Goal: Communication & Community: Answer question/provide support

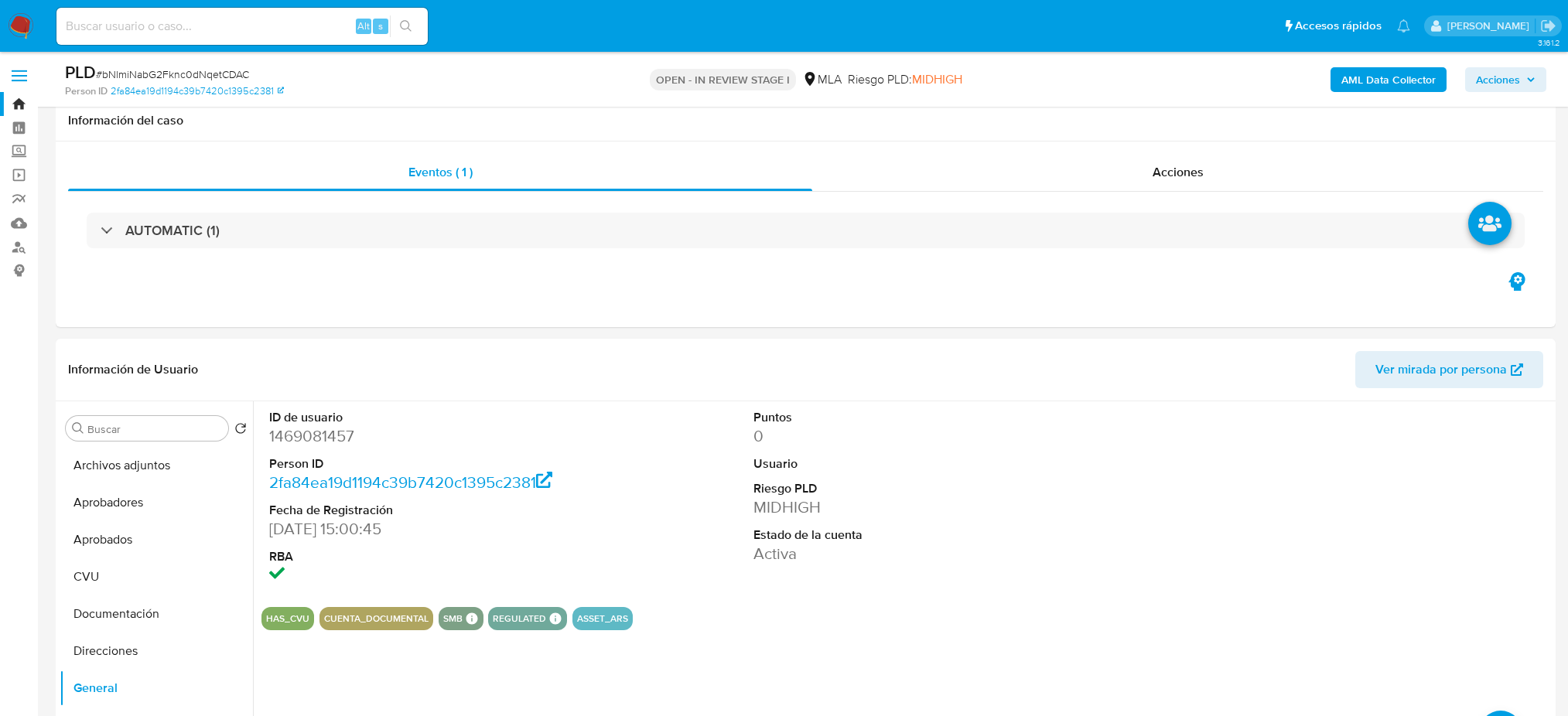
select select "10"
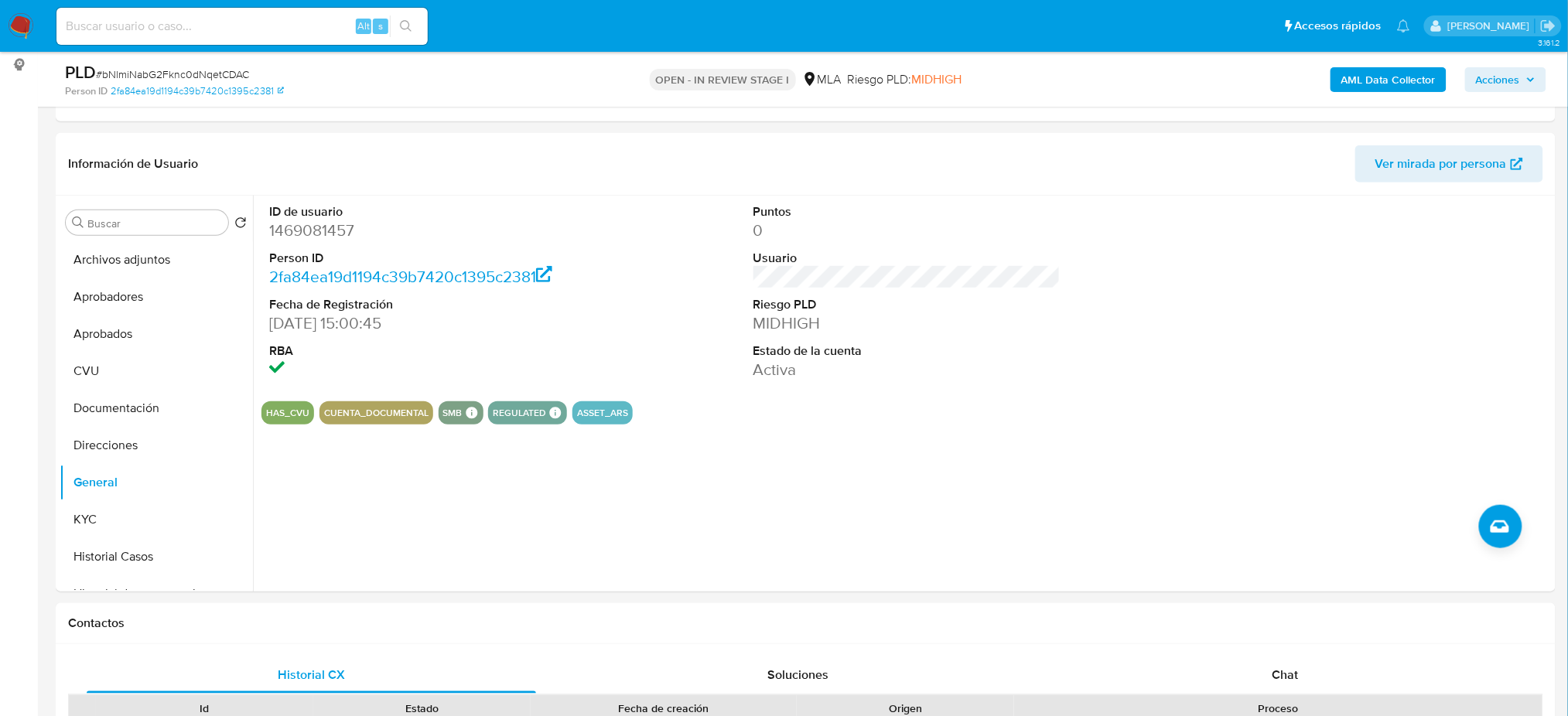
click at [176, 22] on input at bounding box center [242, 26] width 371 height 20
paste input "bNlmiNabG2Fknc0dNqetCDAC"
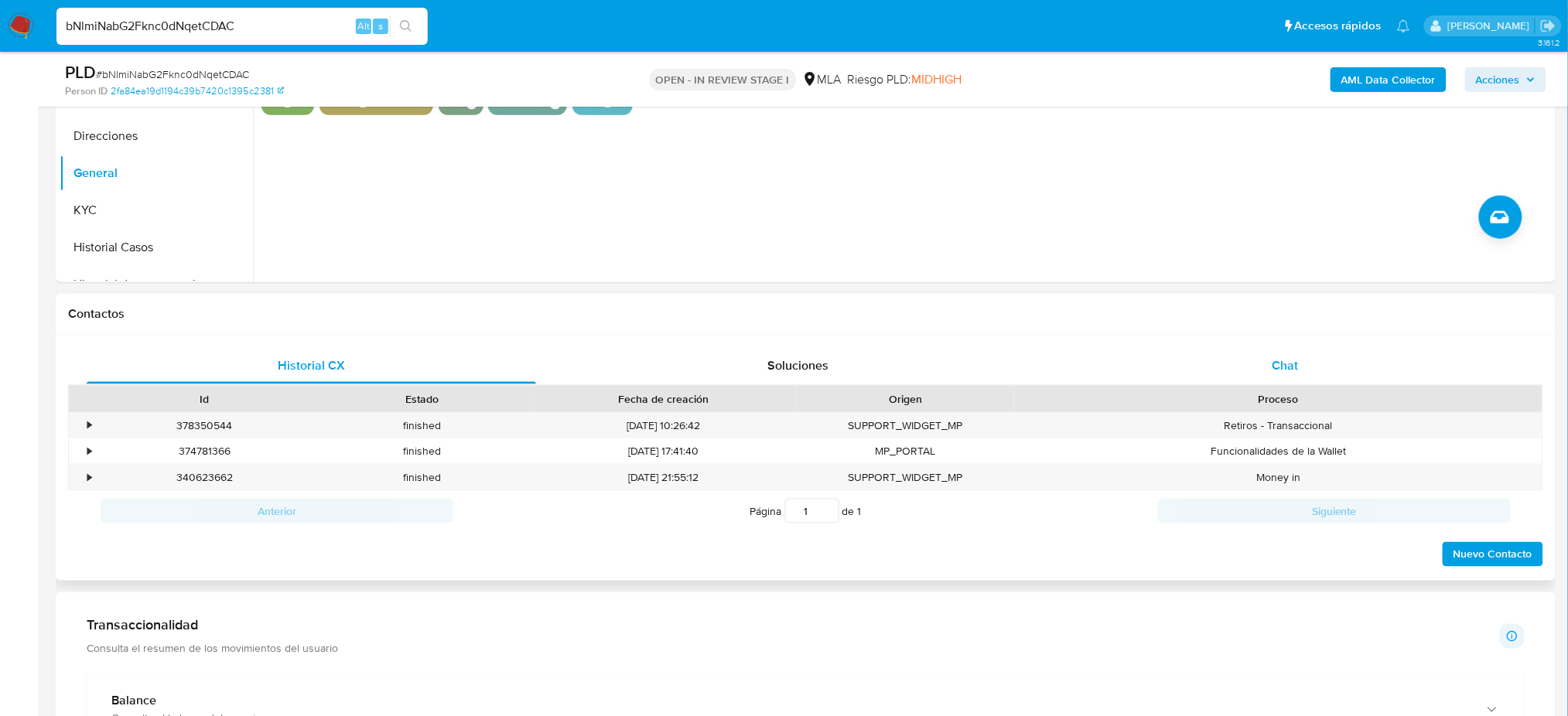
click at [1319, 364] on div "Chat" at bounding box center [1285, 365] width 449 height 37
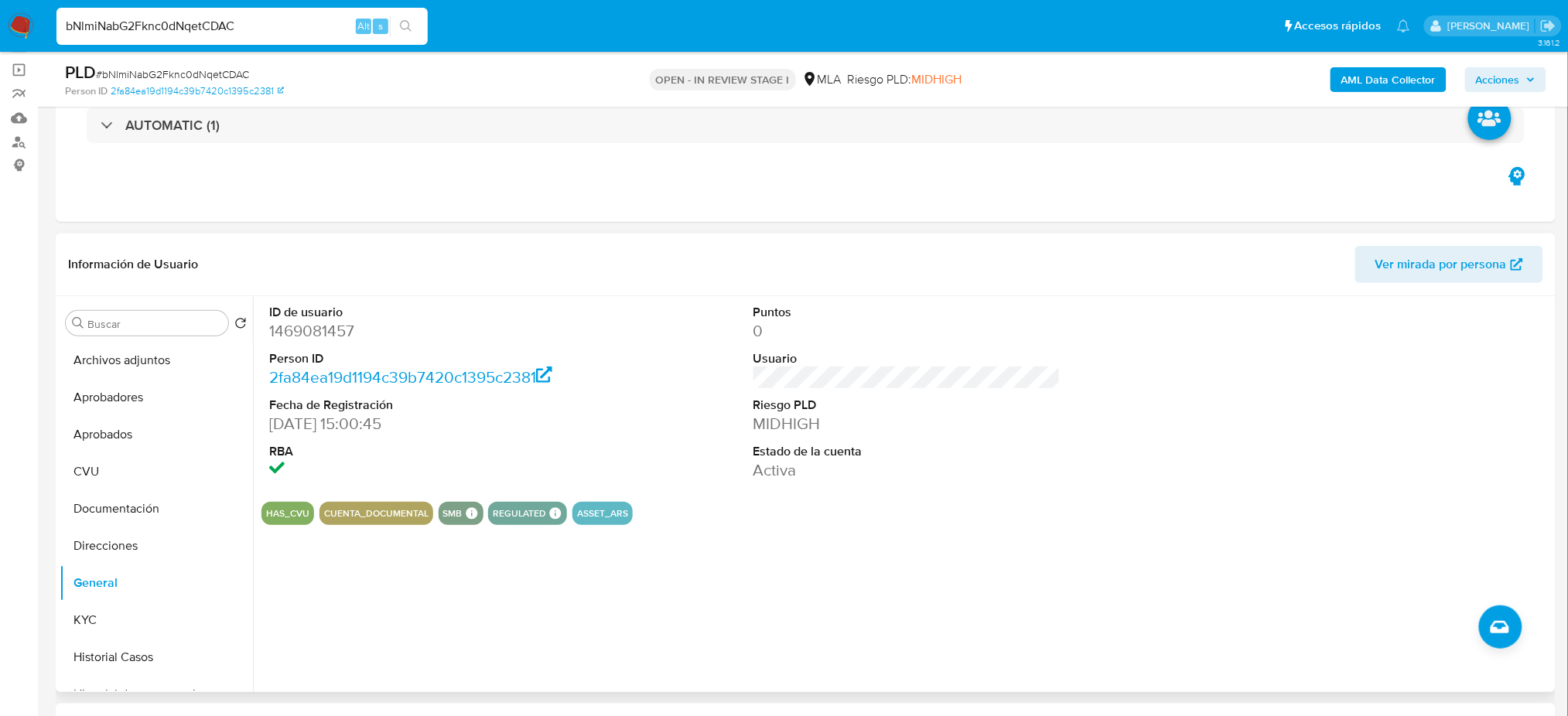
scroll to position [103, 0]
click at [304, 332] on dd "1469081457" at bounding box center [423, 333] width 307 height 21
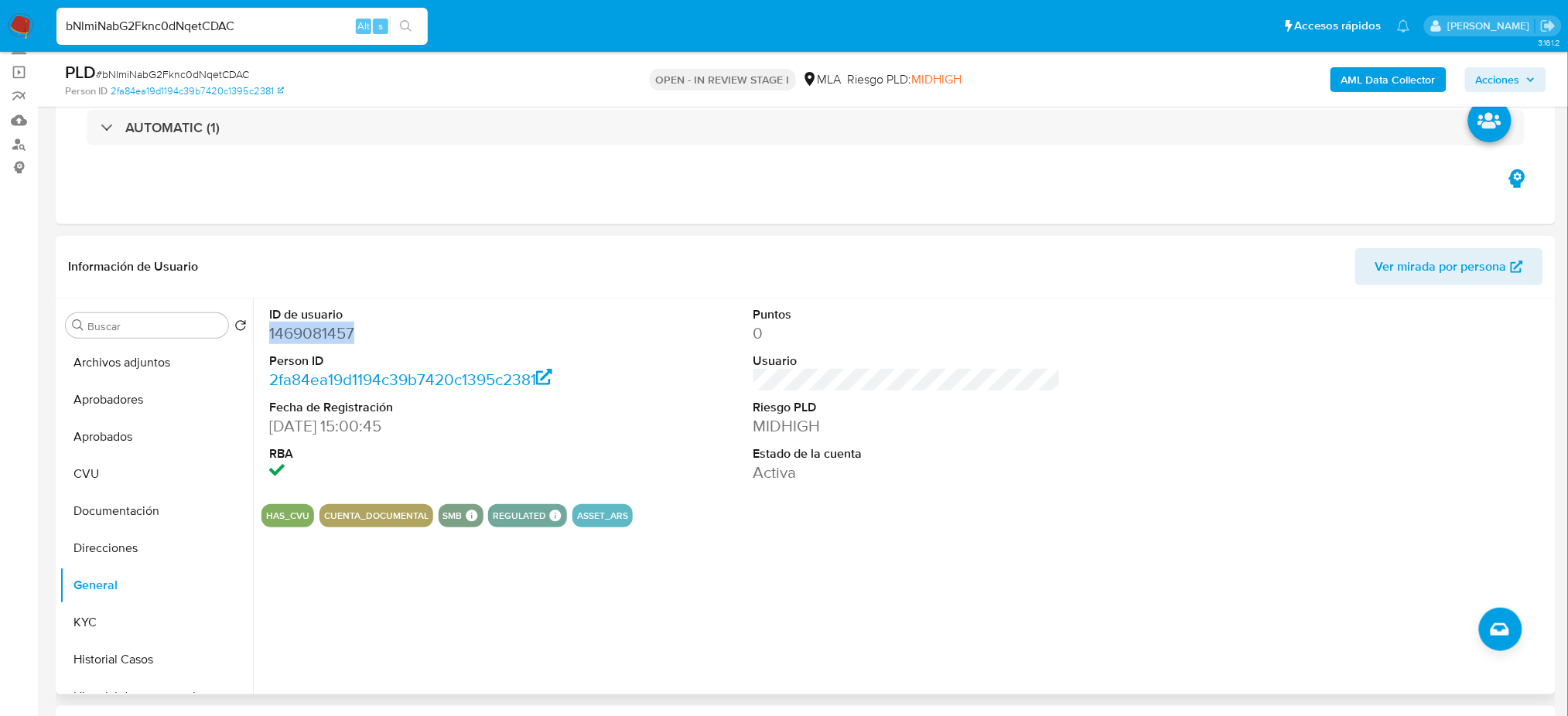
click at [304, 332] on dd "1469081457" at bounding box center [423, 333] width 307 height 21
copy dd "1469081457"
click at [87, 367] on button "Archivos adjuntos" at bounding box center [150, 362] width 181 height 37
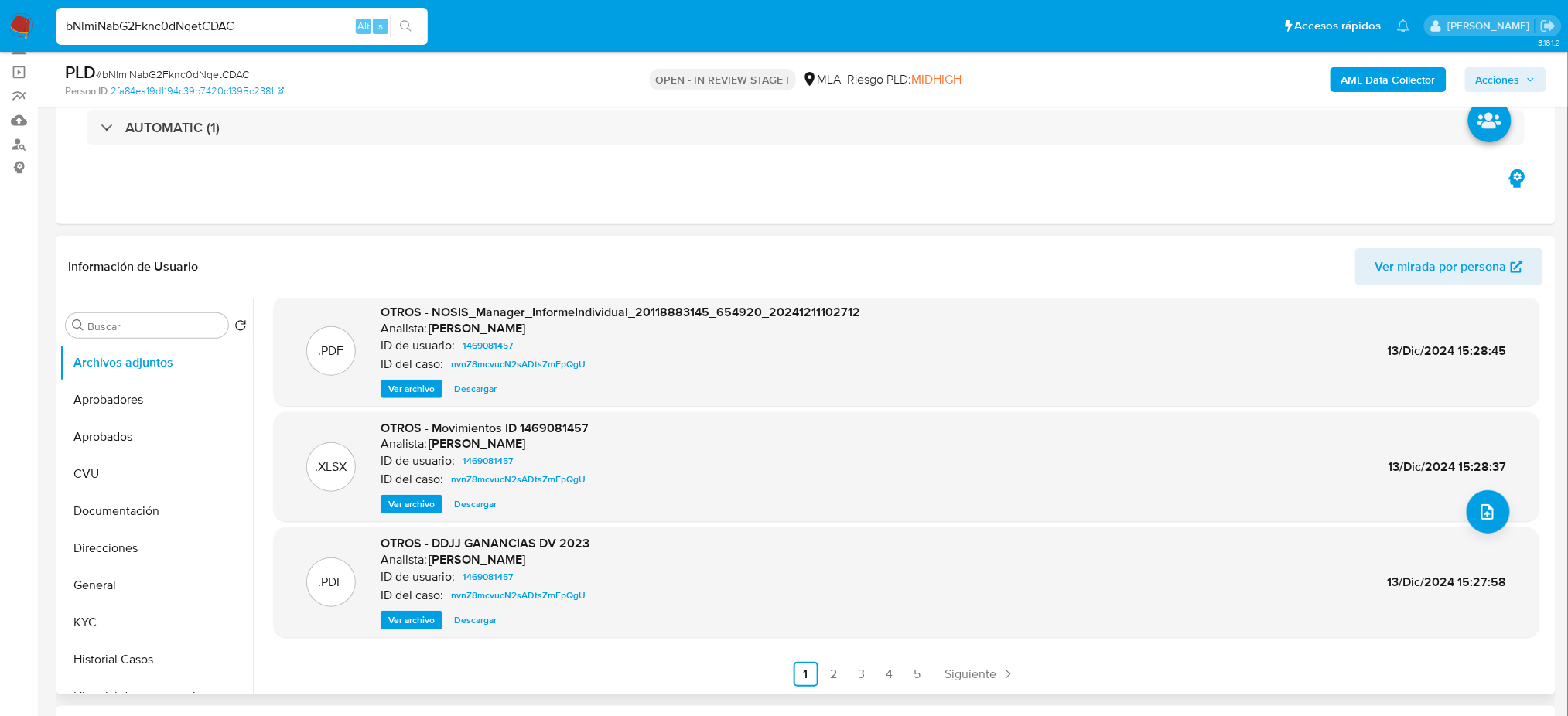
scroll to position [0, 0]
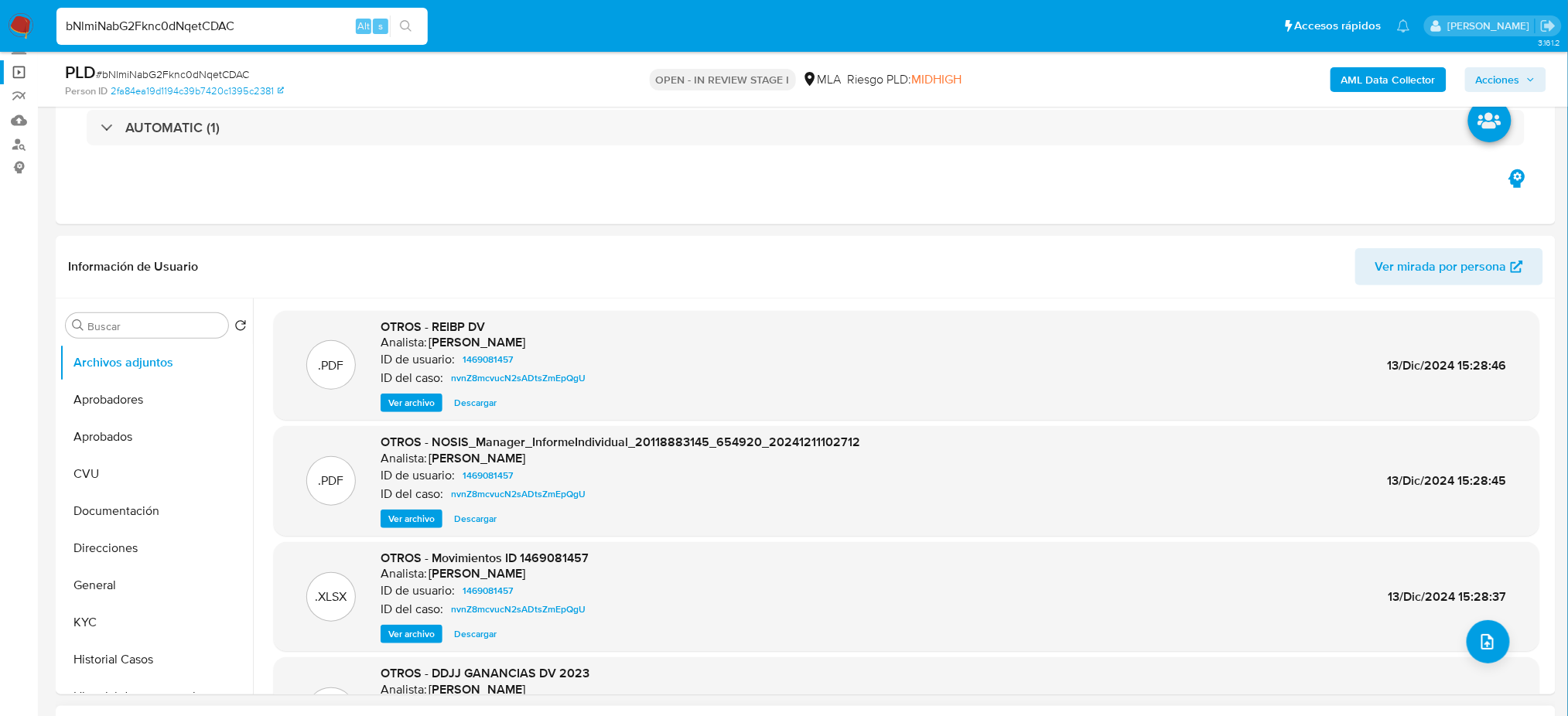
drag, startPoint x: 274, startPoint y: 21, endPoint x: 0, endPoint y: 69, distance: 278.2
paste input "Bg27z6N8u7y7z5klcwKhQsQp"
type input "Bg27z6N8u7y7z5klcwKhQsQp"
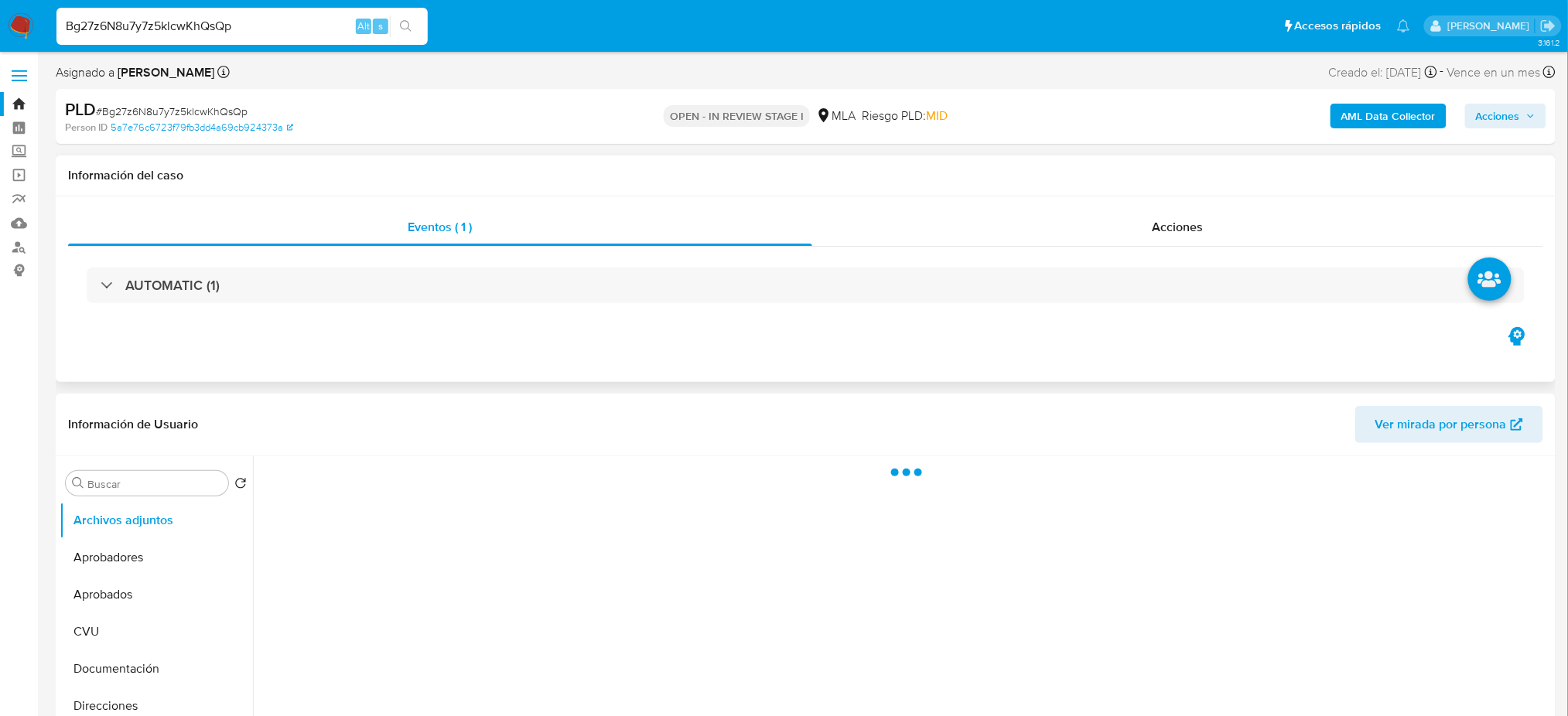
select select "10"
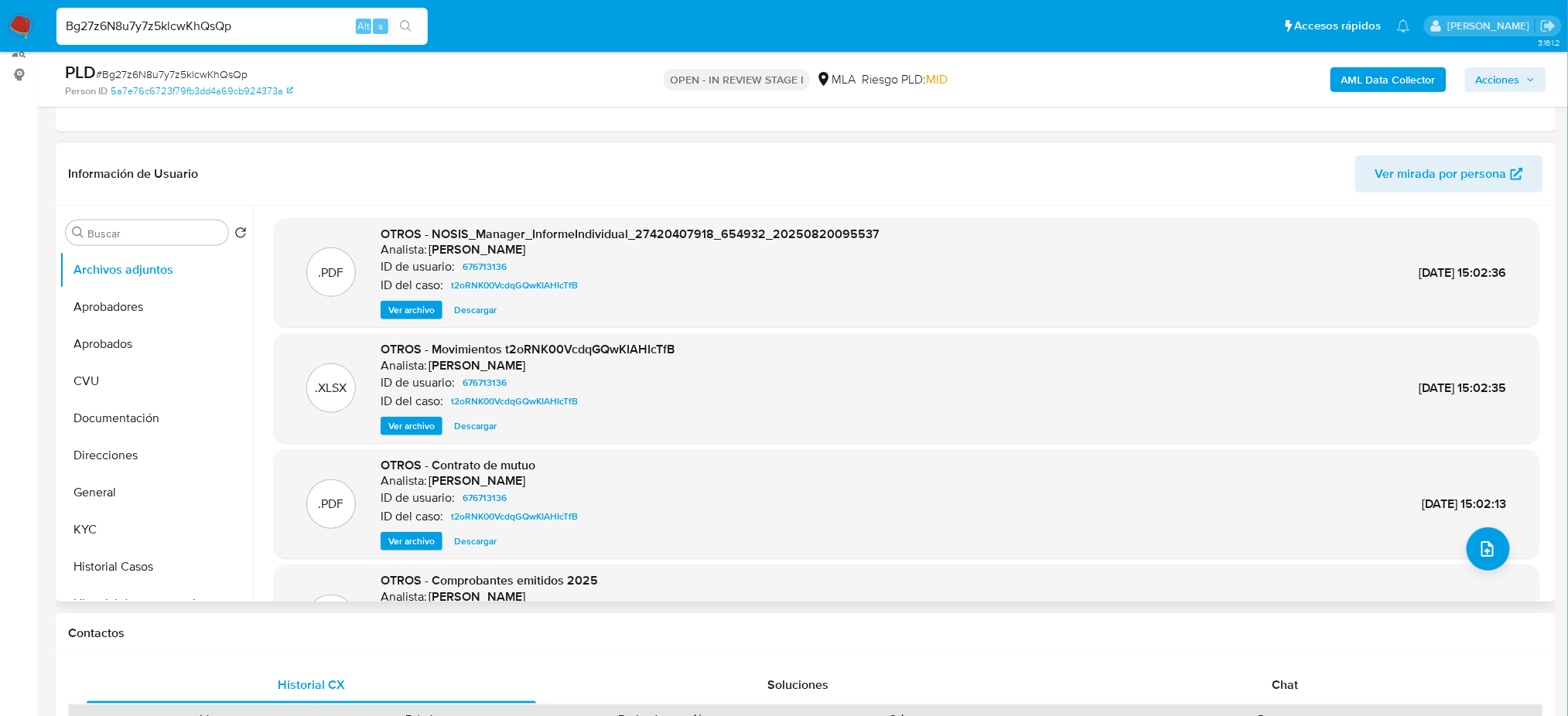
scroll to position [310, 0]
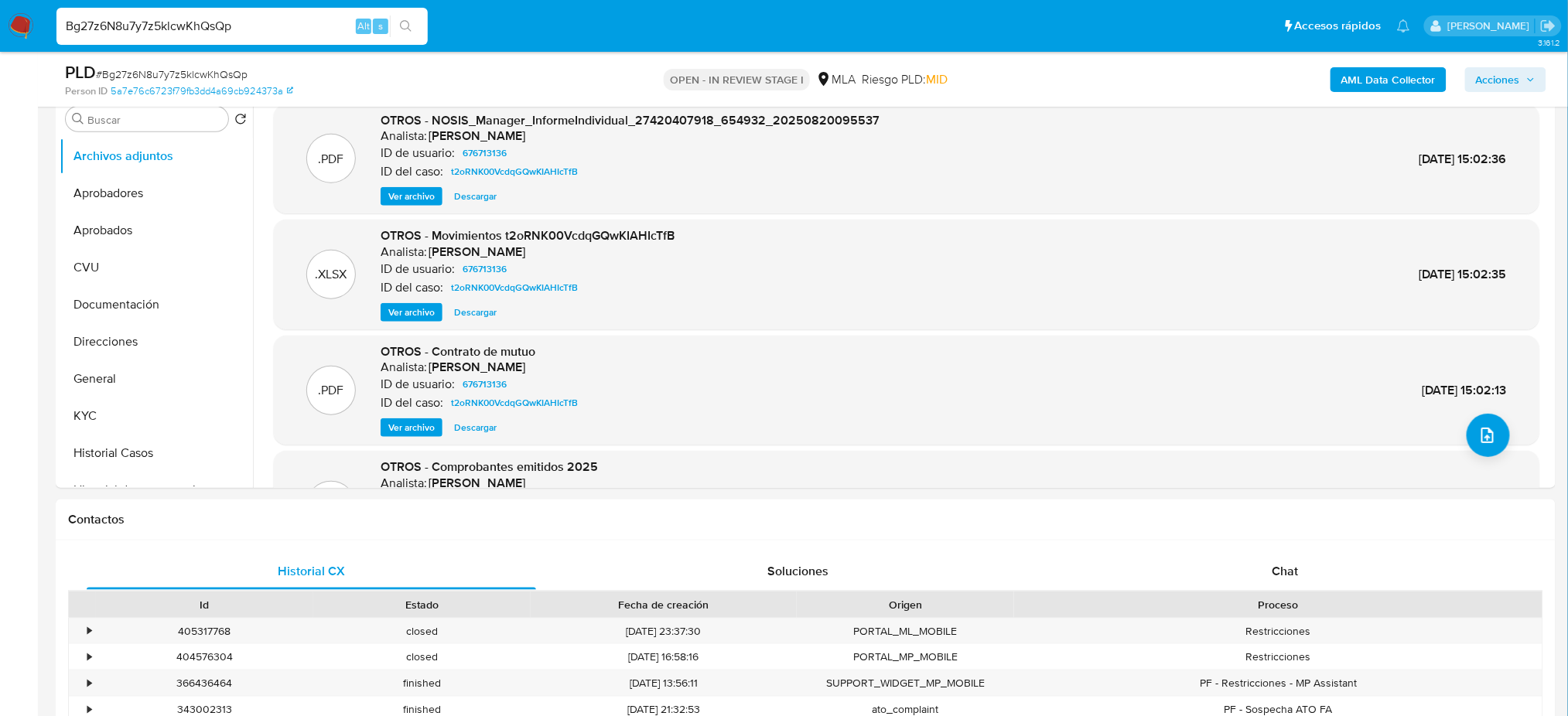
drag, startPoint x: 80, startPoint y: 442, endPoint x: 40, endPoint y: 449, distance: 40.6
click at [80, 440] on button "Historial Casos" at bounding box center [157, 452] width 194 height 37
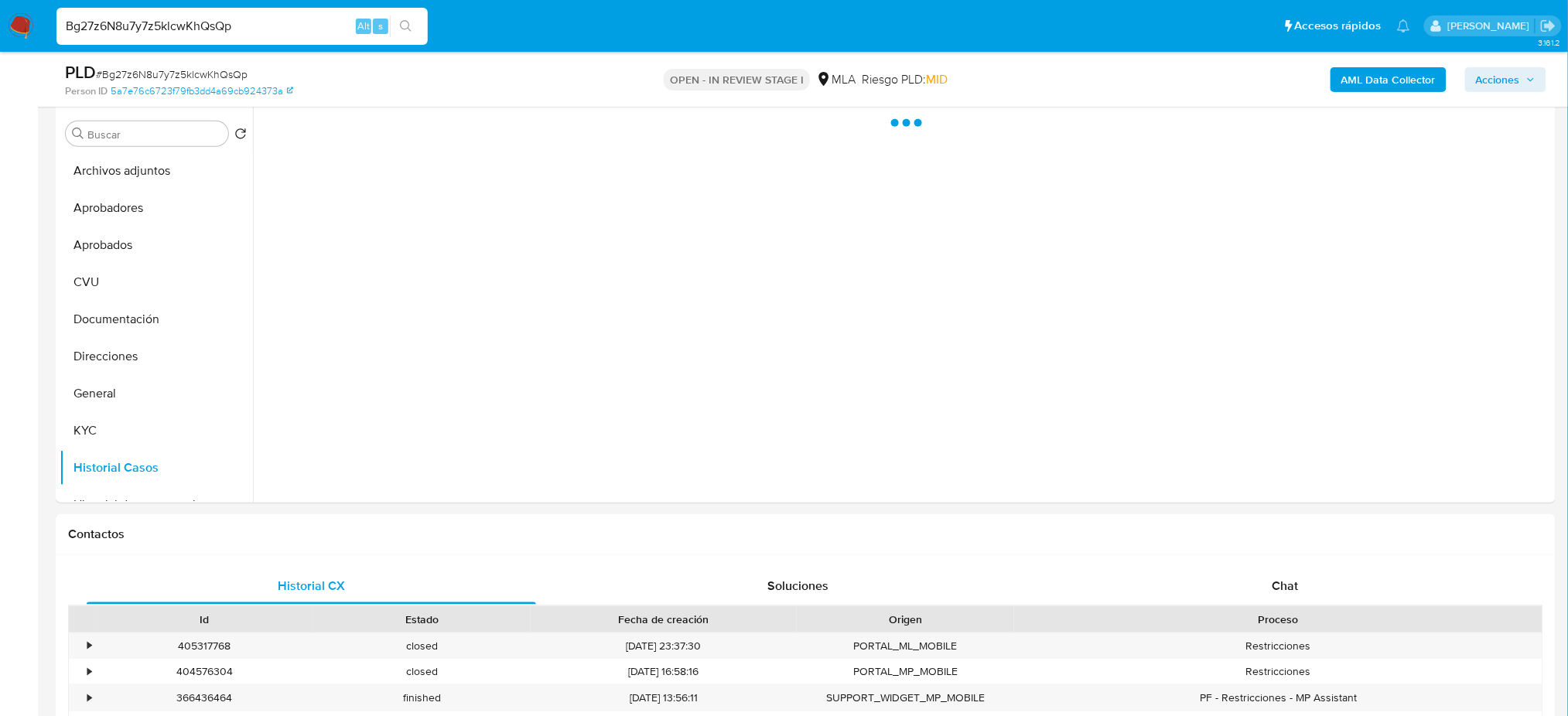
scroll to position [206, 0]
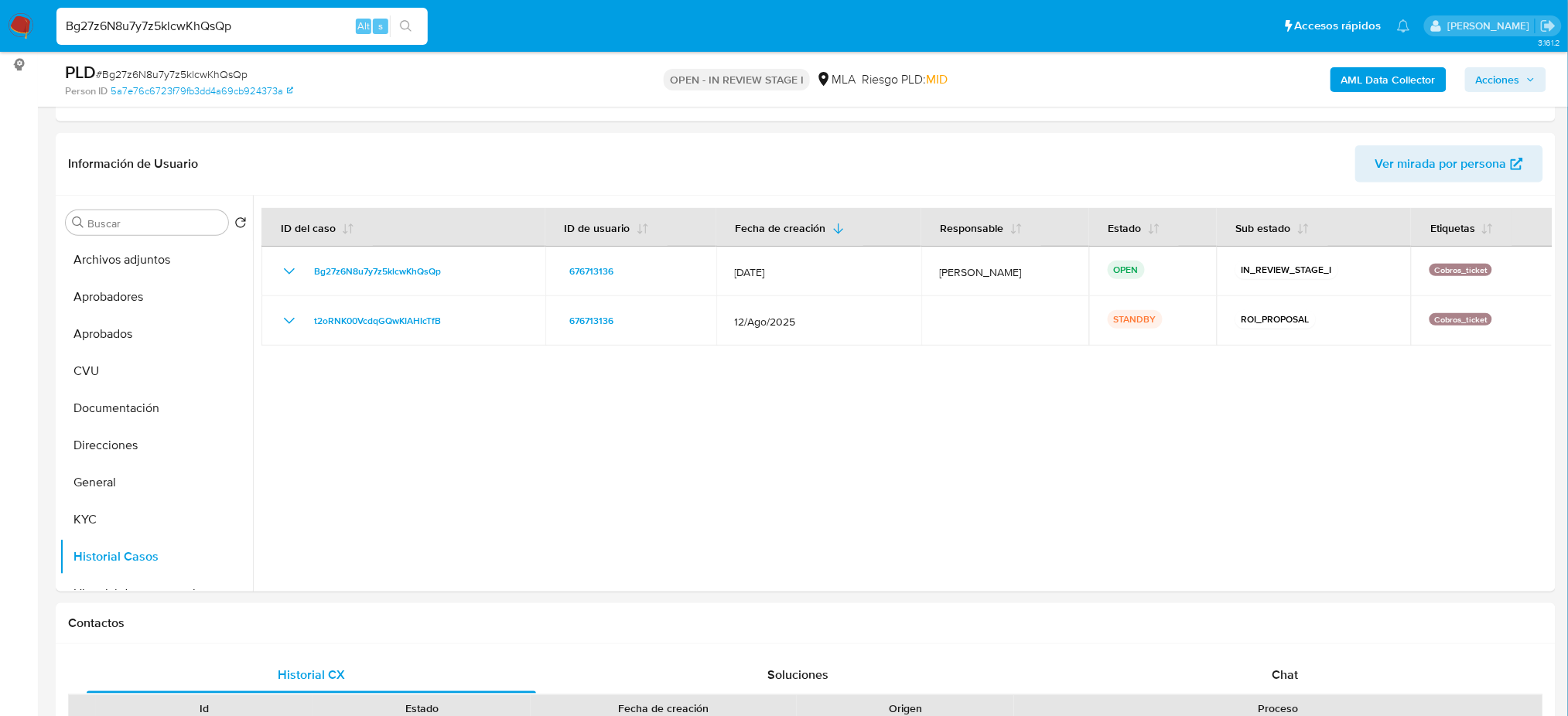
drag, startPoint x: 260, startPoint y: 16, endPoint x: 0, endPoint y: 20, distance: 260.0
click at [0, 20] on nav "Pausado Ver notificaciones Bg27z6N8u7y7z5klcwKhQsQp Alt s Accesos rápidos Presi…" at bounding box center [784, 25] width 1568 height 52
paste input "J3C3wi8riUwly33POkojr4L3"
type input "J3C3wi8riUwly33POkojr4L3"
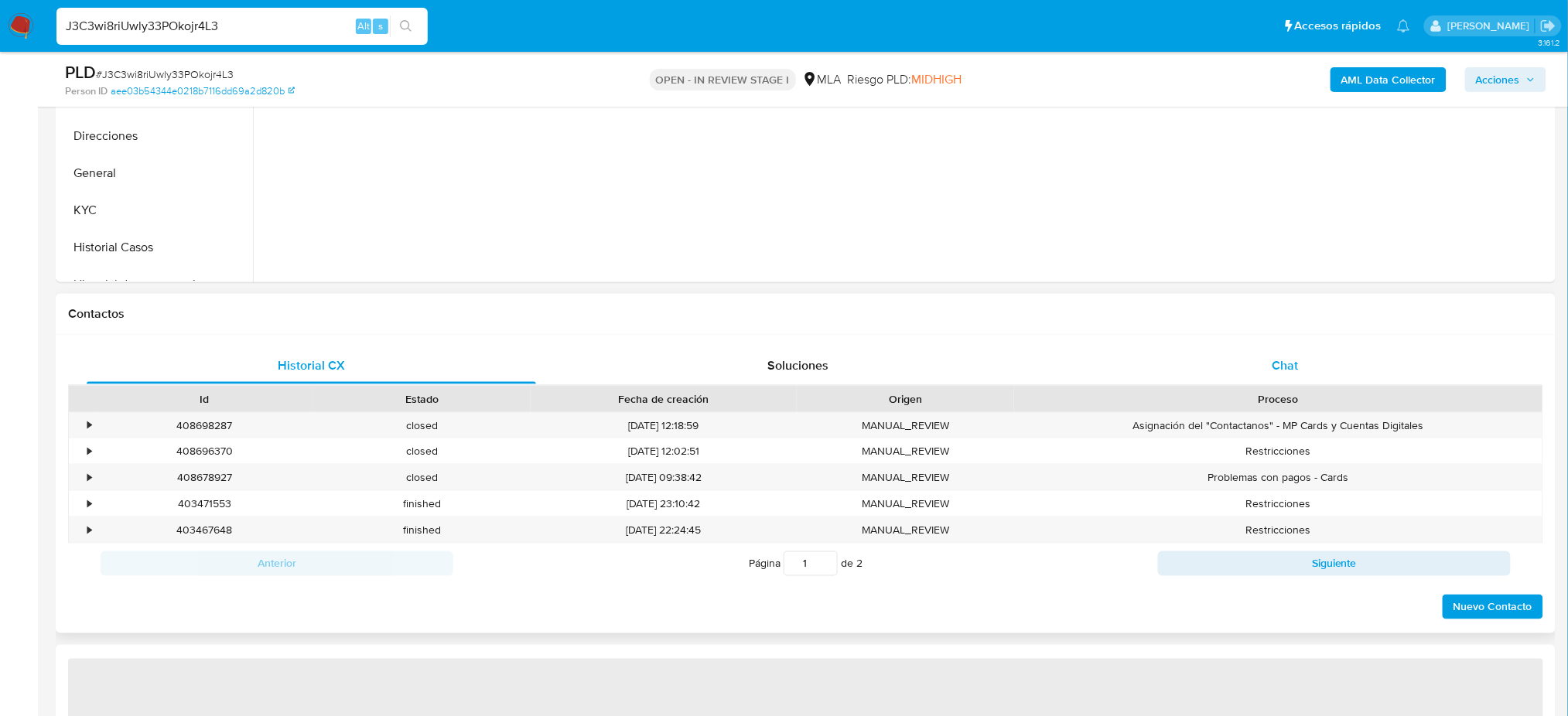
click at [1340, 370] on div "Chat" at bounding box center [1285, 365] width 449 height 37
select select "10"
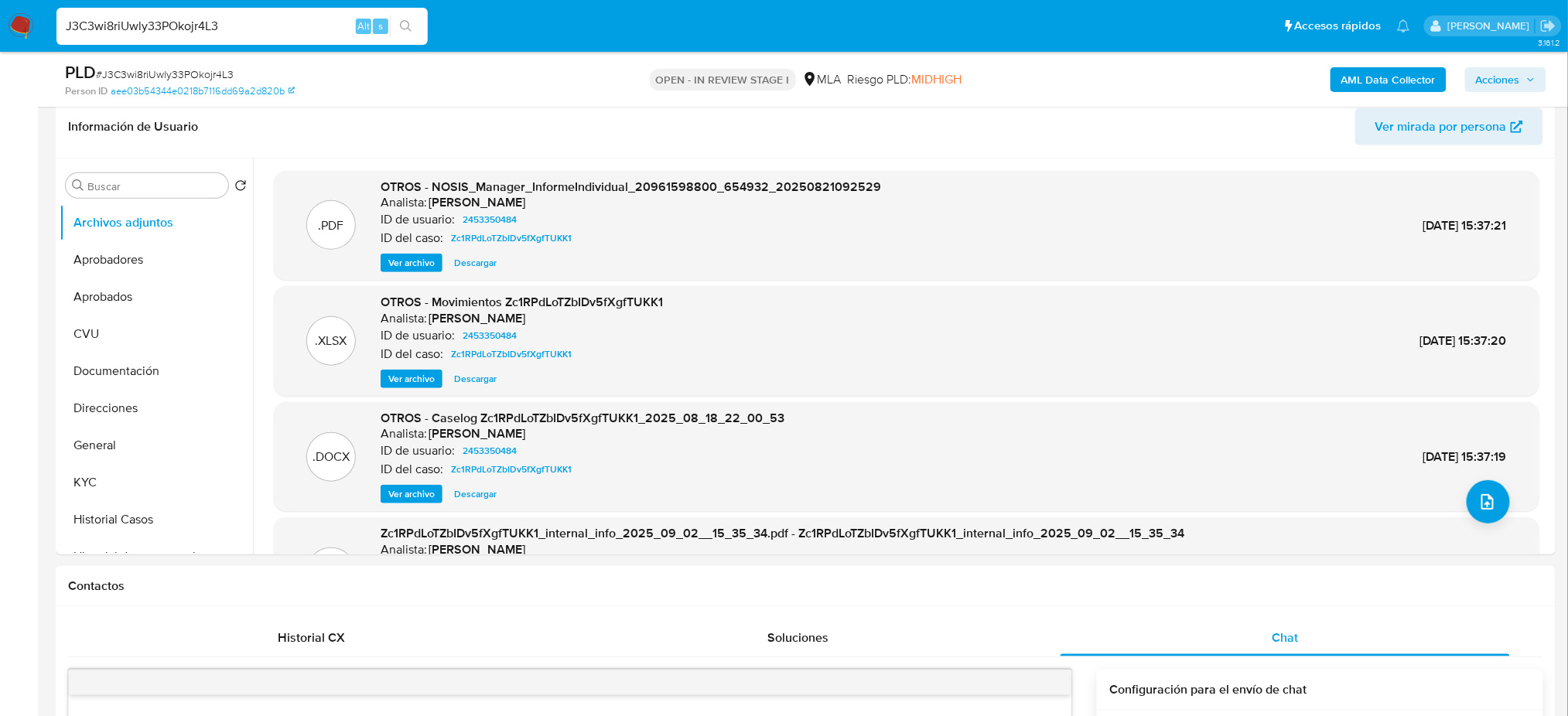
scroll to position [206, 0]
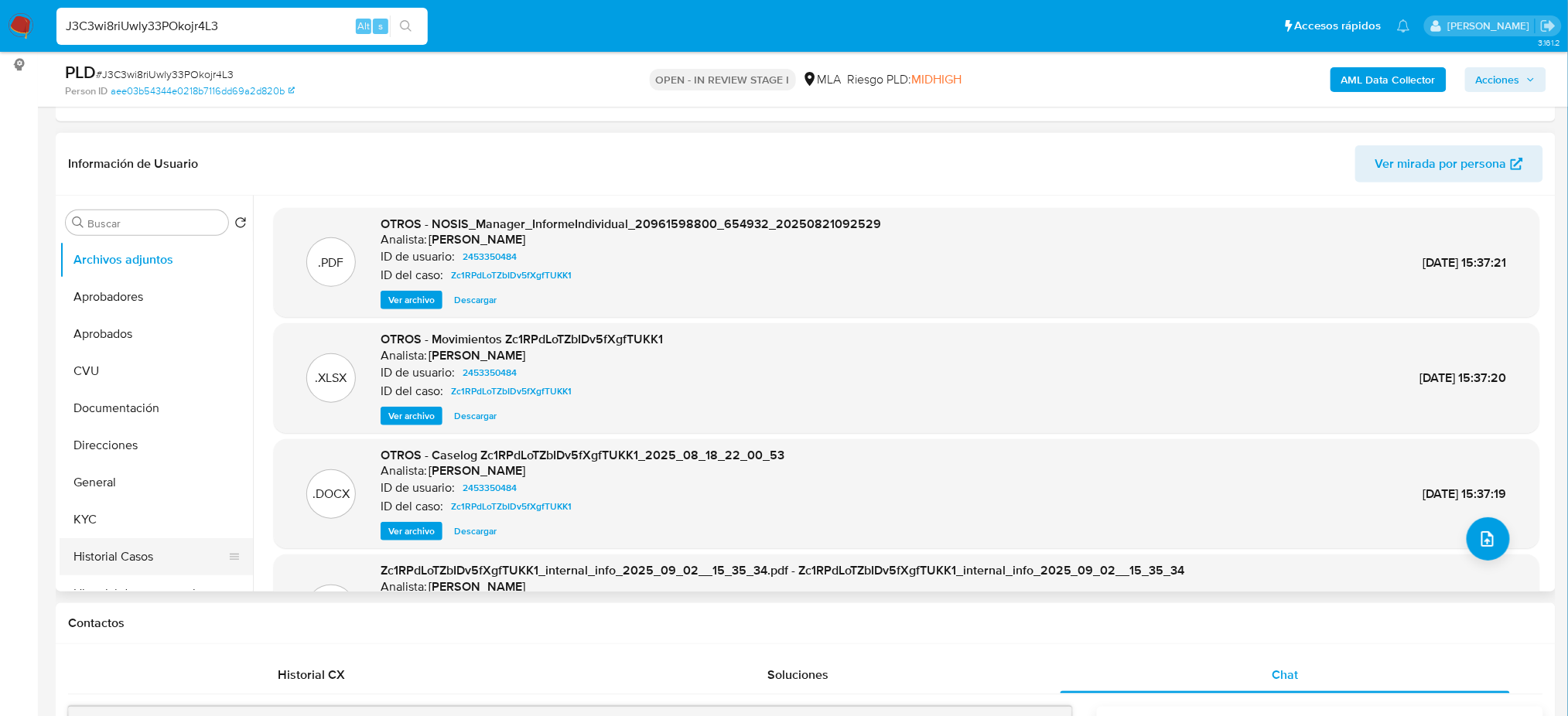
click at [137, 563] on button "Historial Casos" at bounding box center [150, 557] width 181 height 37
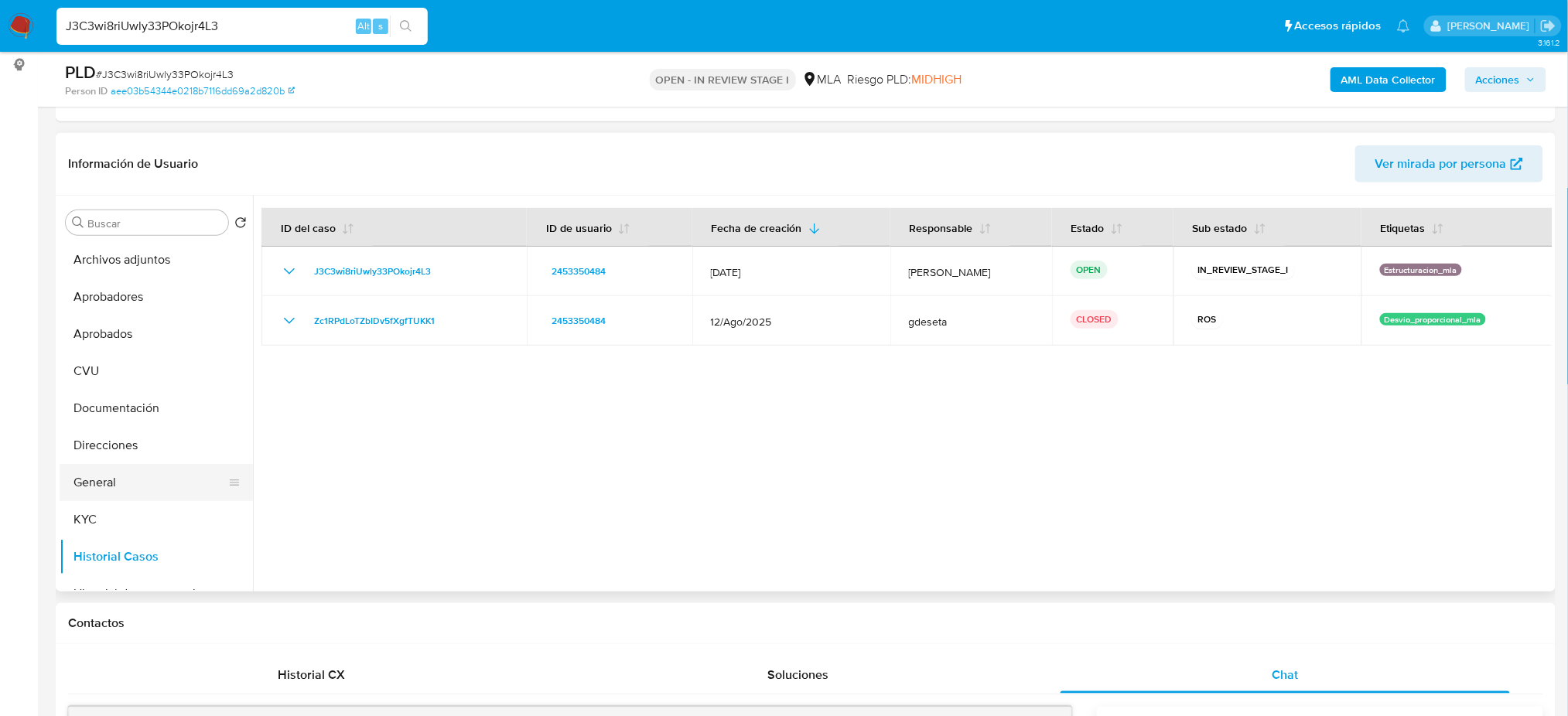
click at [124, 470] on button "General" at bounding box center [150, 482] width 181 height 37
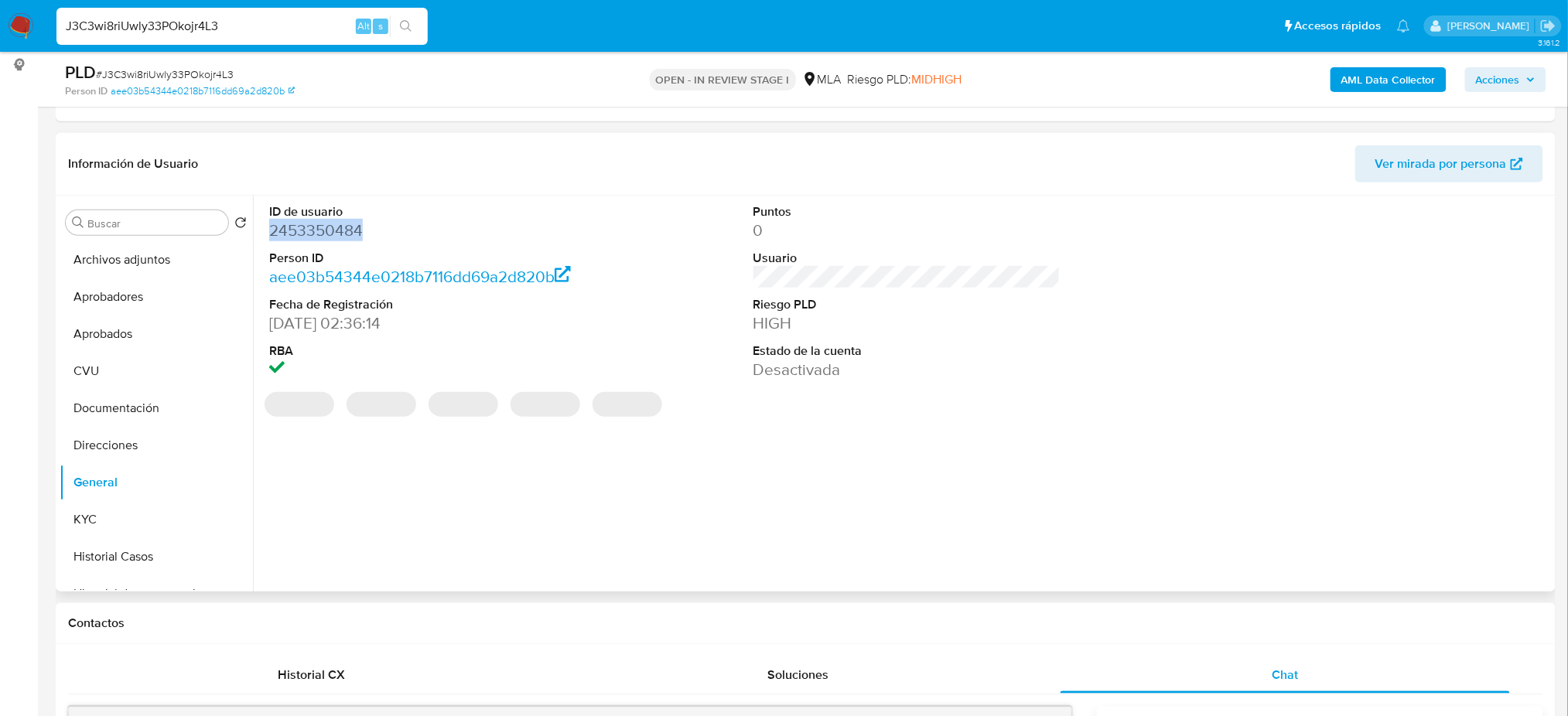
click at [309, 228] on dd "2453350484" at bounding box center [423, 231] width 307 height 21
copy dd "2453350484"
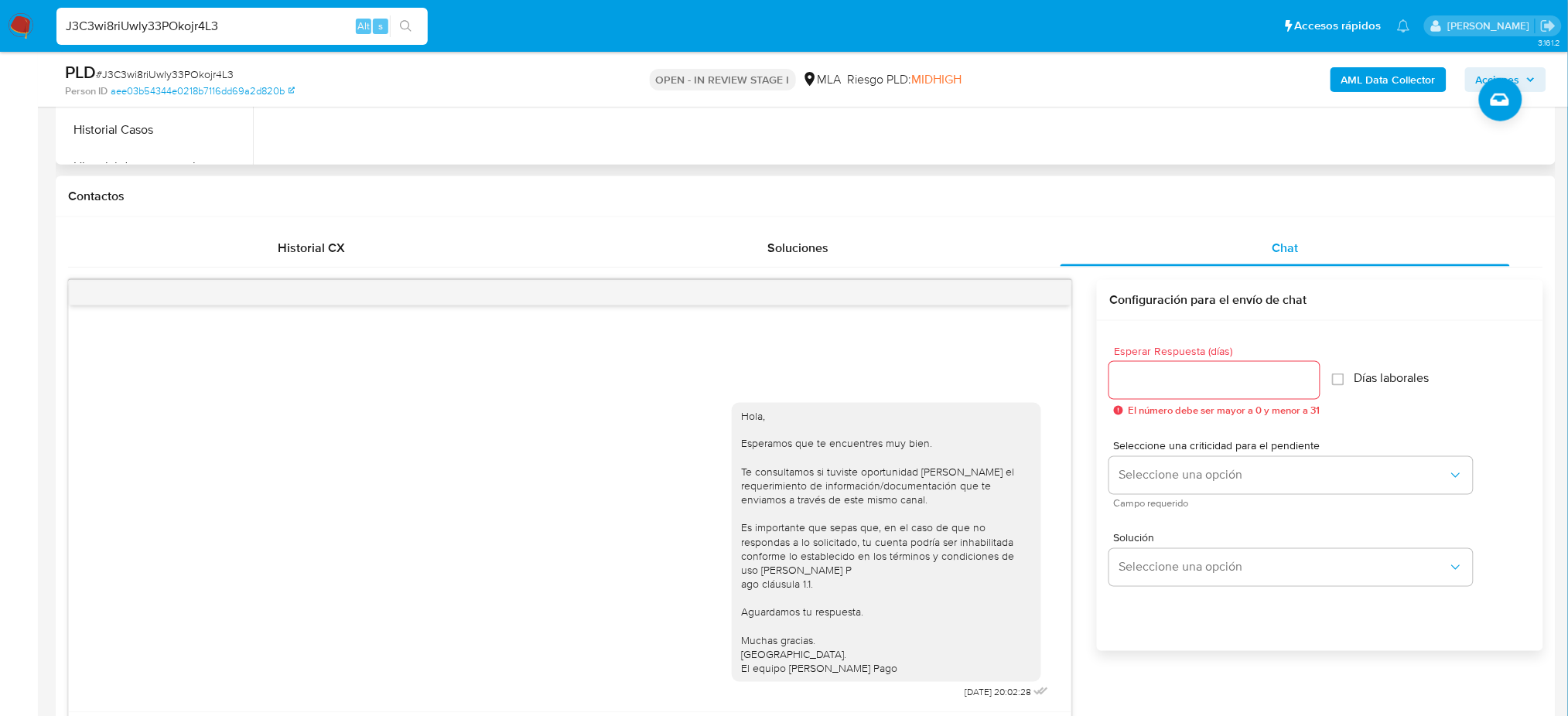
scroll to position [722, 0]
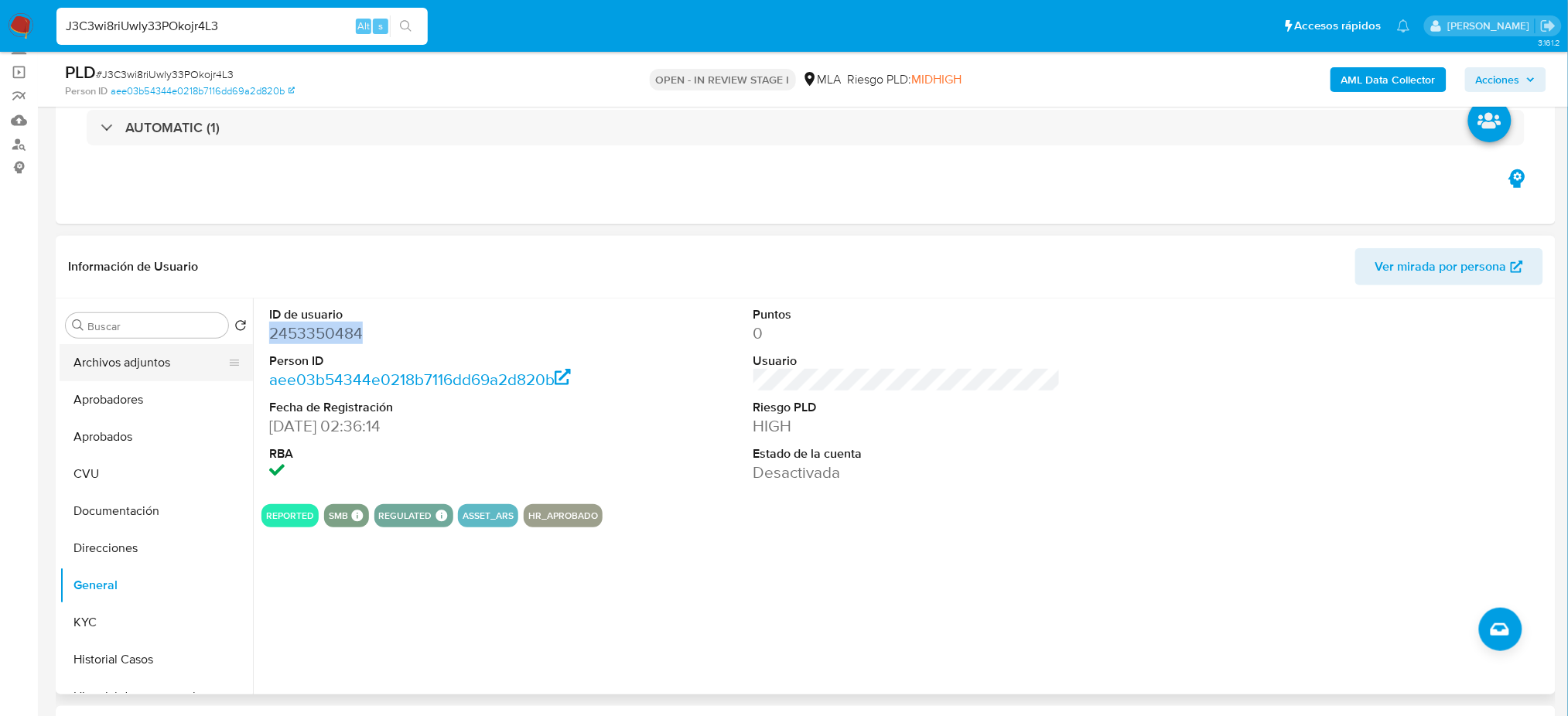
click at [90, 360] on button "Archivos adjuntos" at bounding box center [150, 362] width 181 height 37
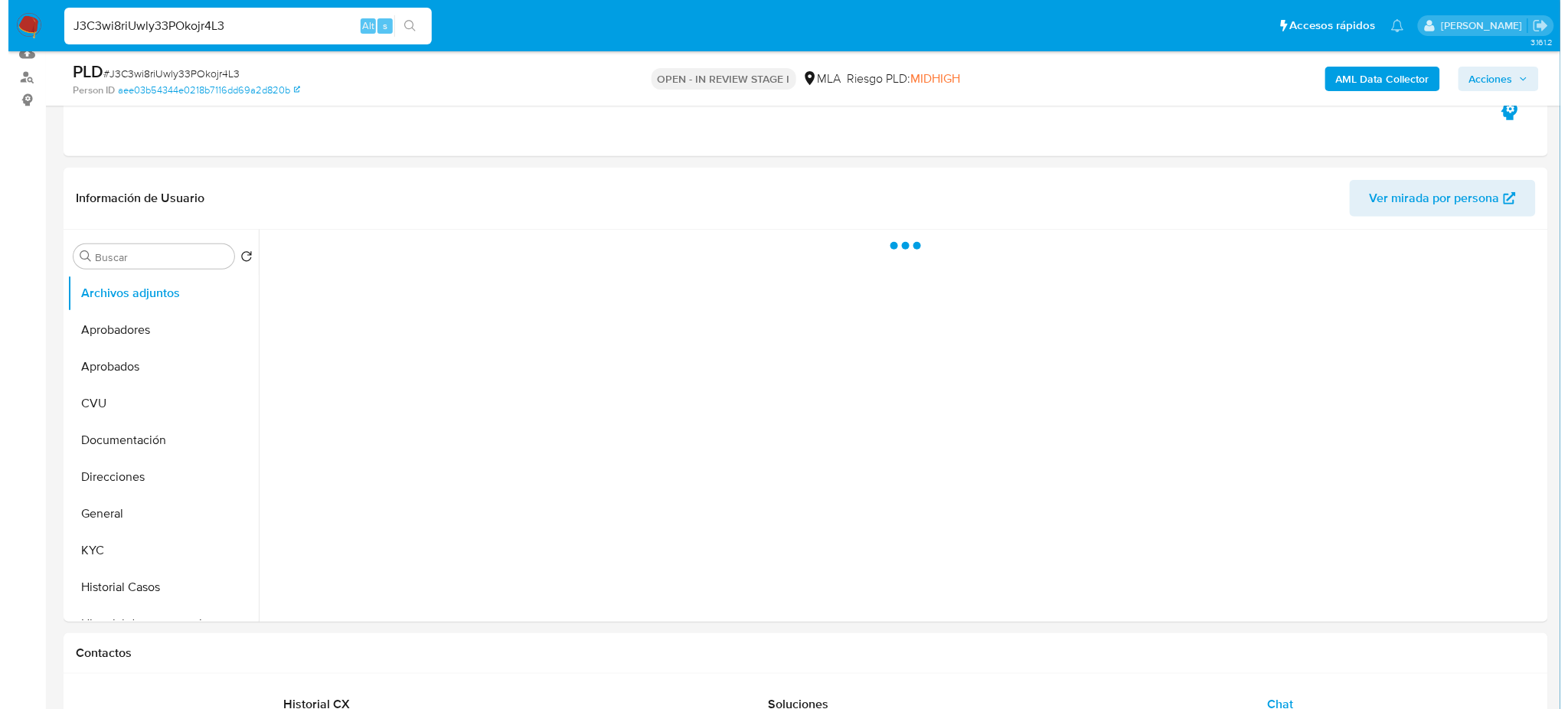
scroll to position [204, 0]
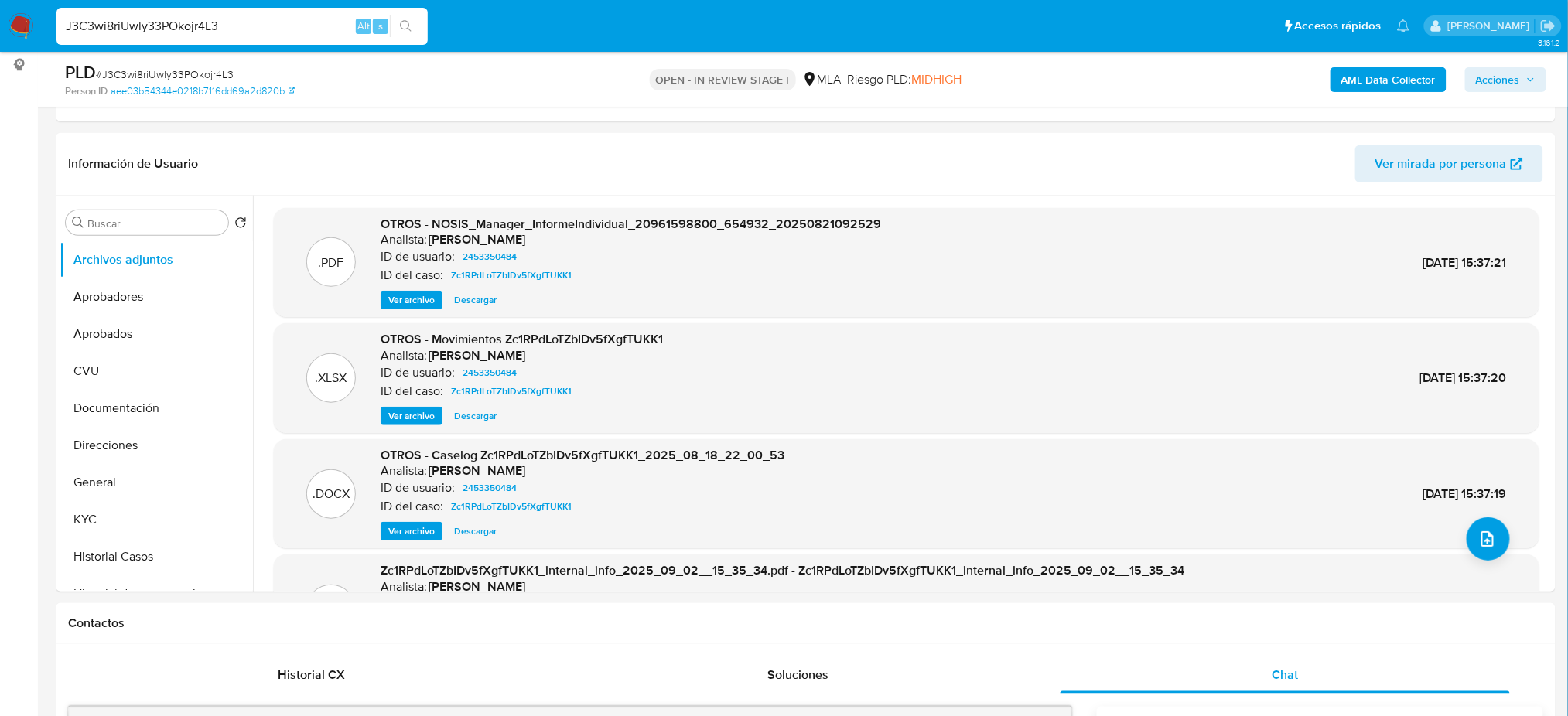
click at [406, 524] on span "Ver archivo" at bounding box center [411, 531] width 47 height 16
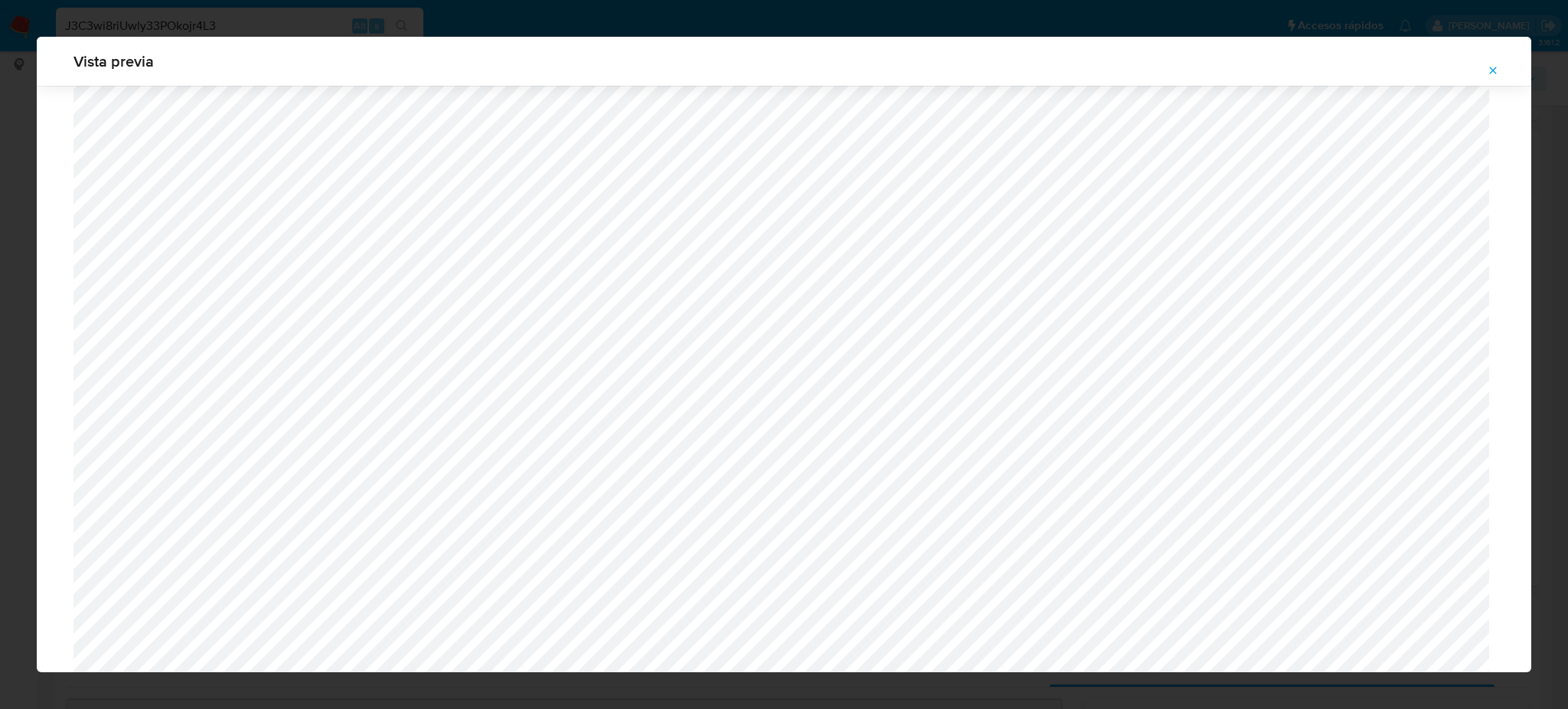
scroll to position [1195, 0]
click at [1487, 69] on icon "Attachment preview" at bounding box center [1492, 70] width 12 height 12
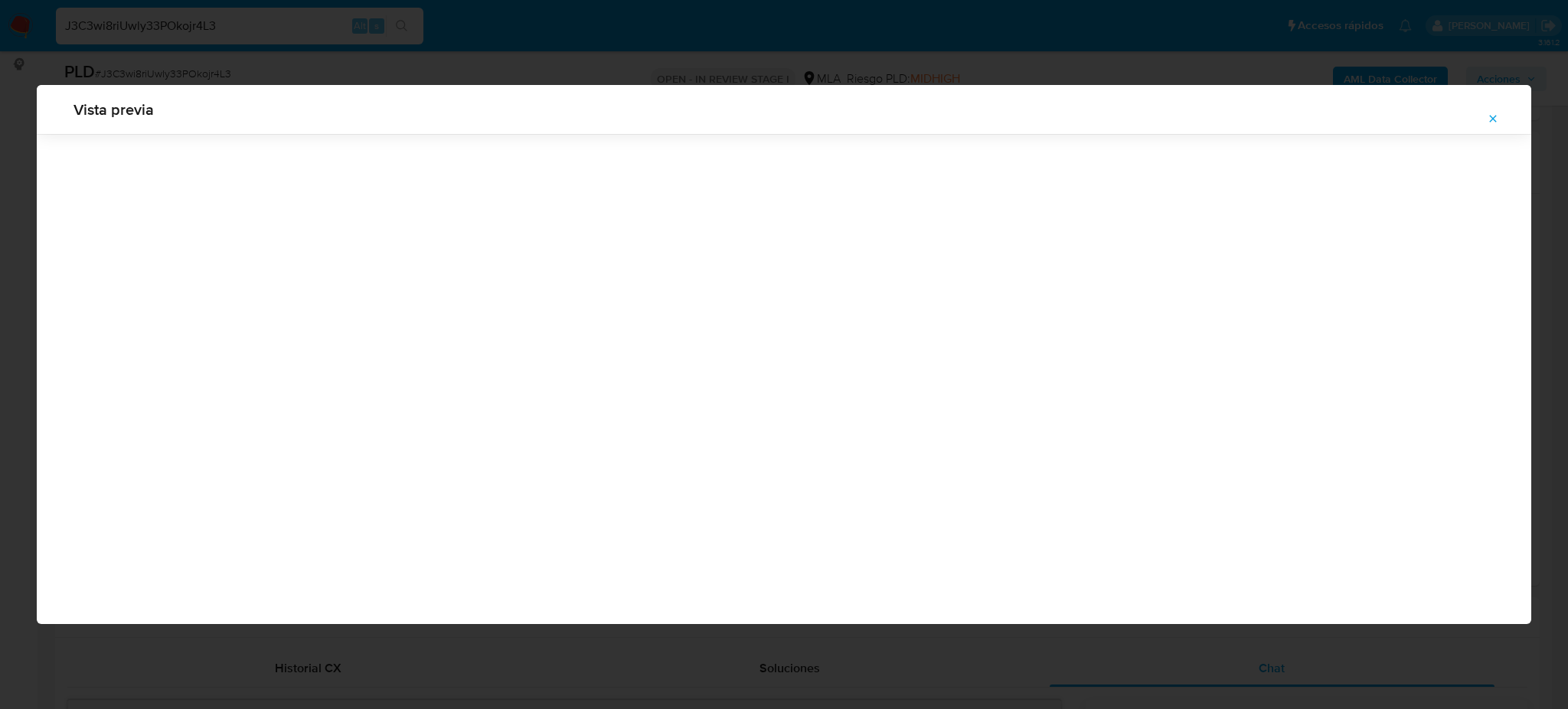
scroll to position [0, 0]
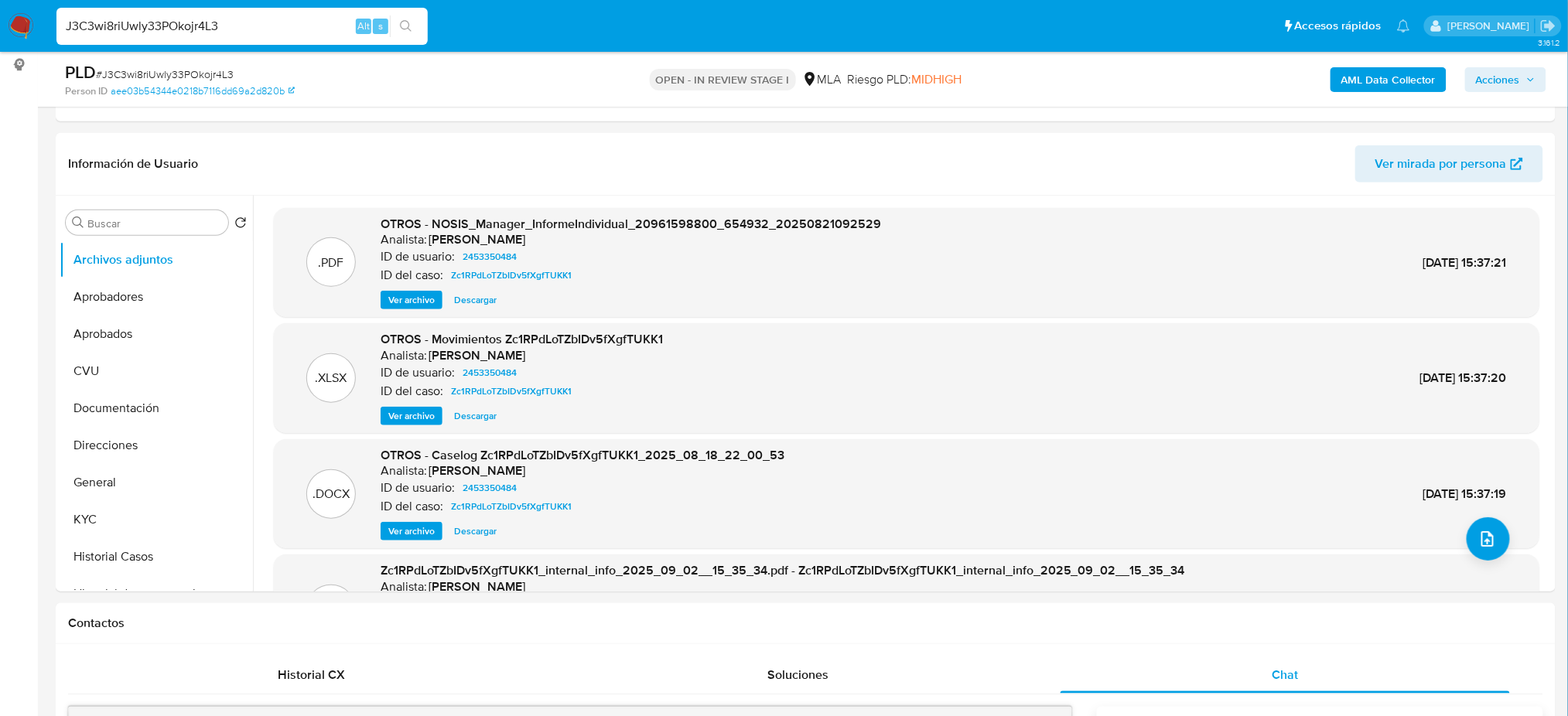
click at [1368, 82] on b "AML Data Collector" at bounding box center [1387, 80] width 94 height 25
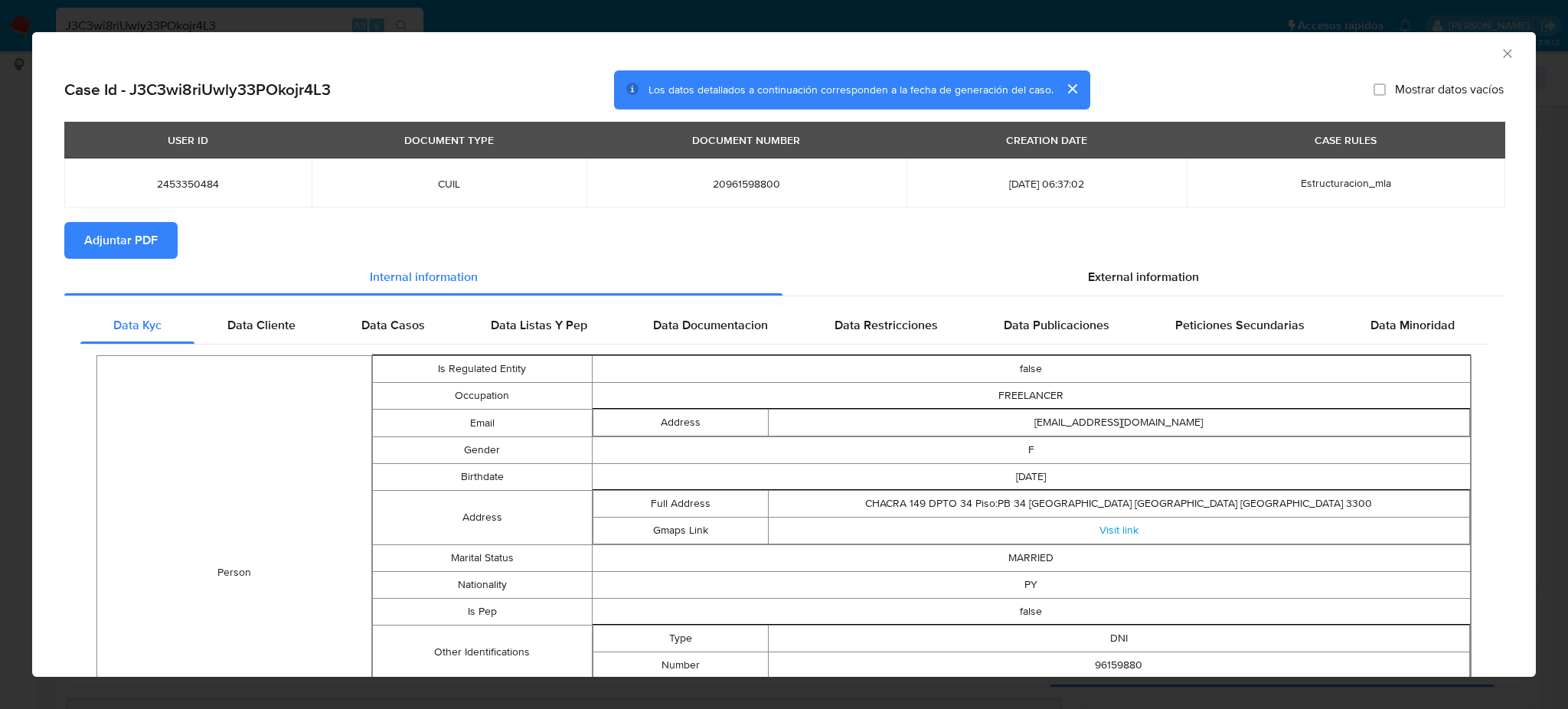
click at [99, 237] on span "Adjuntar PDF" at bounding box center [121, 240] width 73 height 33
click at [1500, 54] on div "AML Data Collector" at bounding box center [784, 51] width 1504 height 38
click at [1500, 56] on icon "Cerrar ventana" at bounding box center [1507, 54] width 15 height 15
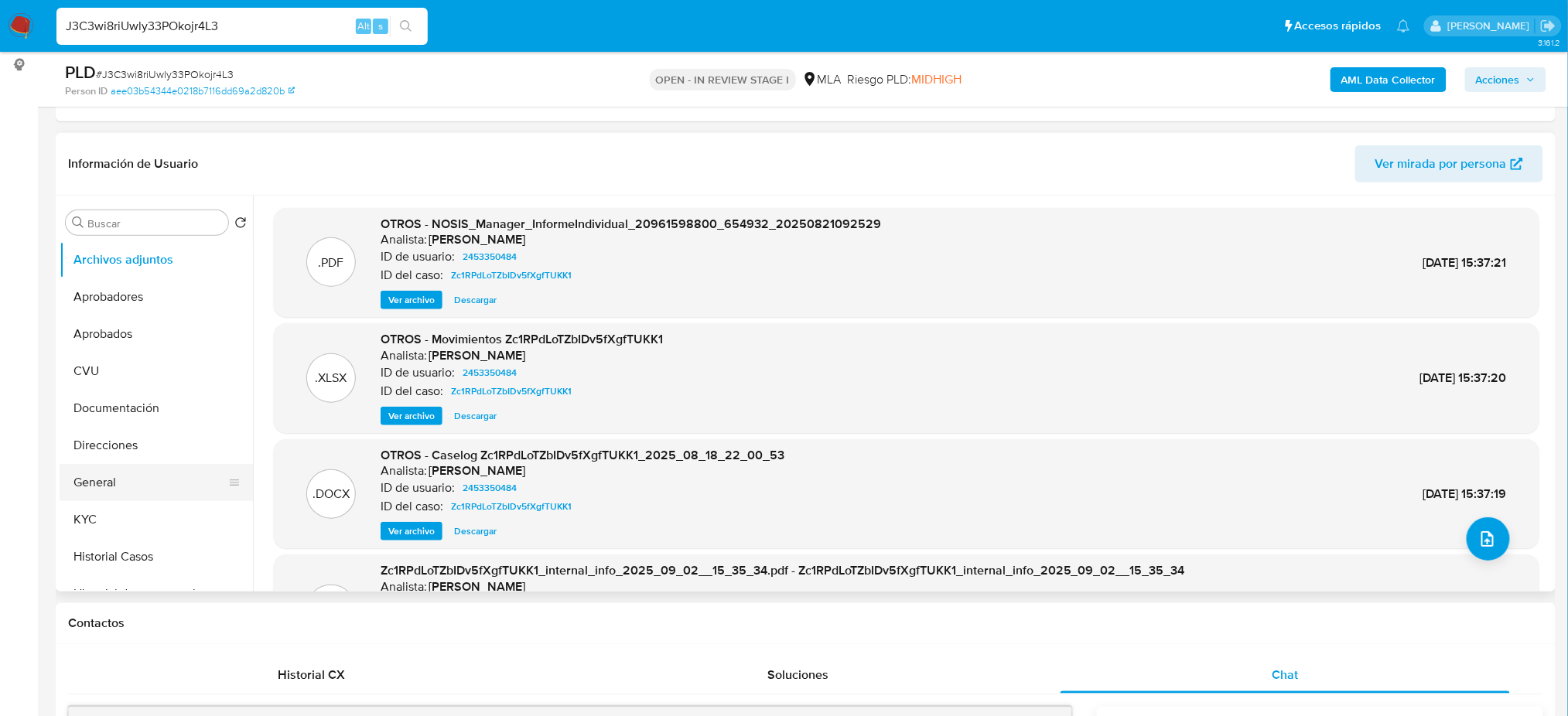
drag, startPoint x: 154, startPoint y: 470, endPoint x: 162, endPoint y: 467, distance: 8.5
click at [154, 470] on button "General" at bounding box center [150, 482] width 181 height 37
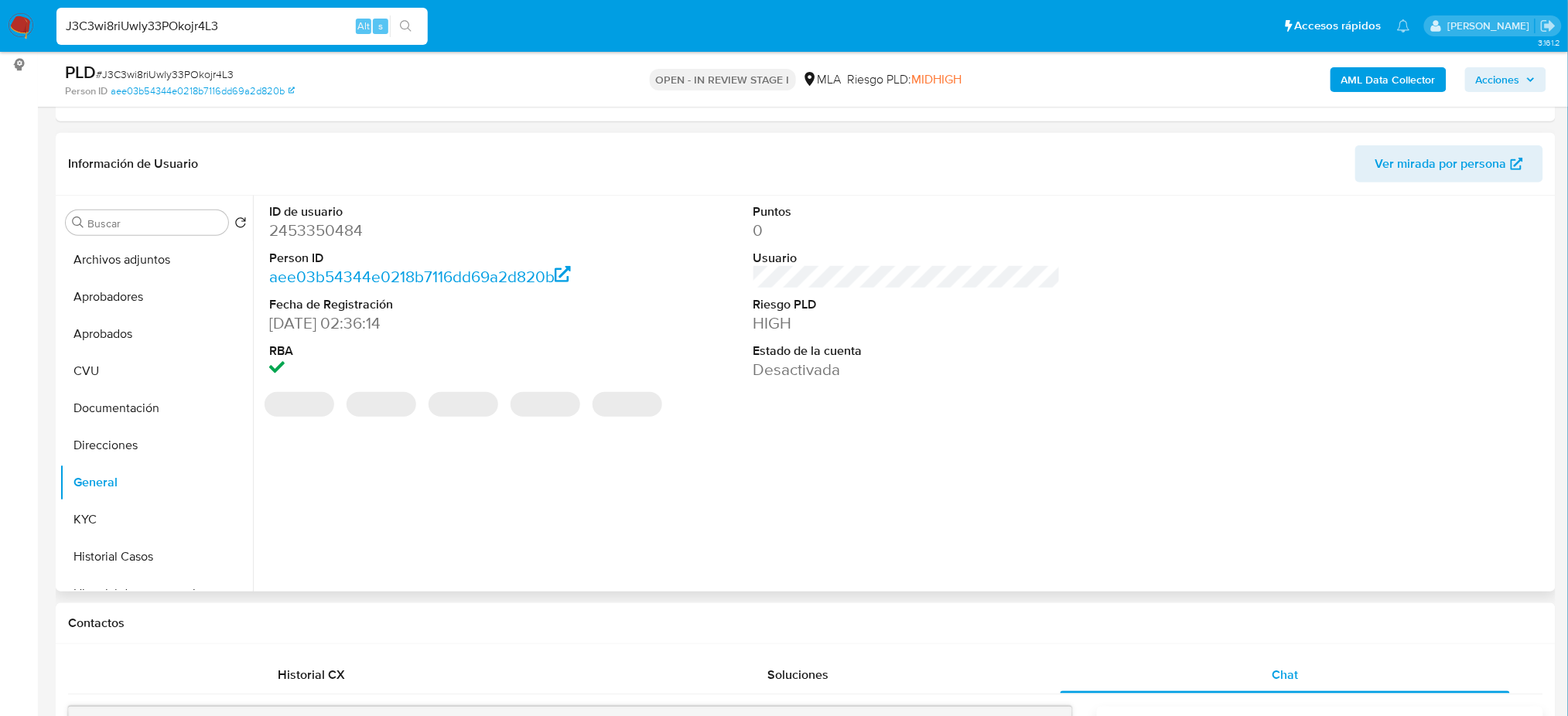
click at [304, 235] on dd "2453350484" at bounding box center [423, 231] width 307 height 21
click at [304, 234] on dd "2453350484" at bounding box center [423, 231] width 307 height 21
copy dd "2453350484"
click at [159, 243] on button "Archivos adjuntos" at bounding box center [150, 259] width 181 height 37
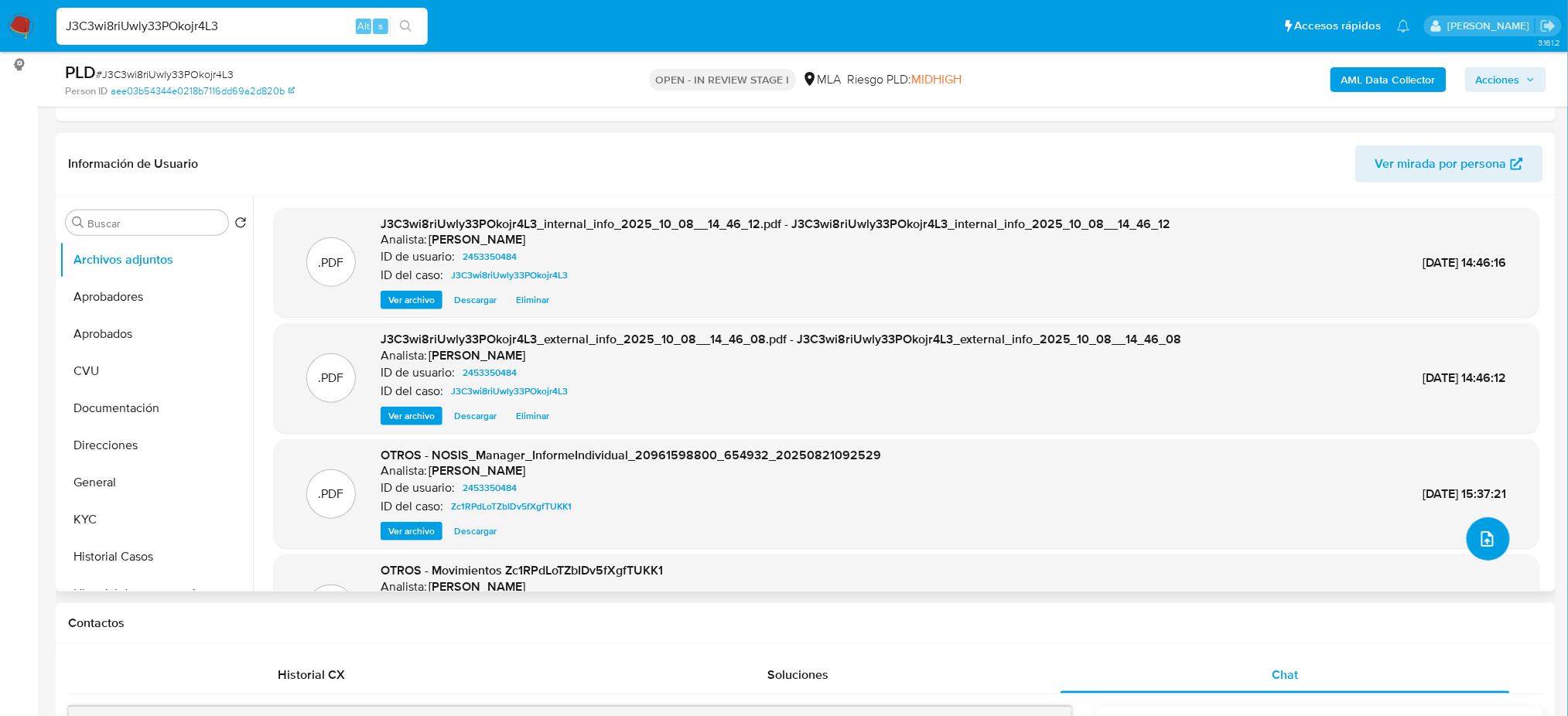
click at [1470, 538] on button "upload-file" at bounding box center [1488, 539] width 44 height 44
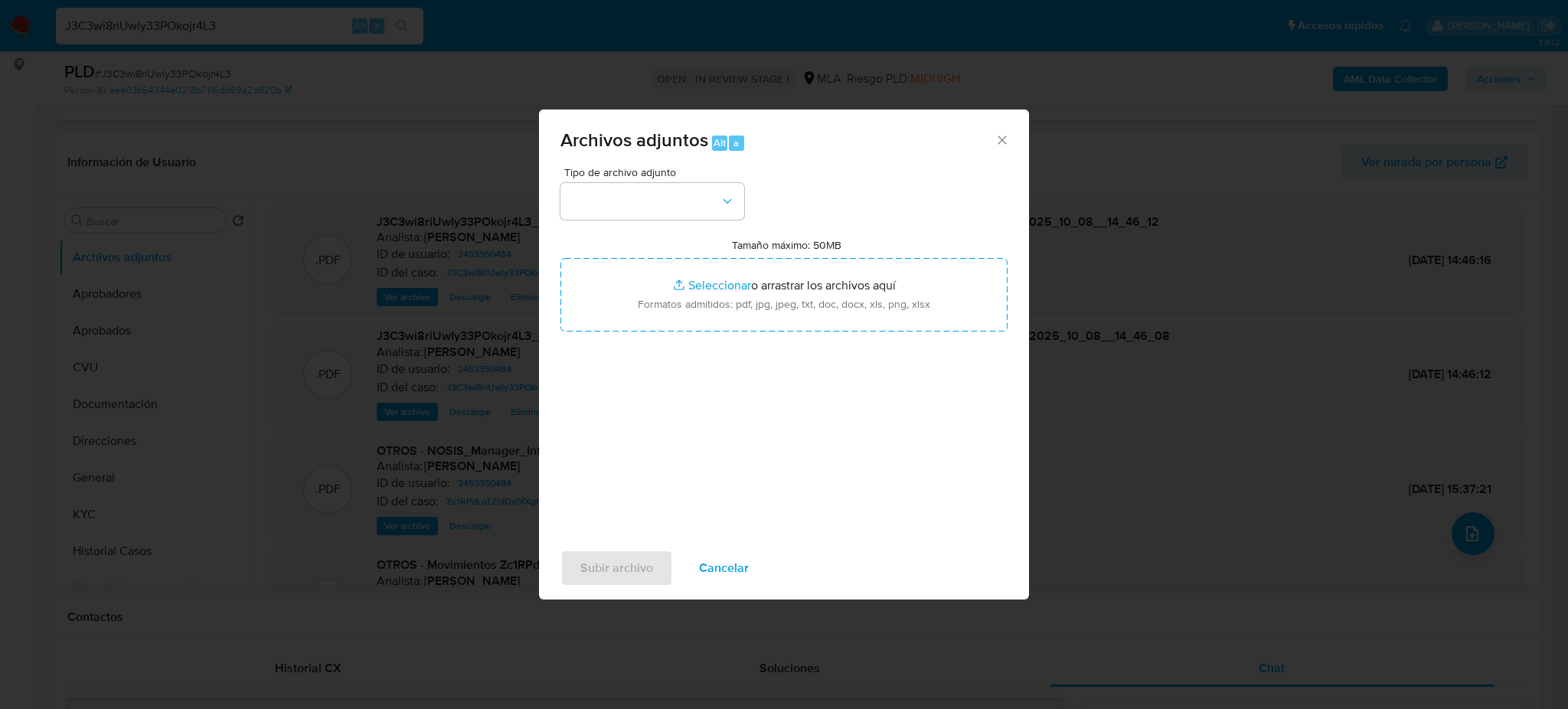
click at [729, 224] on div "Tipo de archivo adjunto Tamaño máximo: 50MB Seleccionar archivos Seleccionar o …" at bounding box center [784, 347] width 447 height 362
click at [701, 209] on button "button" at bounding box center [653, 201] width 184 height 37
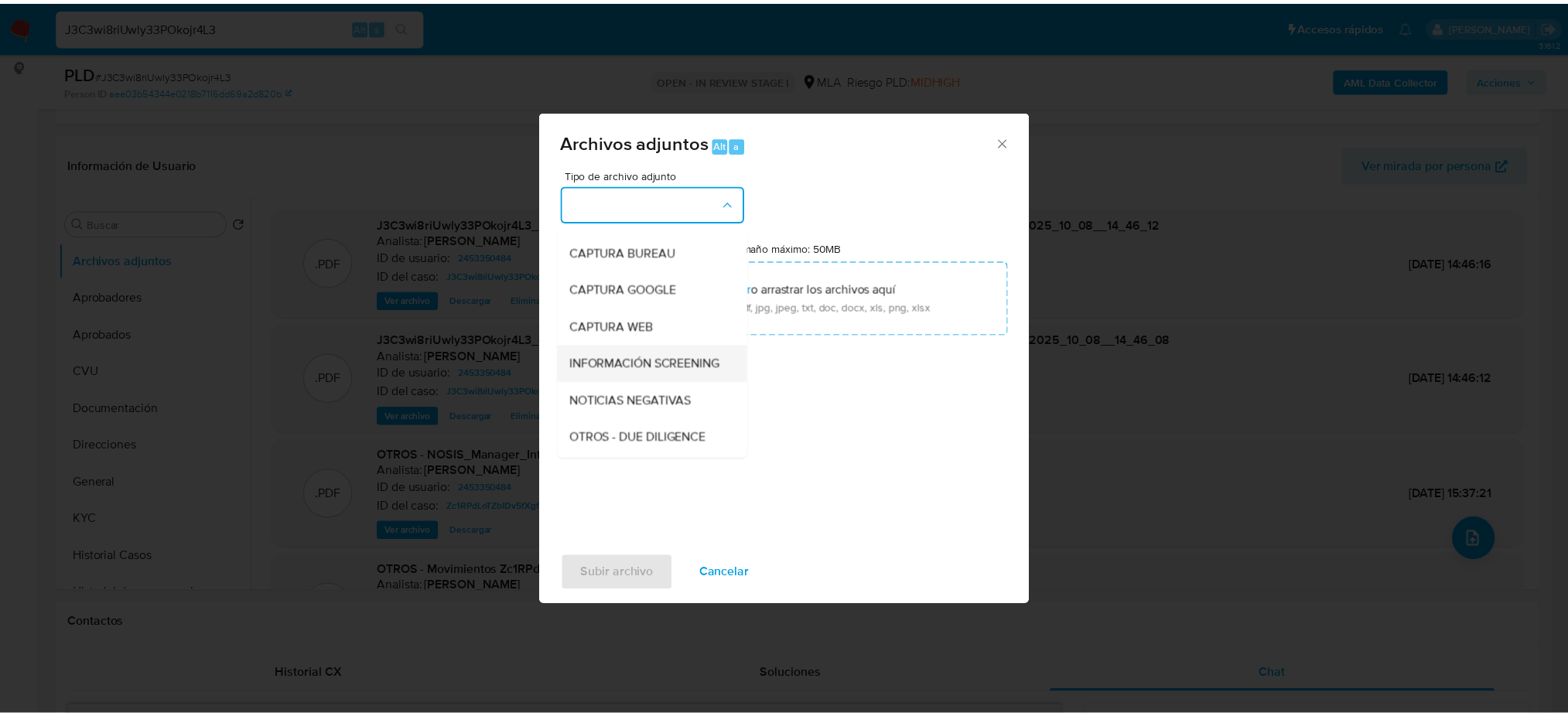
scroll to position [103, 0]
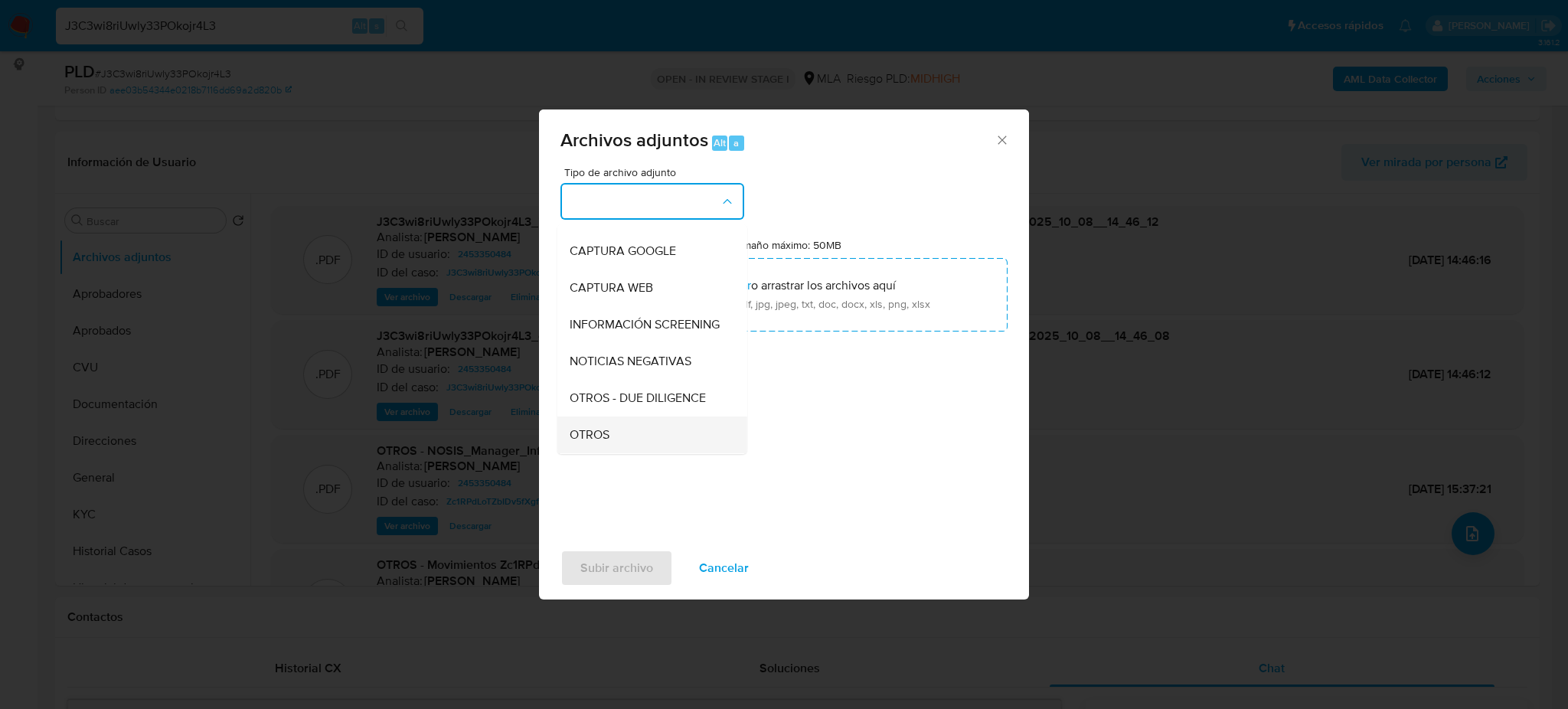
click at [626, 436] on div "OTROS" at bounding box center [648, 434] width 156 height 37
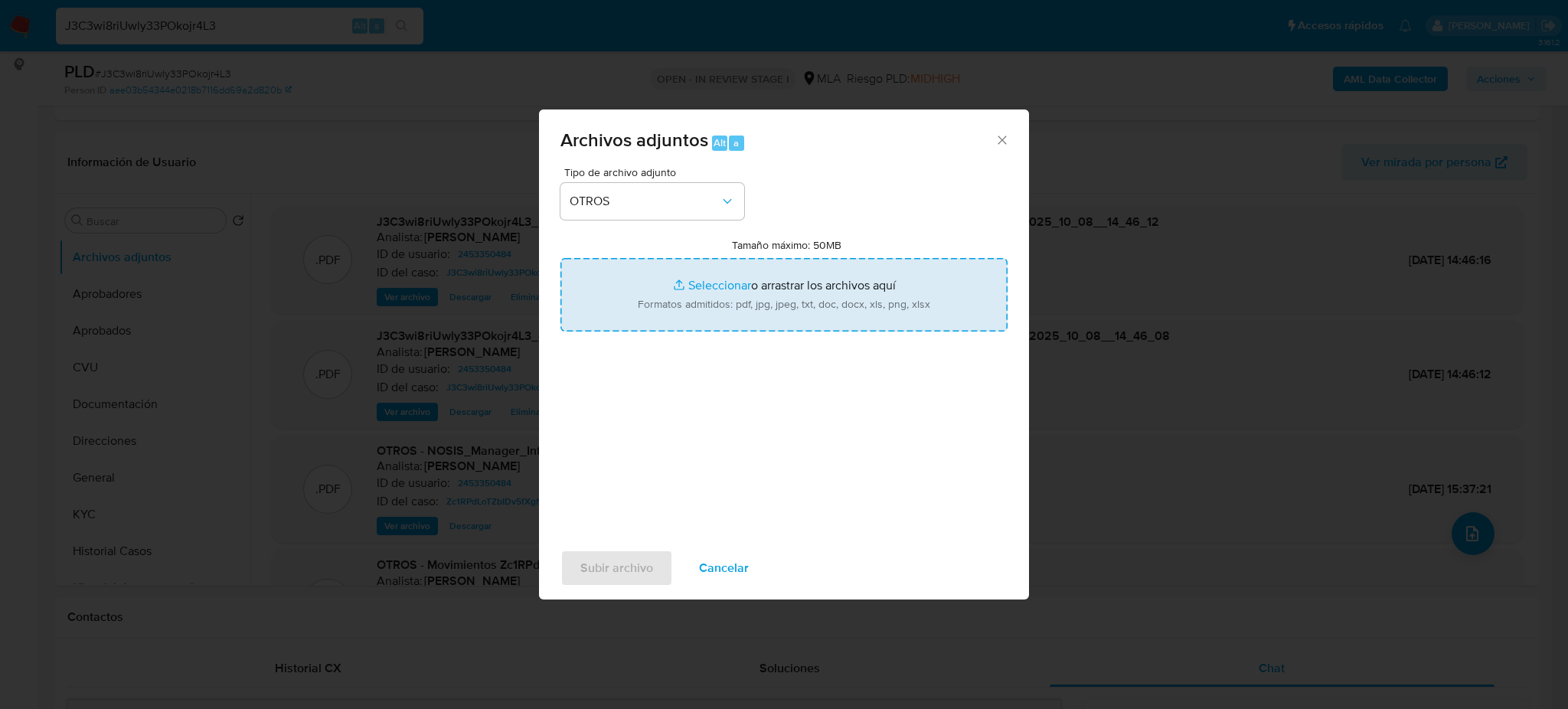
click at [688, 310] on input "Tamaño máximo: 50MB Seleccionar archivos" at bounding box center [784, 294] width 447 height 73
type input "C:\fakepath\Caselog J3C3wi8riUwly33POkojr4L3_2025_10_07_08_25_47.docx"
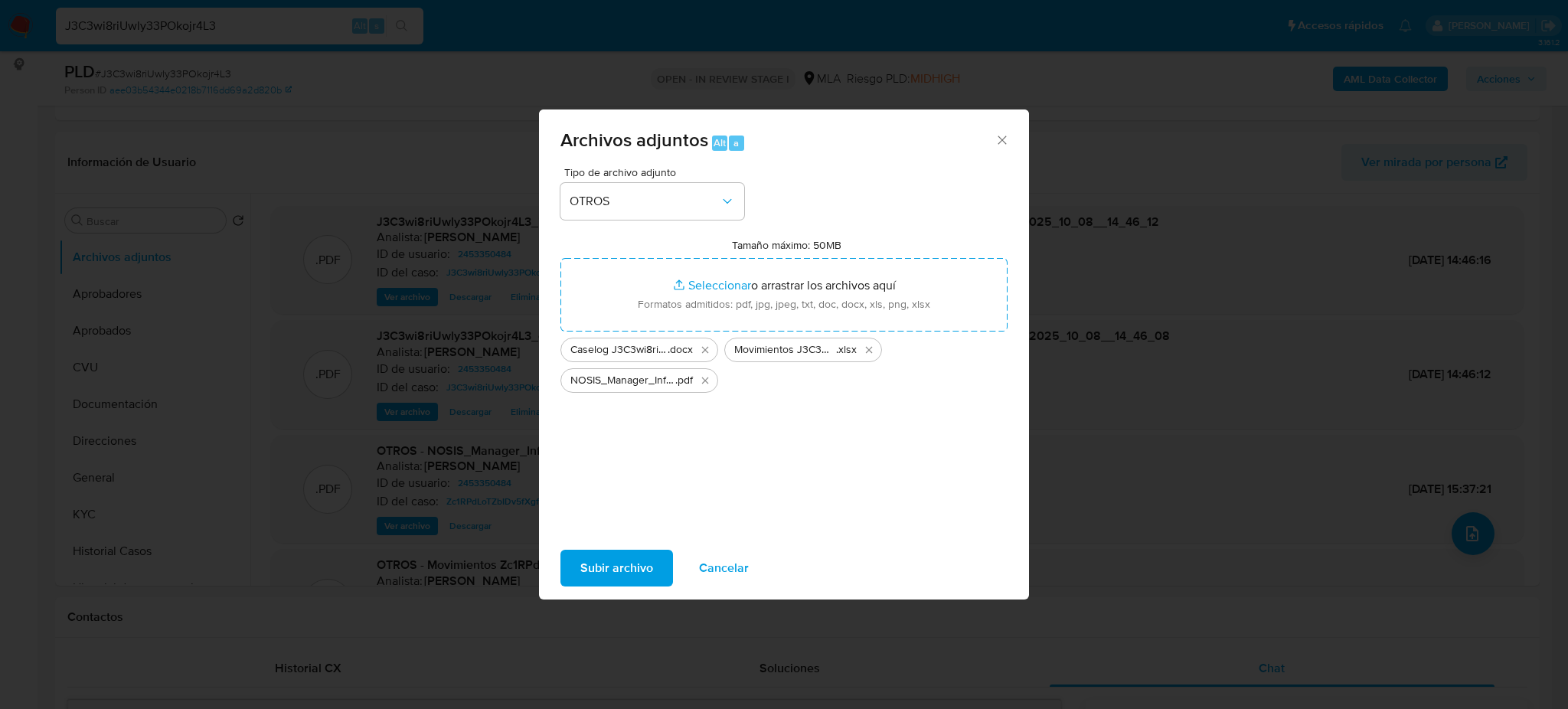
click at [615, 571] on span "Subir archivo" at bounding box center [616, 568] width 72 height 33
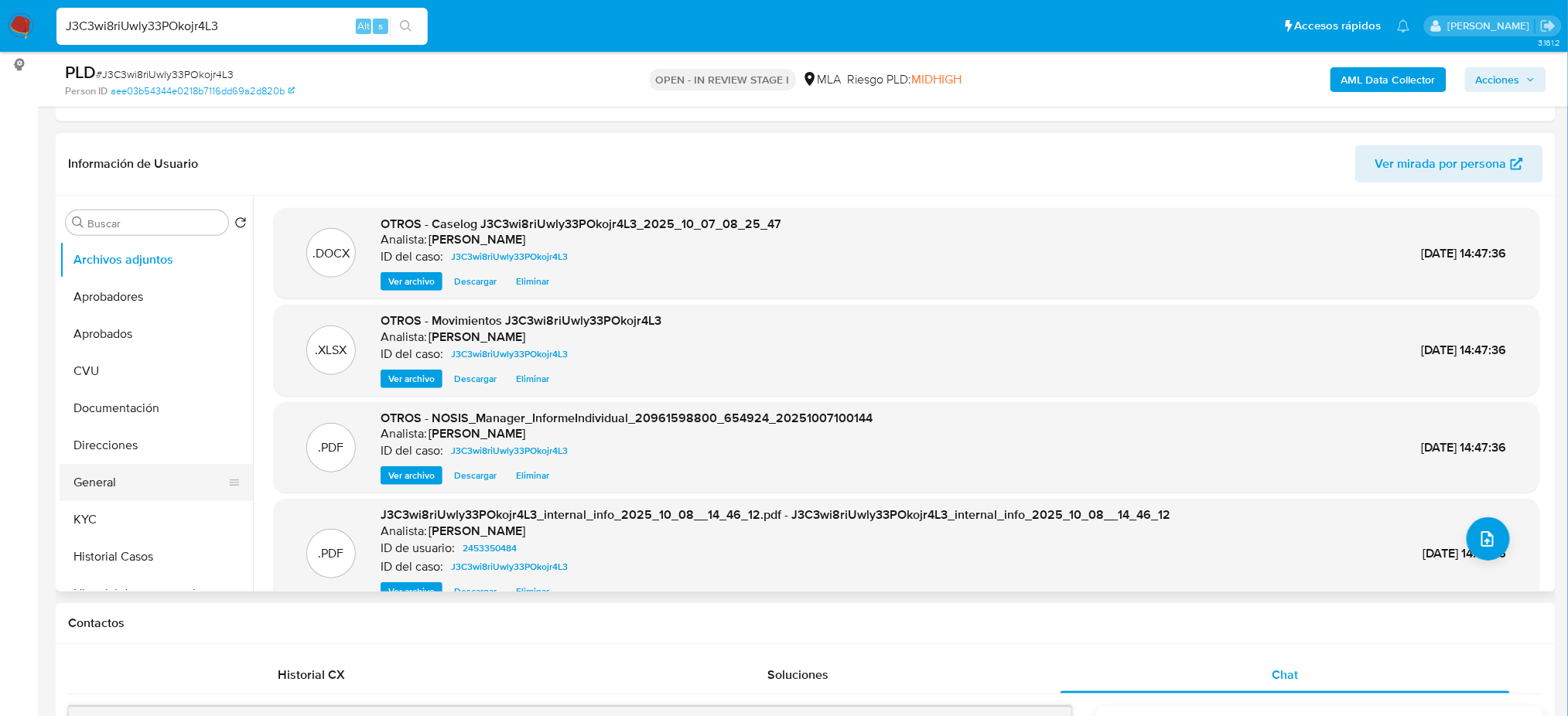
drag, startPoint x: 159, startPoint y: 474, endPoint x: 119, endPoint y: 481, distance: 40.6
click at [159, 472] on button "General" at bounding box center [150, 482] width 181 height 37
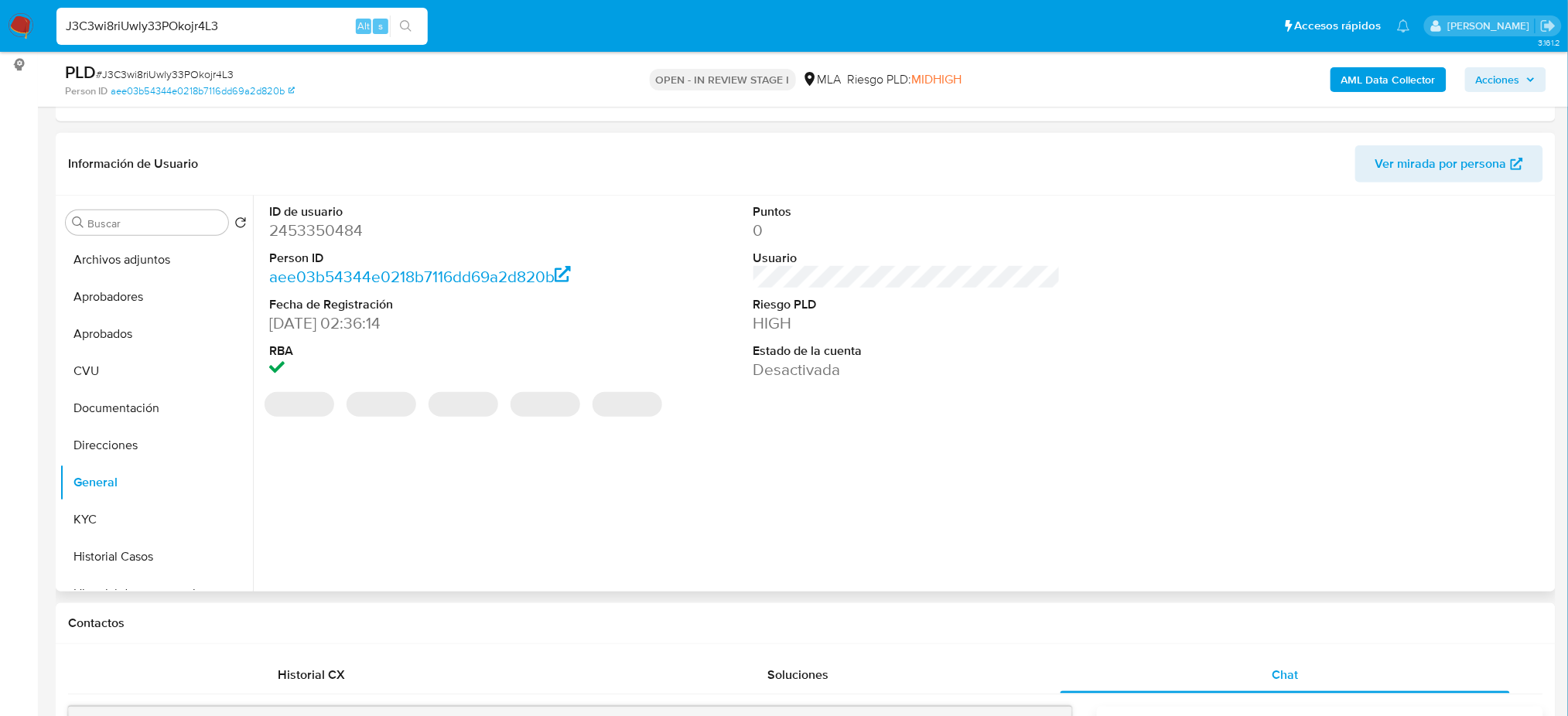
click at [305, 221] on dd "2453350484" at bounding box center [423, 231] width 307 height 21
click at [305, 220] on dd "2453350484" at bounding box center [423, 231] width 307 height 21
copy dd "2453350484"
click at [1507, 76] on span "Acciones" at bounding box center [1497, 80] width 44 height 25
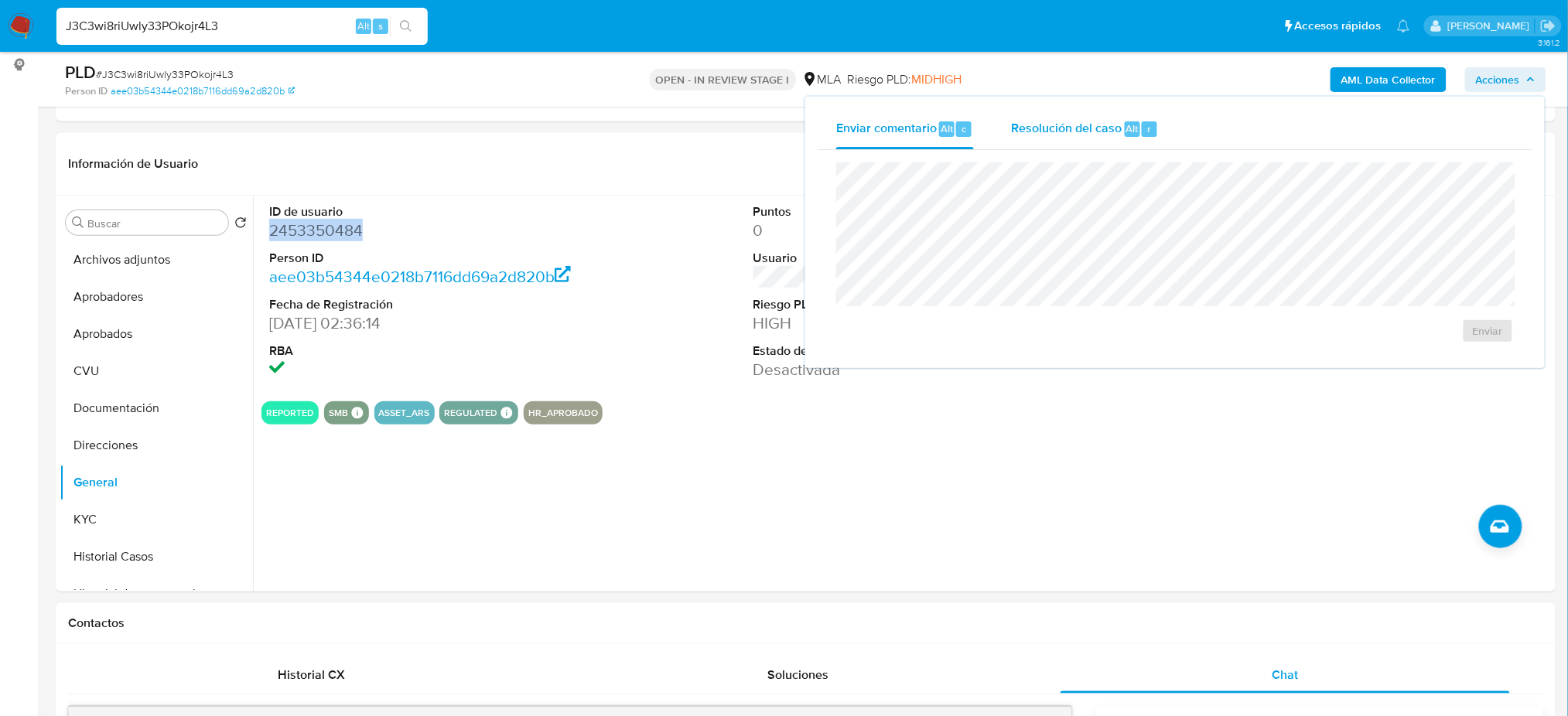
click at [1048, 130] on span "Resolución del caso" at bounding box center [1066, 128] width 111 height 18
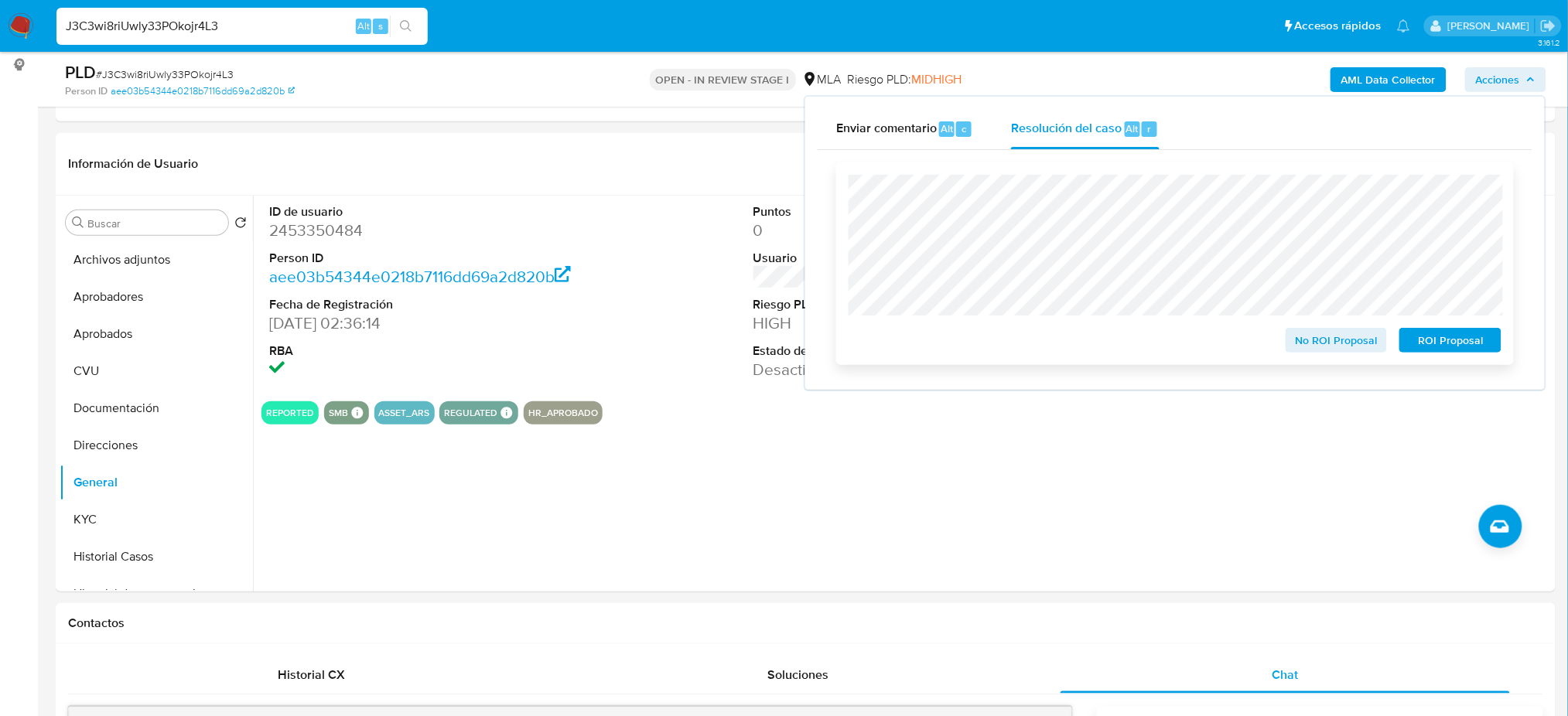
click at [1478, 351] on span "ROI Proposal" at bounding box center [1450, 340] width 80 height 21
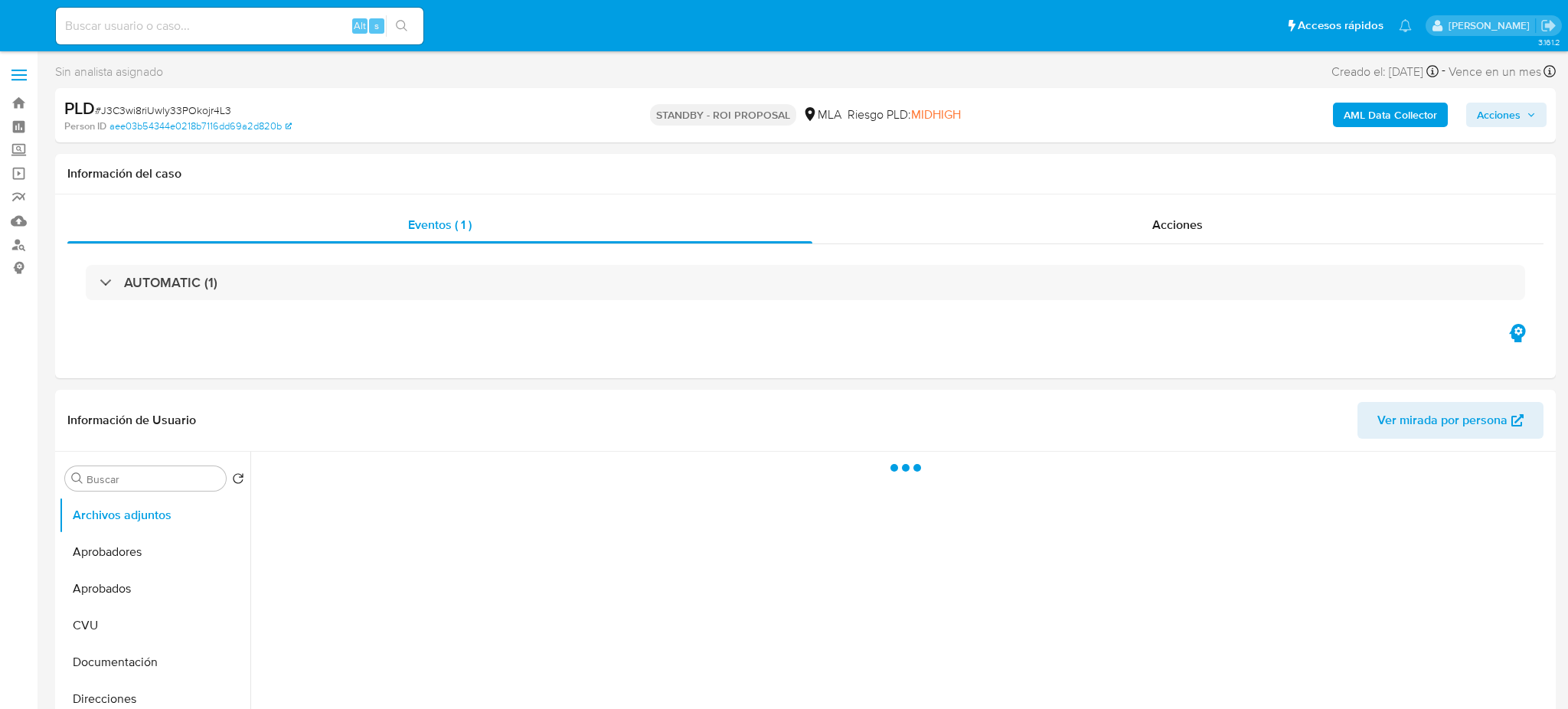
select select "10"
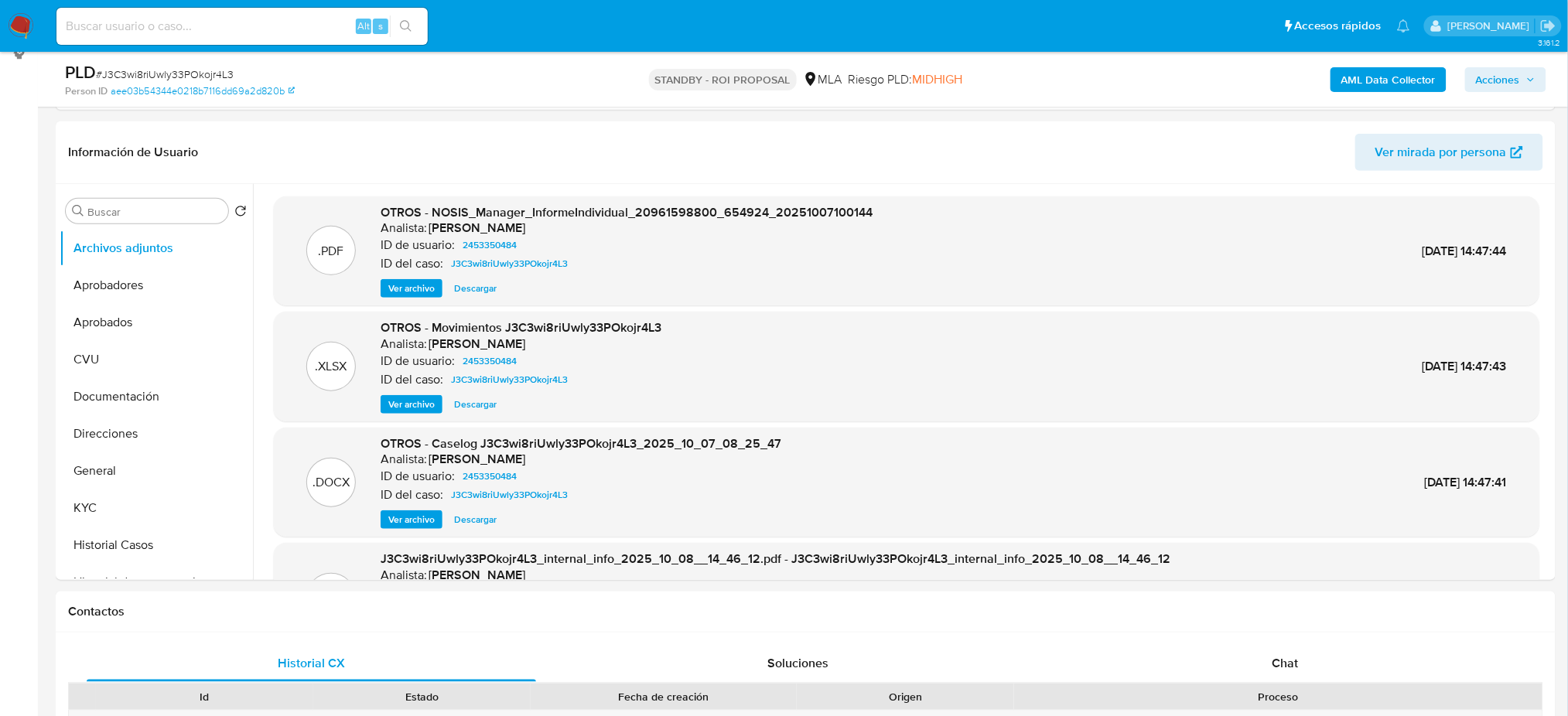
scroll to position [310, 0]
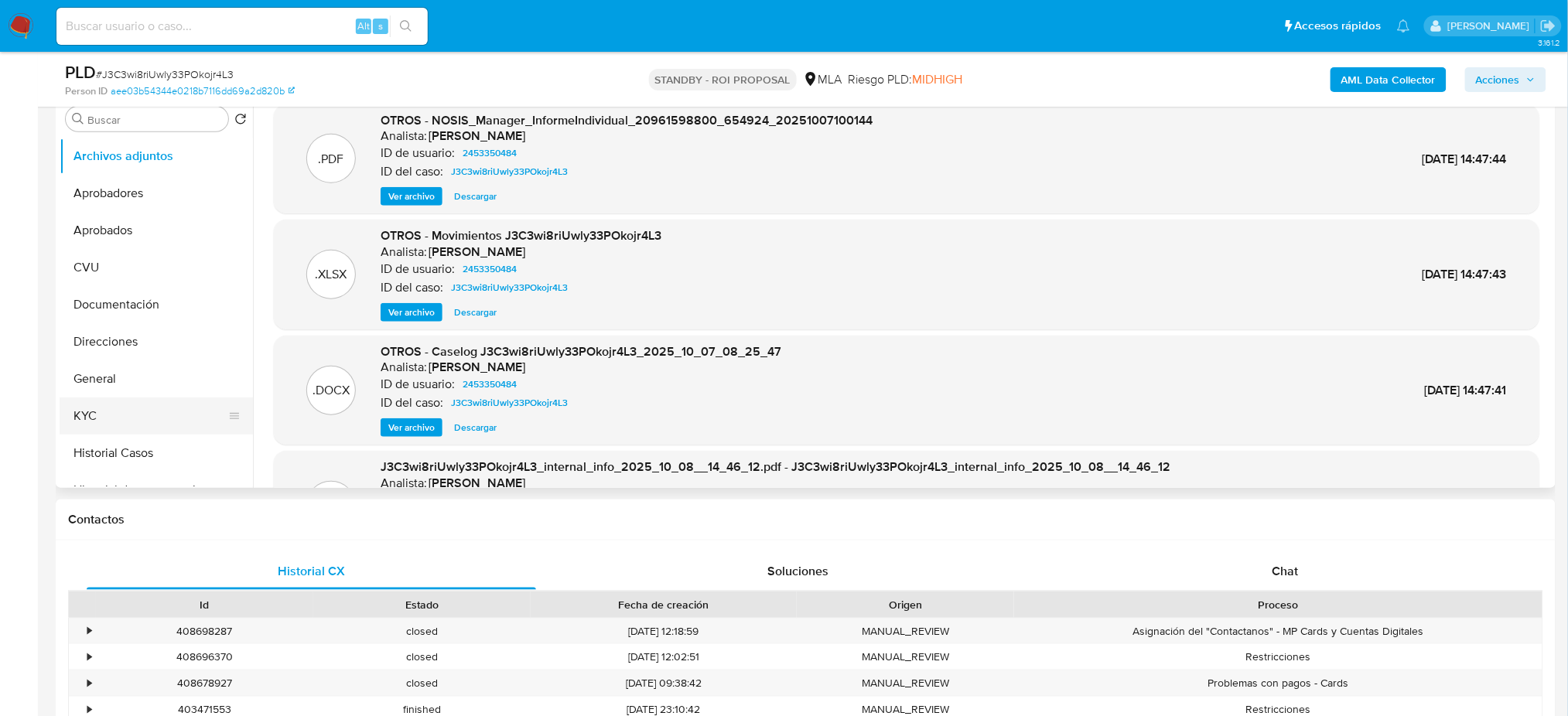
click at [98, 407] on button "KYC" at bounding box center [150, 415] width 181 height 37
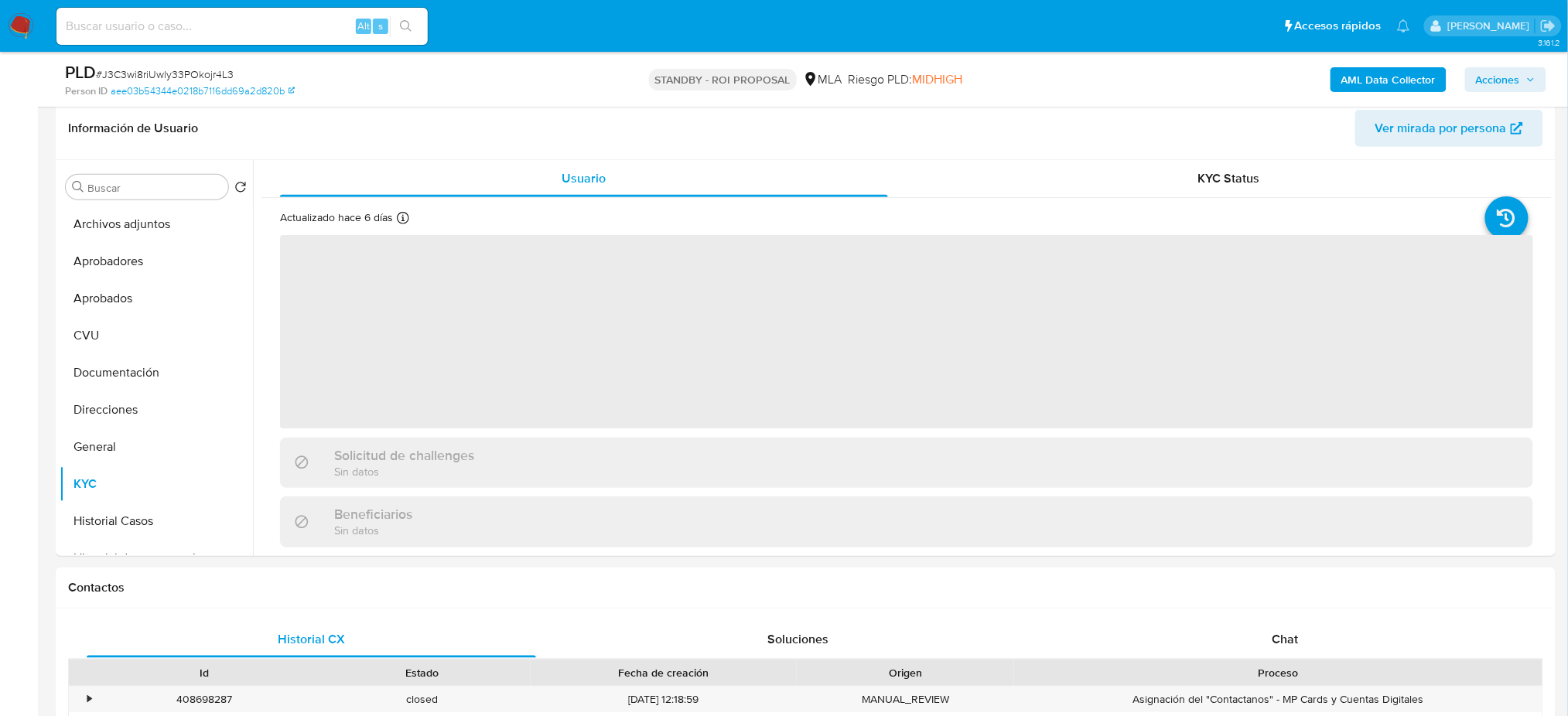
scroll to position [206, 0]
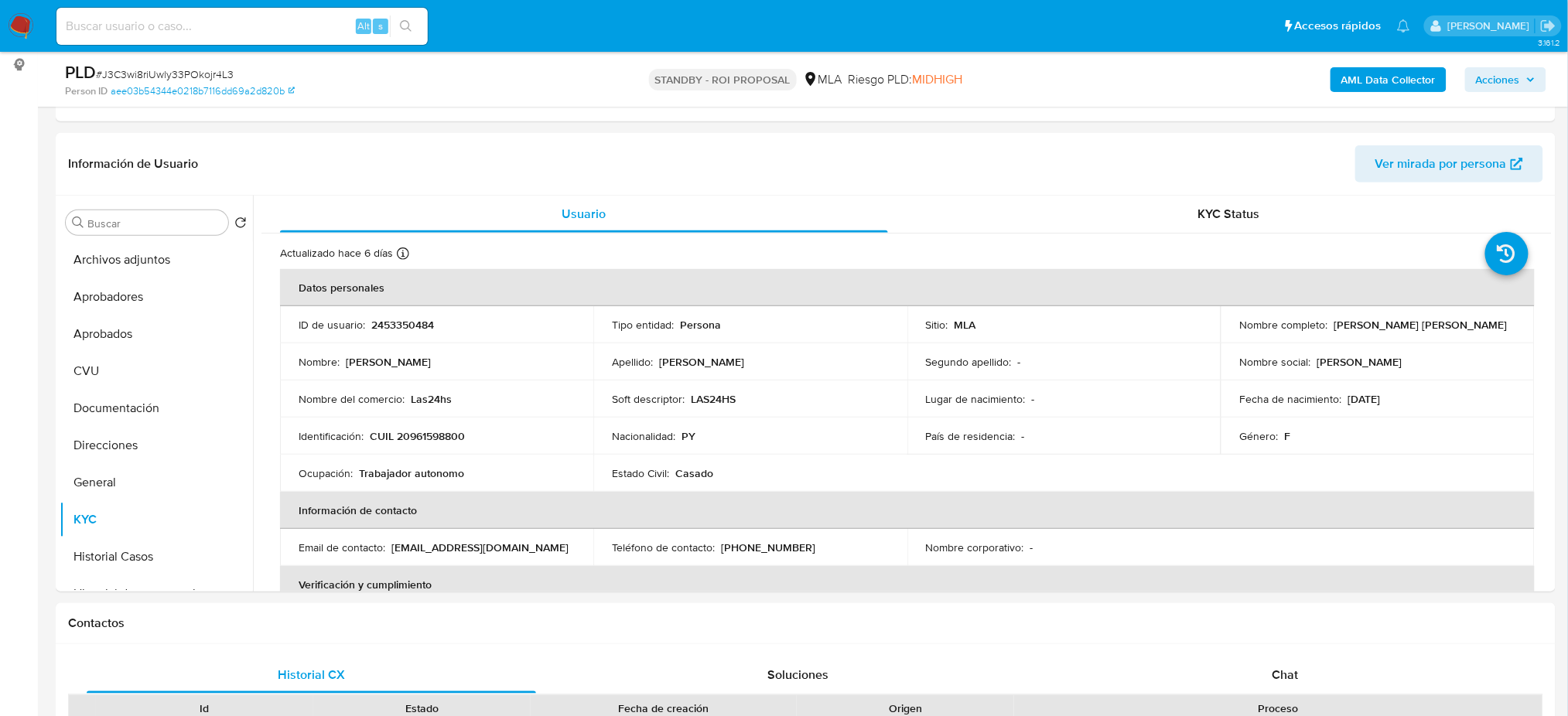
click at [290, 29] on input at bounding box center [242, 26] width 371 height 20
paste input "DiMgaNcRFGadFaxwA45ftYaQ"
type input "DiMgaNcRFGadFaxwA45ftYaQ"
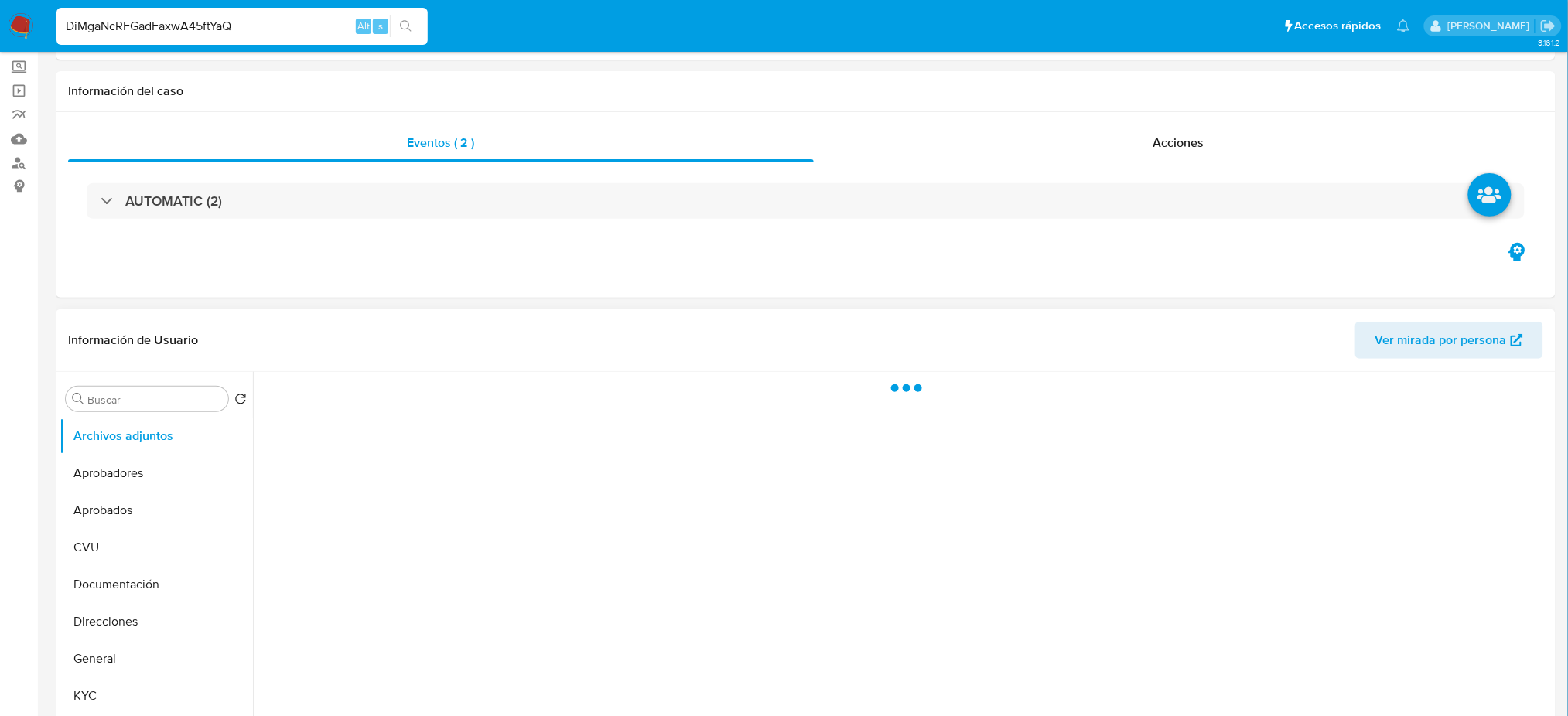
scroll to position [206, 0]
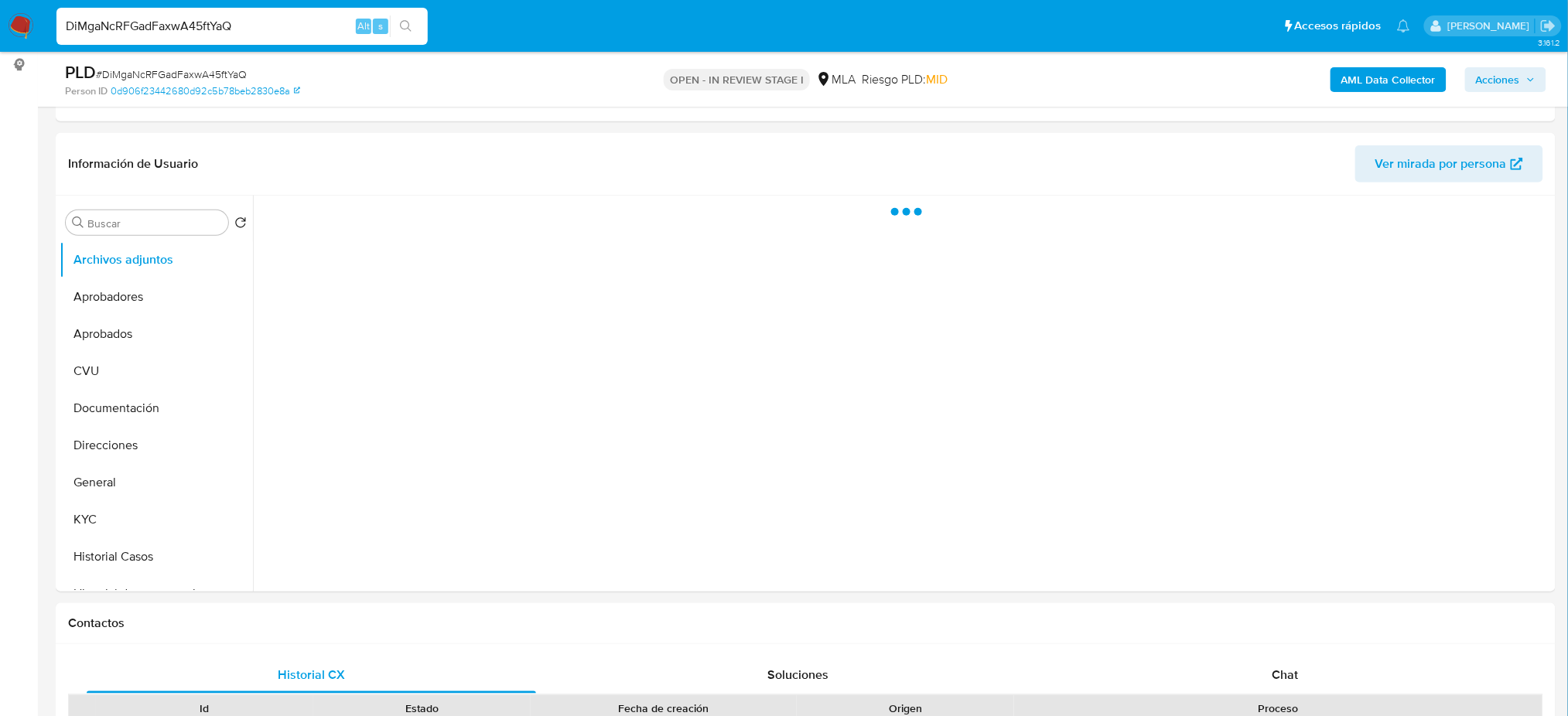
select select "10"
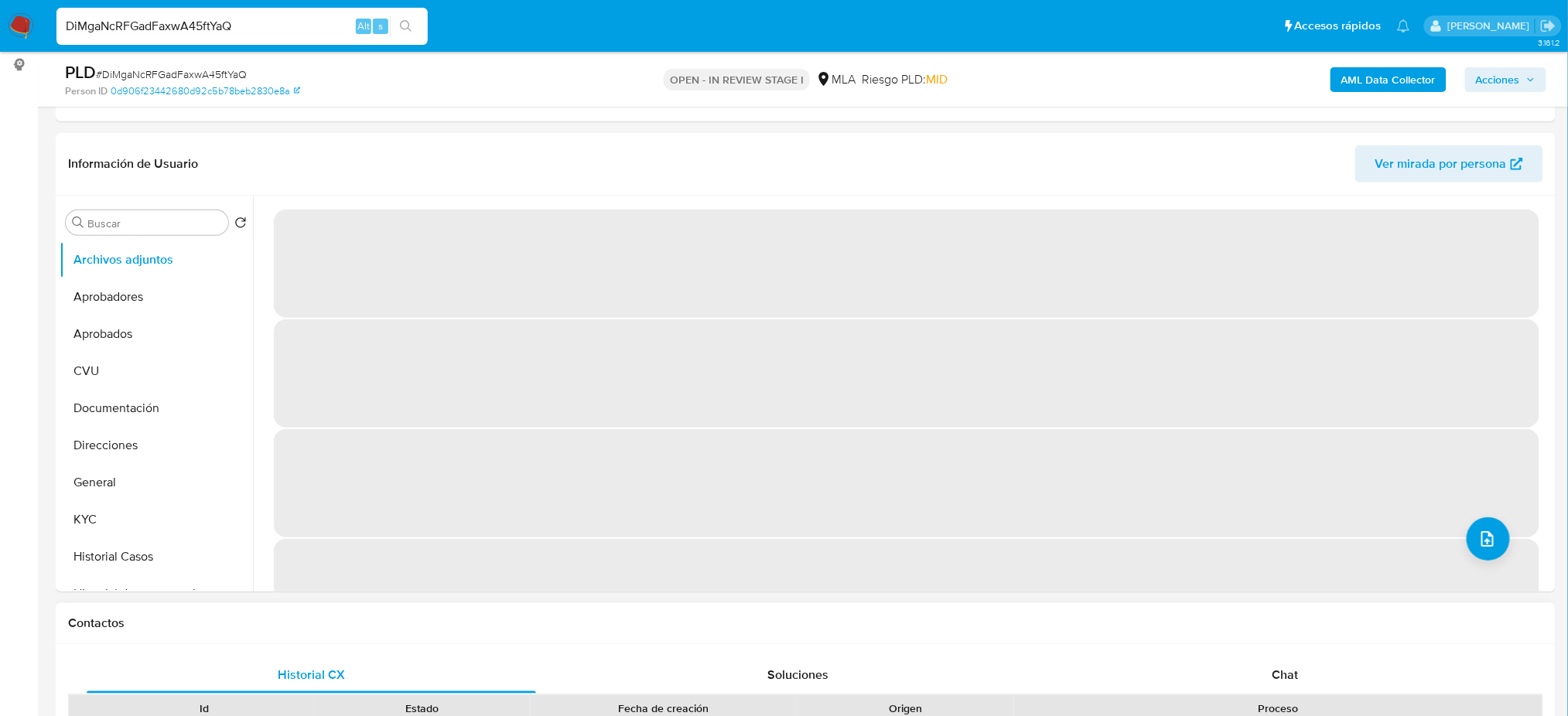
click at [1293, 672] on span "Chat" at bounding box center [1285, 675] width 26 height 18
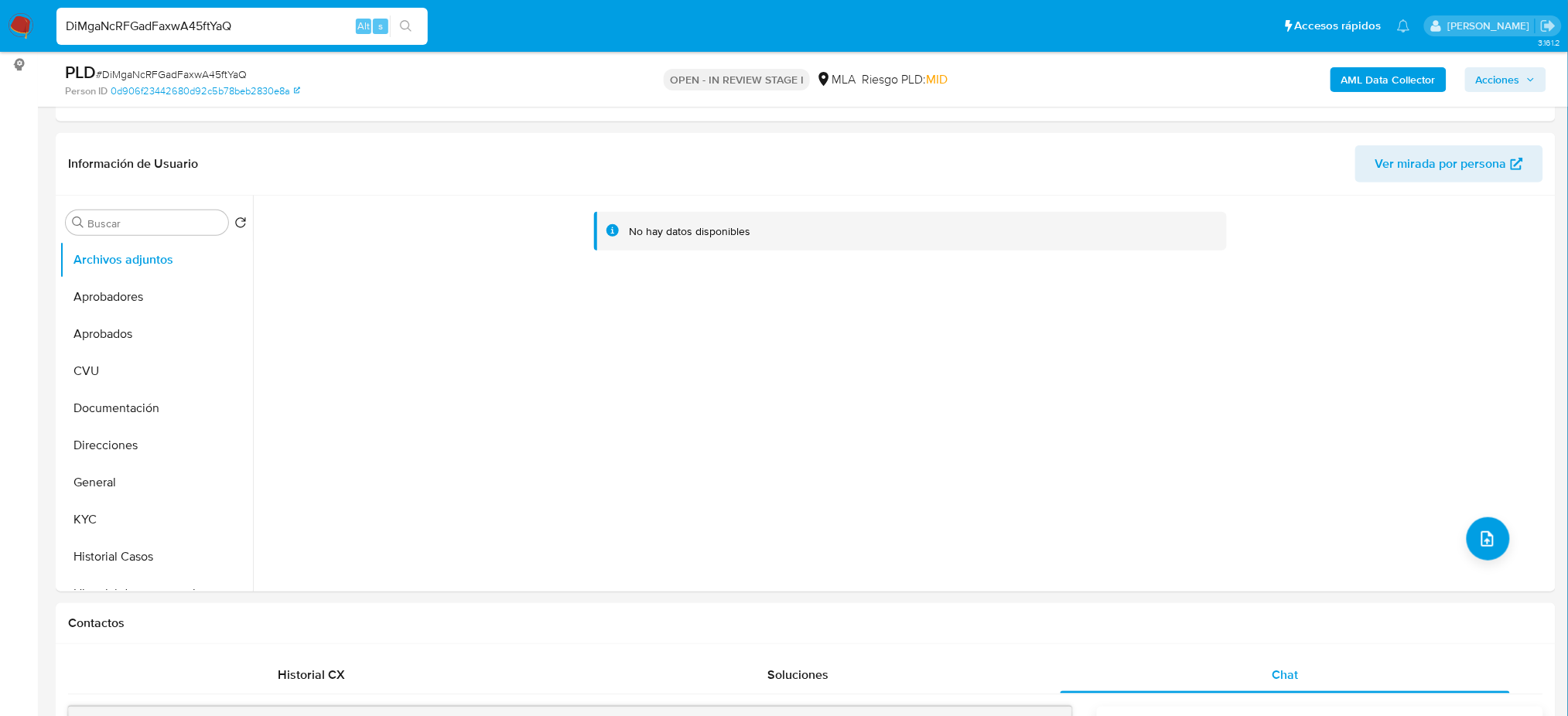
drag, startPoint x: 282, startPoint y: 34, endPoint x: 0, endPoint y: 51, distance: 282.5
click at [0, 50] on nav "Pausado Ver notificaciones DiMgaNcRFGadFaxwA45ftYaQ Alt s Accesos rápidos Presi…" at bounding box center [784, 25] width 1568 height 52
paste input "PUPC43zpeamZgOXc1yA3Ebya"
type input "PUPC43zpeamZgOXc1yA3Ebya"
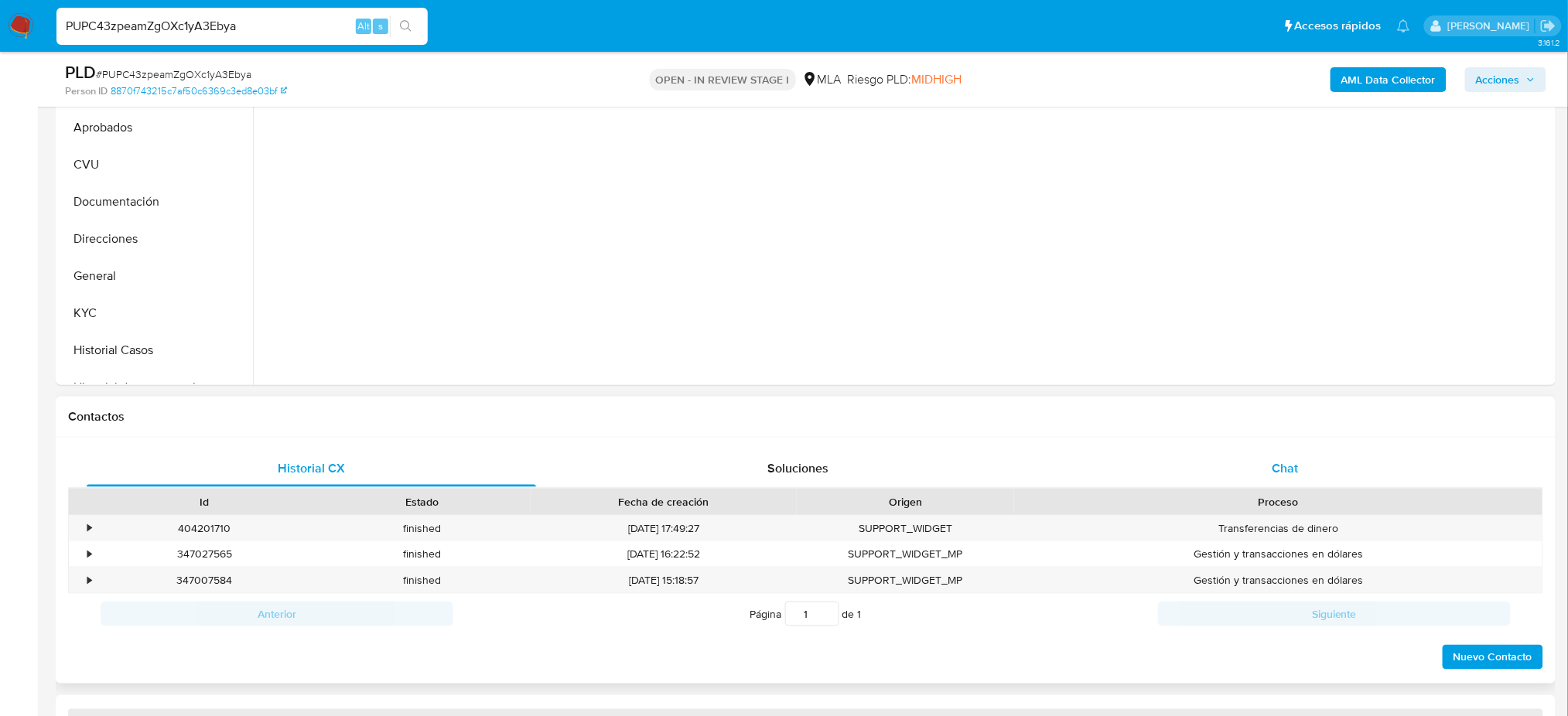
select select "10"
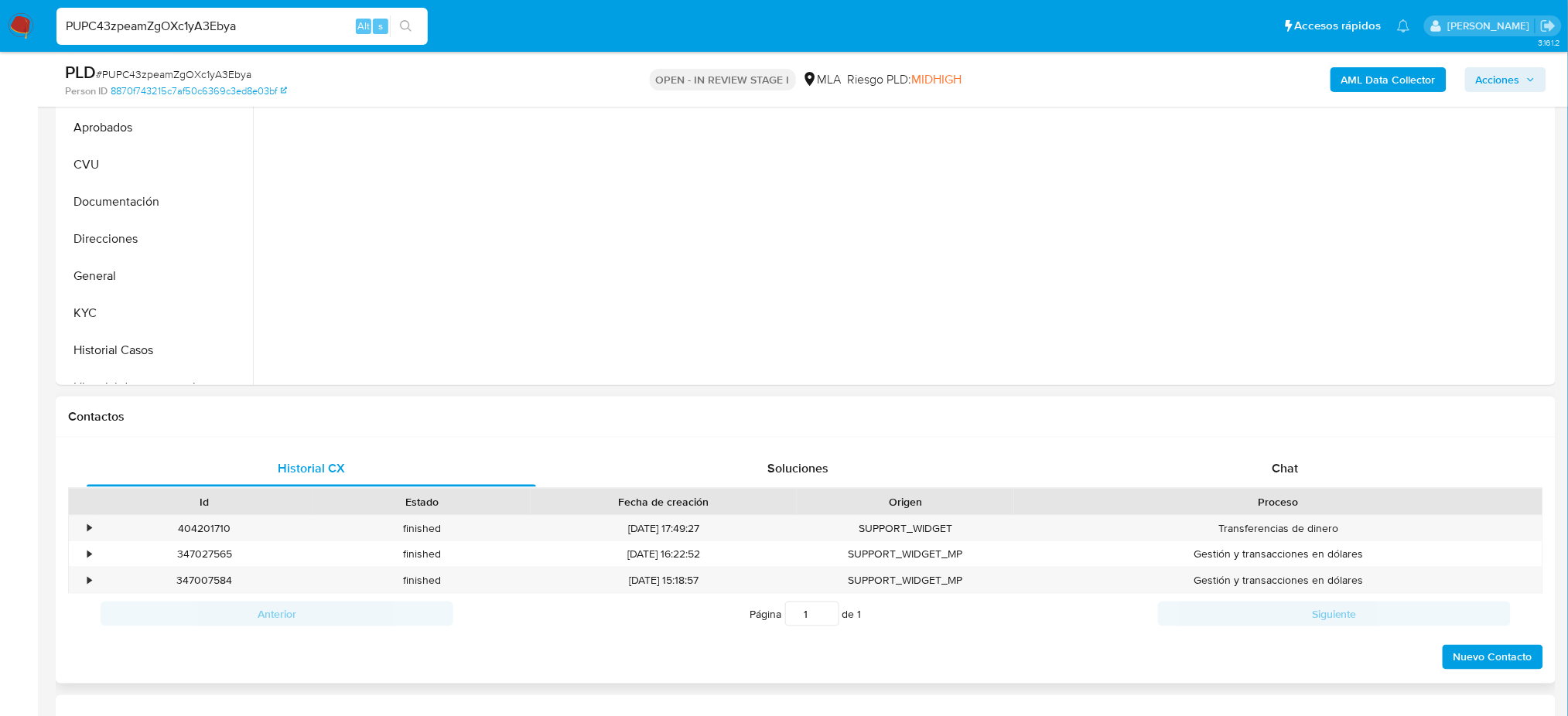
click at [1309, 459] on div "Chat" at bounding box center [1285, 468] width 449 height 37
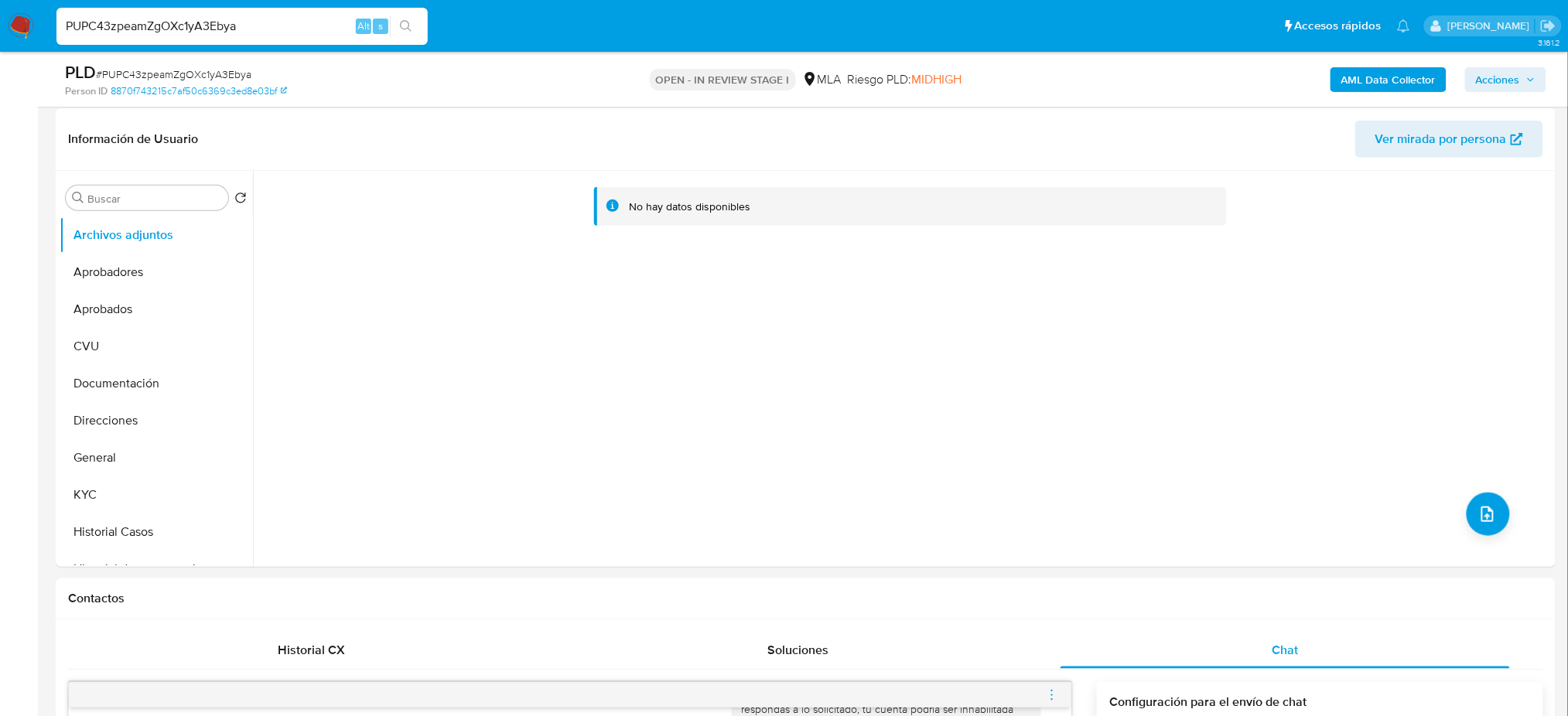
scroll to position [206, 0]
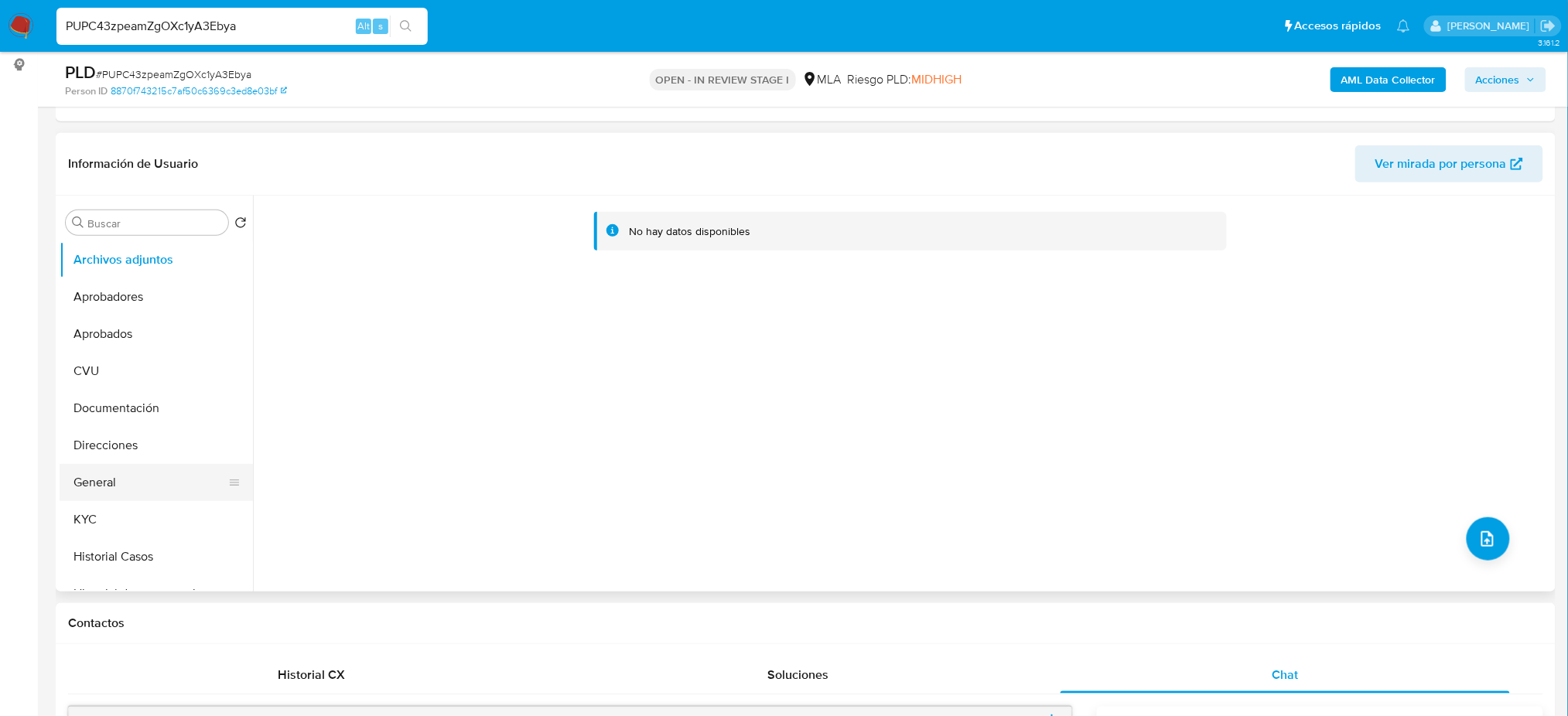
click at [151, 475] on button "General" at bounding box center [150, 482] width 181 height 37
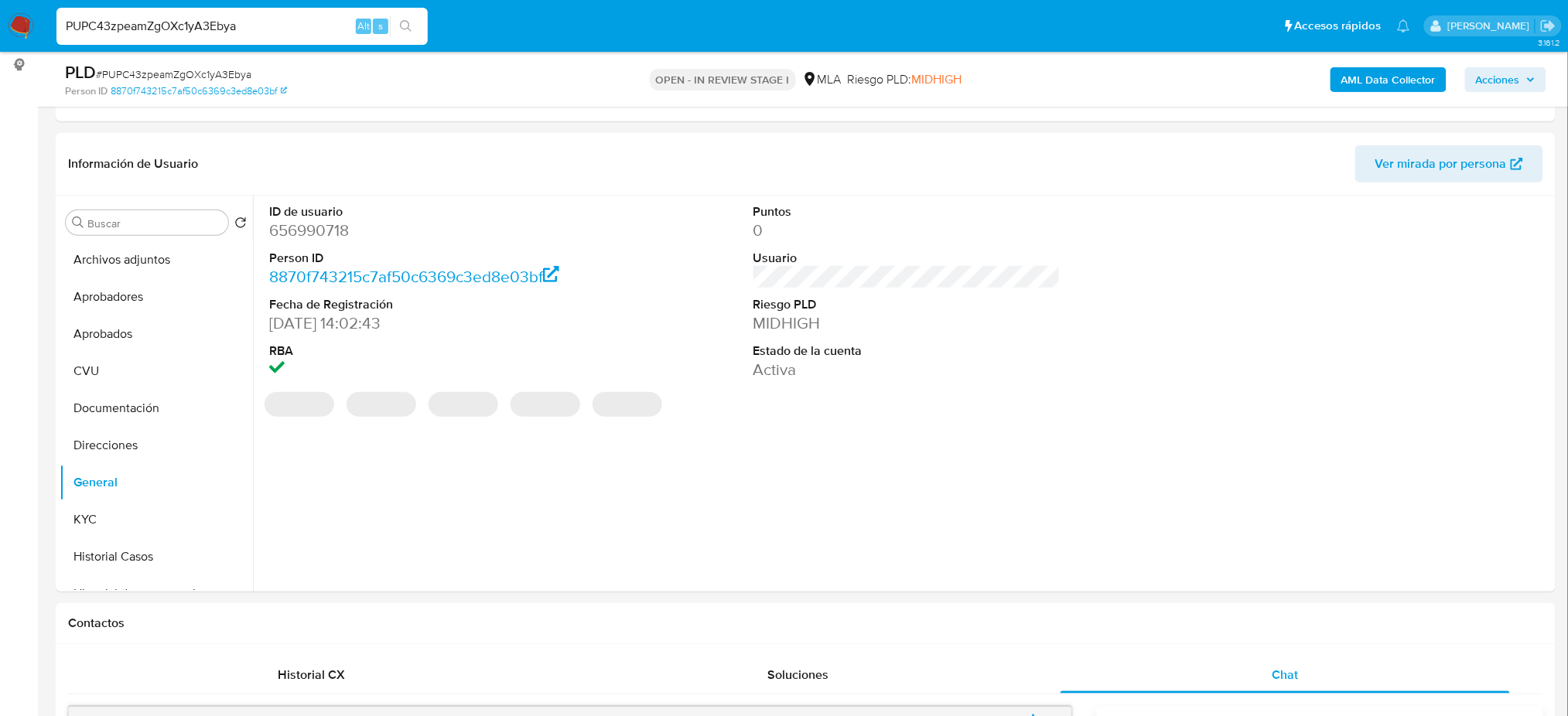
click at [300, 234] on dd "656990718" at bounding box center [423, 231] width 307 height 21
drag, startPoint x: 336, startPoint y: 238, endPoint x: 451, endPoint y: 273, distance: 120.2
click at [300, 233] on dd "656990718" at bounding box center [423, 231] width 307 height 21
copy dd "656990718"
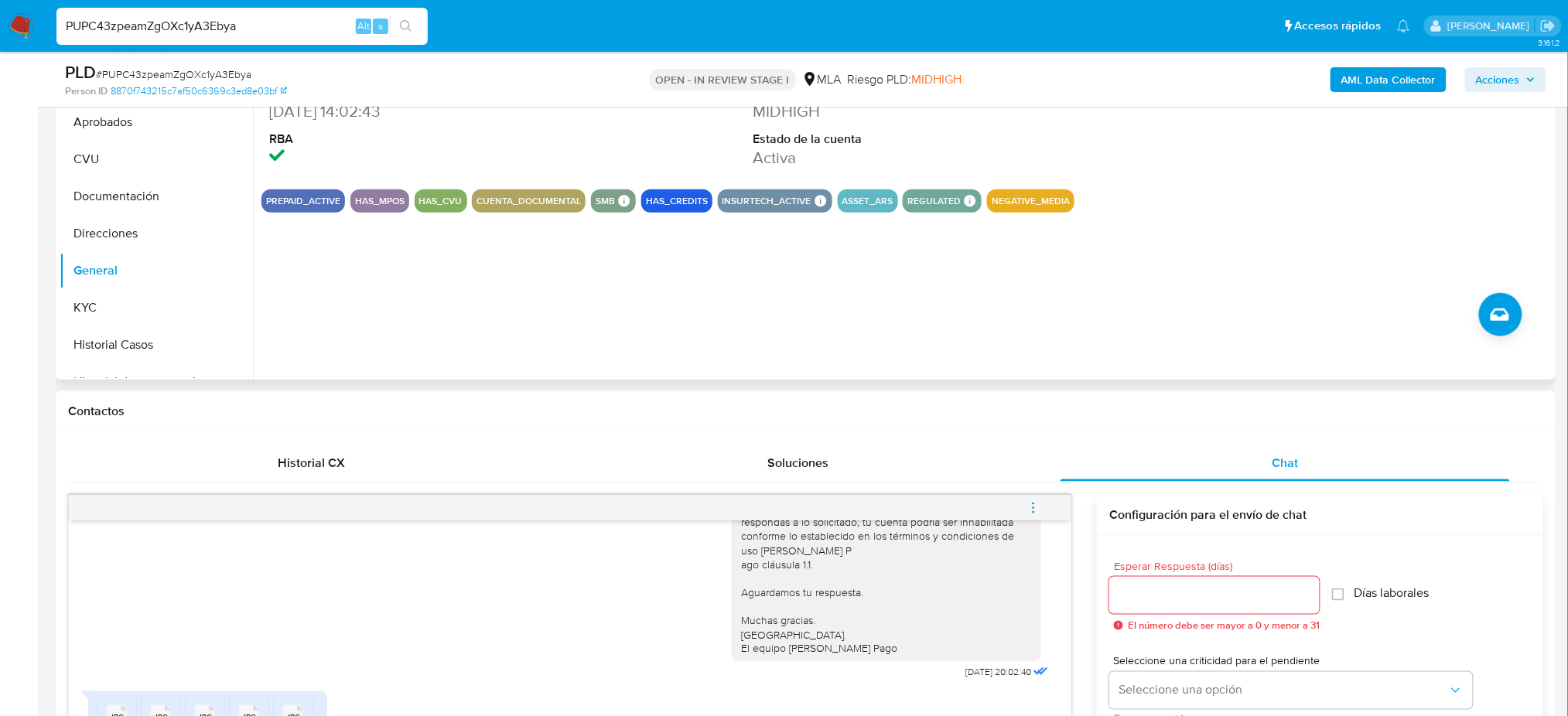
scroll to position [722, 0]
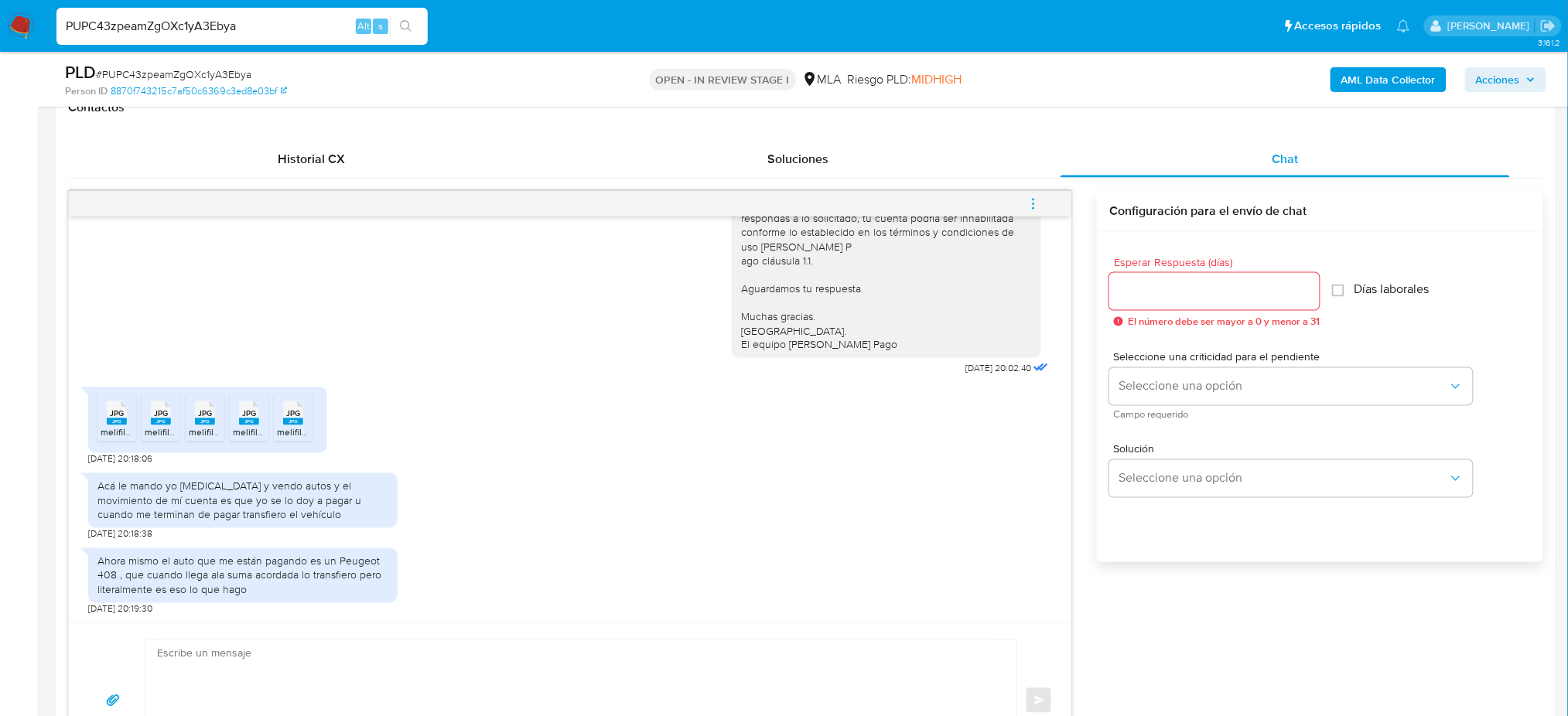
click at [116, 414] on span "JPG" at bounding box center [117, 414] width 14 height 10
click at [159, 416] on span "JPG" at bounding box center [160, 414] width 14 height 10
click at [219, 425] on div "JPG JPG" at bounding box center [205, 411] width 33 height 30
click at [252, 430] on span "melifile7524180930172463880.jpg" at bounding box center [304, 433] width 142 height 13
click at [295, 429] on span "melifile8746904606952215021.jpg" at bounding box center [348, 433] width 143 height 13
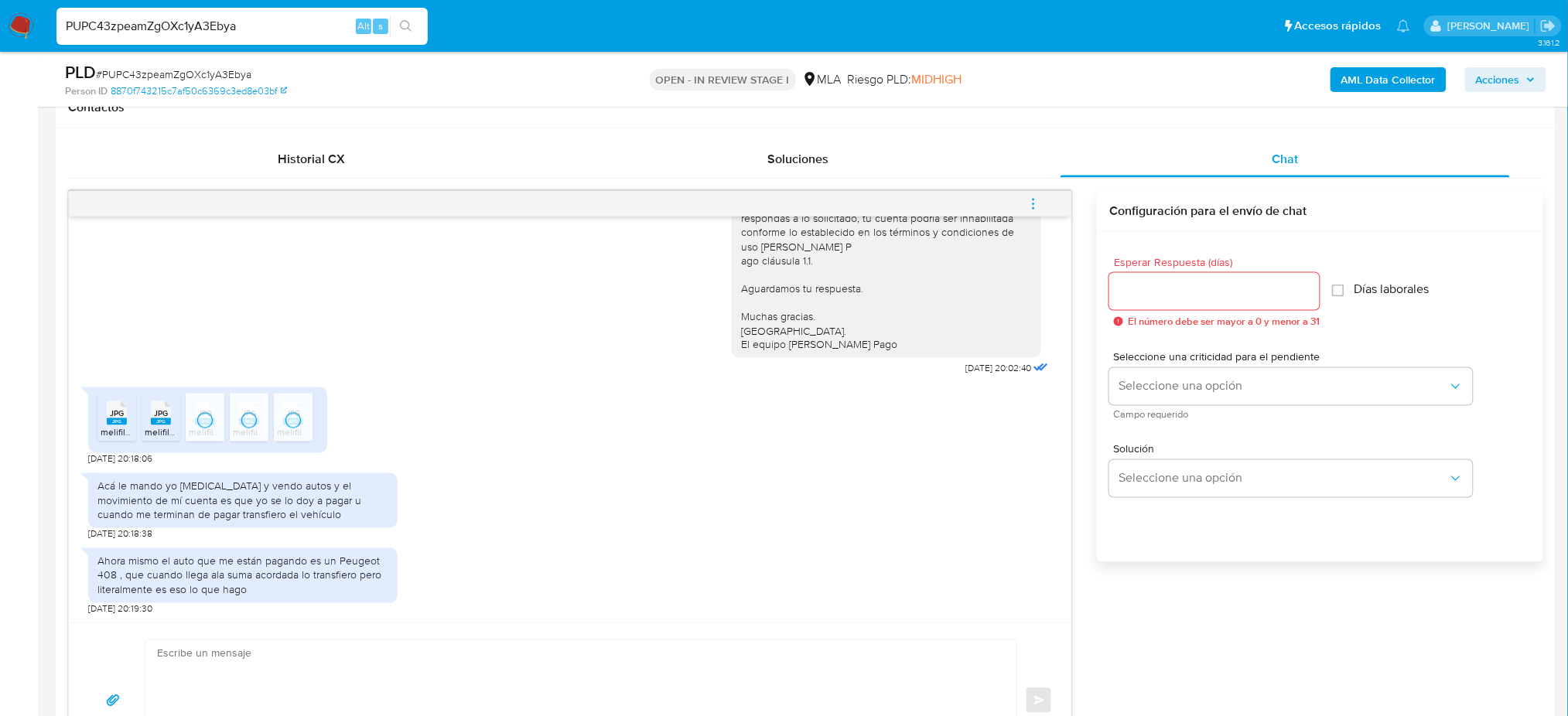
scroll to position [1046, 0]
drag, startPoint x: 264, startPoint y: 521, endPoint x: 92, endPoint y: 486, distance: 175.5
click at [92, 486] on div "Acá le mando yo compro y vendo autos y el movimiento de mí cuenta es que yo se …" at bounding box center [242, 501] width 309 height 55
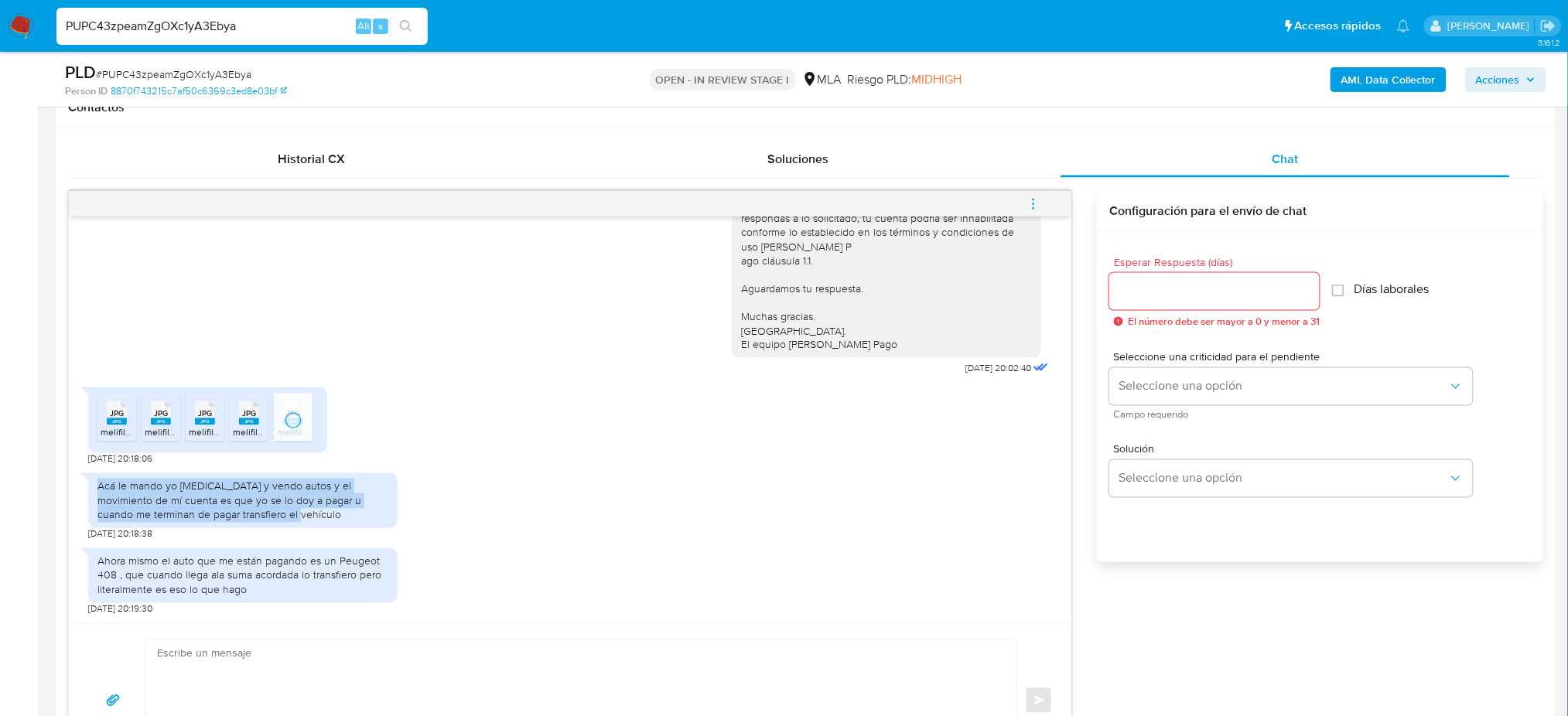
copy div "Acá le mando yo compro y vendo autos y el movimiento de mí cuenta es que yo se …"
click at [231, 594] on div "Ahora mismo el auto que me están pagando es un Peugeot 408 , que cuando llega a…" at bounding box center [243, 576] width 291 height 43
click at [231, 594] on div "Ahora mismo el auto que me están pagando es un Peugeot 408 , que cuando llega a…" at bounding box center [243, 576] width 291 height 43
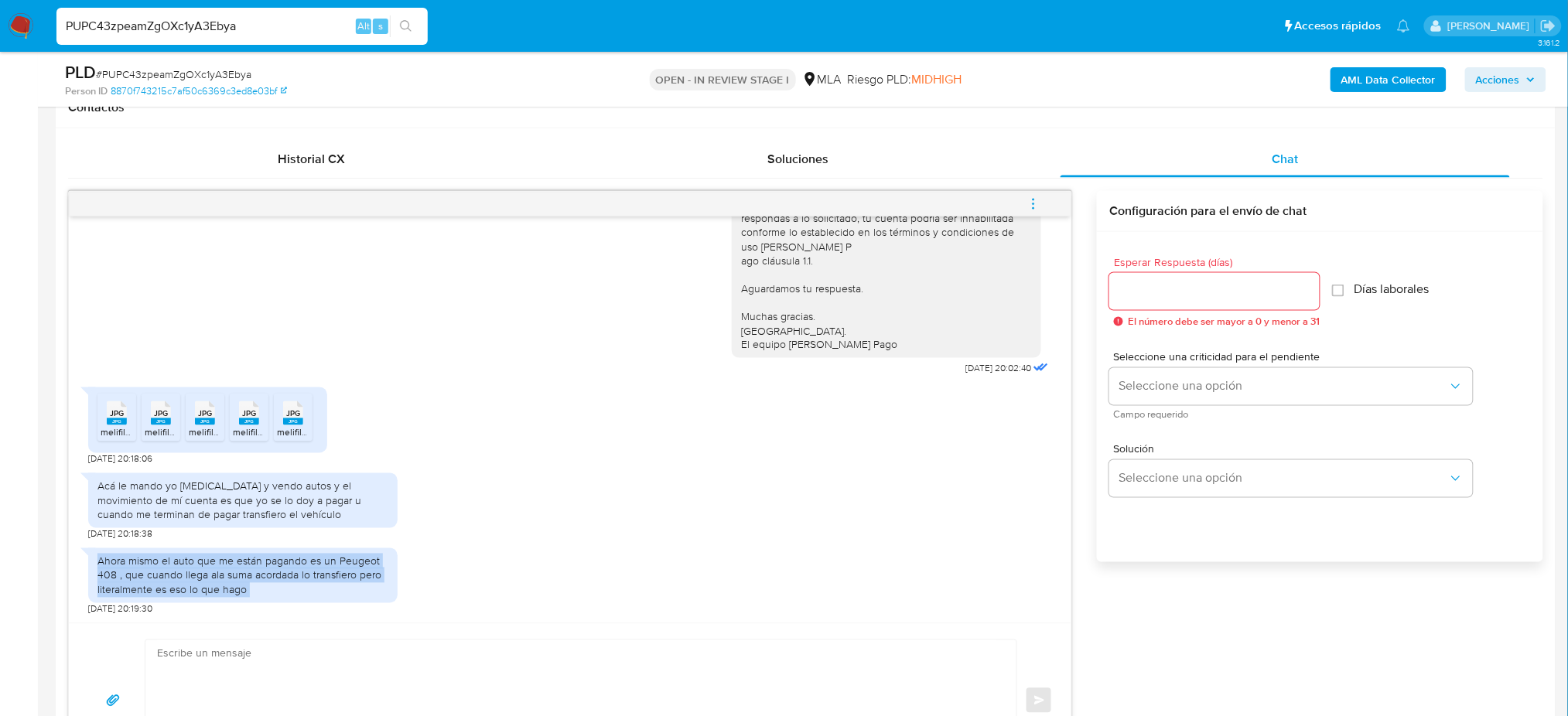
click at [231, 594] on div "Ahora mismo el auto que me están pagando es un Peugeot 408 , que cuando llega a…" at bounding box center [243, 576] width 291 height 43
copy div "Ahora mismo el auto que me están pagando es un Peugeot 408 , que cuando llega a…"
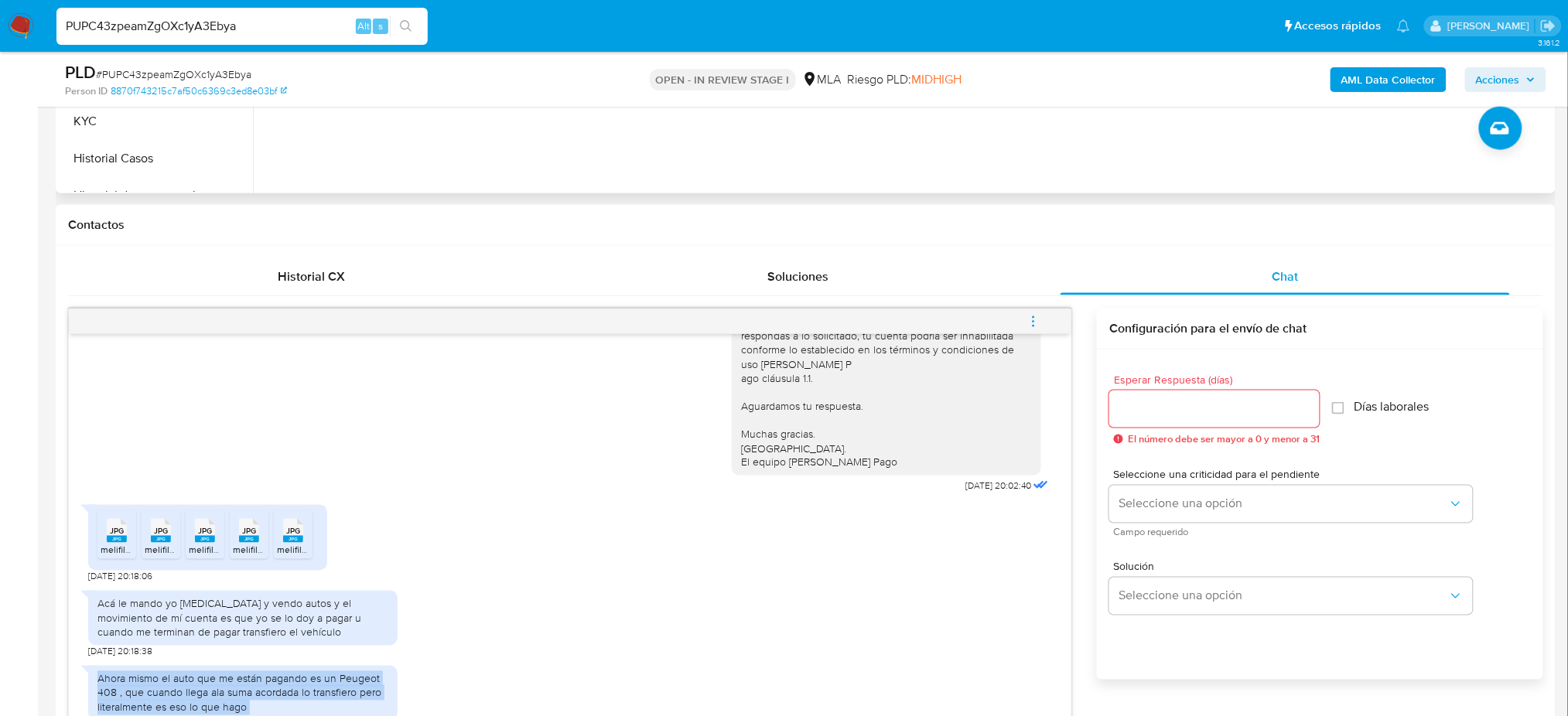
scroll to position [103, 0]
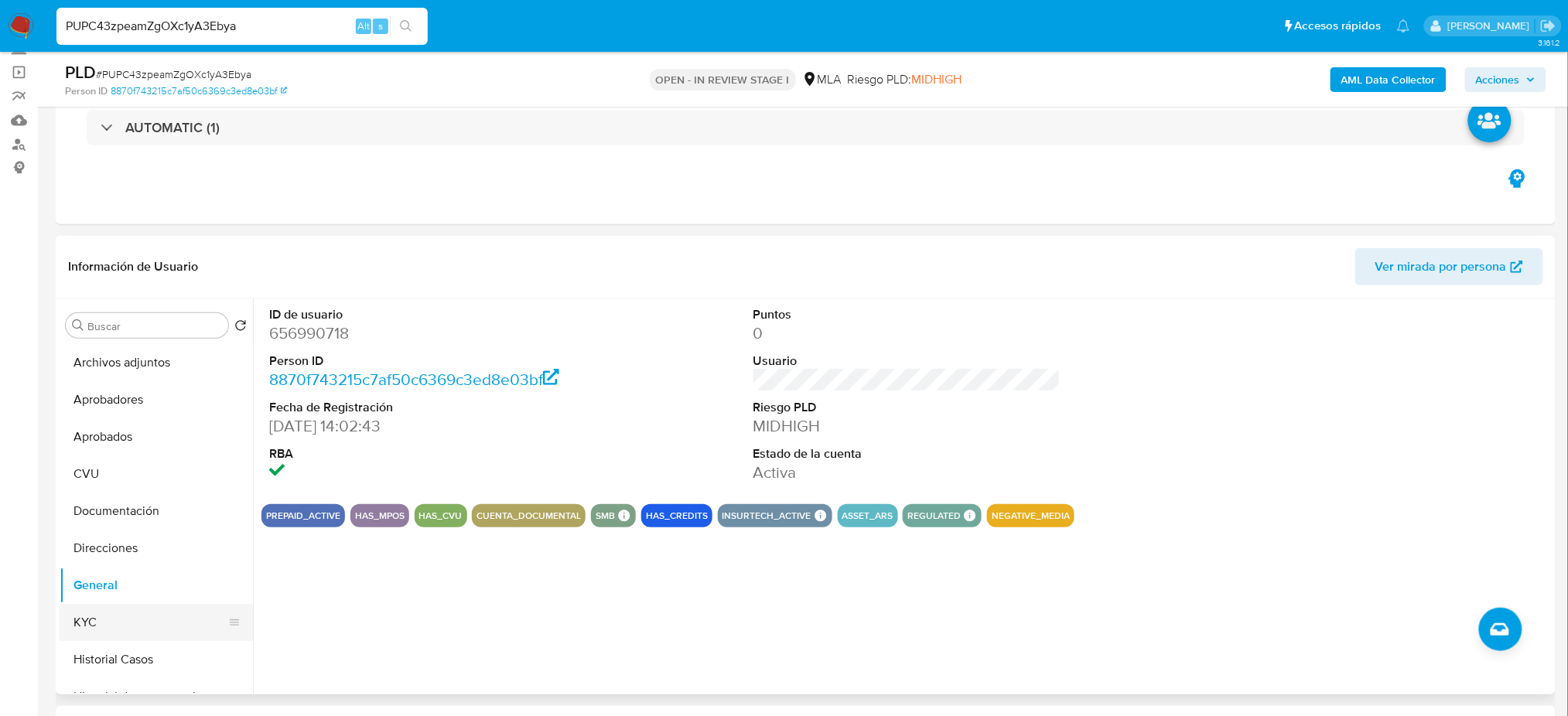
click at [141, 611] on button "KYC" at bounding box center [150, 622] width 181 height 37
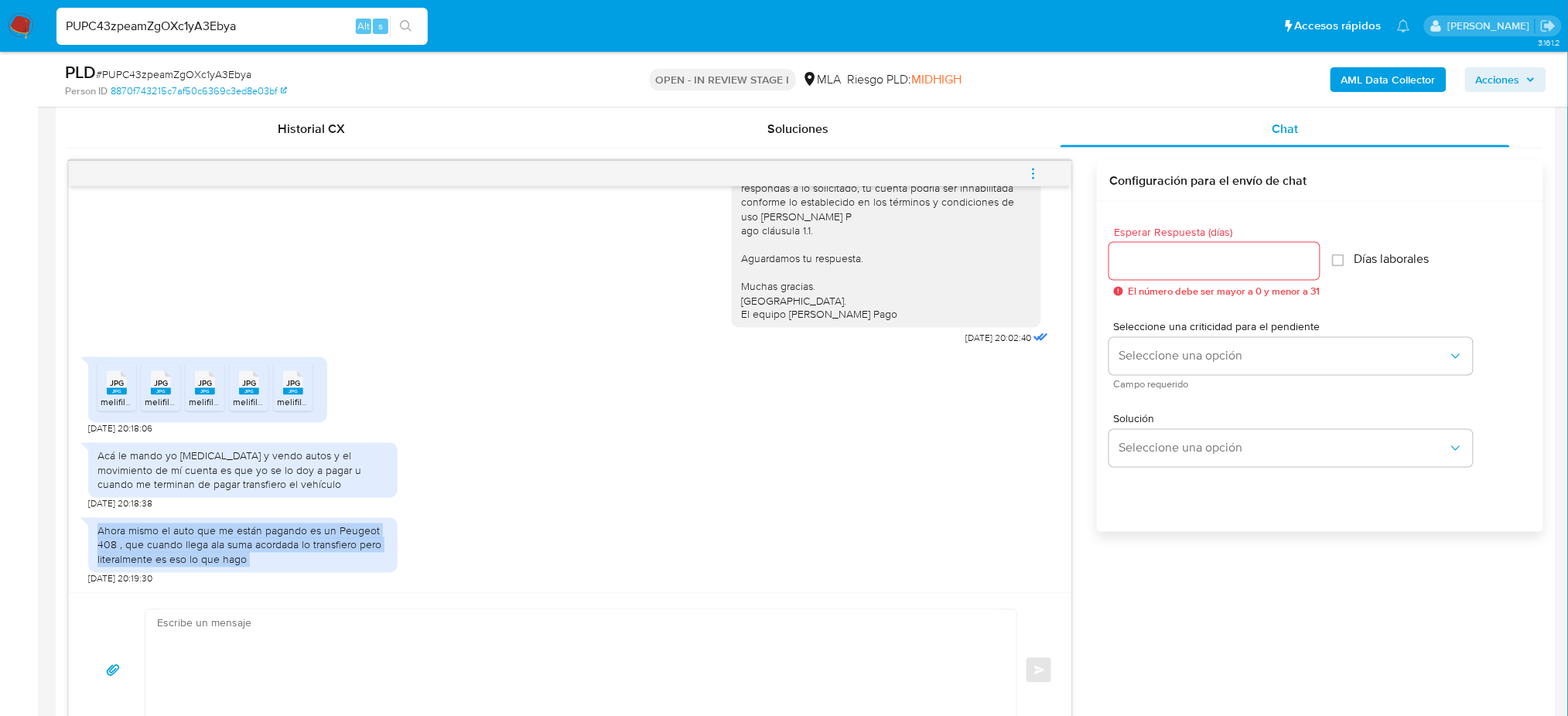
scroll to position [928, 0]
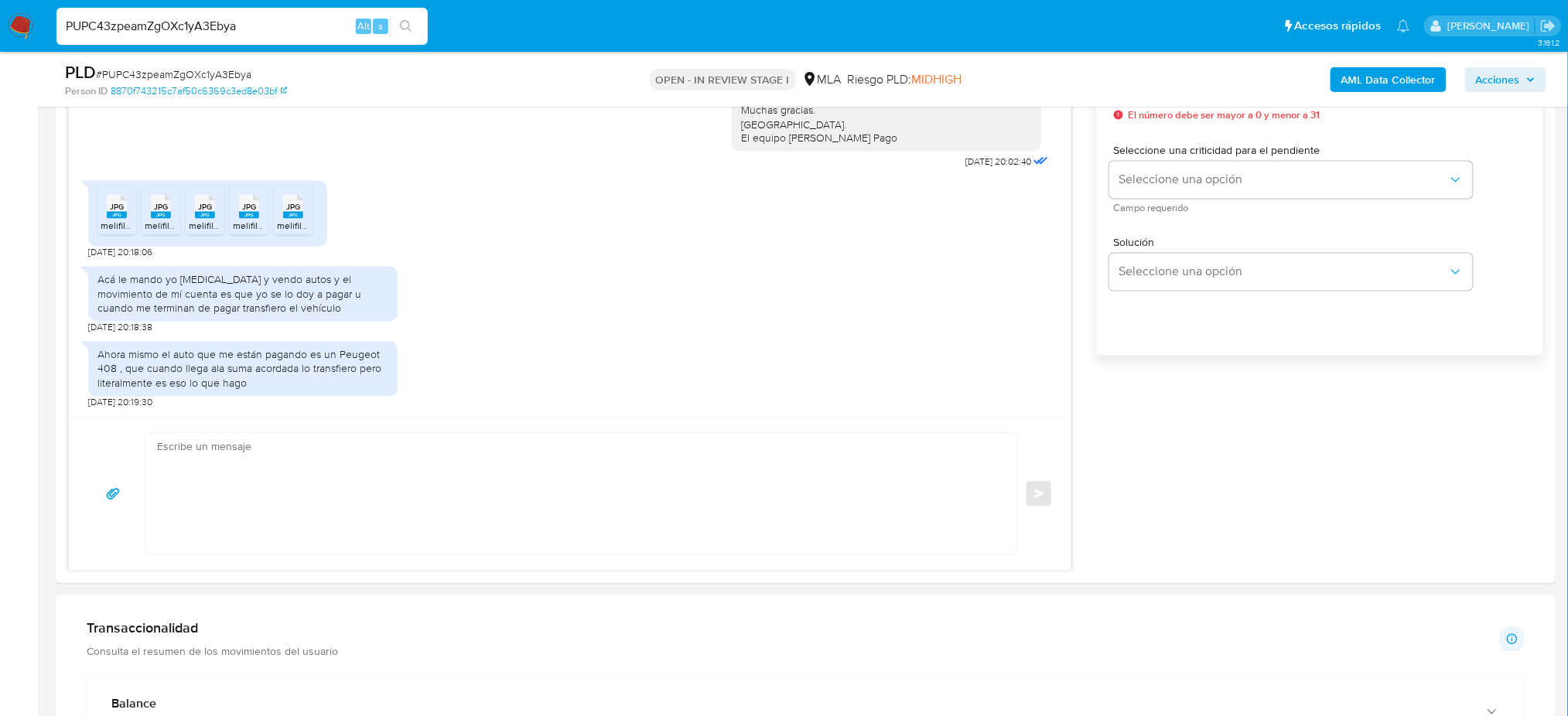
click at [0, 396] on aside "Bandeja Tablero Screening Búsqueda en Listas Watchlist Herramientas Operaciones…" at bounding box center [19, 631] width 38 height 3117
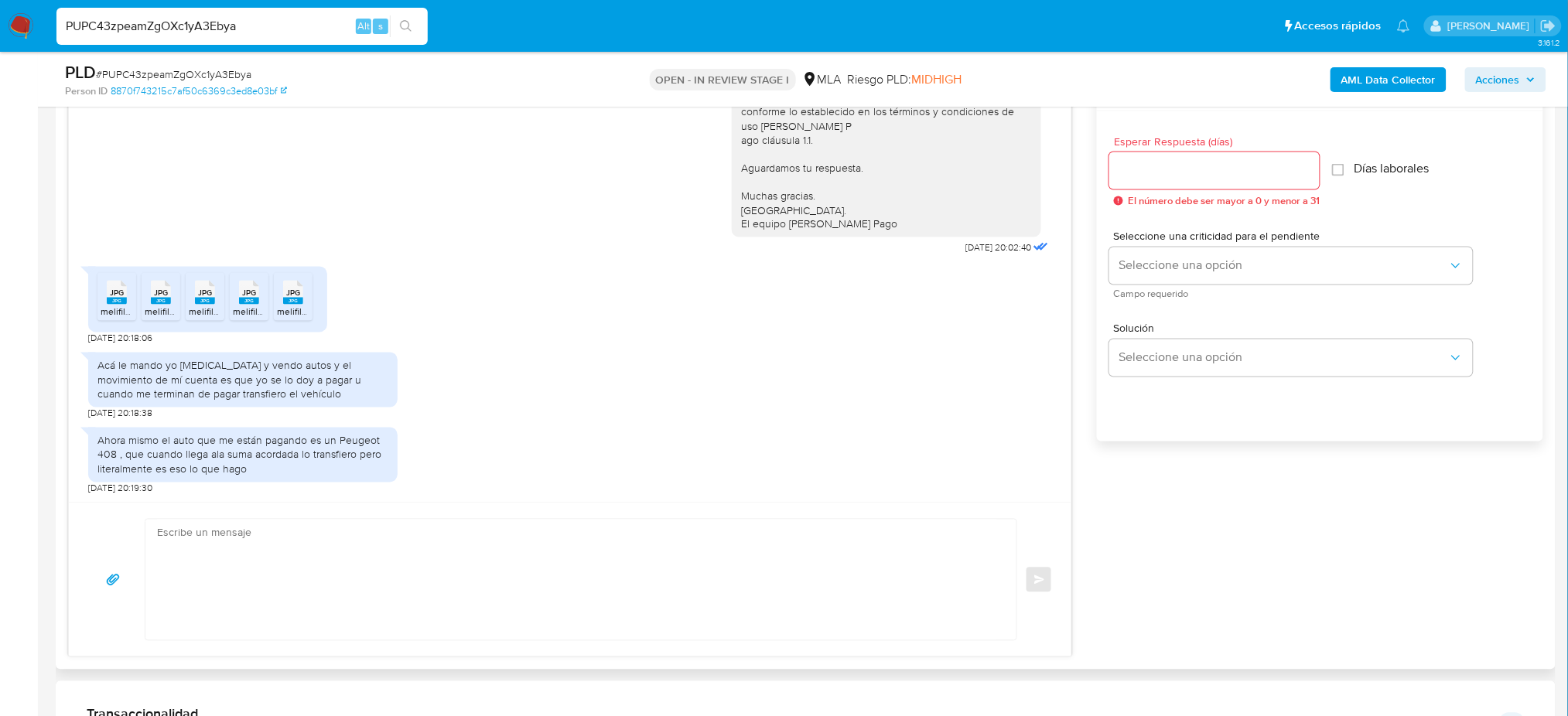
scroll to position [722, 0]
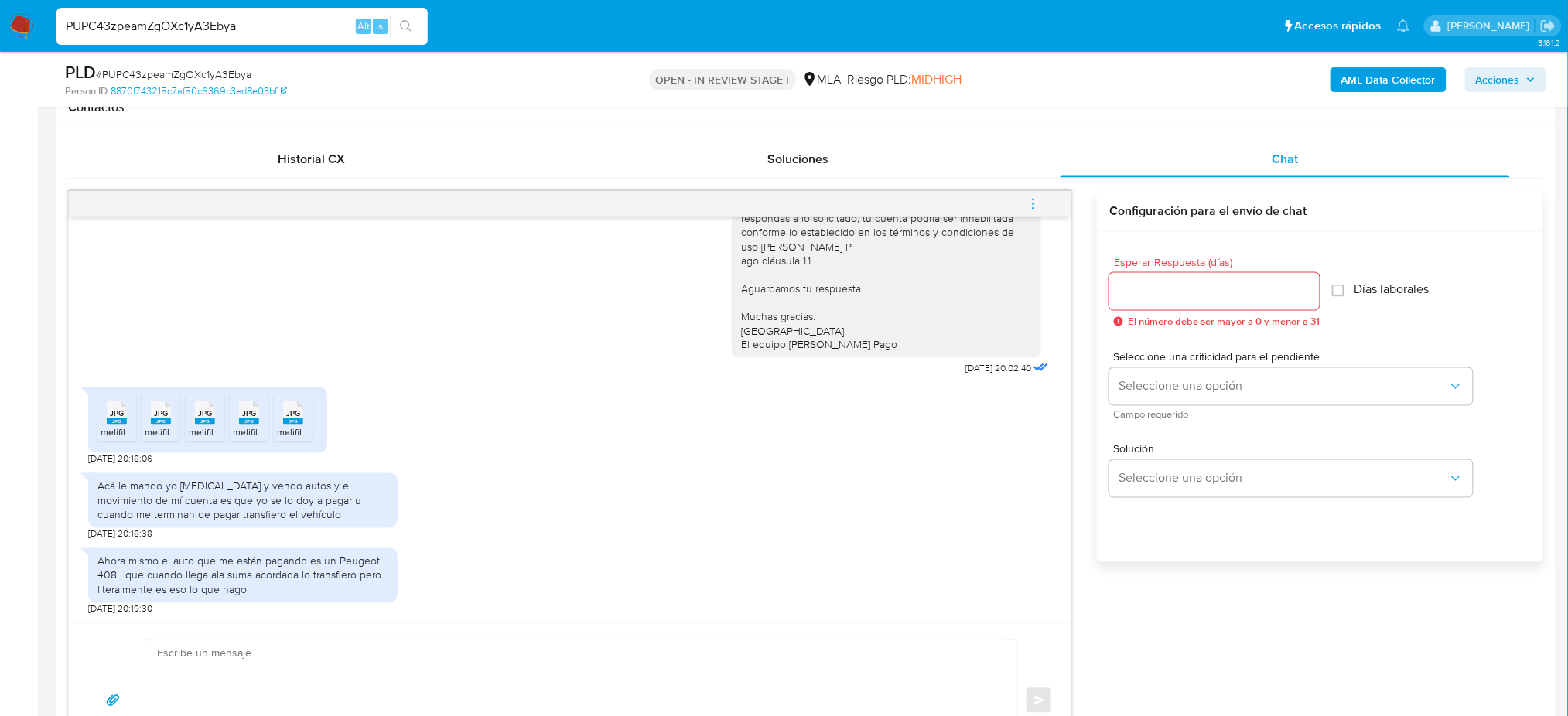
click at [170, 71] on span "# PUPC43zpeamZgOXc1yA3Ebya" at bounding box center [173, 74] width 155 height 16
copy span "PUPC43zpeamZgOXc1yA3Ebya"
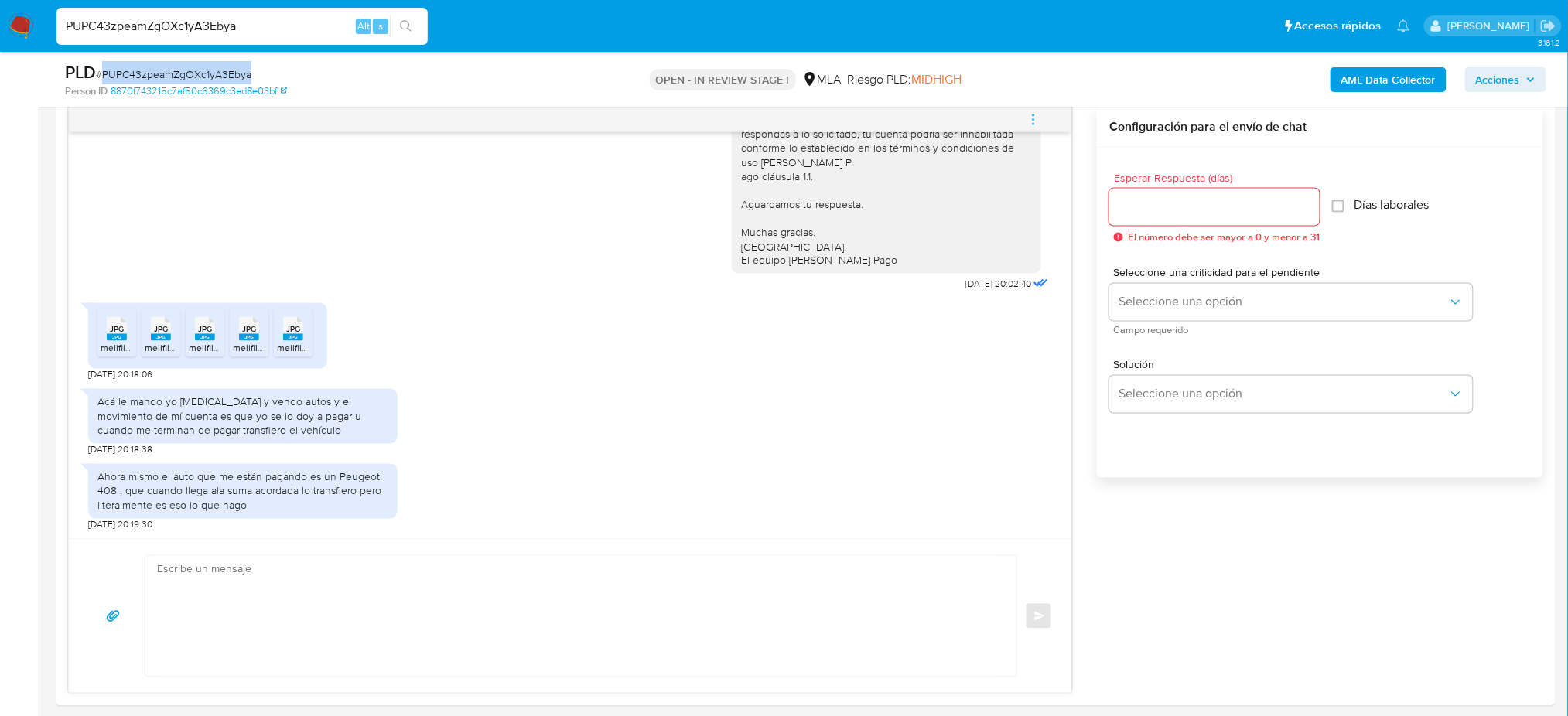
scroll to position [928, 0]
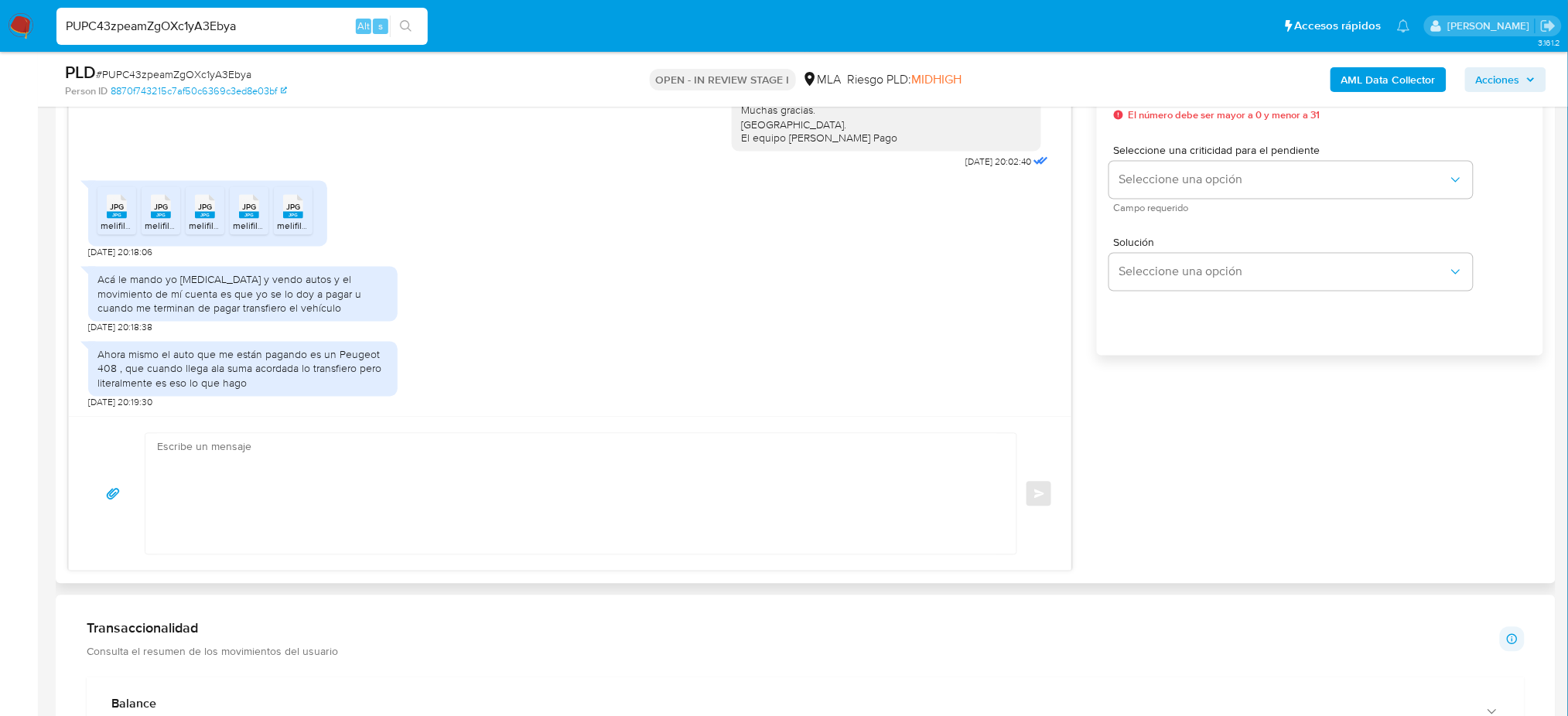
click at [217, 474] on textarea at bounding box center [576, 493] width 840 height 121
paste textarea "Hola, Muchas gracias por la respuesta. Analizamos tu caso y notamos que la info…"
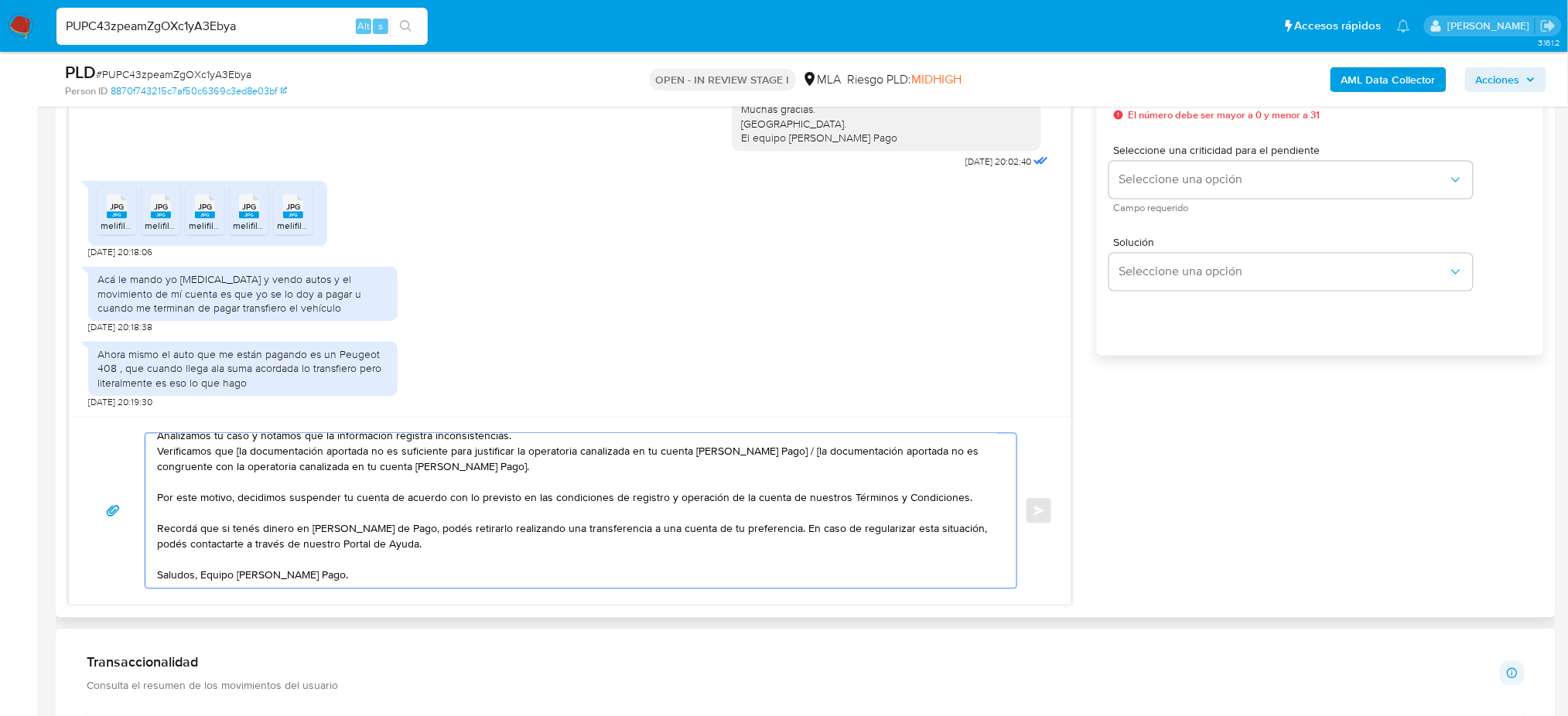
scroll to position [0, 0]
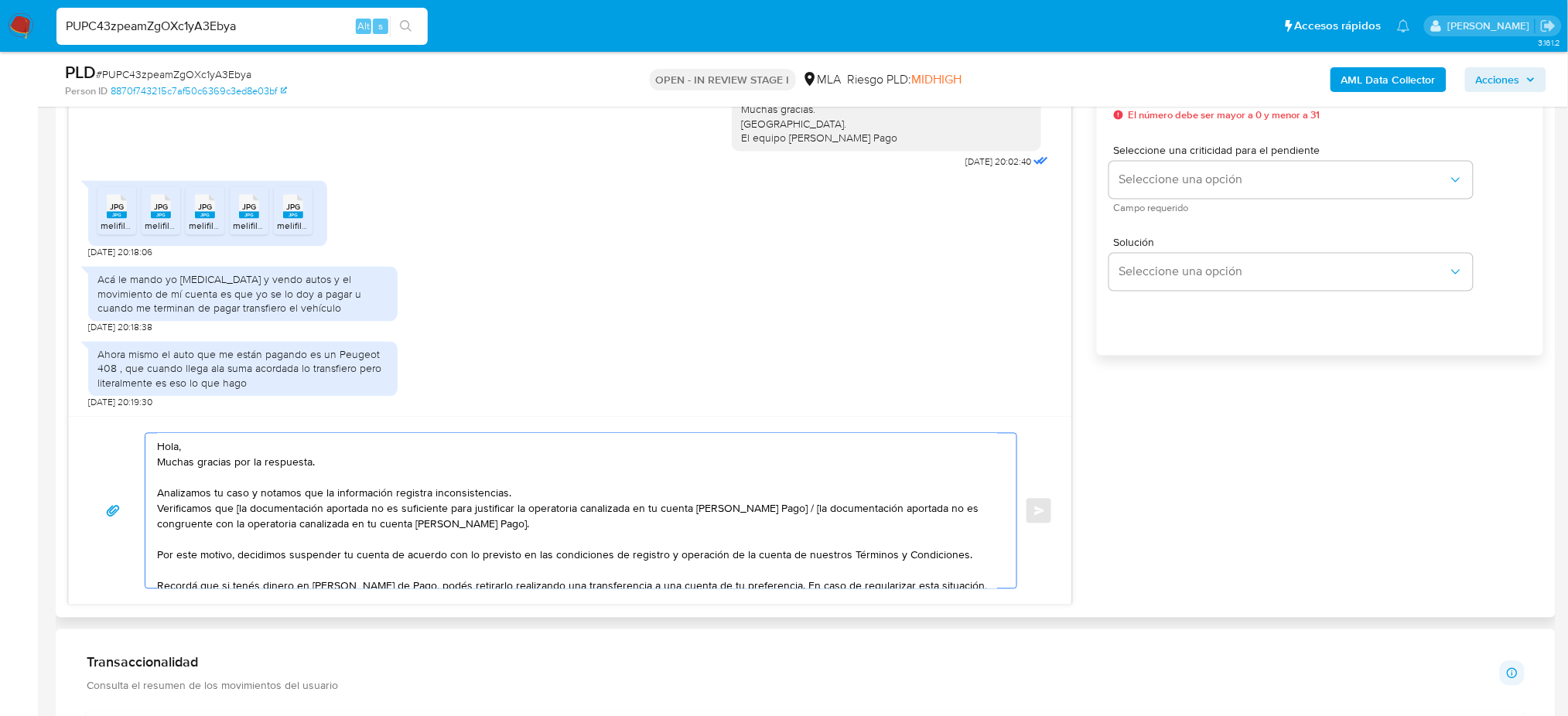
click at [239, 512] on textarea "Hola, Muchas gracias por la respuesta. Analizamos tu caso y notamos que la info…" at bounding box center [576, 511] width 840 height 154
drag, startPoint x: 517, startPoint y: 530, endPoint x: 773, endPoint y: 511, distance: 256.7
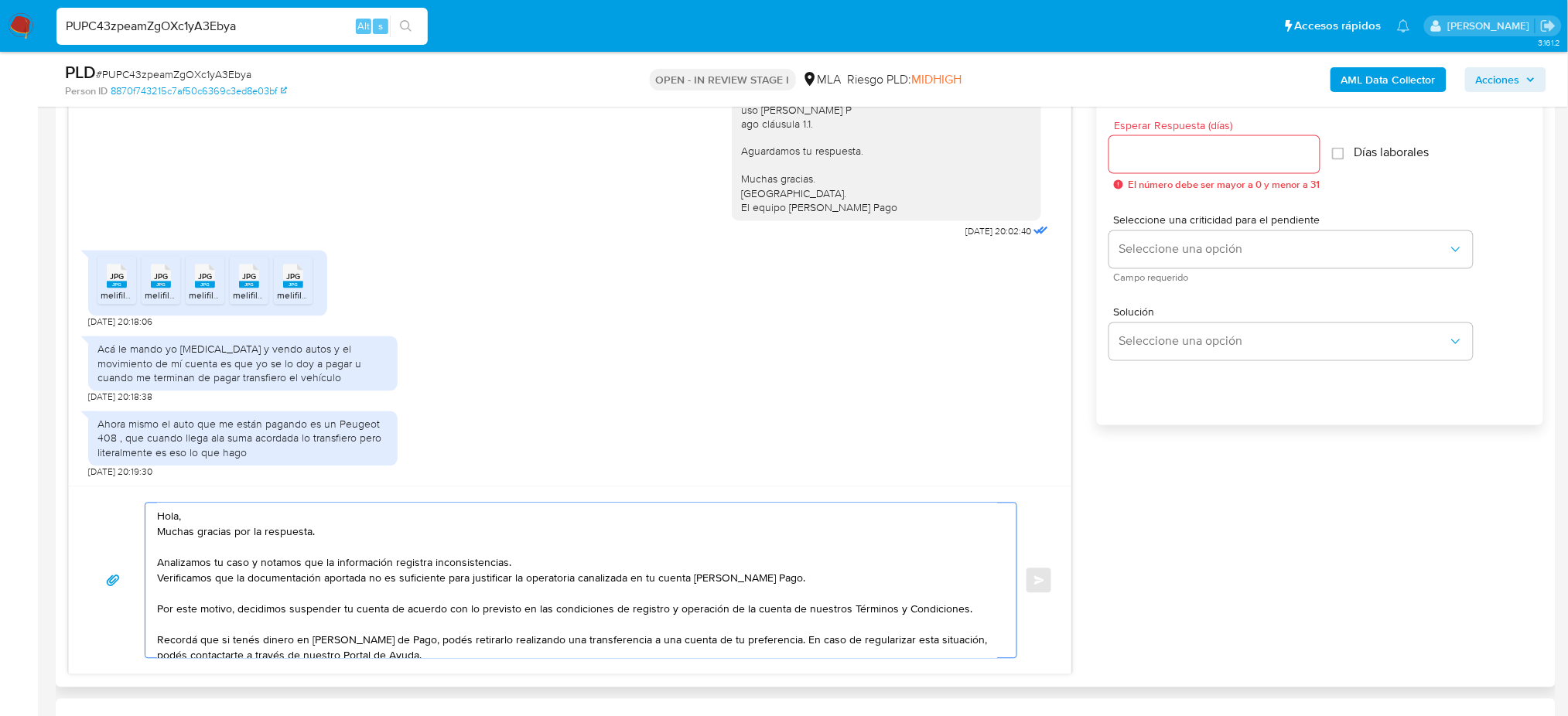
scroll to position [824, 0]
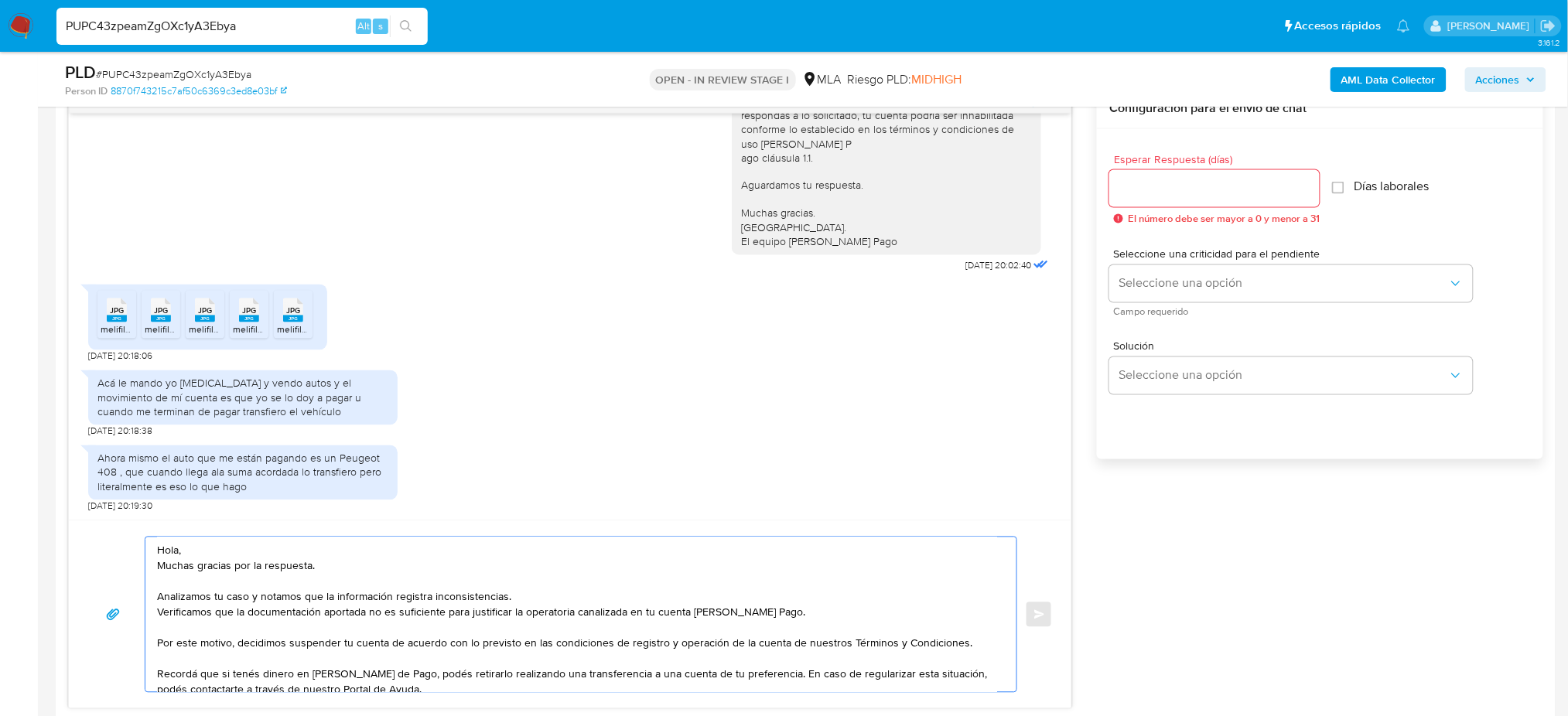
type textarea "Hola, Muchas gracias por la respuesta. Analizamos tu caso y notamos que la info…"
click at [1164, 187] on input "Esperar Respuesta (días)" at bounding box center [1214, 189] width 210 height 20
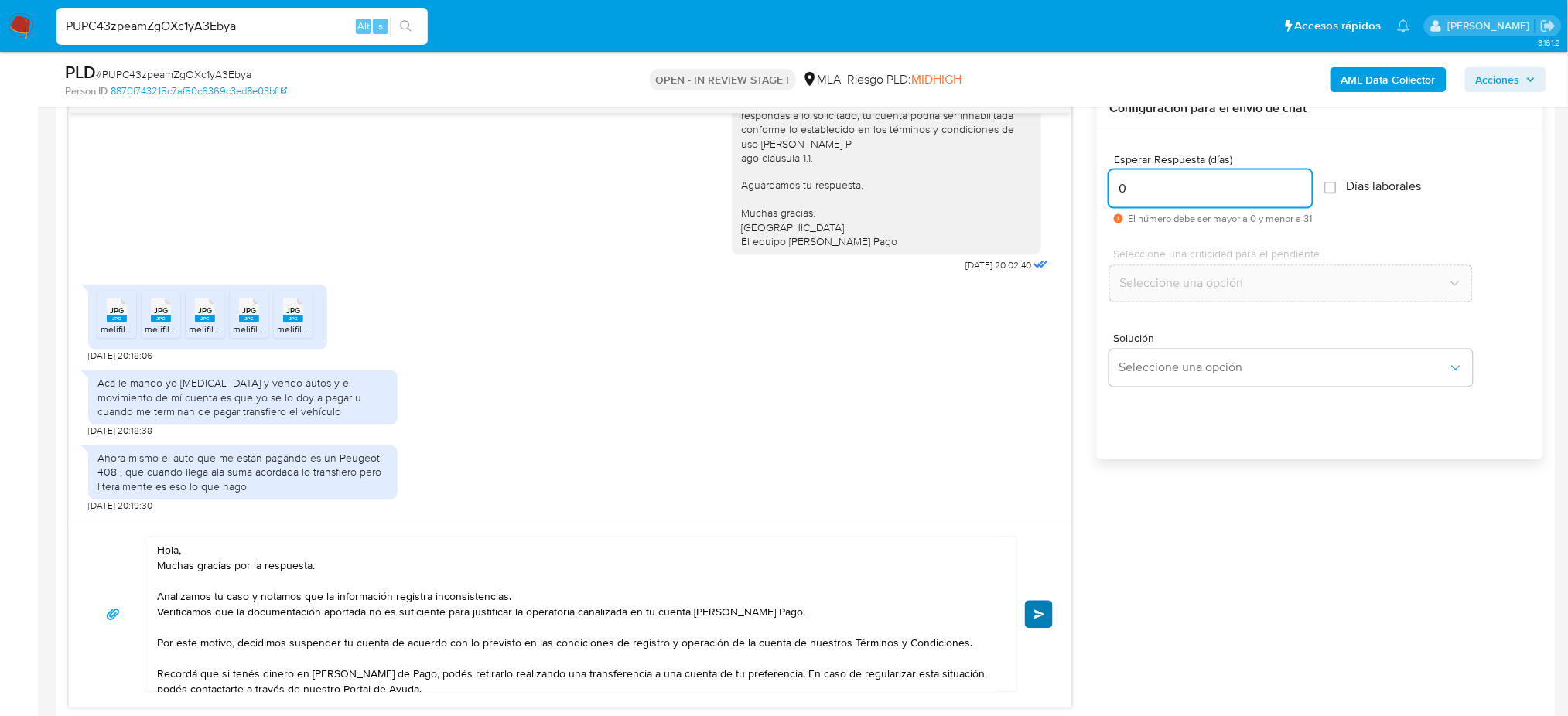
type input "0"
click at [1045, 613] on button "Enviar" at bounding box center [1038, 615] width 28 height 28
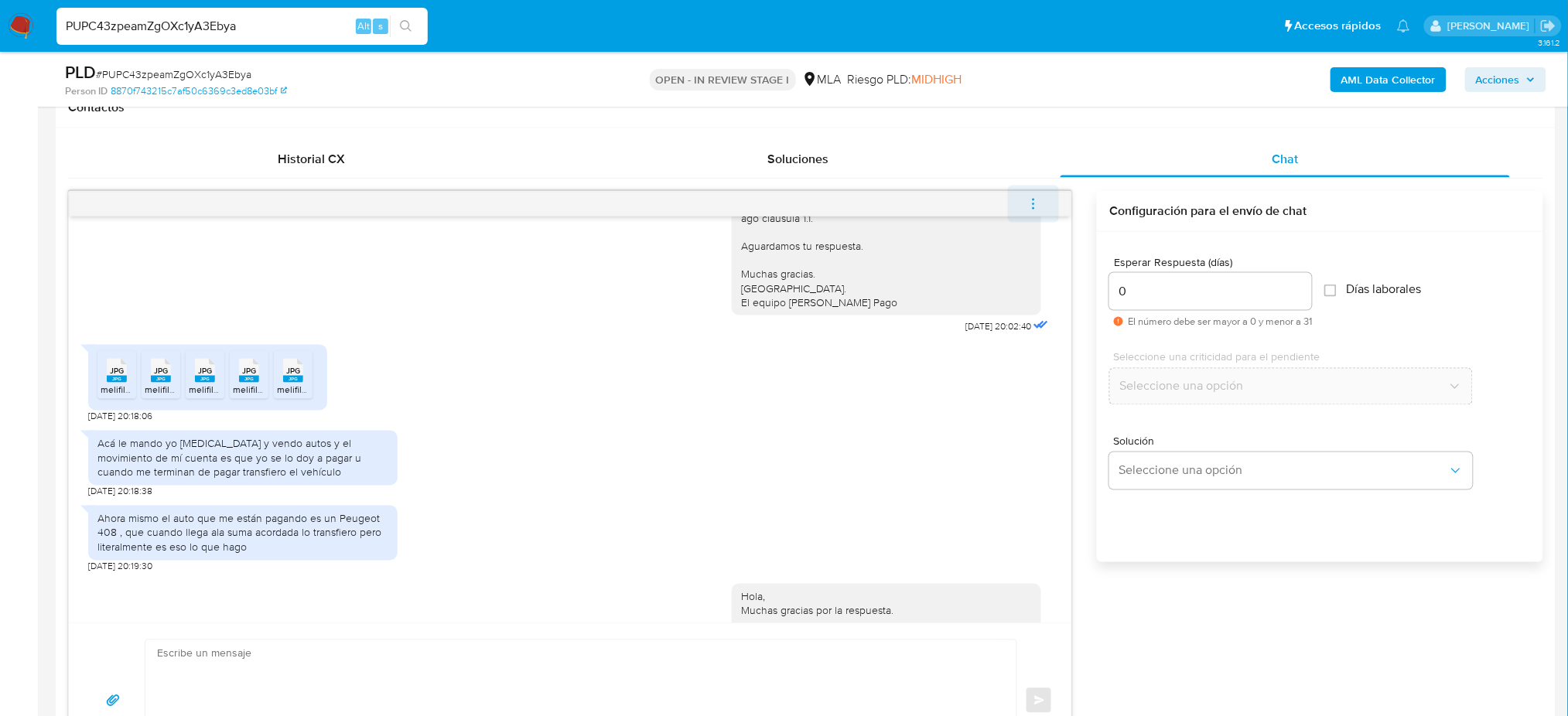
scroll to position [1387, 0]
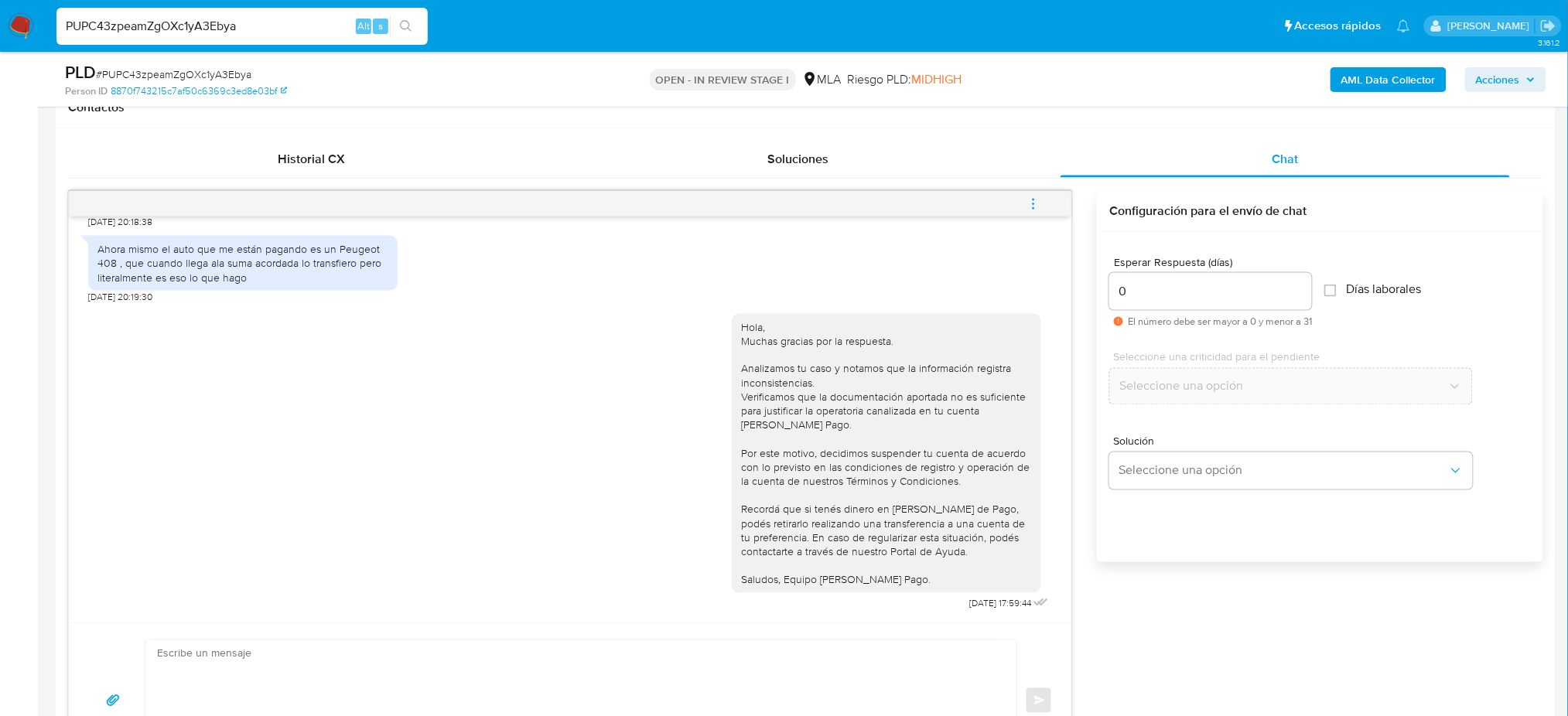
click at [1033, 204] on icon "menu-action" at bounding box center [1034, 204] width 2 height 2
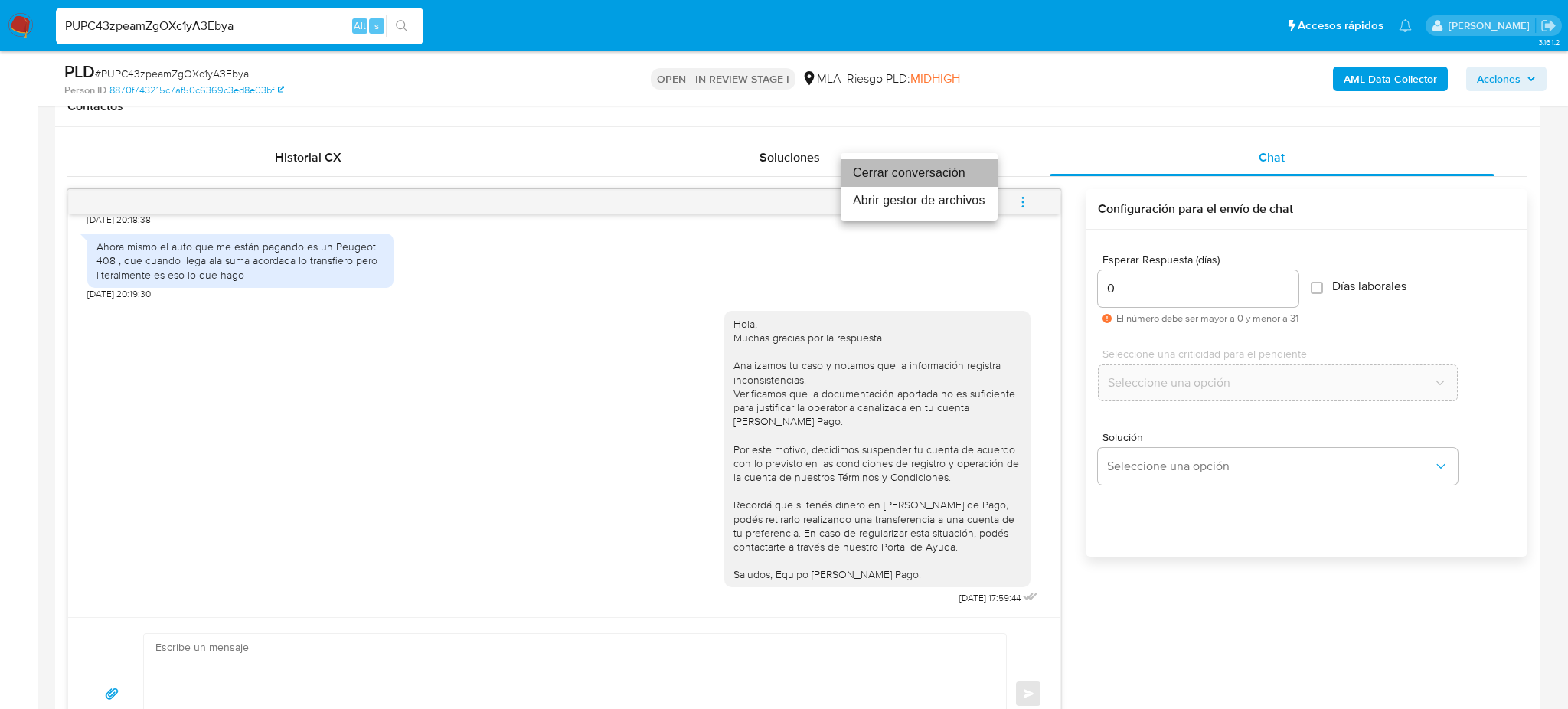
click at [918, 169] on li "Cerrar conversación" at bounding box center [919, 173] width 157 height 28
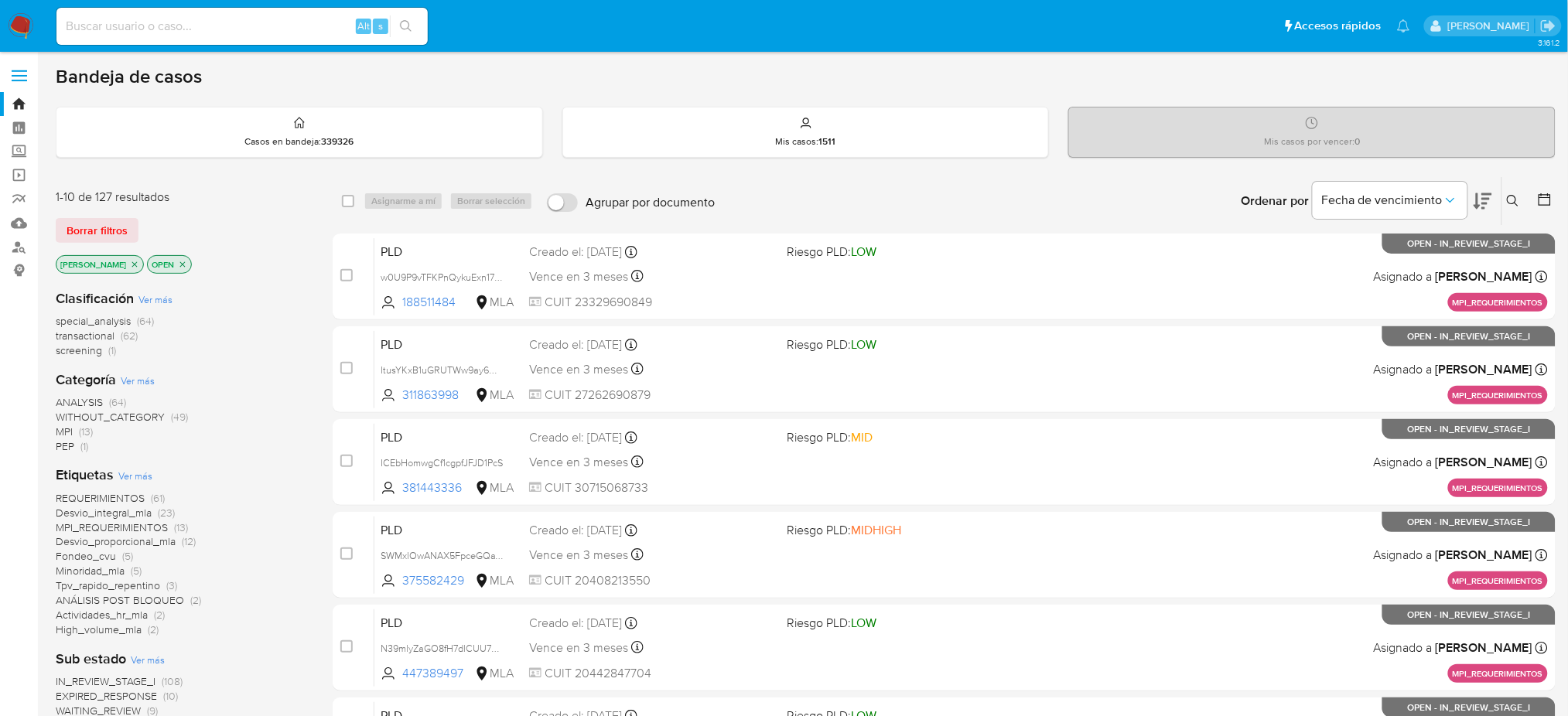
click at [1187, 207] on button at bounding box center [1514, 201] width 25 height 19
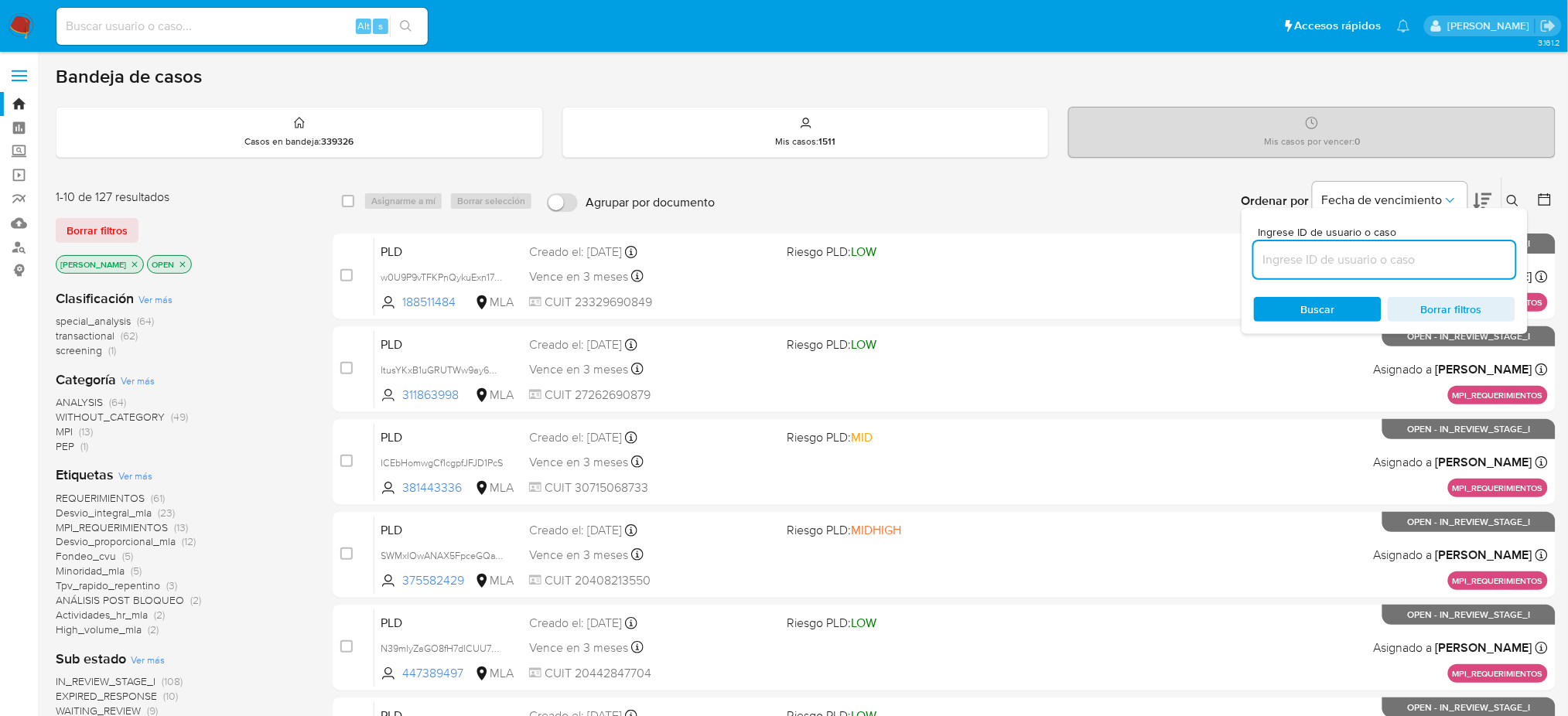
click at [1187, 256] on input at bounding box center [1384, 259] width 261 height 20
type input "PUPC43zpeamZgOXc1yA3Ebya"
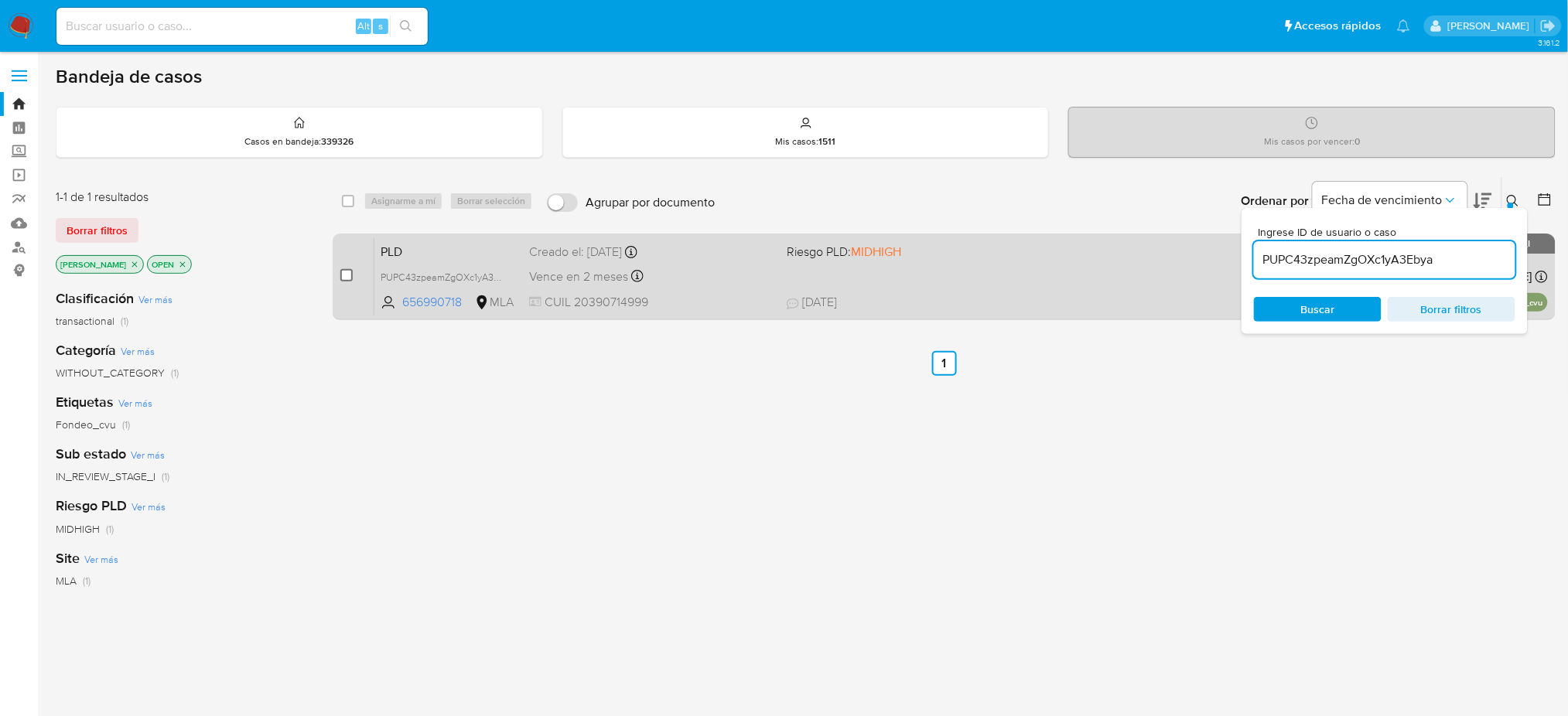
click at [344, 272] on input "checkbox" at bounding box center [346, 275] width 12 height 12
checkbox input "true"
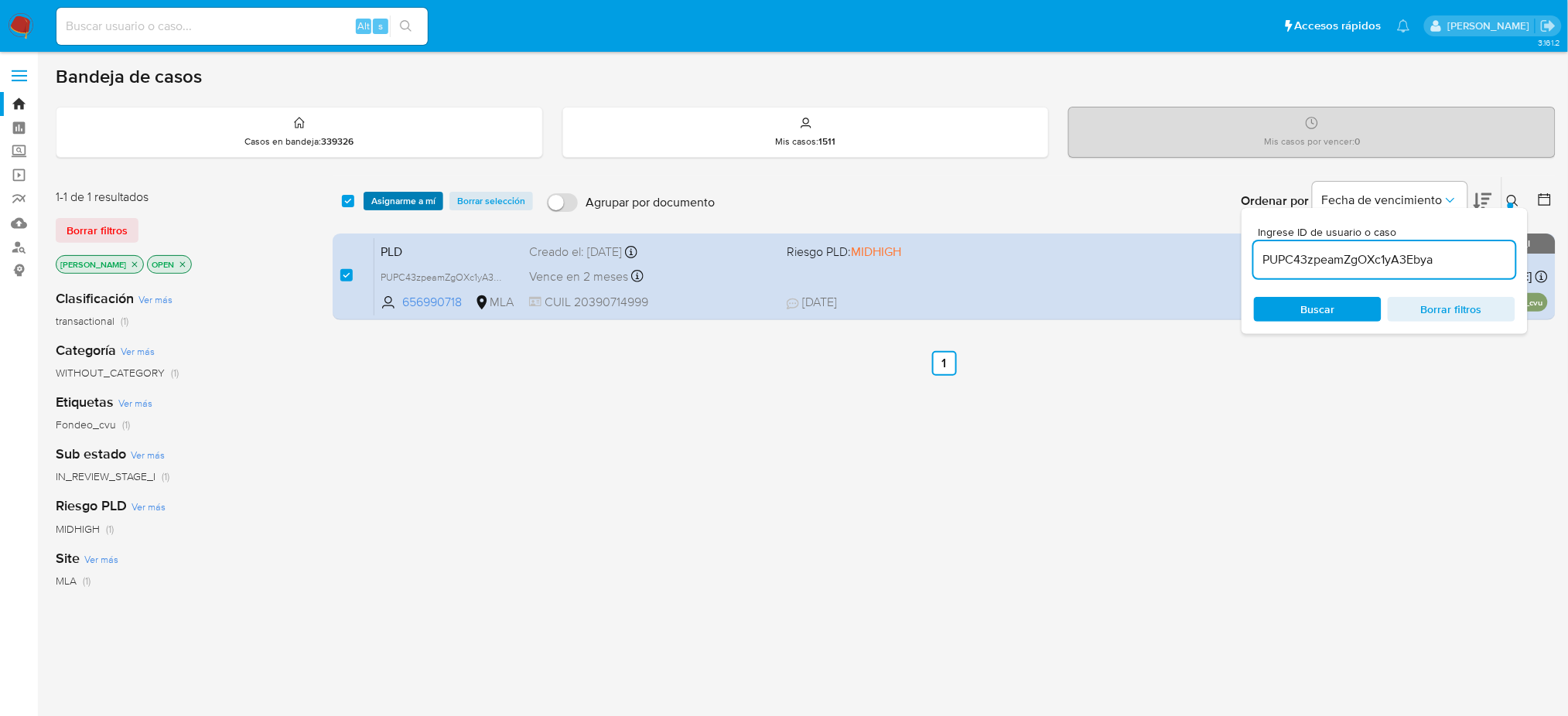
click at [401, 207] on span "Asignarme a mí" at bounding box center [403, 201] width 64 height 16
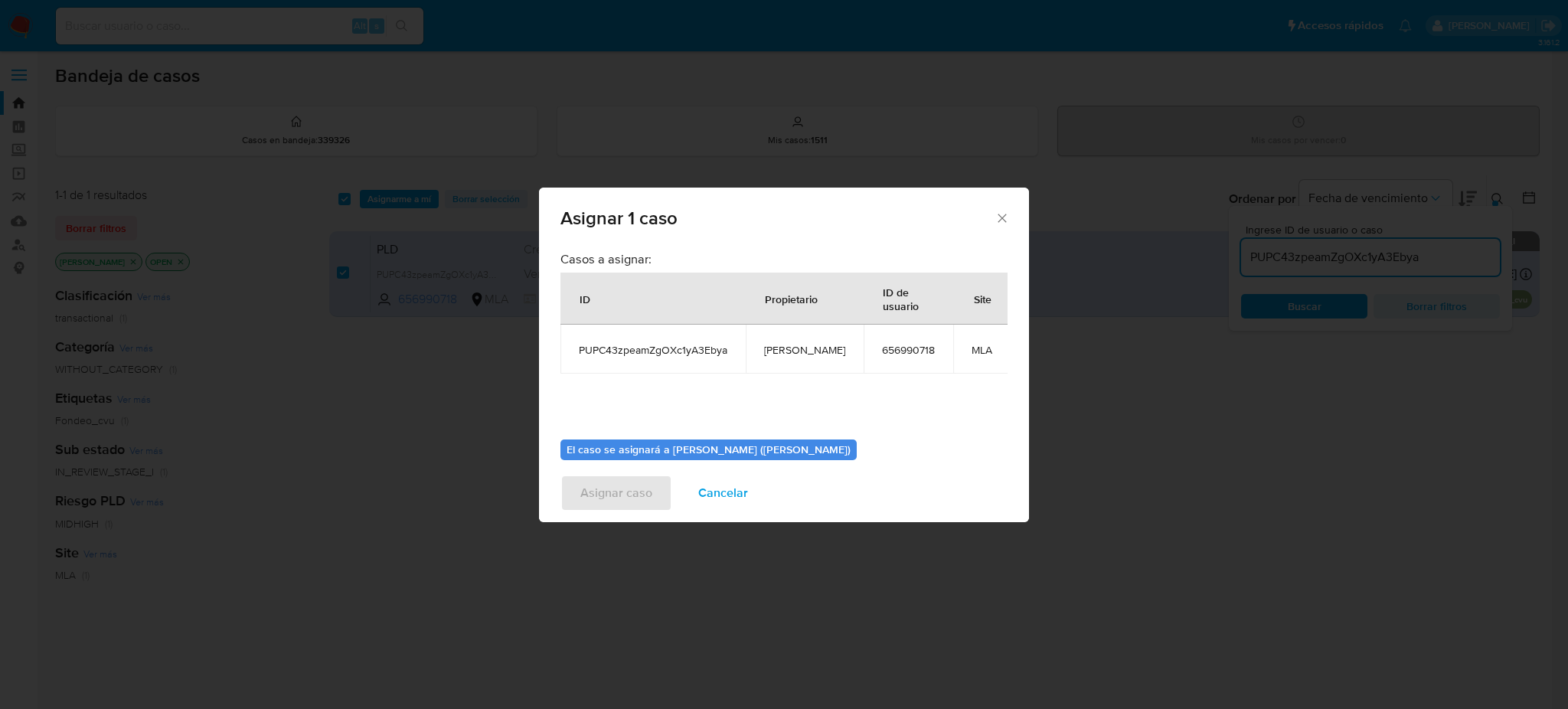
click at [781, 345] on span "[PERSON_NAME]" at bounding box center [805, 350] width 81 height 14
click at [781, 344] on span "[PERSON_NAME]" at bounding box center [805, 350] width 81 height 14
copy span "[PERSON_NAME]"
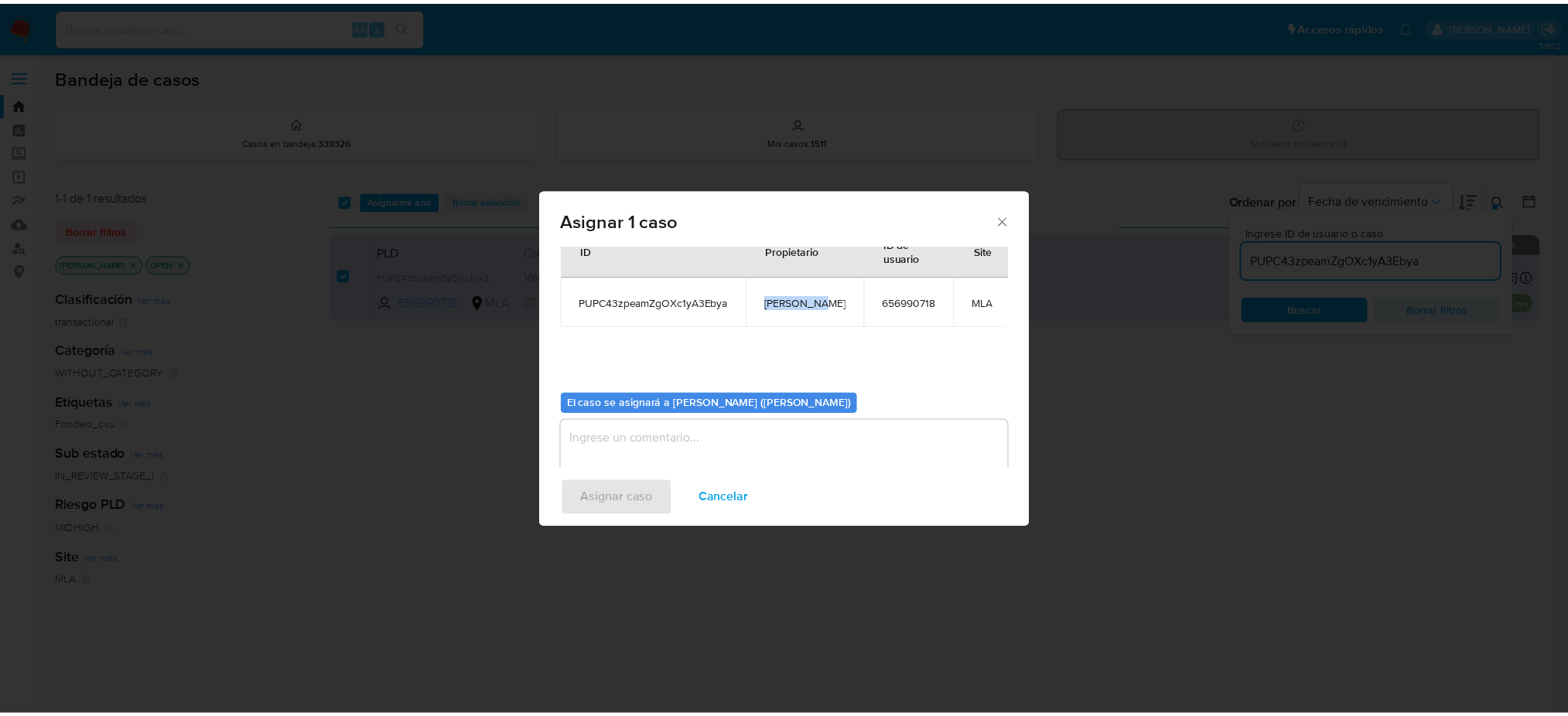
scroll to position [79, 0]
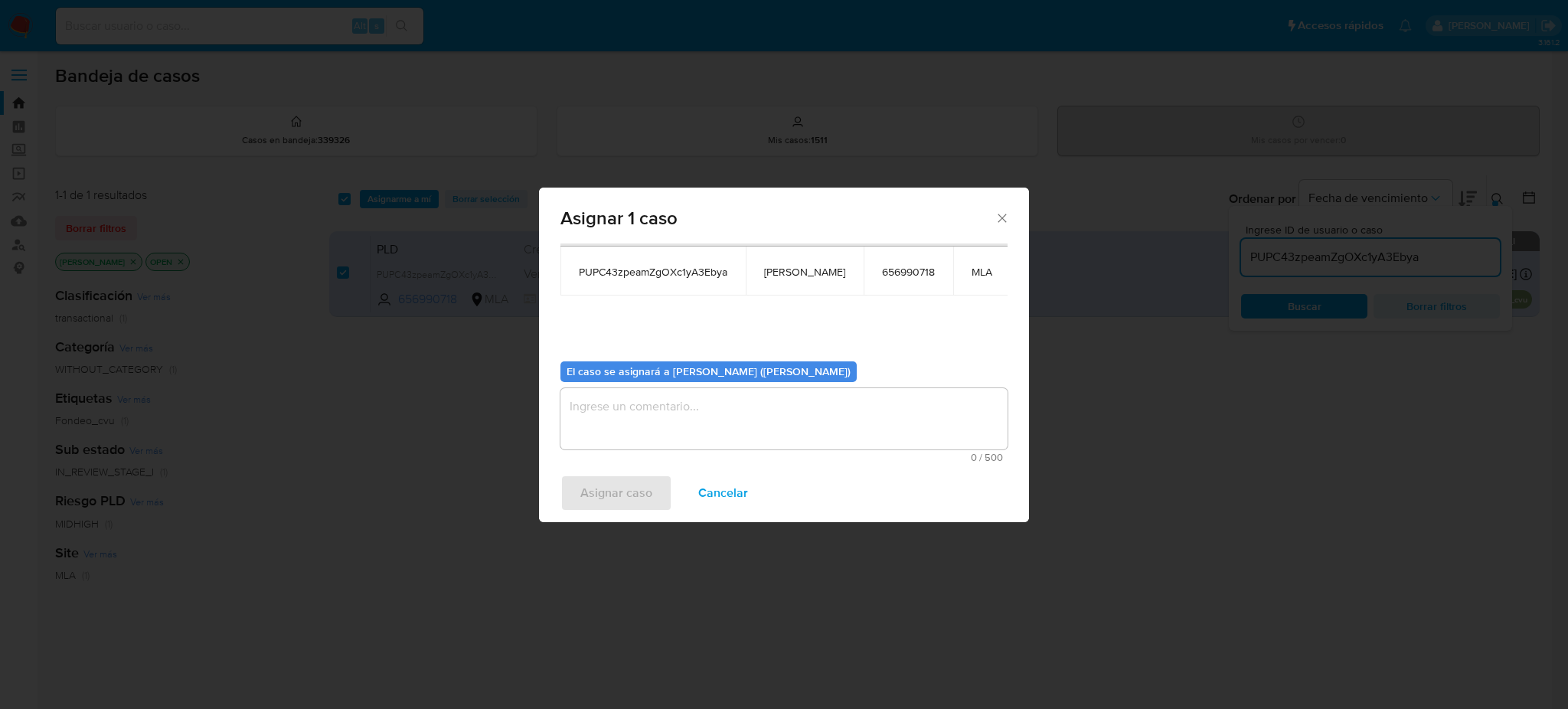
click at [732, 400] on textarea "assign-modal" at bounding box center [784, 419] width 447 height 61
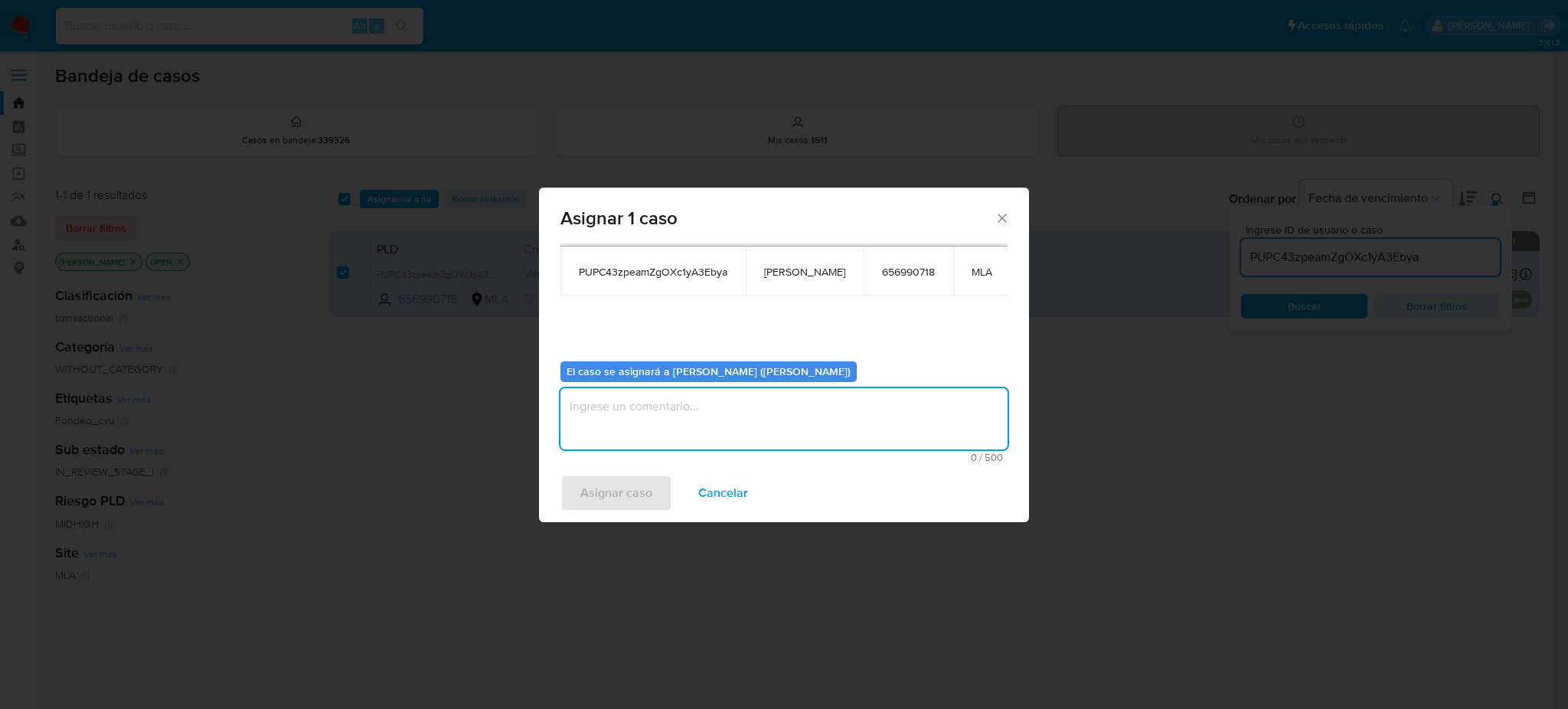
paste textarea "[PERSON_NAME]"
type textarea "[PERSON_NAME]"
click at [605, 485] on span "Asignar caso" at bounding box center [616, 493] width 72 height 33
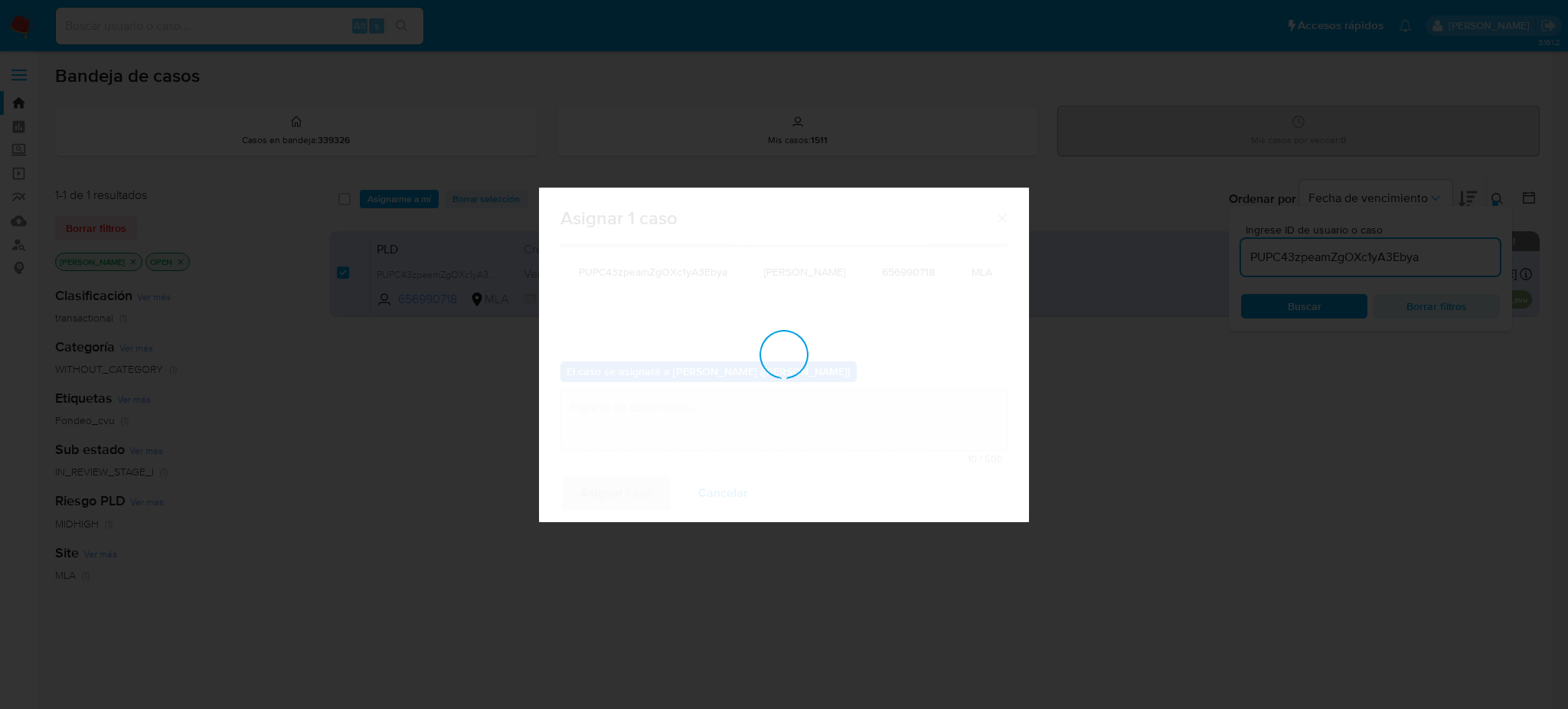
checkbox input "false"
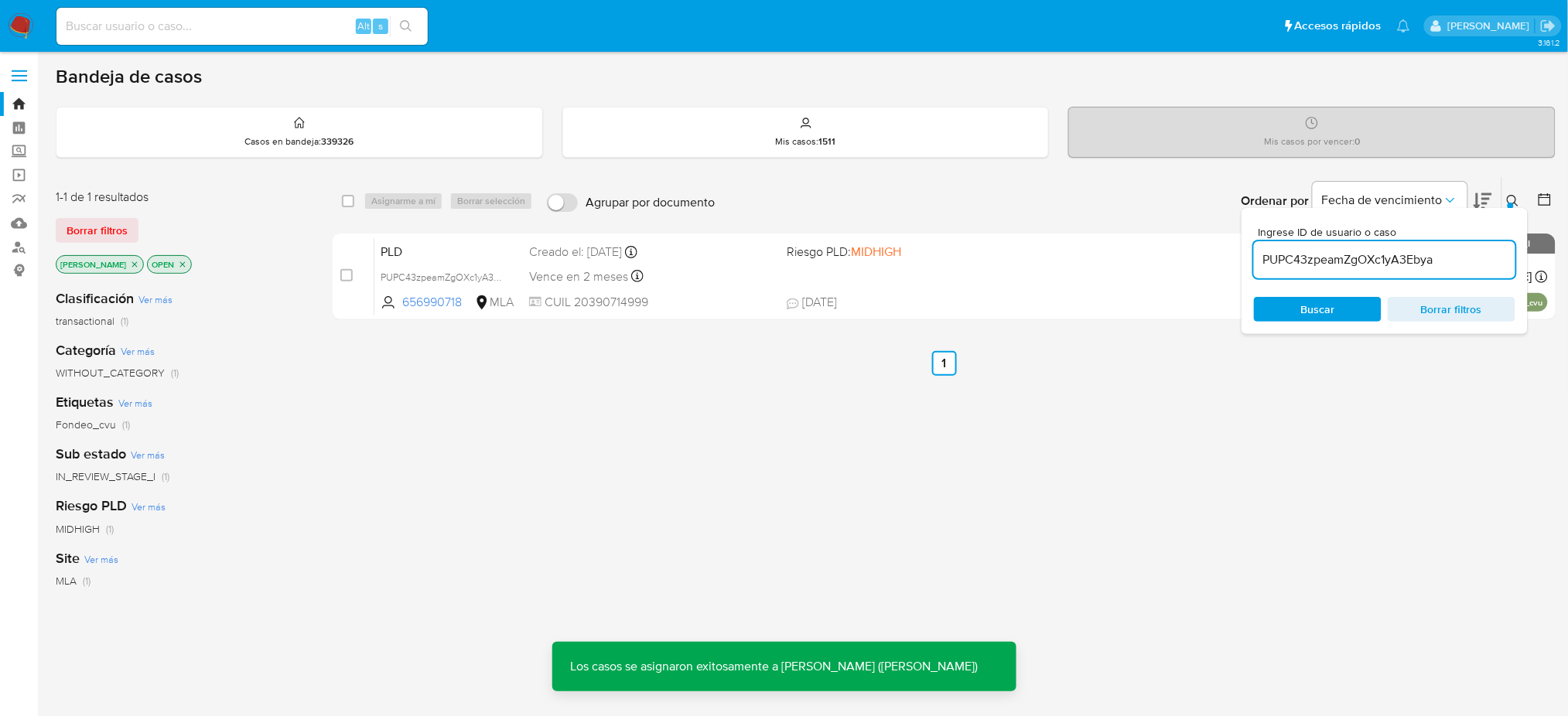
click at [502, 255] on span "PLD" at bounding box center [448, 250] width 136 height 20
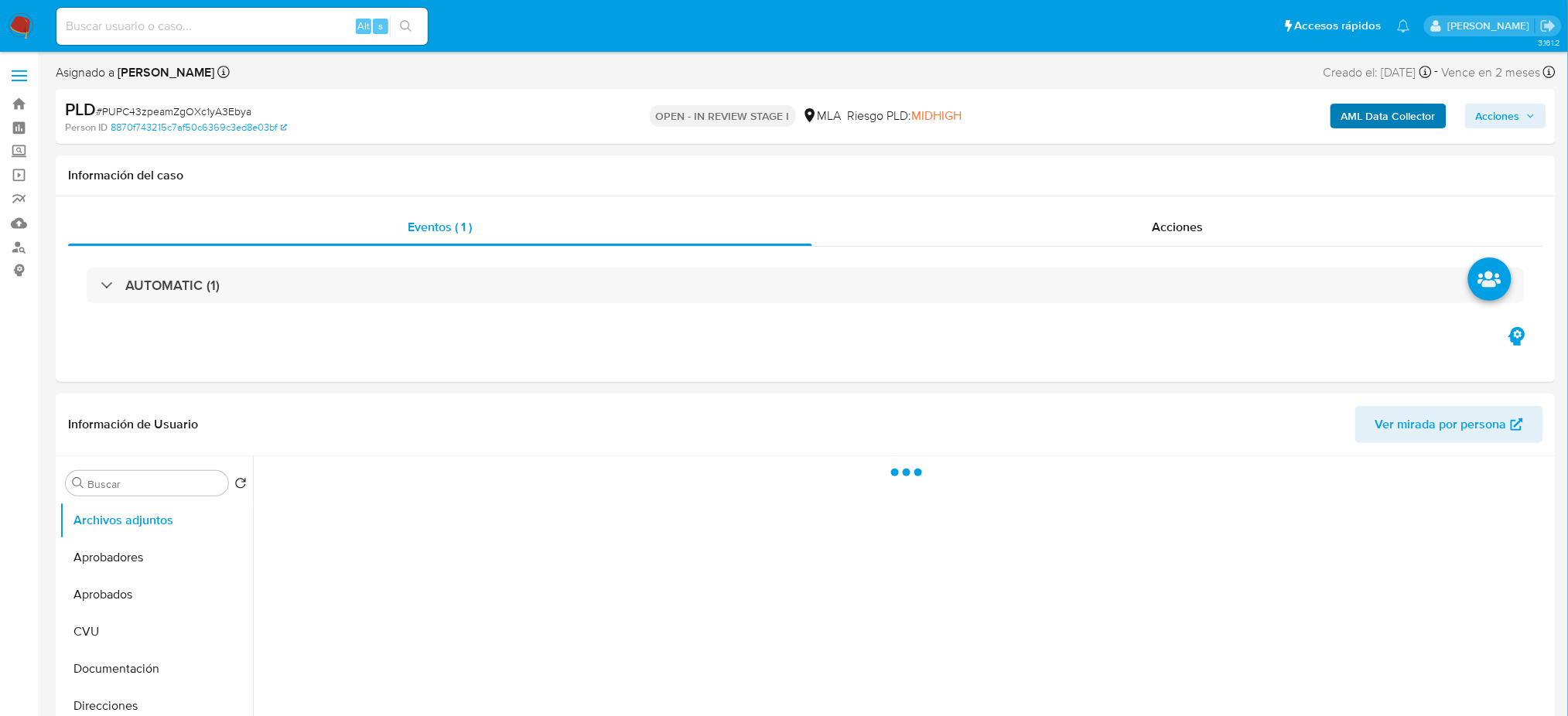
select select "10"
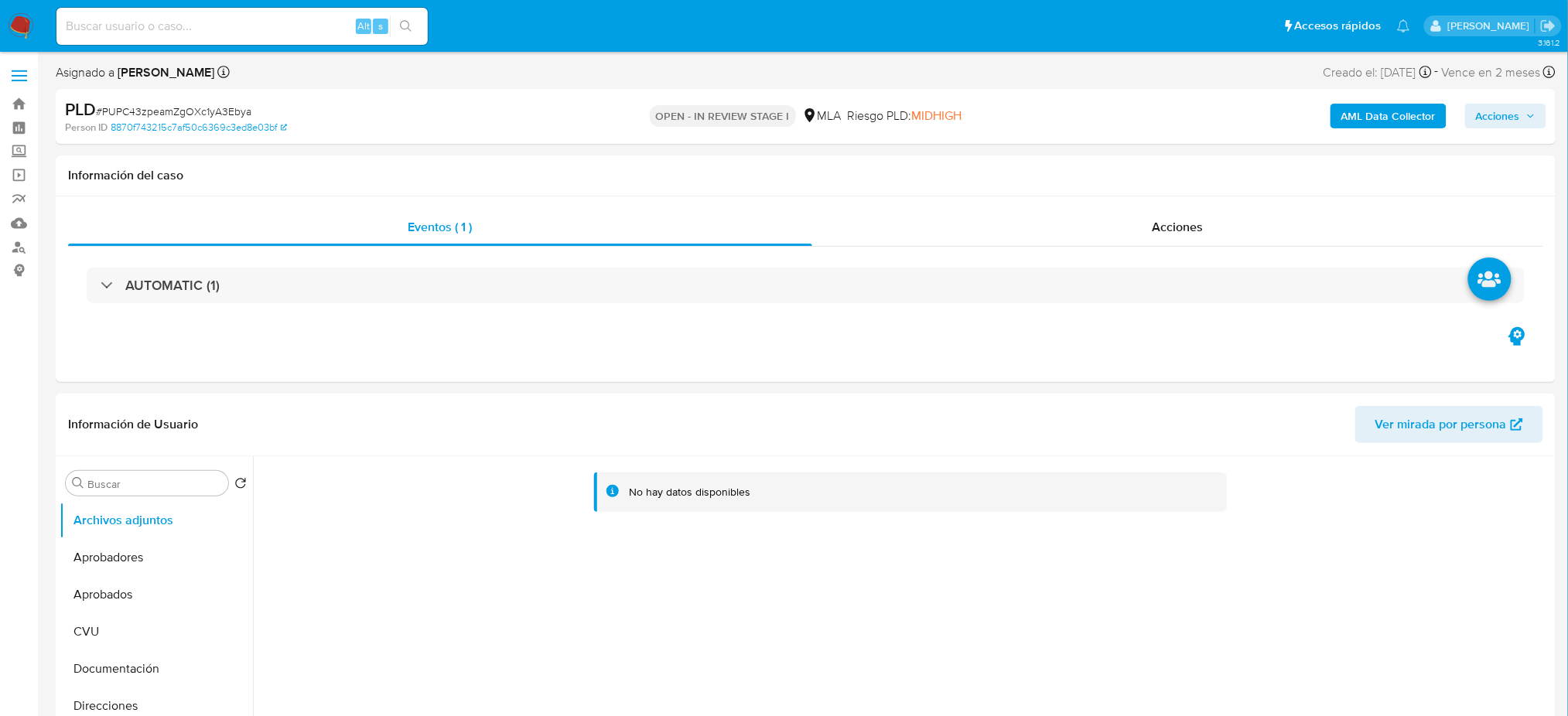
click at [1364, 120] on b "AML Data Collector" at bounding box center [1387, 116] width 94 height 25
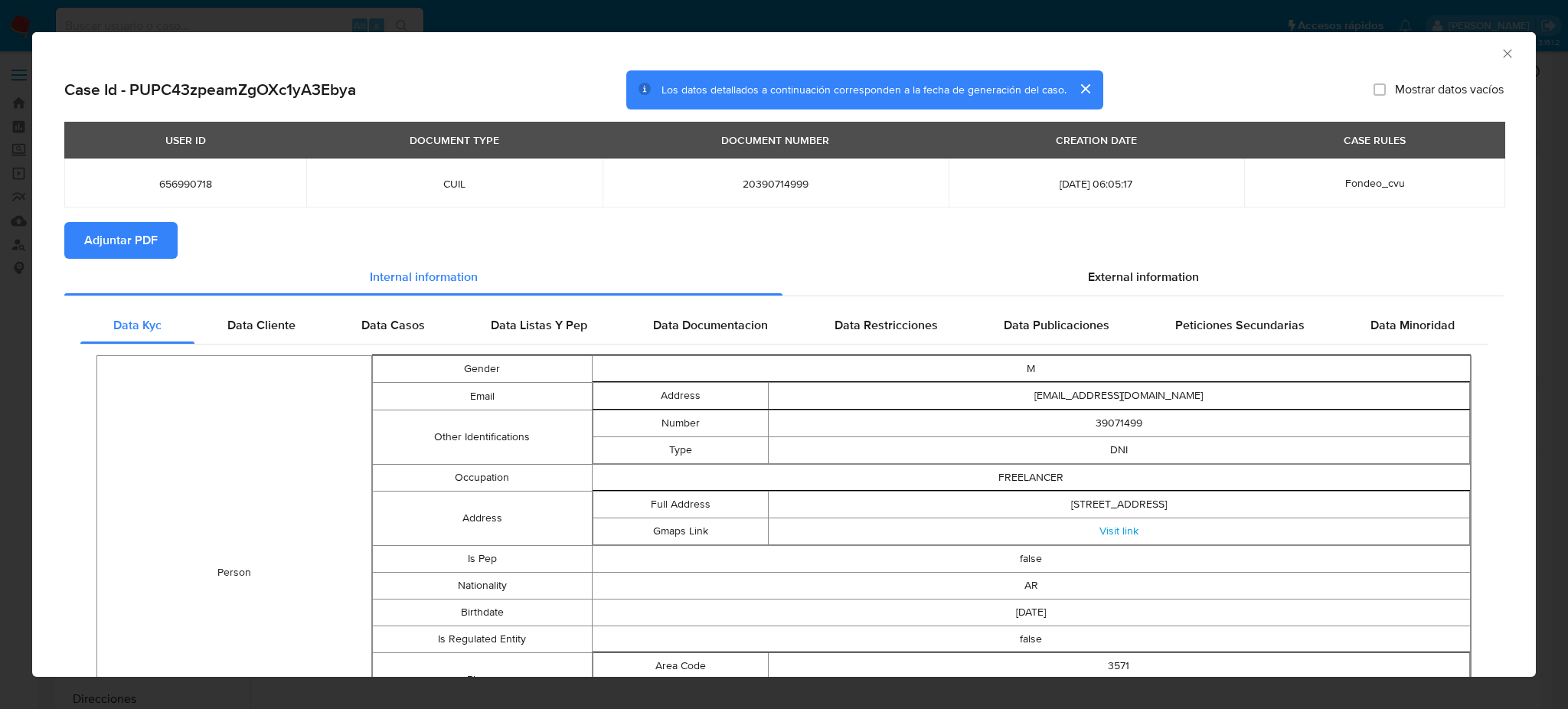
click at [133, 224] on span "Adjuntar PDF" at bounding box center [121, 240] width 73 height 33
drag, startPoint x: 1488, startPoint y: 49, endPoint x: 1475, endPoint y: 80, distance: 33.6
click at [1500, 49] on icon "Cerrar ventana" at bounding box center [1507, 54] width 15 height 15
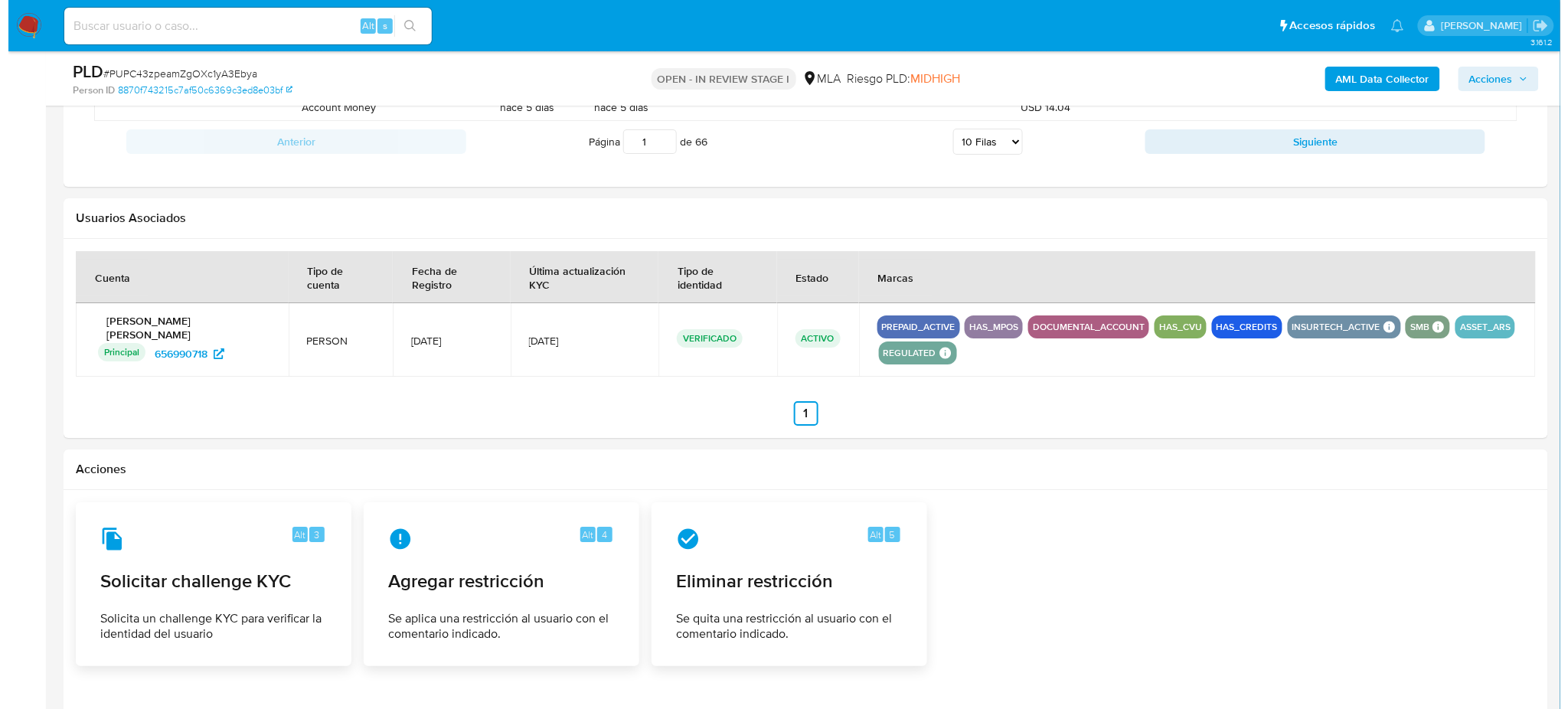
scroll to position [1975, 0]
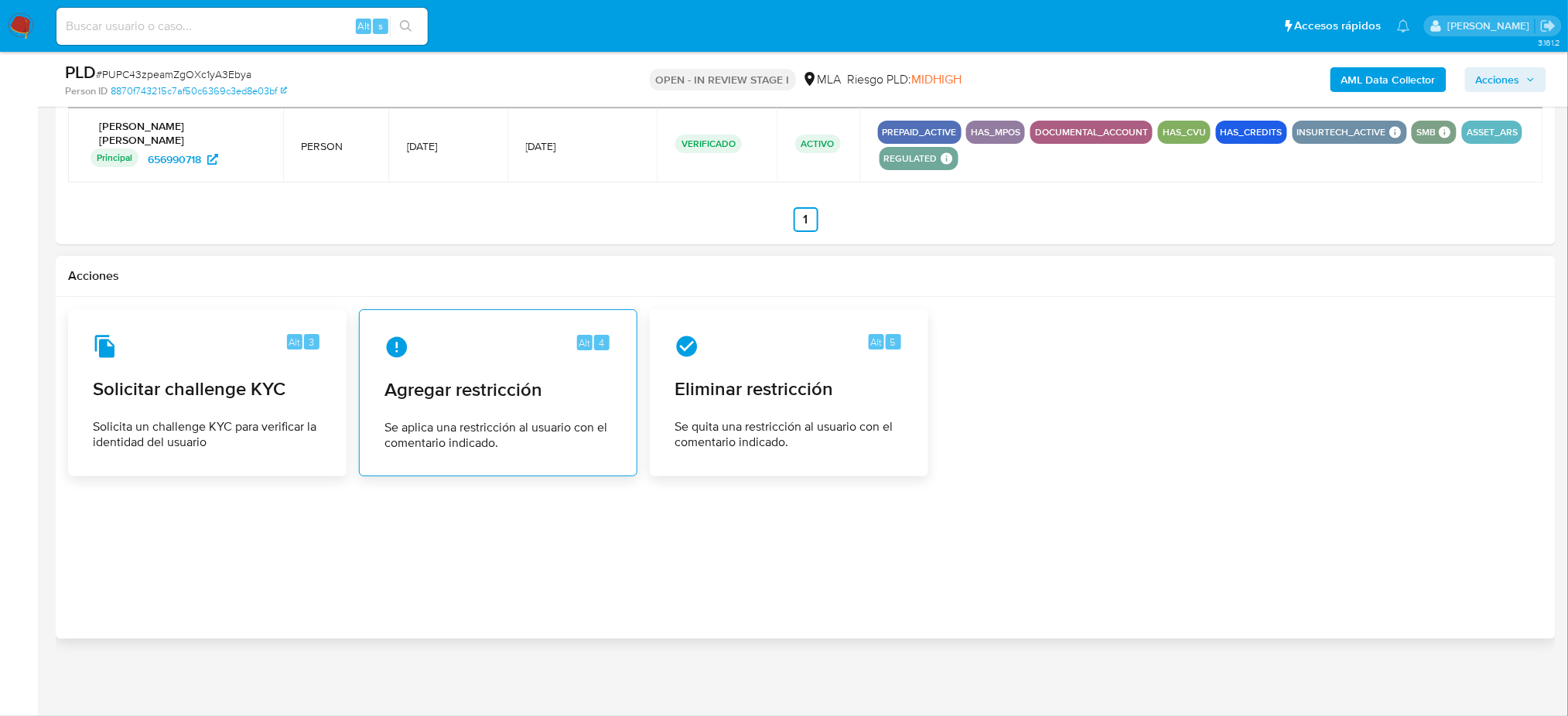
click at [450, 351] on div "Alt 4" at bounding box center [497, 347] width 227 height 25
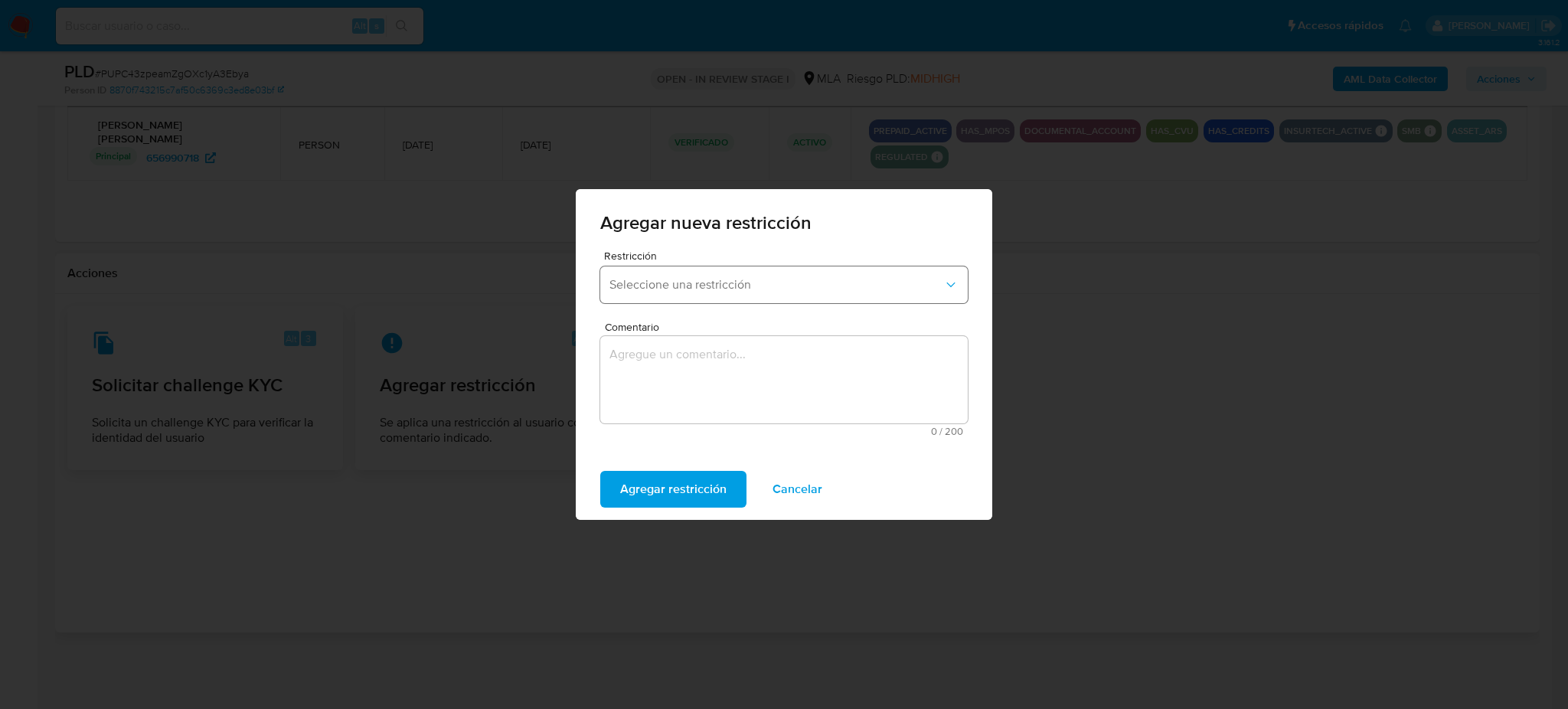
click at [681, 290] on span "Seleccione una restricción" at bounding box center [776, 285] width 334 height 15
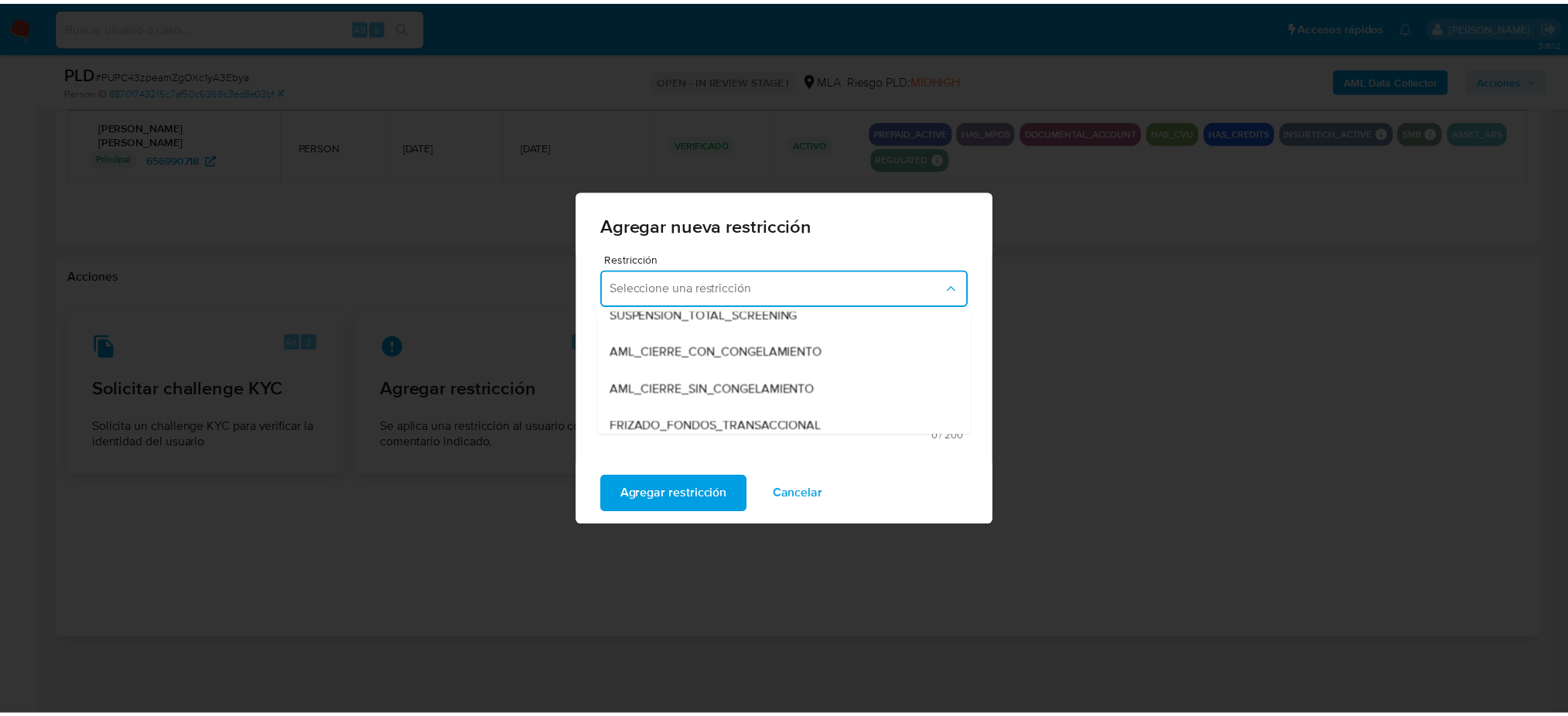
scroll to position [206, 0]
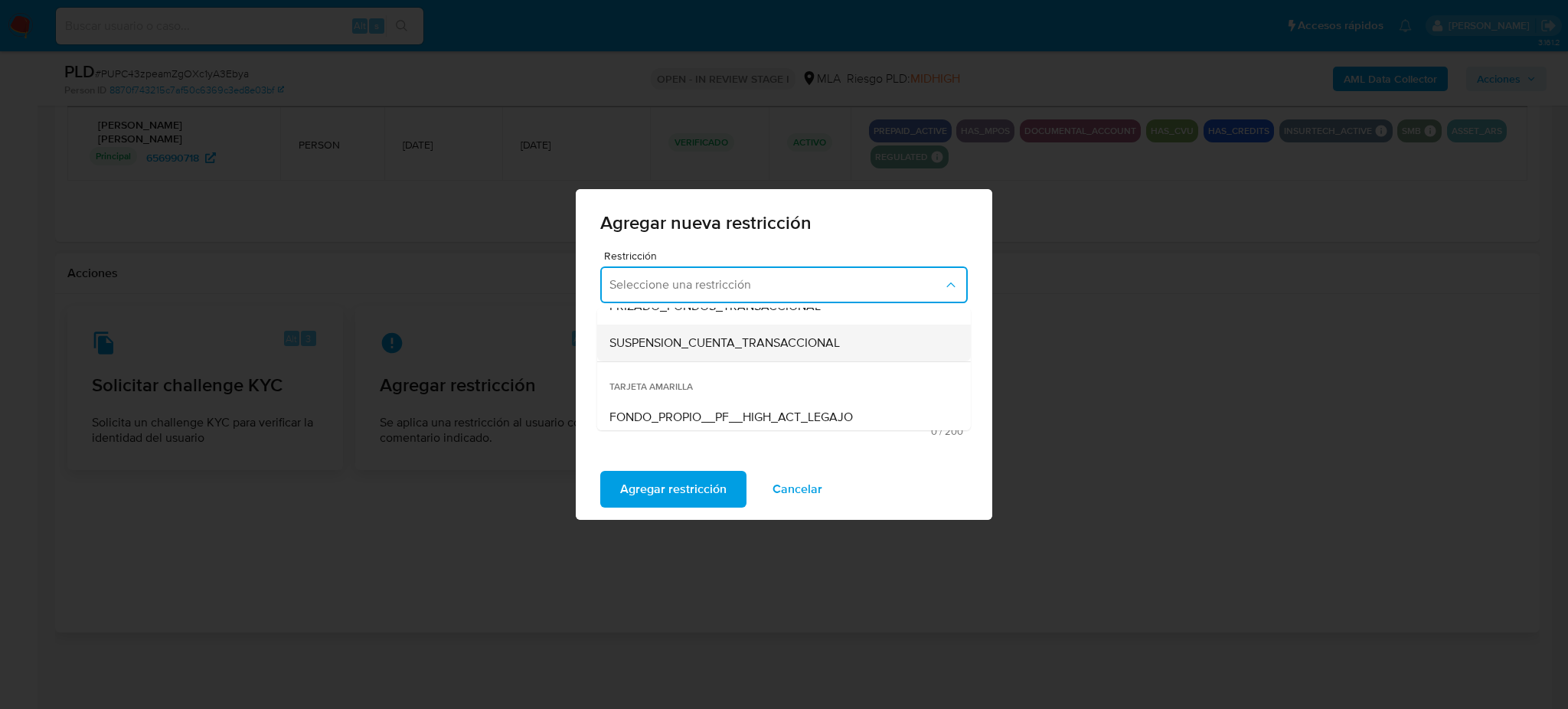
click at [663, 349] on span "SUSPENSION_CUENTA_TRANSACCIONAL" at bounding box center [725, 343] width 231 height 15
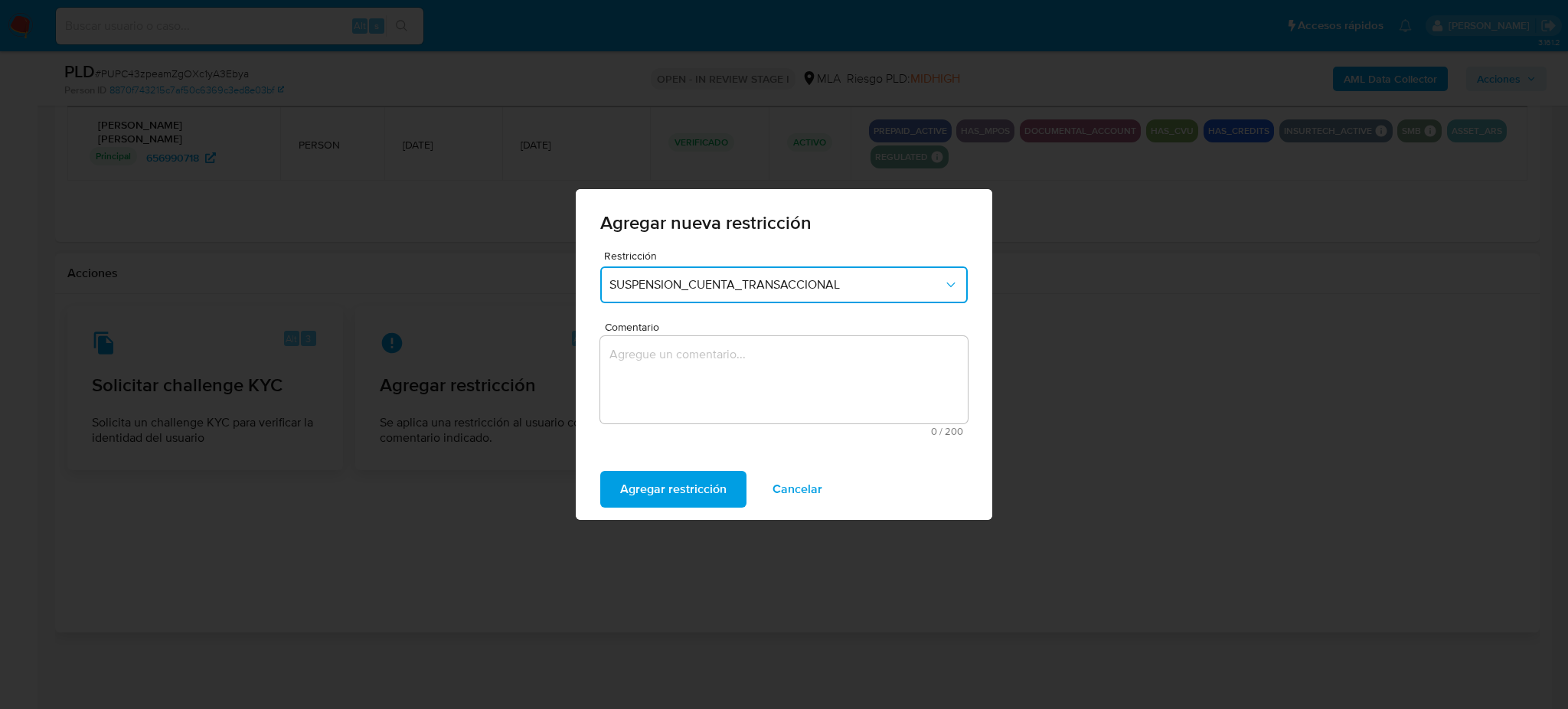
click at [693, 381] on textarea "Comentario" at bounding box center [784, 380] width 367 height 87
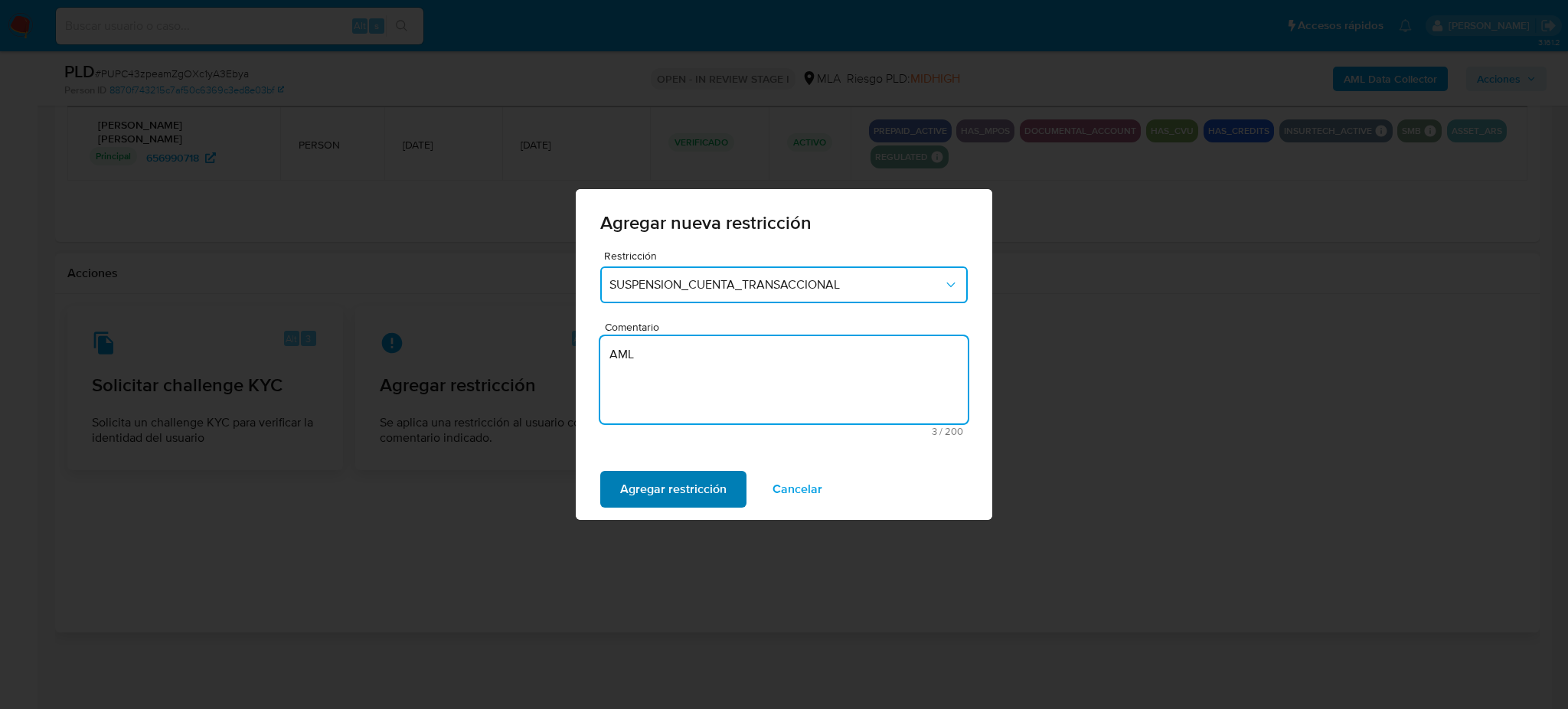
type textarea "AML"
click at [666, 481] on span "Agregar restricción" at bounding box center [673, 489] width 106 height 33
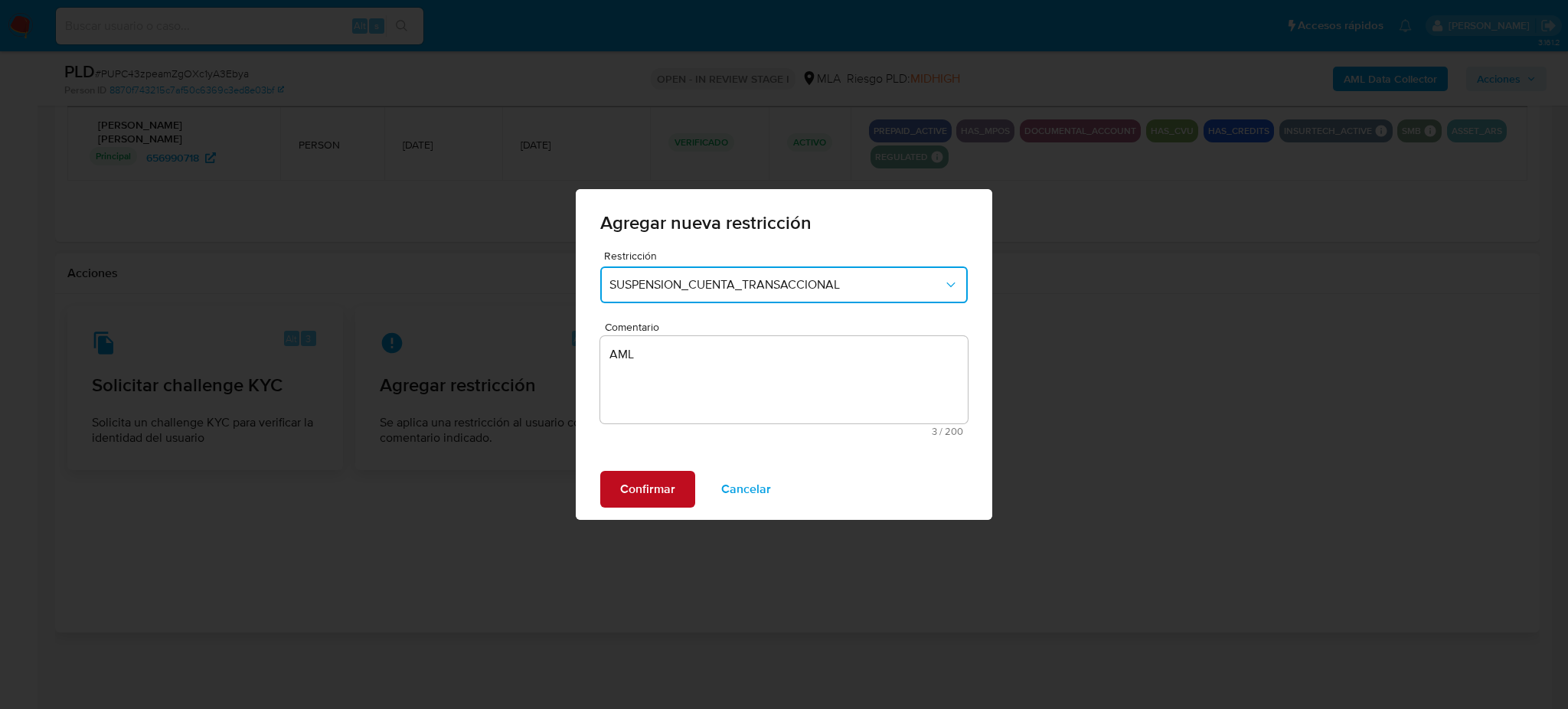
click at [677, 476] on button "Confirmar" at bounding box center [648, 489] width 95 height 37
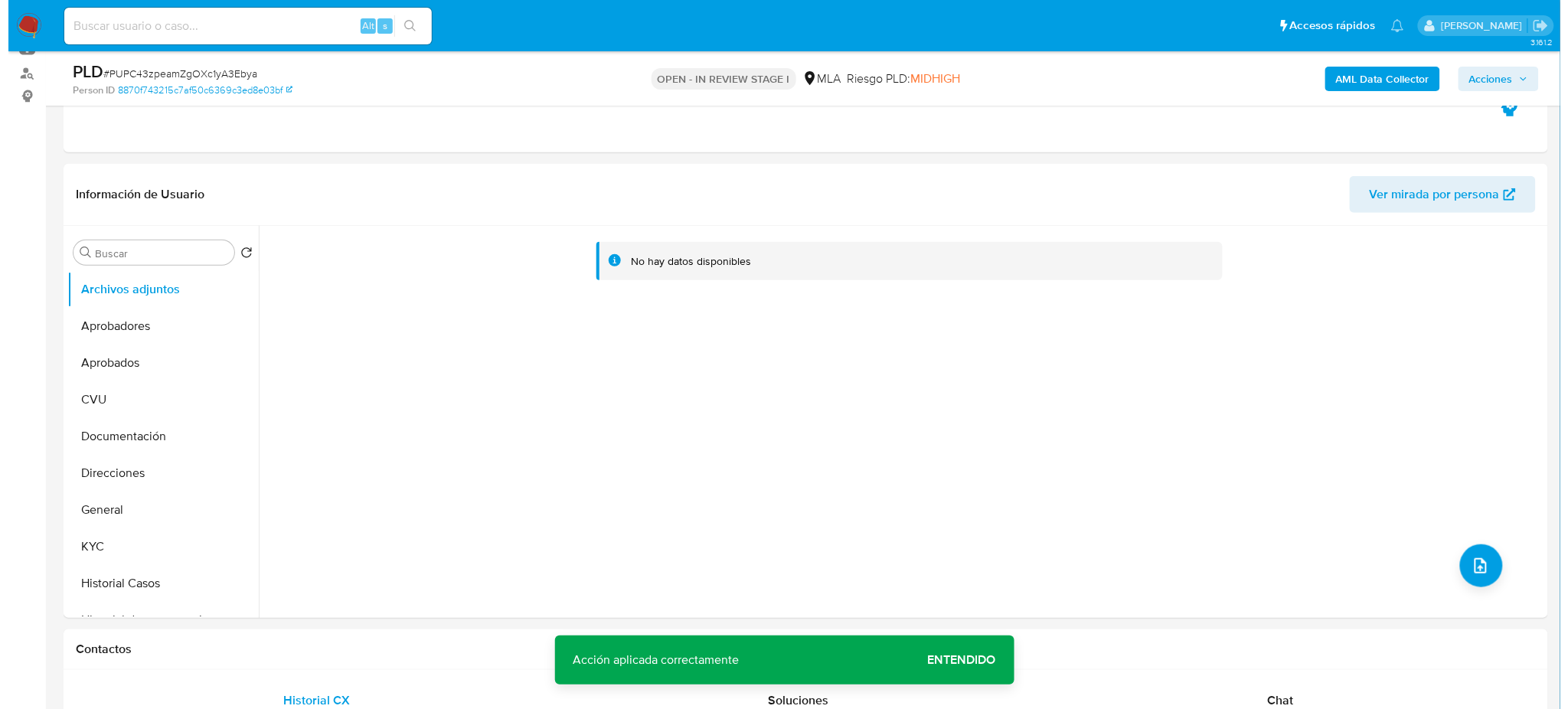
scroll to position [137, 0]
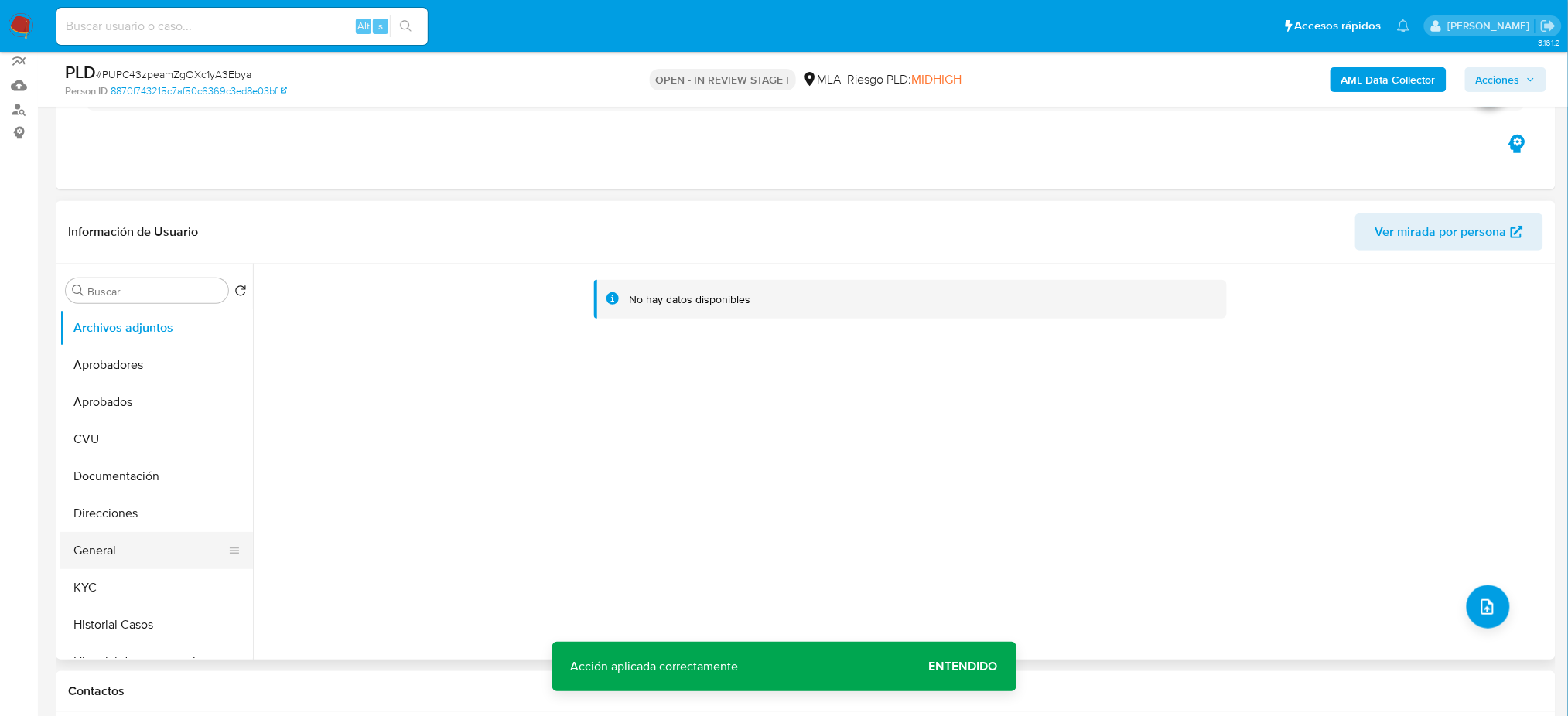
click at [126, 549] on button "General" at bounding box center [150, 550] width 181 height 37
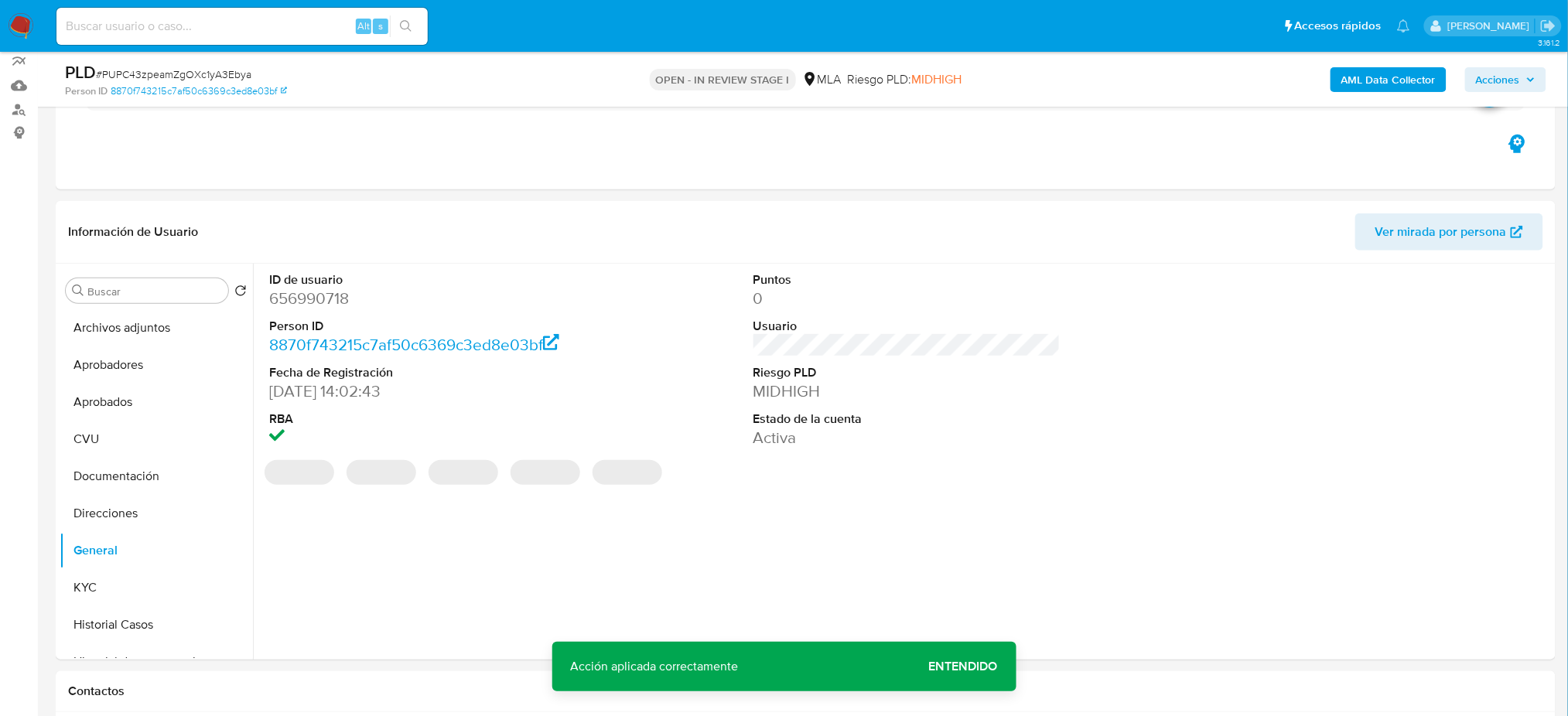
click at [308, 296] on dd "656990718" at bounding box center [423, 298] width 307 height 21
click at [308, 296] on dd "656990718" at bounding box center [423, 298] width 307 height 21
copy dd "656990718"
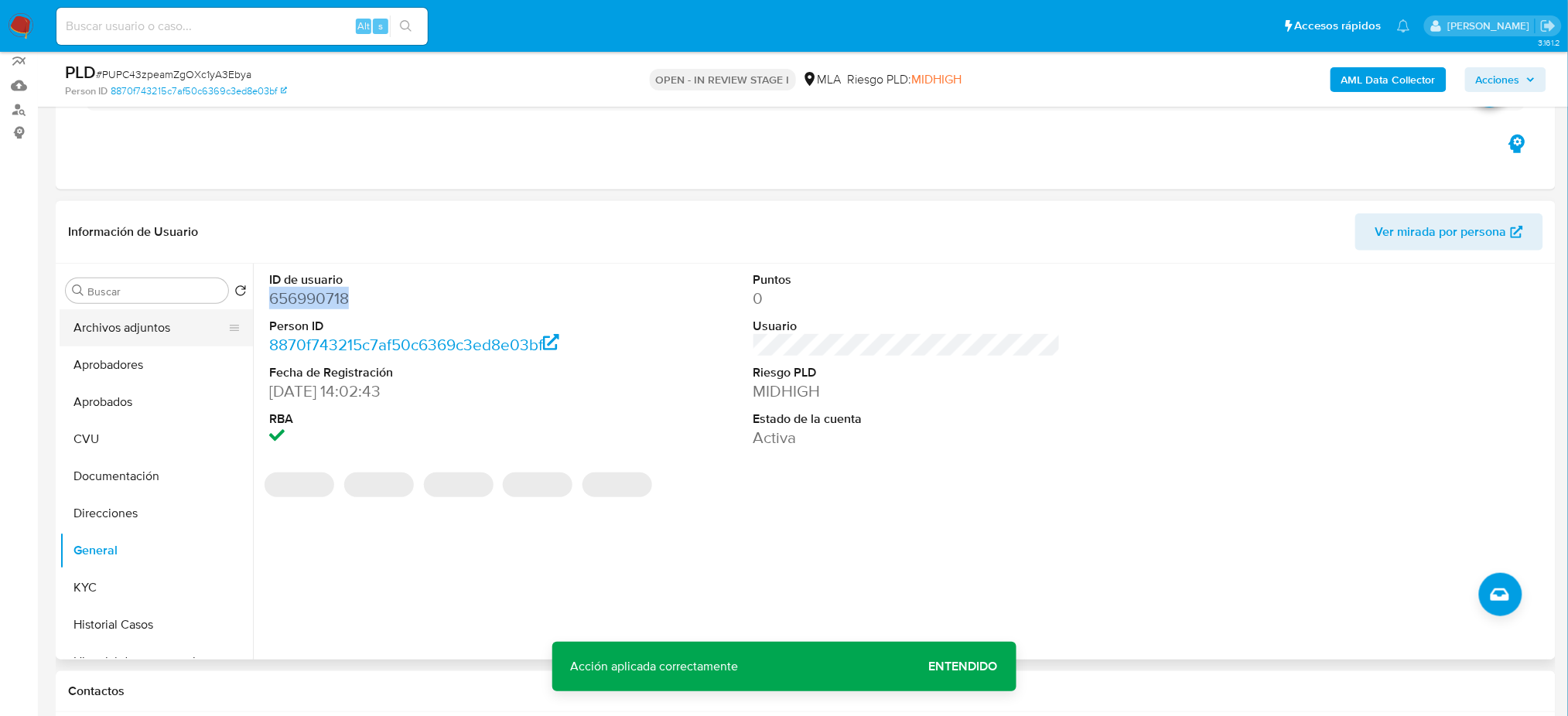
click at [132, 328] on button "Archivos adjuntos" at bounding box center [150, 328] width 181 height 37
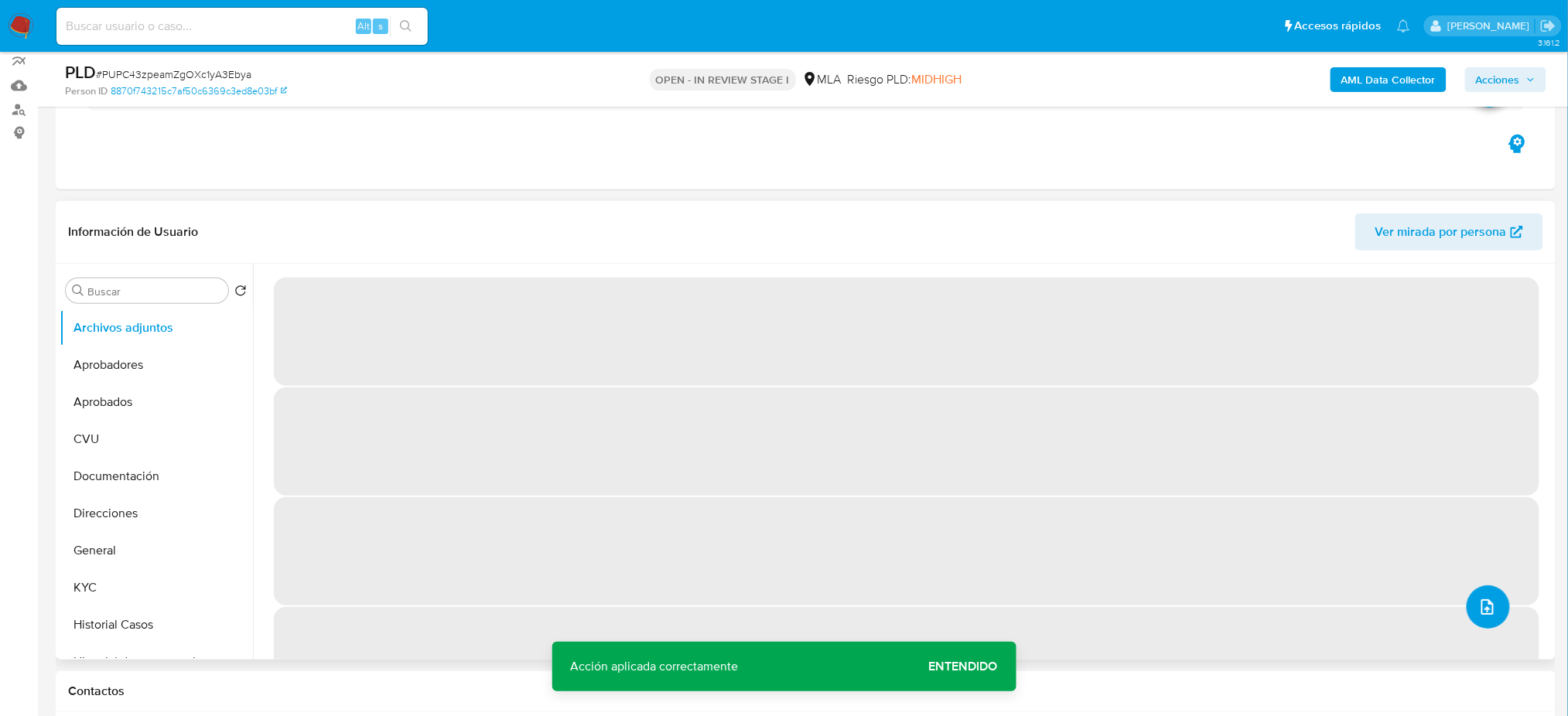
click at [1487, 587] on button "upload-file" at bounding box center [1488, 607] width 44 height 44
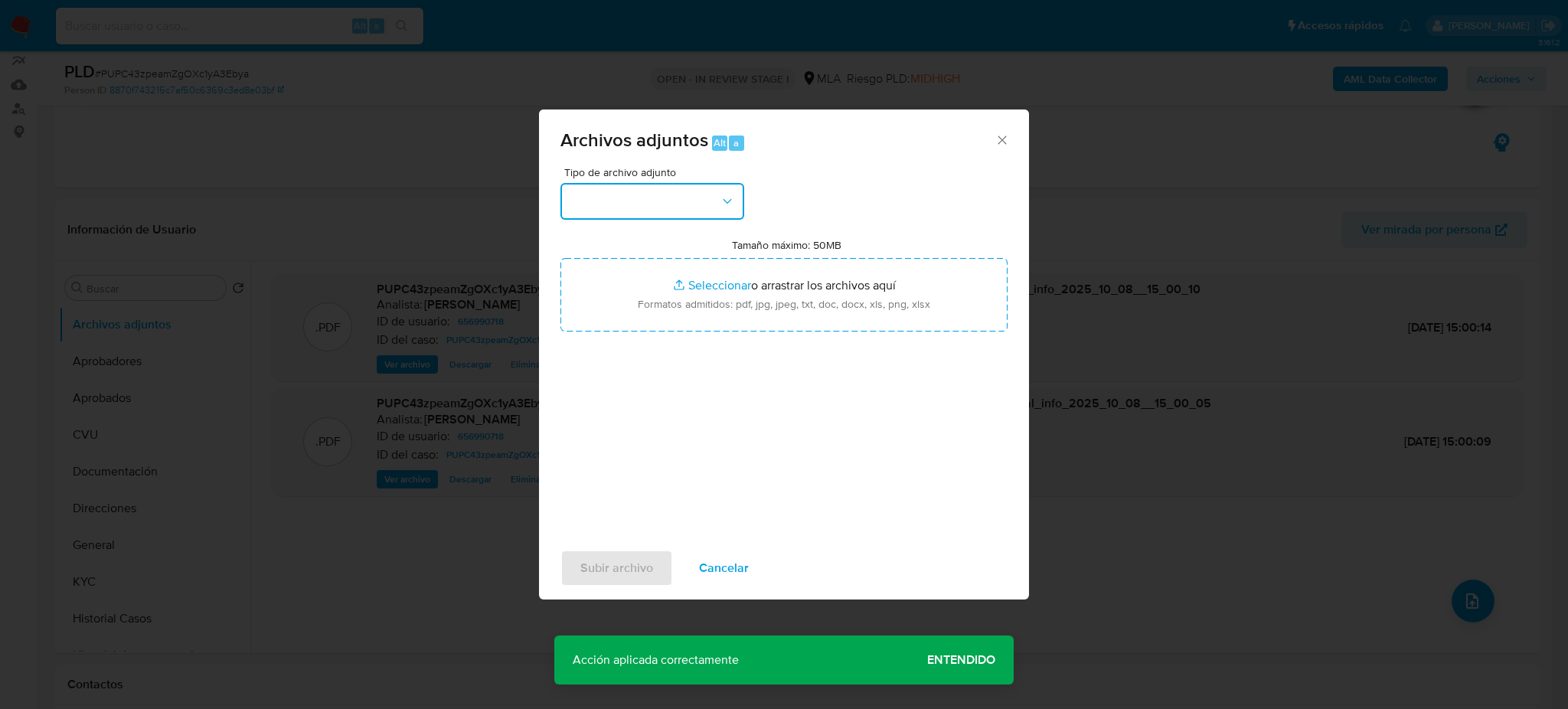
click at [693, 194] on button "button" at bounding box center [653, 201] width 184 height 37
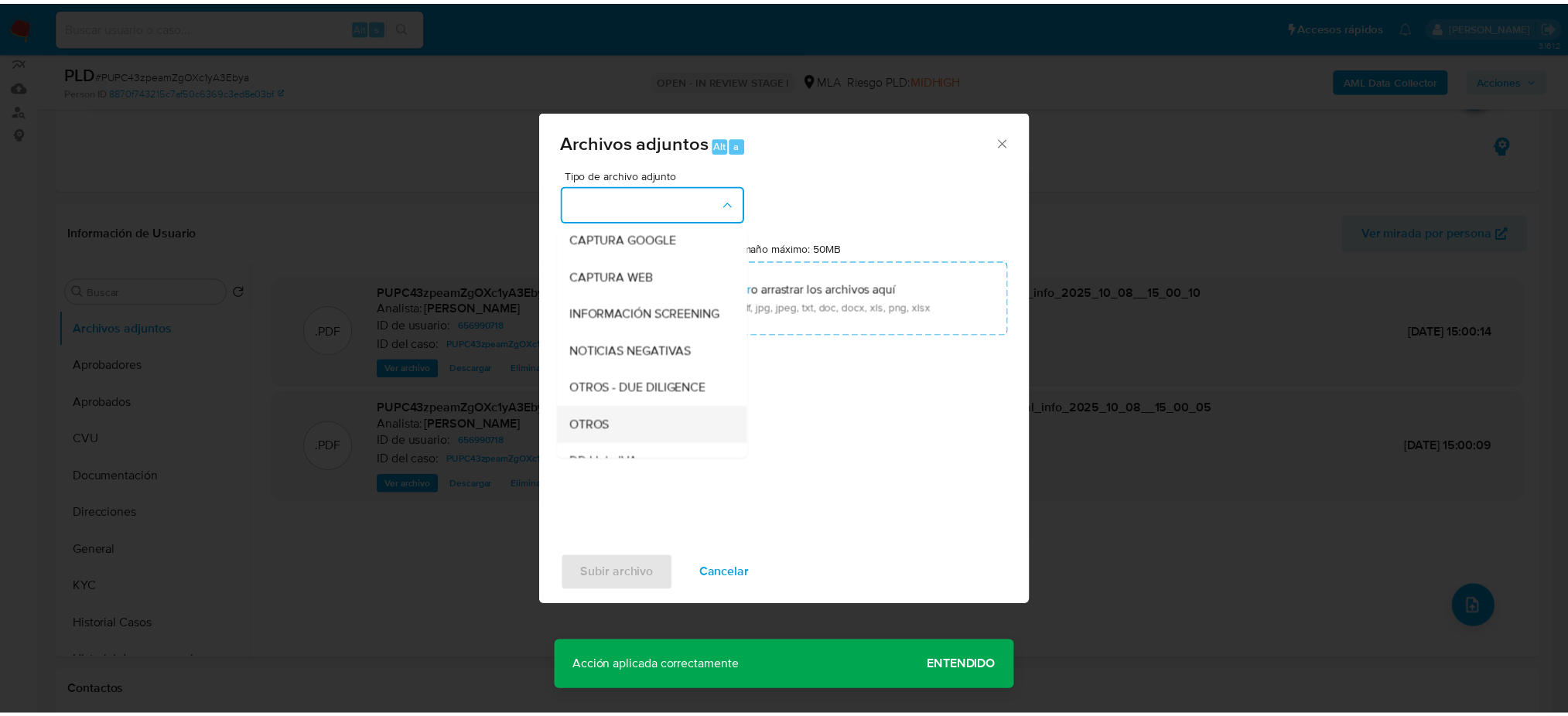
scroll to position [206, 0]
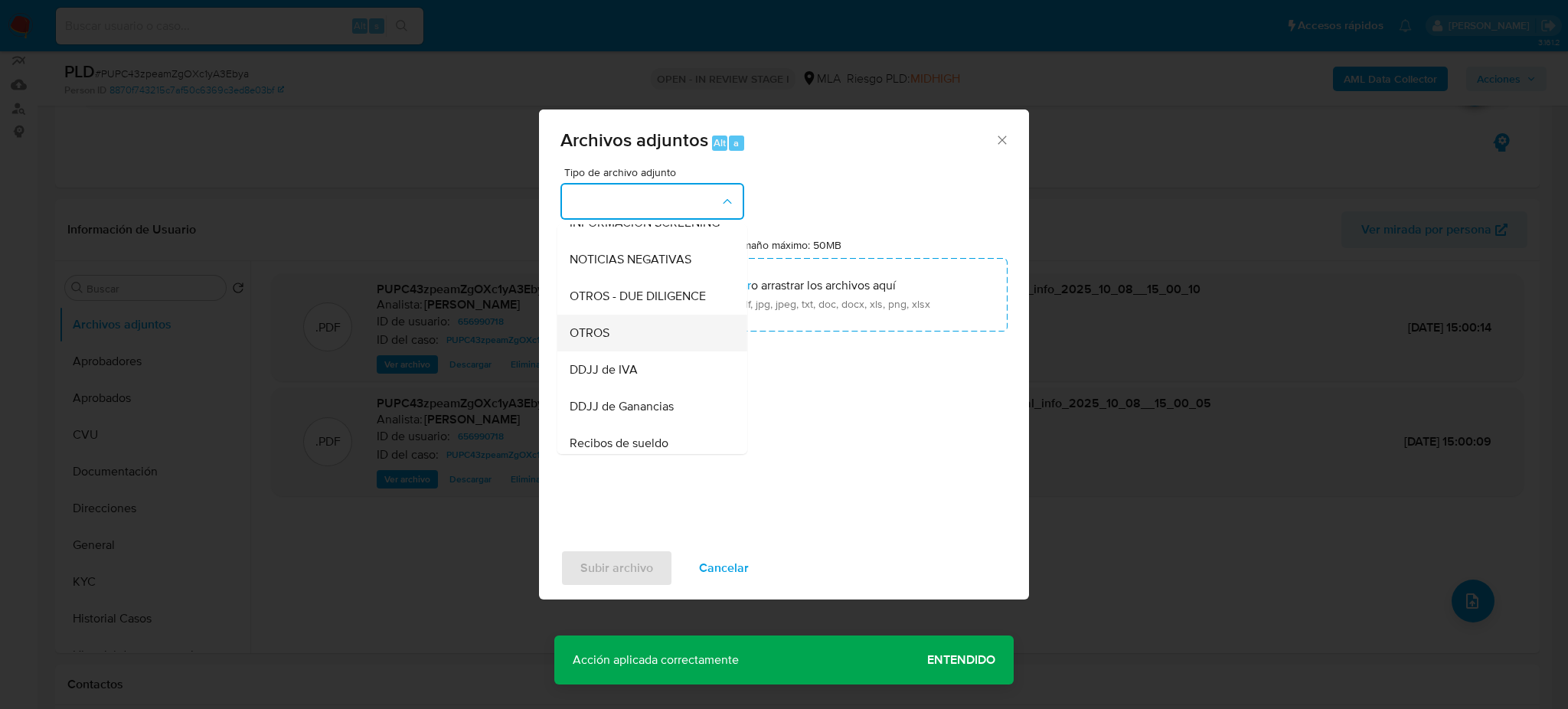
click at [609, 341] on span "OTROS" at bounding box center [589, 333] width 40 height 15
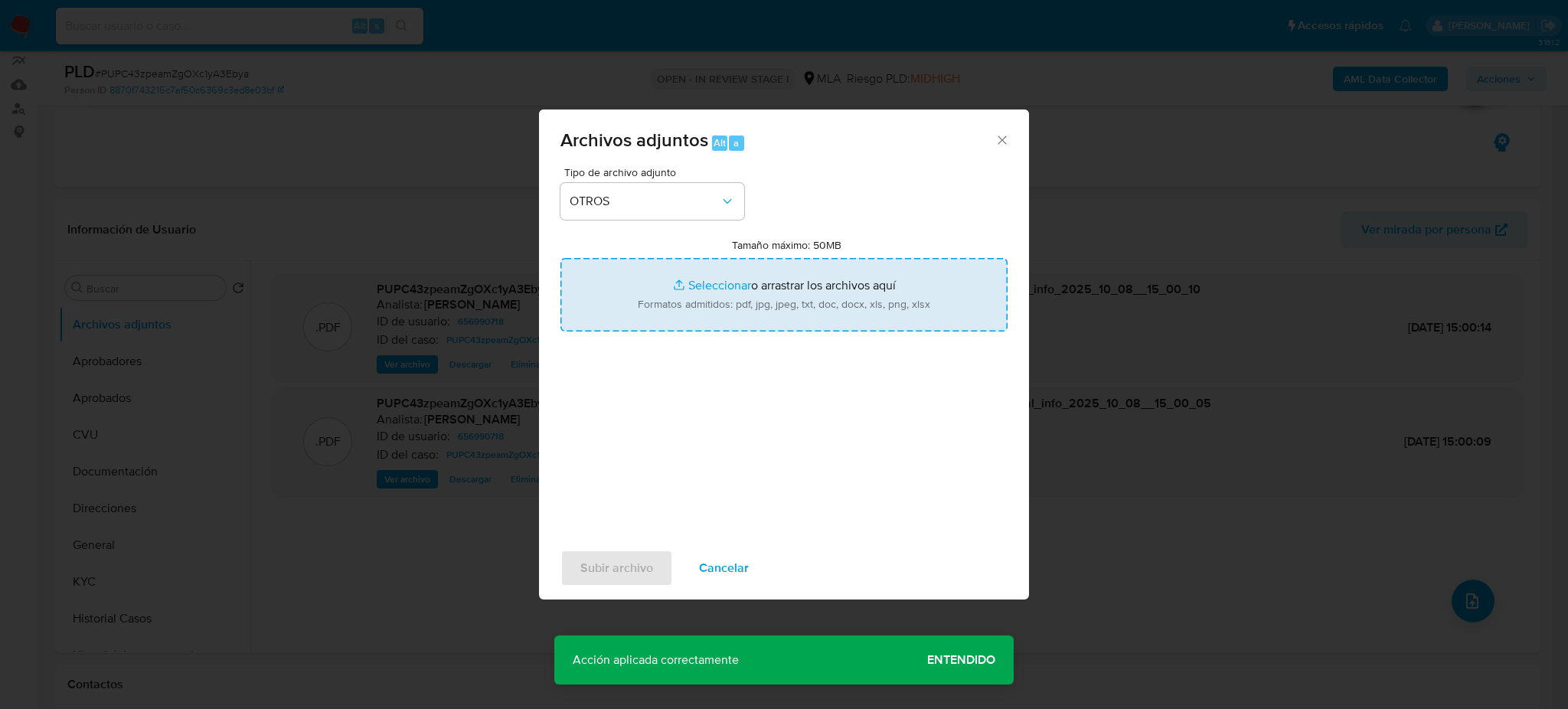
click at [659, 311] on input "Tamaño máximo: 50MB Seleccionar archivos" at bounding box center [784, 294] width 447 height 73
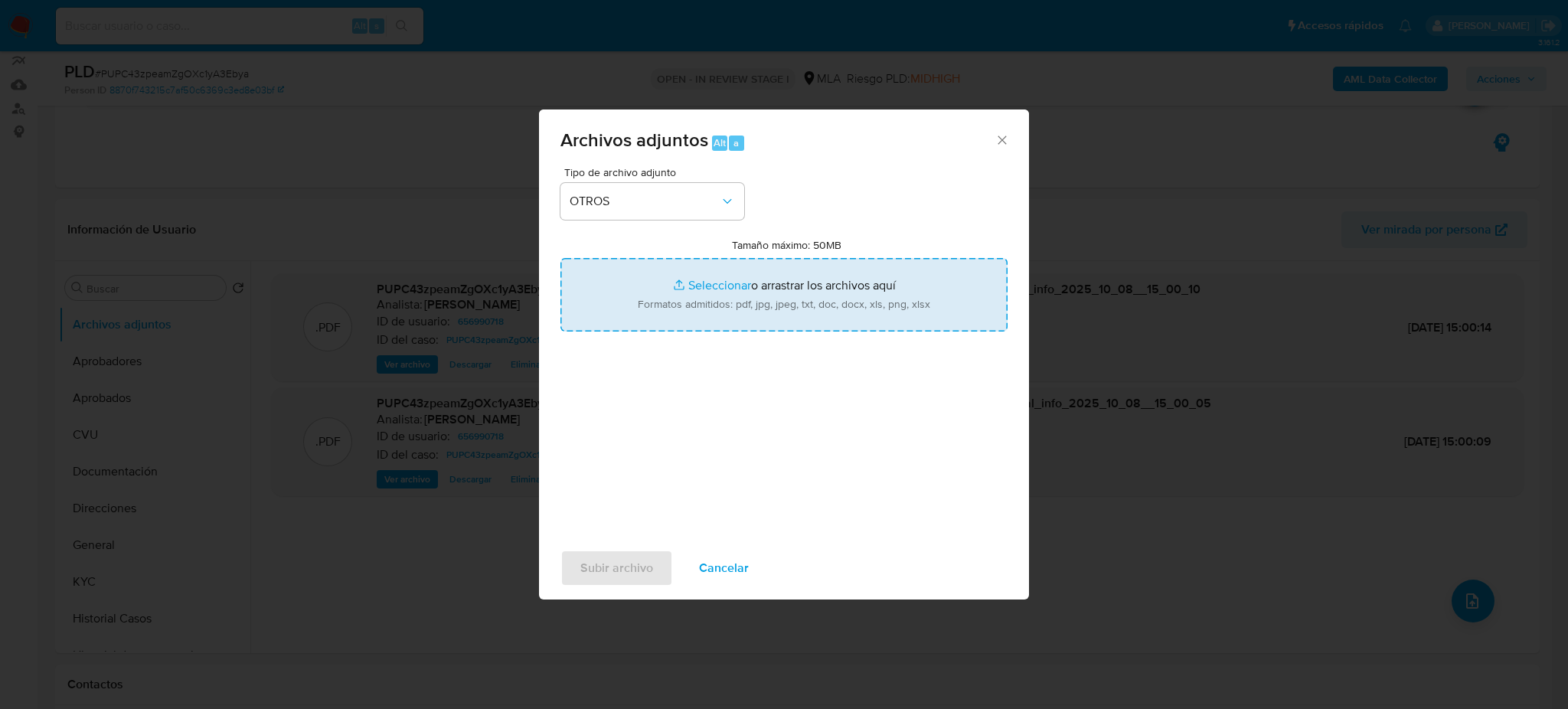
type input "C:\fakepath\Caselog PUPC43zpeamZgOXc1yA3Ebya_2025_09_17_15_34_08.docx"
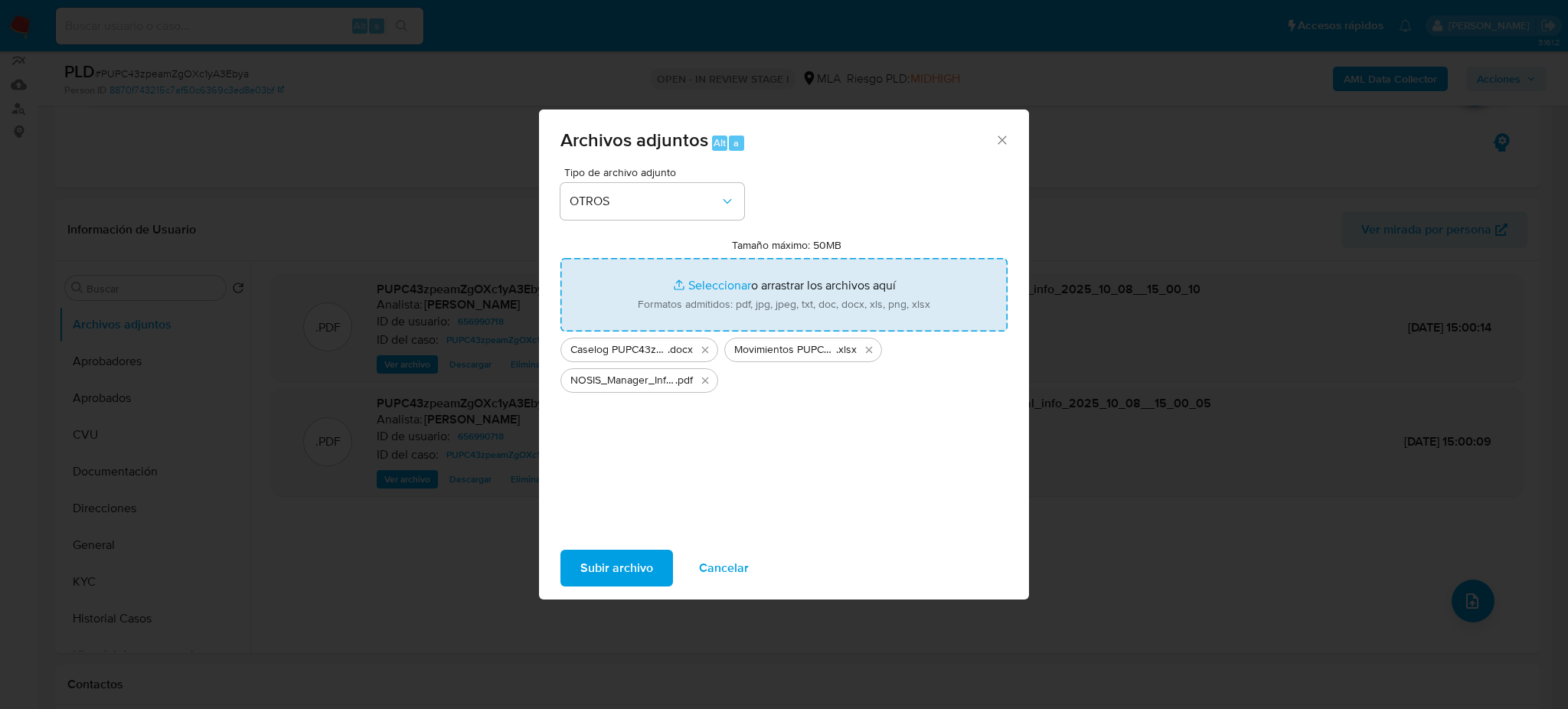
click at [698, 289] on input "Tamaño máximo: 50MB Seleccionar archivos" at bounding box center [784, 294] width 447 height 73
type input "C:\fakepath\Boletos de compra y venta.pdf"
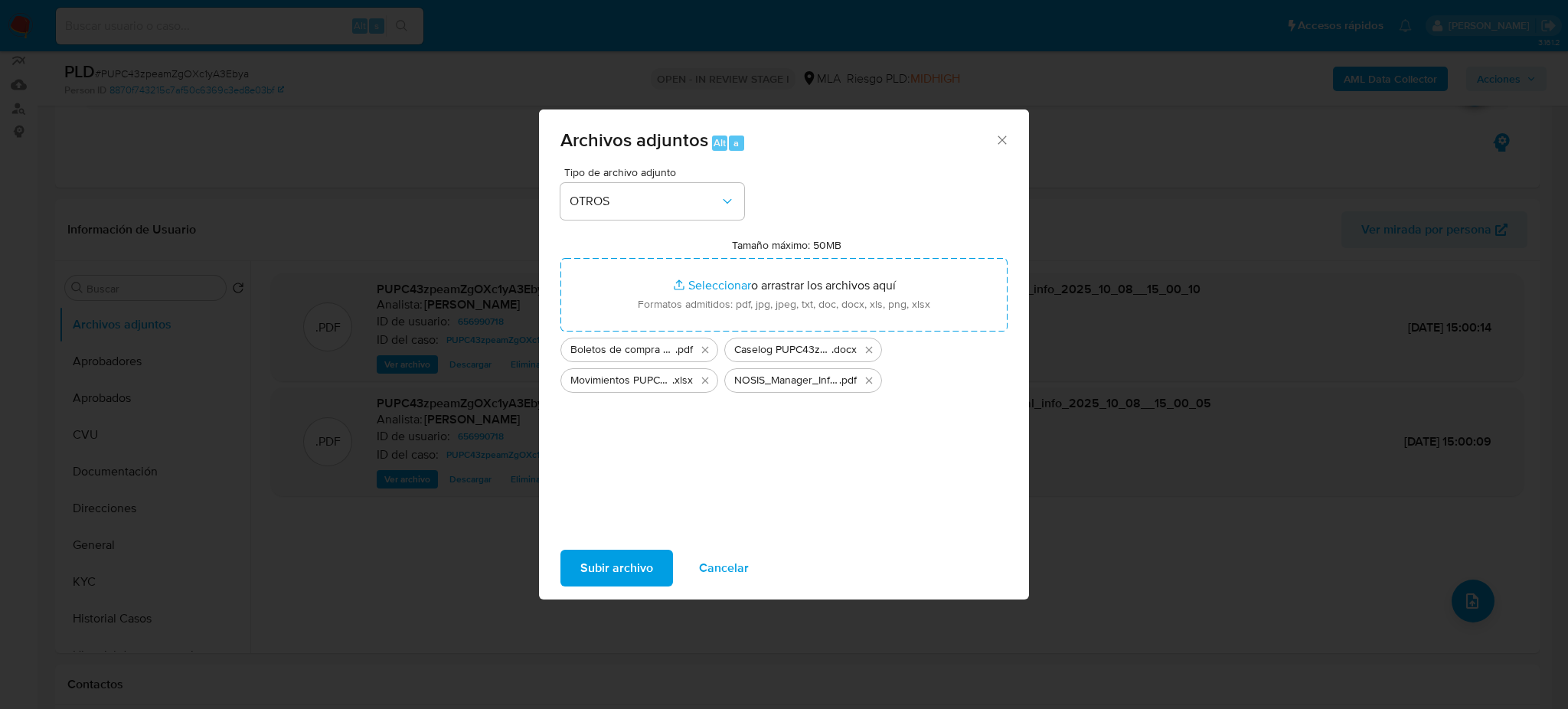
drag, startPoint x: 698, startPoint y: 289, endPoint x: 619, endPoint y: 561, distance: 283.2
click at [619, 561] on span "Subir archivo" at bounding box center [616, 568] width 72 height 33
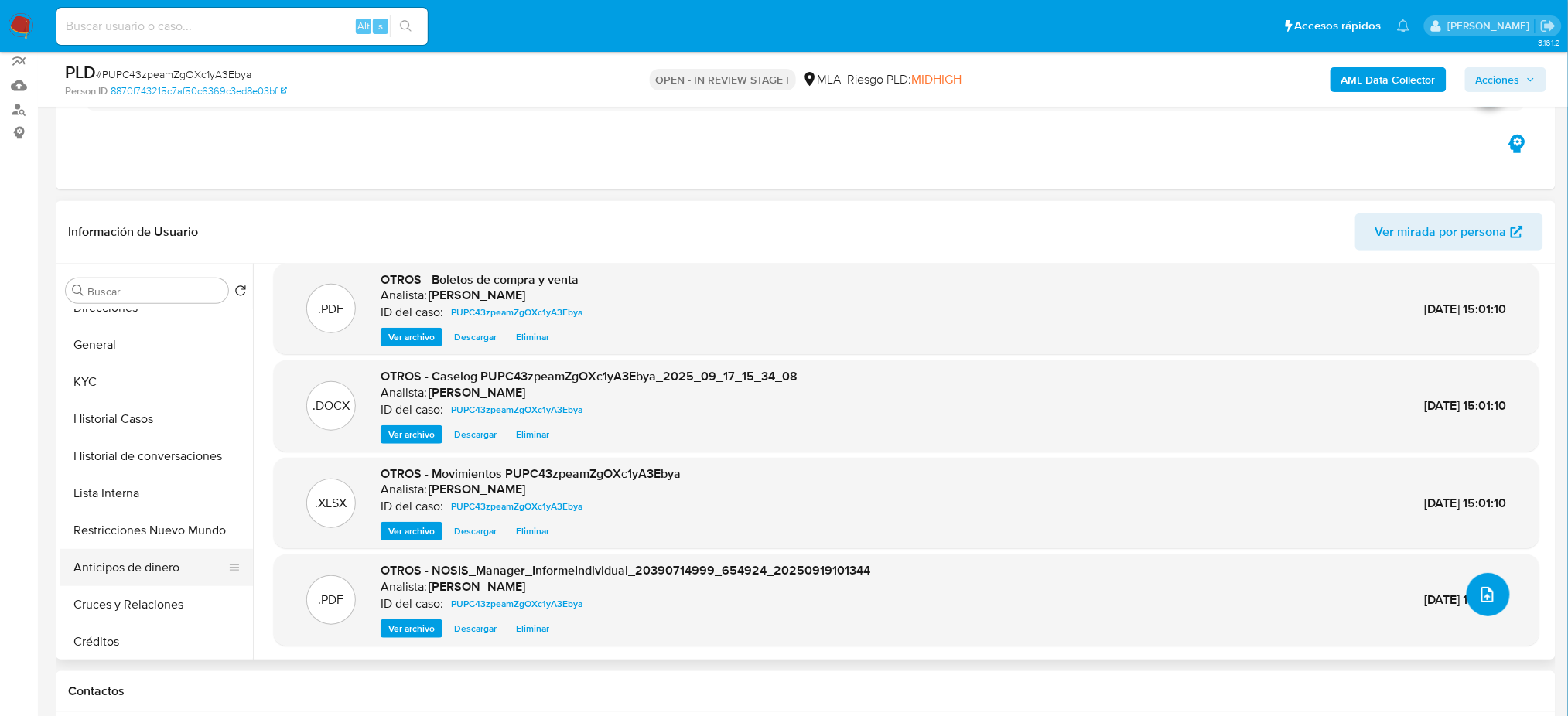
scroll to position [103, 0]
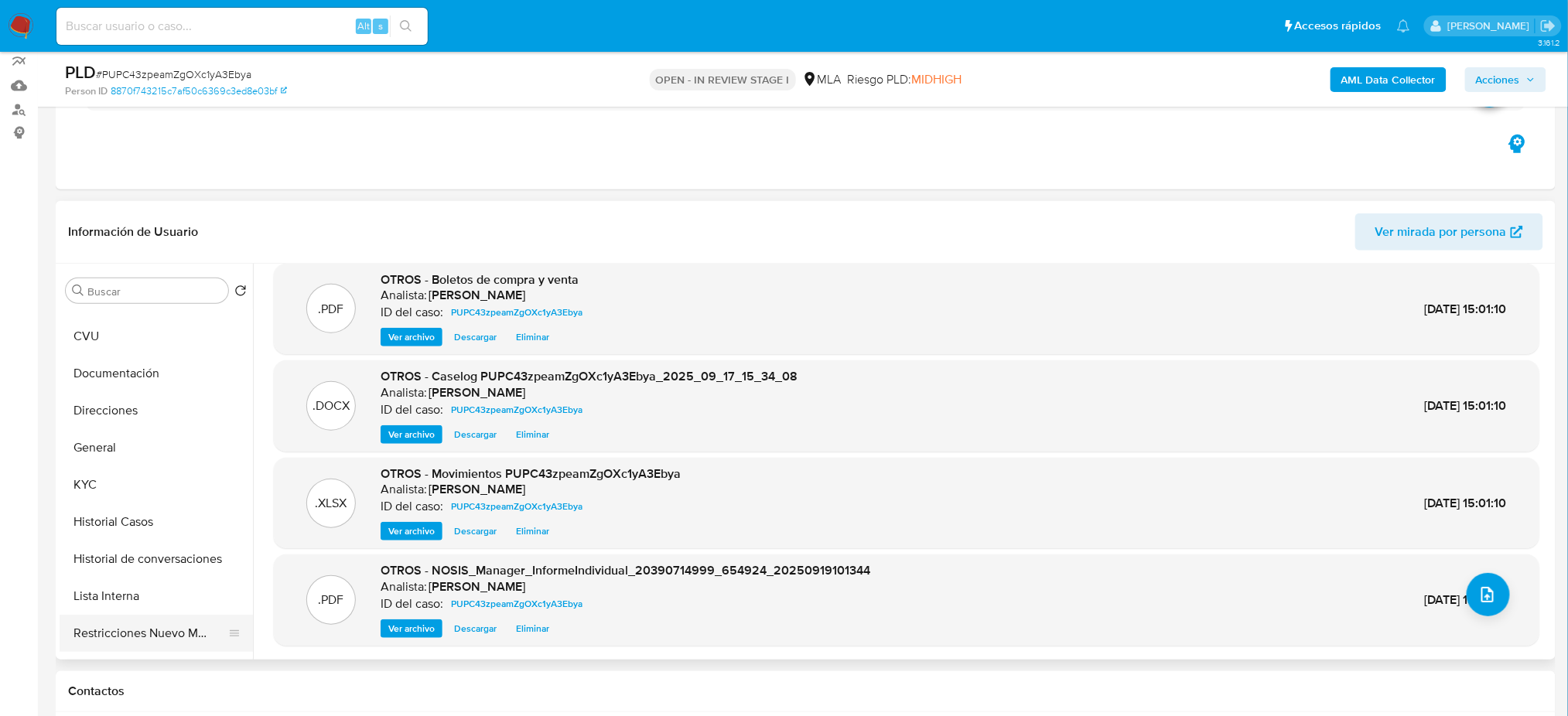
click at [154, 618] on button "Restricciones Nuevo Mundo" at bounding box center [150, 633] width 181 height 37
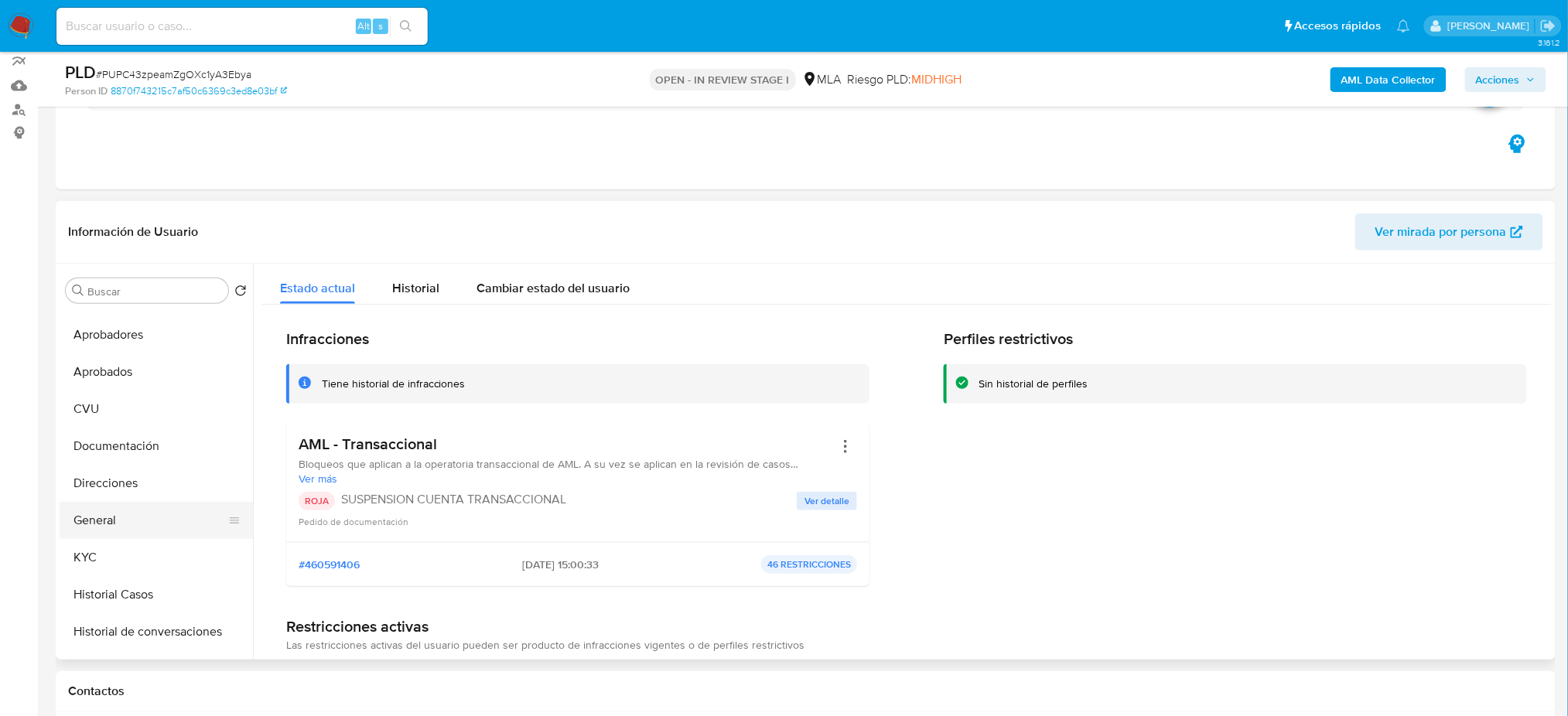
scroll to position [0, 0]
click at [150, 562] on button "General" at bounding box center [150, 550] width 181 height 37
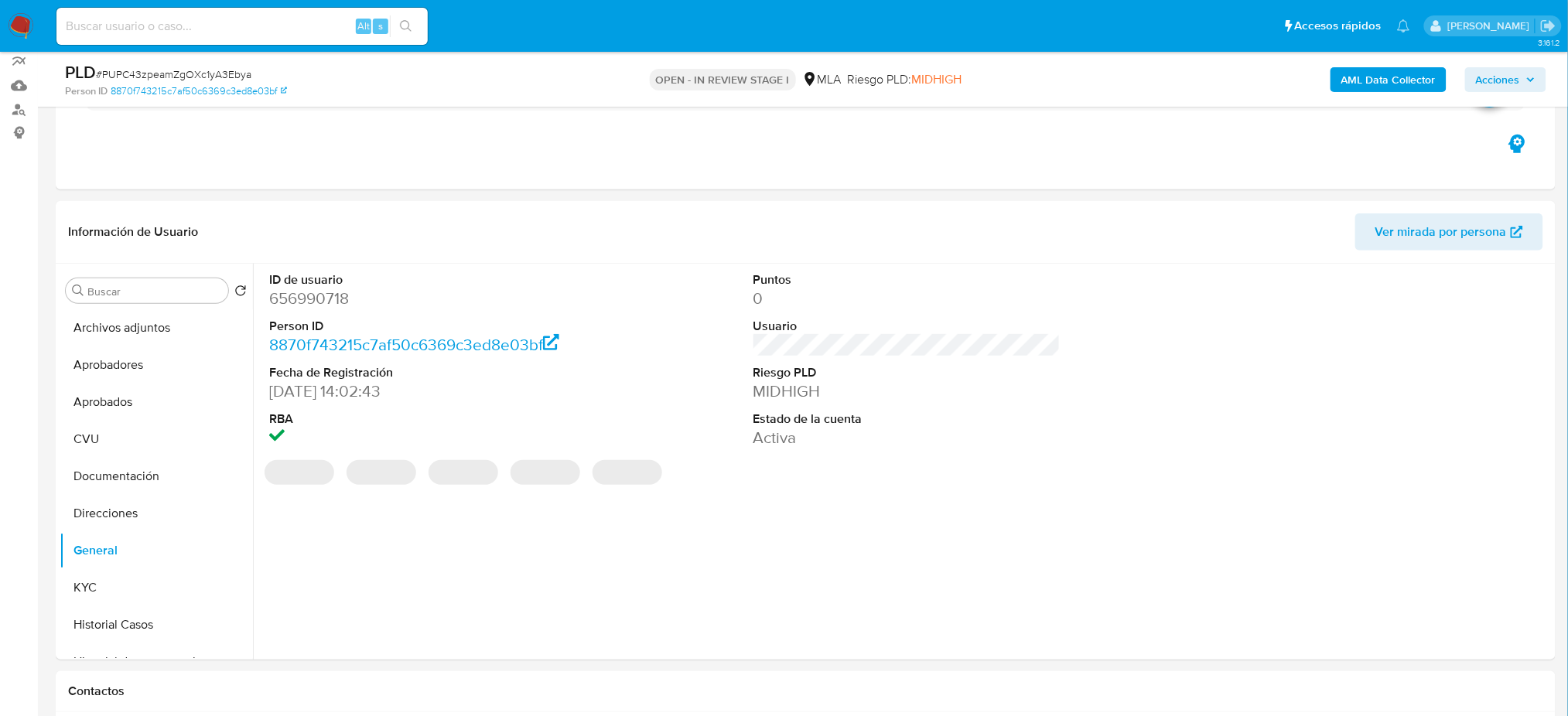
click at [310, 295] on dd "656990718" at bounding box center [423, 298] width 307 height 21
copy dd "656990718"
click at [1502, 74] on span "Acciones" at bounding box center [1497, 80] width 44 height 25
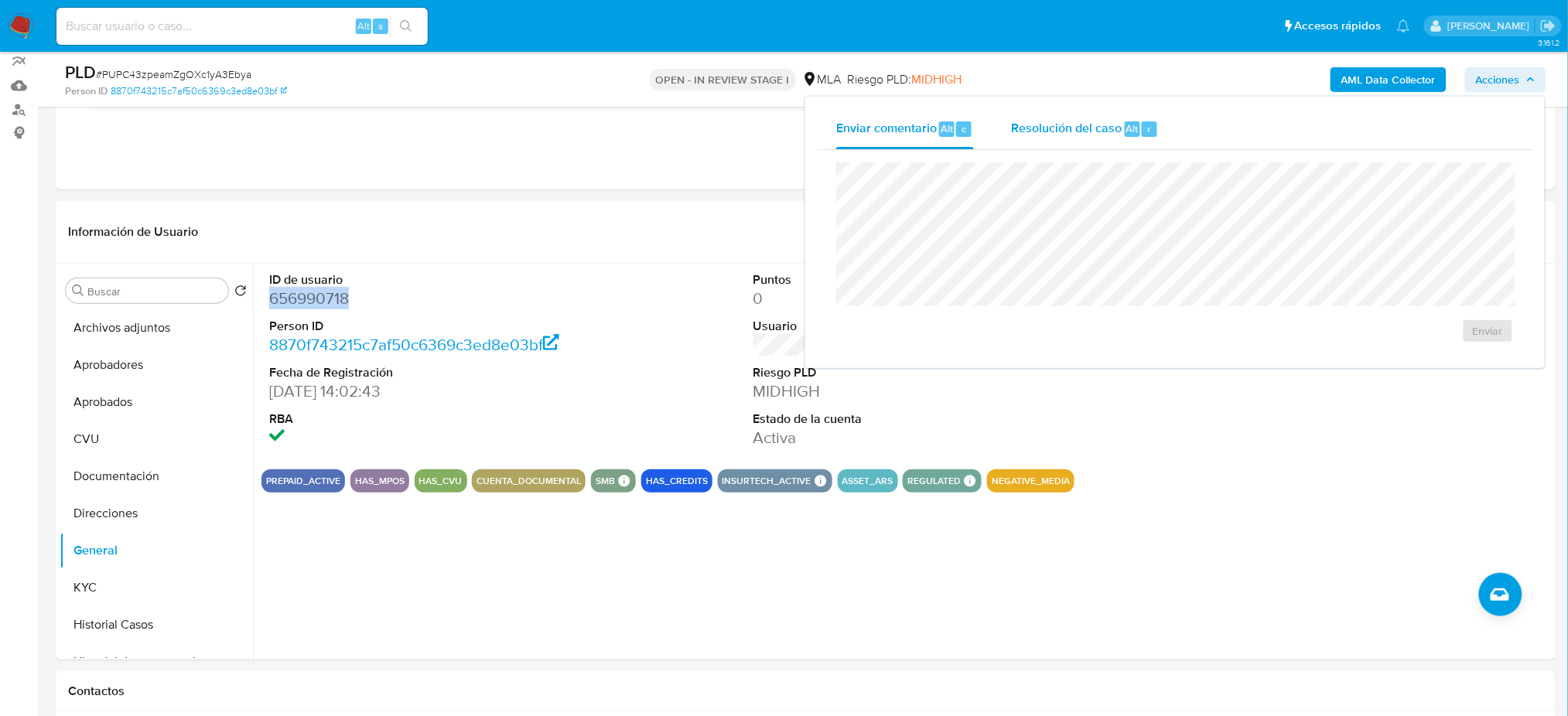
click at [1094, 117] on div "Resolución del caso Alt r" at bounding box center [1084, 129] width 148 height 40
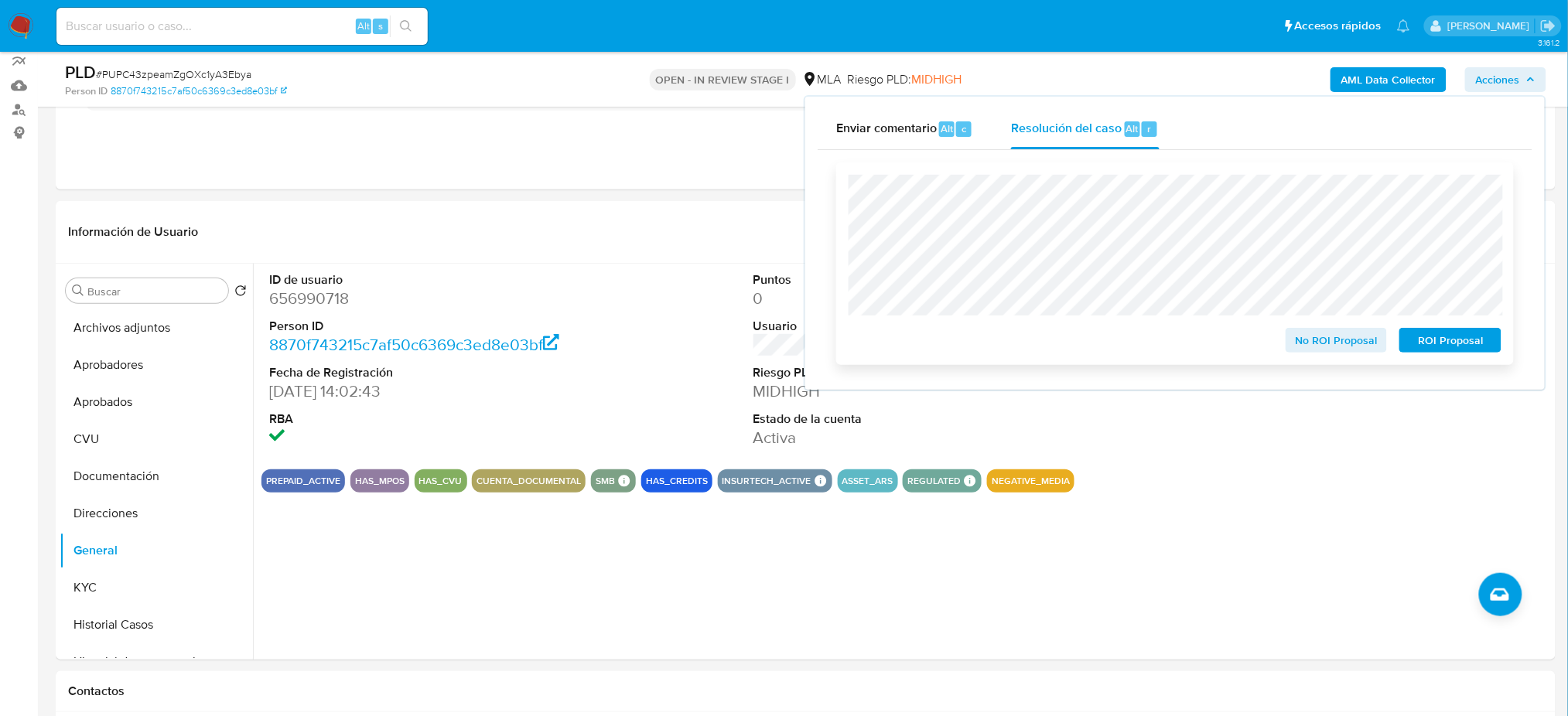
click at [1483, 344] on span "ROI Proposal" at bounding box center [1450, 340] width 80 height 21
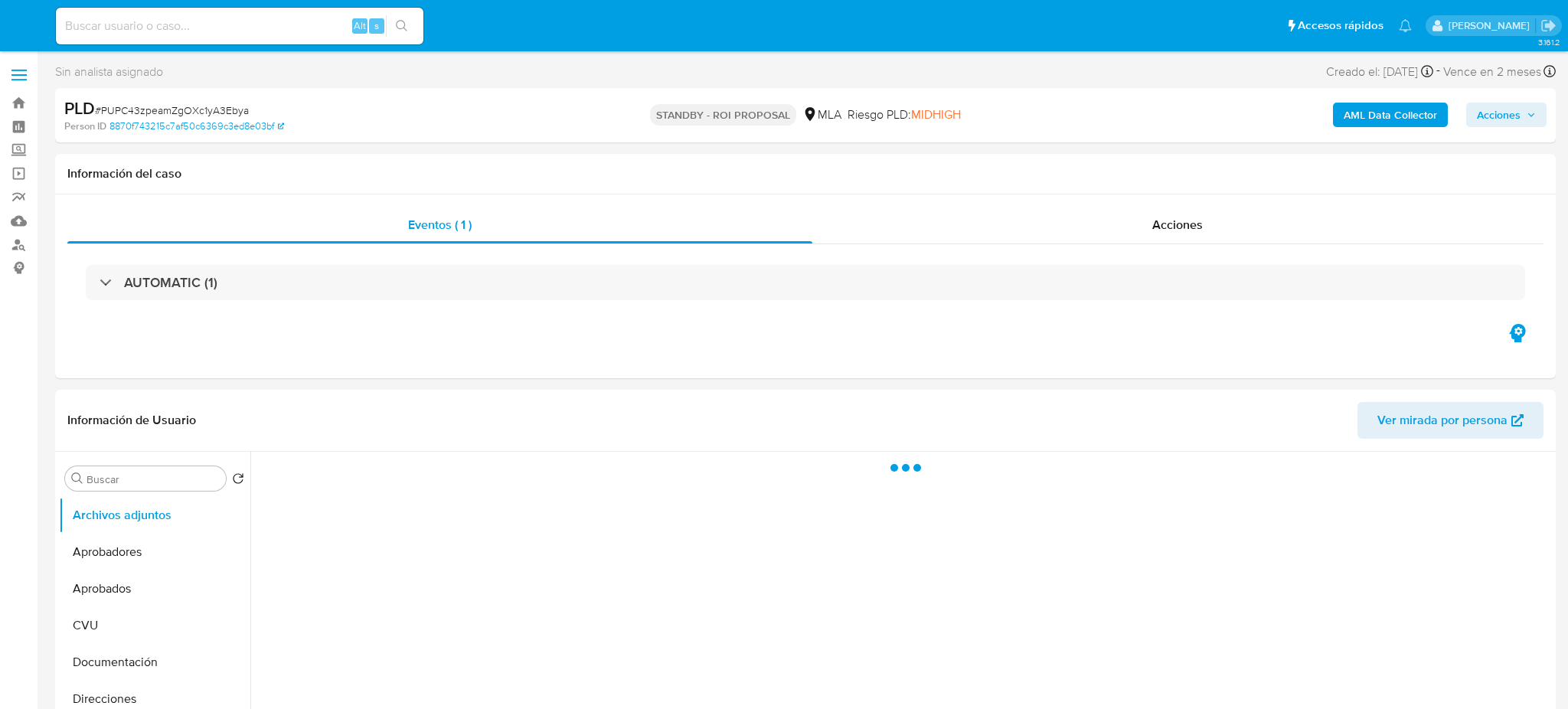
select select "10"
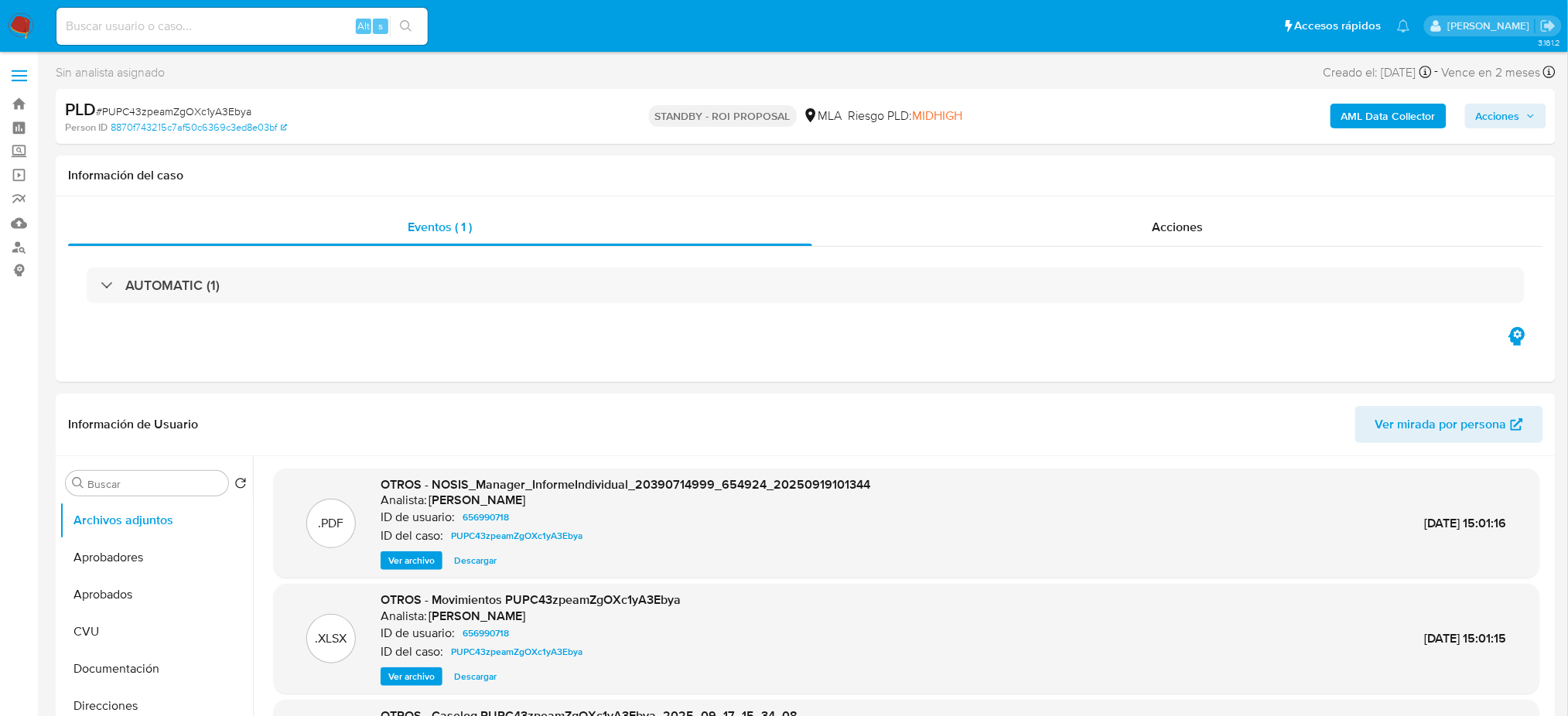
click at [213, 28] on input at bounding box center [242, 26] width 371 height 20
paste input "WfVOoI1K91n6nOxaCtG9SYS3"
type input "WfVOoI1K91n6nOxaCtG9SYS3"
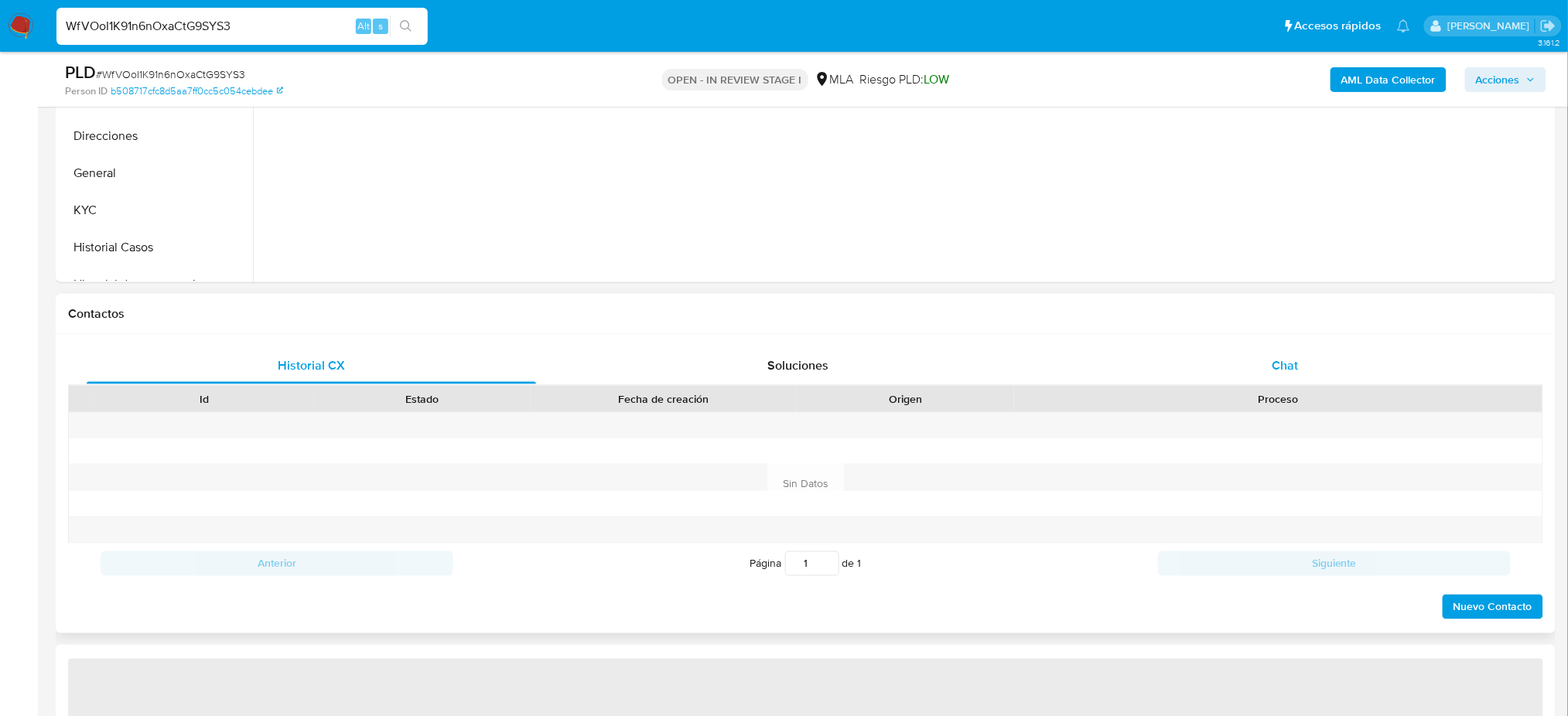
click at [1294, 374] on div "Chat" at bounding box center [1285, 365] width 449 height 37
select select "10"
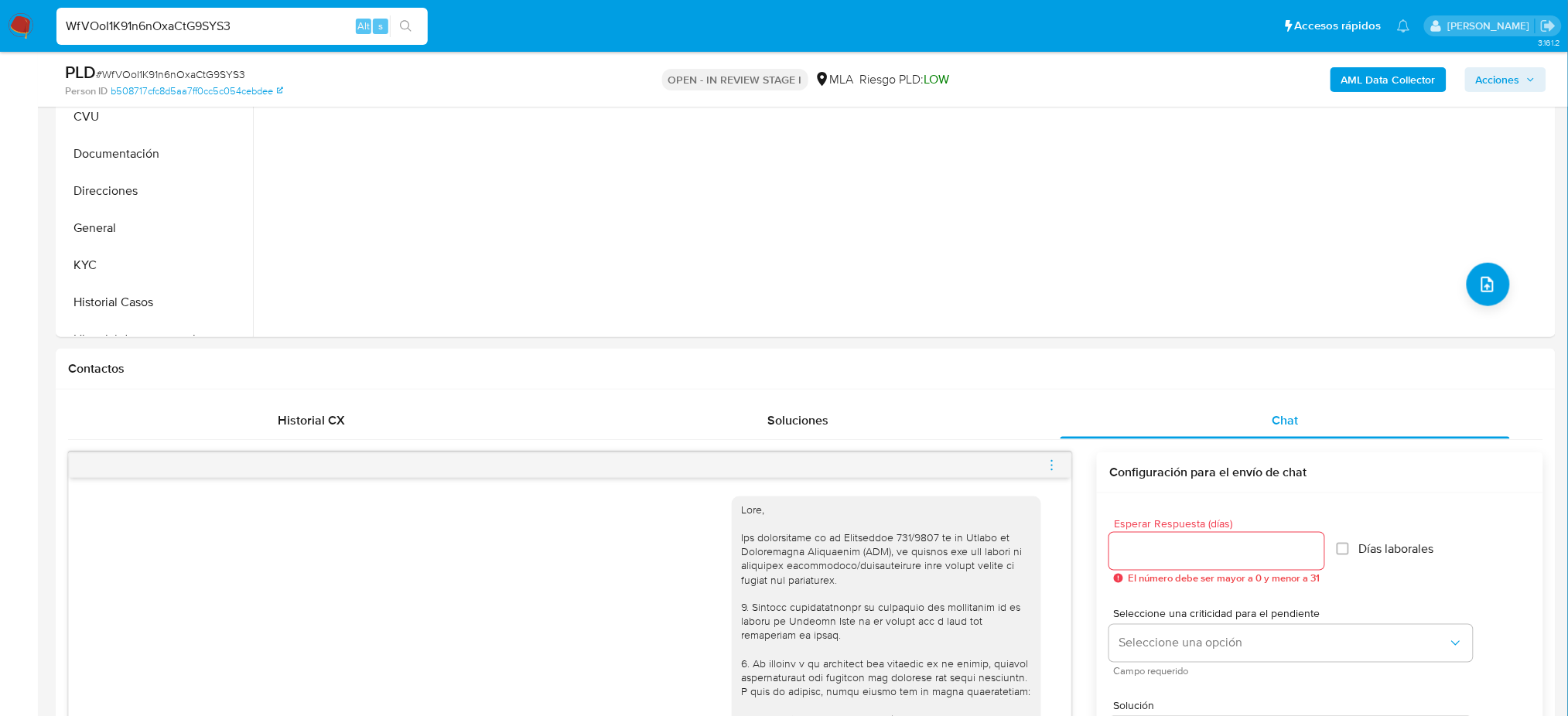
scroll to position [206, 0]
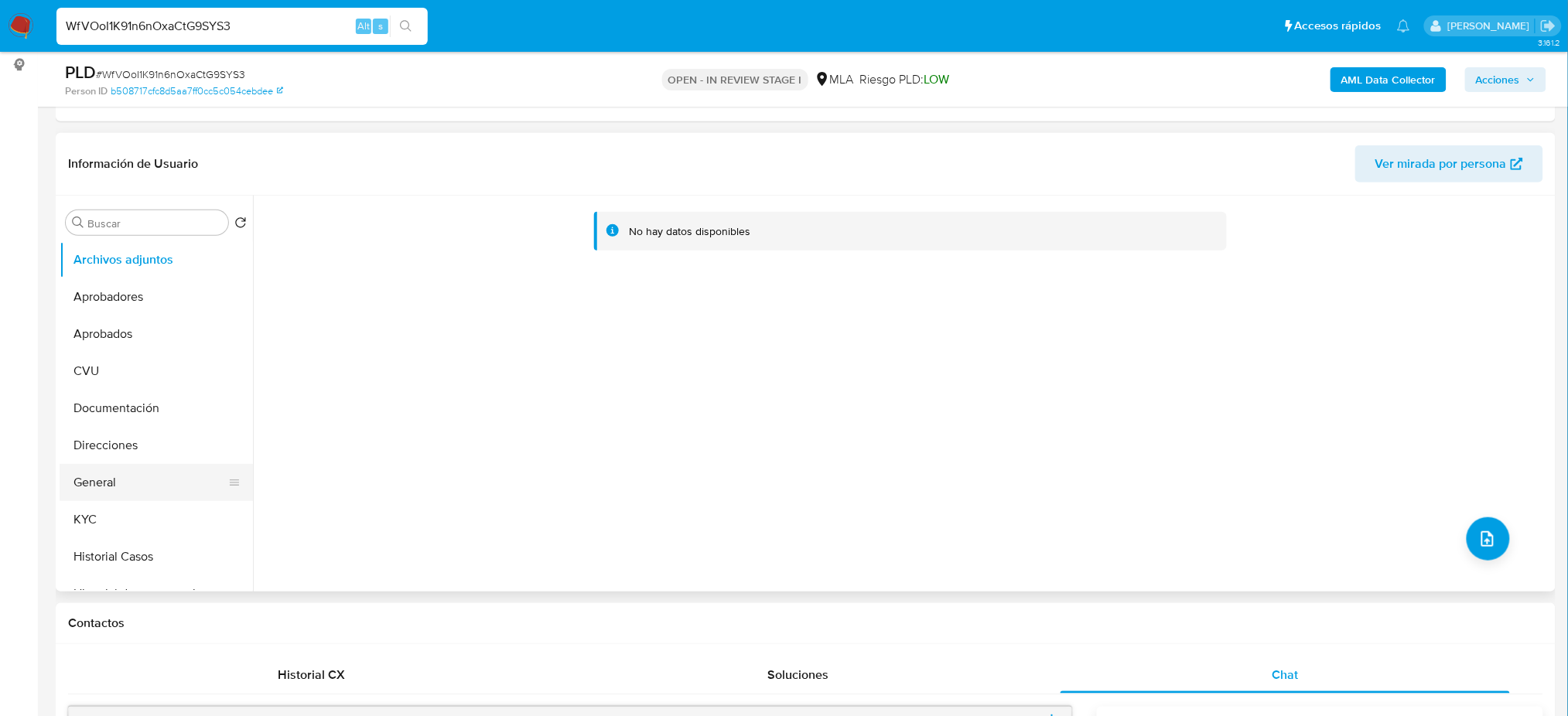
click at [126, 488] on button "General" at bounding box center [150, 482] width 181 height 37
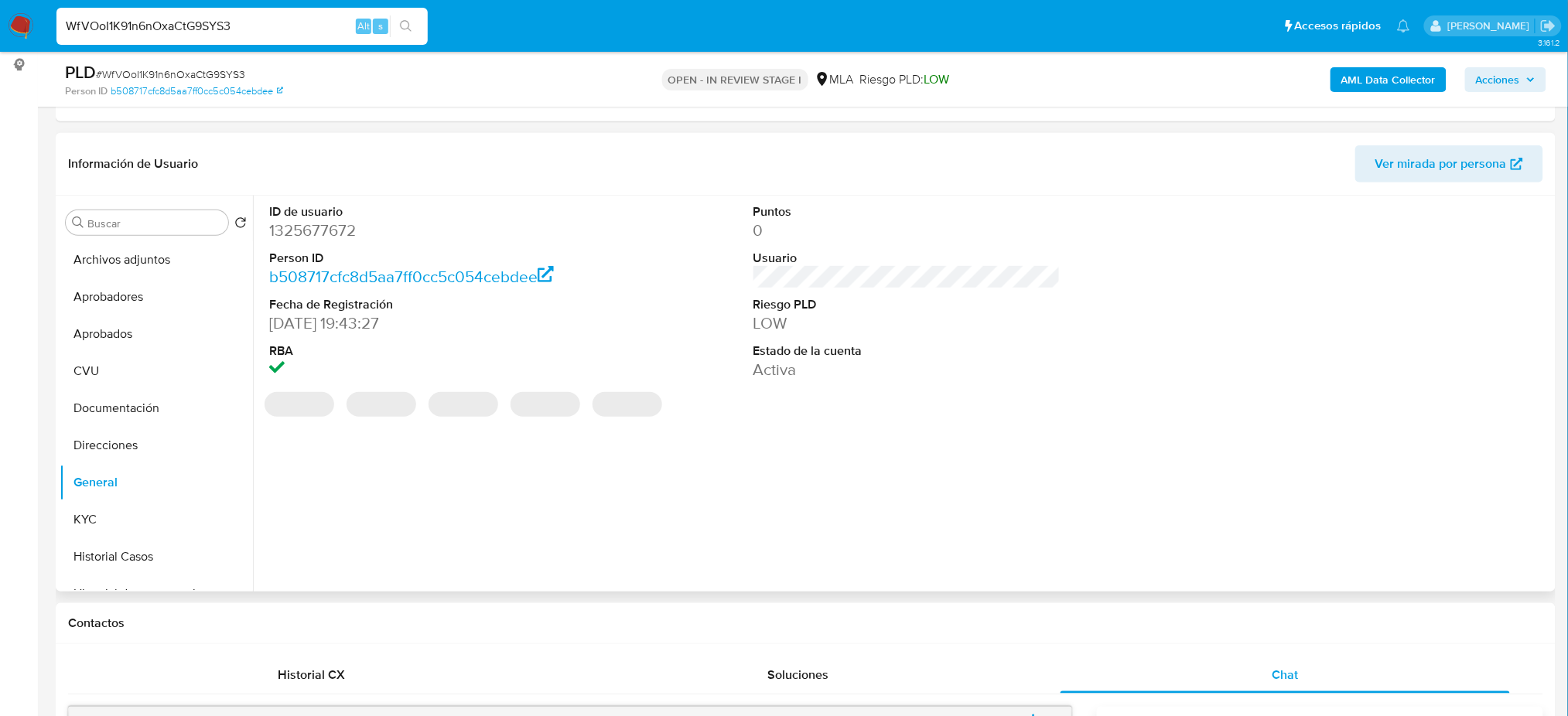
click at [311, 231] on dd "1325677672" at bounding box center [423, 231] width 307 height 21
copy dd "1325677672"
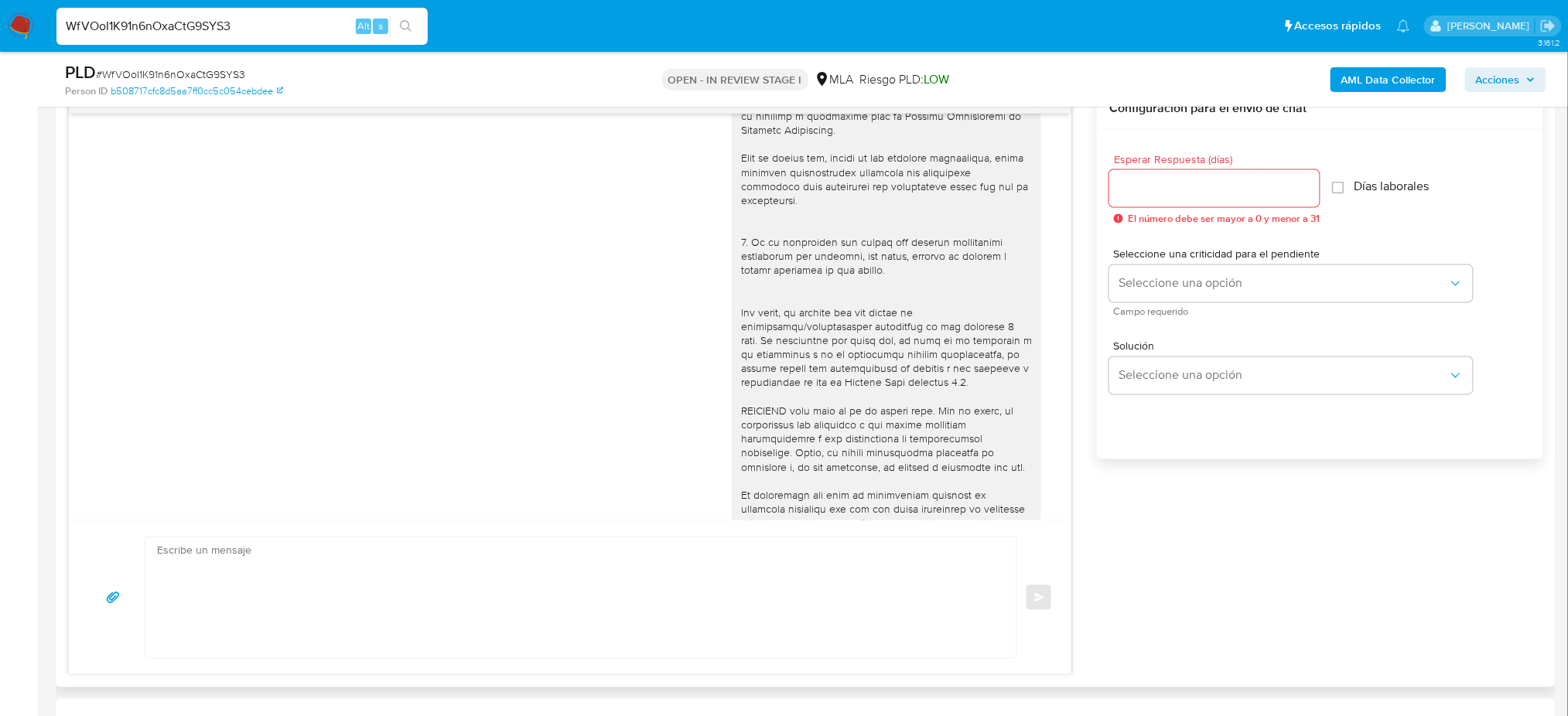
scroll to position [810, 0]
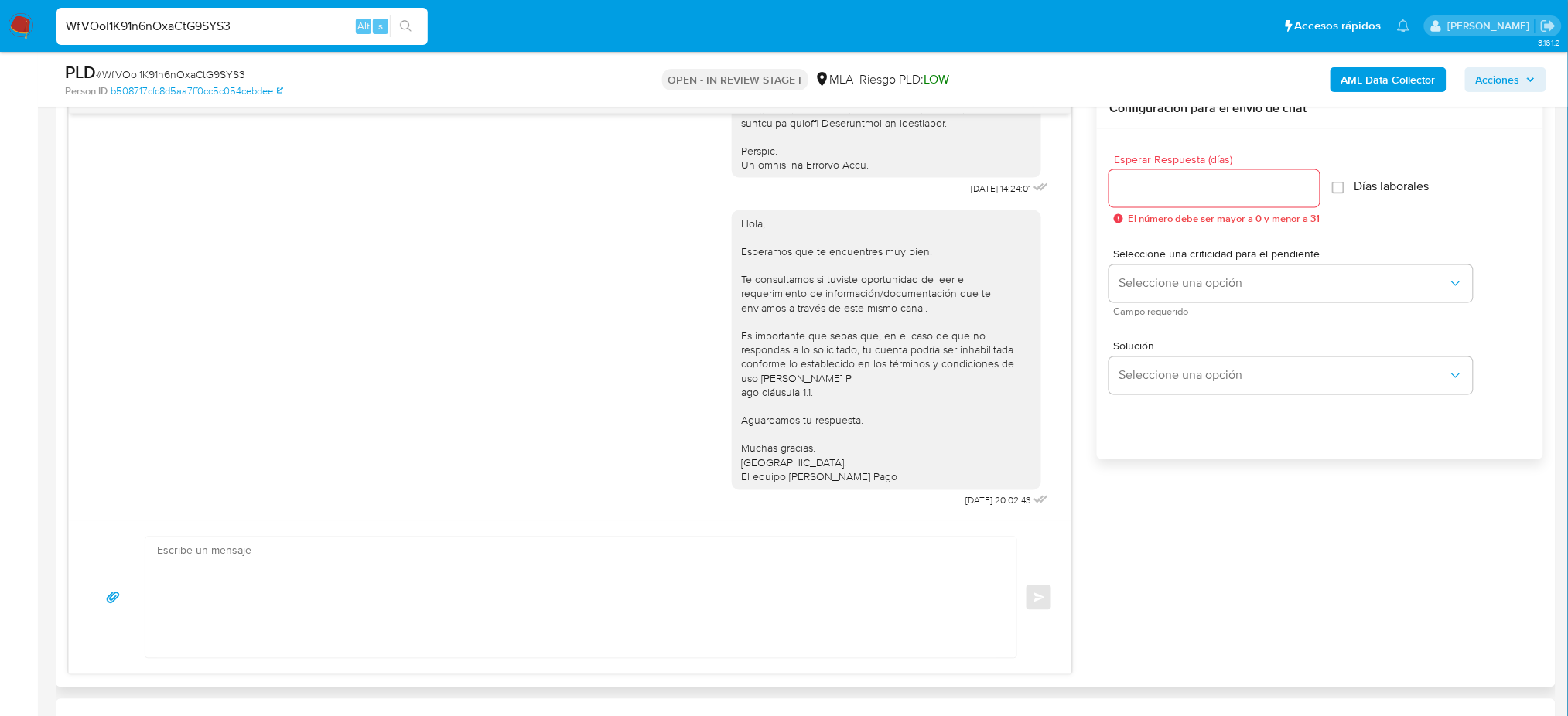
click at [194, 575] on textarea at bounding box center [576, 598] width 840 height 121
paste textarea "Hola, Esperamos que te encuentres muy bien. Te consultamos si tuviste oportunid…"
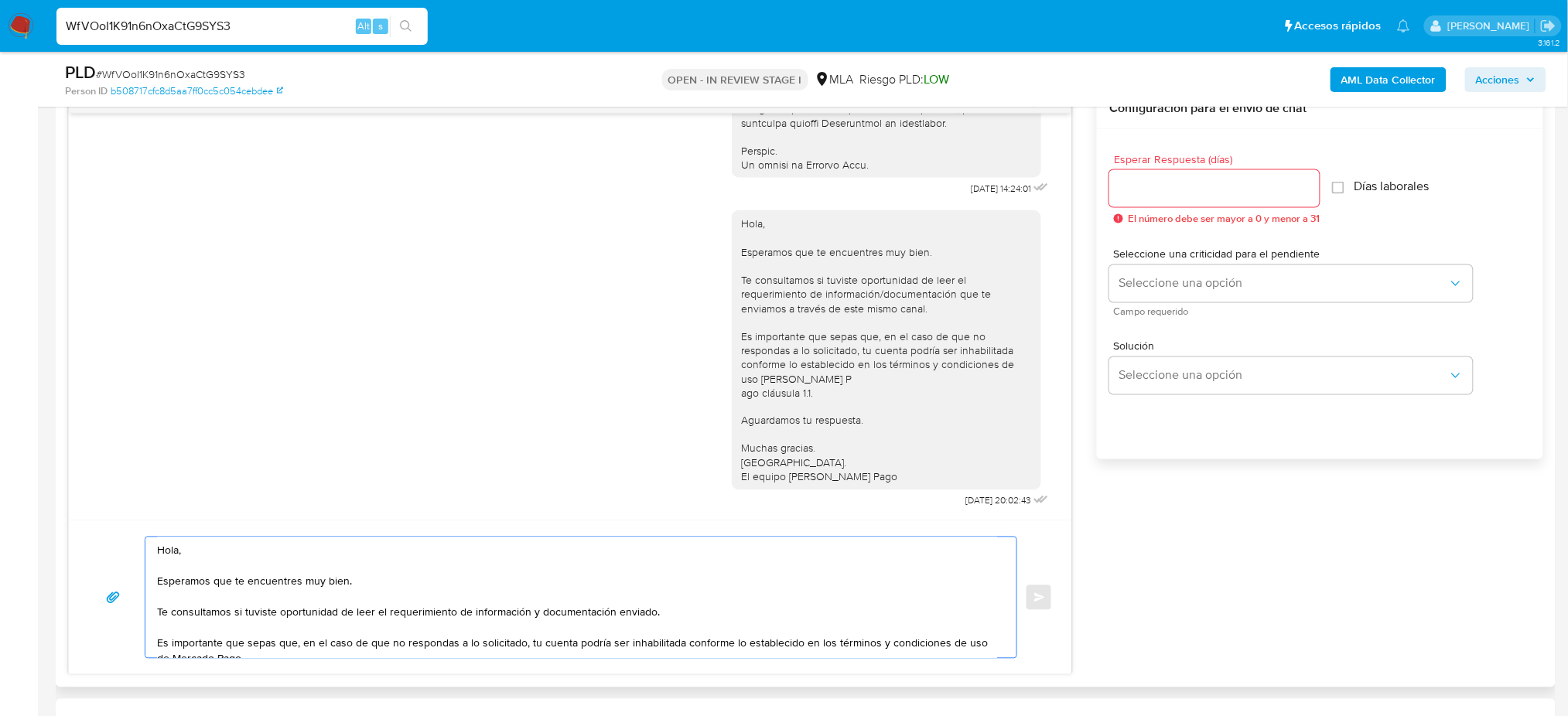
scroll to position [71, 0]
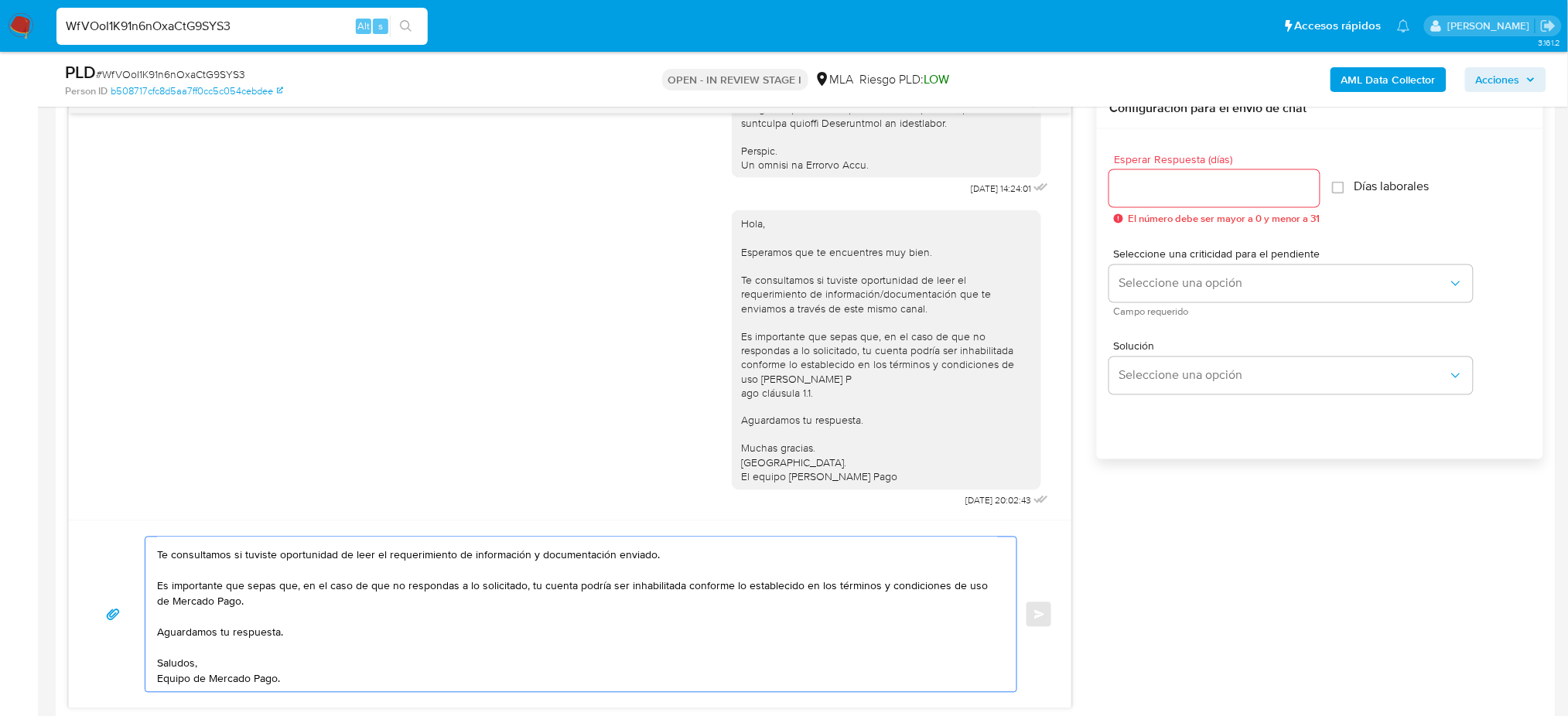
type textarea "Hola, Esperamos que te encuentres muy bien. Te consultamos si tuviste oportunid…"
click at [1144, 184] on input "Esperar Respuesta (días)" at bounding box center [1214, 189] width 210 height 20
type input "2"
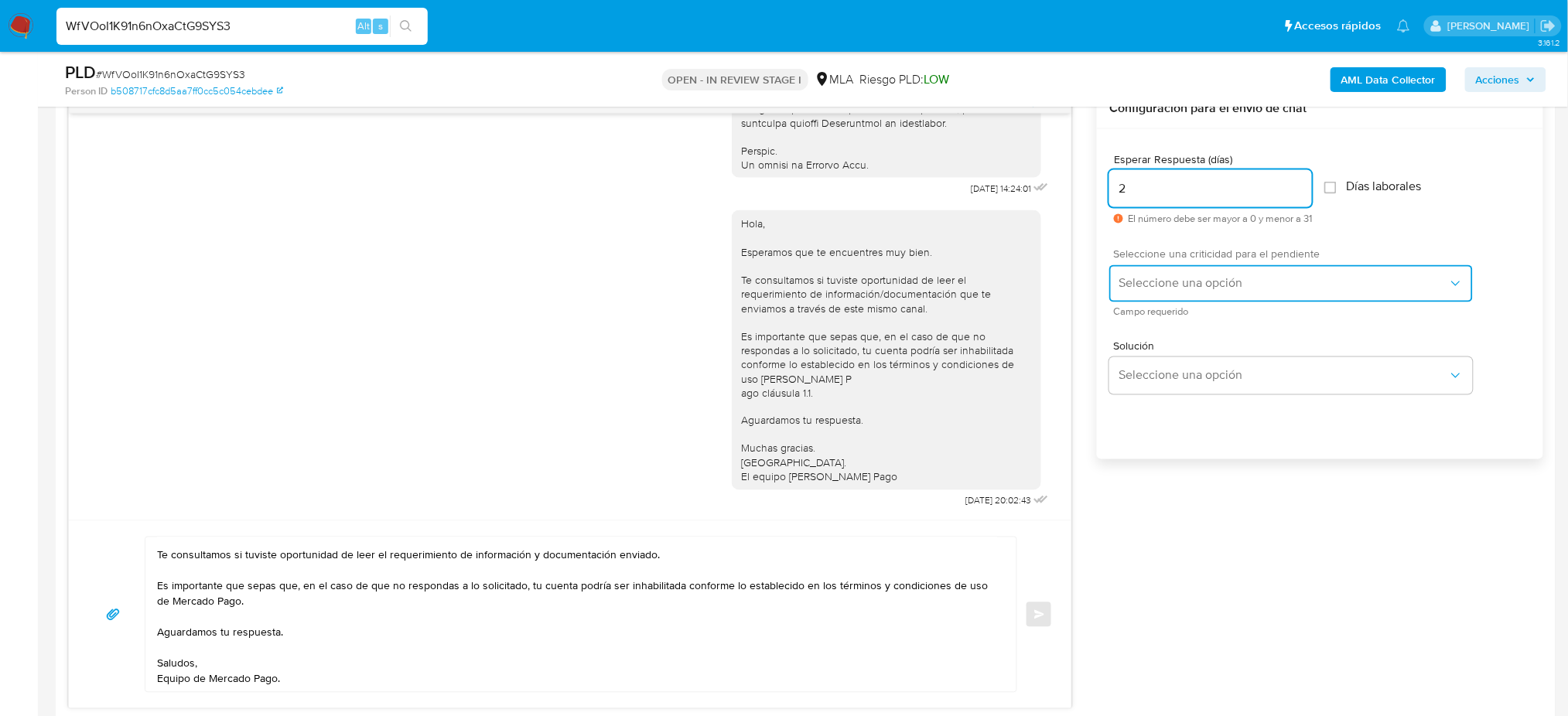
click at [1141, 292] on button "Seleccione una opción" at bounding box center [1291, 283] width 364 height 37
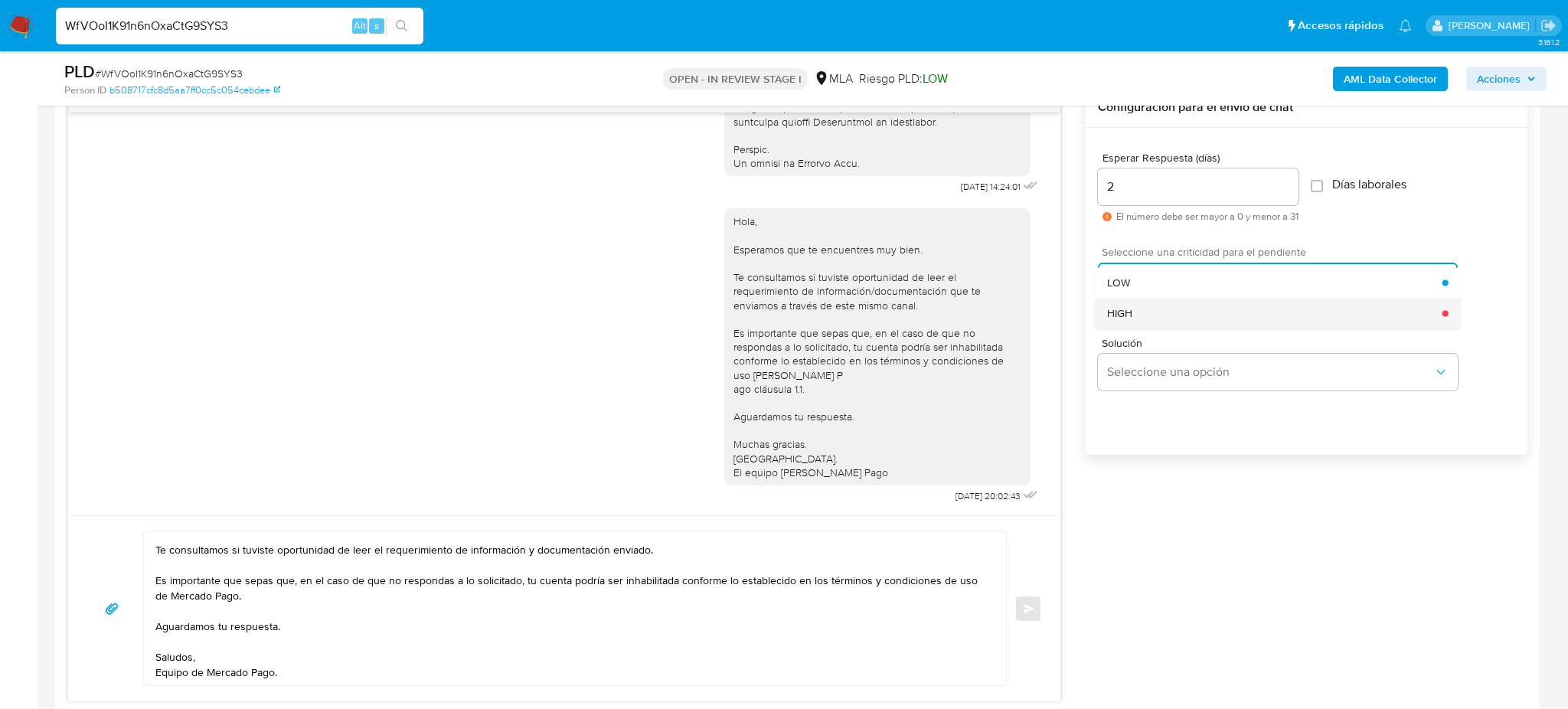
click at [1136, 311] on div "HIGH" at bounding box center [1275, 313] width 336 height 31
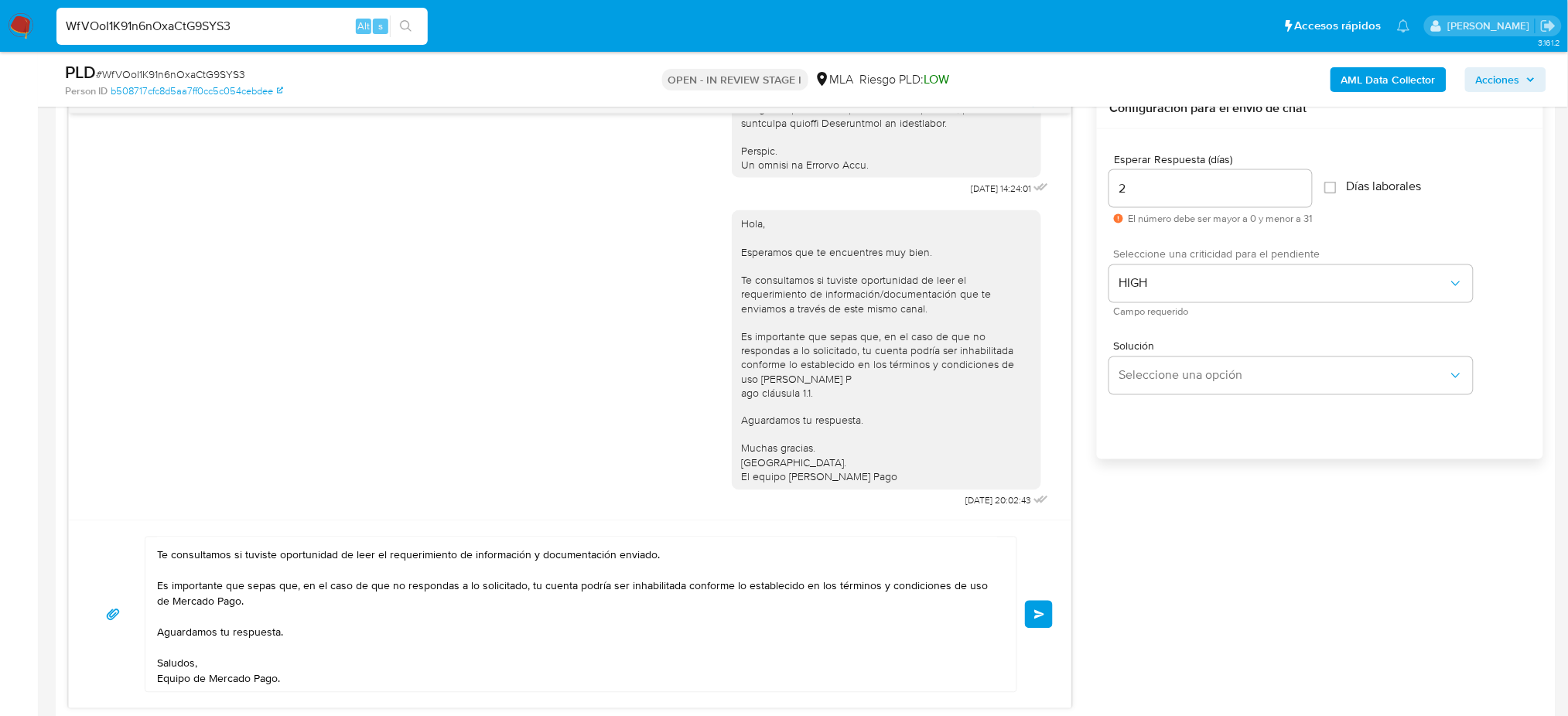
click at [1030, 616] on button "Enviar" at bounding box center [1038, 615] width 28 height 28
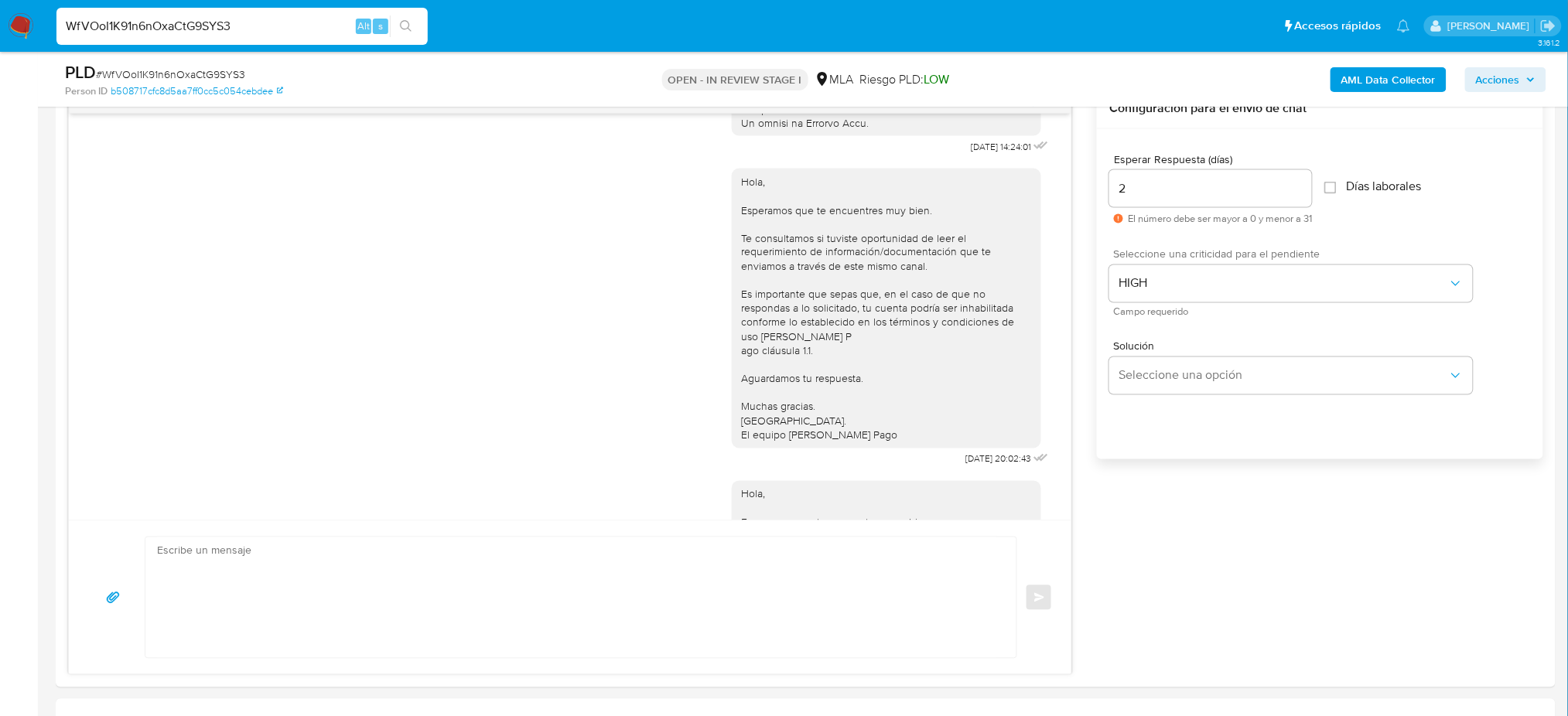
scroll to position [1081, 0]
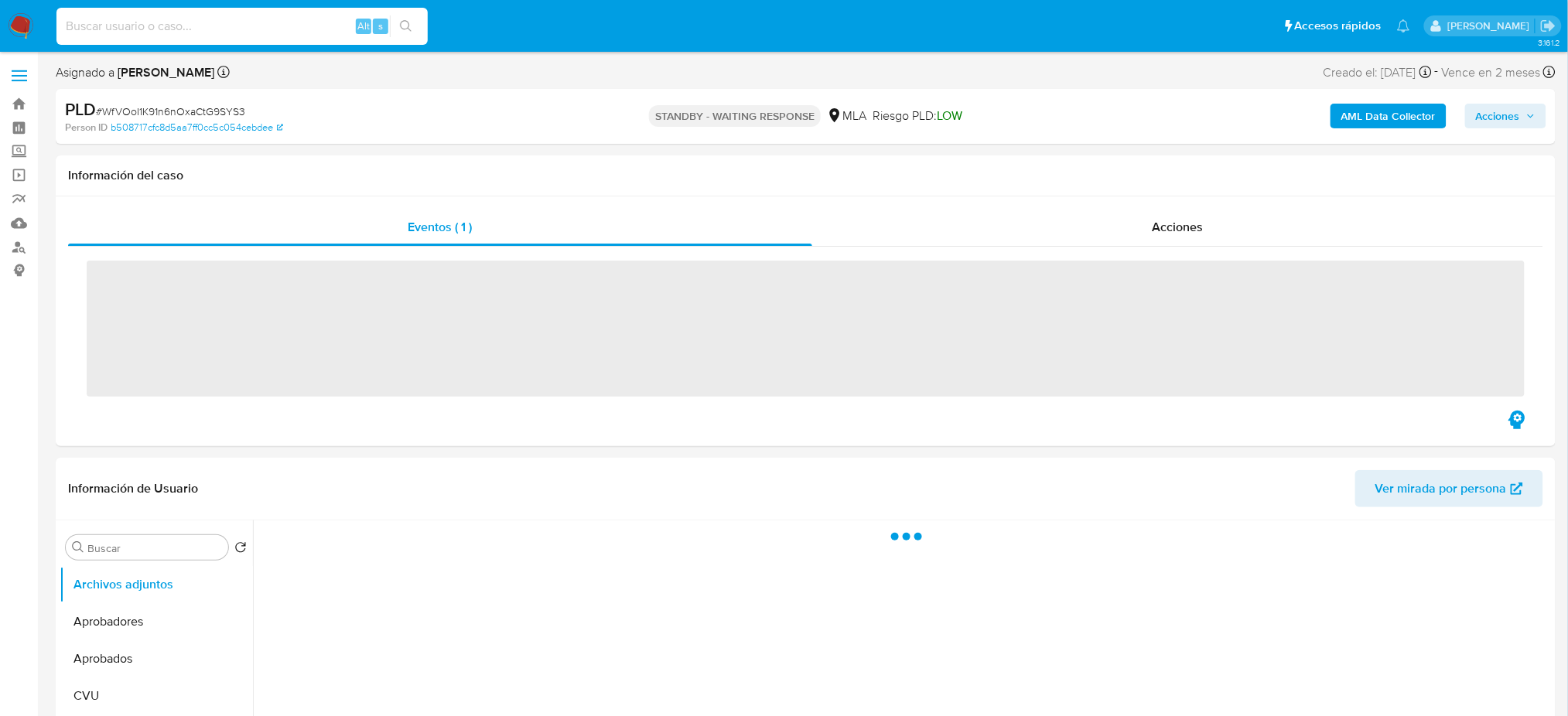
click at [203, 25] on input at bounding box center [242, 26] width 371 height 20
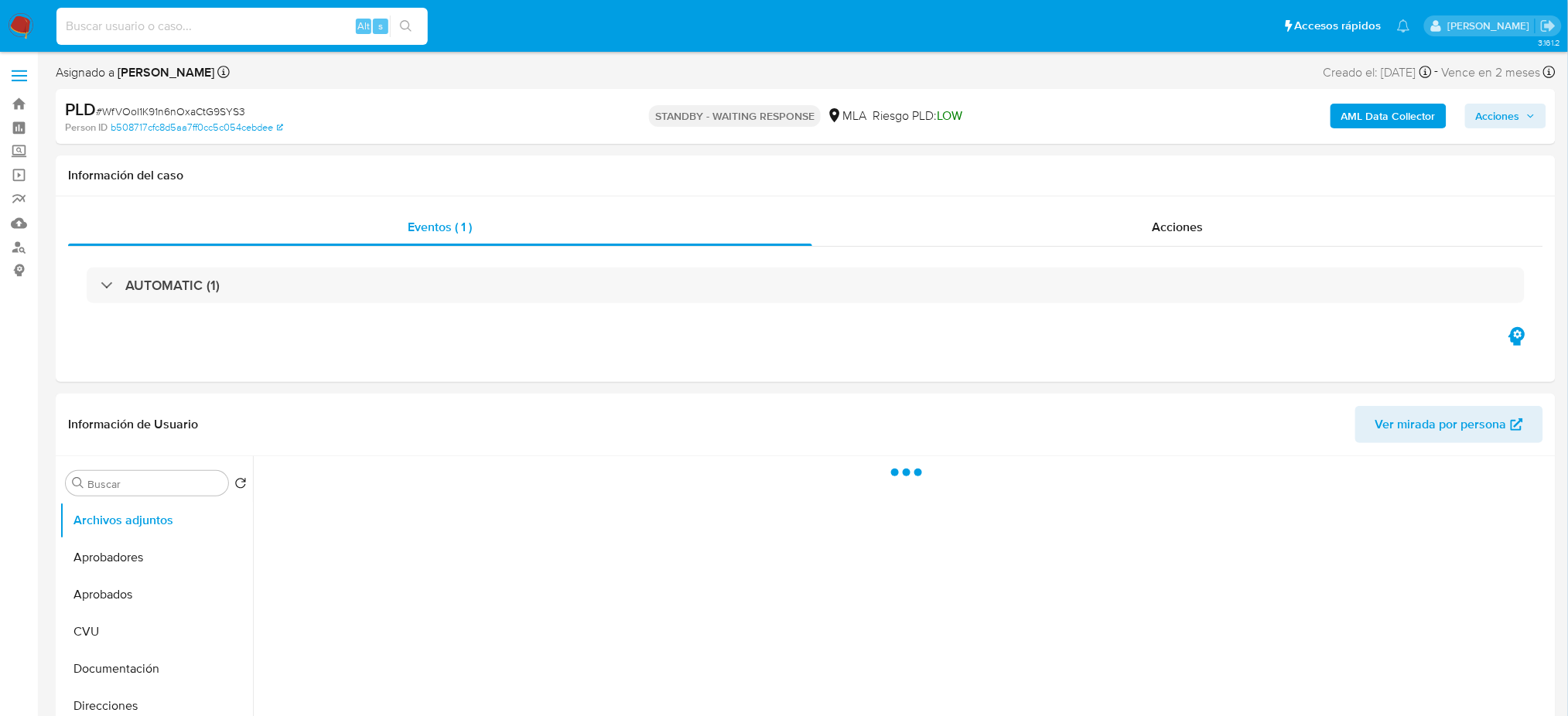
paste input "0eJoBcT0VHnItU5eeHTcatbb"
type input "0eJoBcT0VHnItU5eeHTcatbb"
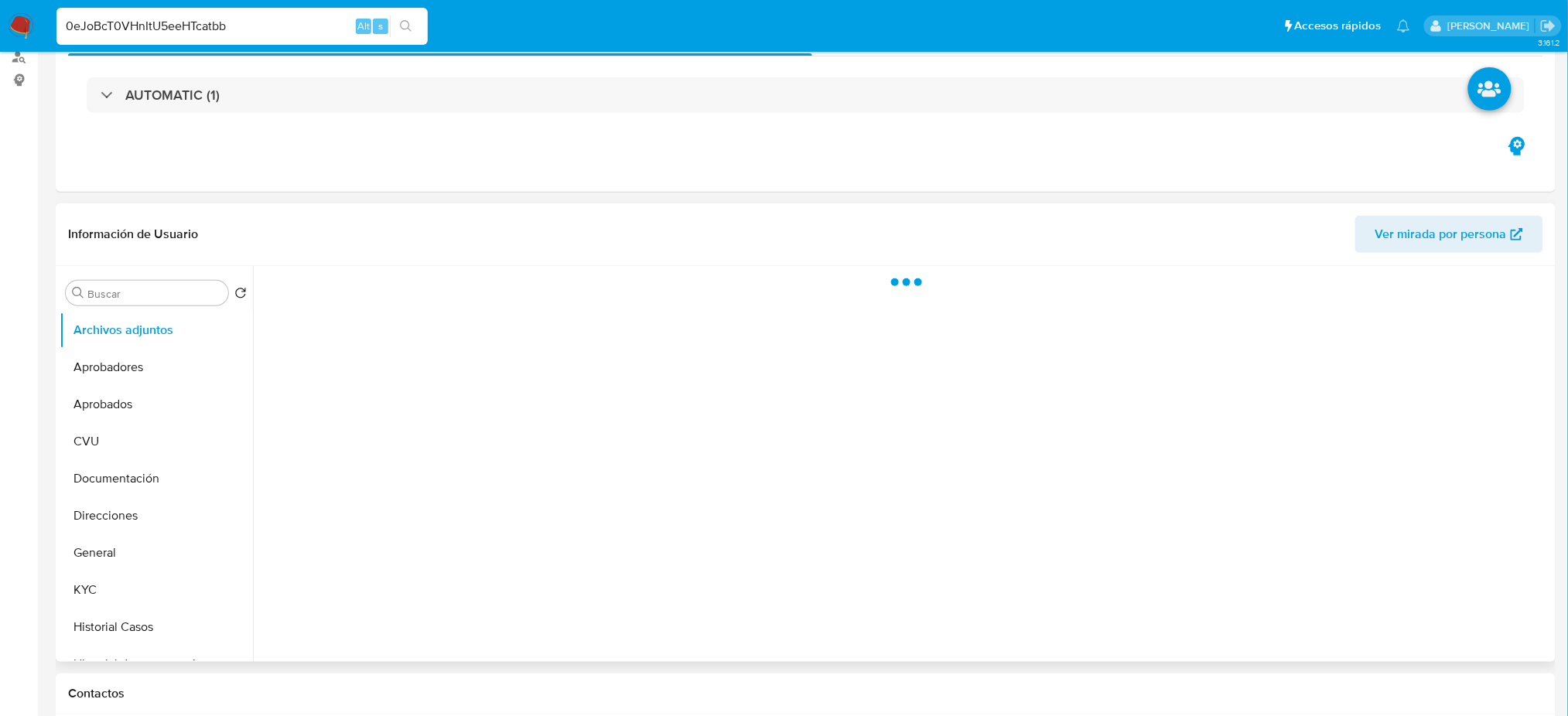
select select "10"
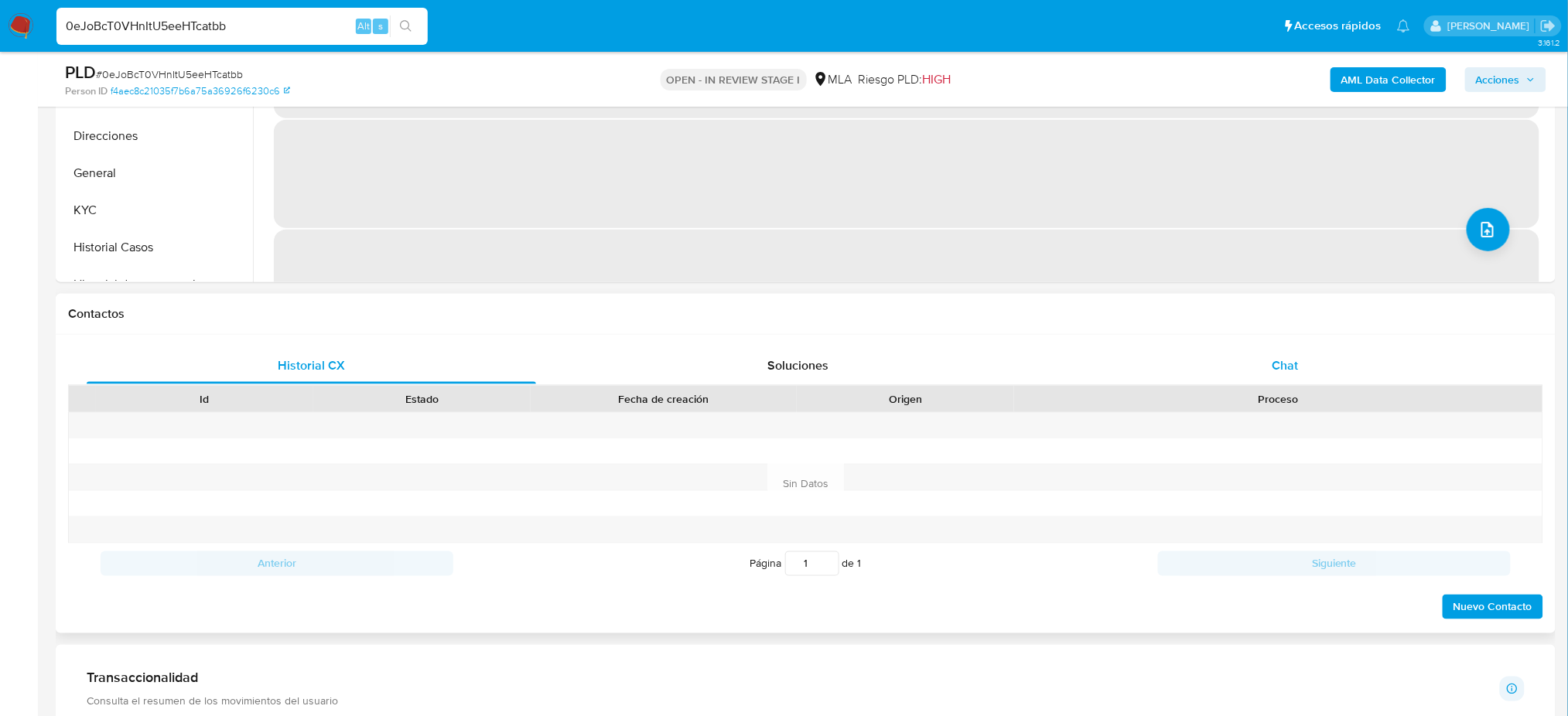
click at [1283, 373] on span "Chat" at bounding box center [1285, 365] width 26 height 18
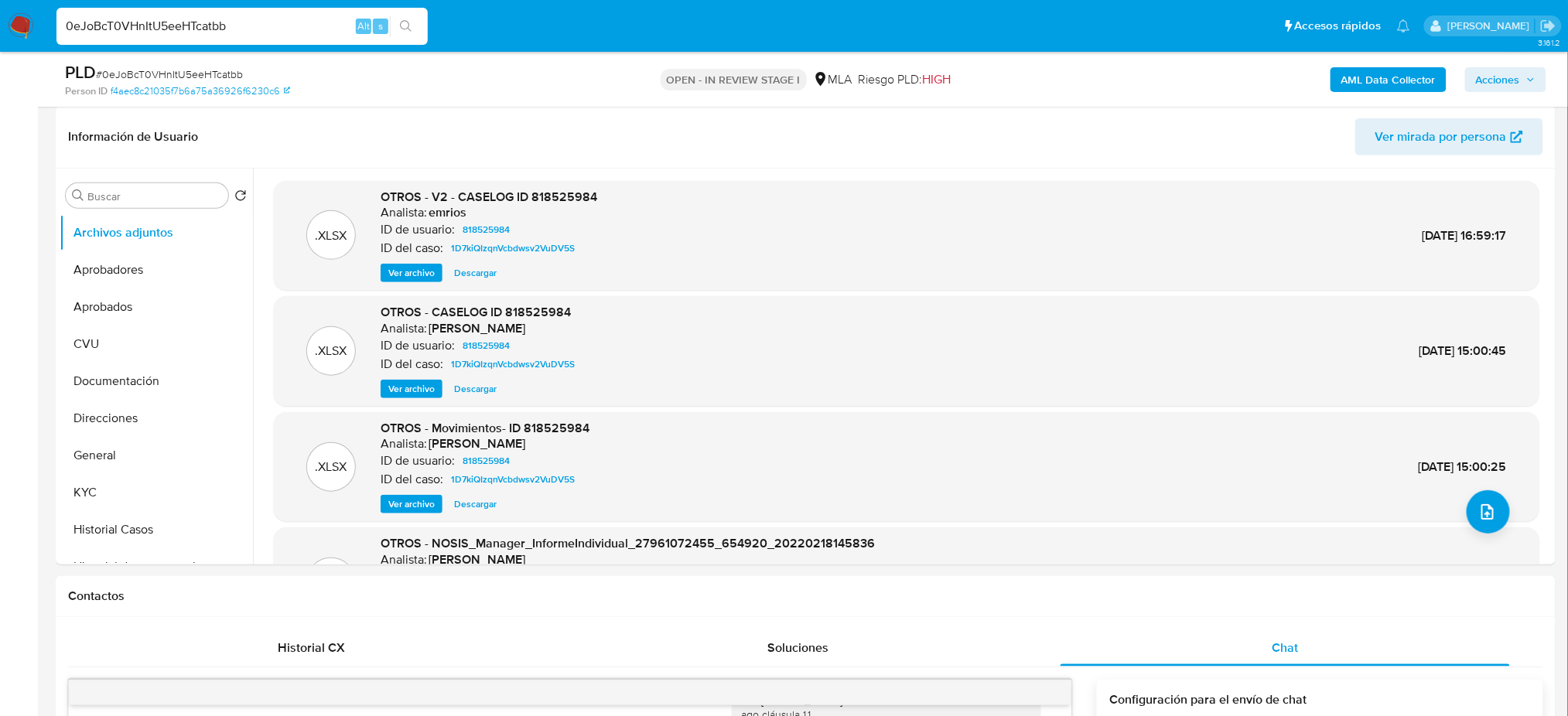
scroll to position [206, 0]
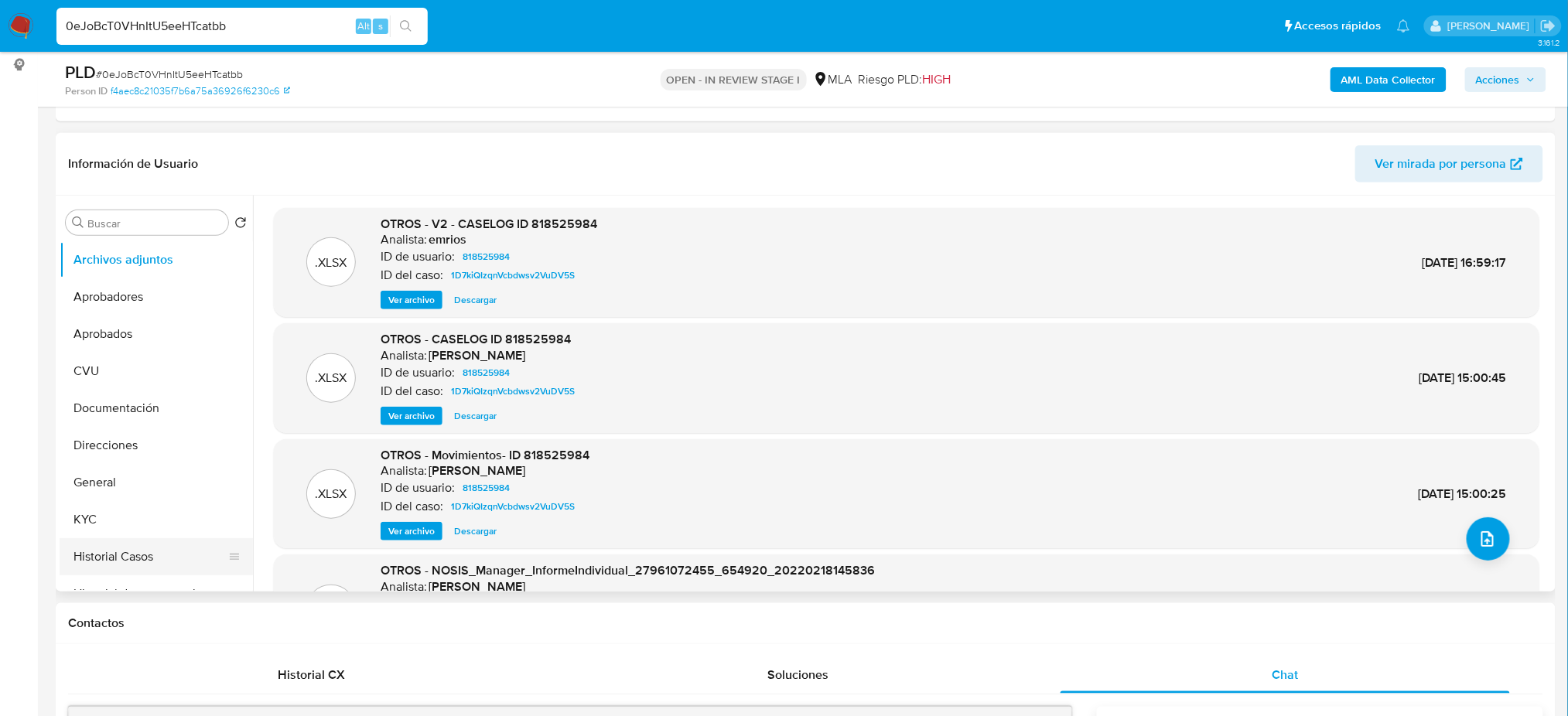
click at [138, 553] on button "Historial Casos" at bounding box center [150, 557] width 181 height 37
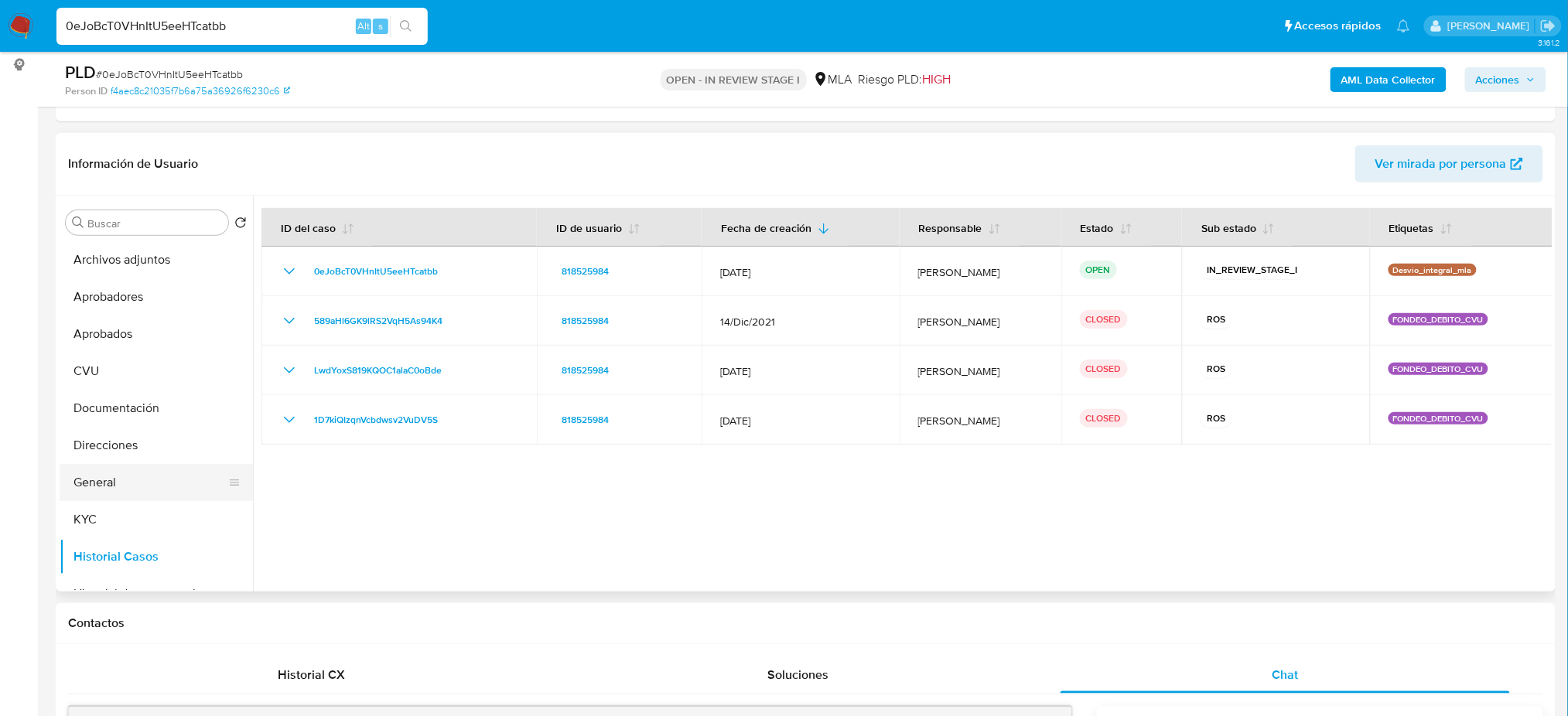
click at [103, 483] on button "General" at bounding box center [150, 482] width 181 height 37
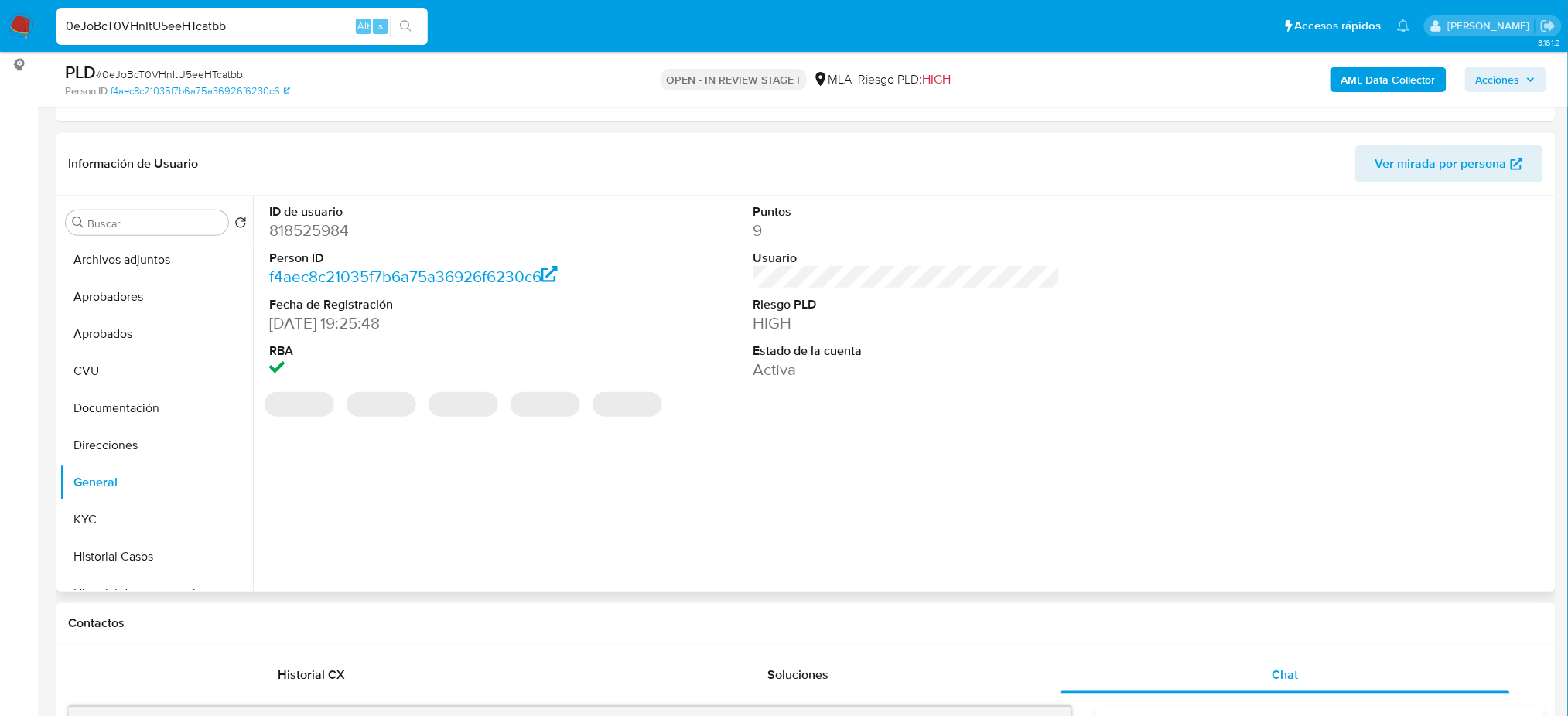
click at [314, 232] on dd "818525984" at bounding box center [423, 231] width 307 height 21
copy dd "818525984"
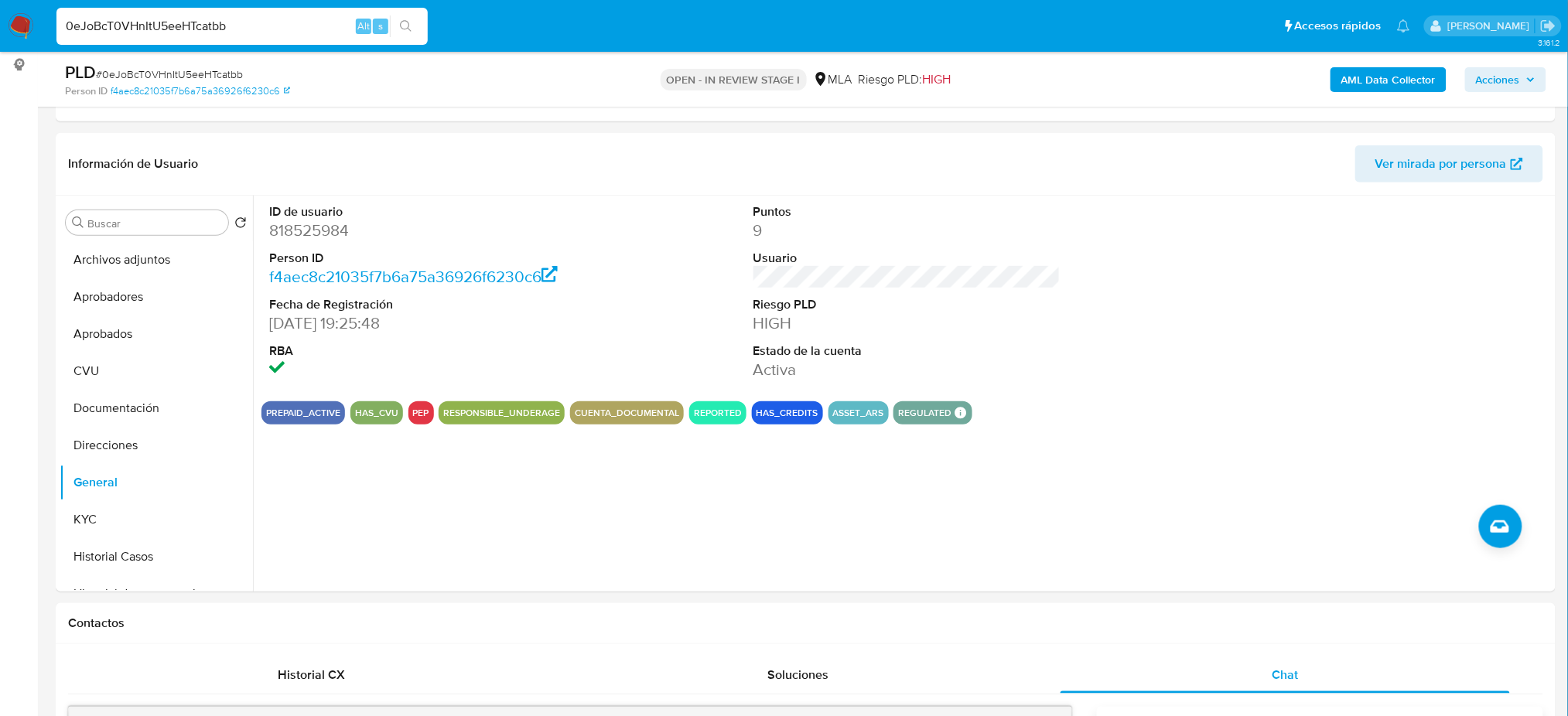
click at [232, 78] on span "# 0eJoBcT0VHnItU5eeHTcatbb" at bounding box center [169, 74] width 147 height 16
click at [232, 79] on span "# 0eJoBcT0VHnItU5eeHTcatbb" at bounding box center [169, 74] width 147 height 16
copy span "0eJoBcT0VHnItU5eeHTcatbb"
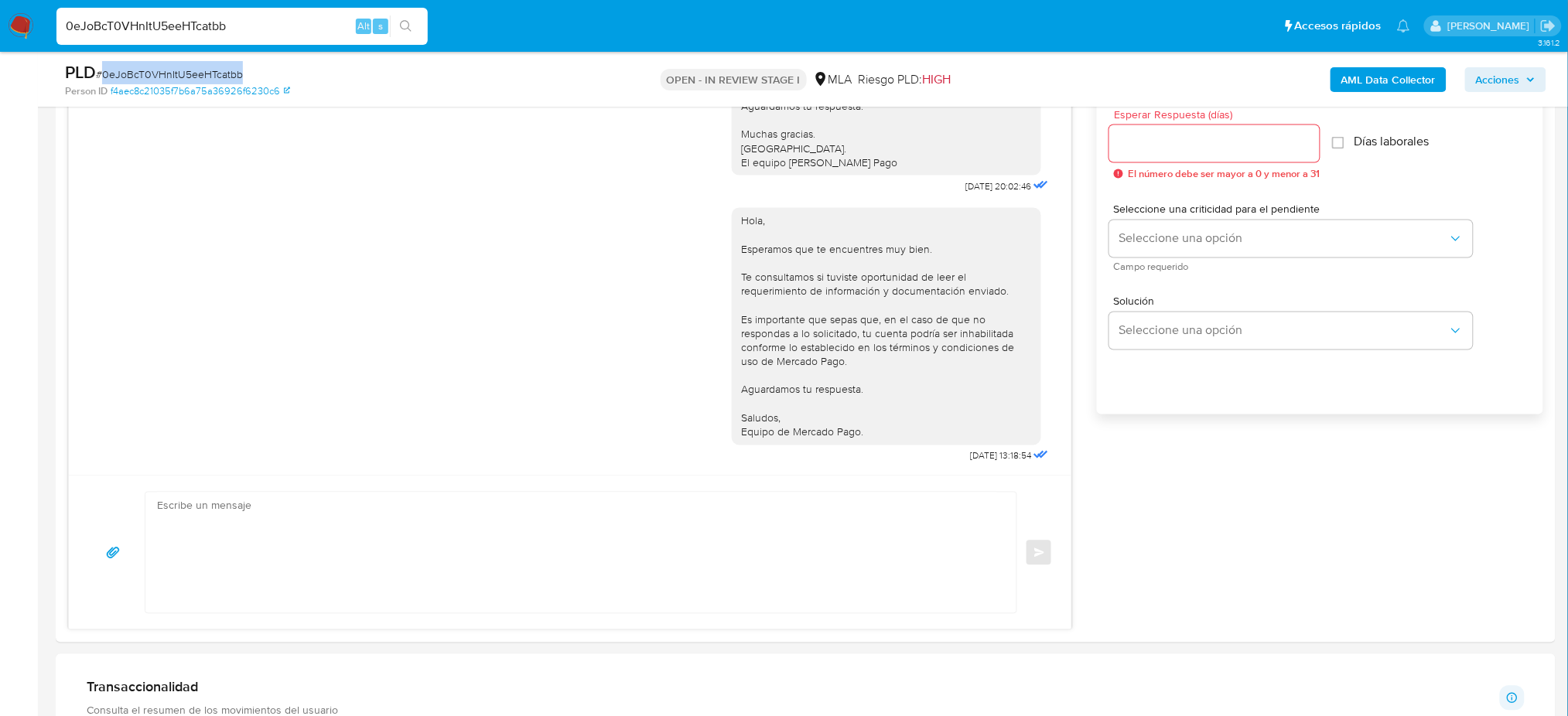
scroll to position [722, 0]
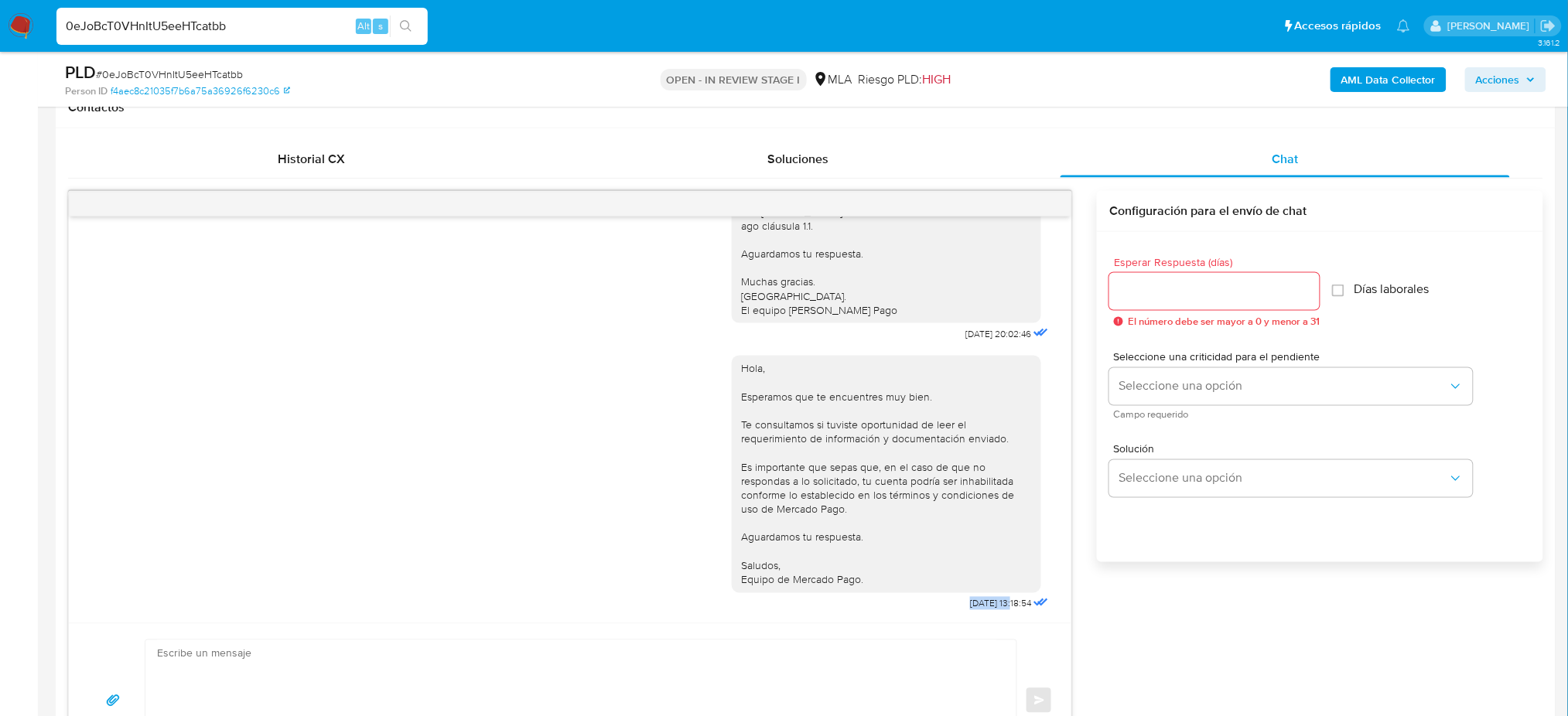
drag, startPoint x: 935, startPoint y: 606, endPoint x: 981, endPoint y: 608, distance: 46.0
click at [981, 608] on div "Hola, Esperamos que te encuentres muy bien. Te consultamos si tuviste oportunid…" at bounding box center [892, 480] width 320 height 270
copy span "03/10/2025"
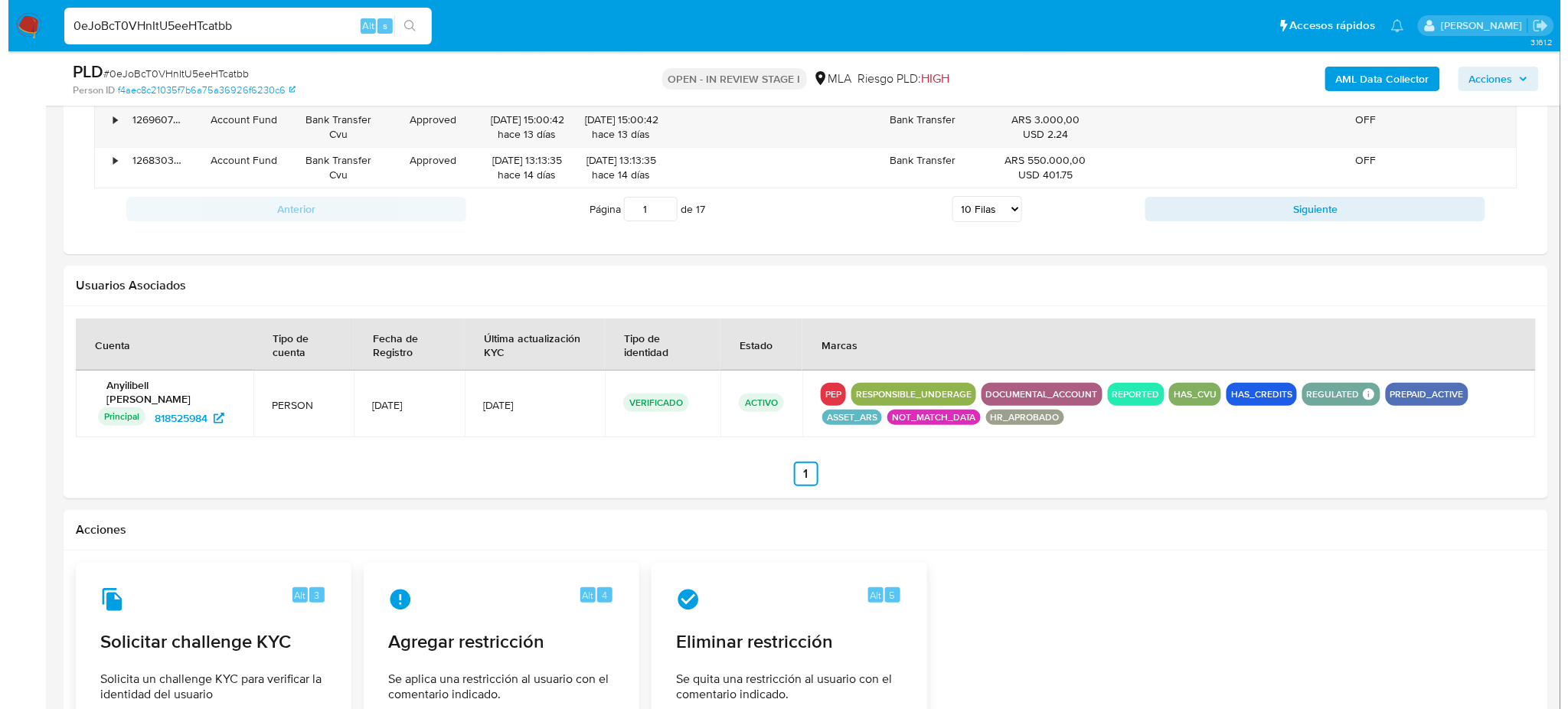
scroll to position [2378, 0]
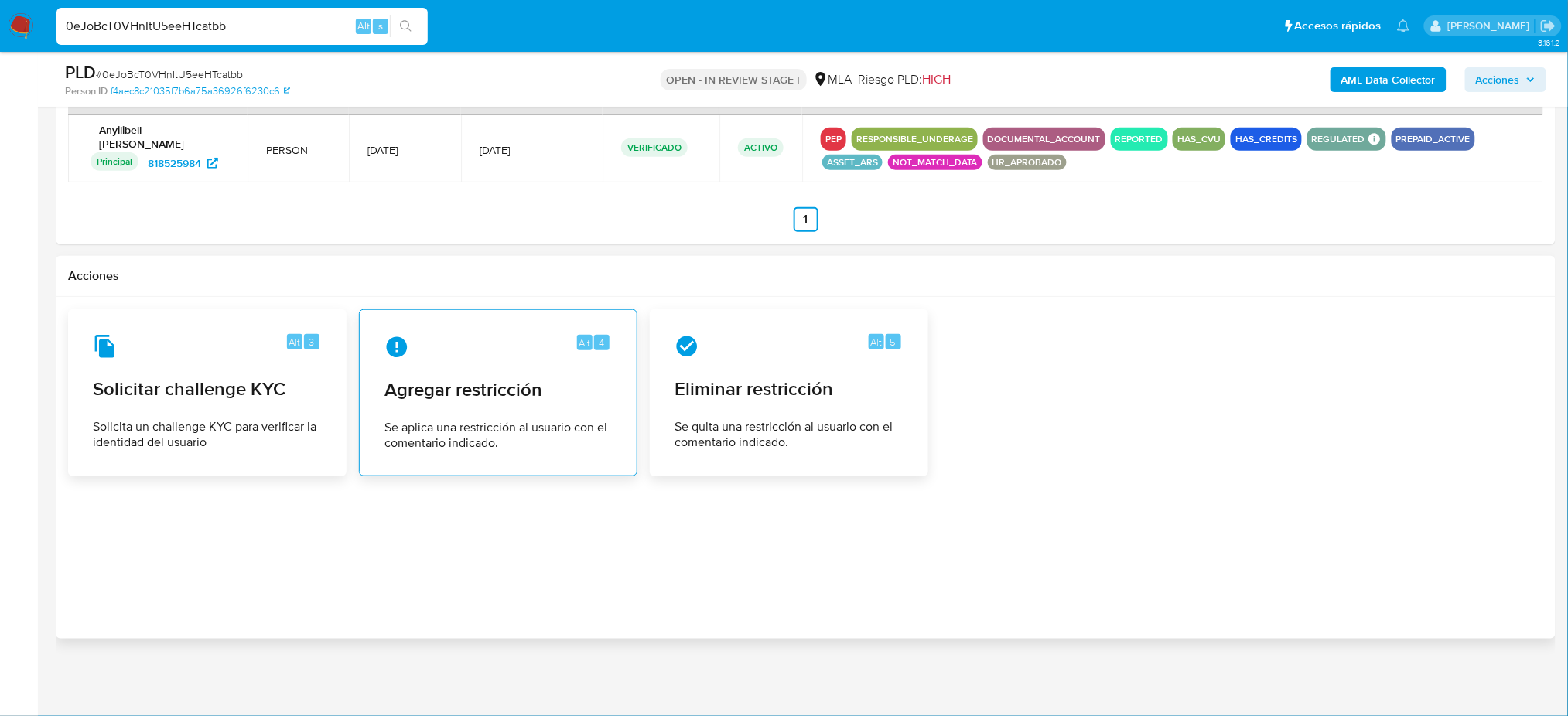
click at [454, 395] on span "Agregar restricción" at bounding box center [497, 390] width 227 height 23
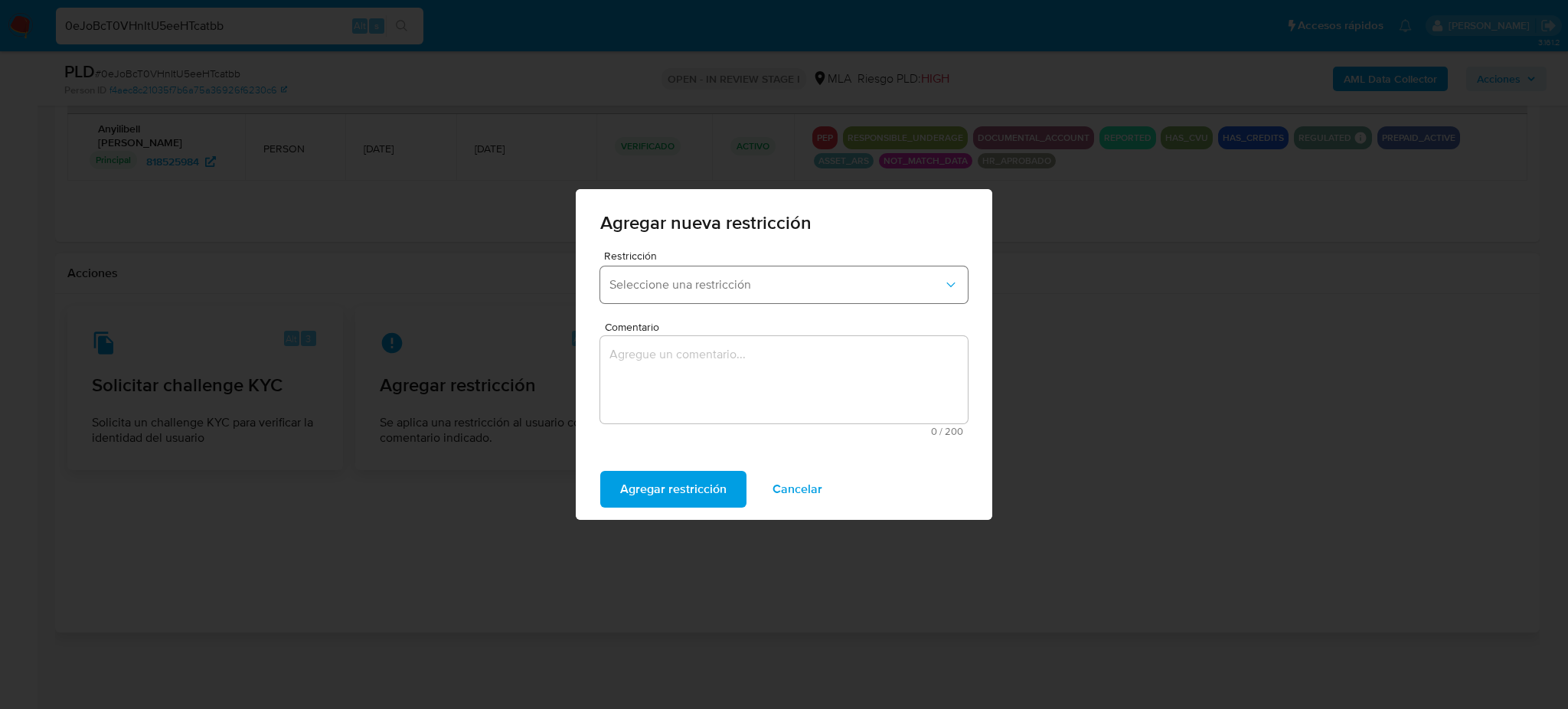
click at [667, 280] on span "Seleccione una restricción" at bounding box center [776, 285] width 334 height 15
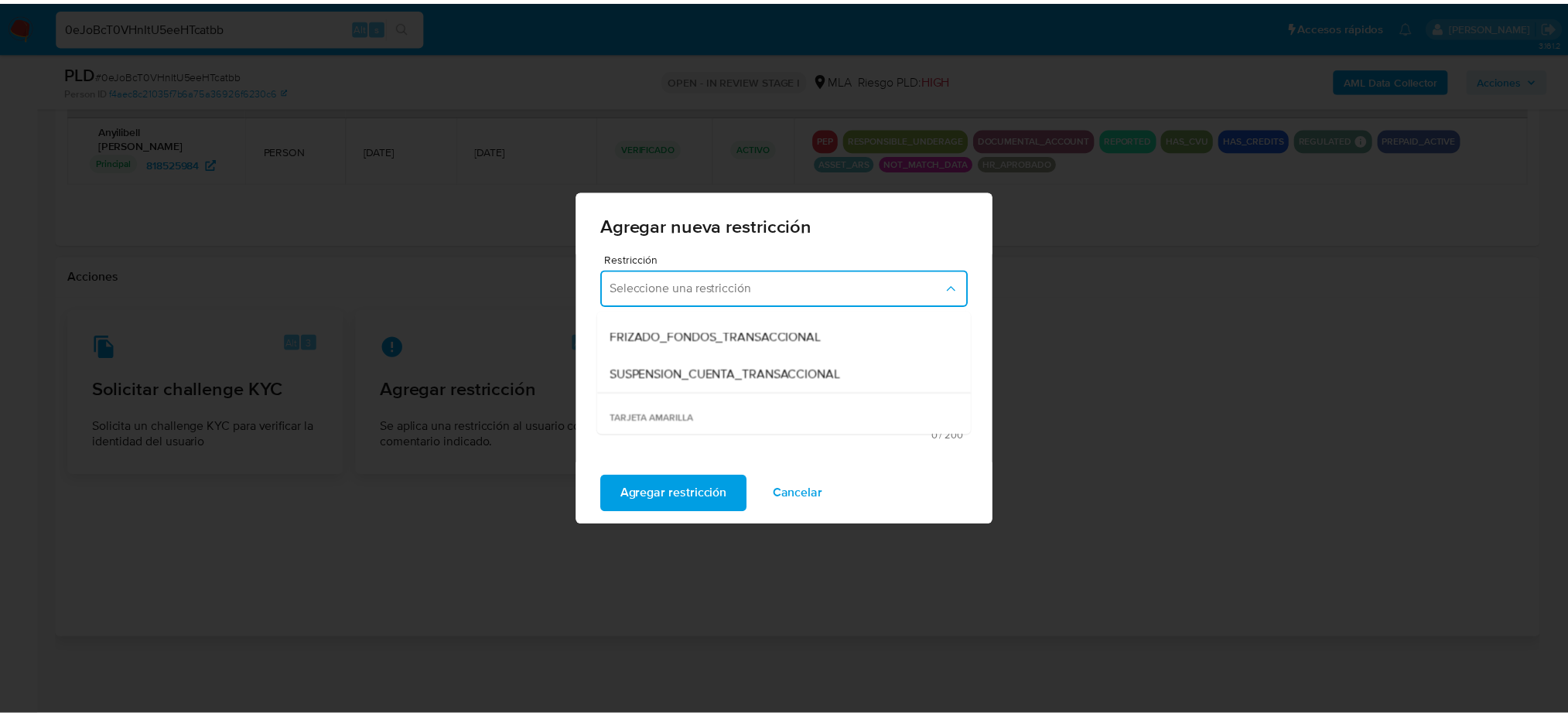
scroll to position [206, 0]
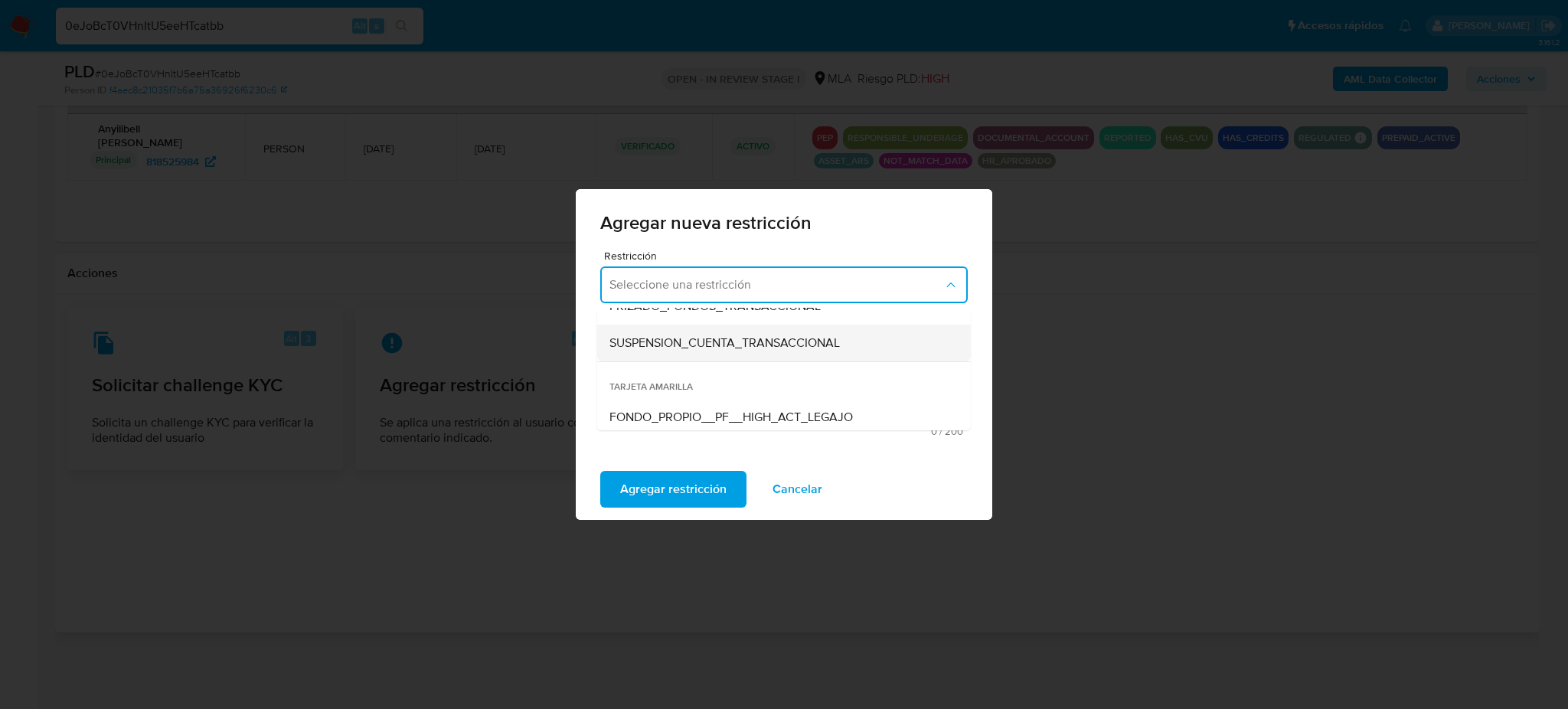
click at [680, 348] on span "SUSPENSION_CUENTA_TRANSACCIONAL" at bounding box center [725, 343] width 231 height 15
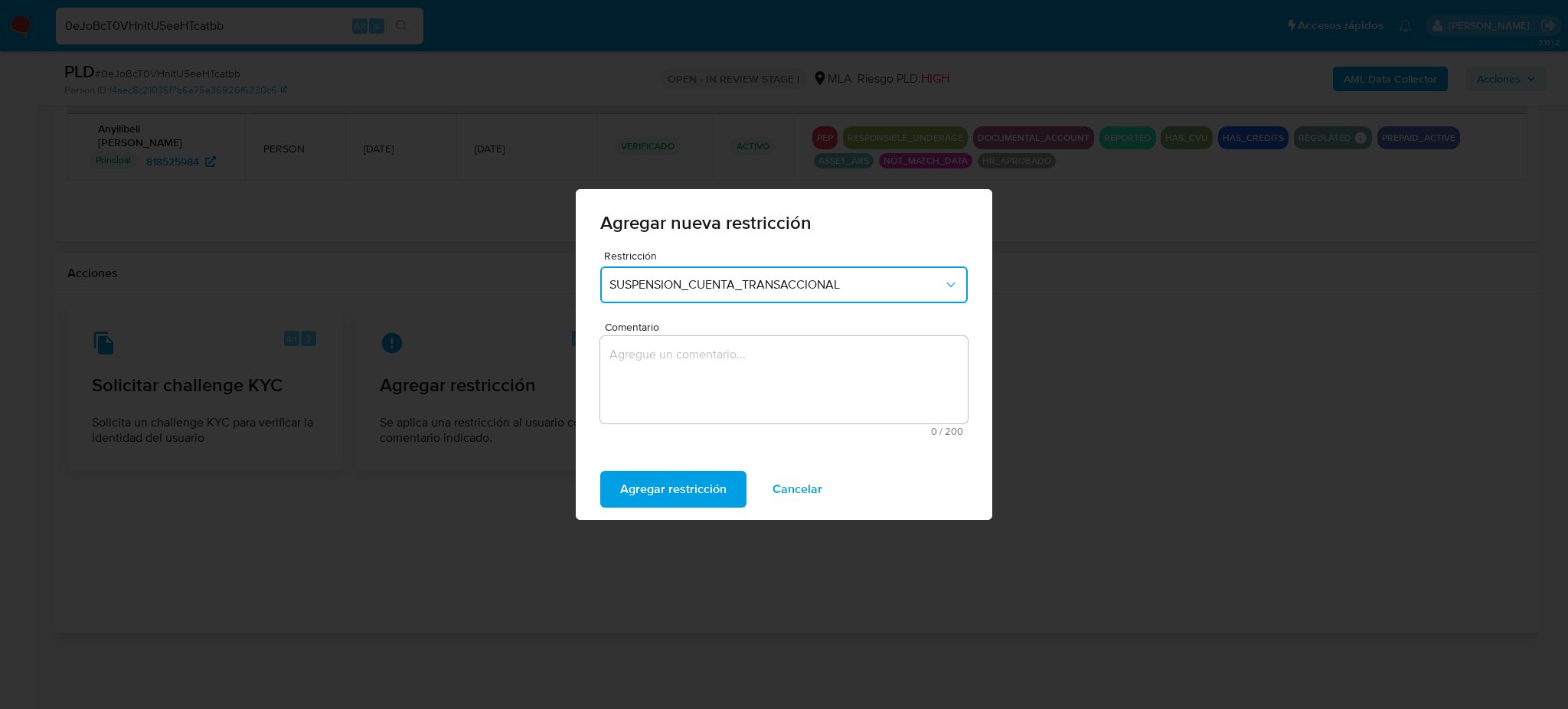
click at [710, 363] on textarea "Comentario" at bounding box center [784, 380] width 367 height 87
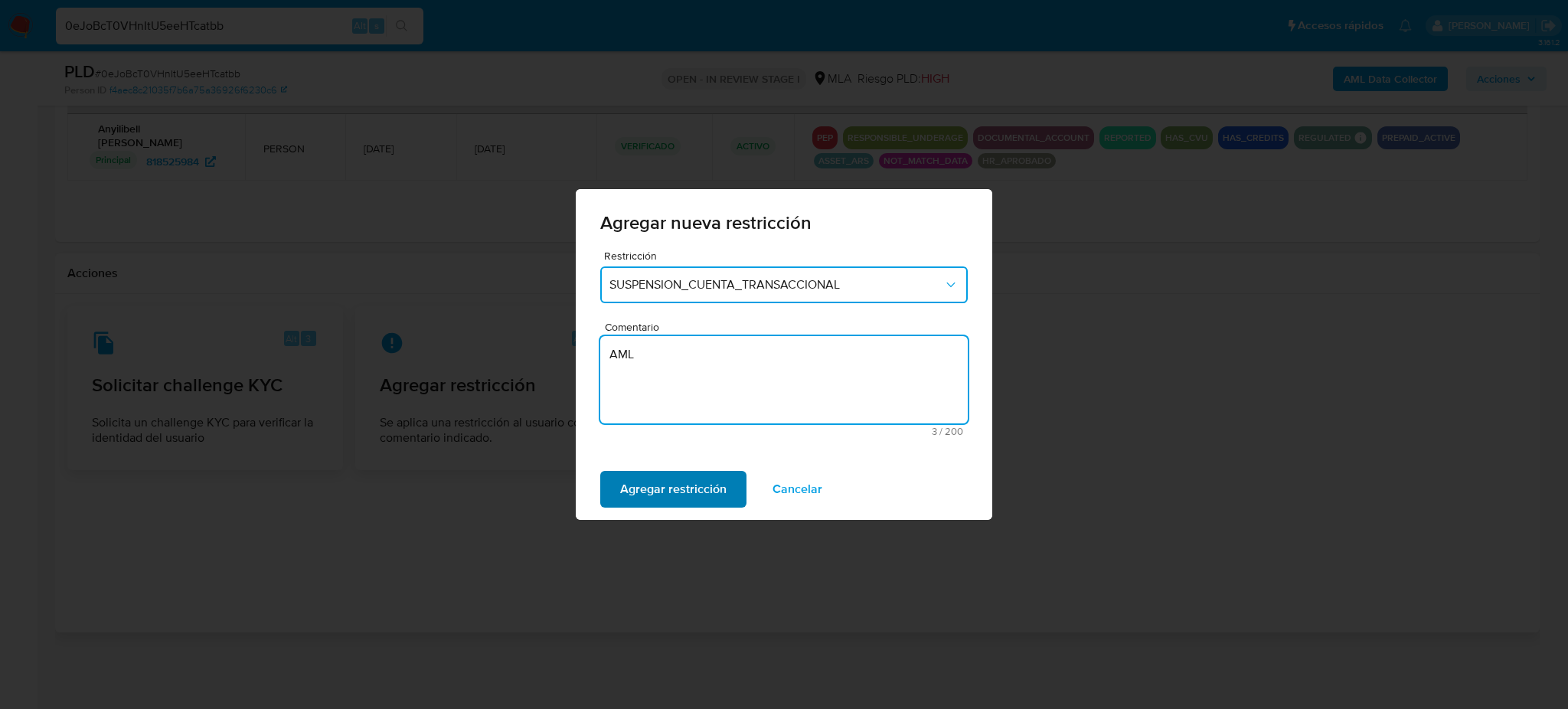
type textarea "AML"
click at [672, 484] on span "Agregar restricción" at bounding box center [673, 489] width 106 height 33
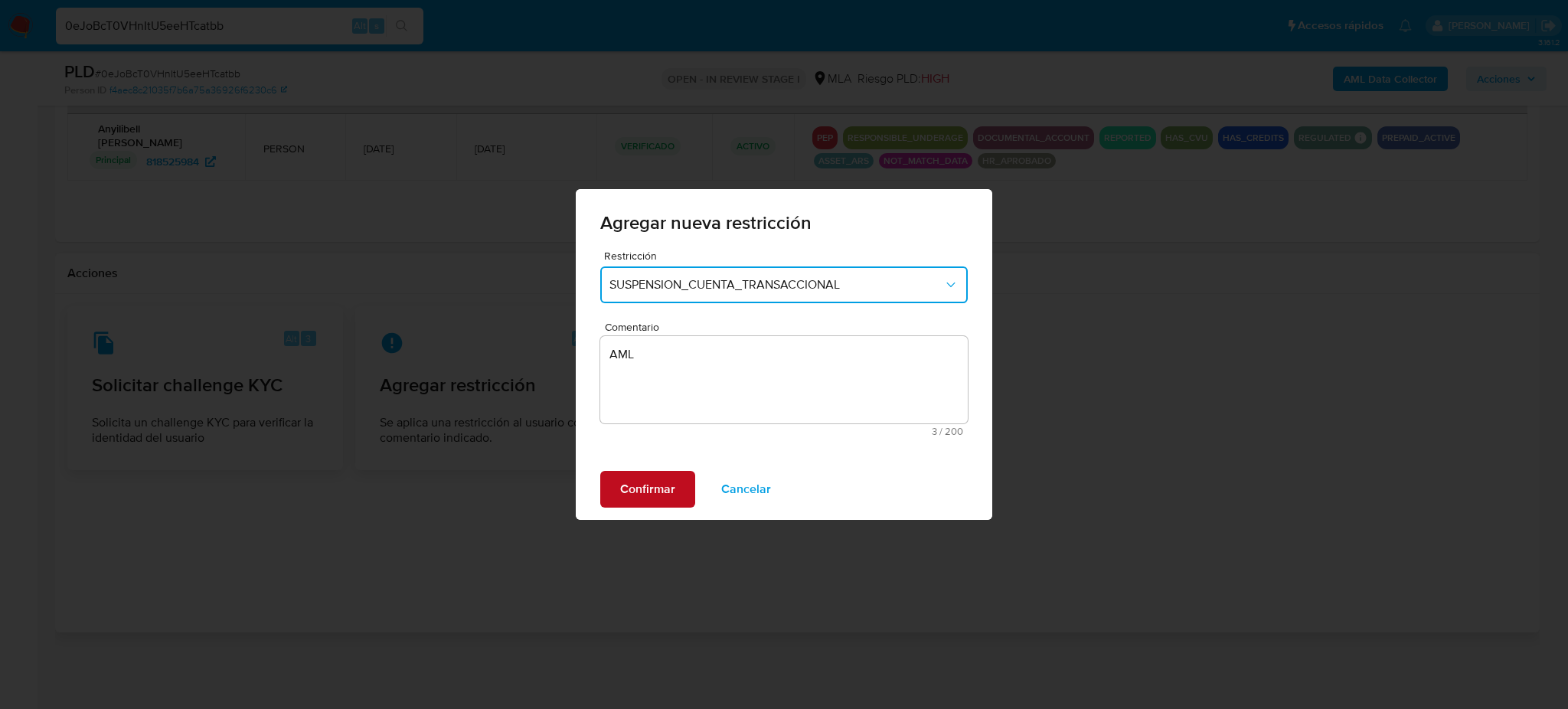
click at [672, 484] on span "Confirmar" at bounding box center [648, 489] width 55 height 33
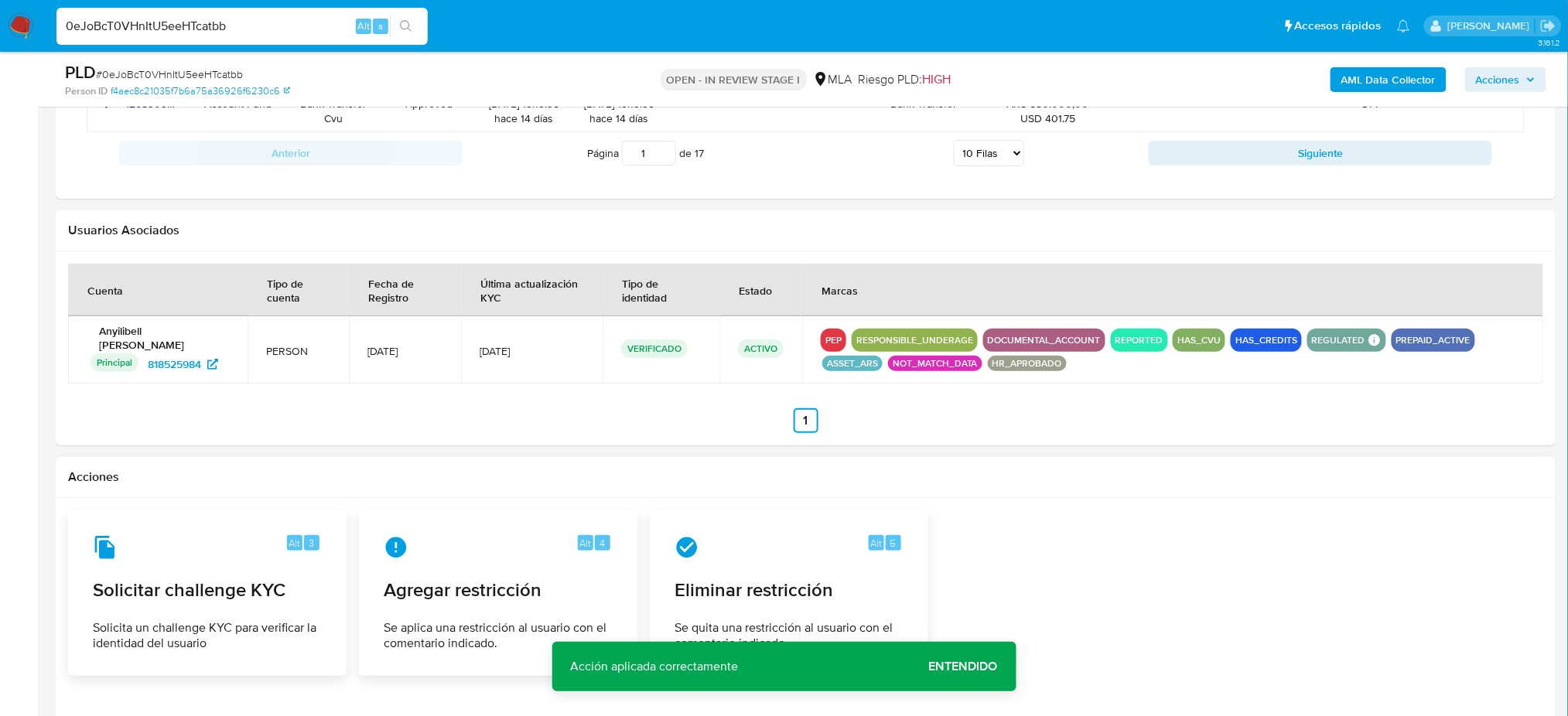
scroll to position [1783, 0]
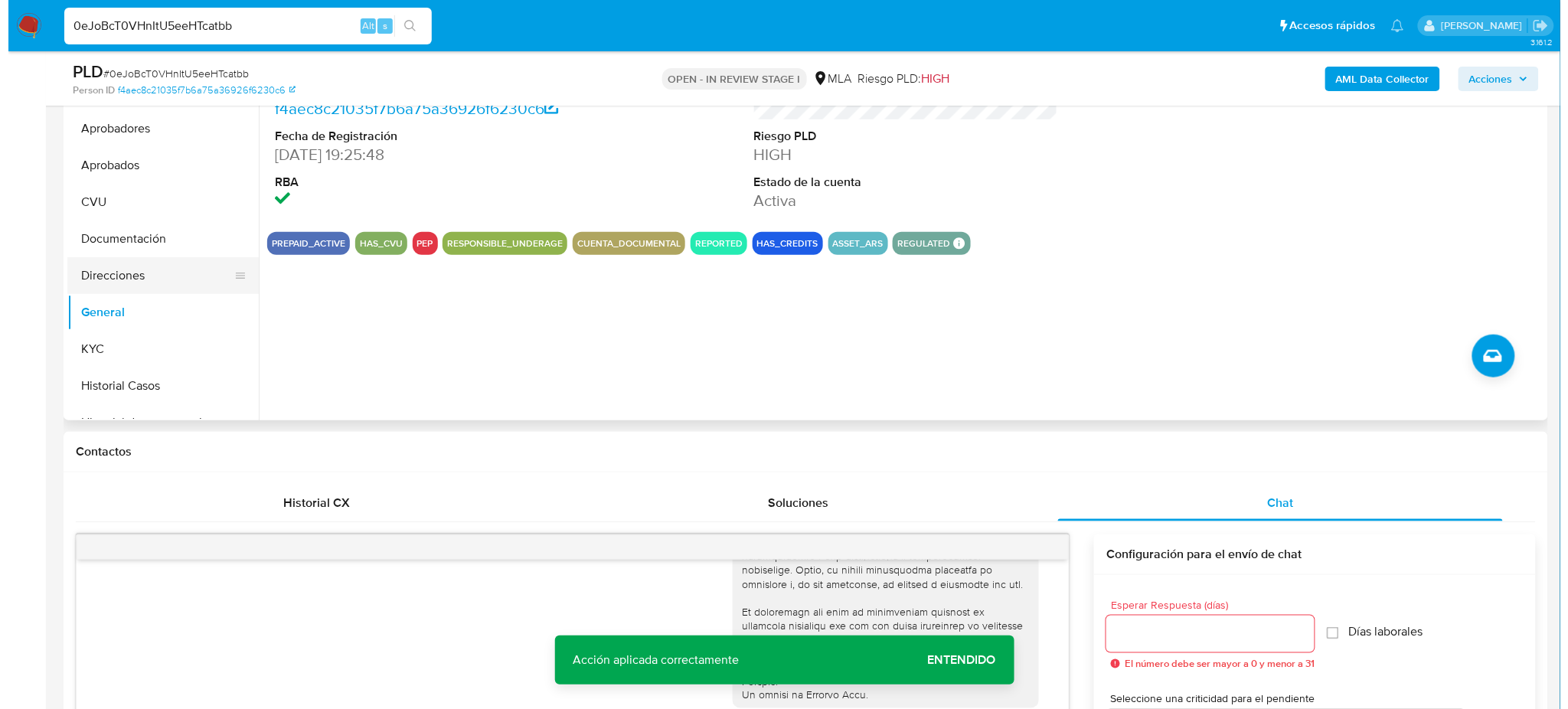
scroll to position [233, 0]
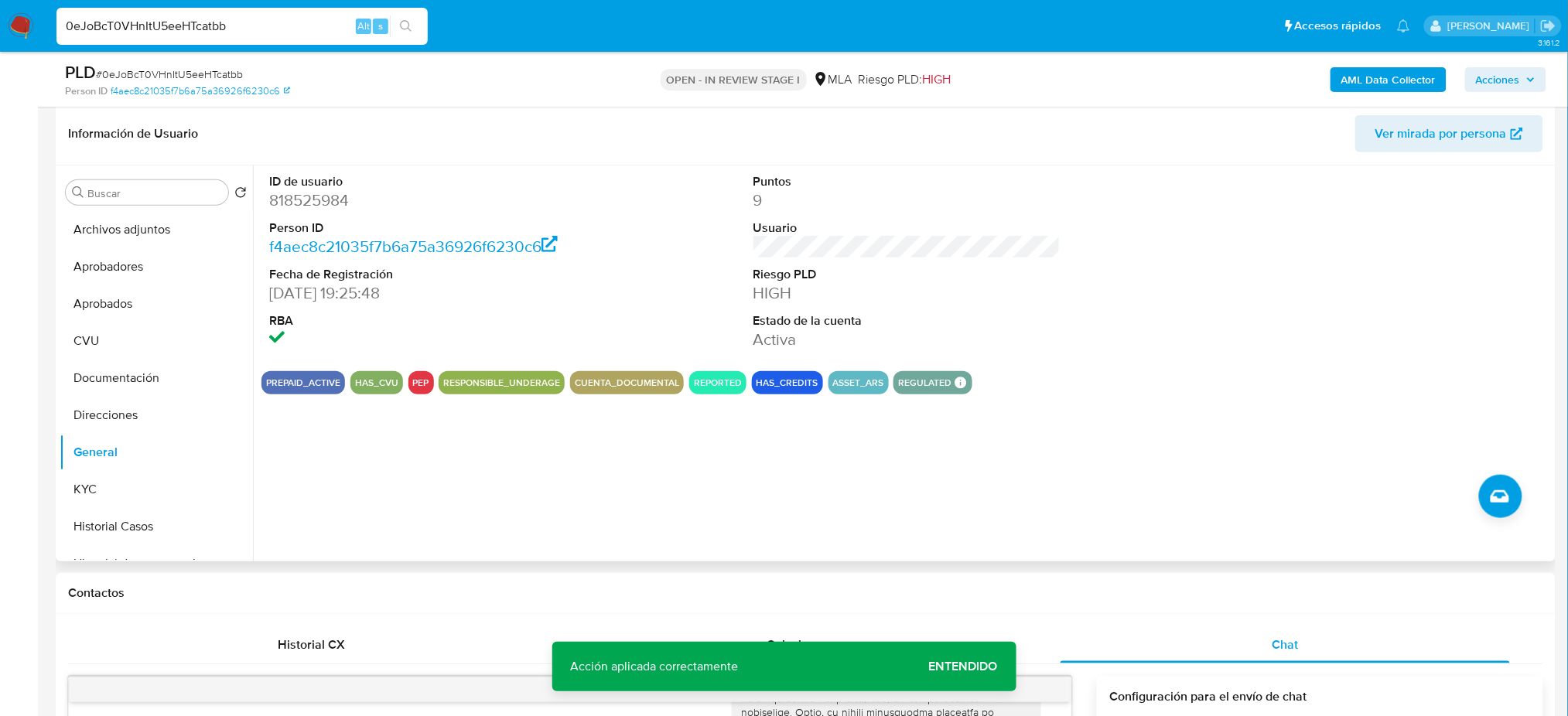
click at [327, 197] on dd "818525984" at bounding box center [423, 200] width 307 height 21
copy dd "818525984"
click at [1393, 65] on div "AML Data Collector Acciones" at bounding box center [1301, 79] width 489 height 36
click at [1357, 91] on b "AML Data Collector" at bounding box center [1387, 80] width 94 height 25
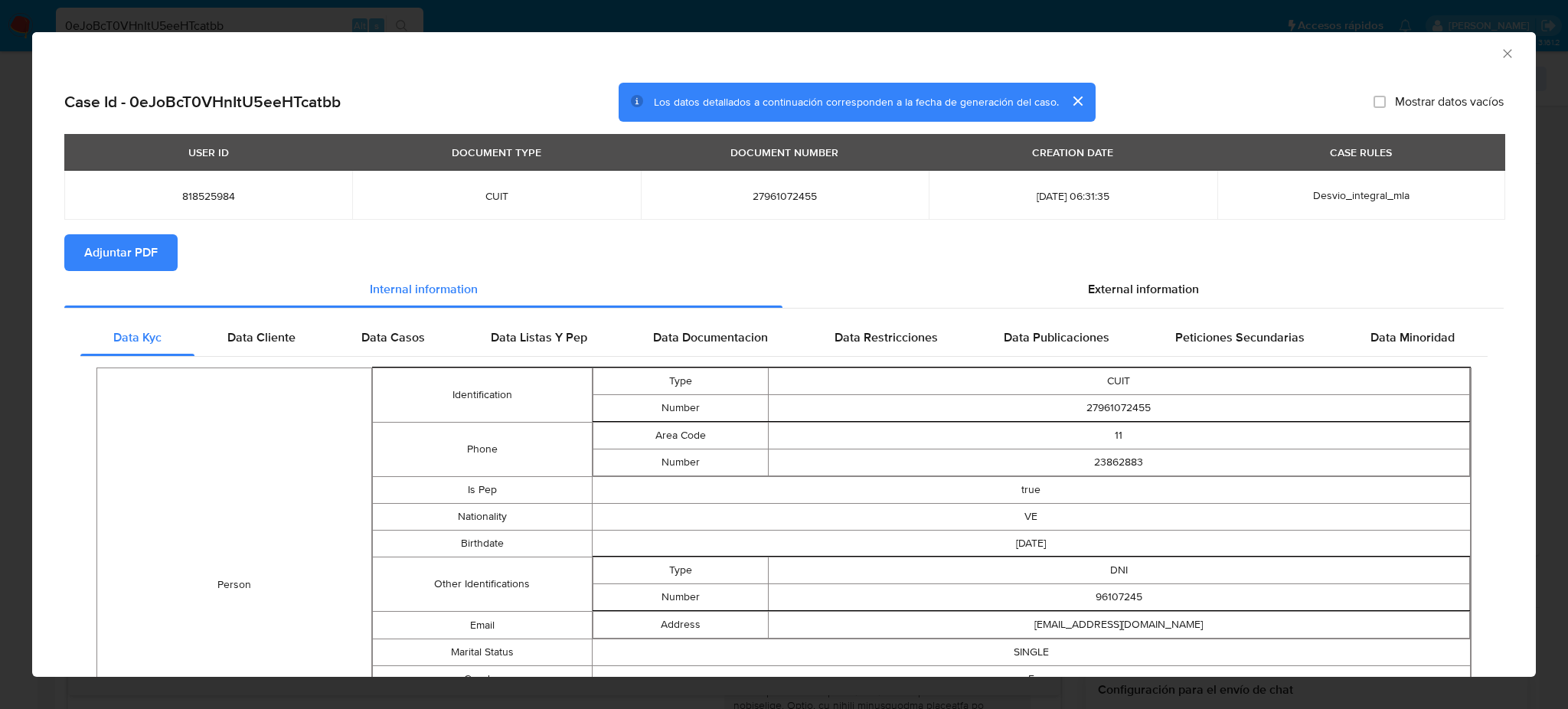
click at [141, 248] on span "Adjuntar PDF" at bounding box center [121, 252] width 73 height 33
click at [1500, 56] on icon "Cerrar ventana" at bounding box center [1507, 54] width 15 height 15
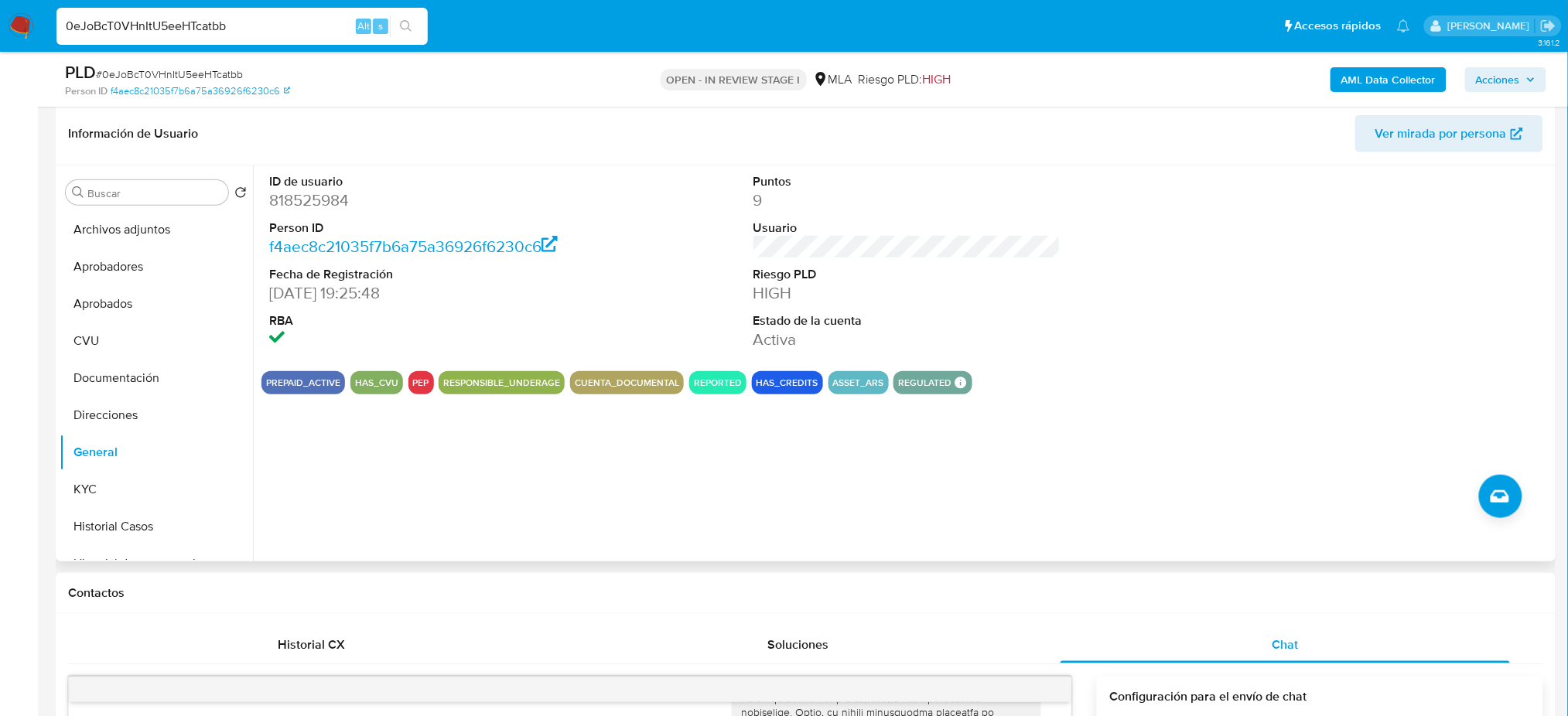
click at [318, 195] on dd "818525984" at bounding box center [423, 200] width 307 height 21
click at [318, 195] on dd "818525984" at bounding box center [423, 200] width 307 height 21
copy dd "818525984"
click at [96, 223] on button "Archivos adjuntos" at bounding box center [150, 229] width 181 height 37
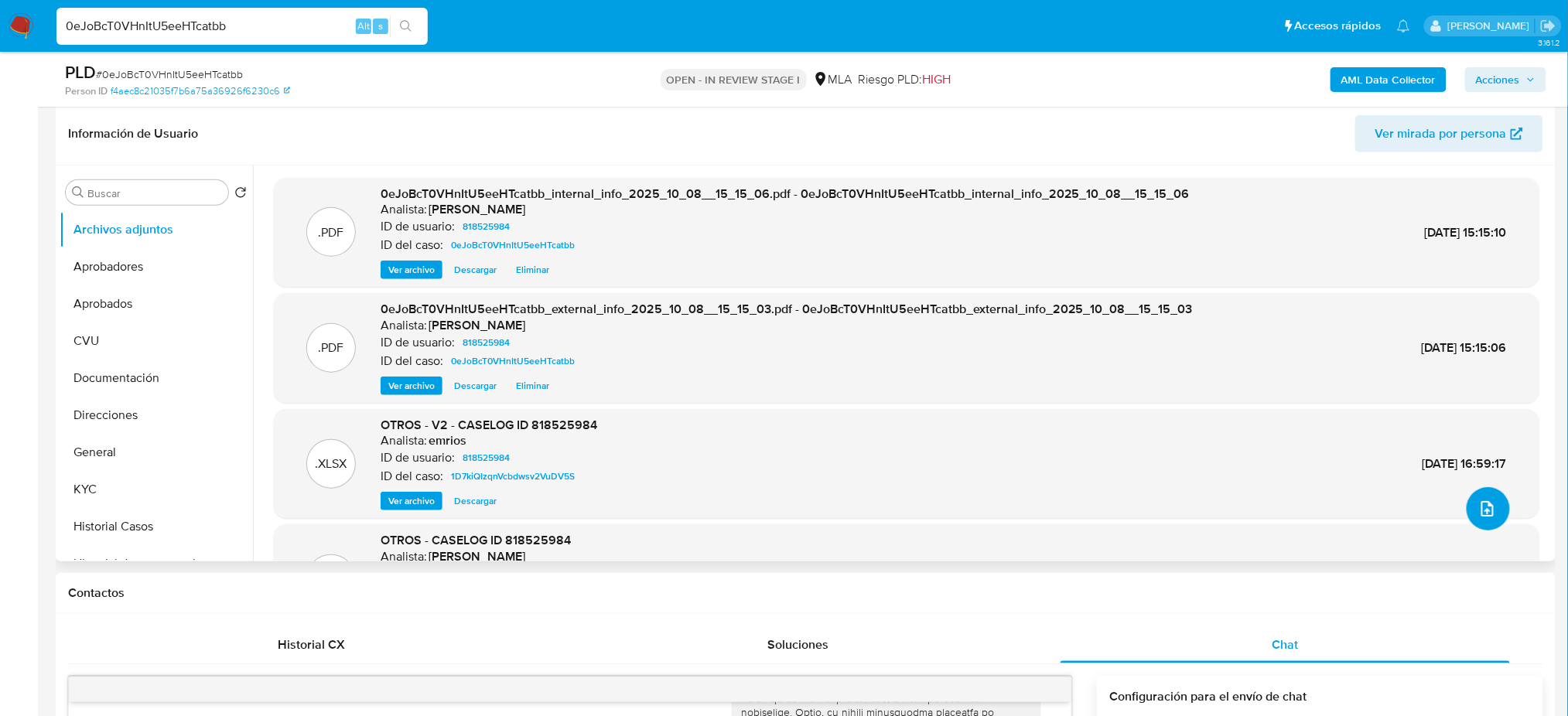
click at [1488, 514] on span "upload-file" at bounding box center [1487, 509] width 19 height 19
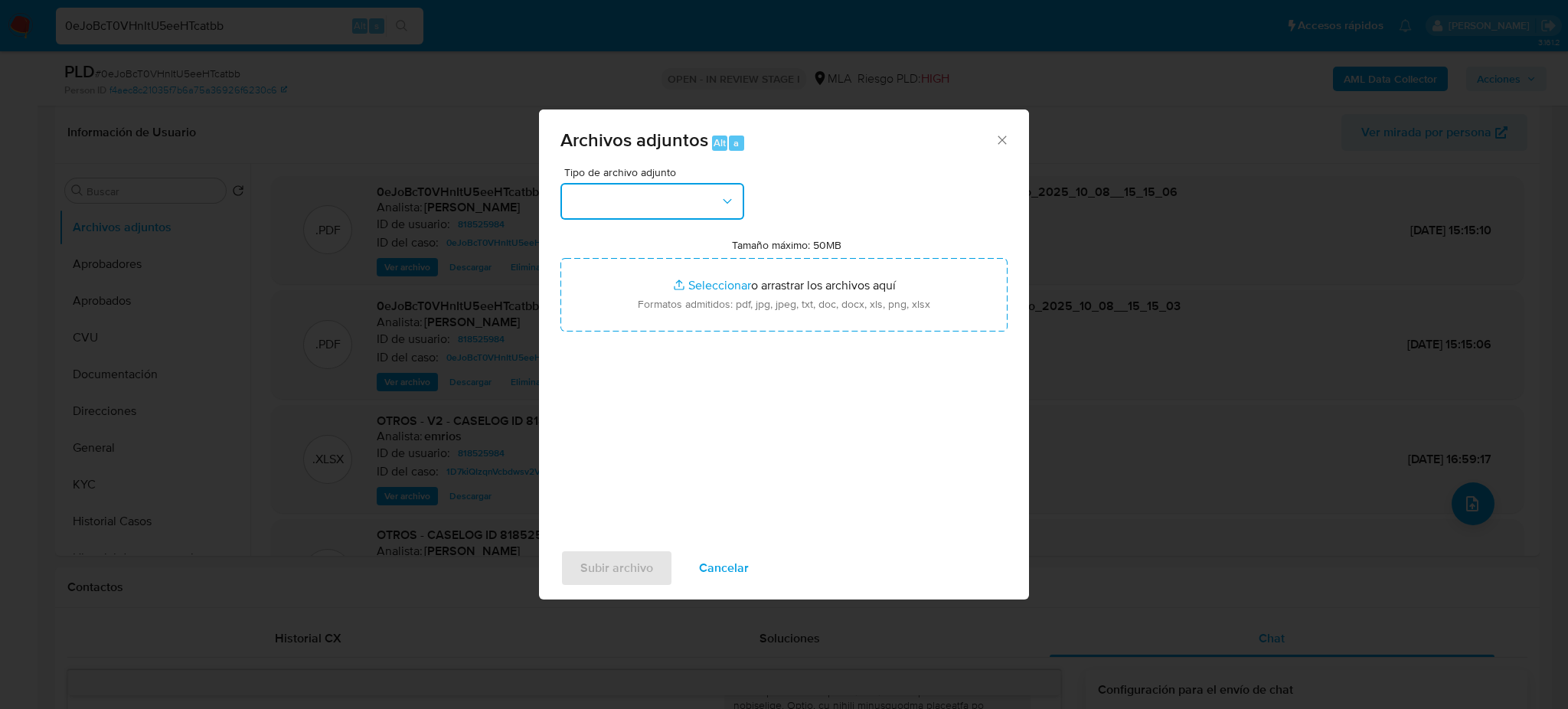
click at [681, 193] on button "button" at bounding box center [653, 201] width 184 height 37
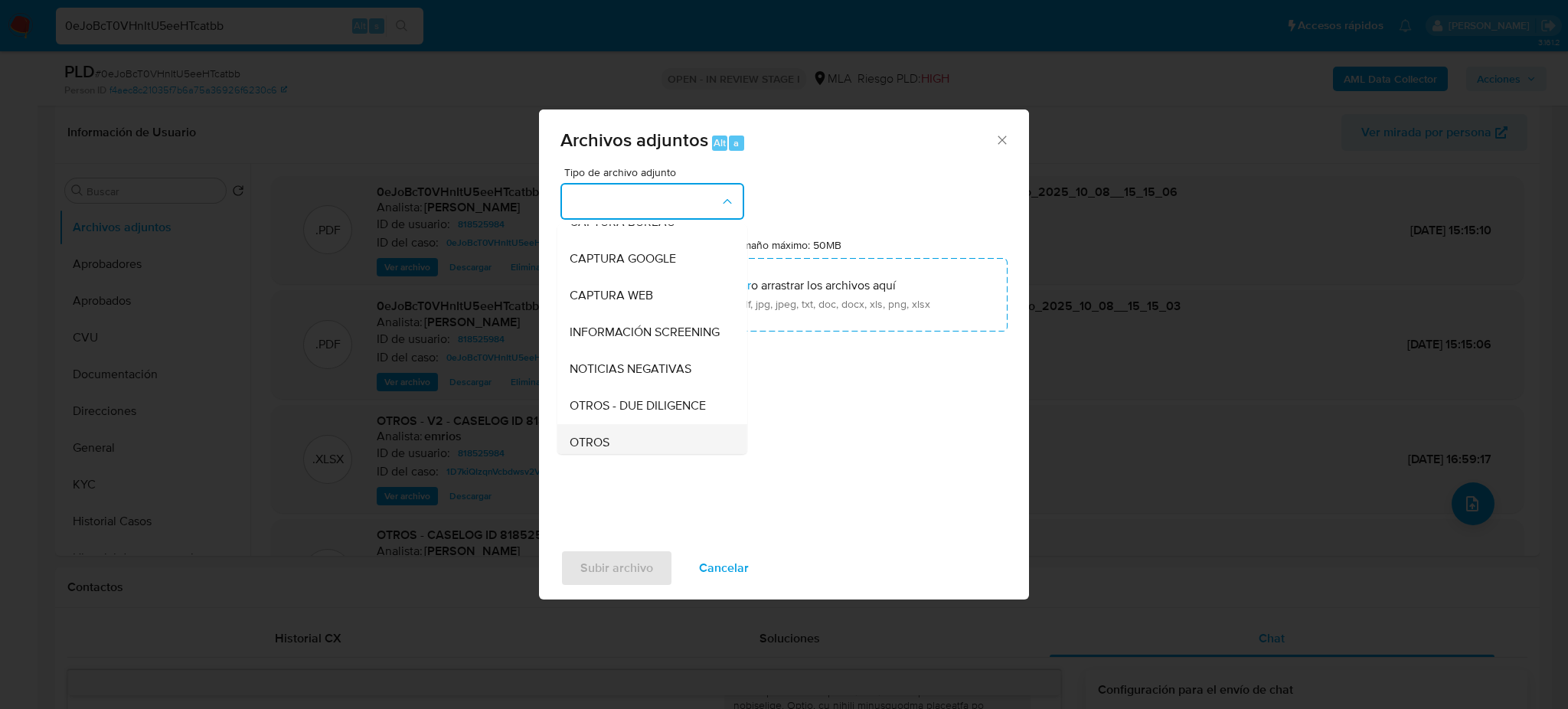
scroll to position [204, 0]
click at [619, 345] on div "OTROS" at bounding box center [648, 333] width 156 height 37
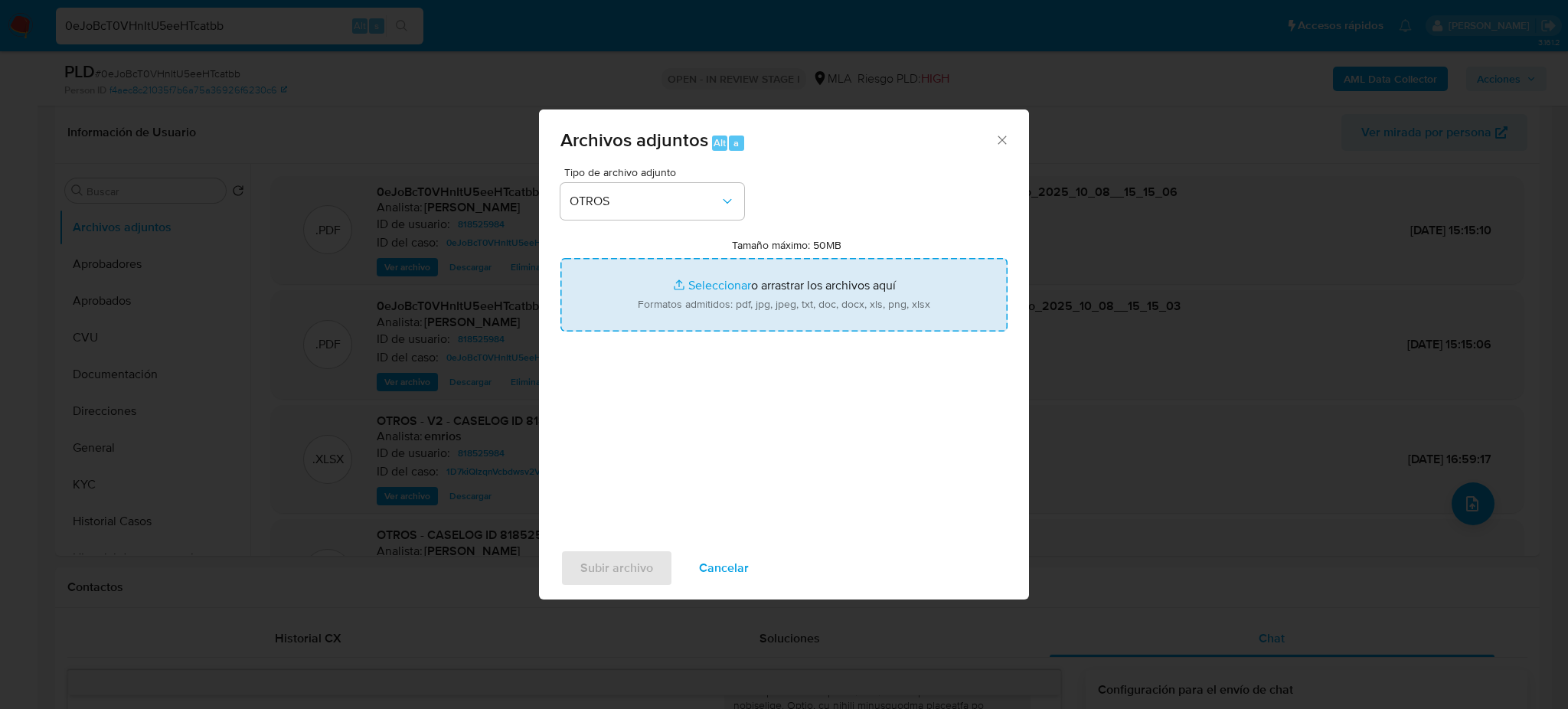
click at [733, 287] on input "Tamaño máximo: 50MB Seleccionar archivos" at bounding box center [784, 294] width 447 height 73
type input "C:\fakepath\Caselog 0eJoBcT0VHnItU5eeHTcatbb_2025_09_17_23_09_02.docx"
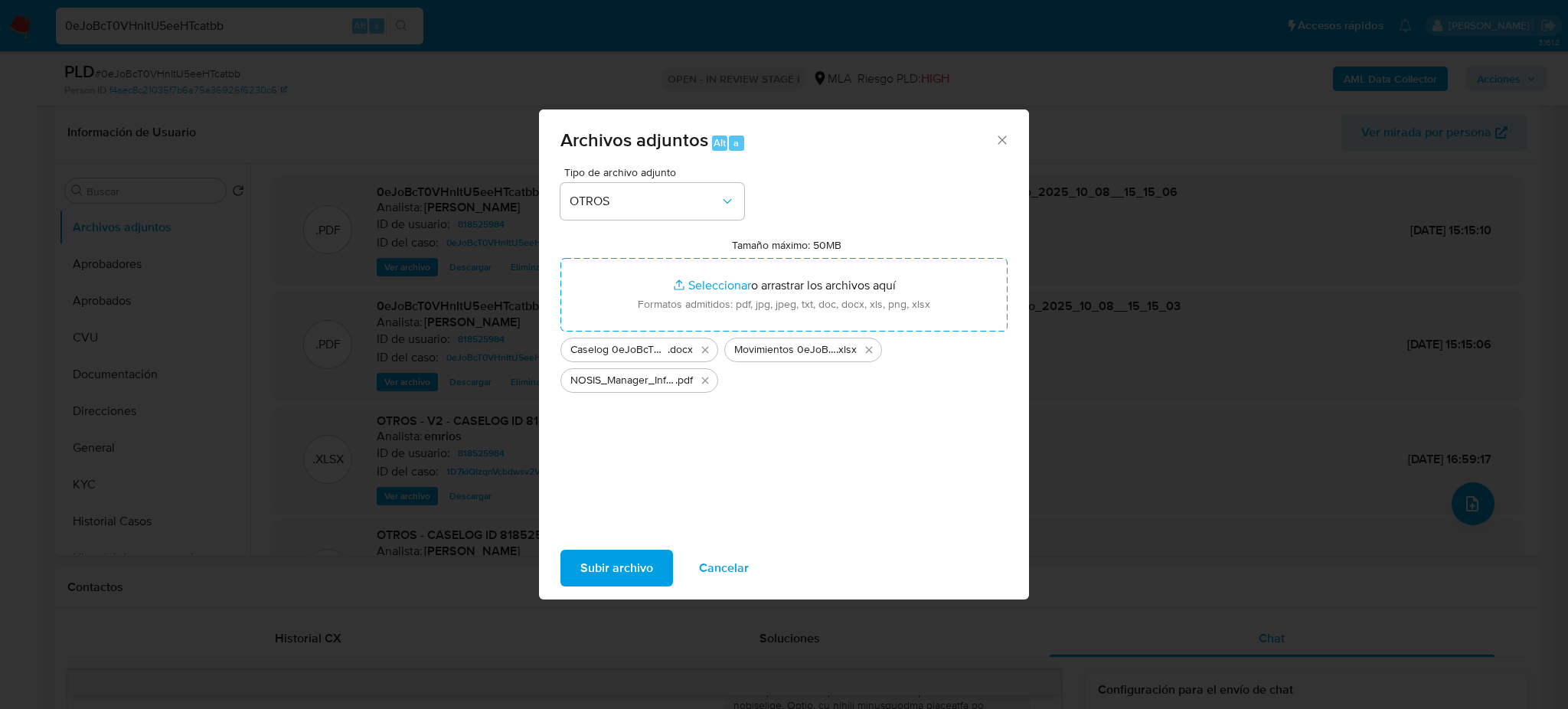
click at [574, 577] on button "Subir archivo" at bounding box center [617, 568] width 112 height 37
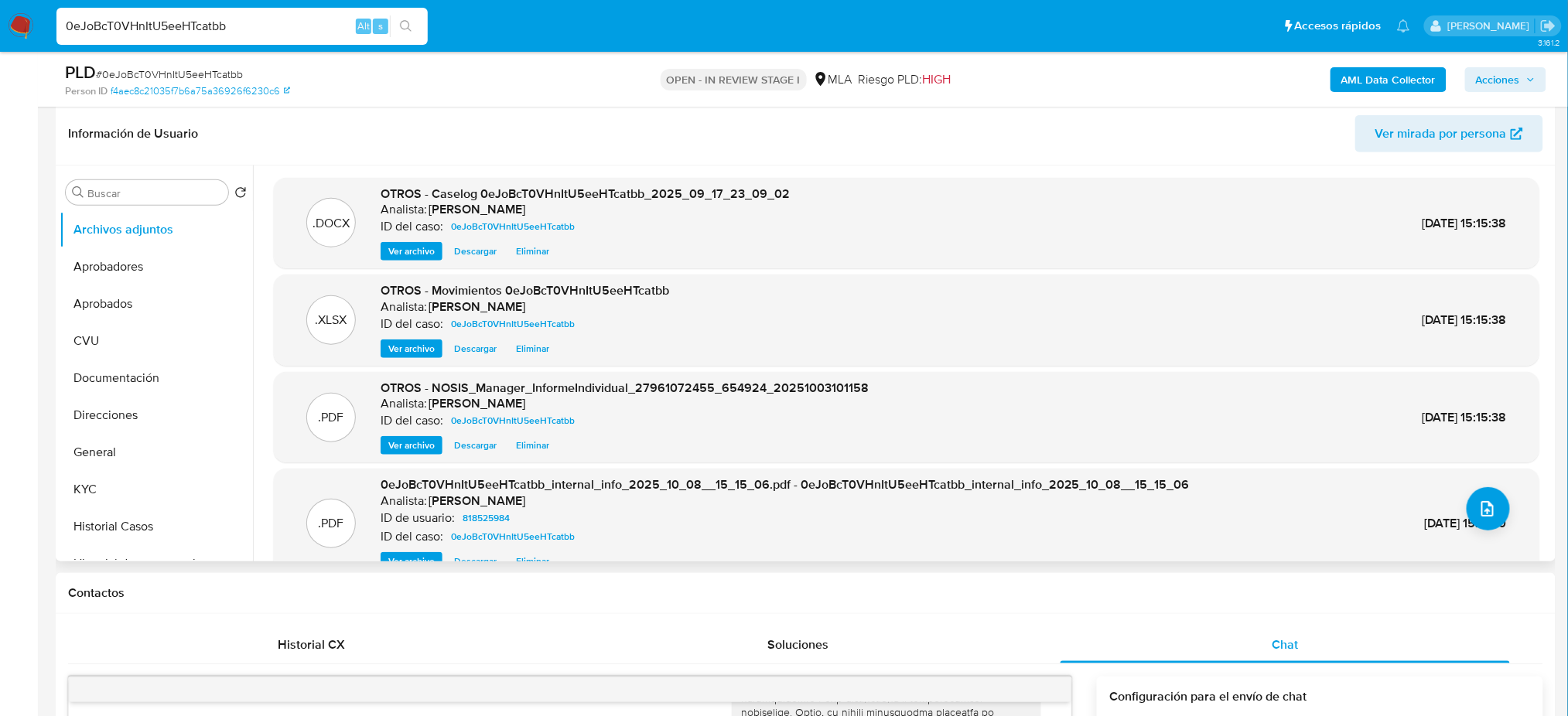
click at [406, 253] on span "Ver archivo" at bounding box center [411, 251] width 47 height 16
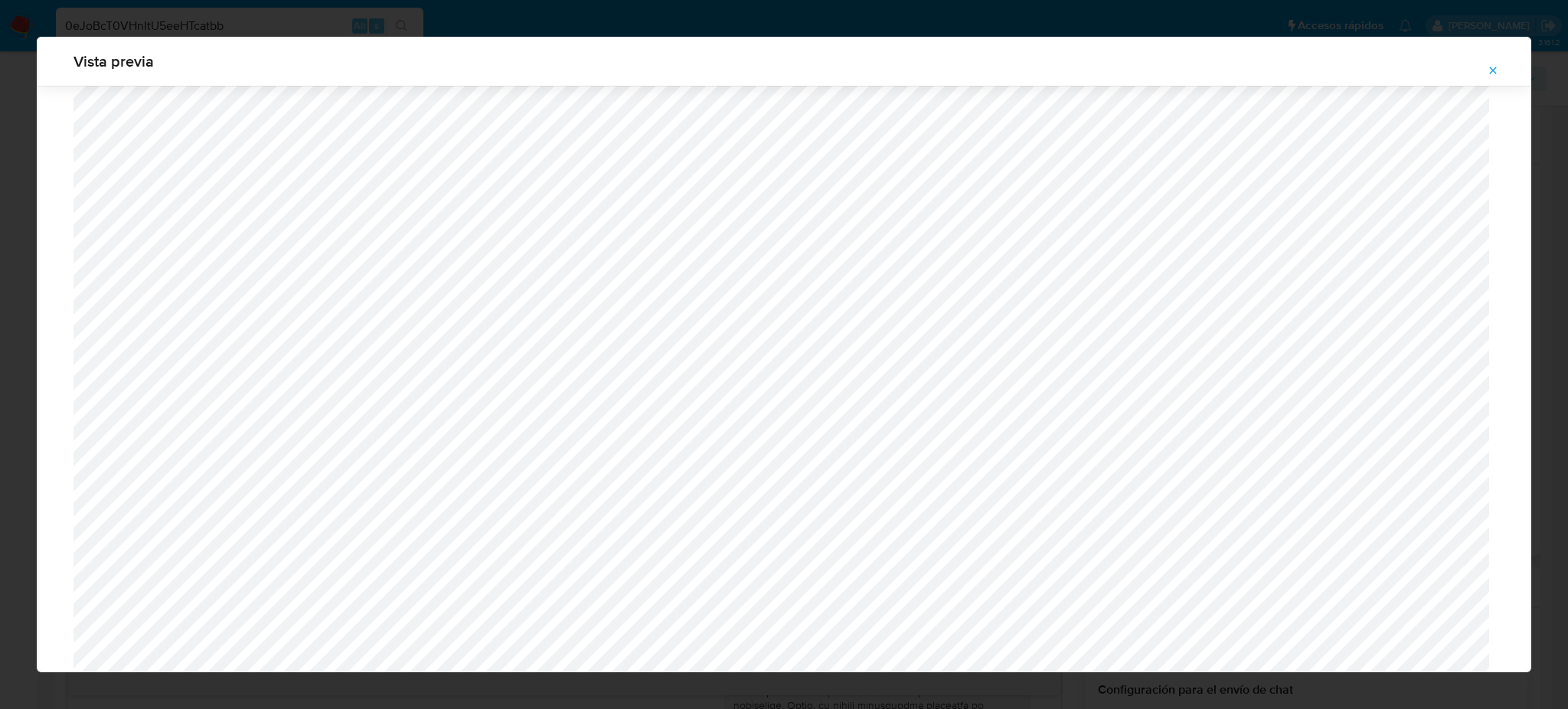
scroll to position [990, 0]
click at [1499, 59] on span "Attachment preview" at bounding box center [1492, 70] width 12 height 21
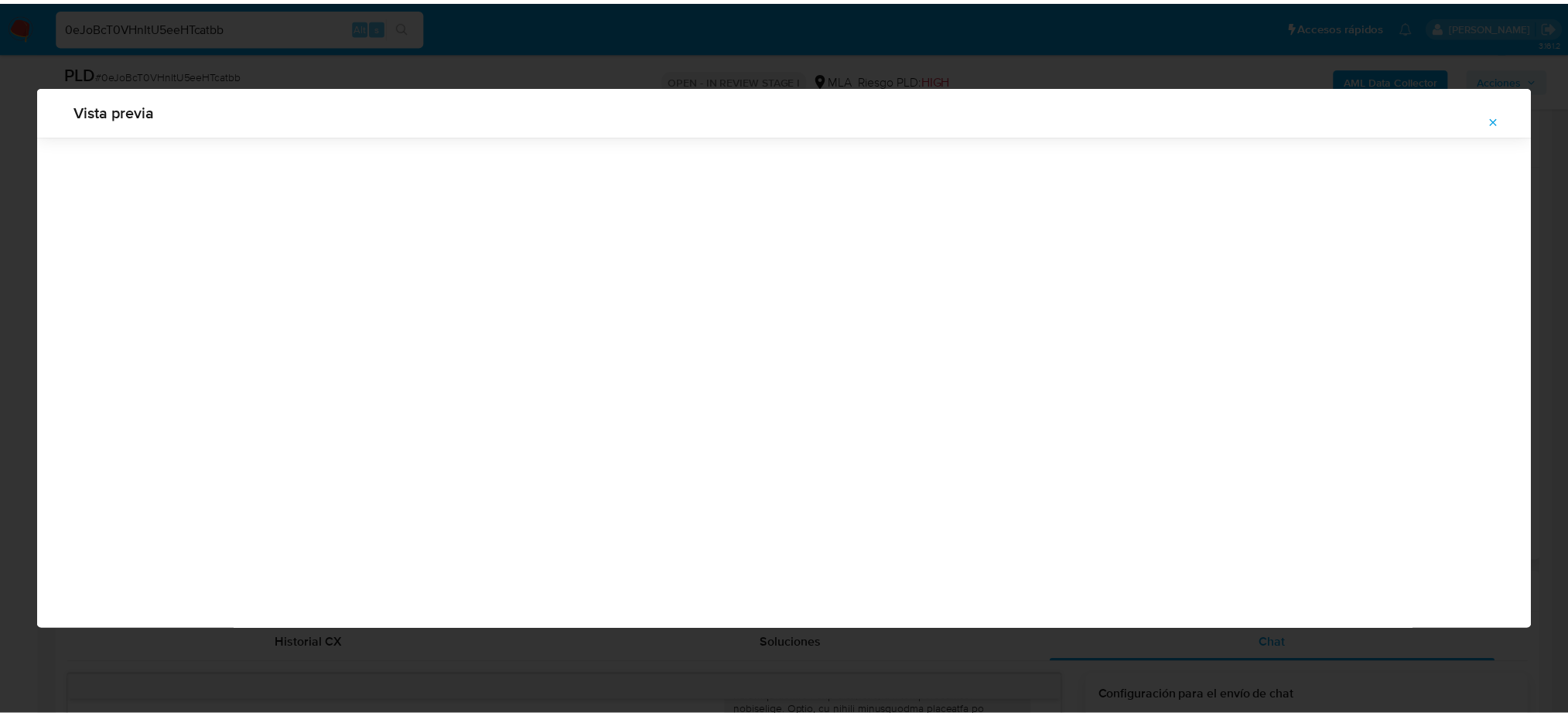
scroll to position [0, 0]
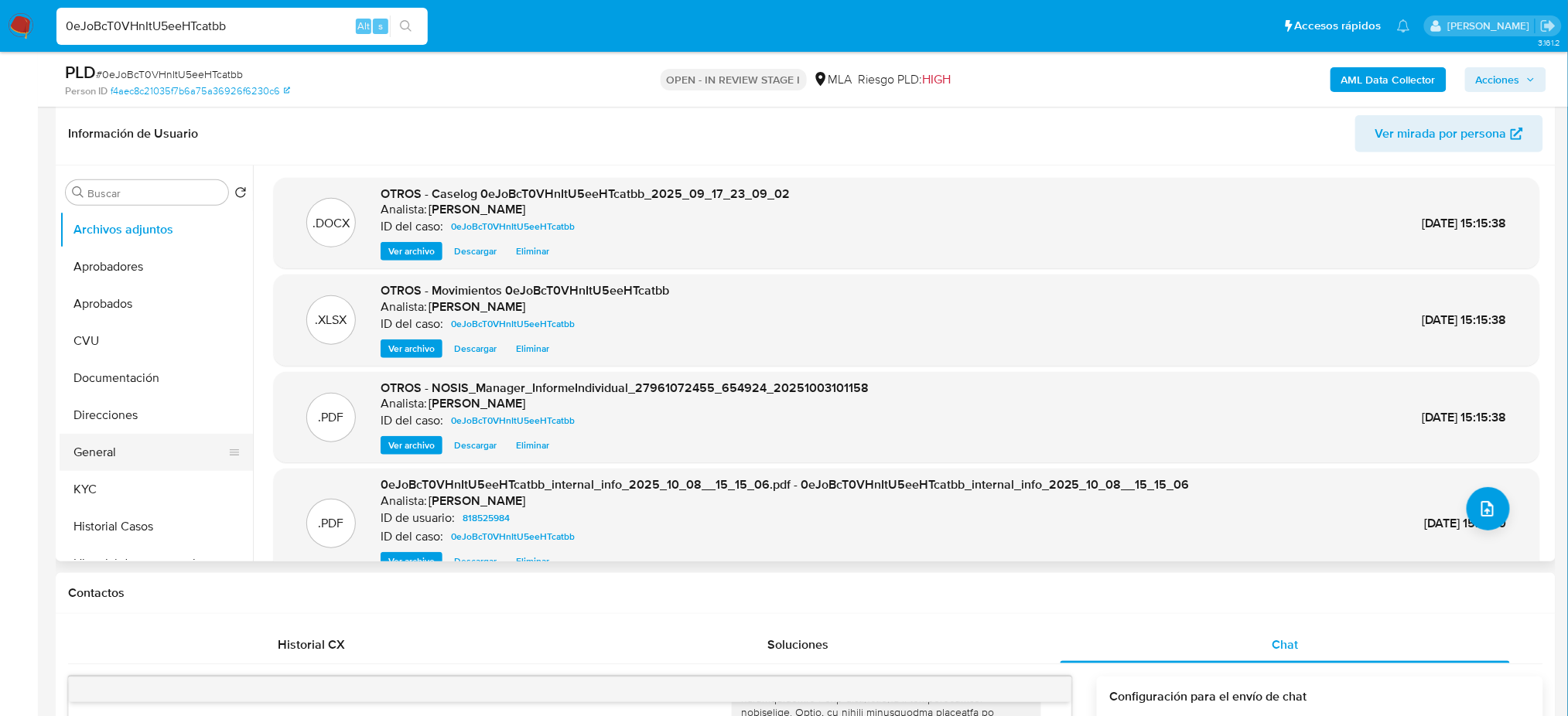
click at [84, 457] on button "General" at bounding box center [150, 452] width 181 height 37
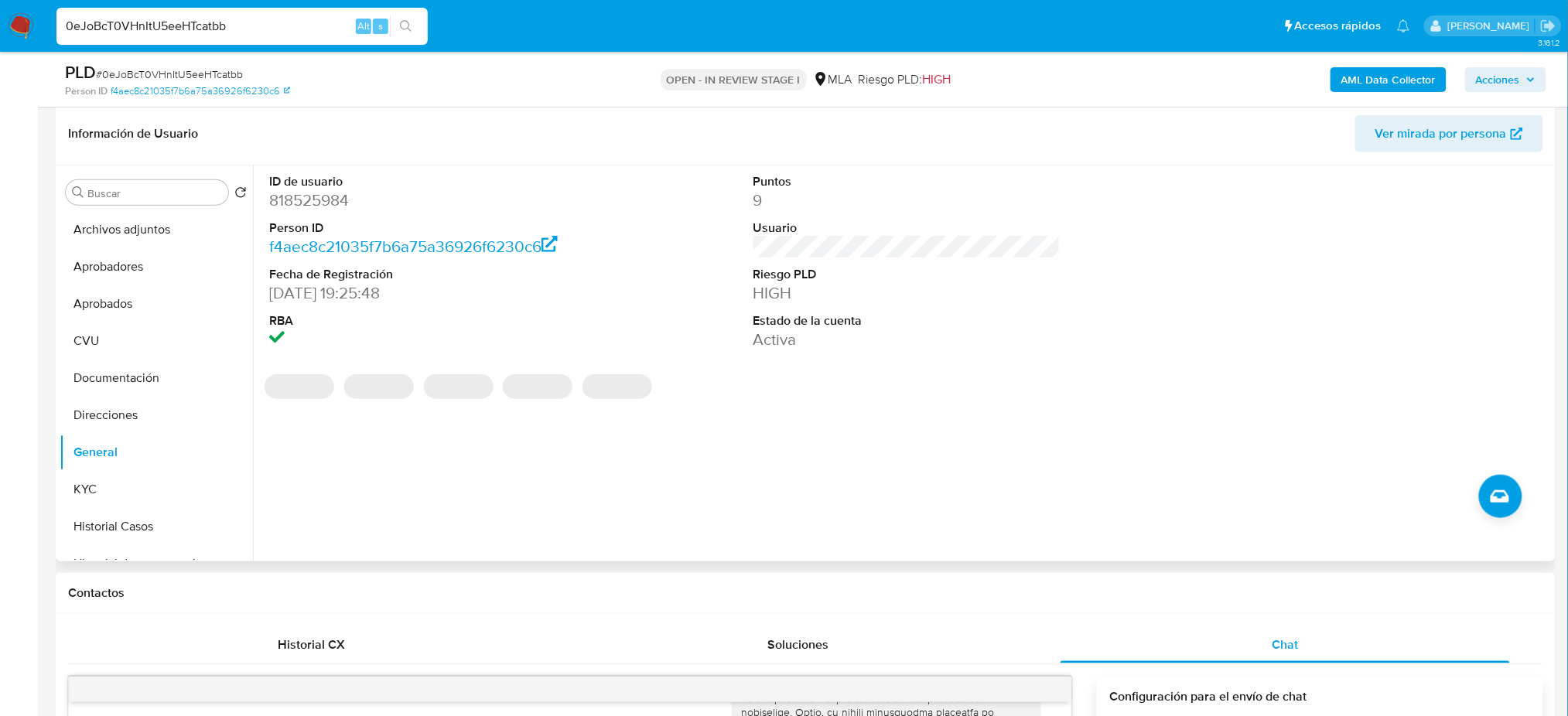
click at [300, 200] on dd "818525984" at bounding box center [423, 200] width 307 height 21
click at [300, 199] on dd "818525984" at bounding box center [423, 200] width 307 height 21
copy dd "818525984"
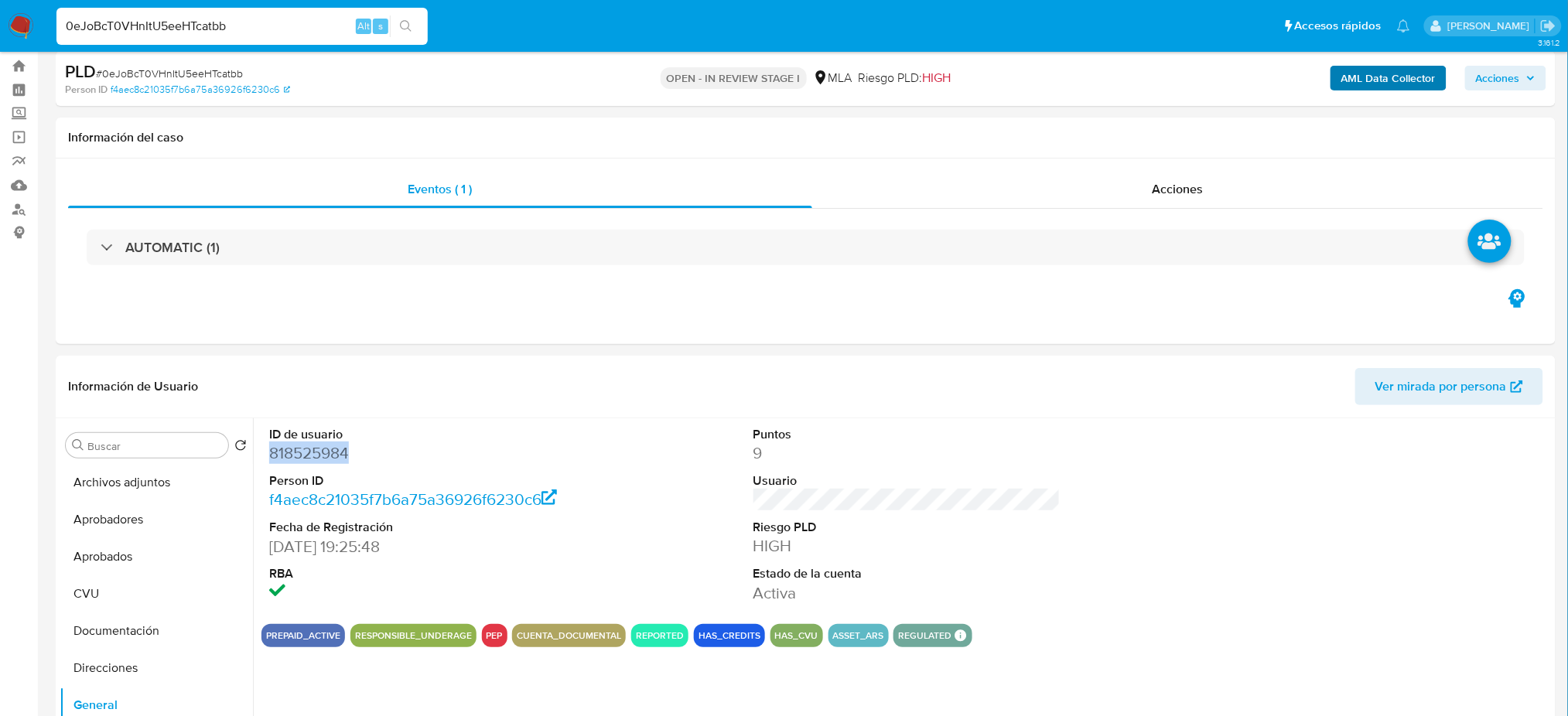
scroll to position [30, 0]
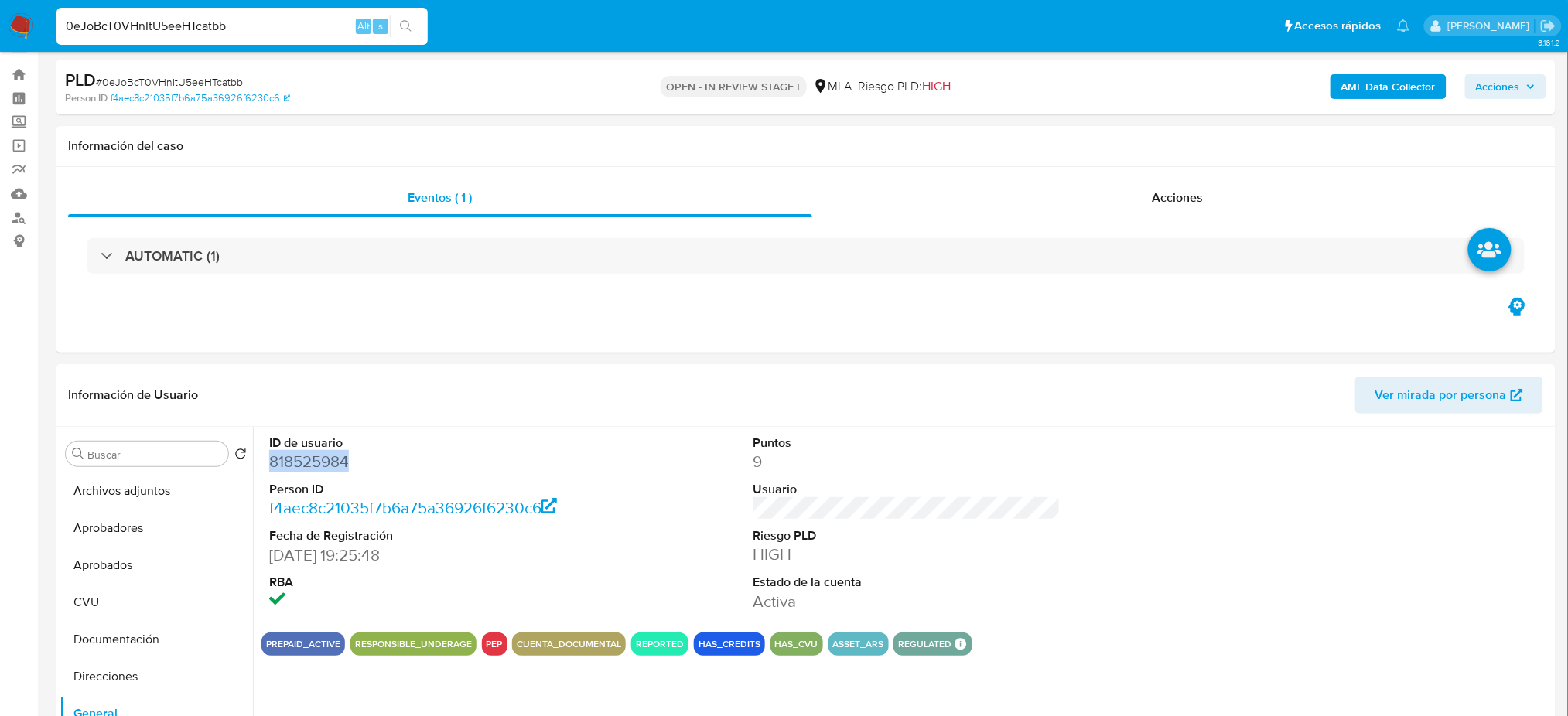
click at [1497, 77] on span "Acciones" at bounding box center [1497, 86] width 44 height 25
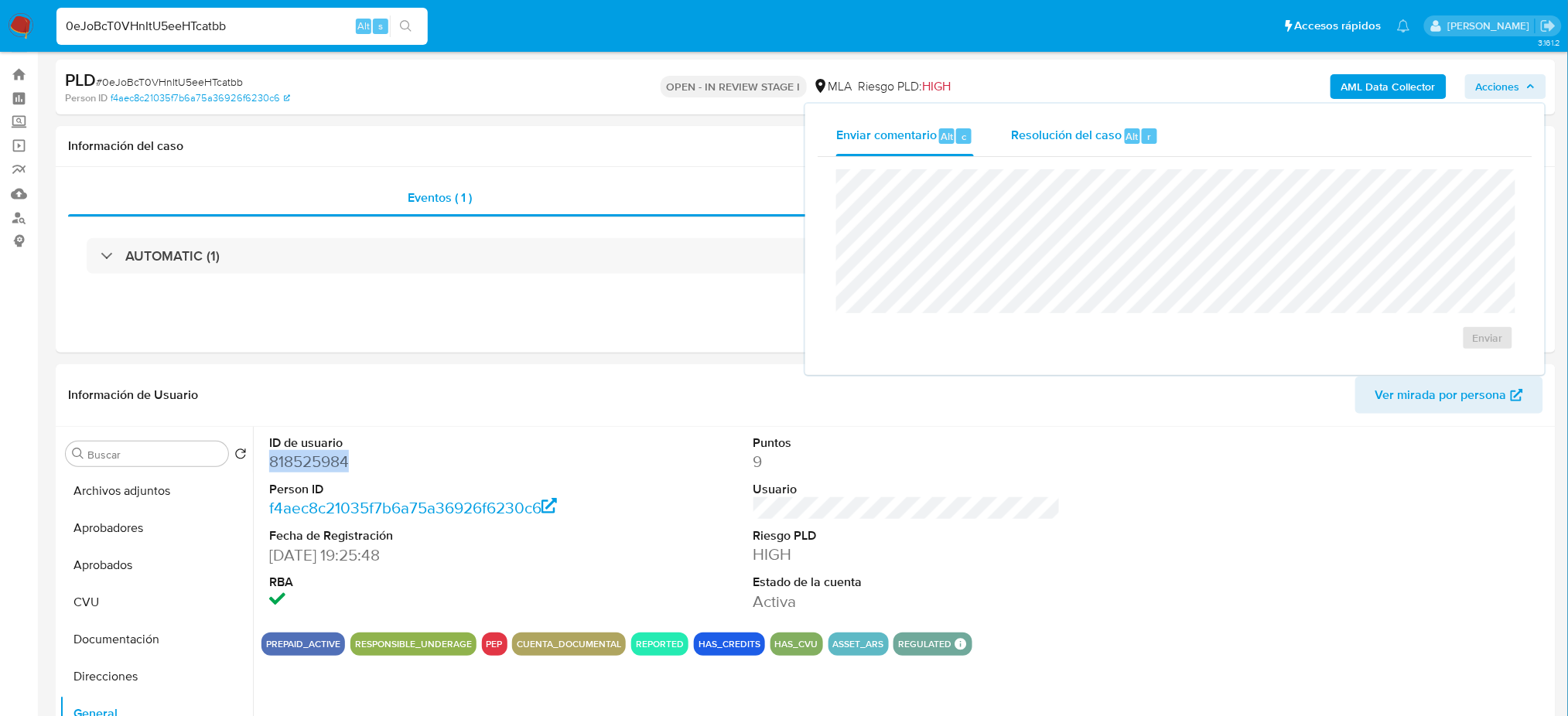
click at [1095, 128] on span "Resolución del caso" at bounding box center [1066, 135] width 111 height 18
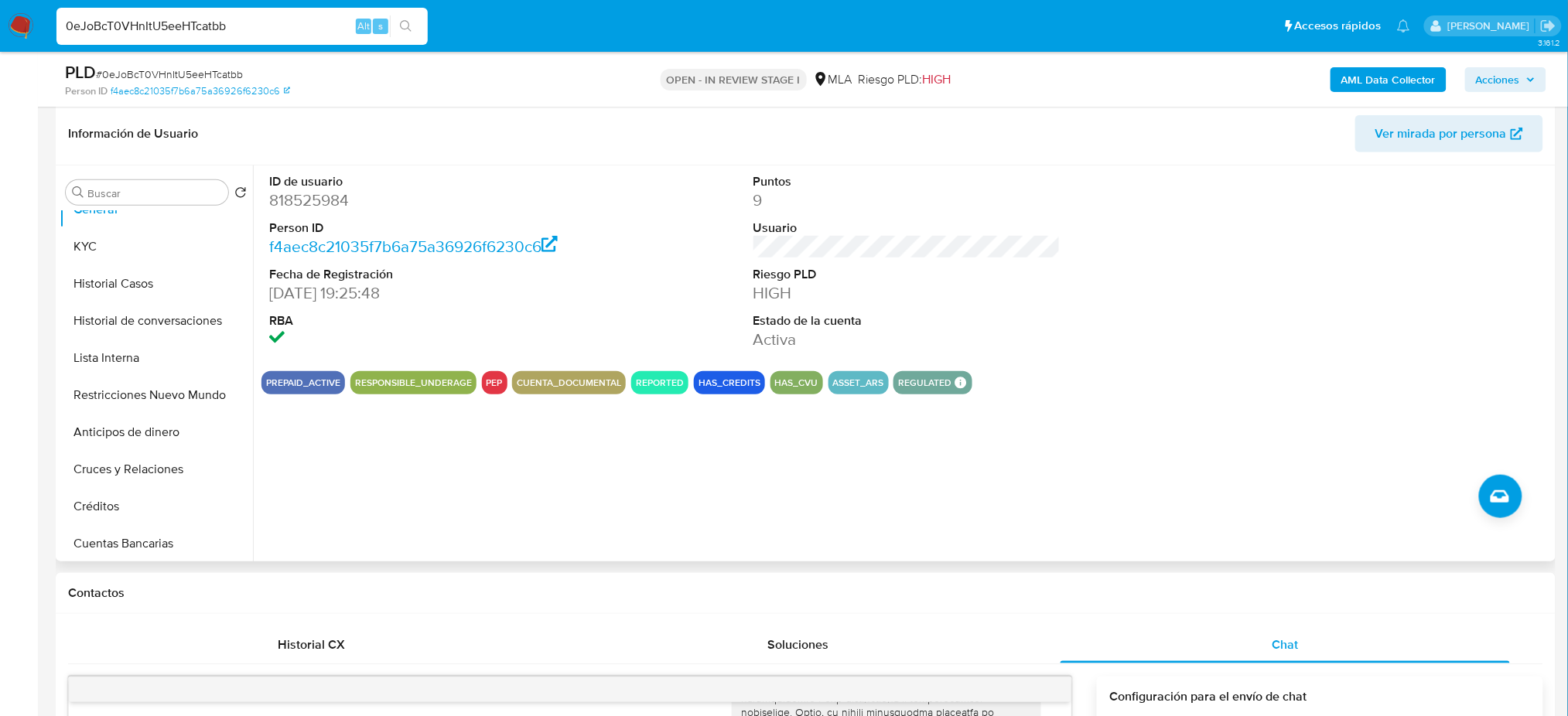
scroll to position [310, 0]
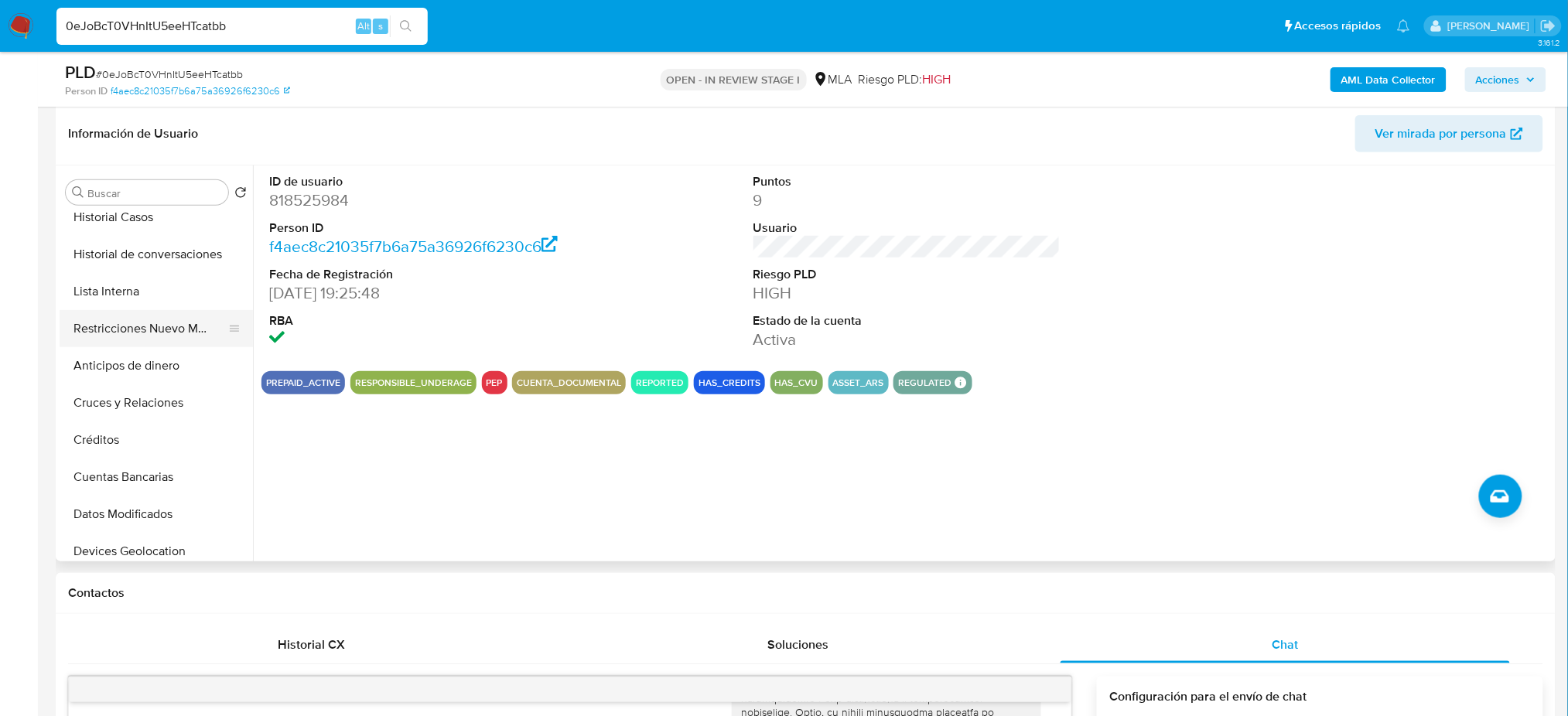
click at [132, 325] on button "Restricciones Nuevo Mundo" at bounding box center [150, 328] width 181 height 37
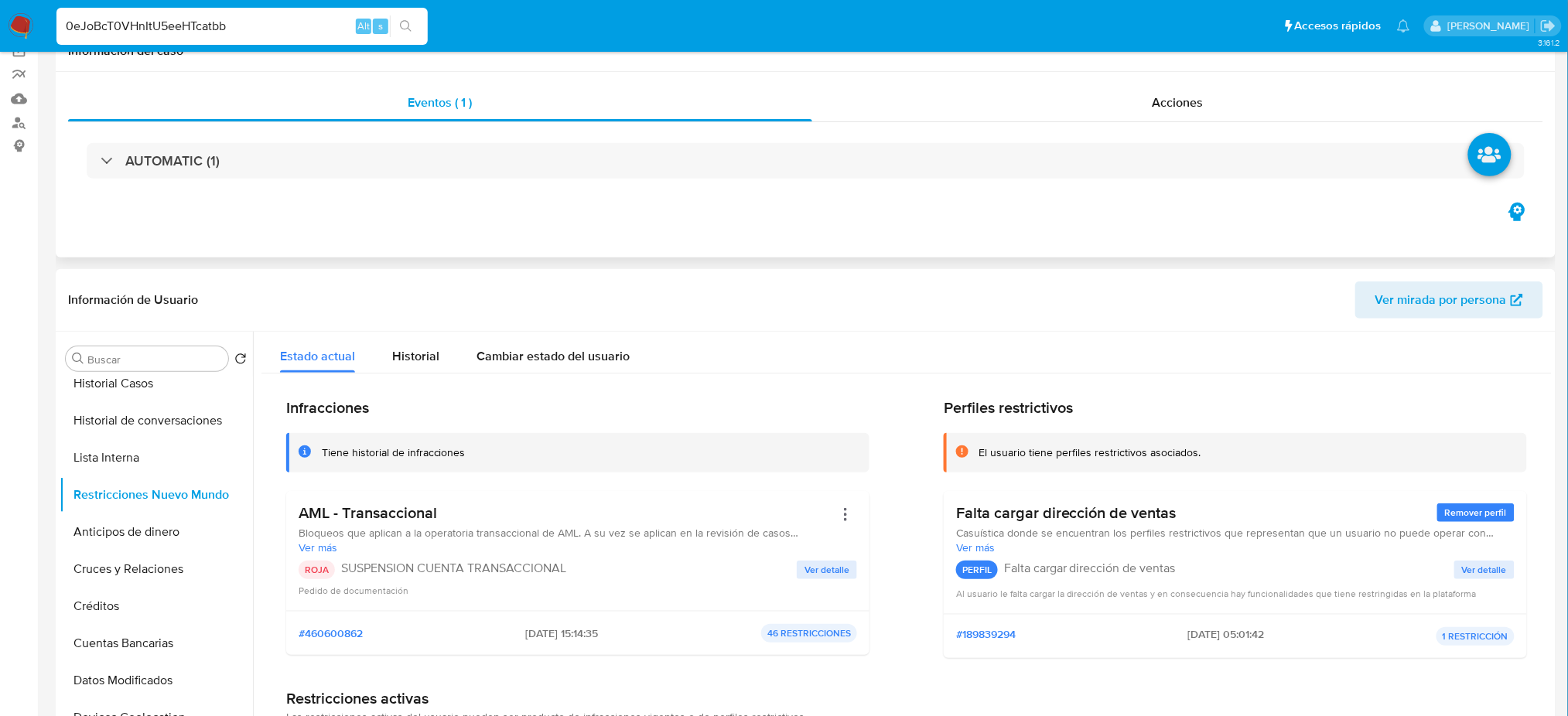
scroll to position [0, 0]
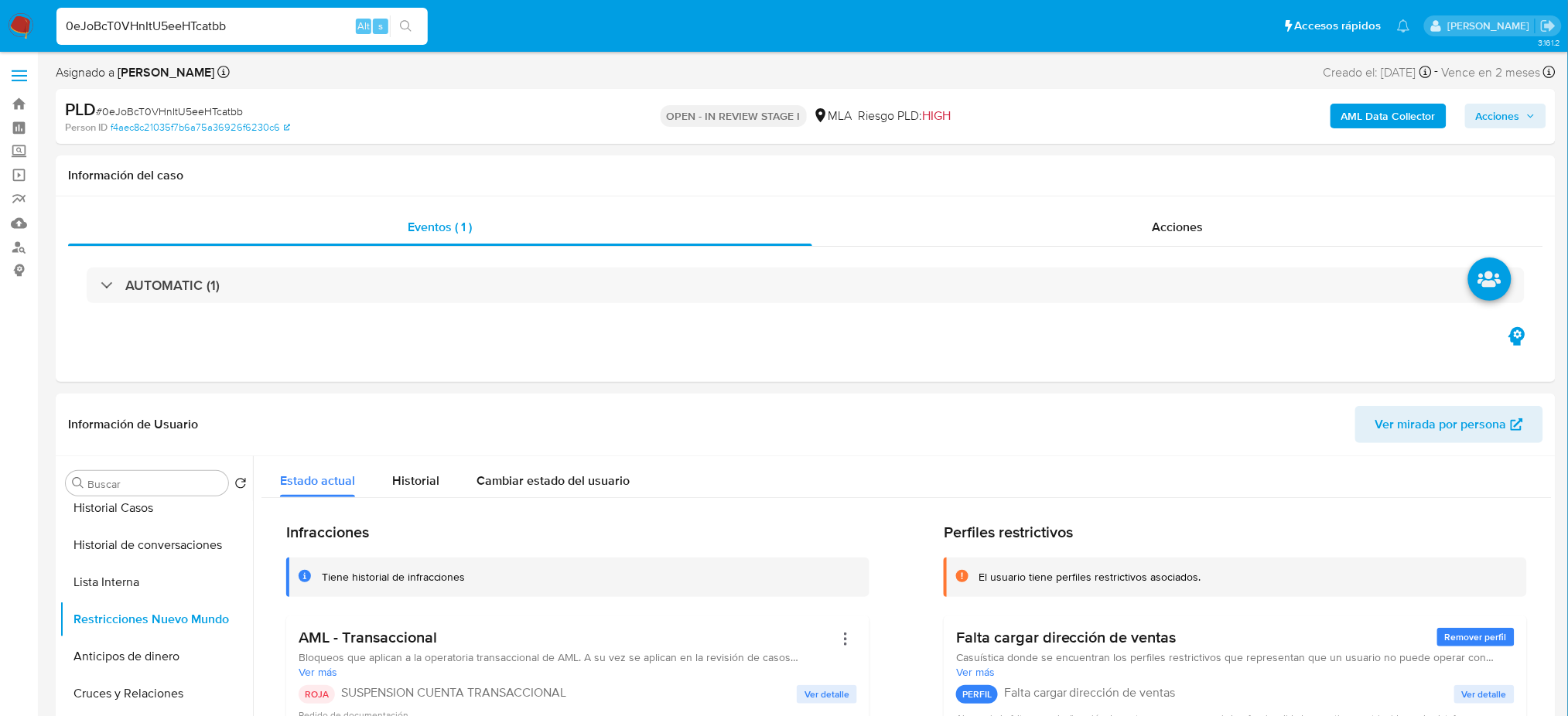
click at [1522, 112] on span "Acciones" at bounding box center [1505, 116] width 60 height 21
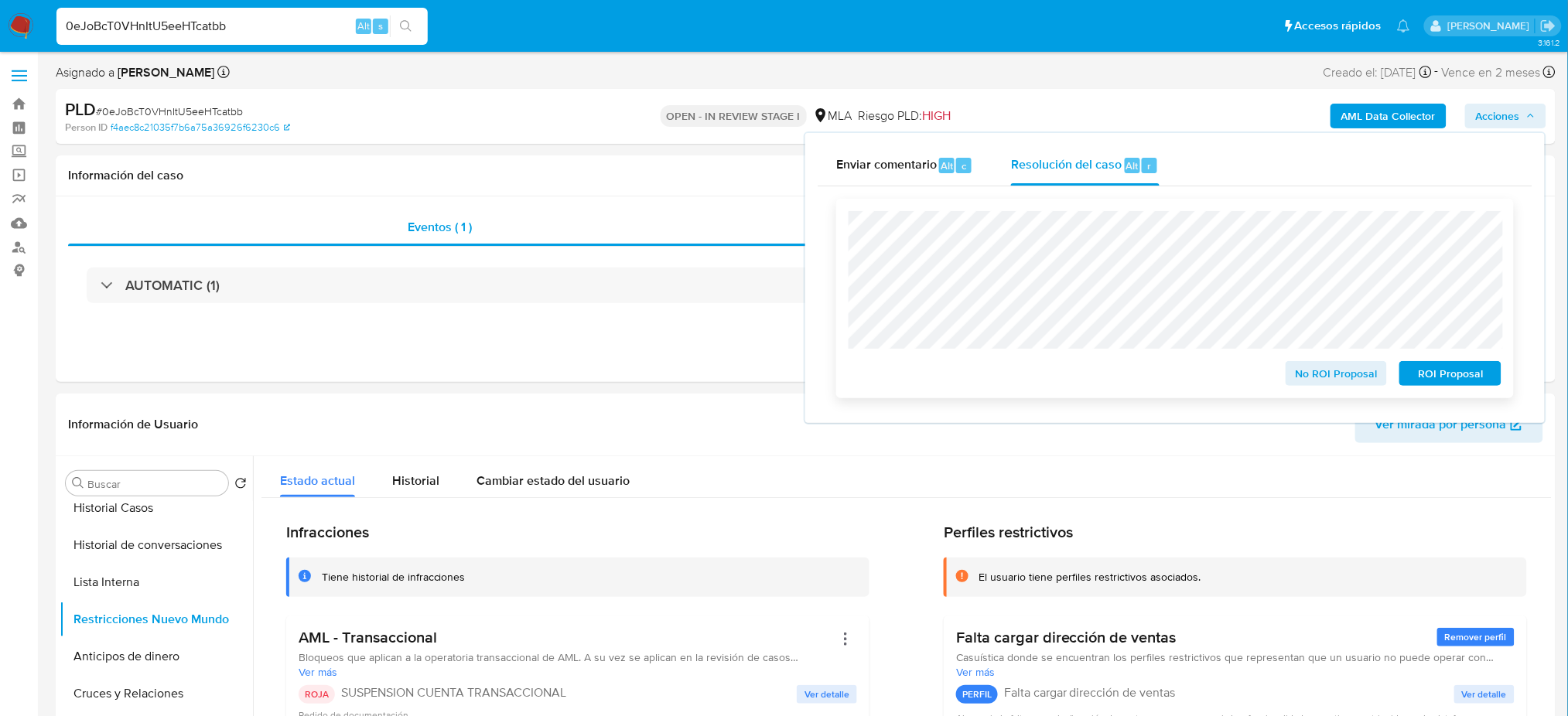
click at [1465, 383] on span "ROI Proposal" at bounding box center [1450, 374] width 80 height 21
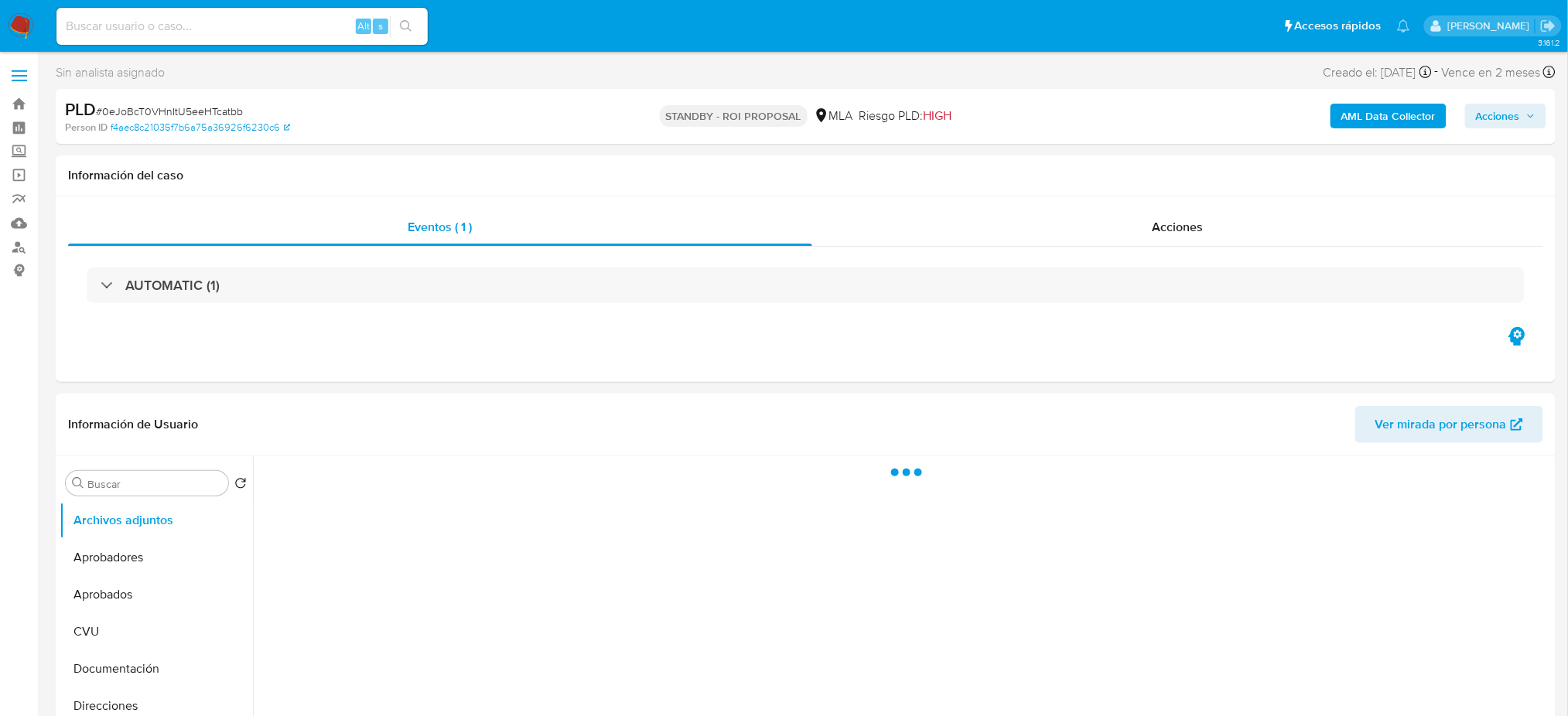
select select "10"
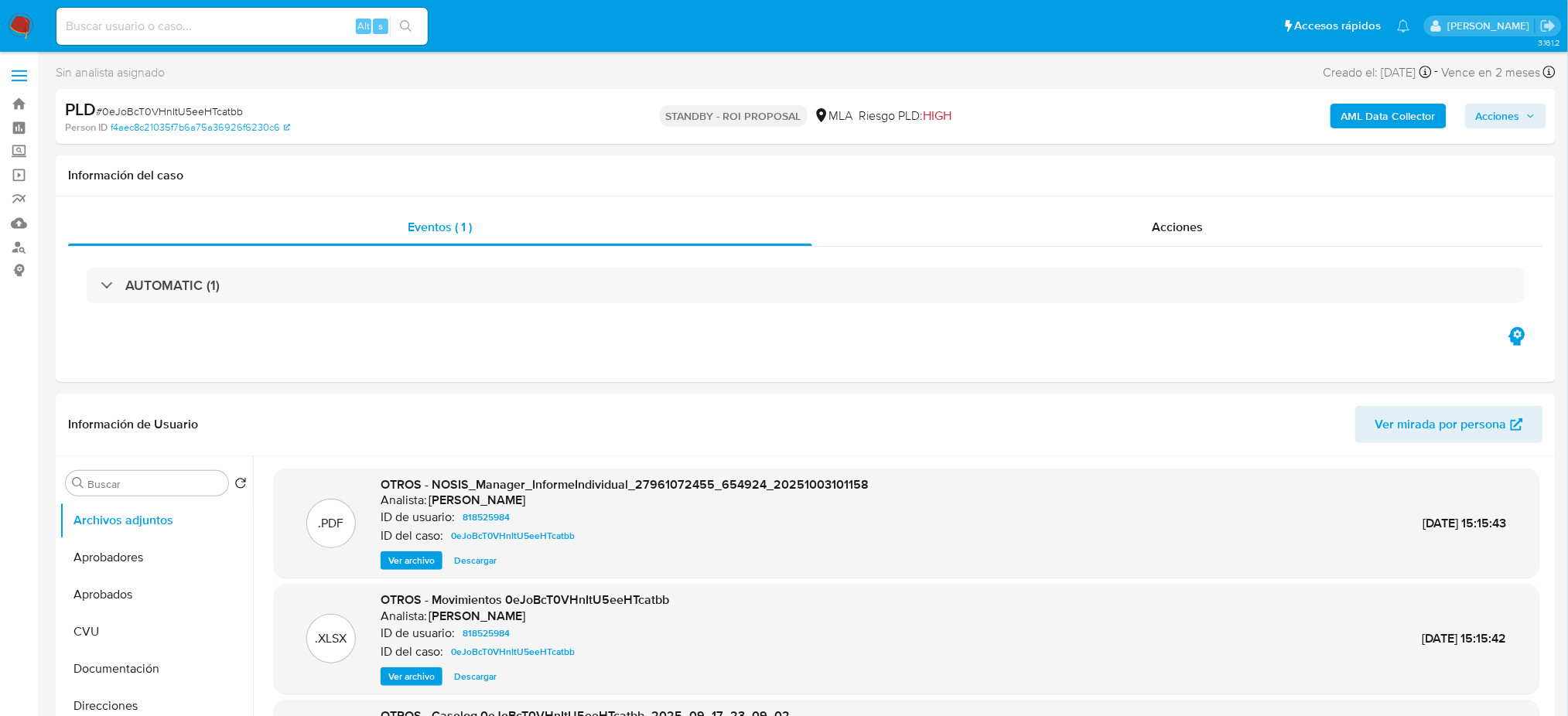
click at [286, 14] on div "Alt s" at bounding box center [242, 25] width 371 height 37
click at [293, 34] on input at bounding box center [242, 26] width 371 height 20
paste input "RSdZX2btbp7lqxjHRnel8Tv9"
type input "RSdZX2btbp7lqxjHRnel8Tv9"
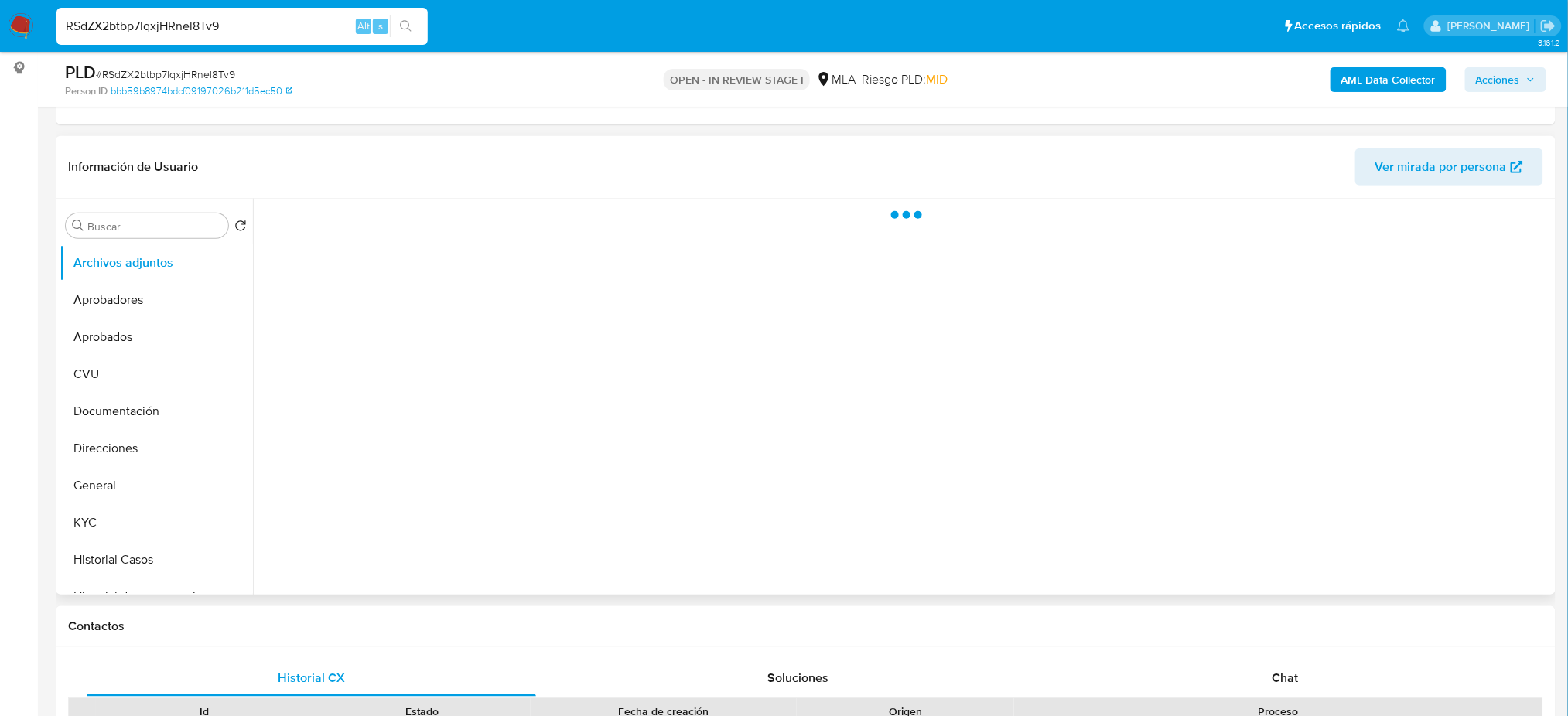
scroll to position [206, 0]
select select "10"
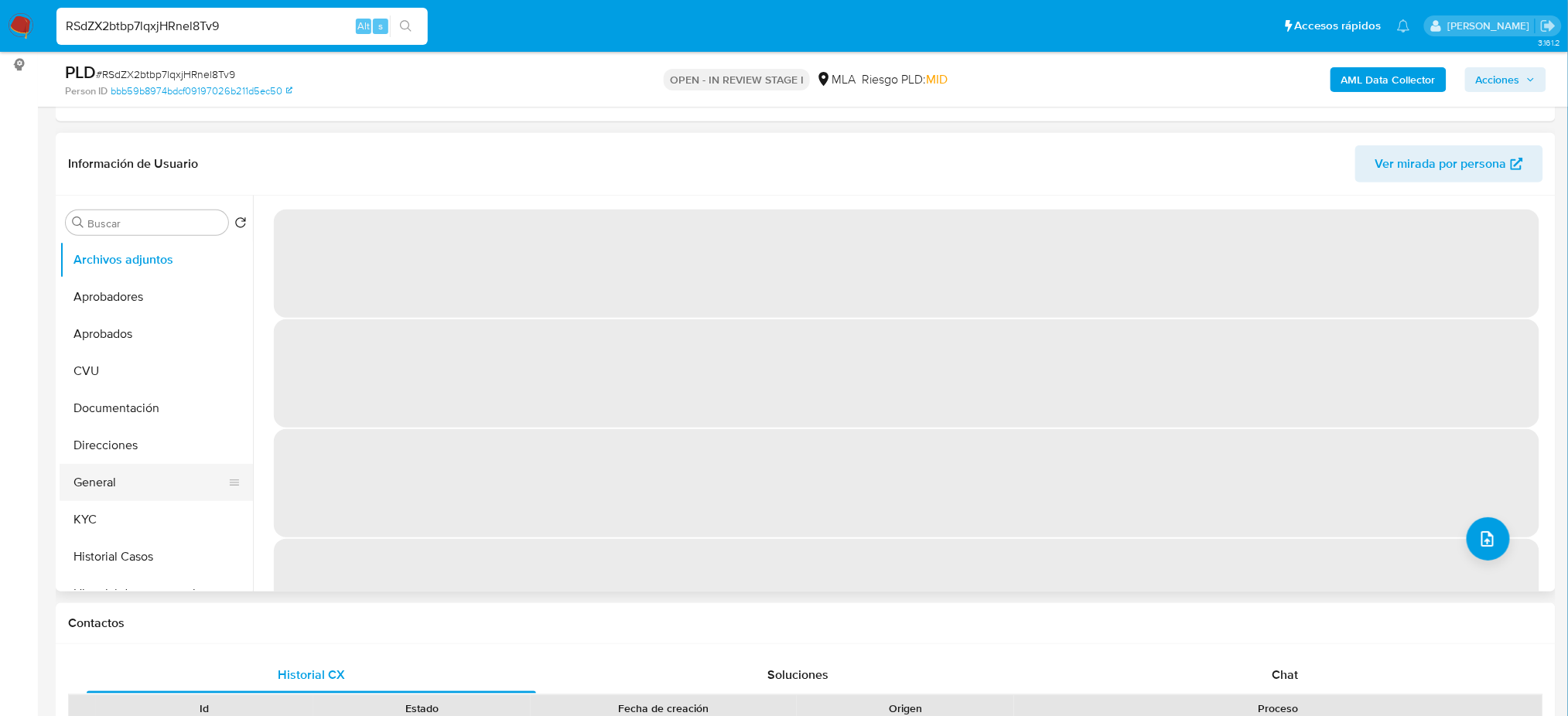
click at [164, 497] on button "General" at bounding box center [150, 482] width 181 height 37
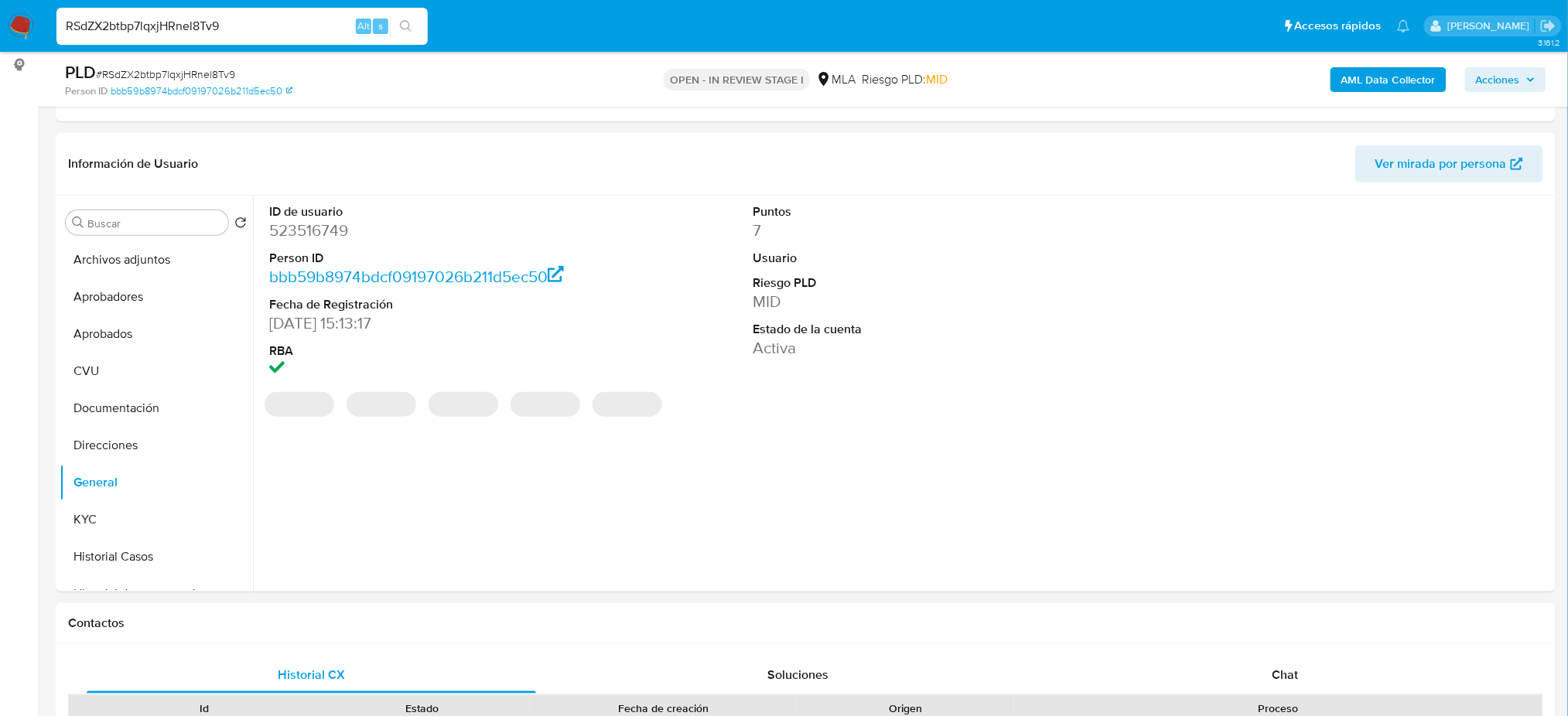
click at [310, 226] on dd "523516749" at bounding box center [423, 231] width 307 height 21
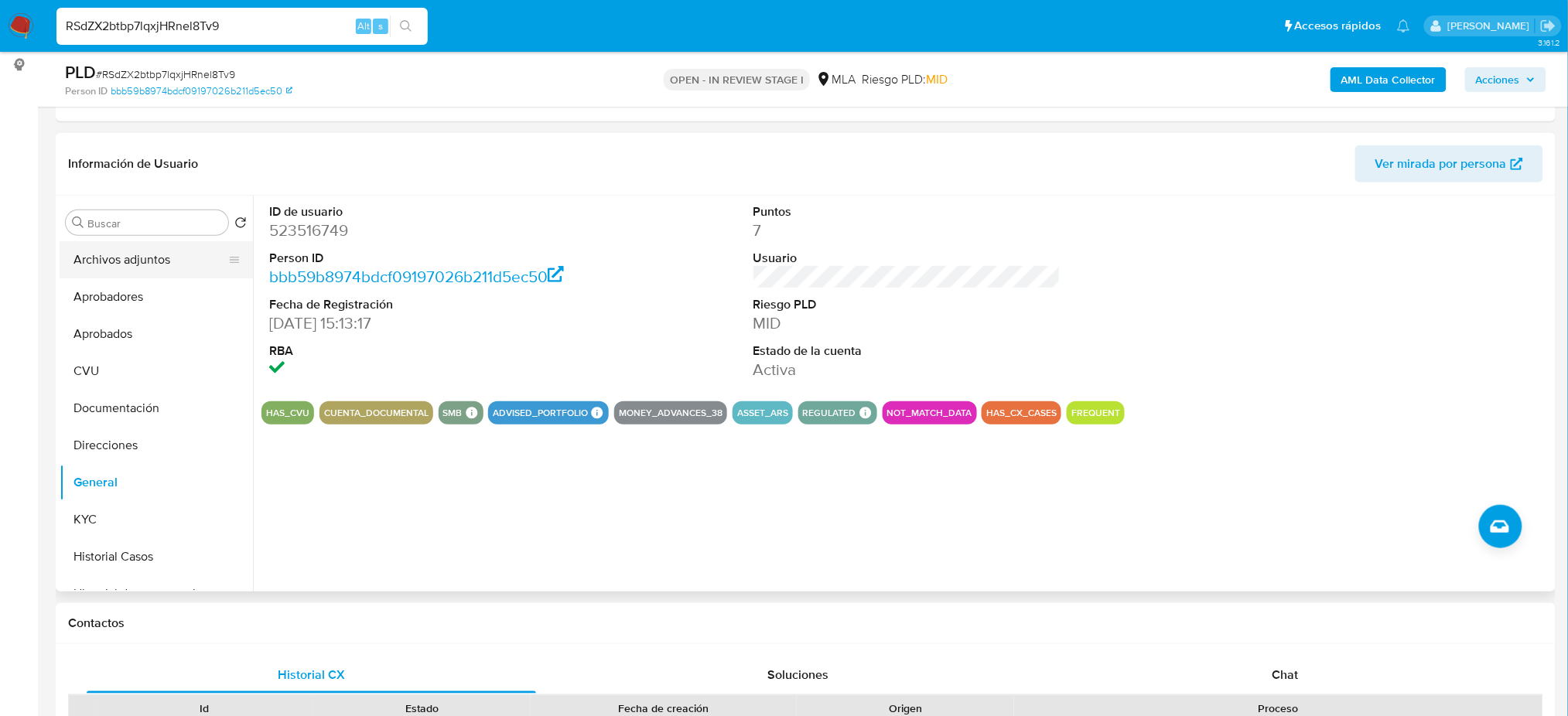
click at [108, 263] on button "Archivos adjuntos" at bounding box center [150, 259] width 181 height 37
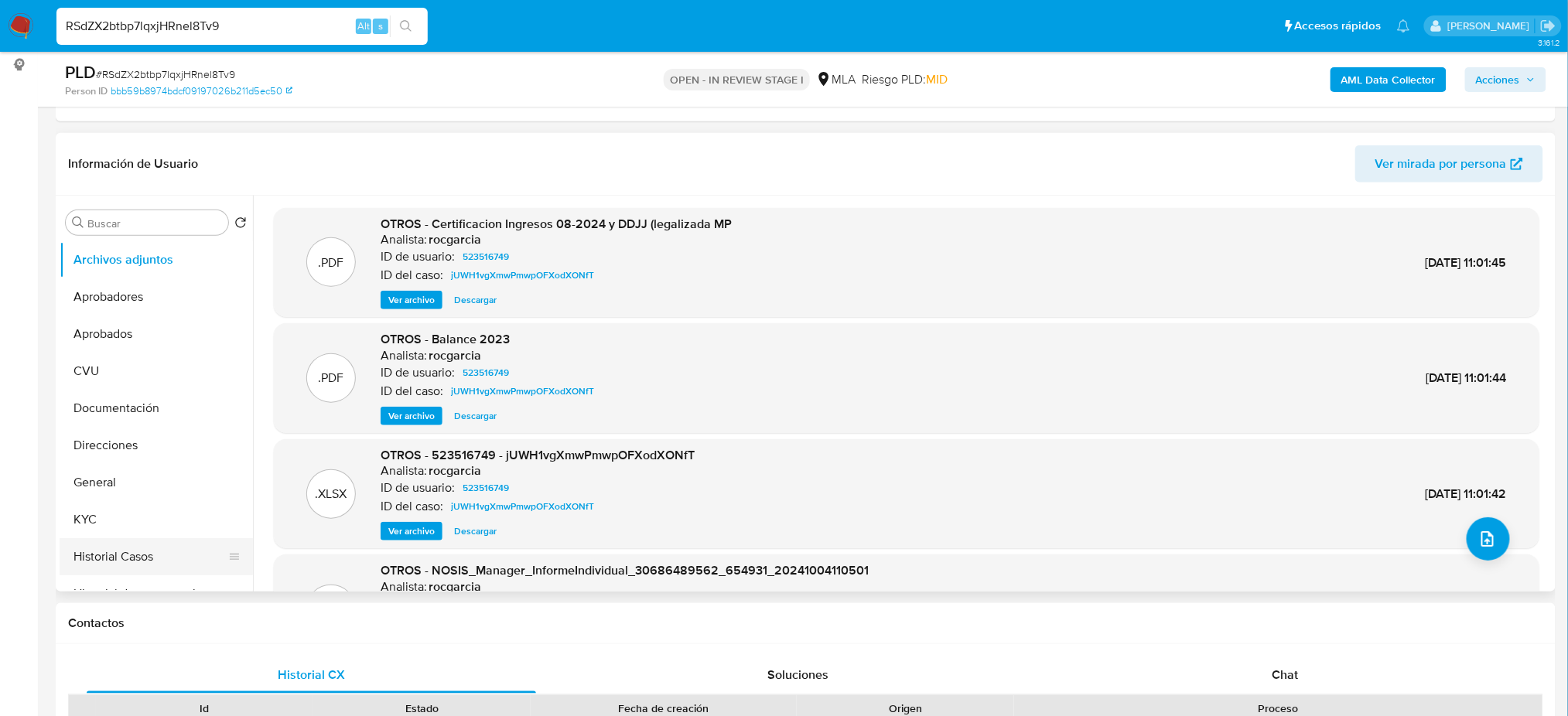
click at [112, 544] on button "Historial Casos" at bounding box center [150, 557] width 181 height 37
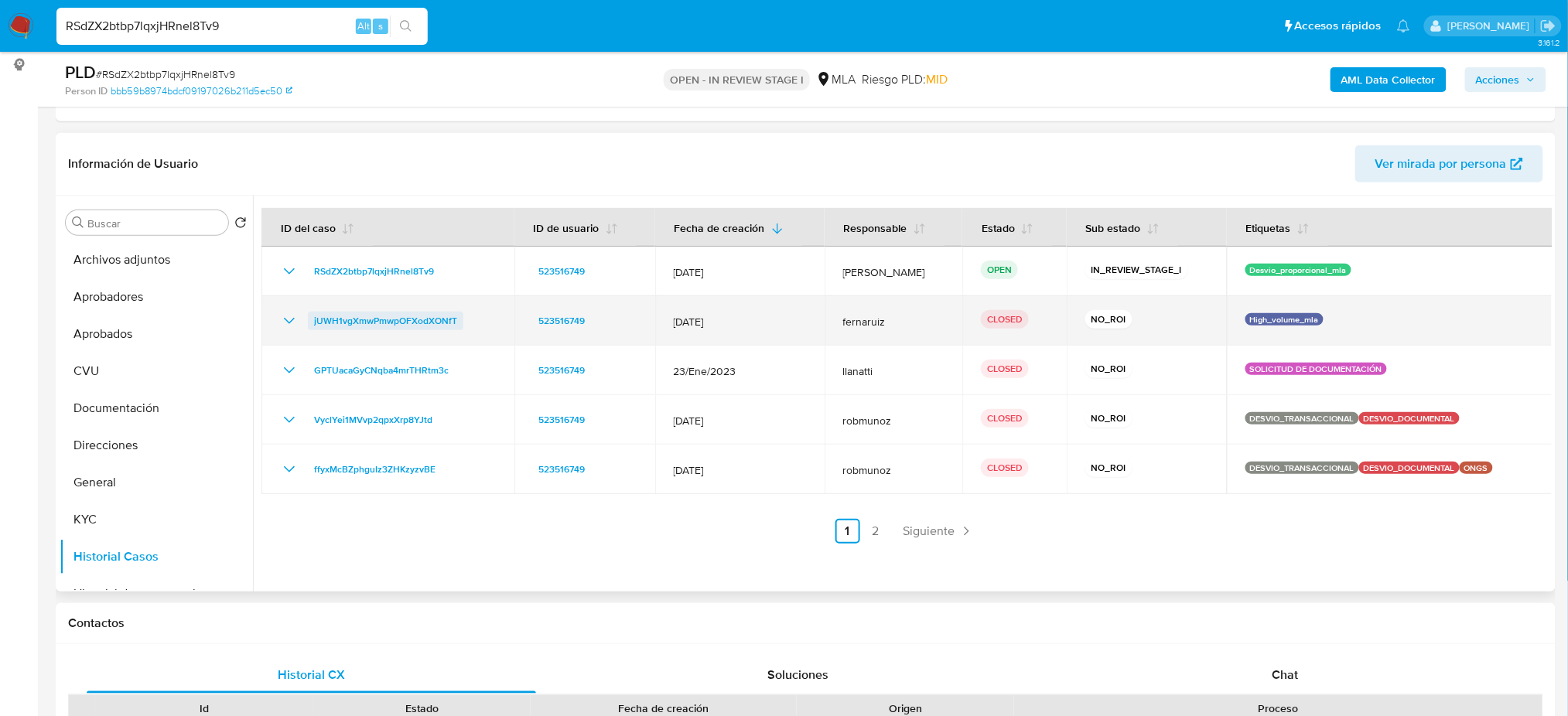
click at [355, 328] on span "jUWH1vgXmwPmwpOFXodXONfT" at bounding box center [385, 321] width 143 height 19
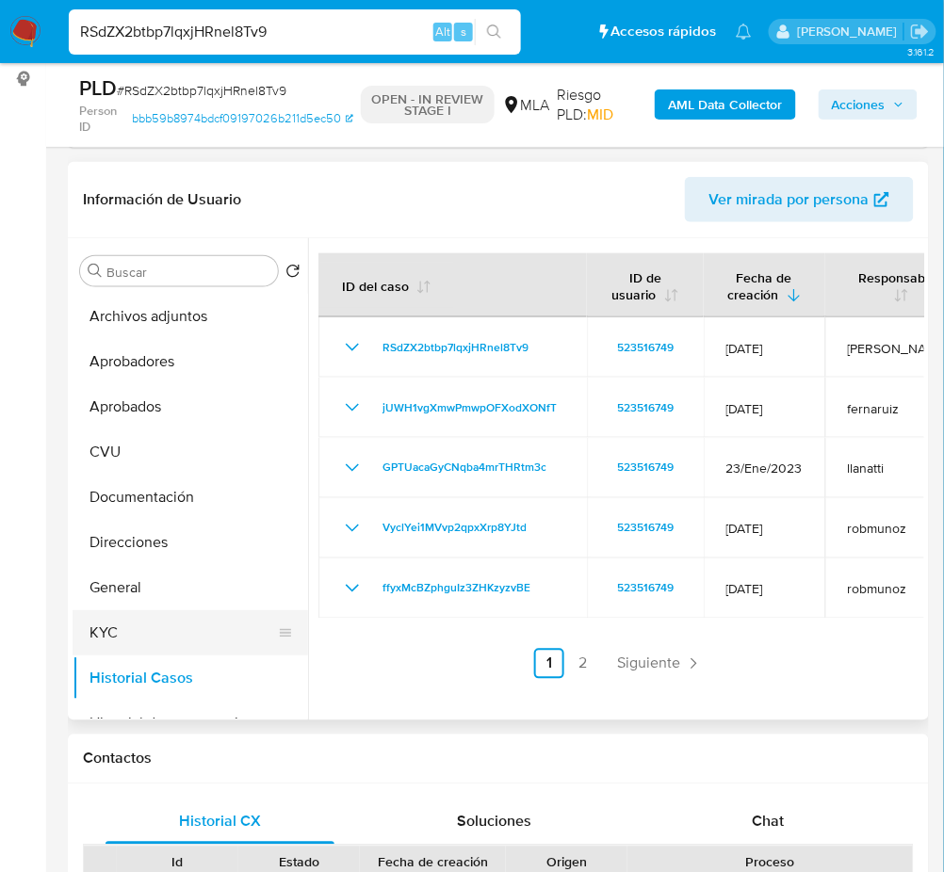
click at [93, 626] on button "KYC" at bounding box center [183, 632] width 220 height 45
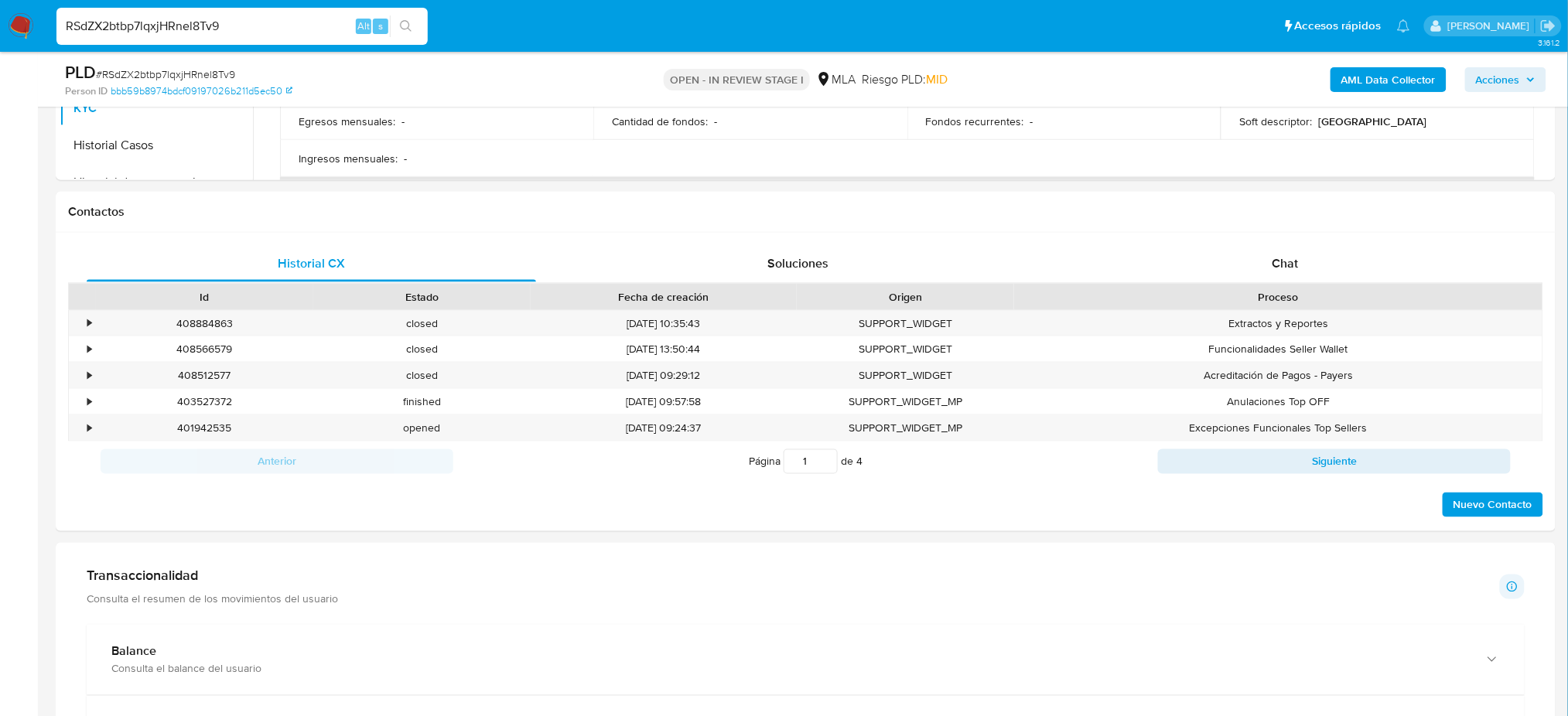
scroll to position [619, 0]
drag, startPoint x: 1268, startPoint y: 246, endPoint x: 1109, endPoint y: 285, distance: 163.7
click at [1268, 247] on div "Chat" at bounding box center [1285, 262] width 449 height 37
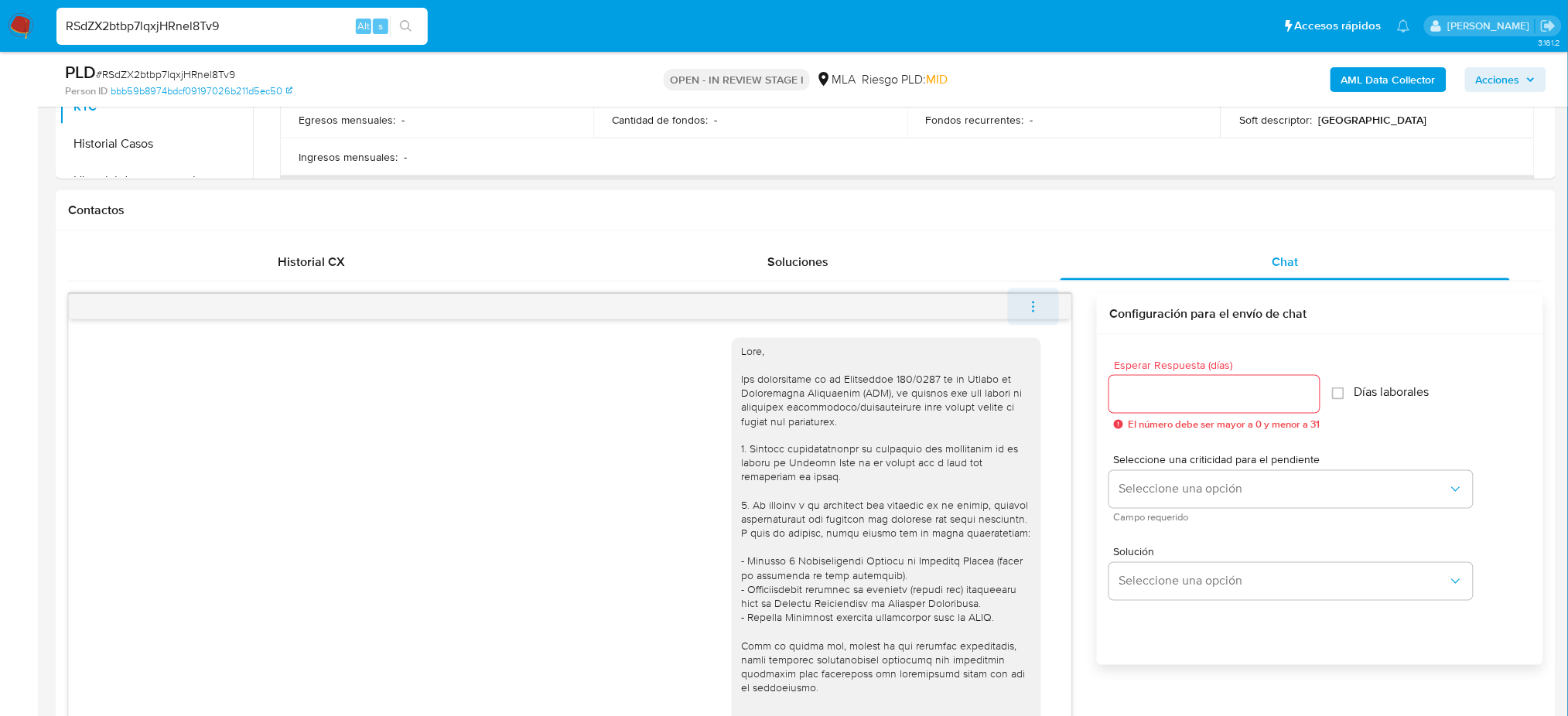
scroll to position [726, 0]
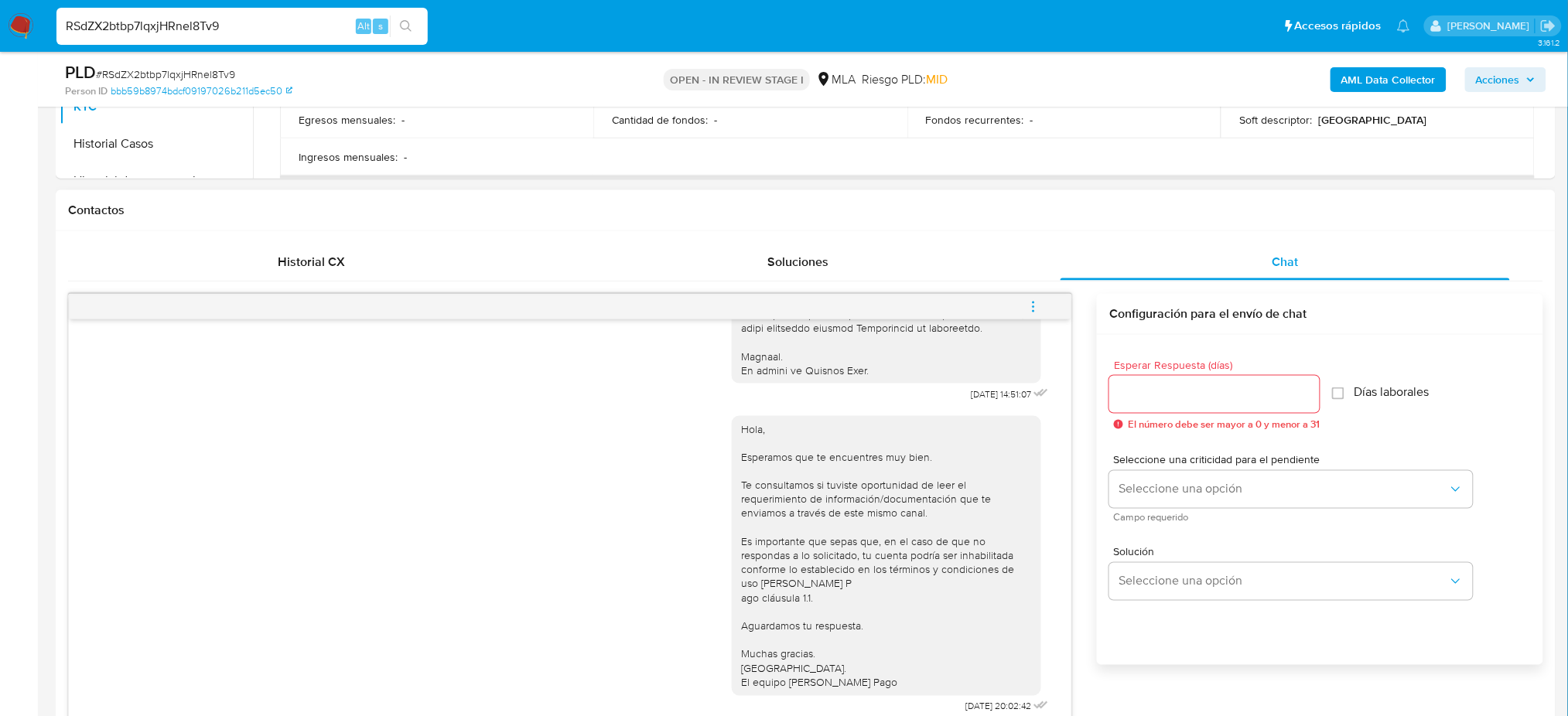
click at [1036, 304] on icon "menu-action" at bounding box center [1033, 307] width 14 height 14
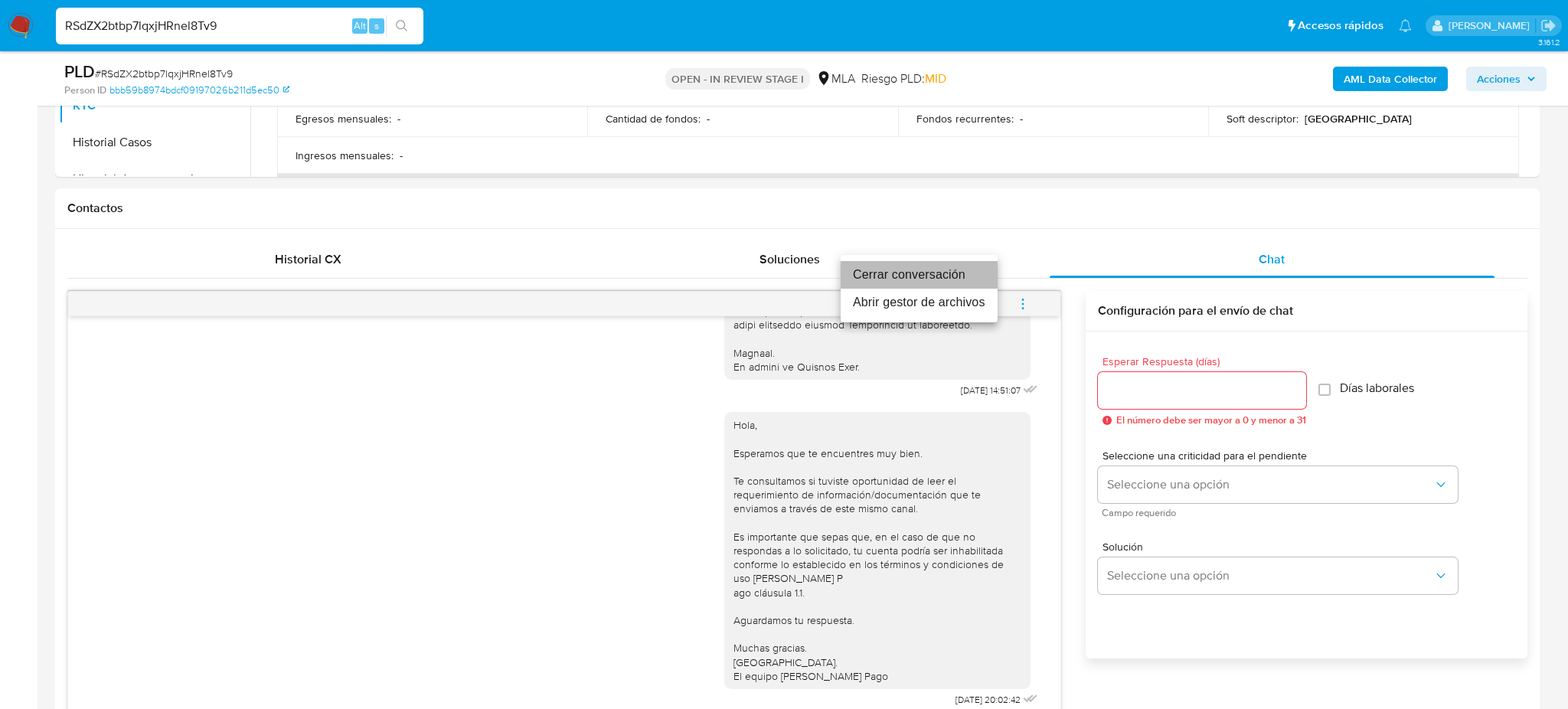
click at [942, 281] on li "Cerrar conversación" at bounding box center [919, 275] width 157 height 28
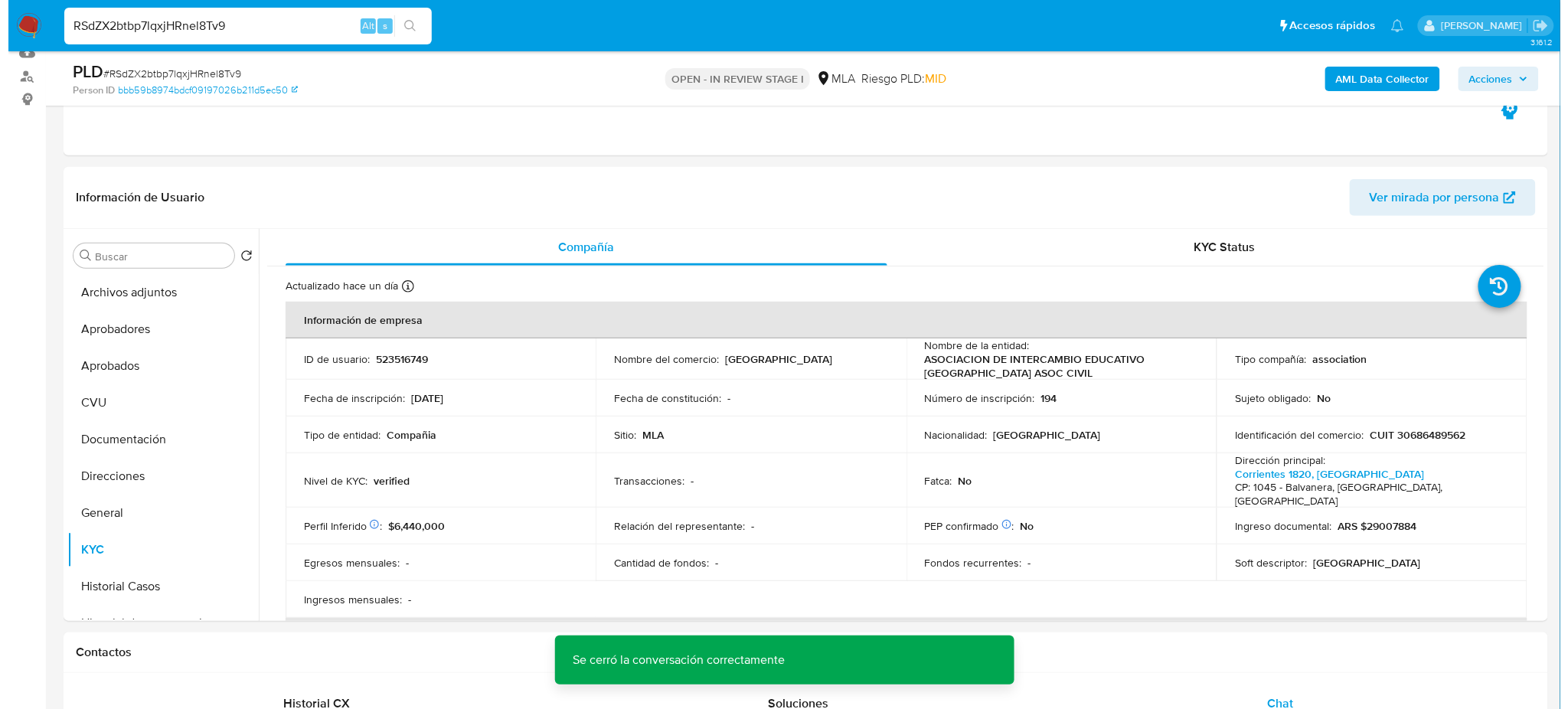
scroll to position [204, 0]
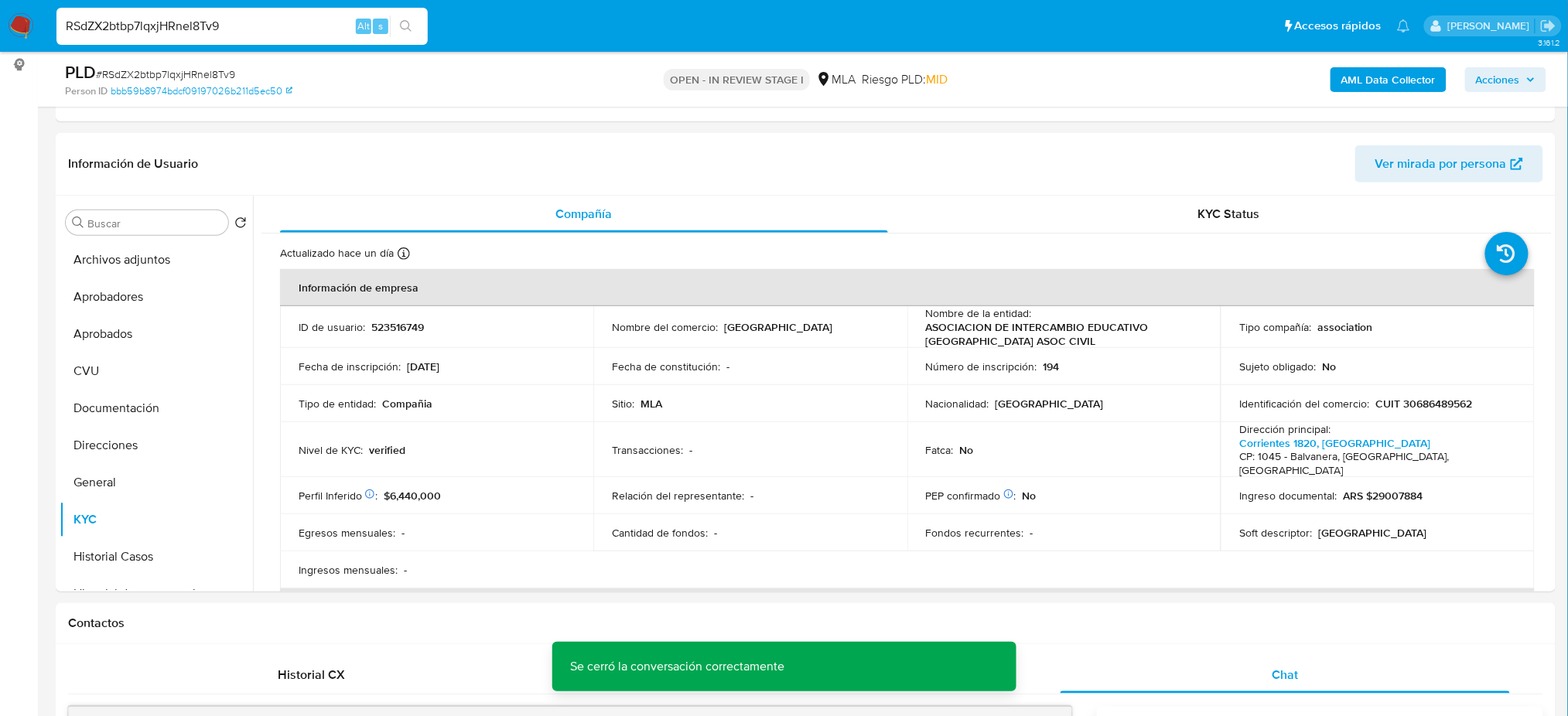
click at [1374, 91] on b "AML Data Collector" at bounding box center [1387, 80] width 94 height 25
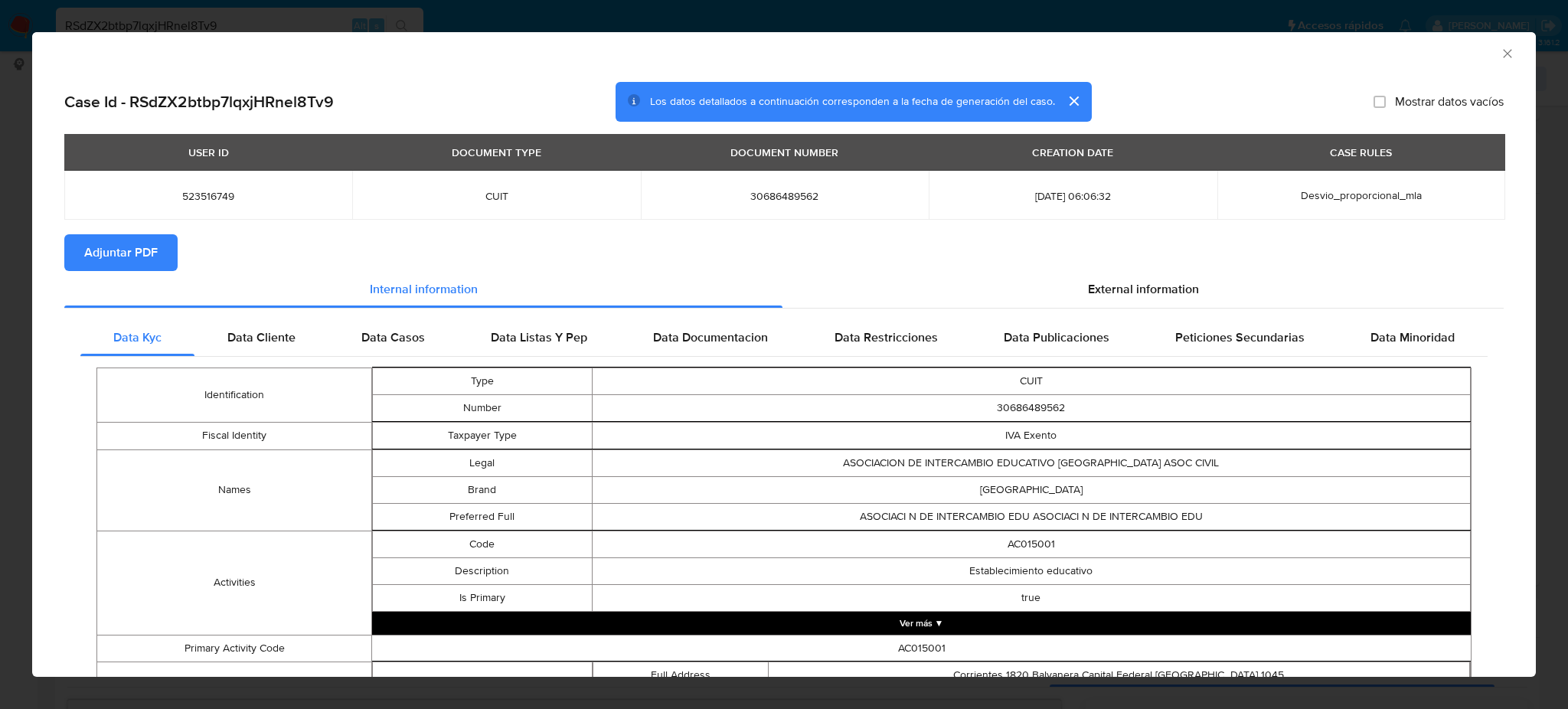
click at [139, 244] on span "Adjuntar PDF" at bounding box center [121, 252] width 73 height 33
drag, startPoint x: 1488, startPoint y: 58, endPoint x: 1466, endPoint y: 57, distance: 22.0
click at [1503, 57] on icon "Cerrar ventana" at bounding box center [1507, 53] width 8 height 8
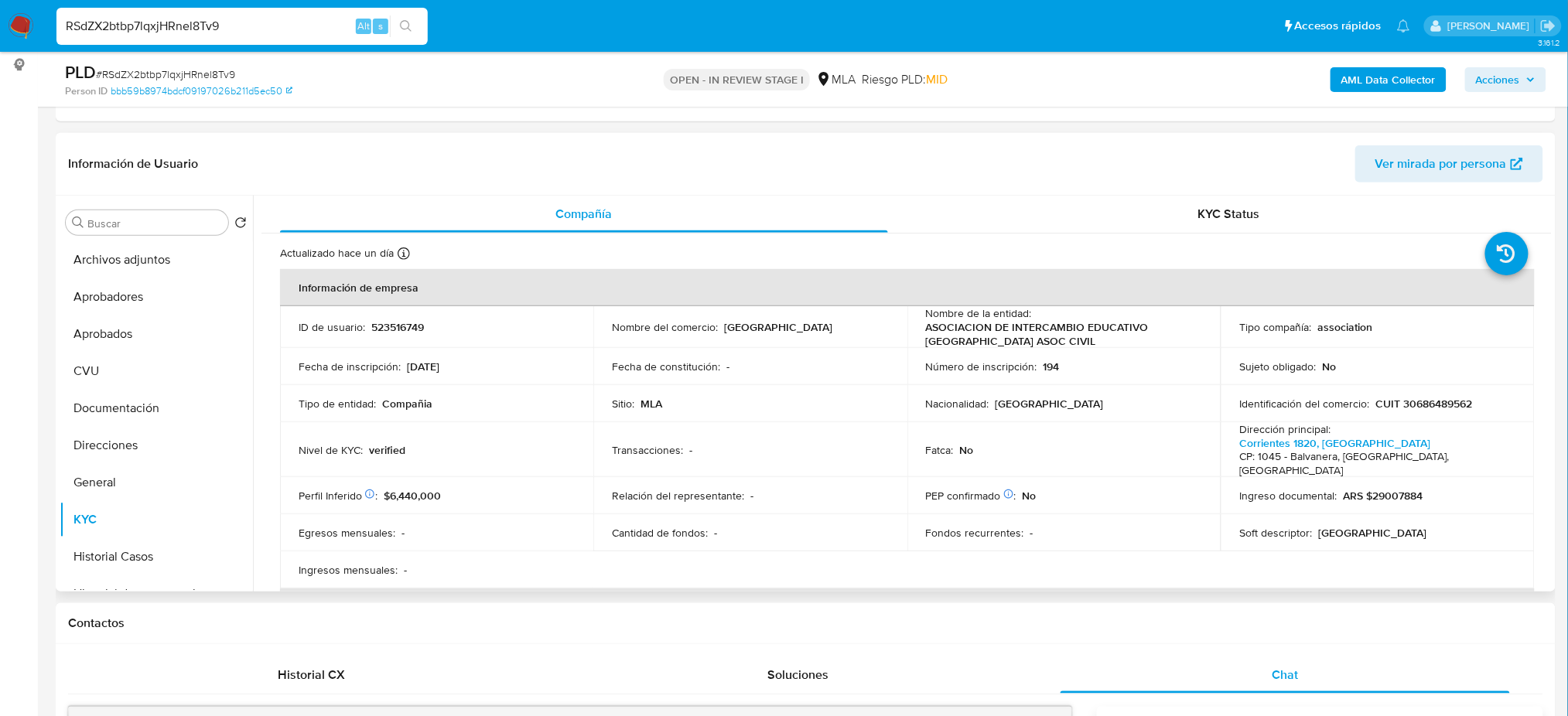
click at [392, 326] on p "523516749" at bounding box center [397, 327] width 53 height 14
copy p "523516749"
click at [94, 264] on button "Archivos adjuntos" at bounding box center [150, 259] width 181 height 37
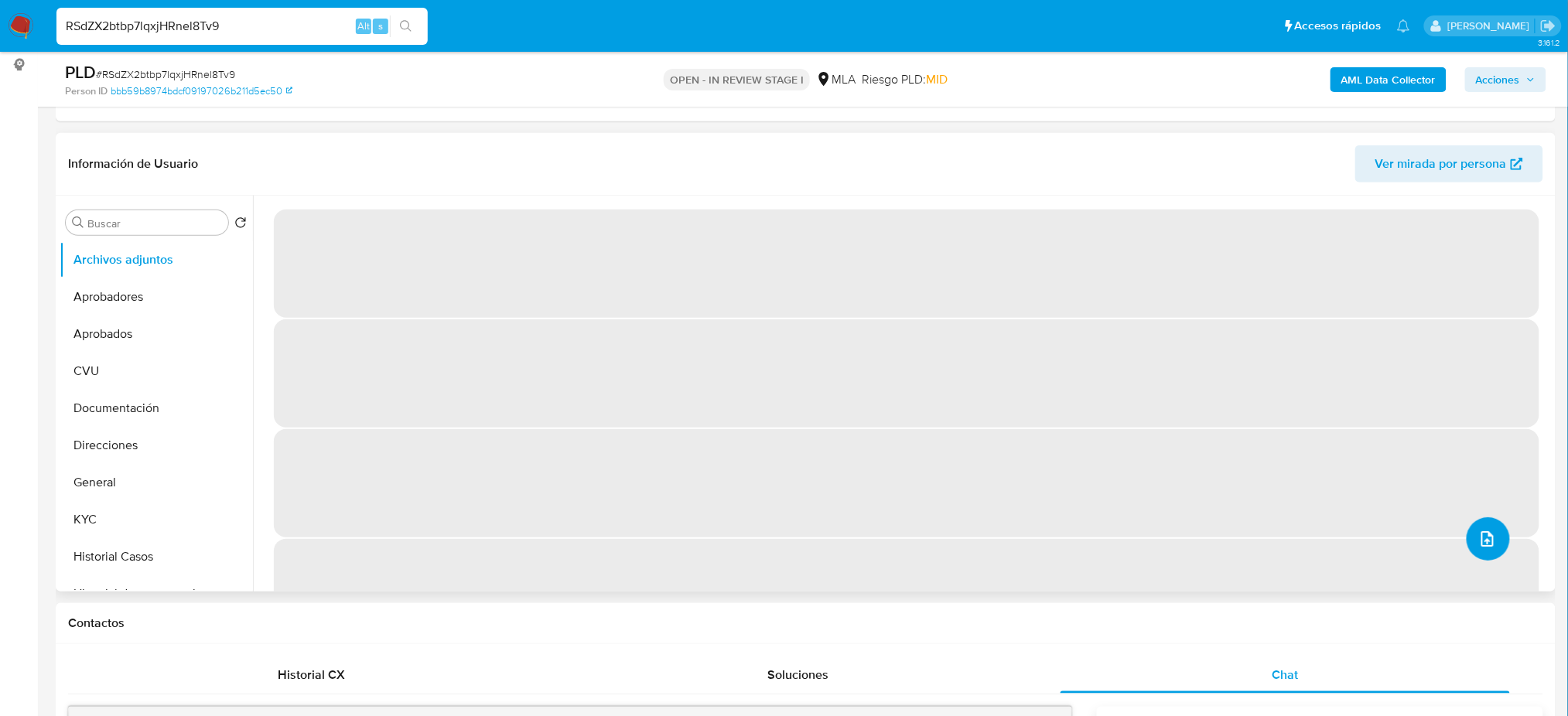
click at [1492, 539] on button "upload-file" at bounding box center [1488, 539] width 44 height 44
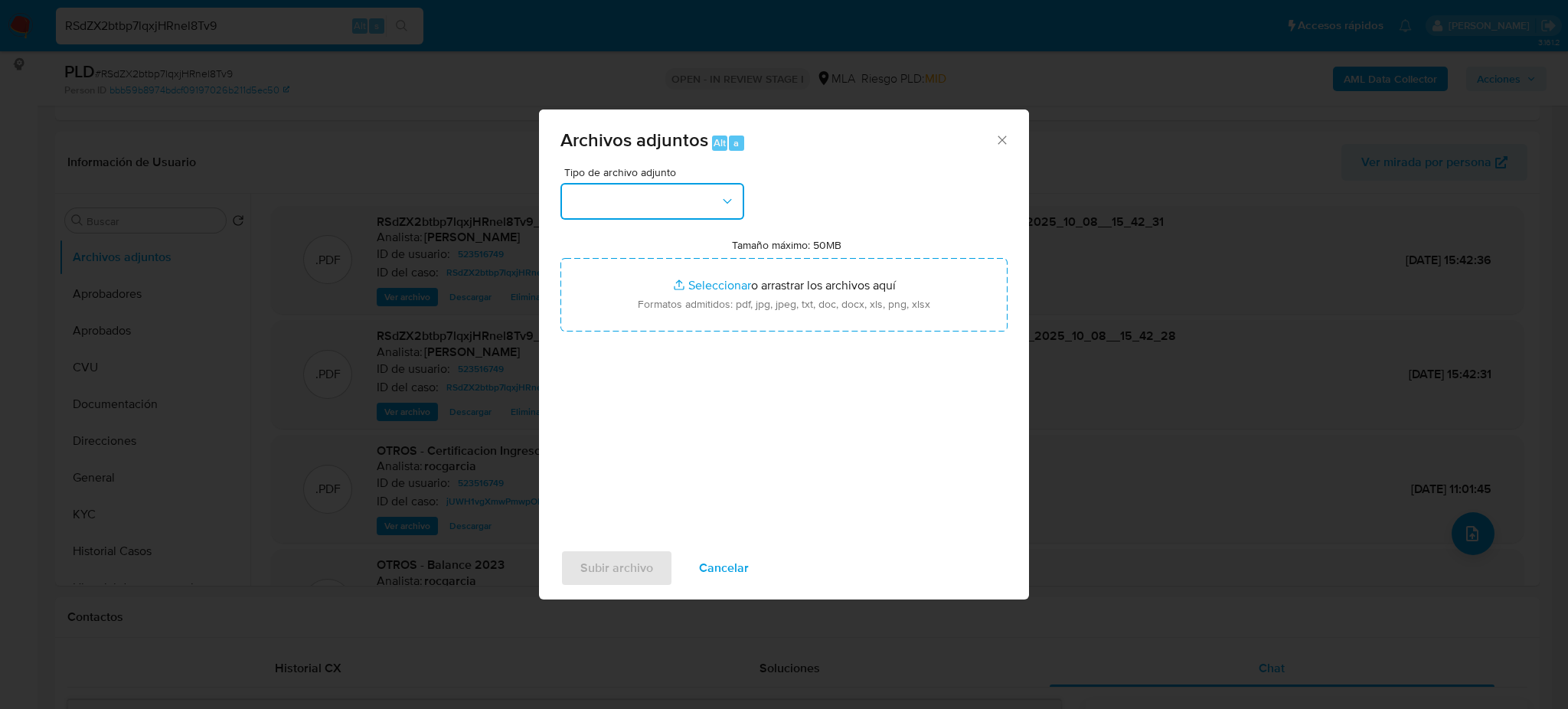
click at [675, 212] on button "button" at bounding box center [653, 201] width 184 height 37
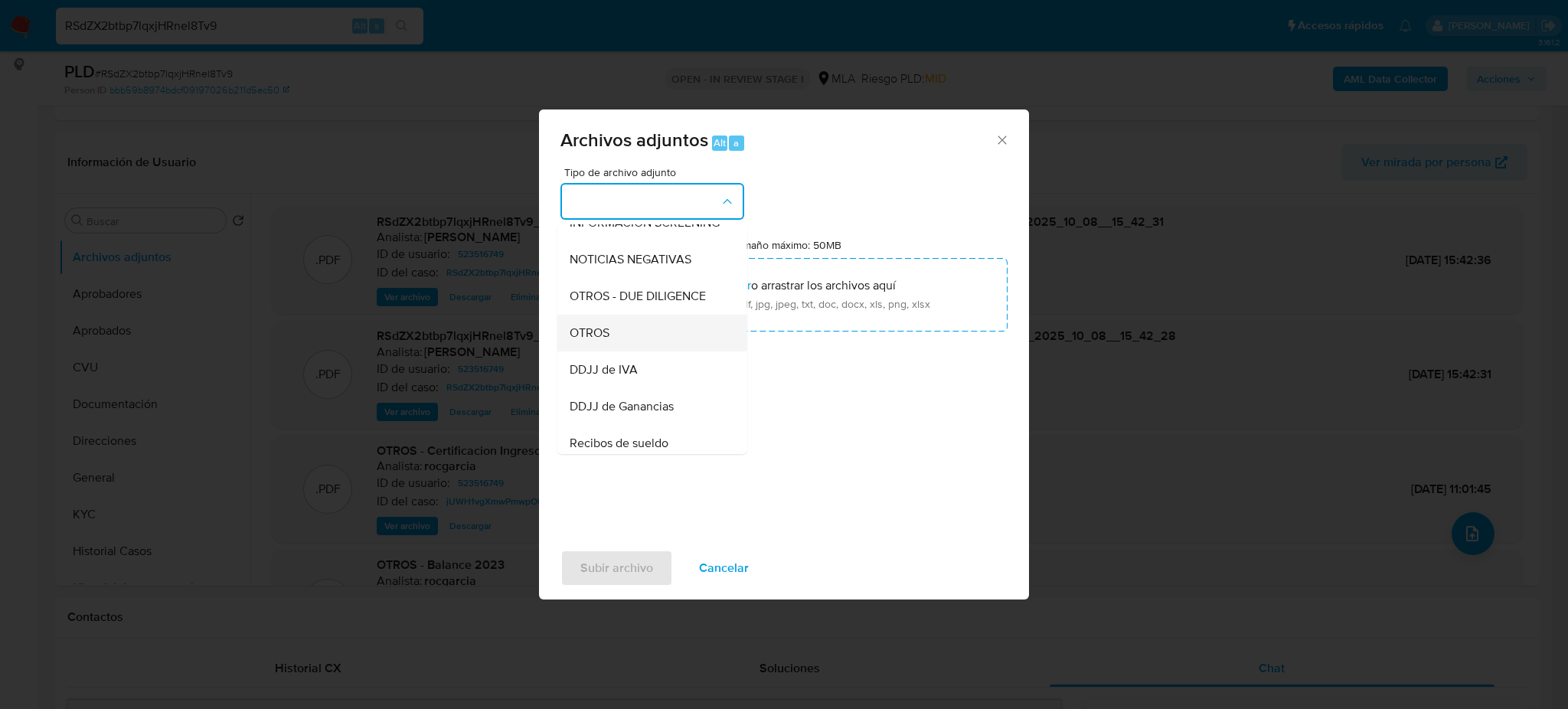
click at [650, 350] on div "OTROS" at bounding box center [648, 333] width 156 height 37
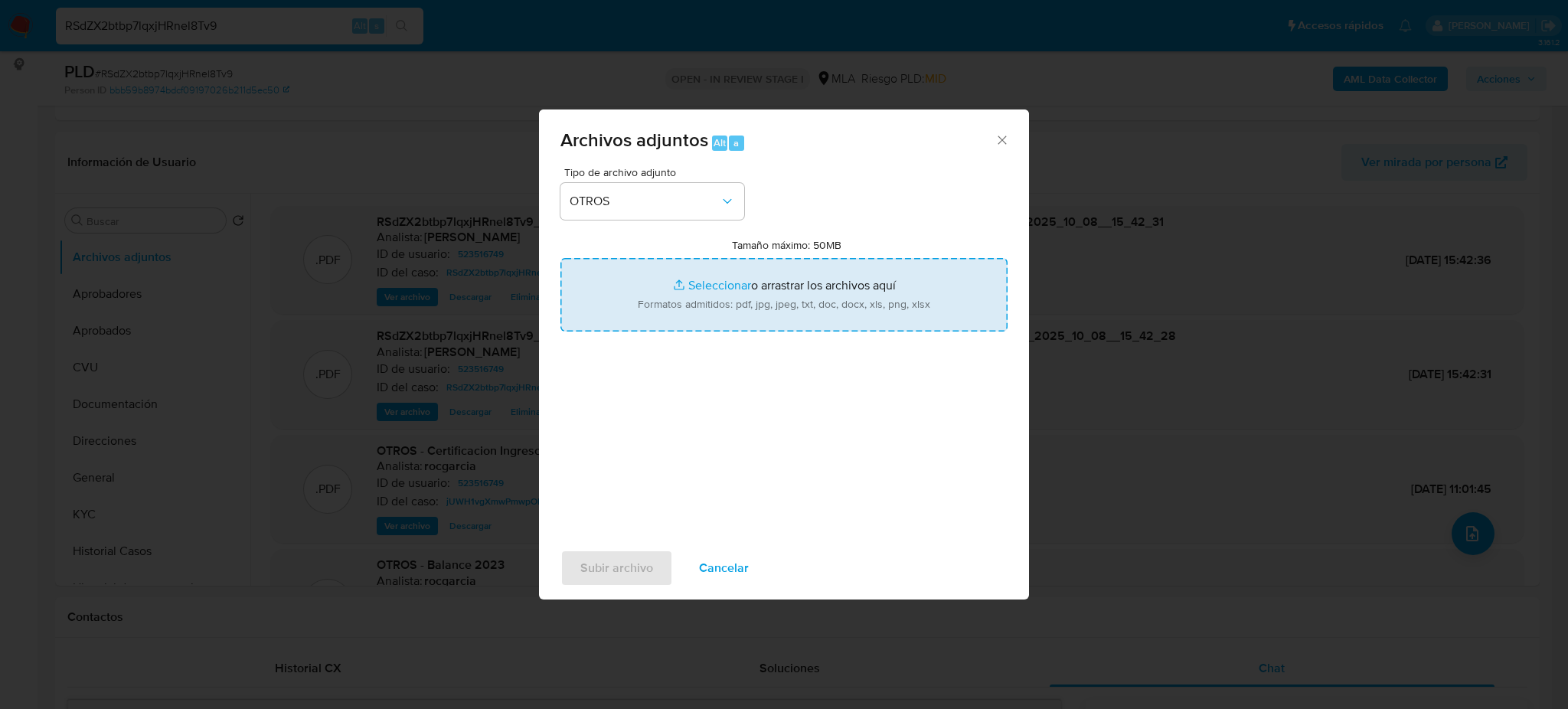
click at [675, 314] on input "Tamaño máximo: 50MB Seleccionar archivos" at bounding box center [784, 294] width 447 height 73
type input "C:\fakepath\Balance 2024 (legalizado).pdf"
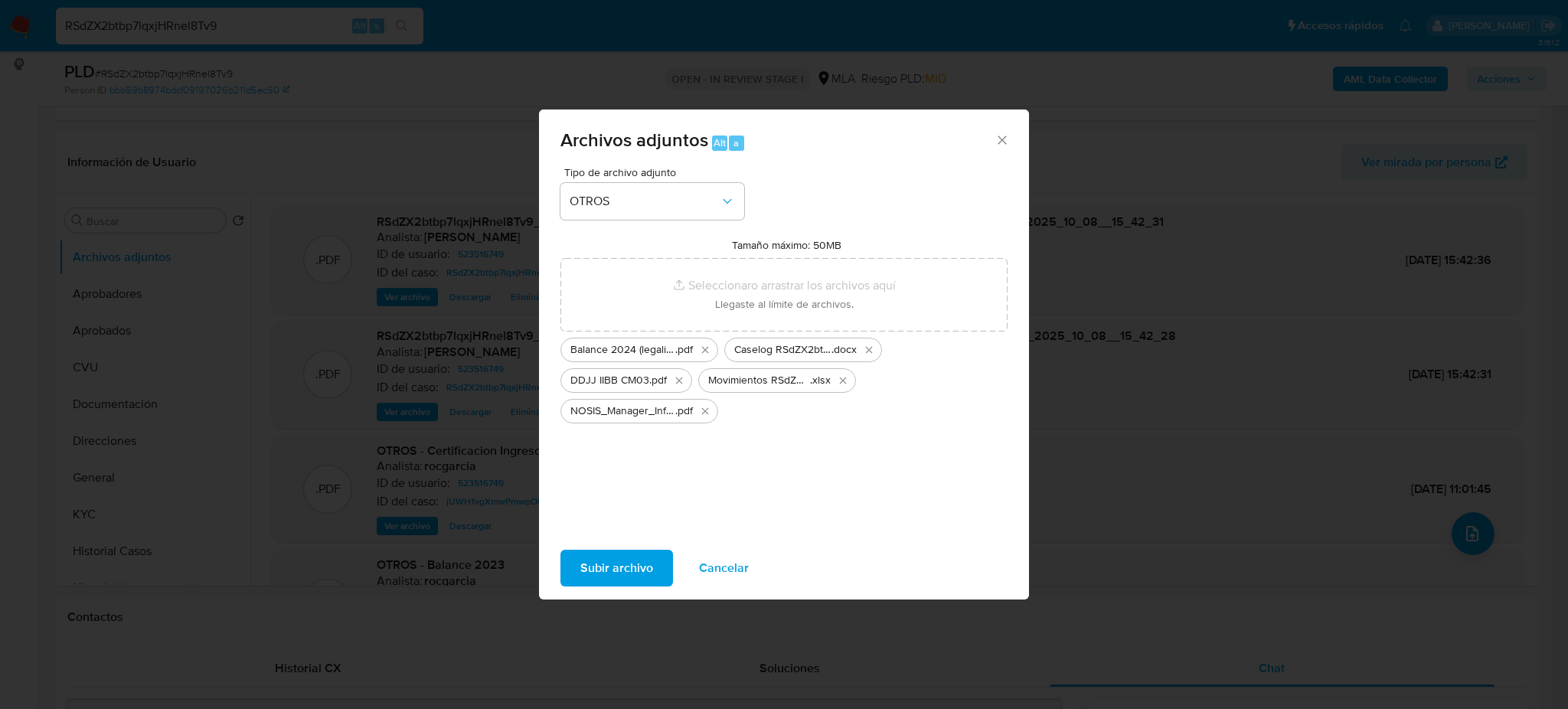
click at [596, 567] on span "Subir archivo" at bounding box center [616, 568] width 72 height 33
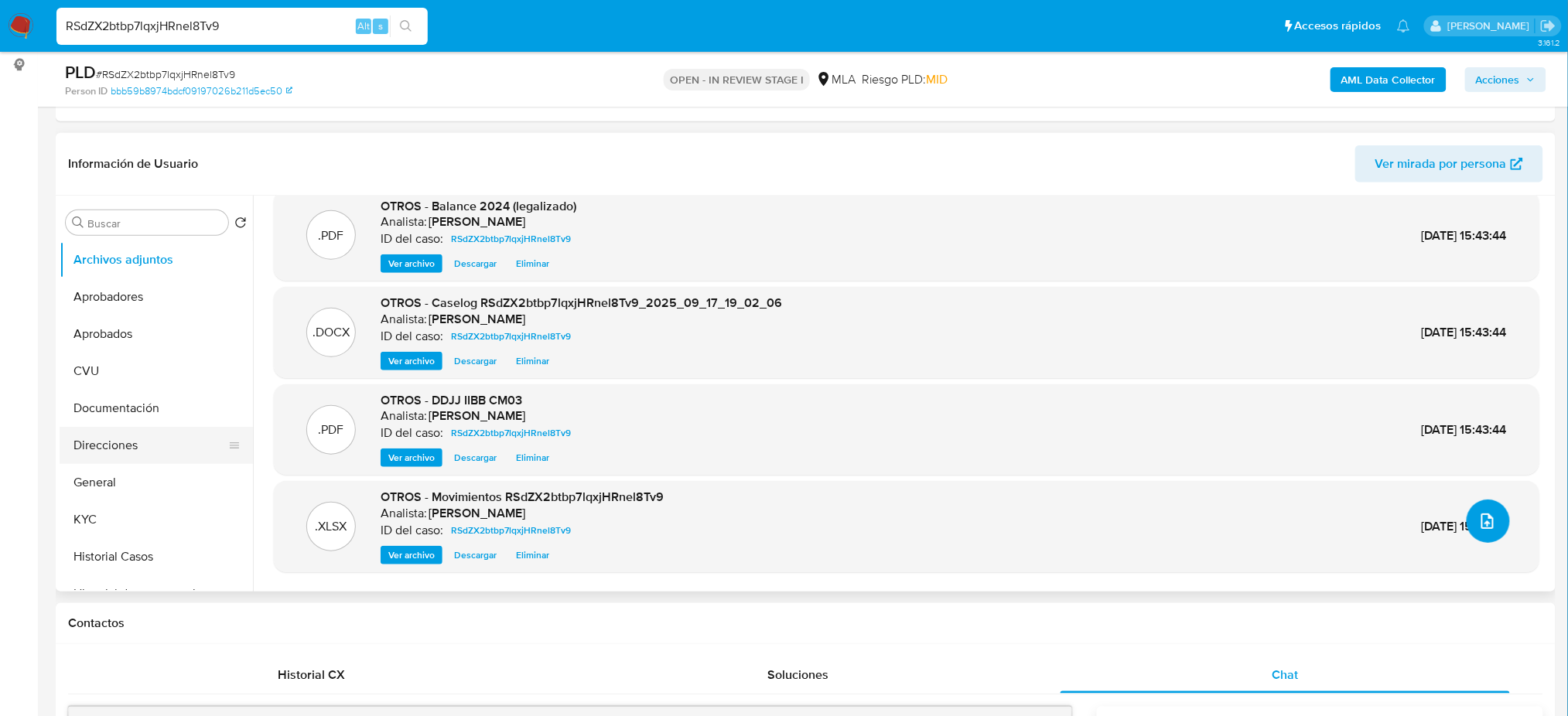
scroll to position [0, 0]
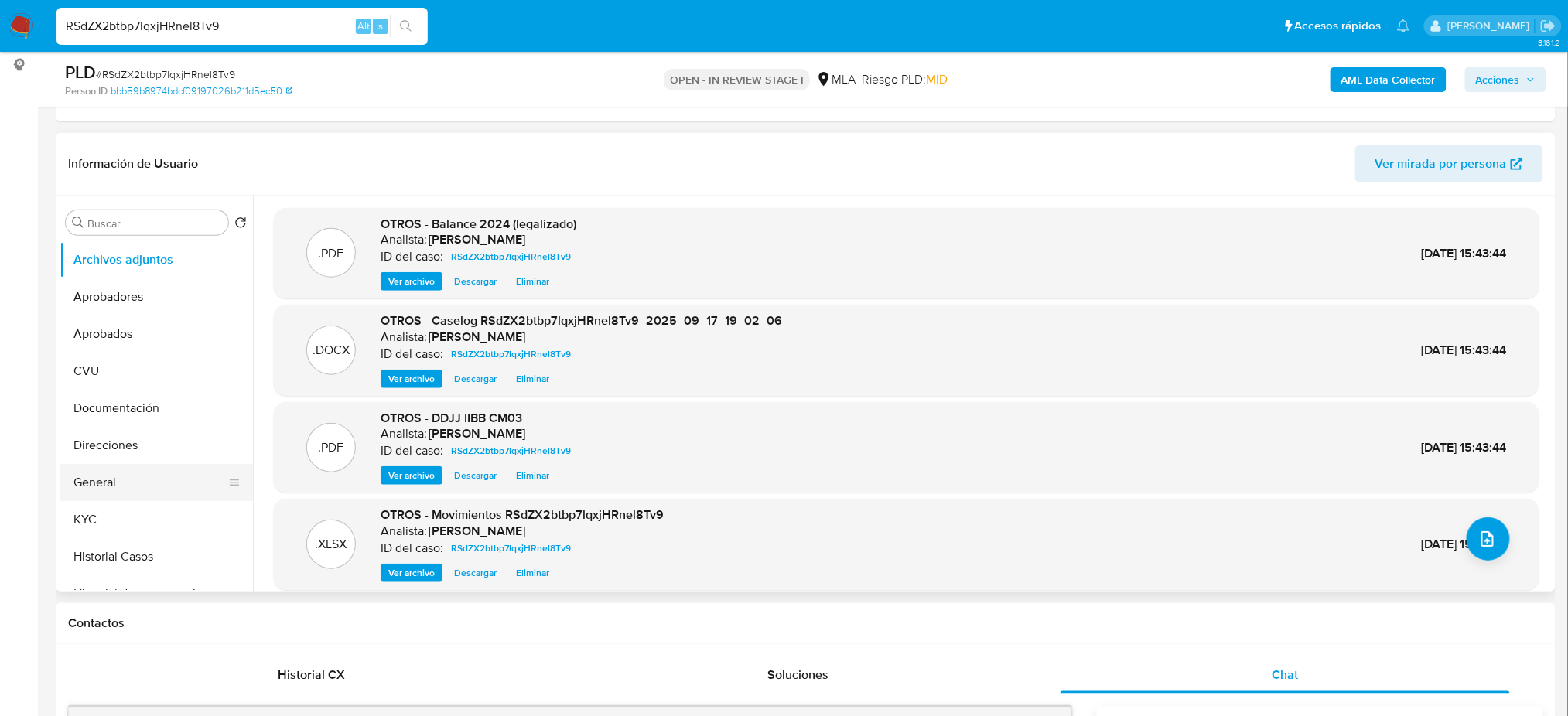
click at [156, 482] on button "General" at bounding box center [150, 482] width 181 height 37
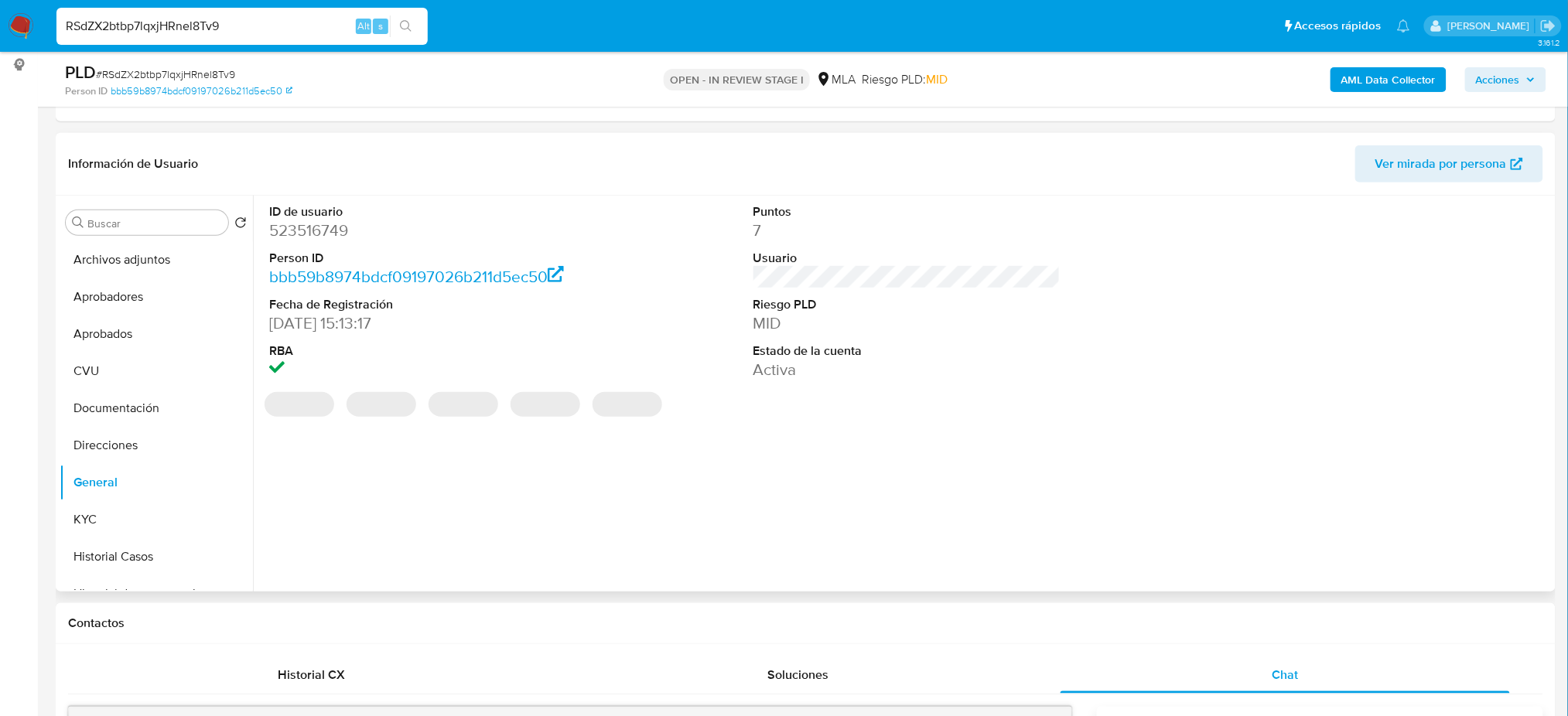
click at [297, 238] on dd "523516749" at bounding box center [423, 231] width 307 height 21
click at [297, 236] on dd "523516749" at bounding box center [423, 231] width 307 height 21
copy dd "523516749"
click at [105, 544] on button "Historial Casos" at bounding box center [150, 557] width 181 height 37
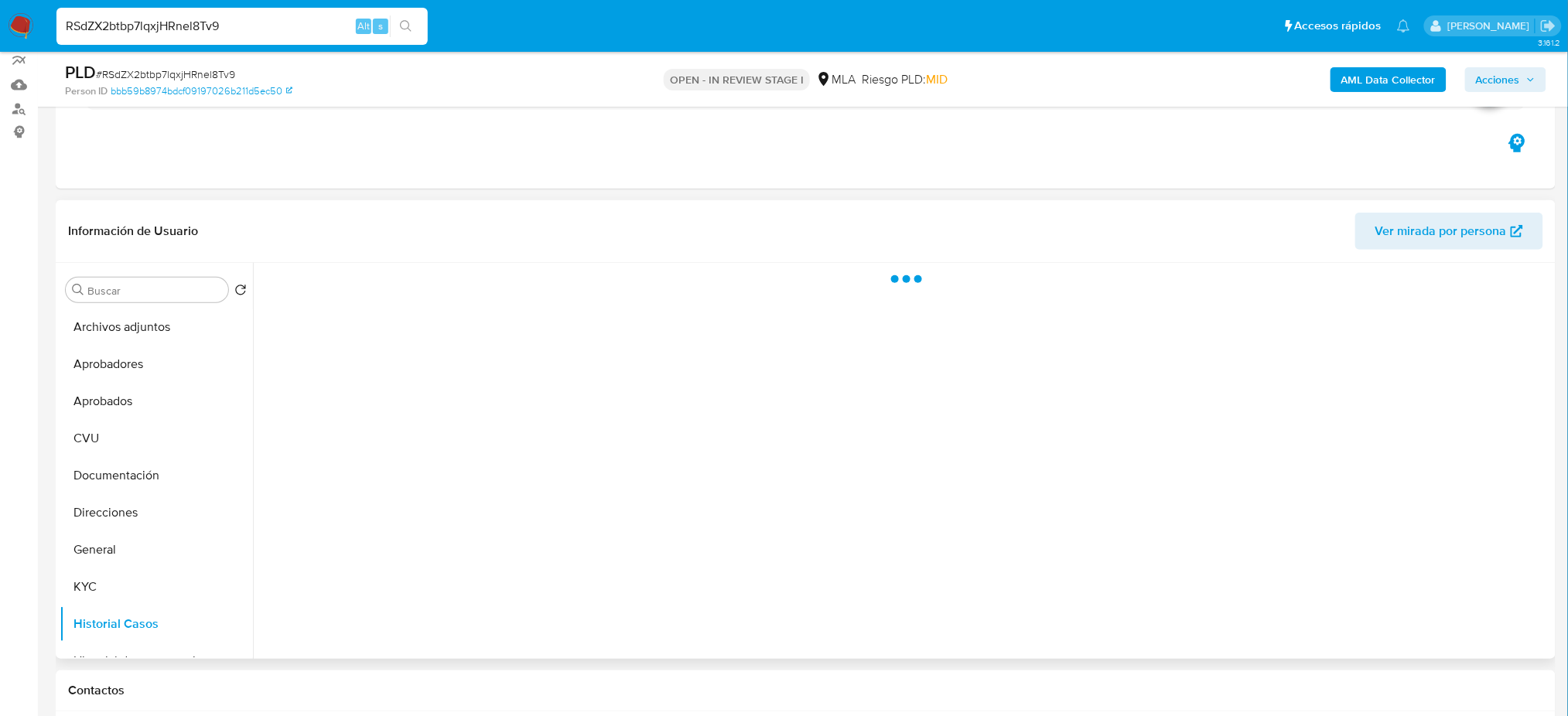
scroll to position [103, 0]
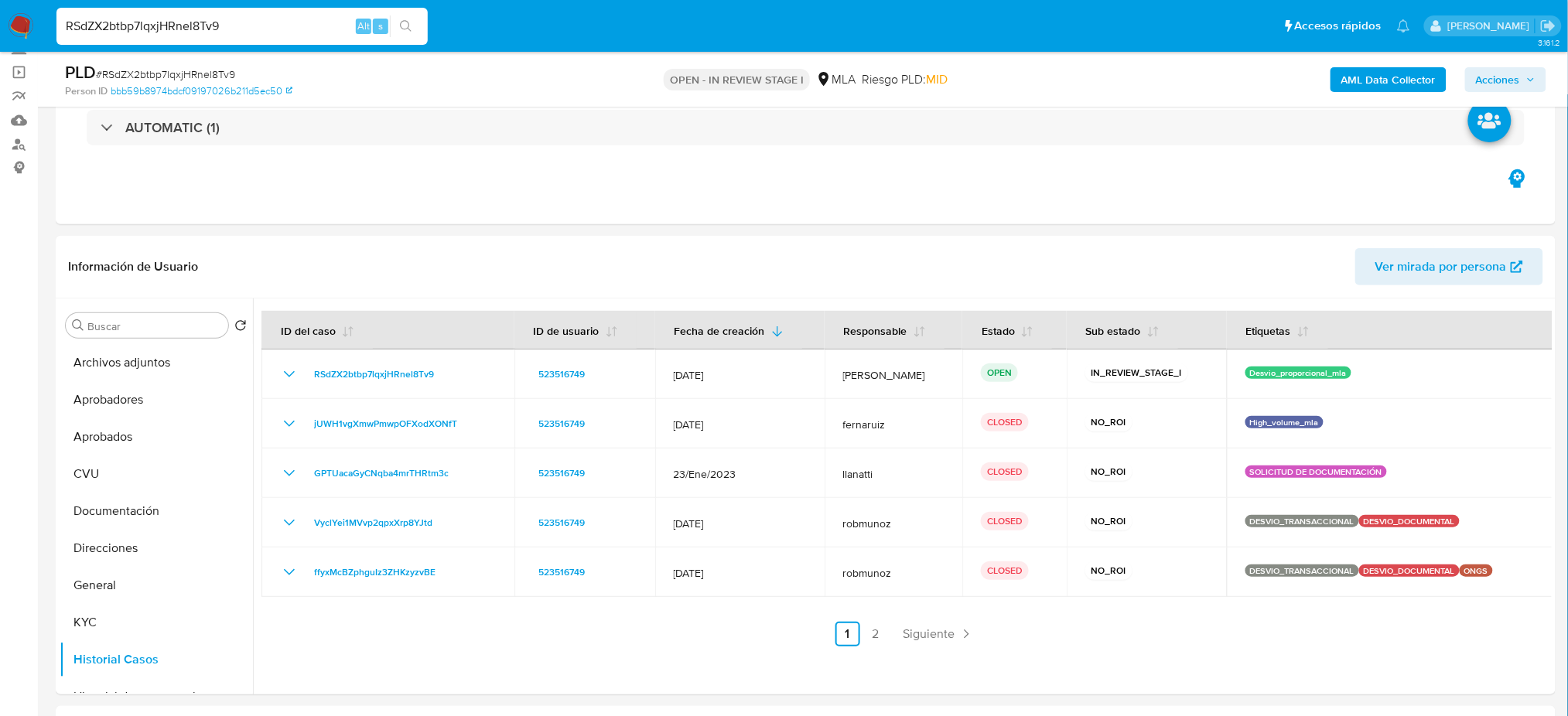
click at [1511, 83] on span "Acciones" at bounding box center [1497, 80] width 44 height 25
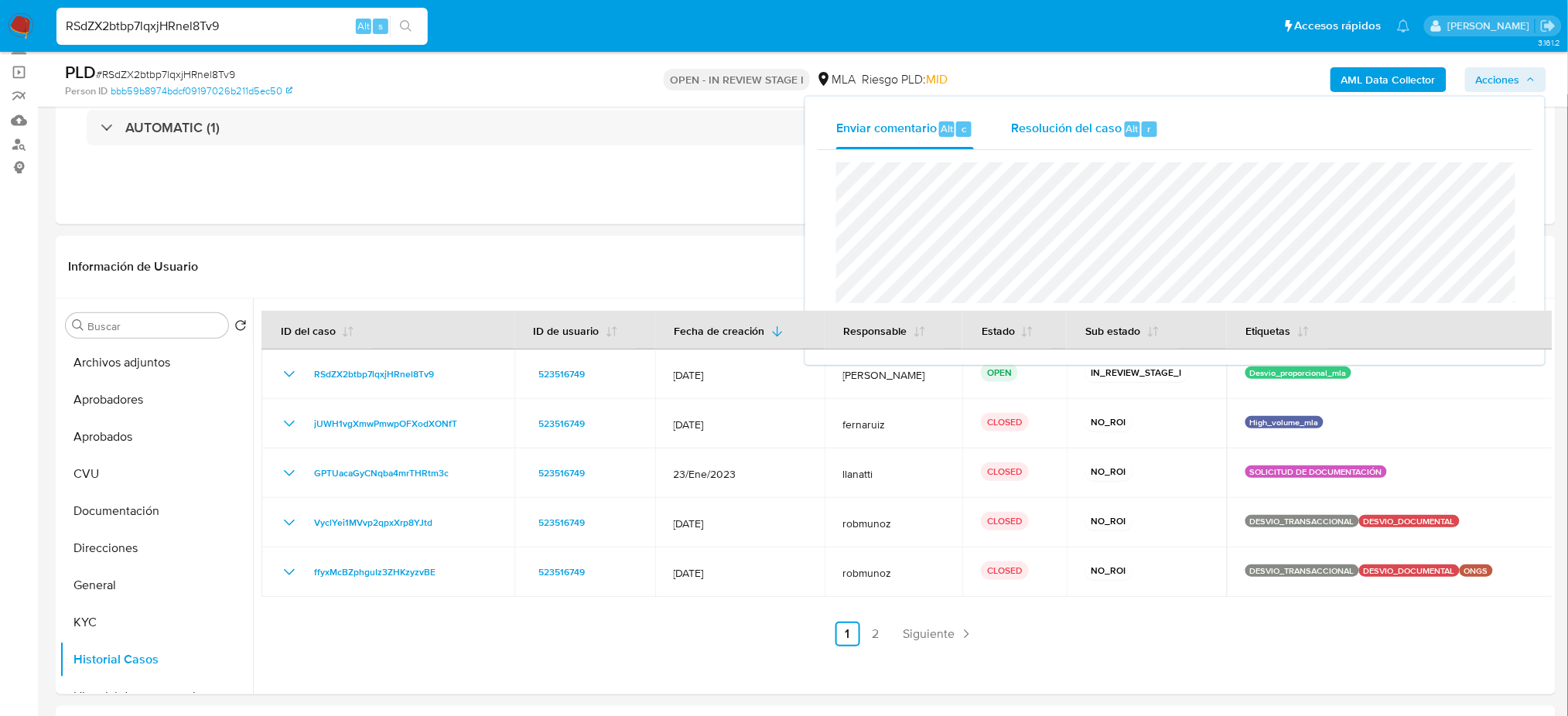
click at [1103, 131] on span "Resolución del caso" at bounding box center [1066, 128] width 111 height 18
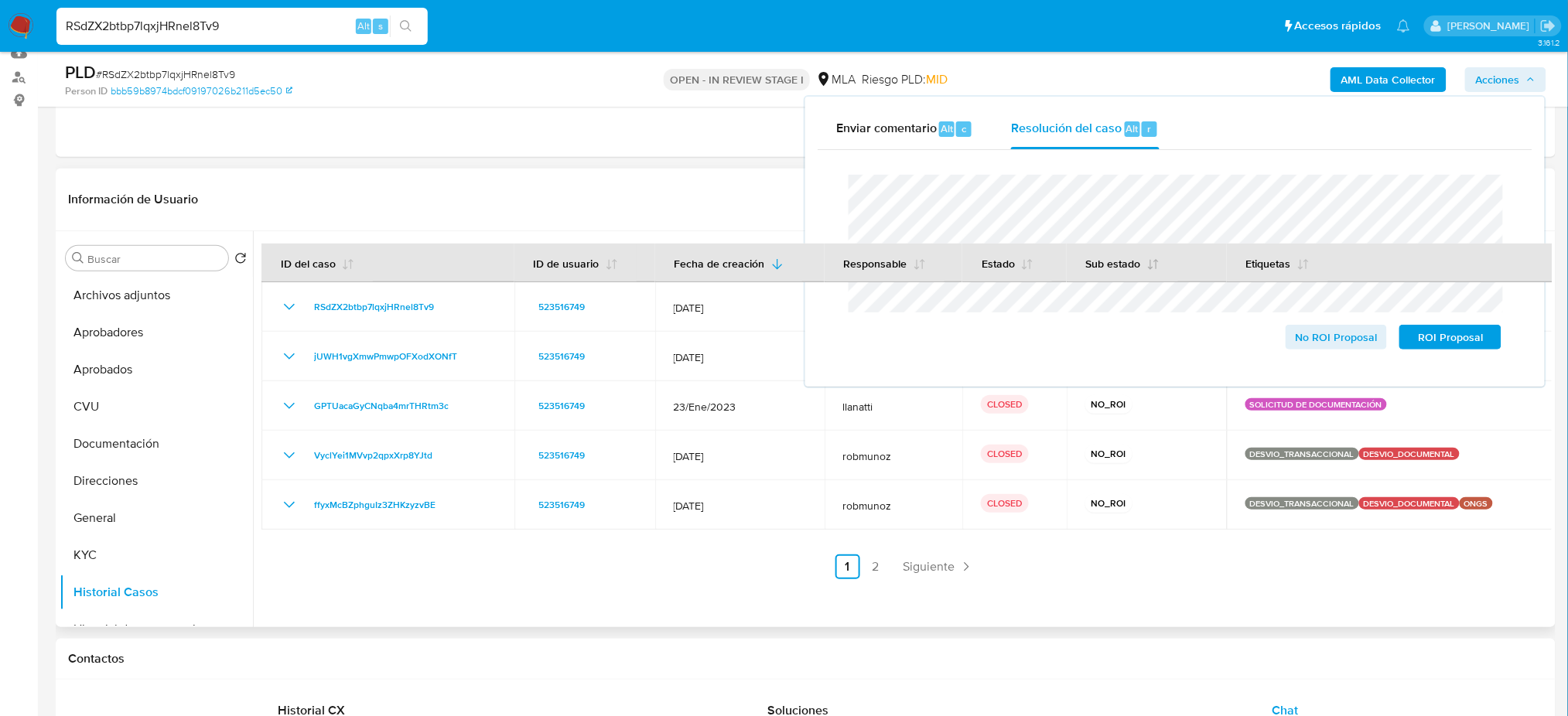
scroll to position [206, 0]
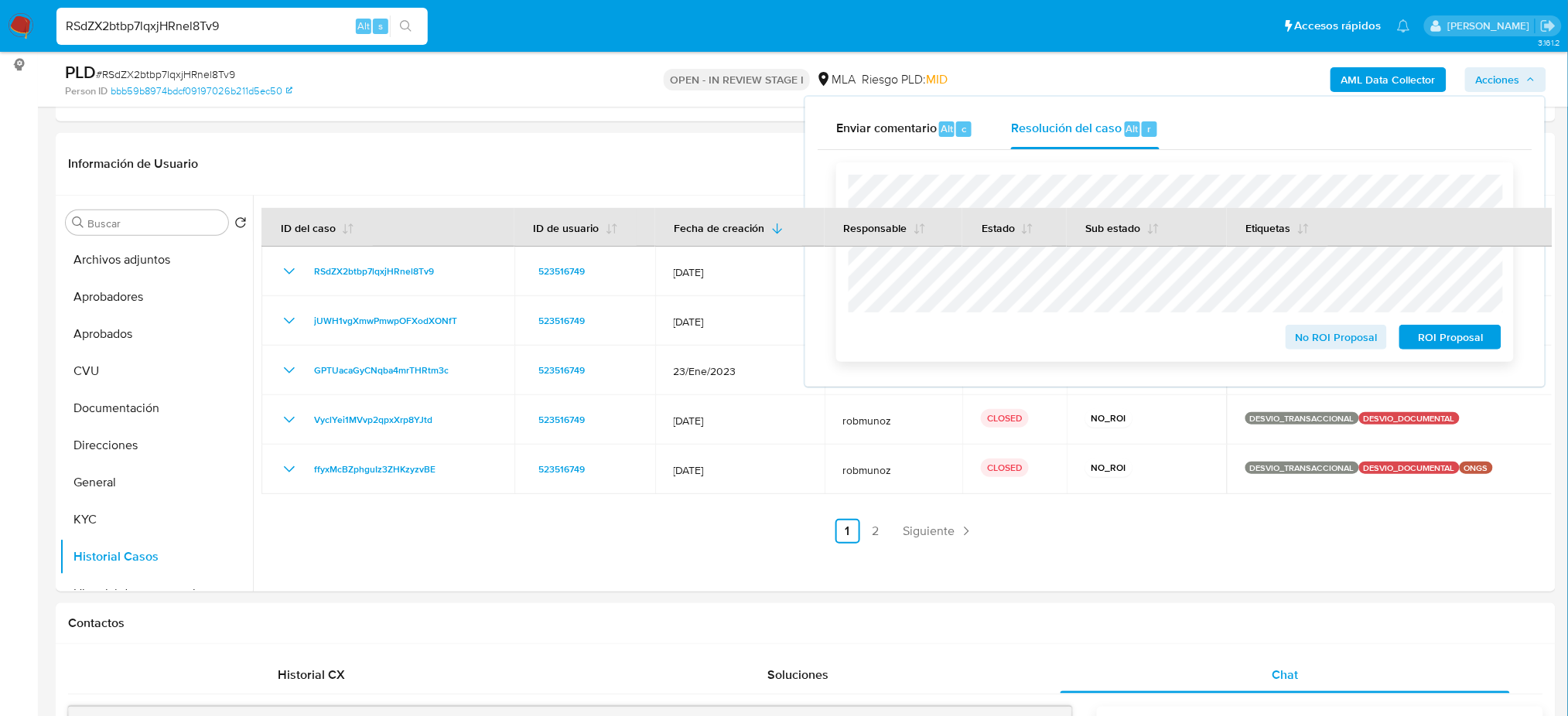
click at [1304, 333] on span "No ROI Proposal" at bounding box center [1336, 337] width 80 height 21
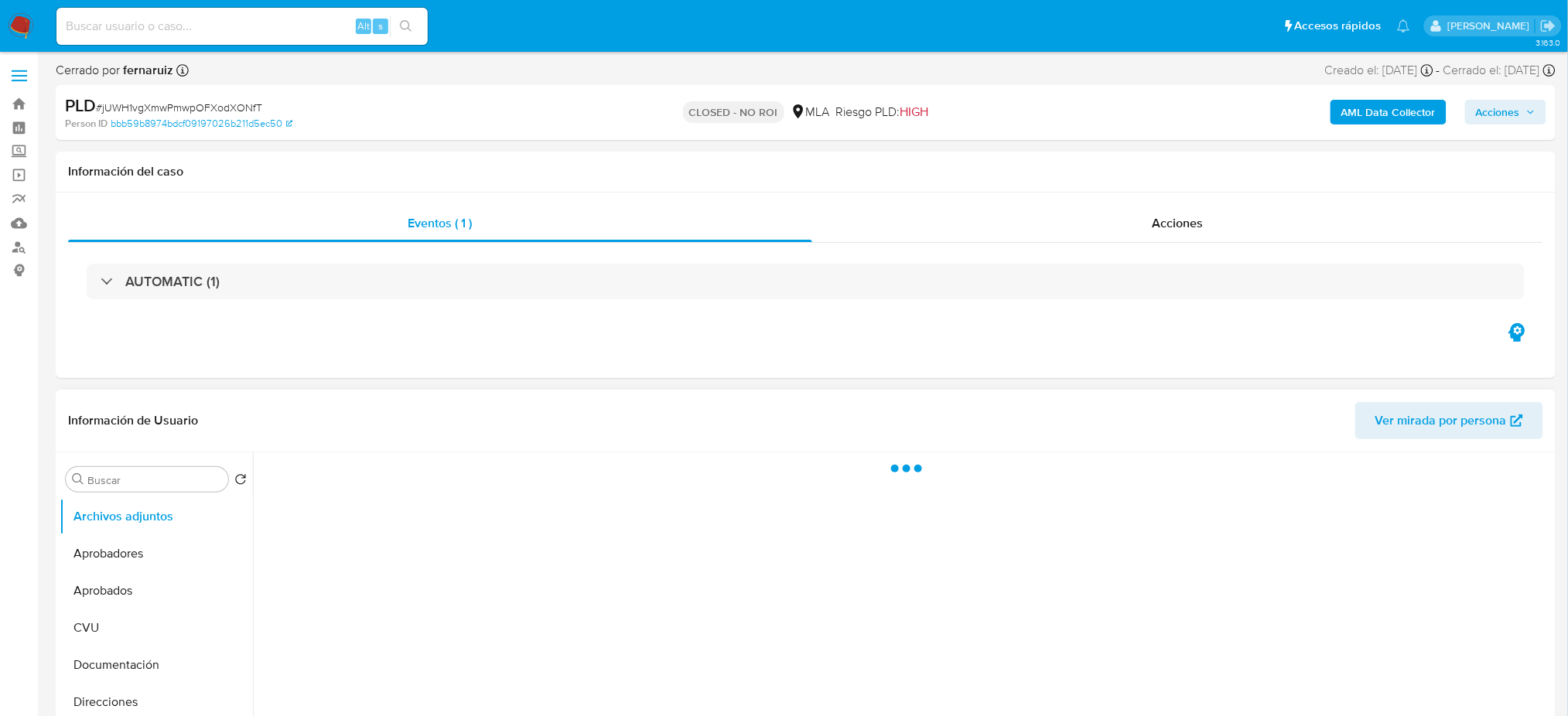
select select "10"
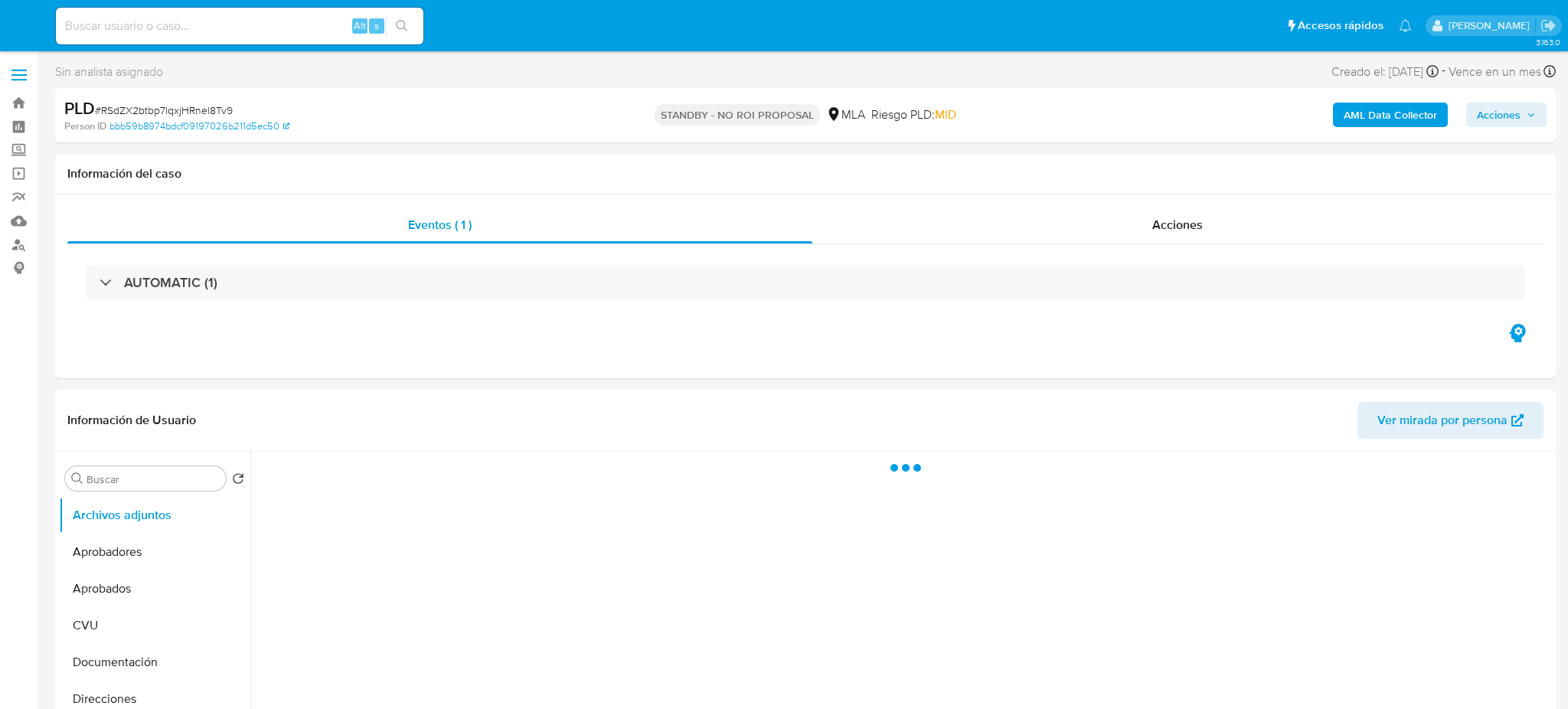
select select "10"
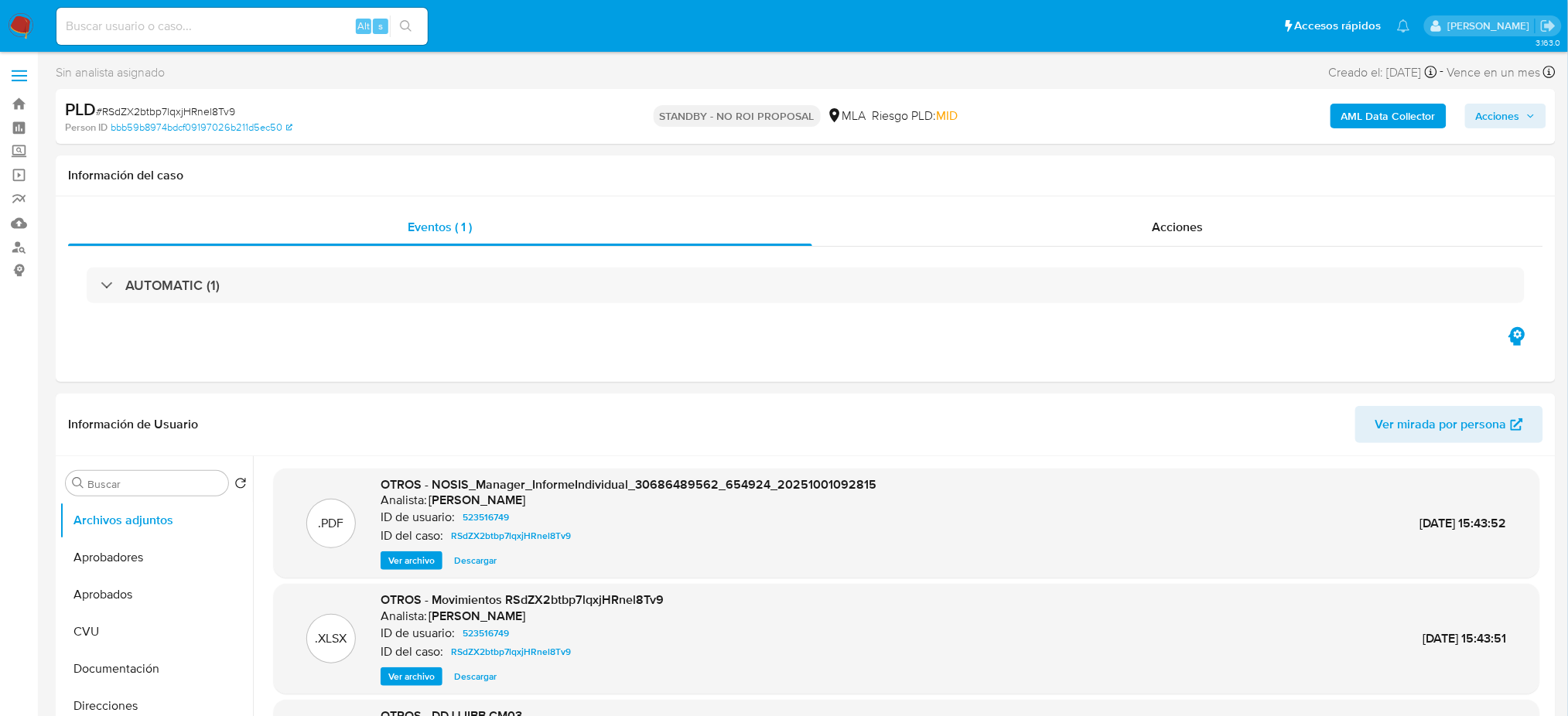
click at [287, 25] on input at bounding box center [242, 26] width 371 height 20
paste input "rbl9k5Cw7LV4bPXtDorn5Ice"
type input "rbl9k5Cw7LV4bPXtDorn5Ice"
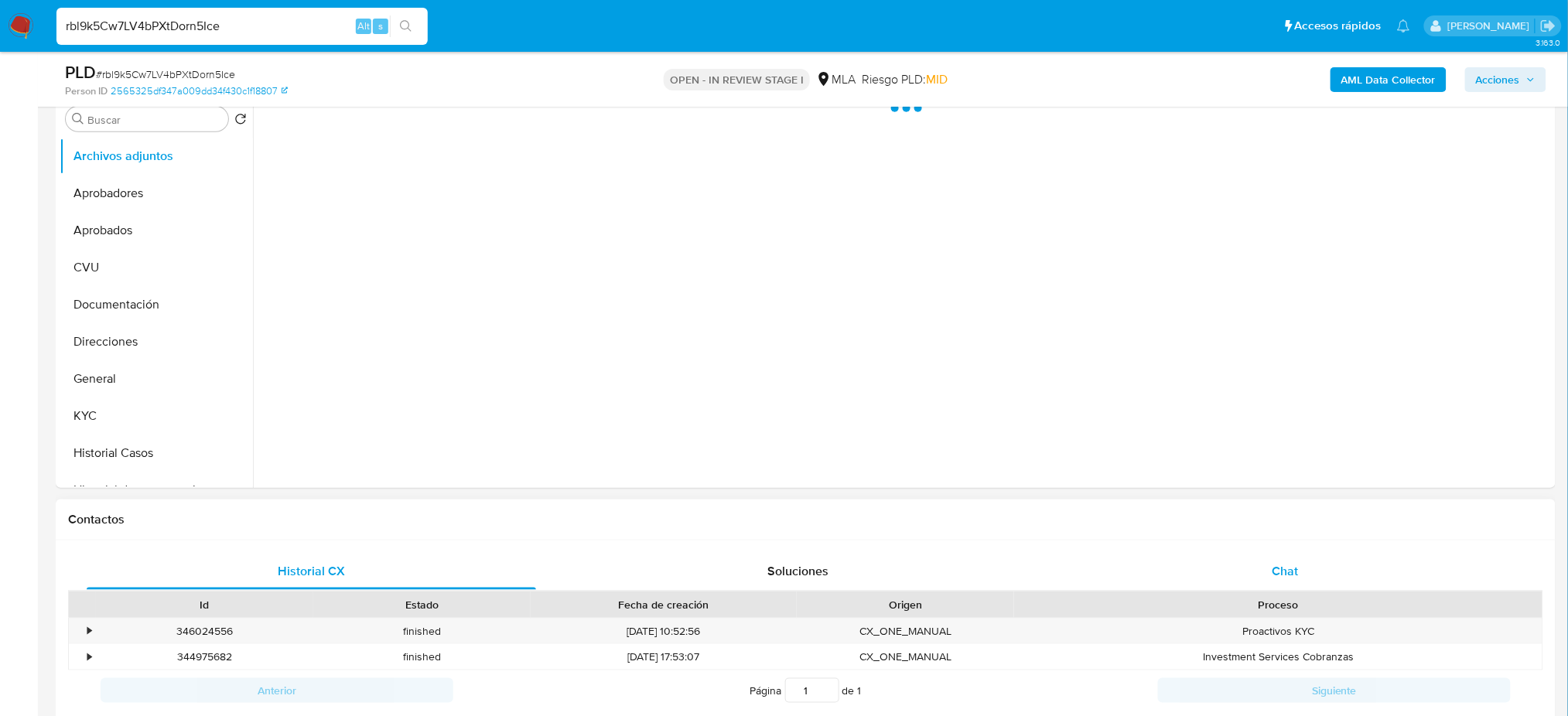
select select "10"
click at [1300, 586] on div "Chat" at bounding box center [1285, 571] width 449 height 37
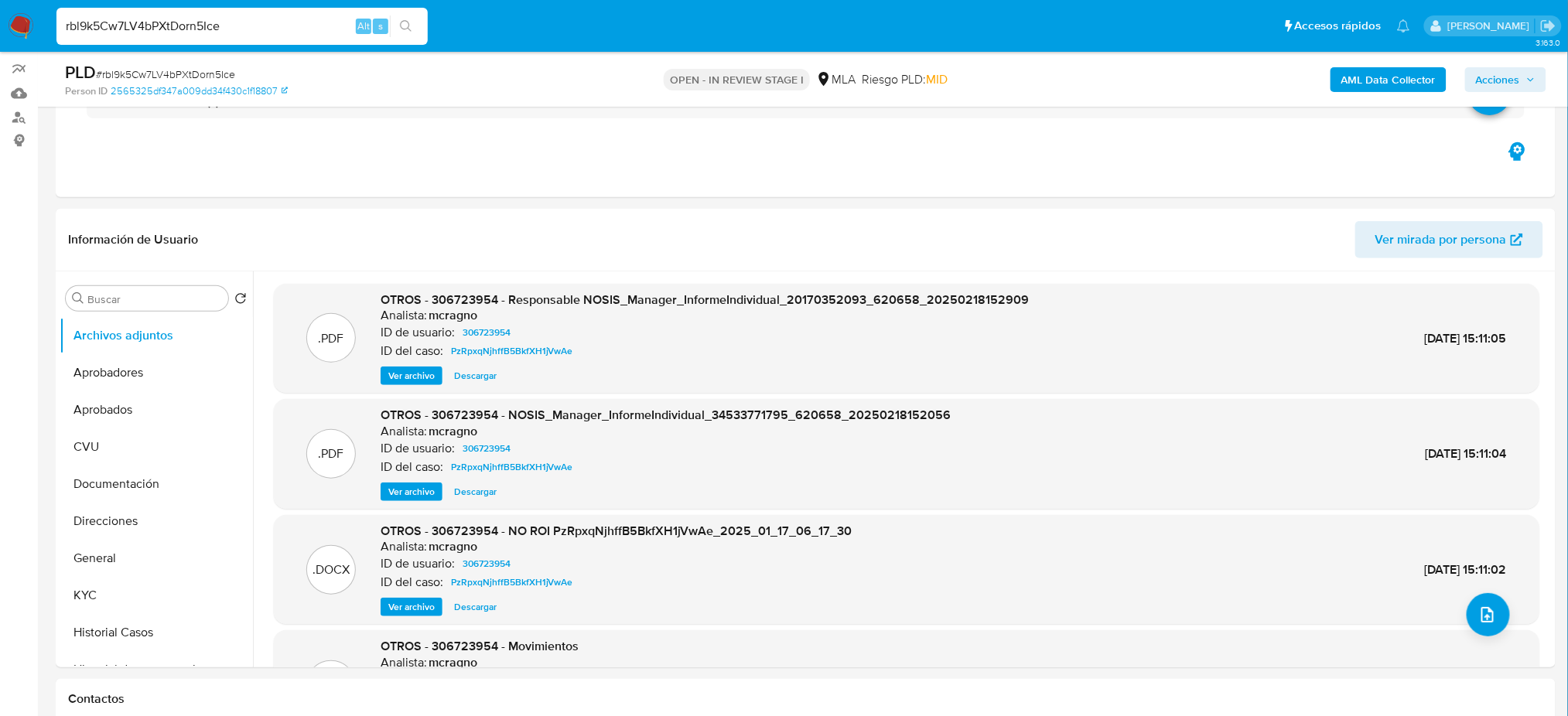
scroll to position [103, 0]
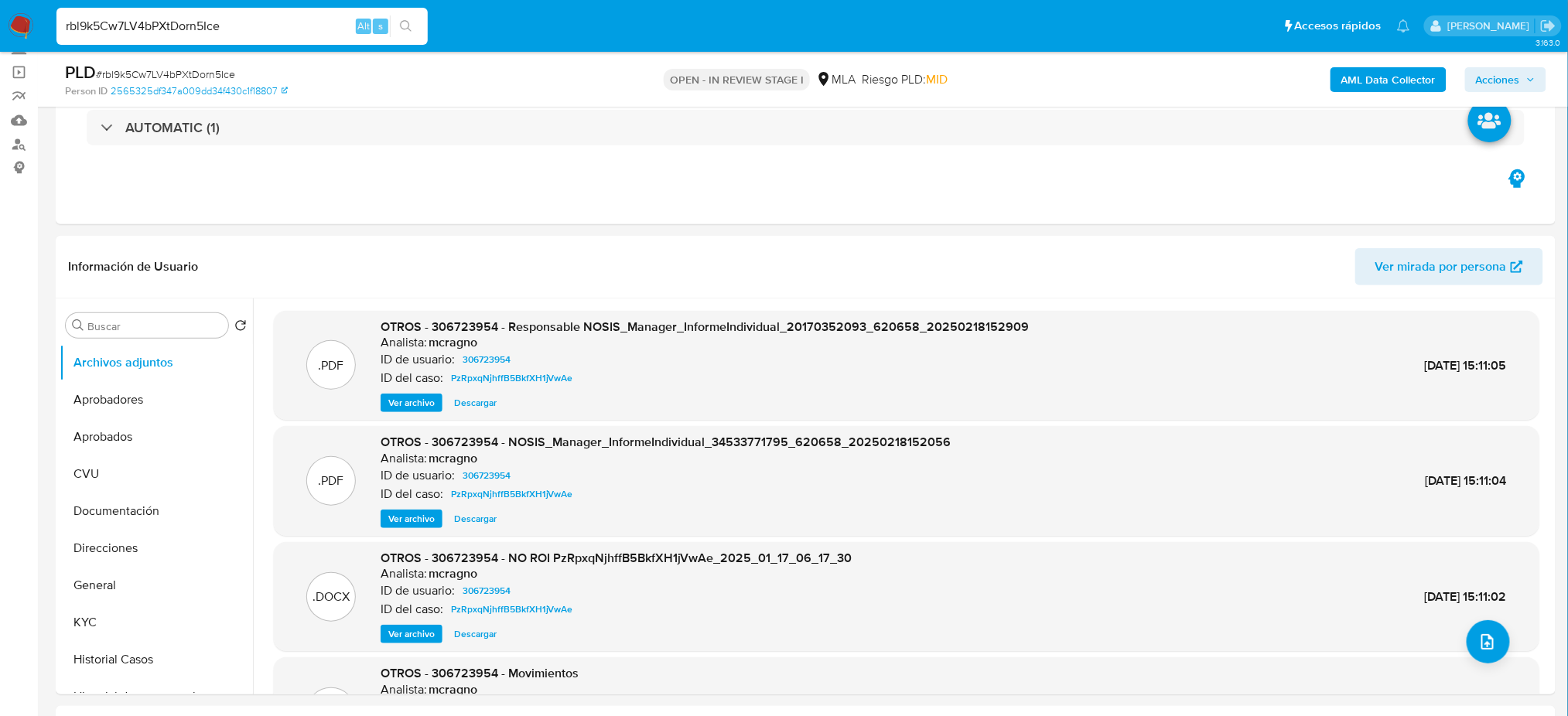
drag, startPoint x: 279, startPoint y: 24, endPoint x: 0, endPoint y: 38, distance: 279.4
click at [0, 38] on nav "Pausado Ver notificaciones rbl9k5Cw7LV4bPXtDorn5Ice Alt s Accesos rápidos Presi…" at bounding box center [784, 25] width 1568 height 52
paste input "IMOpLtvVsSqSadz9tPC1cXEA"
type input "IMOpLtvVsSqSadz9tPC1cXEA"
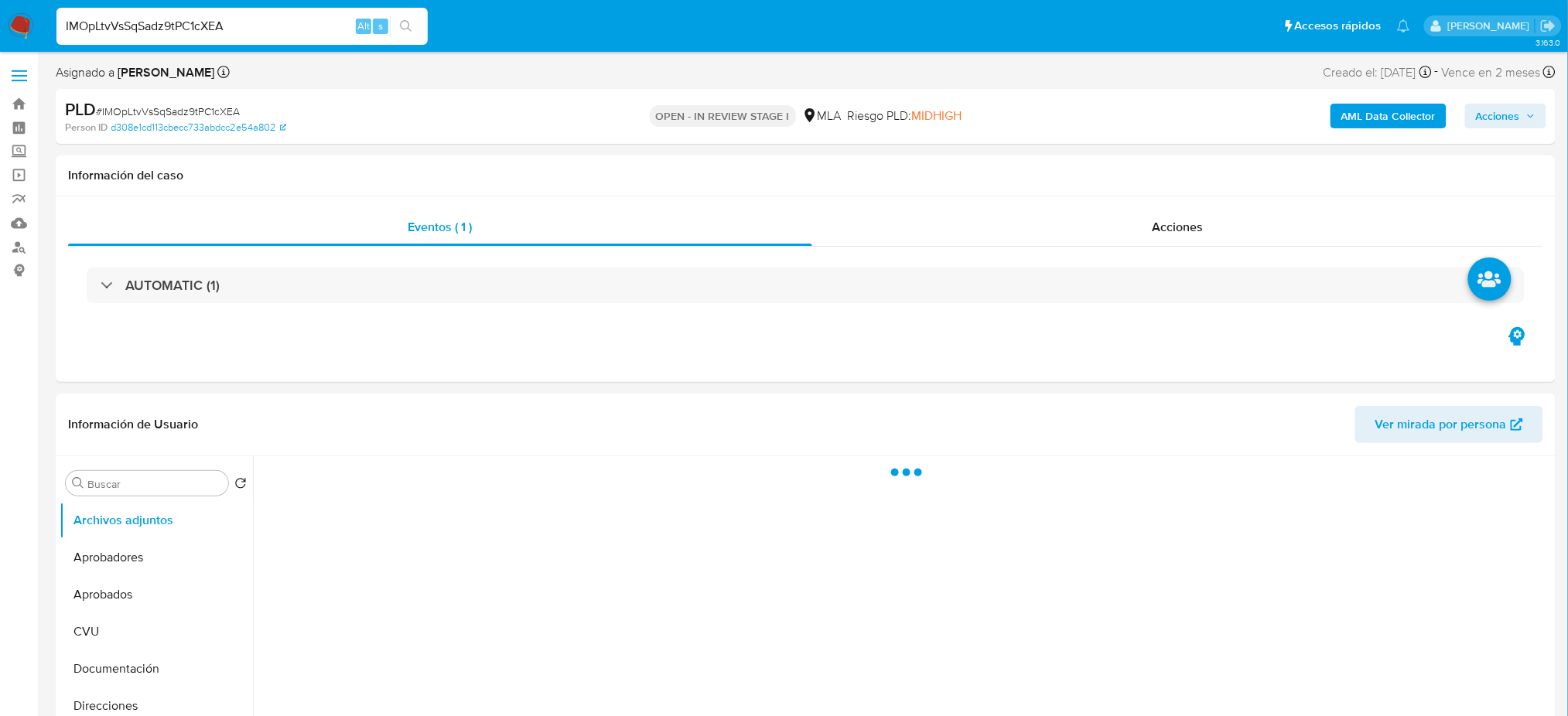
select select "10"
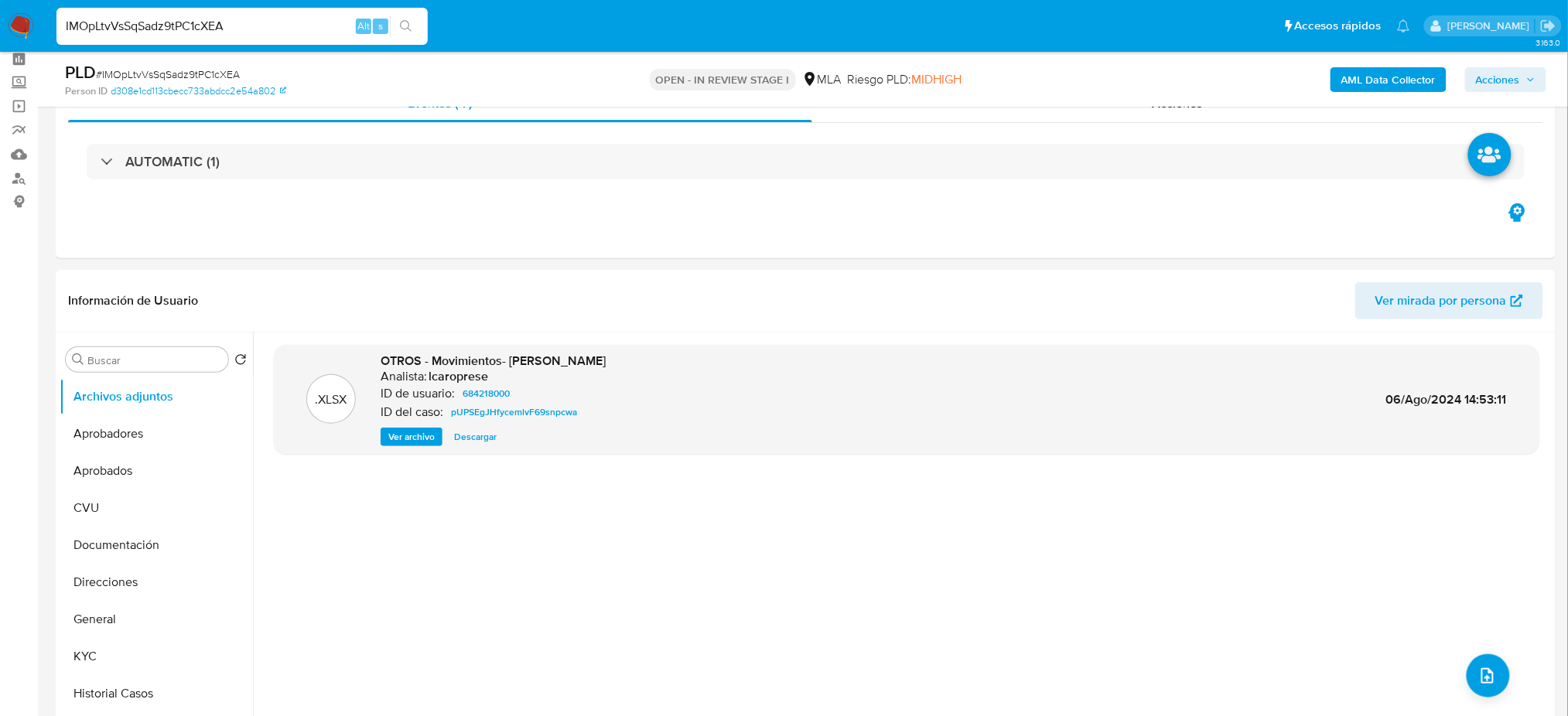
scroll to position [206, 0]
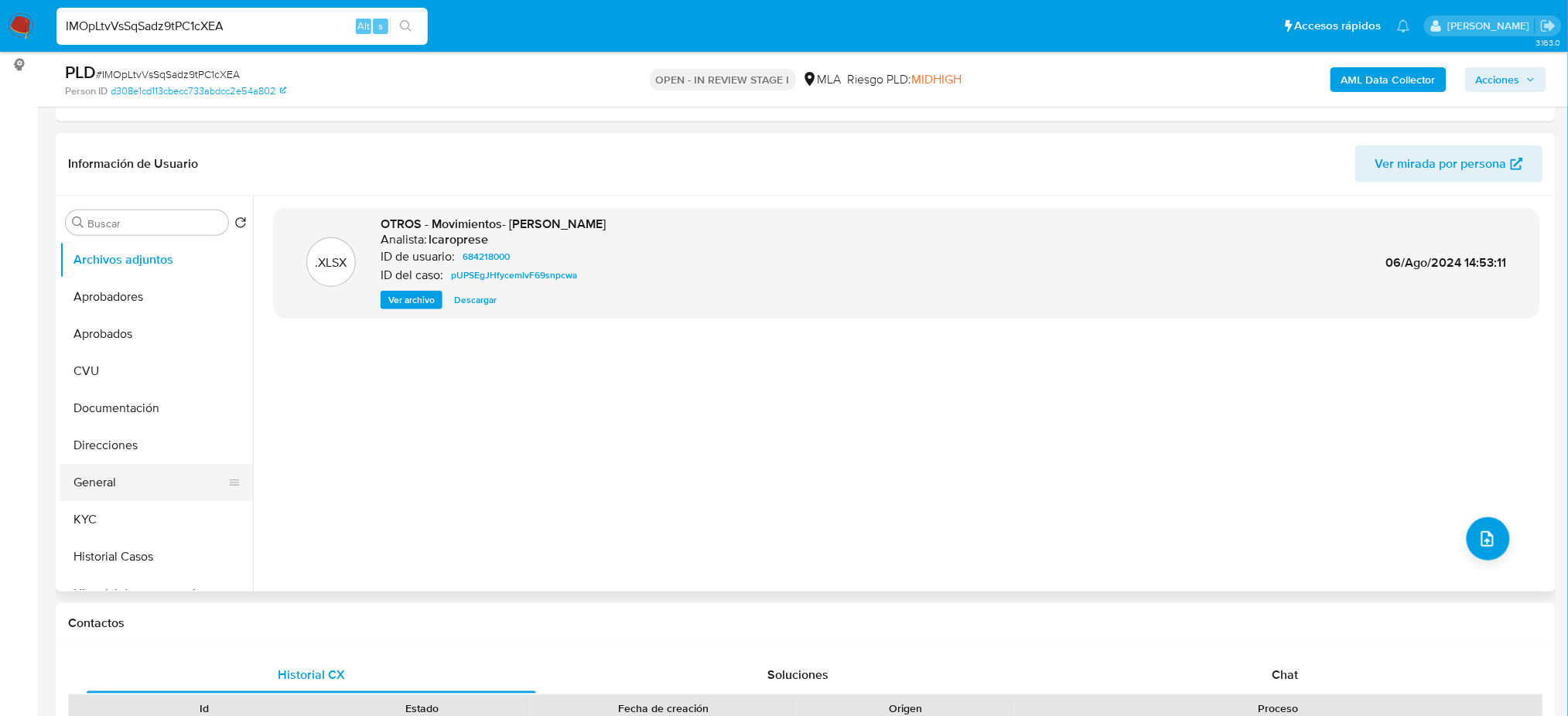
click at [177, 478] on button "General" at bounding box center [150, 482] width 181 height 37
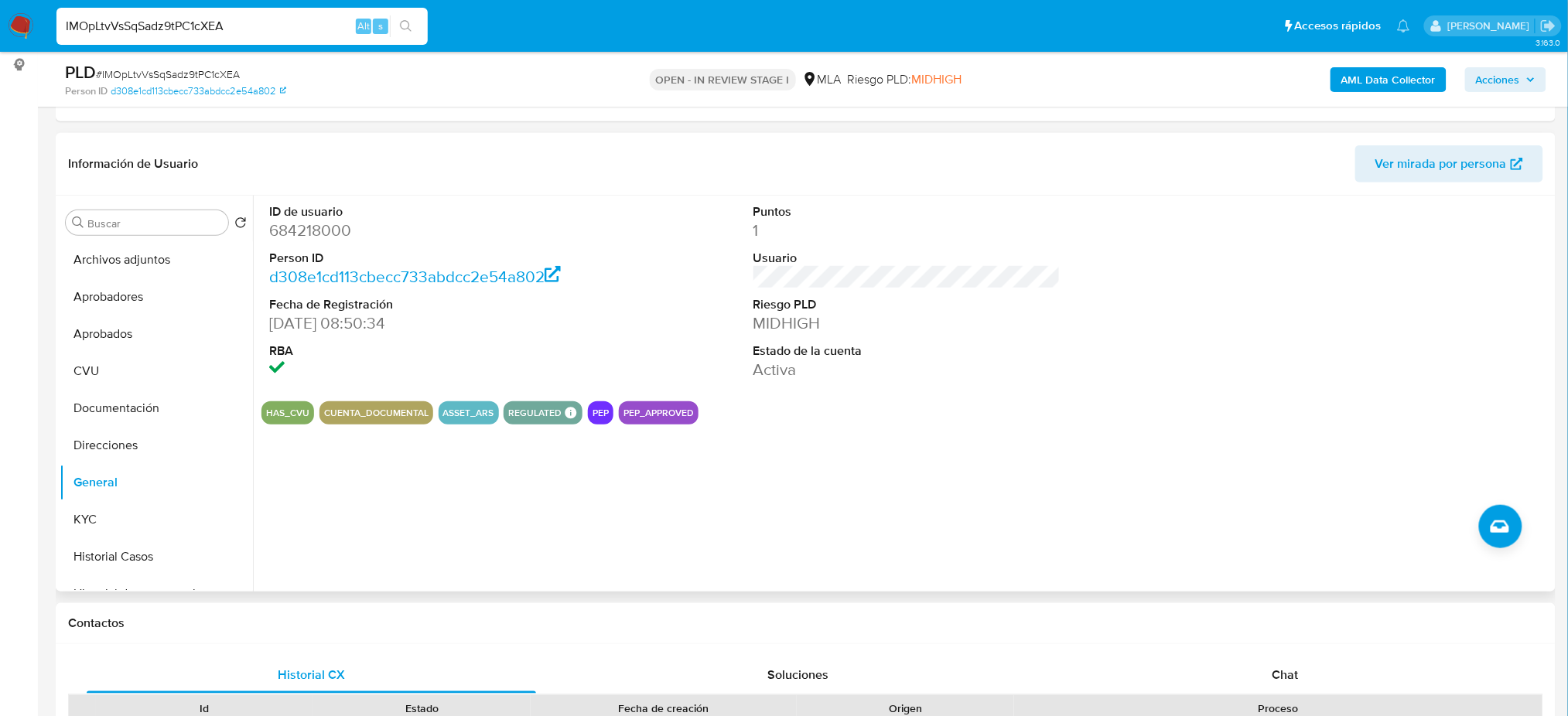
click at [308, 236] on dd "684218000" at bounding box center [423, 231] width 307 height 21
copy dd "684218000"
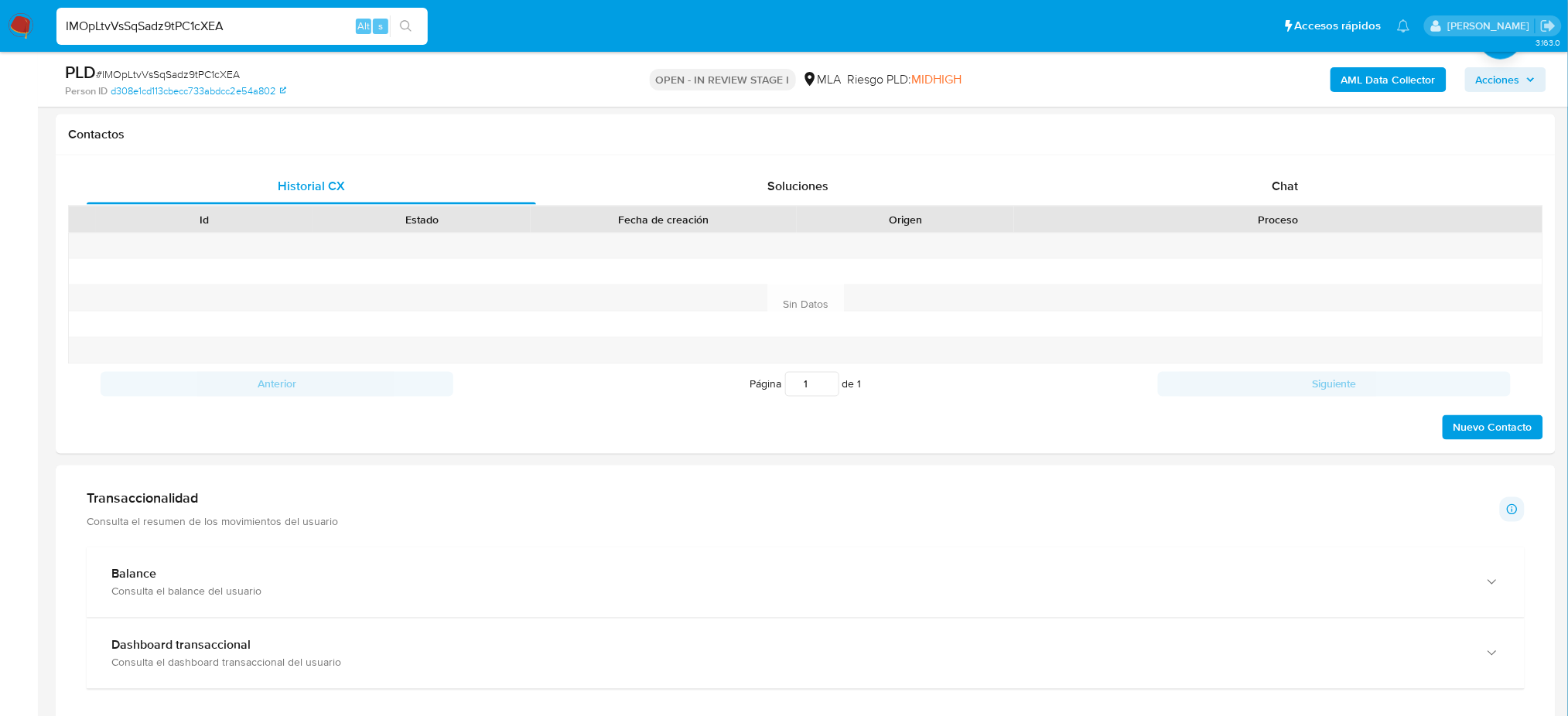
scroll to position [722, 0]
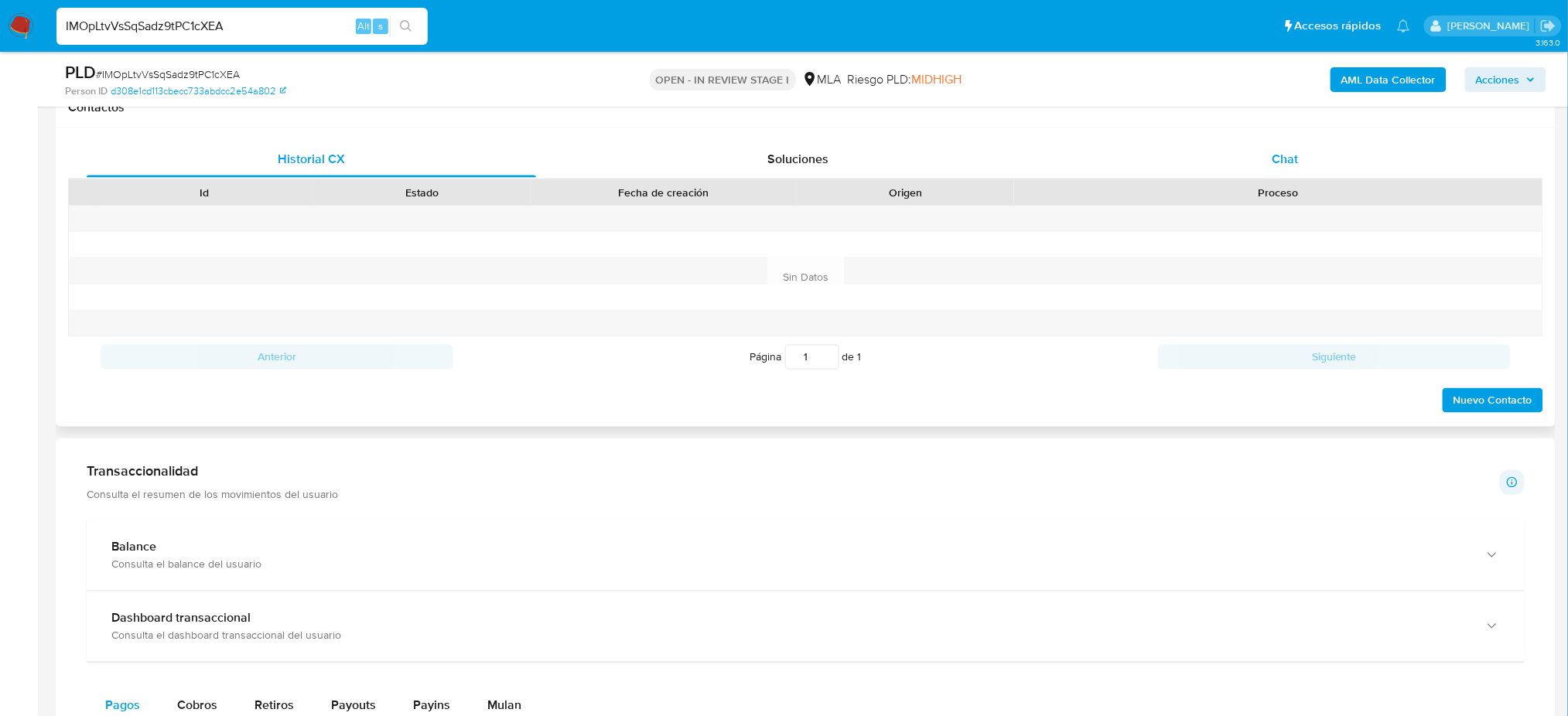
click at [1319, 150] on div "Chat" at bounding box center [1285, 158] width 449 height 37
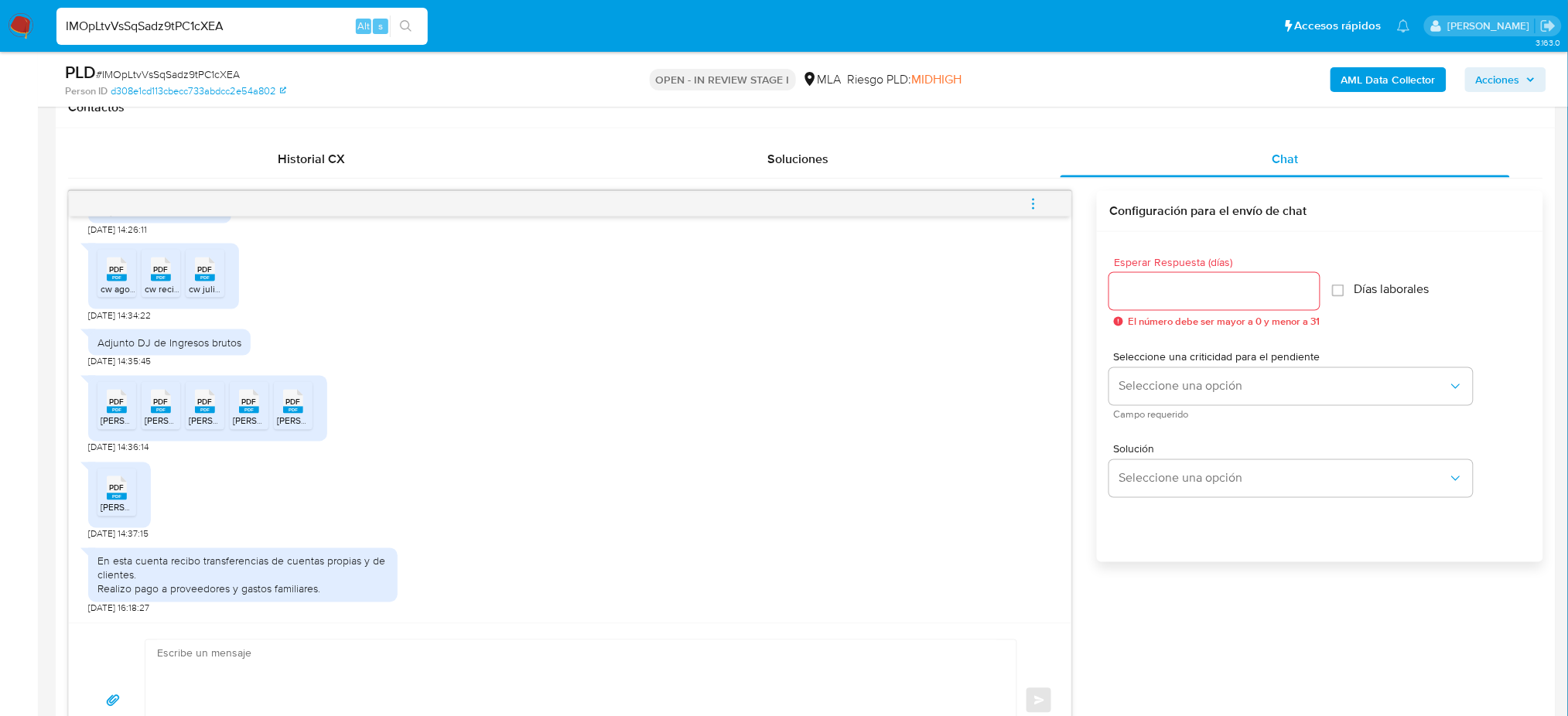
scroll to position [1760, 0]
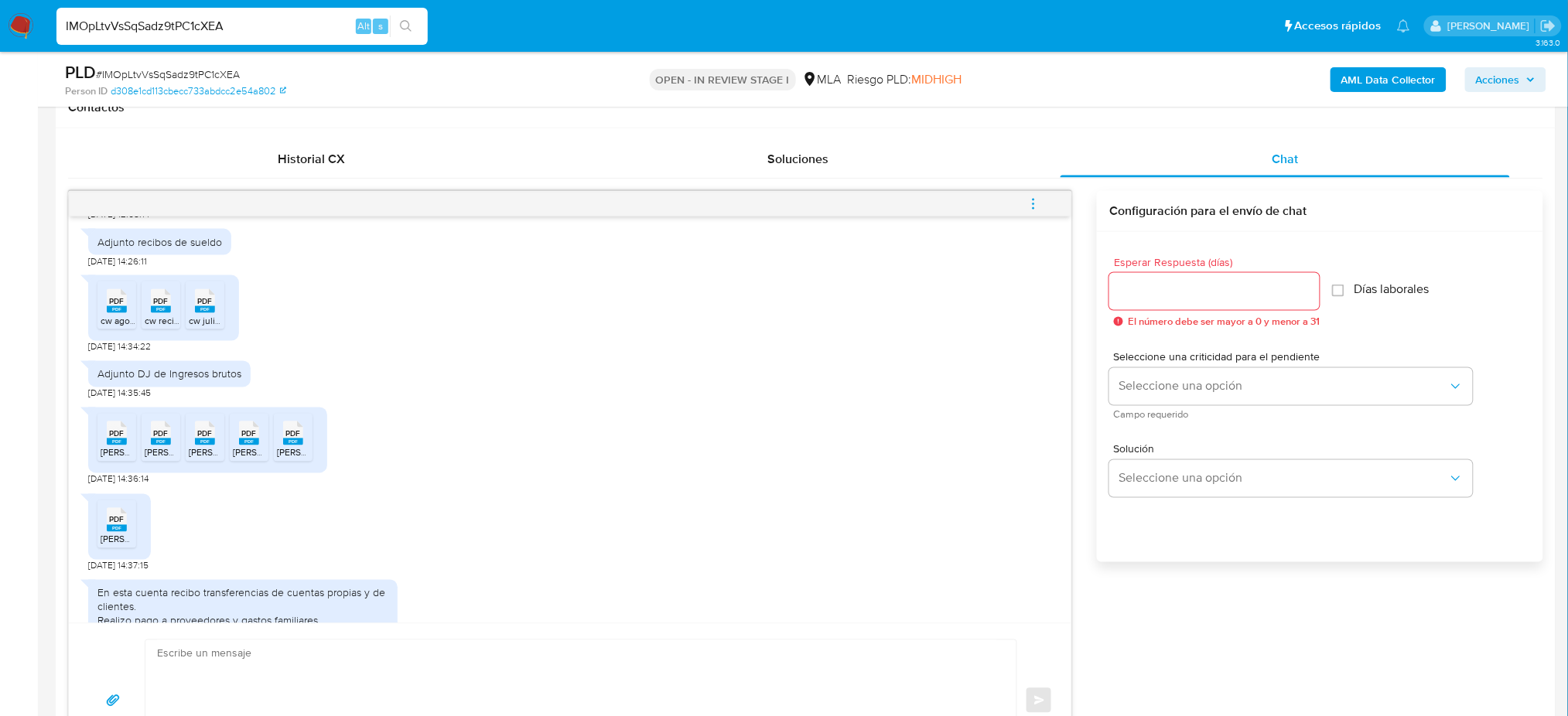
click at [109, 314] on rect at bounding box center [117, 310] width 20 height 7
drag, startPoint x: 153, startPoint y: 380, endPoint x: 183, endPoint y: 380, distance: 30.0
click at [154, 314] on rect at bounding box center [161, 310] width 20 height 7
click at [199, 314] on div "PDF PDF" at bounding box center [205, 300] width 33 height 30
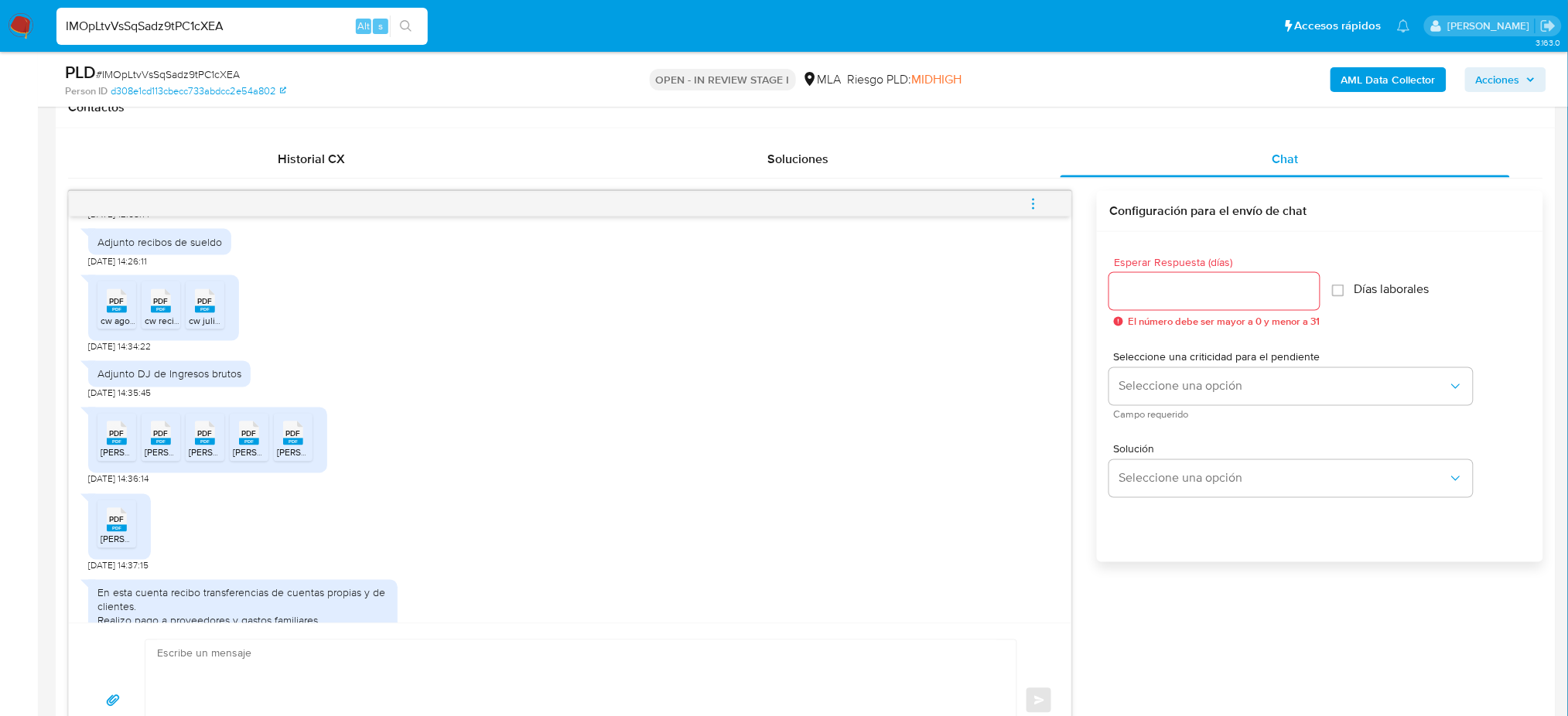
click at [118, 446] on rect at bounding box center [117, 442] width 20 height 7
click at [158, 439] on span "PDF" at bounding box center [161, 434] width 15 height 10
click at [204, 446] on rect at bounding box center [204, 442] width 20 height 7
click at [253, 446] on rect at bounding box center [249, 442] width 20 height 7
click at [303, 447] on div "PDF PDF" at bounding box center [293, 432] width 33 height 30
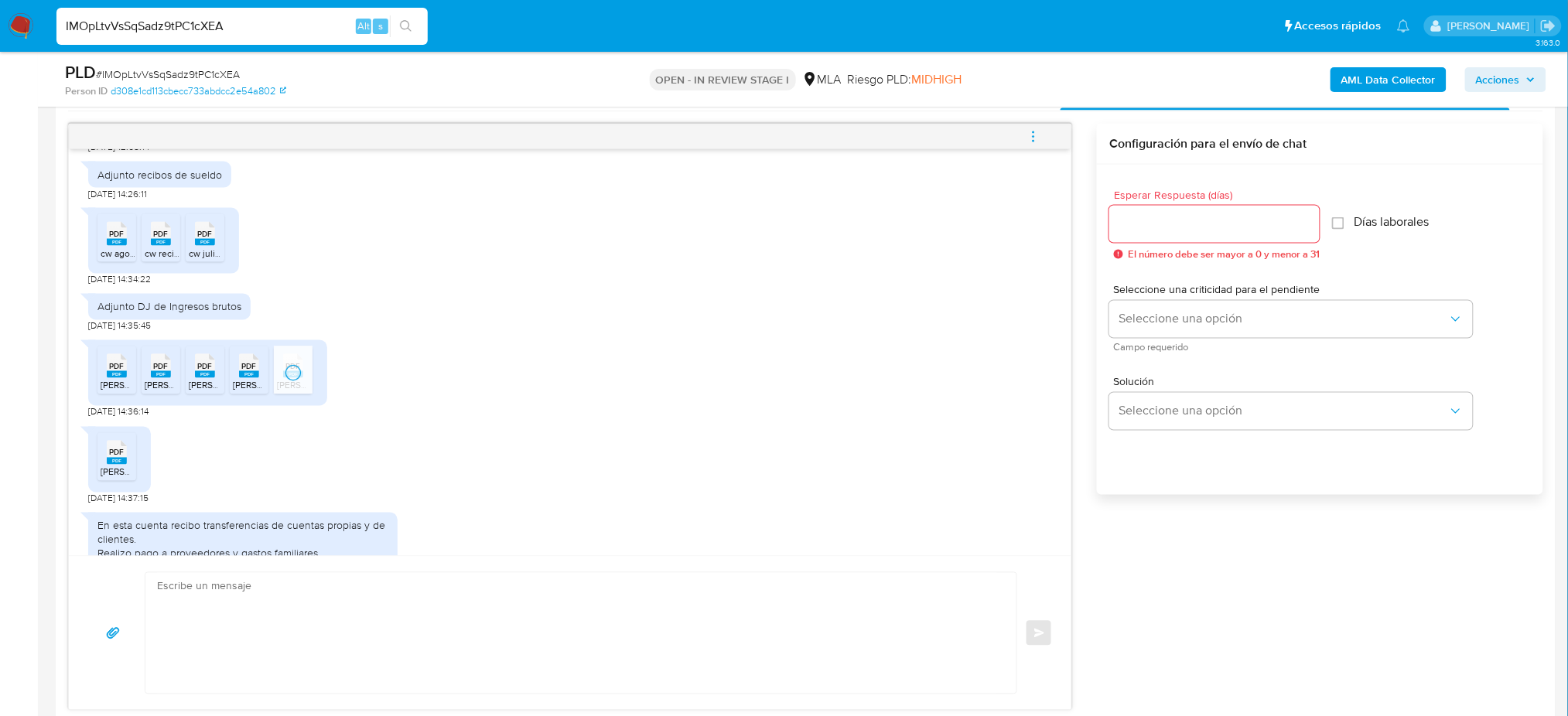
scroll to position [824, 0]
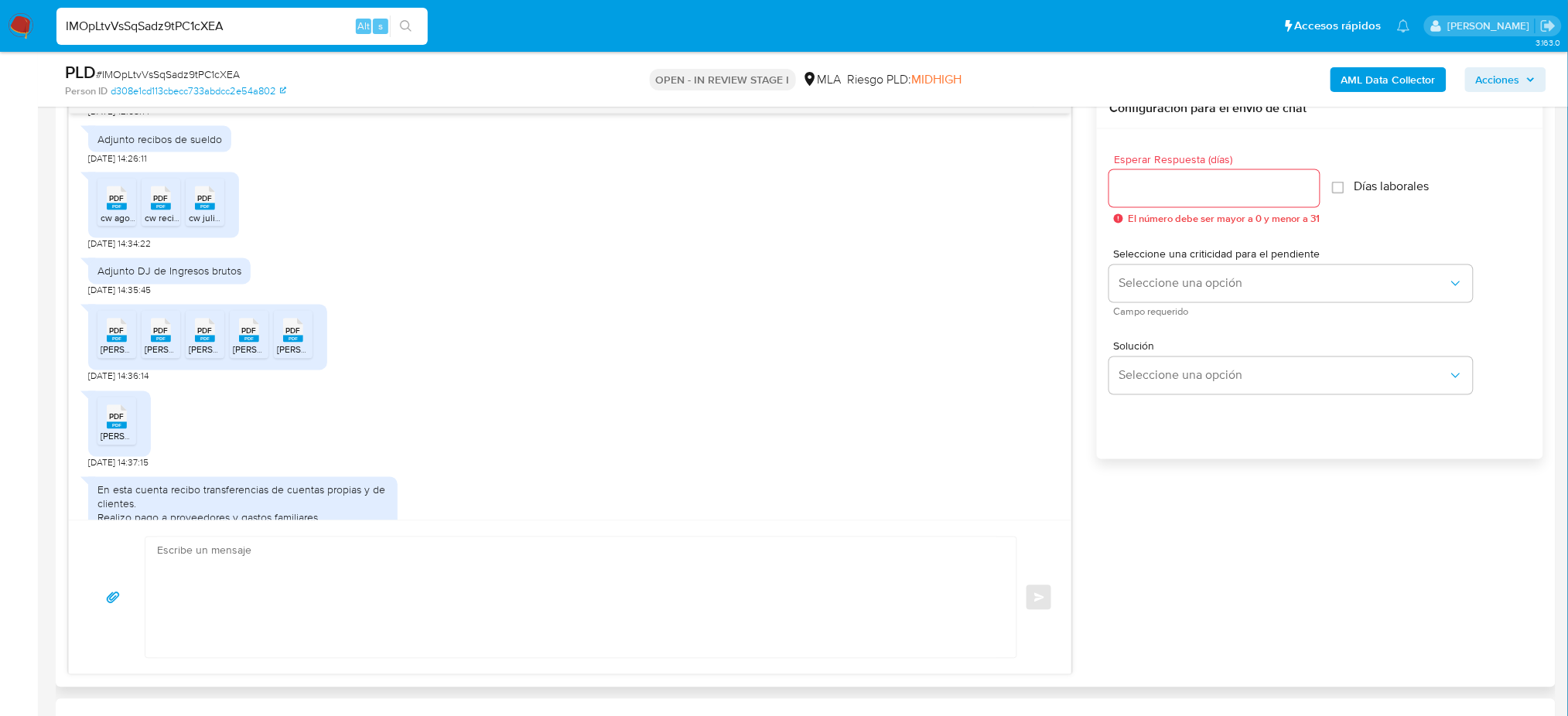
drag, startPoint x: 120, startPoint y: 500, endPoint x: 199, endPoint y: 487, distance: 80.1
click at [120, 429] on rect at bounding box center [117, 425] width 20 height 7
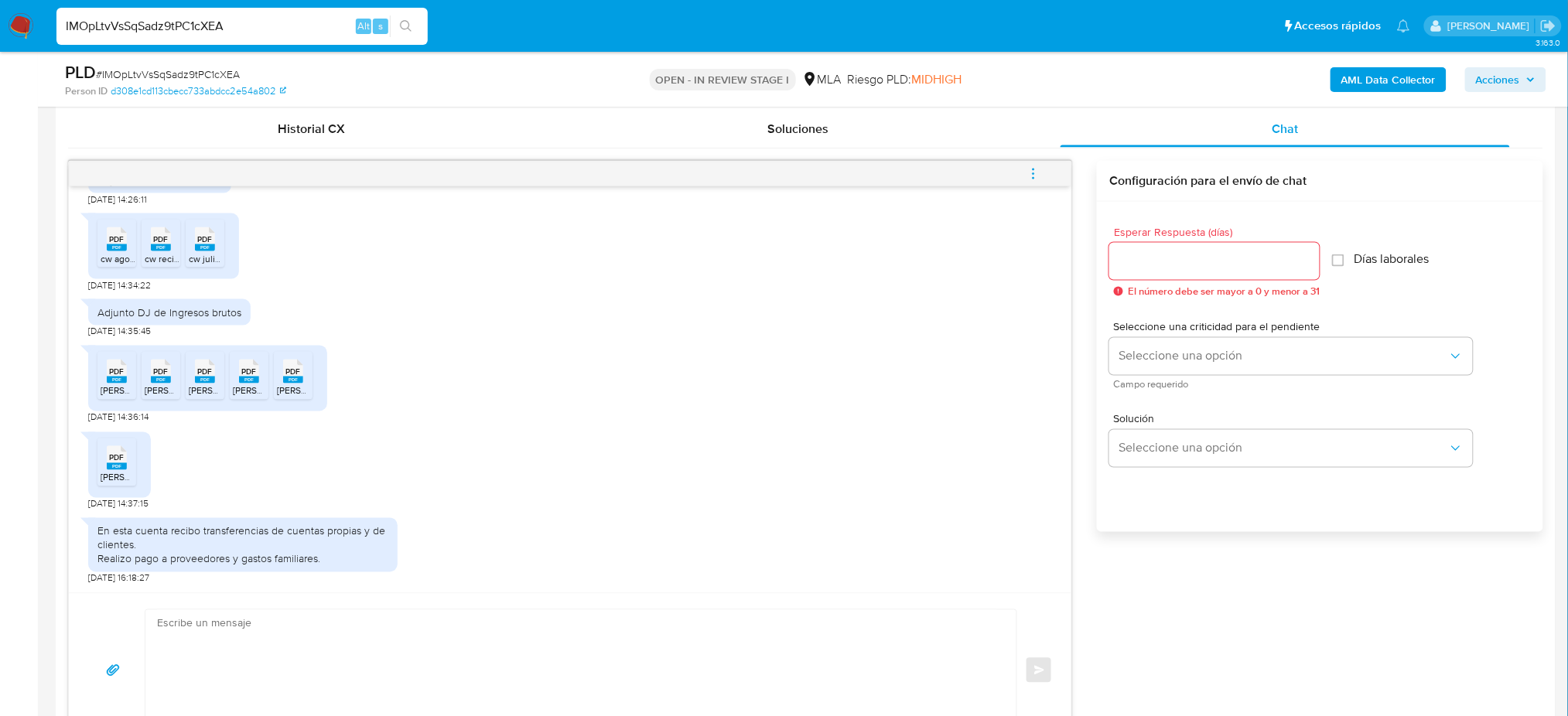
scroll to position [722, 0]
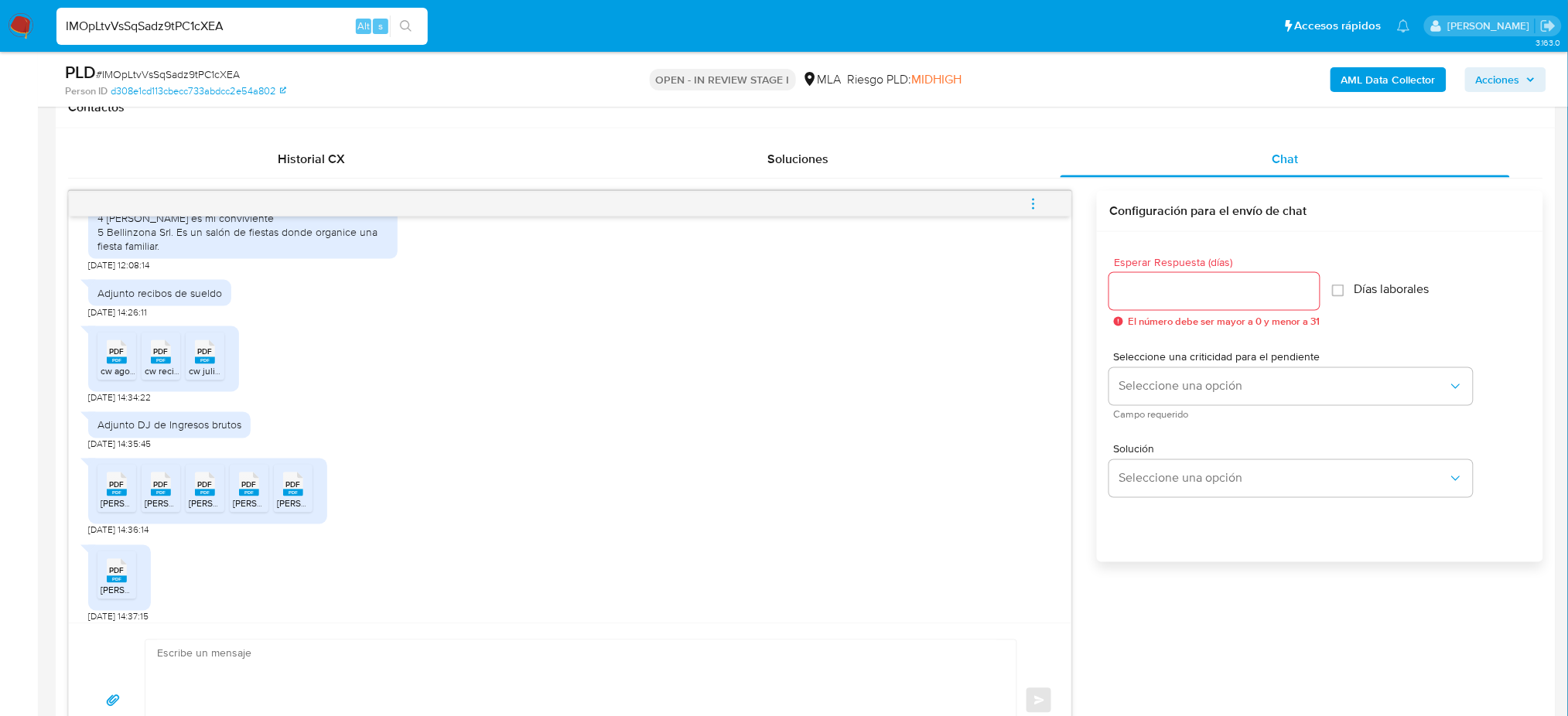
scroll to position [1554, 0]
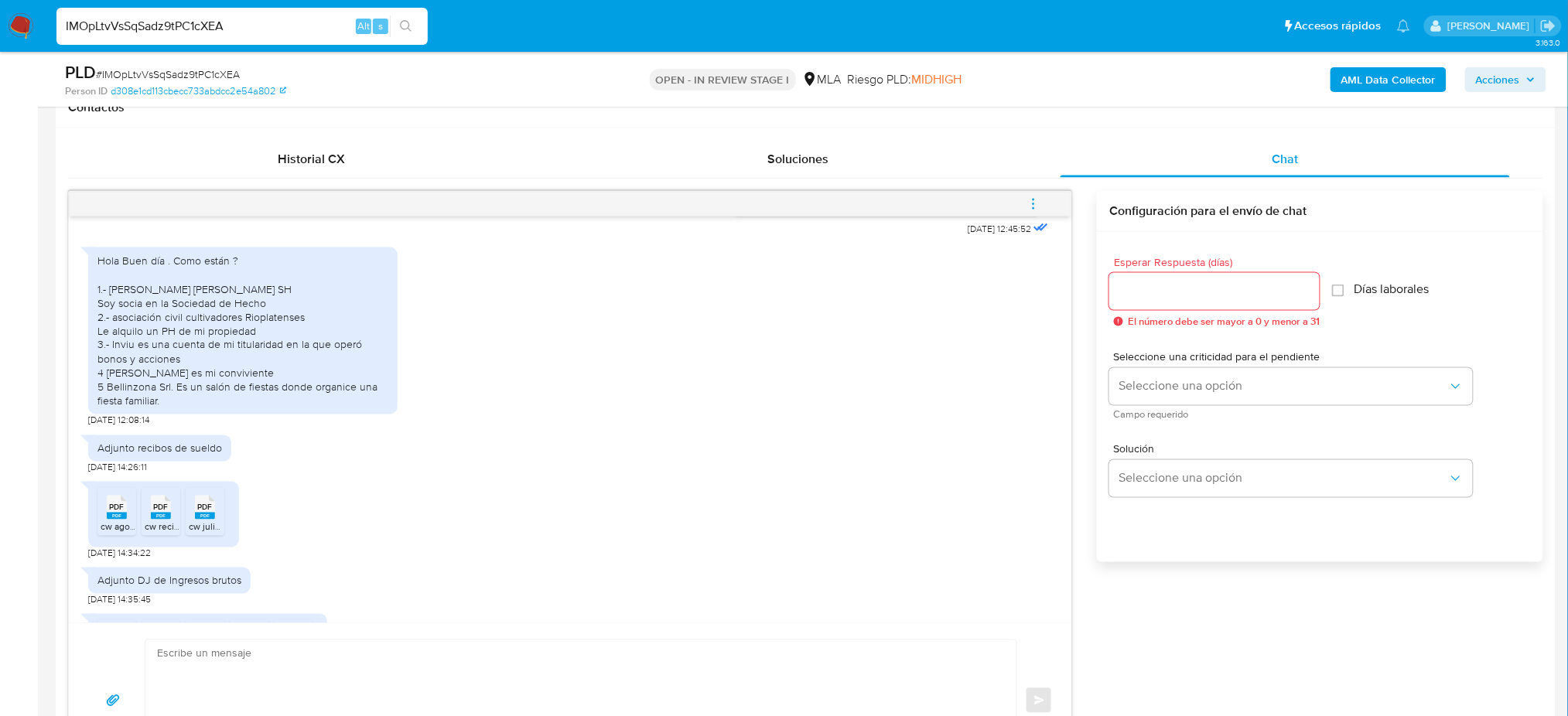
drag, startPoint x: 94, startPoint y: 363, endPoint x: 232, endPoint y: 471, distance: 175.2
click at [232, 415] on div "Hola Buen día . Como están ? 1.- Brizuela Menéndez SH Soy socia en la Sociedad …" at bounding box center [242, 330] width 309 height 167
copy div "1.- Brizuela Menéndez SH Soy socia en la Sociedad de Hecho 2.- asociación civil…"
click at [232, 408] on div "Hola Buen día . Como están ? 1.- Brizuela Menéndez SH Soy socia en la Sociedad …" at bounding box center [243, 331] width 291 height 154
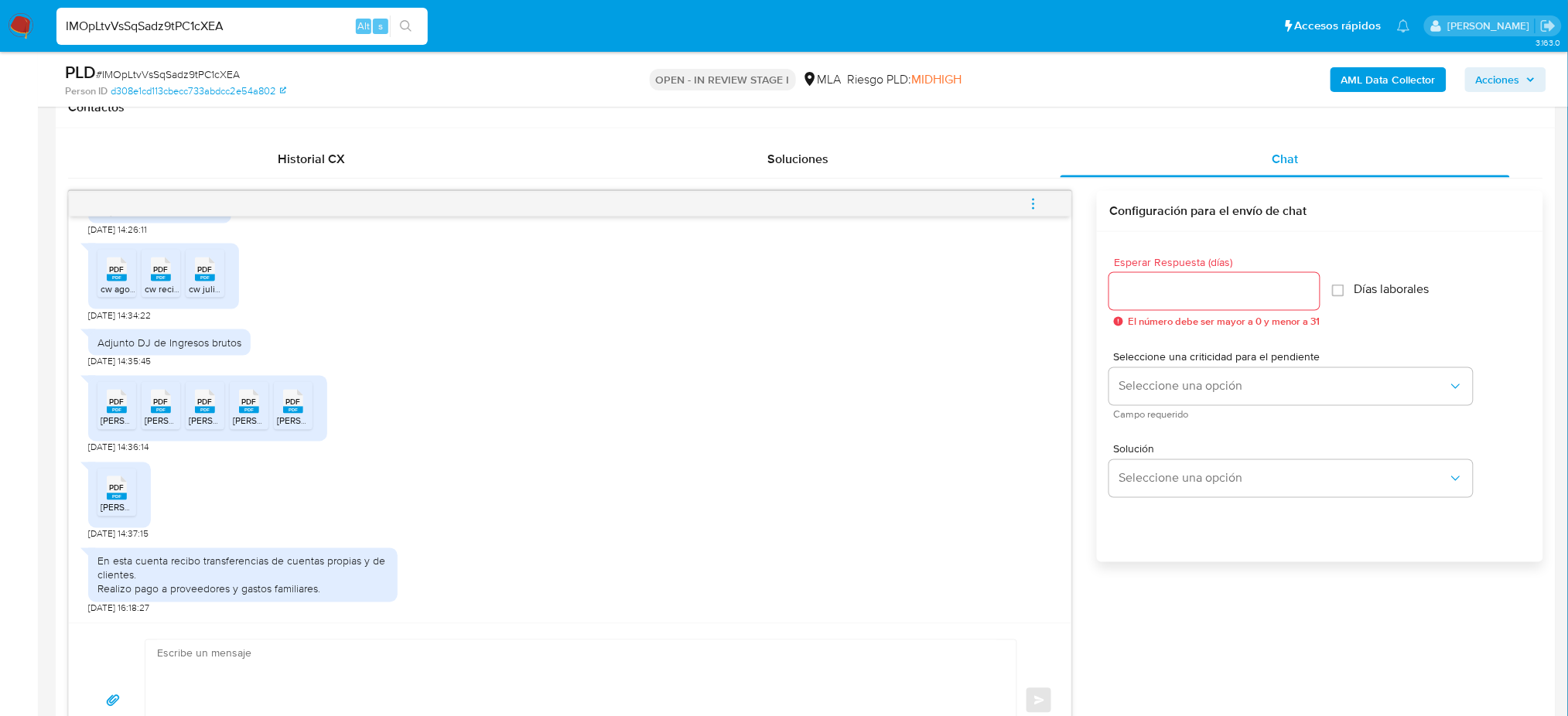
click at [193, 557] on div "En esta cuenta recibo transferencias de cuentas propias y de clientes. Realizo …" at bounding box center [243, 576] width 291 height 43
drag, startPoint x: 305, startPoint y: 590, endPoint x: 83, endPoint y: 554, distance: 224.9
click at [88, 554] on div "En esta cuenta recibo transferencias de cuentas propias y de clientes. Realizo …" at bounding box center [242, 576] width 309 height 55
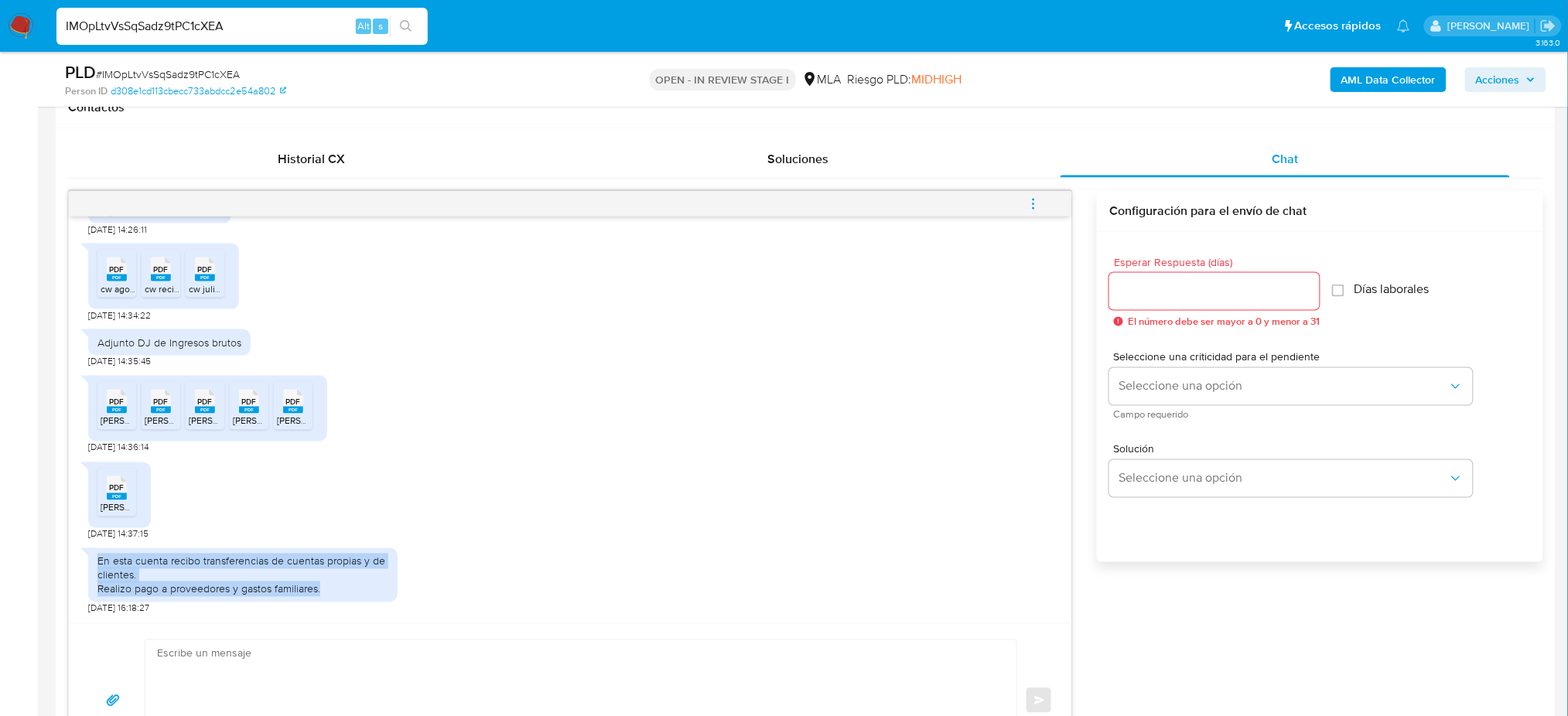
copy div "En esta cuenta recibo transferencias de cuentas propias y de clientes. Realizo …"
click at [213, 76] on span "# IMOpLtvVsSqSadz9tPC1cXEA" at bounding box center [167, 74] width 144 height 16
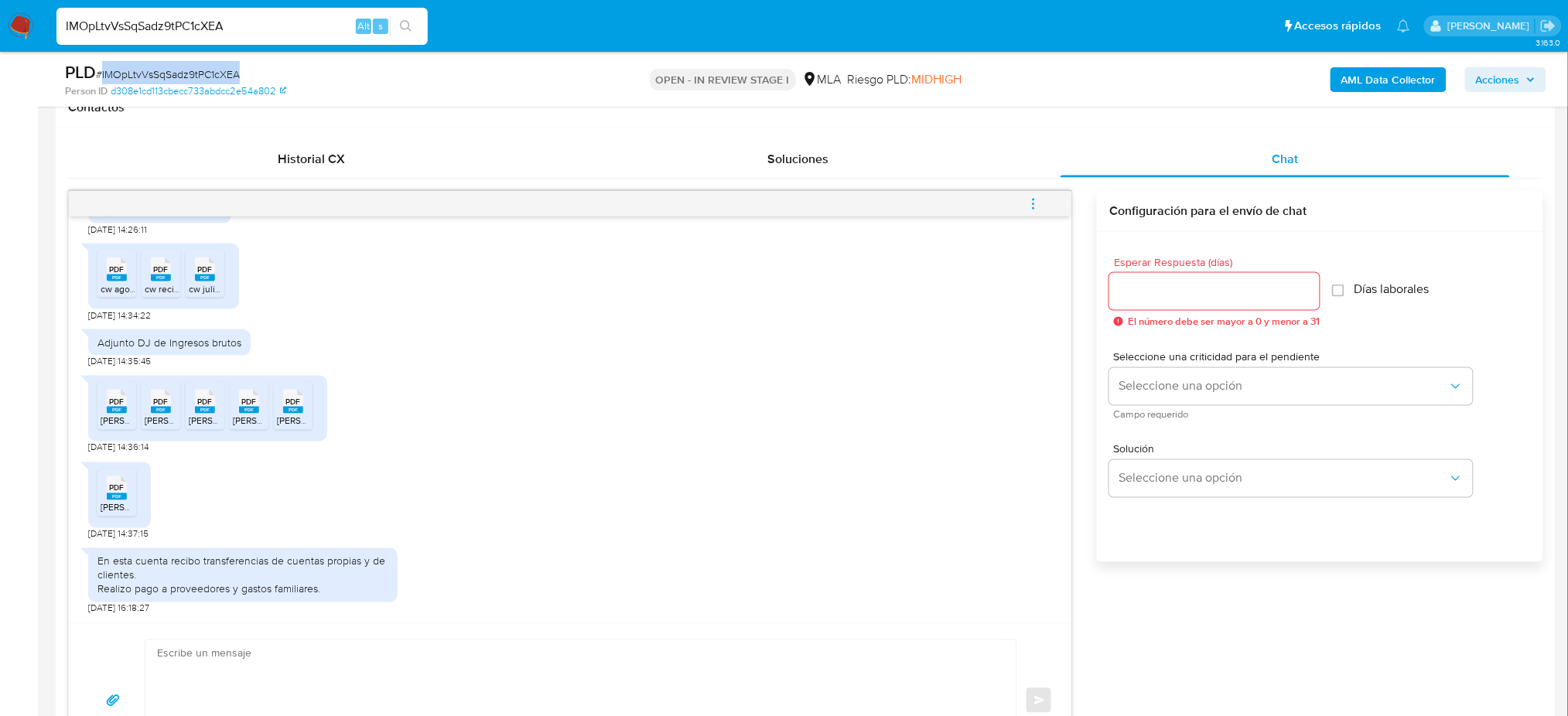
click at [213, 76] on span "# IMOpLtvVsSqSadz9tPC1cXEA" at bounding box center [167, 74] width 144 height 16
copy span "IMOpLtvVsSqSadz9tPC1cXEA"
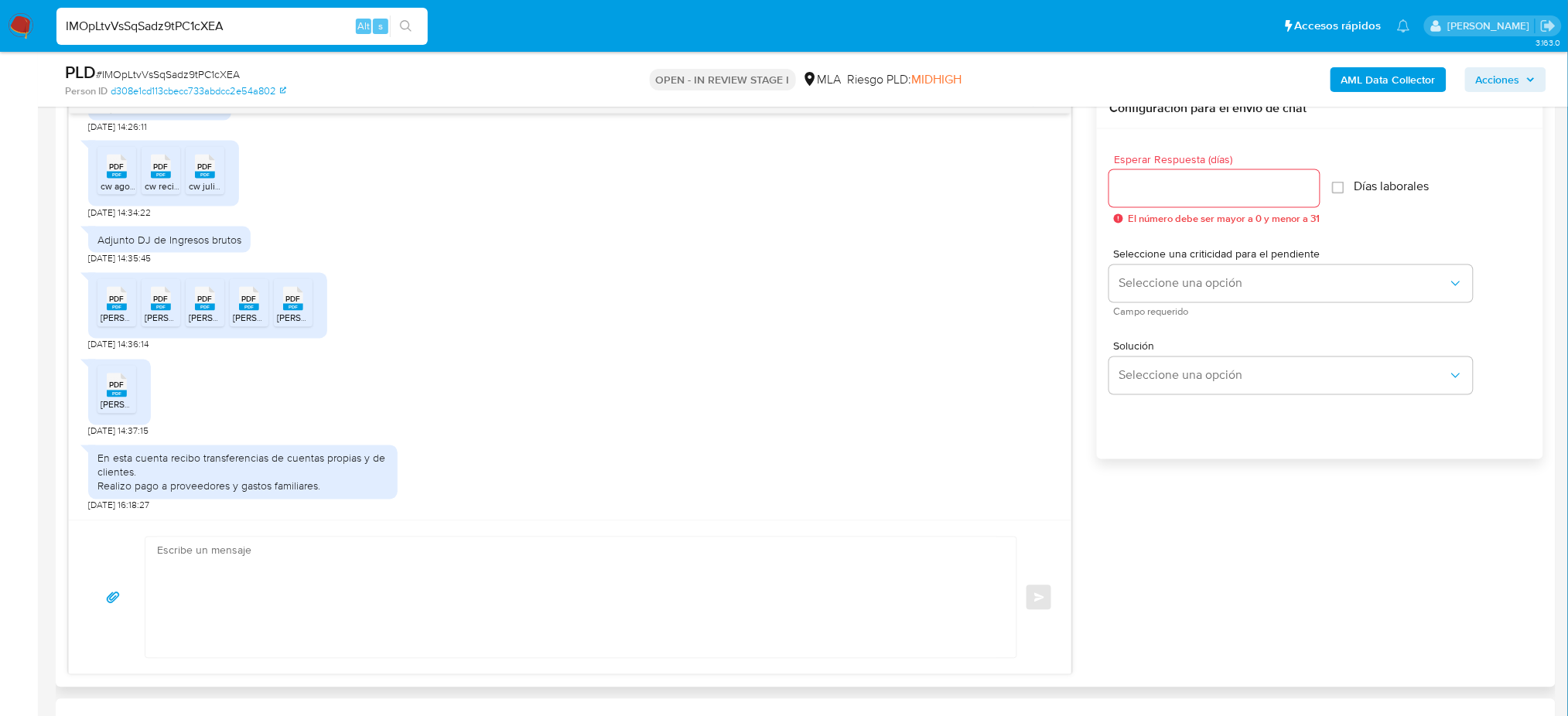
click at [205, 562] on textarea at bounding box center [576, 598] width 840 height 121
paste textarea "Hola, ¡Muchas gracias por tu respuesta! Confirmamos la recepción de la document…"
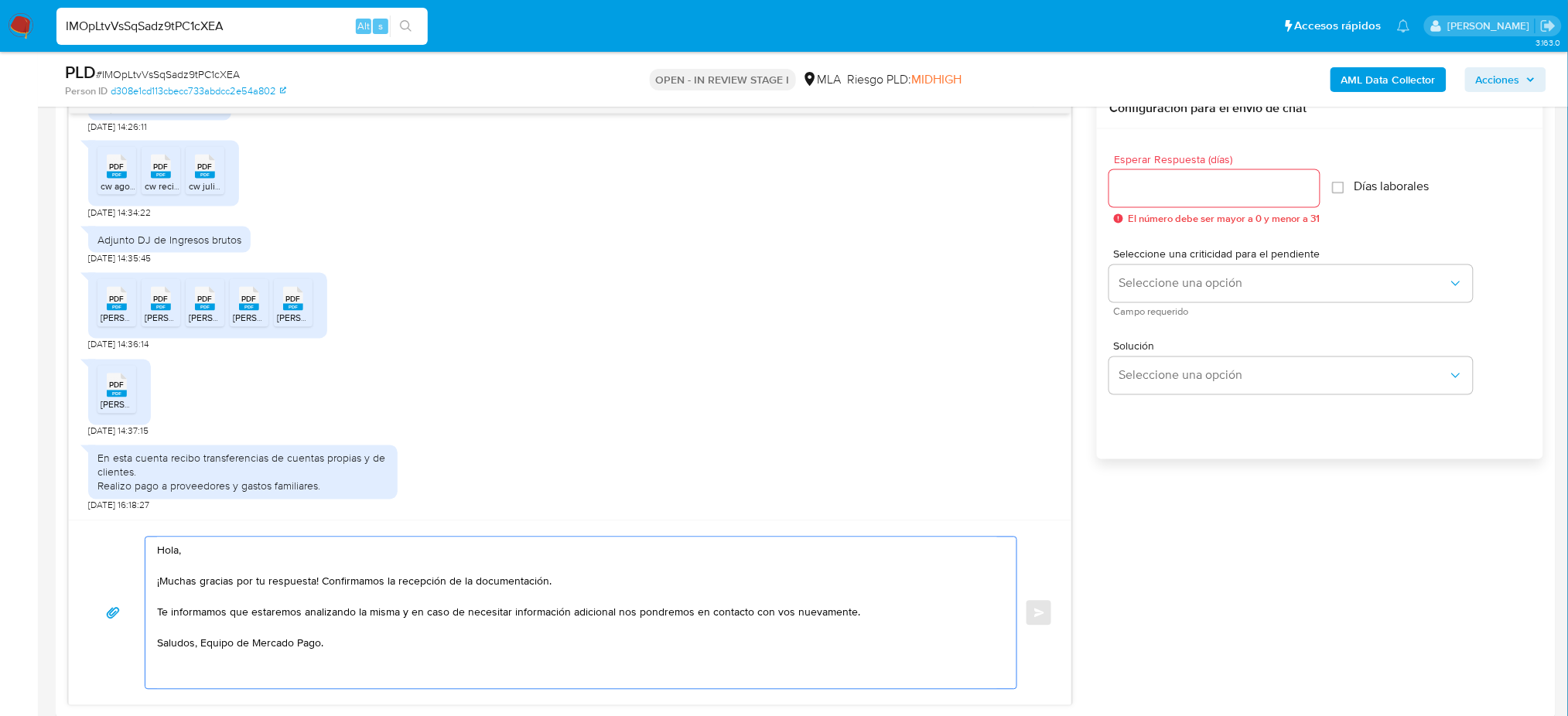
scroll to position [722, 0]
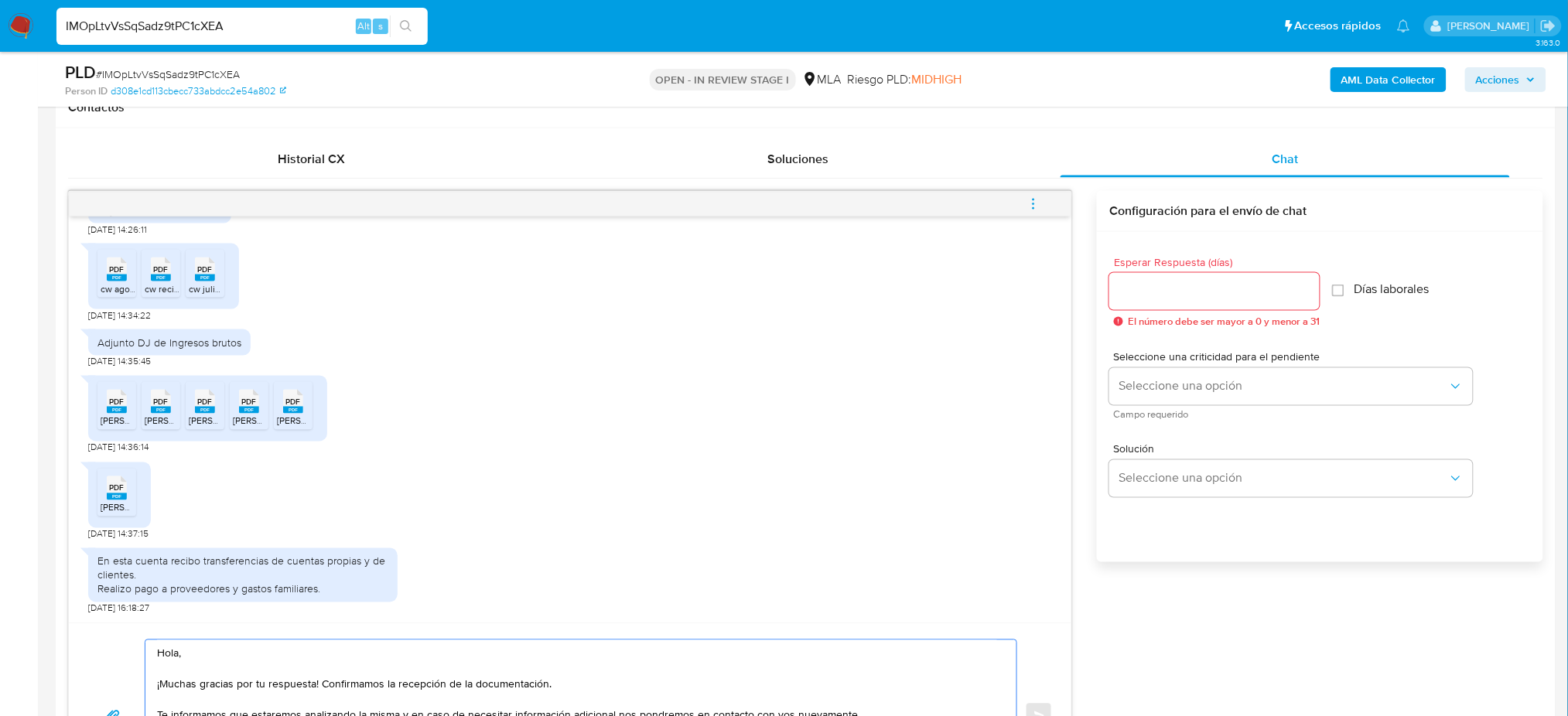
type textarea "Hola, ¡Muchas gracias por tu respuesta! Confirmamos la recepción de la document…"
click at [1157, 289] on input "Esperar Respuesta (días)" at bounding box center [1214, 291] width 210 height 20
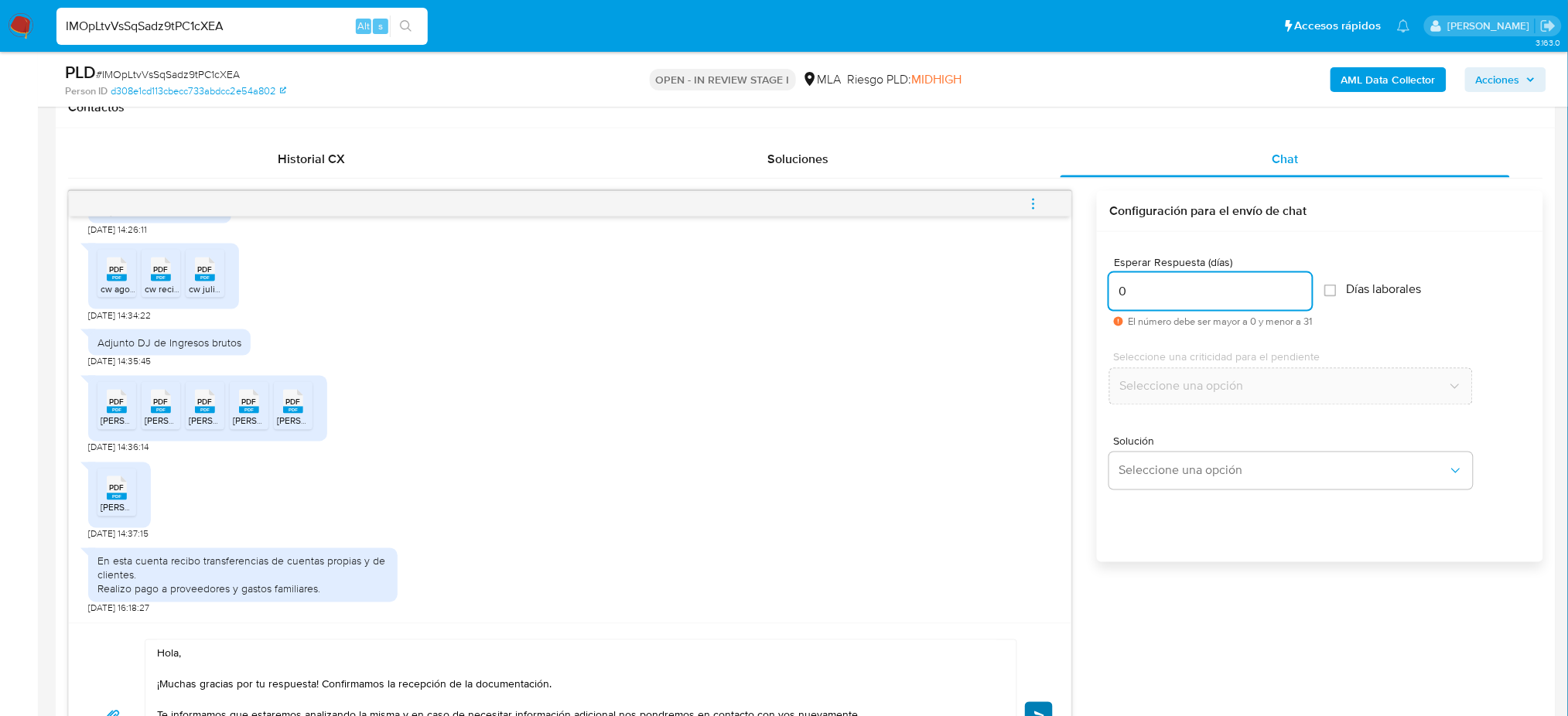
type input "0"
click at [1038, 706] on button "Enviar" at bounding box center [1038, 716] width 28 height 28
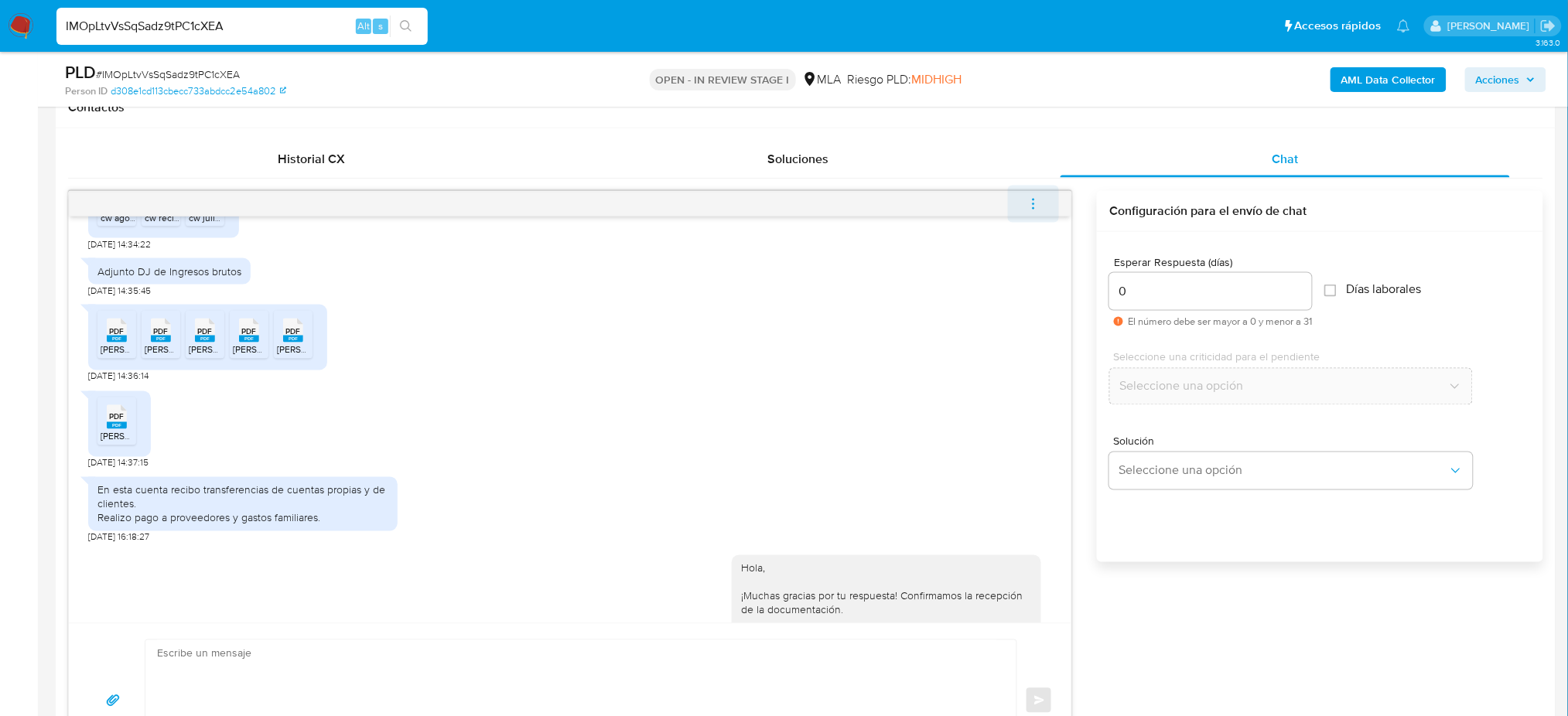
scroll to position [2063, 0]
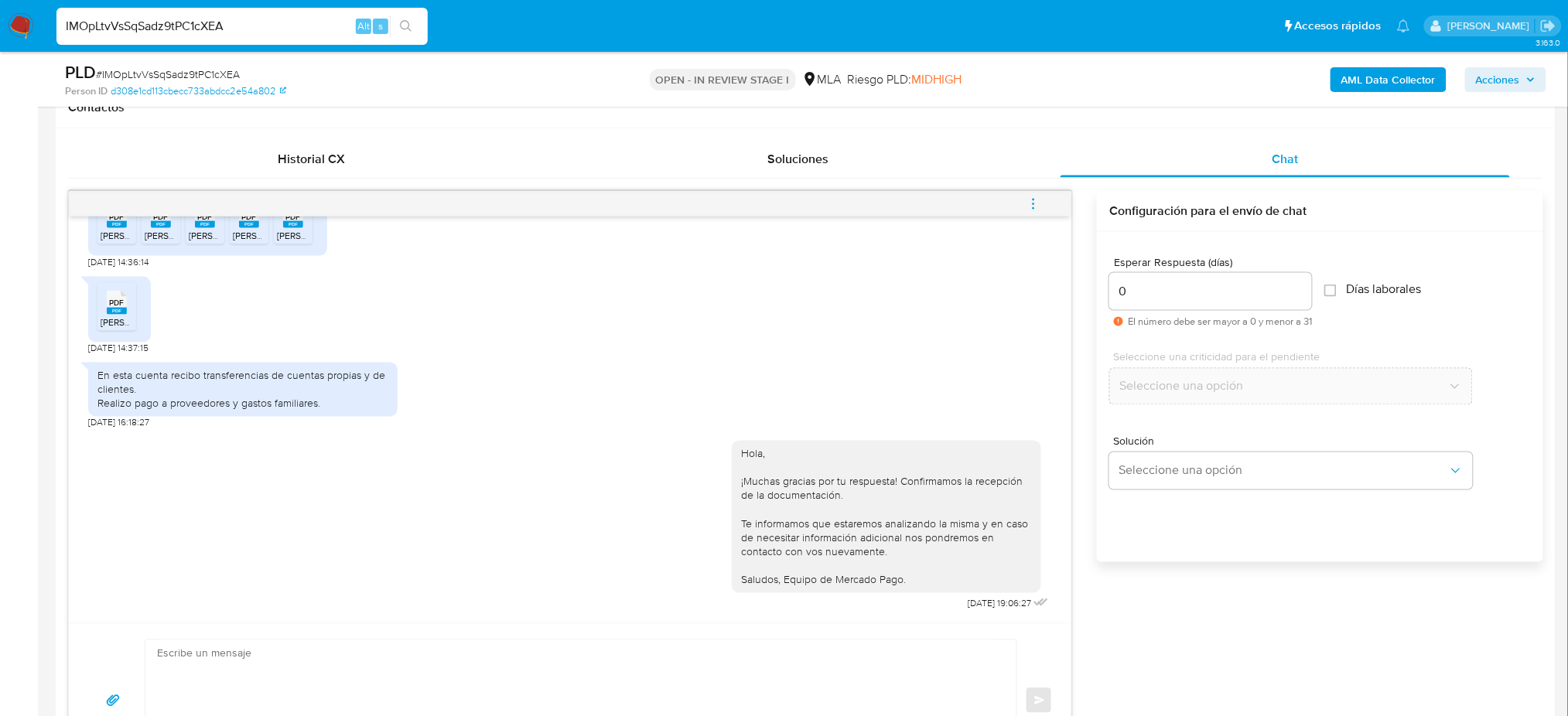
click at [1043, 203] on button "menu-action" at bounding box center [1033, 204] width 51 height 37
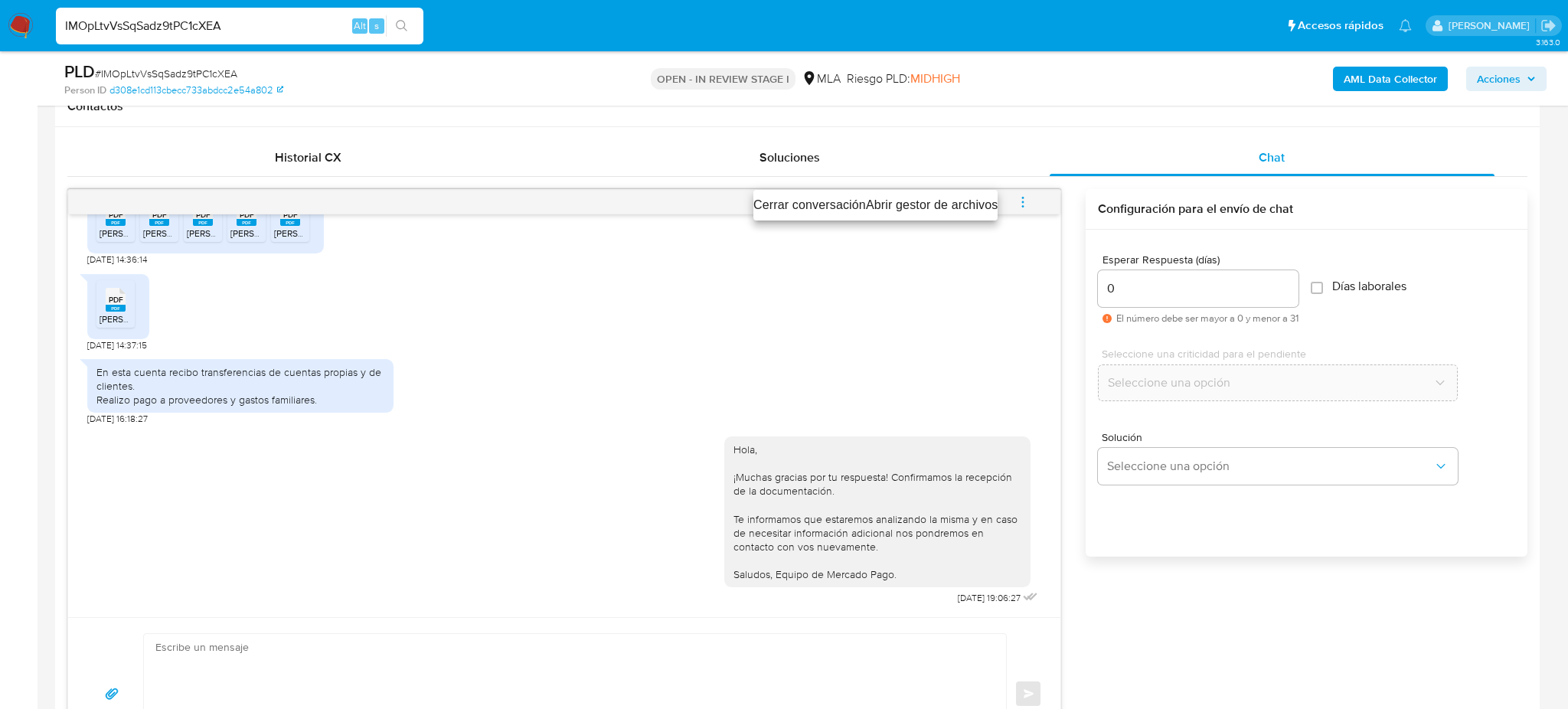
click at [814, 197] on li "Cerrar conversación" at bounding box center [810, 205] width 112 height 19
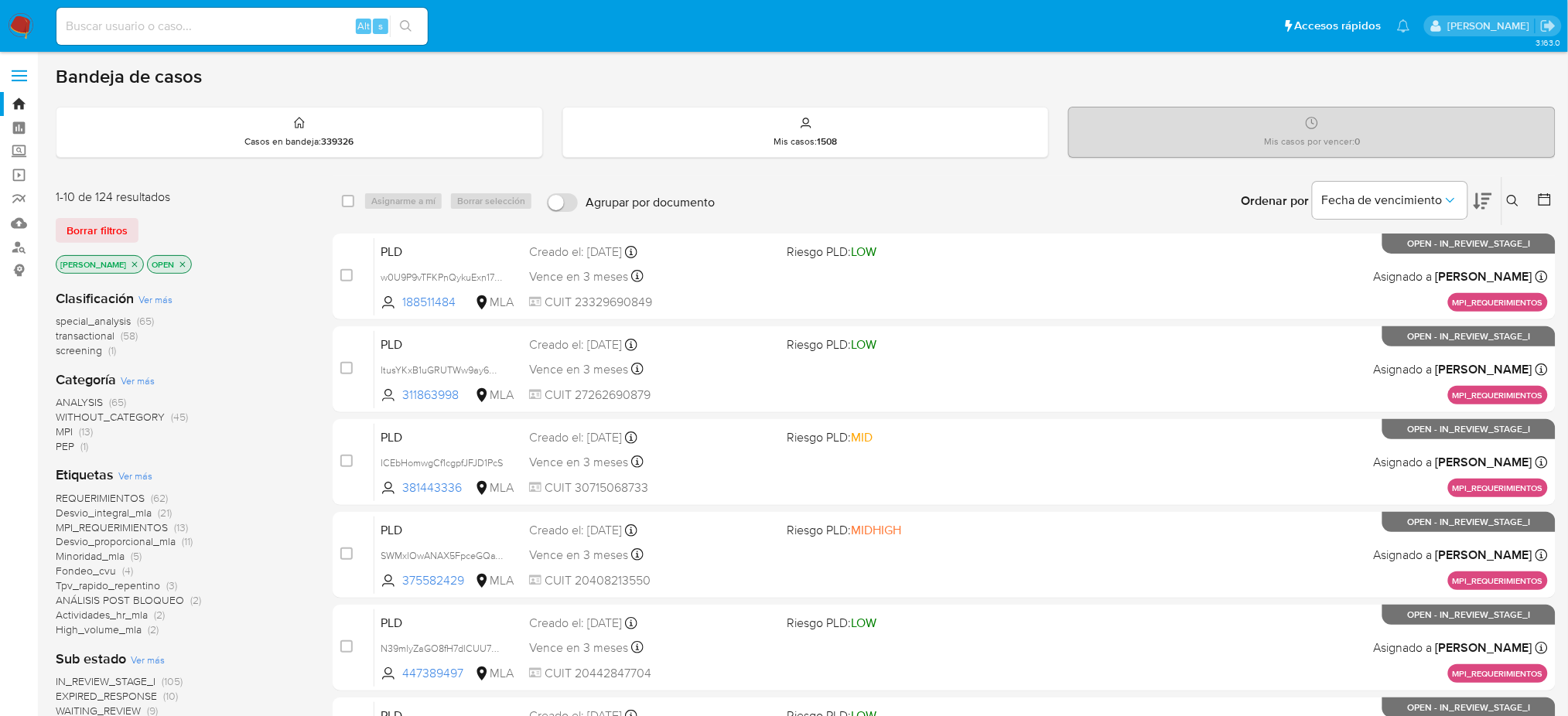
click at [1187, 204] on button at bounding box center [1514, 201] width 25 height 19
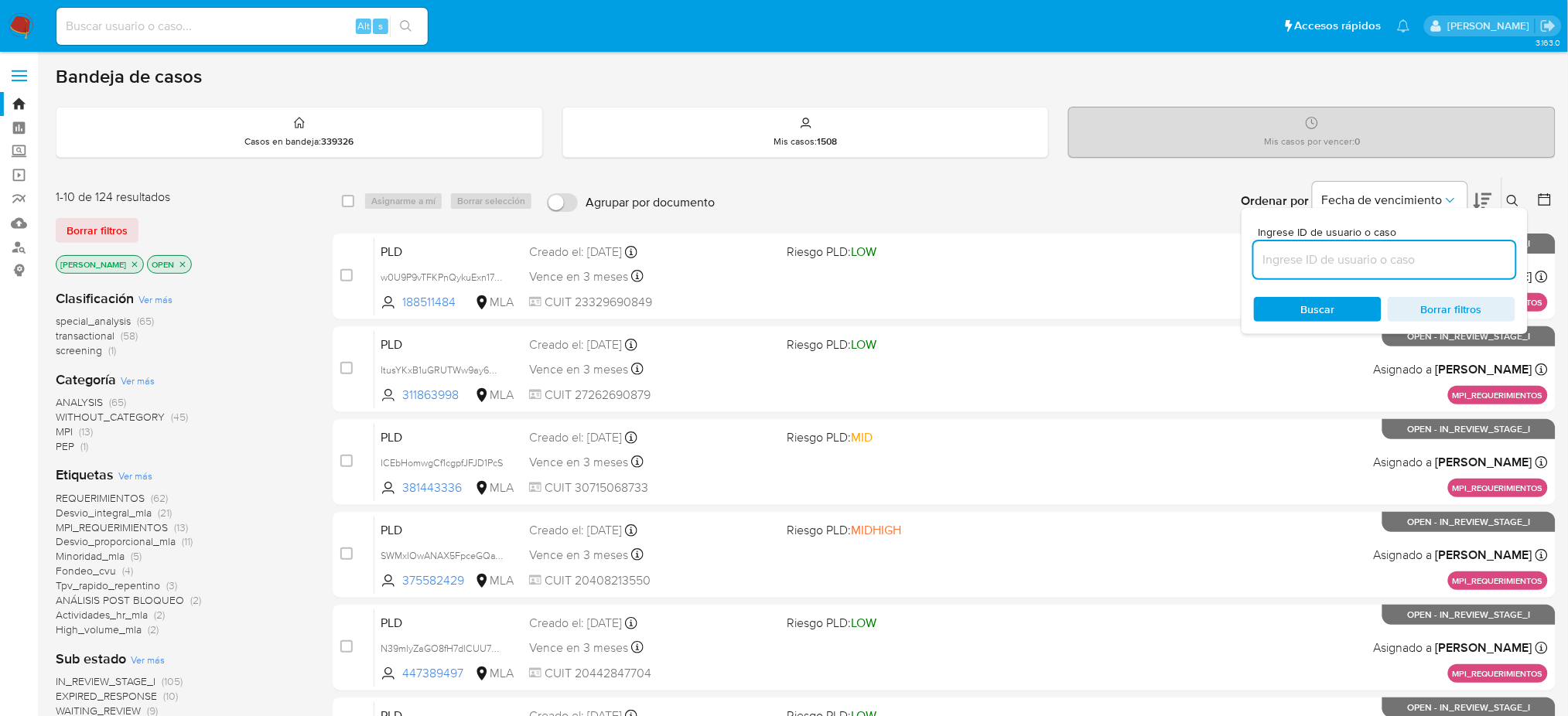
click at [1187, 255] on input at bounding box center [1384, 259] width 261 height 20
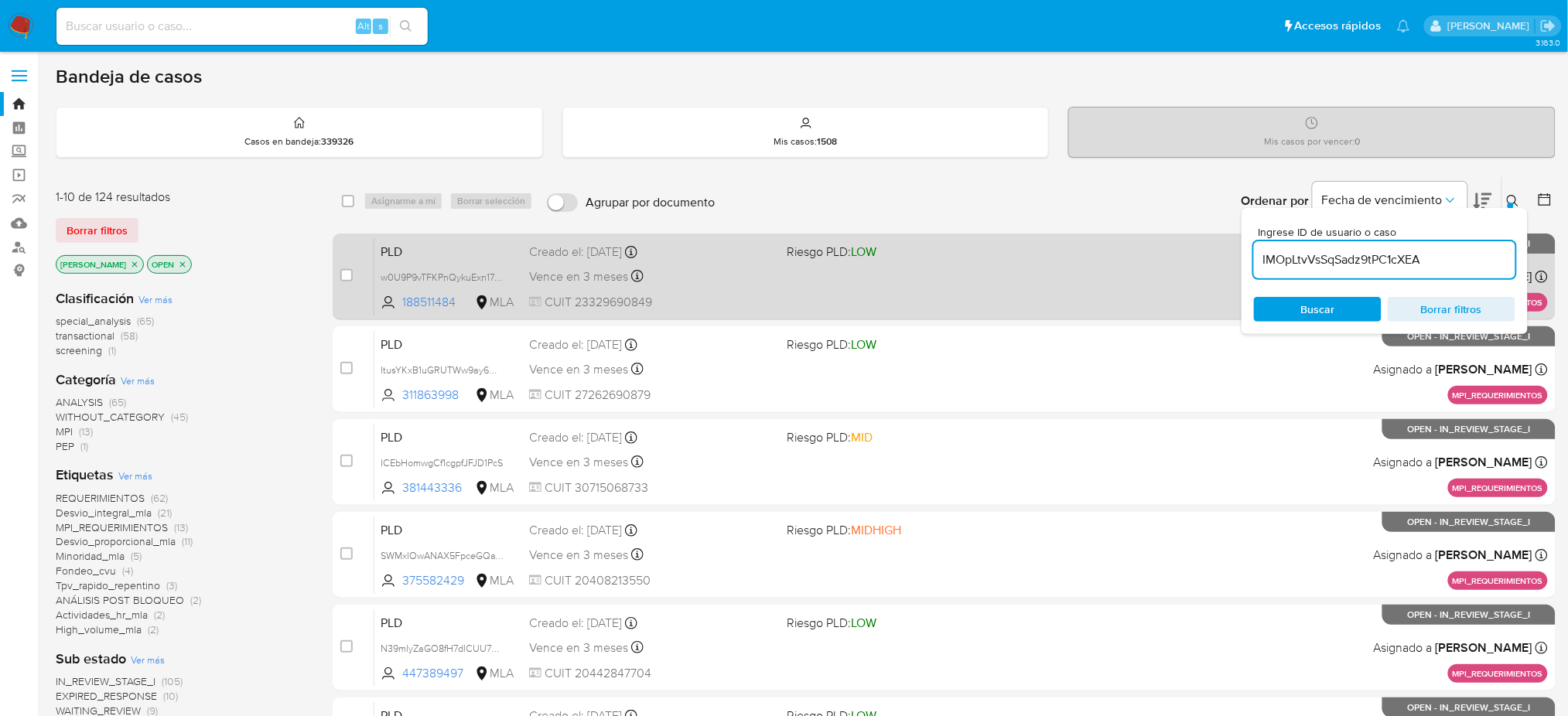
type input "IMOpLtvVsSqSadz9tPC1cXEA"
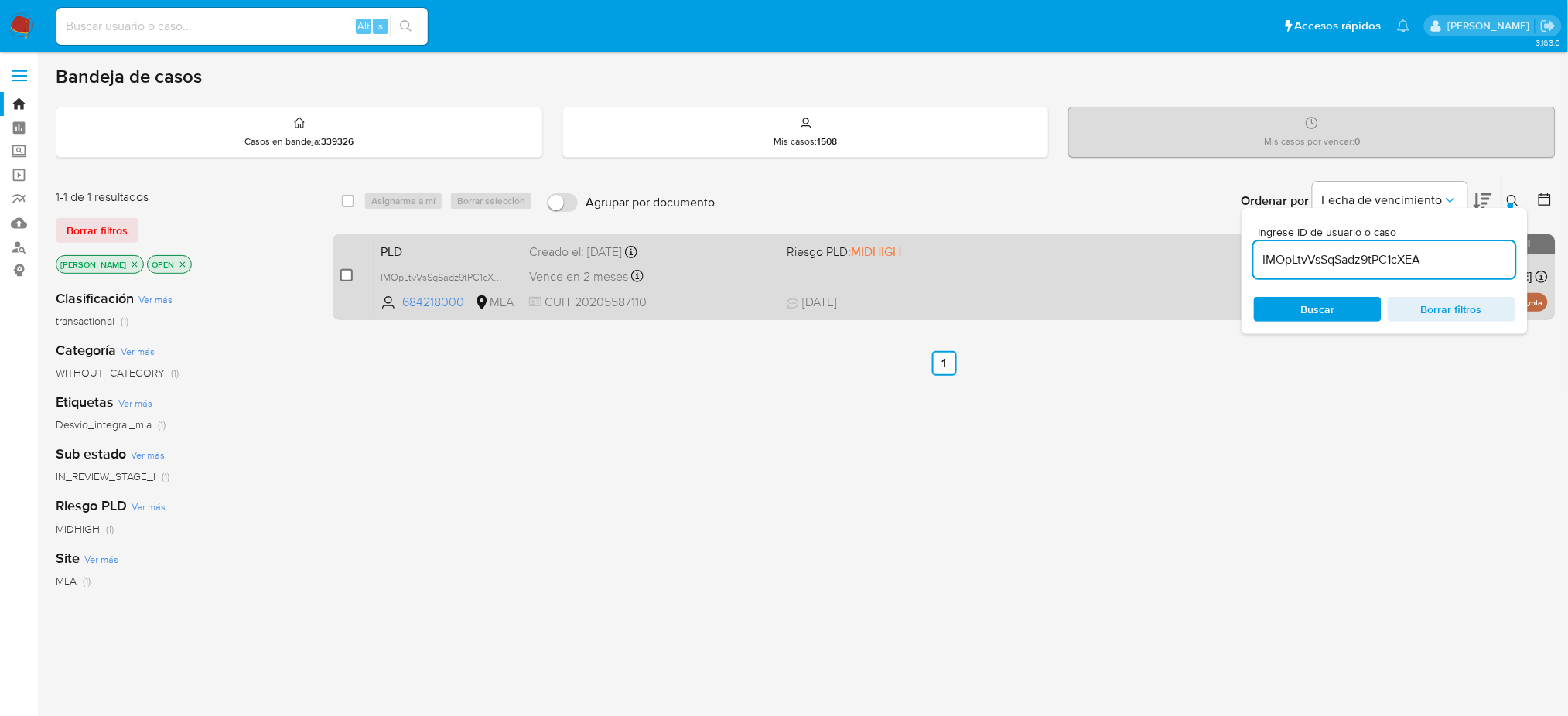
click at [349, 278] on input "checkbox" at bounding box center [346, 275] width 12 height 12
checkbox input "true"
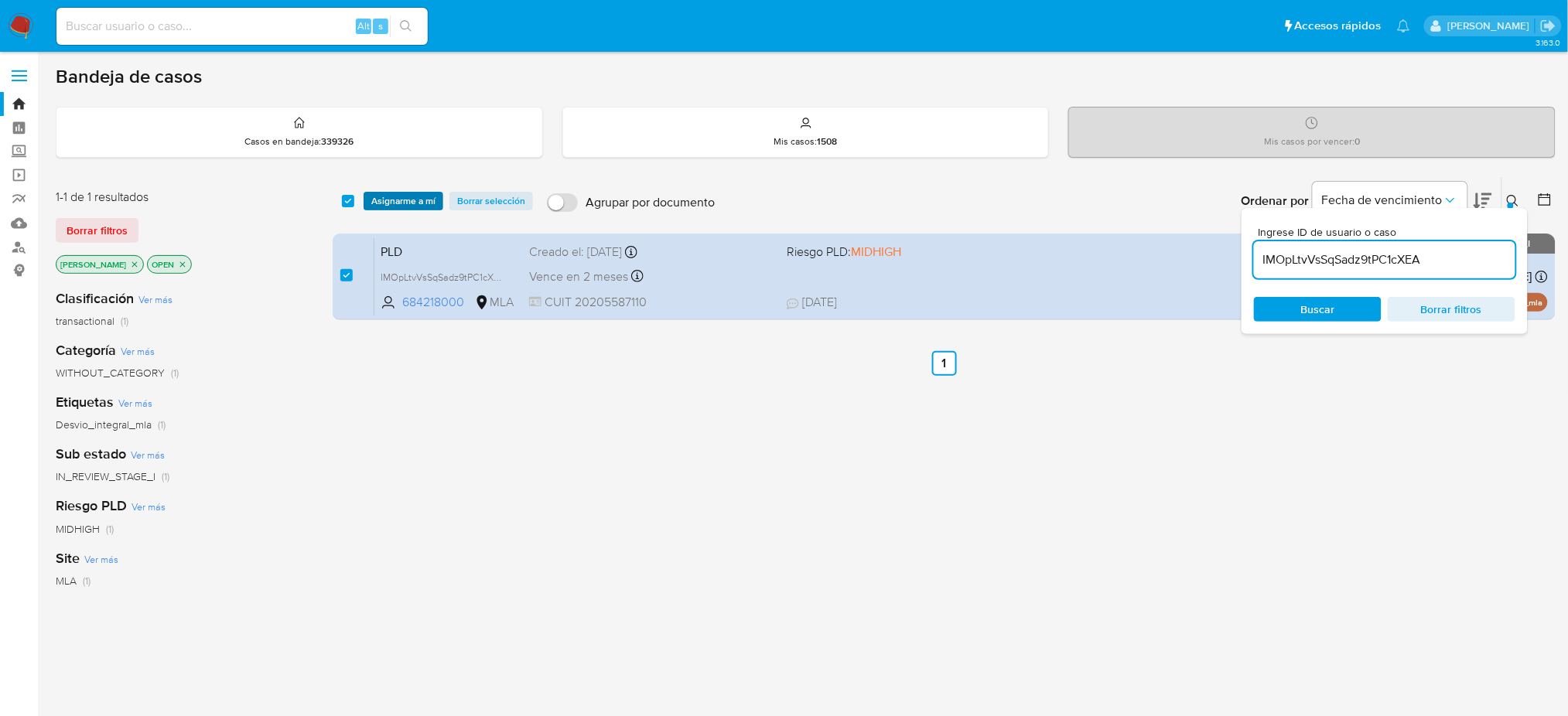
click at [424, 204] on span "Asignarme a mí" at bounding box center [403, 201] width 64 height 16
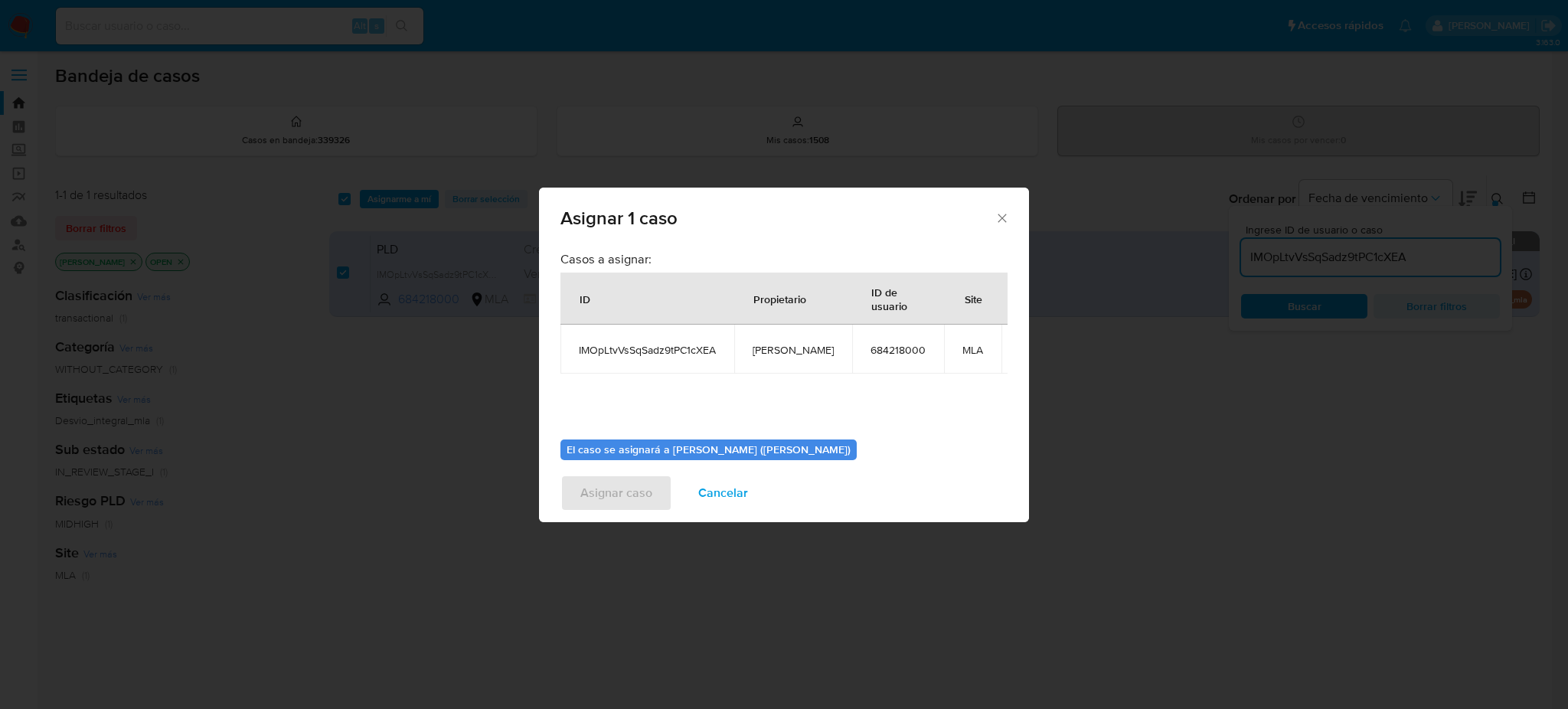
click at [788, 353] on span "[PERSON_NAME]" at bounding box center [793, 350] width 81 height 14
copy span "[PERSON_NAME]"
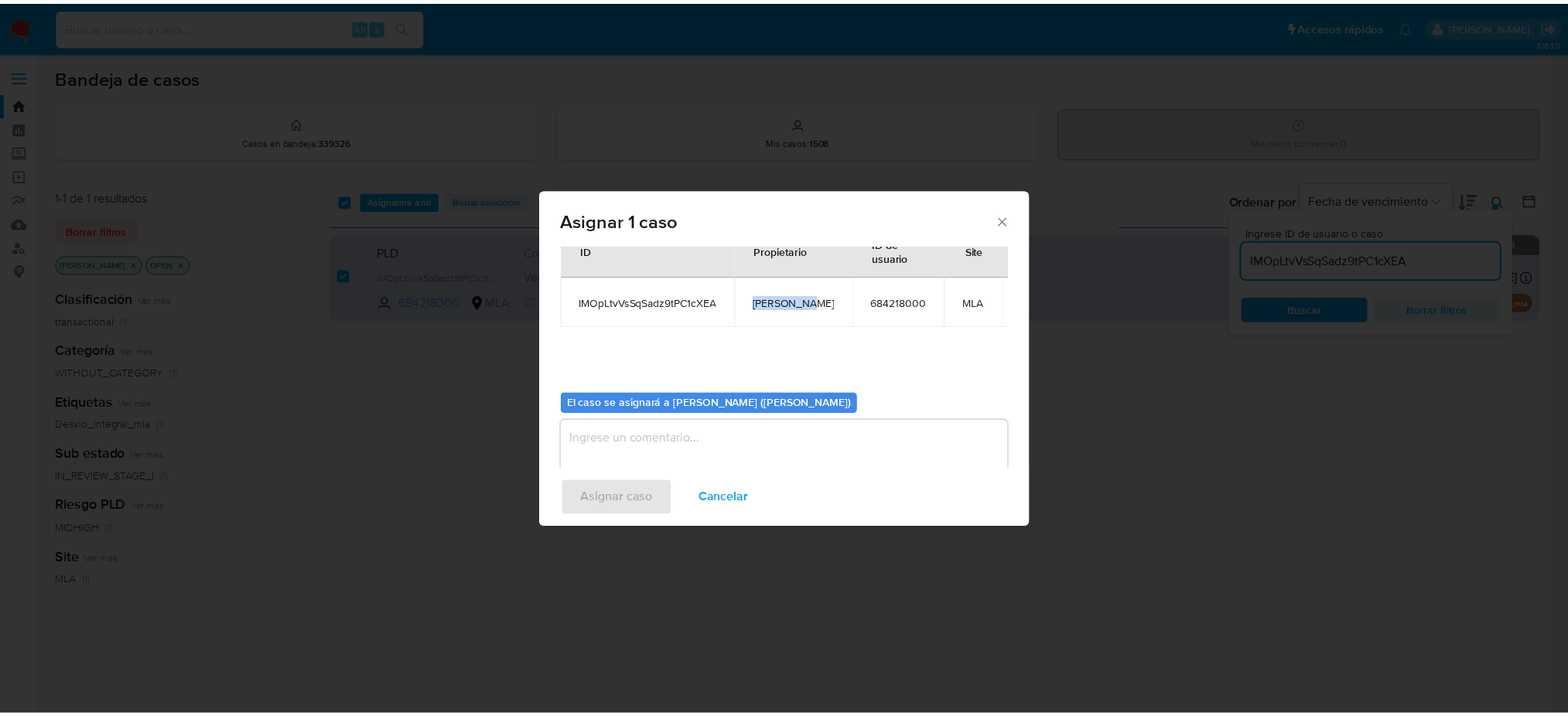
scroll to position [79, 0]
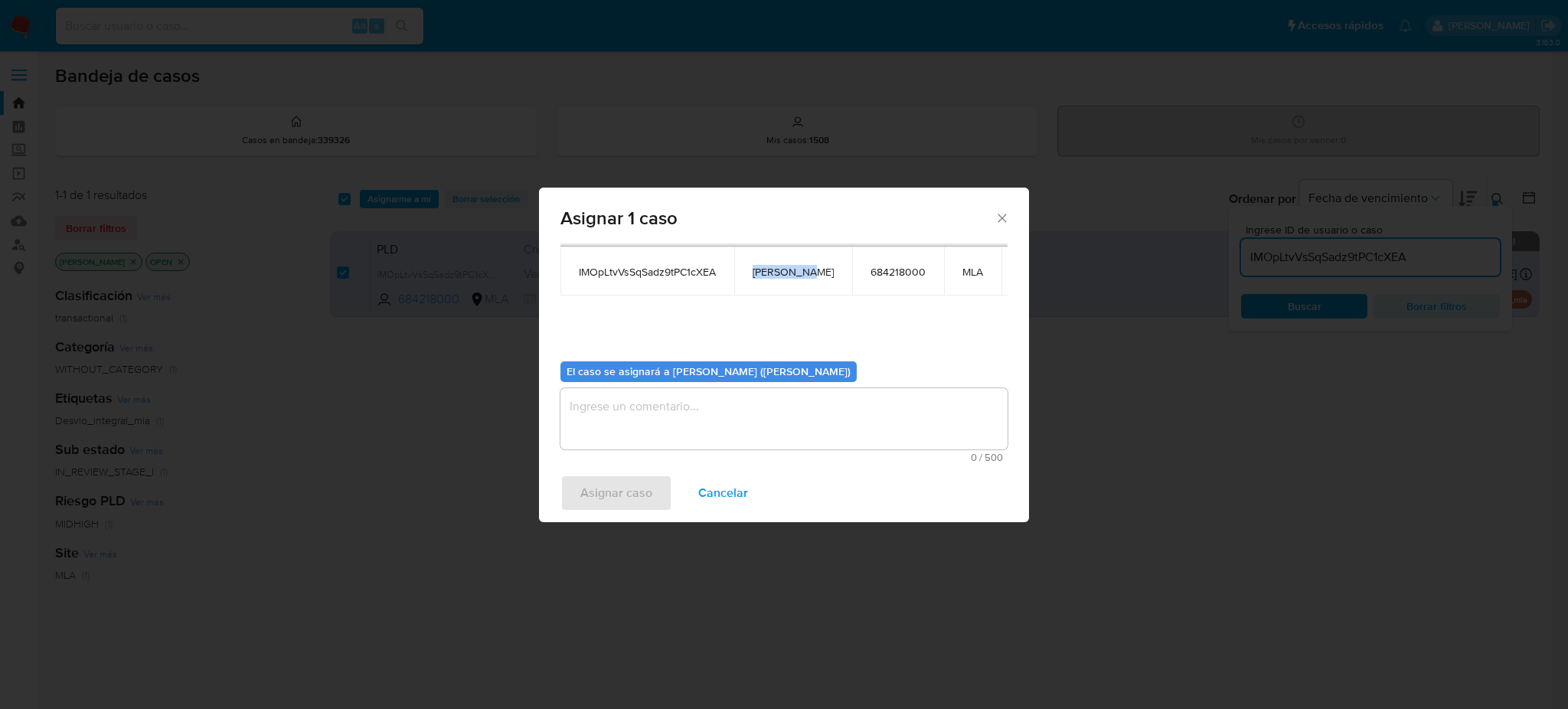
click at [701, 404] on textarea "assign-modal" at bounding box center [784, 419] width 447 height 61
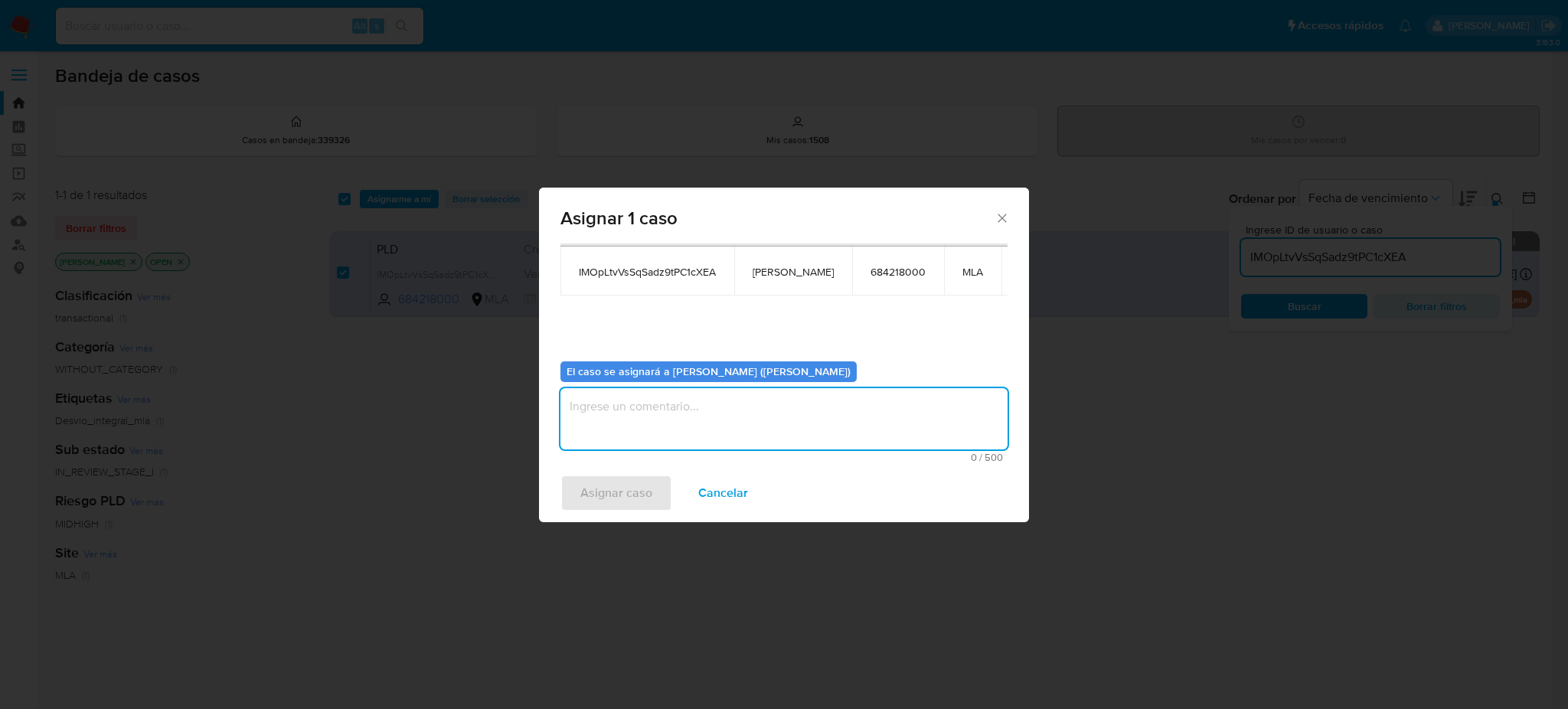
paste textarea "[PERSON_NAME]"
type textarea "[PERSON_NAME]"
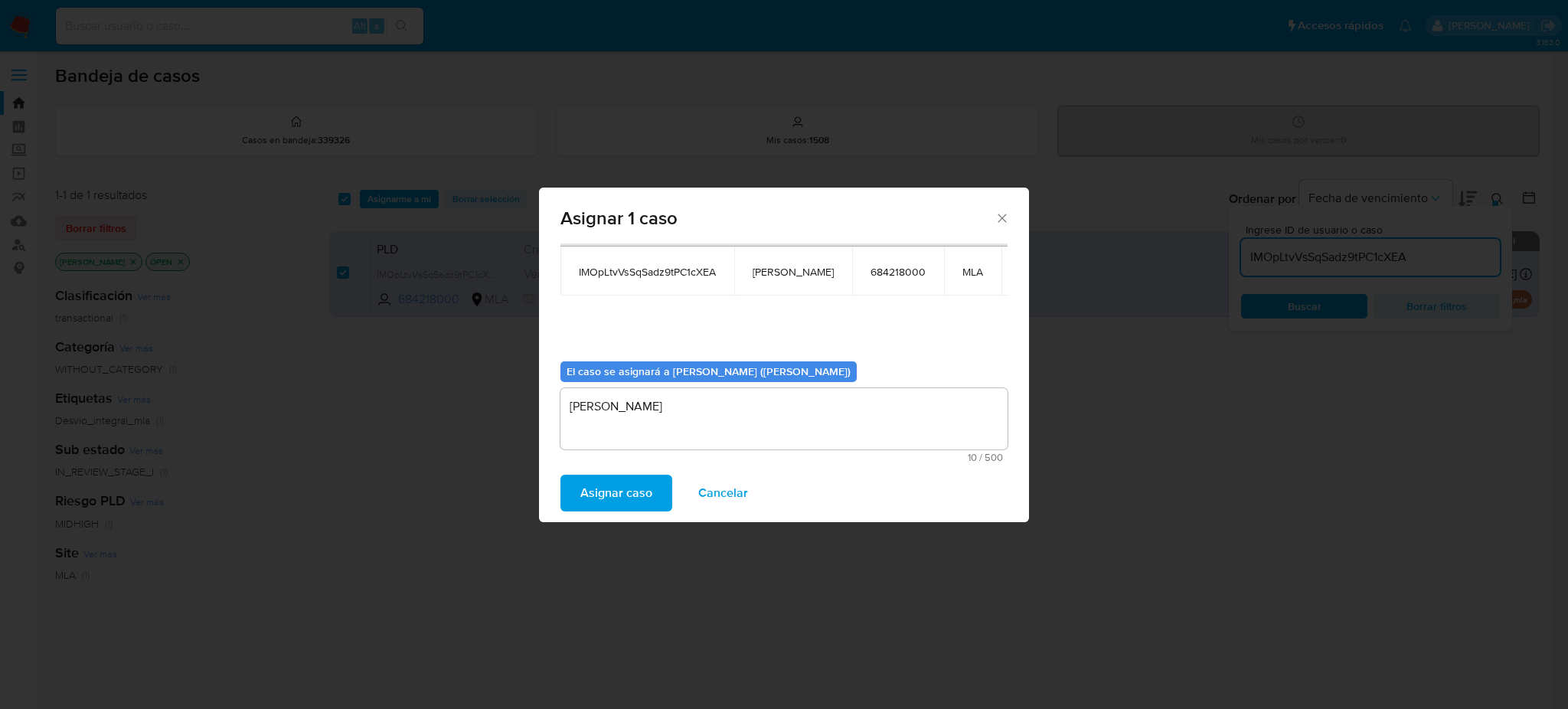
click at [627, 489] on span "Asignar caso" at bounding box center [616, 493] width 72 height 33
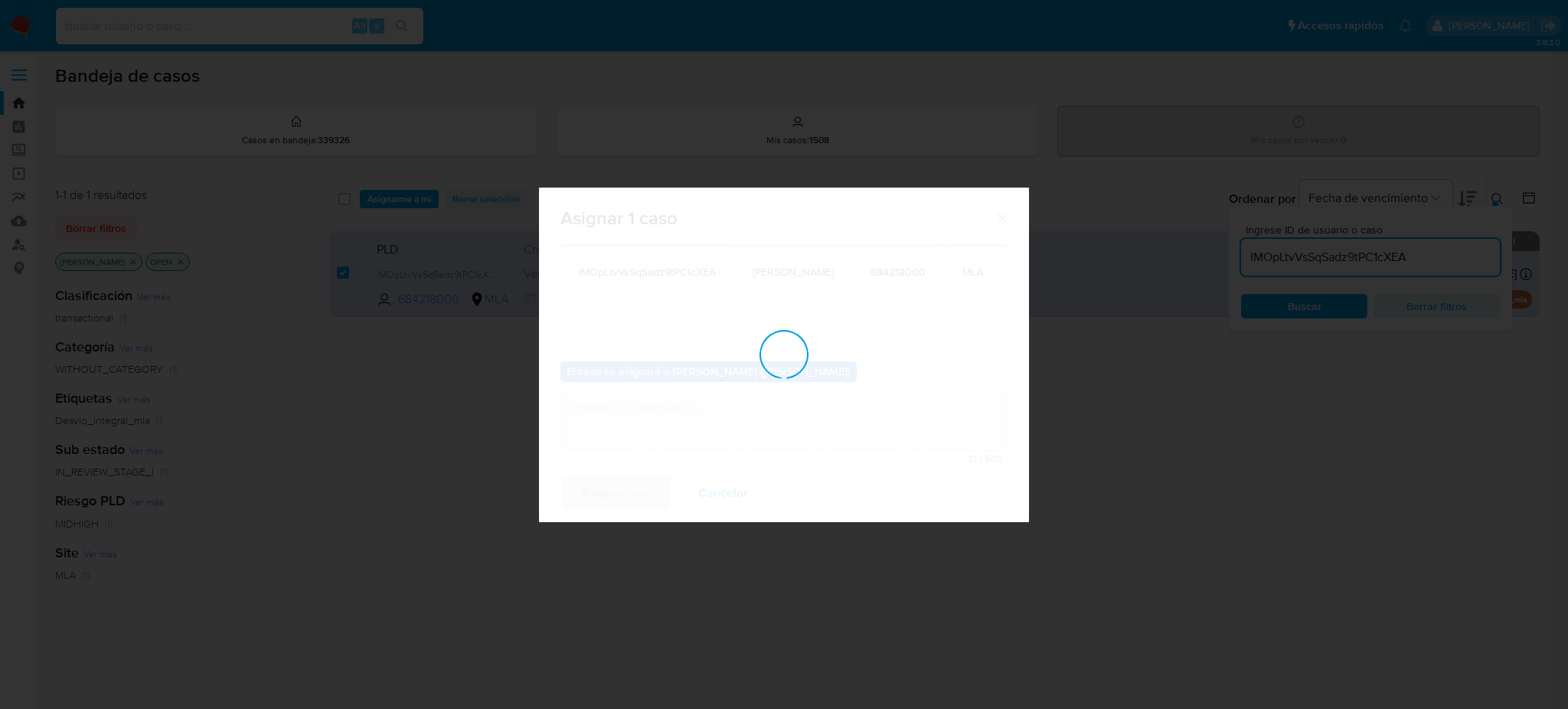
checkbox input "false"
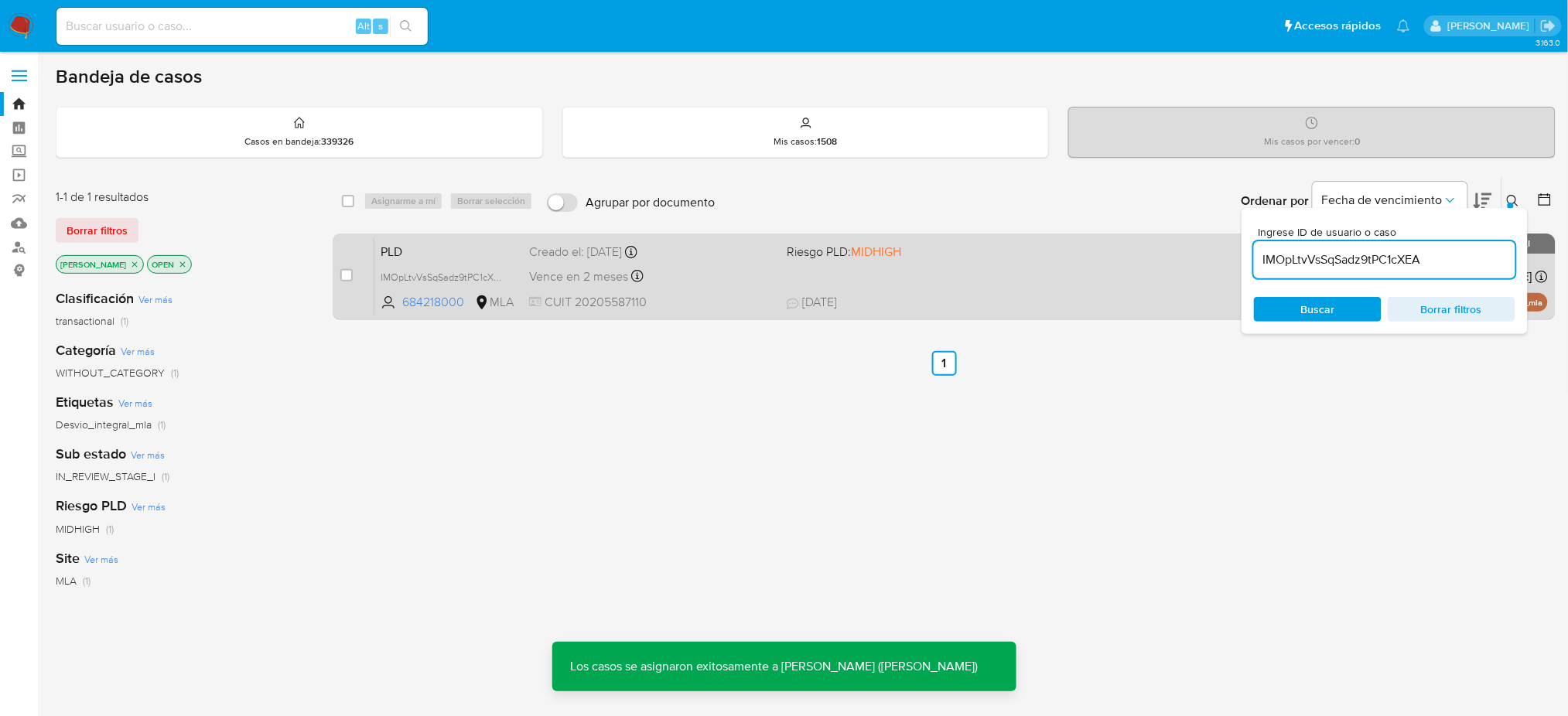
click at [430, 249] on span "PLD" at bounding box center [448, 250] width 136 height 20
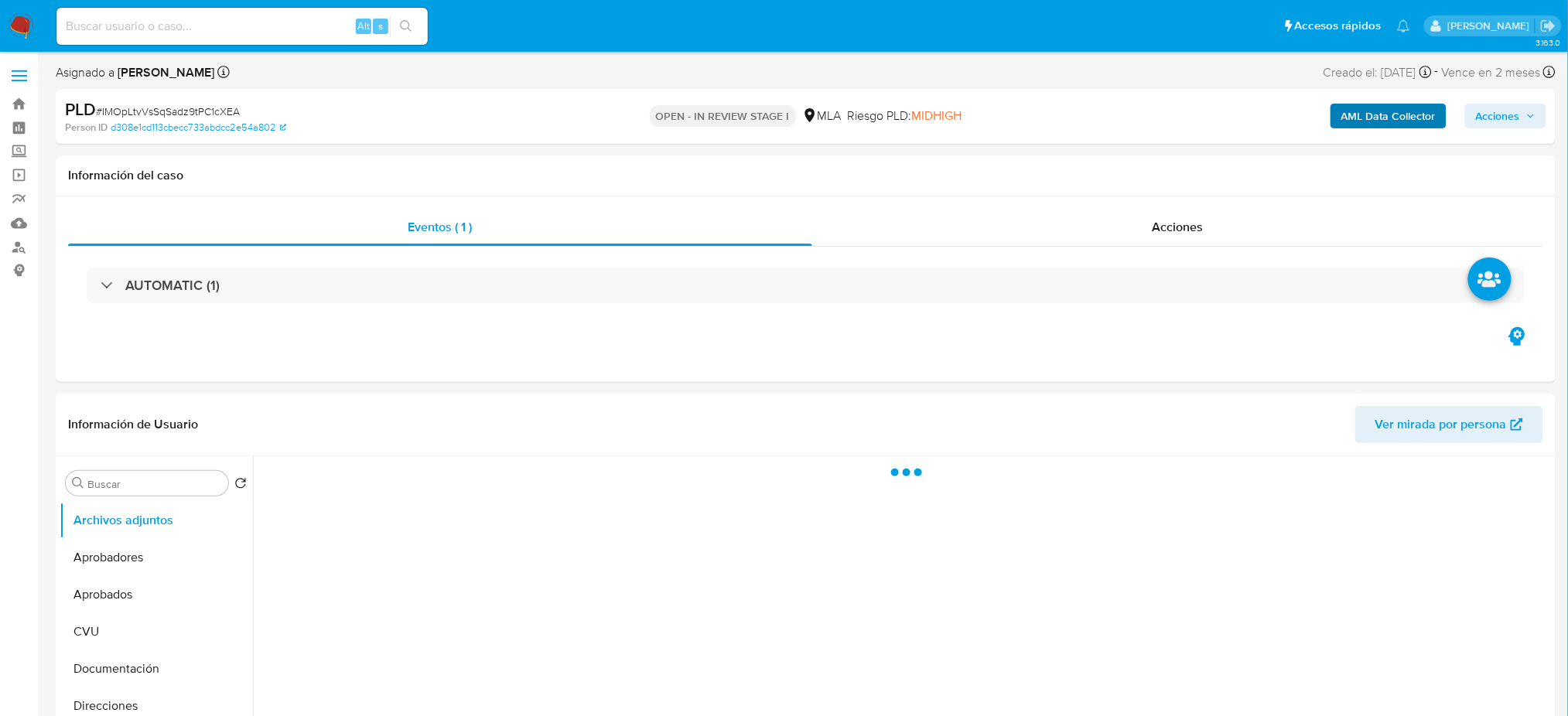
select select "10"
click at [1377, 110] on b "AML Data Collector" at bounding box center [1387, 116] width 94 height 25
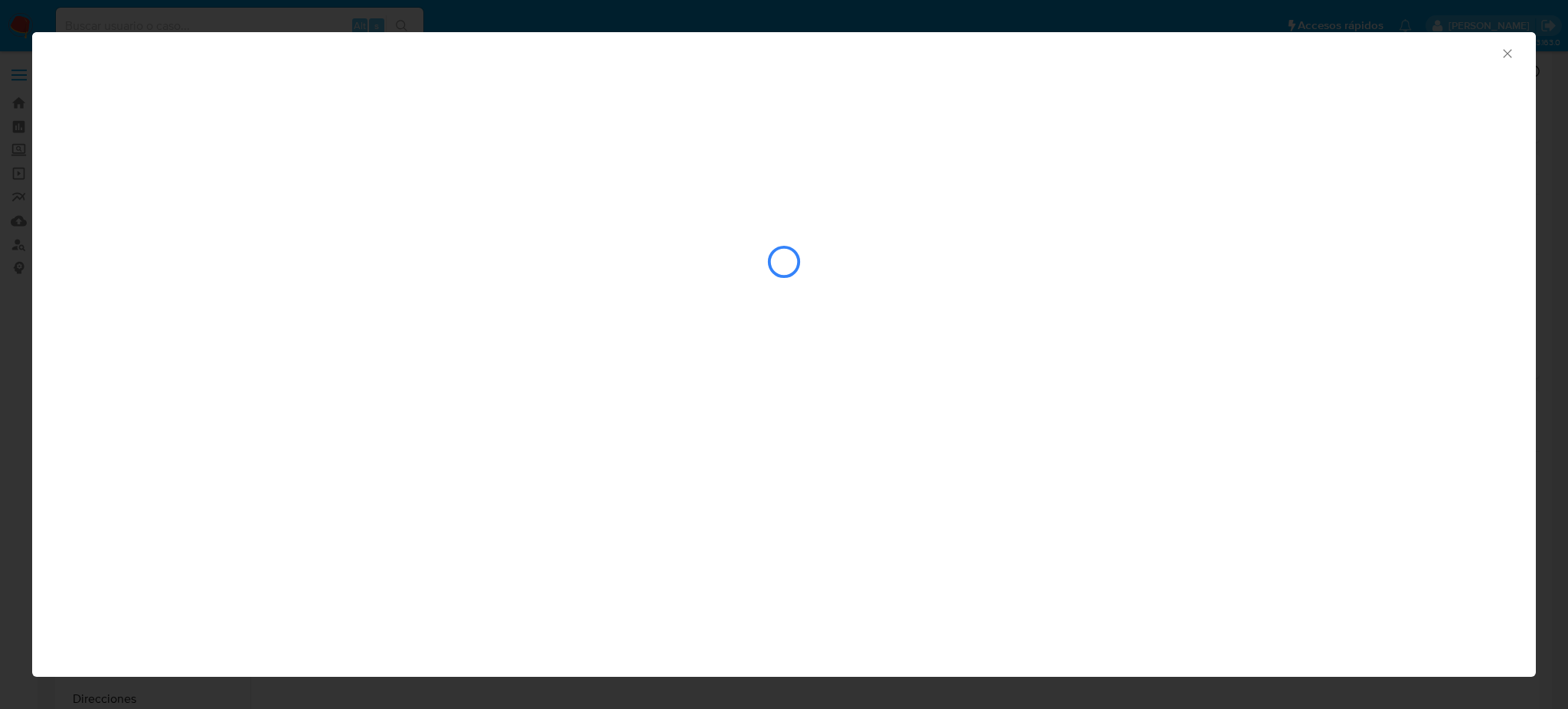
click at [1508, 48] on icon "Cerrar ventana" at bounding box center [1507, 54] width 15 height 15
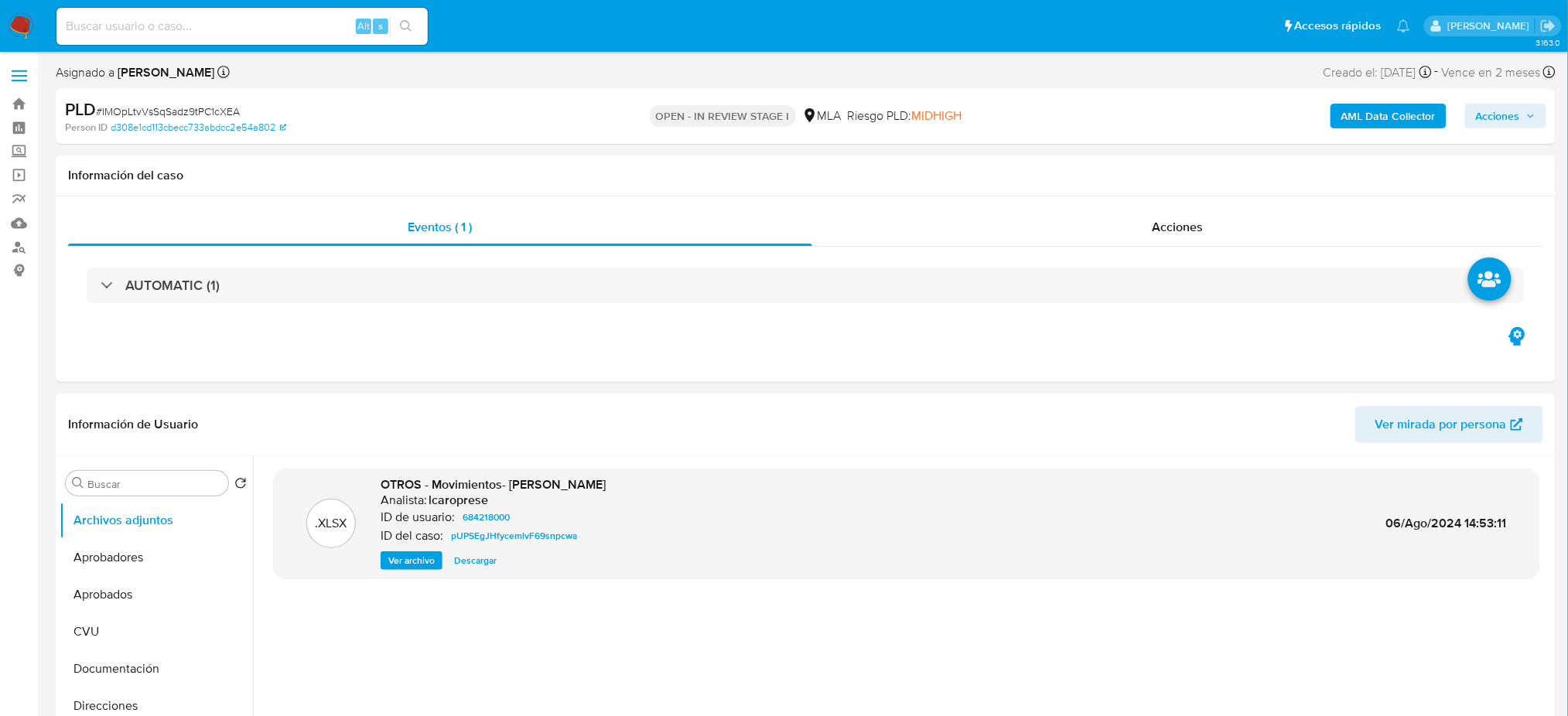
click at [1369, 130] on div "AML Data Collector Acciones" at bounding box center [1301, 117] width 489 height 36
click at [1357, 117] on b "AML Data Collector" at bounding box center [1387, 116] width 94 height 25
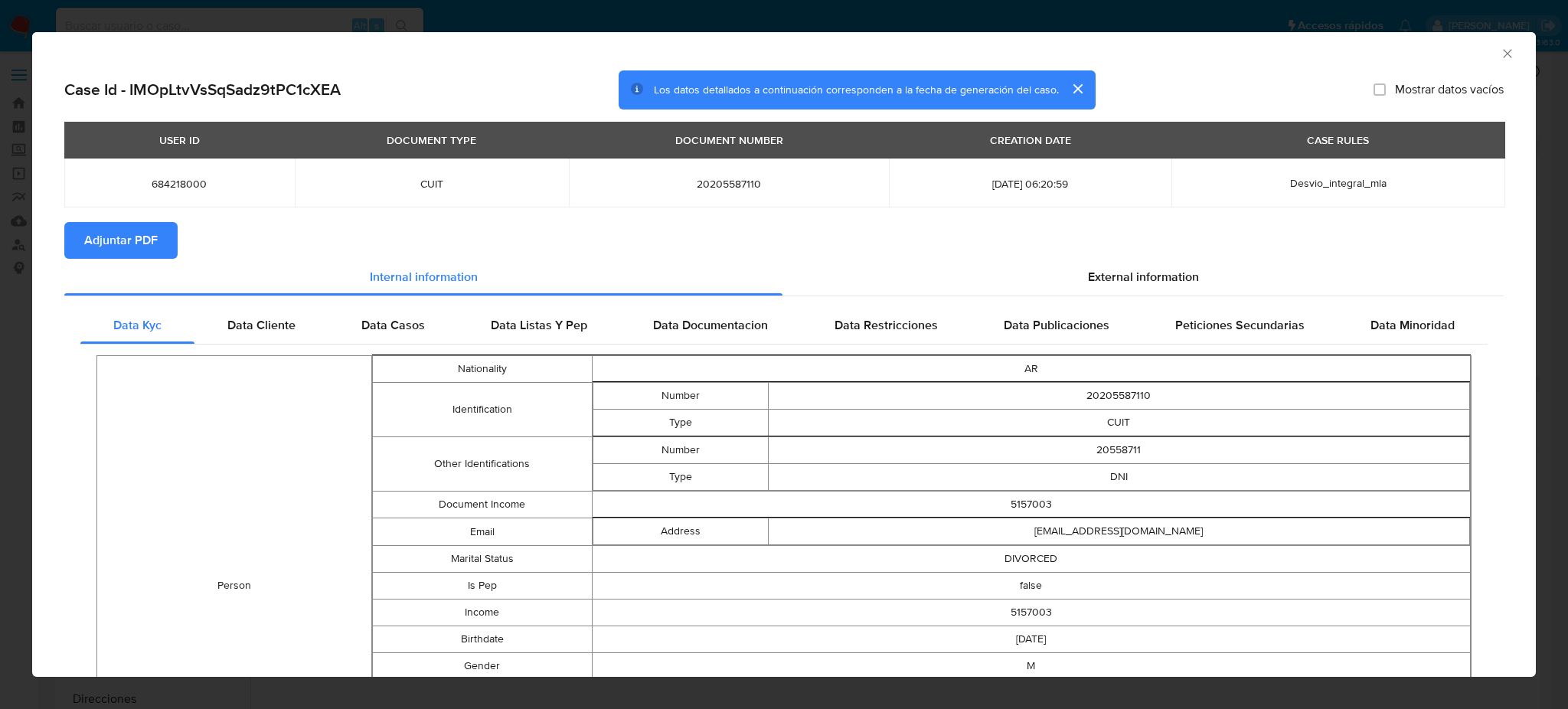
click at [120, 246] on span "Adjuntar PDF" at bounding box center [121, 240] width 73 height 33
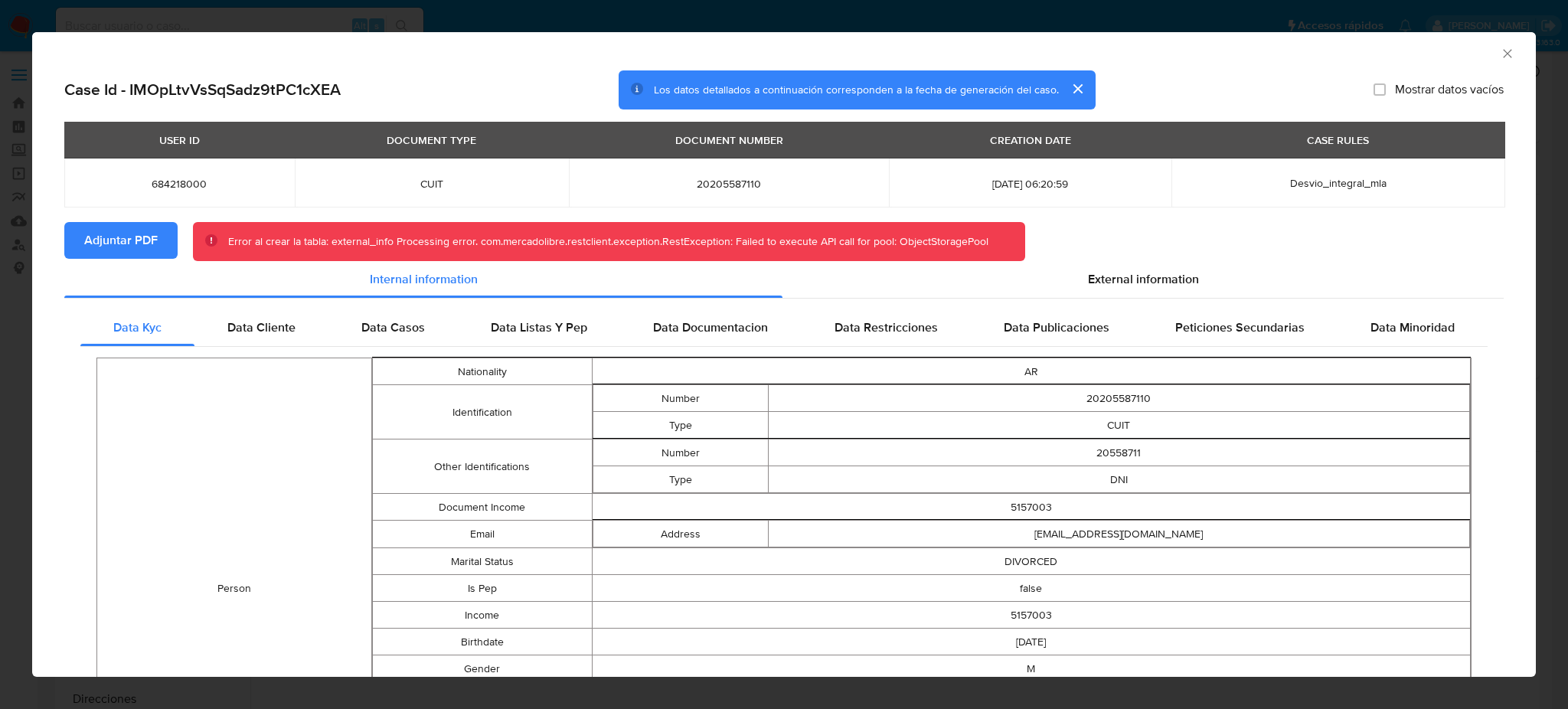
click at [1504, 48] on div "AML Data Collector" at bounding box center [784, 51] width 1504 height 38
click at [1500, 46] on div "AML Data Collector" at bounding box center [784, 51] width 1504 height 38
click at [1503, 52] on icon "Cerrar ventana" at bounding box center [1507, 53] width 8 height 8
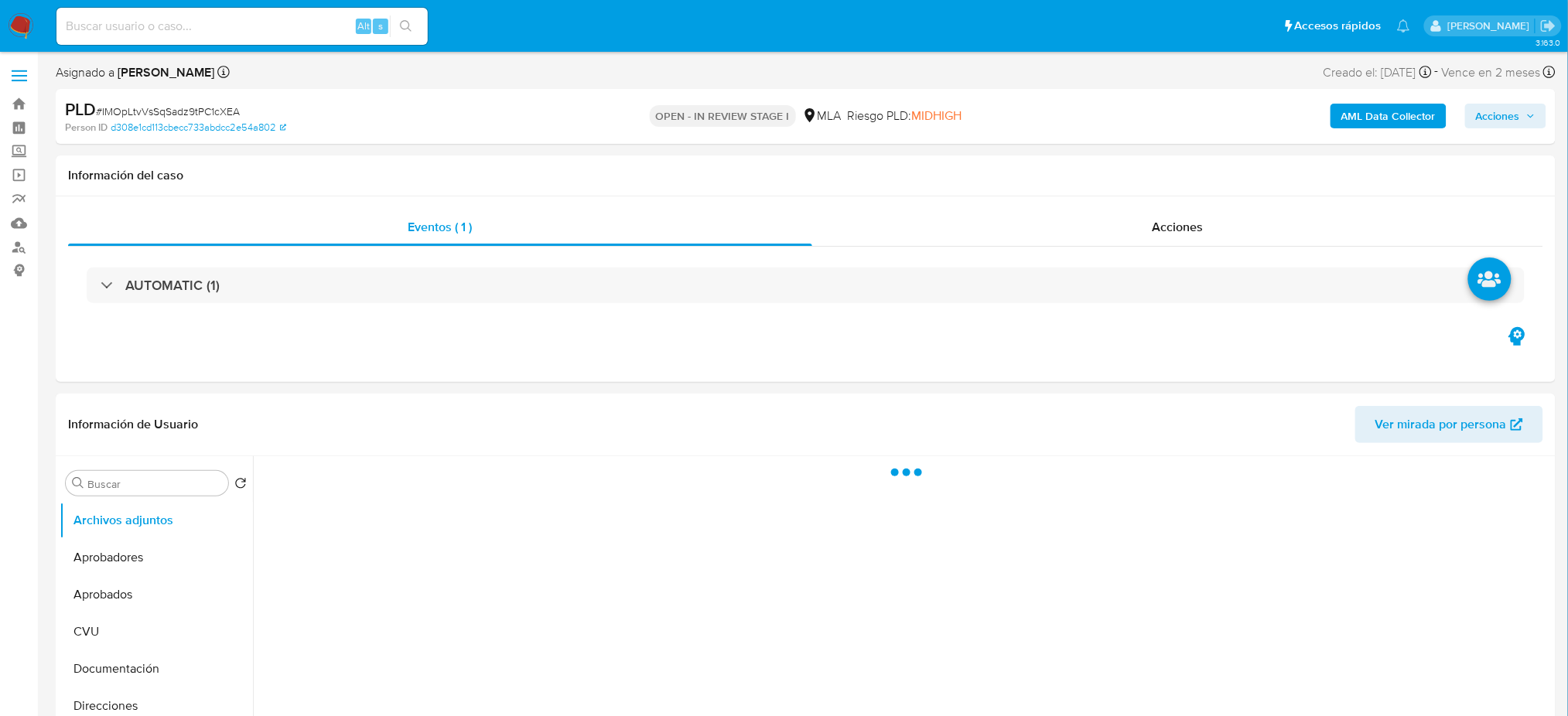
click at [1378, 125] on b "AML Data Collector" at bounding box center [1387, 116] width 94 height 25
select select "10"
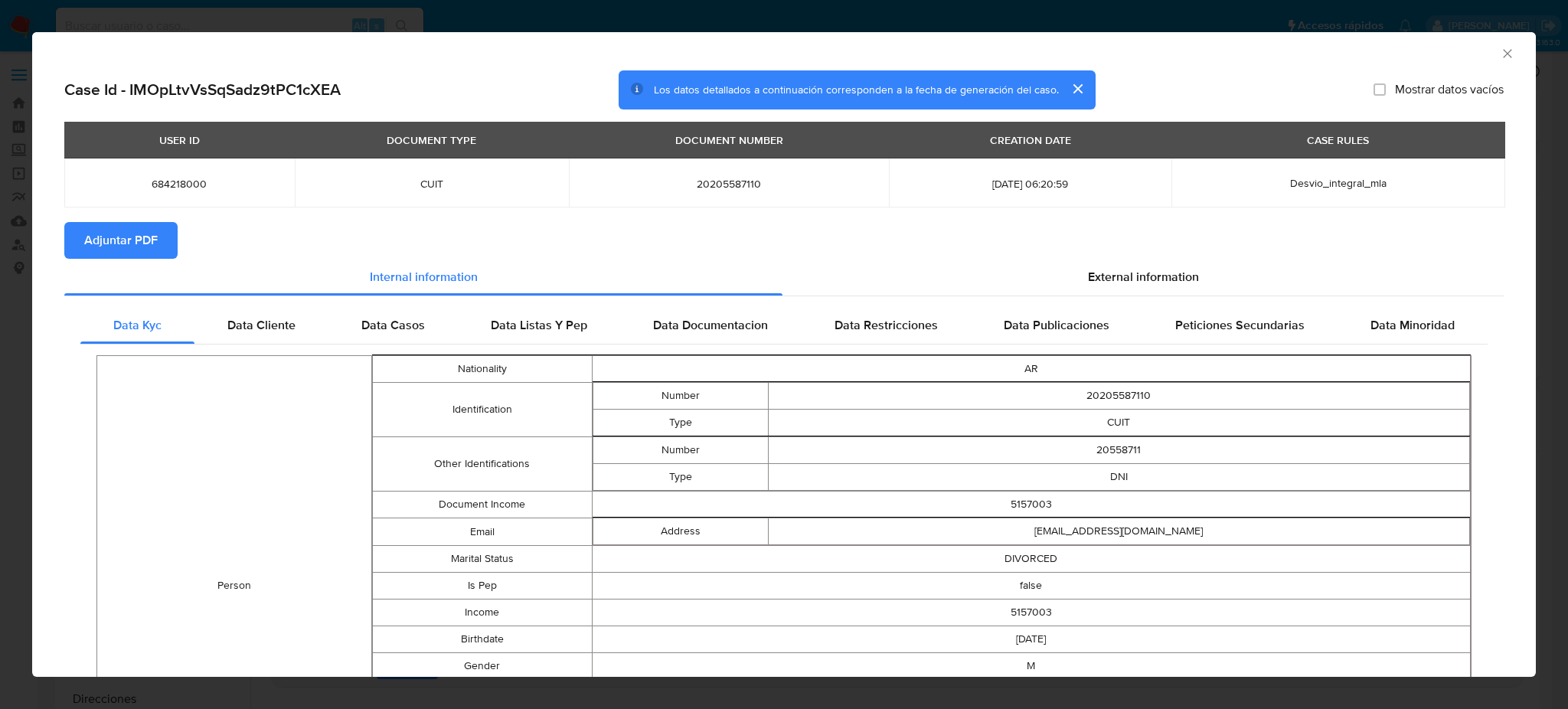
click at [118, 248] on span "Adjuntar PDF" at bounding box center [121, 240] width 73 height 33
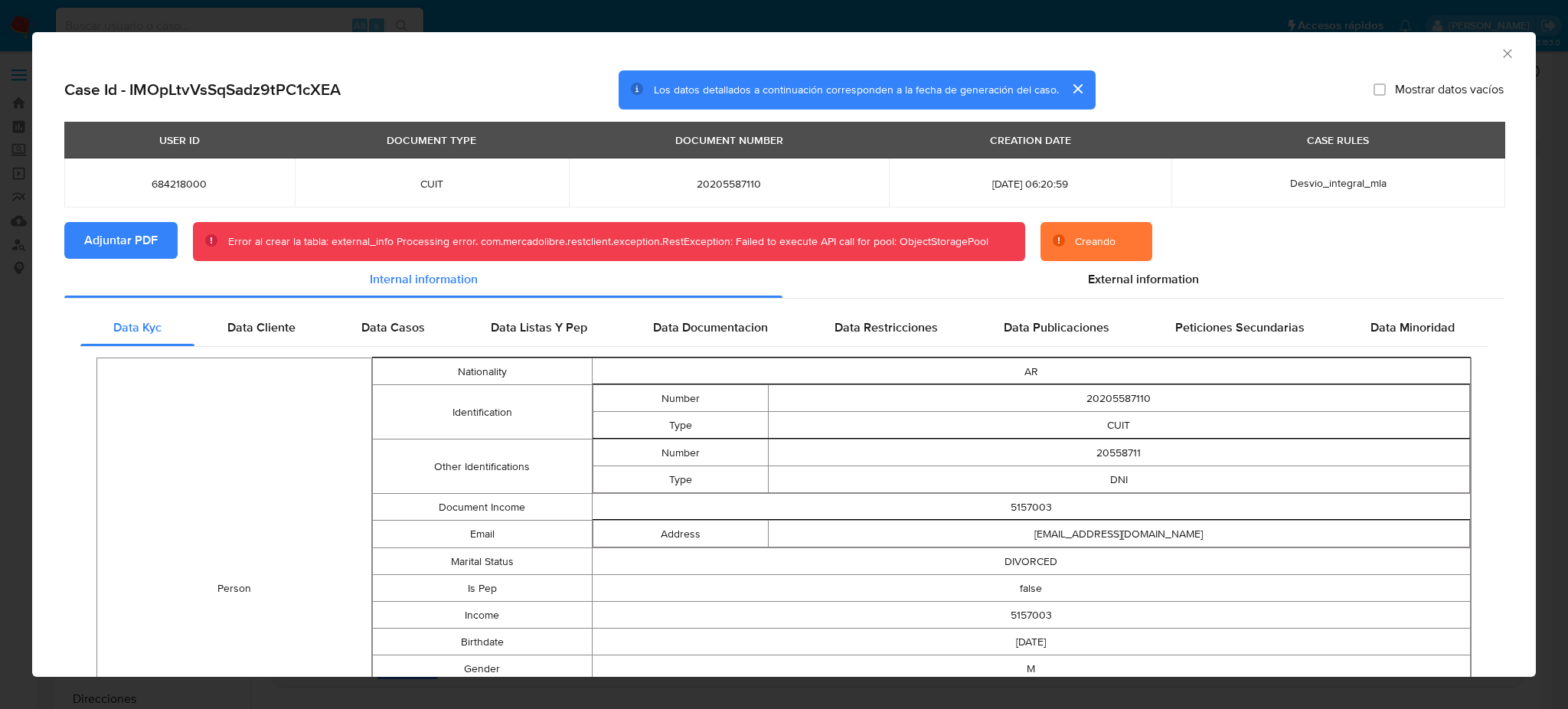
click at [1503, 54] on icon "Cerrar ventana" at bounding box center [1507, 53] width 8 height 8
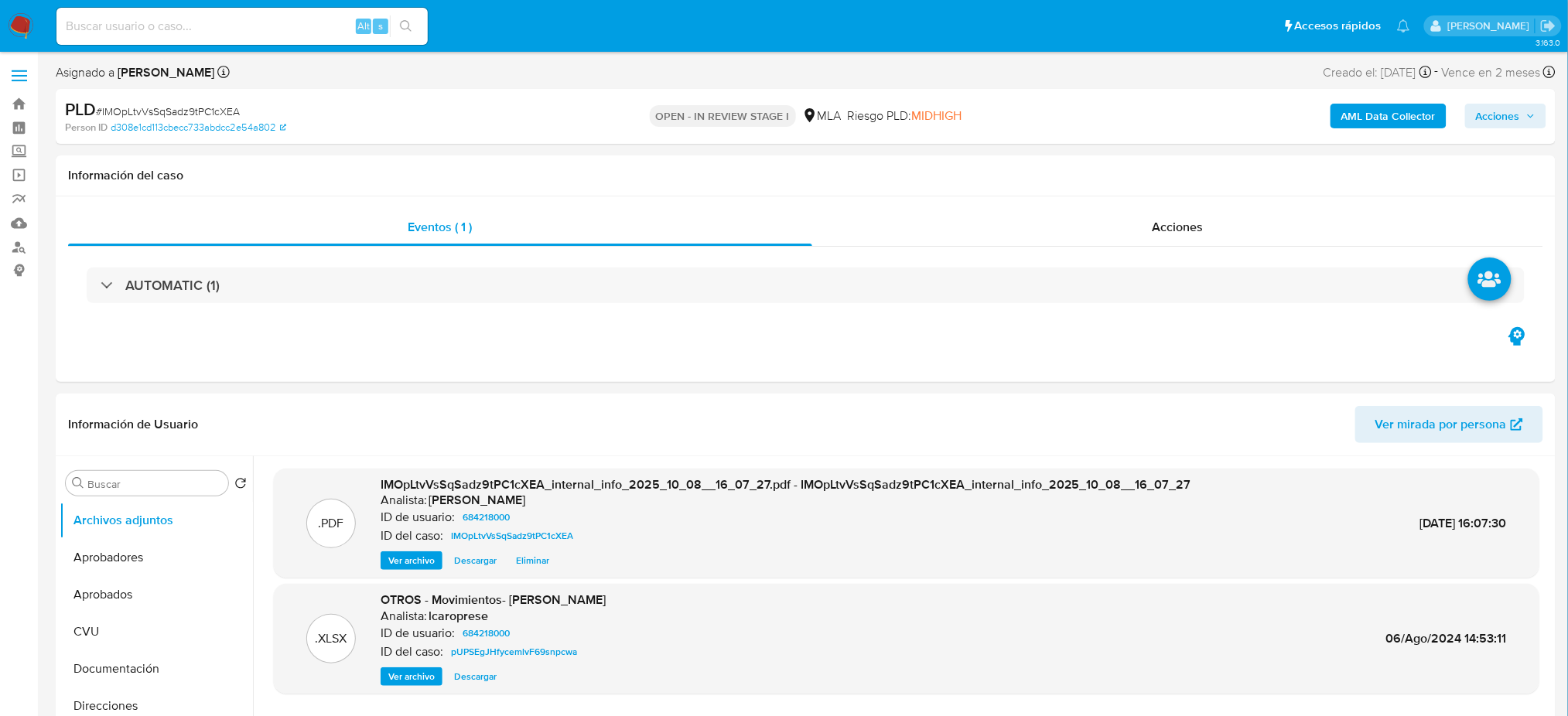
click at [226, 8] on div "Alt s" at bounding box center [242, 25] width 371 height 37
click at [239, 20] on input at bounding box center [242, 26] width 371 height 20
paste input "JDHUJvWLrJY9WmWXLvSvyBTu"
type input "JDHUJvWLrJY9WmWXLvSvyBTu"
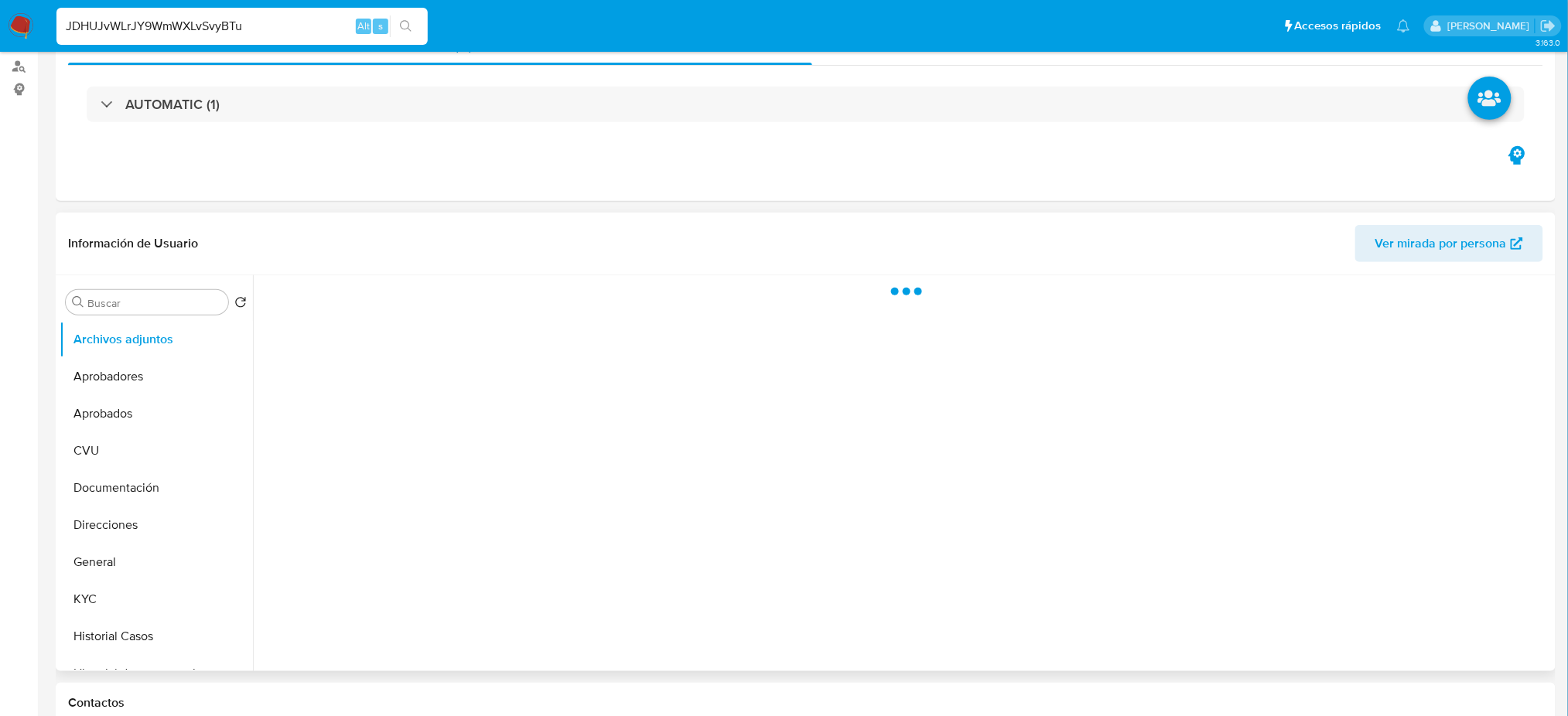
select select "10"
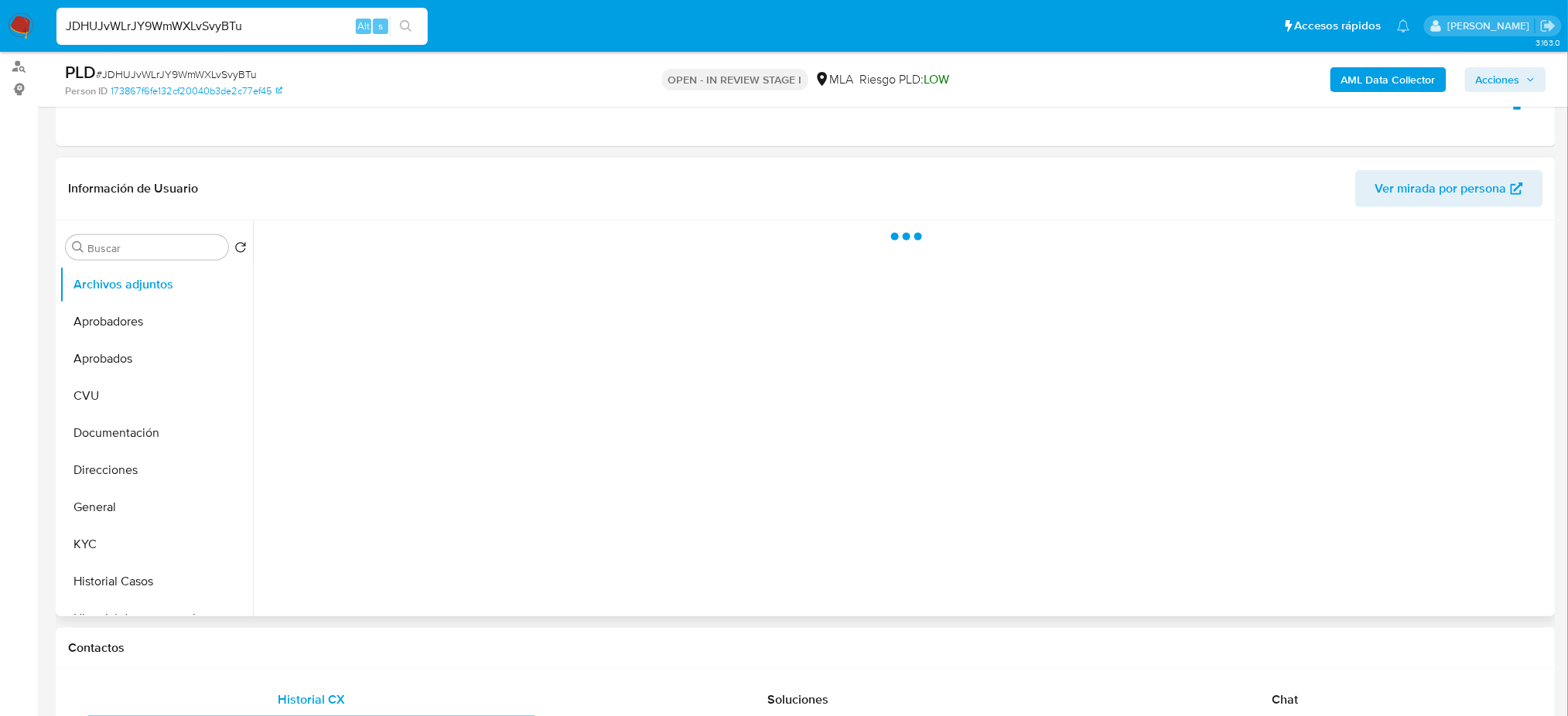
scroll to position [206, 0]
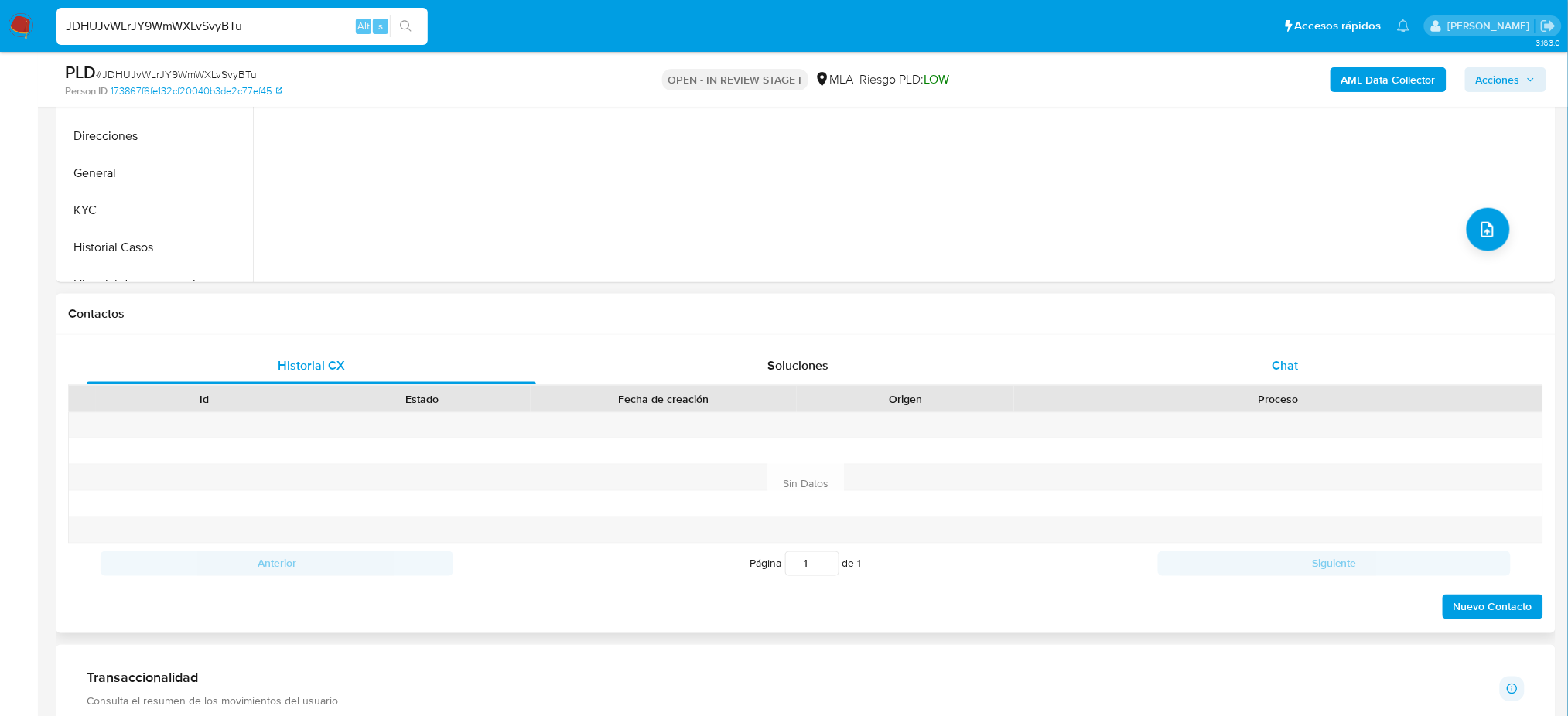
click at [1248, 371] on div "Chat" at bounding box center [1285, 365] width 449 height 37
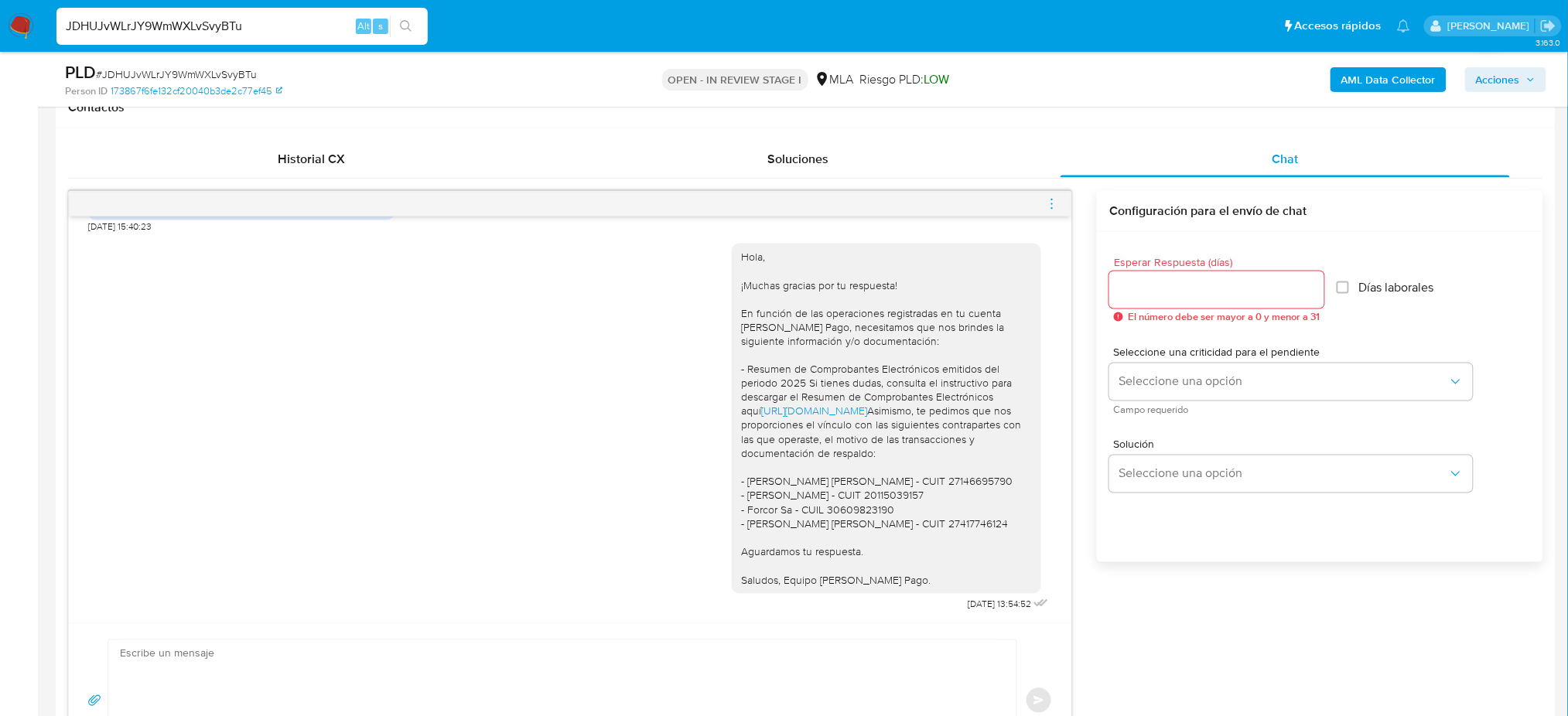
scroll to position [310, 0]
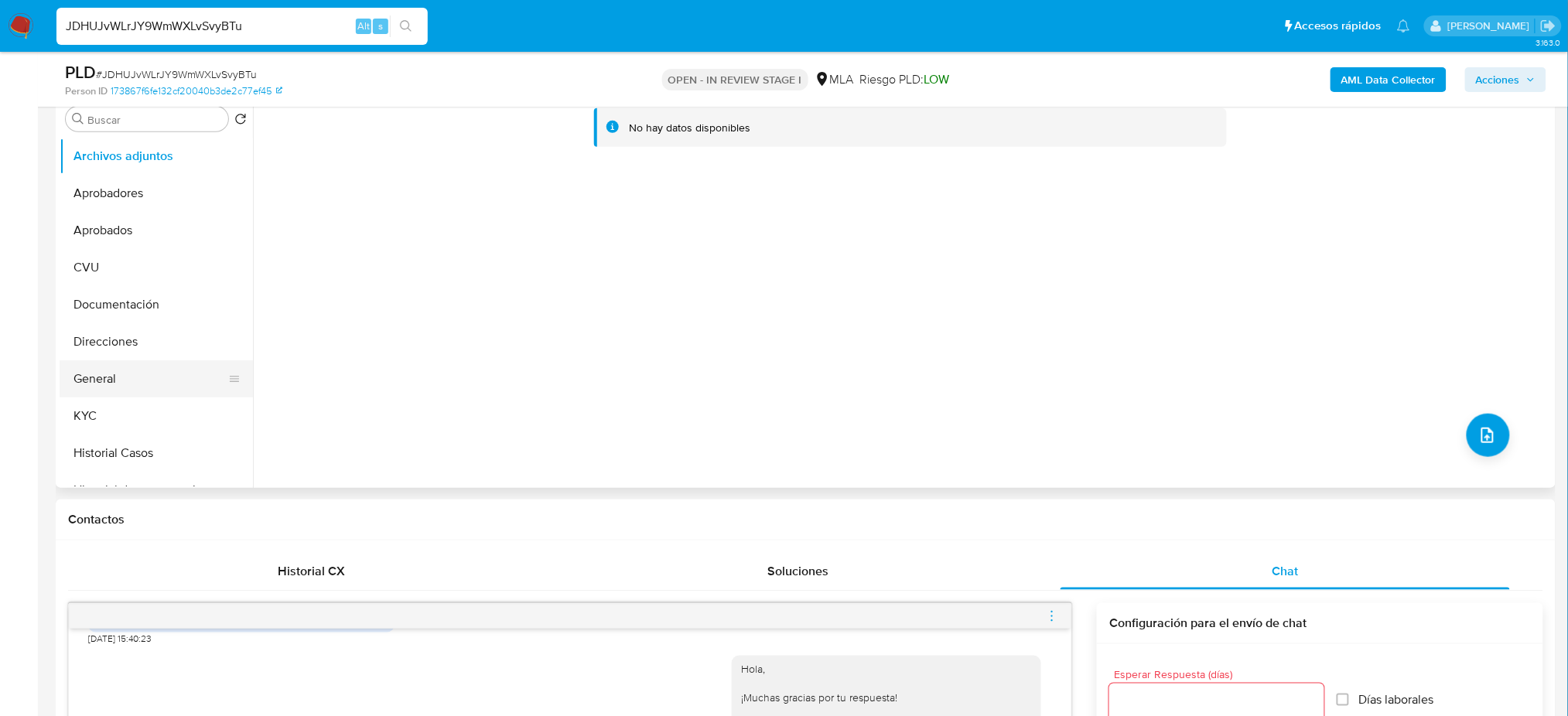
click at [126, 365] on button "General" at bounding box center [150, 379] width 181 height 37
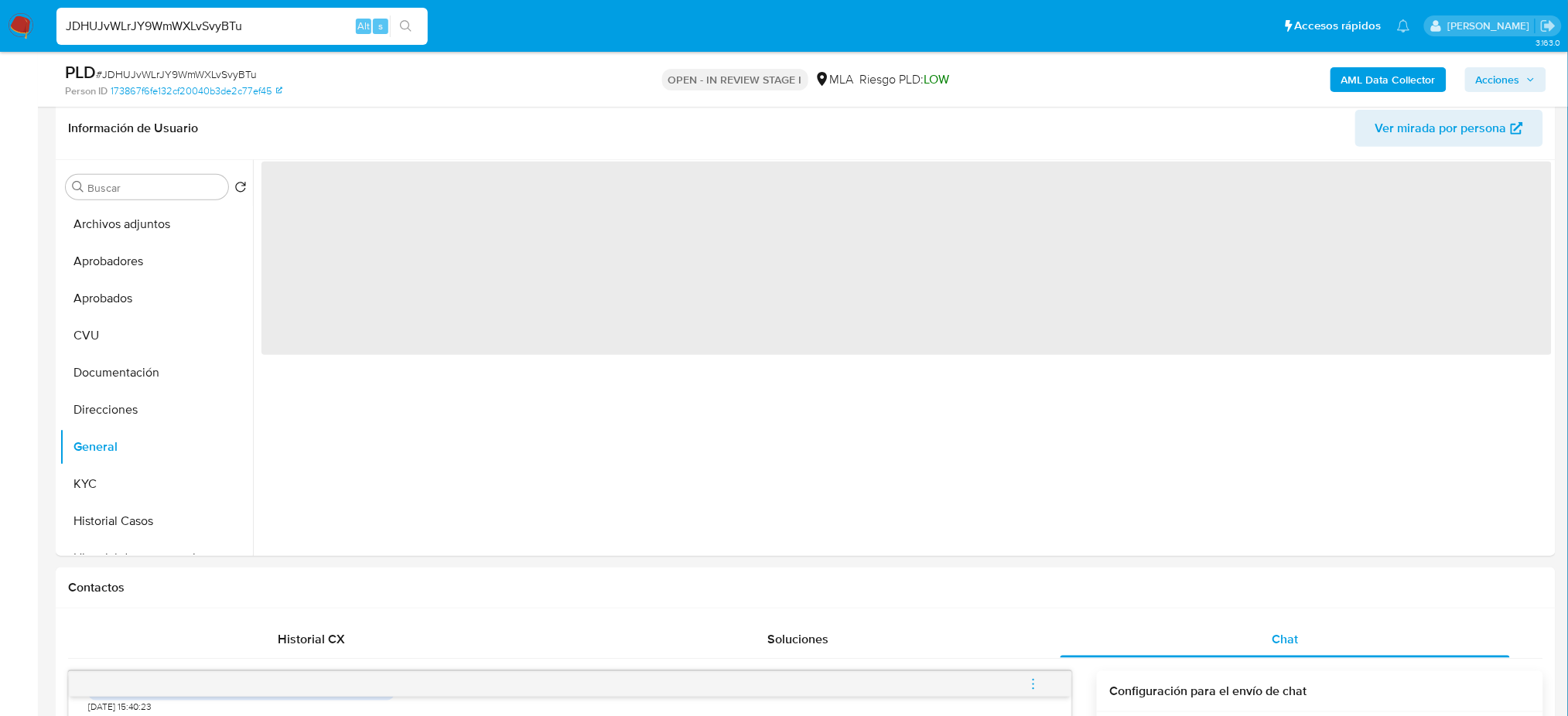
scroll to position [206, 0]
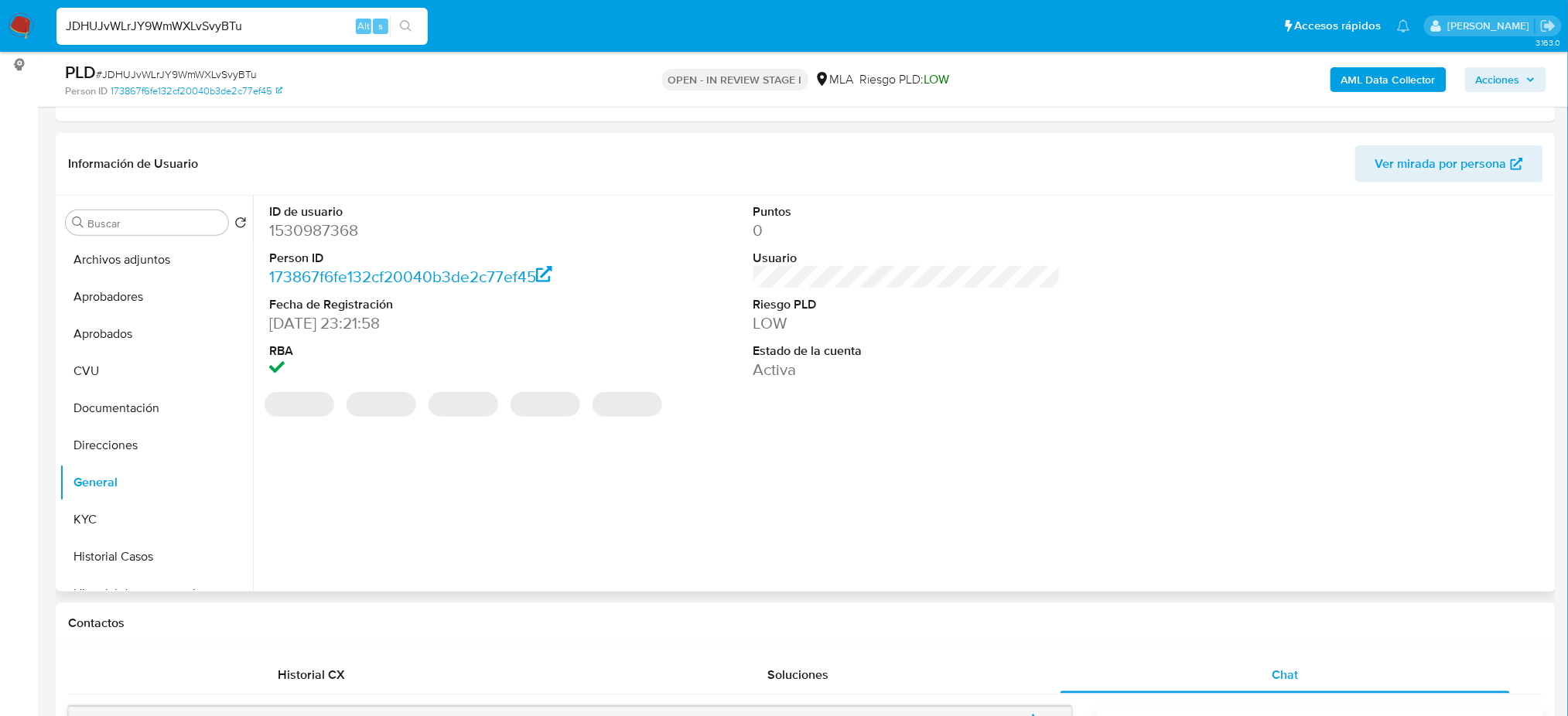
click at [309, 224] on dd "1530987368" at bounding box center [423, 231] width 307 height 21
copy dd "1530987368"
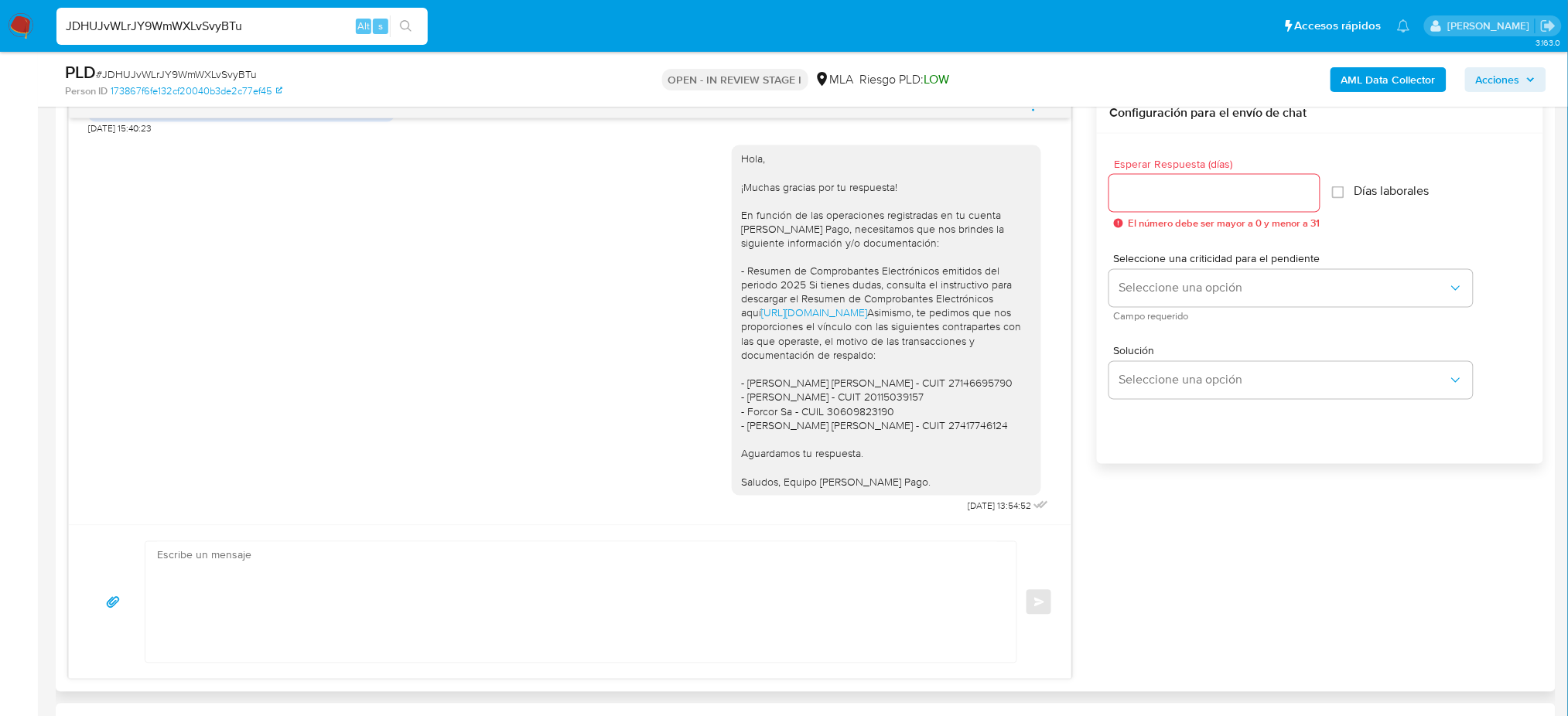
scroll to position [824, 0]
click at [251, 565] on textarea at bounding box center [576, 598] width 840 height 121
paste textarea "Hola, Esperamos que te encuentres muy bien. Te consultamos si tuviste oportunid…"
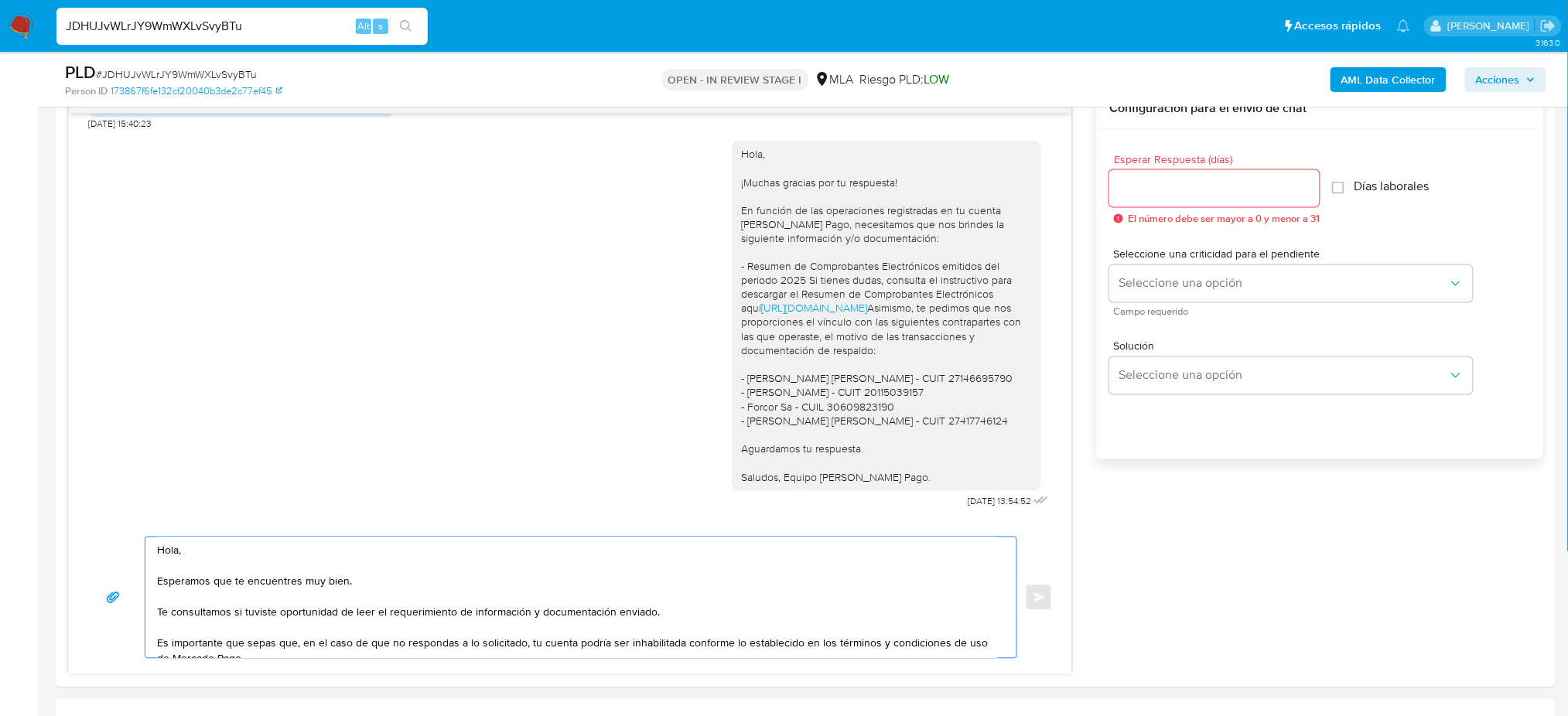
scroll to position [87, 0]
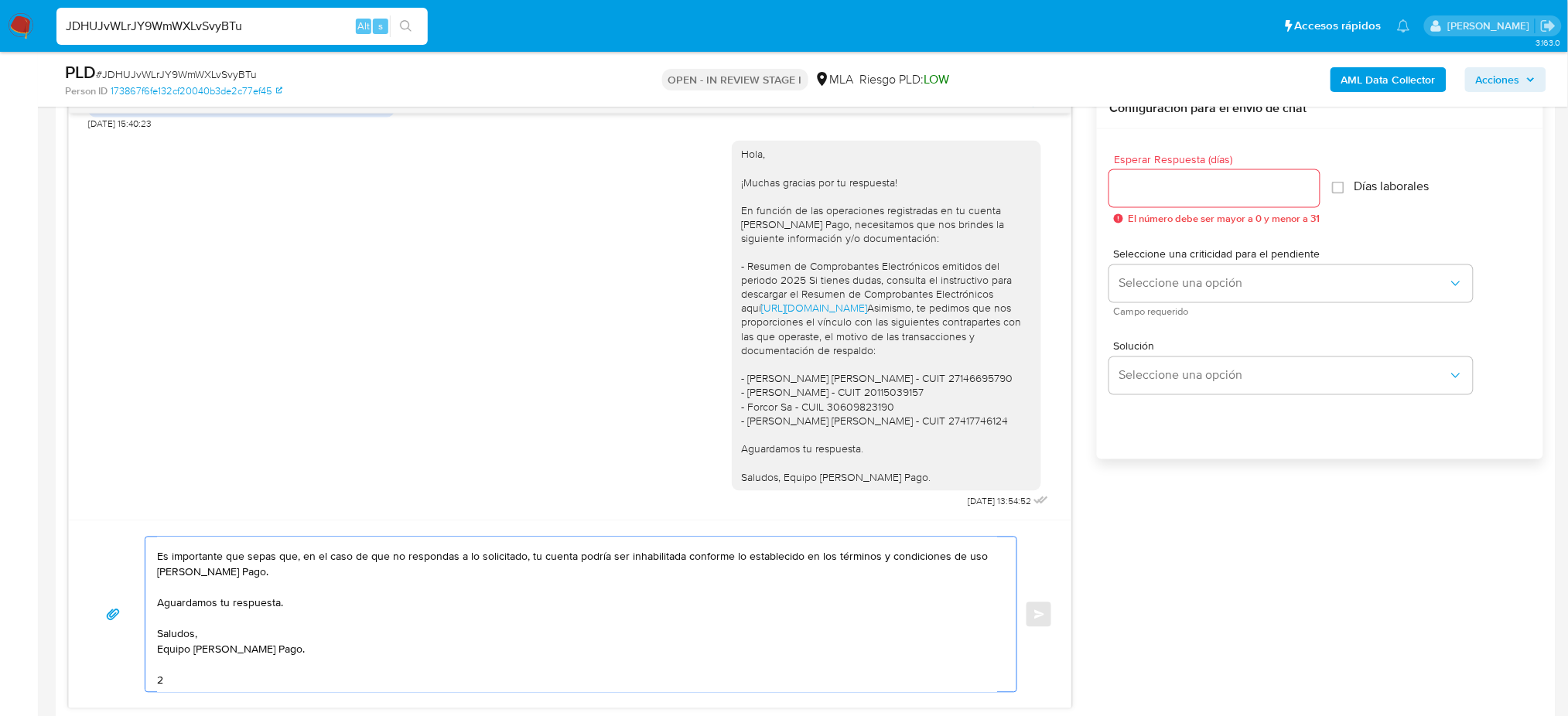
type textarea "Hola, Esperamos que te encuentres muy bien. Te consultamos si tuviste oportunid…"
click at [1193, 187] on input "Esperar Respuesta (días)" at bounding box center [1214, 189] width 210 height 20
type input "2"
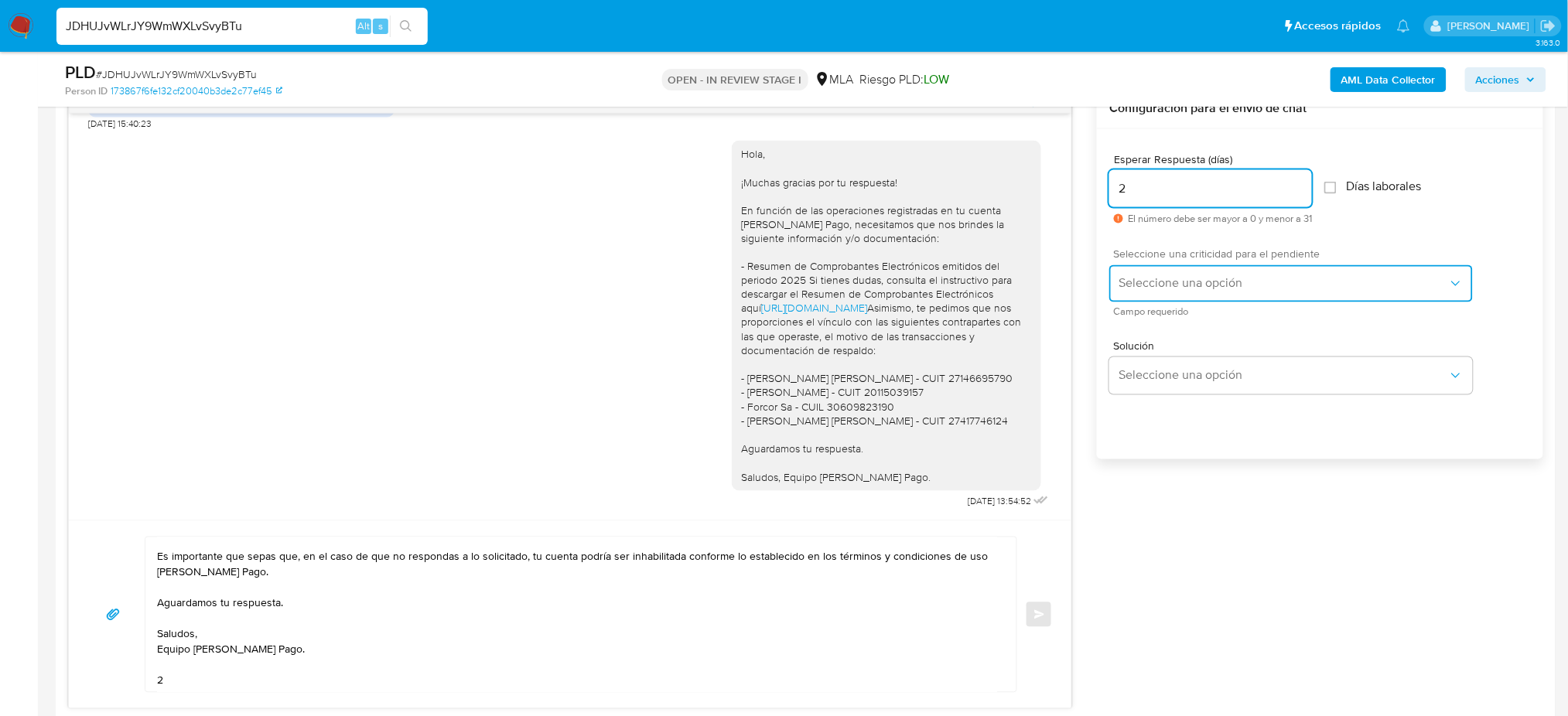
click at [1160, 282] on span "Seleccione una opción" at bounding box center [1282, 283] width 329 height 16
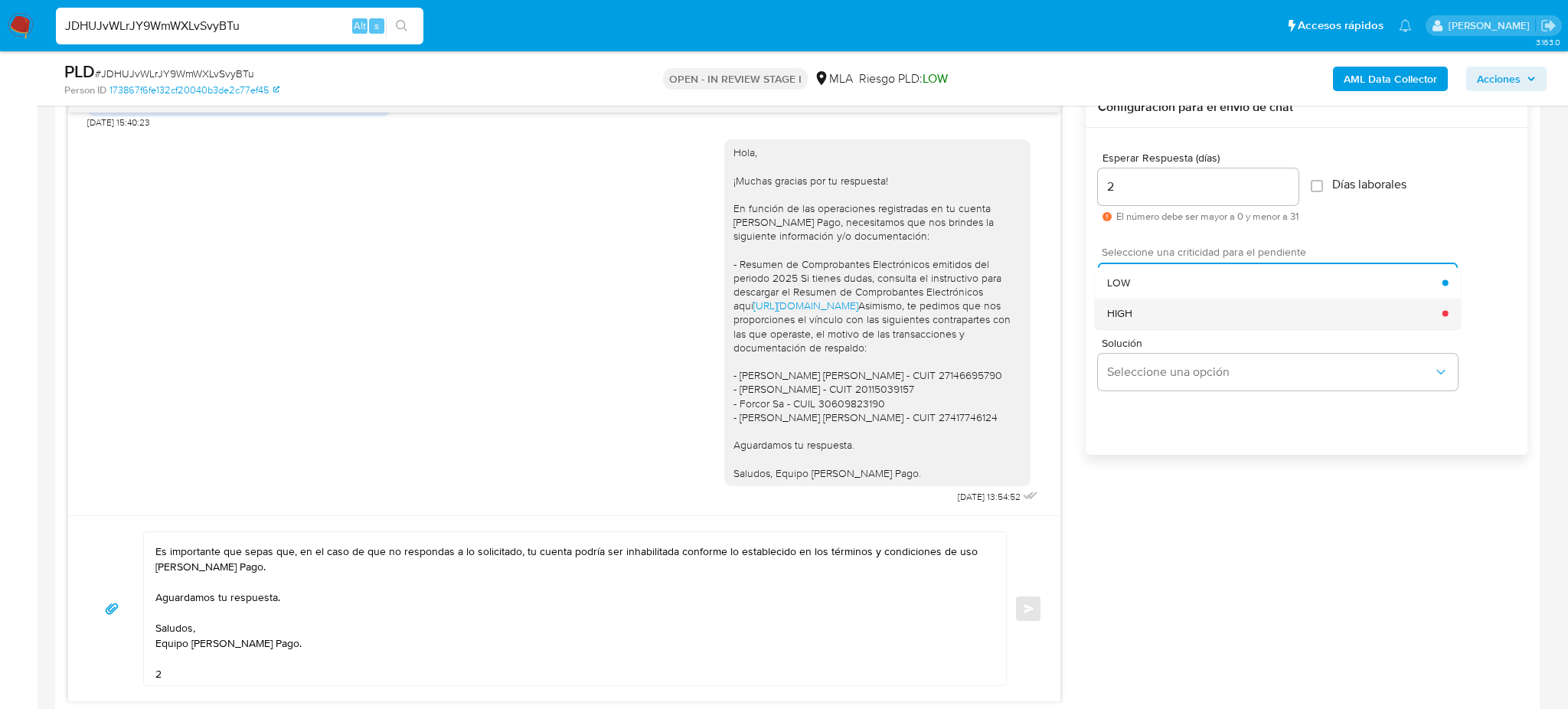
click at [1131, 317] on span "HIGH" at bounding box center [1119, 313] width 25 height 14
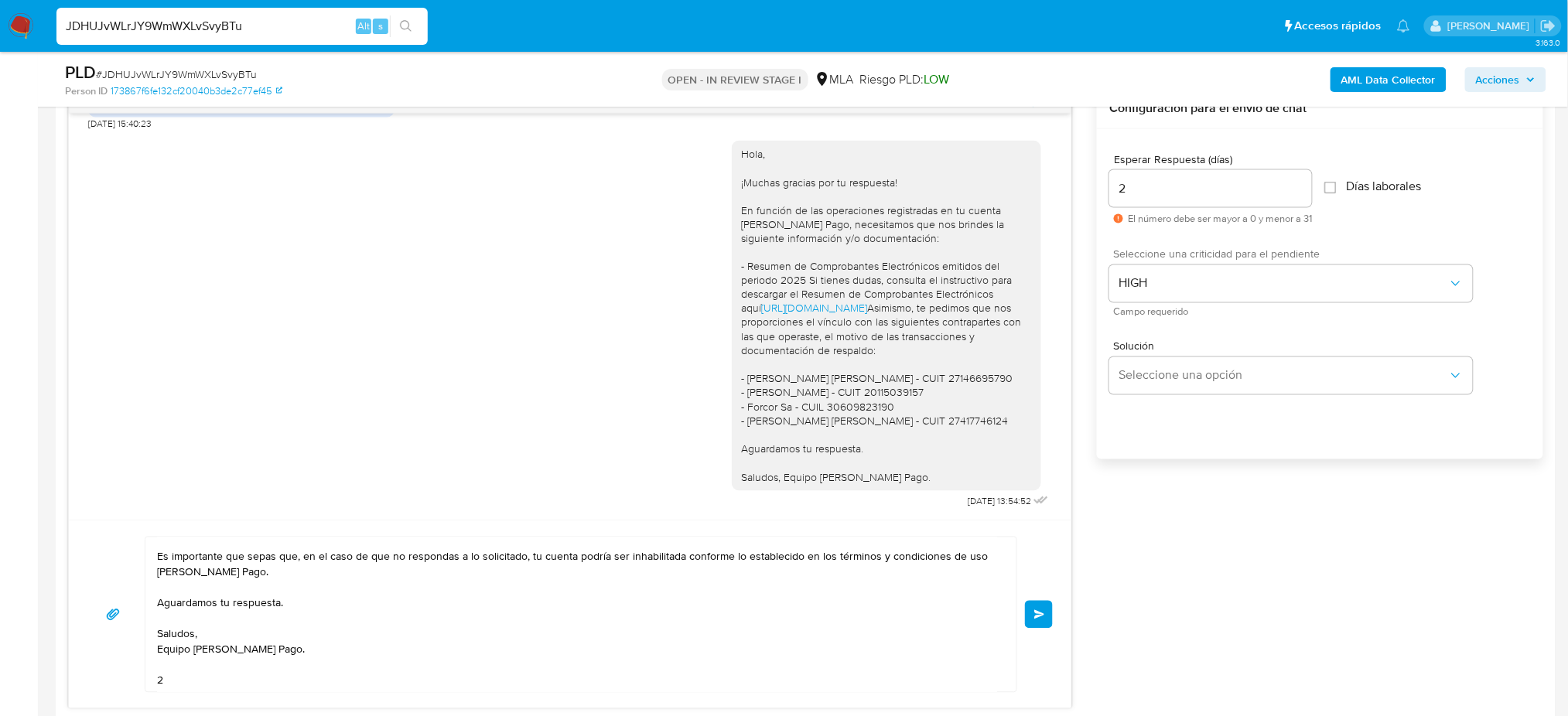
click at [1047, 617] on button "Enviar" at bounding box center [1038, 615] width 28 height 28
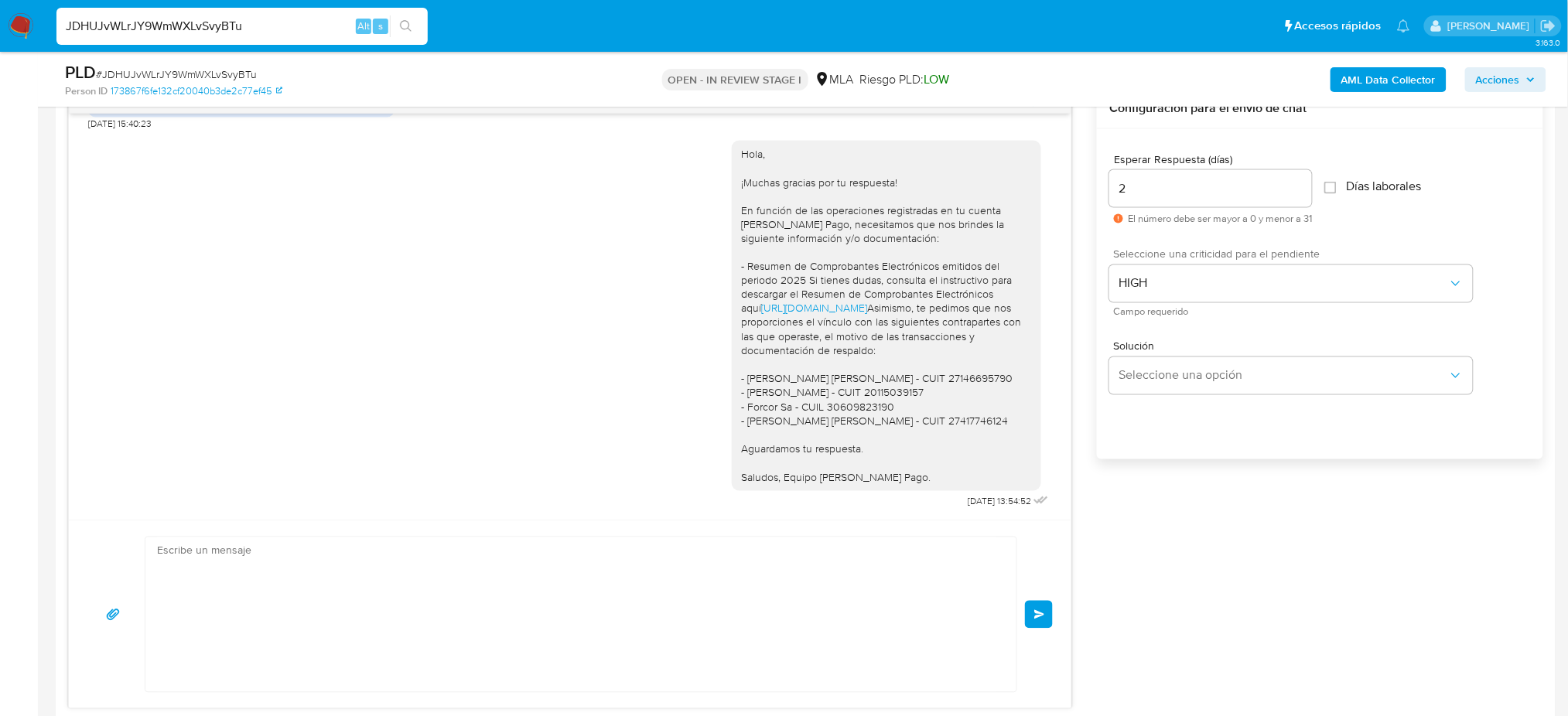
scroll to position [1273, 0]
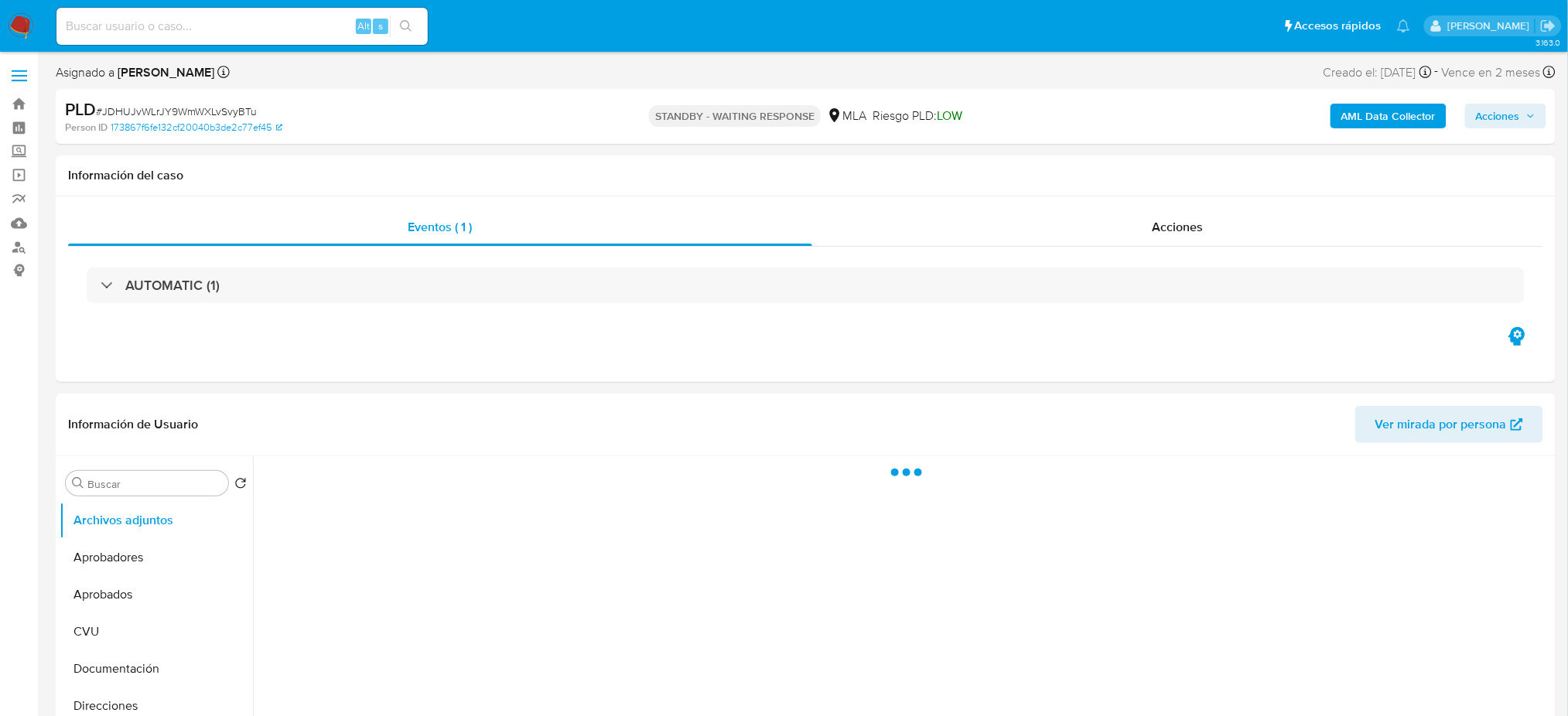
click at [119, 36] on div "Alt s" at bounding box center [242, 25] width 371 height 37
select select "10"
click at [108, 25] on input at bounding box center [242, 26] width 371 height 20
paste input "pF1ZIUGLkDLe8iBWGK2dmHE7"
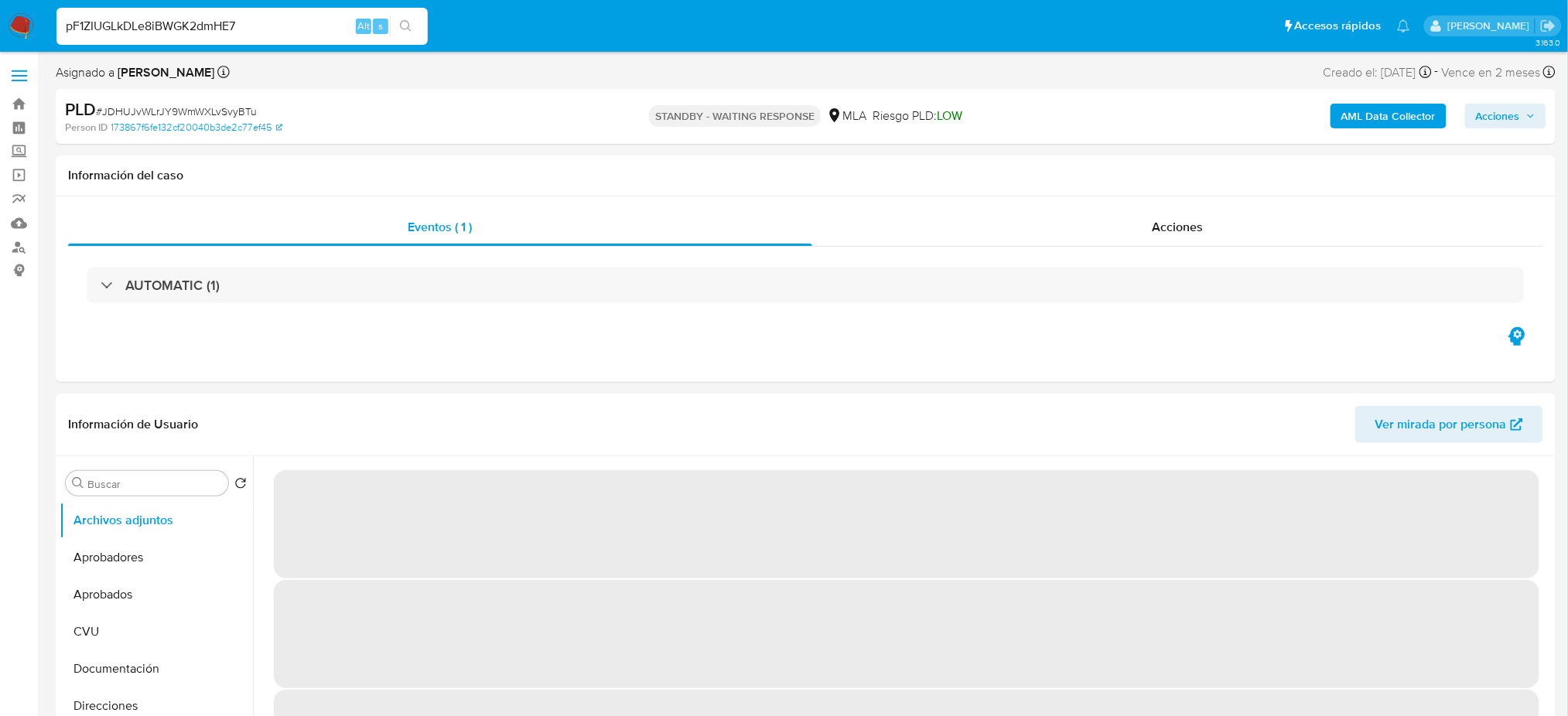
type input "pF1ZIUGLkDLe8iBWGK2dmHE7"
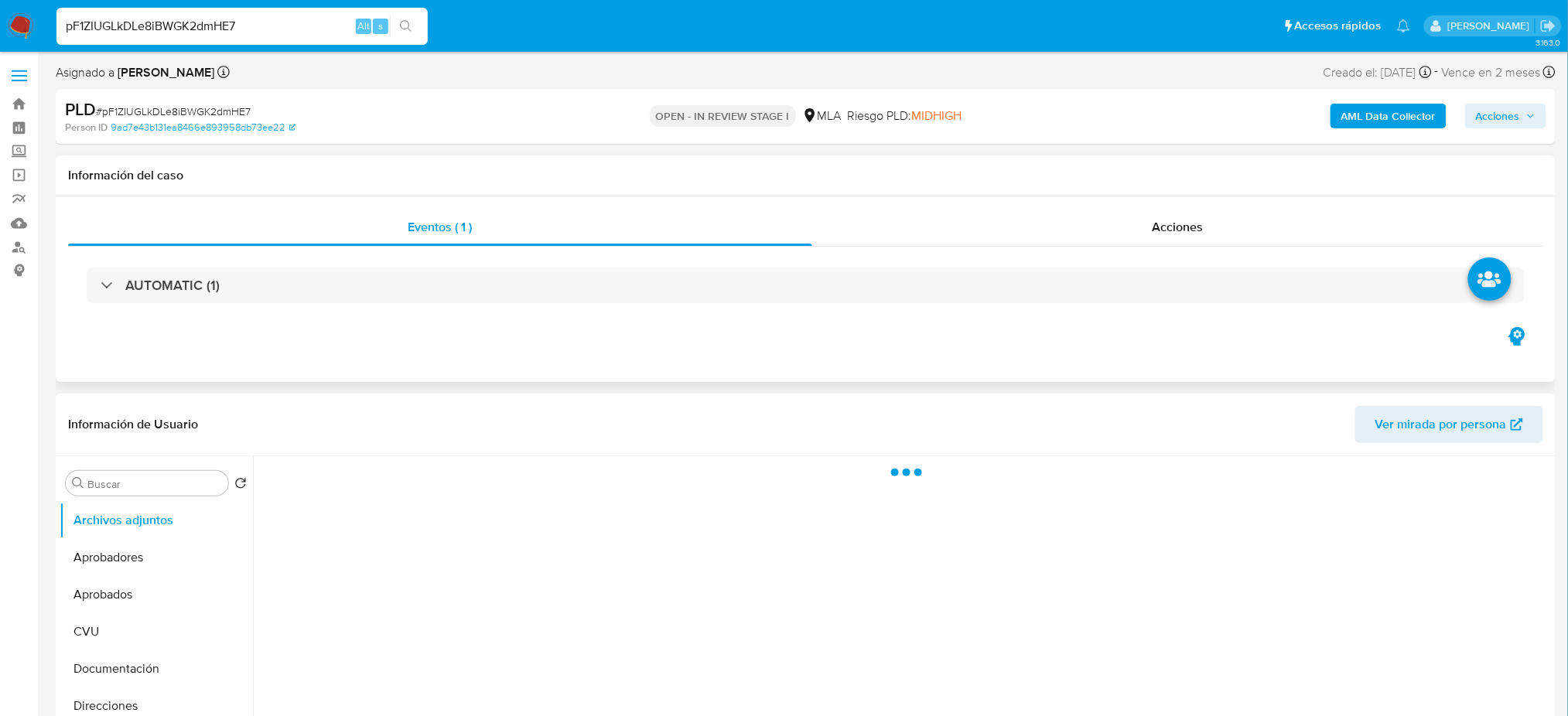
select select "10"
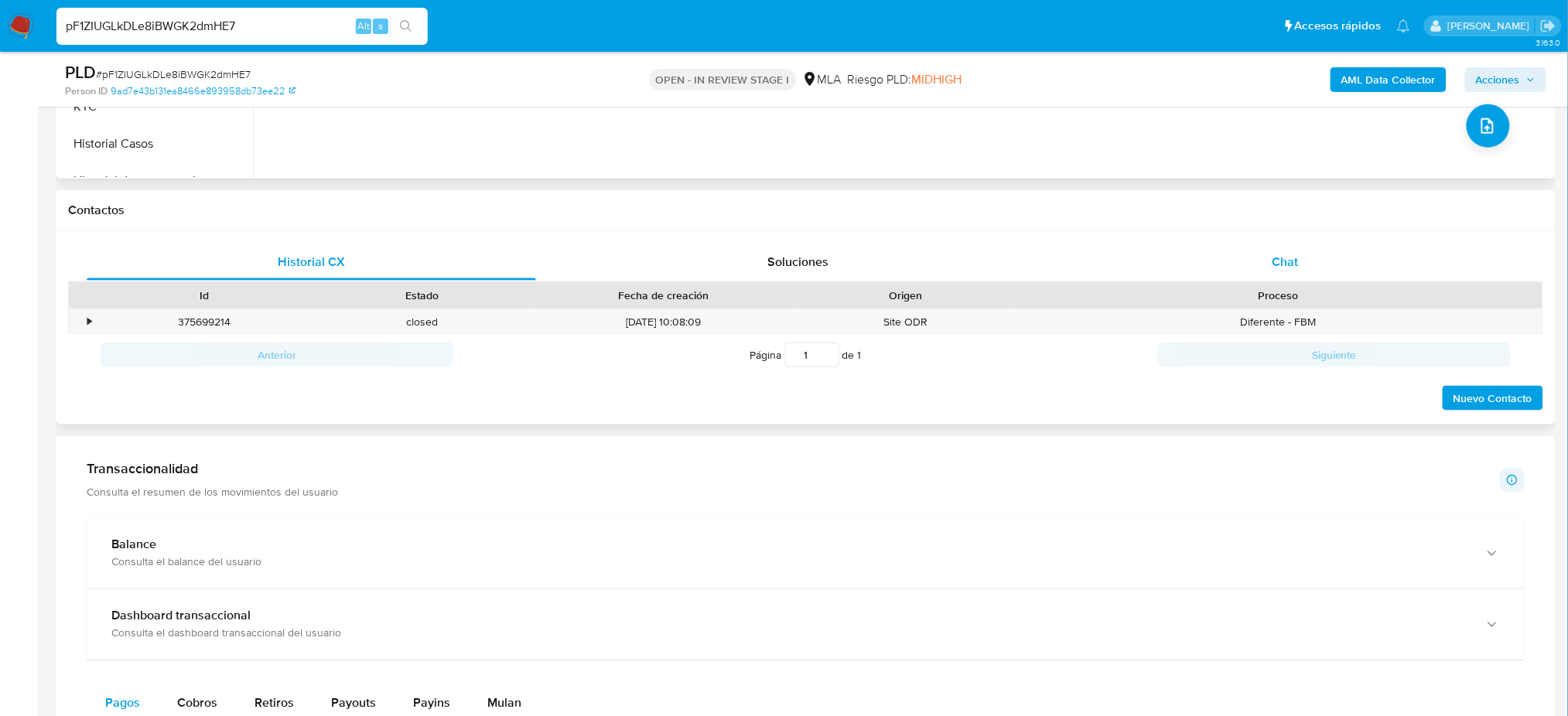
click at [1287, 270] on span "Chat" at bounding box center [1285, 262] width 26 height 18
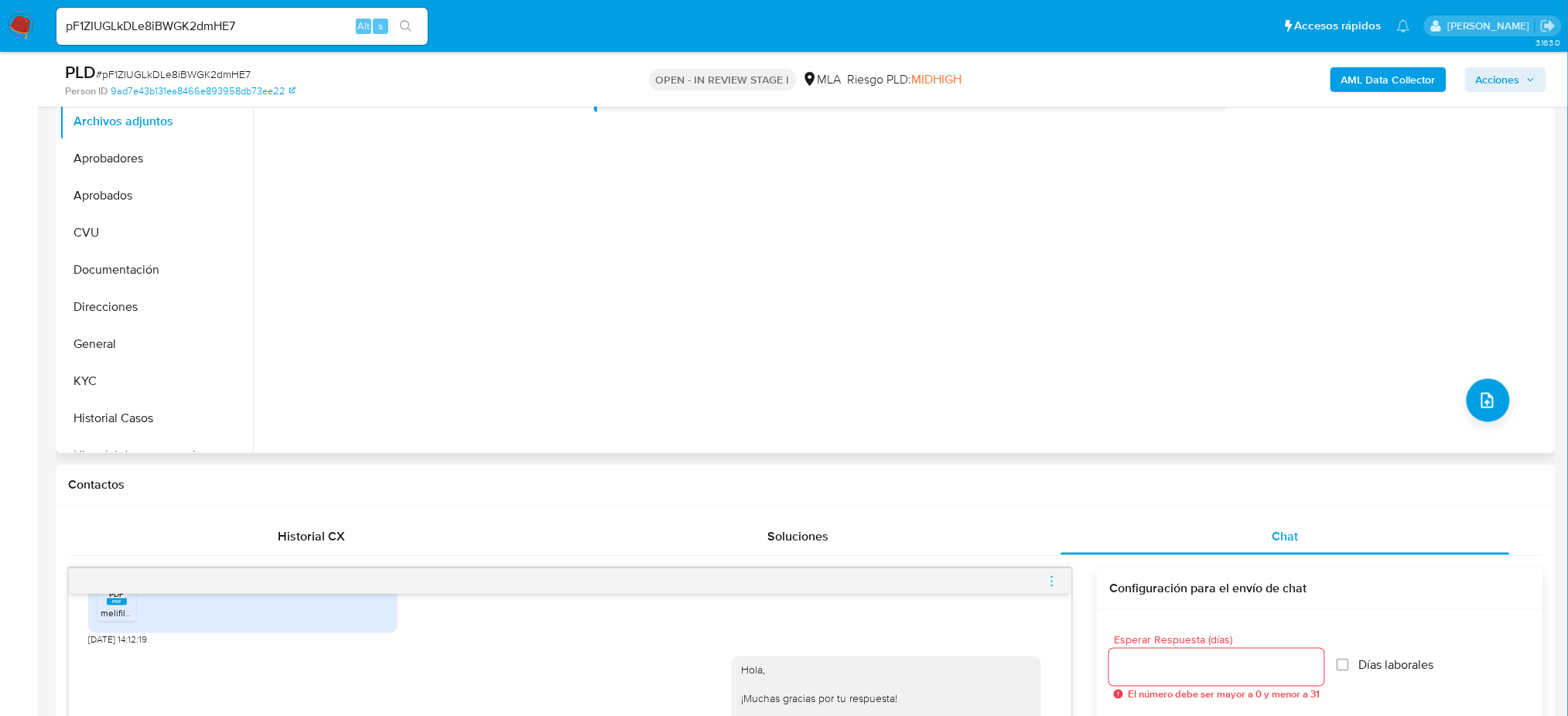
scroll to position [310, 0]
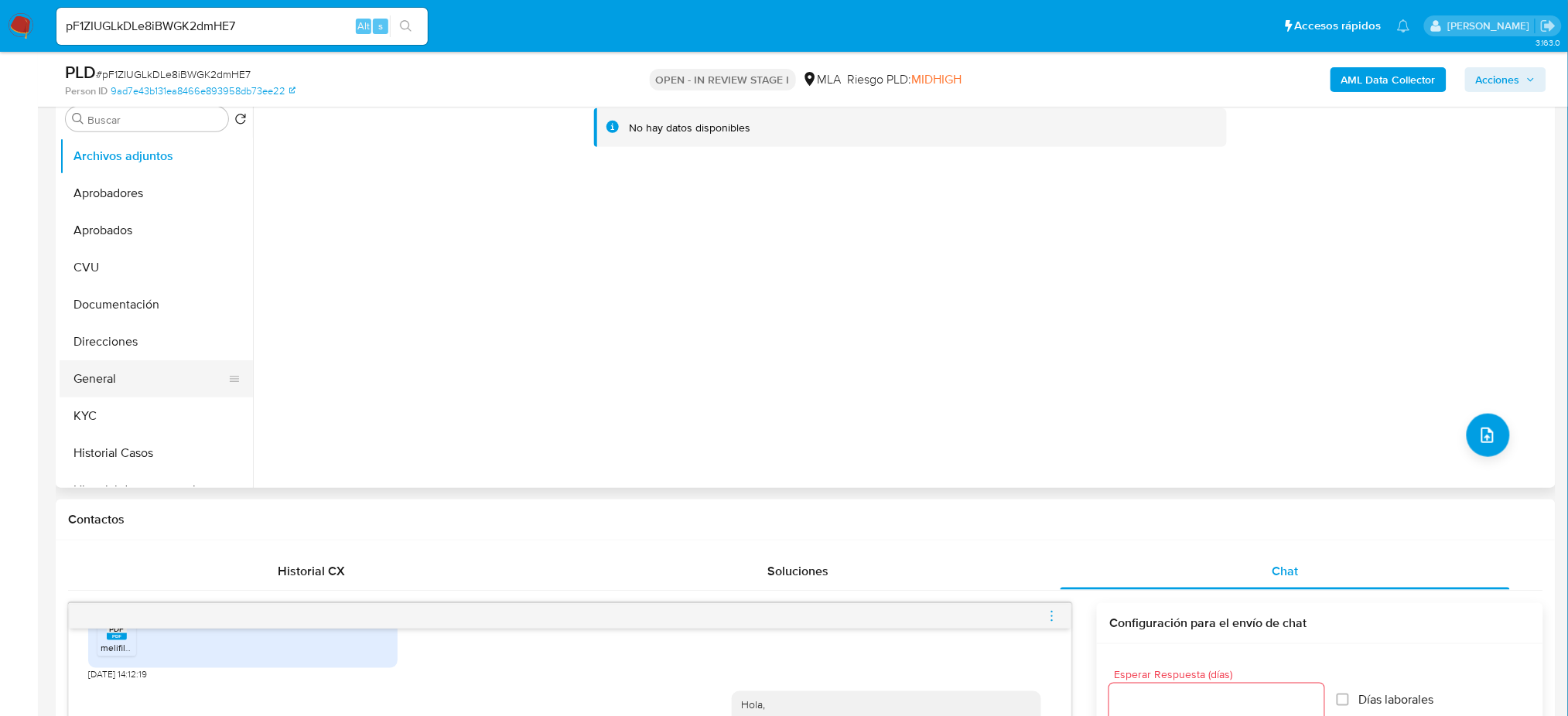
click at [140, 375] on button "General" at bounding box center [150, 379] width 181 height 37
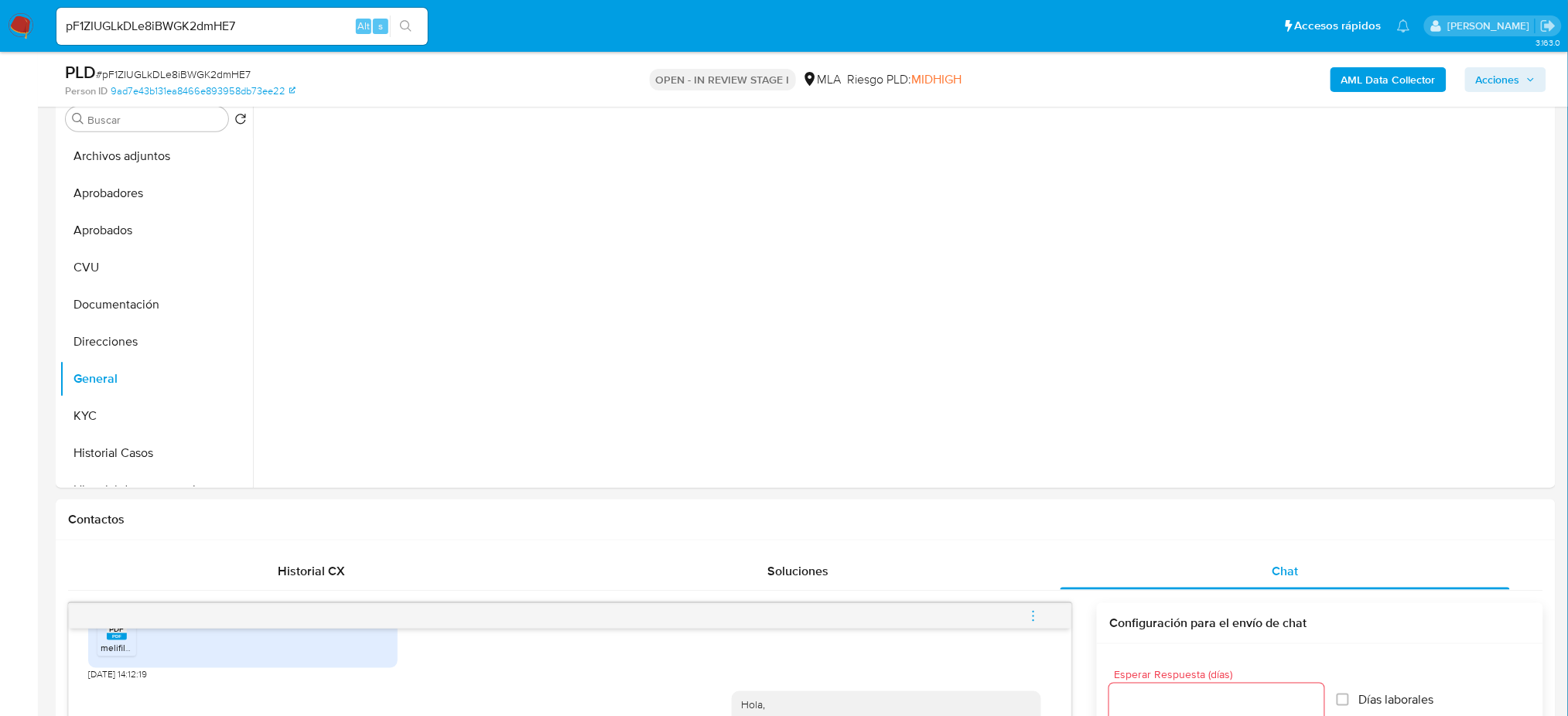
scroll to position [206, 0]
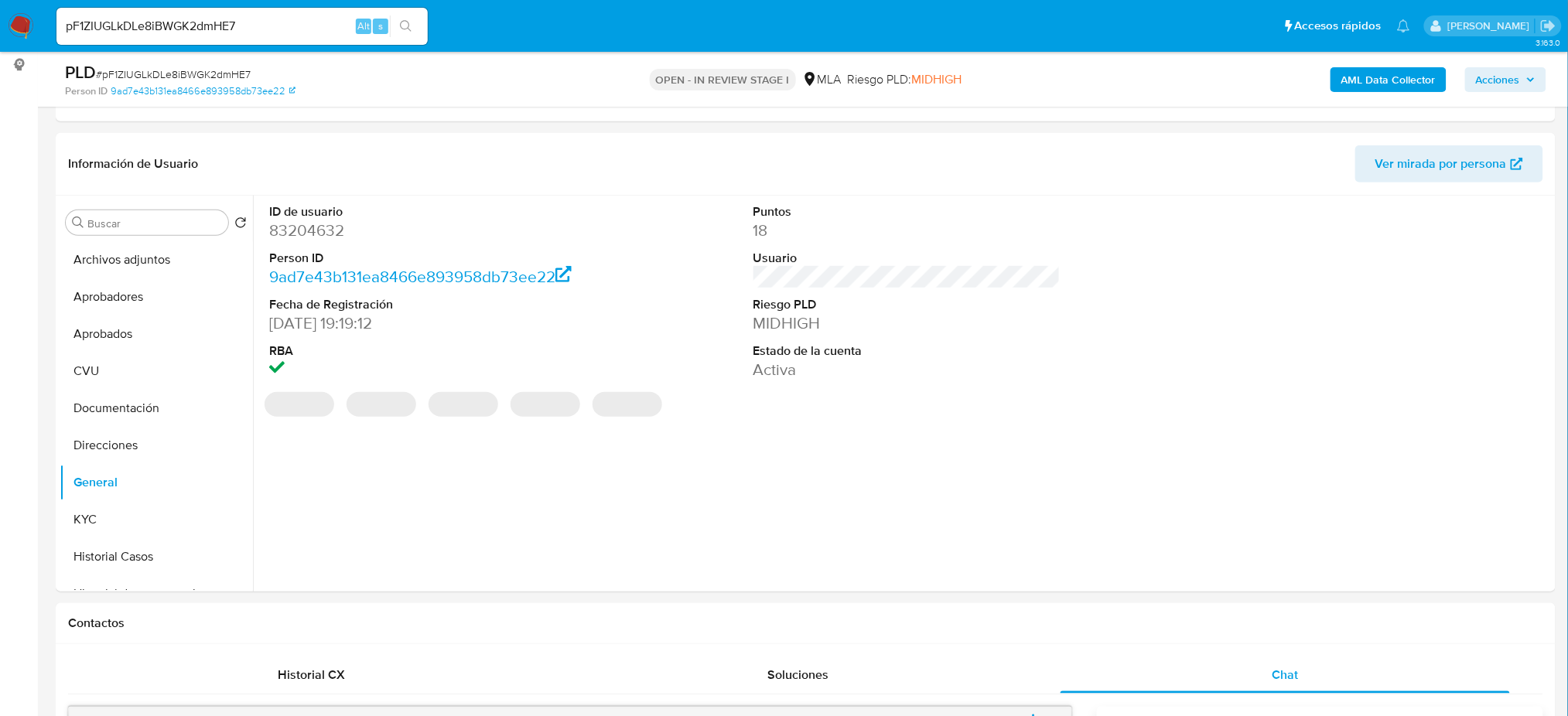
click at [323, 233] on dd "83204632" at bounding box center [423, 231] width 307 height 21
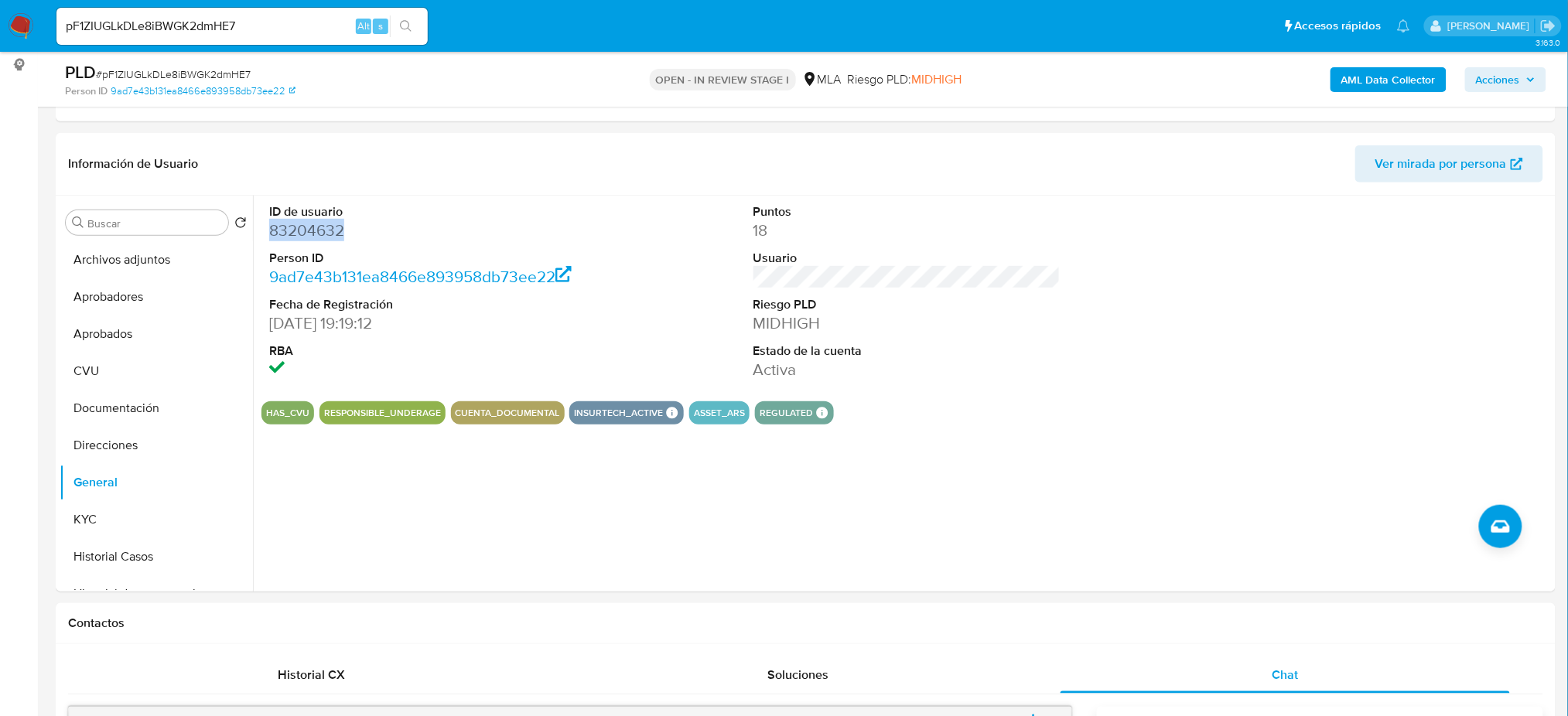
copy dd "83204632"
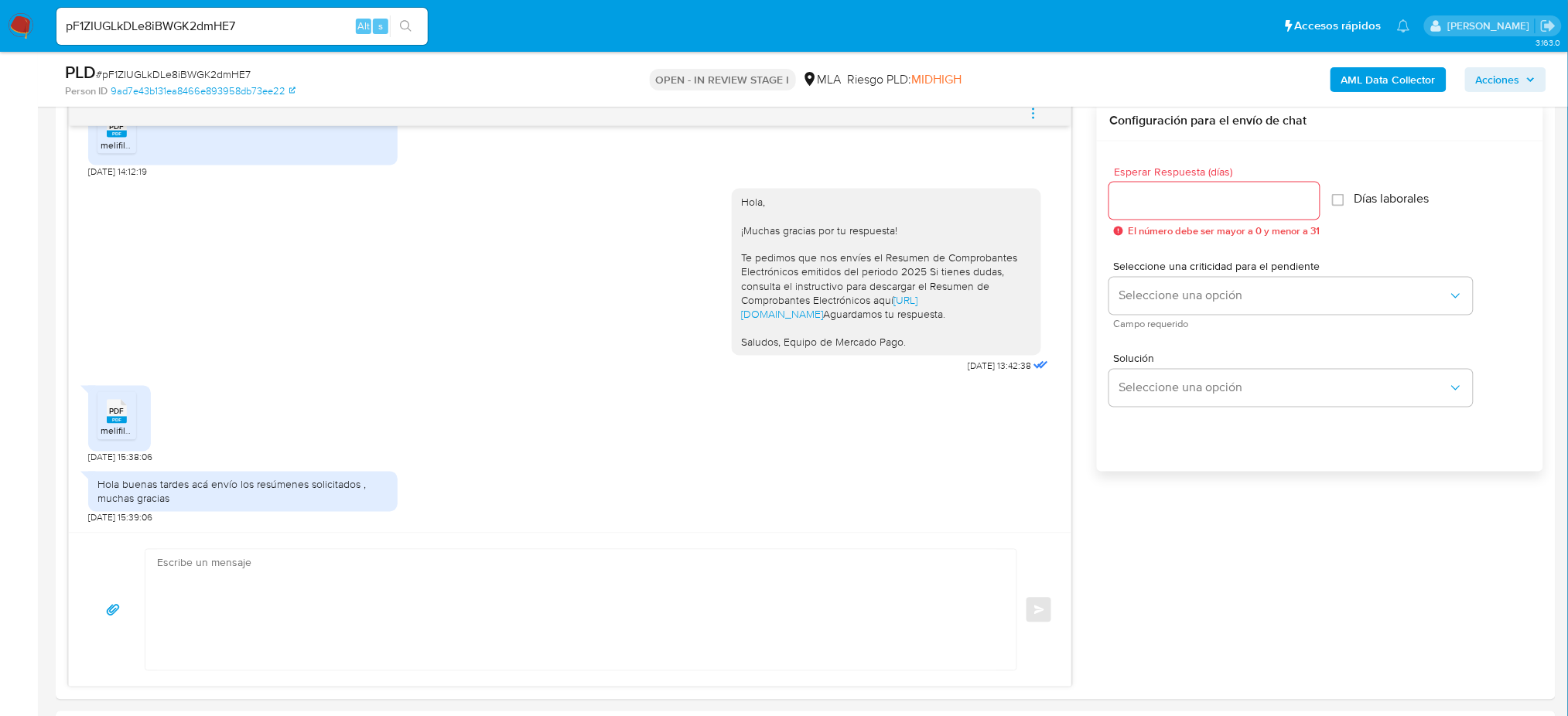
scroll to position [824, 0]
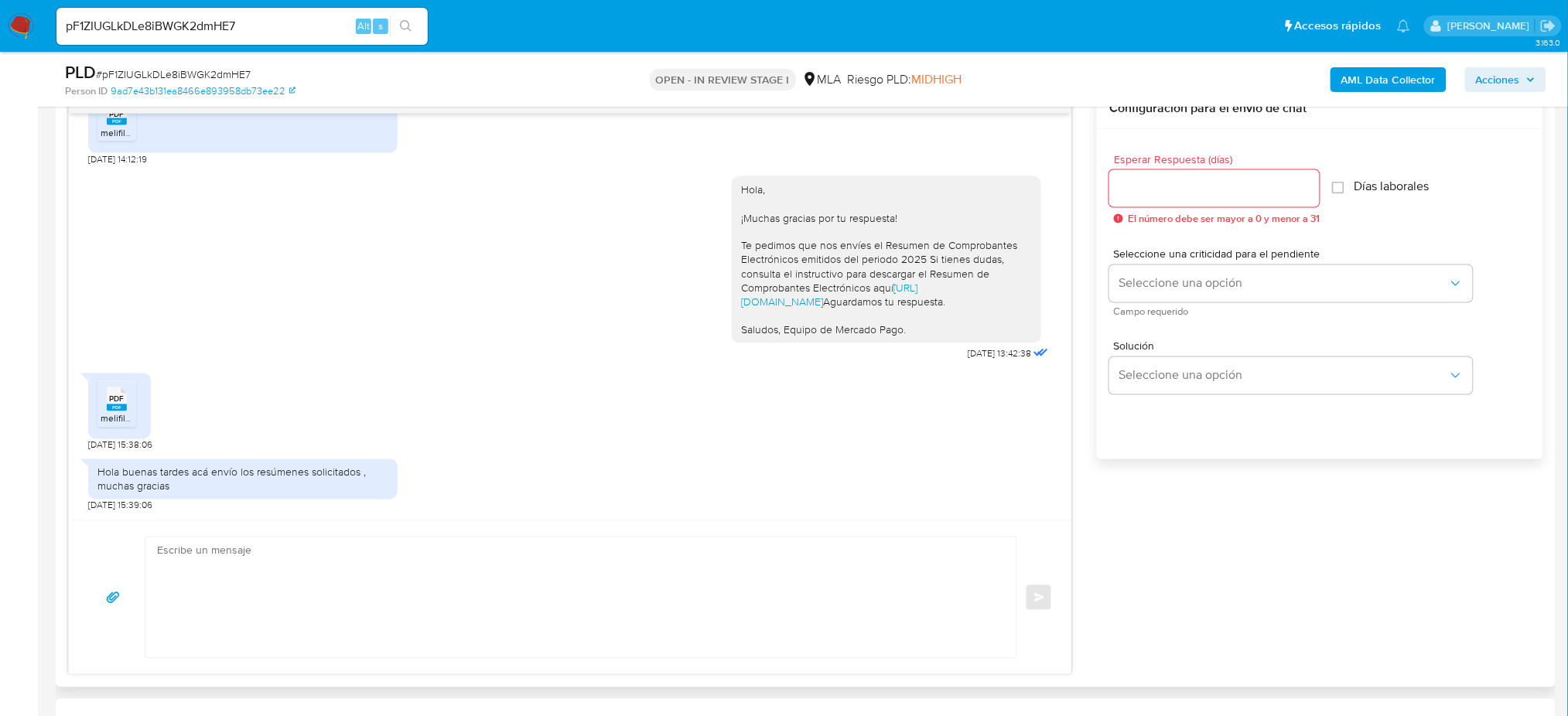
click at [114, 406] on rect at bounding box center [117, 408] width 20 height 7
click at [0, 419] on aside "Bandeja Tablero Screening Búsqueda en Listas Watchlist Herramientas Operaciones…" at bounding box center [19, 718] width 38 height 3086
drag, startPoint x: 896, startPoint y: 376, endPoint x: 720, endPoint y: 204, distance: 246.1
click at [731, 204] on div "Hola, ¡Muchas gracias por tu respuesta! Te pedimos que nos envíes el Resumen de…" at bounding box center [886, 259] width 309 height 167
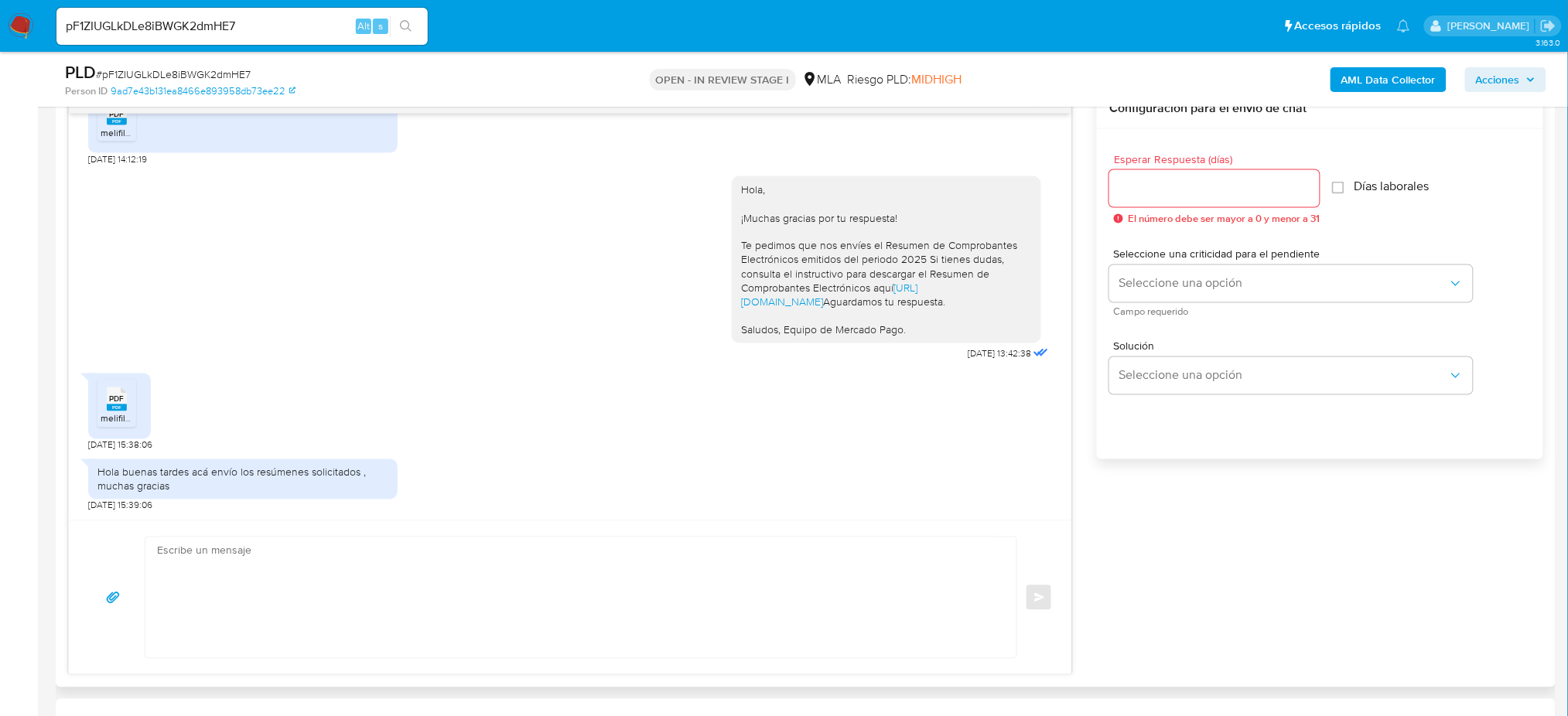
copy div "Hola, ¡Muchas gracias por tu respuesta! Te pedimos que nos envíes el Resumen de…"
click at [355, 561] on textarea at bounding box center [576, 598] width 840 height 121
paste textarea "Hola, ¡Muchas gracias por tu respuesta! Te pedimos que nos envíes el Resumen de…"
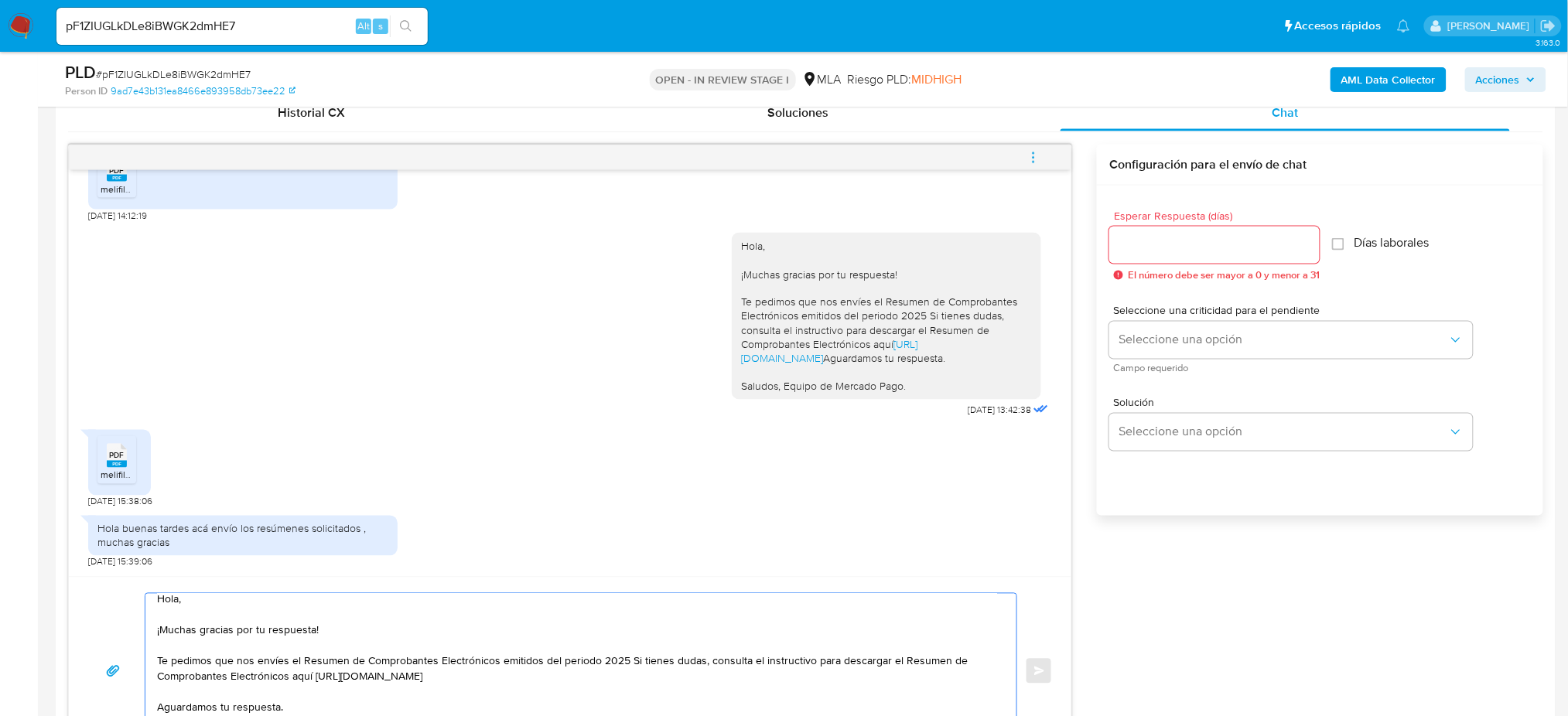
scroll to position [722, 0]
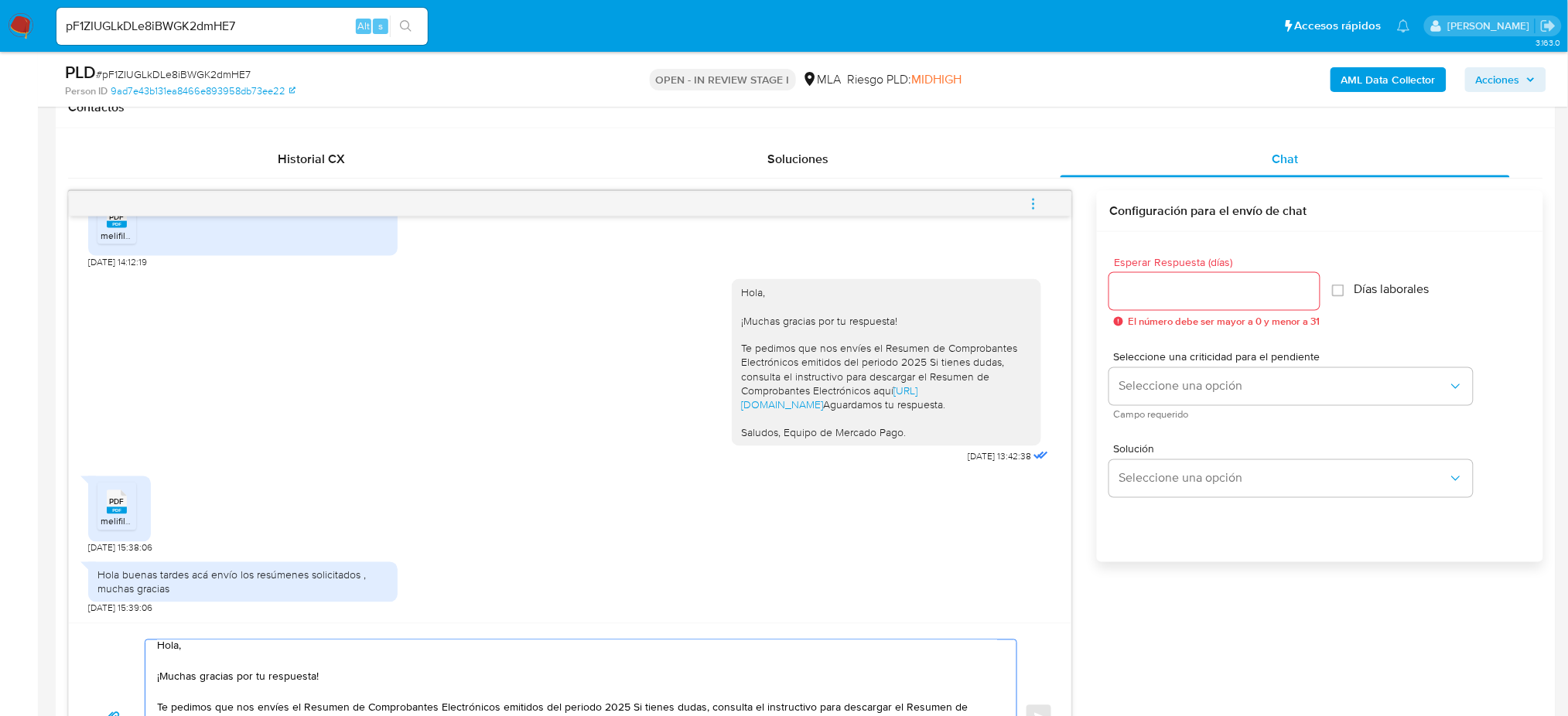
type textarea "Hola, ¡Muchas gracias por tu respuesta! Te pedimos que nos envíes el Resumen de…"
click at [1163, 301] on input "Esperar Respuesta (días)" at bounding box center [1214, 291] width 210 height 20
type input "2"
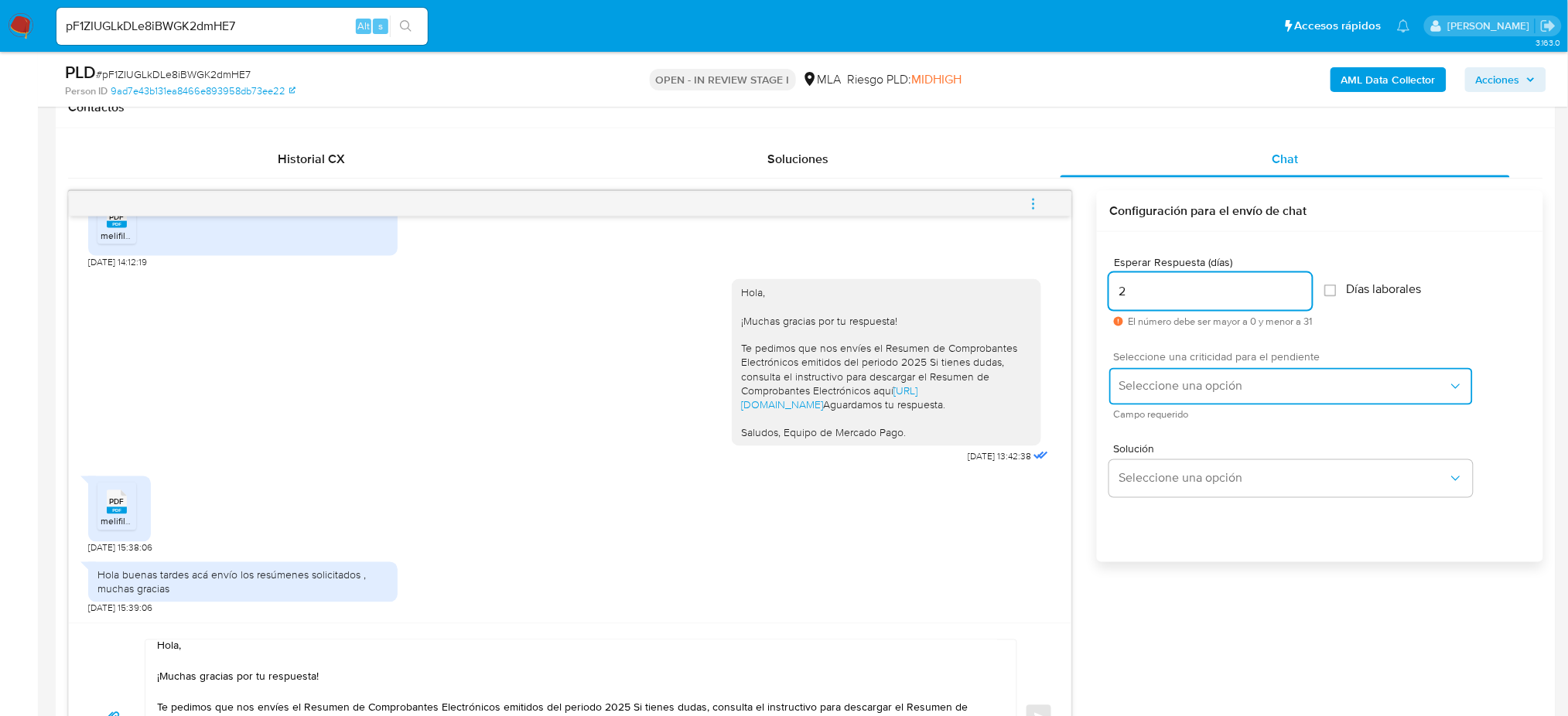
drag, startPoint x: 1148, startPoint y: 390, endPoint x: 1154, endPoint y: 397, distance: 9.2
click at [1148, 391] on span "Seleccione una opción" at bounding box center [1282, 387] width 329 height 16
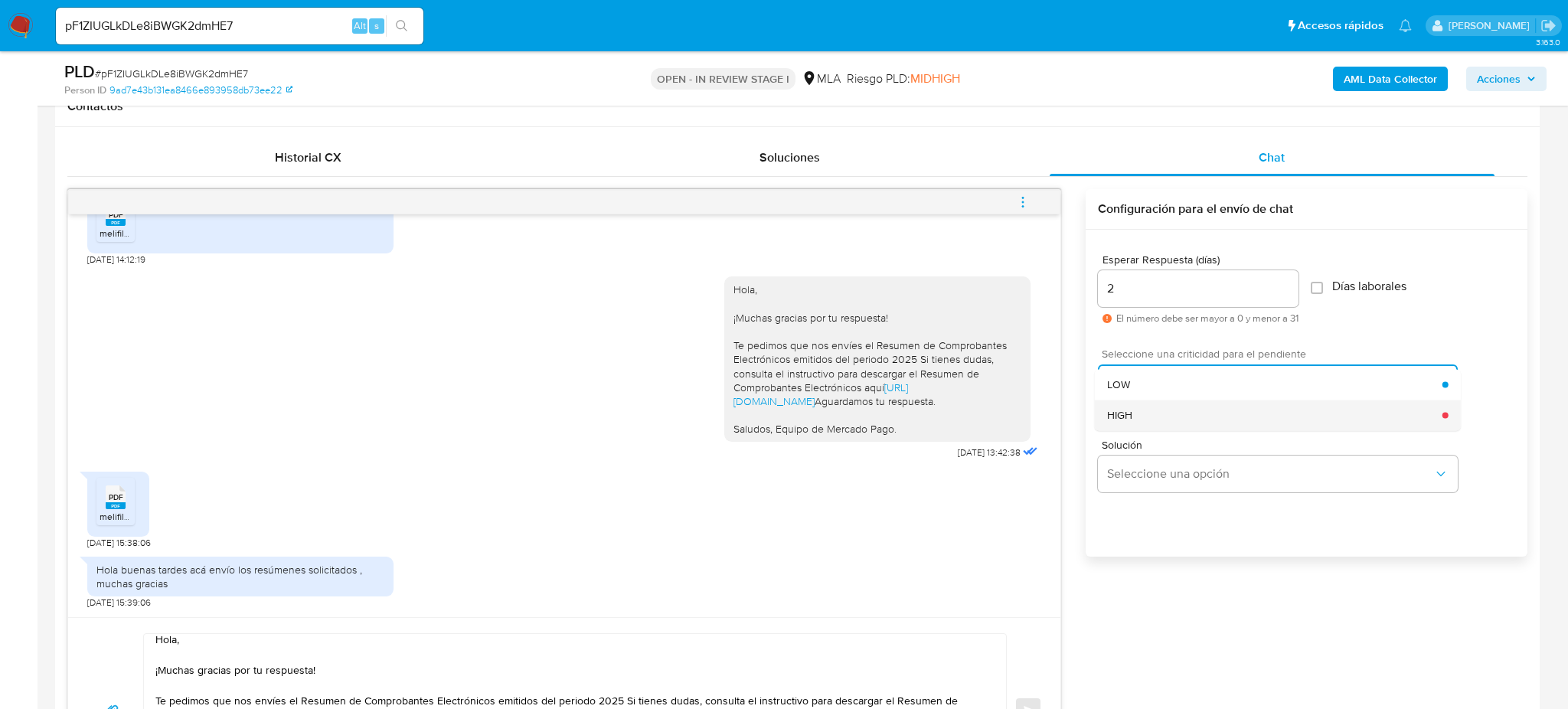
click at [1148, 415] on div "HIGH" at bounding box center [1275, 415] width 336 height 31
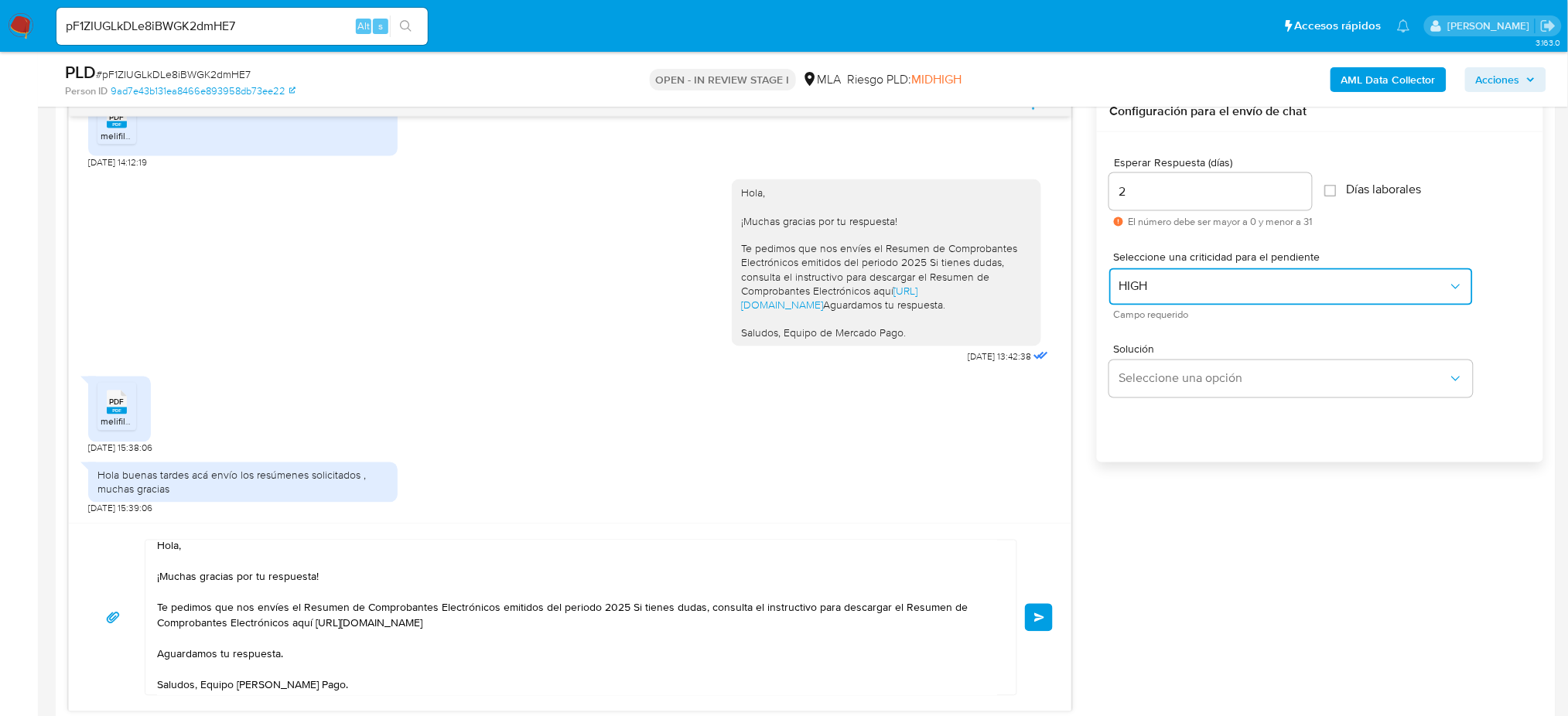
scroll to position [928, 0]
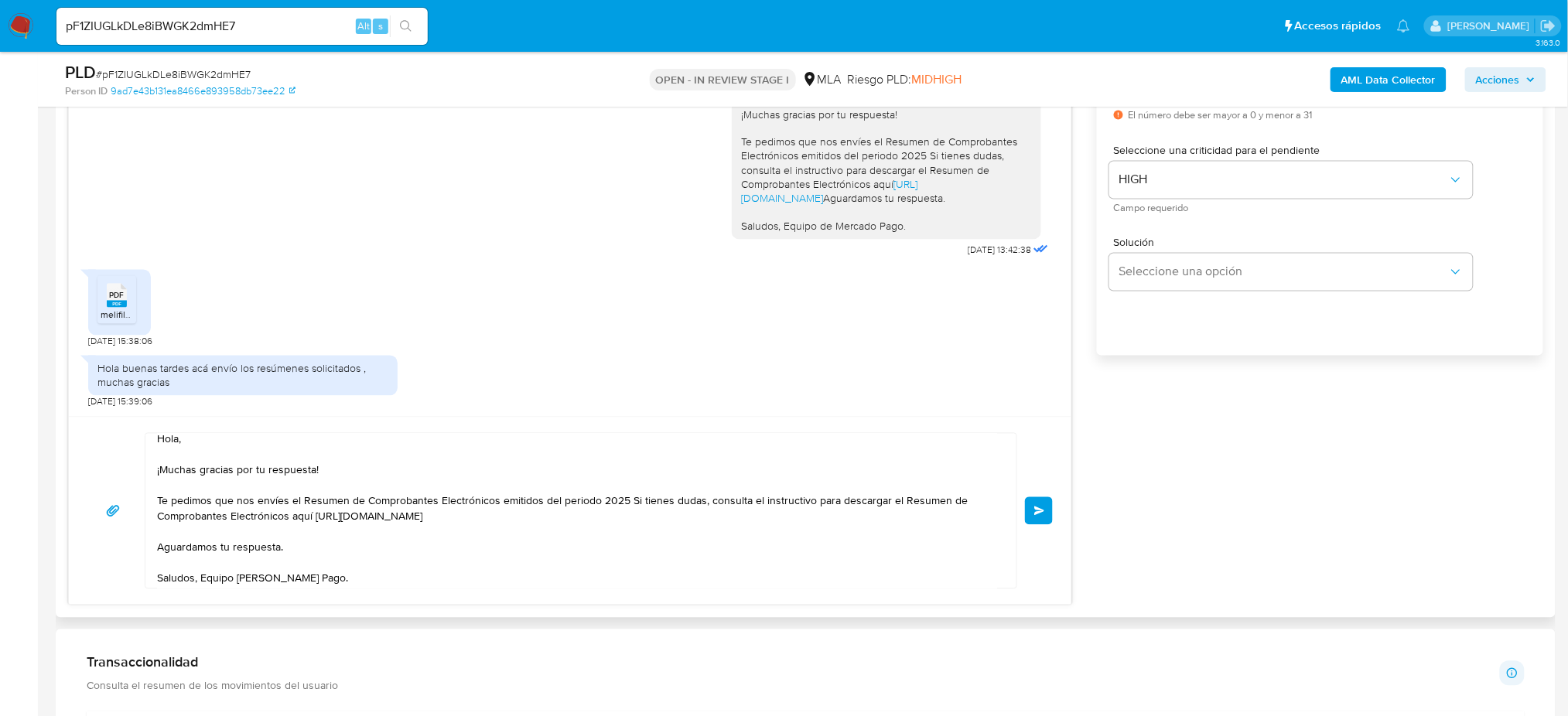
click at [1040, 512] on span "Enviar" at bounding box center [1039, 511] width 11 height 9
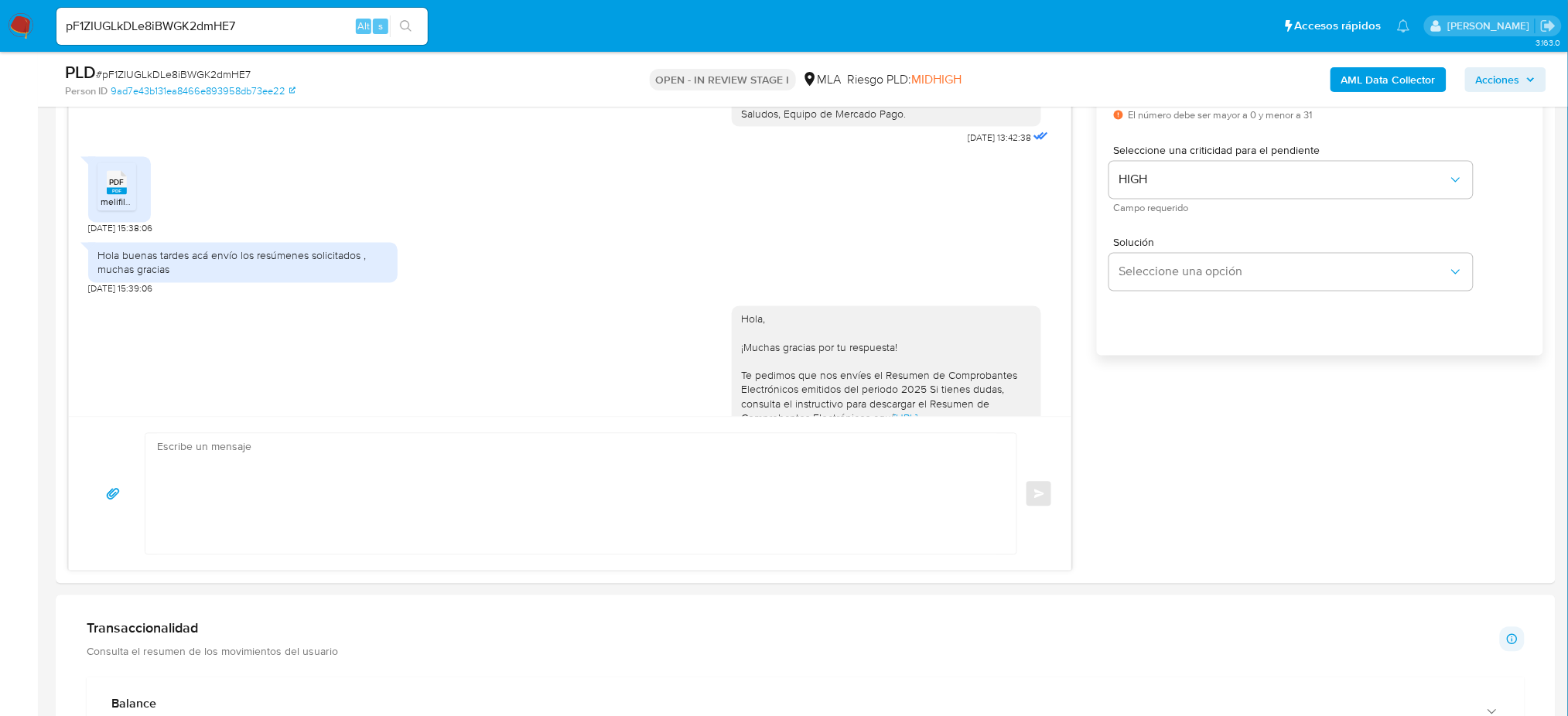
scroll to position [1285, 0]
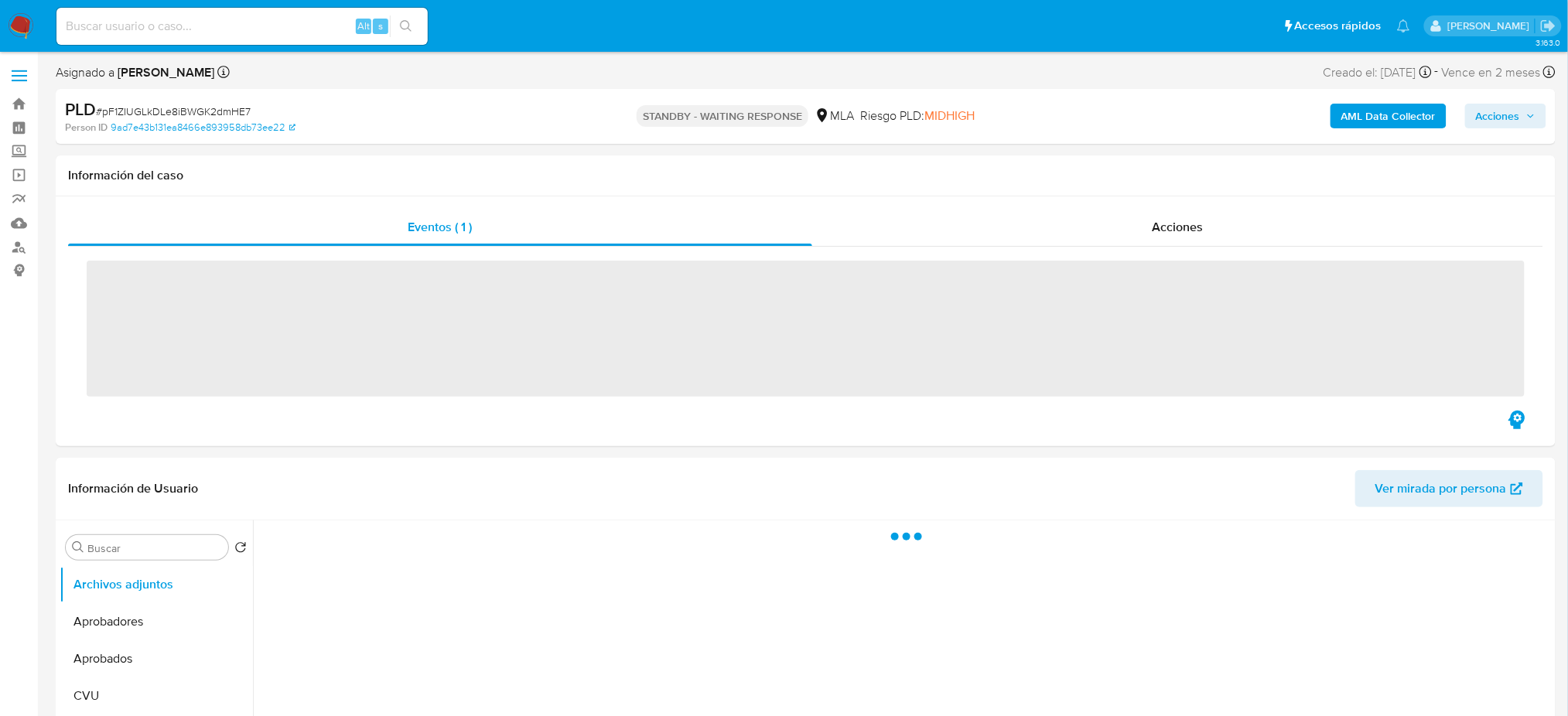
click at [195, 30] on input at bounding box center [242, 26] width 371 height 20
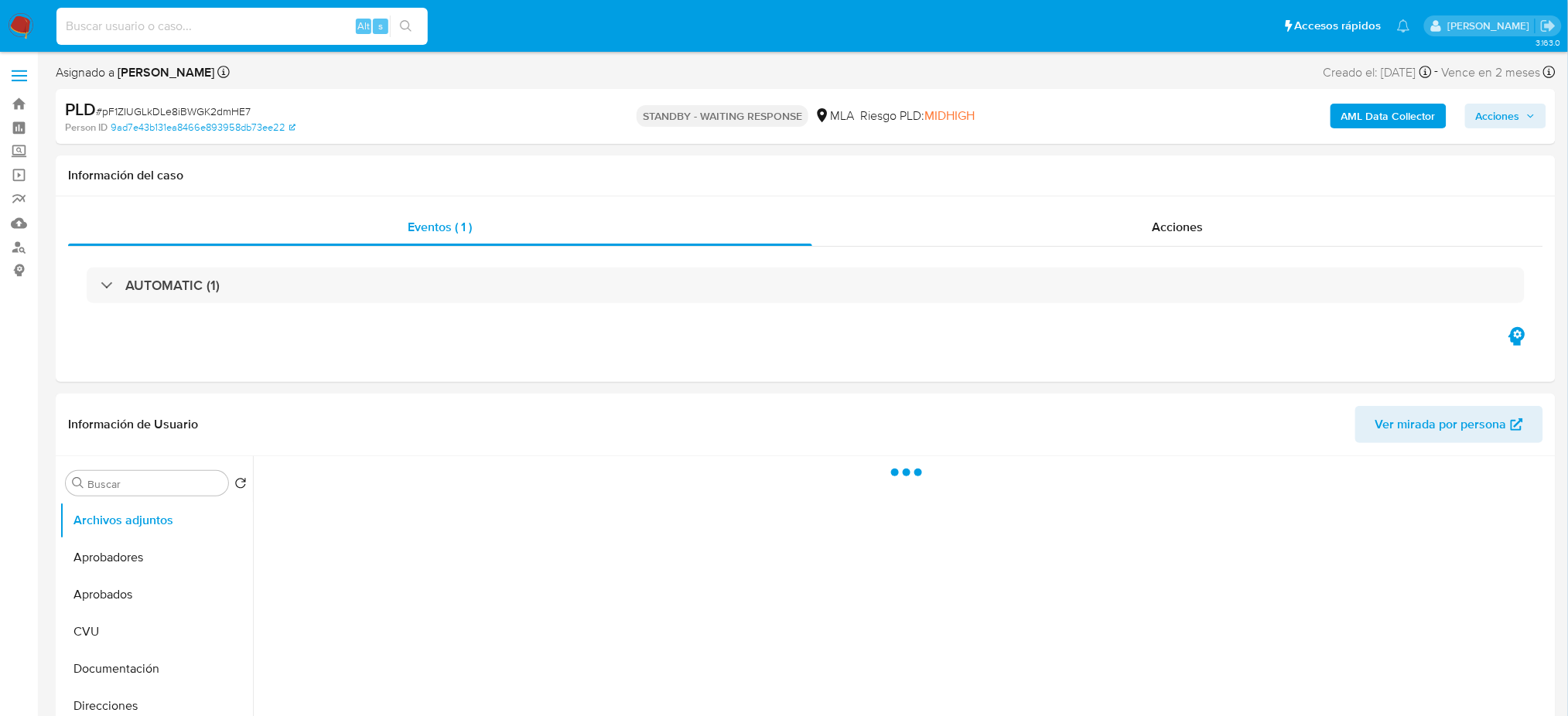
paste input "ax2uWdxgy14DUsLfDPVGsbl2"
type input "ax2uWdxgy14DUsLfDPVGsbl2"
select select "10"
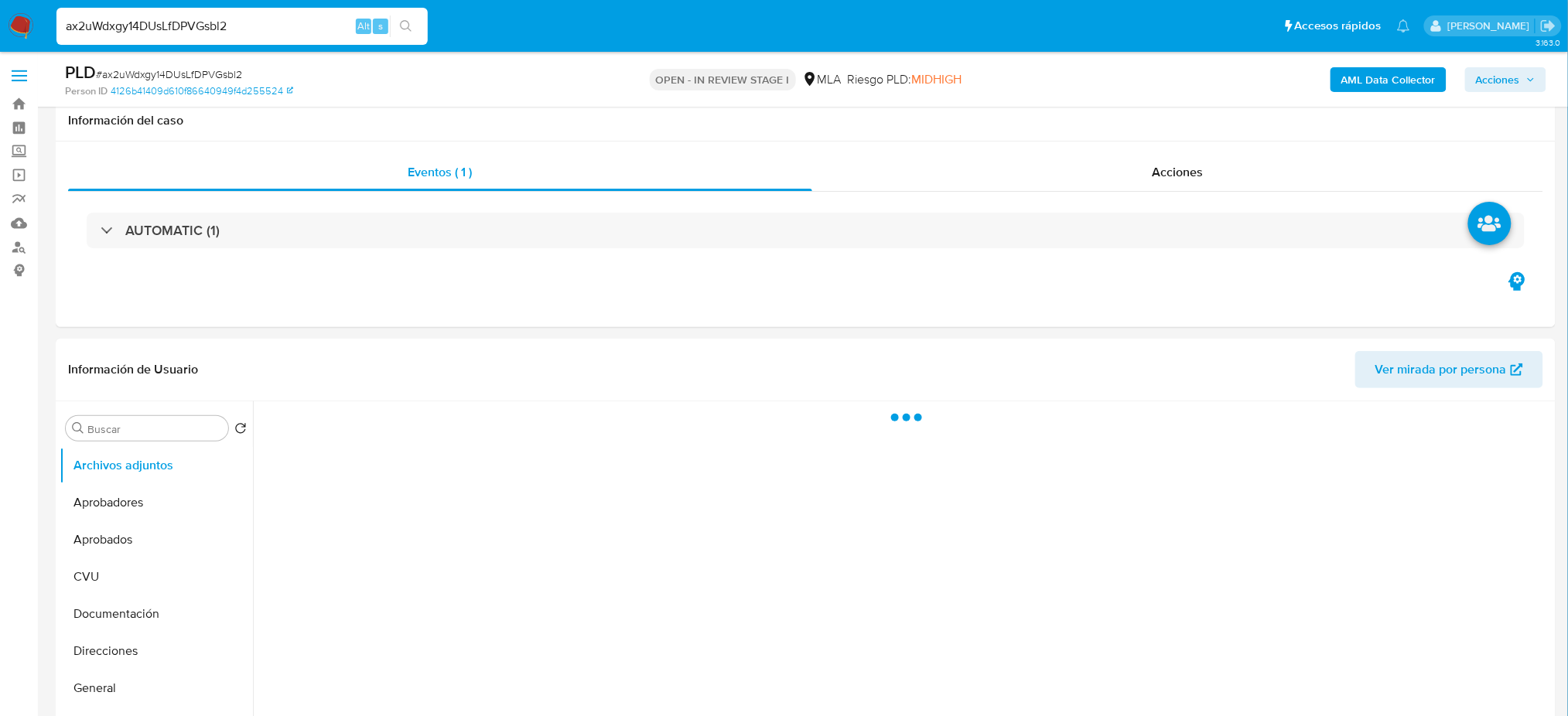
scroll to position [515, 0]
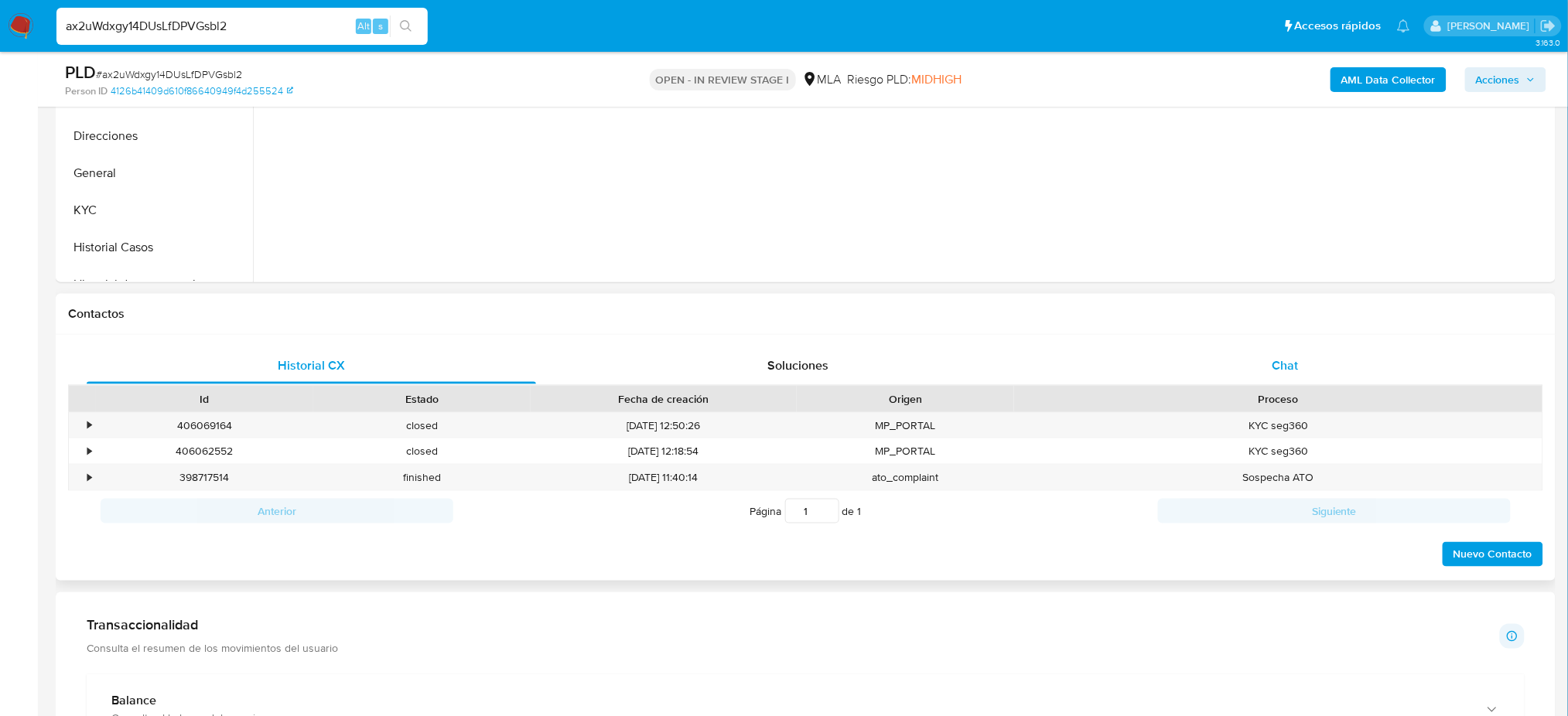
click at [1341, 376] on div "Chat" at bounding box center [1285, 365] width 449 height 37
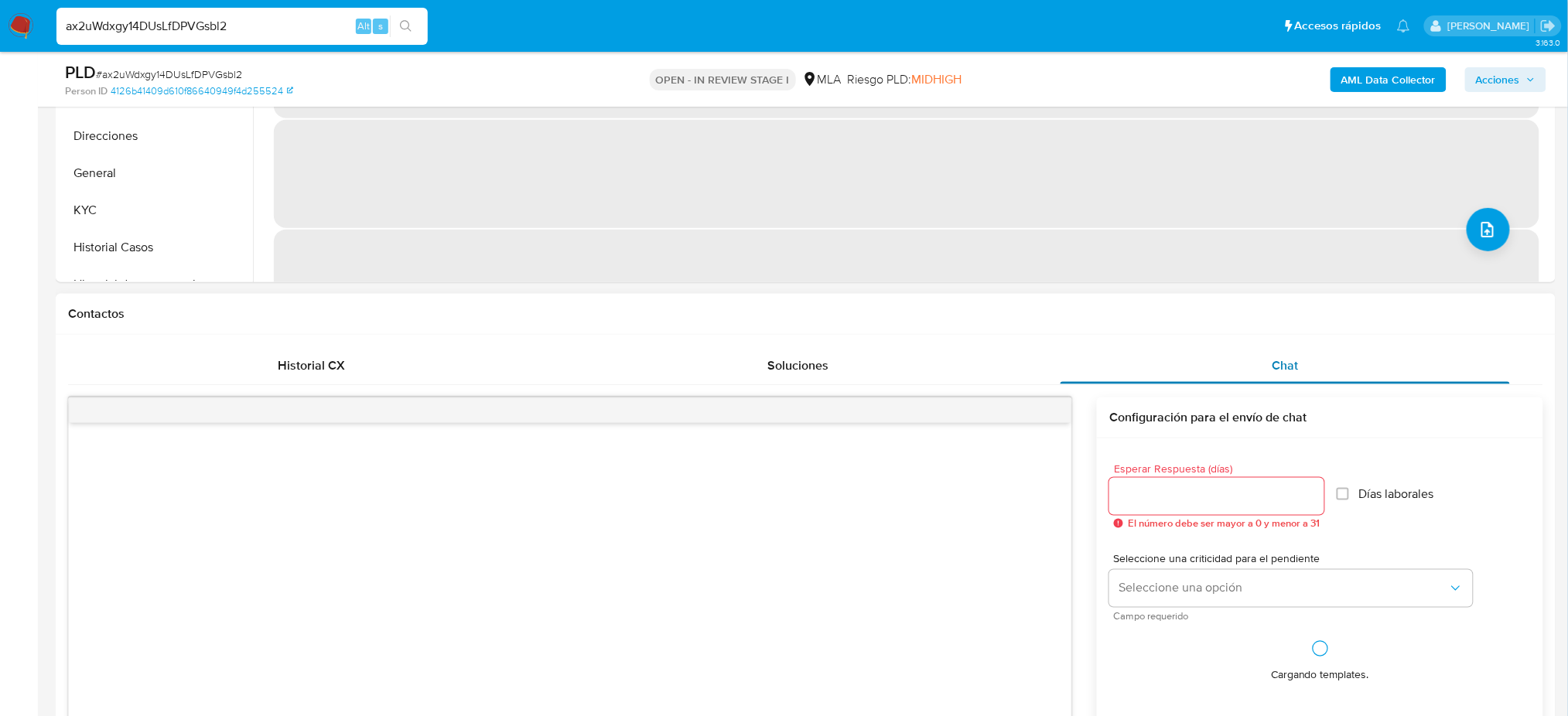
click at [1313, 365] on div "Chat" at bounding box center [1285, 365] width 449 height 37
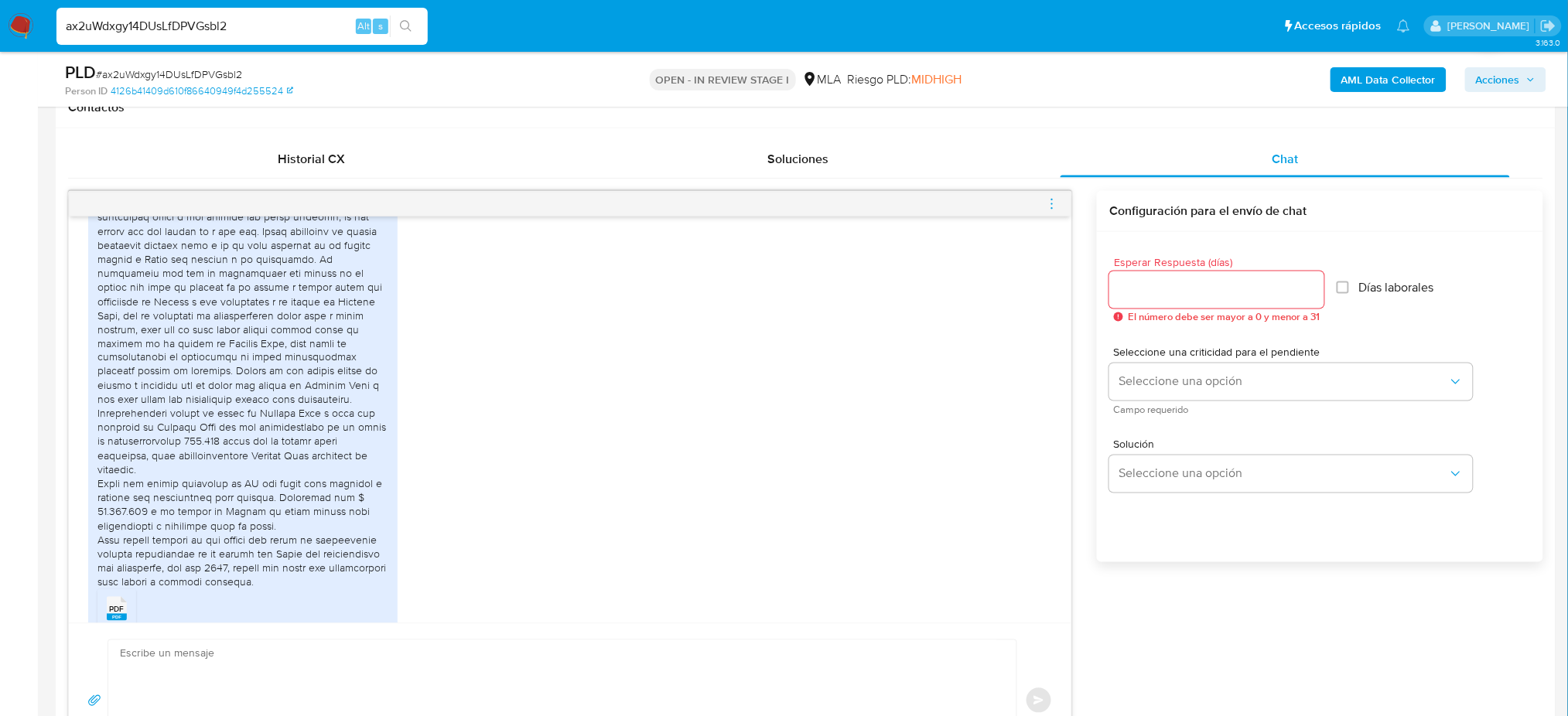
scroll to position [1377, 0]
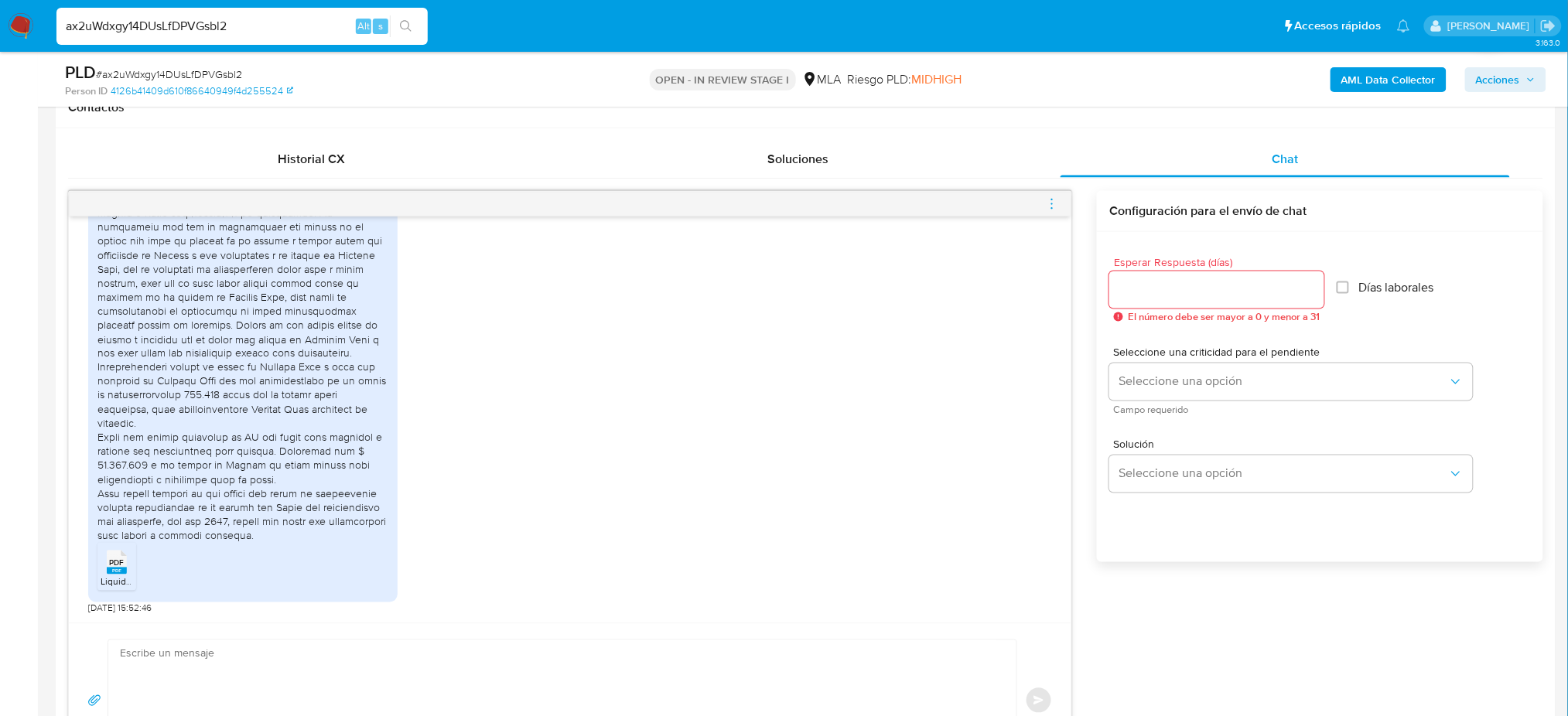
click at [120, 567] on span "PDF" at bounding box center [117, 563] width 15 height 10
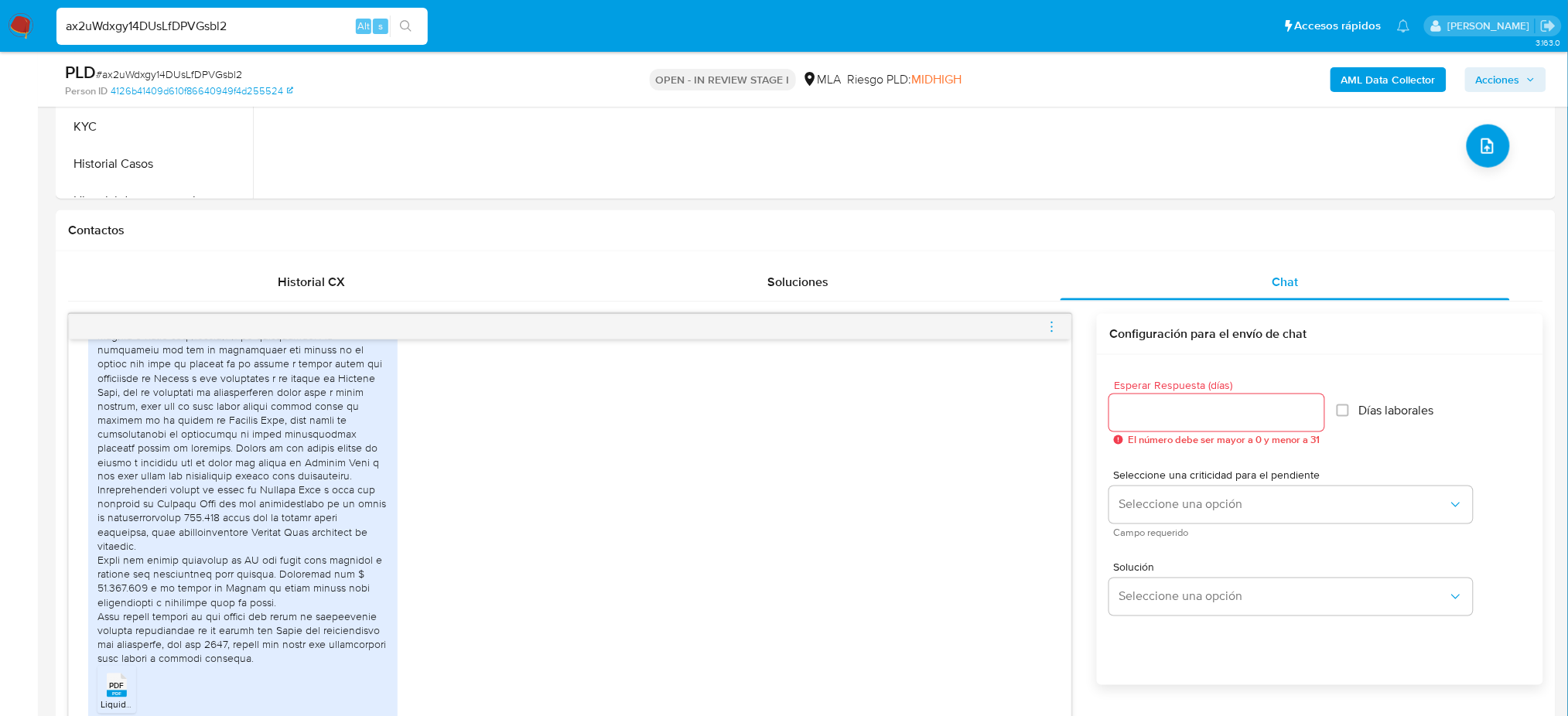
scroll to position [310, 0]
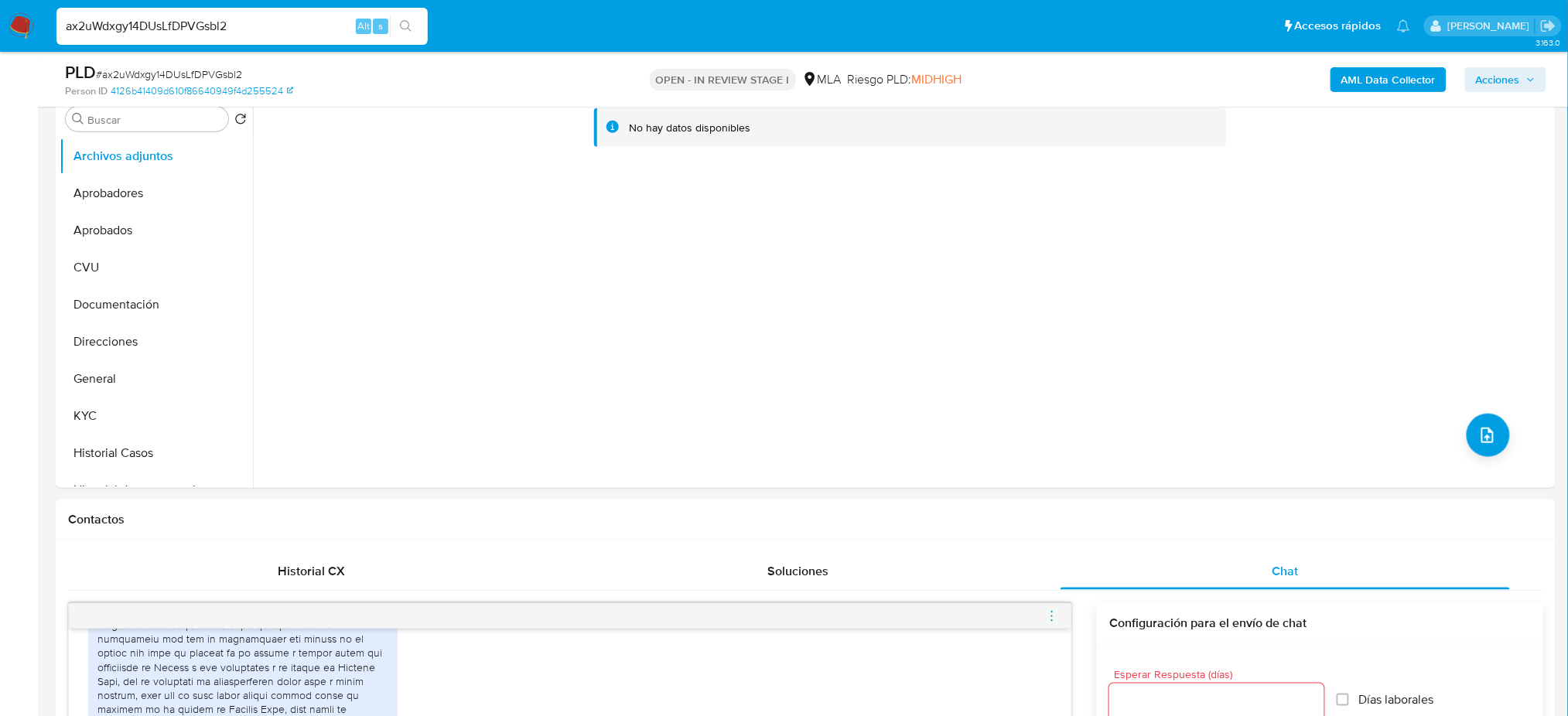
drag, startPoint x: 146, startPoint y: 380, endPoint x: 0, endPoint y: 406, distance: 148.3
click at [146, 380] on button "General" at bounding box center [157, 379] width 194 height 37
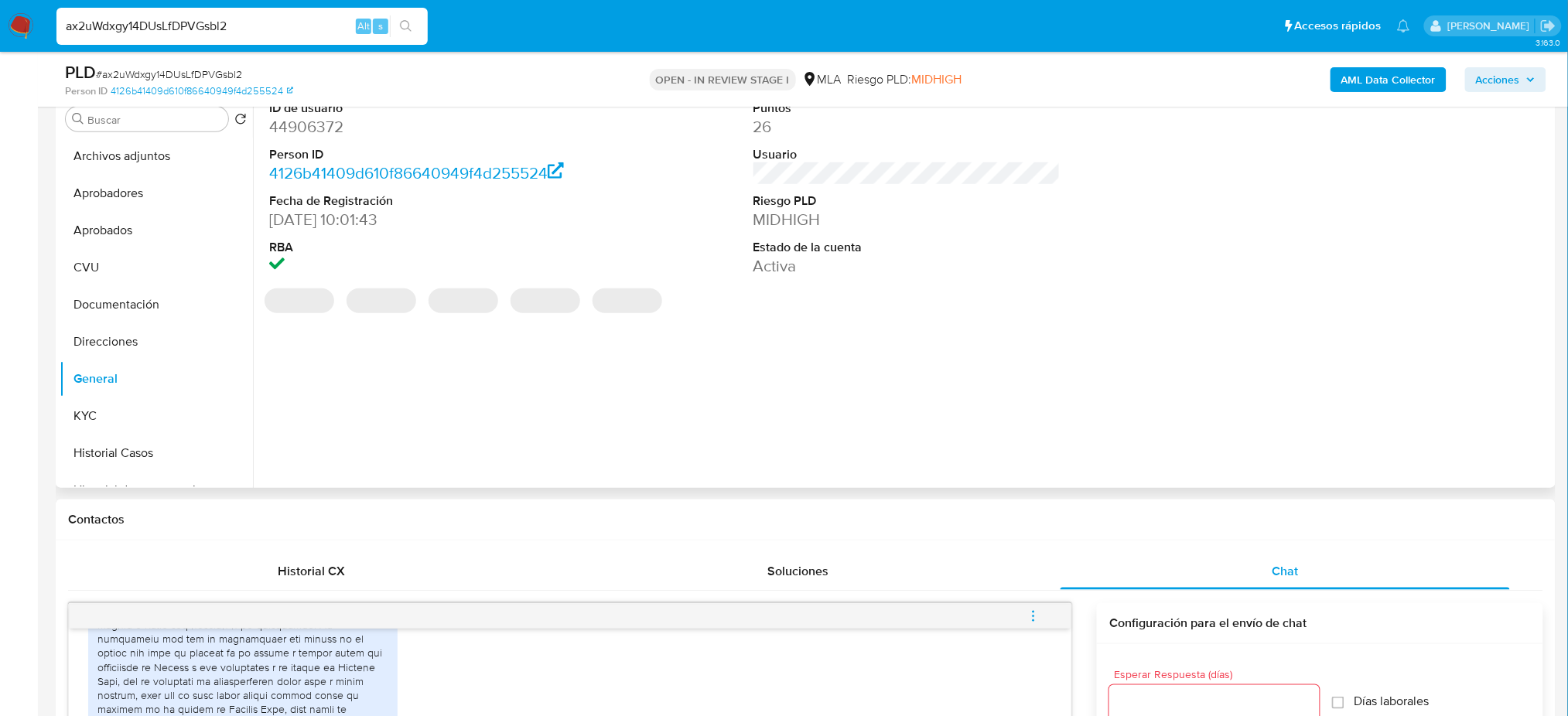
click at [323, 129] on dd "44906372" at bounding box center [423, 126] width 307 height 21
copy dd "44906372"
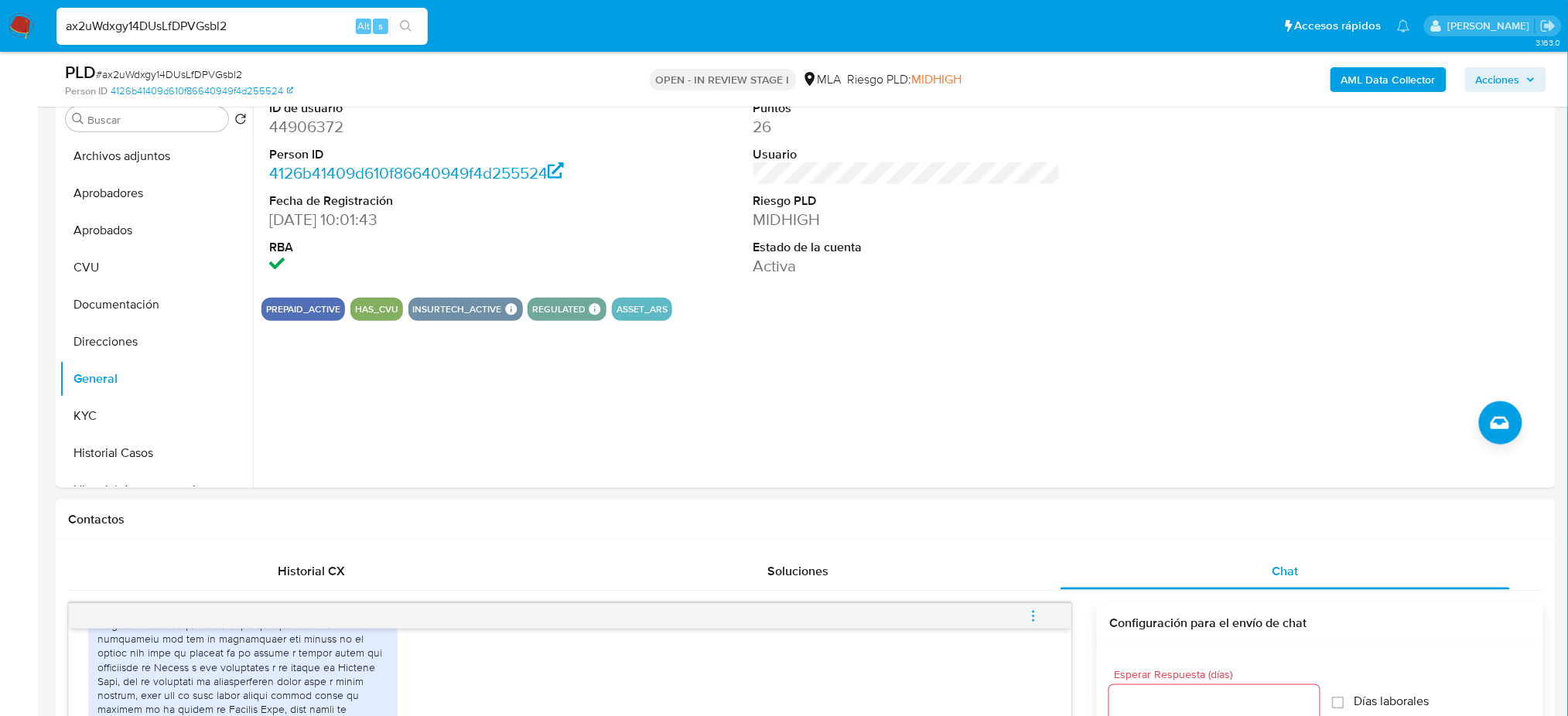
drag, startPoint x: 23, startPoint y: 135, endPoint x: 97, endPoint y: 25, distance: 132.6
drag, startPoint x: 273, startPoint y: 13, endPoint x: 254, endPoint y: 20, distance: 20.2
click at [267, 14] on div "ax2uWdxgy14DUsLfDPVGsbl2 Alt s" at bounding box center [242, 25] width 371 height 37
drag, startPoint x: 251, startPoint y: 25, endPoint x: 0, endPoint y: 28, distance: 251.0
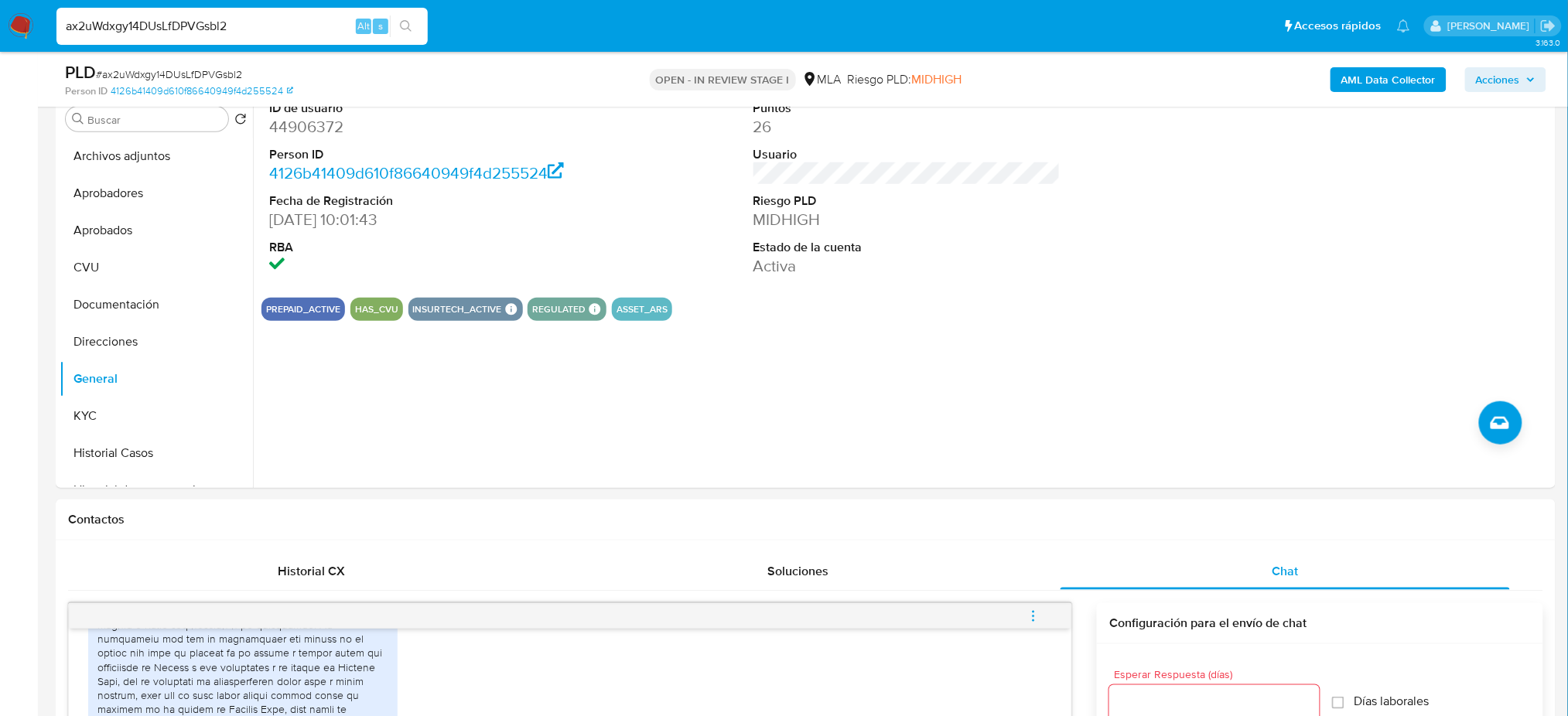
click at [0, 28] on nav "Pausado Ver notificaciones ax2uWdxgy14DUsLfDPVGsbl2 Alt s Accesos rápidos Presi…" at bounding box center [784, 25] width 1568 height 52
paste input "wycnFvz1QKyGgdAzslGz6HCX"
type input "wycnFvz1QKyGgdAzslGz6HCX"
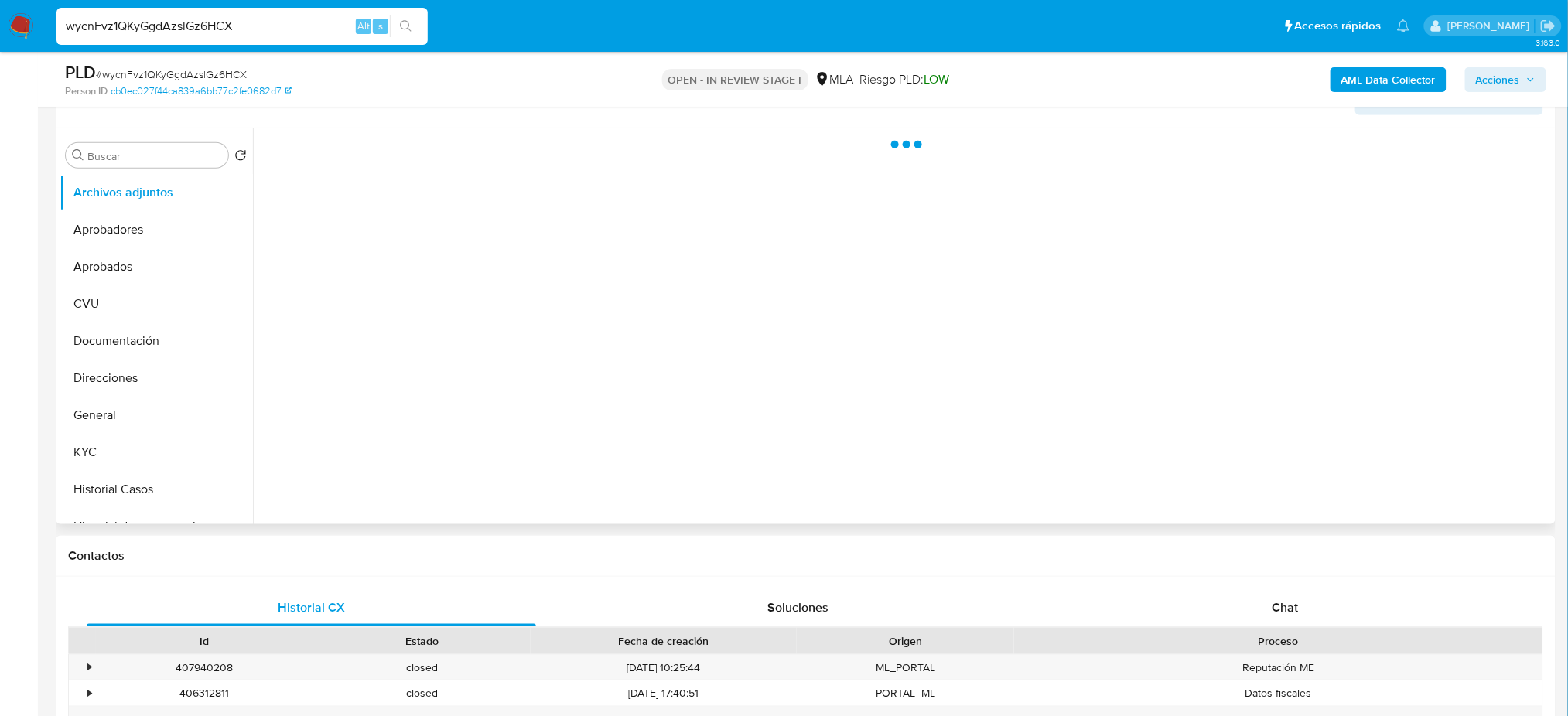
scroll to position [412, 0]
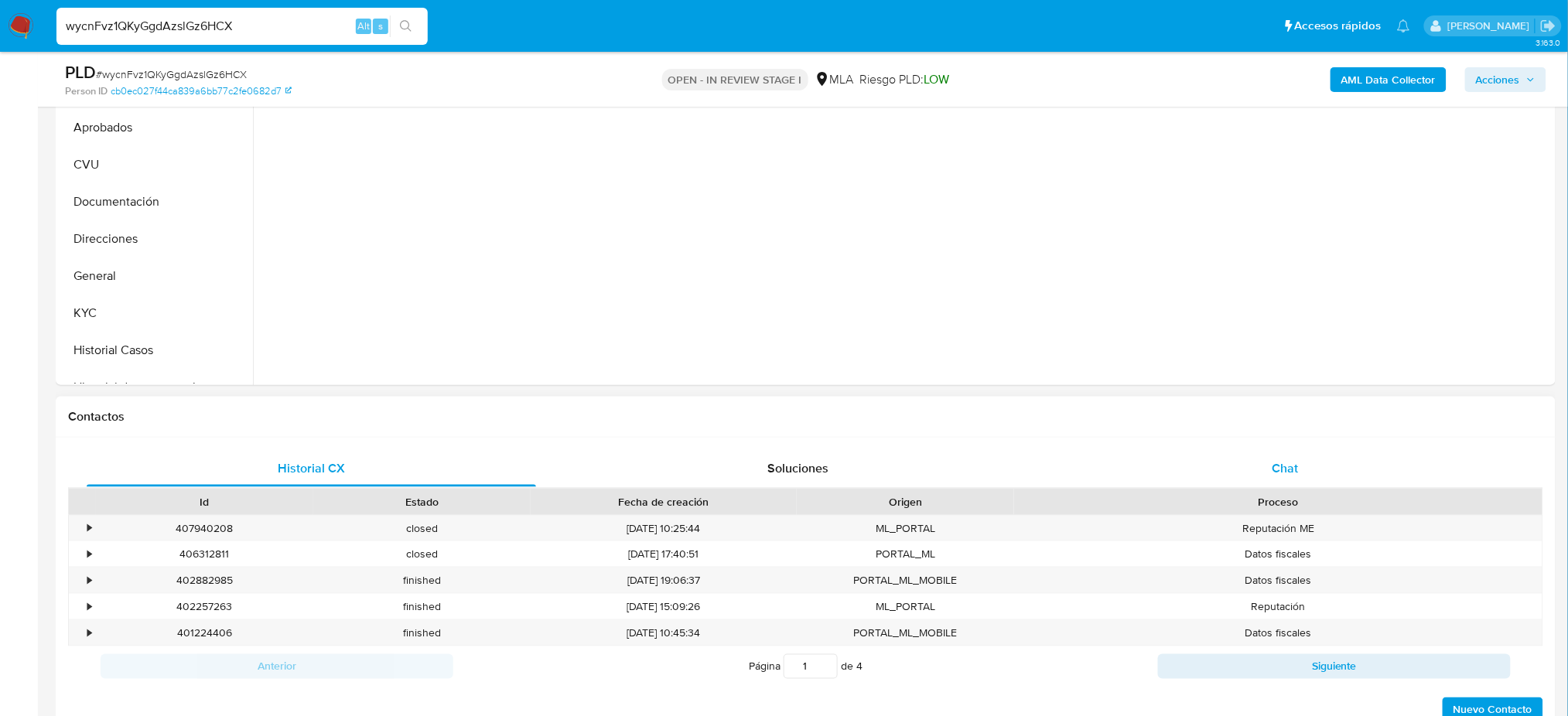
click at [1314, 475] on div "Chat" at bounding box center [1285, 468] width 449 height 37
select select "10"
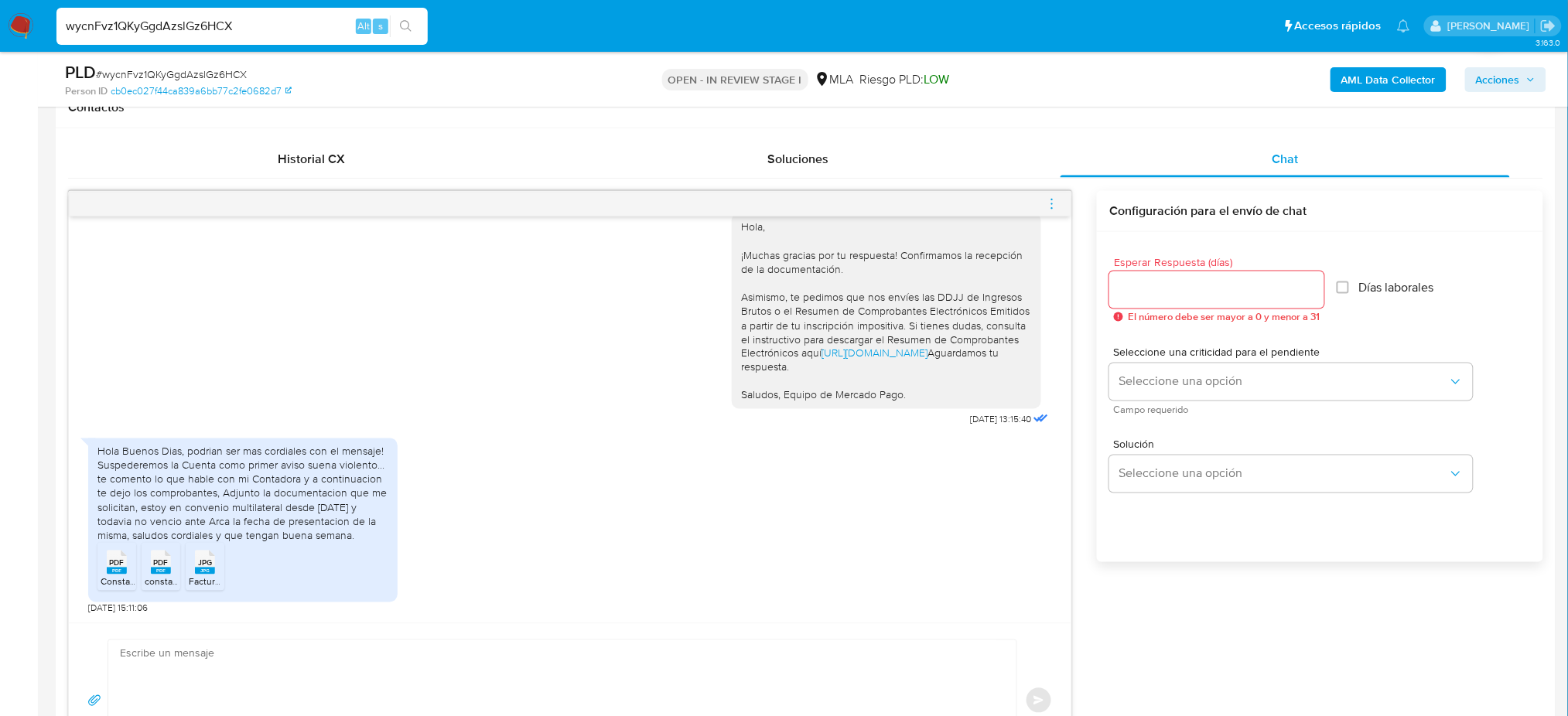
scroll to position [1114, 0]
click at [217, 557] on div "JPG JPG" at bounding box center [205, 561] width 33 height 30
click at [156, 577] on span "constancia de iibb David 10.25.pdf" at bounding box center [239, 582] width 190 height 13
click at [115, 576] on icon "PDF" at bounding box center [117, 562] width 20 height 27
drag, startPoint x: 249, startPoint y: 24, endPoint x: 0, endPoint y: 62, distance: 251.9
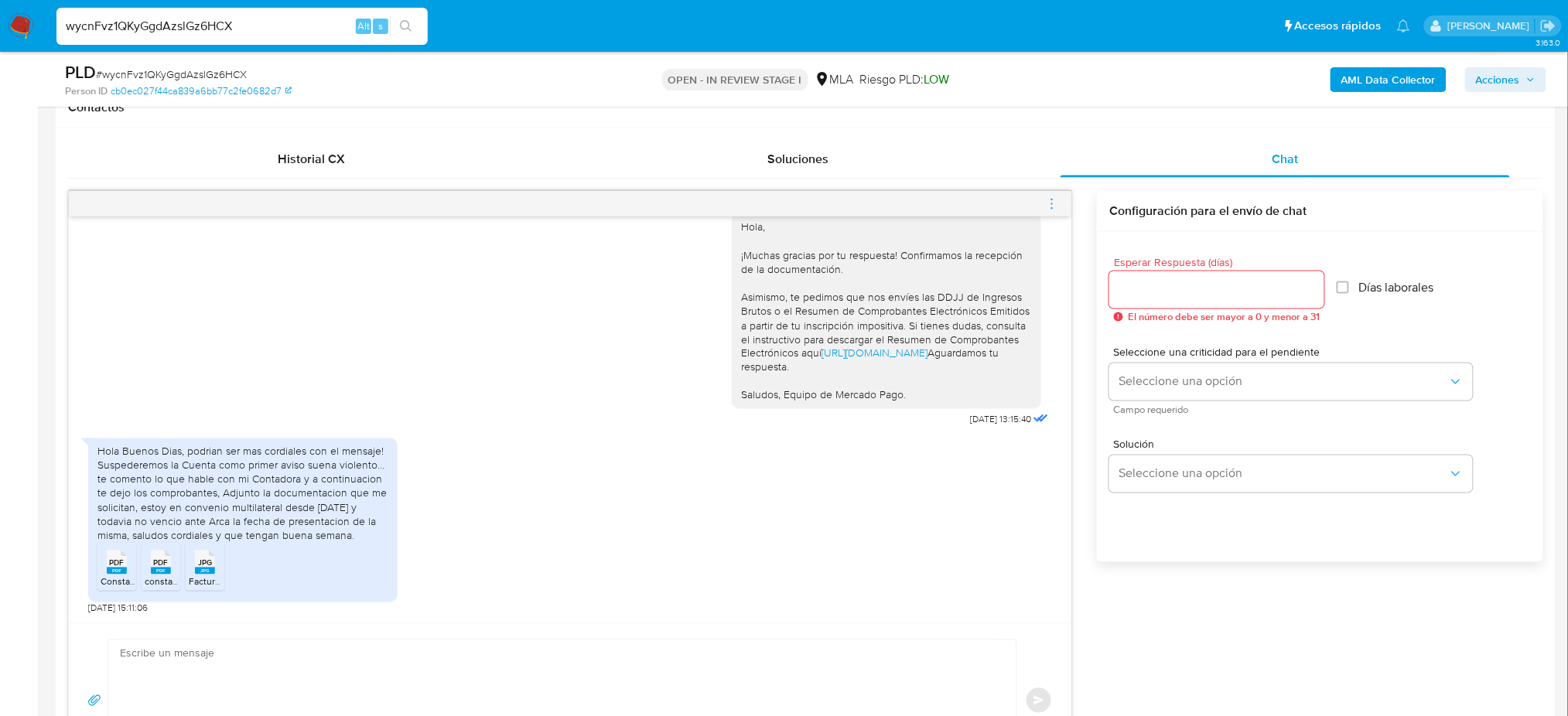
paste input "jVGv6cp0dyekDMgC5SmJdgN7"
type input "jVGv6cp0dyekDMgC5SmJdgN7"
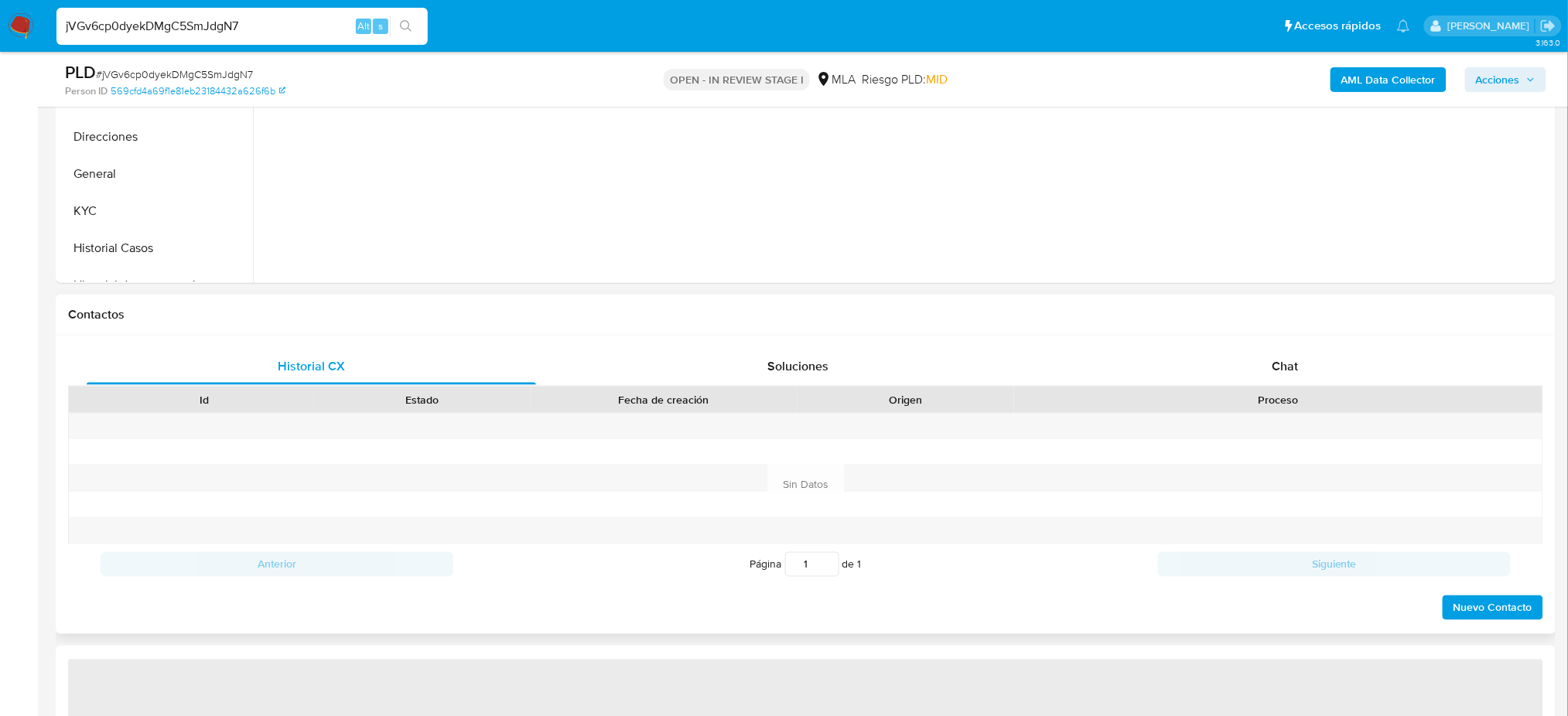
scroll to position [515, 0]
click at [1310, 355] on div "Chat" at bounding box center [1285, 365] width 449 height 37
select select "10"
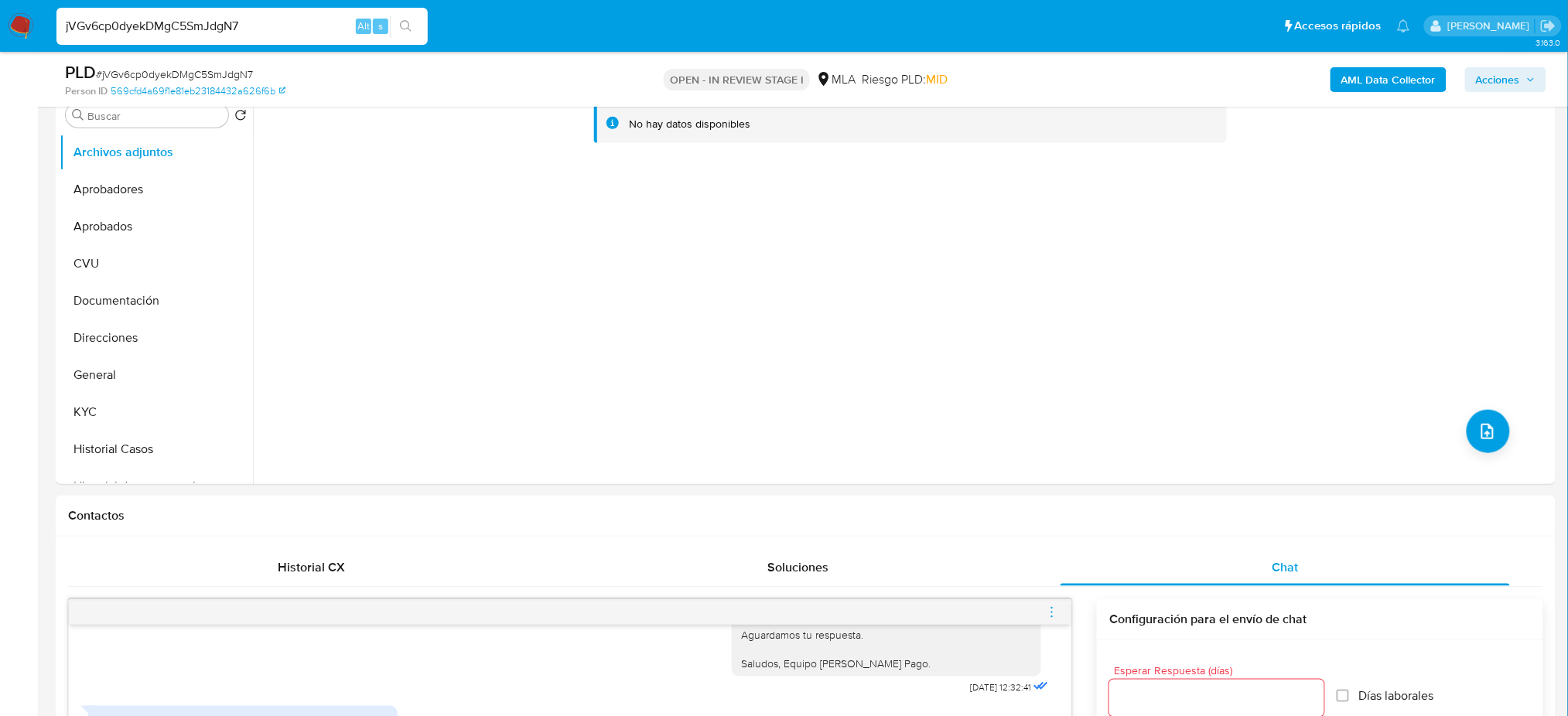
scroll to position [310, 0]
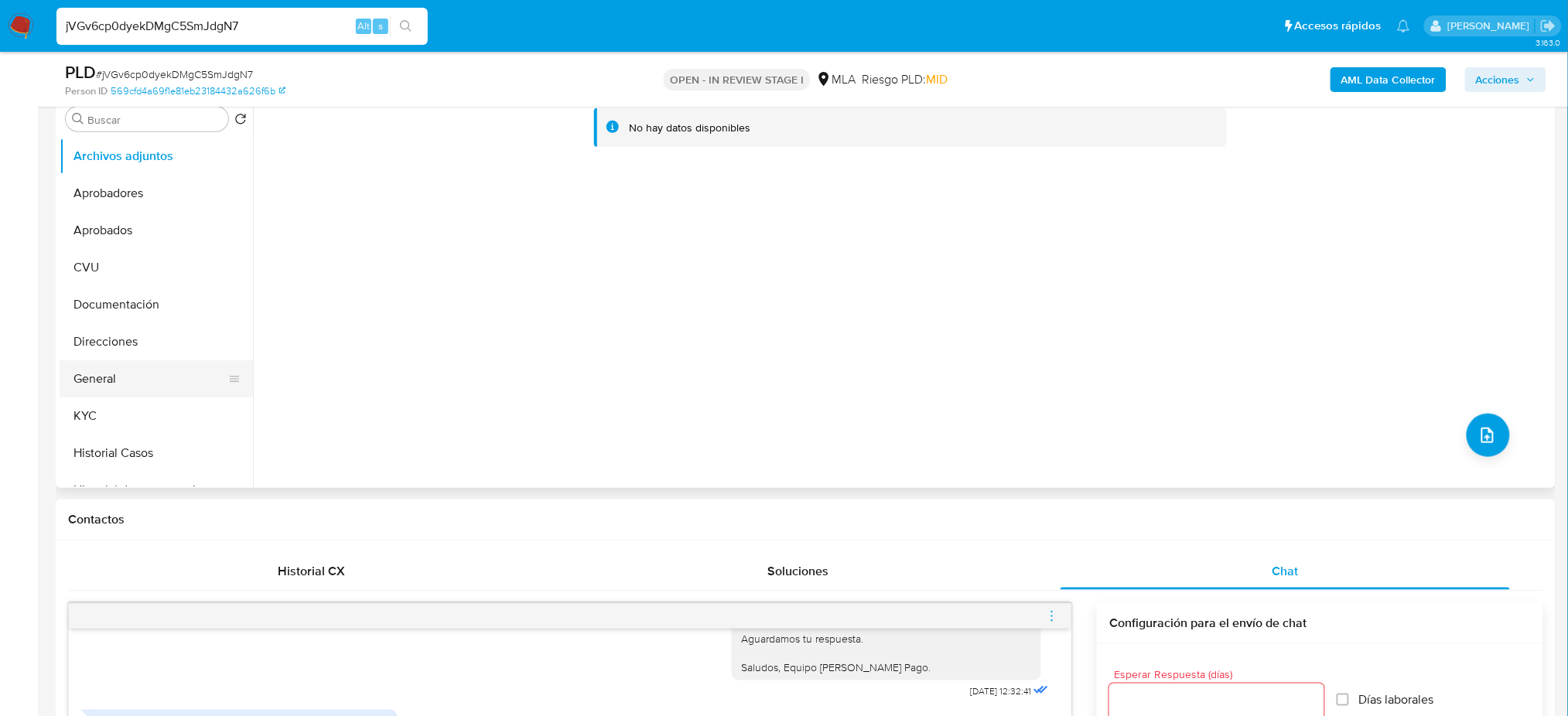
click at [131, 378] on button "General" at bounding box center [150, 379] width 181 height 37
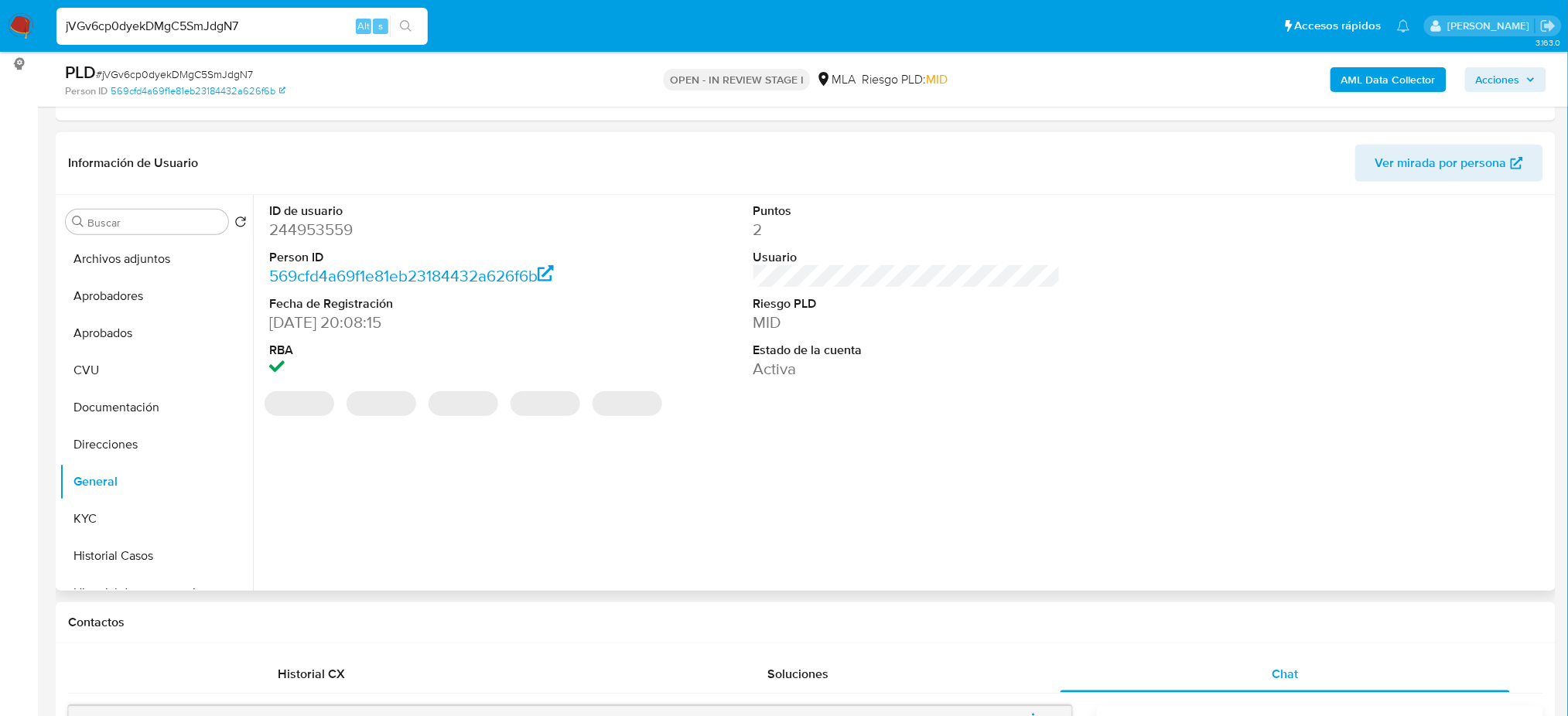
scroll to position [206, 0]
click at [312, 221] on dd "244953559" at bounding box center [423, 231] width 307 height 21
copy dd "244953559"
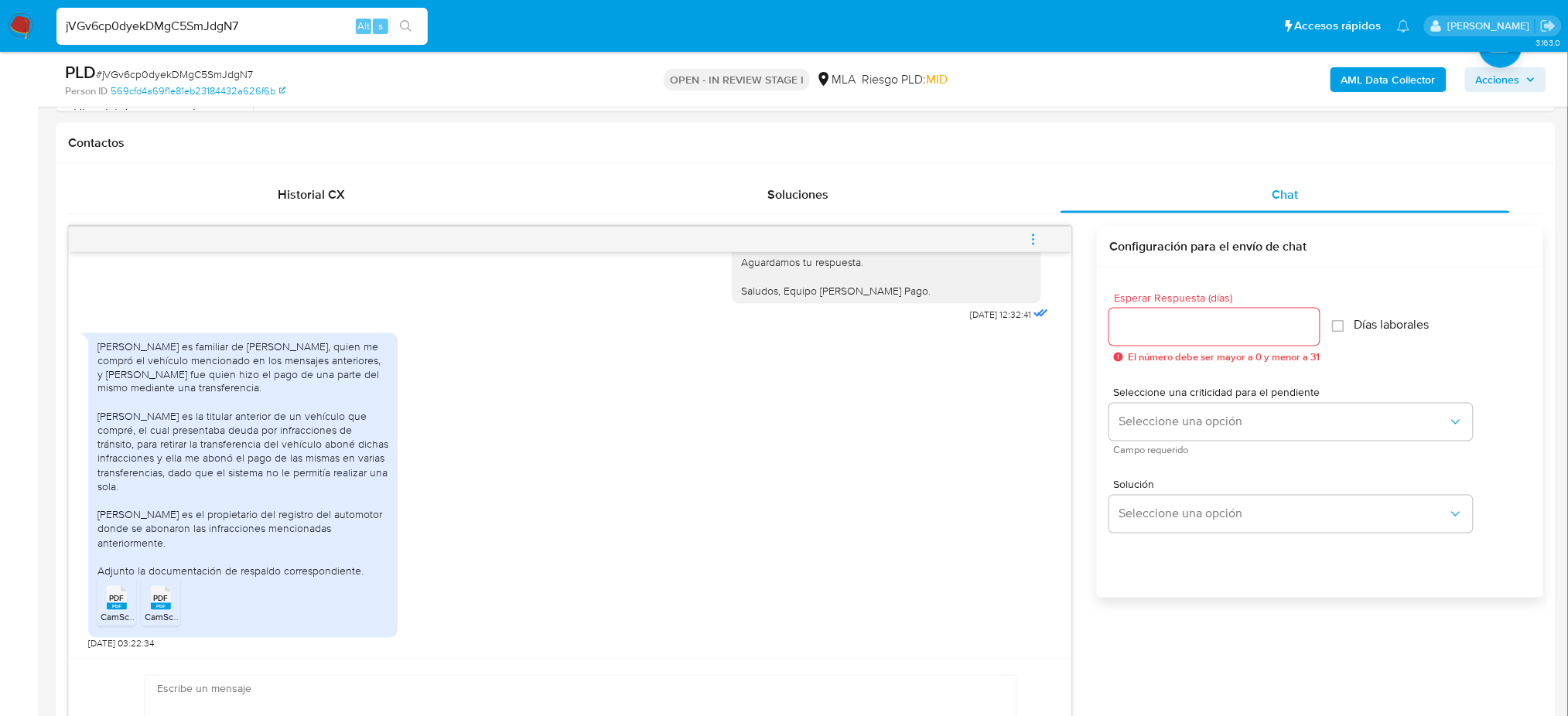
scroll to position [722, 0]
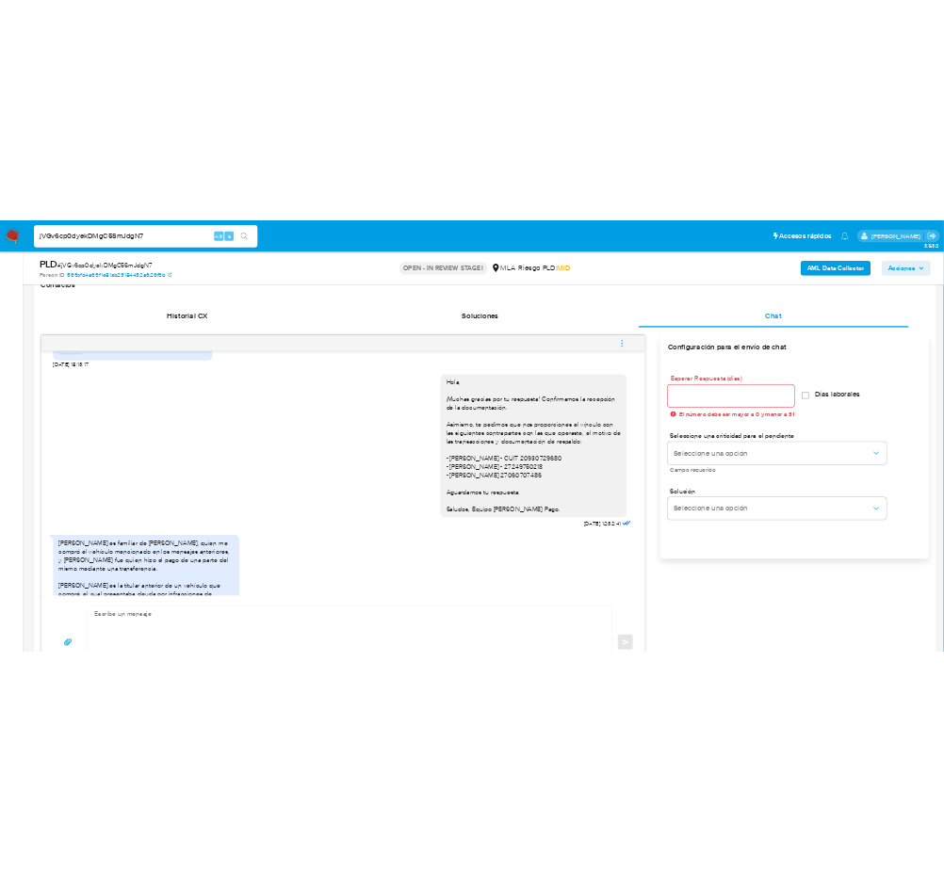
scroll to position [1786, 0]
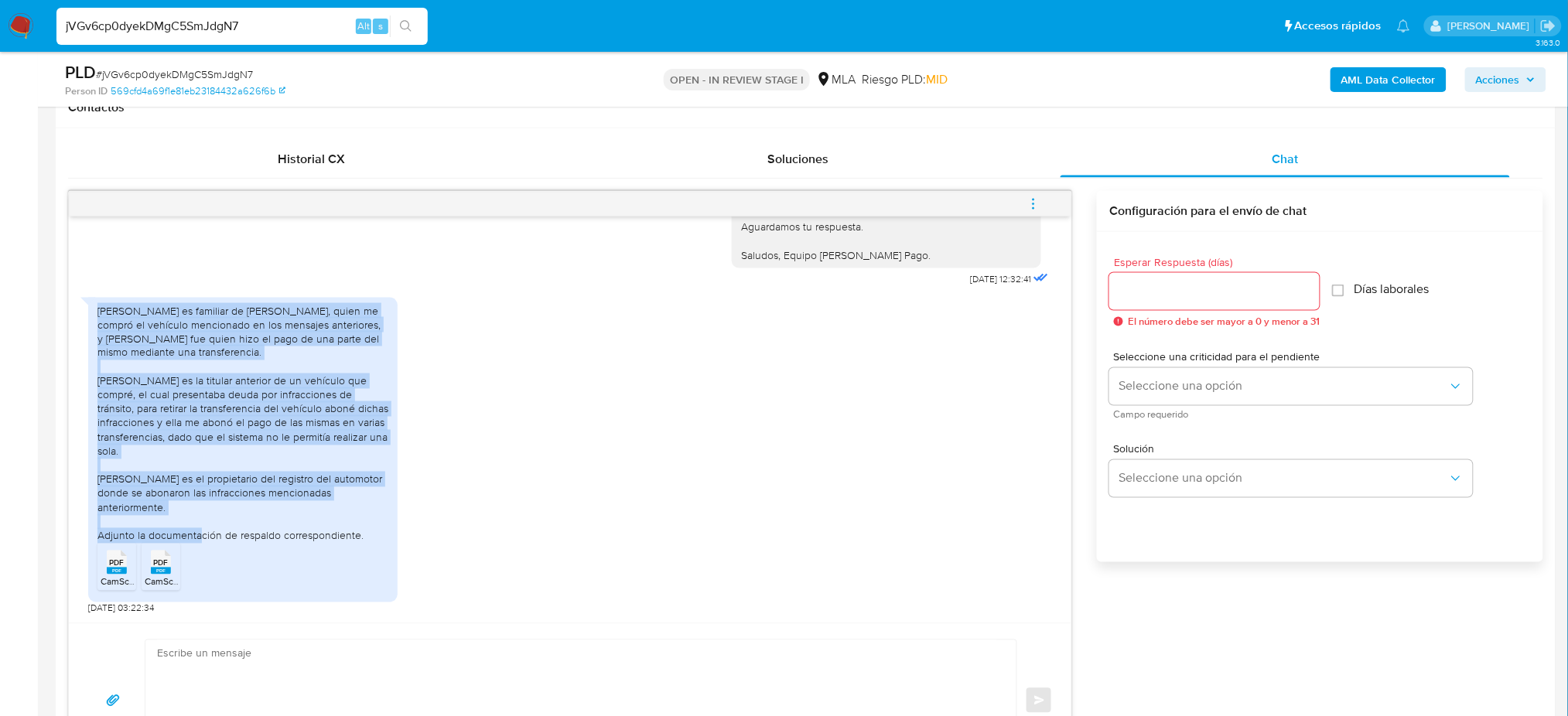
drag, startPoint x: 100, startPoint y: 301, endPoint x: 209, endPoint y: 505, distance: 231.3
click at [209, 505] on div "Willy Baptista Nicolas es familiar de Cristian Baptista Sola, quien me compró e…" at bounding box center [243, 423] width 291 height 239
copy div "Willy Baptista Nicolas es familiar de Cristian Baptista Sola, quien me compró e…"
click at [209, 505] on div "Willy Baptista Nicolas es familiar de Cristian Baptista Sola, quien me compró e…" at bounding box center [243, 423] width 291 height 239
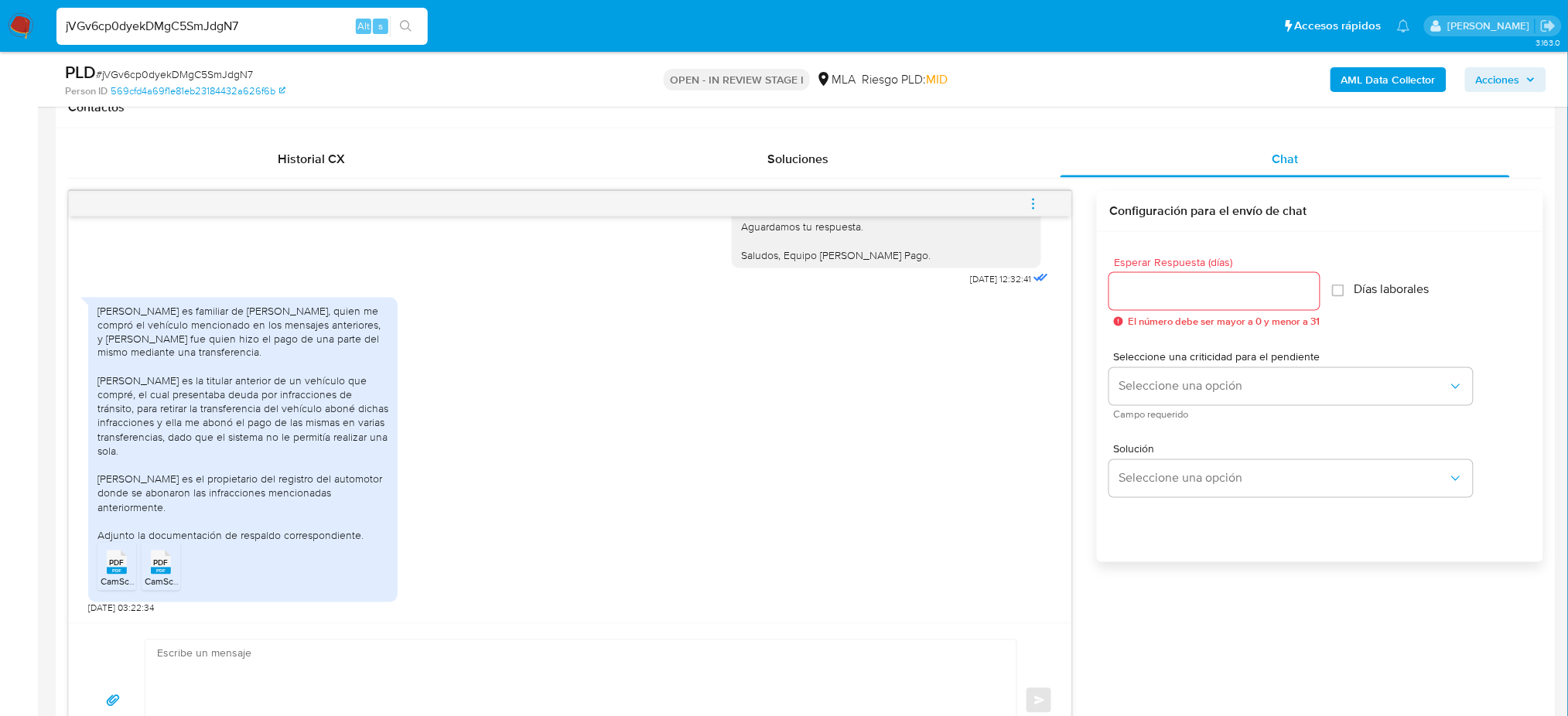
click at [121, 585] on span "CamScanner 30-9-25 16.37.pdf" at bounding box center [160, 582] width 120 height 13
click at [161, 574] on rect at bounding box center [161, 571] width 20 height 7
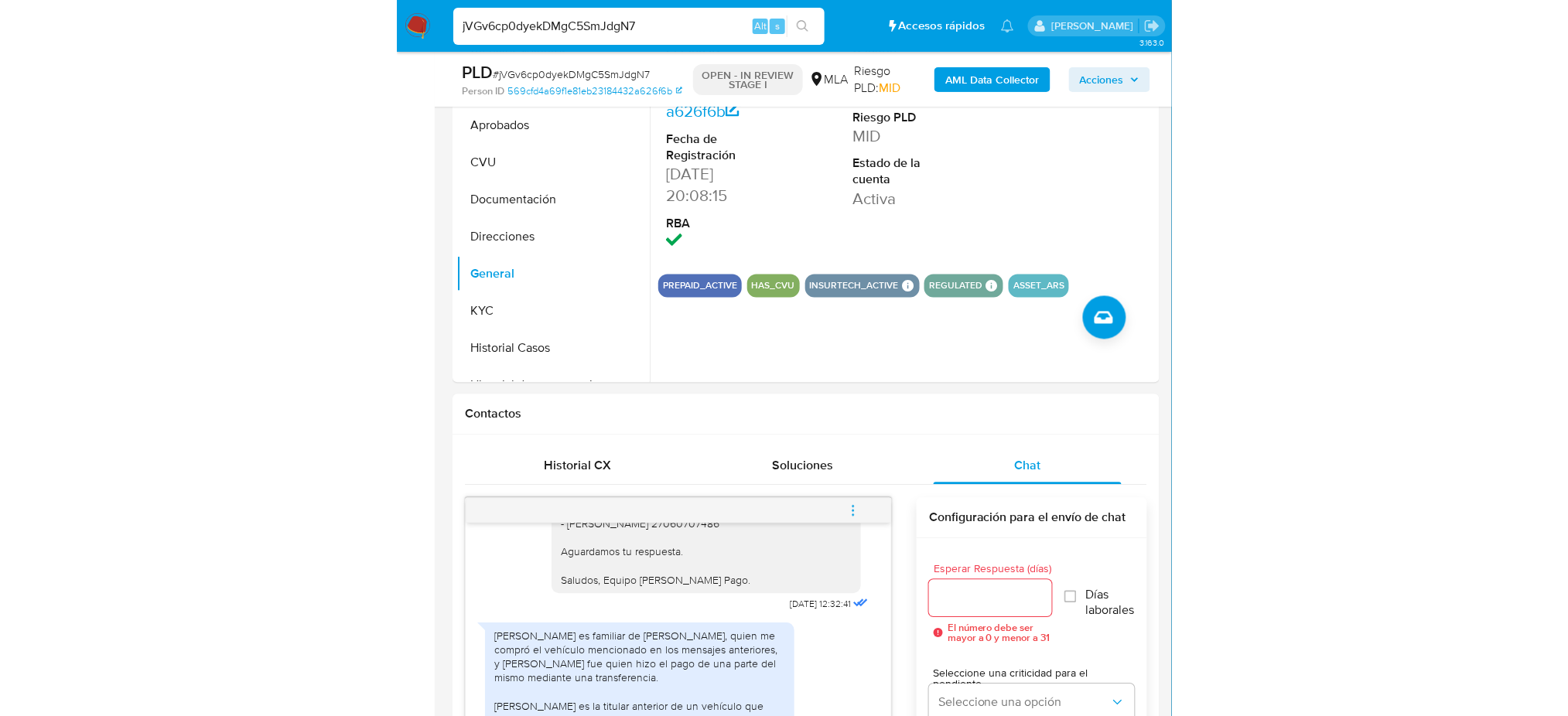
scroll to position [412, 0]
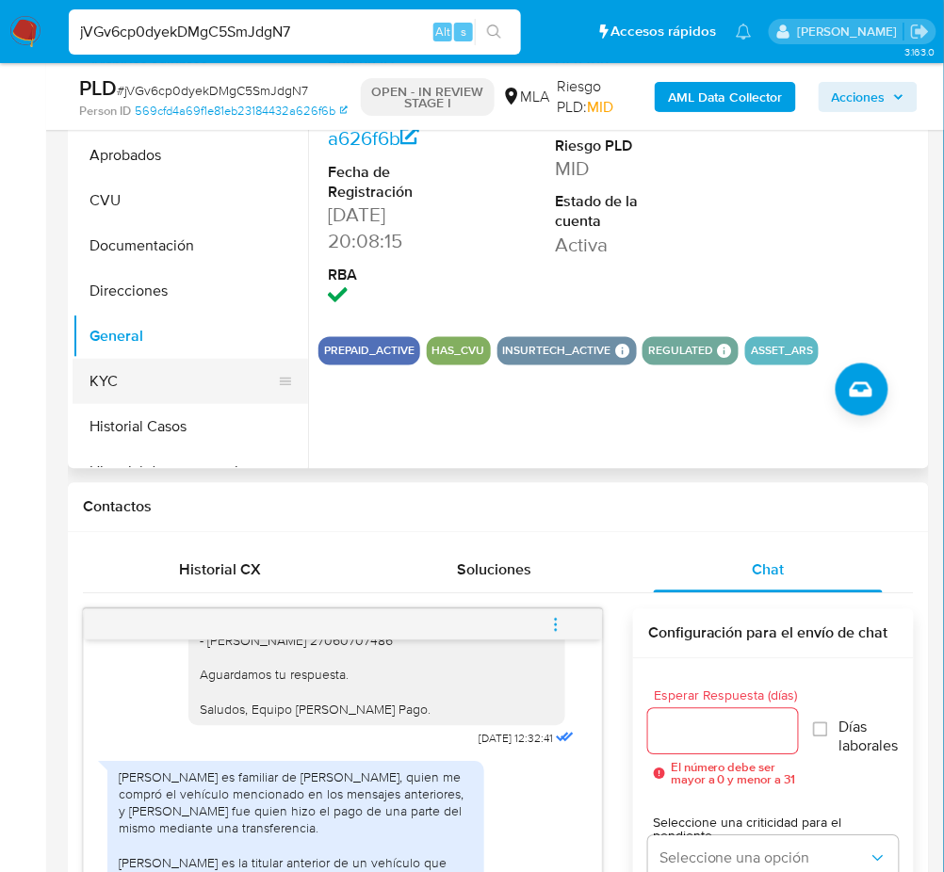
drag, startPoint x: 164, startPoint y: 385, endPoint x: 151, endPoint y: 393, distance: 15.2
click at [164, 385] on button "KYC" at bounding box center [183, 381] width 220 height 45
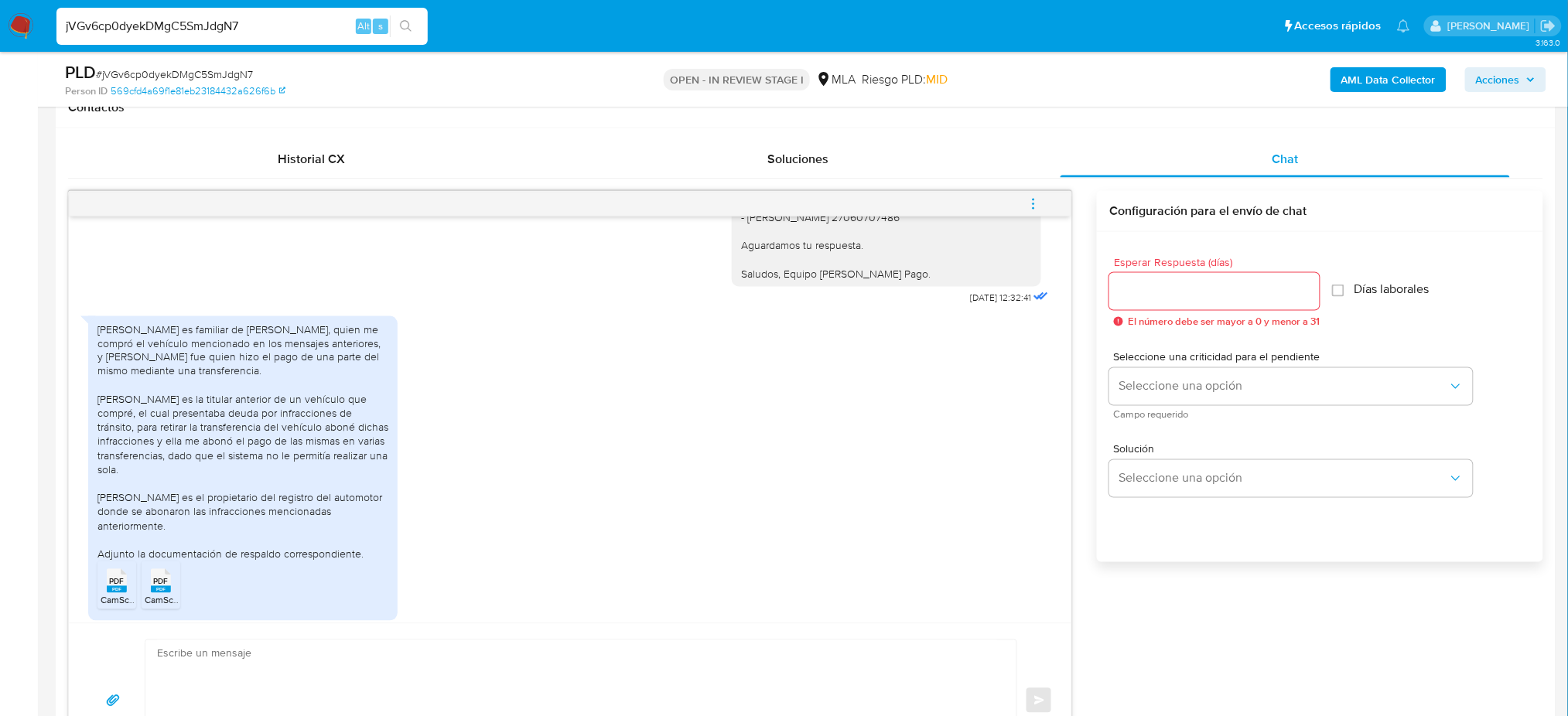
scroll to position [310, 0]
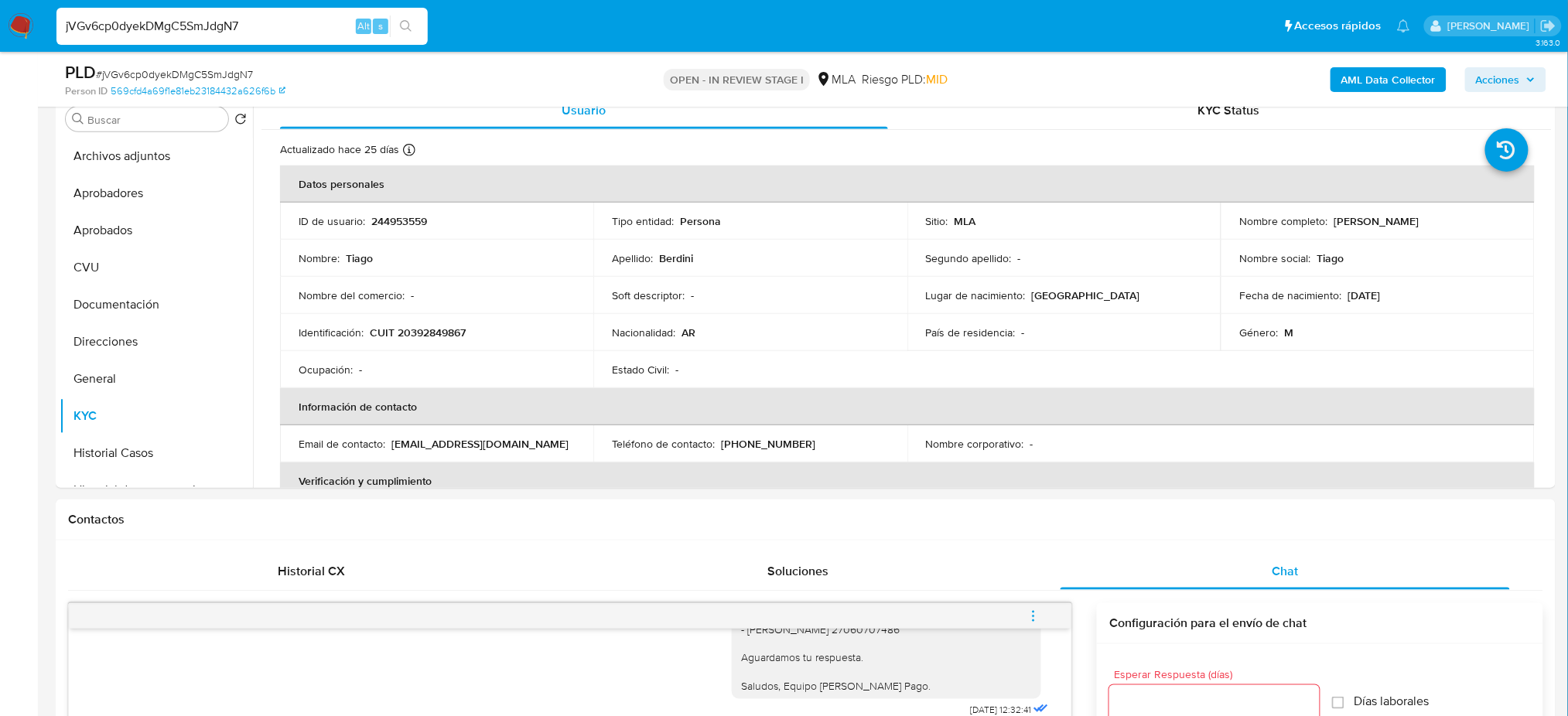
click at [221, 73] on span "# jVGv6cp0dyekDMgC5SmJdgN7" at bounding box center [174, 74] width 157 height 16
copy span "jVGv6cp0dyekDMgC5SmJdgN7"
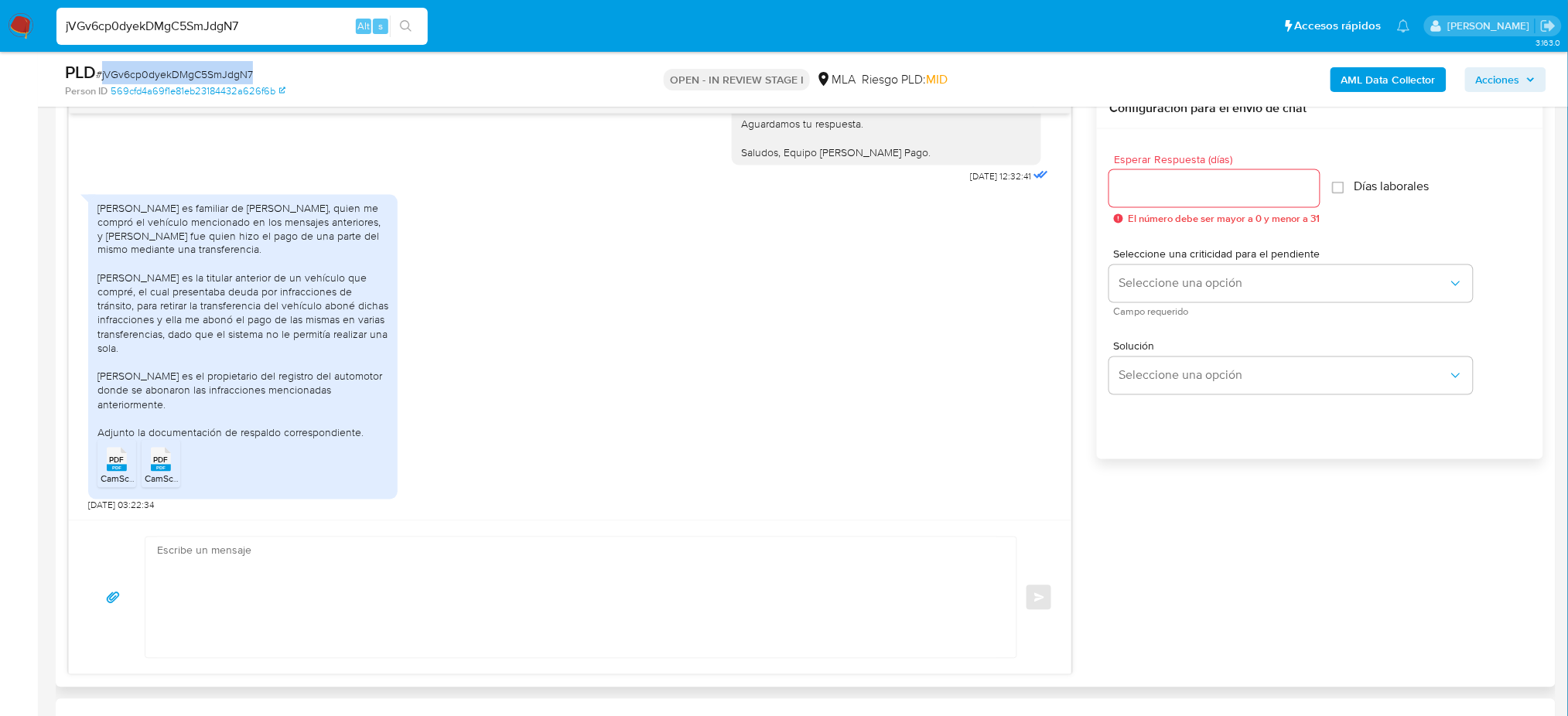
scroll to position [1466, 0]
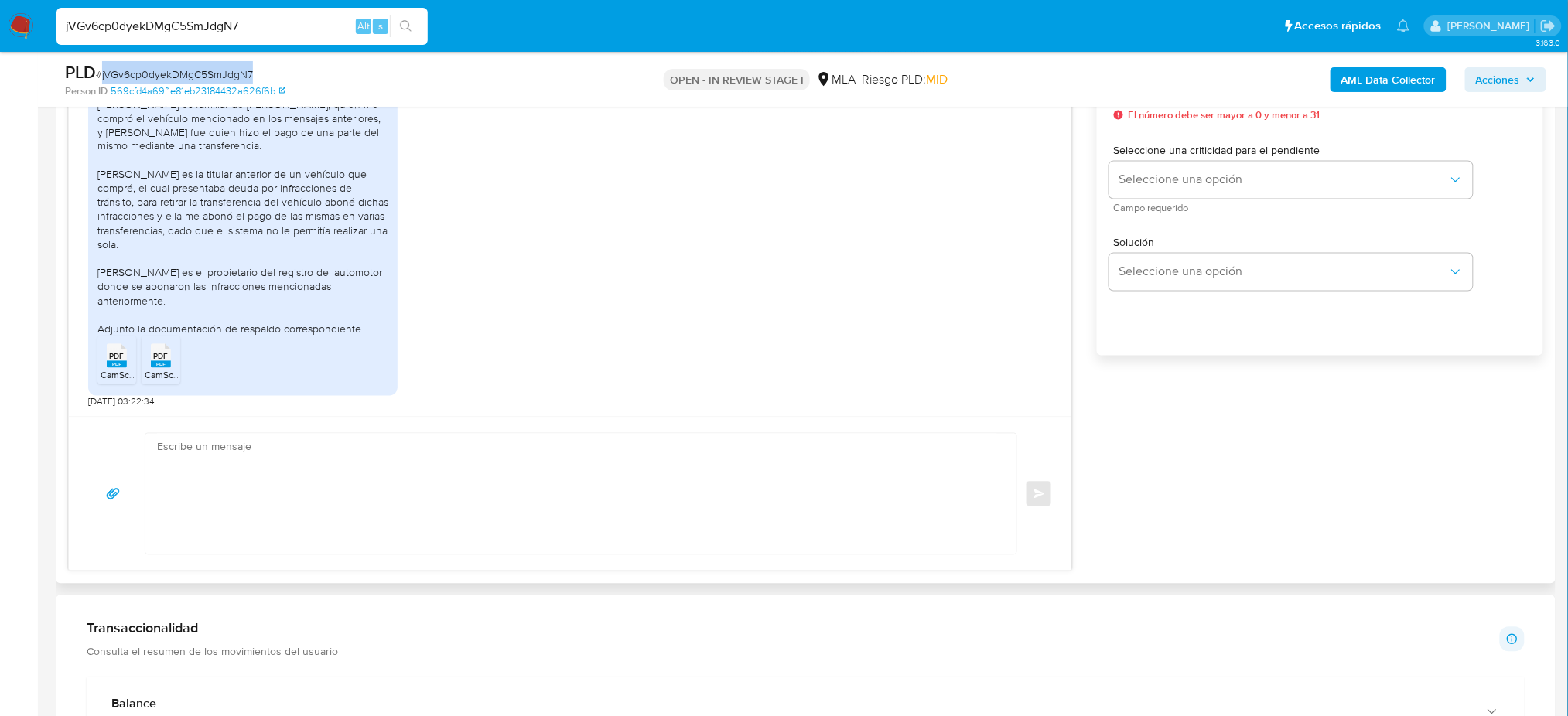
click at [245, 463] on textarea at bounding box center [576, 493] width 840 height 121
paste textarea "Hola, ¡Muchas gracias por tu respuesta! Confirmamos la recepción de la document…"
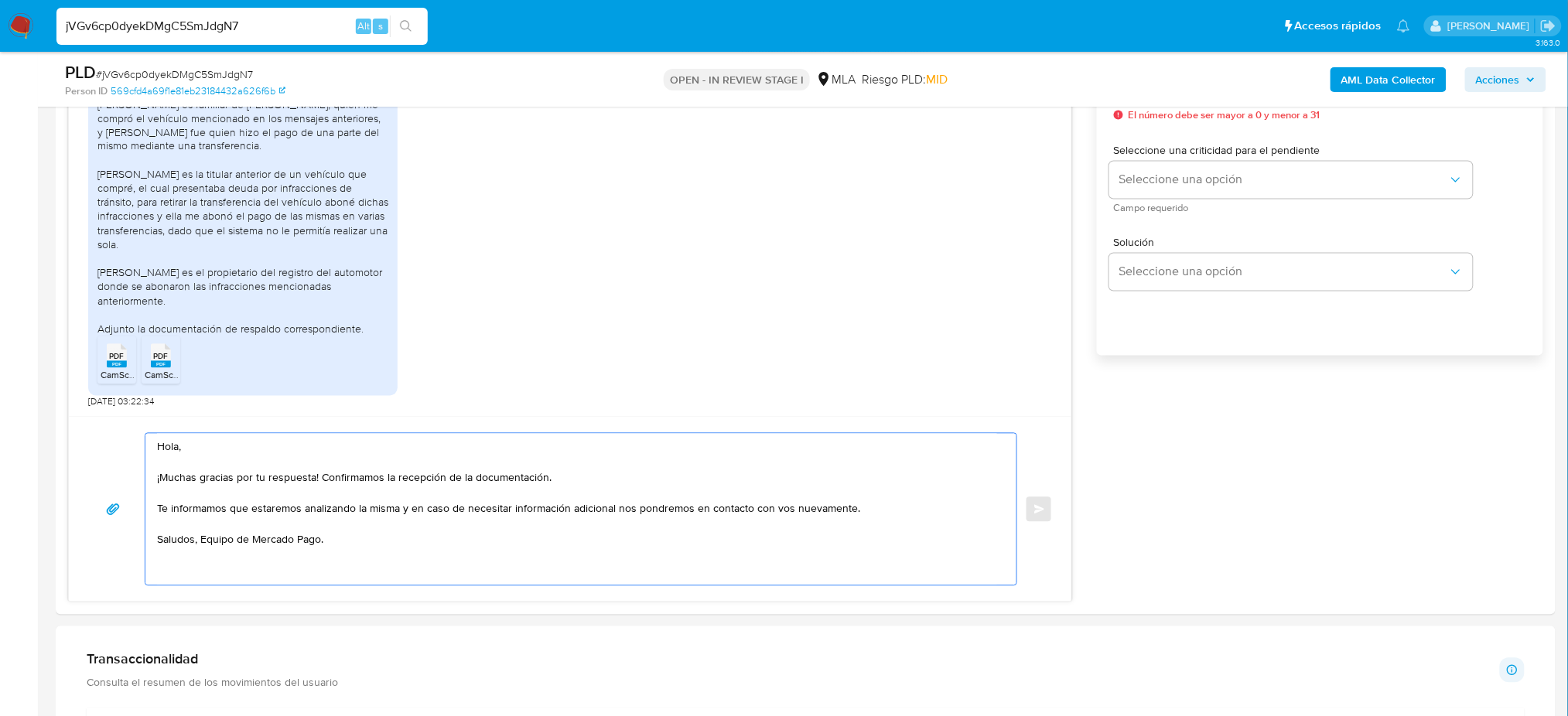
scroll to position [824, 0]
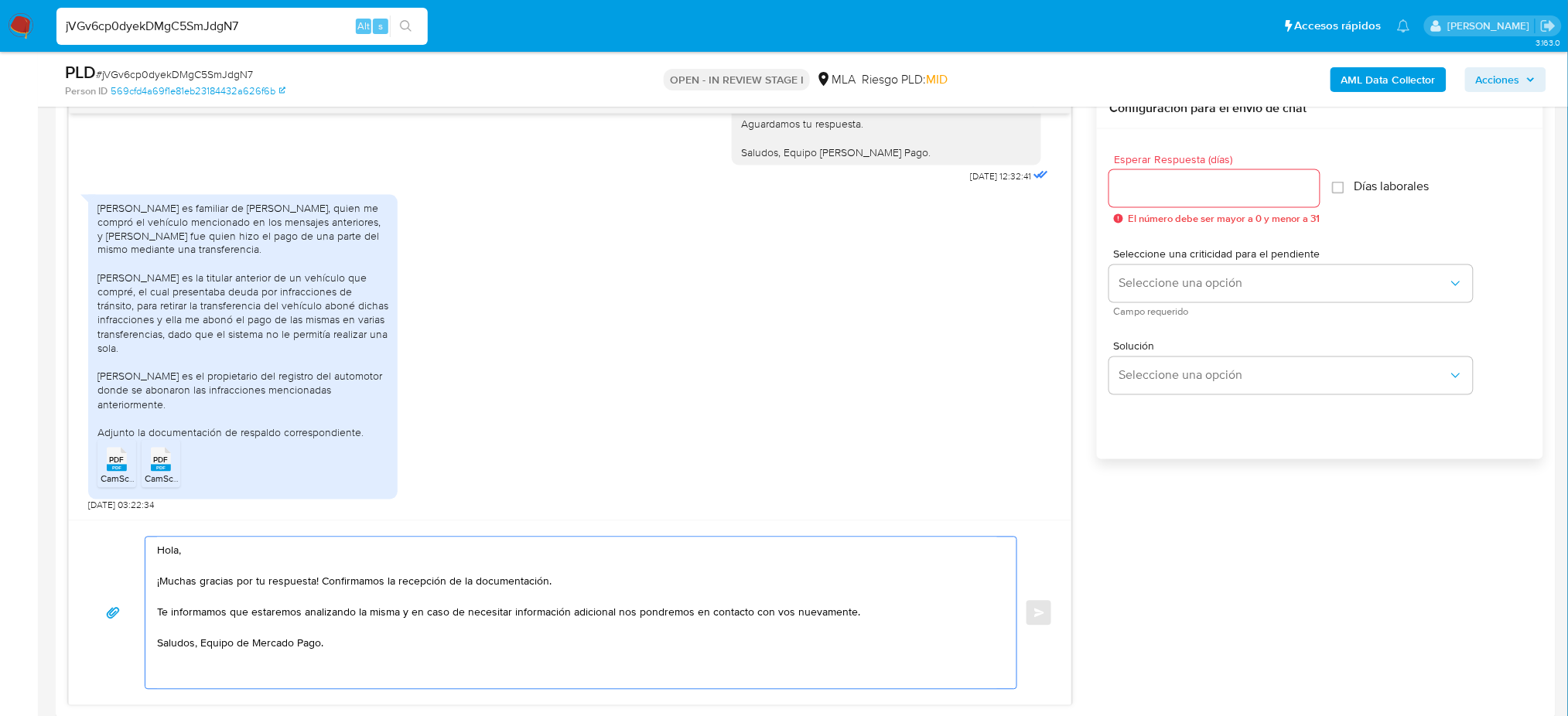
type textarea "Hola, ¡Muchas gracias por tu respuesta! Confirmamos la recepción de la document…"
click at [1139, 204] on div at bounding box center [1214, 188] width 210 height 37
click at [1132, 195] on input "Esperar Respuesta (días)" at bounding box center [1214, 189] width 210 height 20
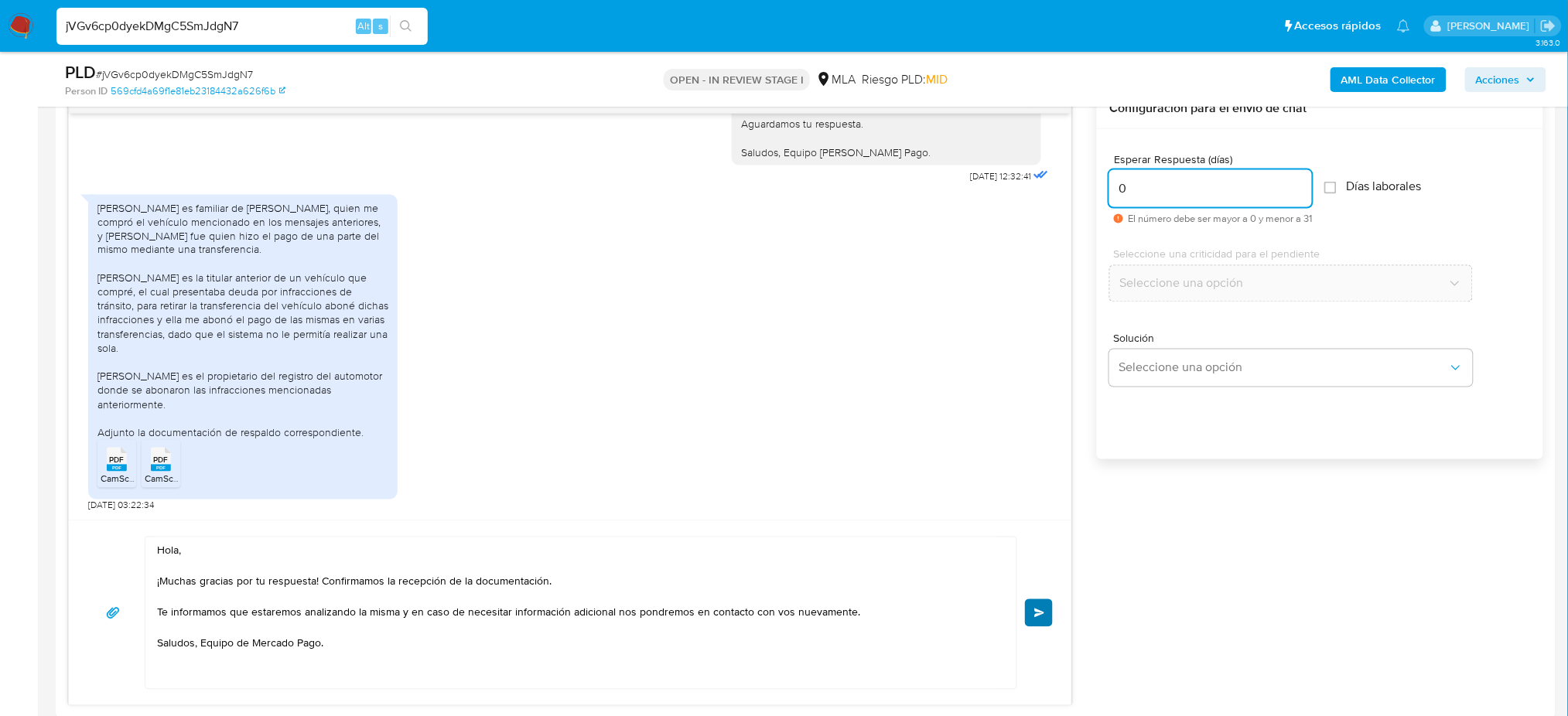
type input "0"
click at [1043, 614] on span "Enviar" at bounding box center [1039, 613] width 11 height 9
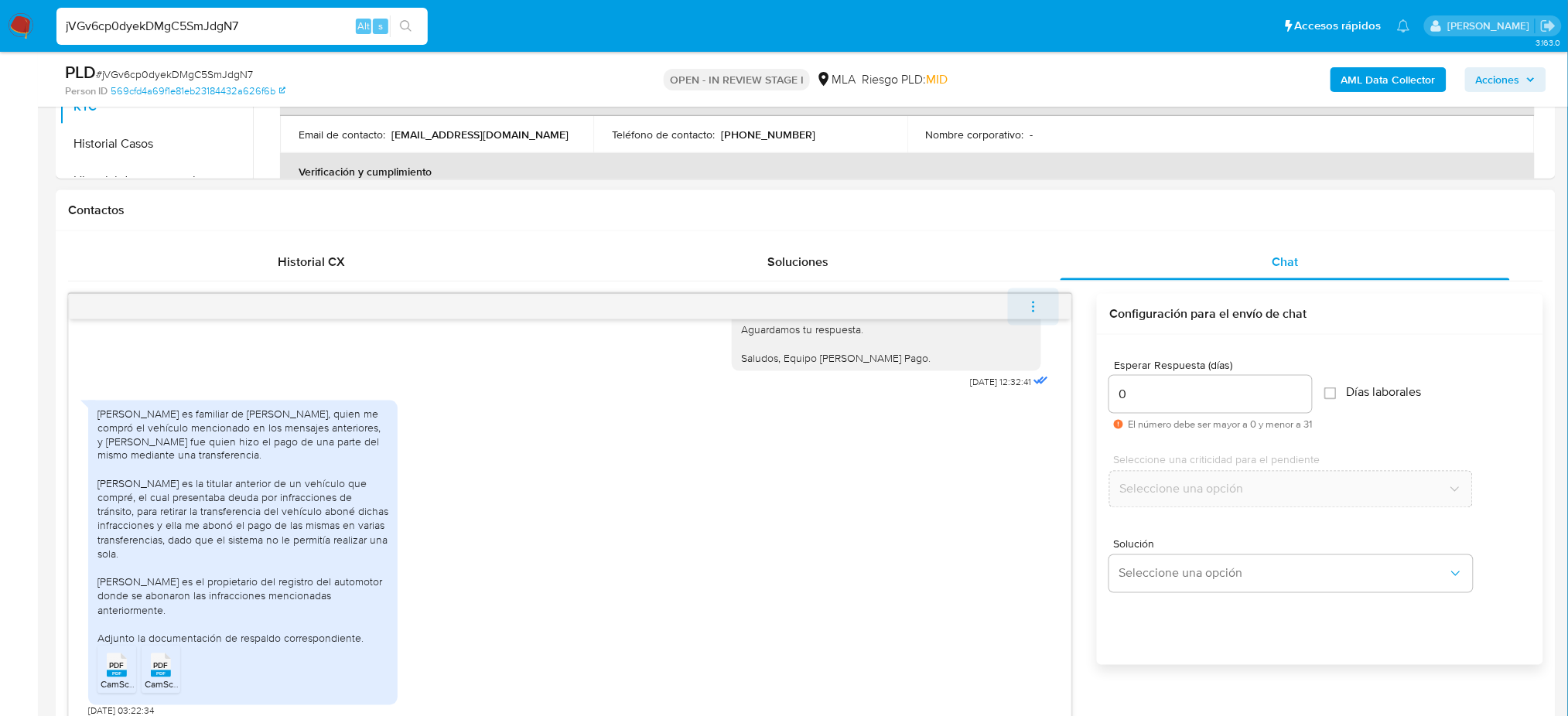
scroll to position [1667, 0]
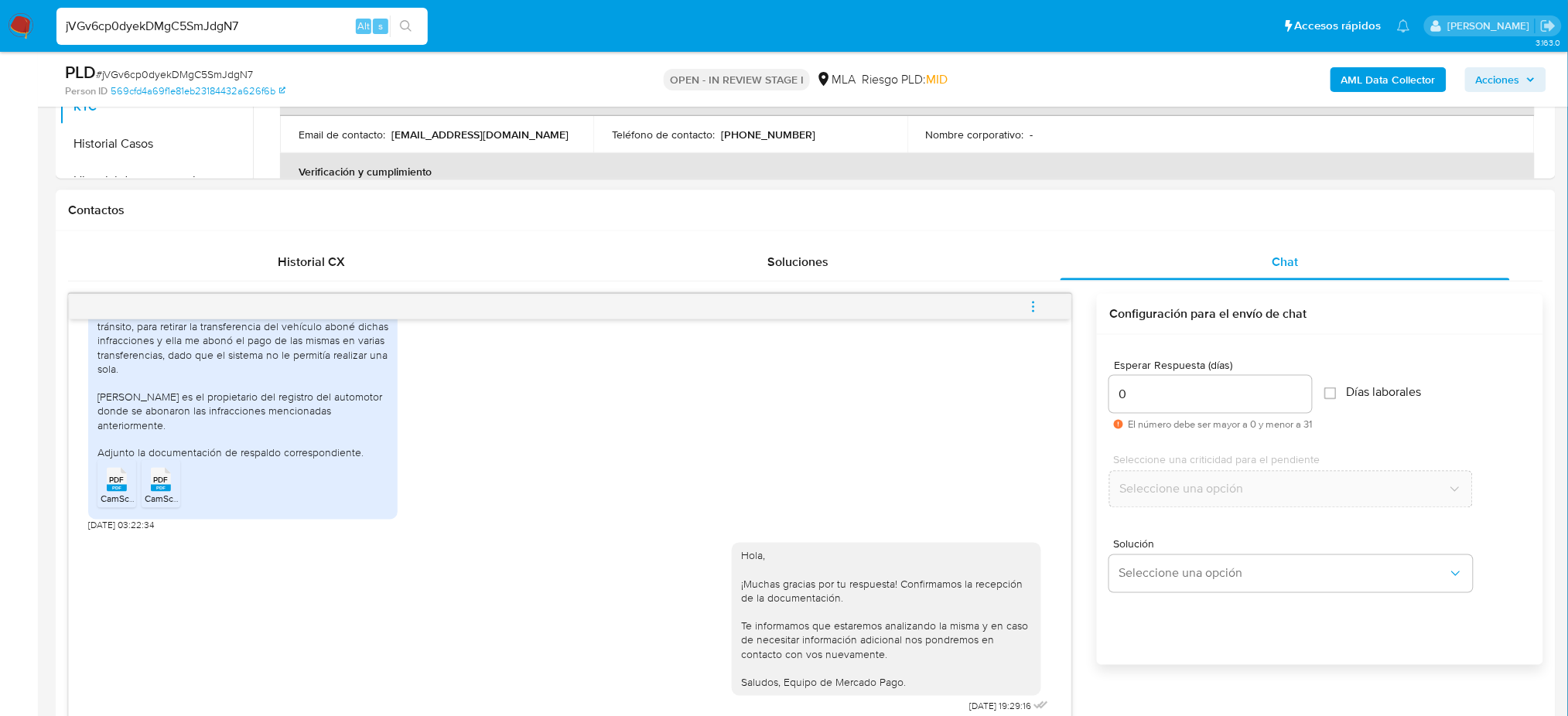
click at [1033, 303] on icon "menu-action" at bounding box center [1034, 302] width 2 height 2
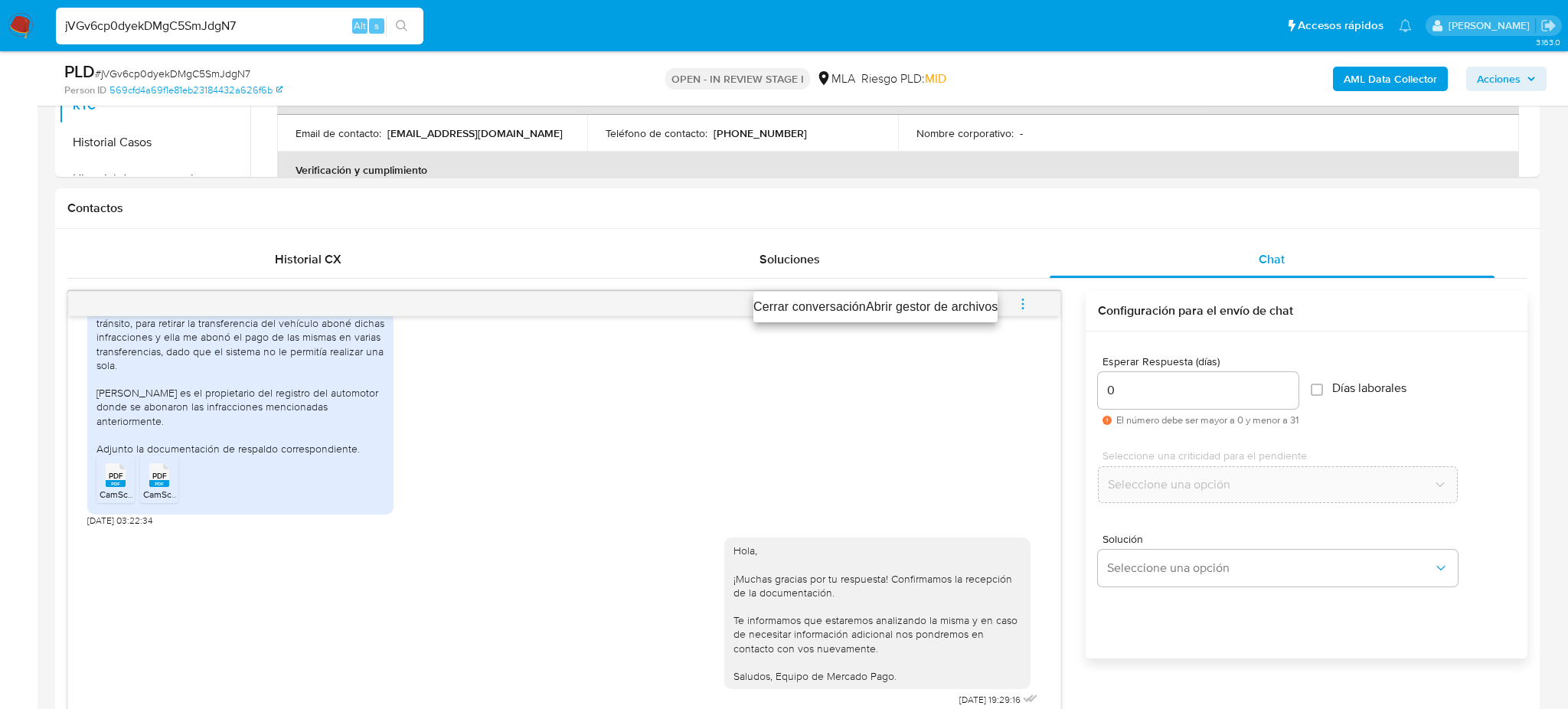
click at [811, 302] on li "Cerrar conversación" at bounding box center [810, 307] width 112 height 19
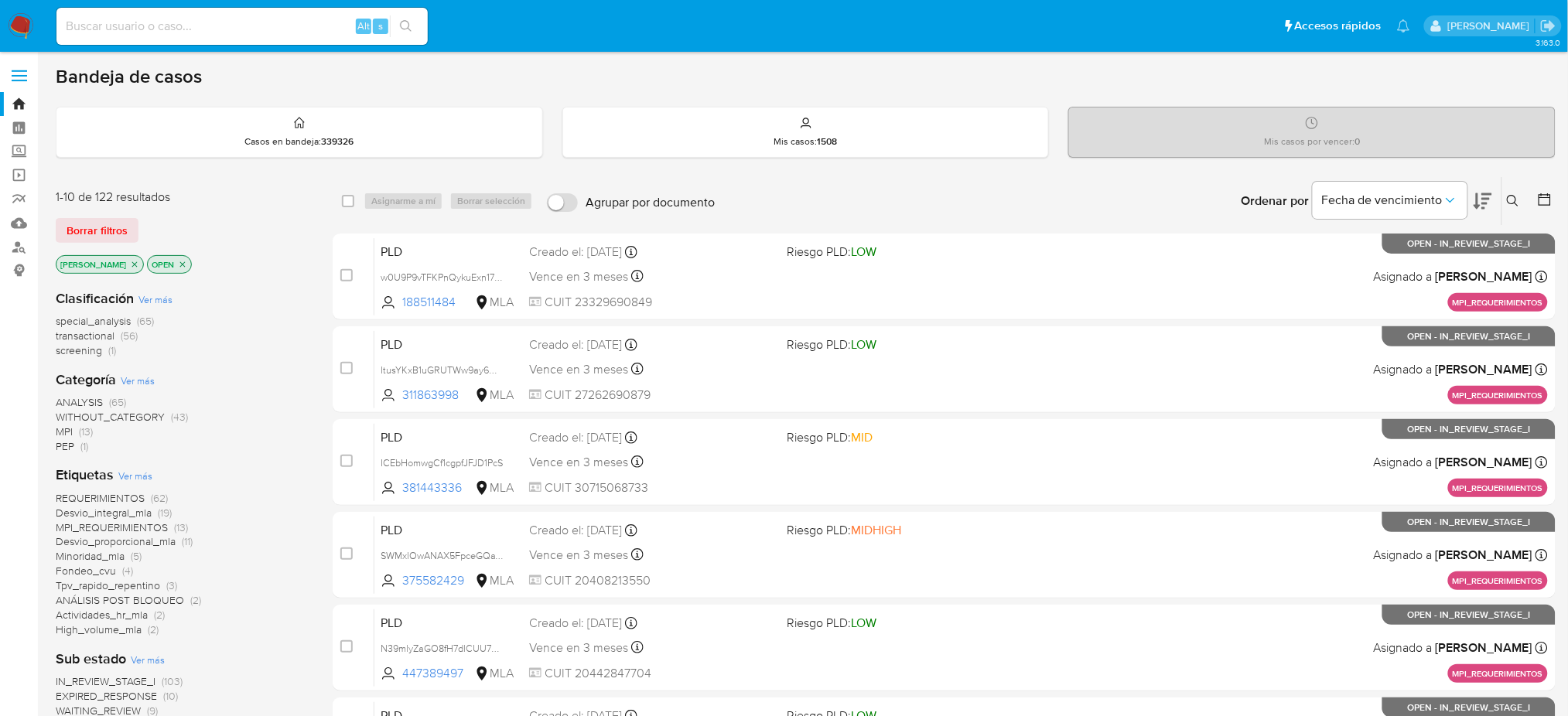
click at [1187, 207] on button at bounding box center [1514, 201] width 25 height 19
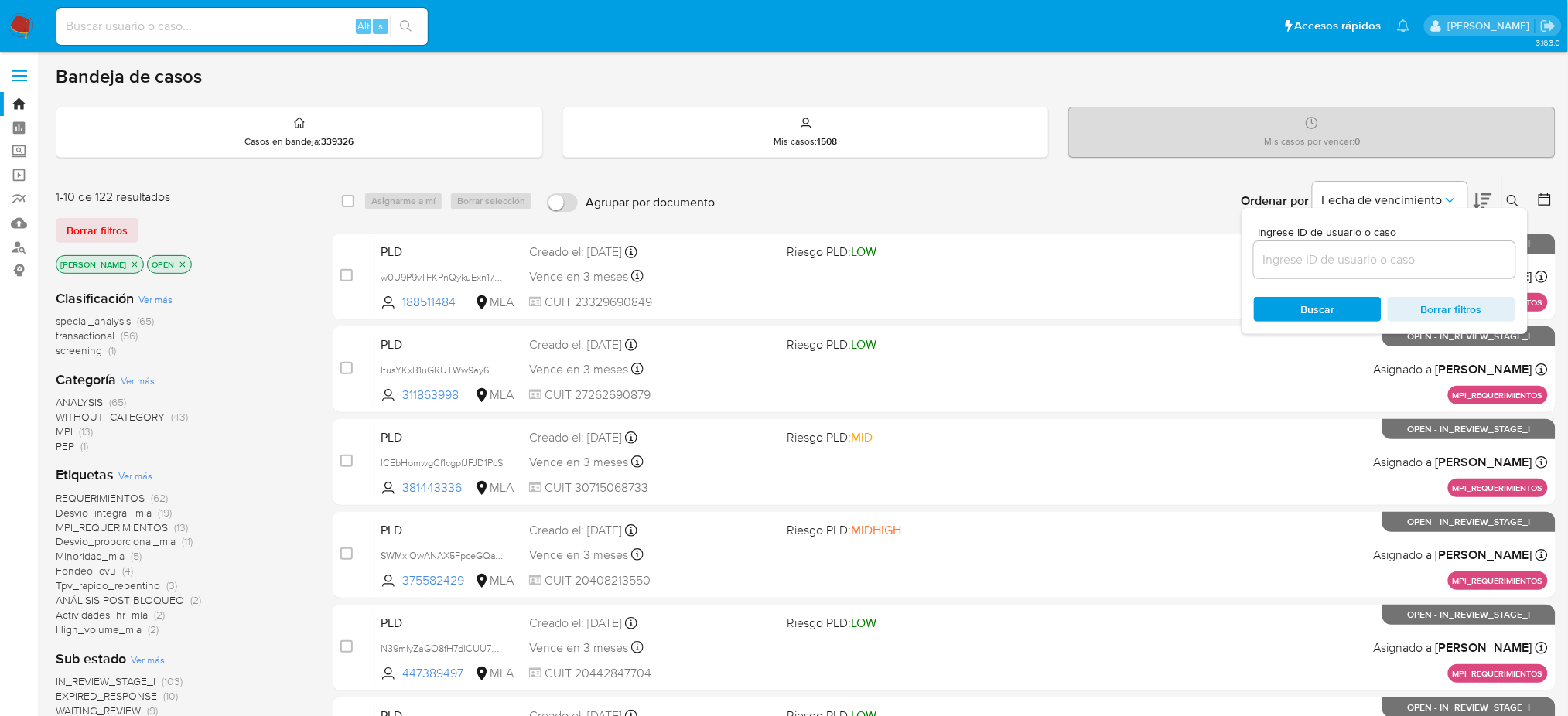
click at [1187, 260] on input at bounding box center [1384, 259] width 261 height 20
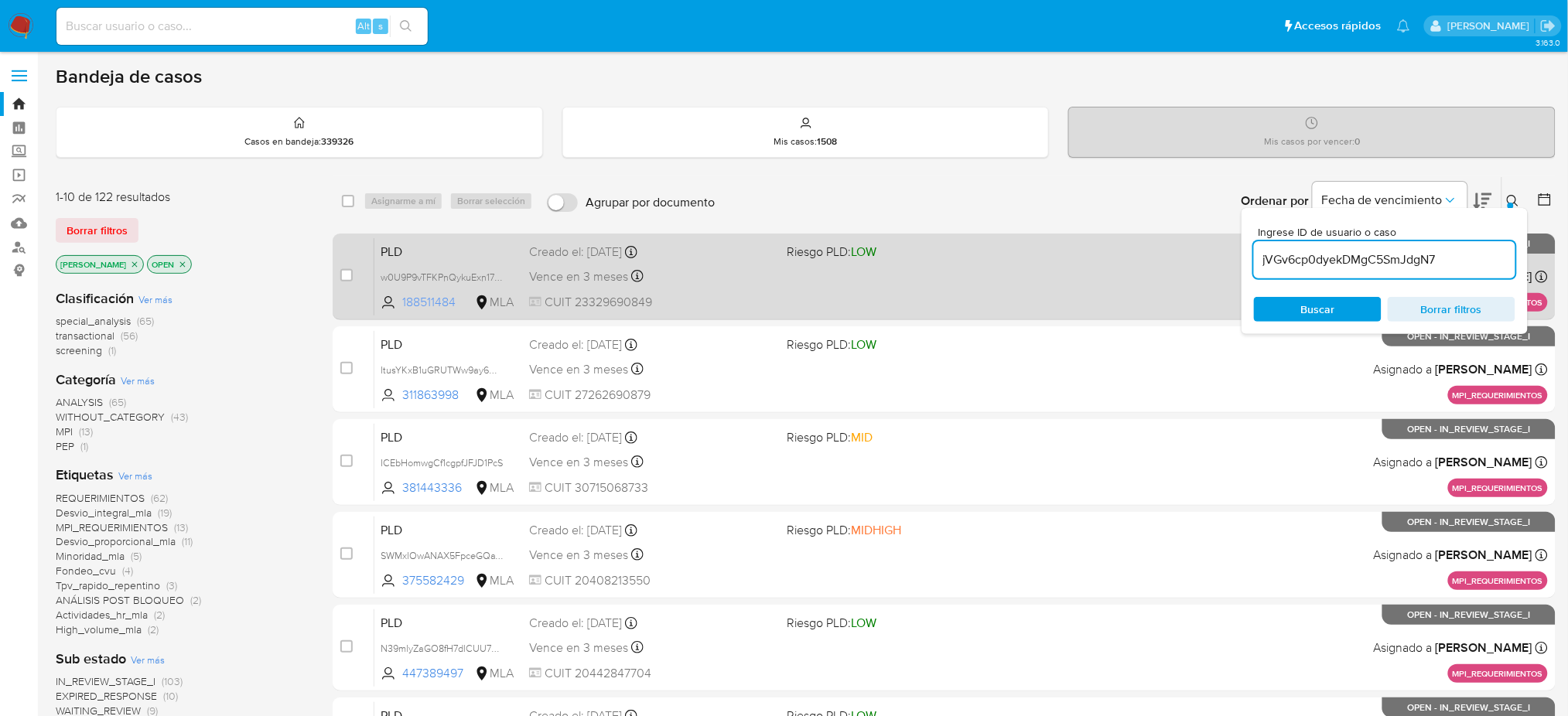
type input "jVGv6cp0dyekDMgC5SmJdgN7"
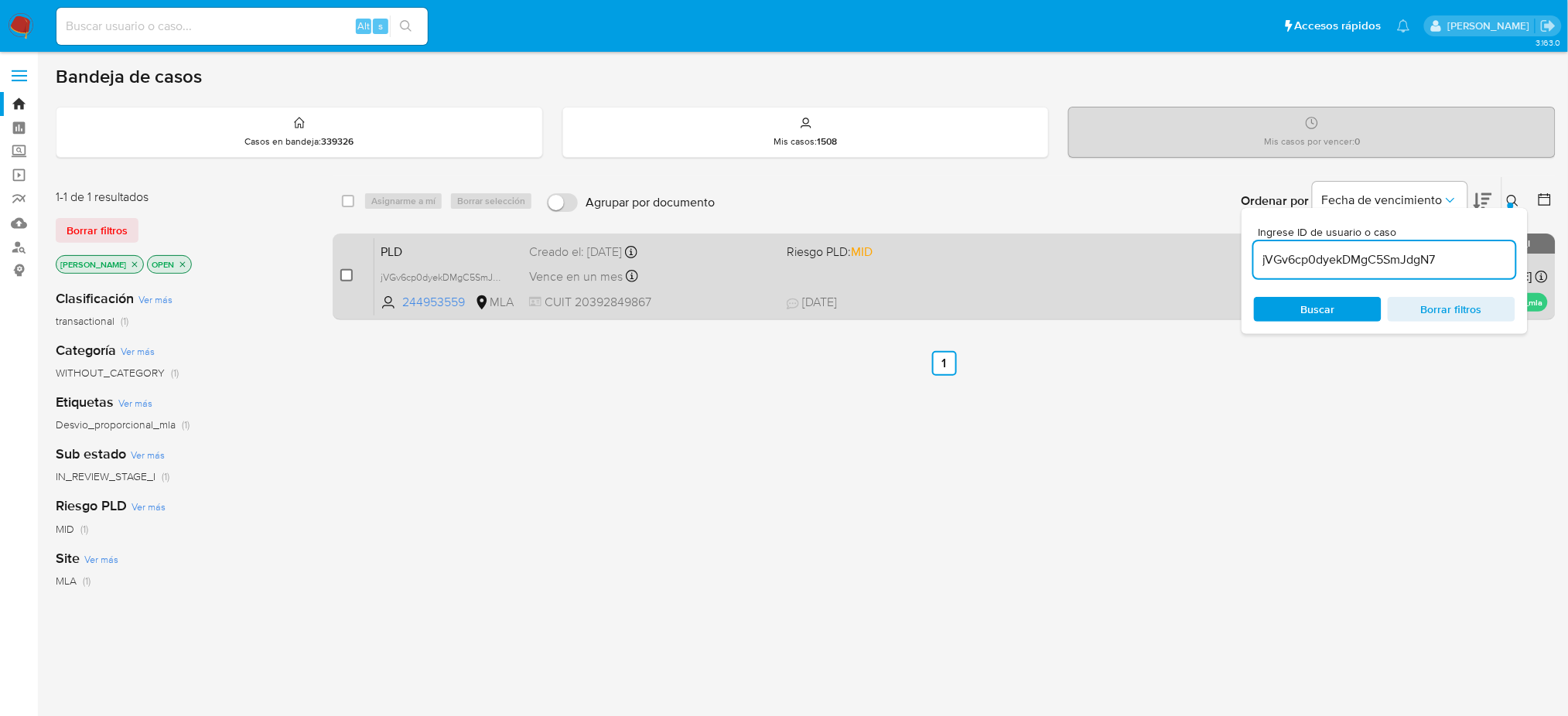
click at [346, 273] on input "checkbox" at bounding box center [346, 275] width 12 height 12
checkbox input "true"
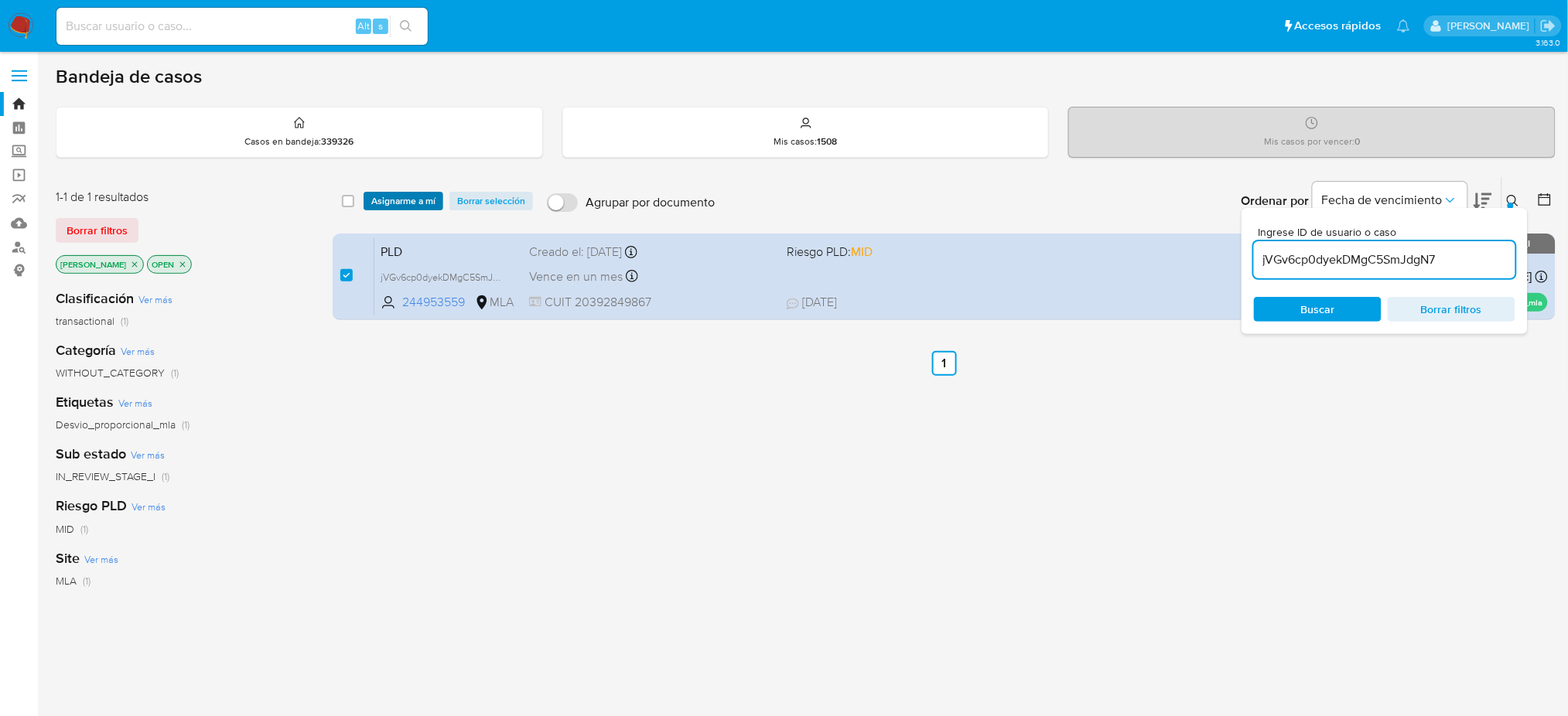
click at [401, 206] on span "Asignarme a mí" at bounding box center [403, 201] width 64 height 16
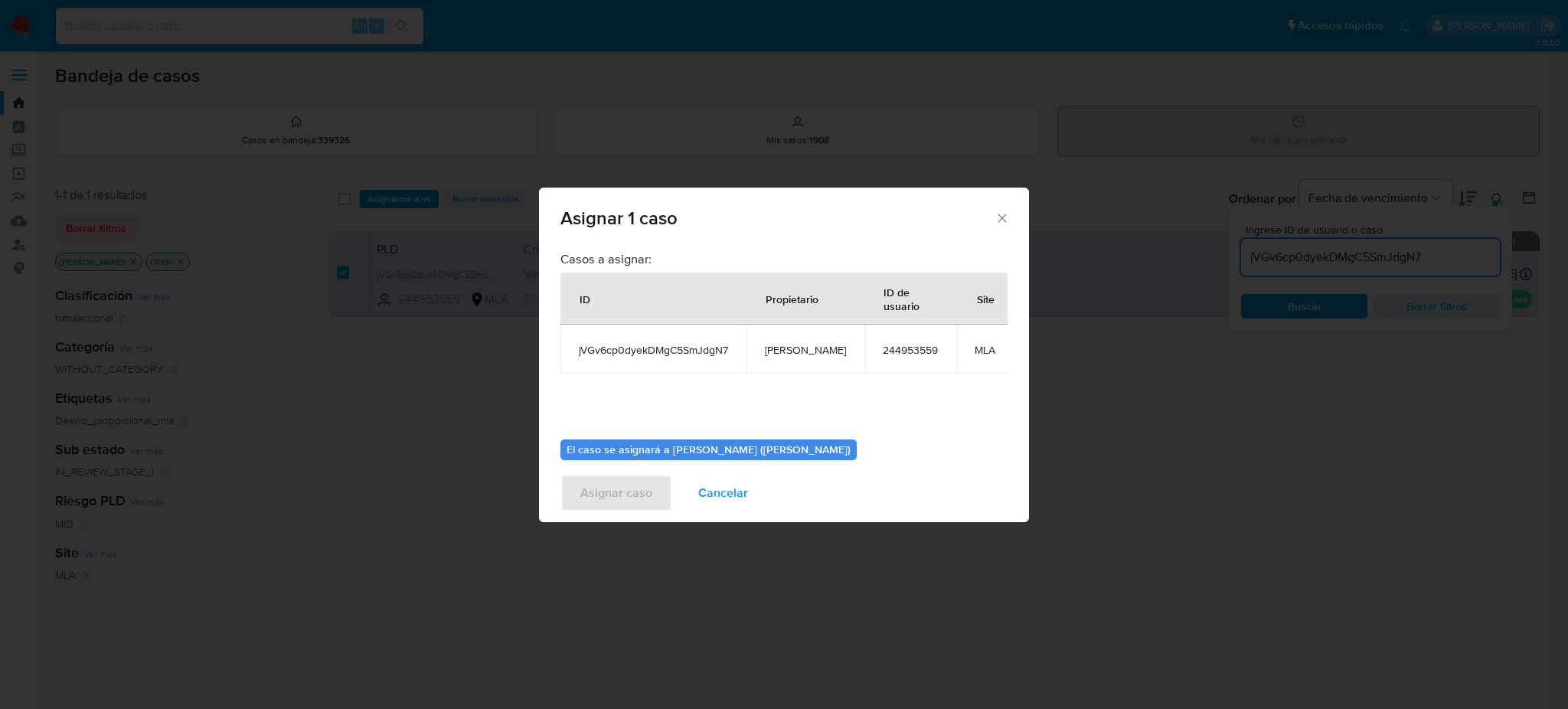
click at [799, 352] on span "[PERSON_NAME]" at bounding box center [806, 350] width 81 height 14
copy span "[PERSON_NAME]"
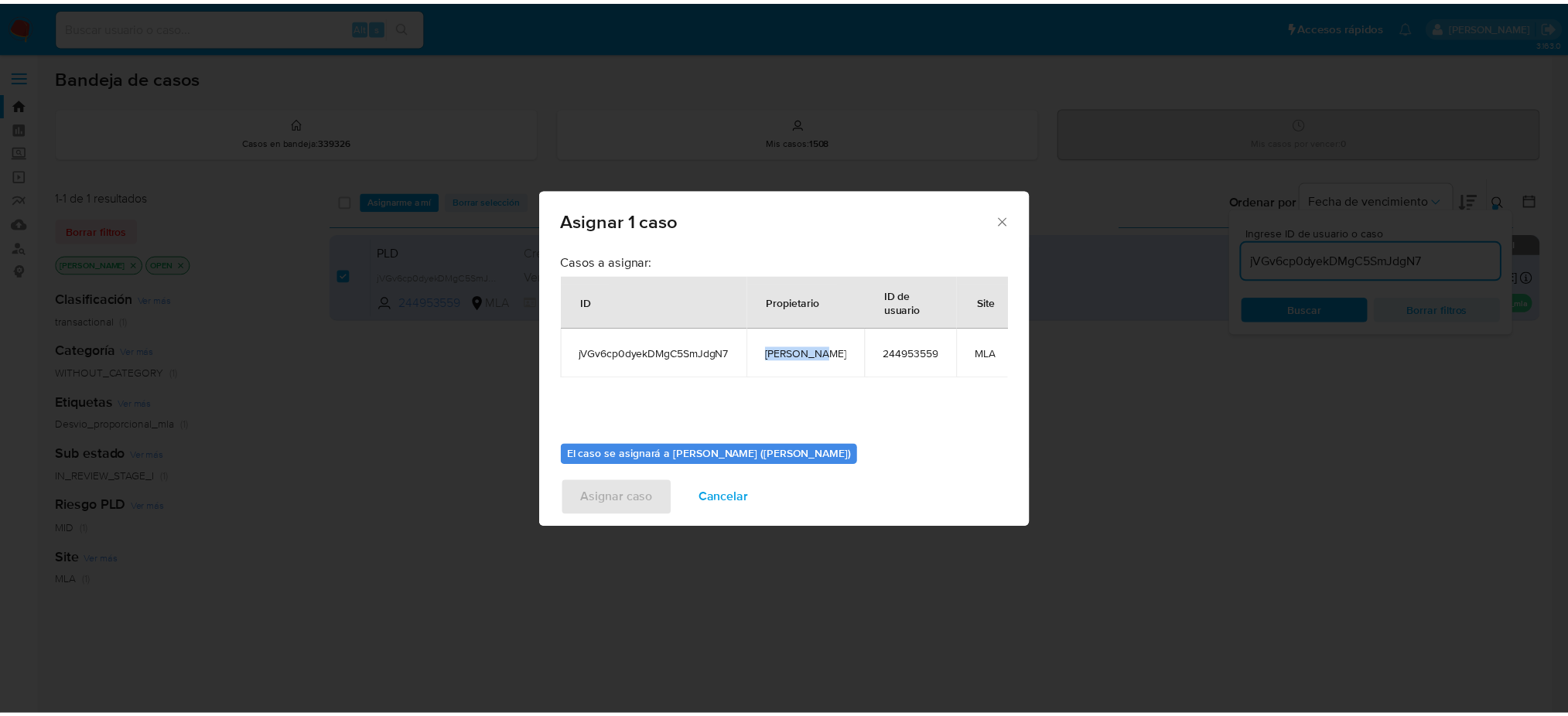
scroll to position [79, 0]
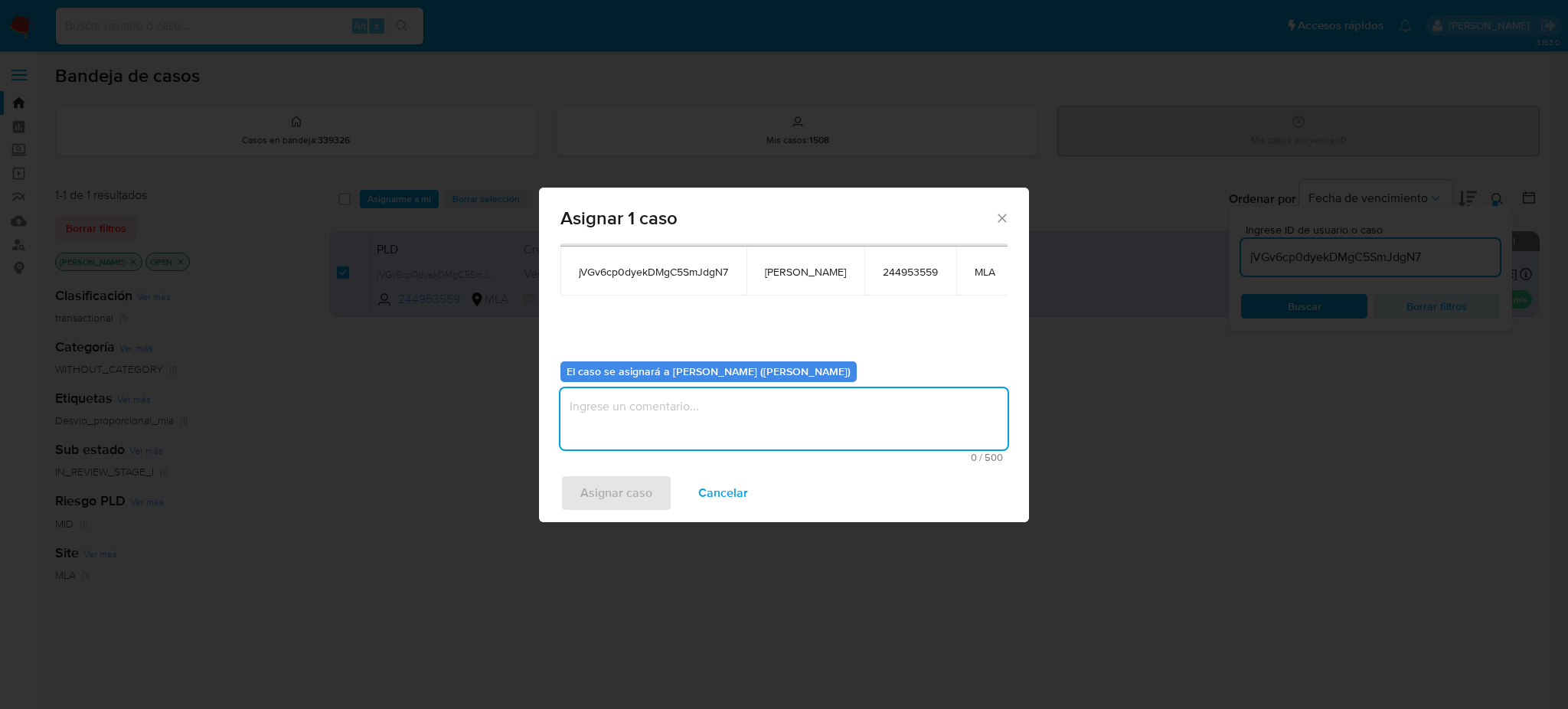
click at [749, 408] on textarea "assign-modal" at bounding box center [784, 419] width 447 height 61
paste textarea "[PERSON_NAME]"
type textarea "[PERSON_NAME]"
click at [605, 491] on span "Asignar caso" at bounding box center [616, 493] width 72 height 33
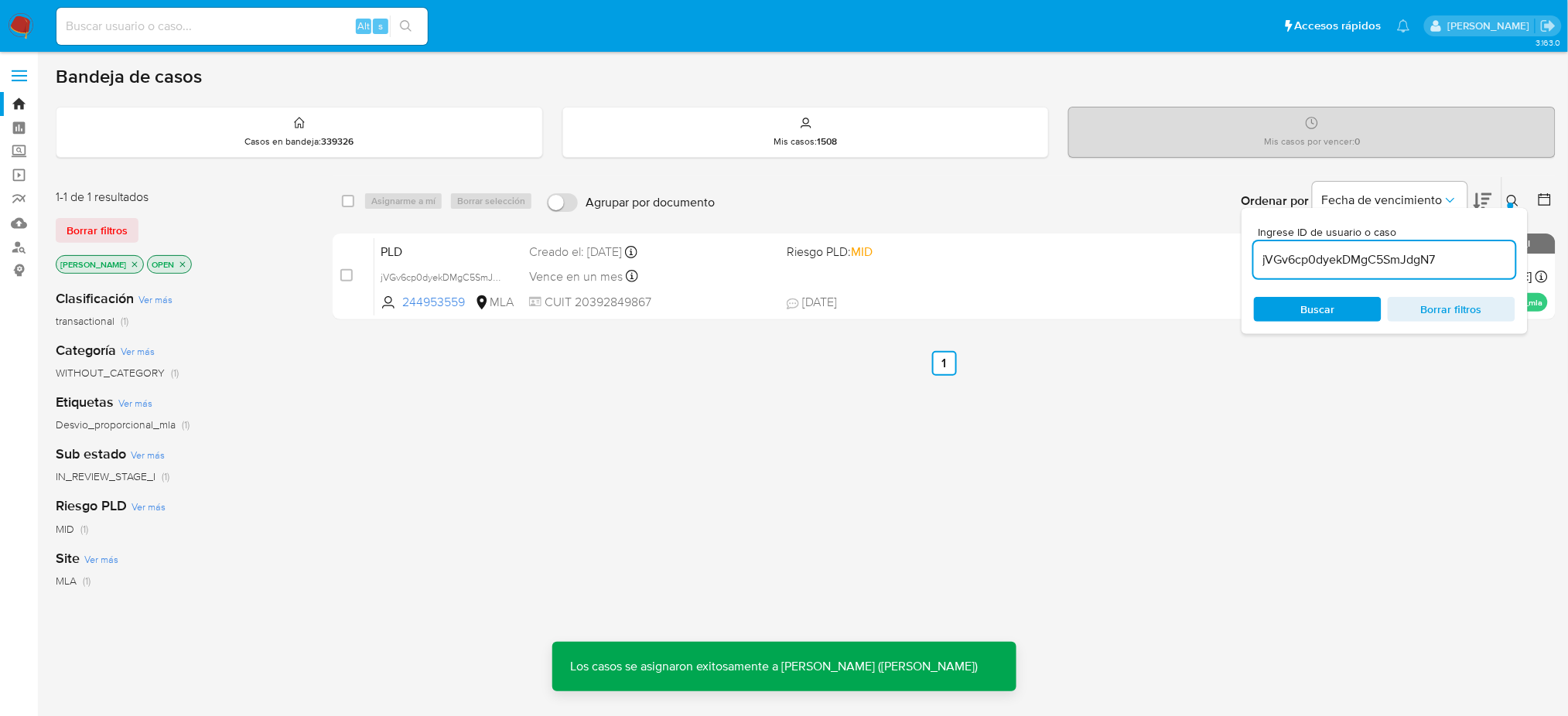
click at [433, 257] on span "PLD" at bounding box center [448, 250] width 136 height 20
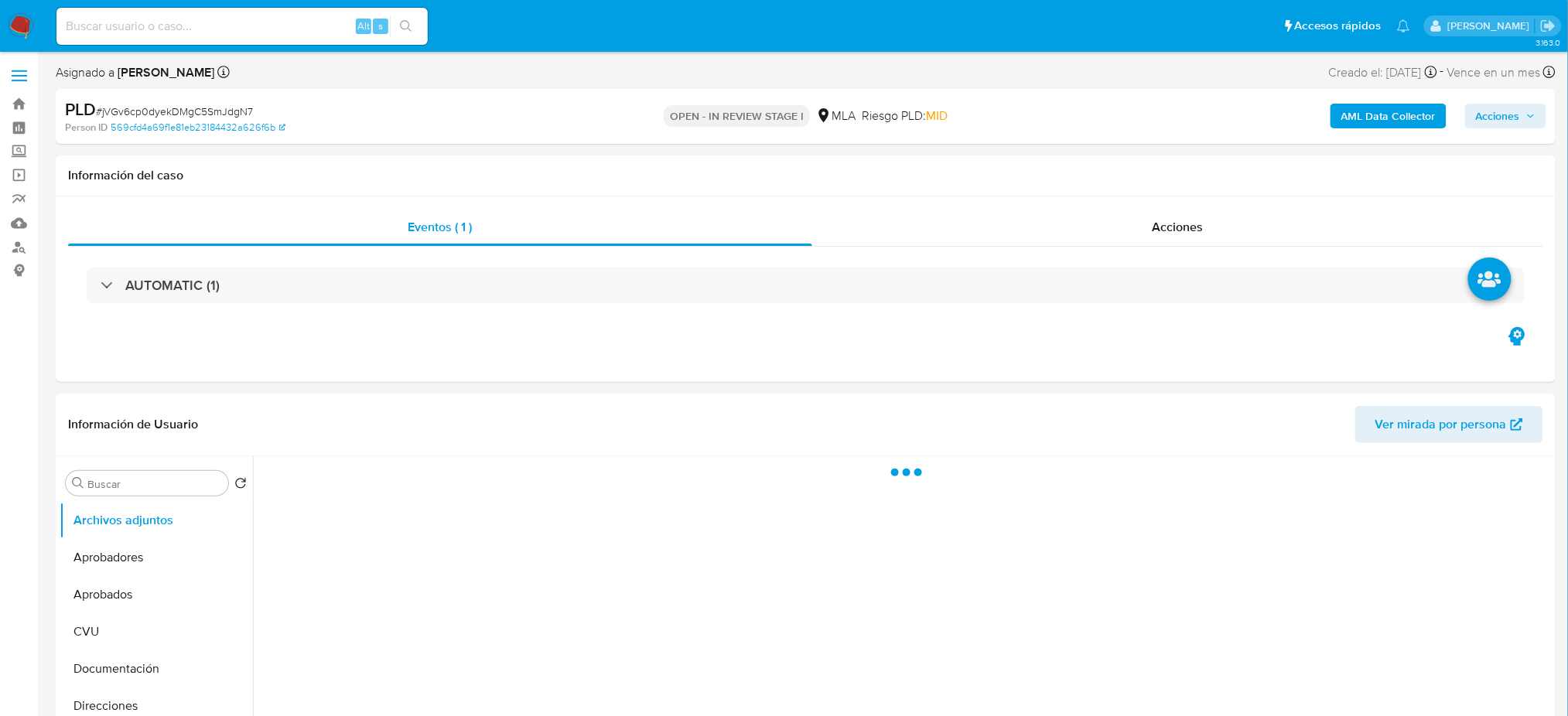
click at [1370, 109] on b "AML Data Collector" at bounding box center [1387, 116] width 94 height 25
select select "10"
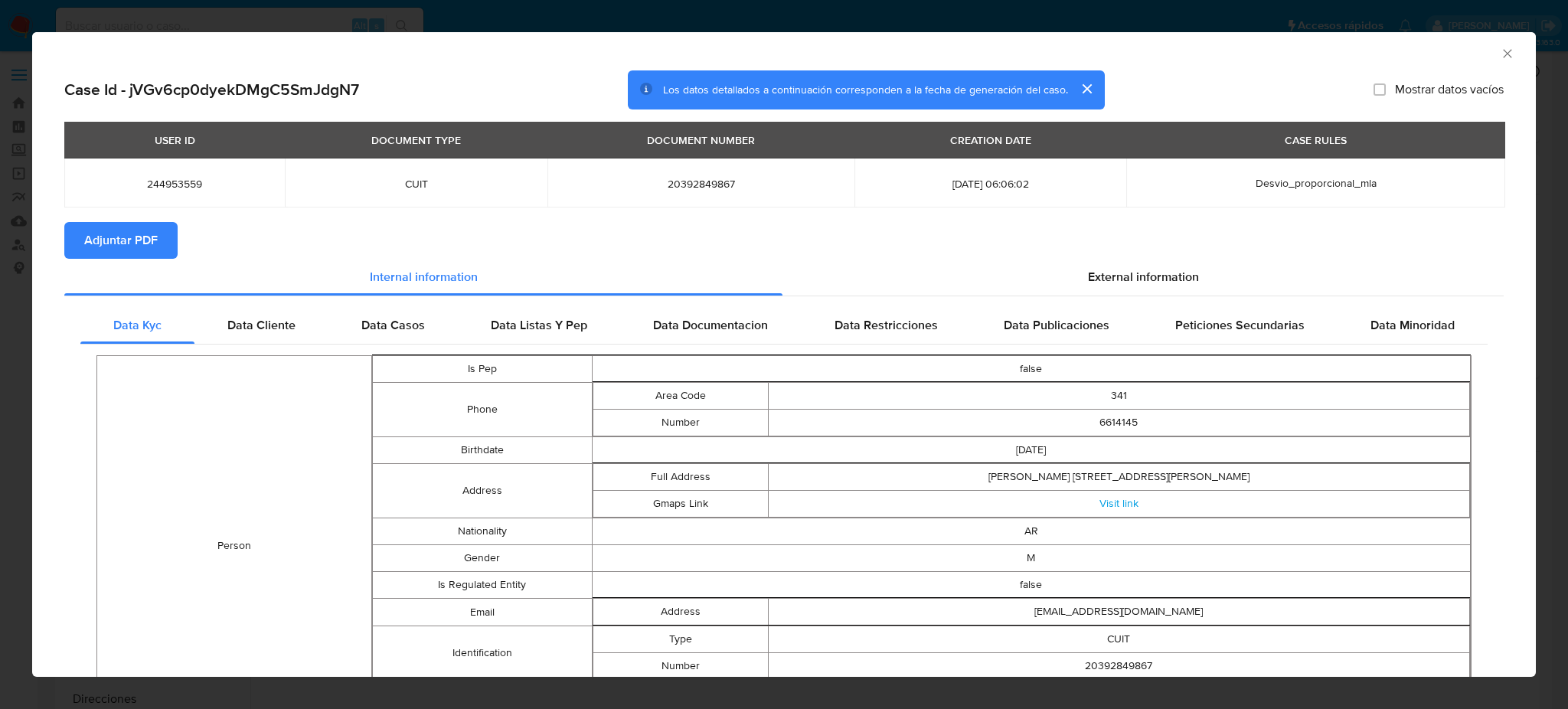
click at [135, 241] on span "Adjuntar PDF" at bounding box center [121, 240] width 73 height 33
click at [1484, 41] on div "AML Data Collector" at bounding box center [784, 51] width 1504 height 38
click at [1500, 49] on icon "Cerrar ventana" at bounding box center [1507, 54] width 15 height 15
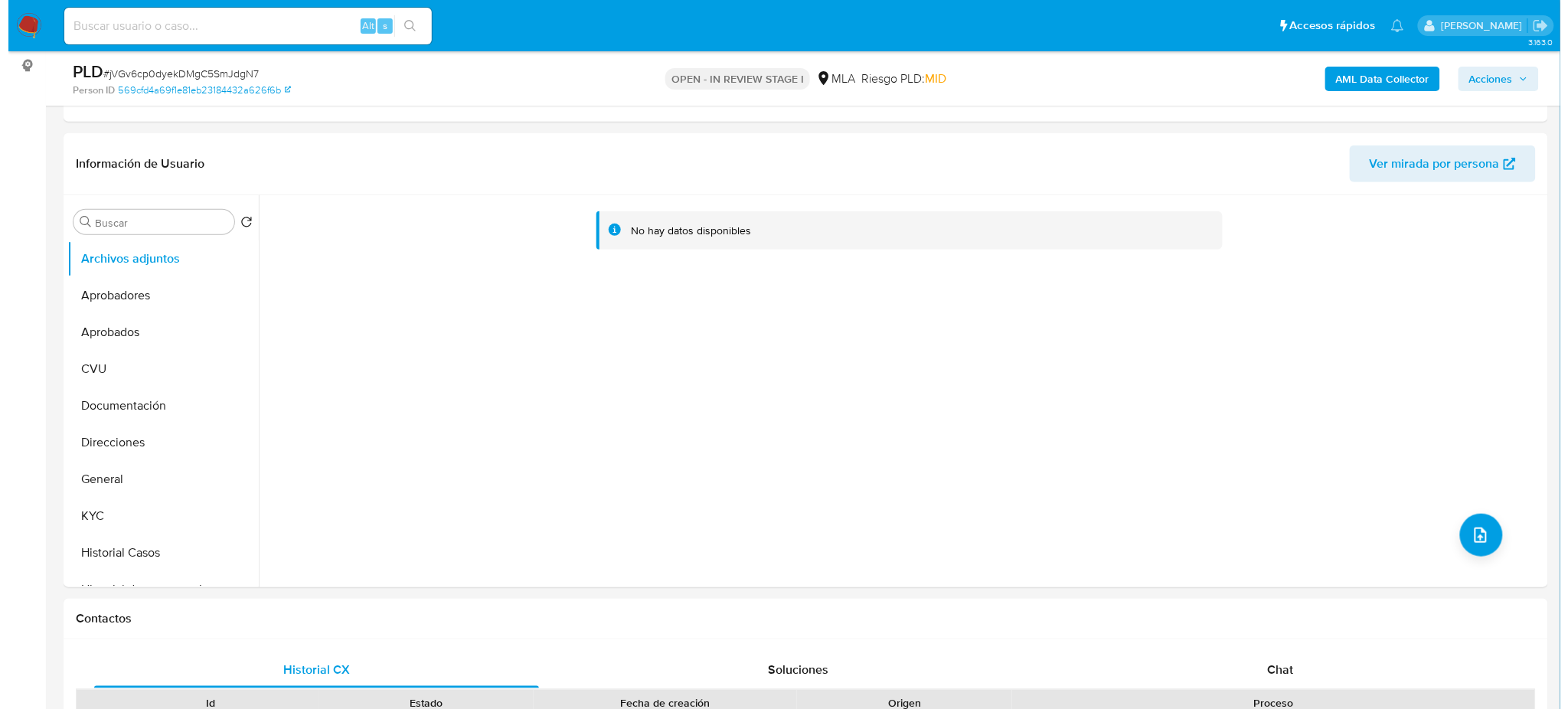
scroll to position [204, 0]
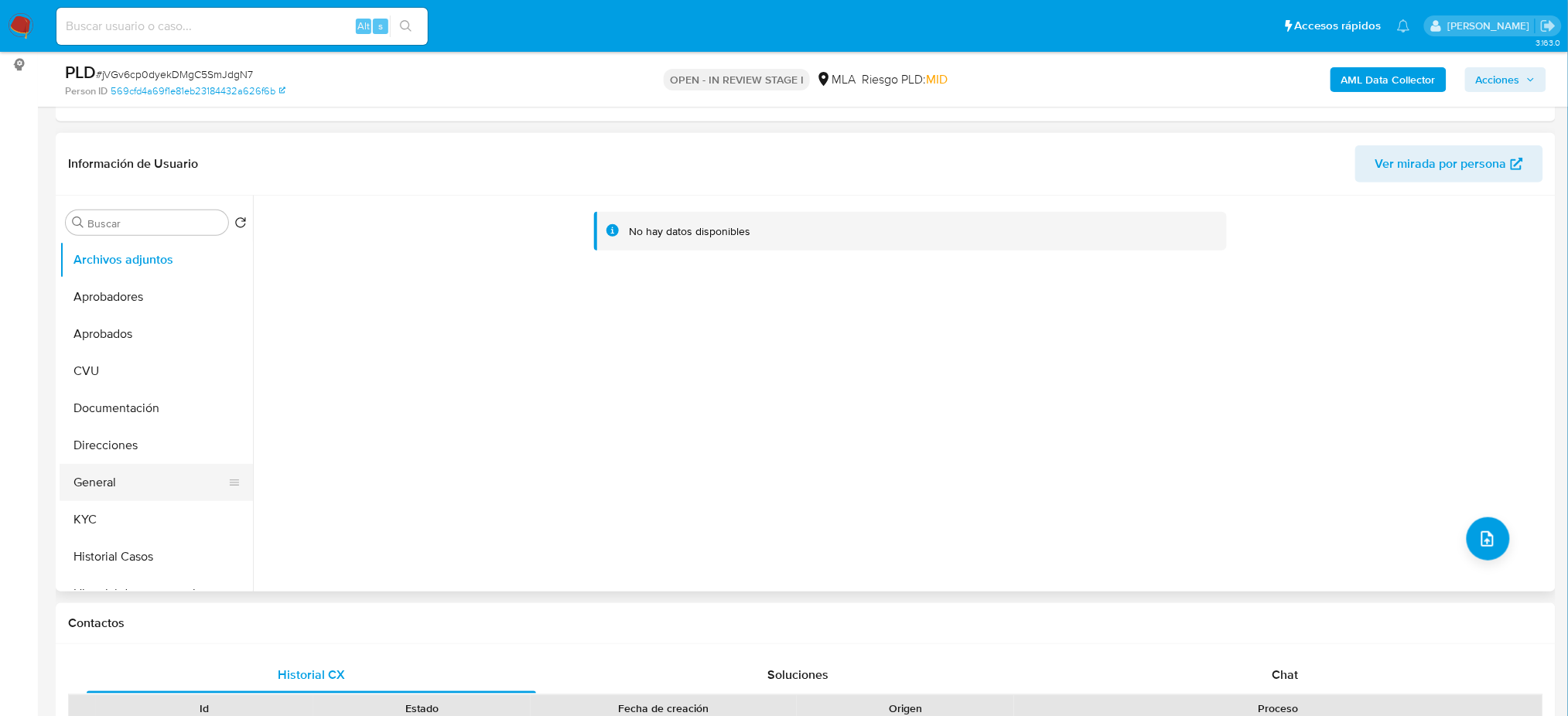
click at [121, 487] on button "General" at bounding box center [150, 482] width 181 height 37
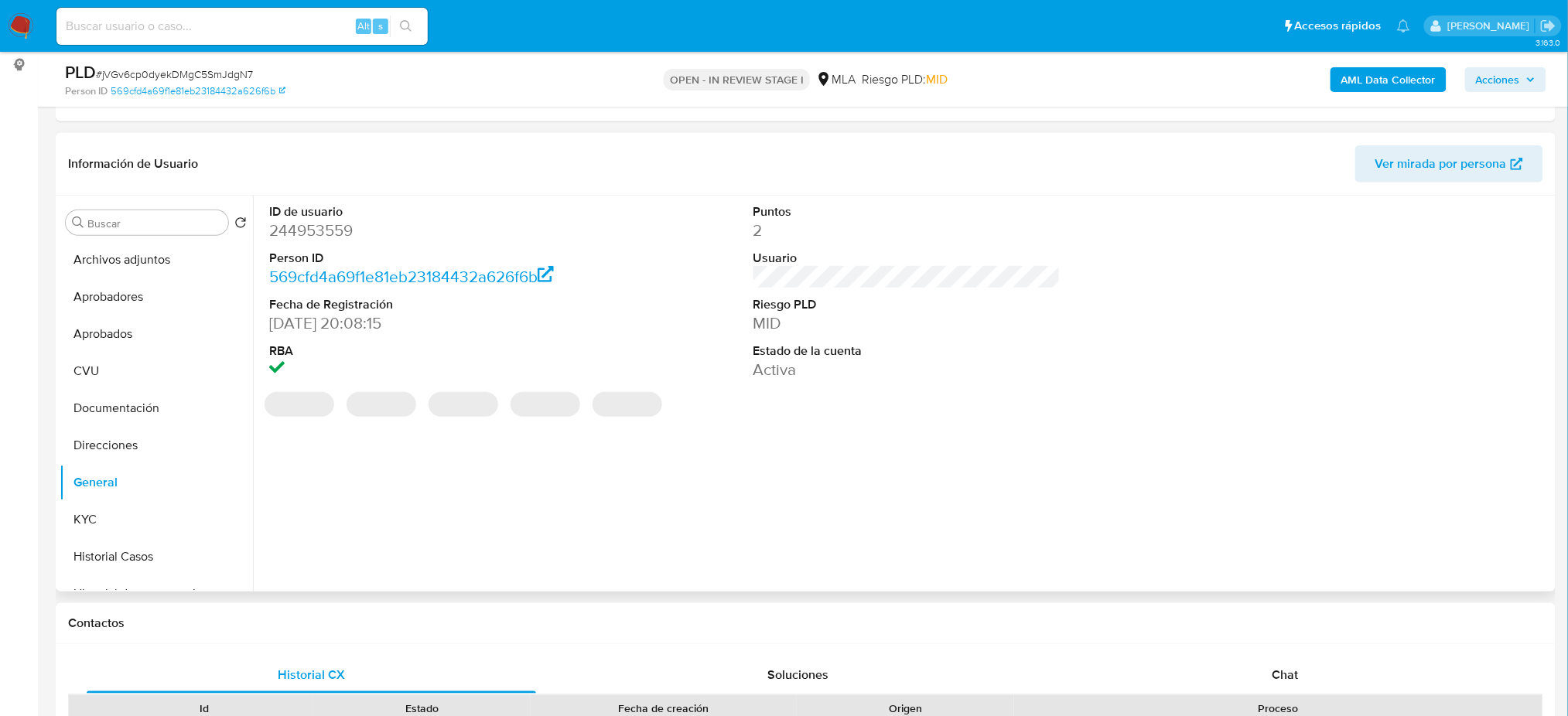
click at [293, 235] on dd "244953559" at bounding box center [423, 231] width 307 height 21
copy dd "244953559"
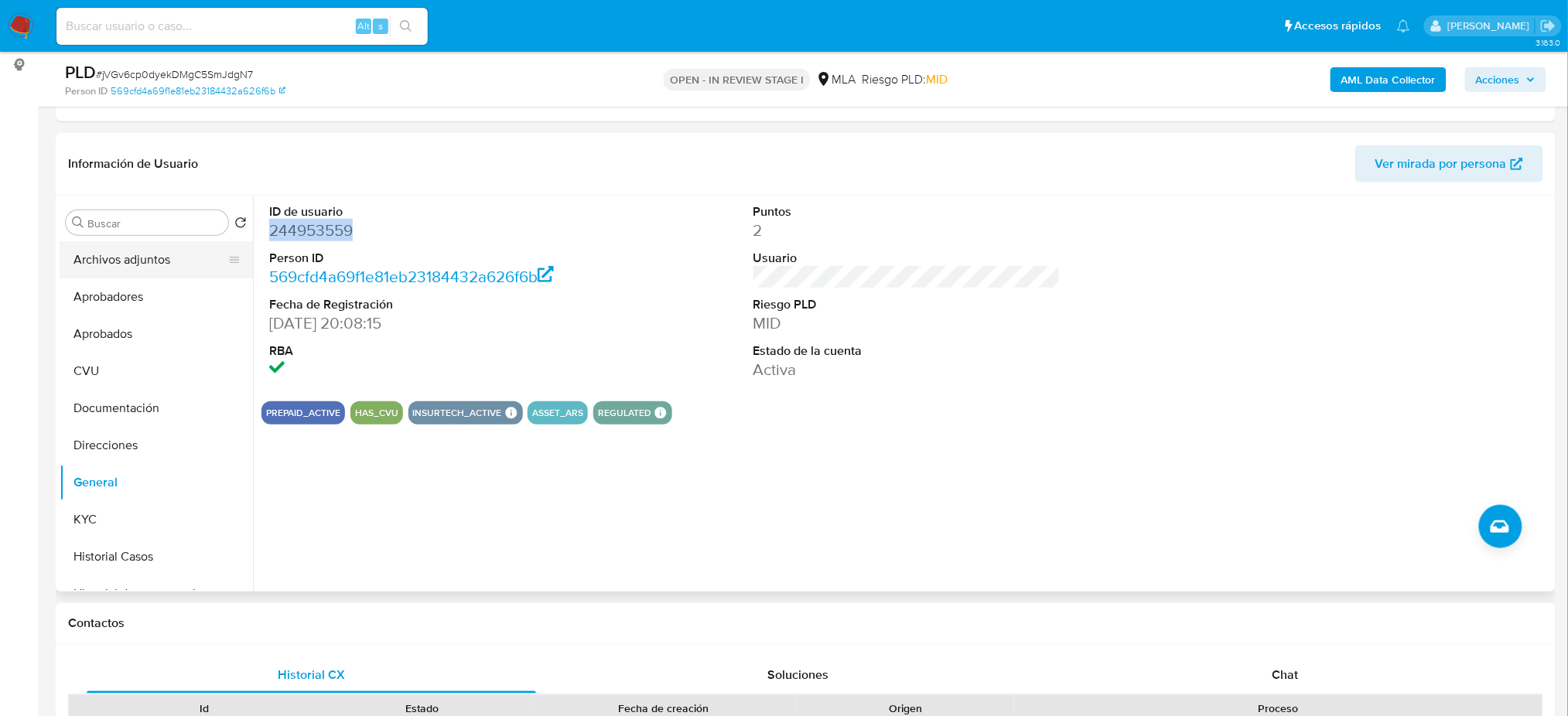
click at [140, 260] on button "Archivos adjuntos" at bounding box center [150, 259] width 181 height 37
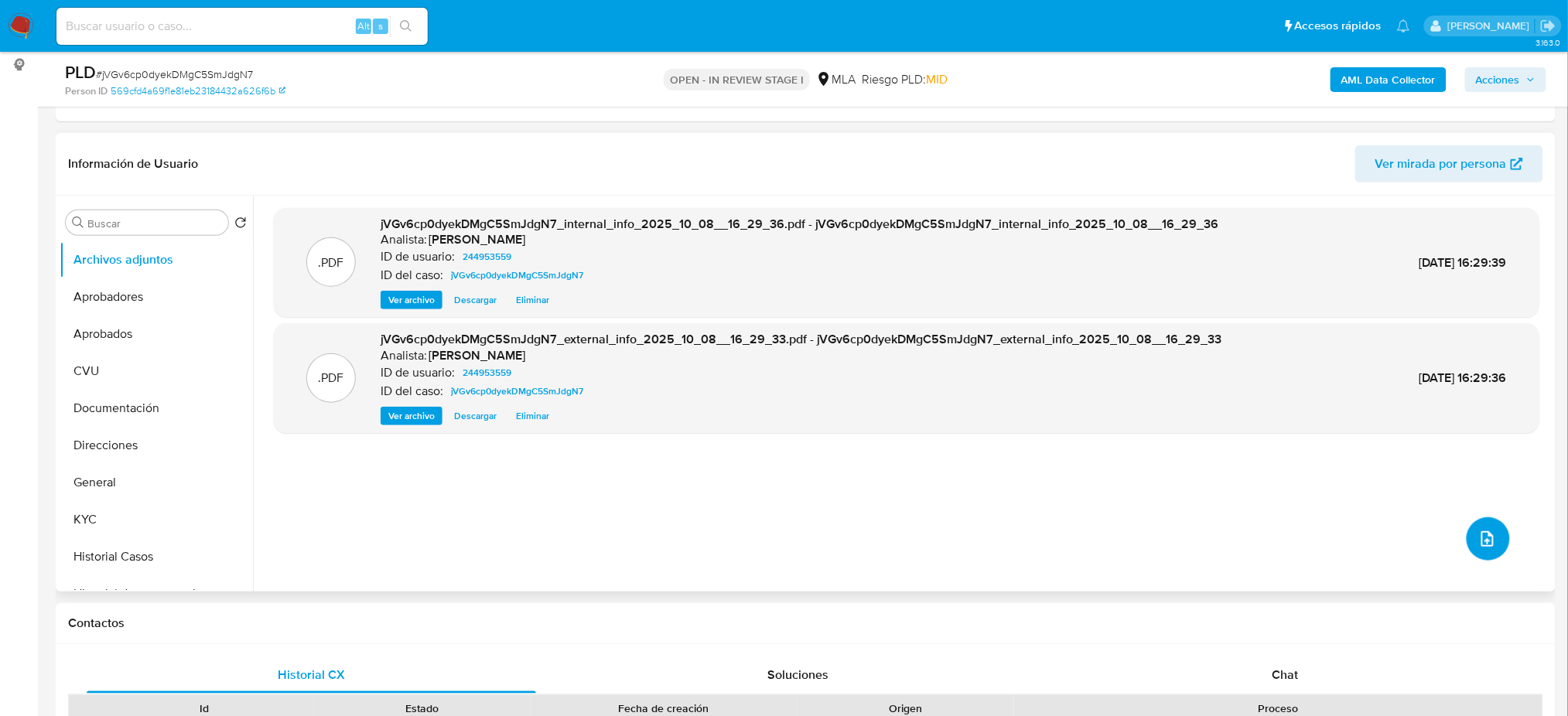
click at [1482, 544] on icon "upload-file" at bounding box center [1487, 539] width 19 height 19
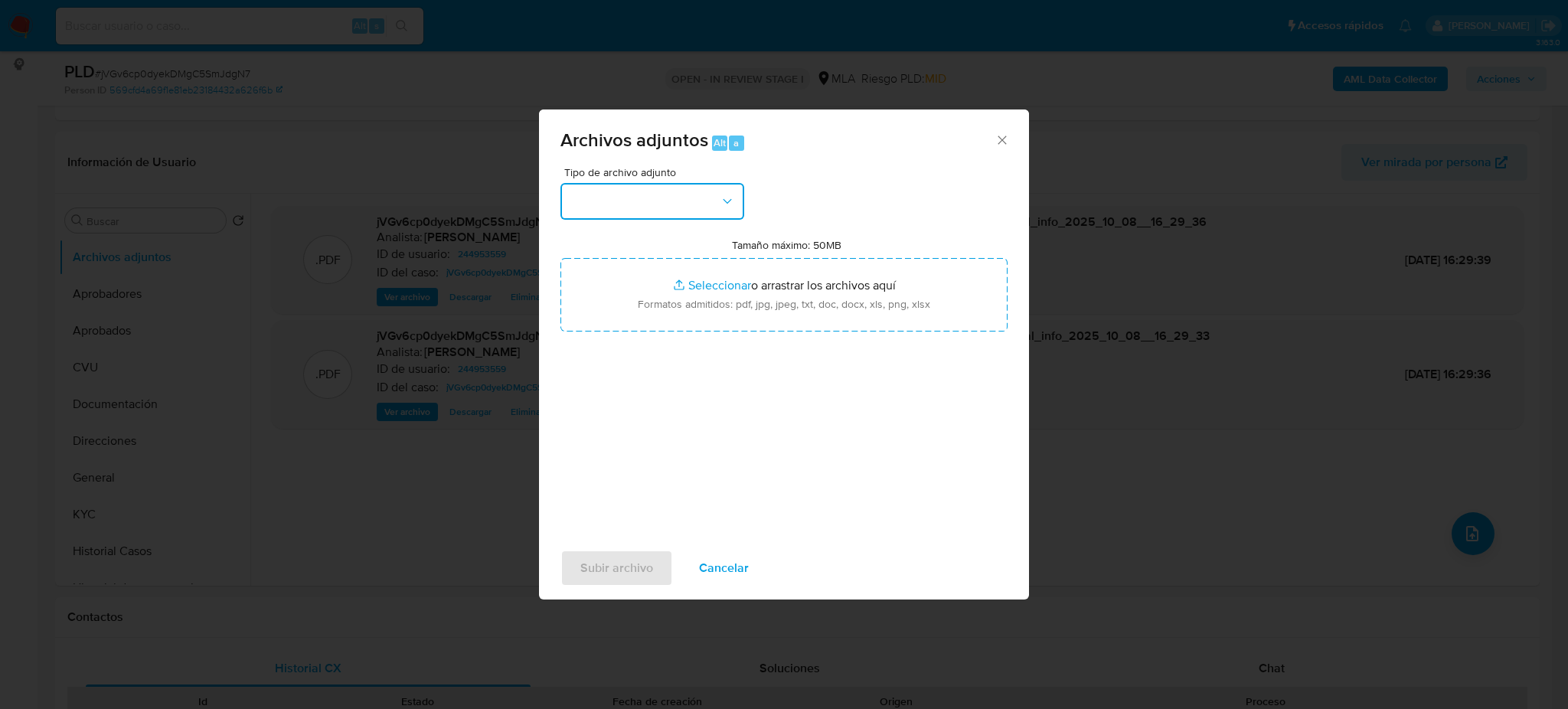
click at [611, 216] on button "button" at bounding box center [653, 201] width 184 height 37
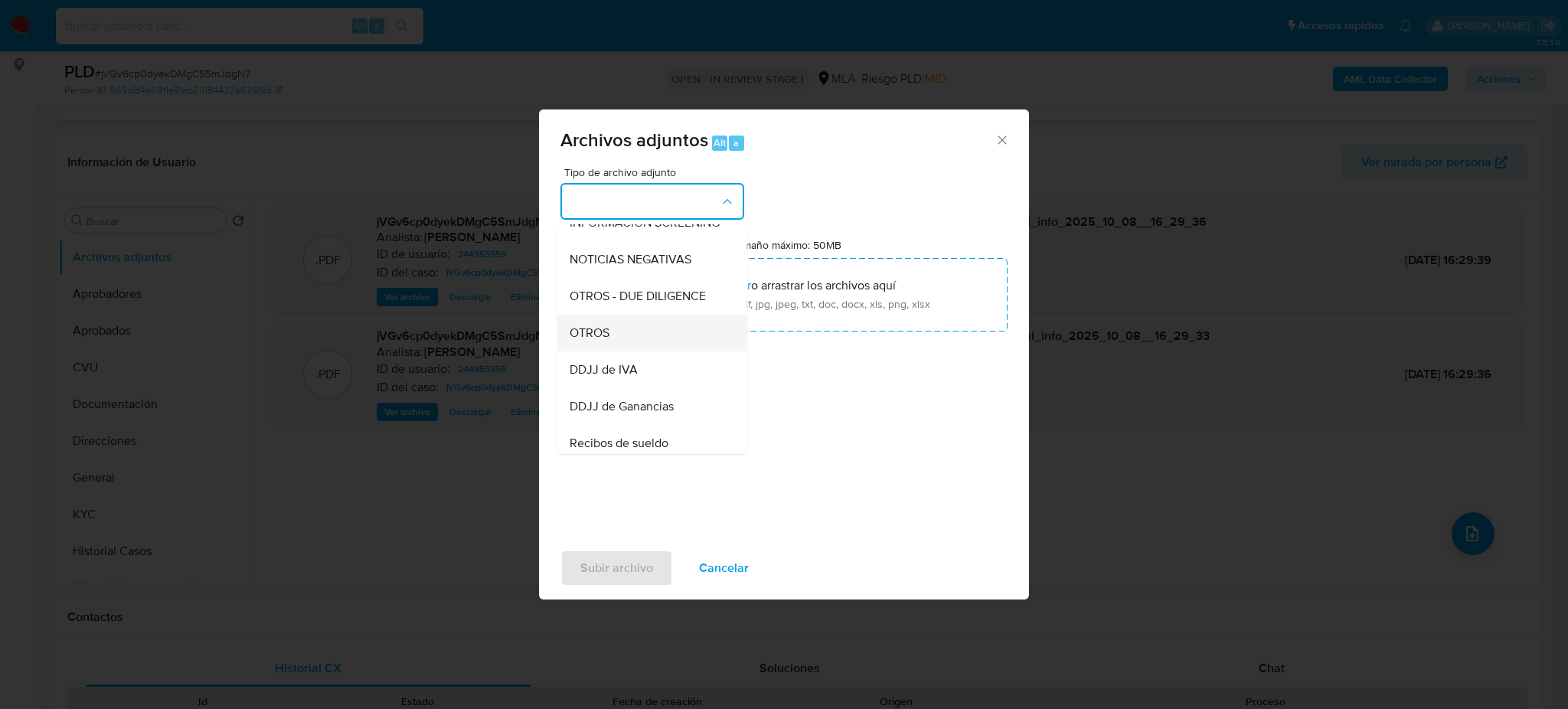
click at [615, 346] on div "OTROS" at bounding box center [648, 333] width 156 height 37
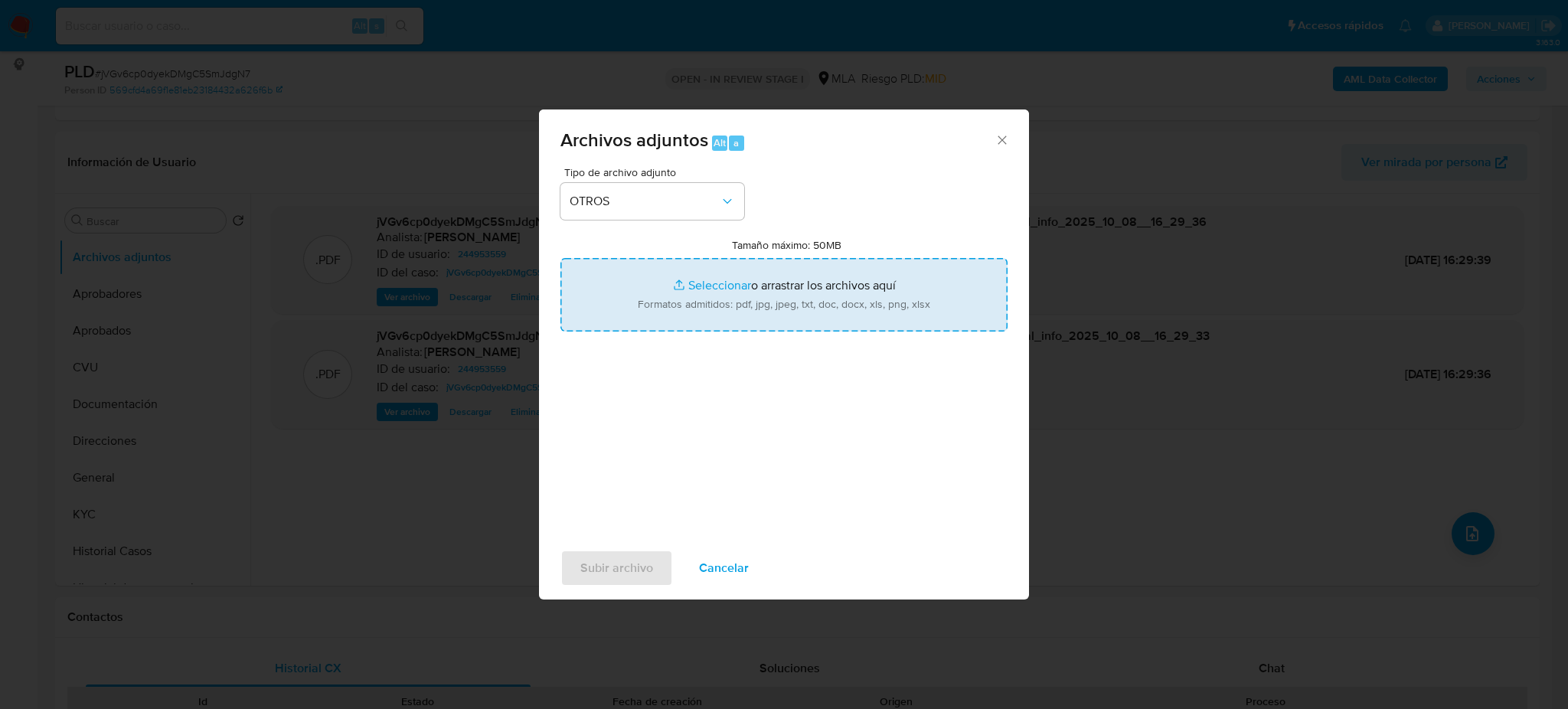
click at [667, 282] on input "Tamaño máximo: 50MB Seleccionar archivos" at bounding box center [784, 294] width 447 height 73
type input "C:\fakepath\Caselog jVGv6cp0dyekDMgC5SmJdgN7_2025_09_17_21_14_43.docx"
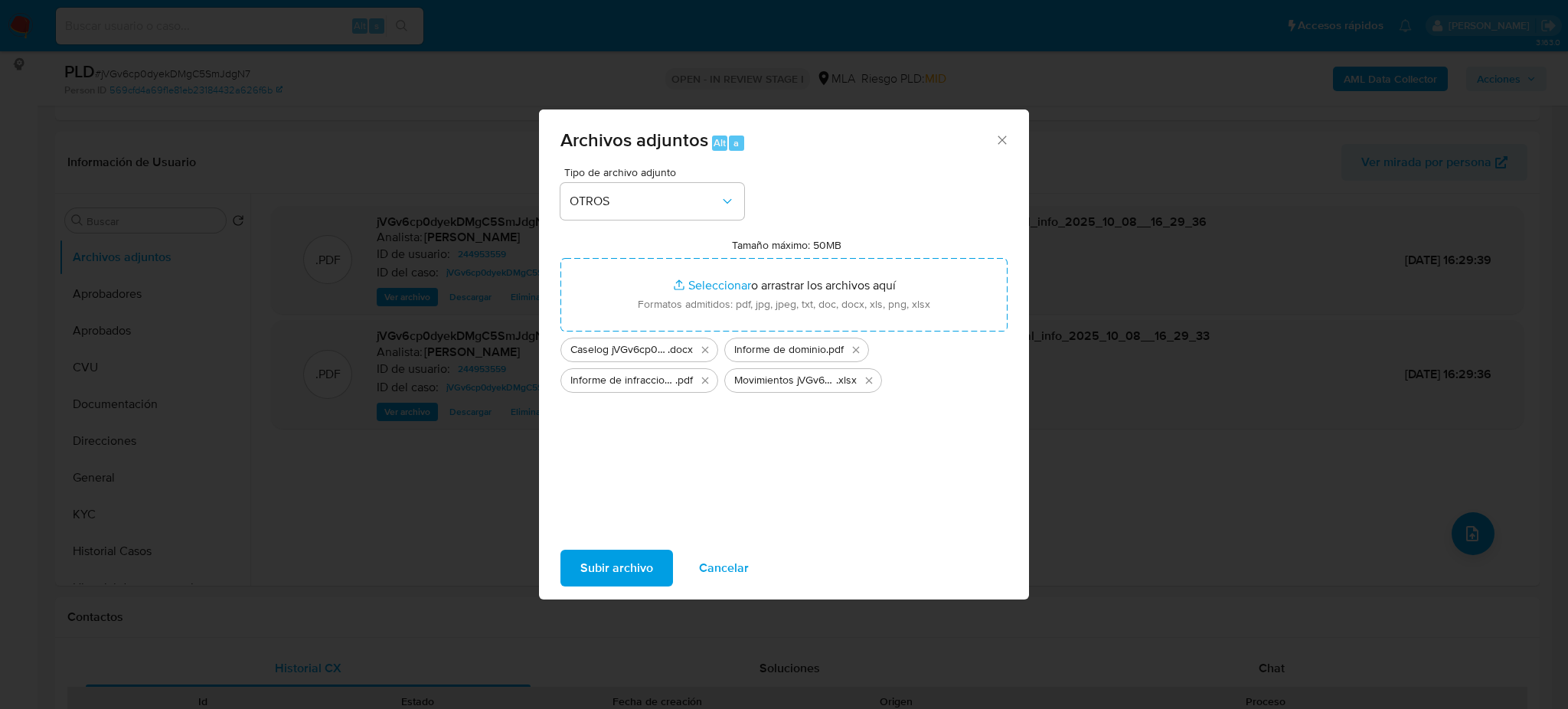
click at [607, 559] on span "Subir archivo" at bounding box center [616, 568] width 72 height 33
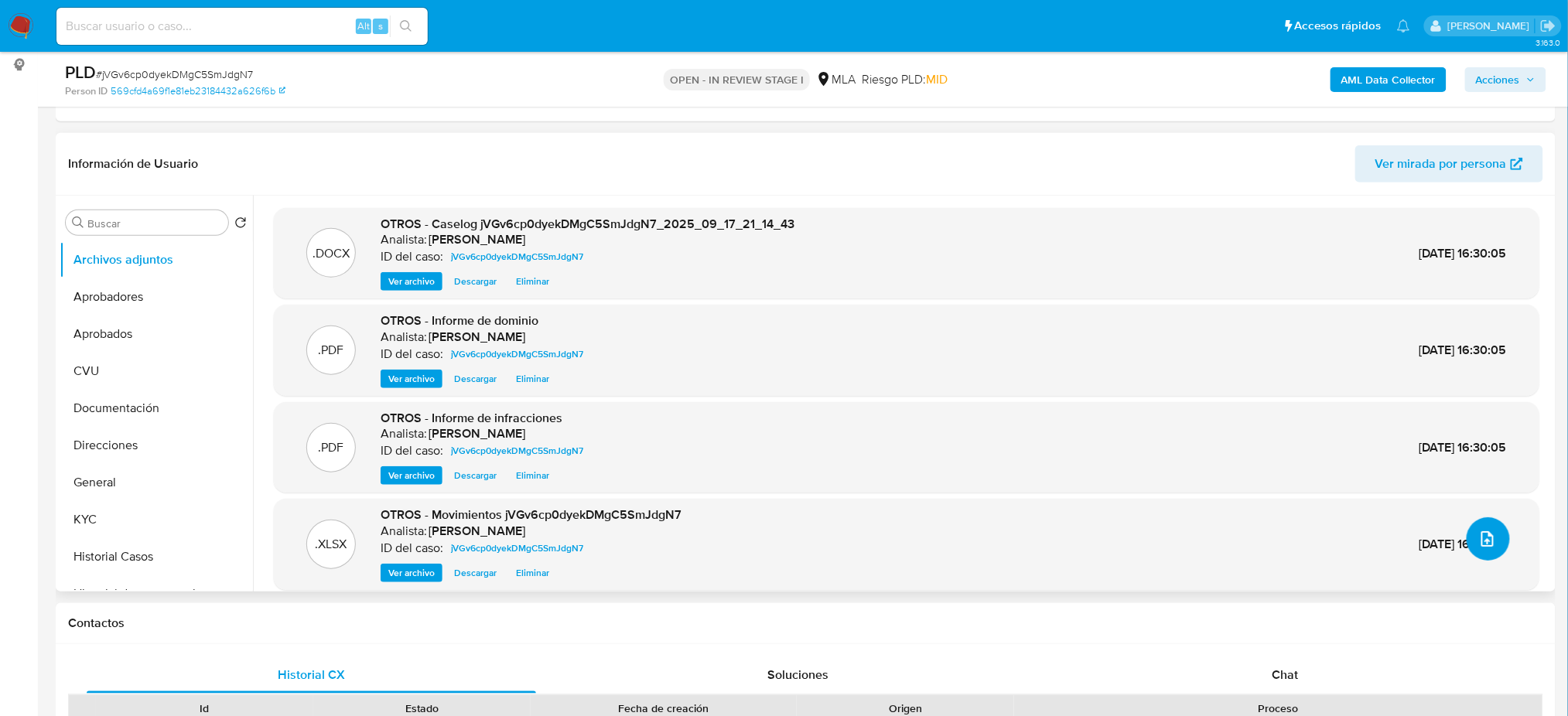
click at [1488, 549] on button "upload-file" at bounding box center [1488, 539] width 44 height 44
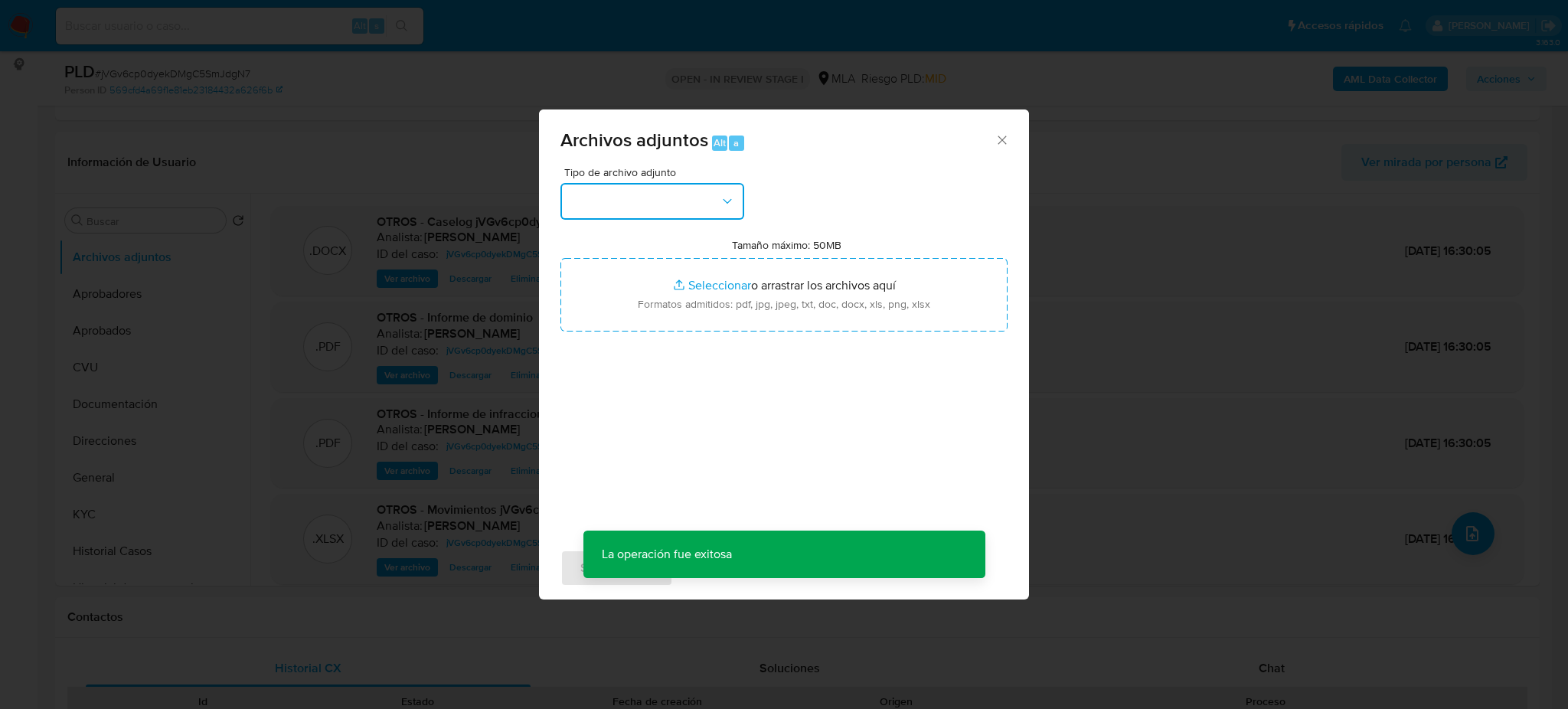
click at [665, 194] on button "button" at bounding box center [653, 201] width 184 height 37
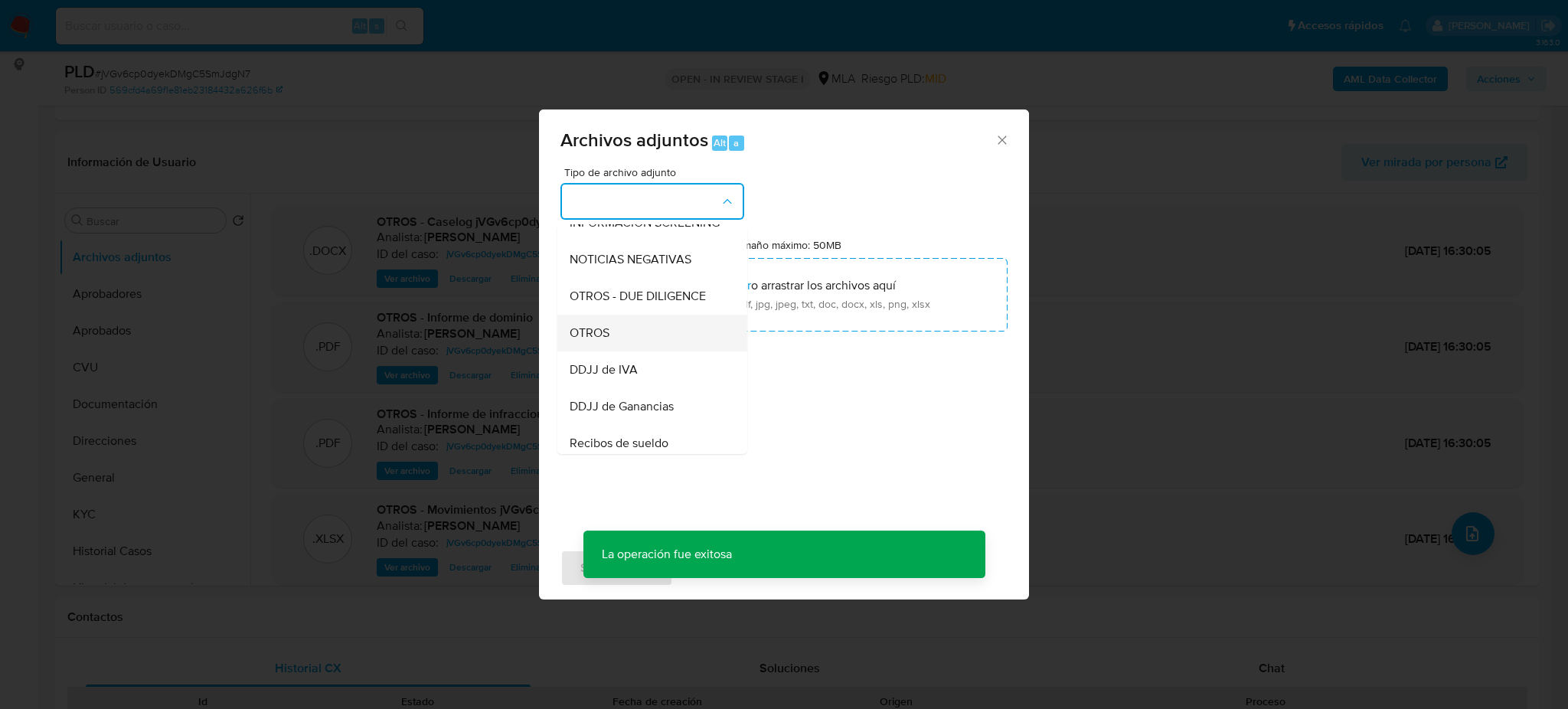
click at [615, 348] on div "OTROS" at bounding box center [648, 333] width 156 height 37
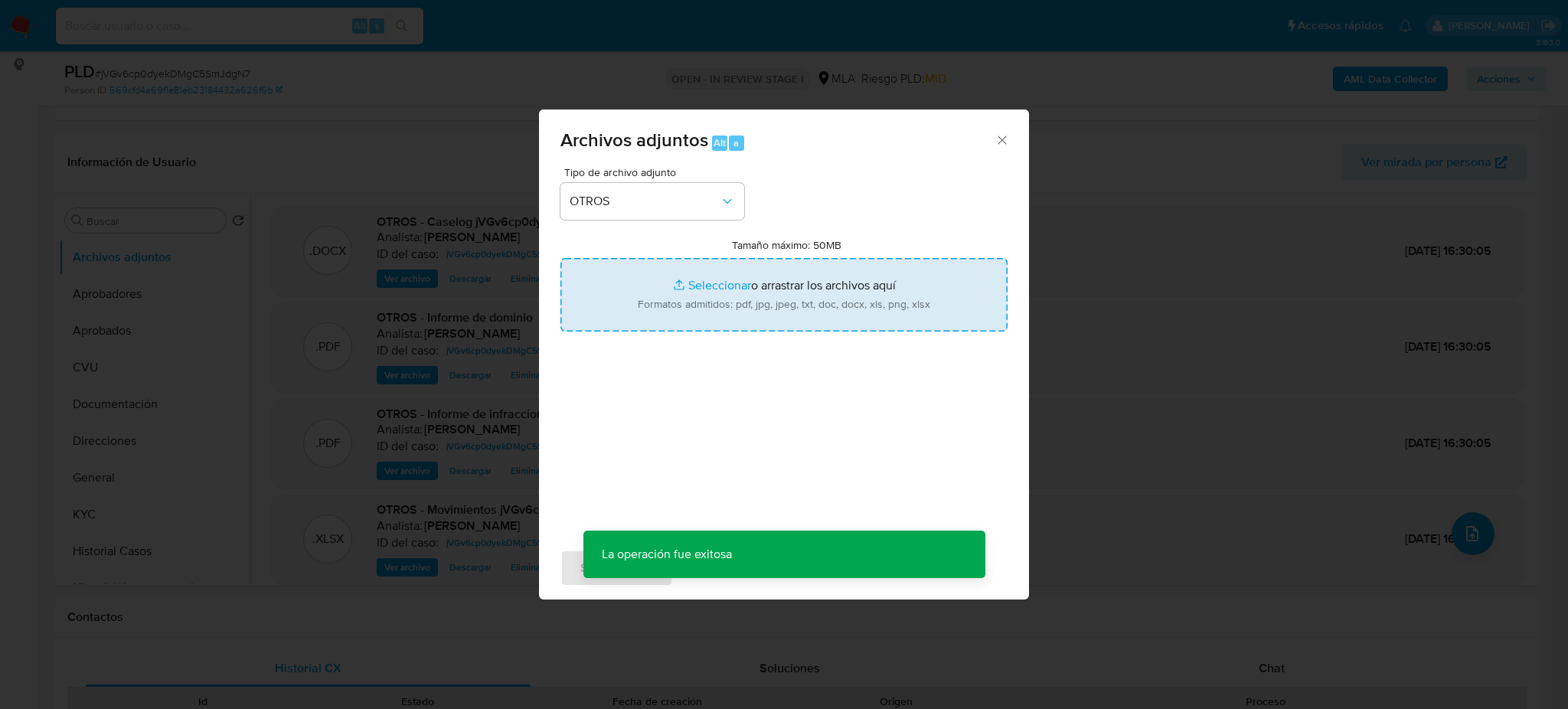
click at [691, 295] on input "Tamaño máximo: 50MB Seleccionar archivos" at bounding box center [784, 294] width 447 height 73
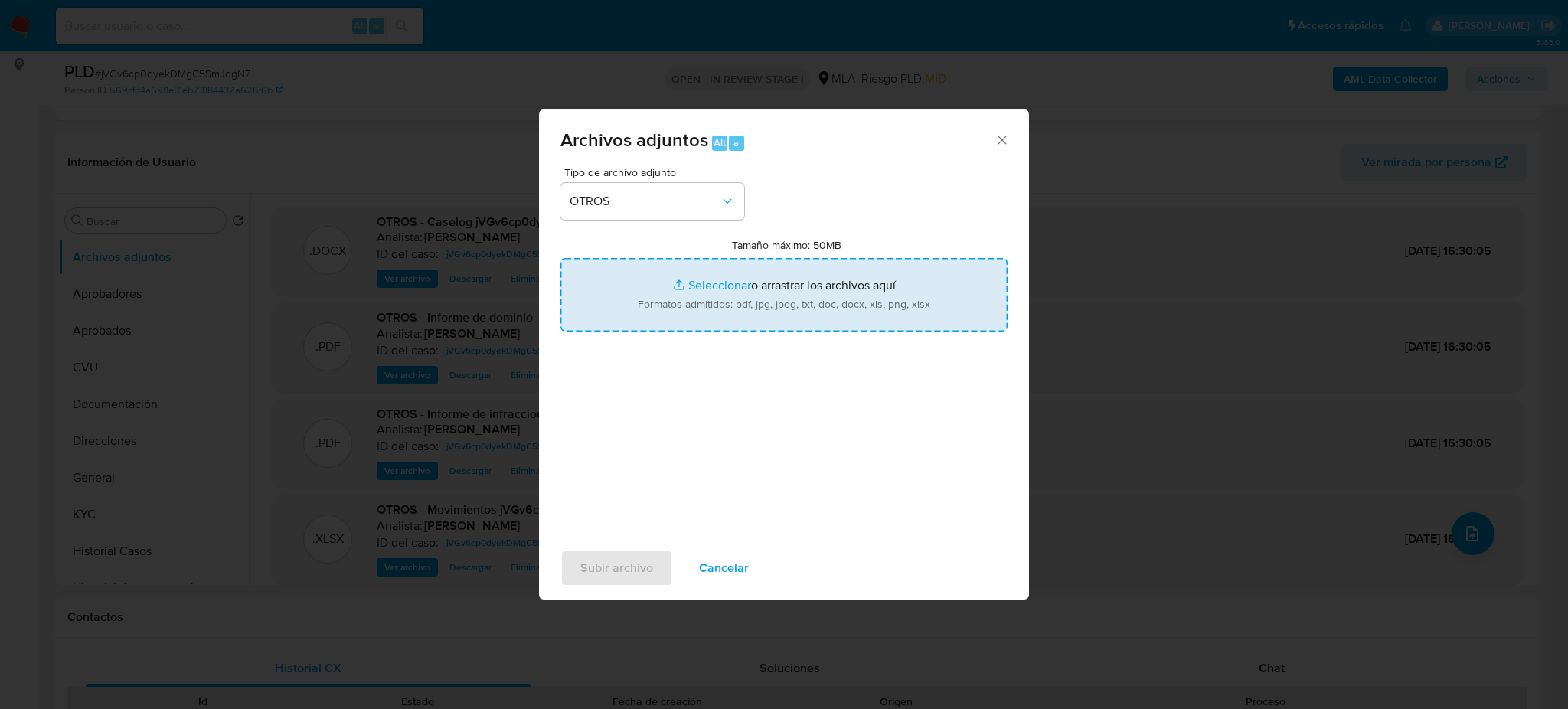
type input "C:\fakepath\NOSIS_Manager_InformeIndividual_20392849867_654924_20250929092530.p…"
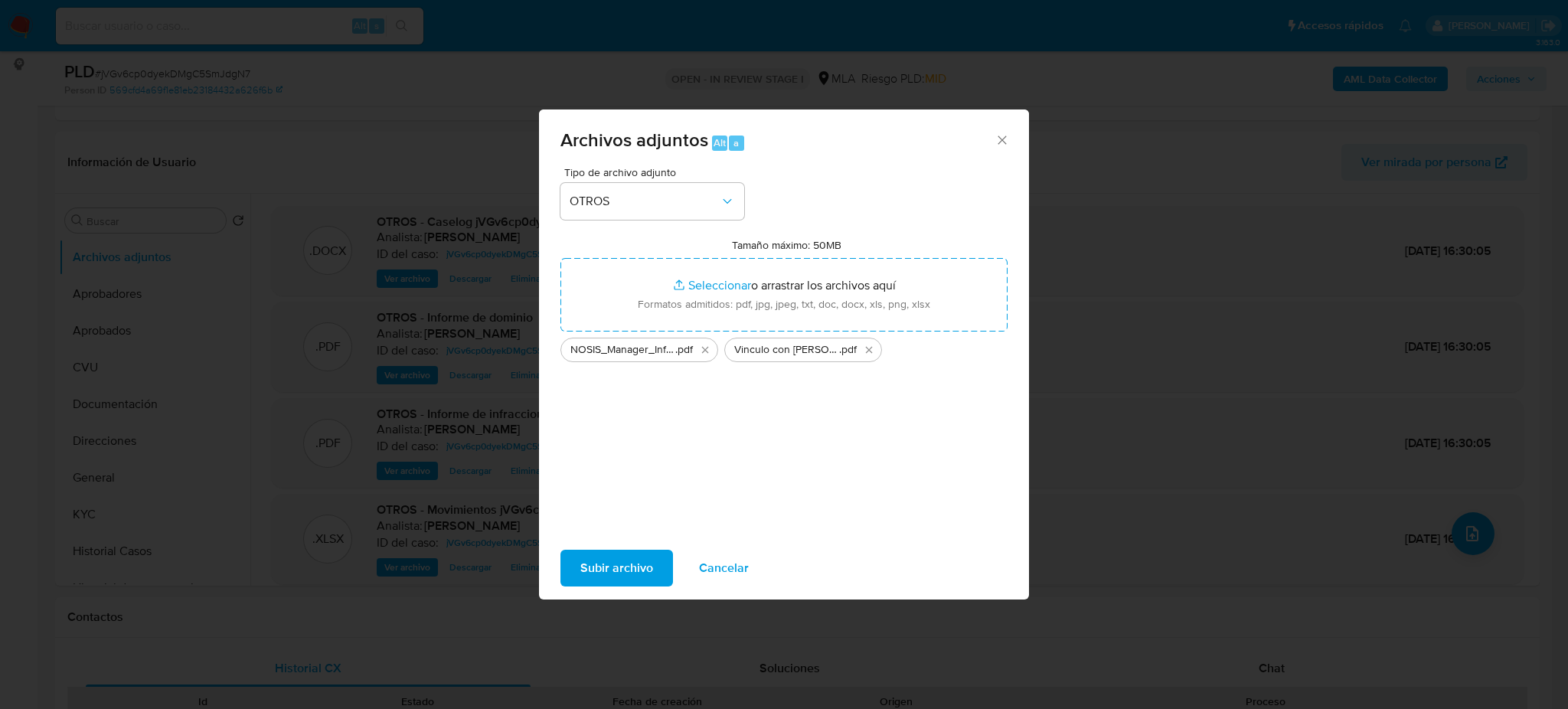
drag, startPoint x: 691, startPoint y: 295, endPoint x: 628, endPoint y: 563, distance: 275.3
click at [628, 563] on span "Subir archivo" at bounding box center [616, 568] width 72 height 33
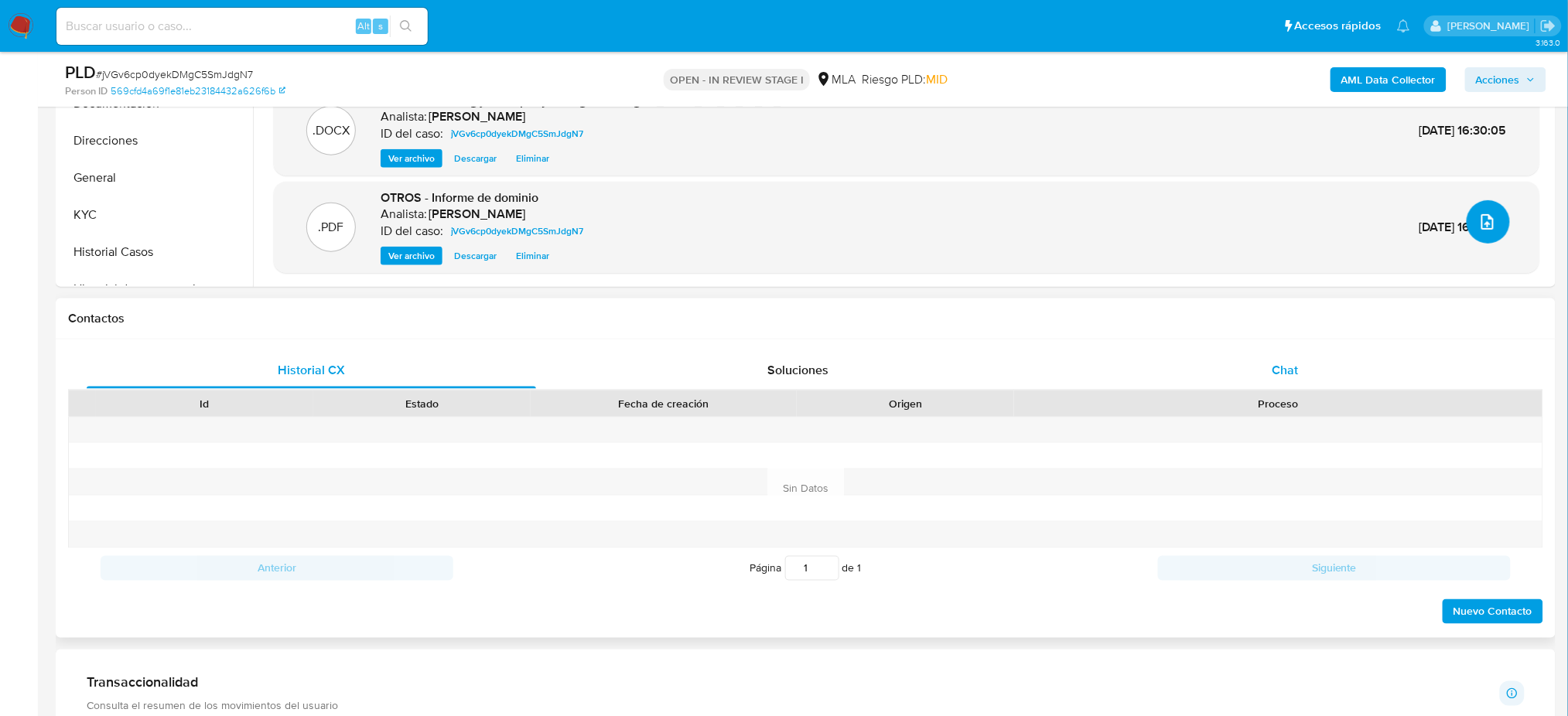
scroll to position [515, 0]
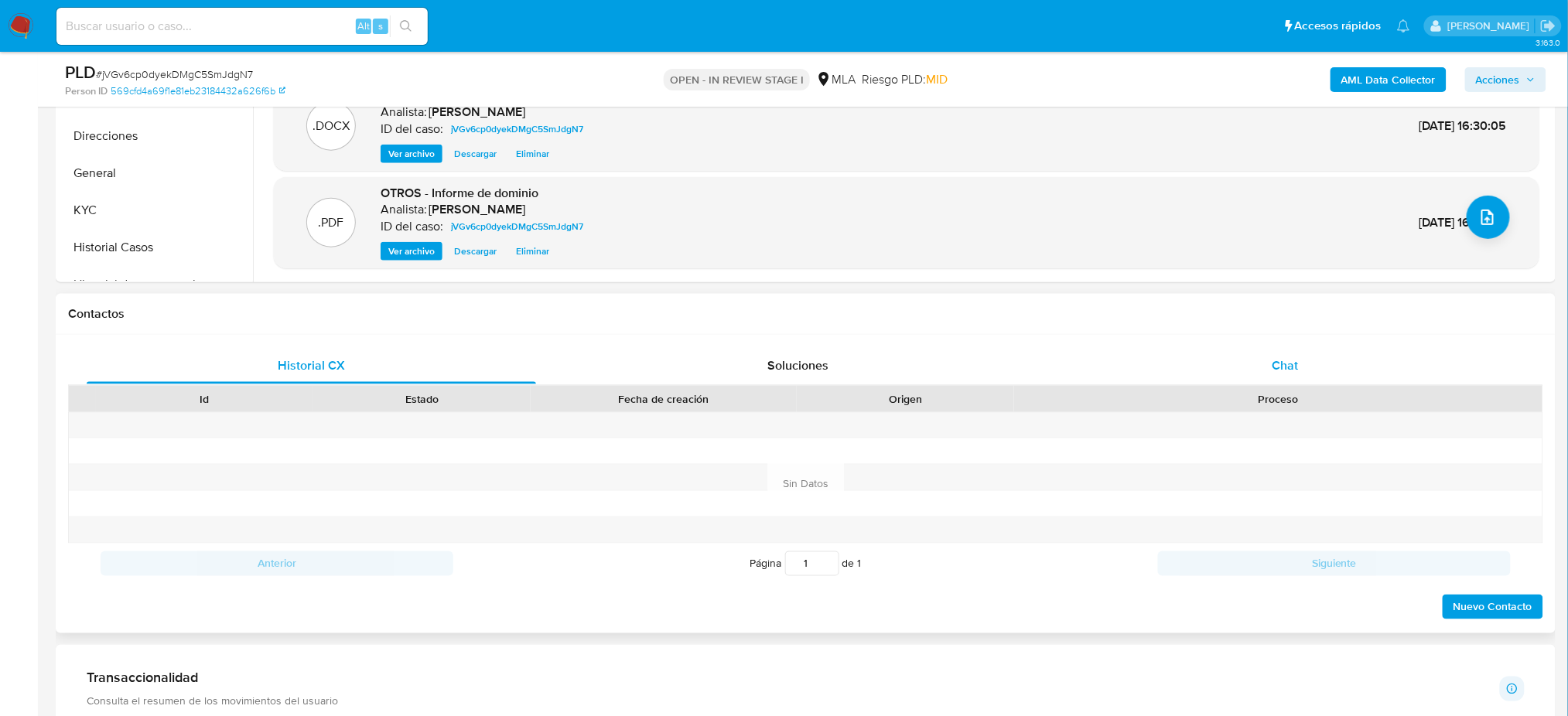
click at [1344, 358] on div "Chat" at bounding box center [1285, 365] width 449 height 37
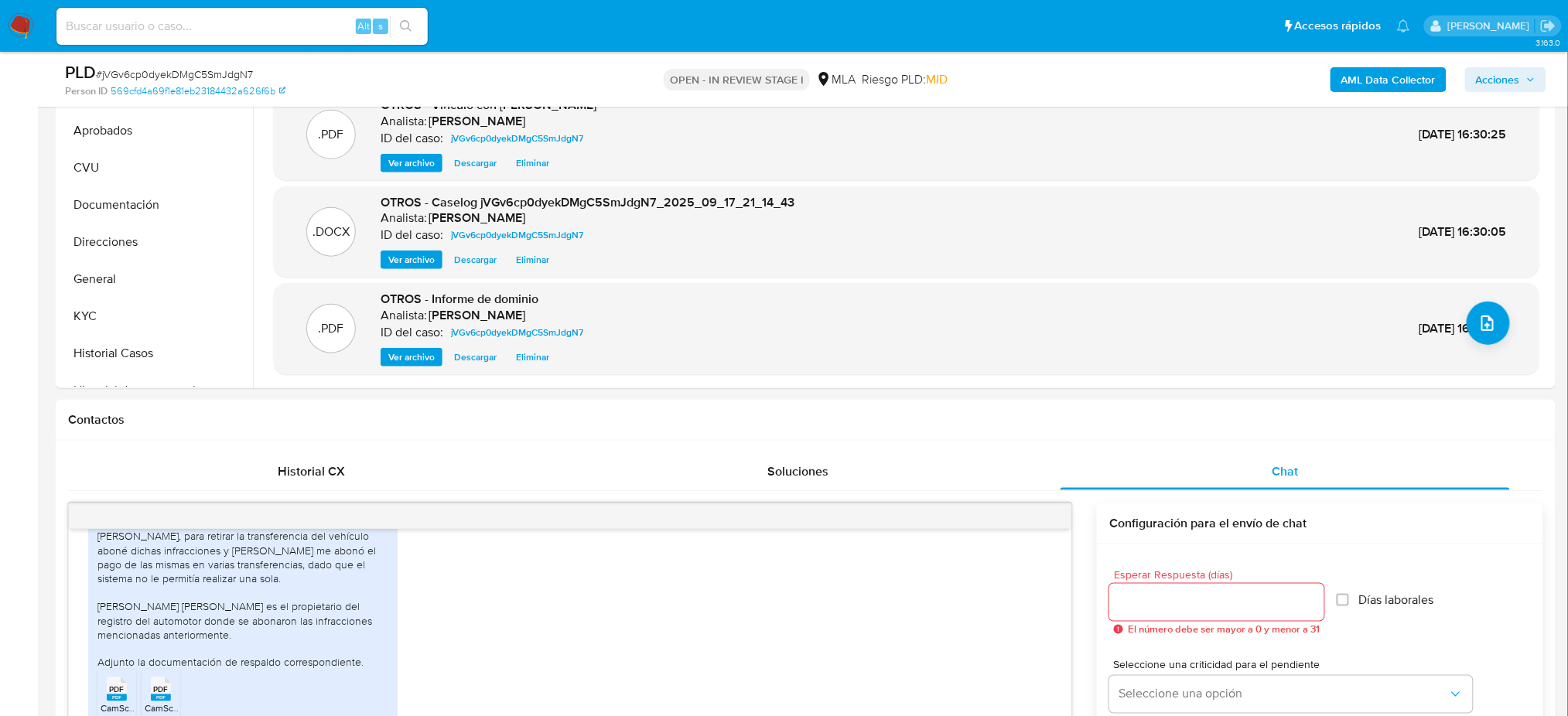
scroll to position [206, 0]
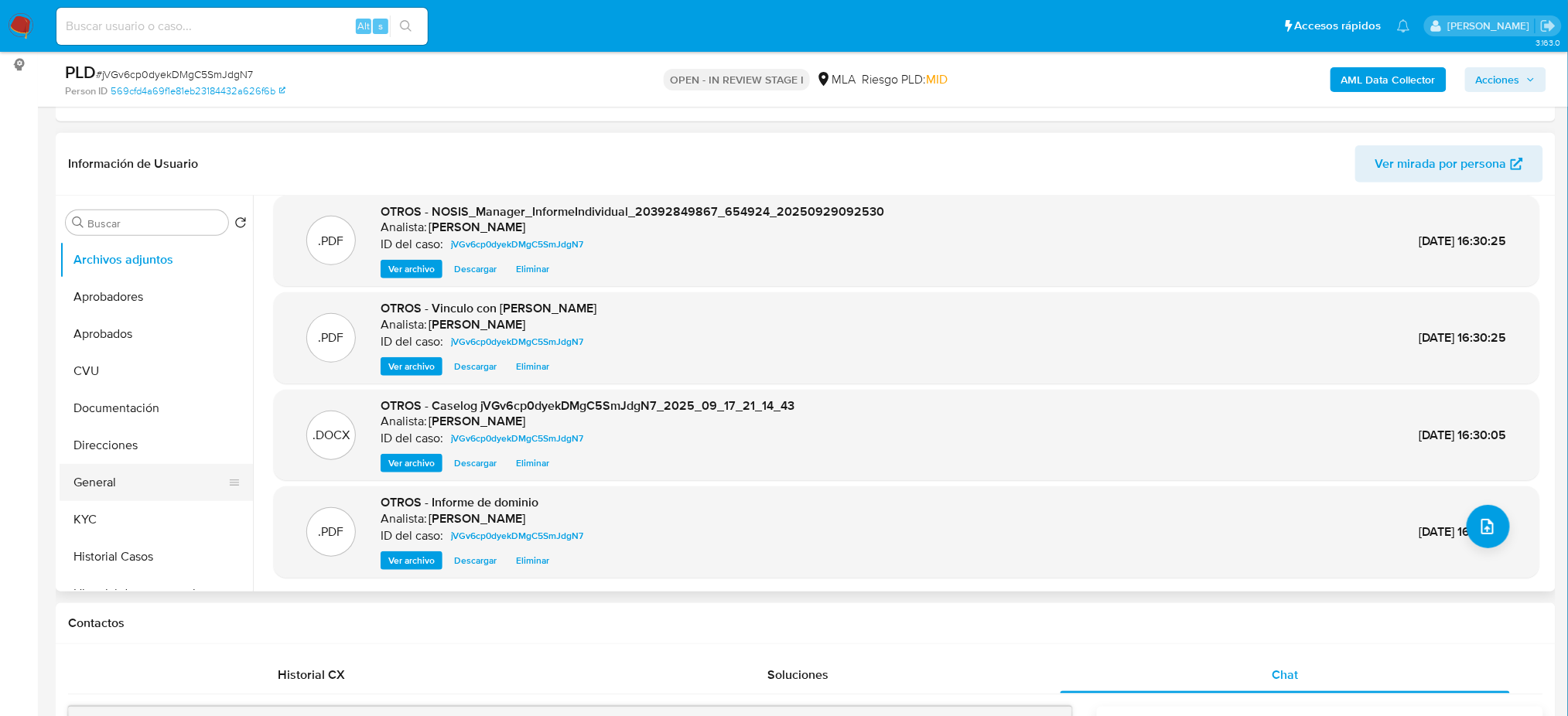
click at [151, 468] on button "General" at bounding box center [150, 482] width 181 height 37
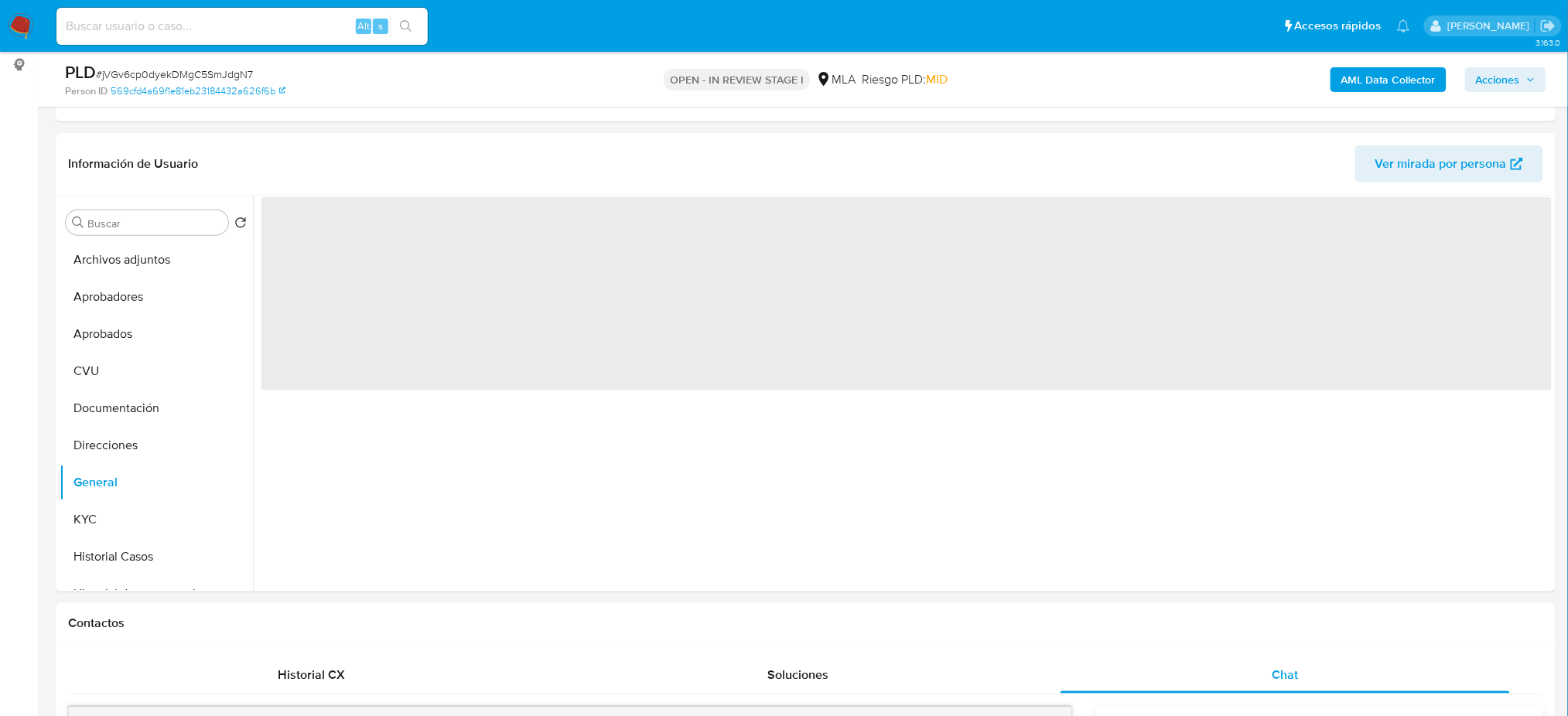
scroll to position [0, 0]
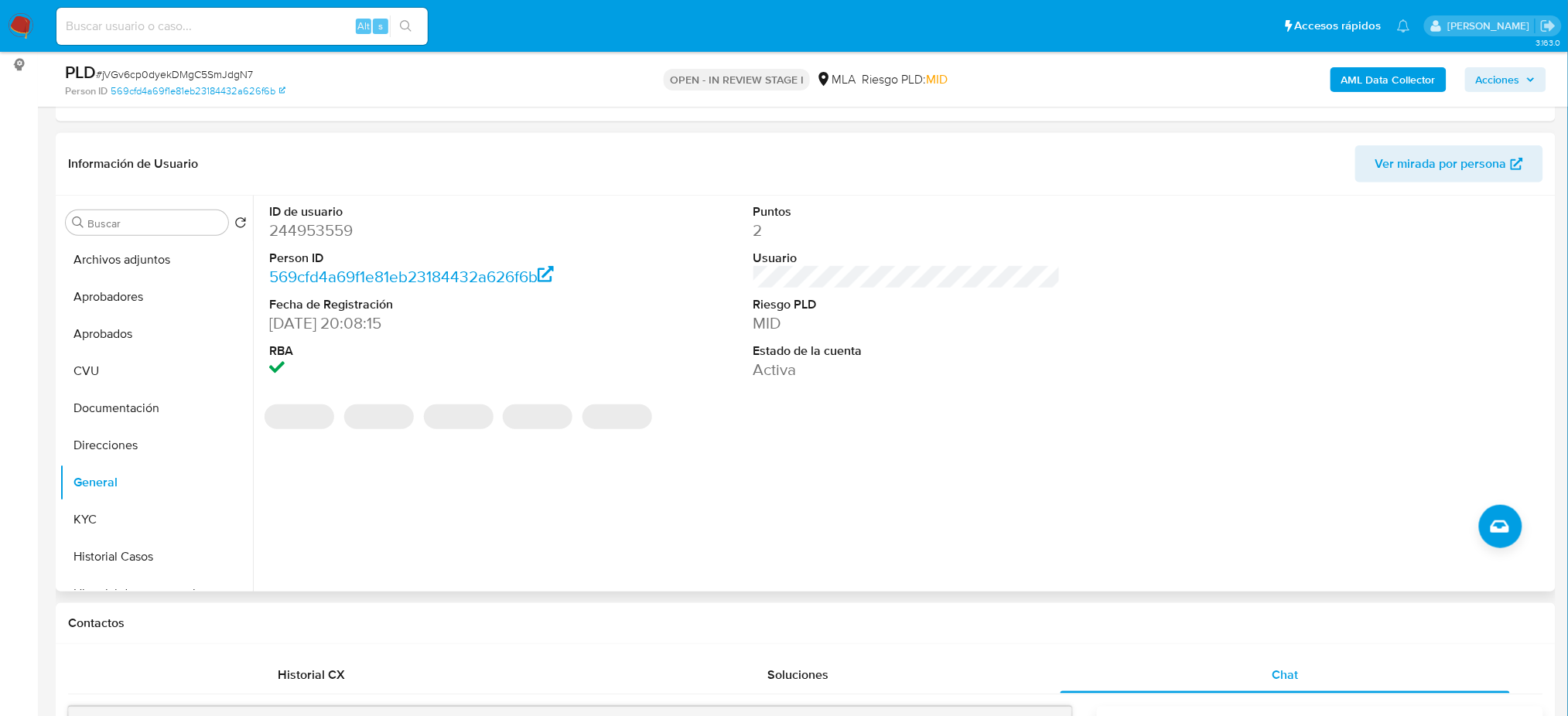
click at [328, 220] on dd "244953559" at bounding box center [423, 231] width 307 height 21
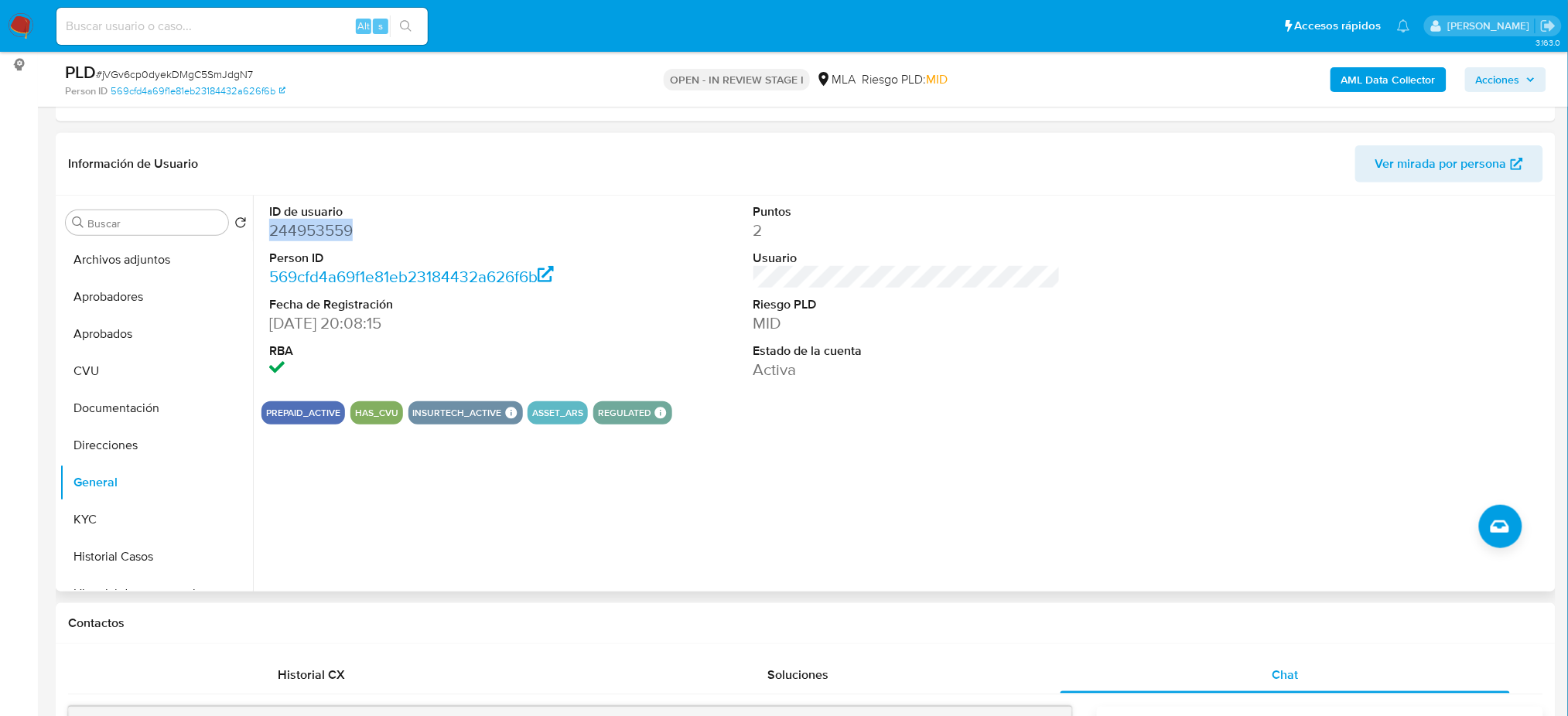
click at [328, 220] on dd "244953559" at bounding box center [423, 231] width 307 height 21
copy dd "244953559"
click at [1544, 87] on button "Acciones" at bounding box center [1505, 80] width 81 height 25
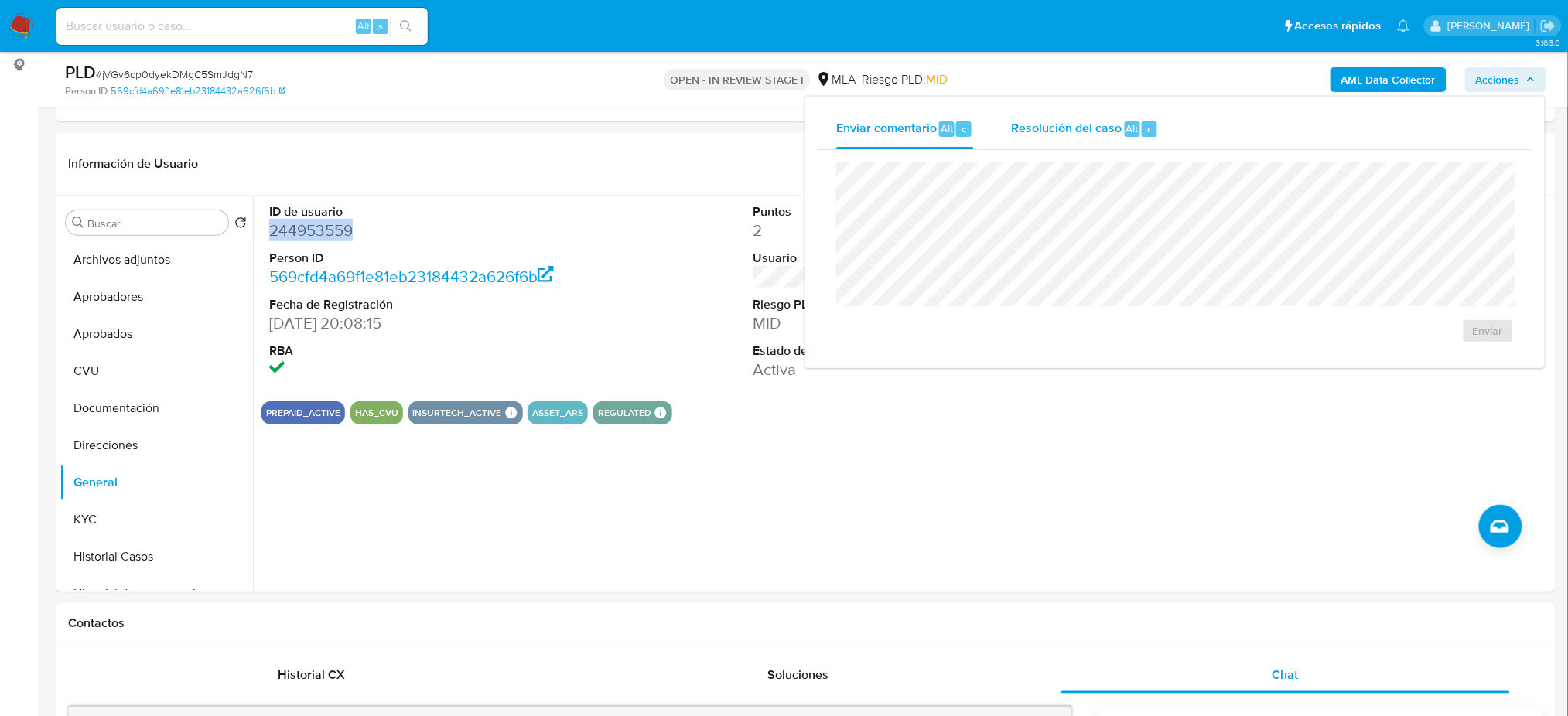
click at [1080, 123] on span "Resolución del caso" at bounding box center [1066, 128] width 111 height 18
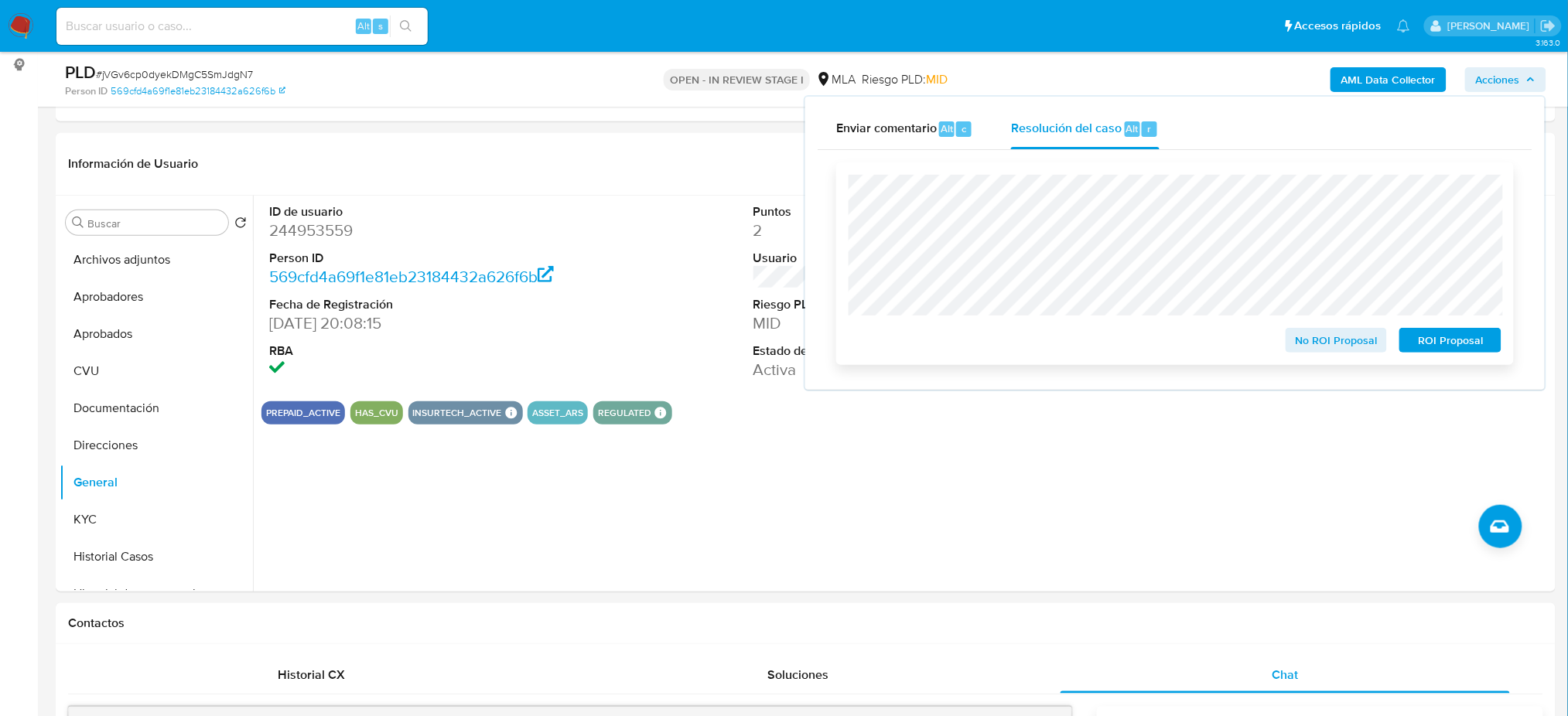
click at [1294, 344] on button "No ROI Proposal" at bounding box center [1336, 340] width 102 height 25
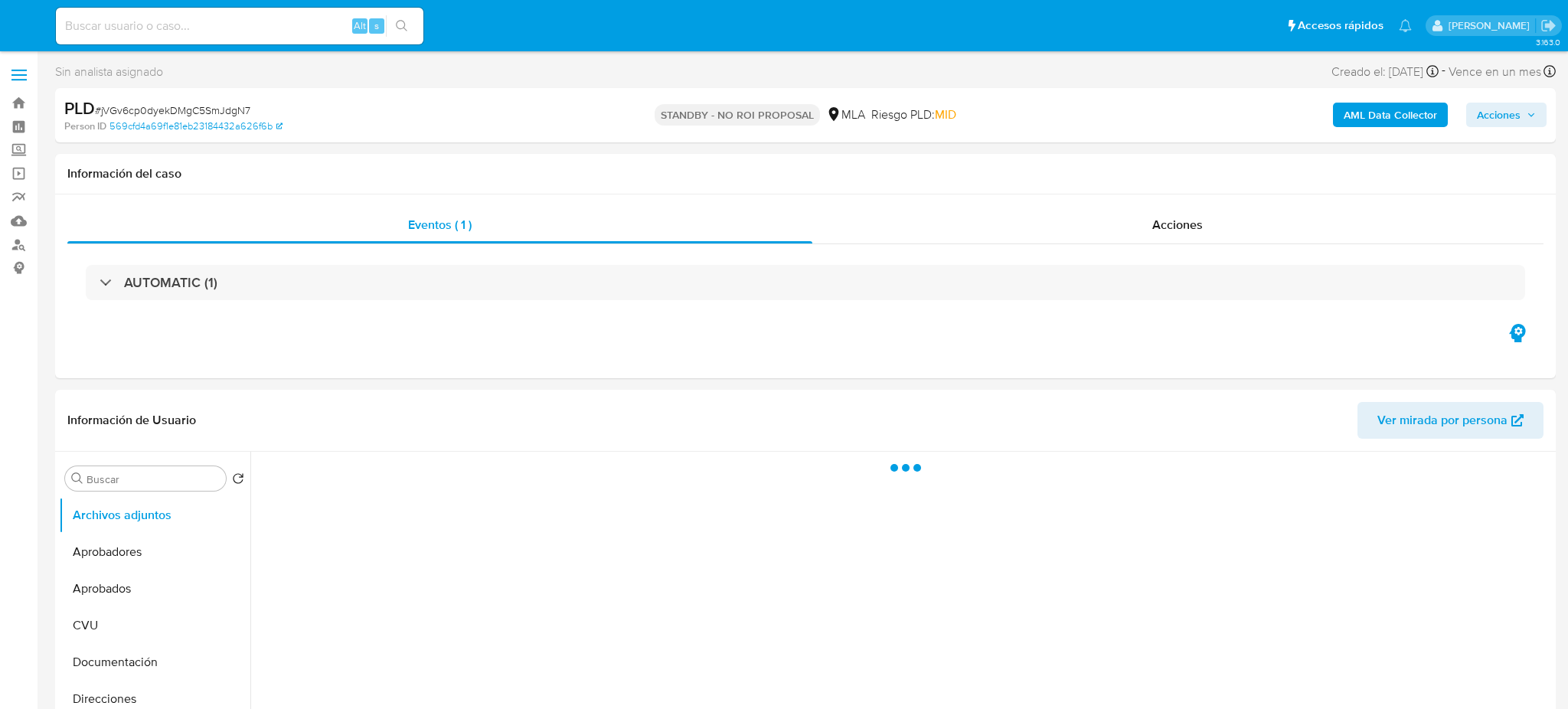
select select "10"
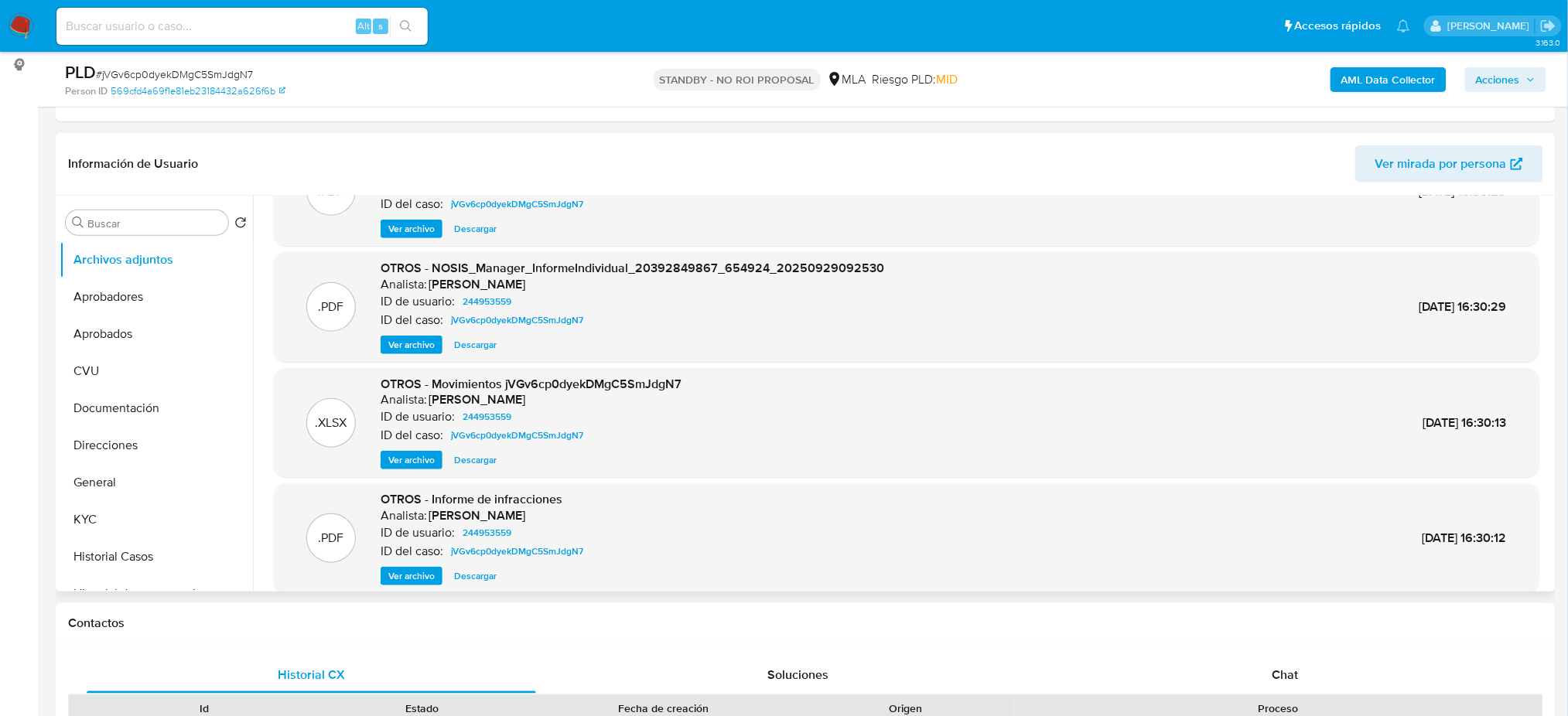
scroll to position [130, 0]
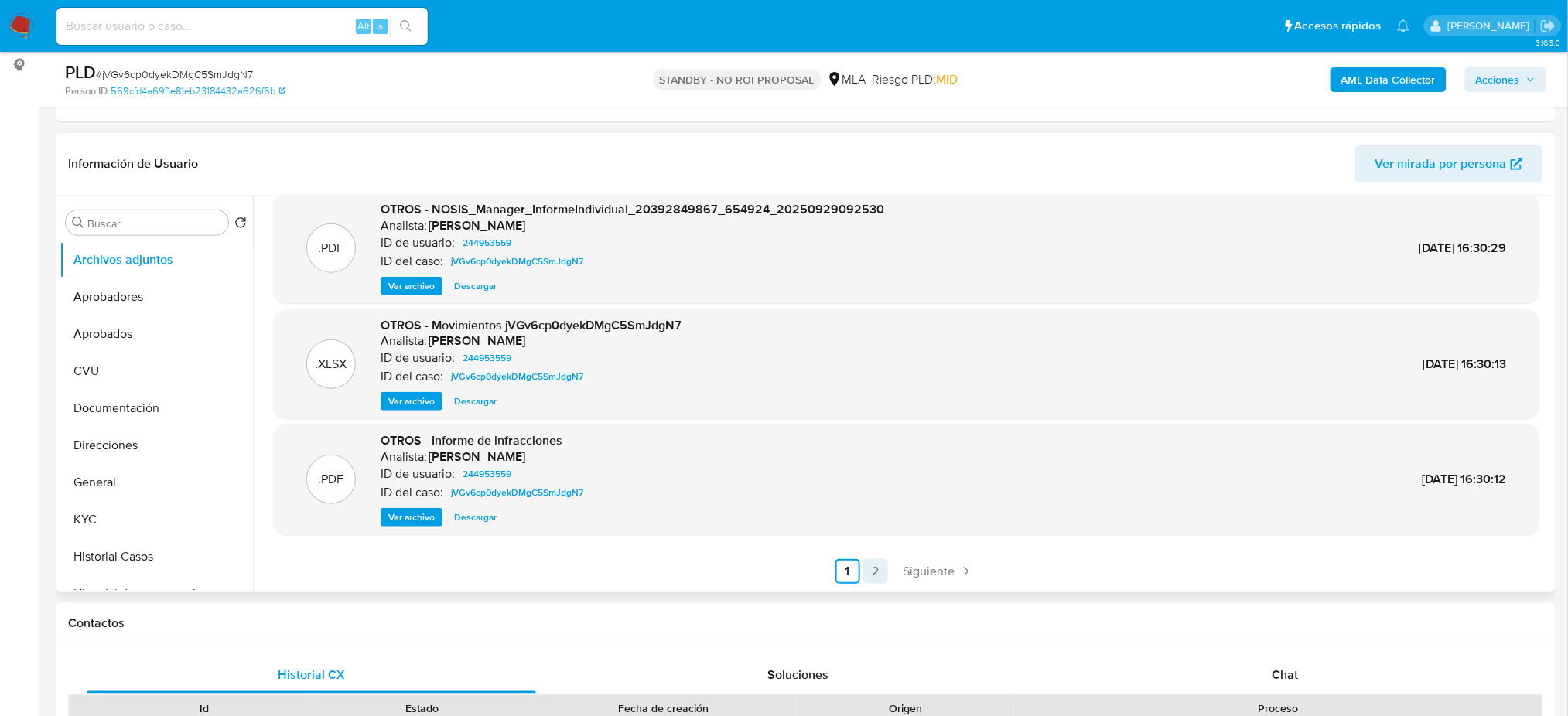
click at [873, 566] on link "2" at bounding box center [875, 571] width 25 height 25
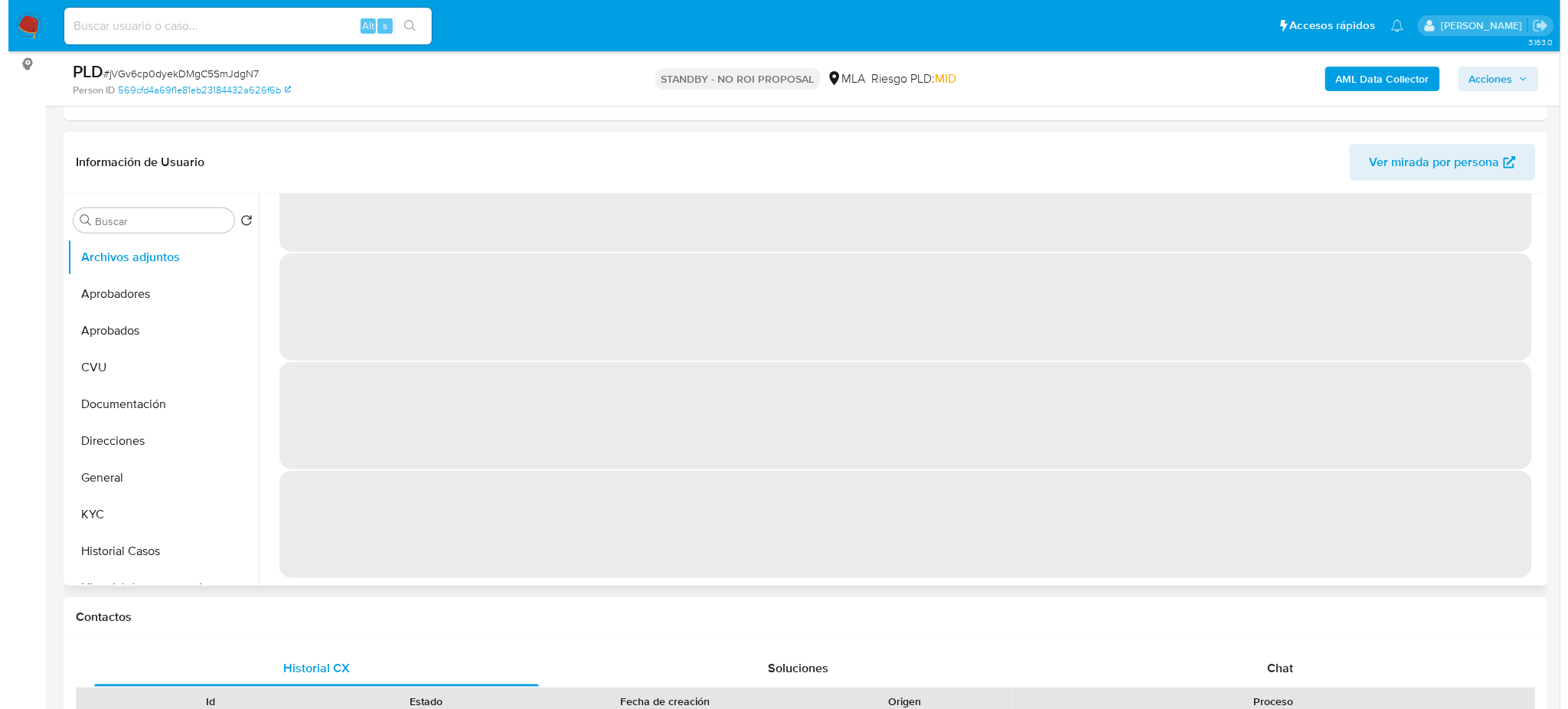
scroll to position [0, 0]
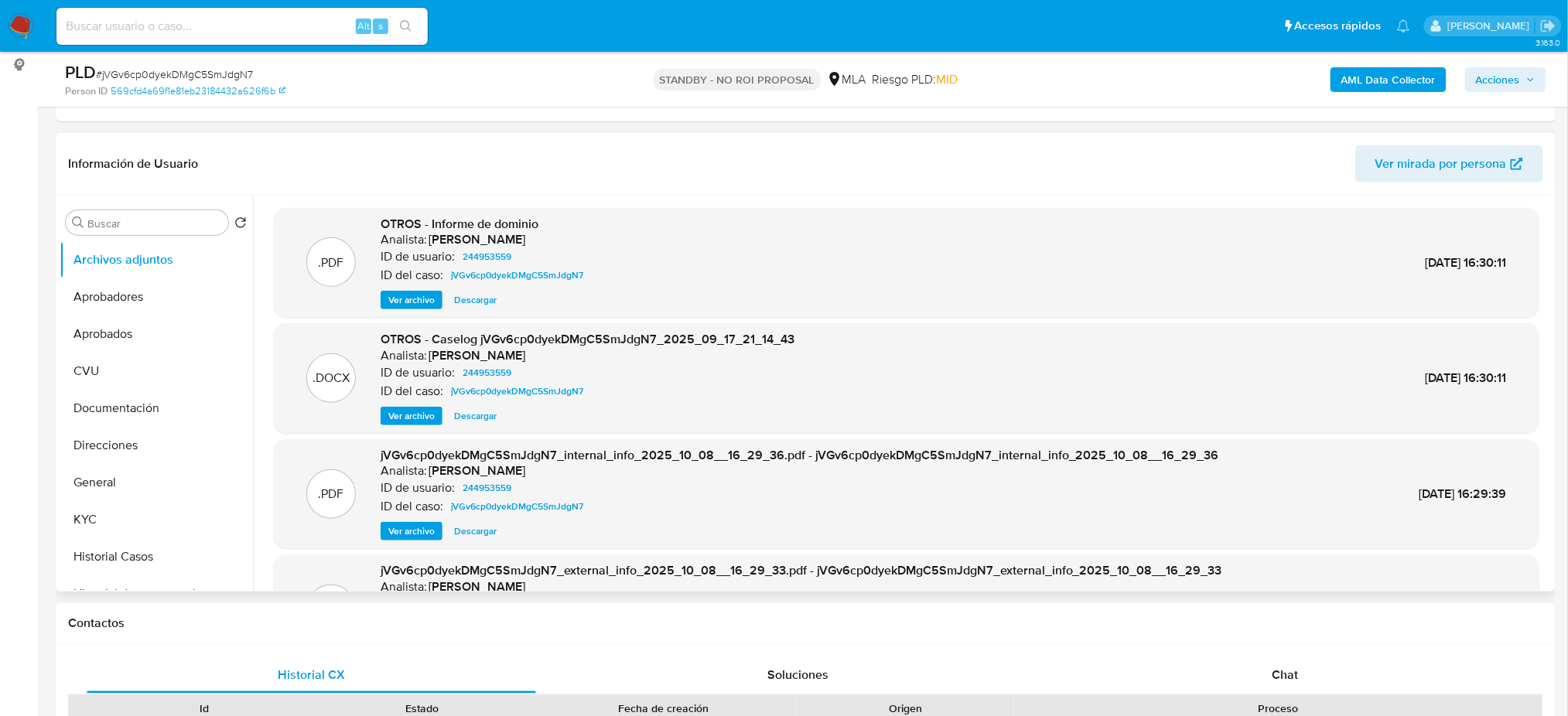
click at [401, 422] on span "Ver archivo" at bounding box center [411, 415] width 47 height 16
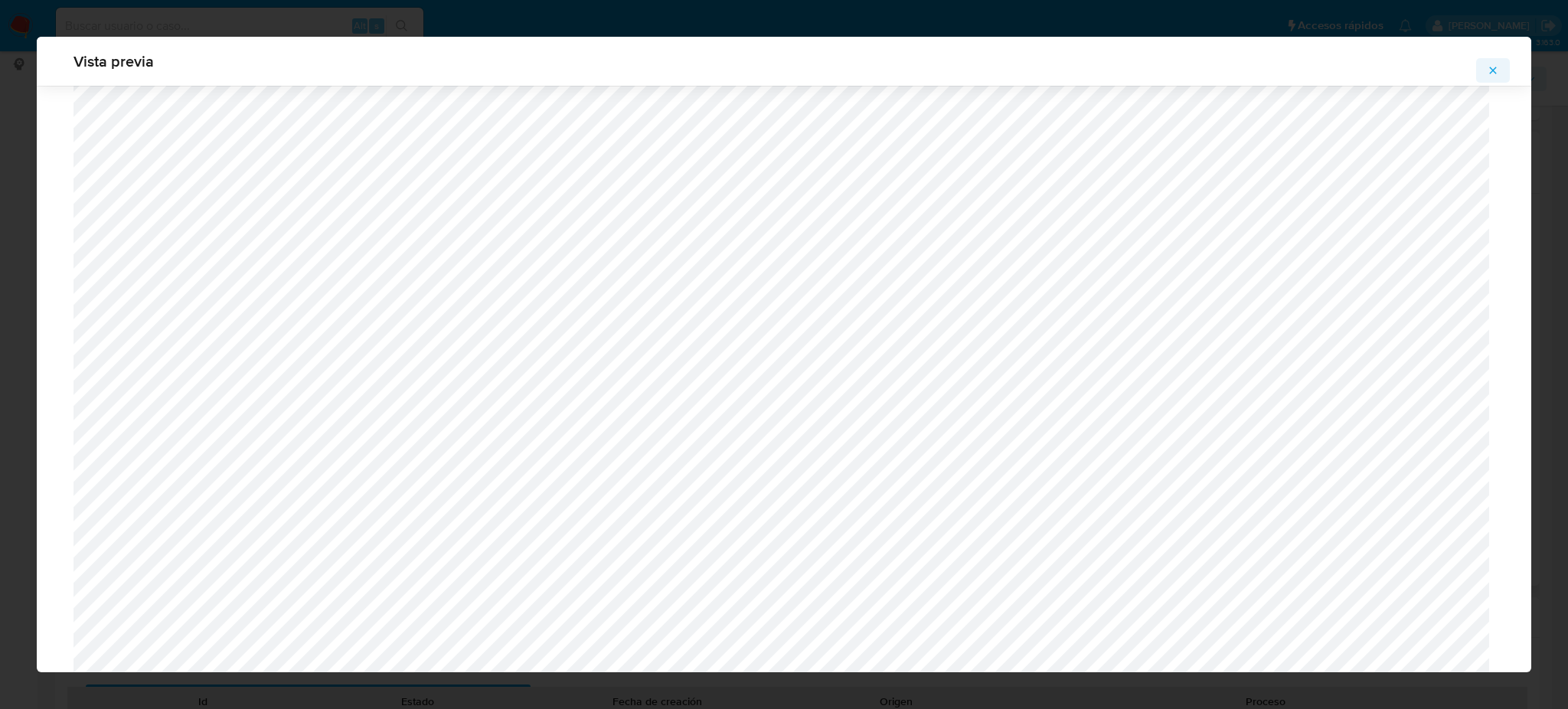
scroll to position [582, 0]
click at [1493, 67] on icon "Attachment preview" at bounding box center [1492, 70] width 12 height 12
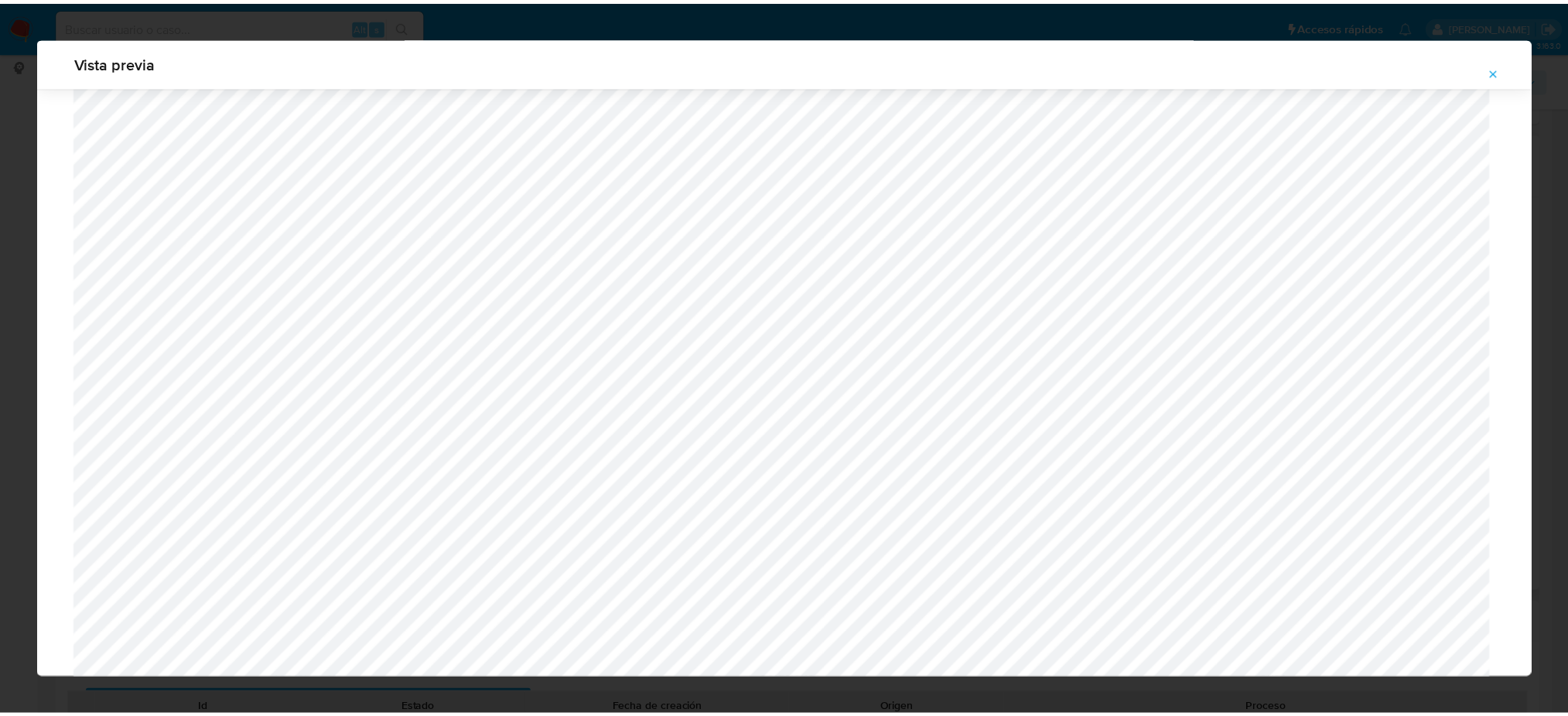
scroll to position [0, 0]
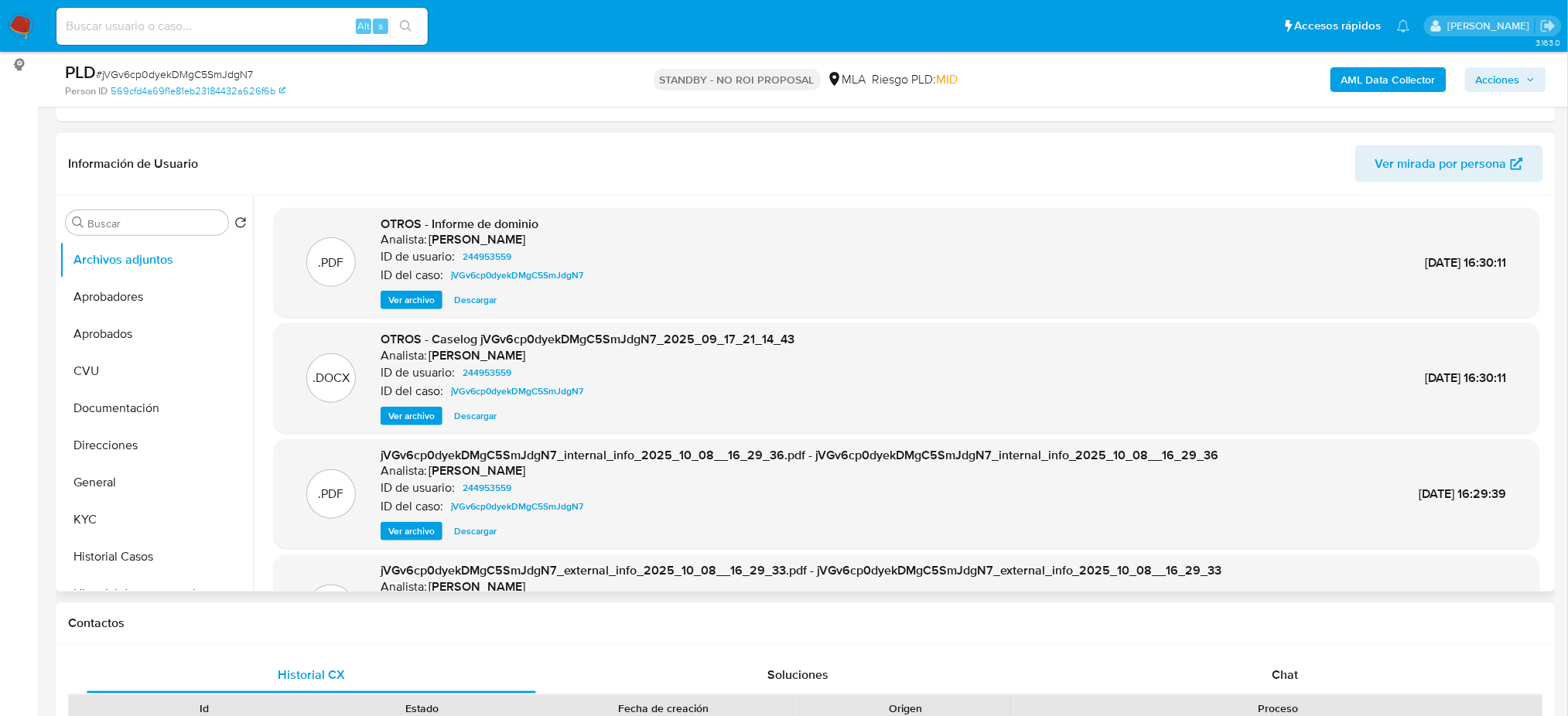
drag, startPoint x: 17, startPoint y: 24, endPoint x: 460, endPoint y: 322, distance: 533.9
click at [16, 24] on img at bounding box center [21, 26] width 26 height 26
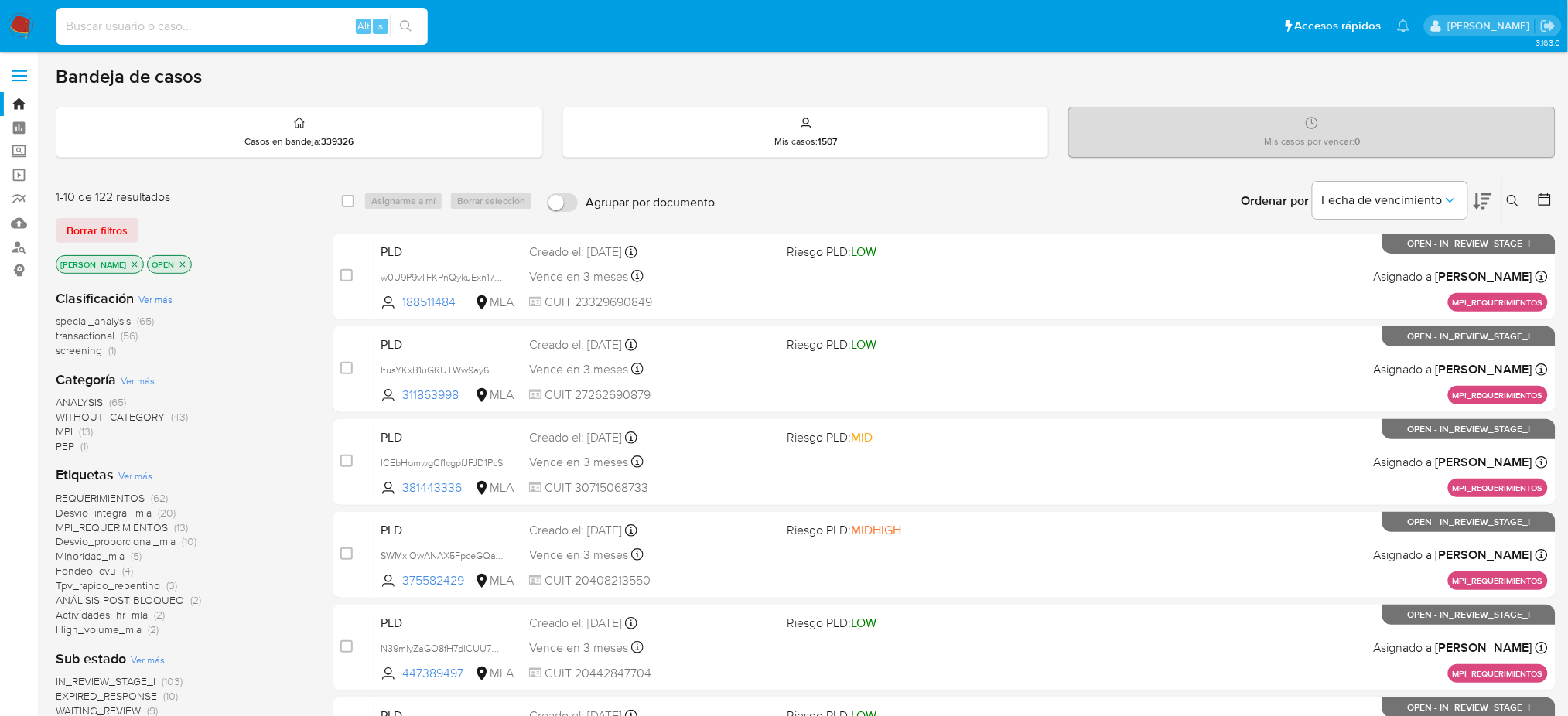
click at [283, 21] on input at bounding box center [242, 26] width 371 height 20
paste input "IMOpLtvVsSqSadz9tPC1cXEA"
type input "IMOpLtvVsSqSadz9tPC1cXEA"
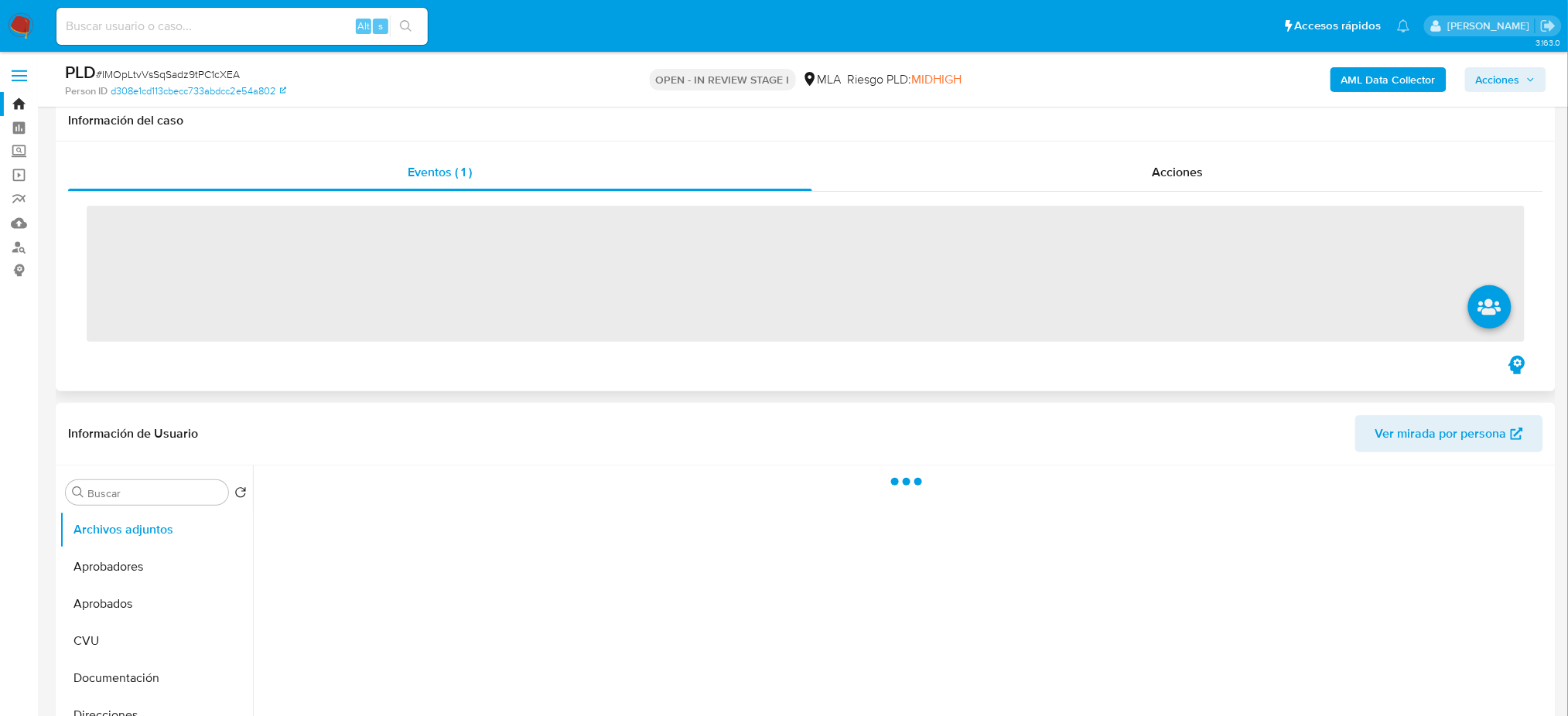
scroll to position [310, 0]
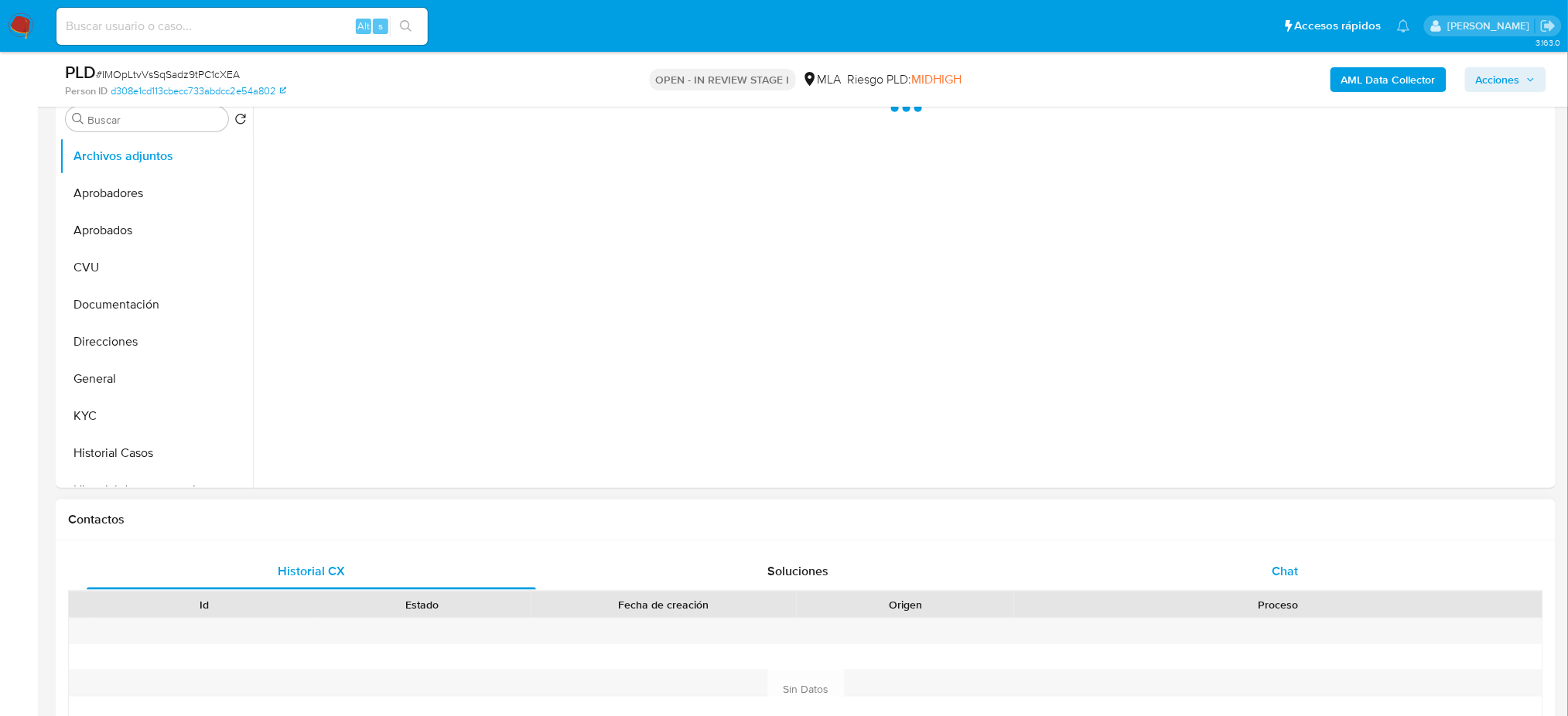
select select "10"
click at [1283, 577] on span "Chat" at bounding box center [1285, 571] width 26 height 18
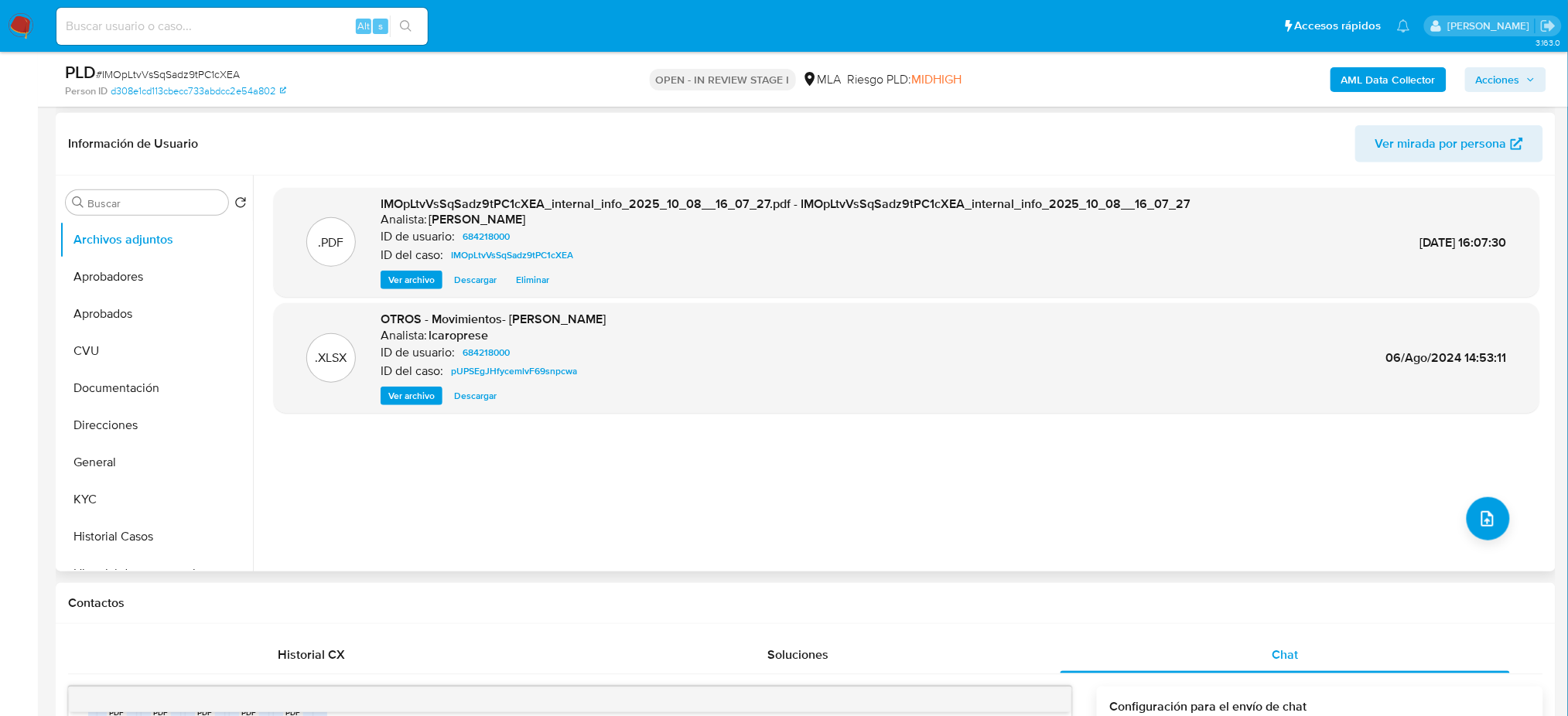
scroll to position [206, 0]
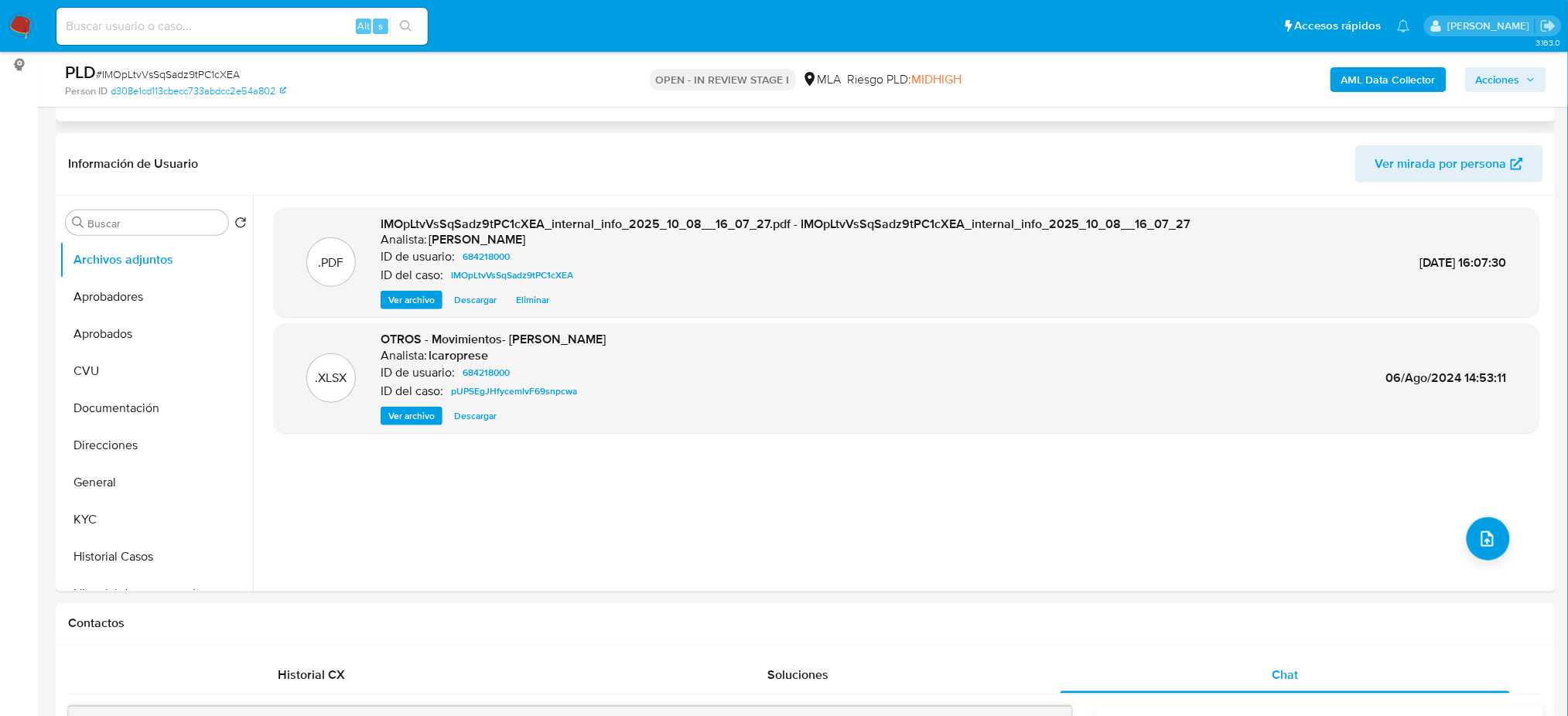
click at [26, 32] on img at bounding box center [21, 26] width 26 height 26
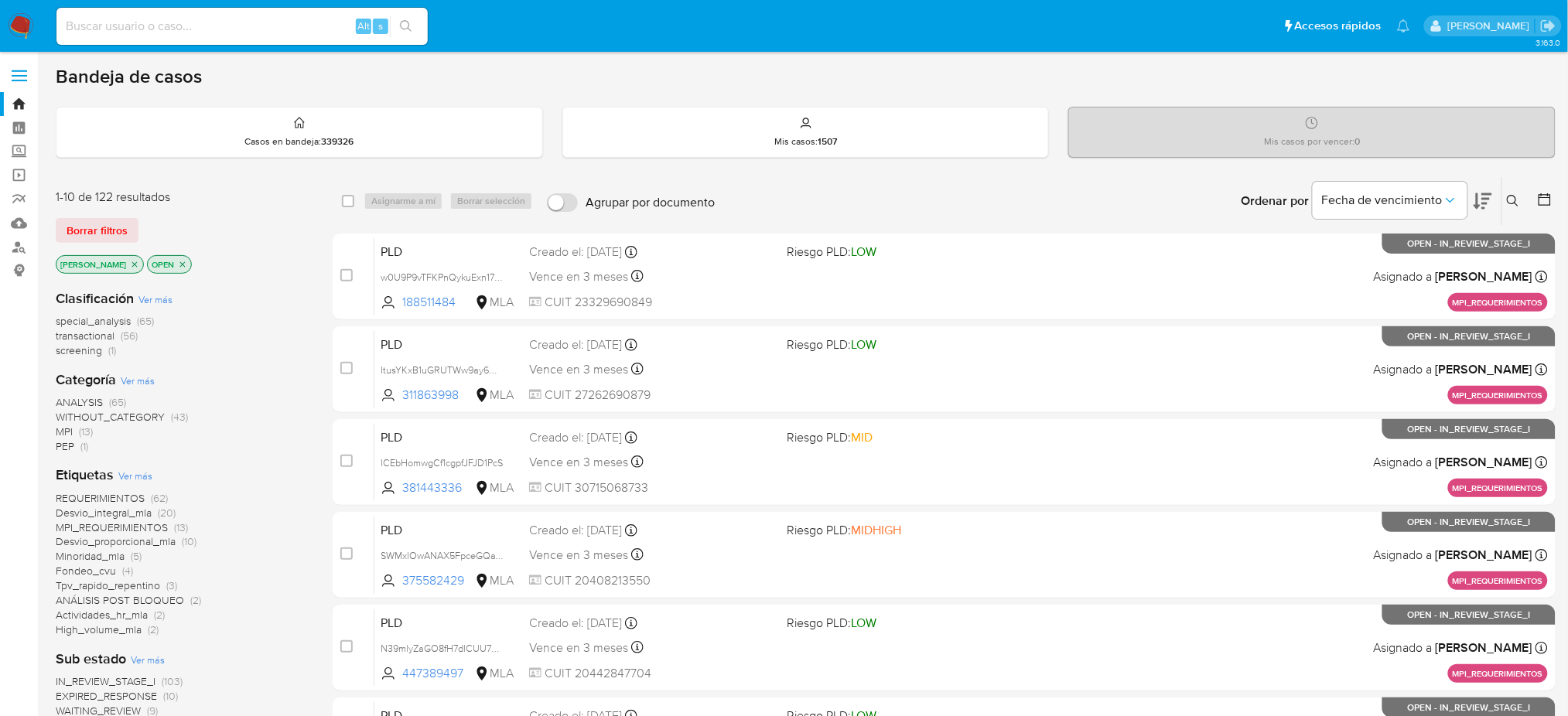
click at [235, 25] on input at bounding box center [242, 26] width 371 height 20
paste input "IMOpLtvVsSqSadz9tPC1cXEA"
type input "IMOpLtvVsSqSadz9tPC1cXEA"
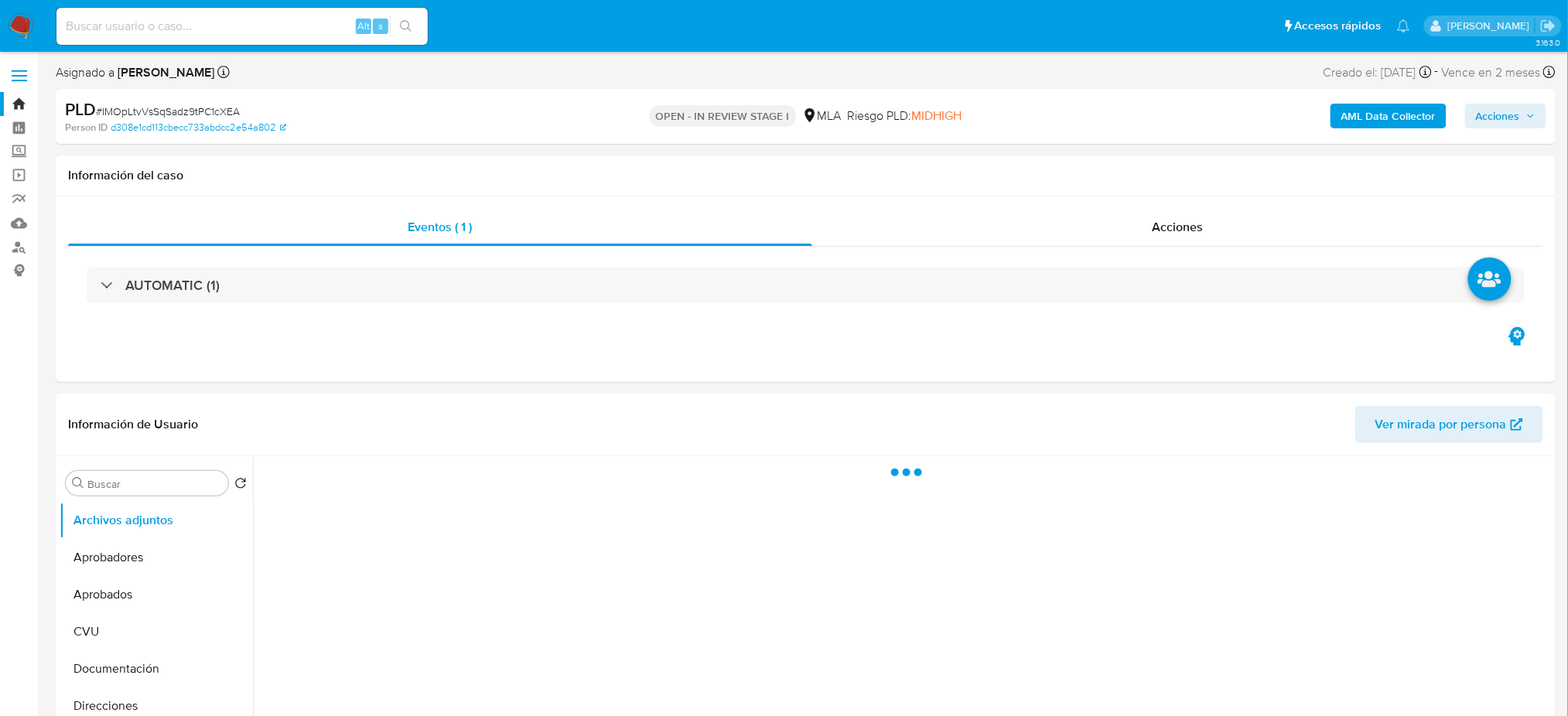
select select "10"
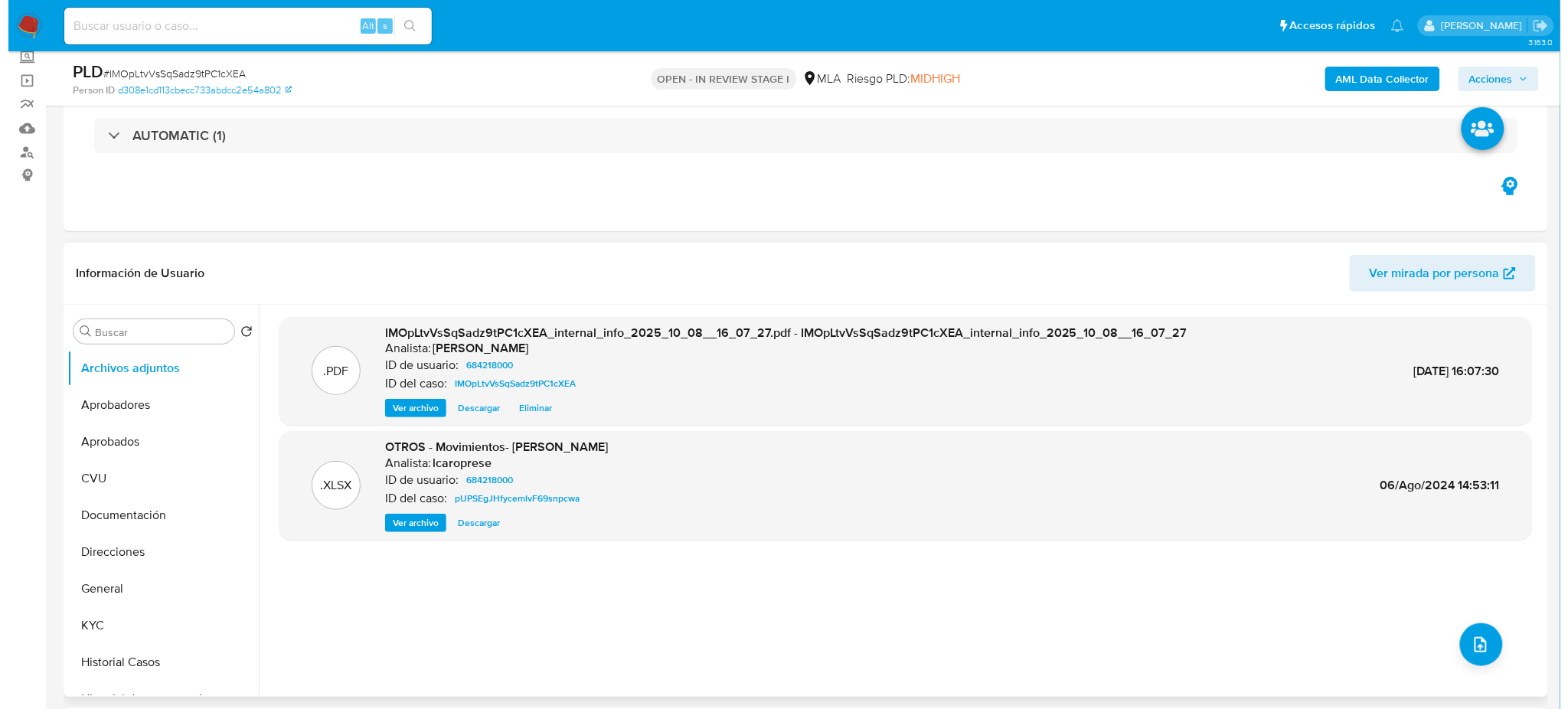
scroll to position [204, 0]
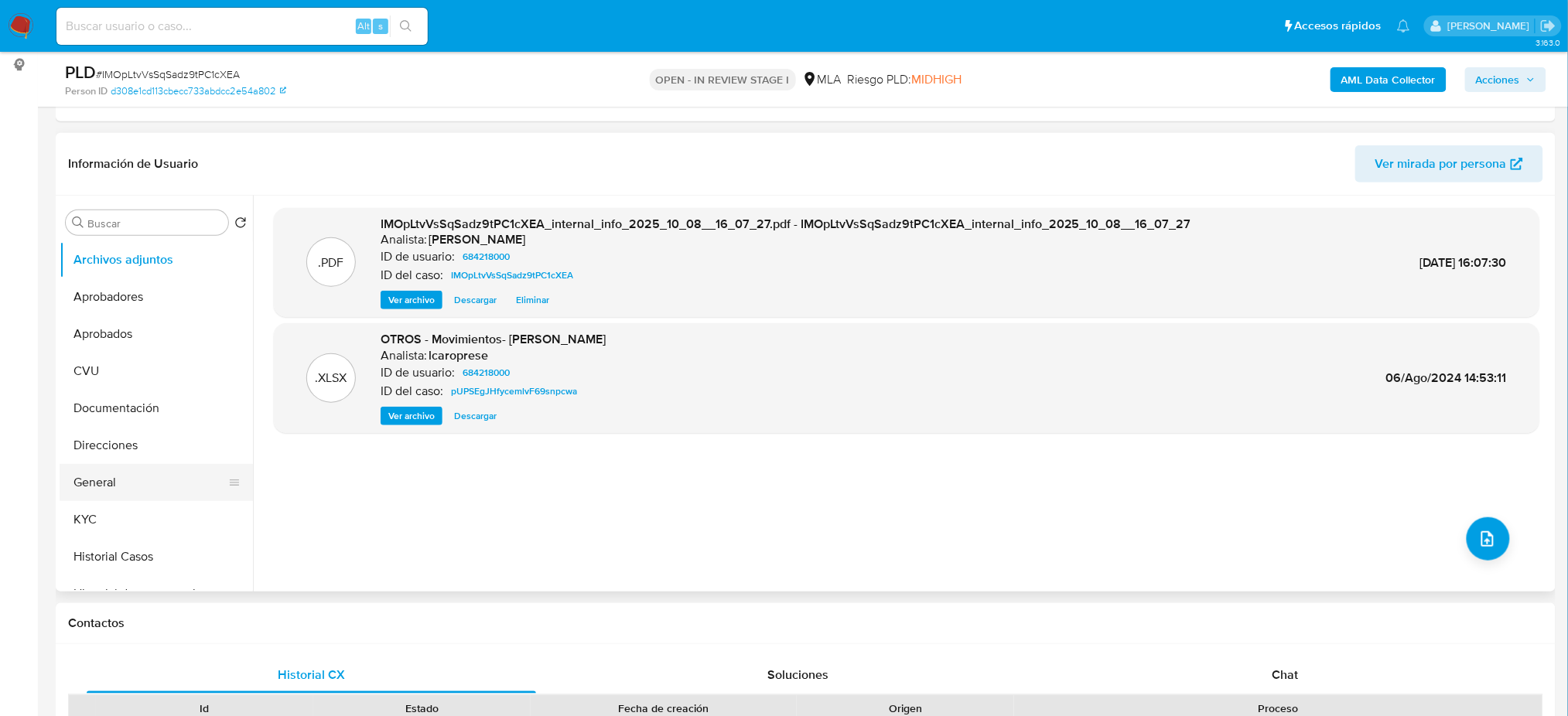
click at [137, 477] on button "General" at bounding box center [150, 482] width 181 height 37
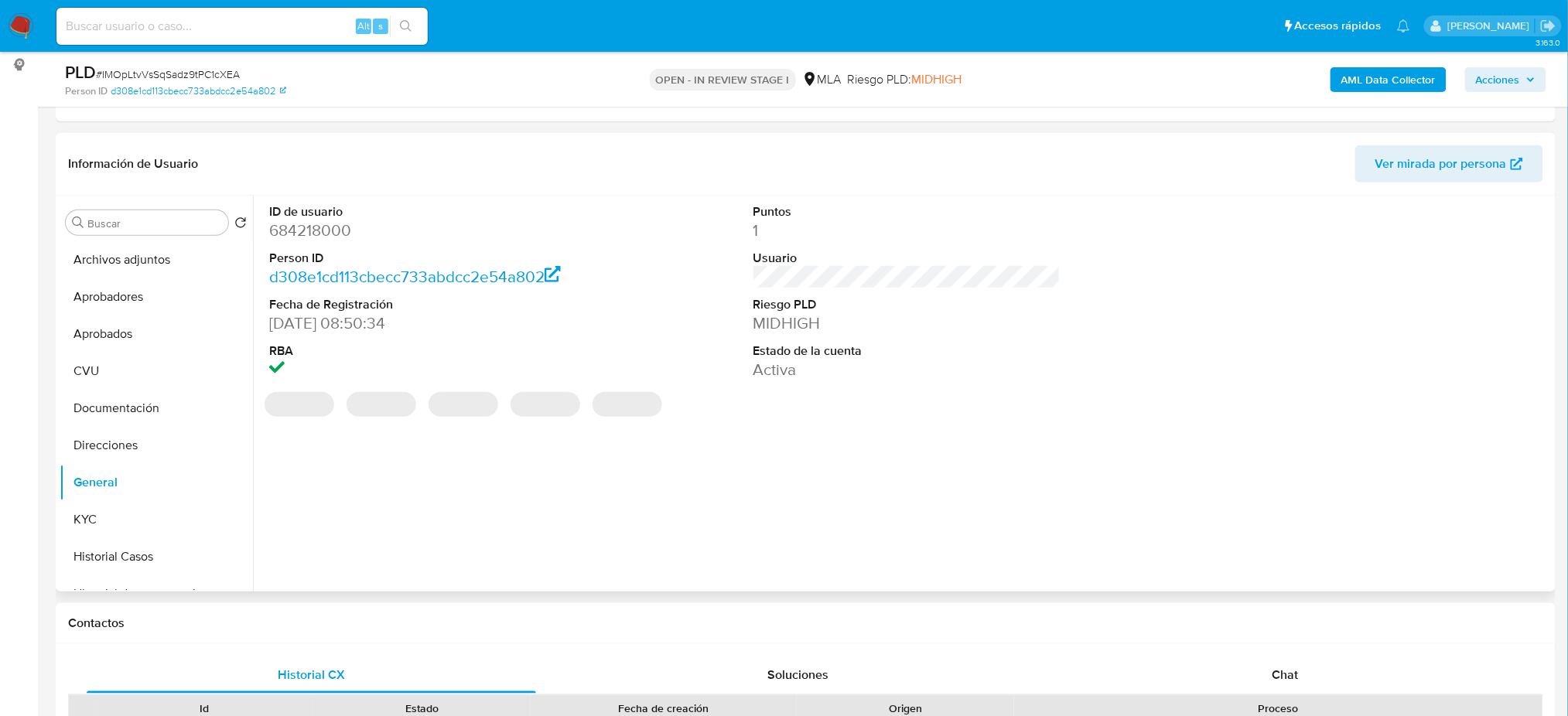
click at [318, 227] on dd "684218000" at bounding box center [423, 231] width 307 height 21
copy dd "684218000"
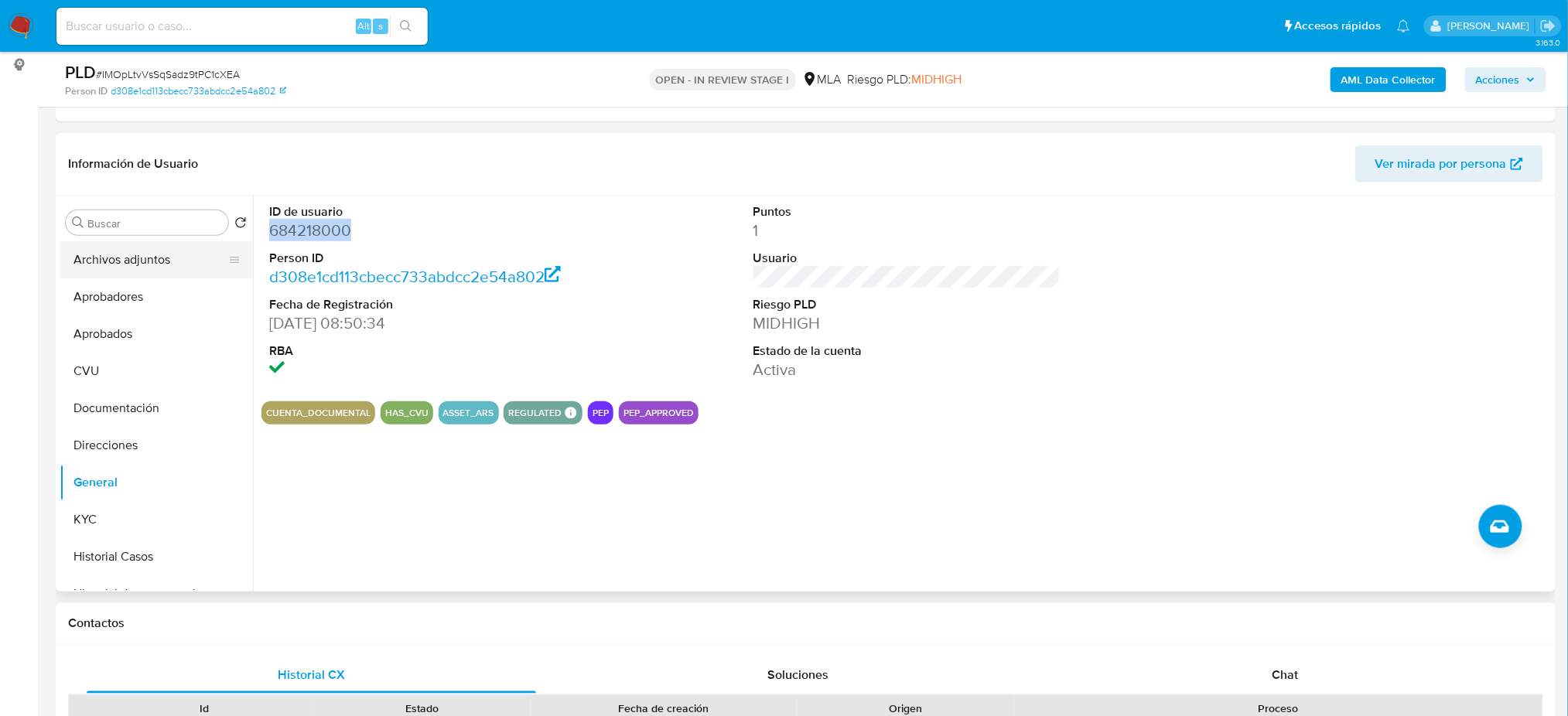
click at [193, 273] on button "Archivos adjuntos" at bounding box center [150, 259] width 181 height 37
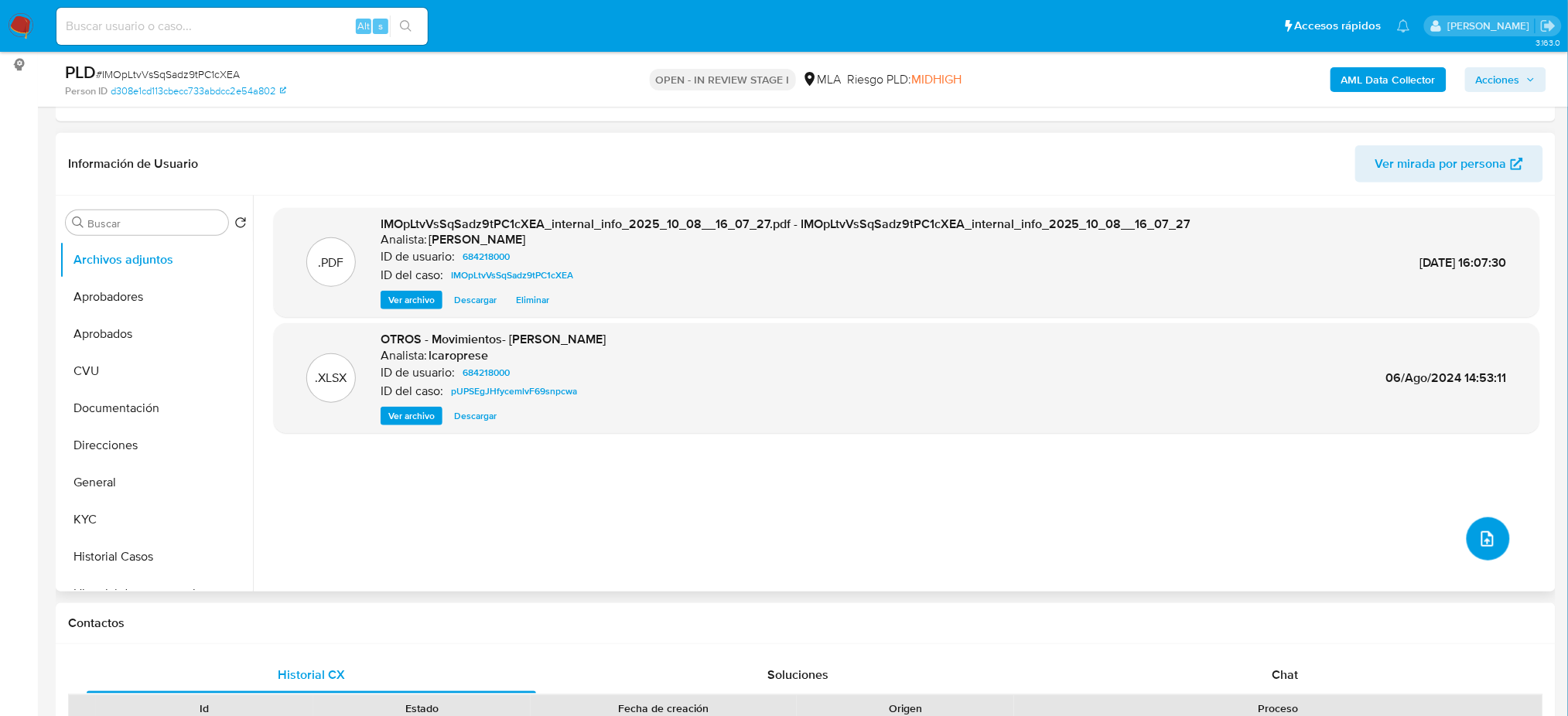
click at [1494, 546] on button "upload-file" at bounding box center [1488, 539] width 44 height 44
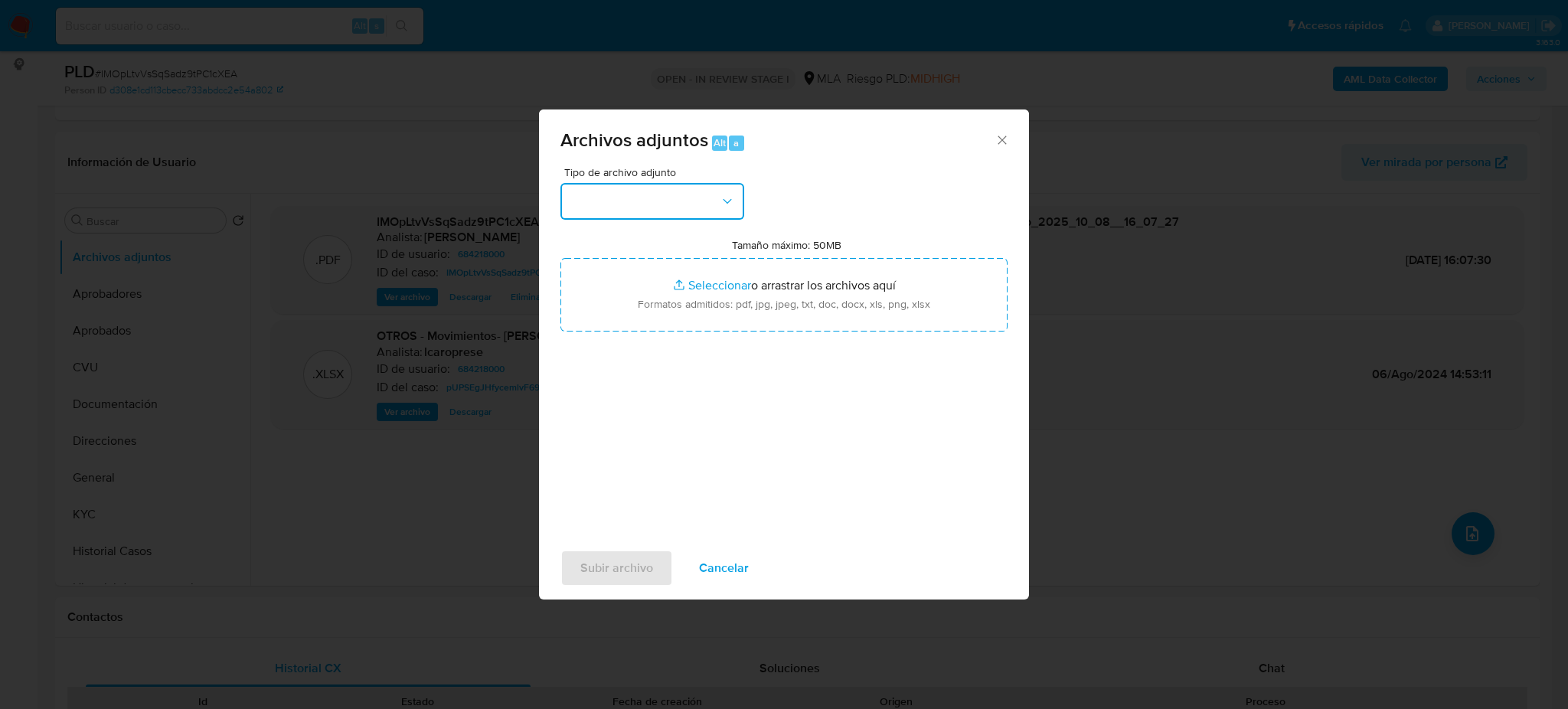
click at [696, 202] on button "button" at bounding box center [653, 201] width 184 height 37
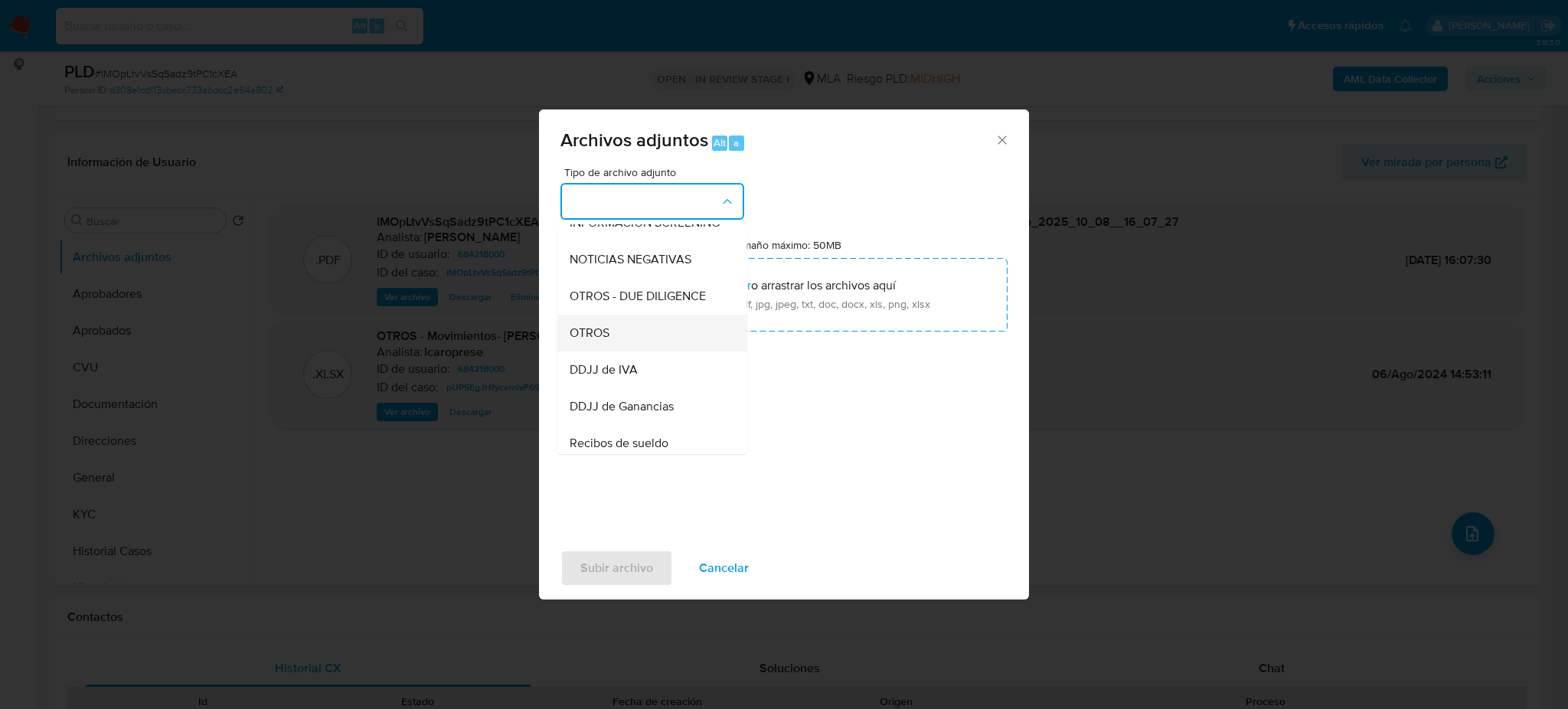
click at [639, 341] on div "OTROS" at bounding box center [648, 333] width 156 height 37
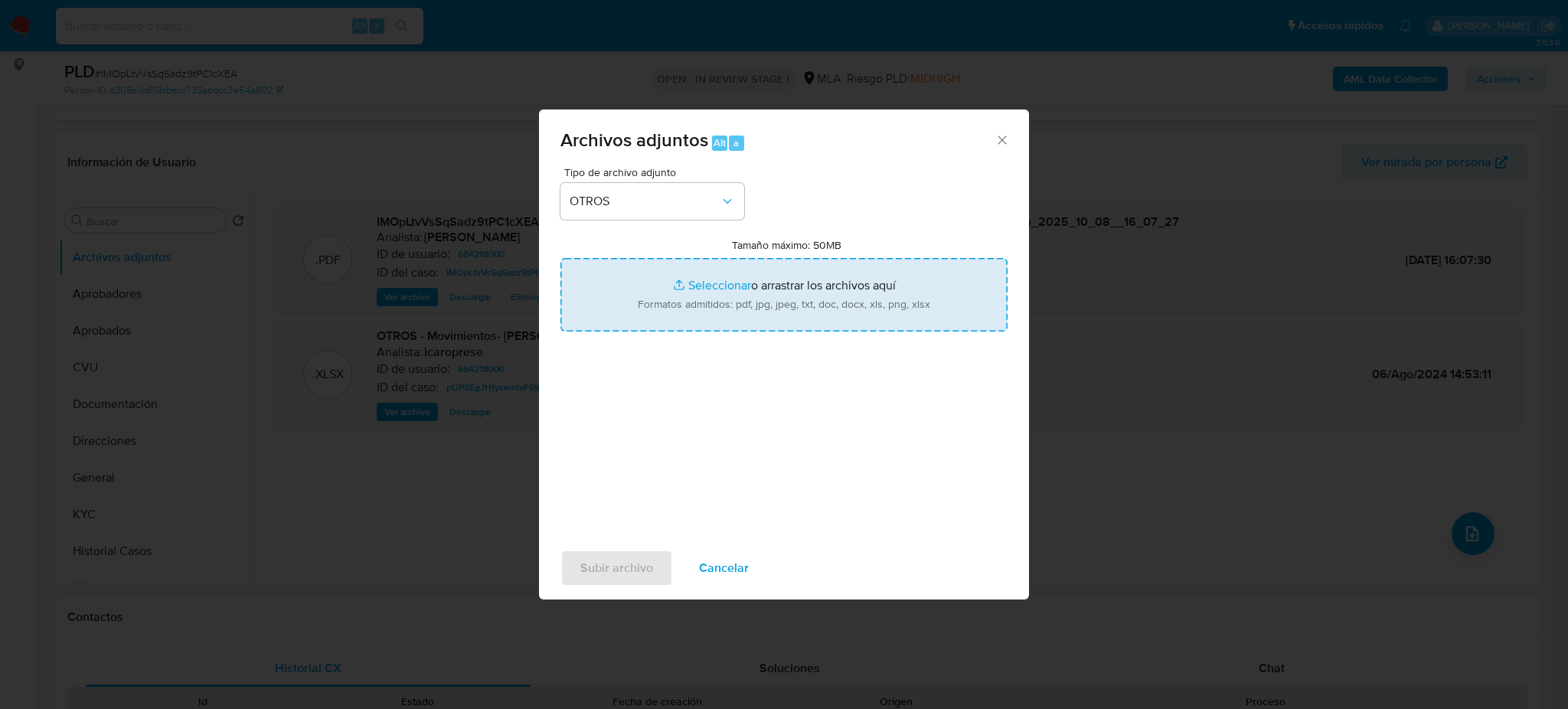
click at [693, 298] on input "Tamaño máximo: 50MB Seleccionar archivos" at bounding box center [784, 294] width 447 height 73
type input "C:\fakepath\Caselog IMOpLtvVsSqSadz9tPC1cXEA_2025_09_17_12_43_54.docx"
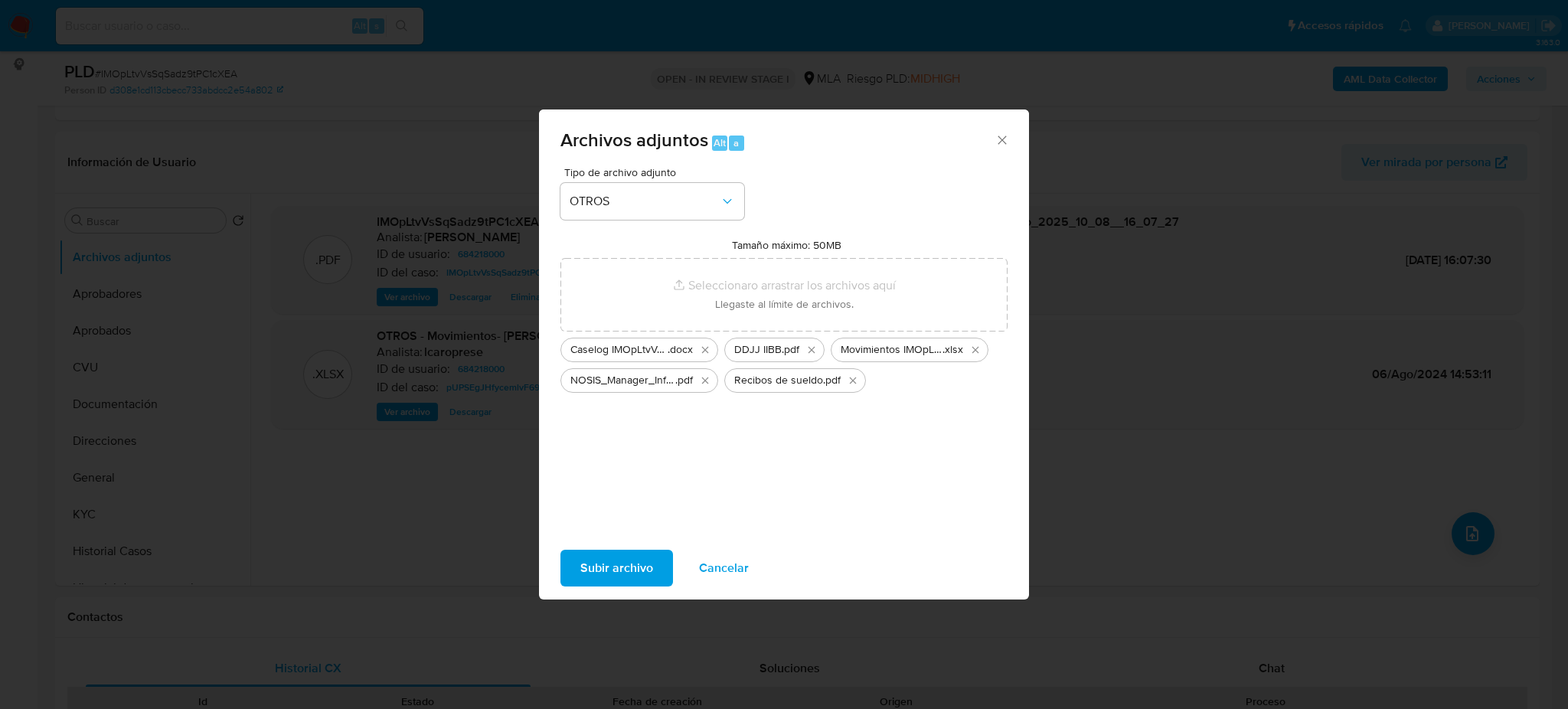
click at [578, 576] on button "Subir archivo" at bounding box center [617, 568] width 112 height 37
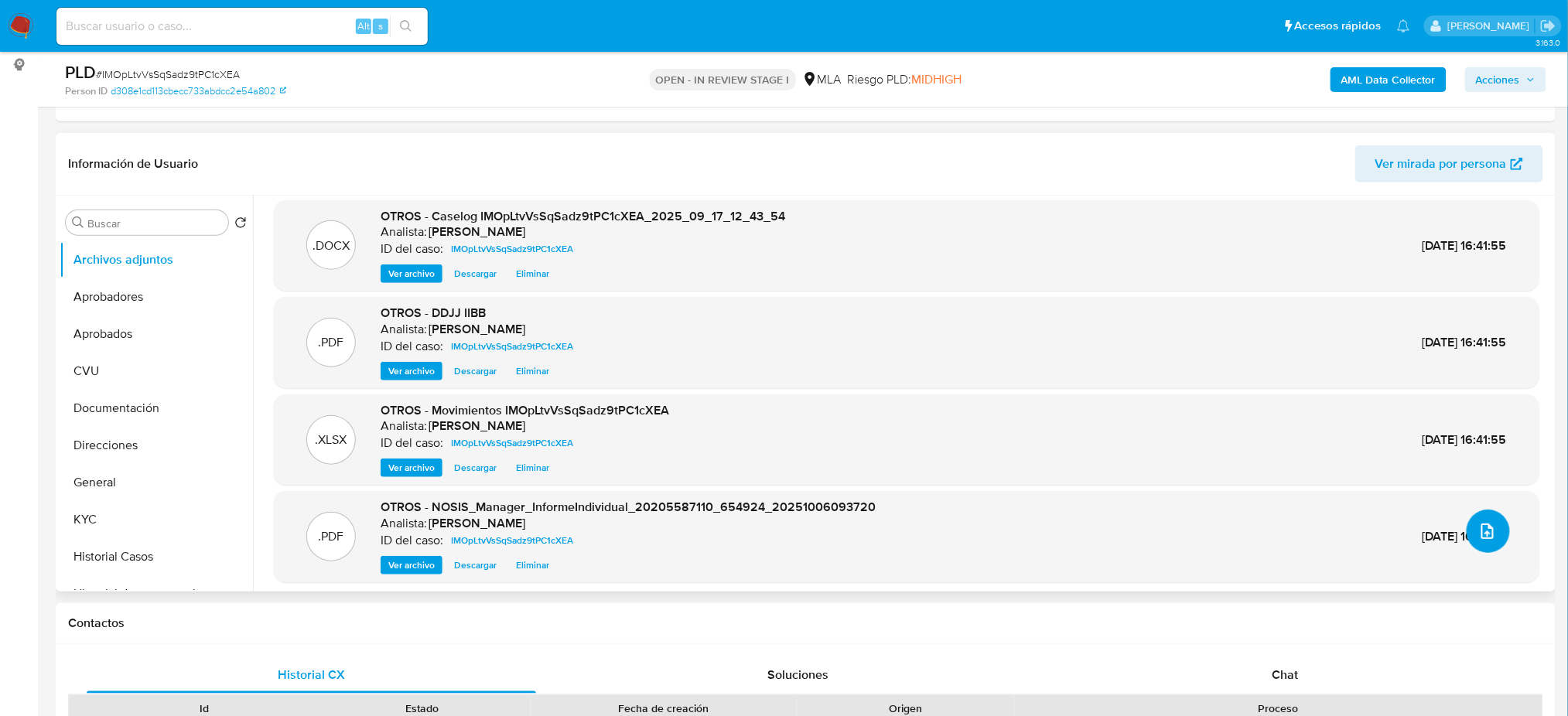
scroll to position [12, 0]
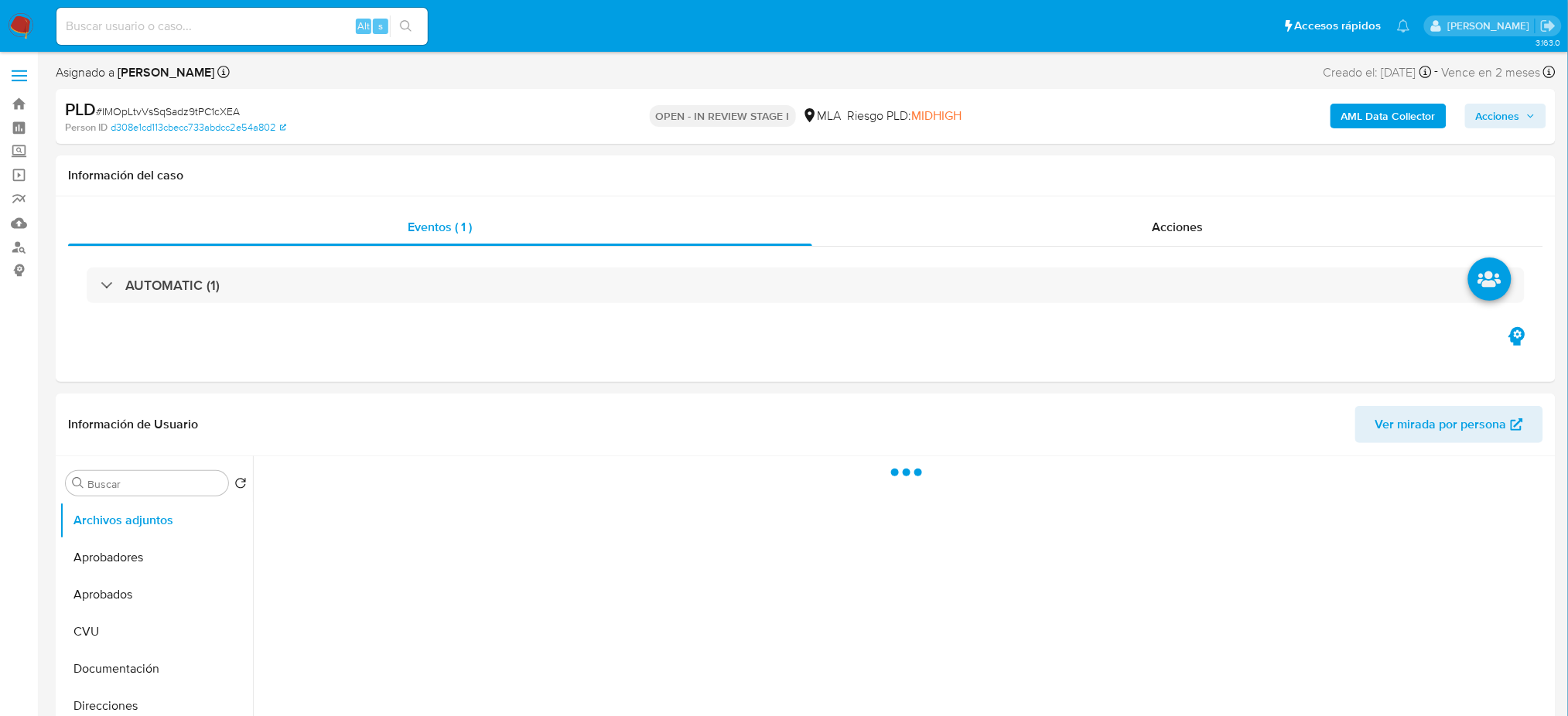
select select "10"
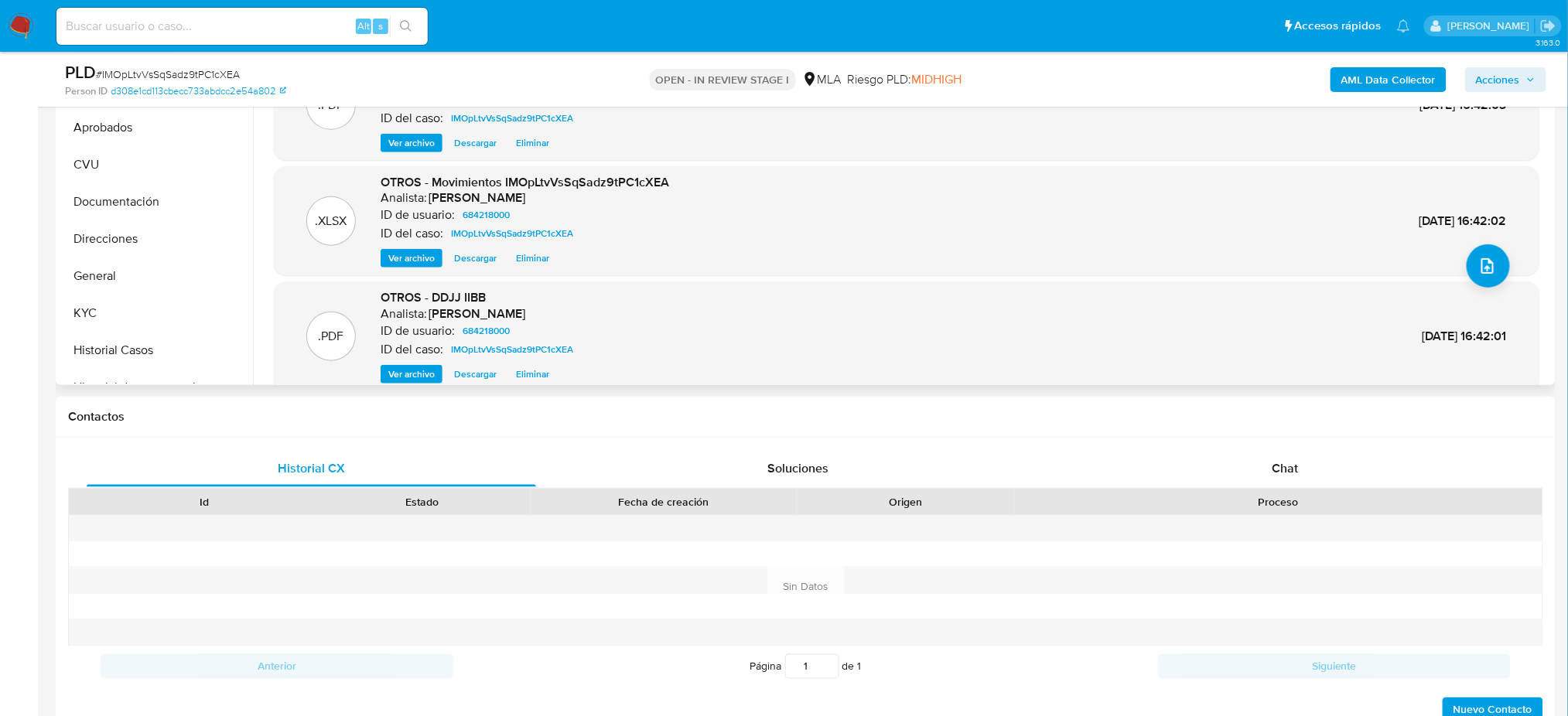
scroll to position [130, 0]
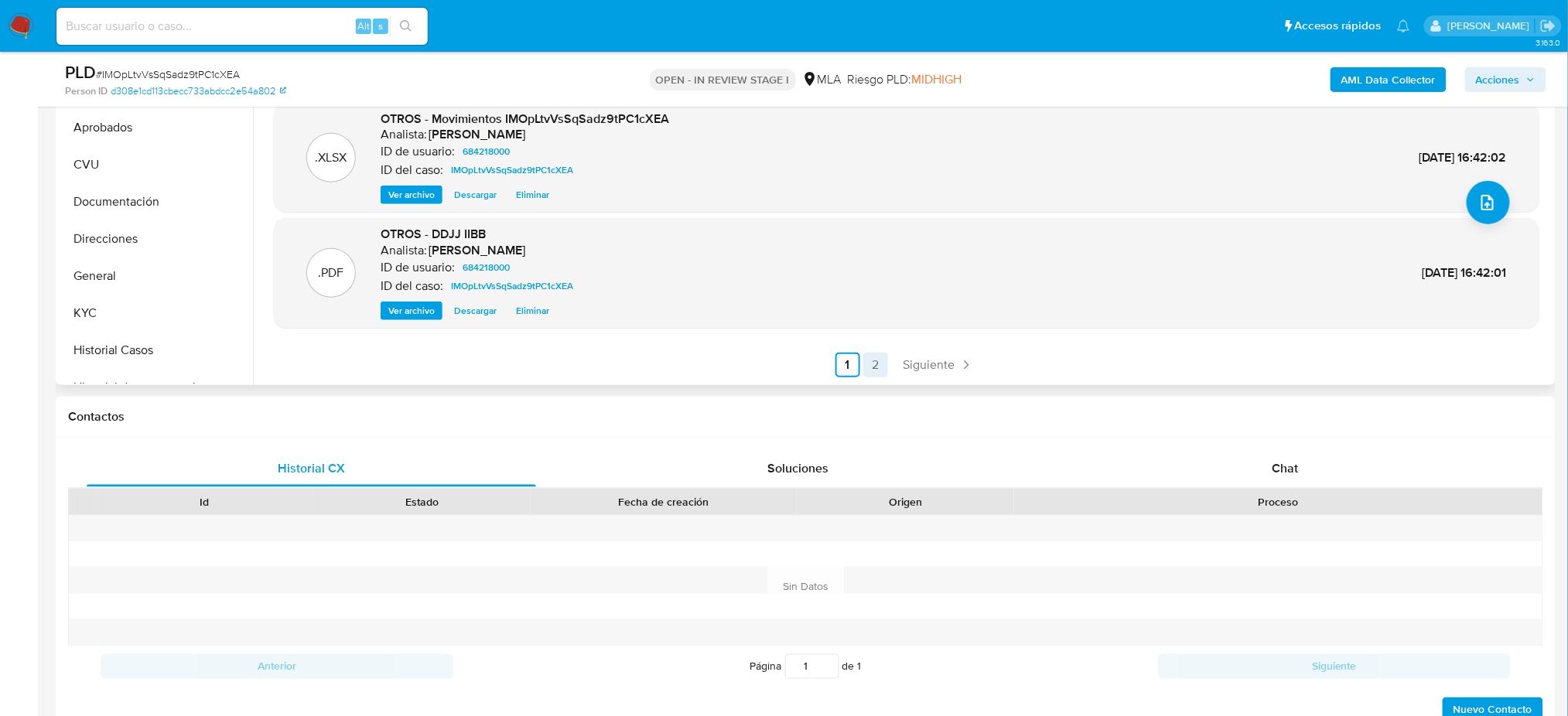
click at [869, 360] on link "2" at bounding box center [875, 365] width 25 height 25
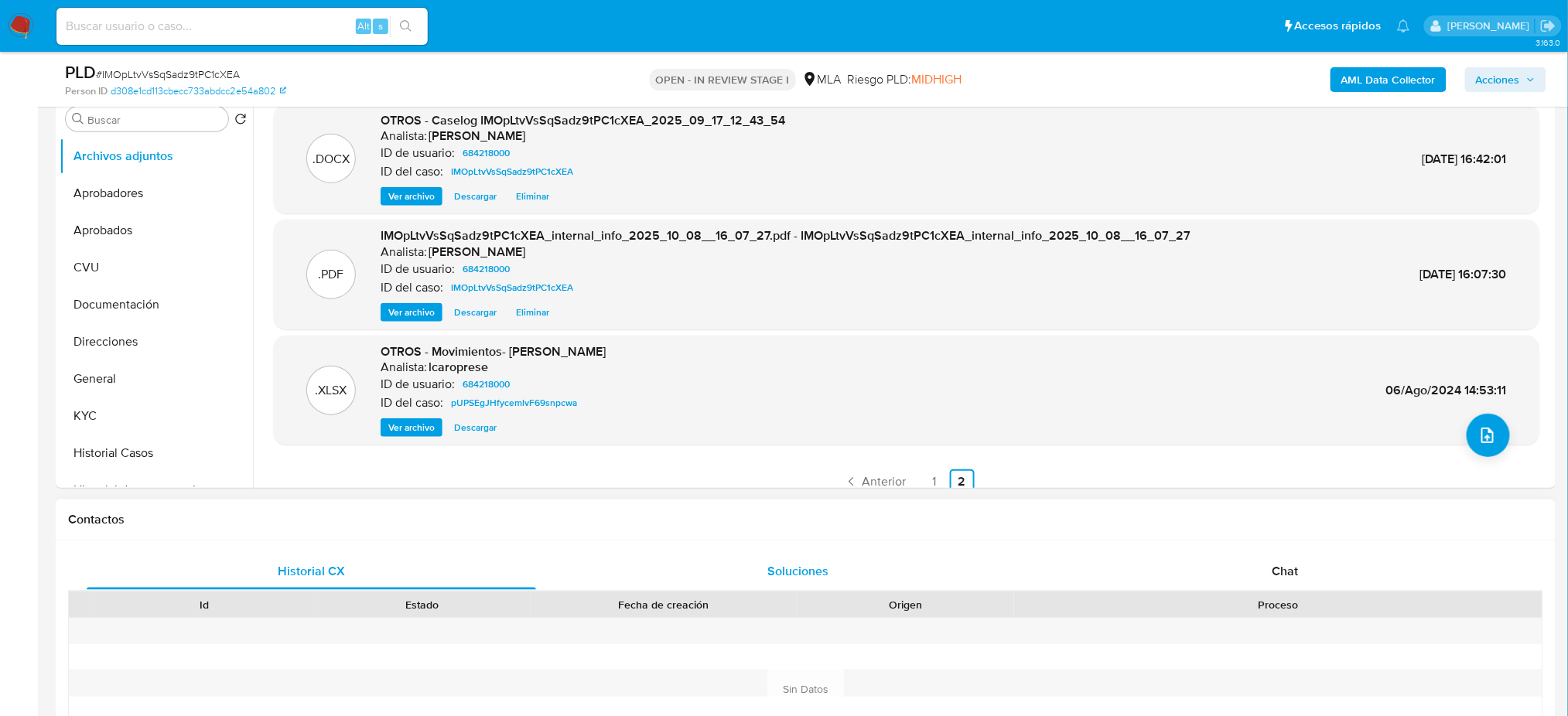
scroll to position [206, 0]
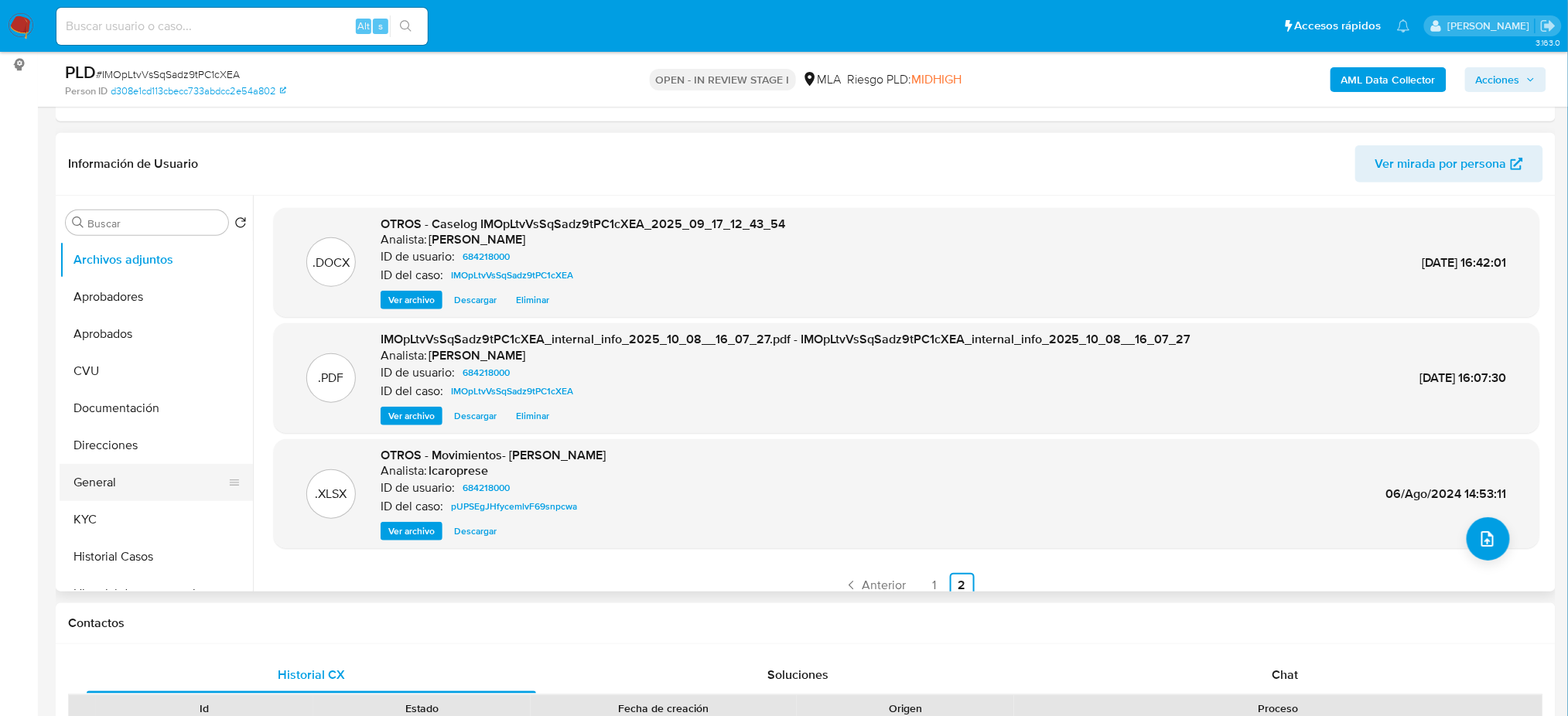
click at [92, 480] on button "General" at bounding box center [150, 482] width 181 height 37
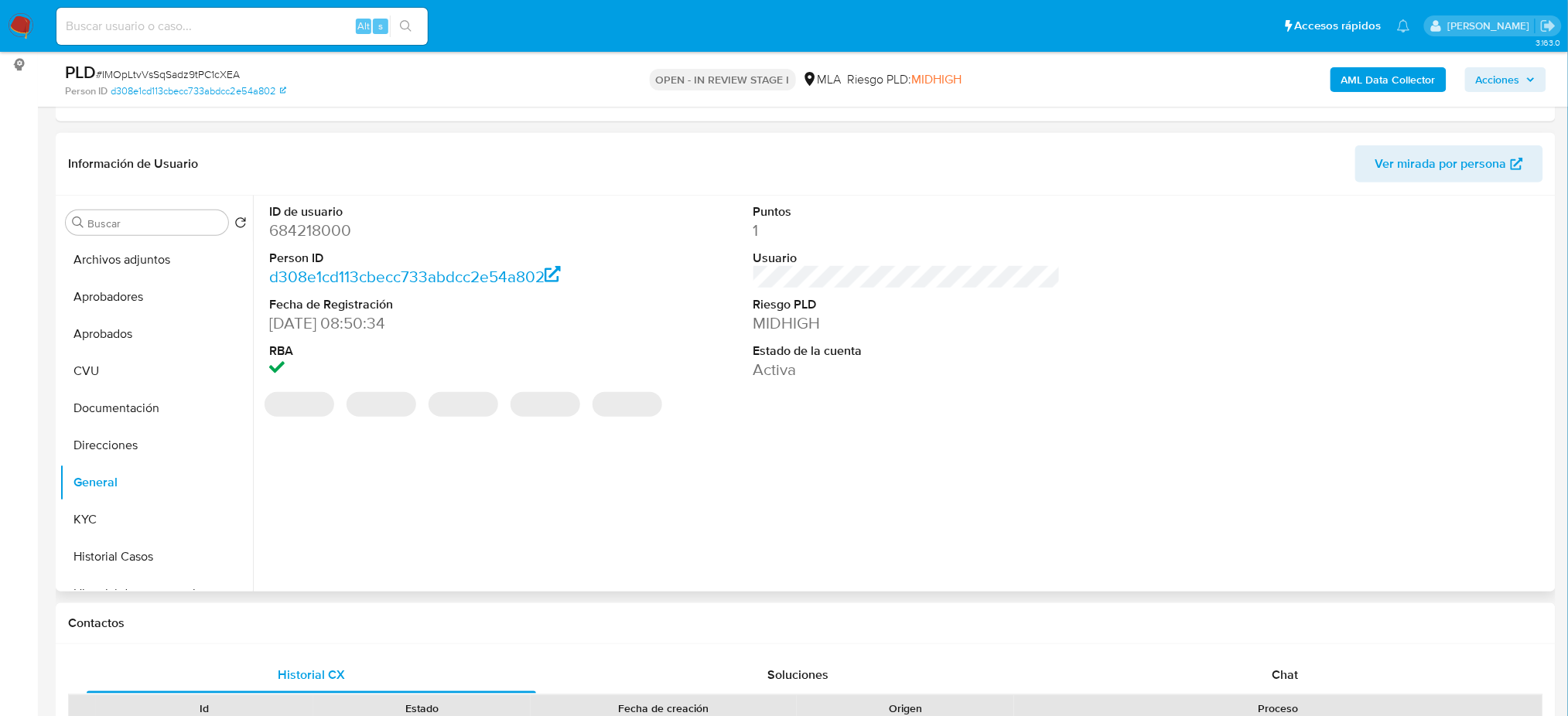
click at [314, 234] on dd "684218000" at bounding box center [423, 231] width 307 height 21
copy dd "684218000"
click at [1524, 79] on span "Acciones" at bounding box center [1505, 80] width 60 height 21
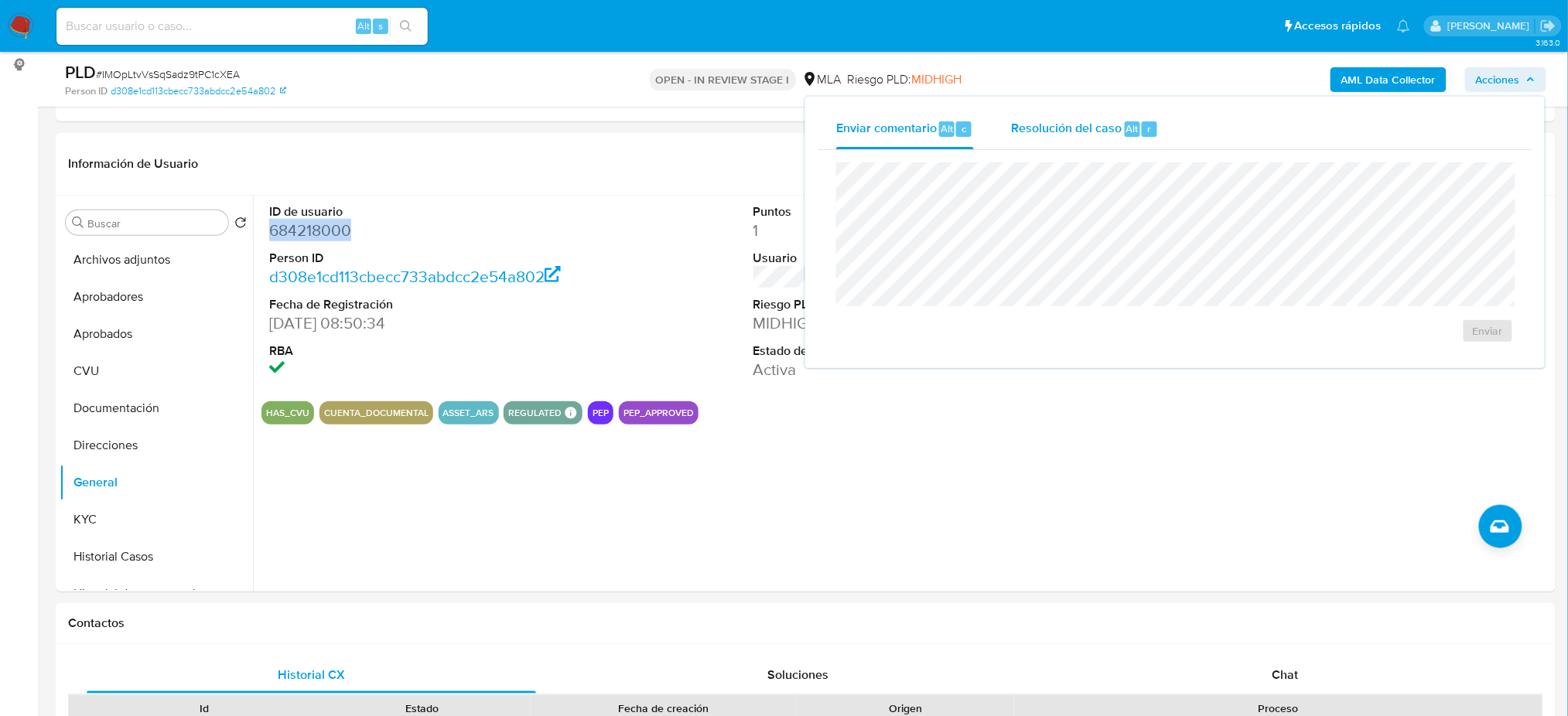
click at [1016, 119] on span "Resolución del caso" at bounding box center [1066, 128] width 111 height 18
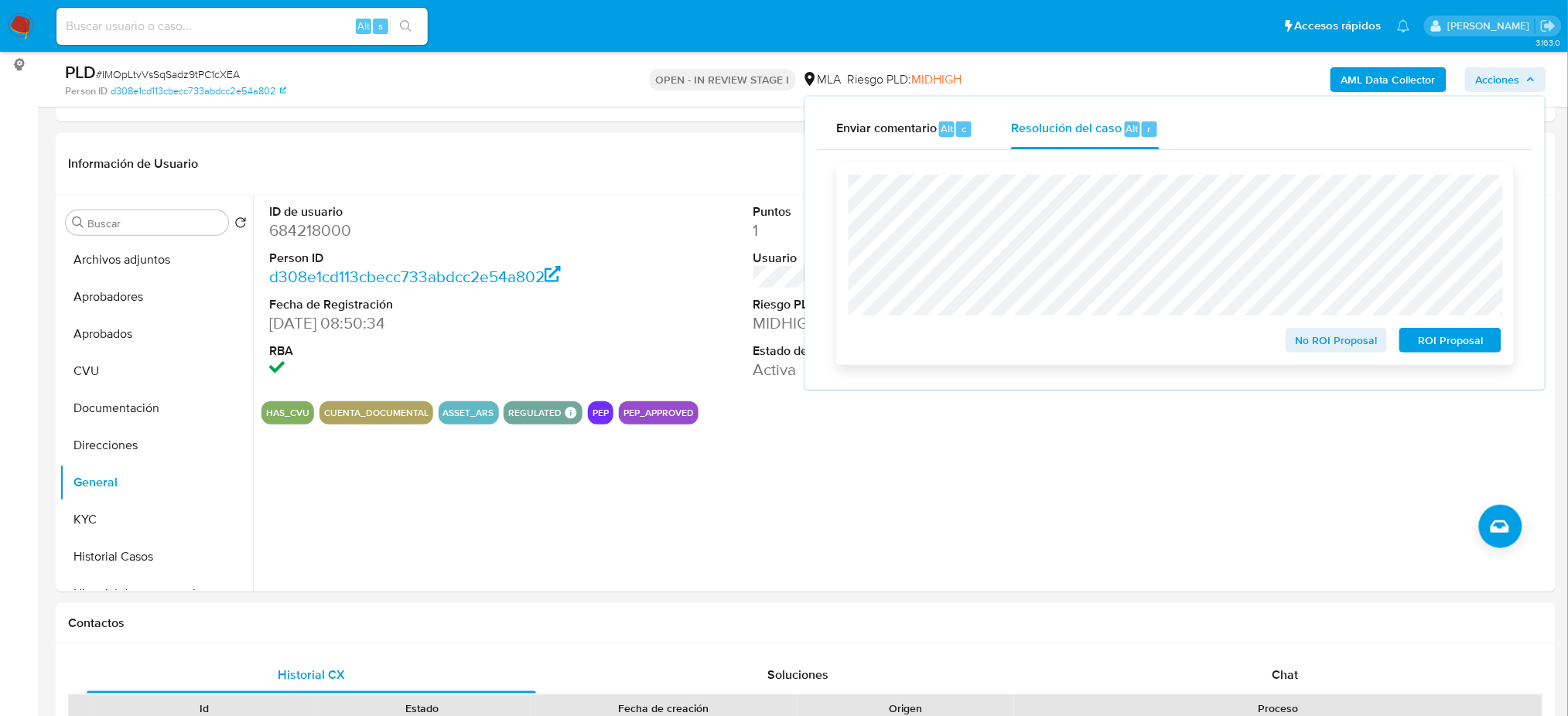
click at [1307, 338] on span "No ROI Proposal" at bounding box center [1336, 340] width 80 height 21
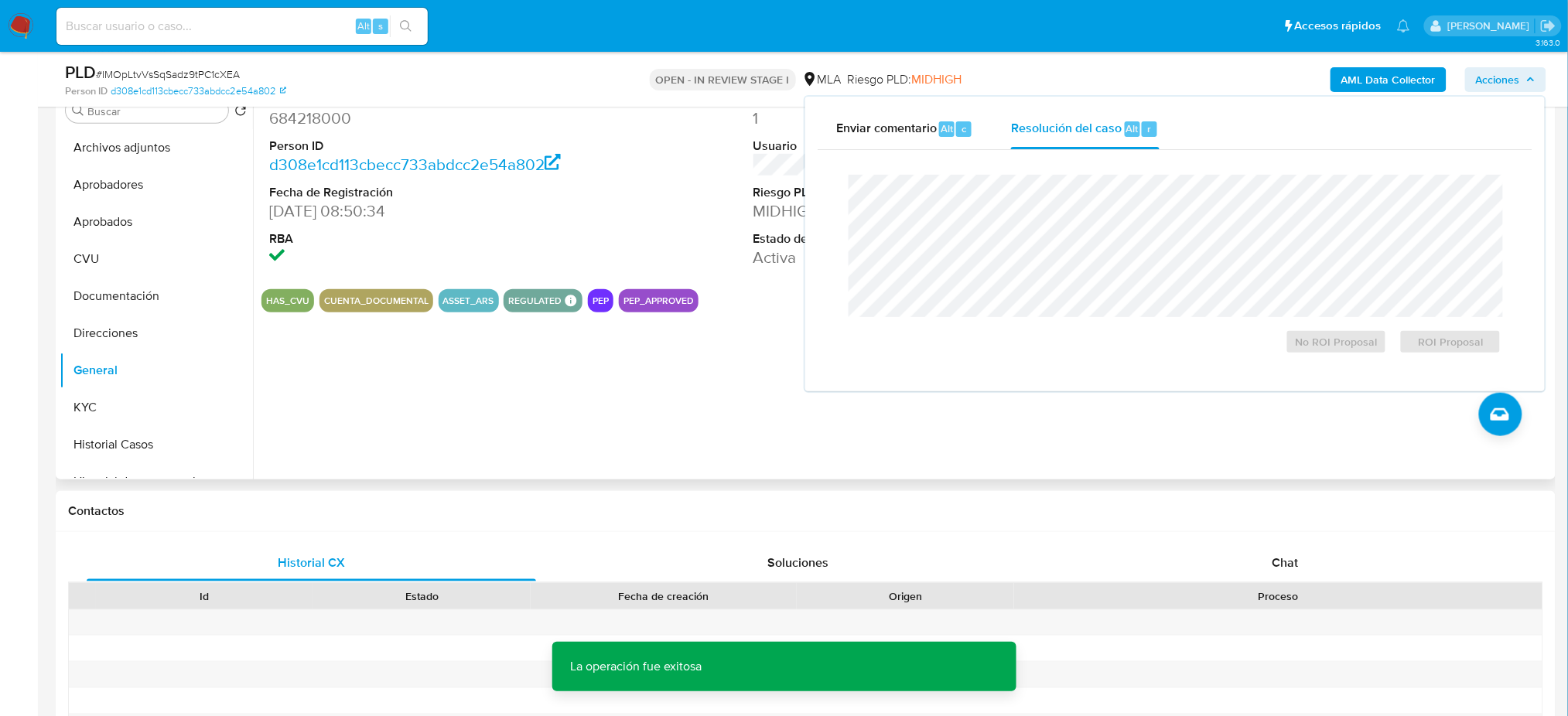
scroll to position [310, 0]
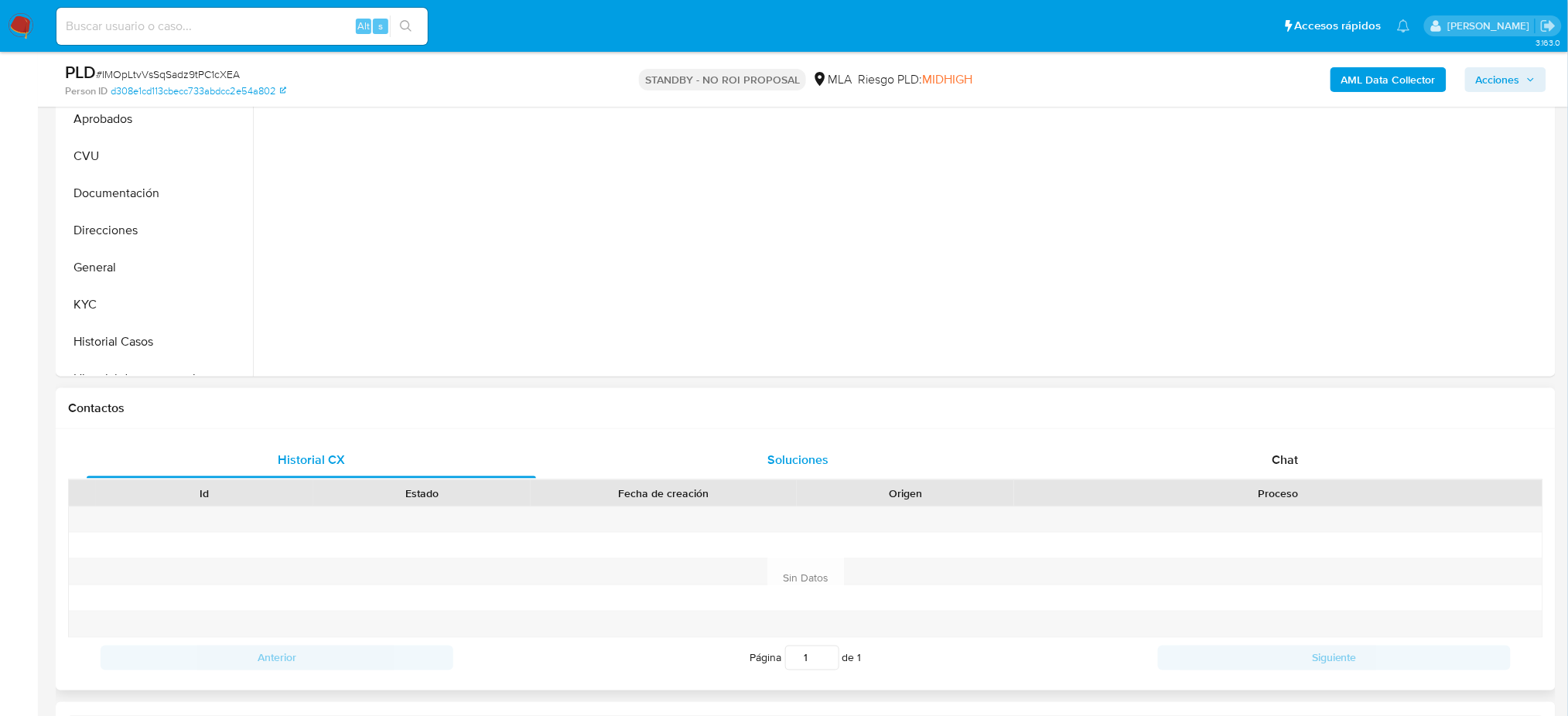
scroll to position [515, 0]
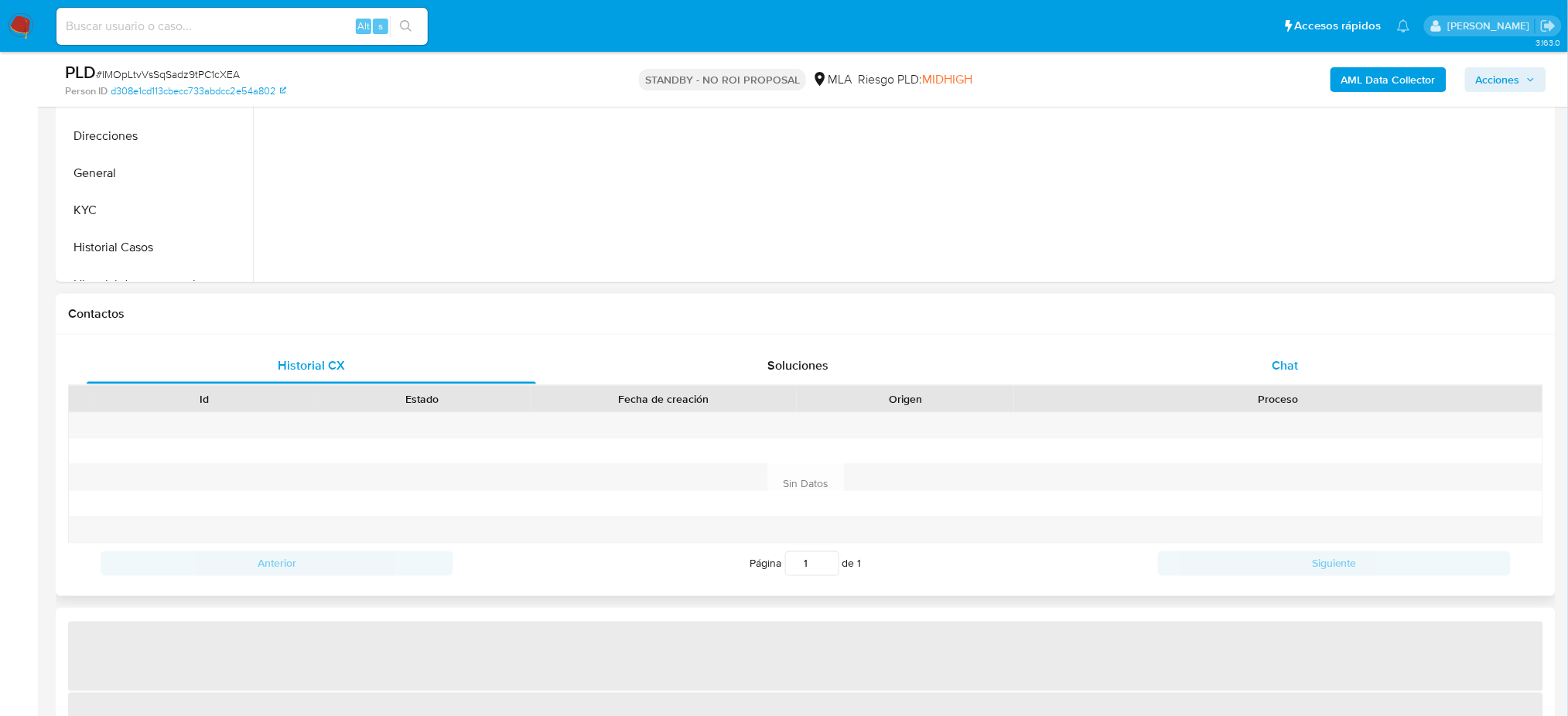
click at [1305, 356] on div "Chat" at bounding box center [1285, 365] width 449 height 37
select select "10"
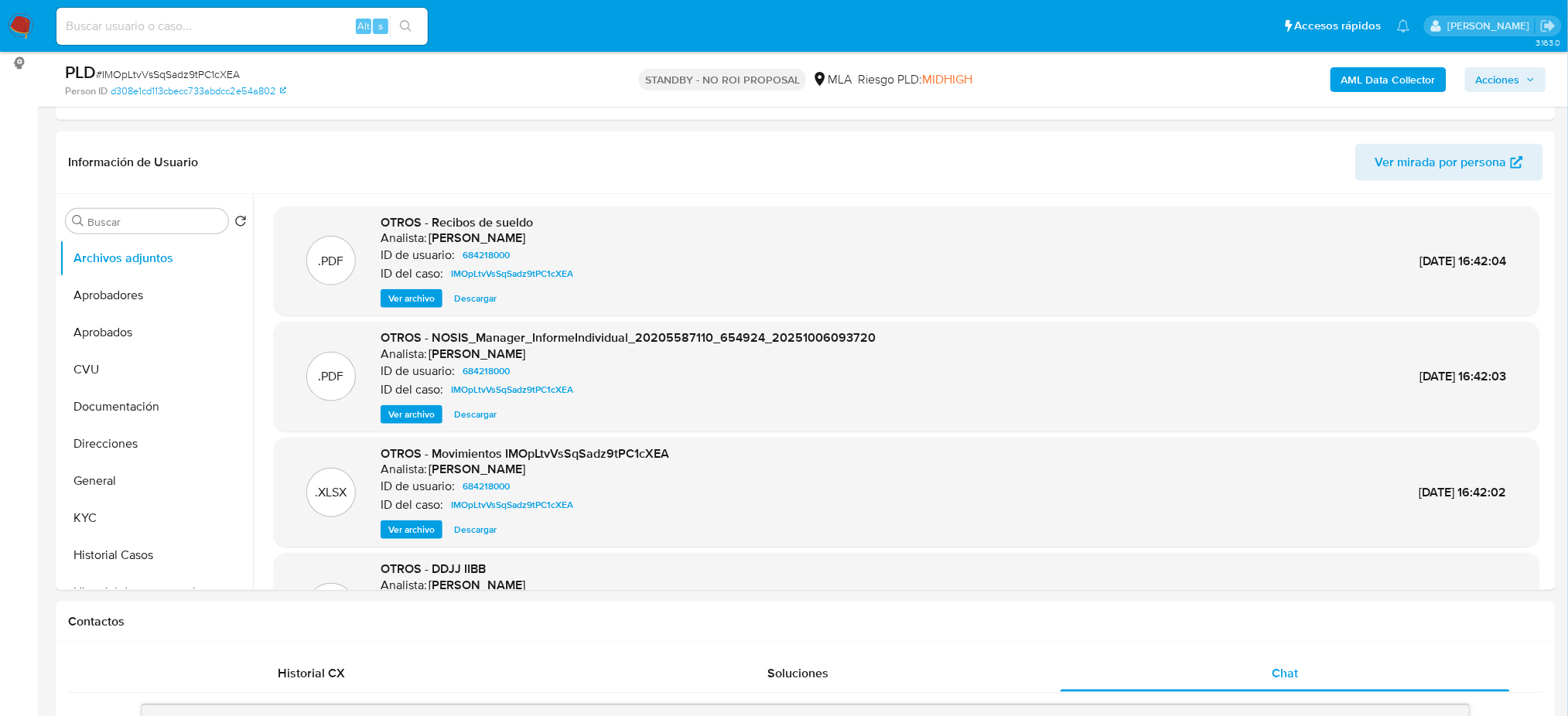
scroll to position [206, 0]
click at [98, 34] on input at bounding box center [242, 26] width 371 height 20
paste input "jVGv6cp0dyekDMgC5SmJdgN7"
type input "jVGv6cp0dyekDMgC5SmJdgN7"
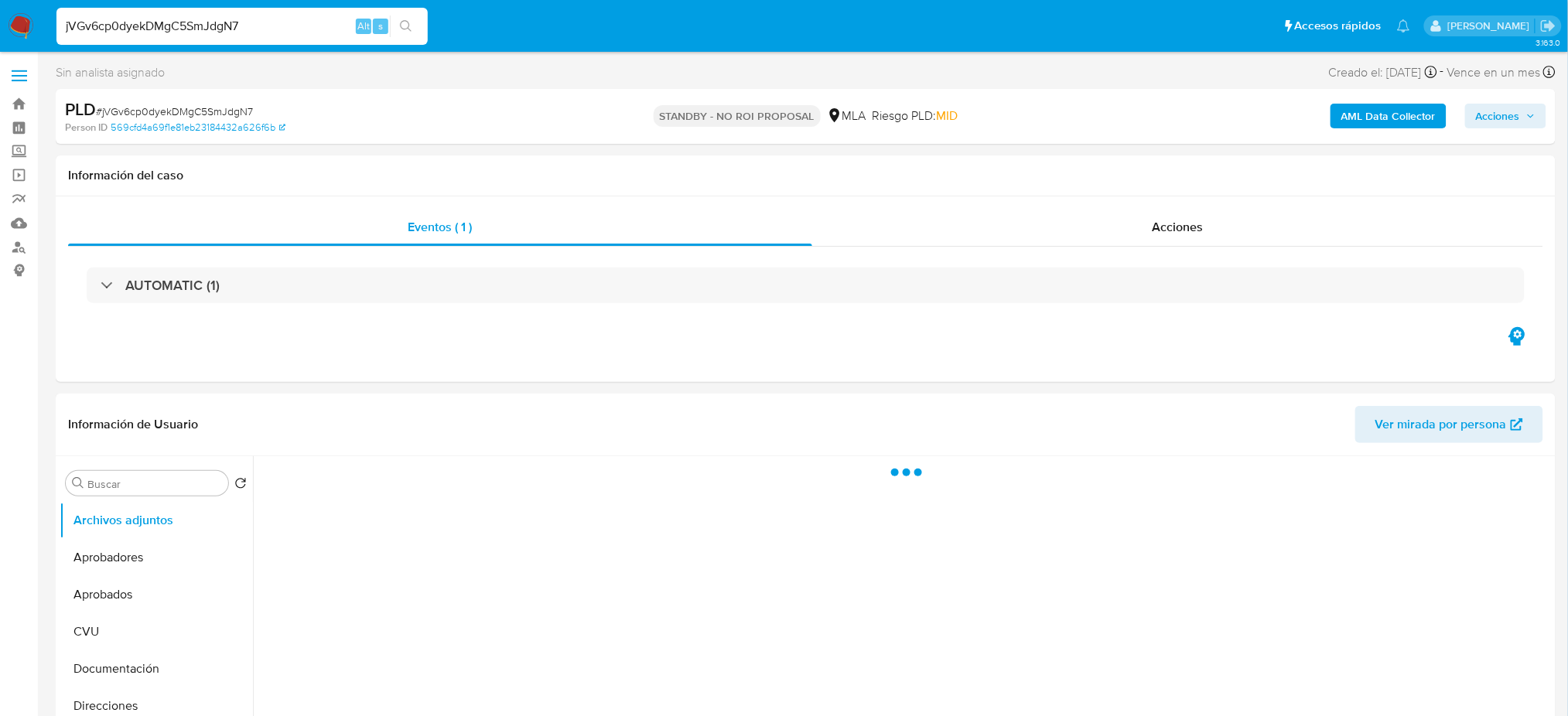
click at [20, 20] on img at bounding box center [21, 26] width 26 height 26
select select "10"
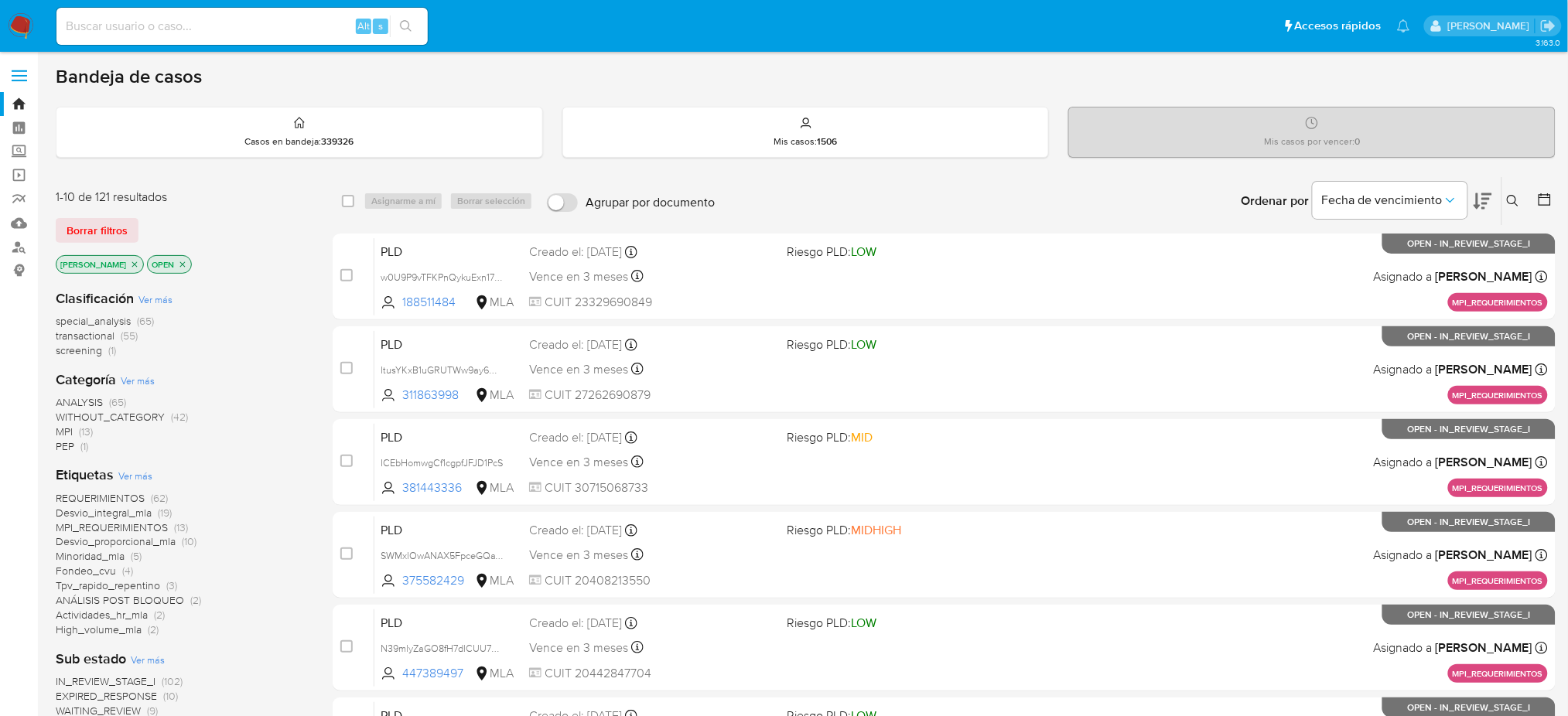
click at [249, 30] on input at bounding box center [242, 26] width 371 height 20
paste input "9GHQMlTtgUYi0yf69q1GJIWA"
type input "9GHQMlTtgUYi0yf69q1GJIWA"
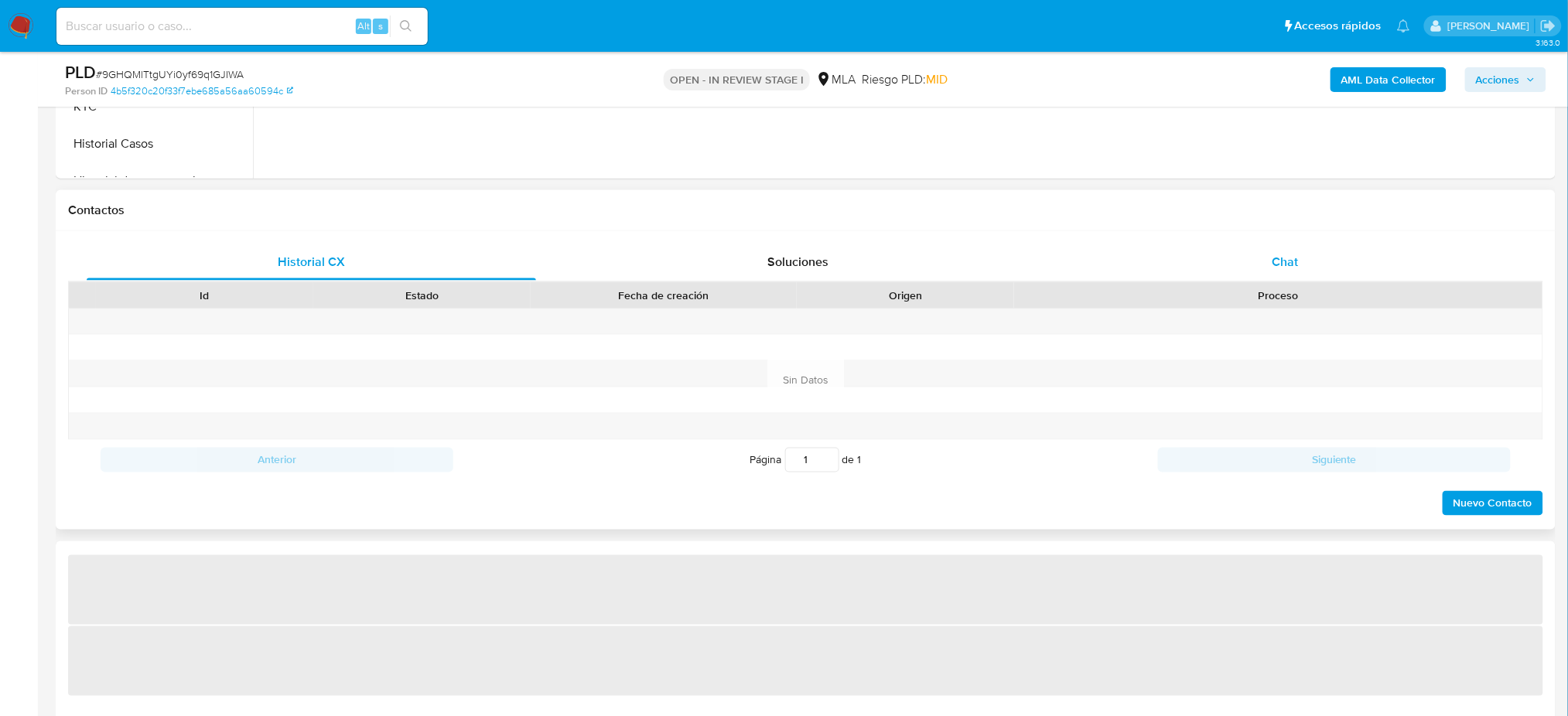
click at [1290, 247] on div "Chat" at bounding box center [1285, 262] width 449 height 37
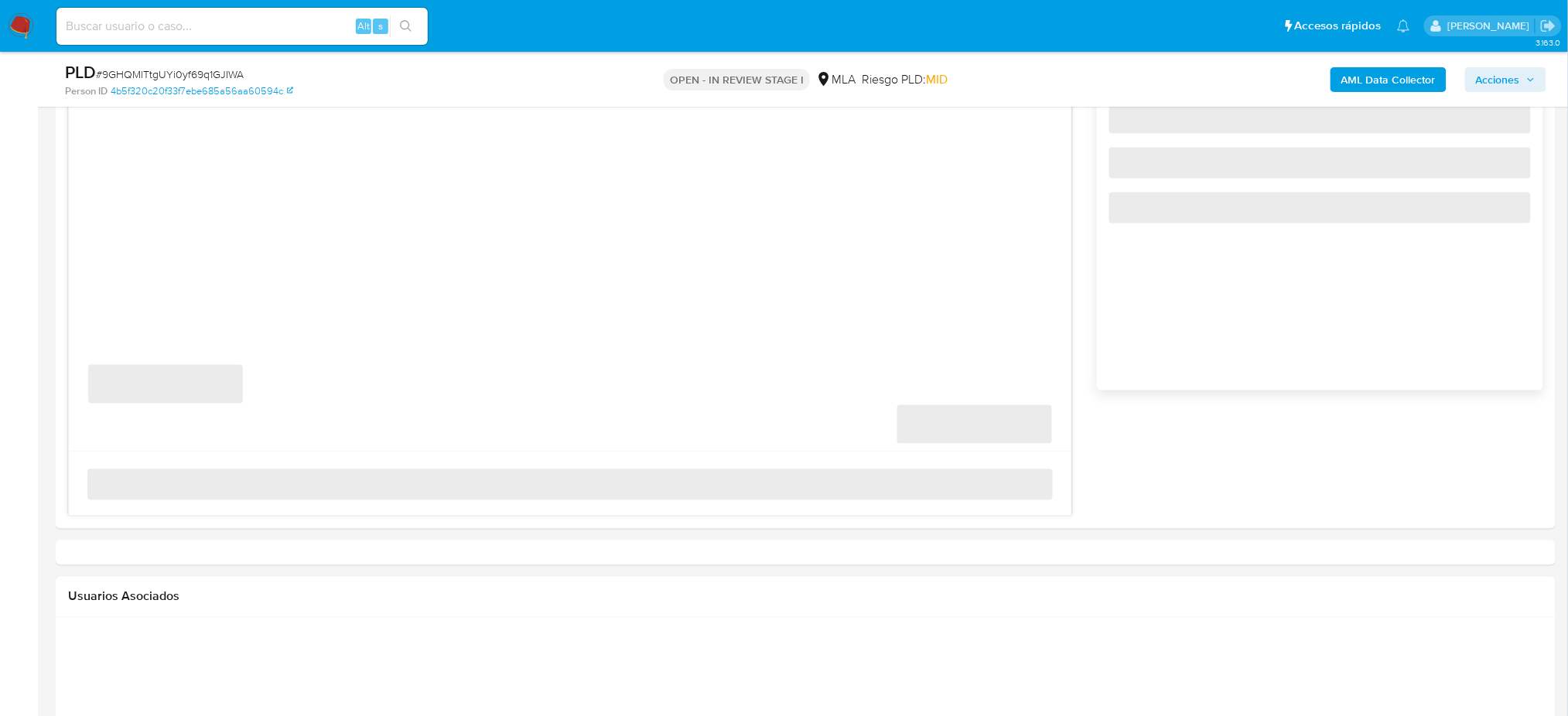
select select "10"
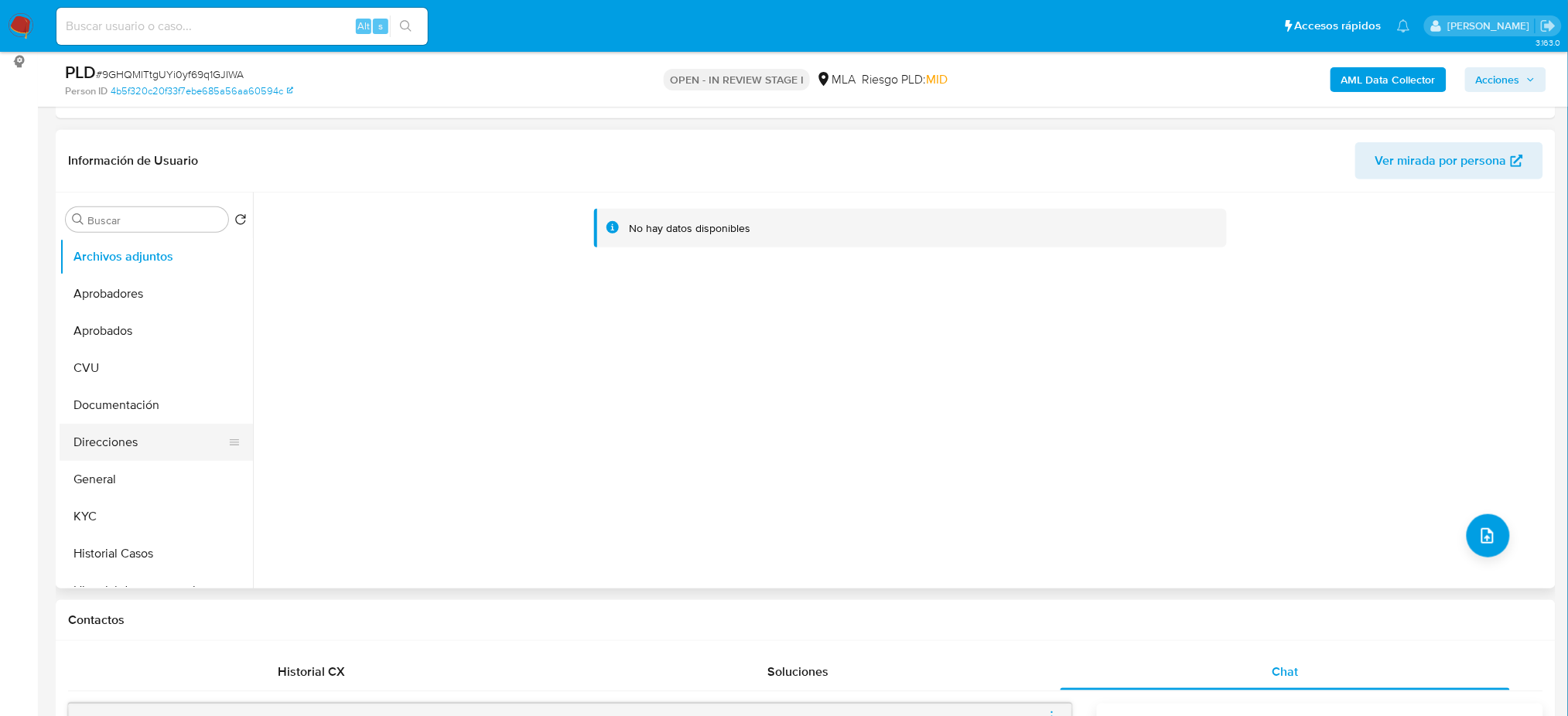
scroll to position [206, 0]
click at [164, 482] on button "General" at bounding box center [150, 482] width 181 height 37
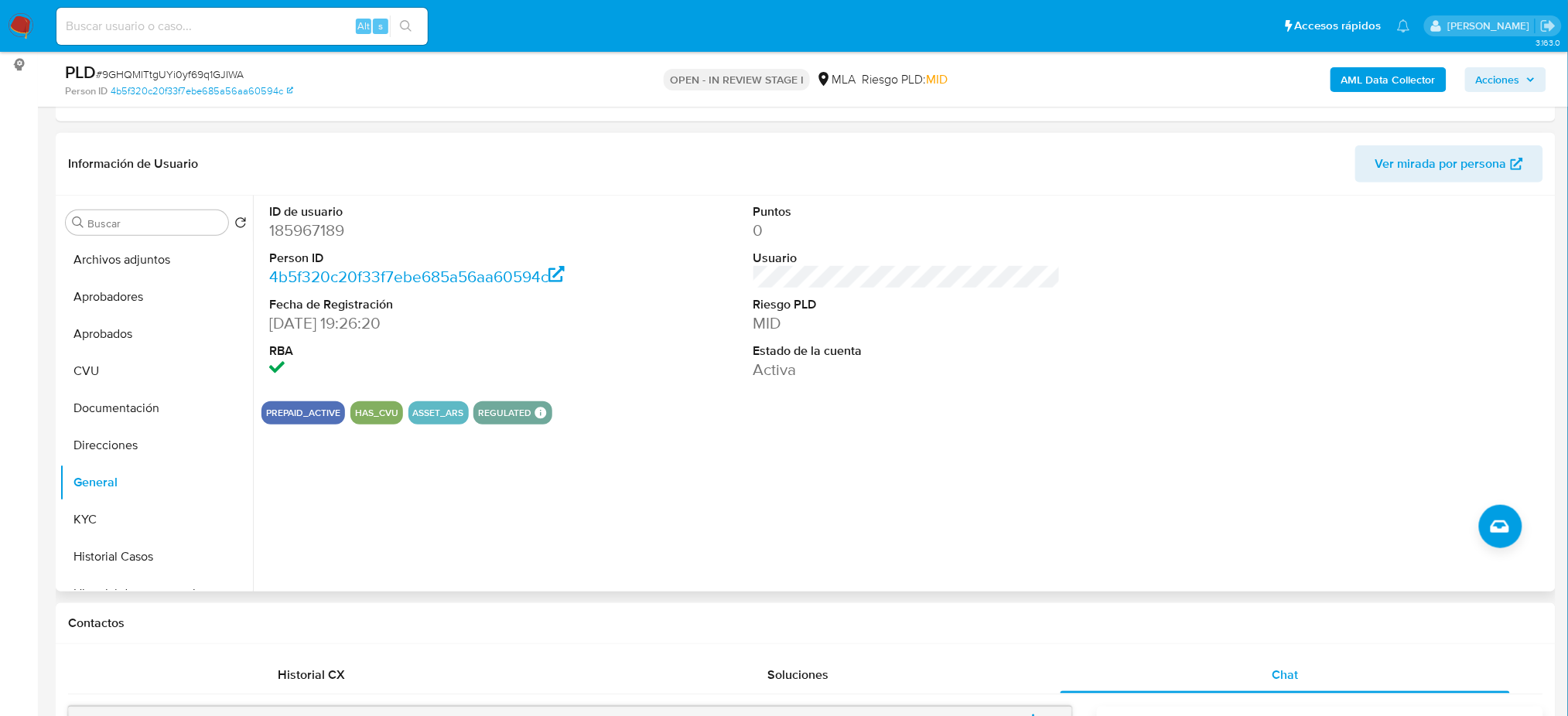
click at [300, 229] on dd "185967189" at bounding box center [423, 231] width 307 height 21
copy dd "185967189"
click at [126, 440] on button "Direcciones" at bounding box center [150, 445] width 181 height 37
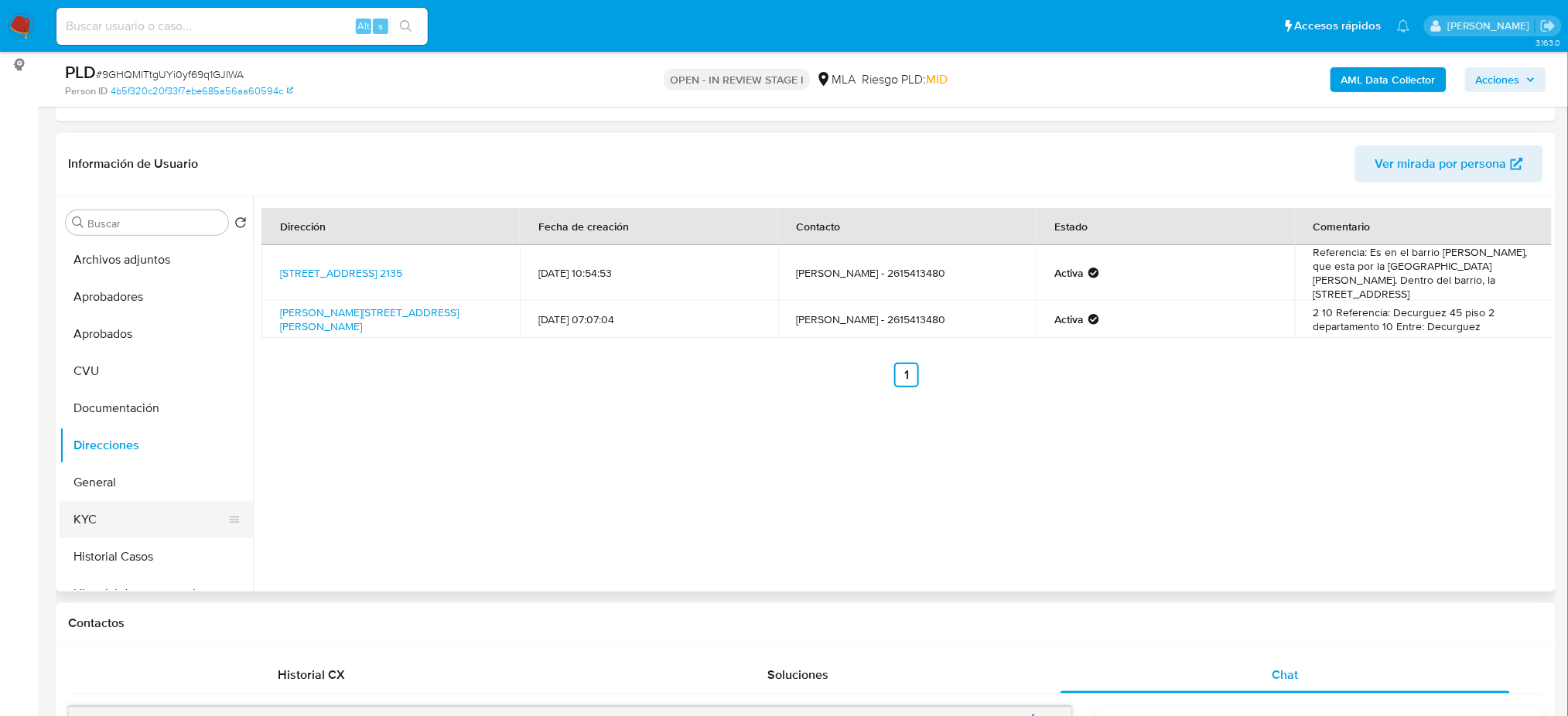
click at [117, 515] on button "KYC" at bounding box center [150, 519] width 181 height 37
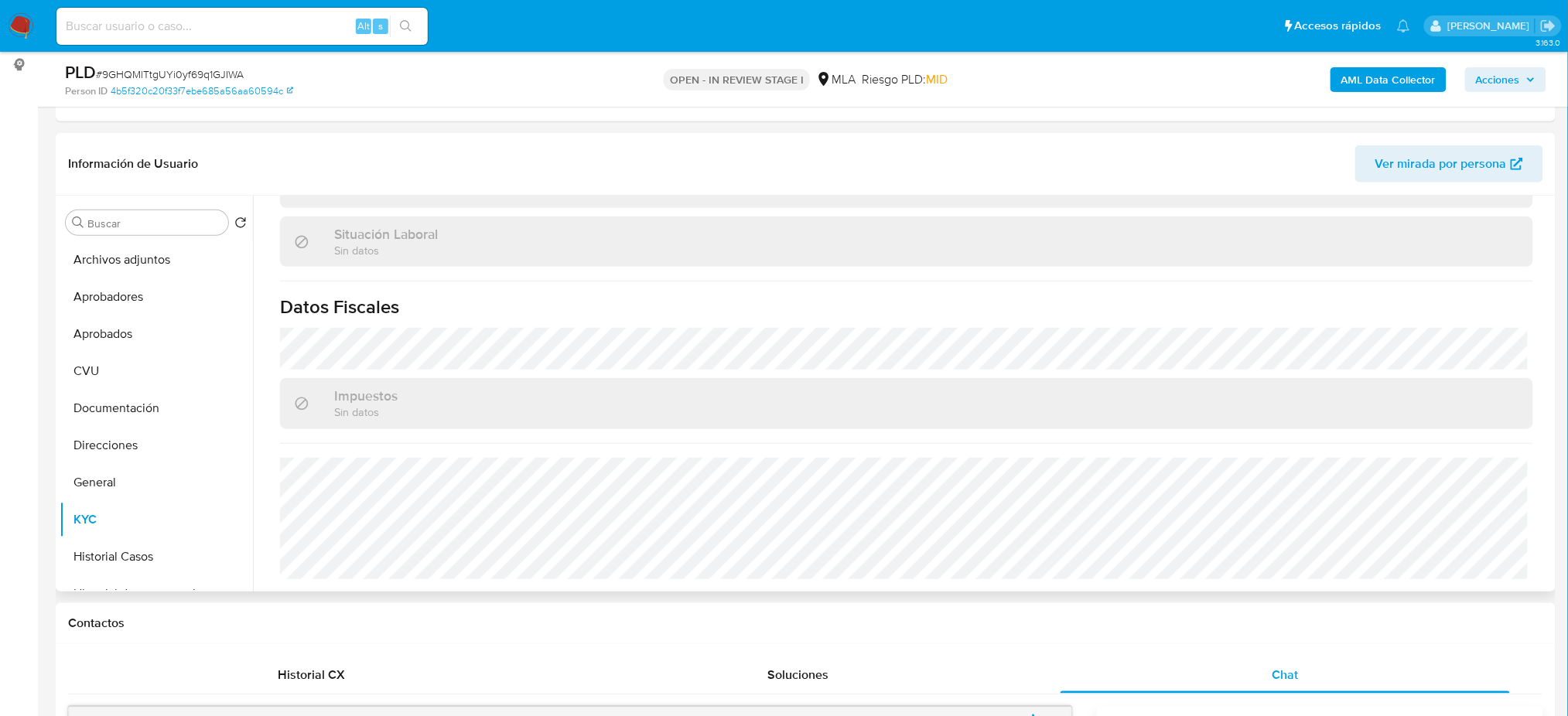
scroll to position [786, 0]
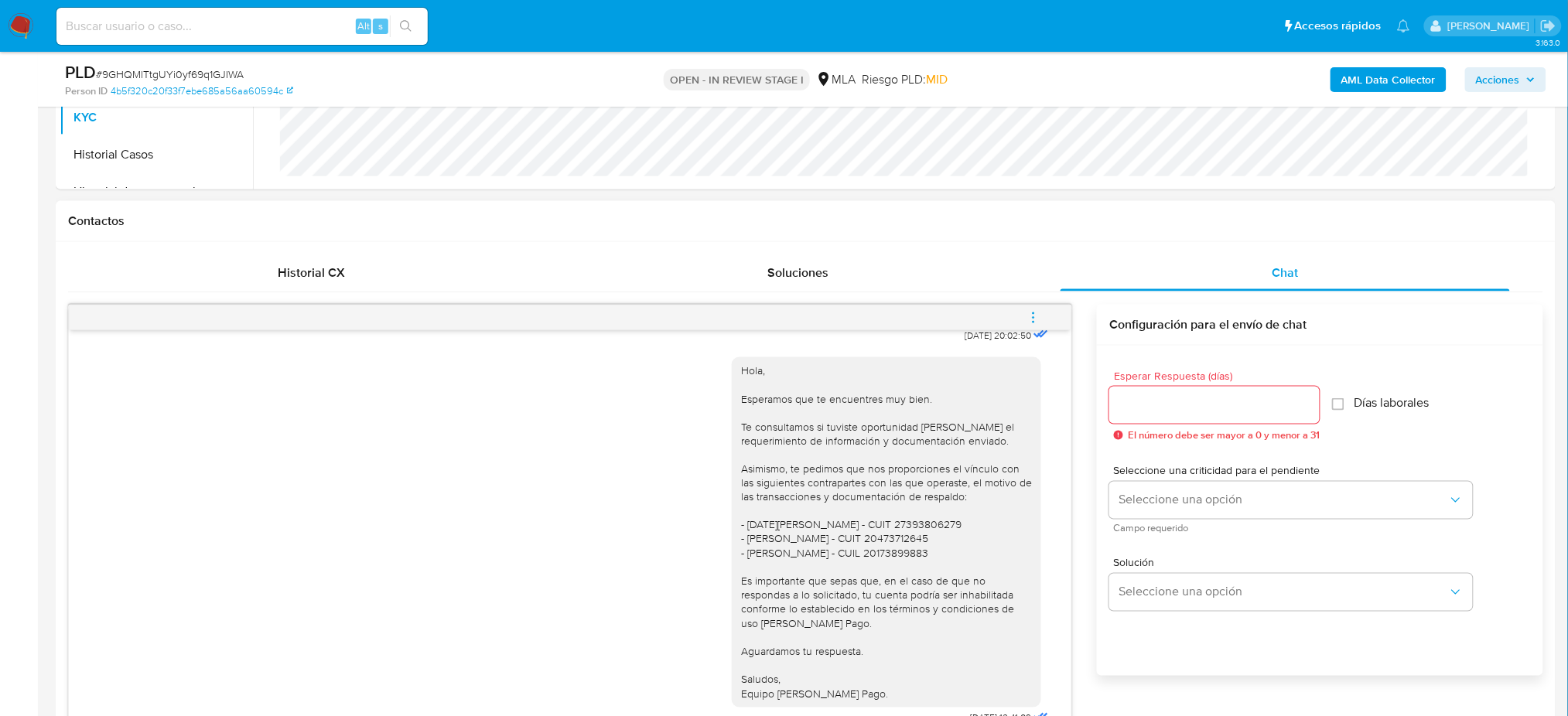
scroll to position [619, 0]
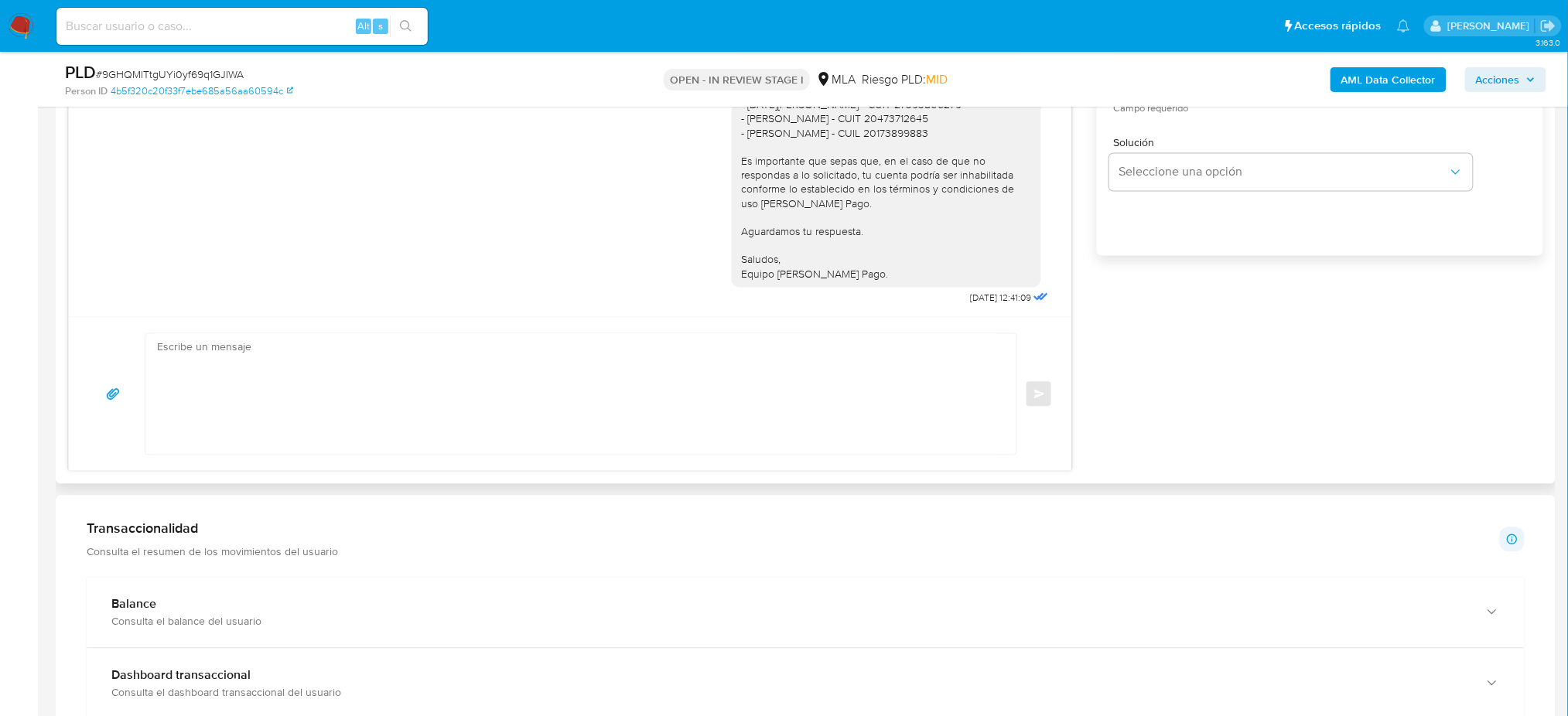
scroll to position [1031, 0]
click at [229, 372] on textarea at bounding box center [576, 391] width 840 height 121
paste textarea "Hola, Esperamos que te encuentres muy bien. Te consultamos si tuviste oportunid…"
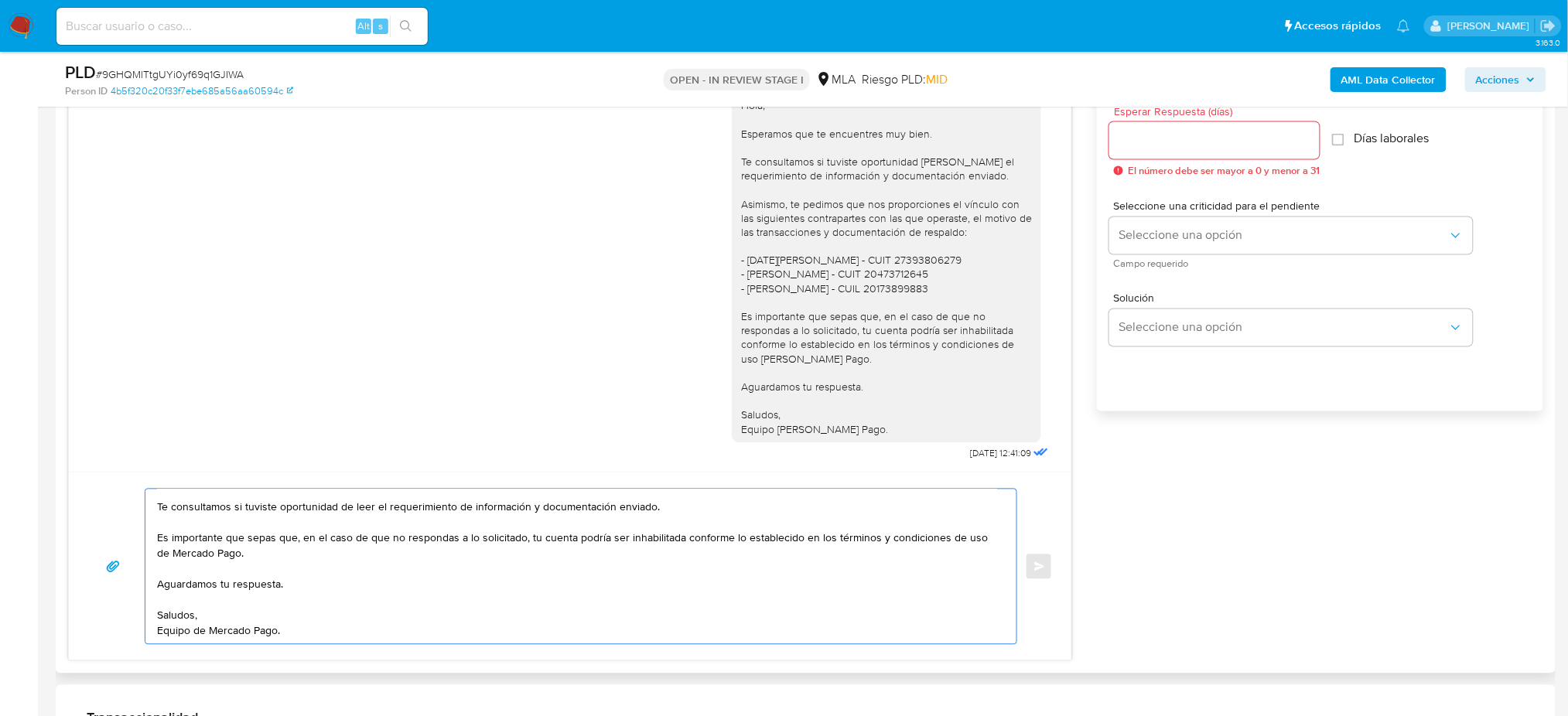
scroll to position [824, 0]
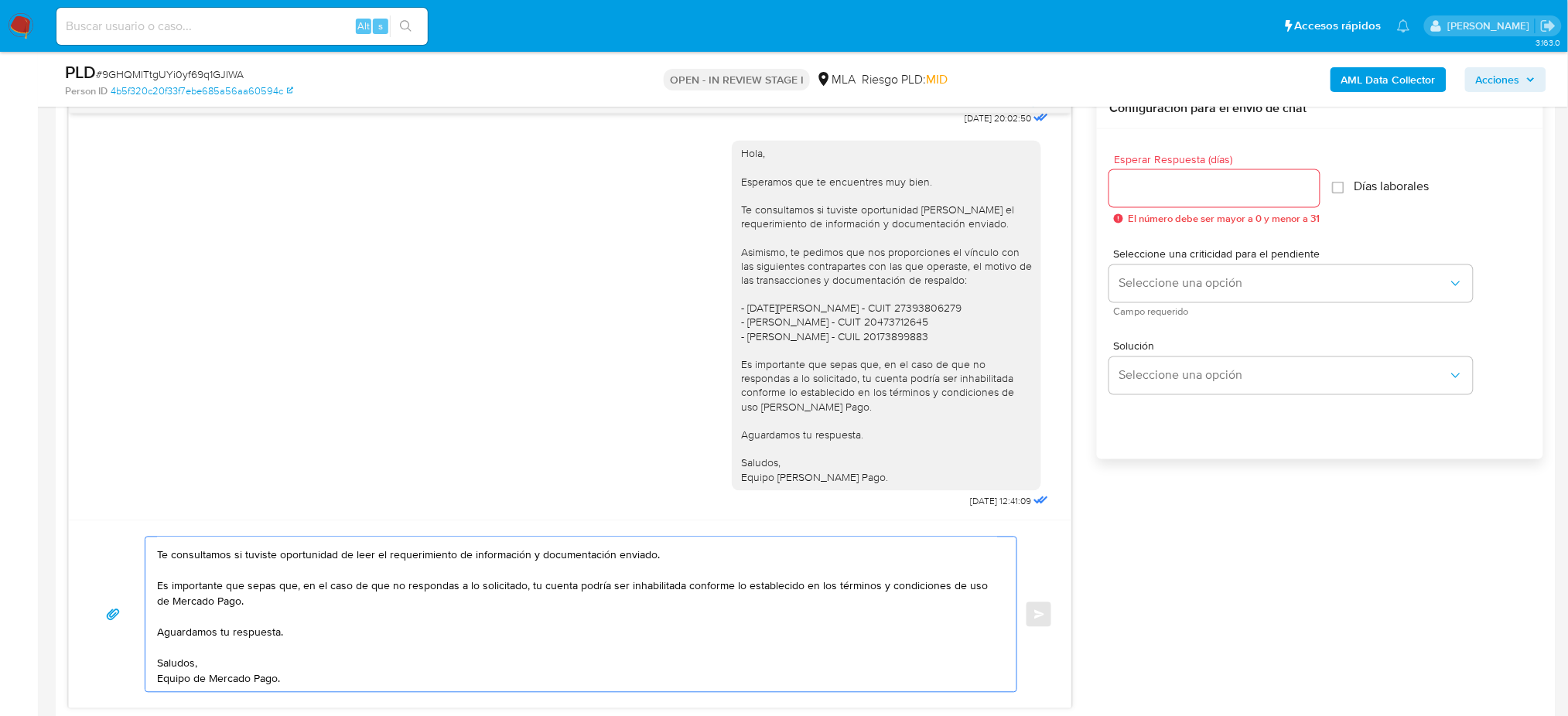
type textarea "Hola, Esperamos que te encuentres muy bien. Te consultamos si tuviste oportunid…"
click at [1136, 190] on input "Esperar Respuesta (días)" at bounding box center [1214, 189] width 210 height 20
type input "2"
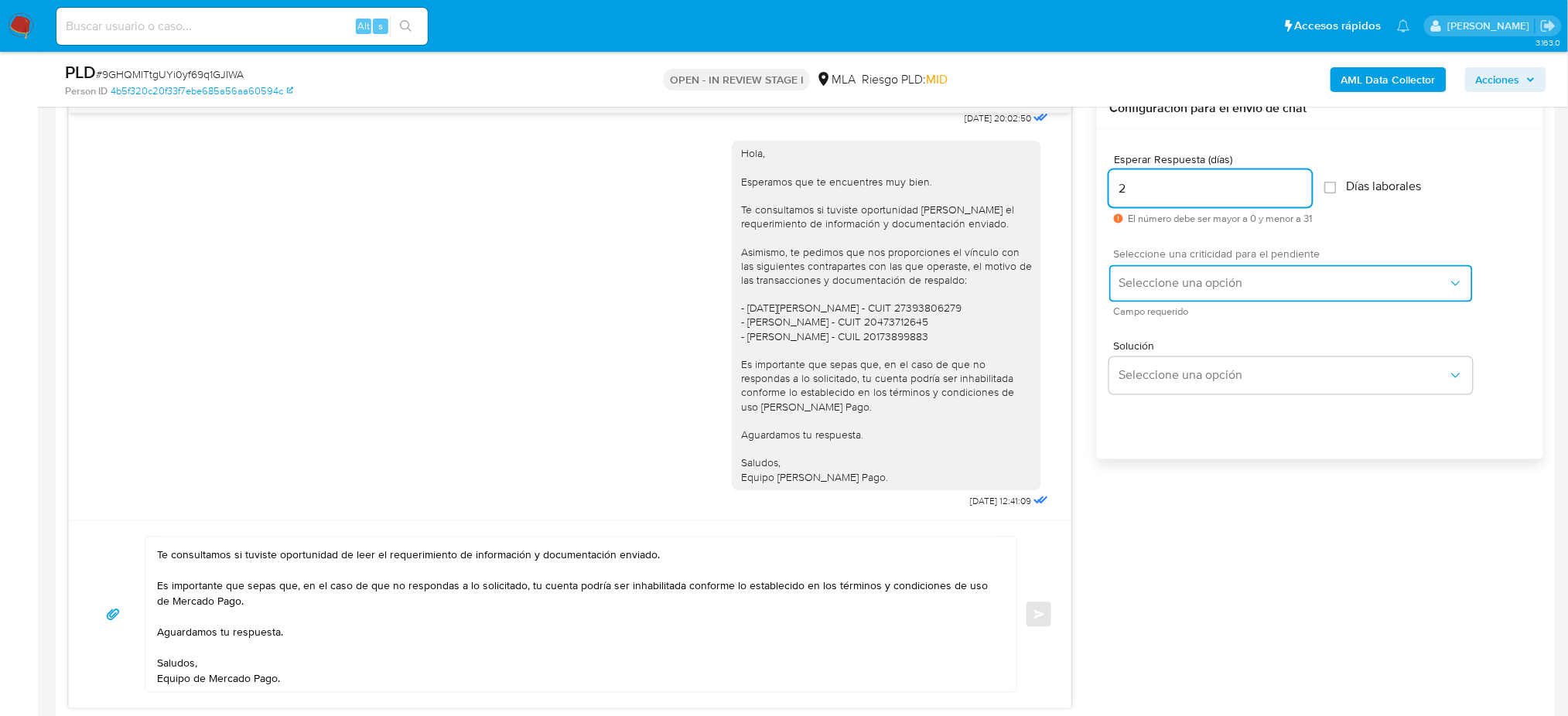
click at [1114, 269] on button "Seleccione una opción" at bounding box center [1291, 283] width 364 height 37
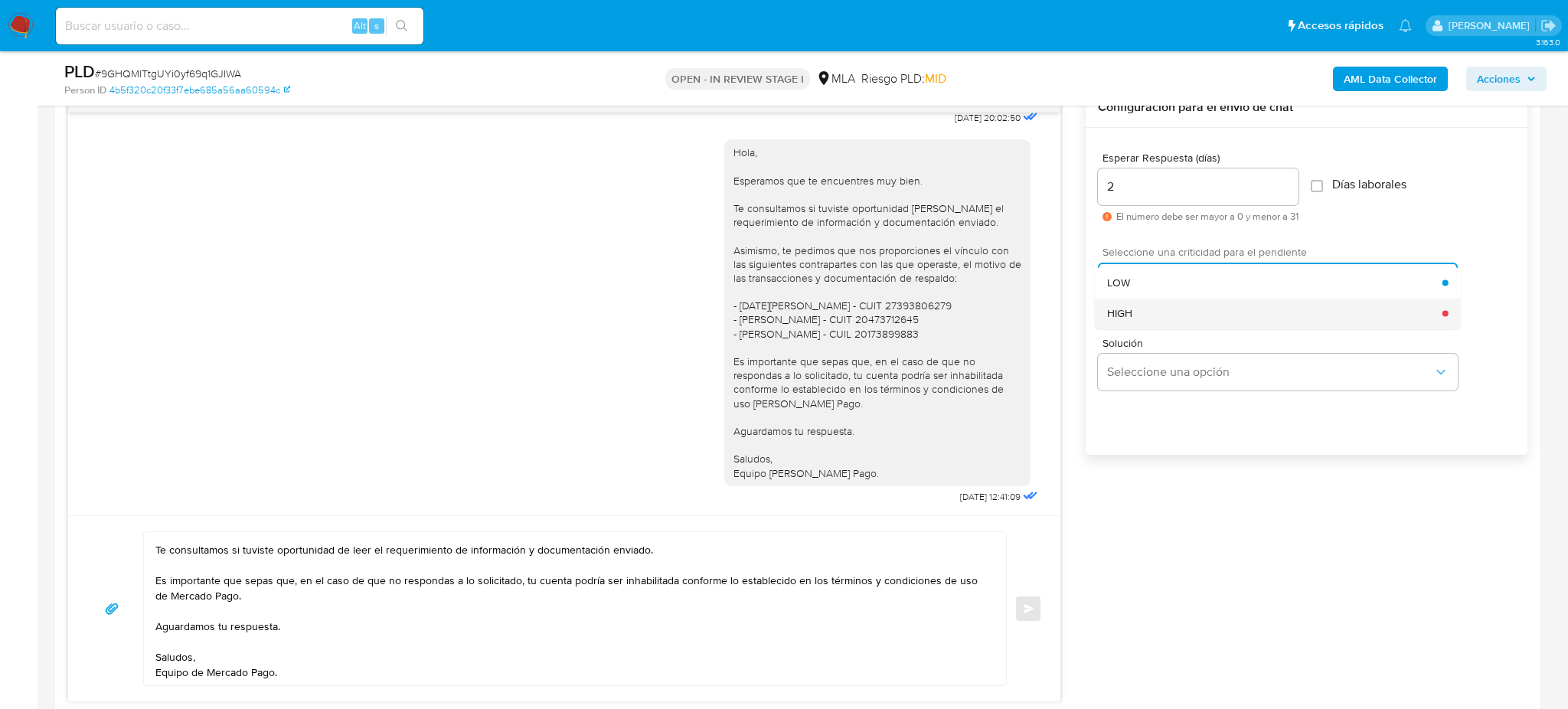
click at [1122, 310] on span "HIGH" at bounding box center [1119, 313] width 25 height 14
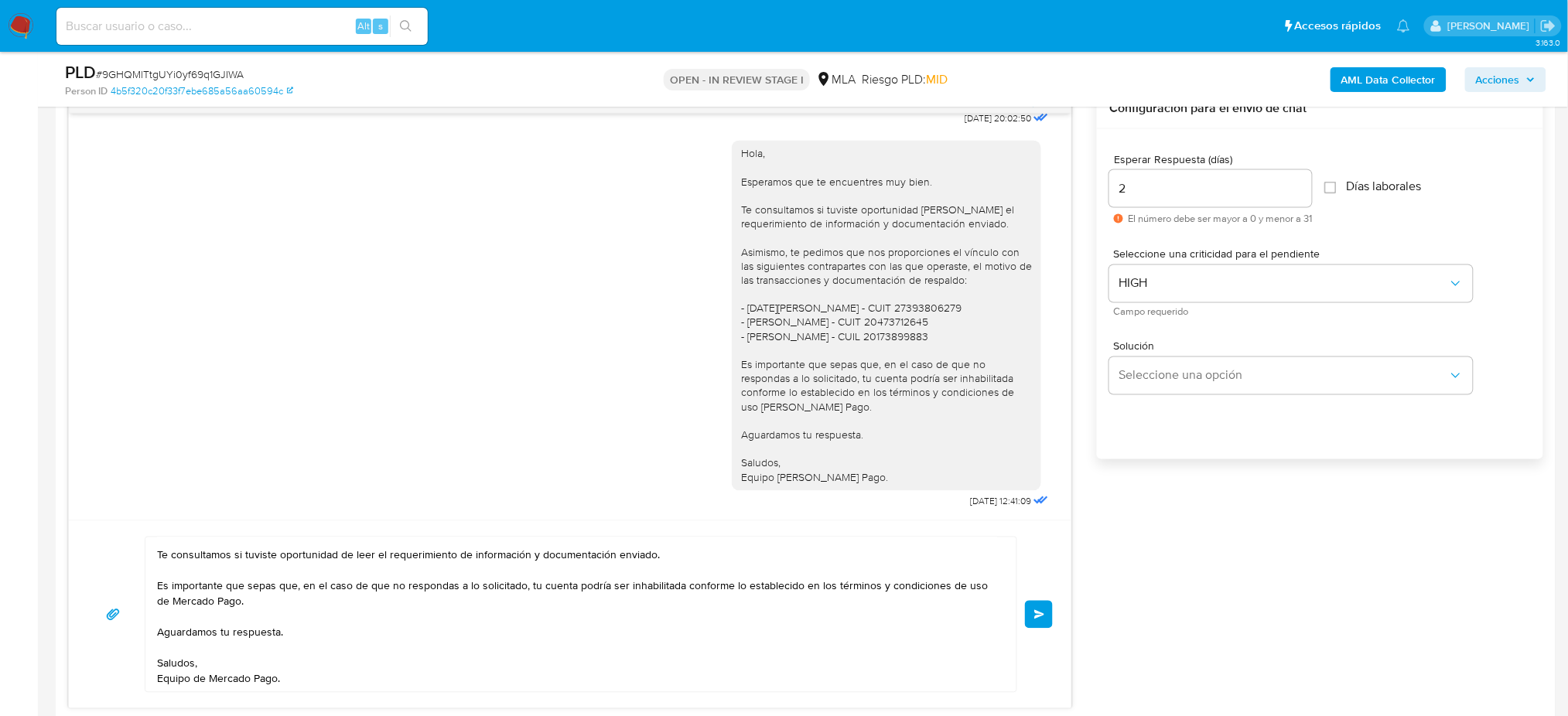
click at [1035, 611] on span "Enviar" at bounding box center [1039, 614] width 11 height 9
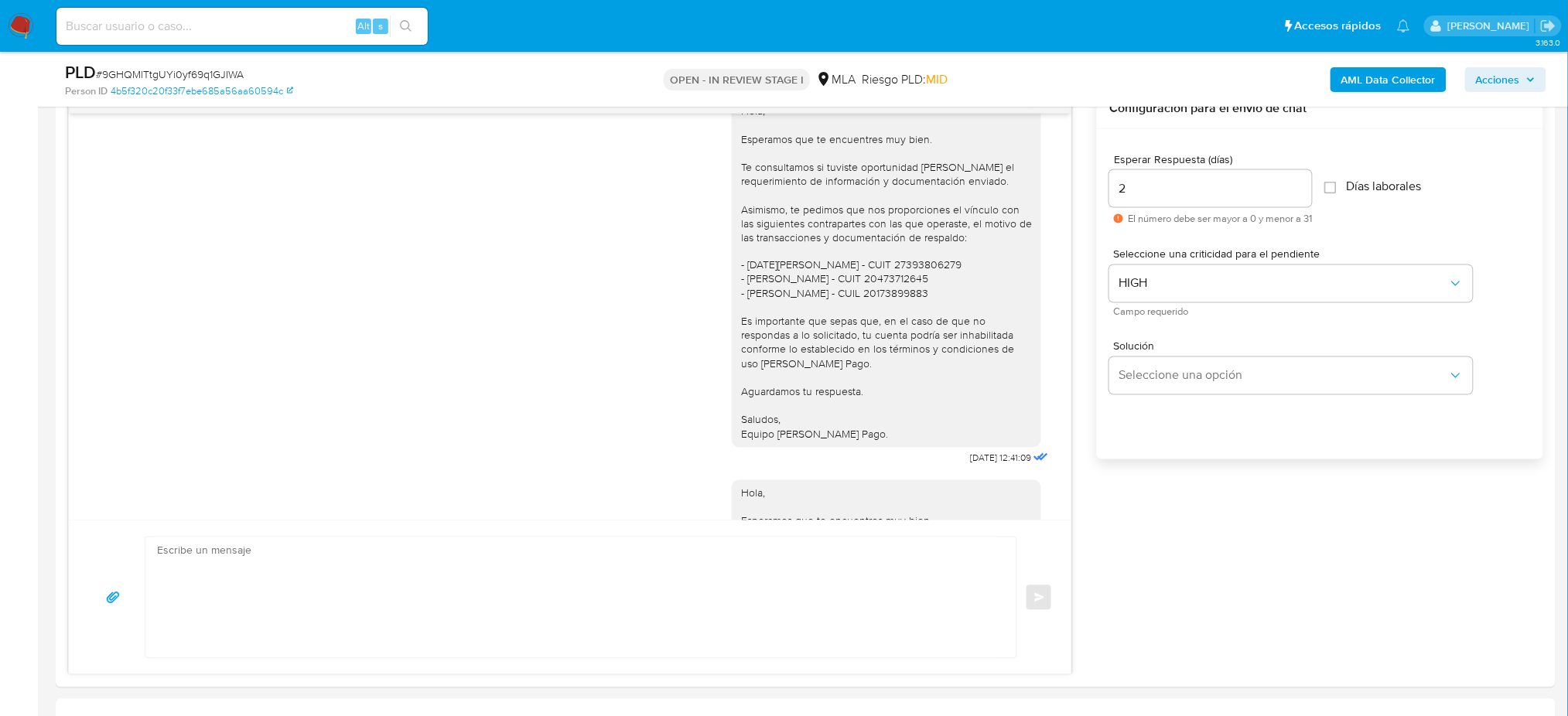
scroll to position [1492, 0]
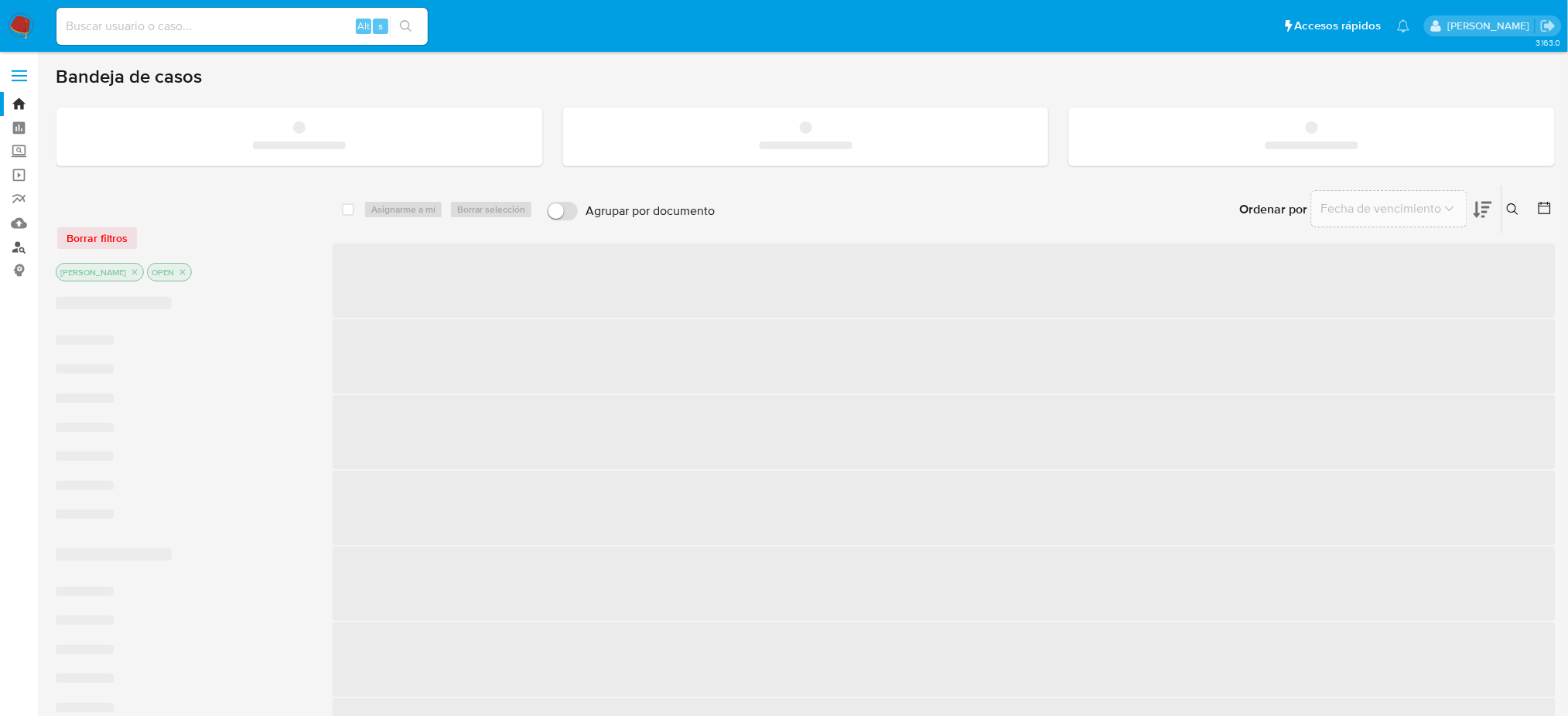
click at [21, 242] on link "Buscador de personas" at bounding box center [92, 246] width 184 height 24
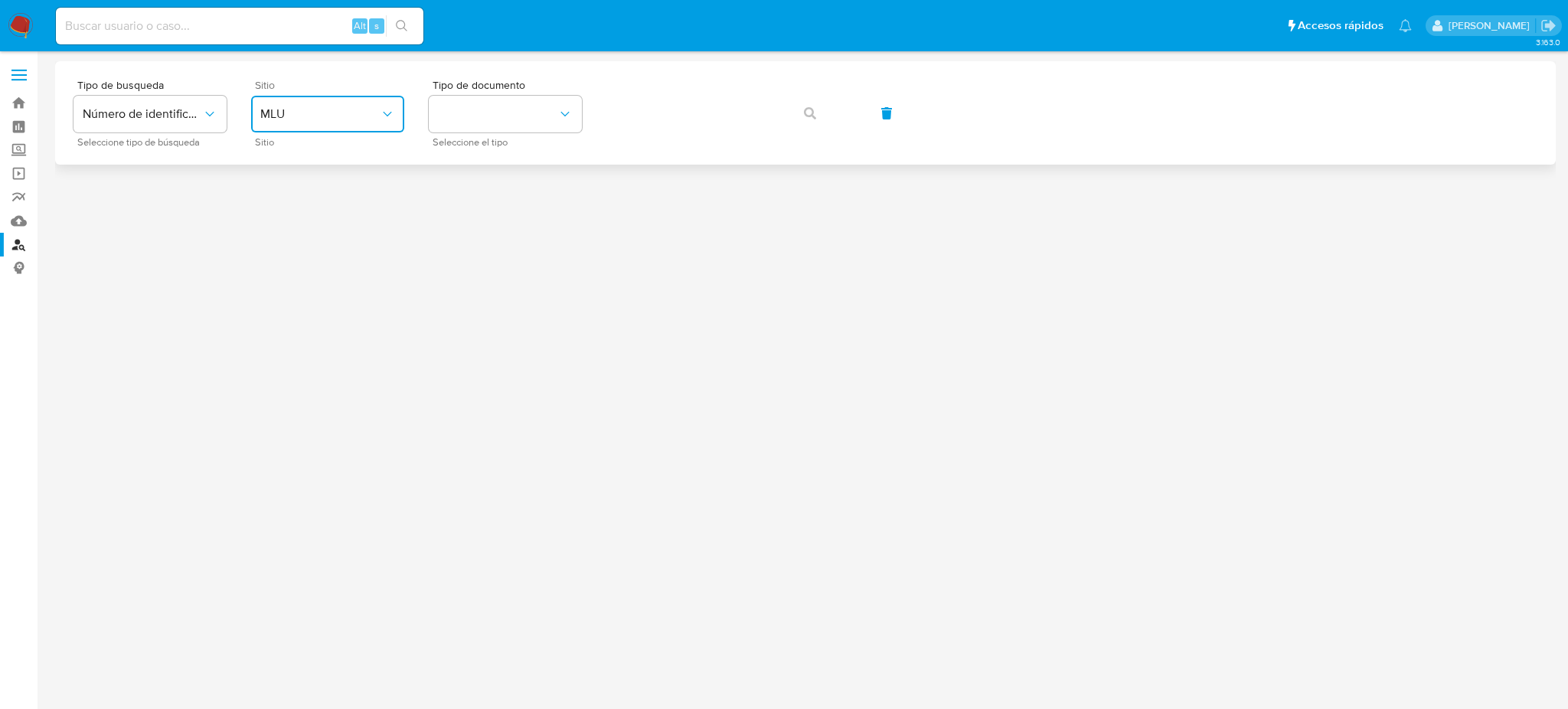
click at [314, 113] on span "MLU" at bounding box center [319, 114] width 119 height 15
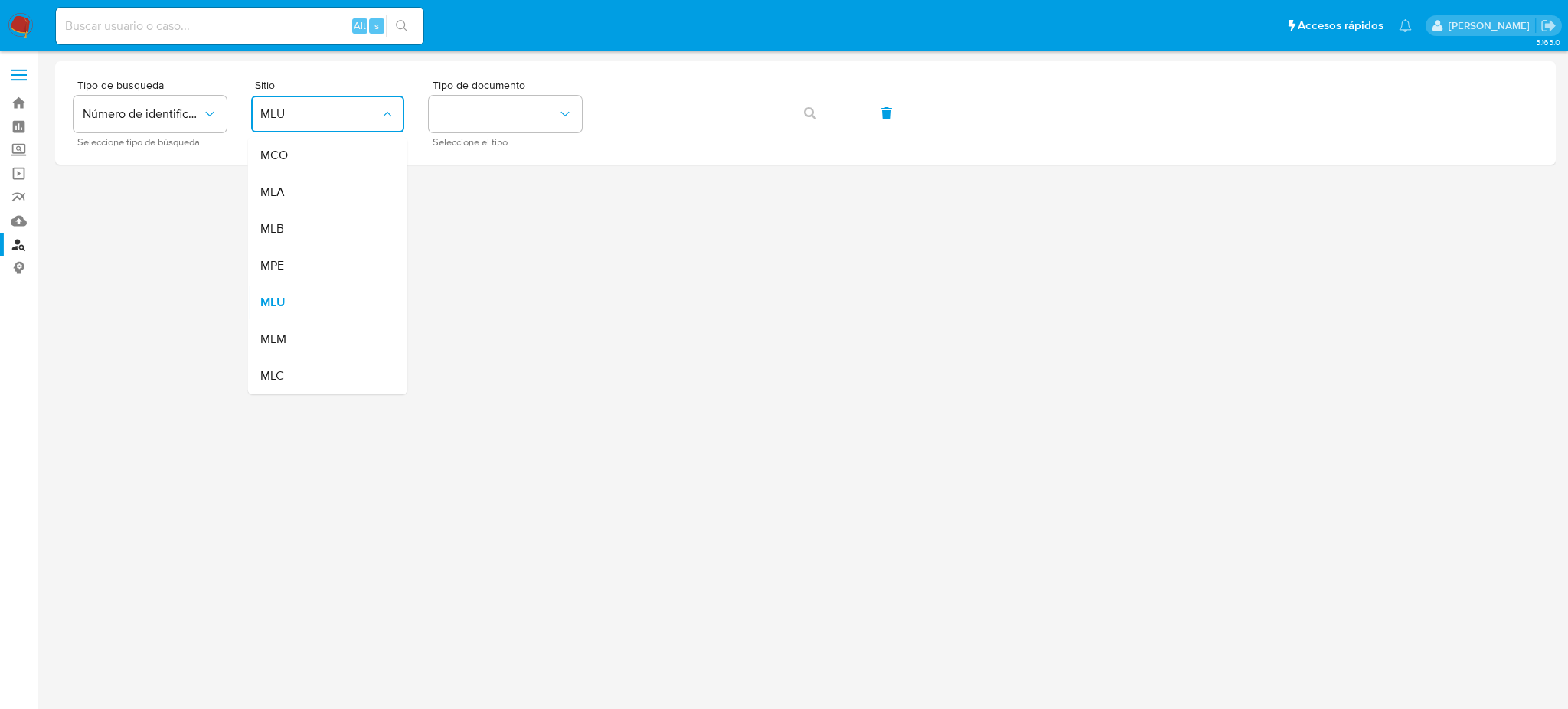
click at [316, 197] on div "MLA" at bounding box center [323, 192] width 125 height 37
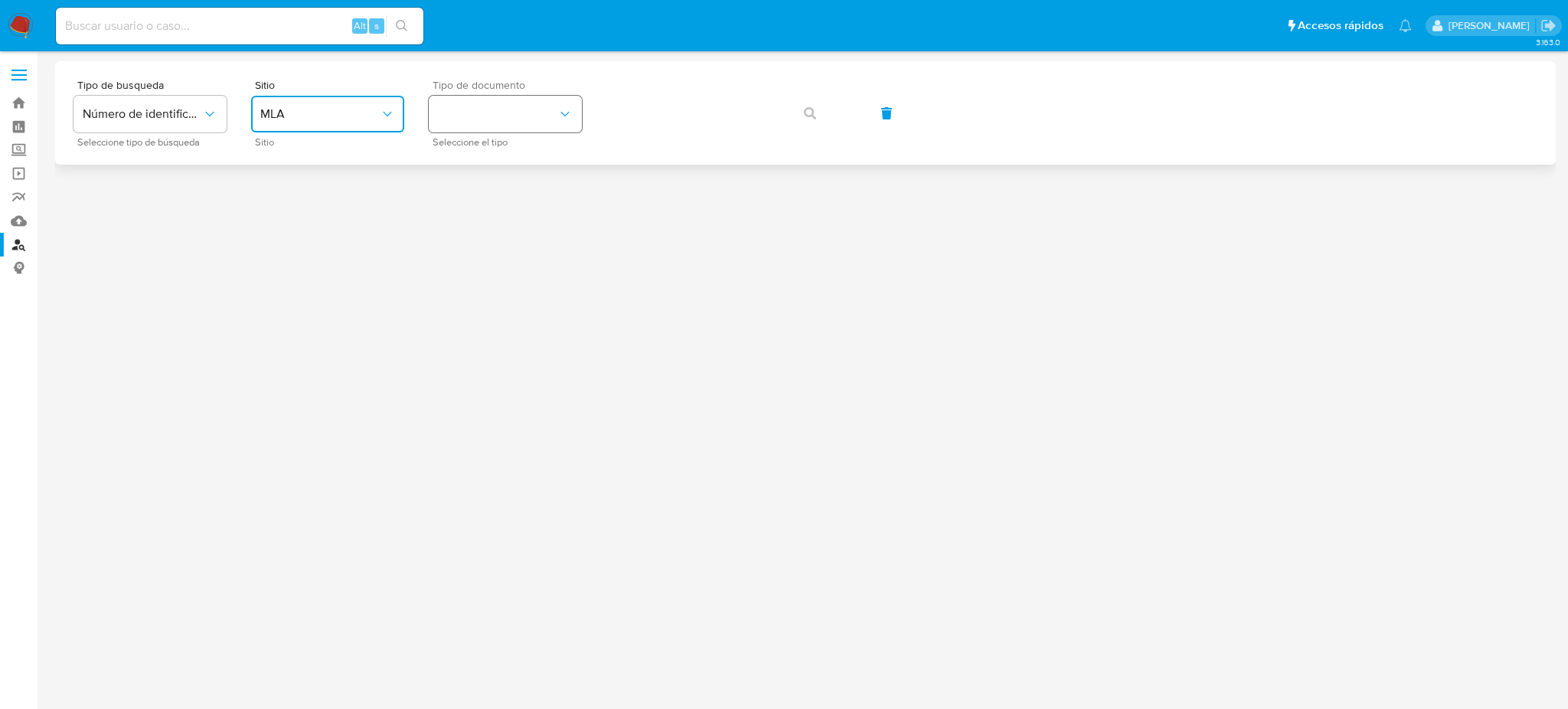
click at [468, 114] on button "identificationType" at bounding box center [506, 114] width 153 height 37
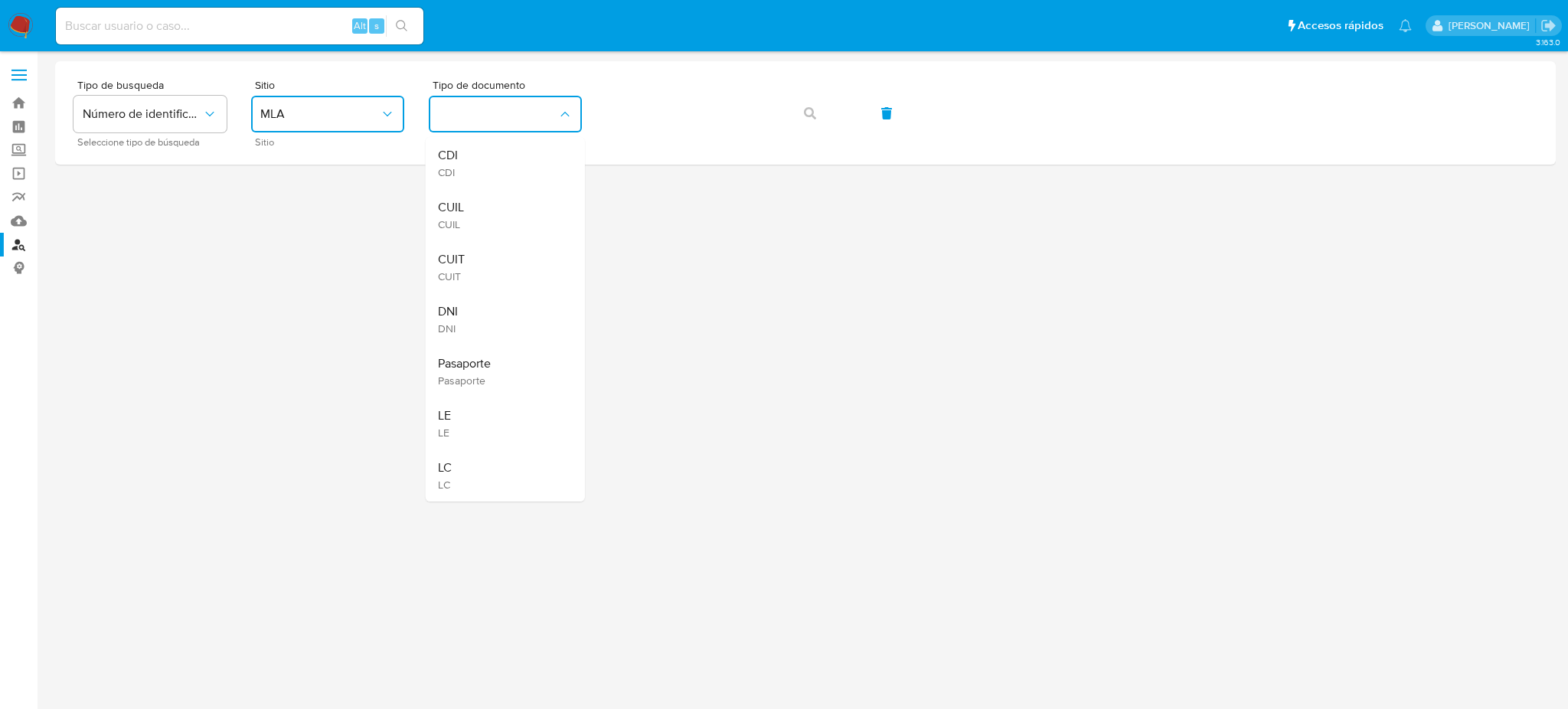
click at [523, 258] on div "CUIT CUIT" at bounding box center [501, 268] width 125 height 52
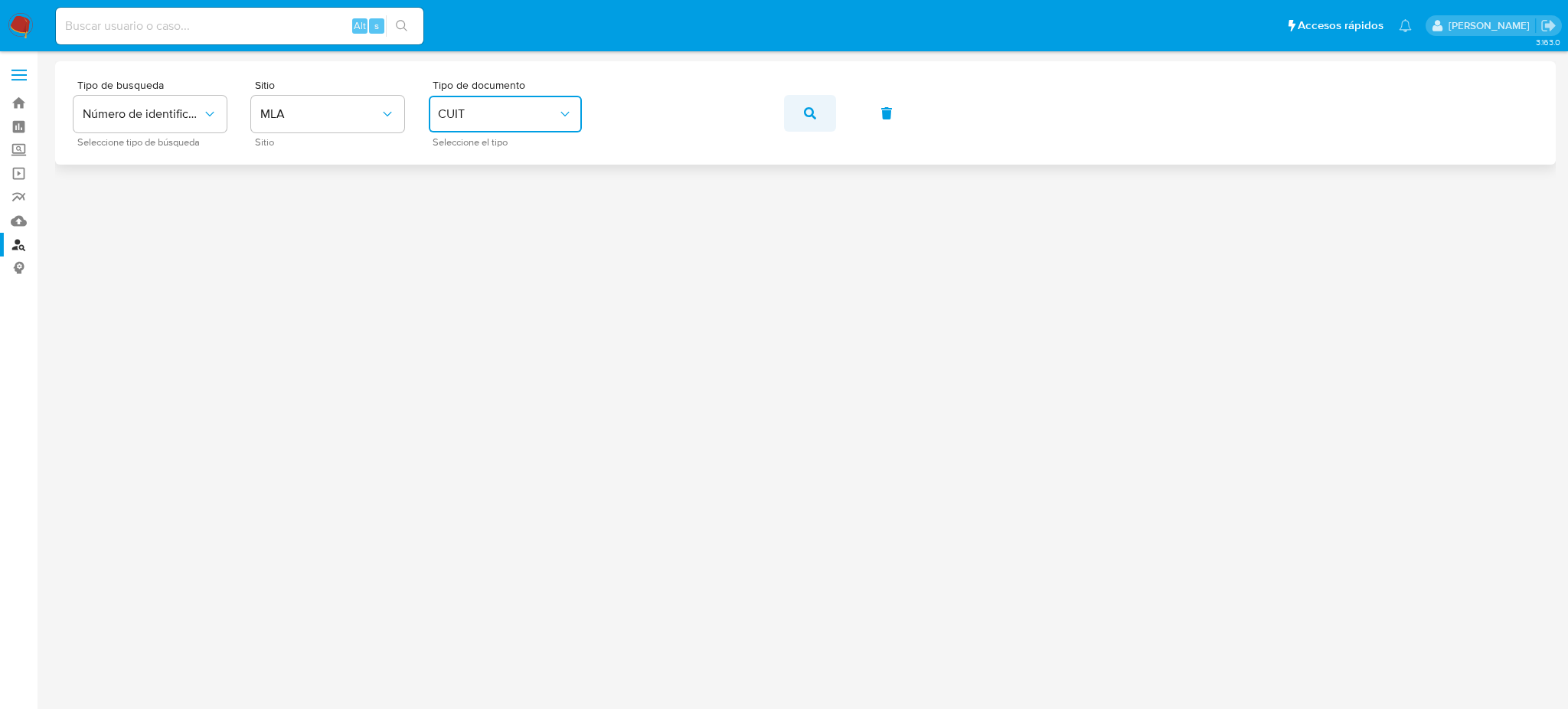
click at [788, 120] on button "button" at bounding box center [810, 113] width 52 height 37
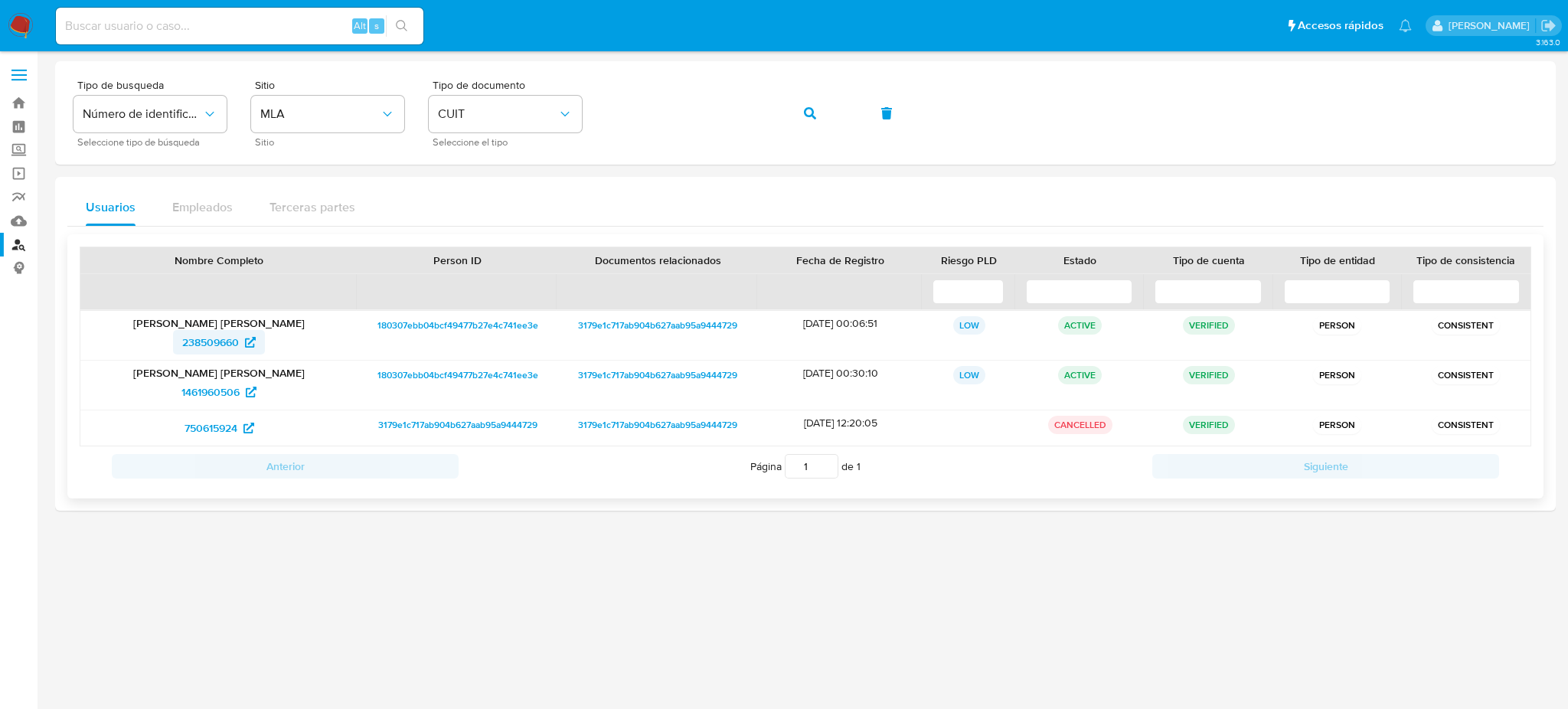
click at [200, 340] on span "238509660" at bounding box center [211, 342] width 57 height 24
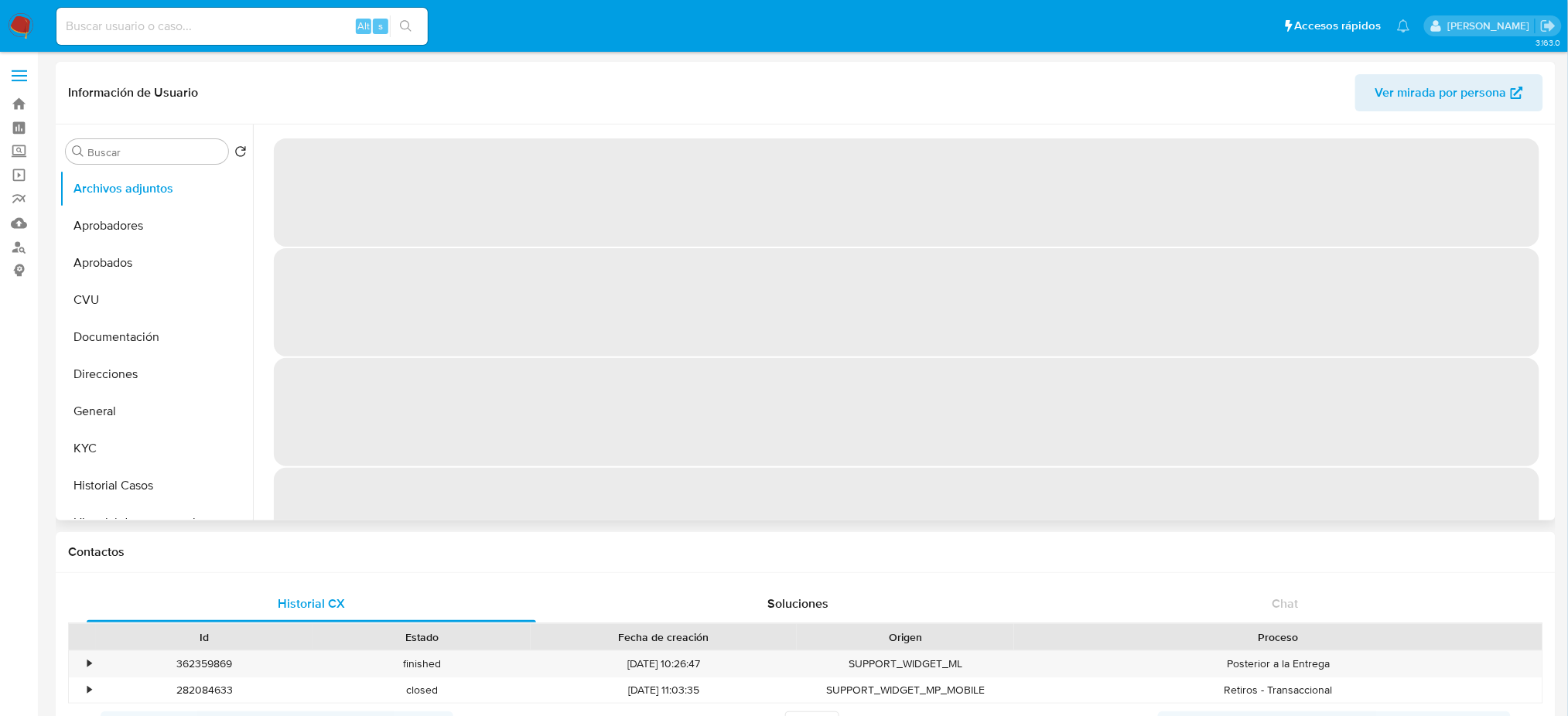
select select "10"
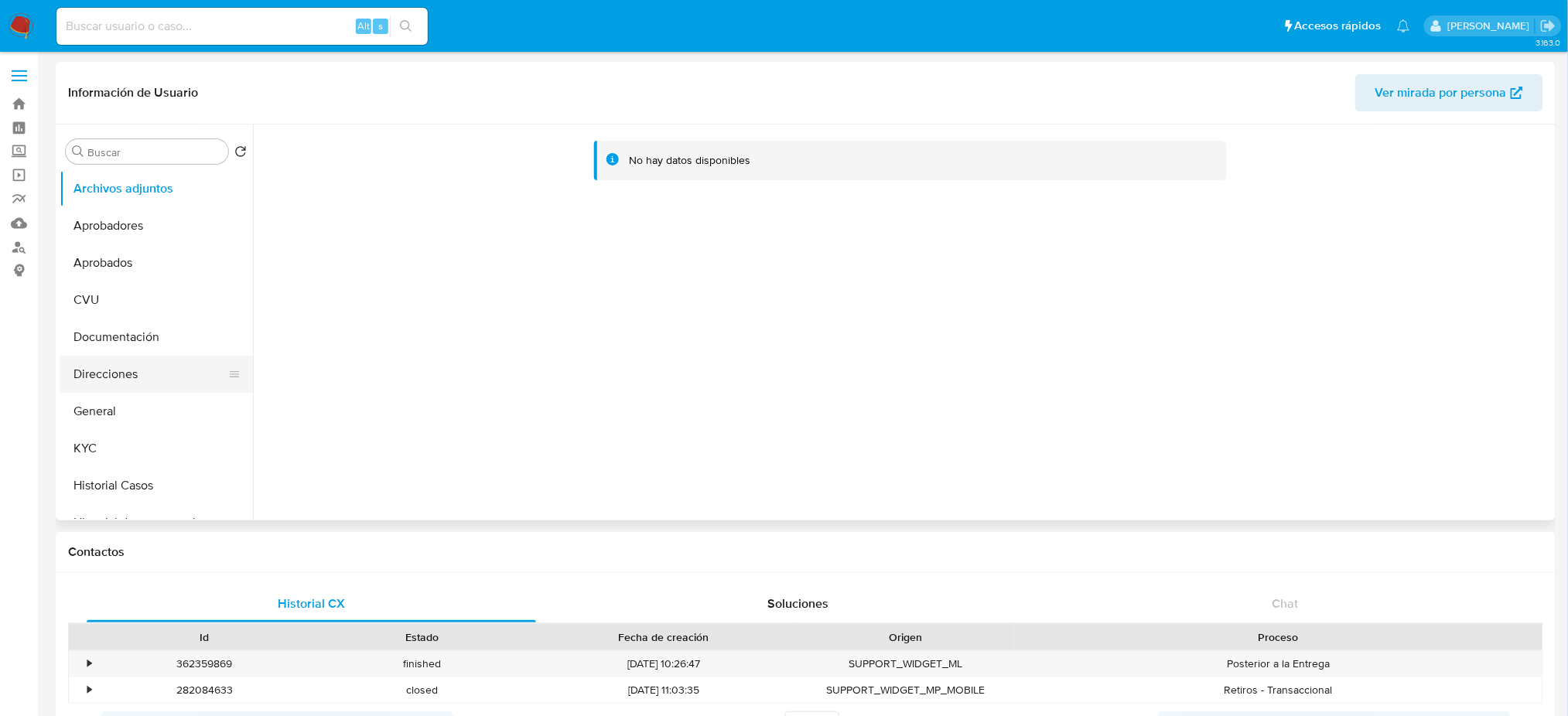
click at [149, 367] on button "Direcciones" at bounding box center [150, 374] width 181 height 37
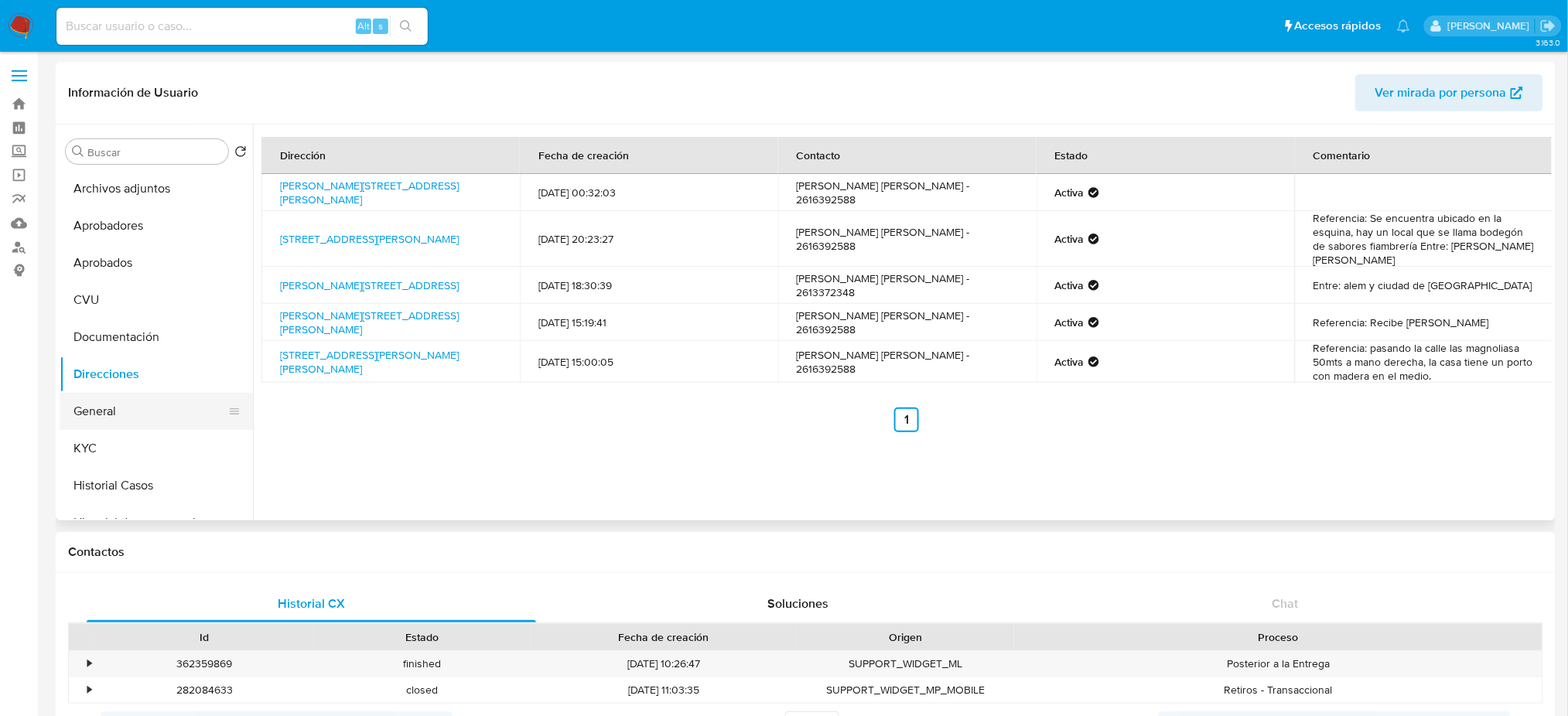
drag, startPoint x: 146, startPoint y: 454, endPoint x: 236, endPoint y: 427, distance: 94.0
click at [146, 454] on button "KYC" at bounding box center [157, 448] width 194 height 37
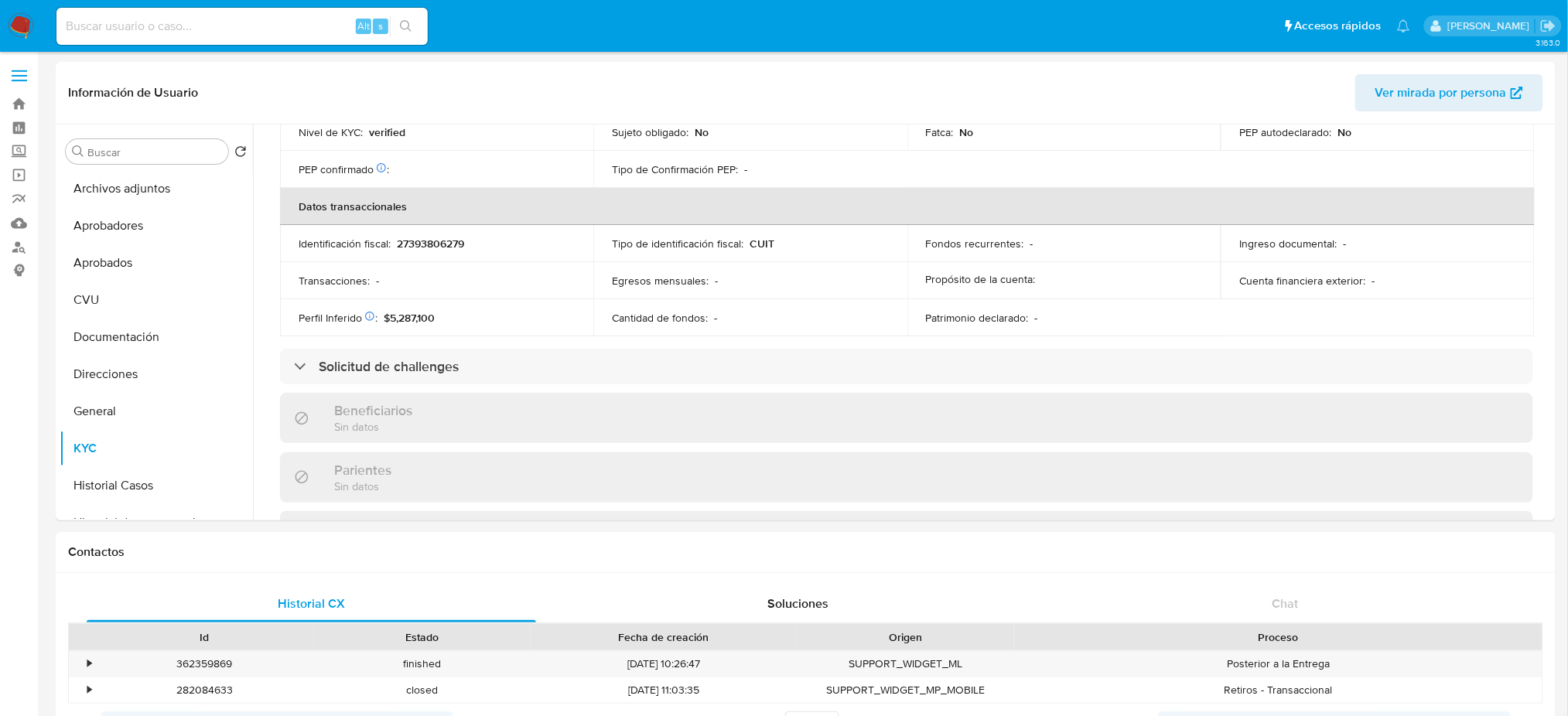
scroll to position [785, 0]
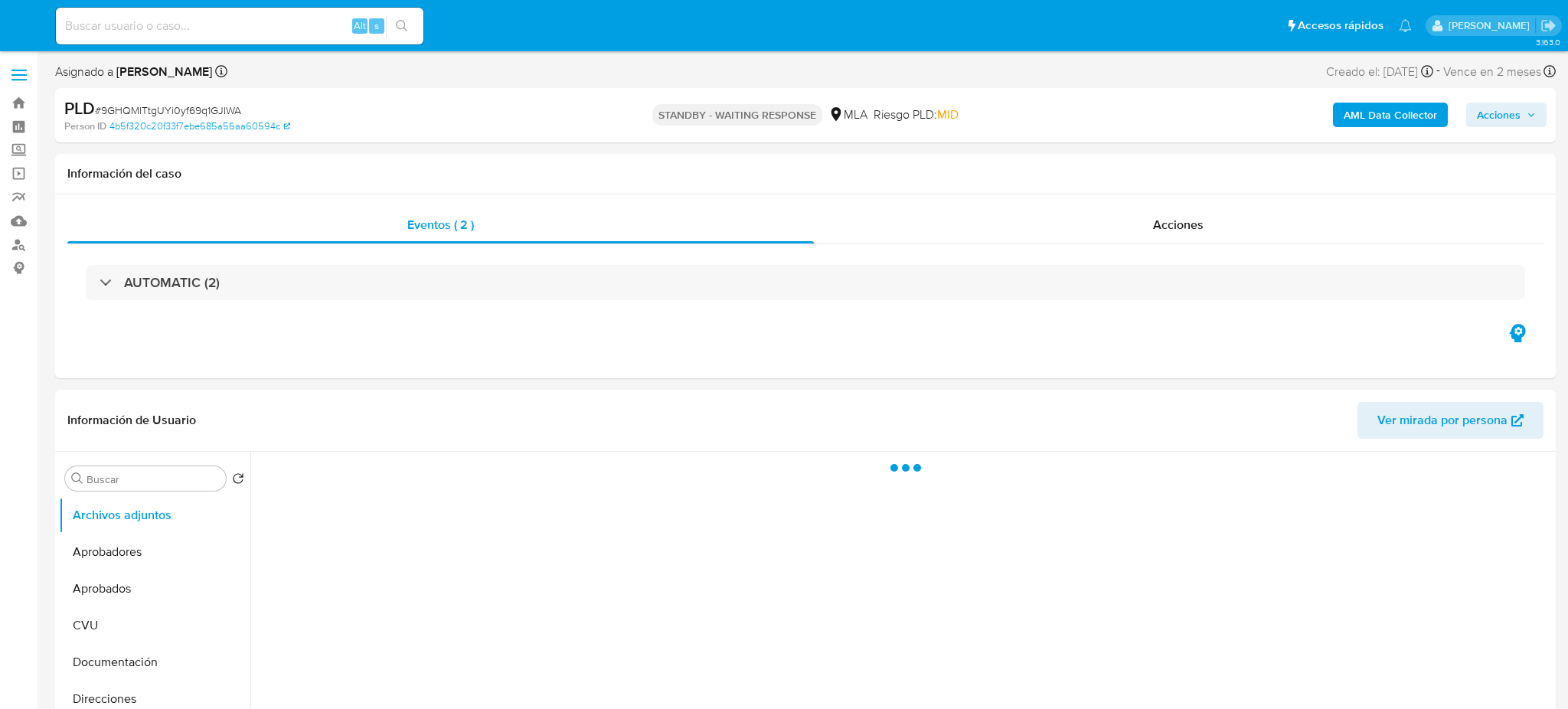
select select "10"
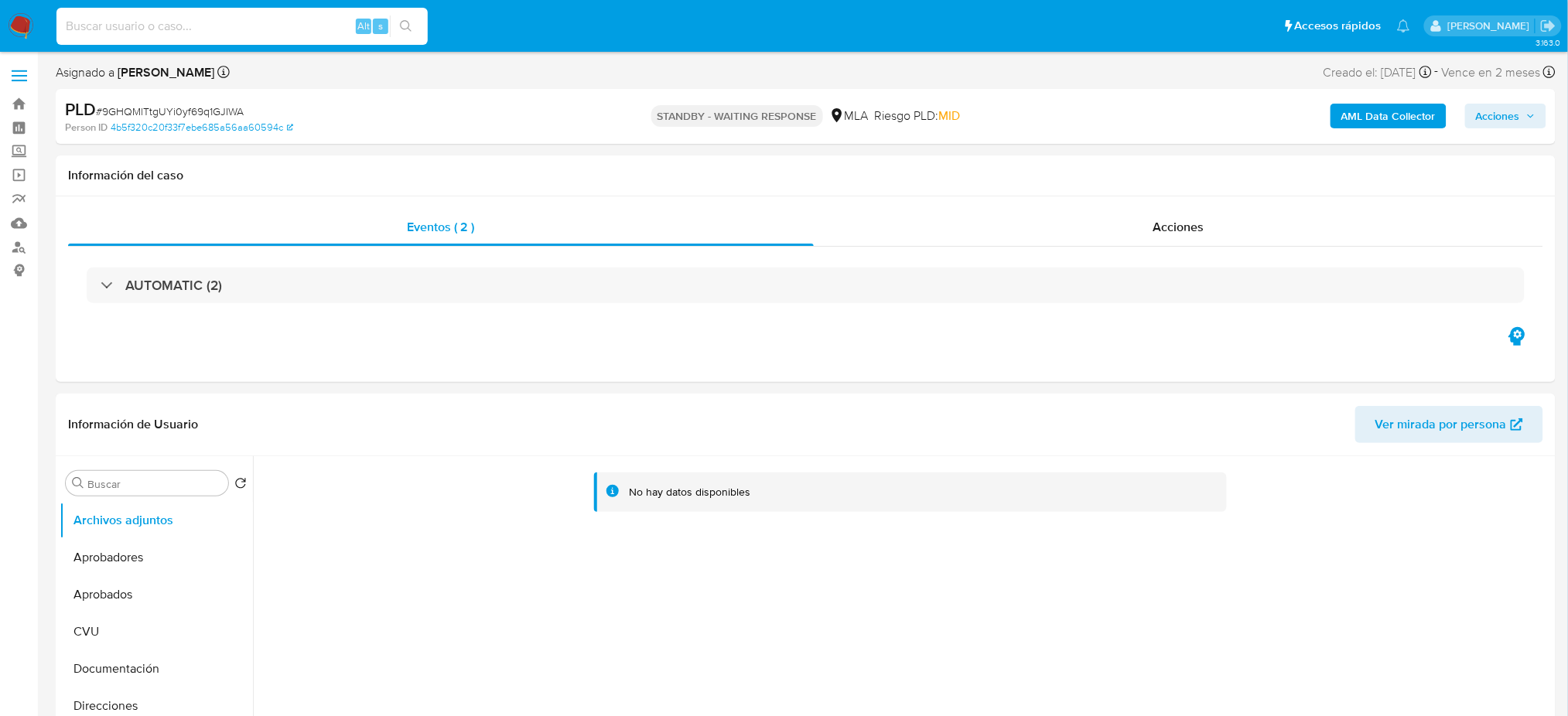
click at [245, 19] on input at bounding box center [242, 26] width 371 height 20
paste input "lKaTxZJ8a9FXVcEWmp8jHtEQ"
type input "lKaTxZJ8a9FXVcEWmp8jHtEQ"
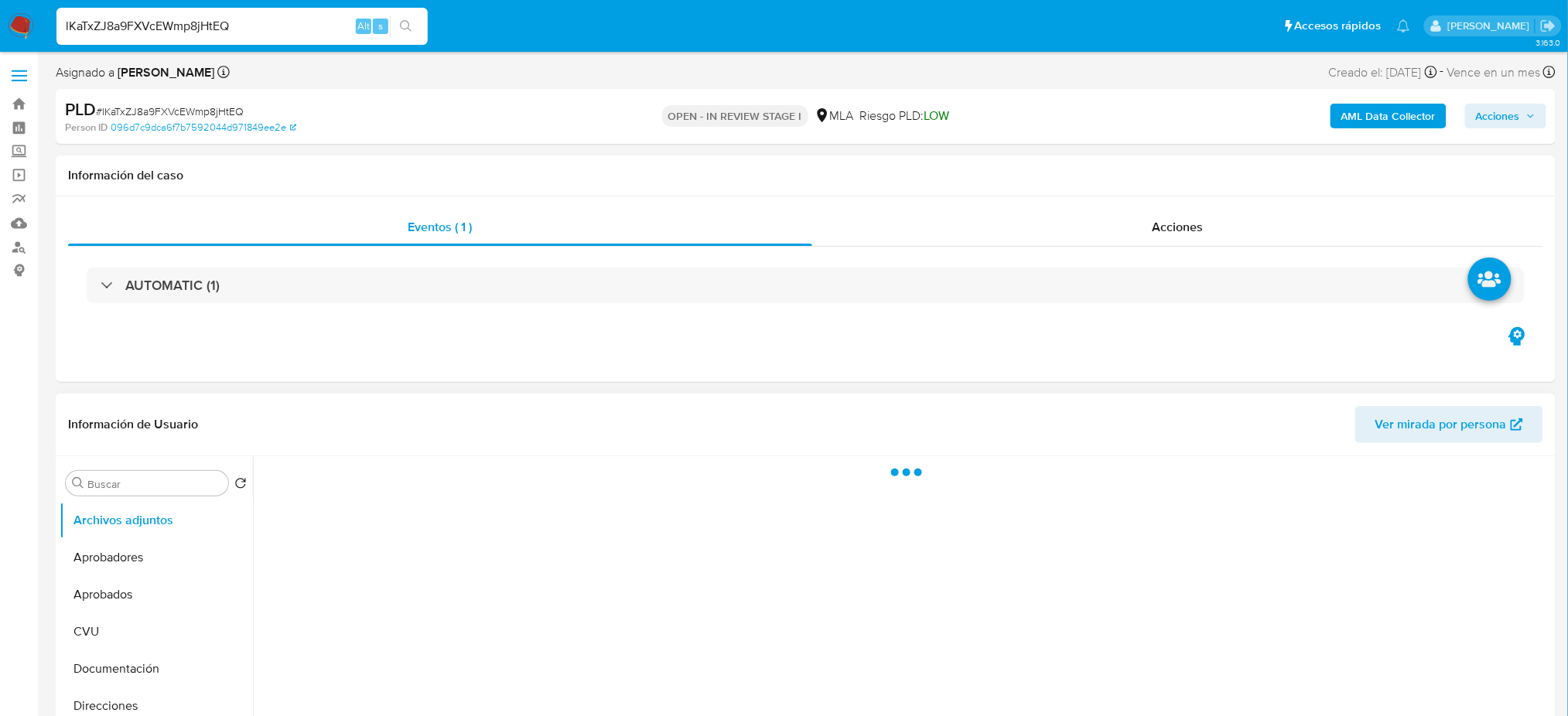
select select "10"
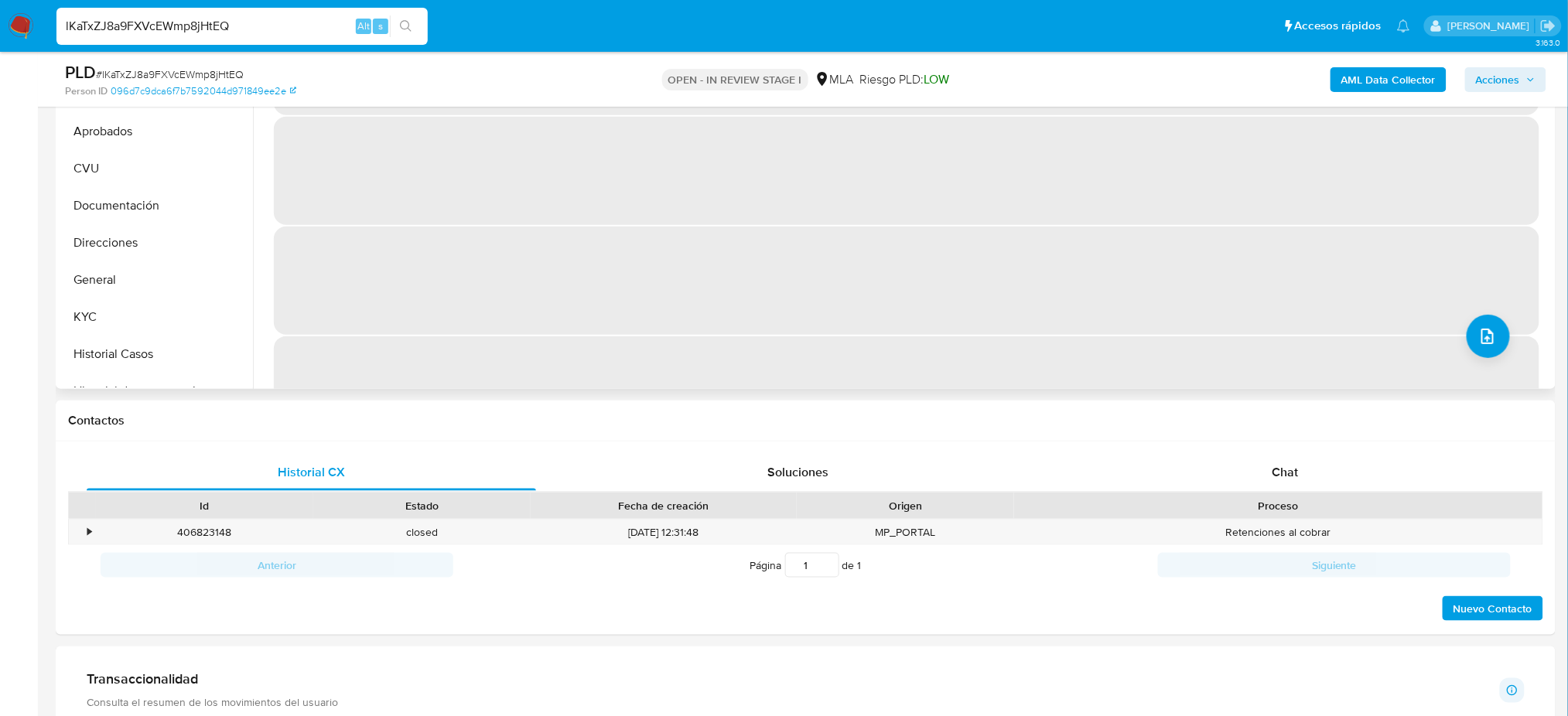
scroll to position [412, 0]
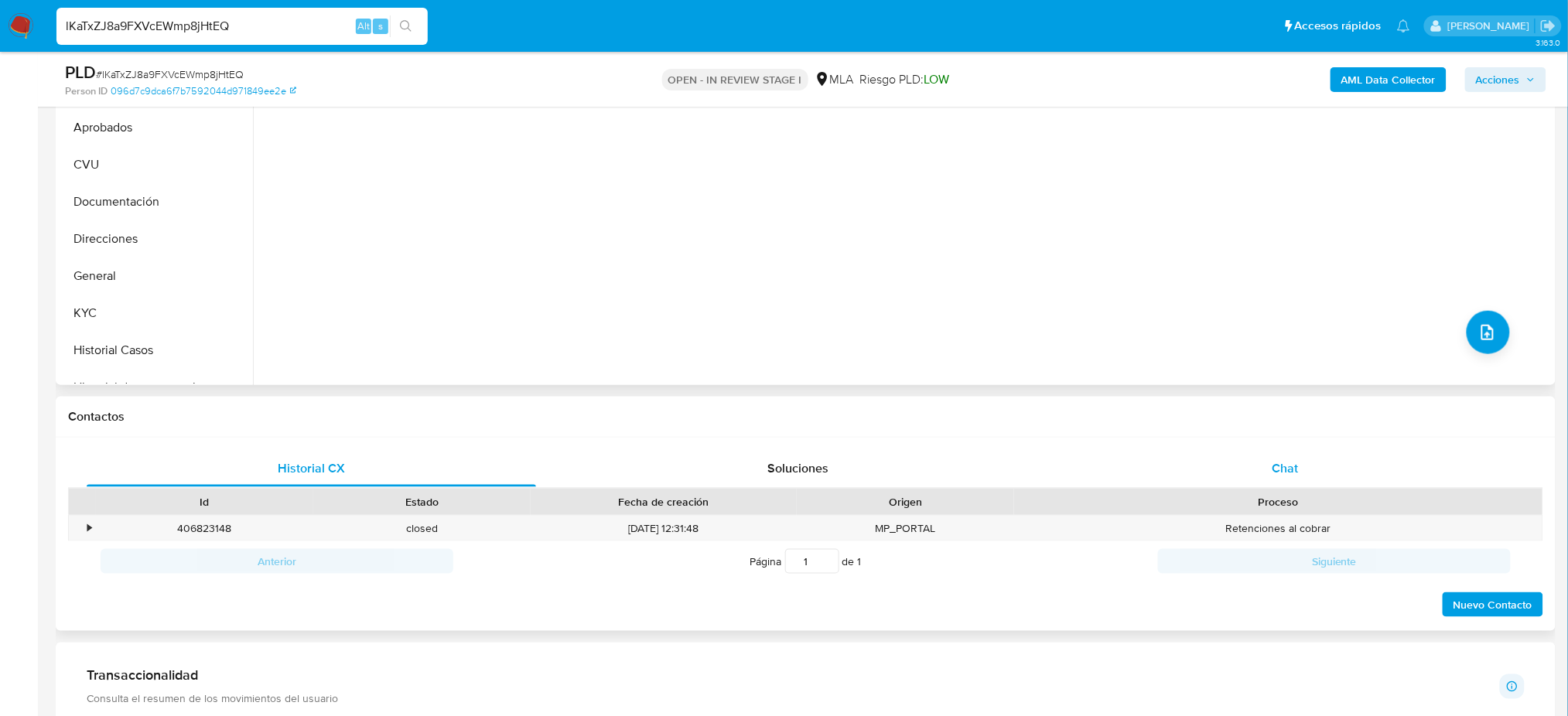
click at [1297, 470] on span "Chat" at bounding box center [1285, 469] width 26 height 18
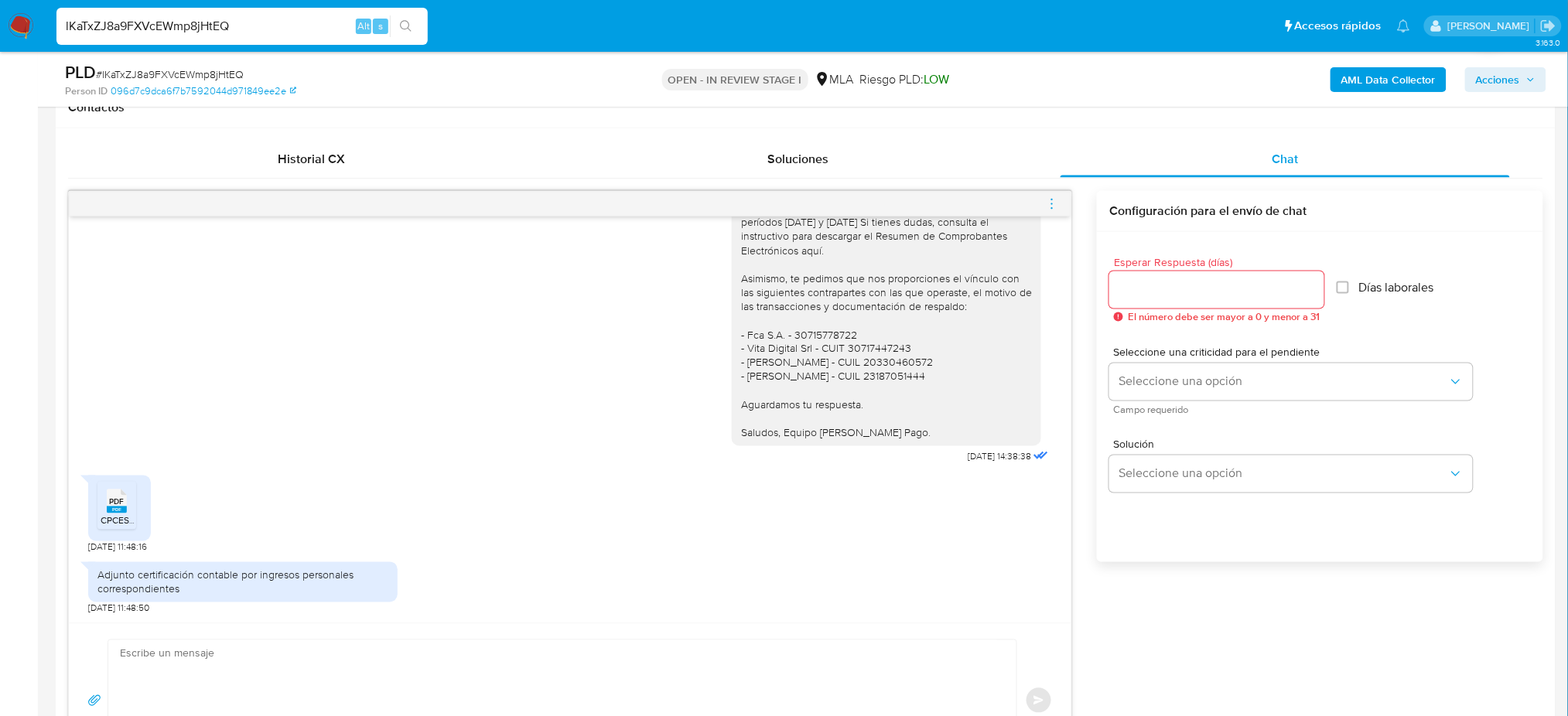
scroll to position [1183, 0]
click at [112, 507] on span "PDF" at bounding box center [117, 503] width 15 height 10
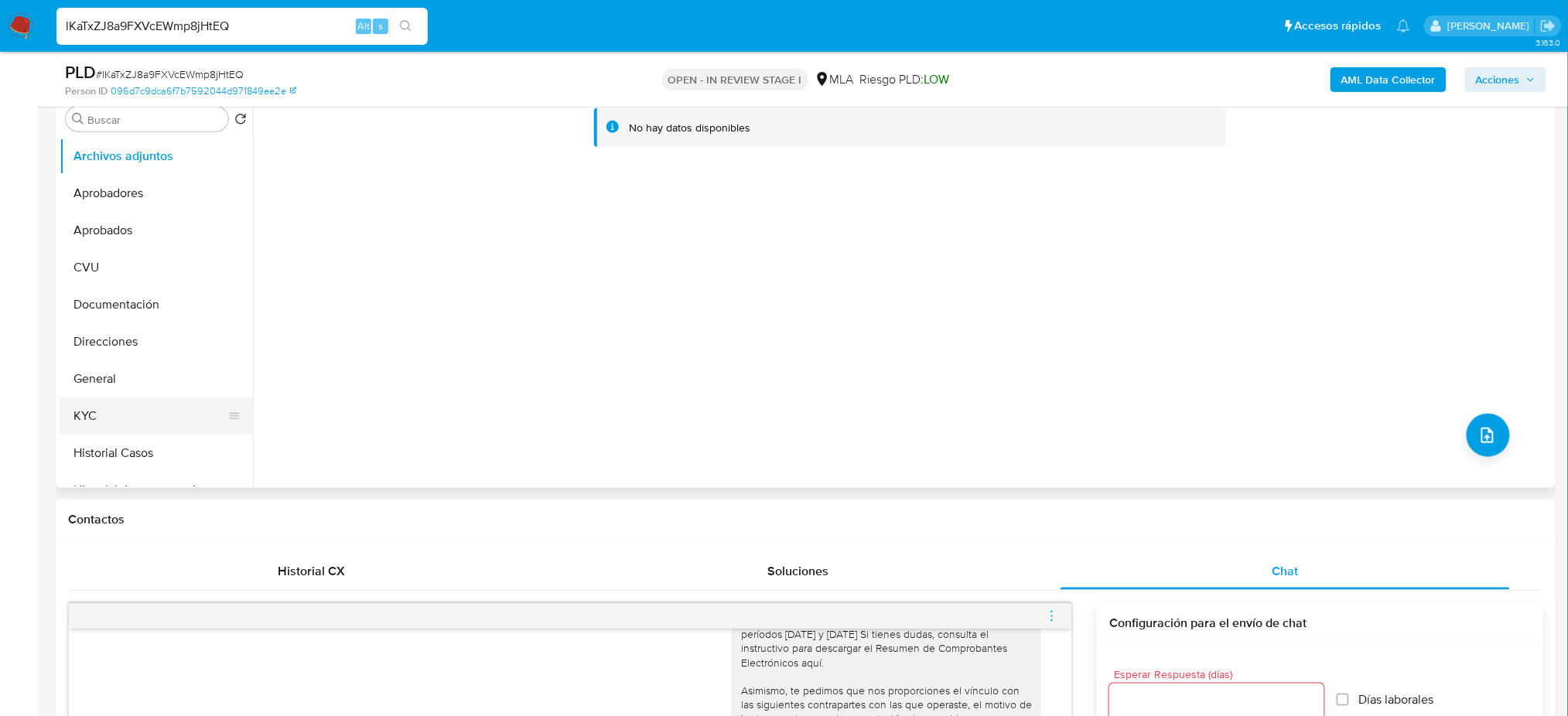
click at [139, 406] on button "KYC" at bounding box center [150, 415] width 181 height 37
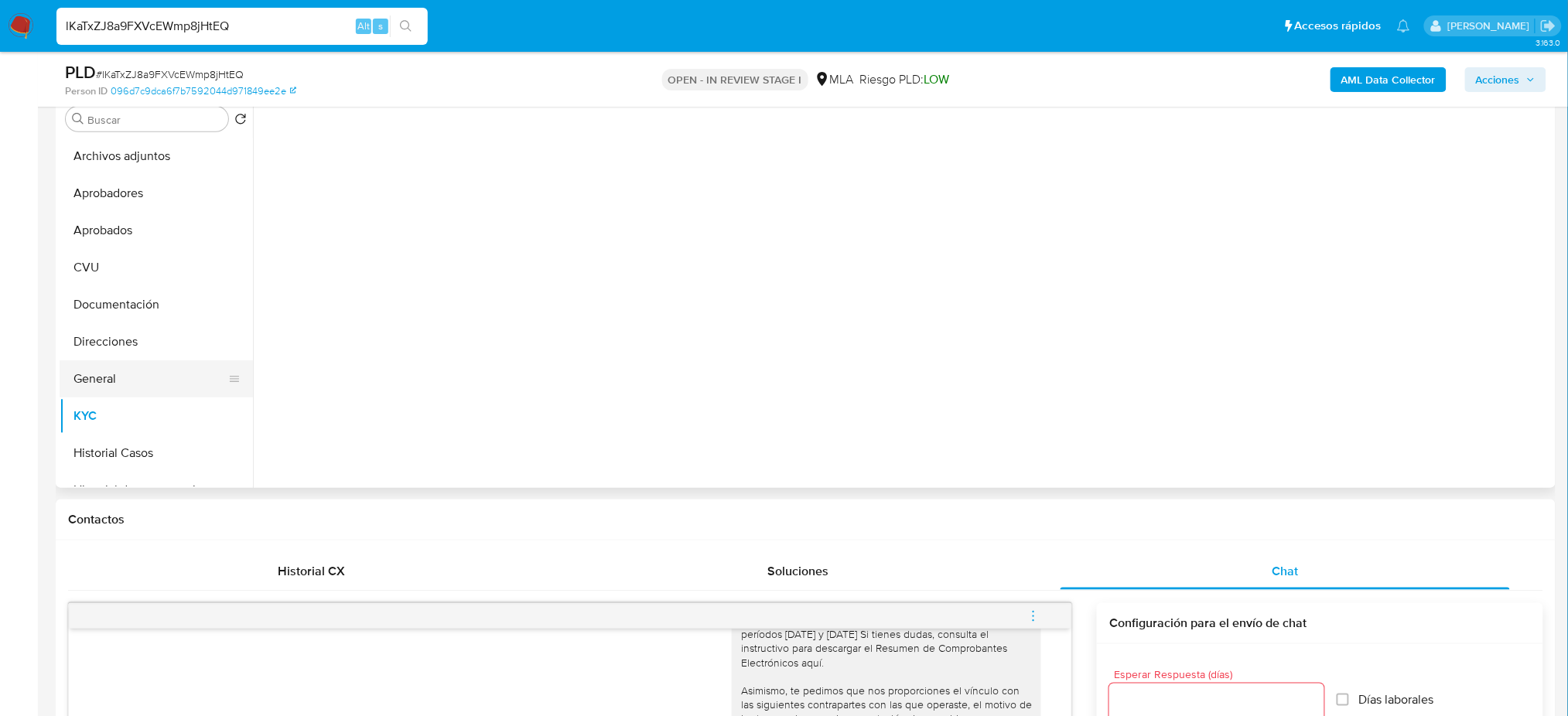
click at [114, 377] on button "General" at bounding box center [150, 379] width 181 height 37
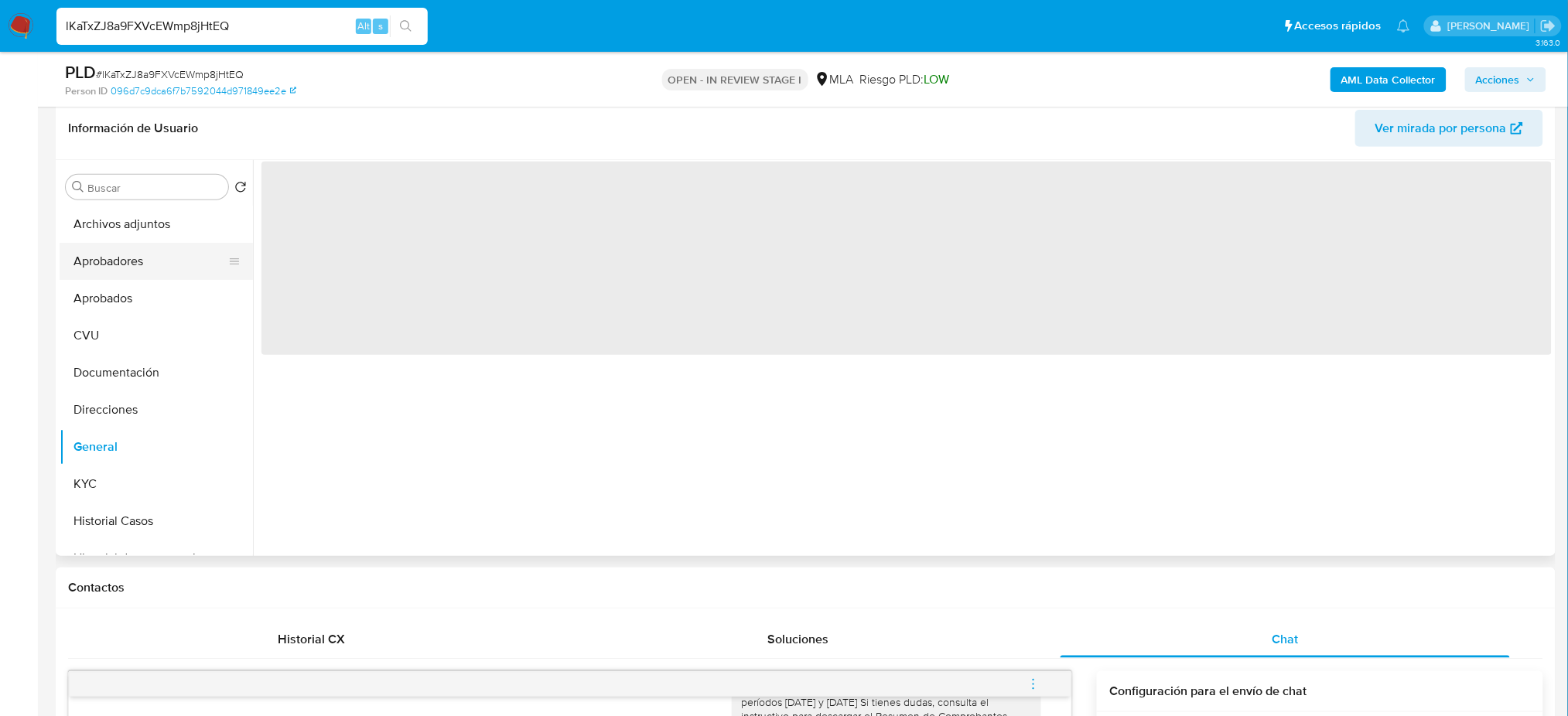
scroll to position [206, 0]
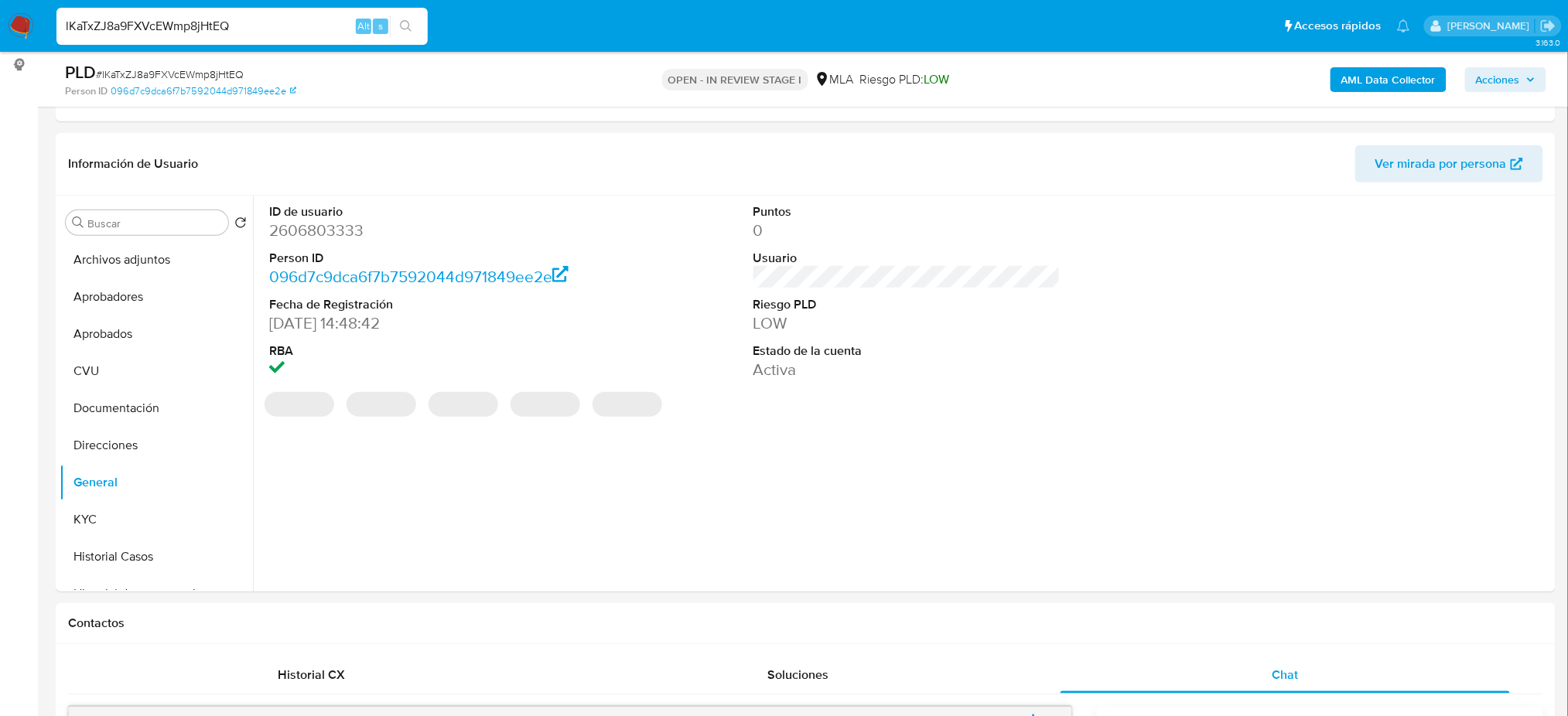
click at [305, 234] on dd "2606803333" at bounding box center [423, 231] width 307 height 21
copy dd "2606803333"
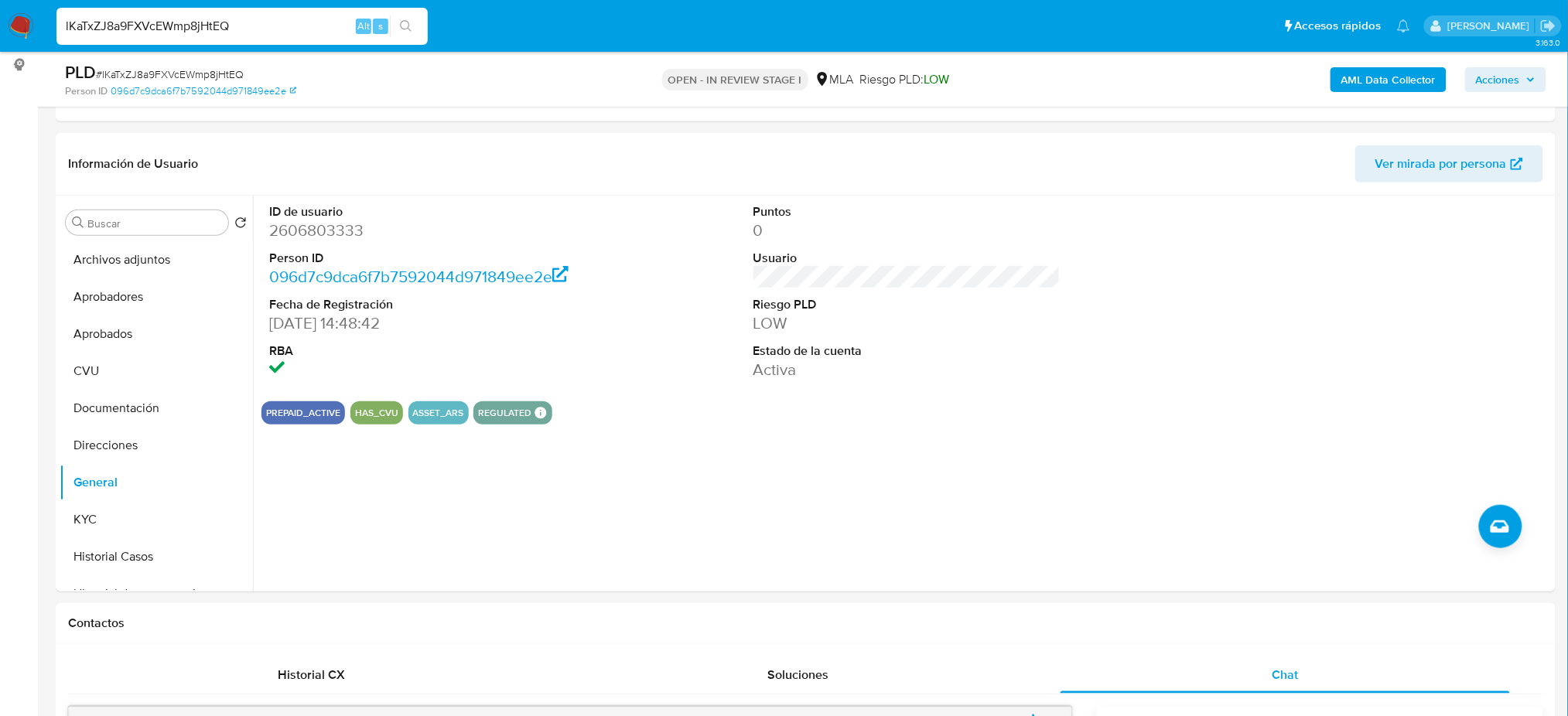
drag, startPoint x: 254, startPoint y: 21, endPoint x: 0, endPoint y: 42, distance: 254.9
click at [0, 43] on nav "Pausado Ver notificaciones lKaTxZJ8a9FXVcEWmp8jHtEQ Alt s Accesos rápidos Presi…" at bounding box center [784, 25] width 1568 height 52
paste input "E2Vx0INJaAMjOC6Lejvj2oX1"
type input "E2Vx0INJaAMjOC6Lejvj2oX1"
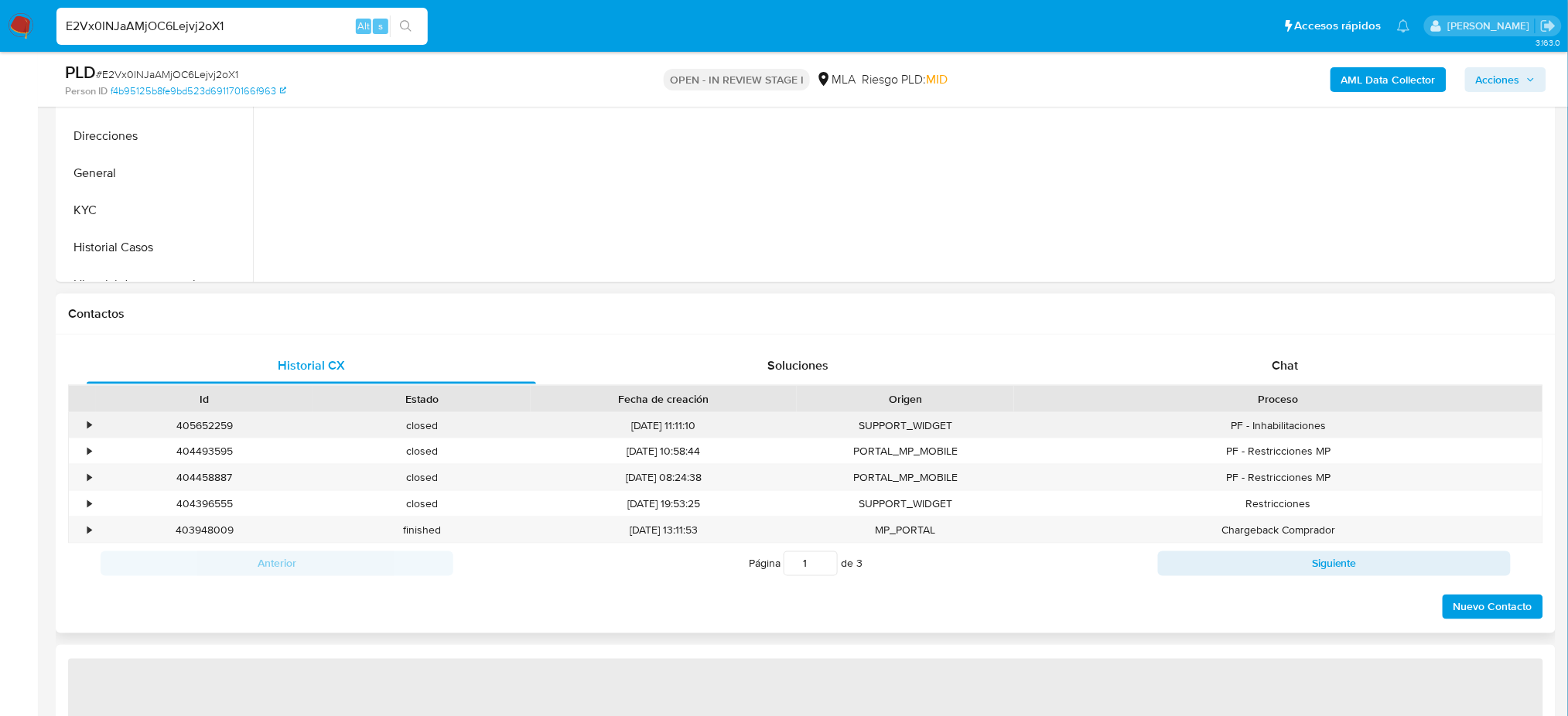
select select "10"
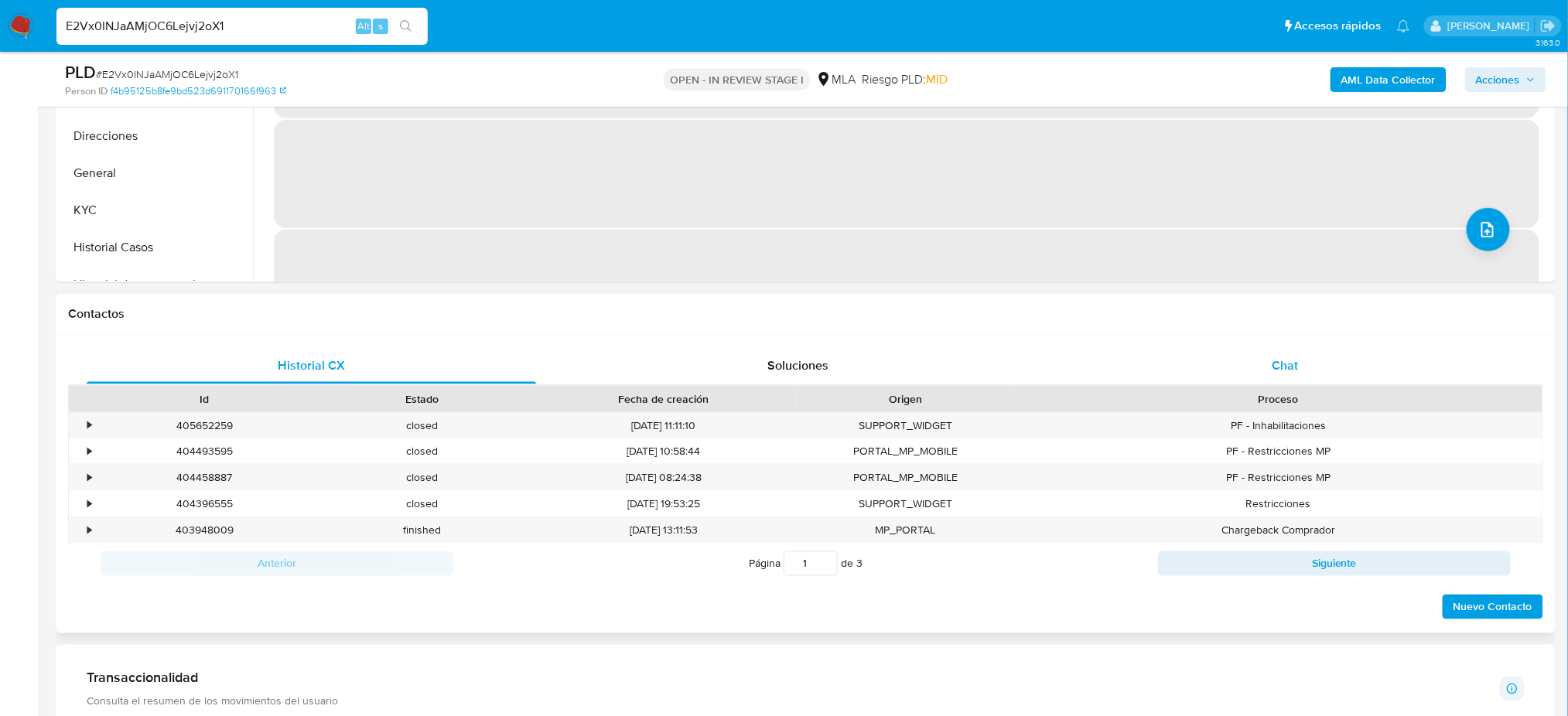
click at [1335, 353] on div "Chat" at bounding box center [1285, 365] width 449 height 37
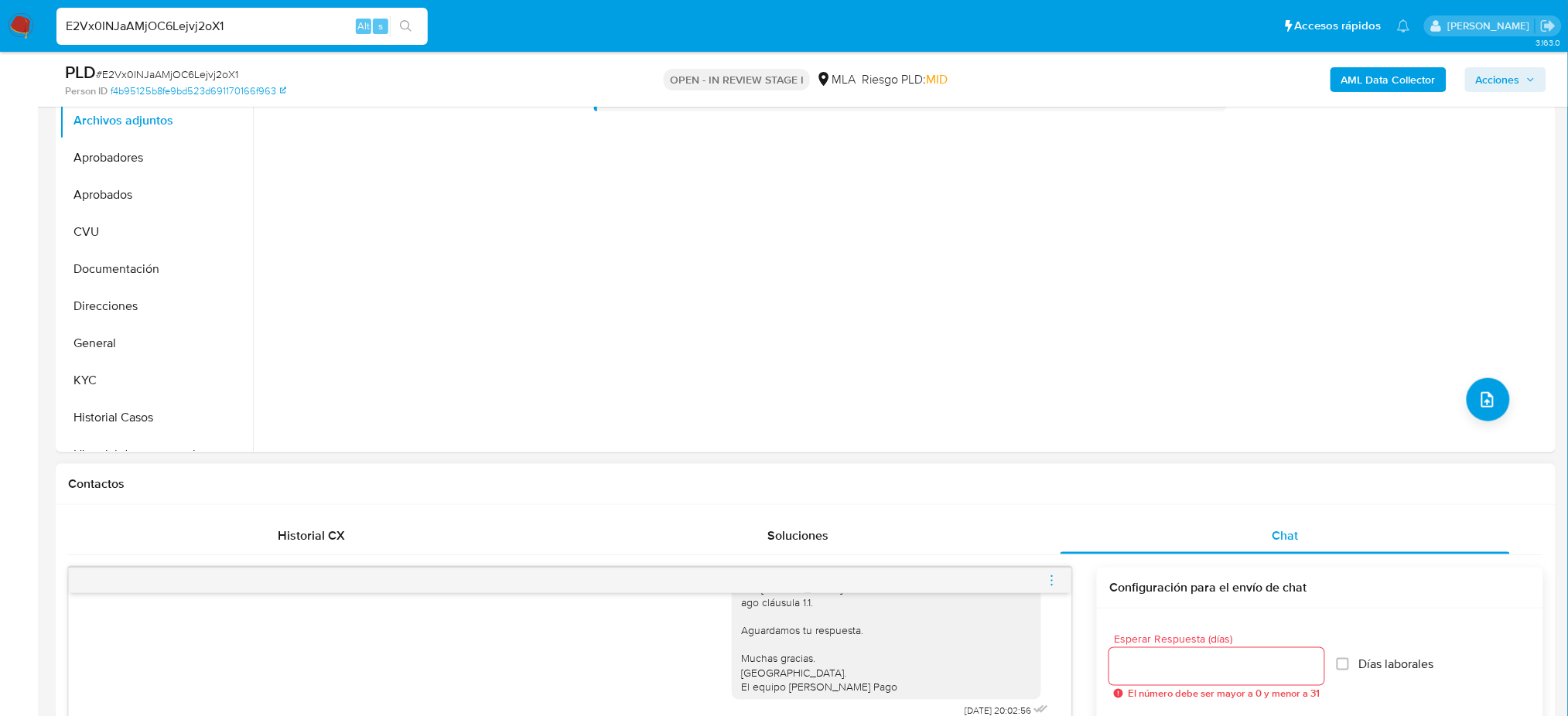
scroll to position [310, 0]
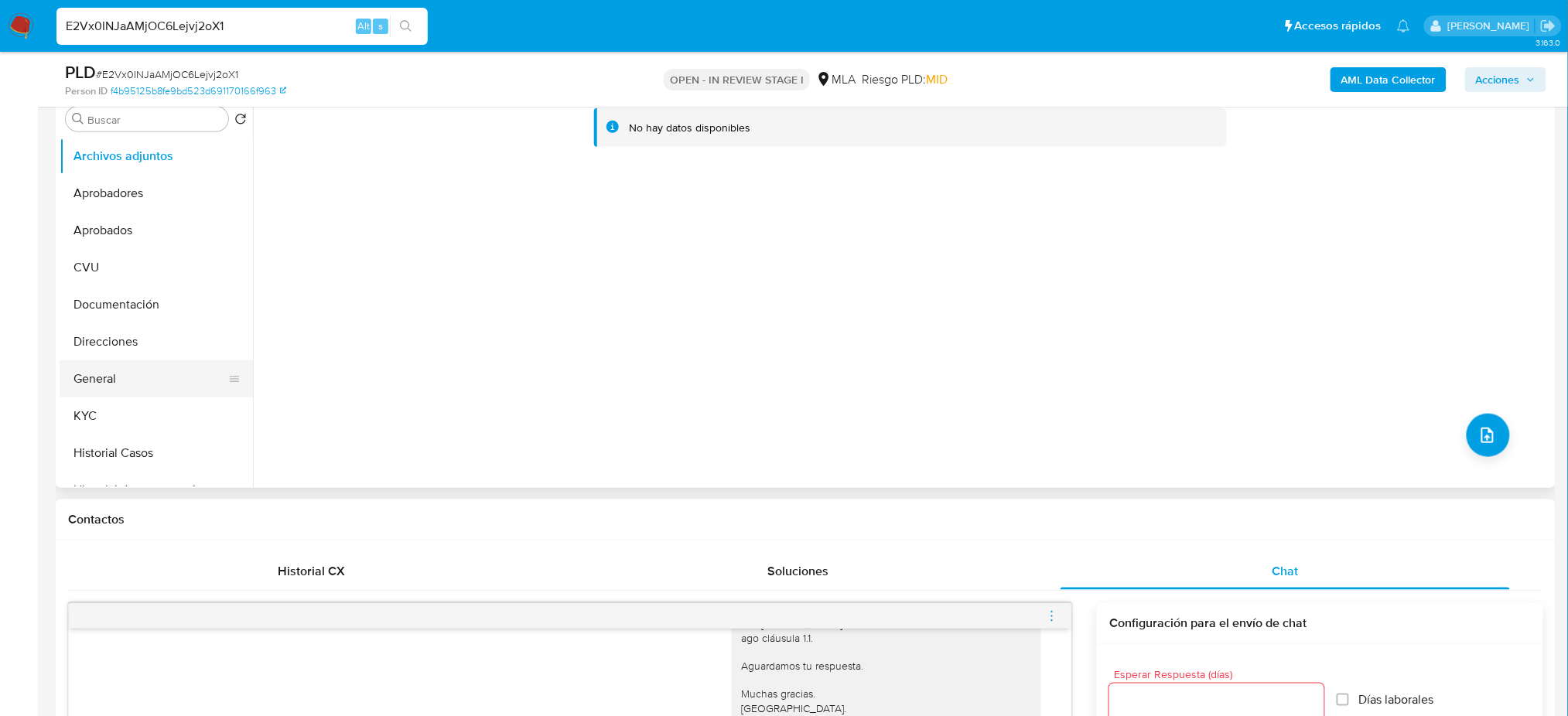
click at [91, 388] on button "General" at bounding box center [150, 379] width 181 height 37
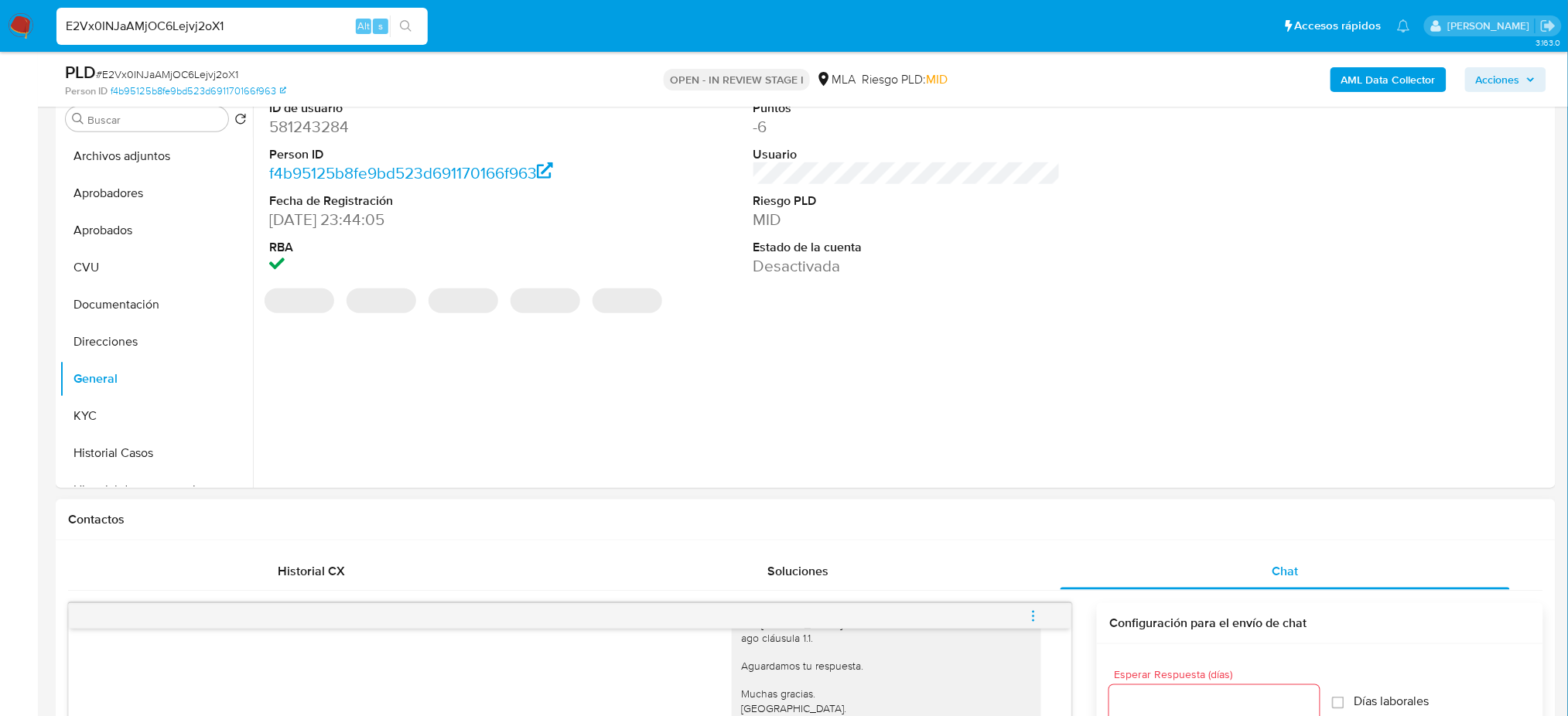
click at [310, 140] on dl "ID de usuario 581243284 Person ID f4b95125b8fe9bd523d691170166f963 Fecha de Reg…" at bounding box center [423, 189] width 307 height 178
click at [292, 126] on dd "581243284" at bounding box center [423, 126] width 307 height 21
copy dd "581243284"
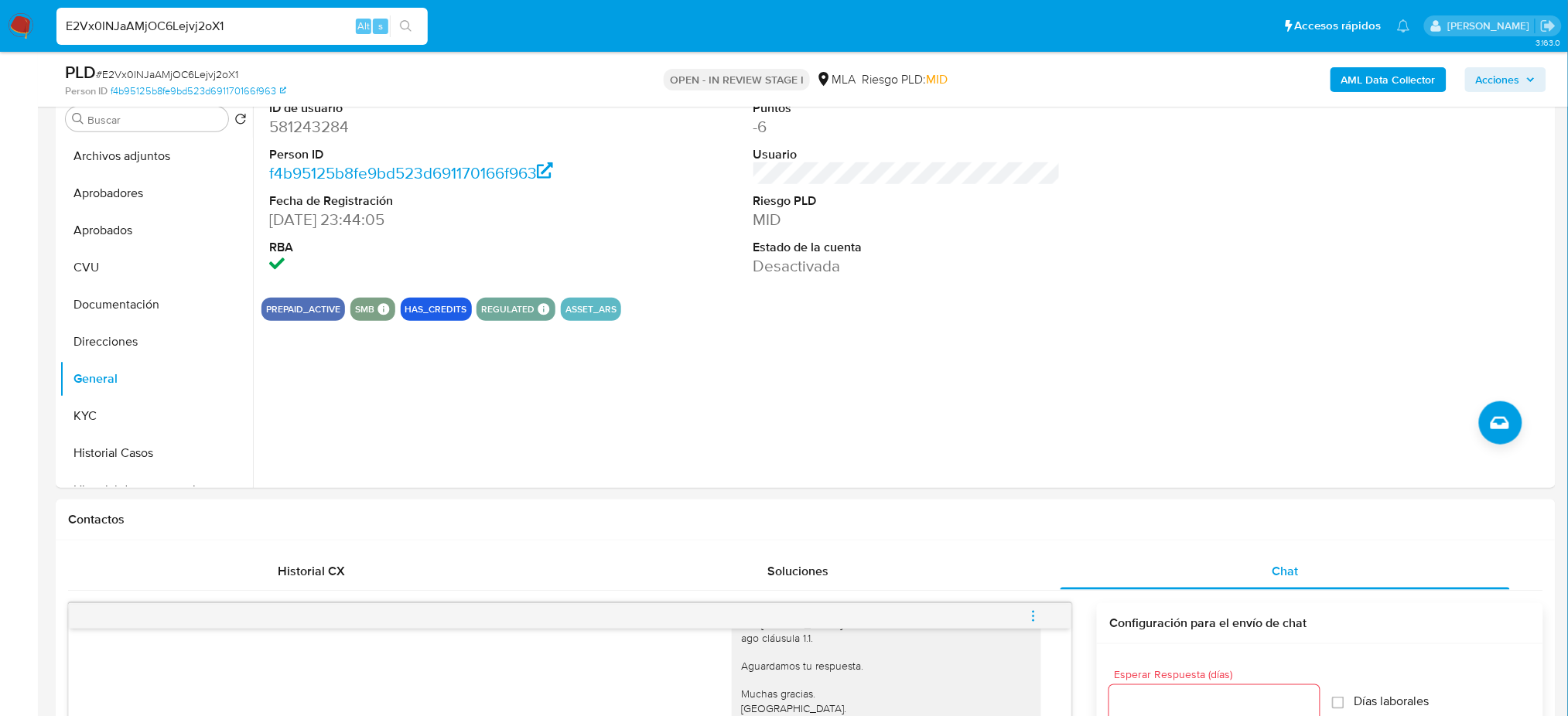
click at [826, 715] on div "Hola, Esperamos que te encuentres muy bien. Te consultamos si tuviste oportunid…" at bounding box center [886, 595] width 291 height 268
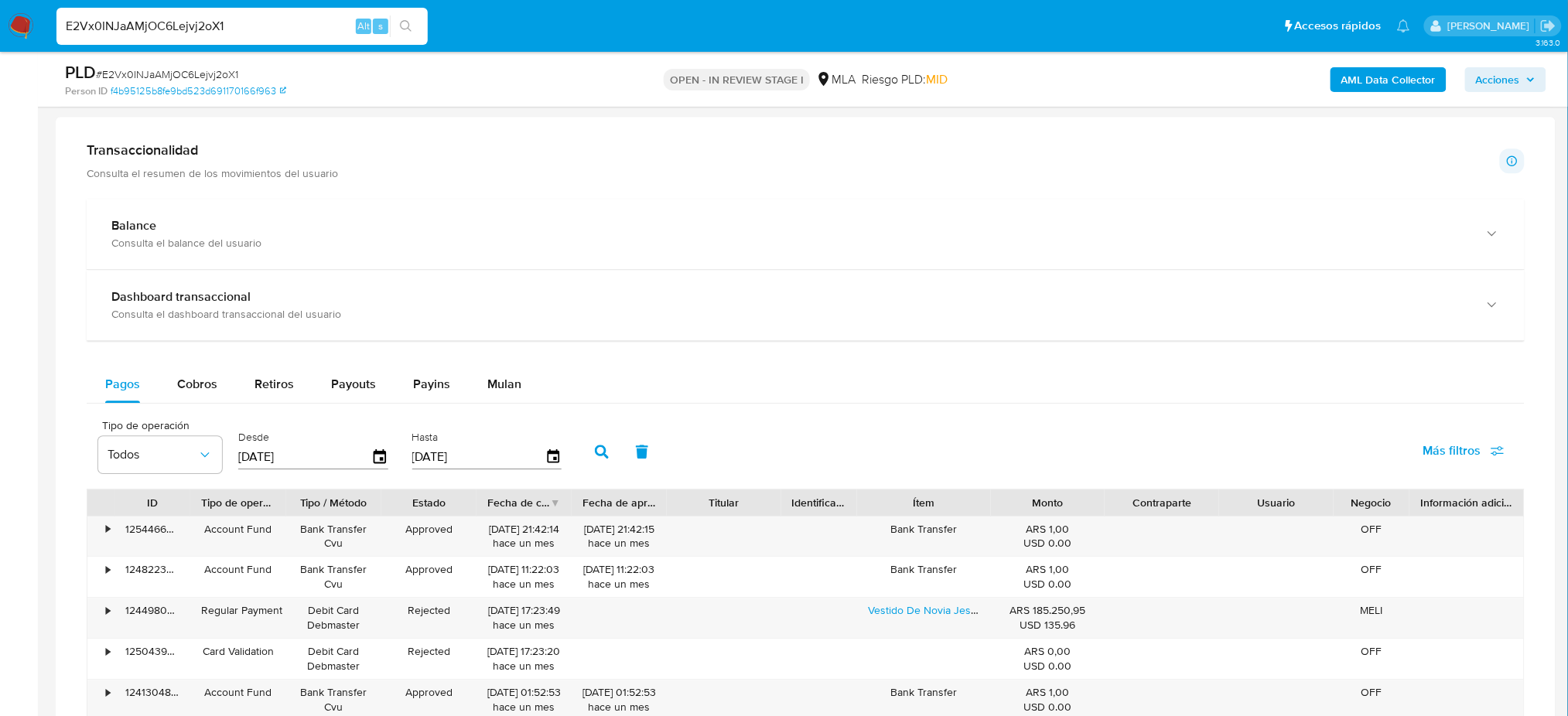
scroll to position [1443, 0]
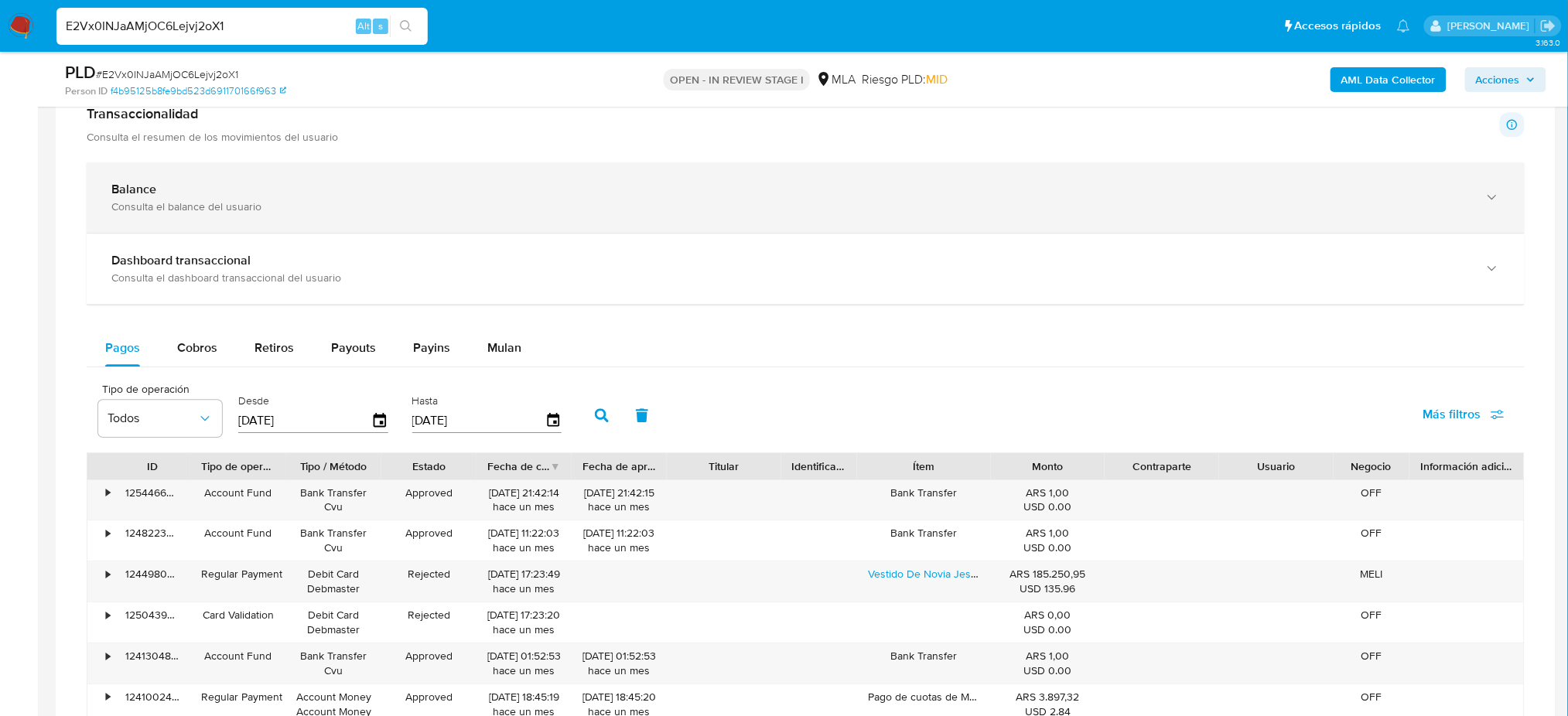
click at [216, 207] on div "Consulta el balance del usuario" at bounding box center [790, 206] width 1357 height 14
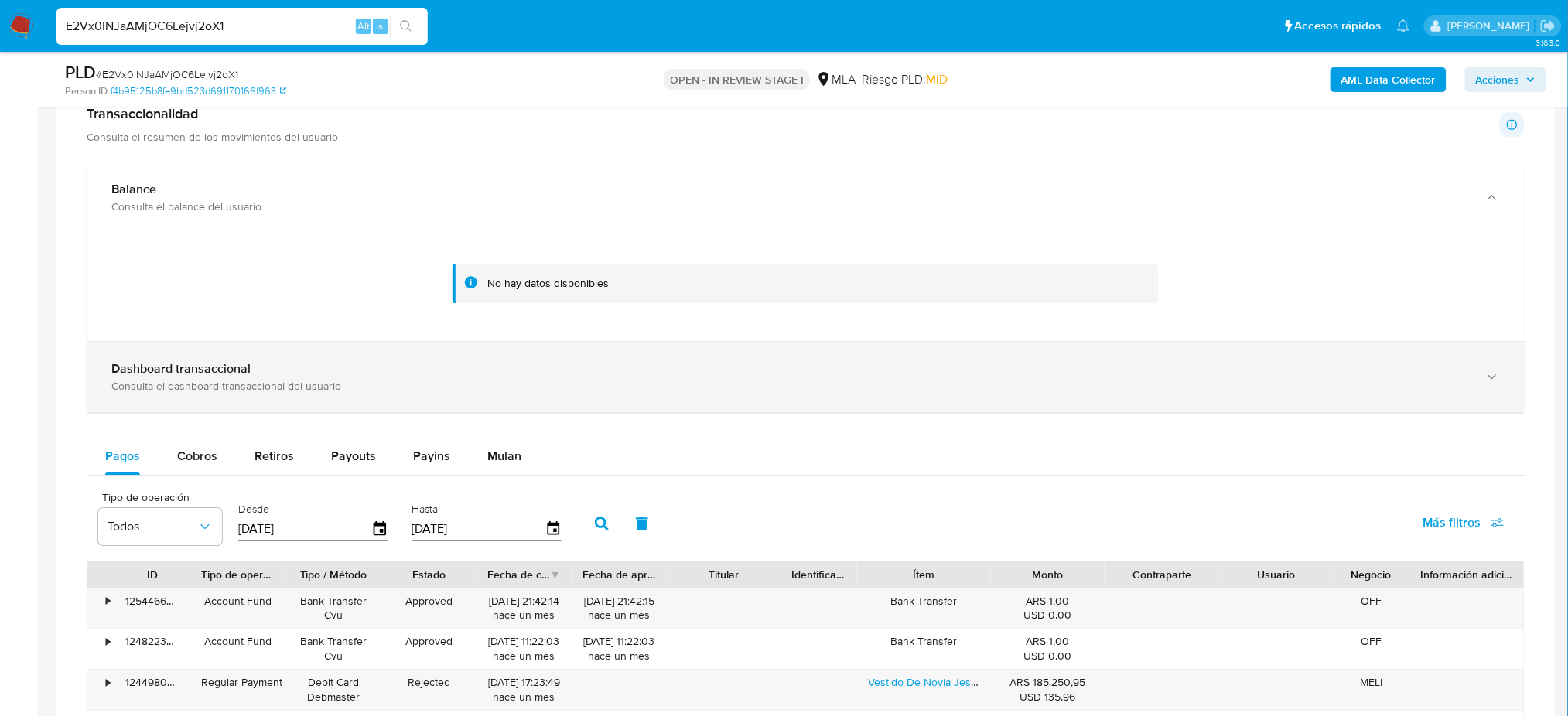
click at [245, 379] on div "Consulta el dashboard transaccional del usuario" at bounding box center [790, 386] width 1357 height 14
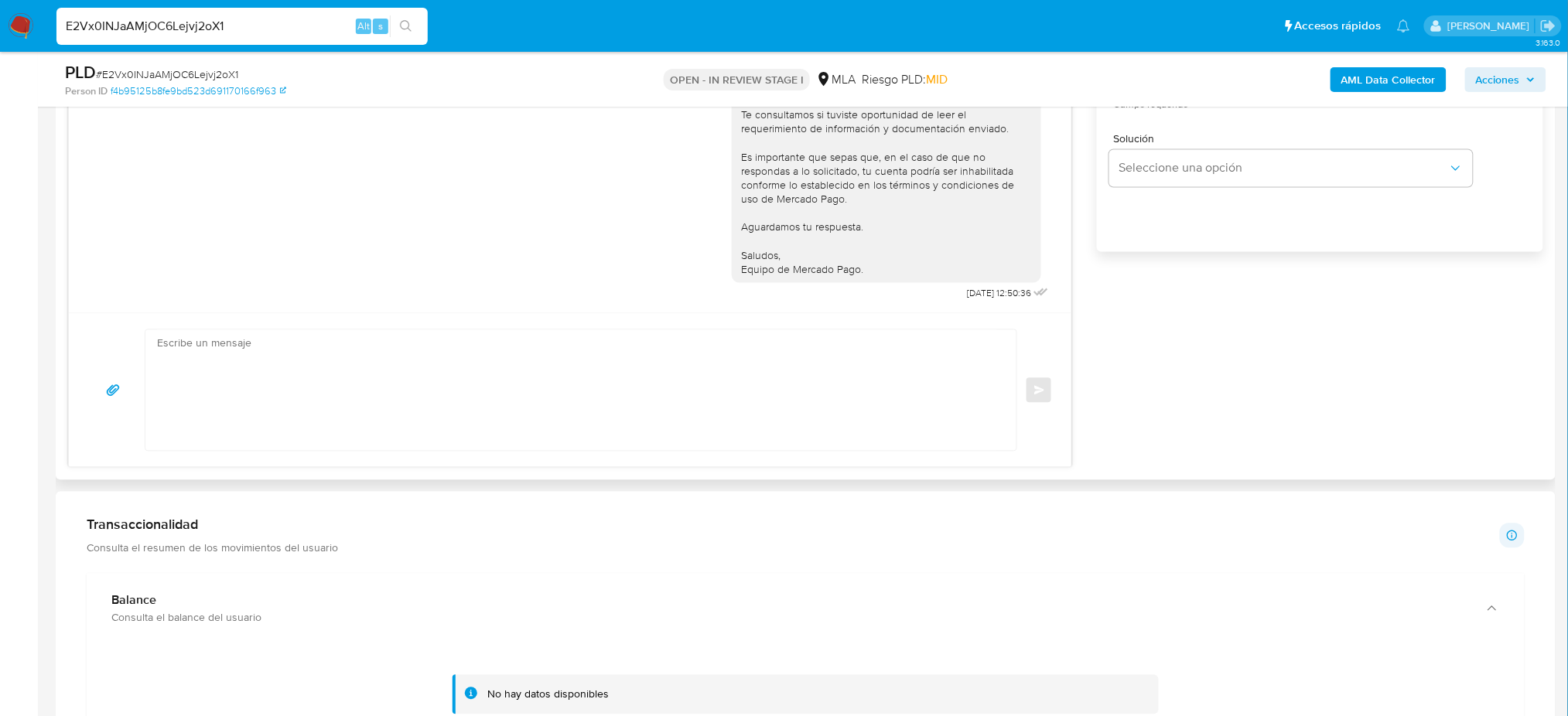
scroll to position [1031, 0]
drag, startPoint x: 303, startPoint y: 21, endPoint x: 0, endPoint y: 35, distance: 303.3
click at [0, 35] on nav "Pausado Ver notificaciones E2Vx0INJaAMjOC6Lejvj2oX1 Alt s Accesos rápidos Presi…" at bounding box center [784, 25] width 1568 height 52
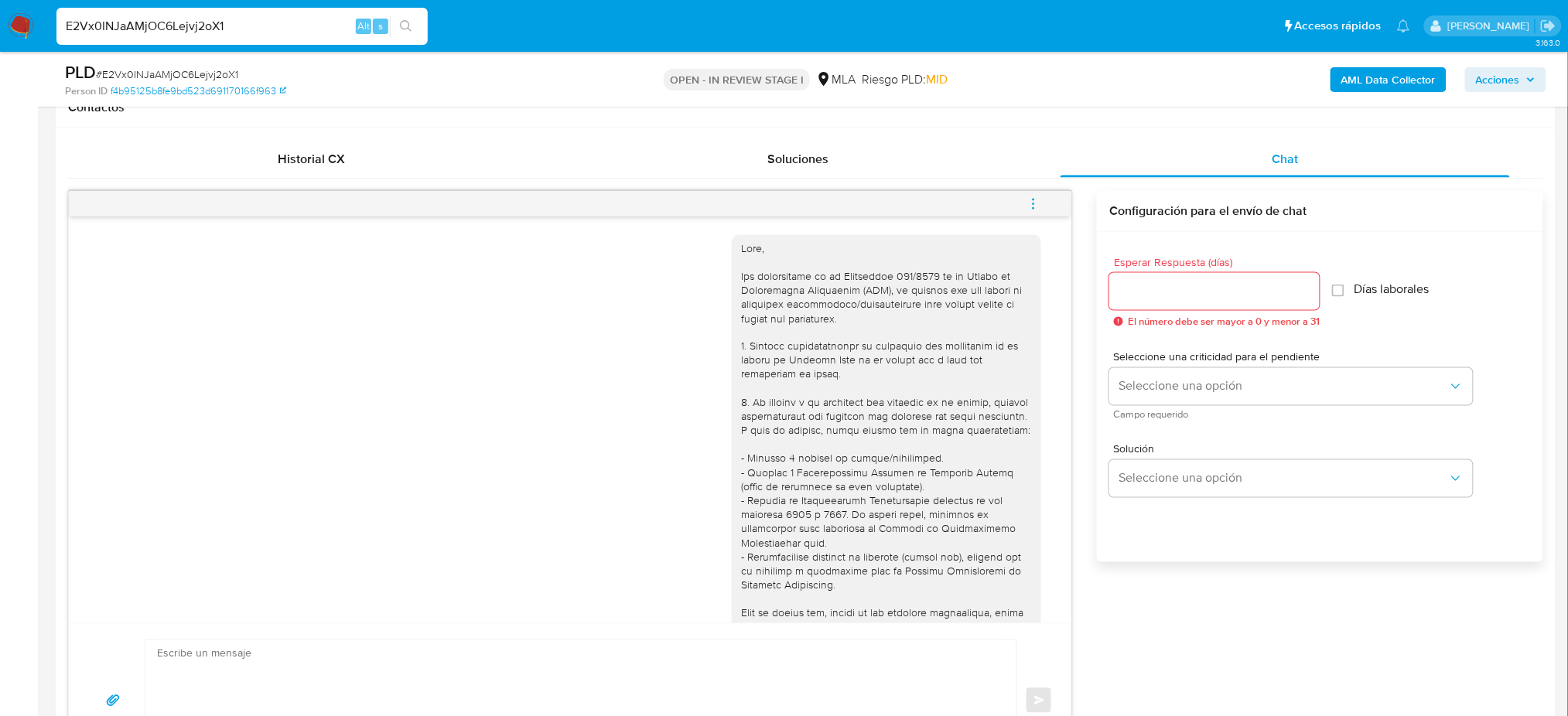
scroll to position [412, 0]
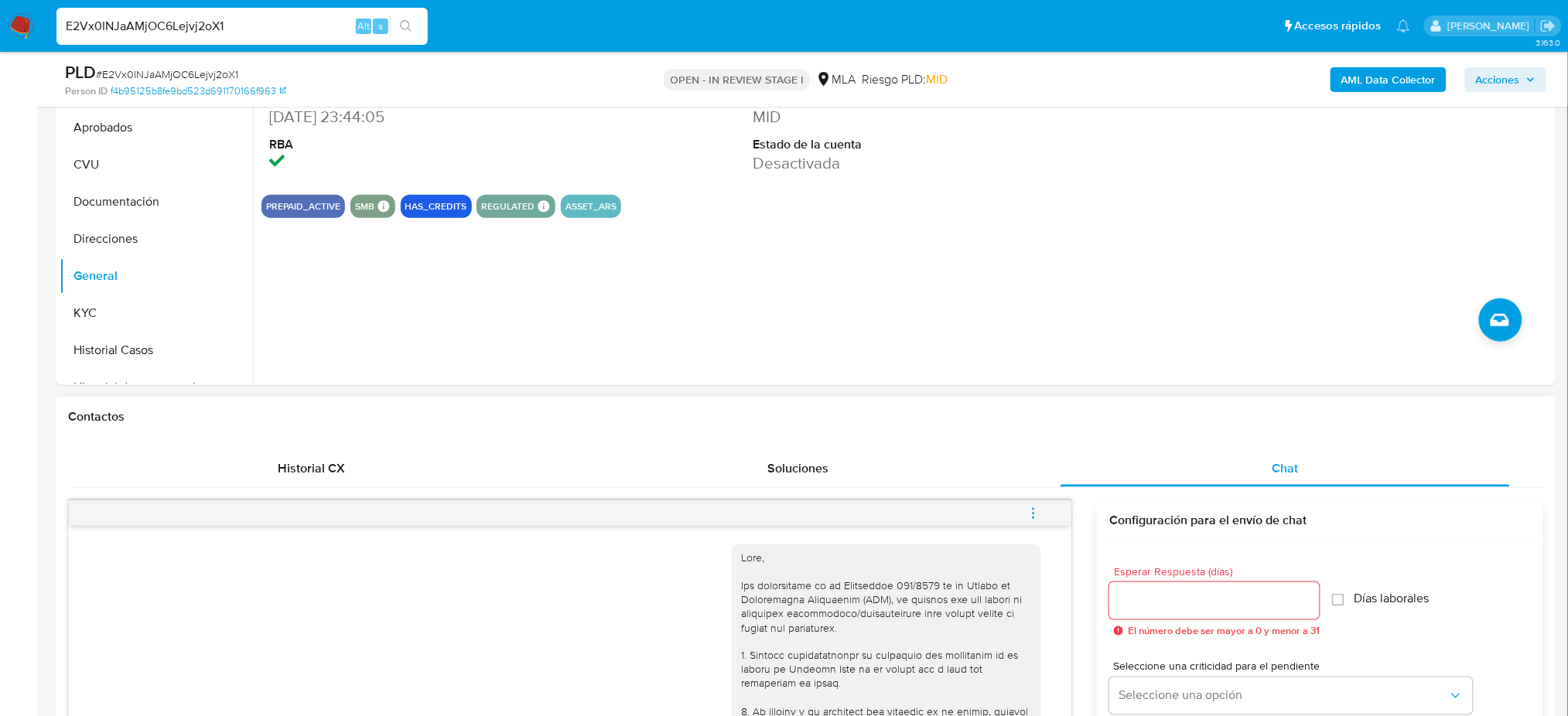
click at [1030, 512] on icon "menu-action" at bounding box center [1033, 513] width 14 height 14
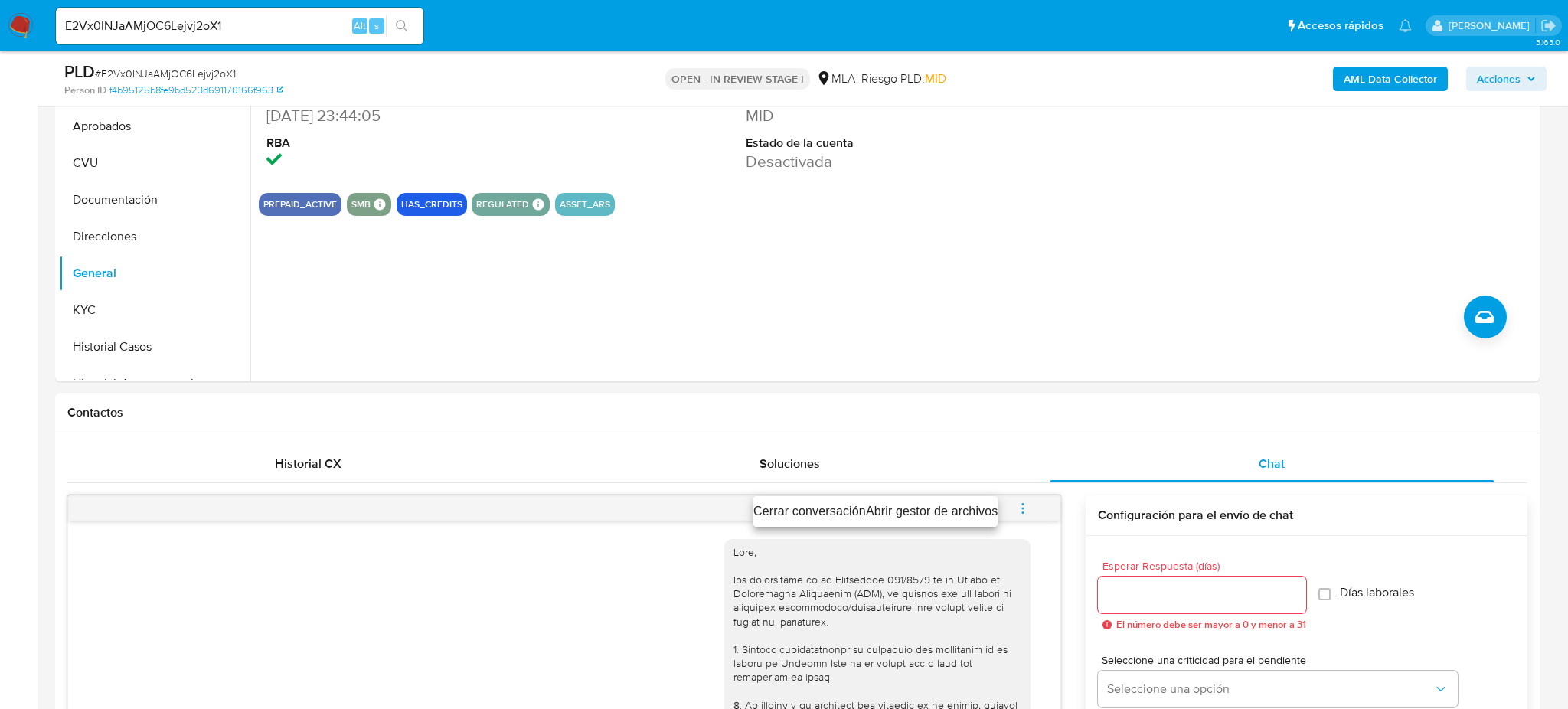
click at [801, 506] on li "Cerrar conversación" at bounding box center [810, 511] width 112 height 19
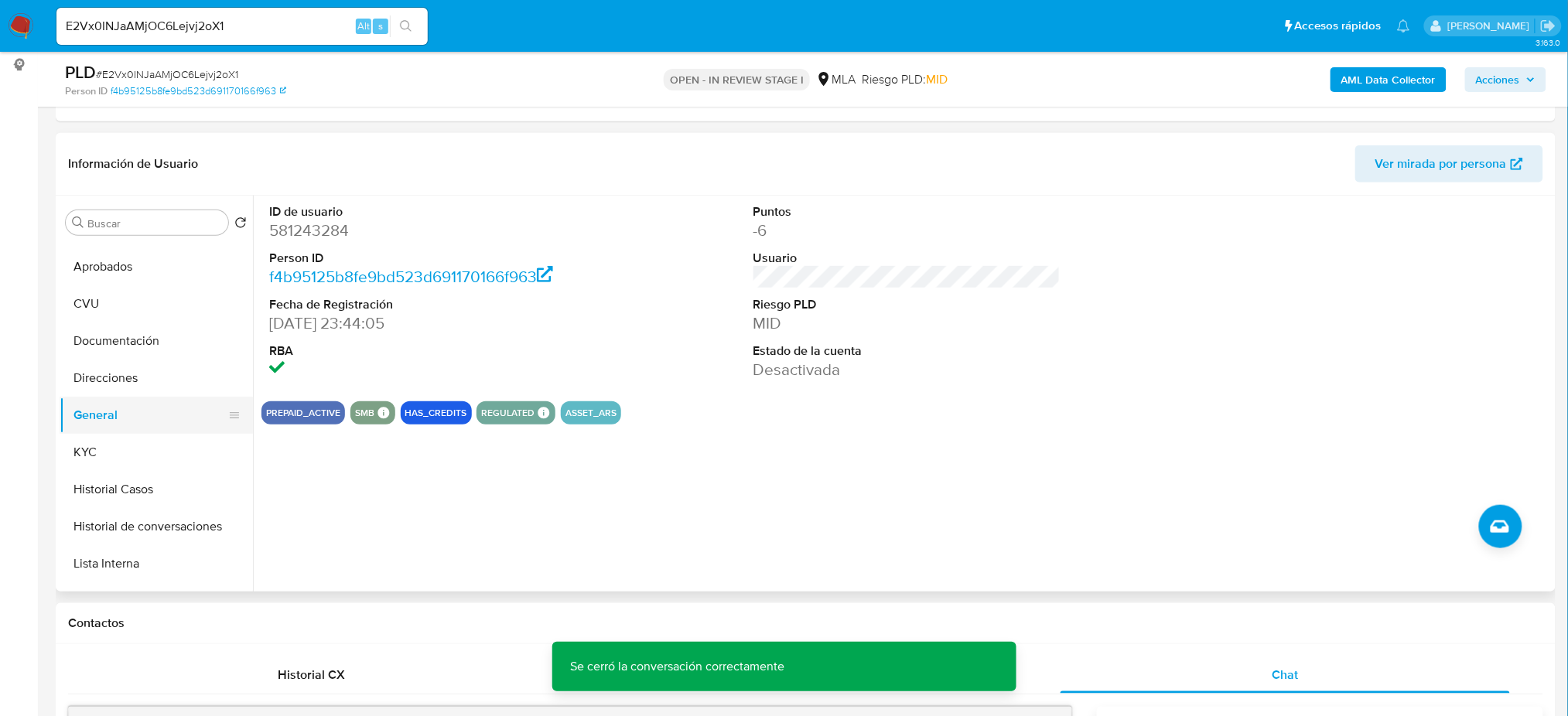
scroll to position [103, 0]
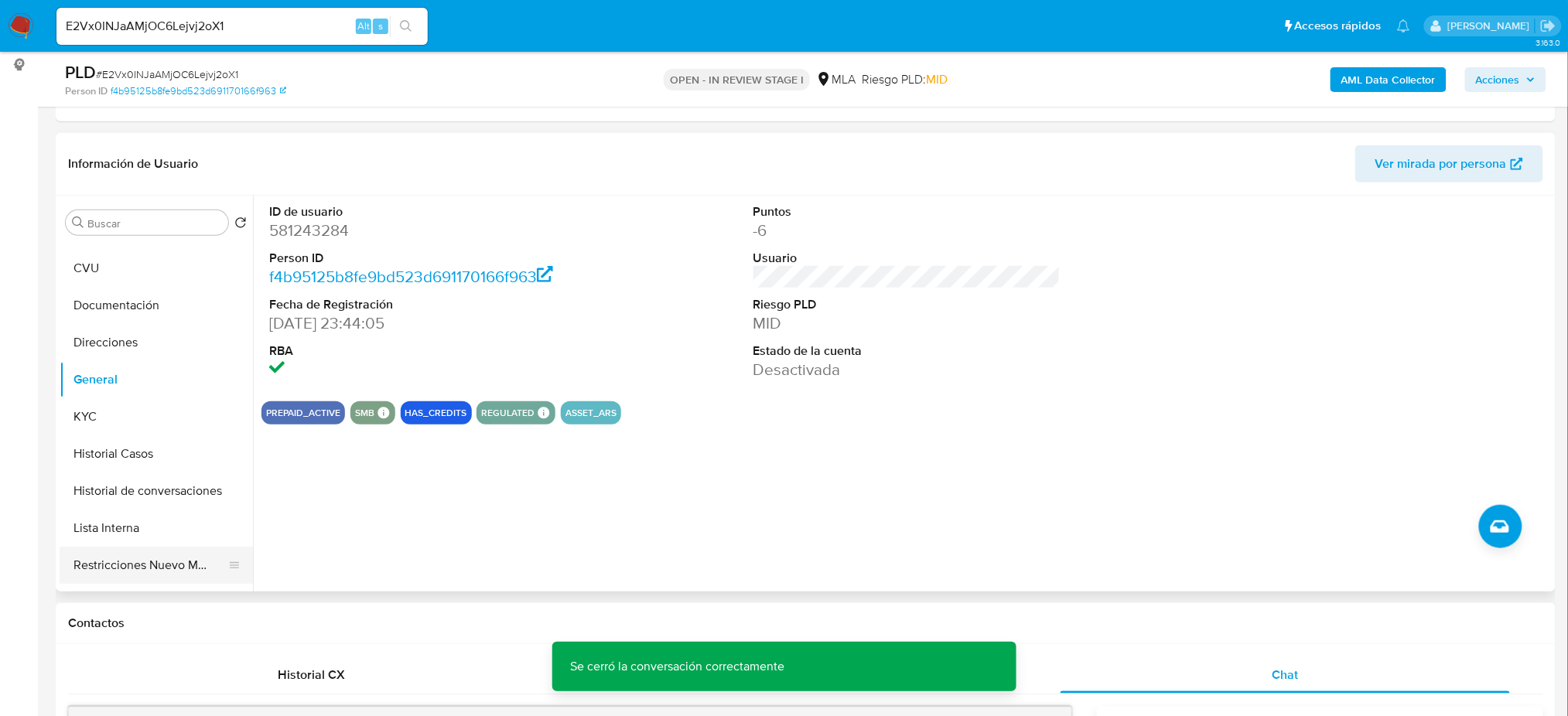
click at [154, 548] on button "Restricciones Nuevo Mundo" at bounding box center [150, 565] width 181 height 37
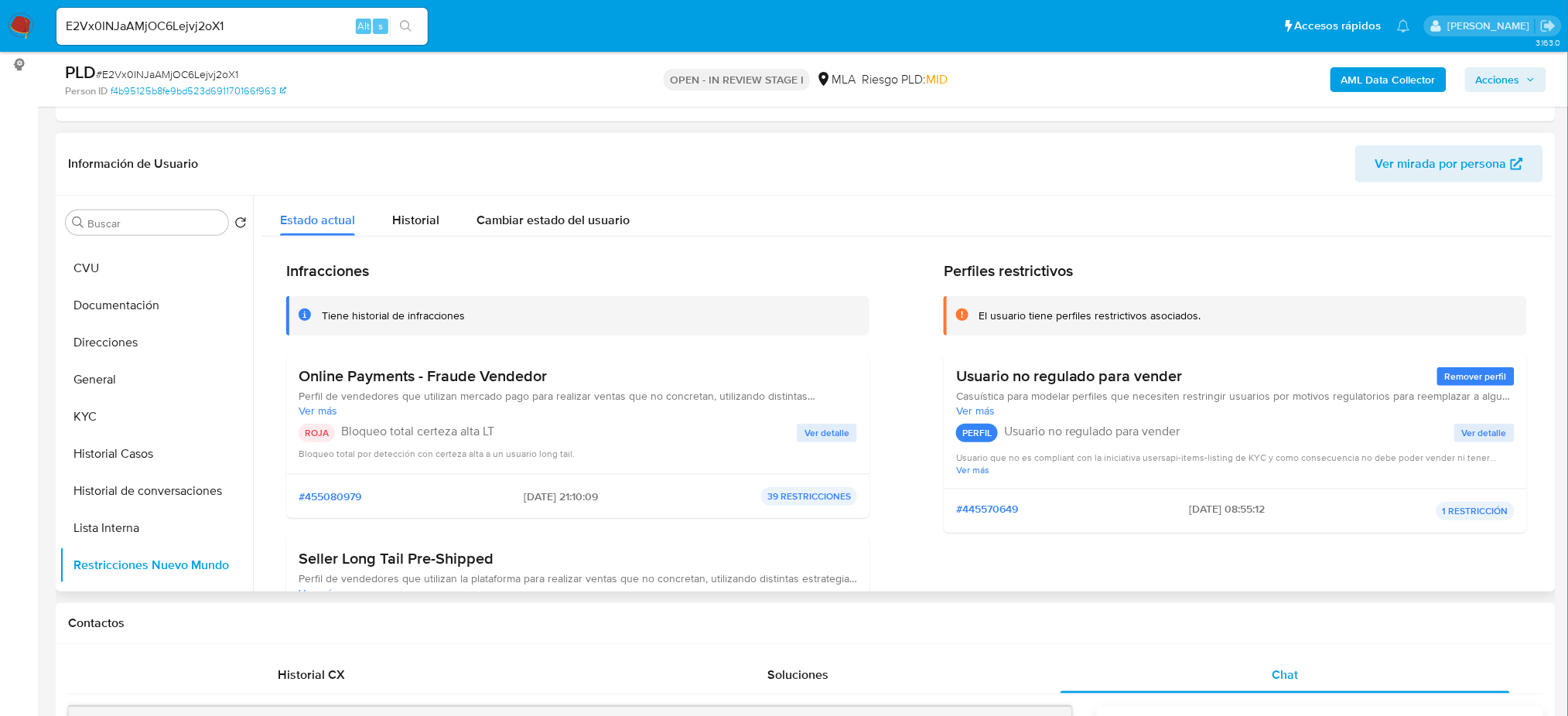
click at [814, 427] on span "Ver detalle" at bounding box center [827, 433] width 45 height 16
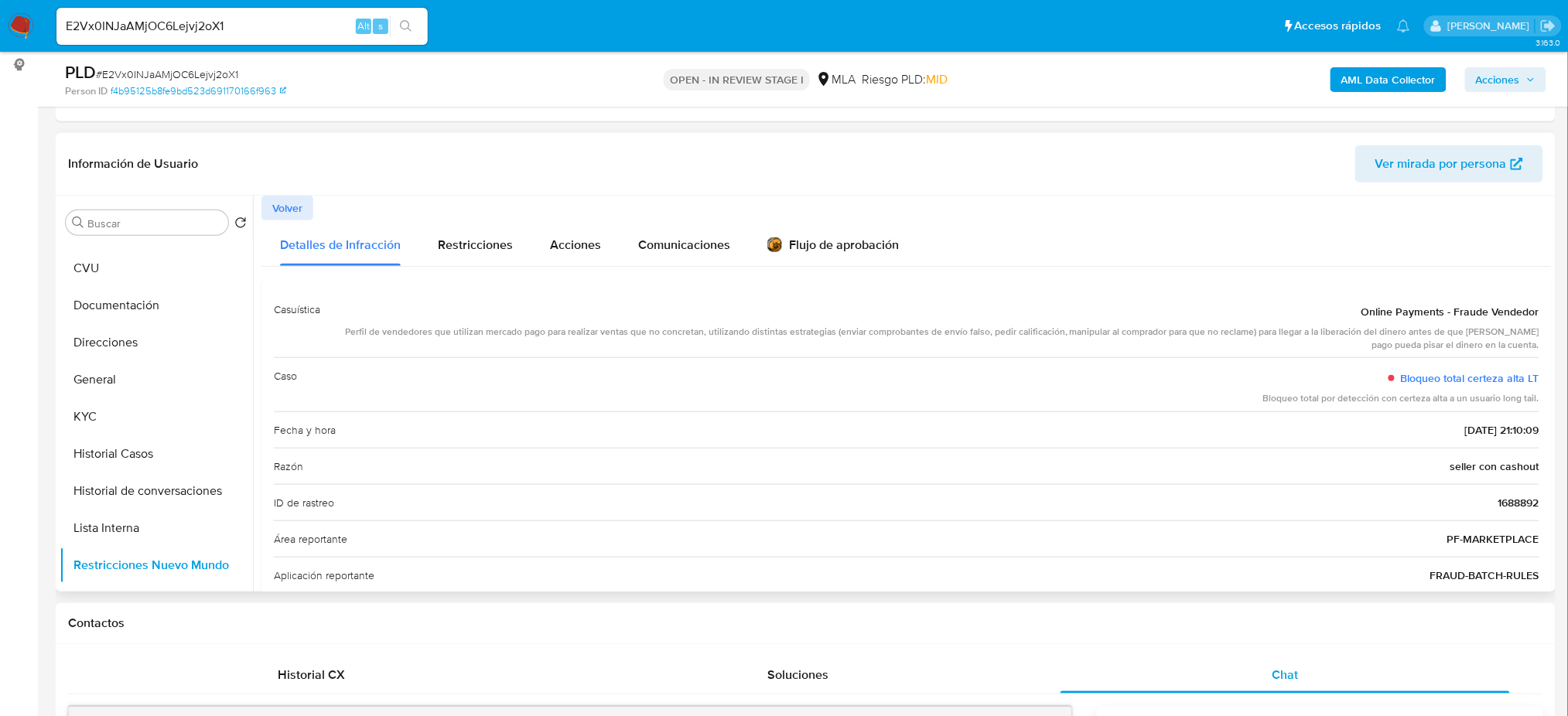
click at [287, 202] on span "Volver" at bounding box center [287, 208] width 30 height 21
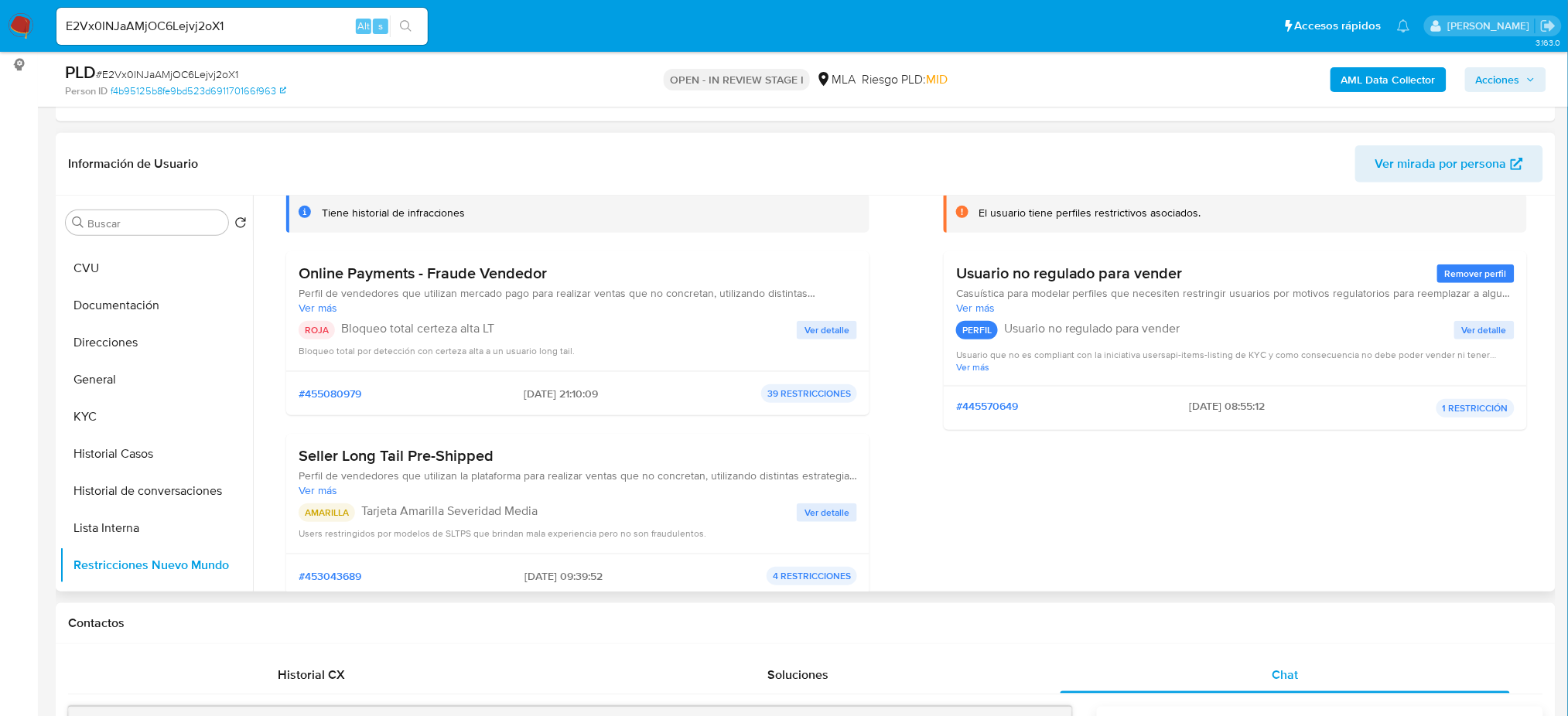
drag, startPoint x: 295, startPoint y: 269, endPoint x: 548, endPoint y: 268, distance: 253.0
click at [548, 268] on div "Online Payments - Fraude Vendedor Perfil de vendedores que utilizan mercado pag…" at bounding box center [578, 311] width 583 height 120
click at [548, 268] on h3 "Online Payments - Fraude Vendedor" at bounding box center [578, 273] width 558 height 20
drag, startPoint x: 247, startPoint y: 25, endPoint x: 0, endPoint y: 38, distance: 247.3
click at [0, 38] on nav "Pausado Ver notificaciones E2Vx0INJaAMjOC6Lejvj2oX1 Alt s Accesos rápidos Presi…" at bounding box center [784, 25] width 1568 height 52
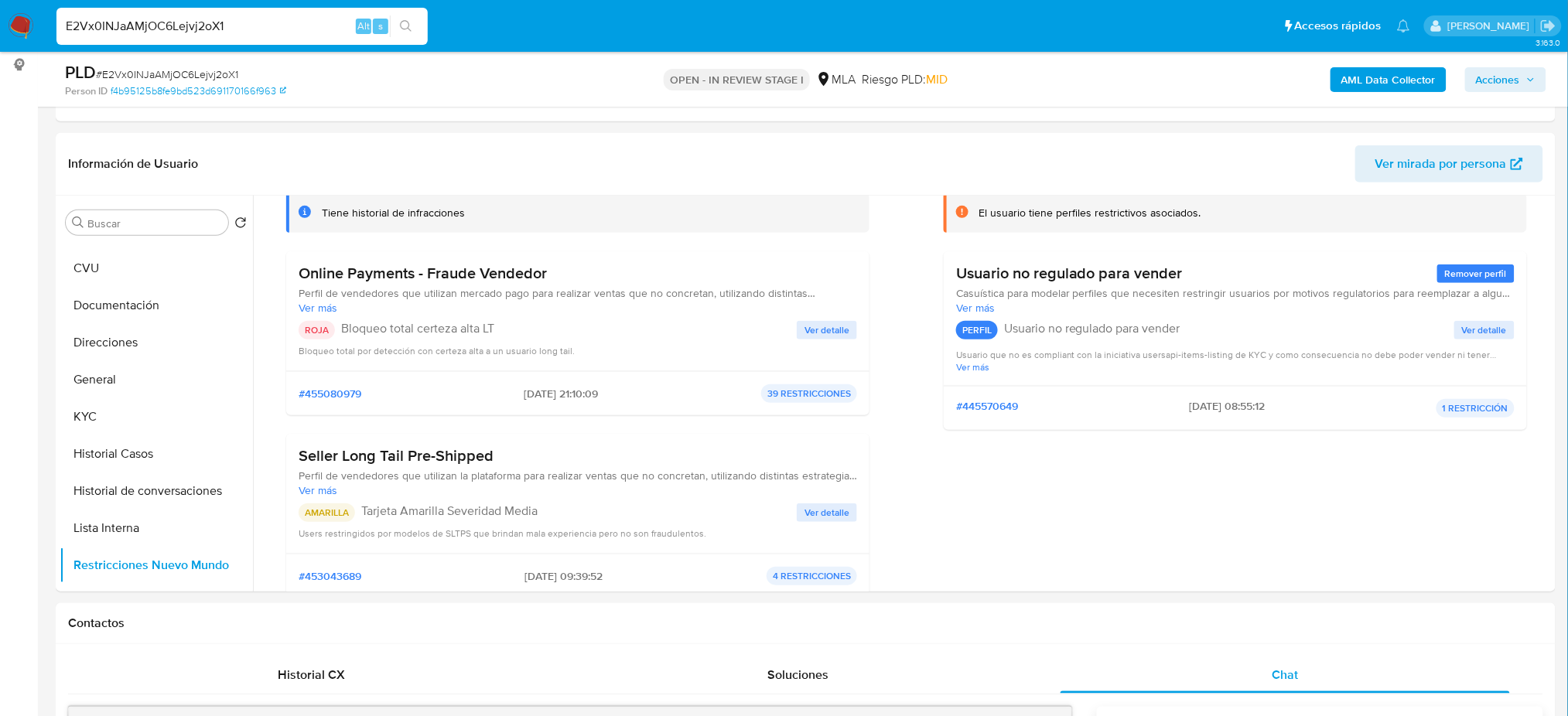
paste input "G48785wFnFjqUKxdWX7Wgt7k"
type input "G48785wFnFjqUKxdWX7Wgt7k"
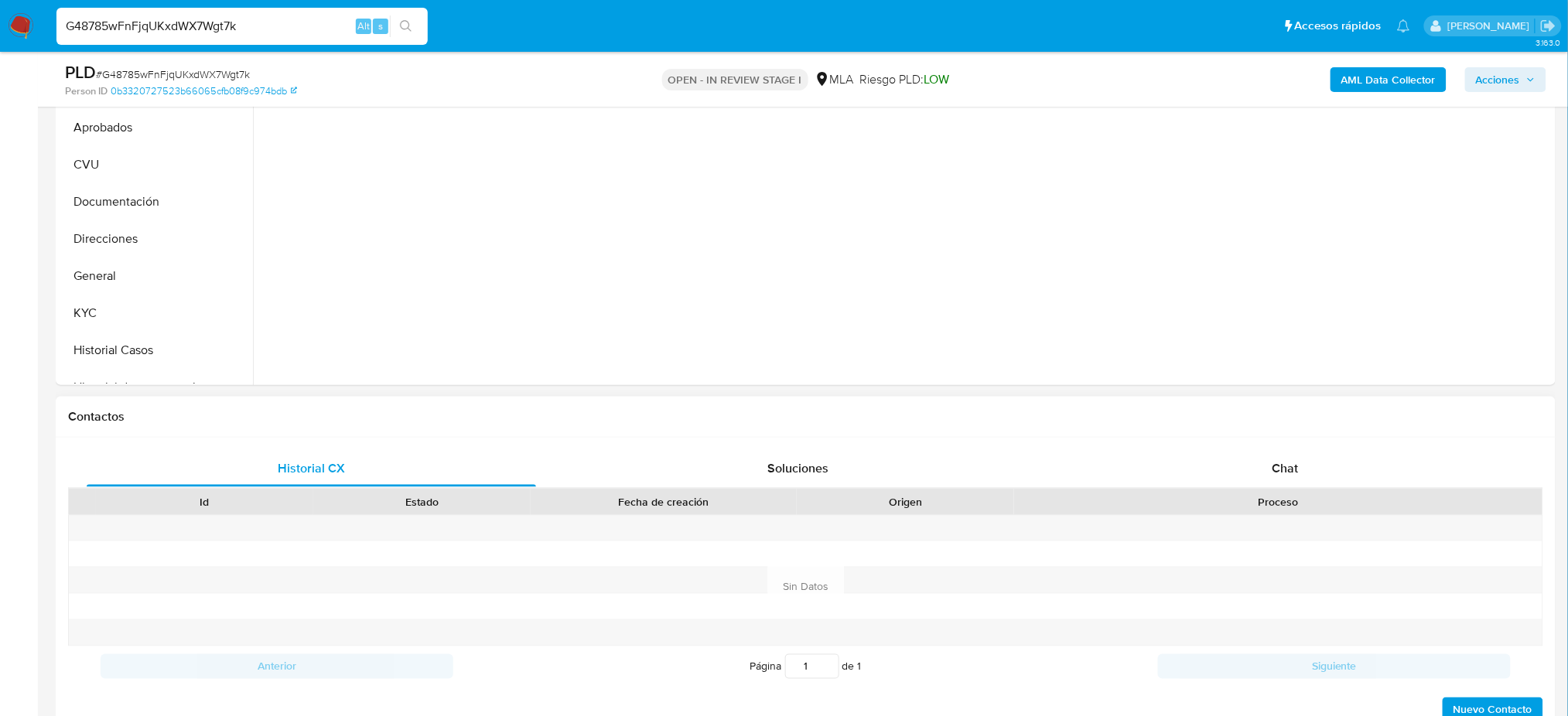
click at [1262, 450] on div "Chat" at bounding box center [1285, 468] width 449 height 37
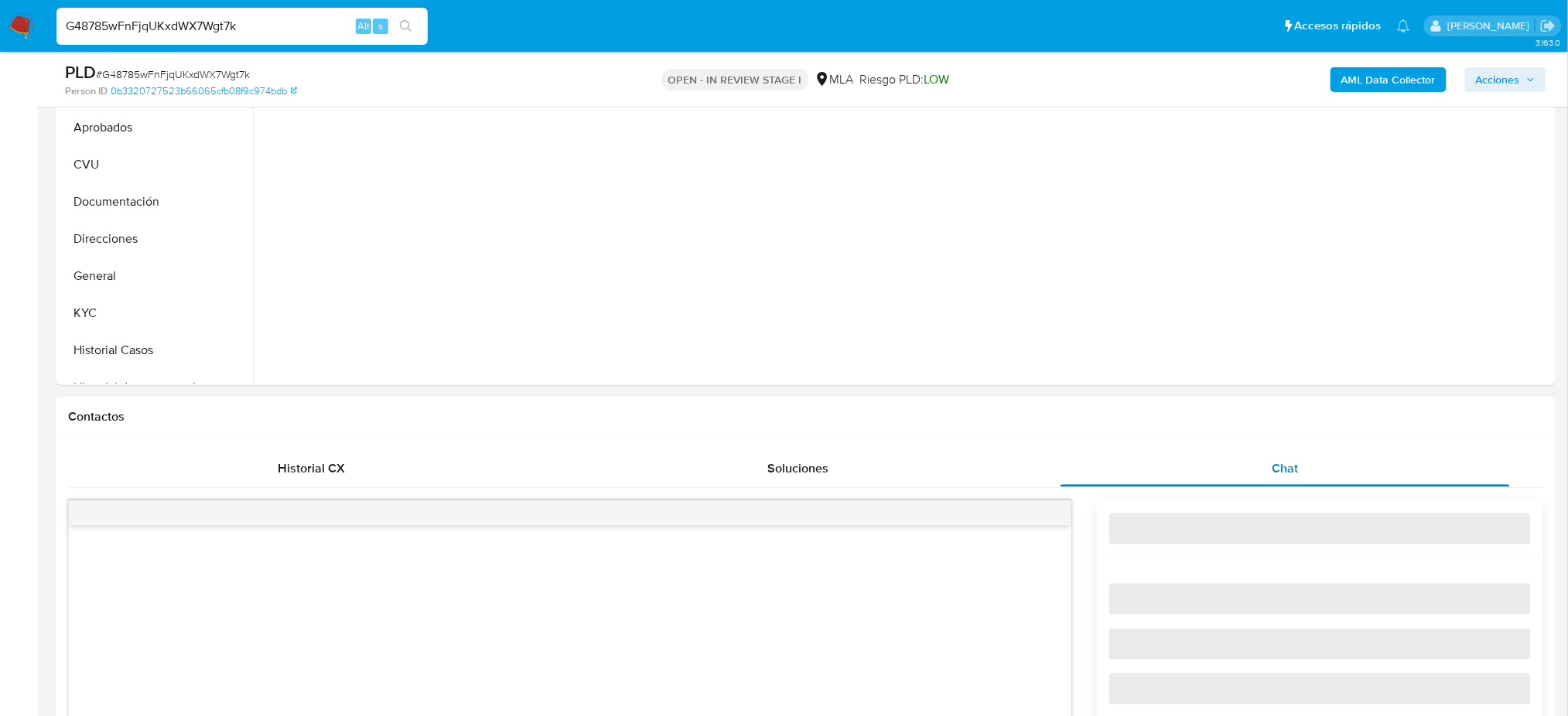
click at [1266, 459] on div "Chat" at bounding box center [1285, 468] width 449 height 37
select select "10"
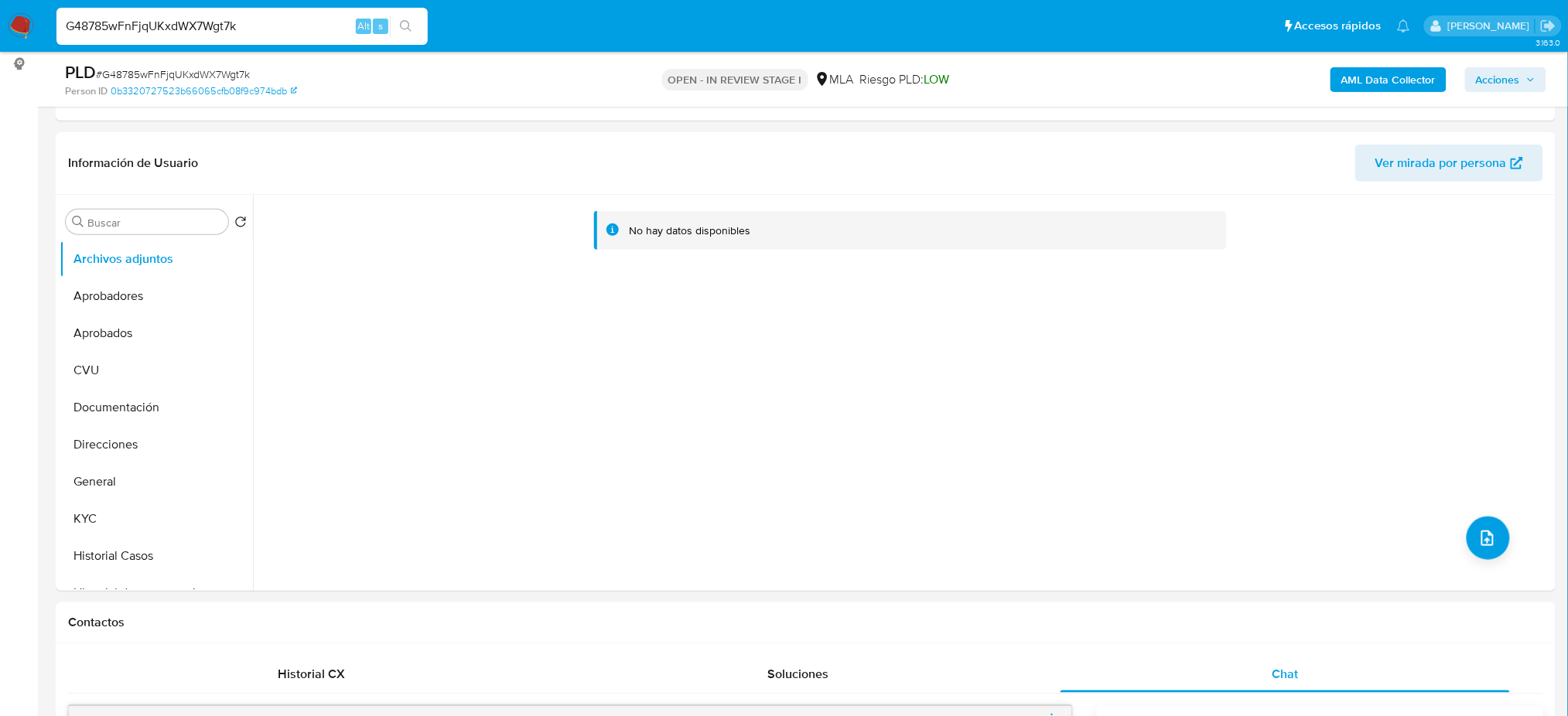
scroll to position [206, 0]
click at [130, 466] on button "General" at bounding box center [150, 482] width 181 height 37
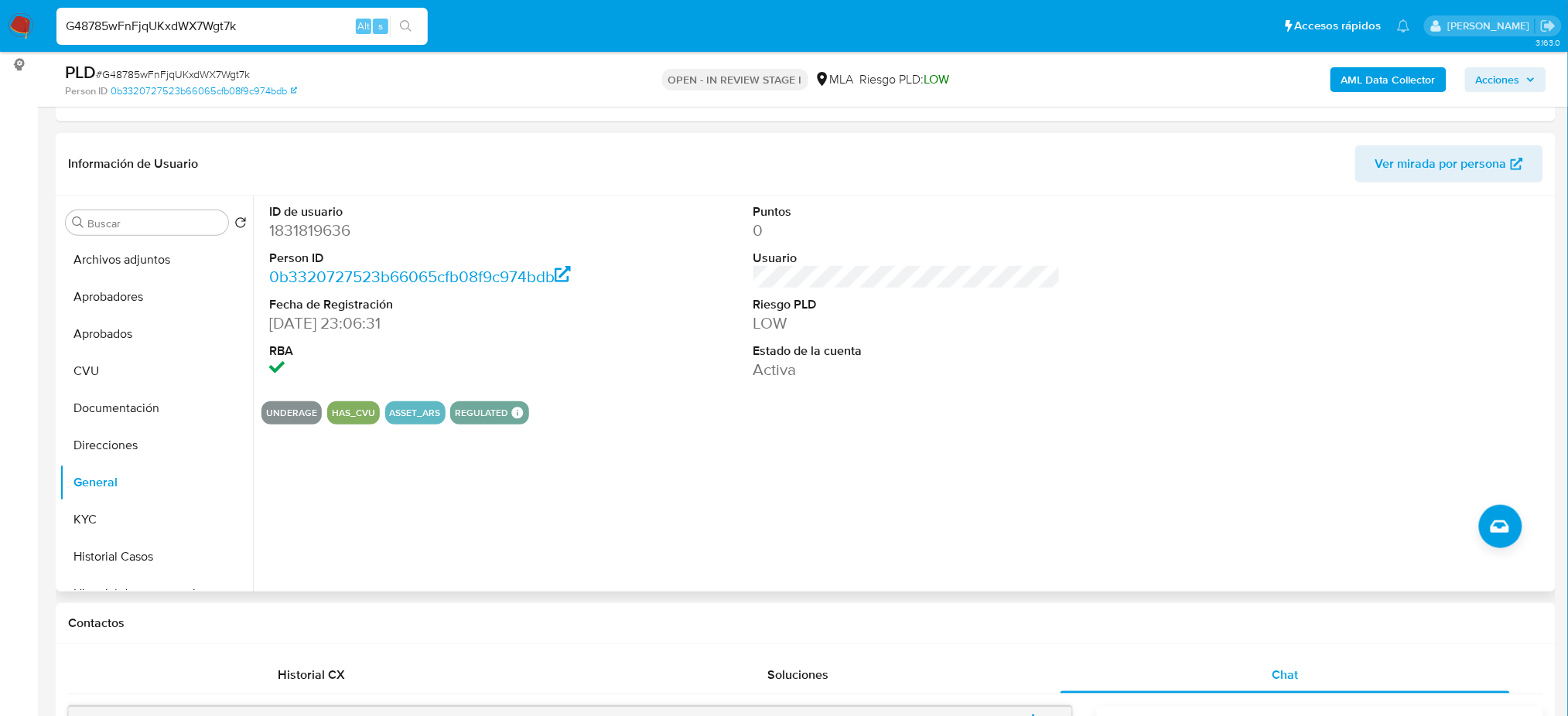
click at [328, 236] on dd "1831819636" at bounding box center [423, 231] width 307 height 21
copy dd "1831819636"
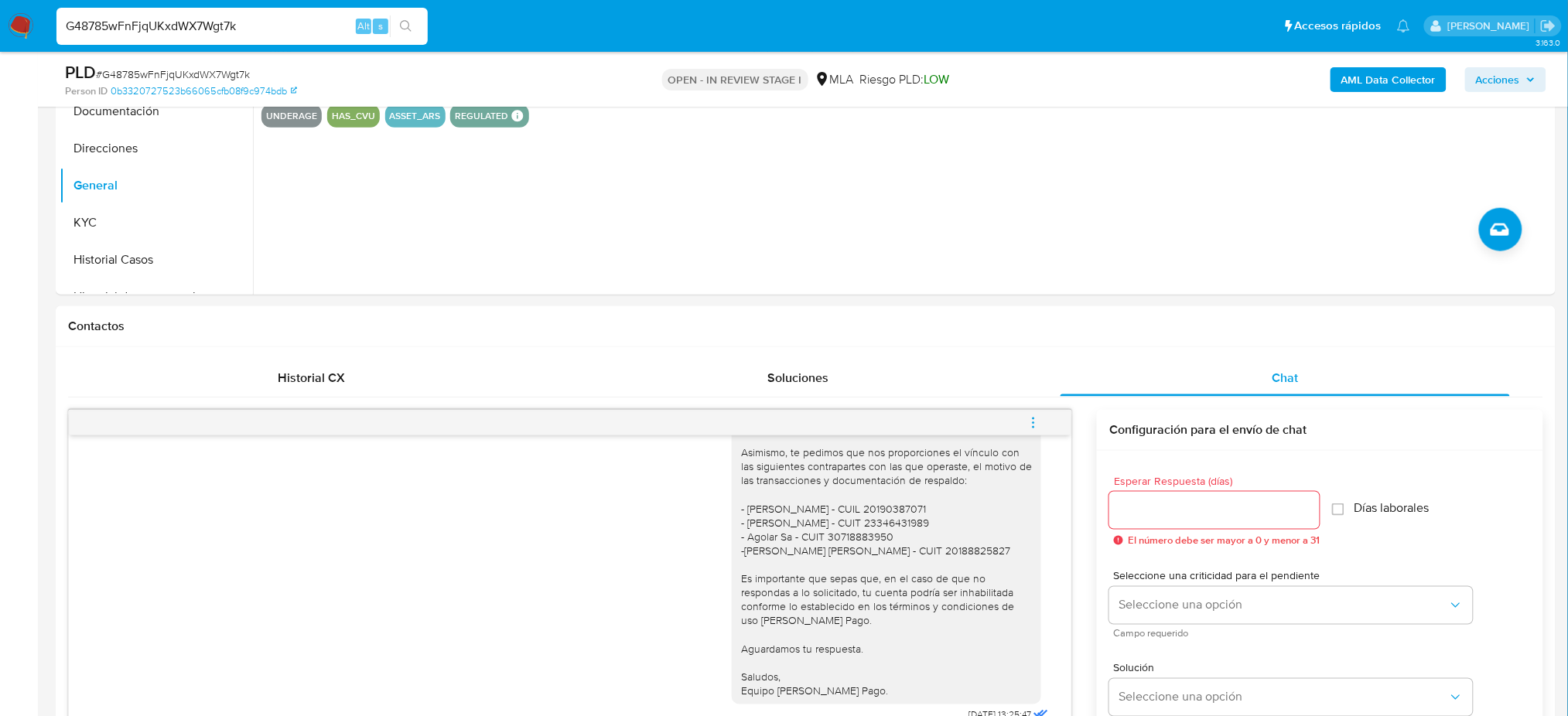
scroll to position [824, 0]
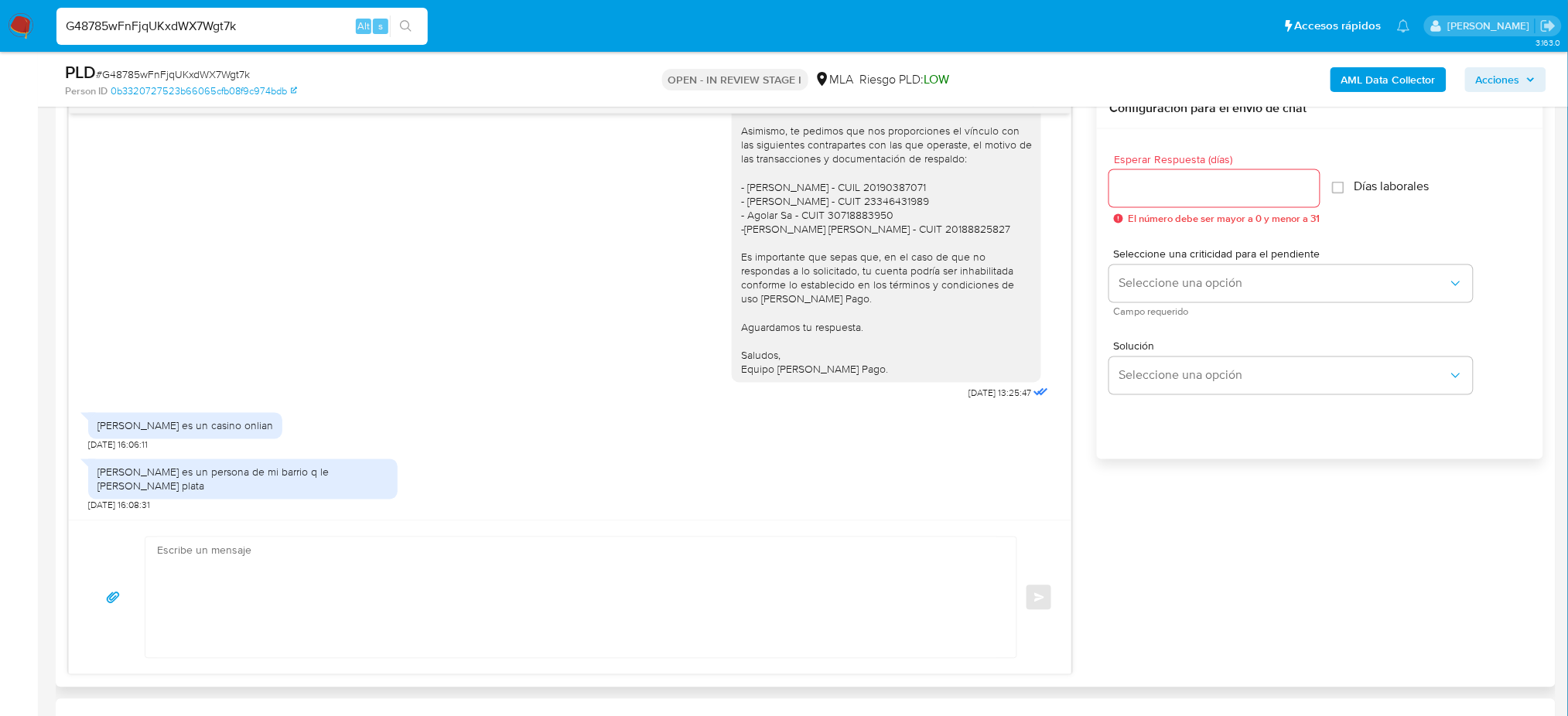
click at [214, 427] on div "Pablo martín alusto es un casino onlian" at bounding box center [186, 426] width 176 height 14
click at [213, 427] on div "Pablo martín alusto es un casino onlian" at bounding box center [186, 426] width 176 height 14
copy div "Pablo martín alusto es un casino onlian"
click at [128, 484] on div "Luis alexia maximiliano gonzales es un persona de mi barrio q le devia plata" at bounding box center [243, 480] width 291 height 28
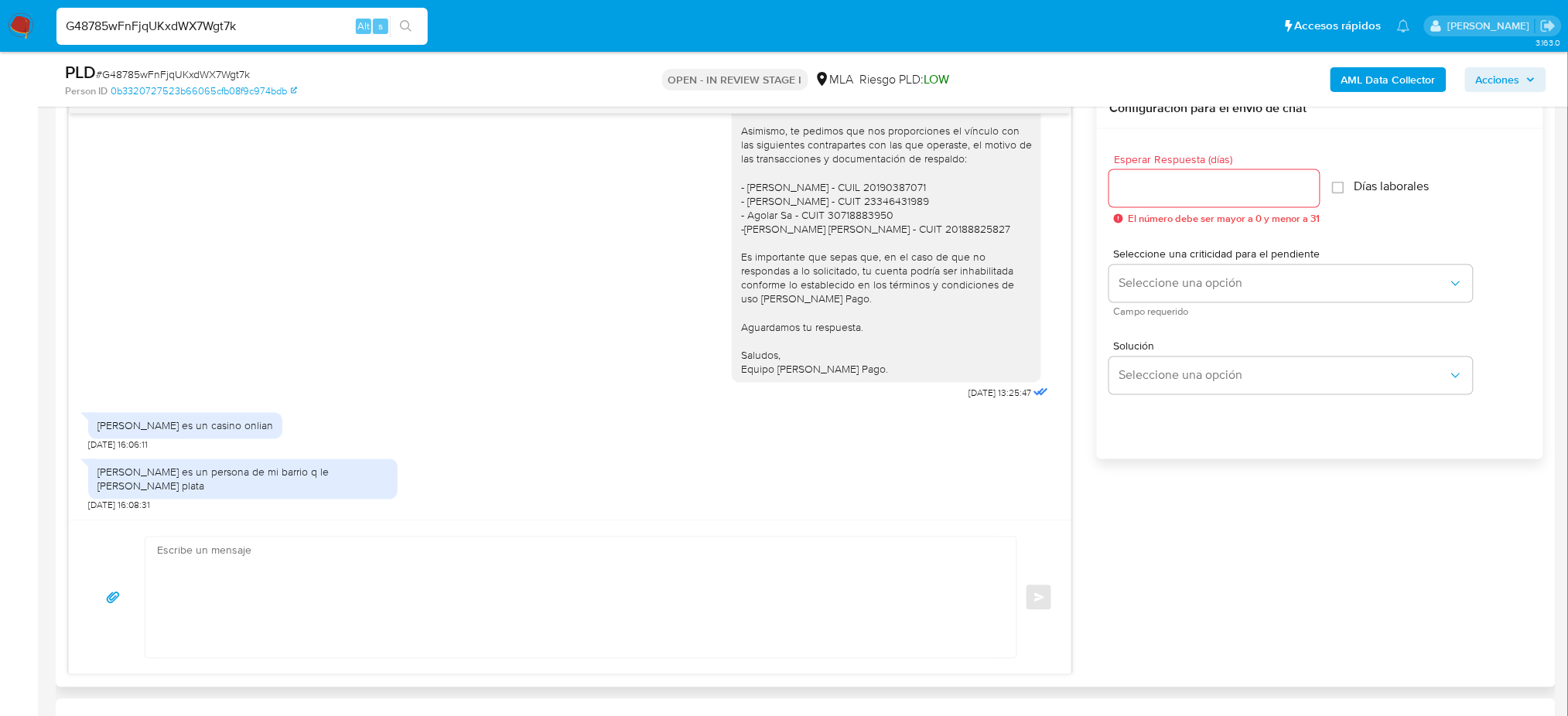
click at [128, 484] on div "Luis alexia maximiliano gonzales es un persona de mi barrio q le devia plata" at bounding box center [243, 480] width 291 height 28
copy div "Luis alexia maximiliano gonzales es un persona de mi barrio q le devia plata"
click at [0, 387] on aside "Bandeja Tablero Screening Búsqueda en Listas Watchlist Herramientas Operaciones…" at bounding box center [19, 718] width 38 height 3085
click at [184, 81] on span "# G48785wFnFjqUKxdWX7Wgt7k" at bounding box center [172, 74] width 154 height 16
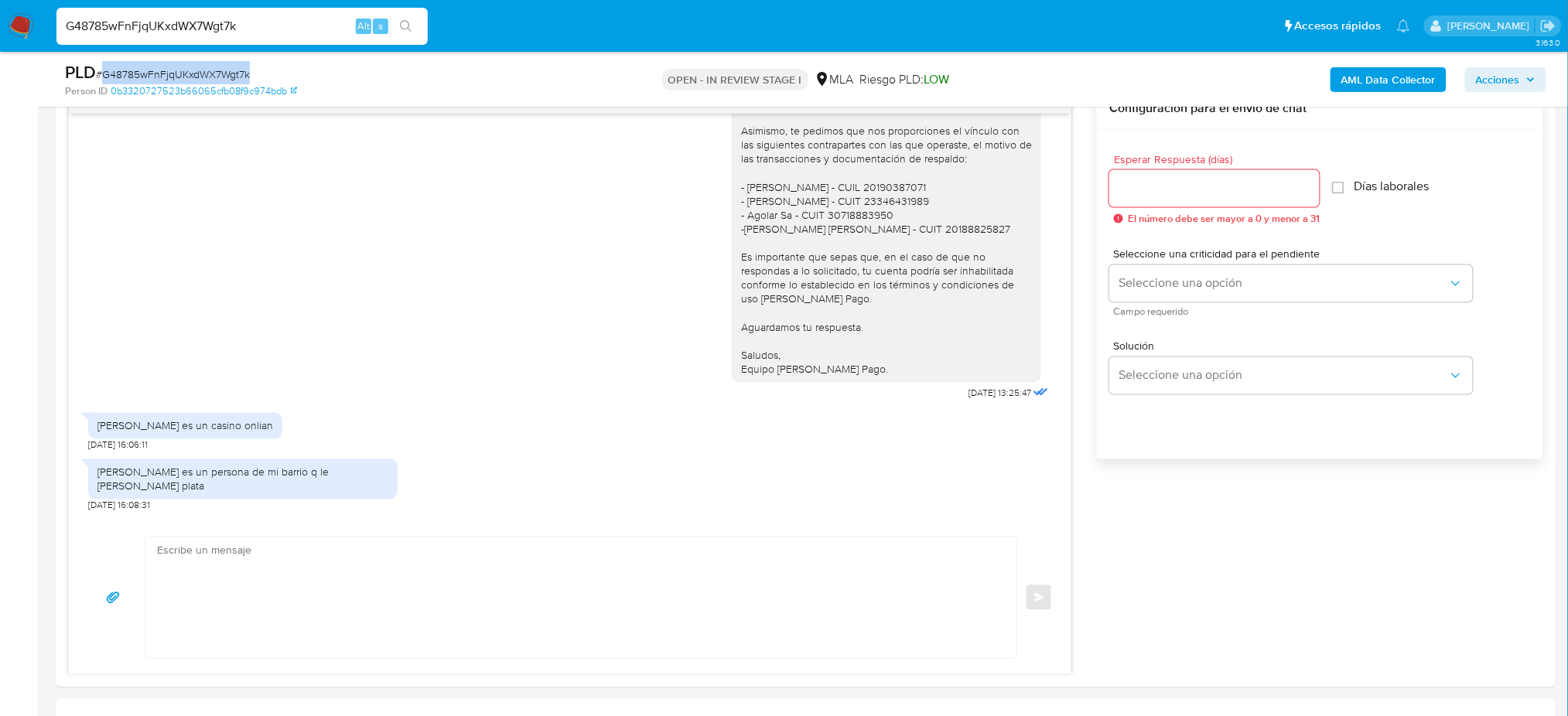
click at [186, 81] on span "# G48785wFnFjqUKxdWX7Wgt7k" at bounding box center [172, 74] width 154 height 16
copy span "G48785wFnFjqUKxdWX7Wgt7k"
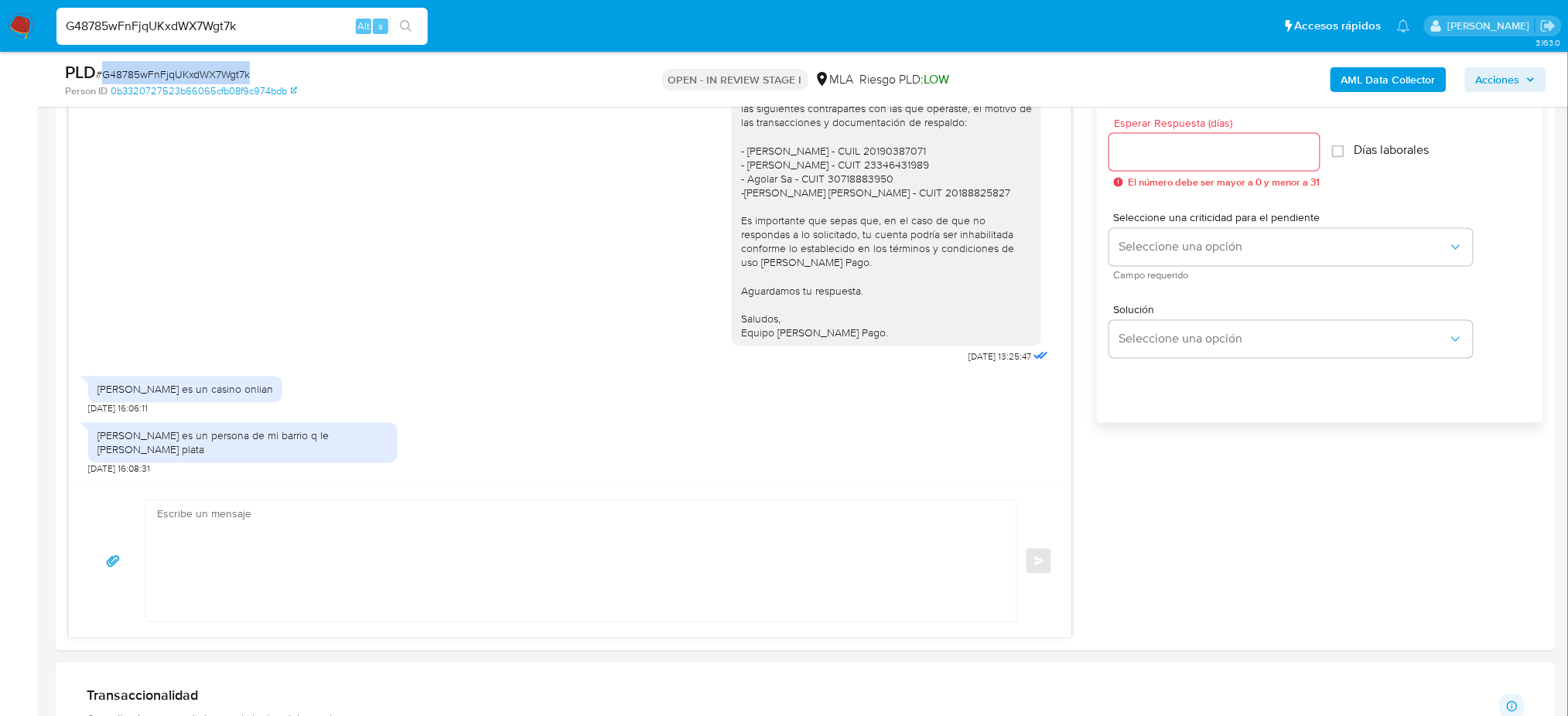
scroll to position [1237, 0]
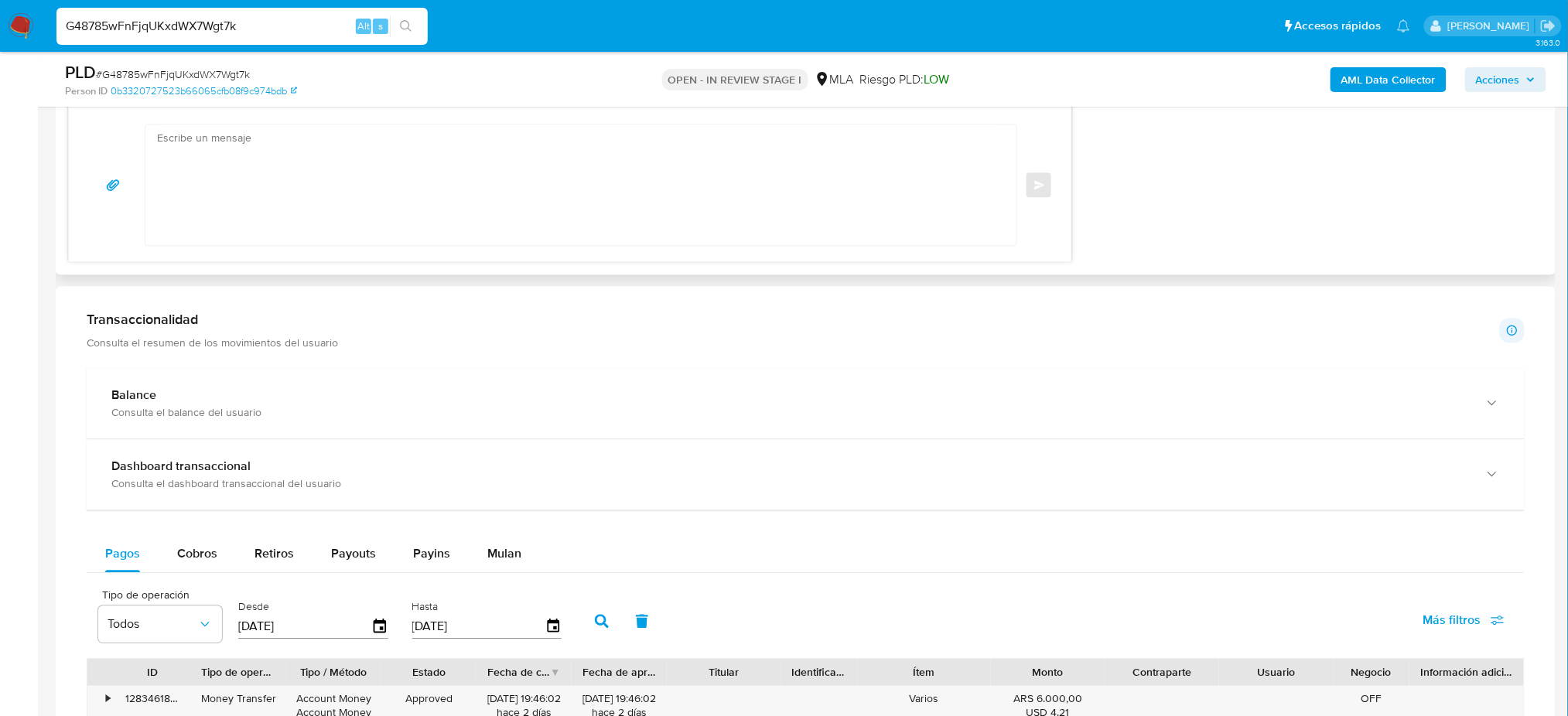
click at [291, 200] on textarea at bounding box center [576, 185] width 840 height 121
paste textarea "Hola, Muchas gracias por la respuesta. Analizamos tu caso y notamos que la info…"
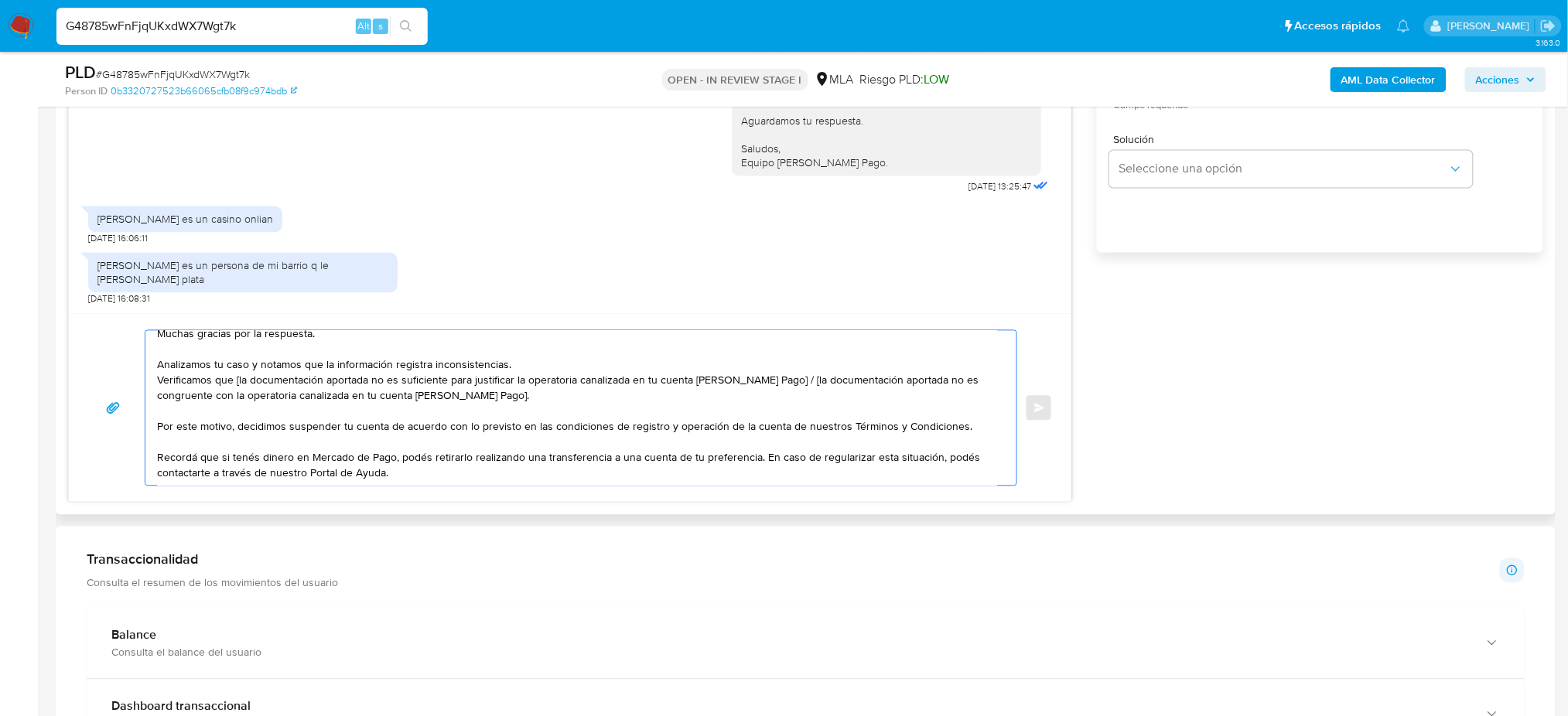
scroll to position [0, 0]
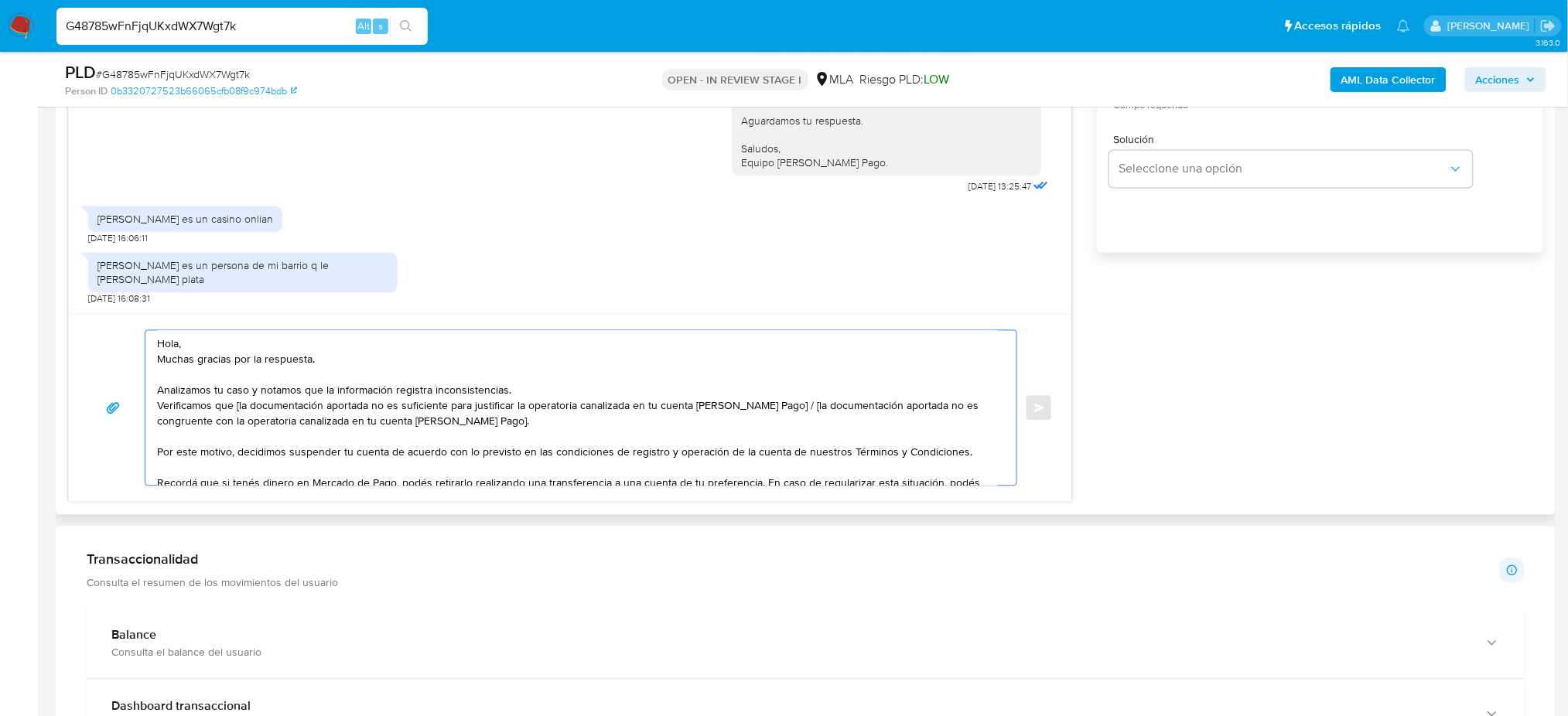
drag, startPoint x: 515, startPoint y: 427, endPoint x: 773, endPoint y: 412, distance: 258.4
click at [773, 412] on textarea "Hola, Muchas gracias por la respuesta. Analizamos tu caso y notamos que la info…" at bounding box center [576, 408] width 840 height 154
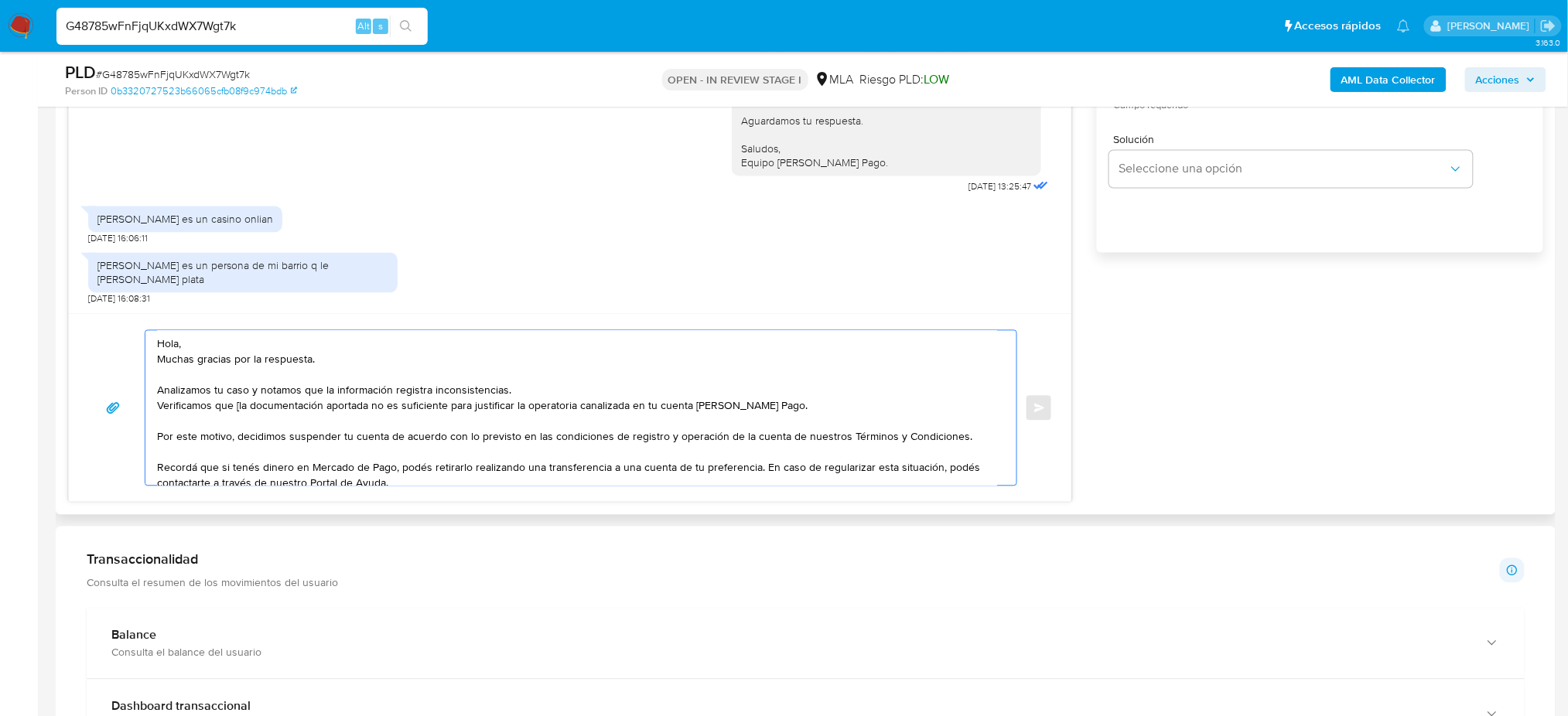
click at [240, 409] on textarea "Hola, Muchas gracias por la respuesta. Analizamos tu caso y notamos que la info…" at bounding box center [576, 408] width 840 height 154
click at [296, 408] on textarea "Hola, Muchas gracias por la respuesta. Analizamos tu caso y notamos que la info…" at bounding box center [576, 408] width 840 height 154
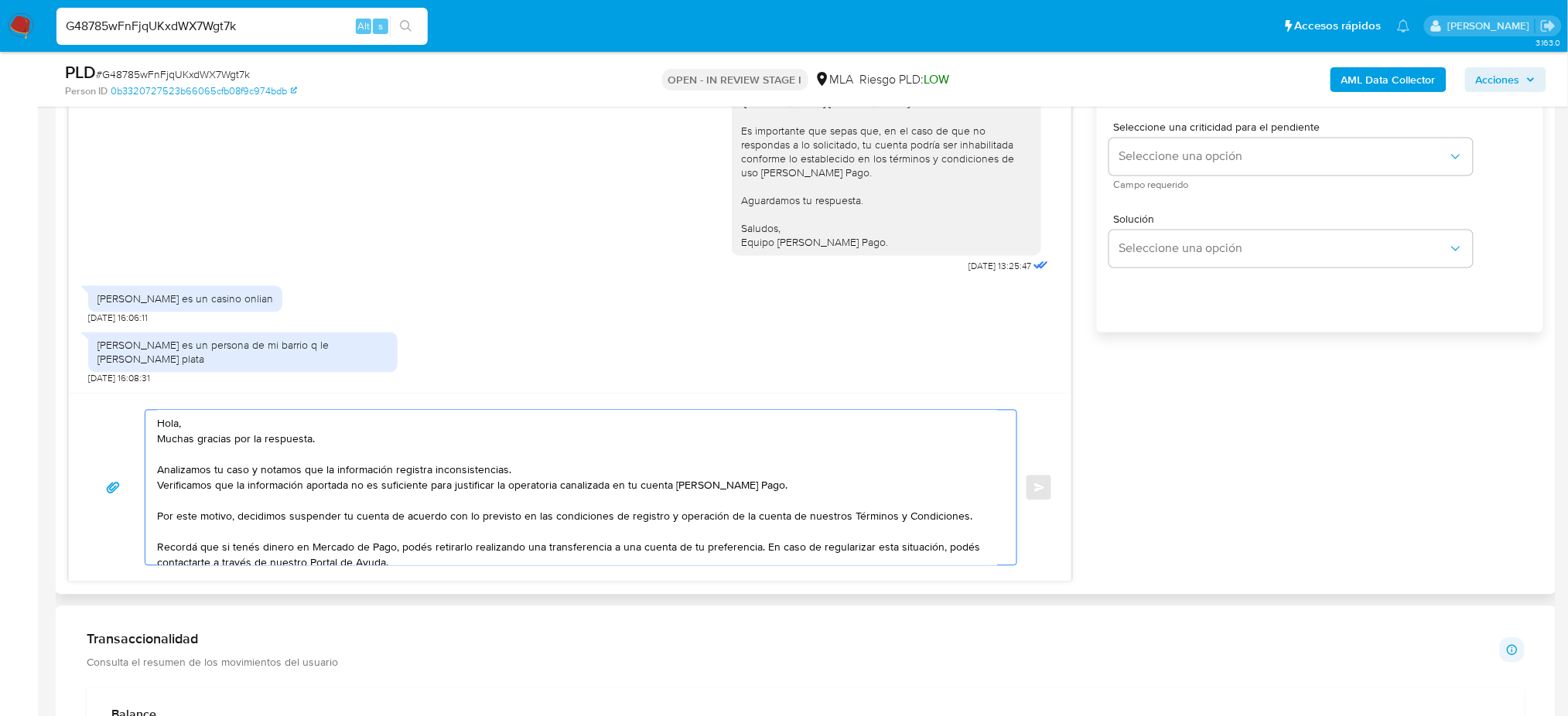
scroll to position [824, 0]
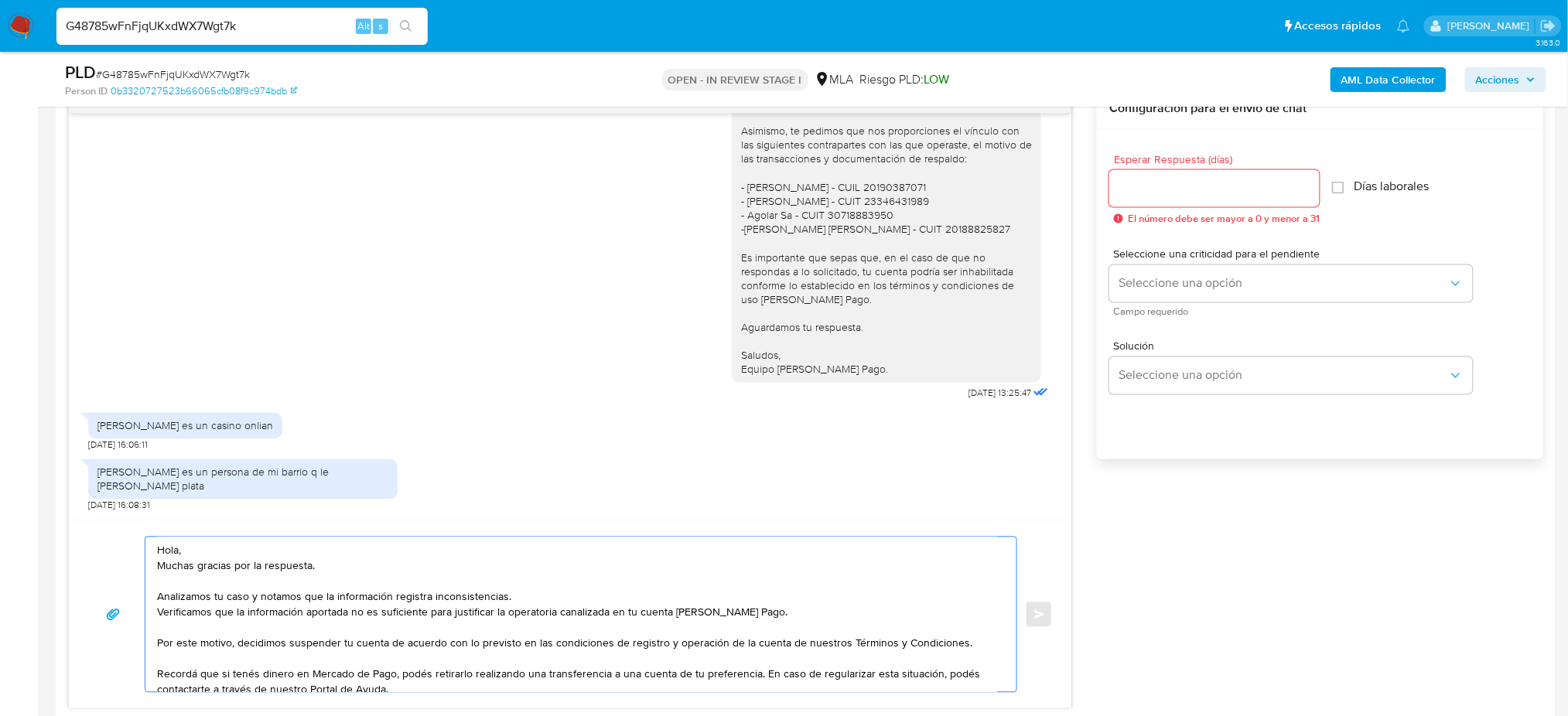
type textarea "Hola, Muchas gracias por la respuesta. Analizamos tu caso y notamos que la info…"
click at [1157, 194] on input "Esperar Respuesta (días)" at bounding box center [1214, 189] width 210 height 20
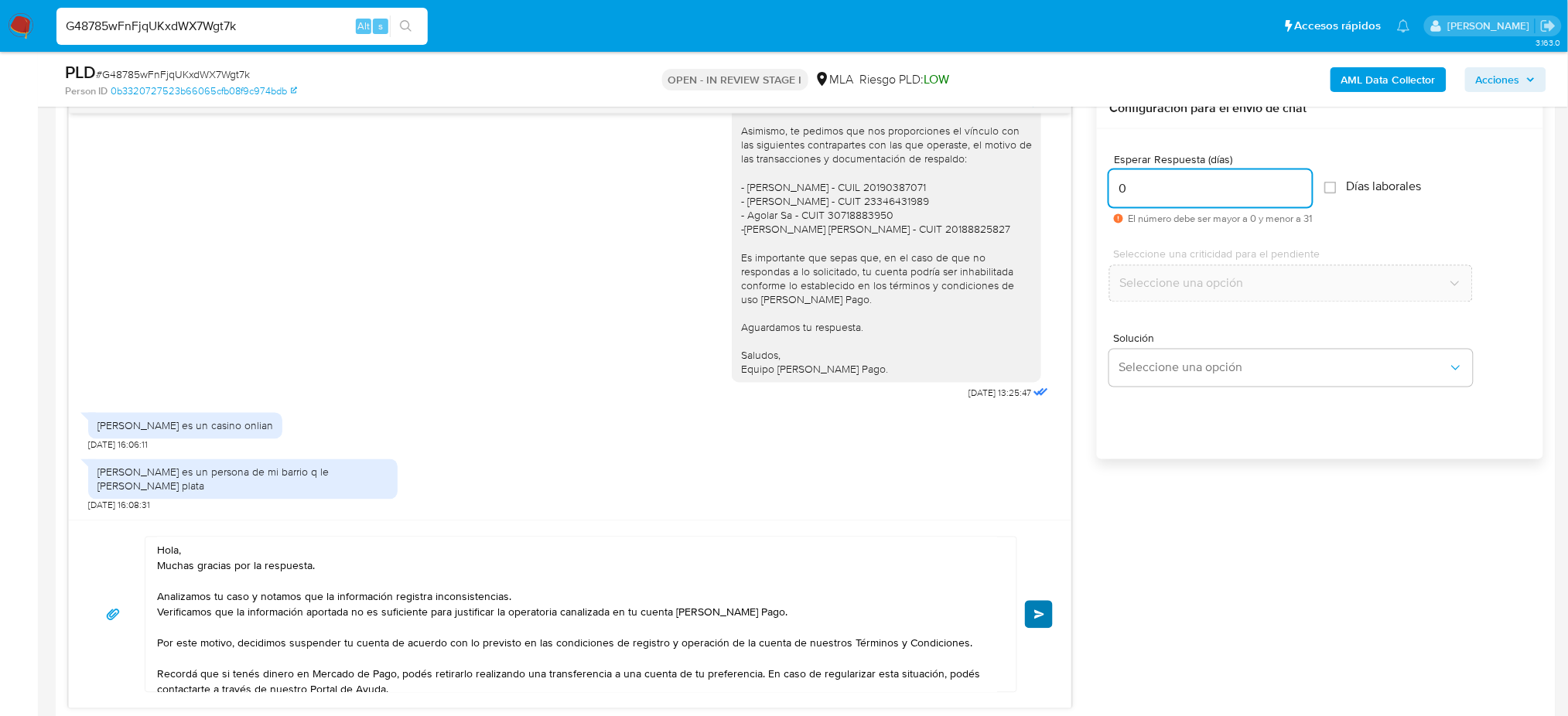
type input "0"
click at [1034, 617] on span "Enviar" at bounding box center [1039, 614] width 11 height 9
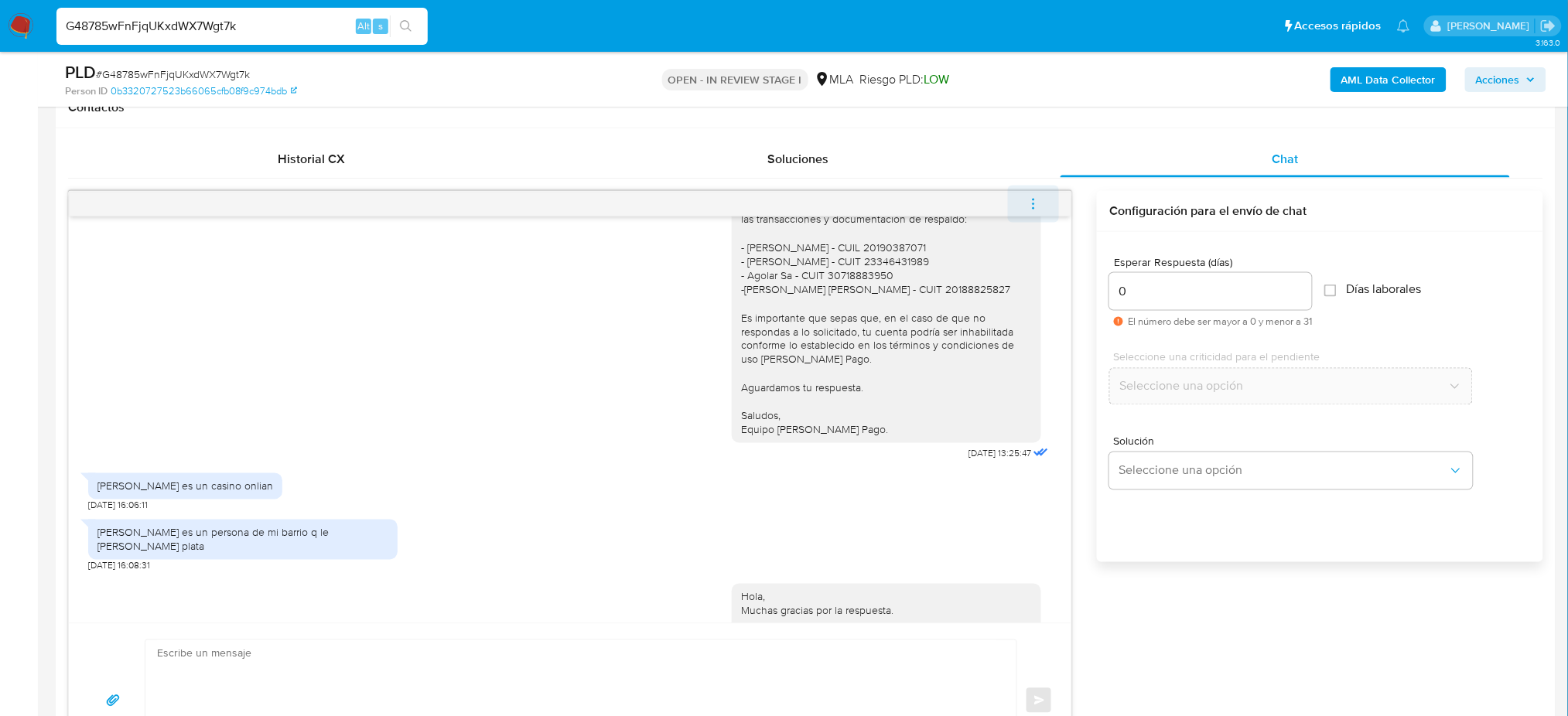
scroll to position [1207, 0]
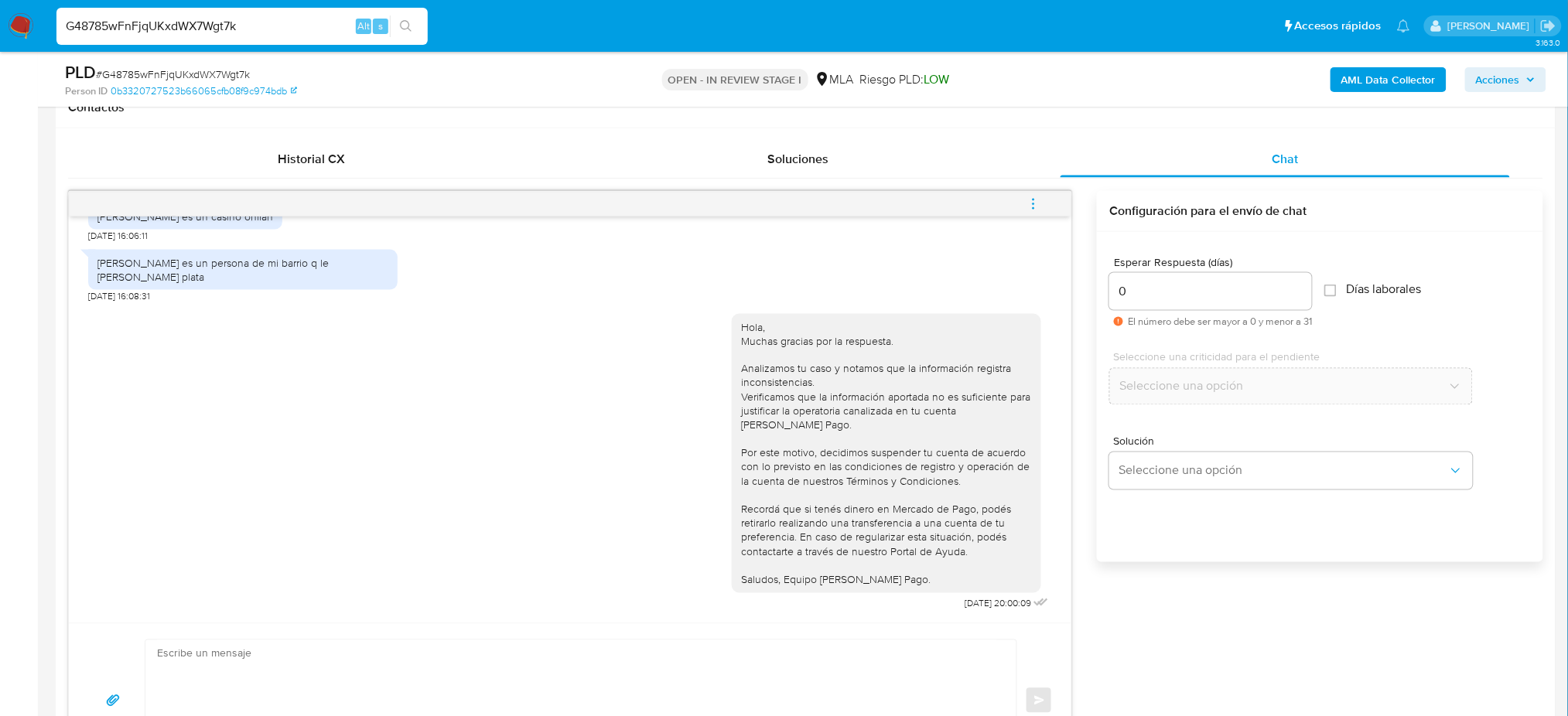
click at [1033, 199] on icon "menu-action" at bounding box center [1034, 200] width 2 height 2
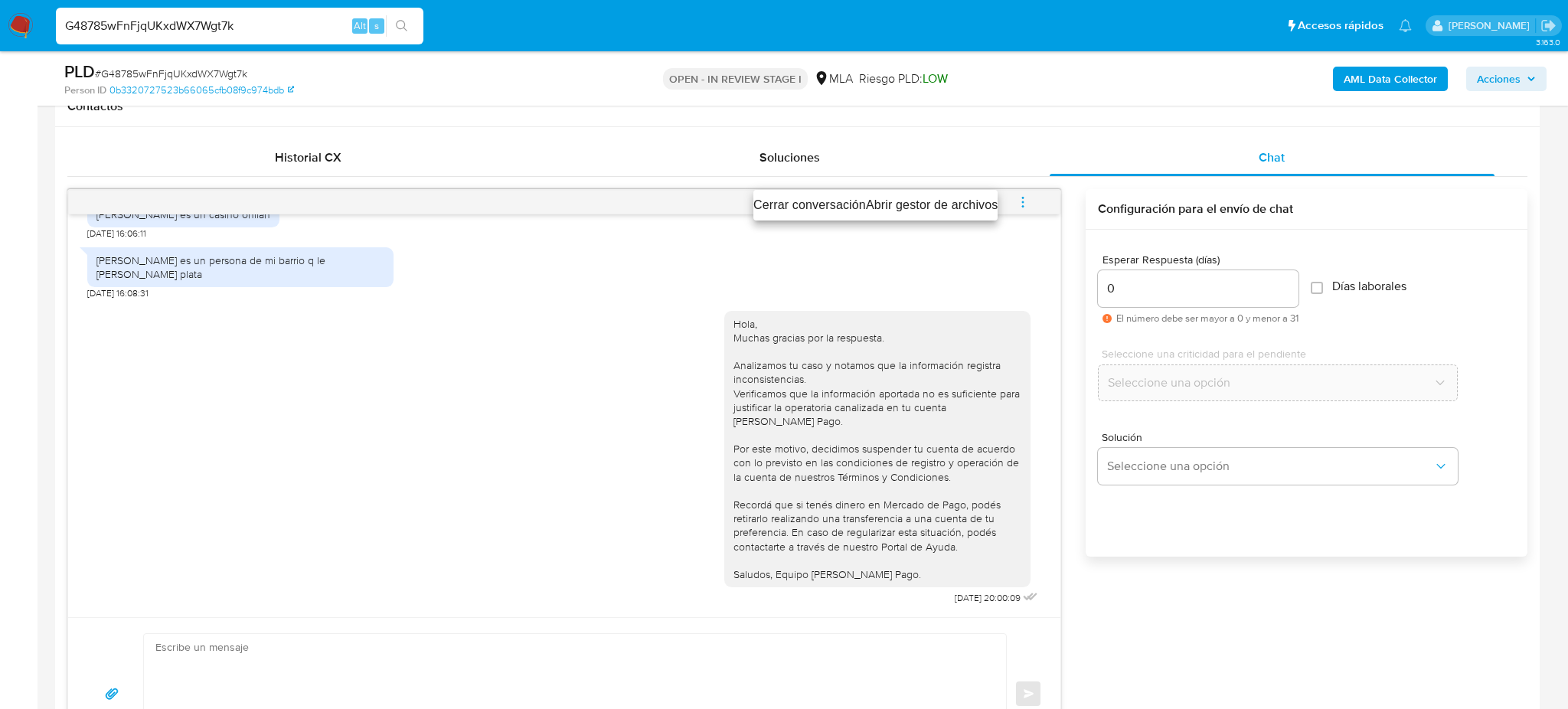
click at [806, 200] on li "Cerrar conversación" at bounding box center [810, 205] width 112 height 19
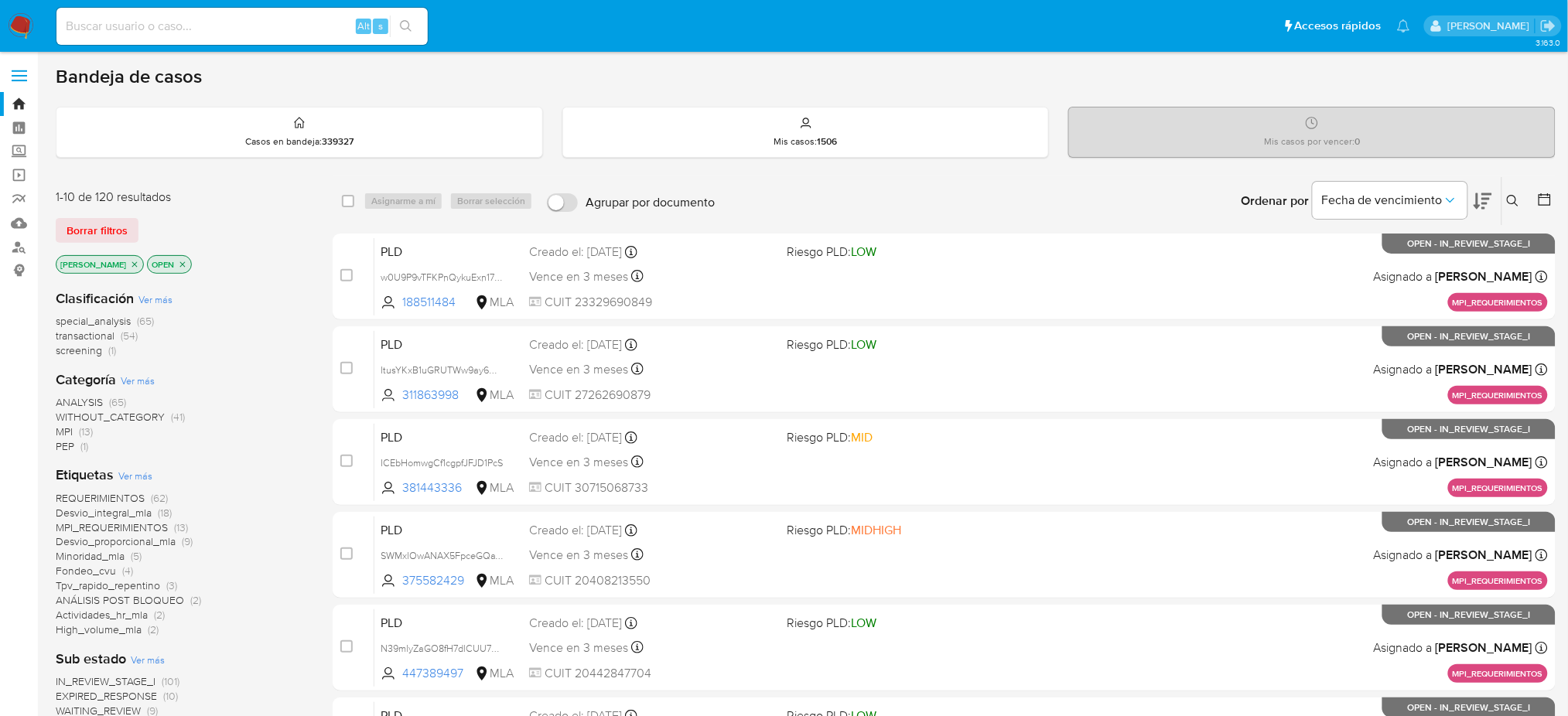
click at [1187, 201] on icon at bounding box center [1512, 200] width 12 height 12
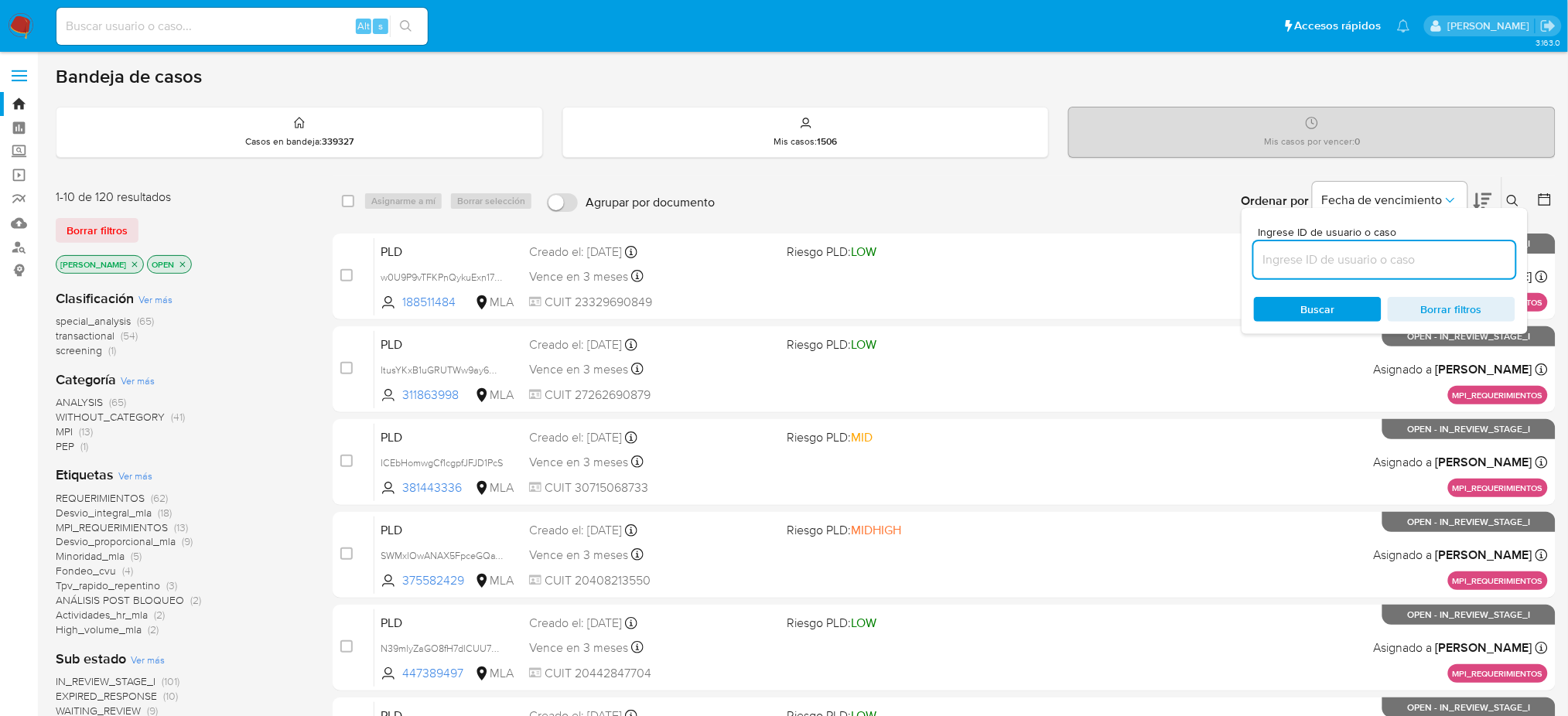
click at [1187, 258] on input at bounding box center [1384, 259] width 261 height 20
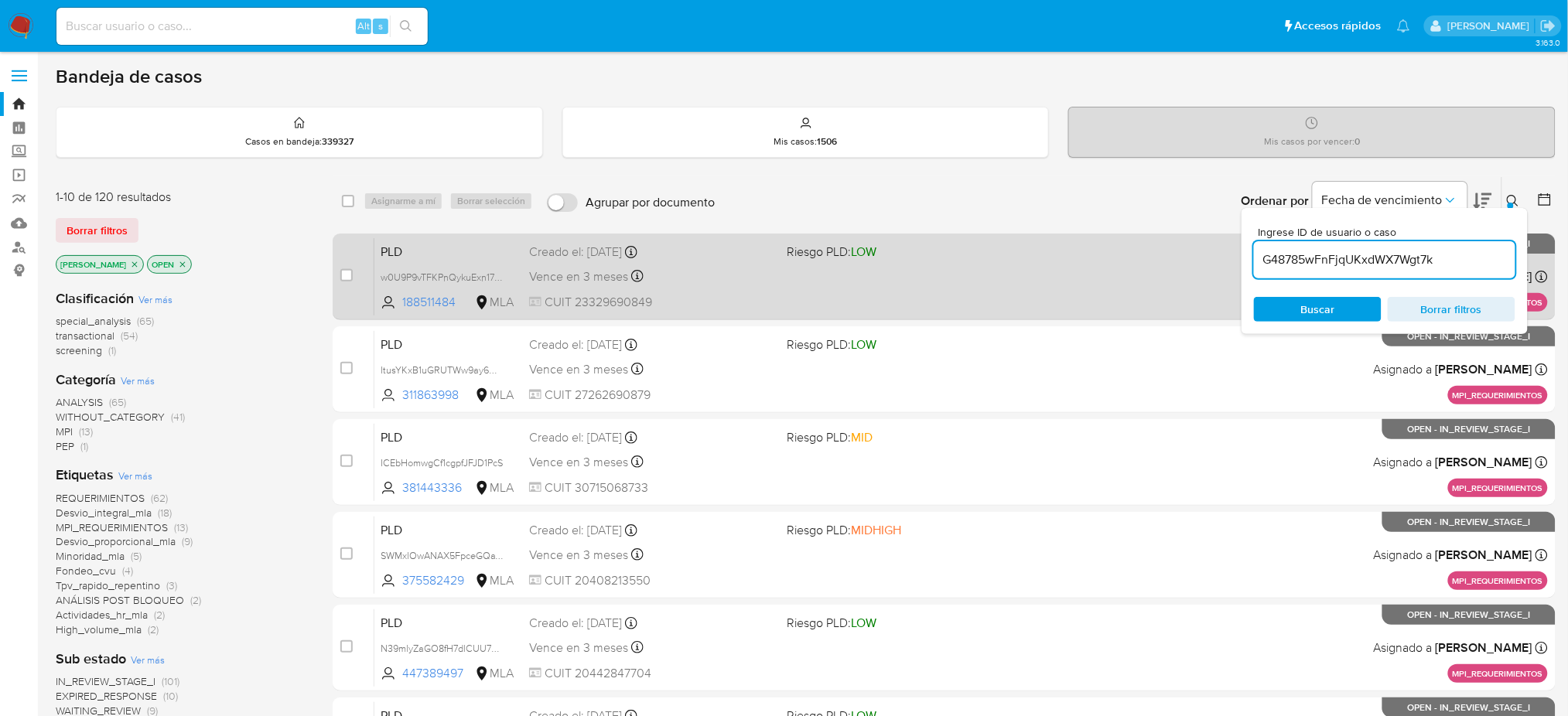
type input "G48785wFnFjqUKxdWX7Wgt7k"
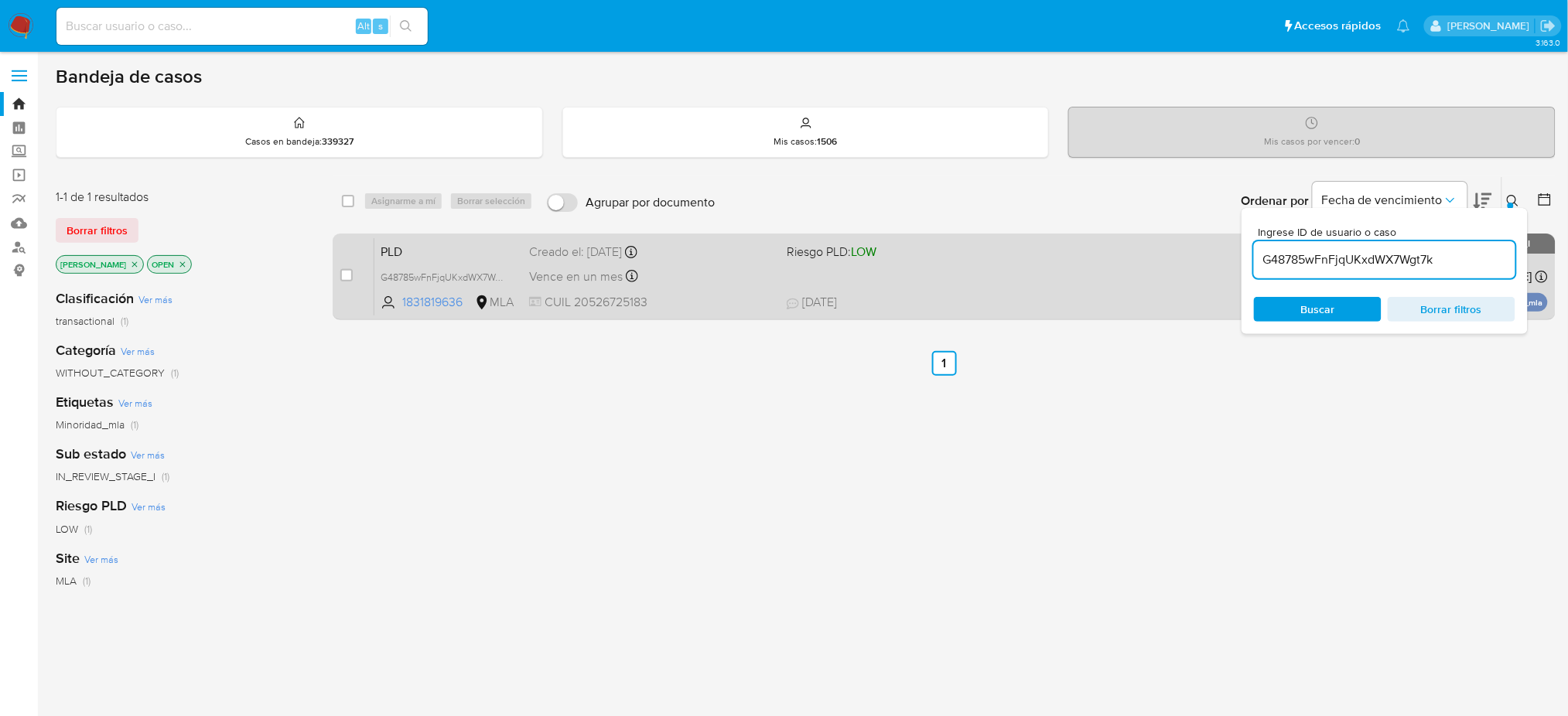
click at [357, 271] on div "case-item-checkbox No es posible asignar el caso" at bounding box center [356, 276] width 34 height 78
click at [343, 276] on input "checkbox" at bounding box center [346, 275] width 12 height 12
checkbox input "true"
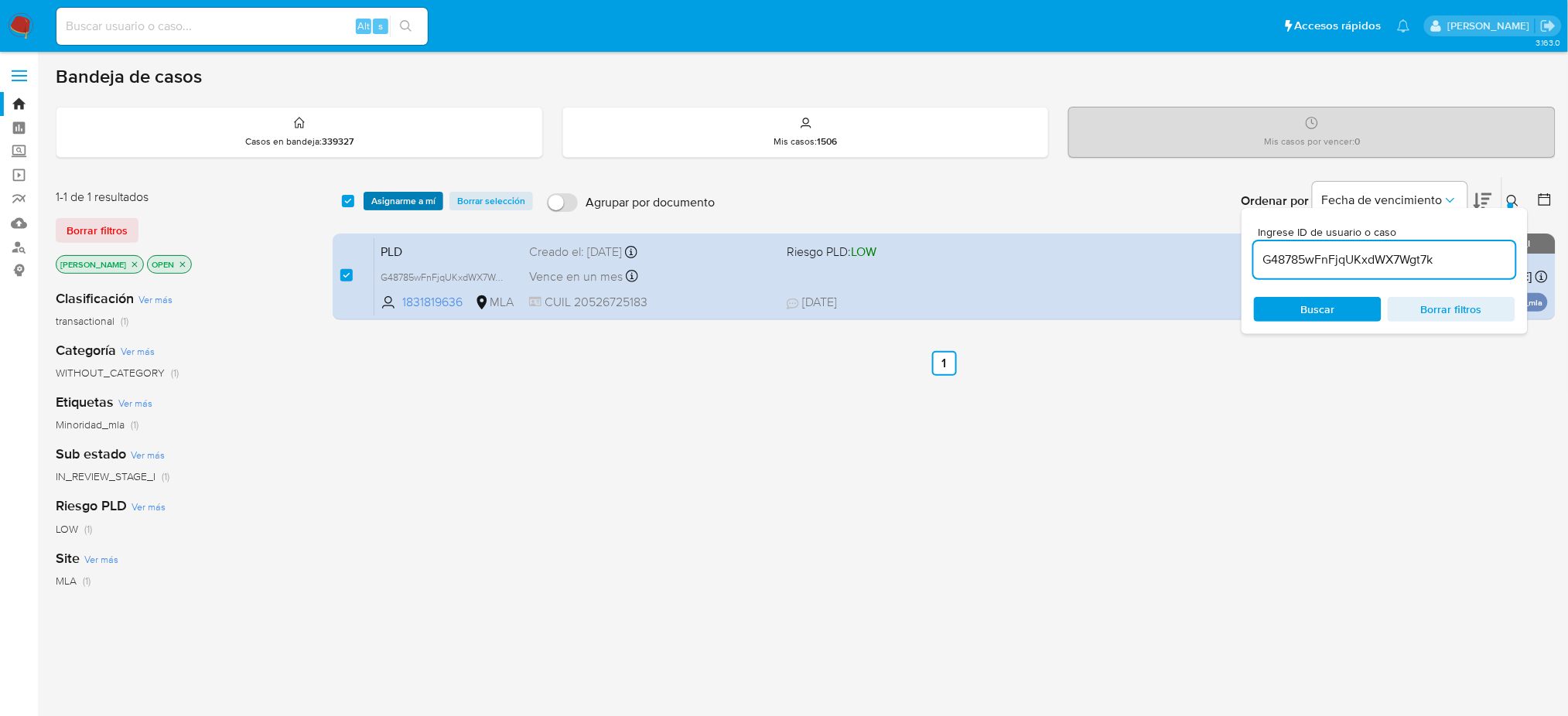
click at [428, 194] on span "Asignarme a mí" at bounding box center [403, 201] width 64 height 16
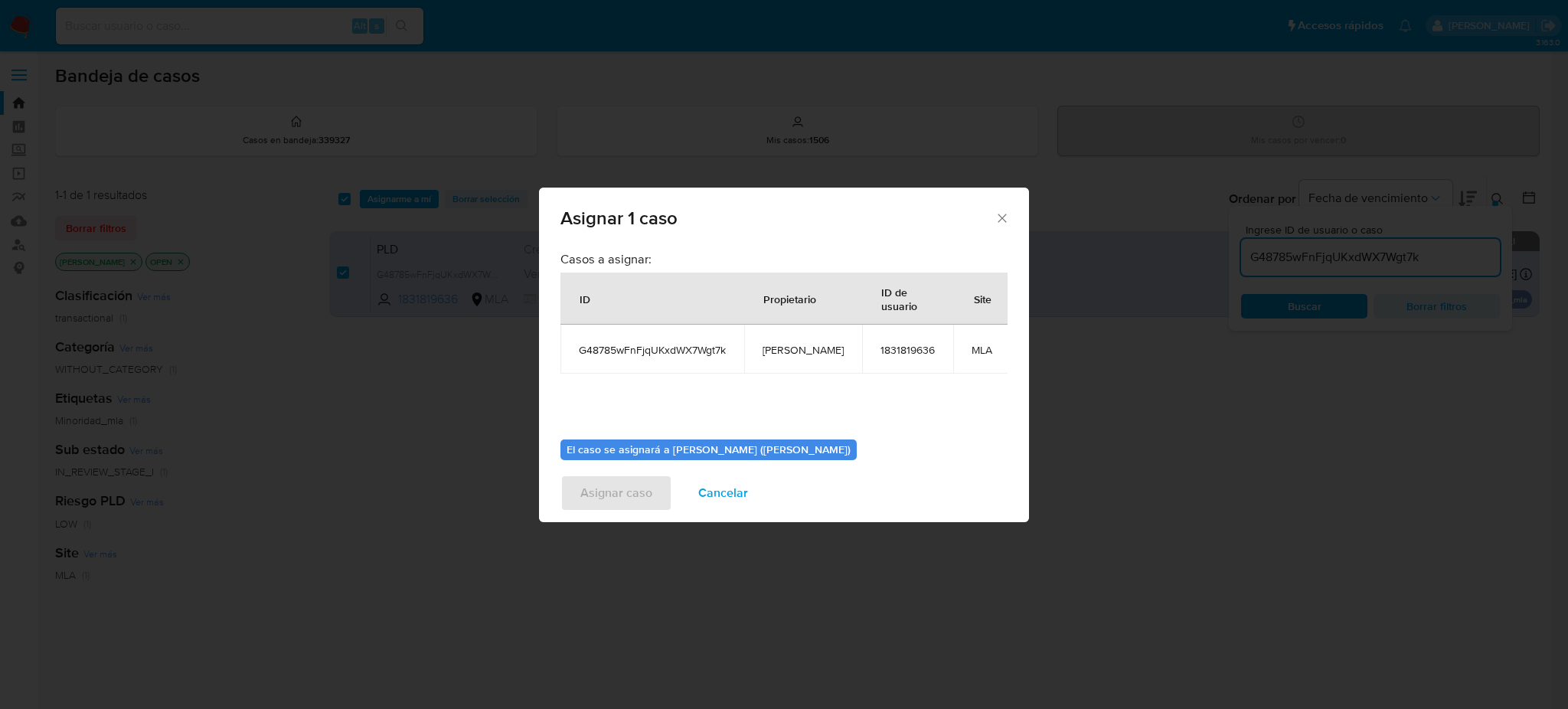
click at [801, 347] on span "[PERSON_NAME]" at bounding box center [803, 350] width 81 height 14
copy span "[PERSON_NAME]"
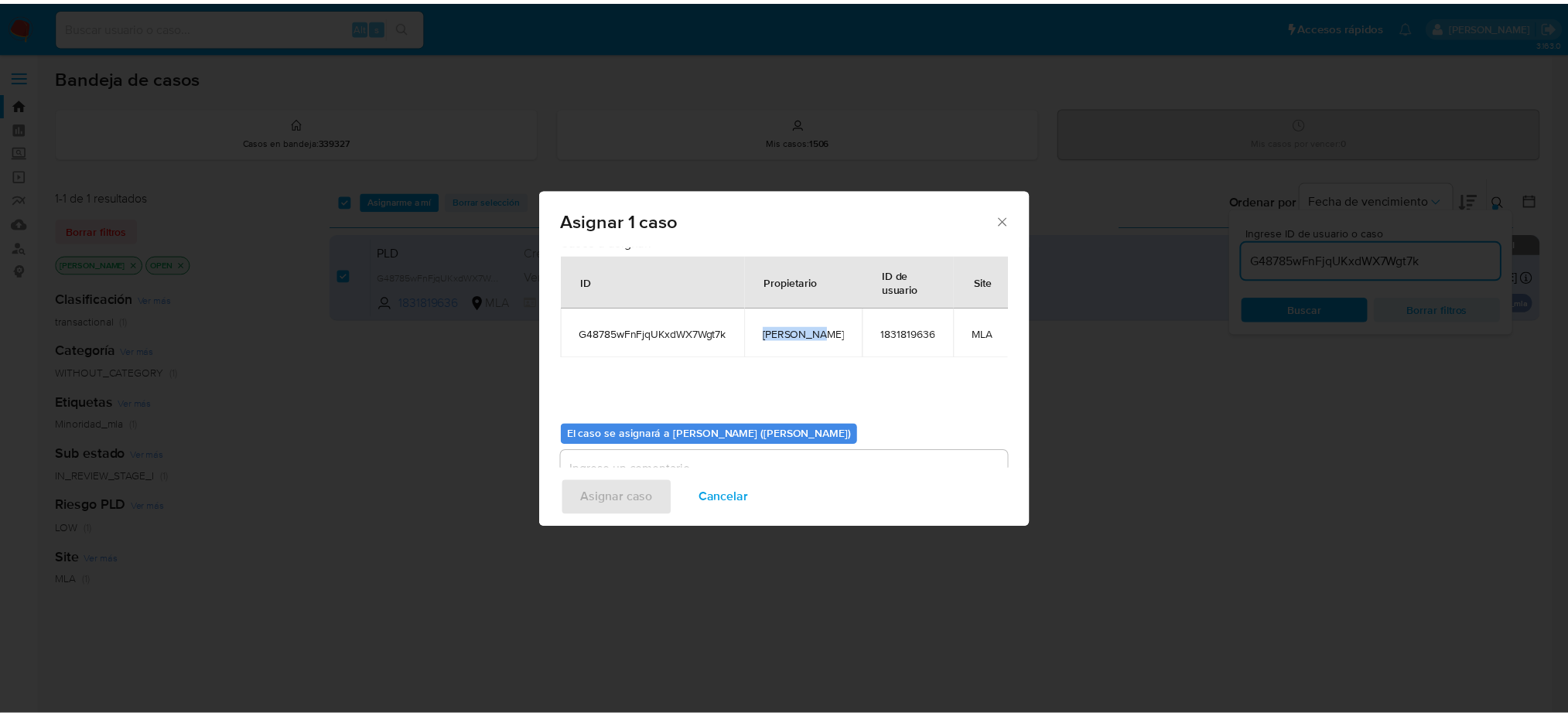
scroll to position [79, 0]
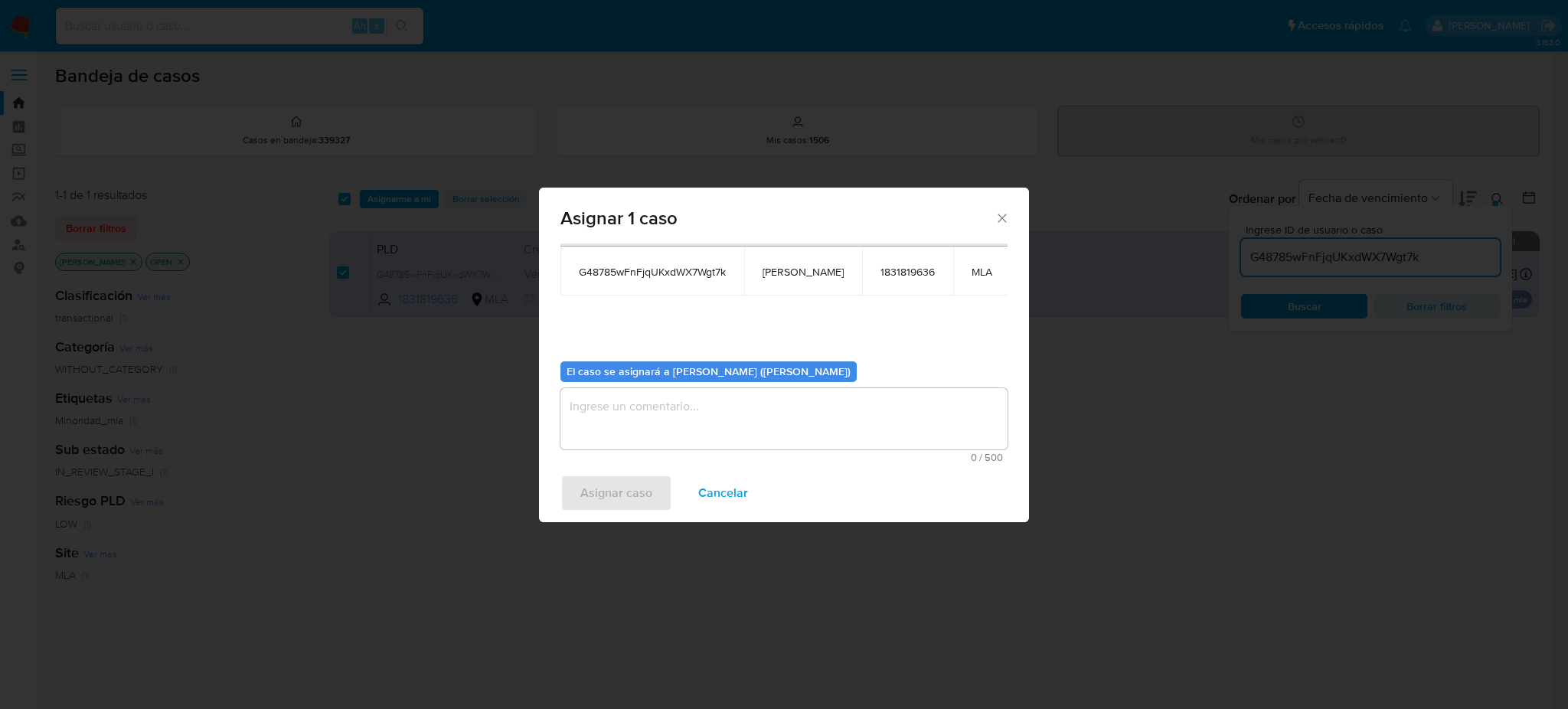
click at [663, 403] on textarea "assign-modal" at bounding box center [784, 419] width 447 height 61
paste textarea "[PERSON_NAME]"
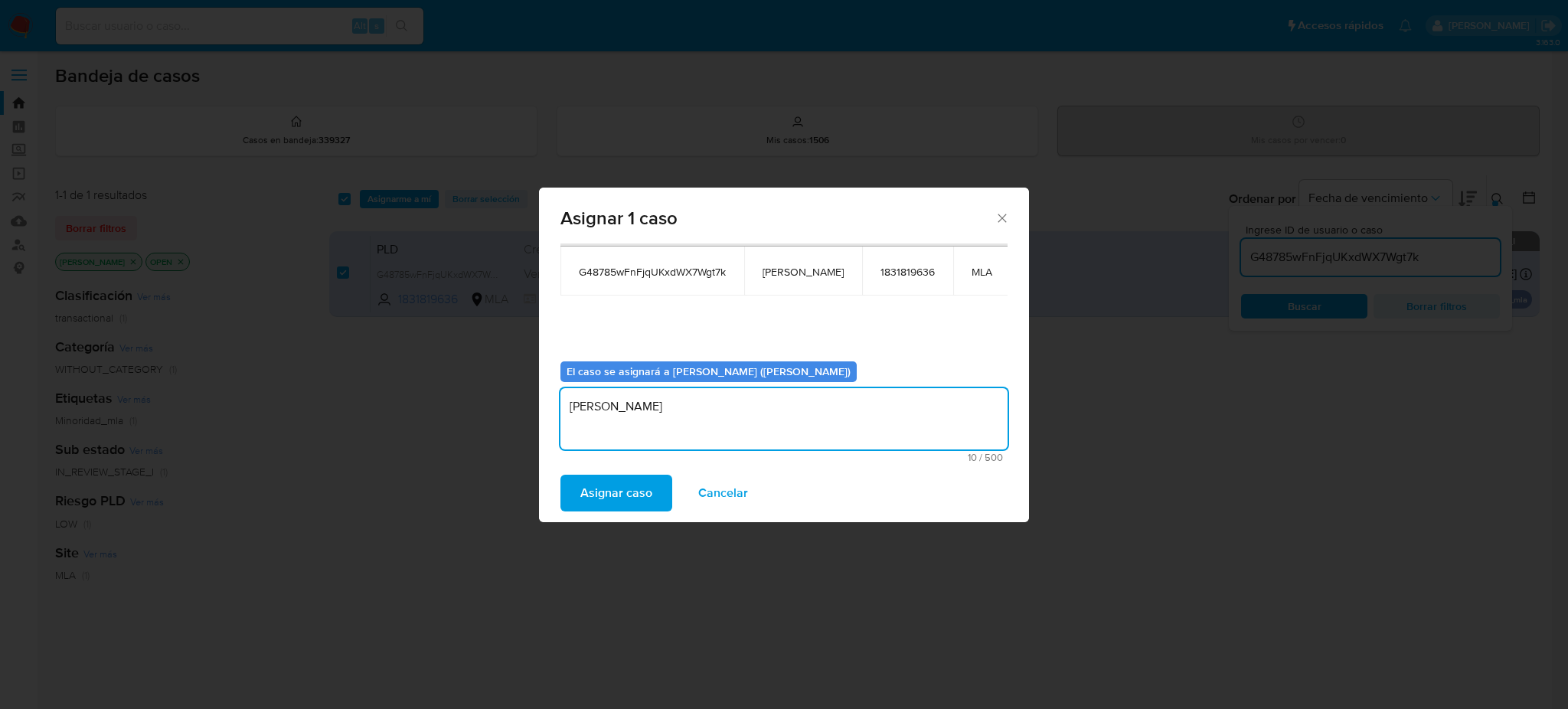
type textarea "[PERSON_NAME]"
click at [610, 486] on span "Asignar caso" at bounding box center [616, 493] width 72 height 33
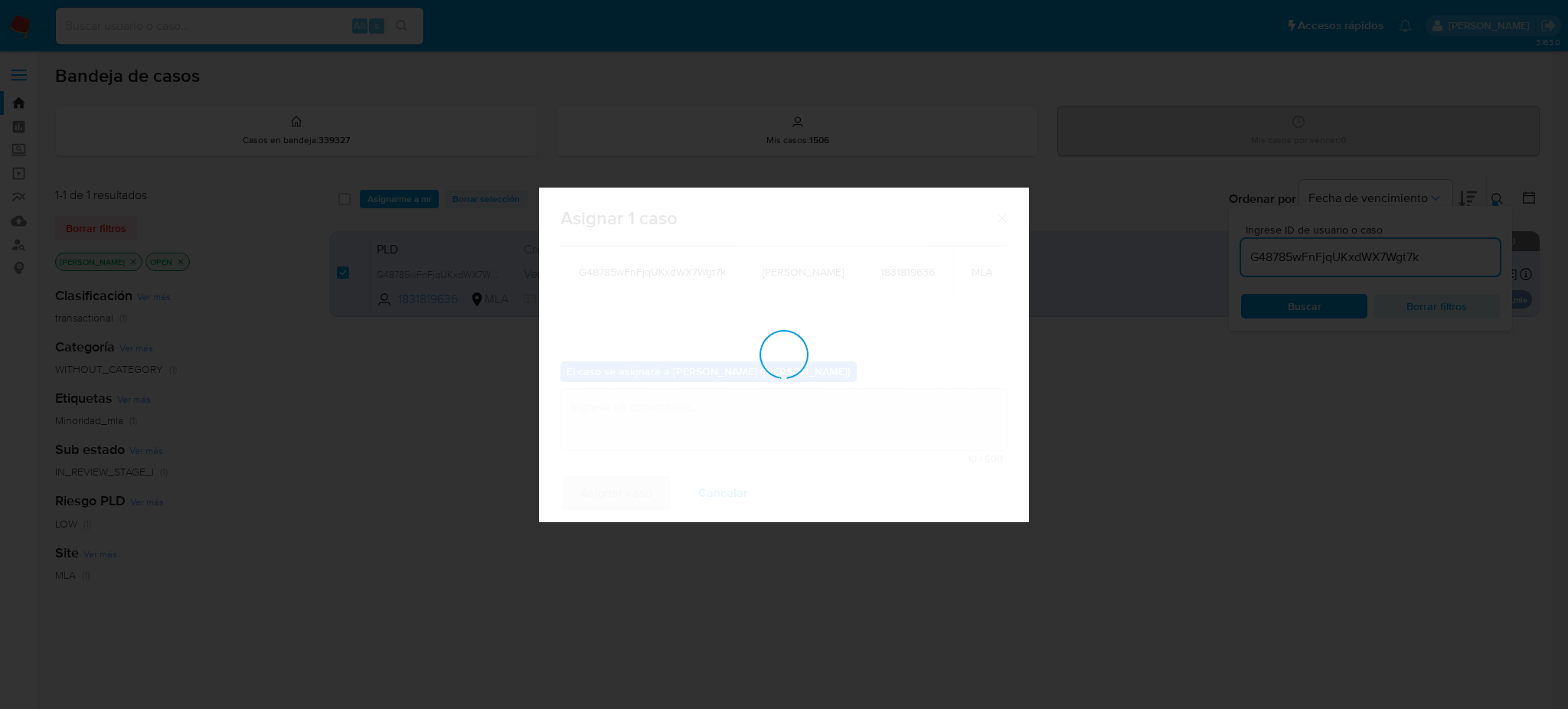
checkbox input "false"
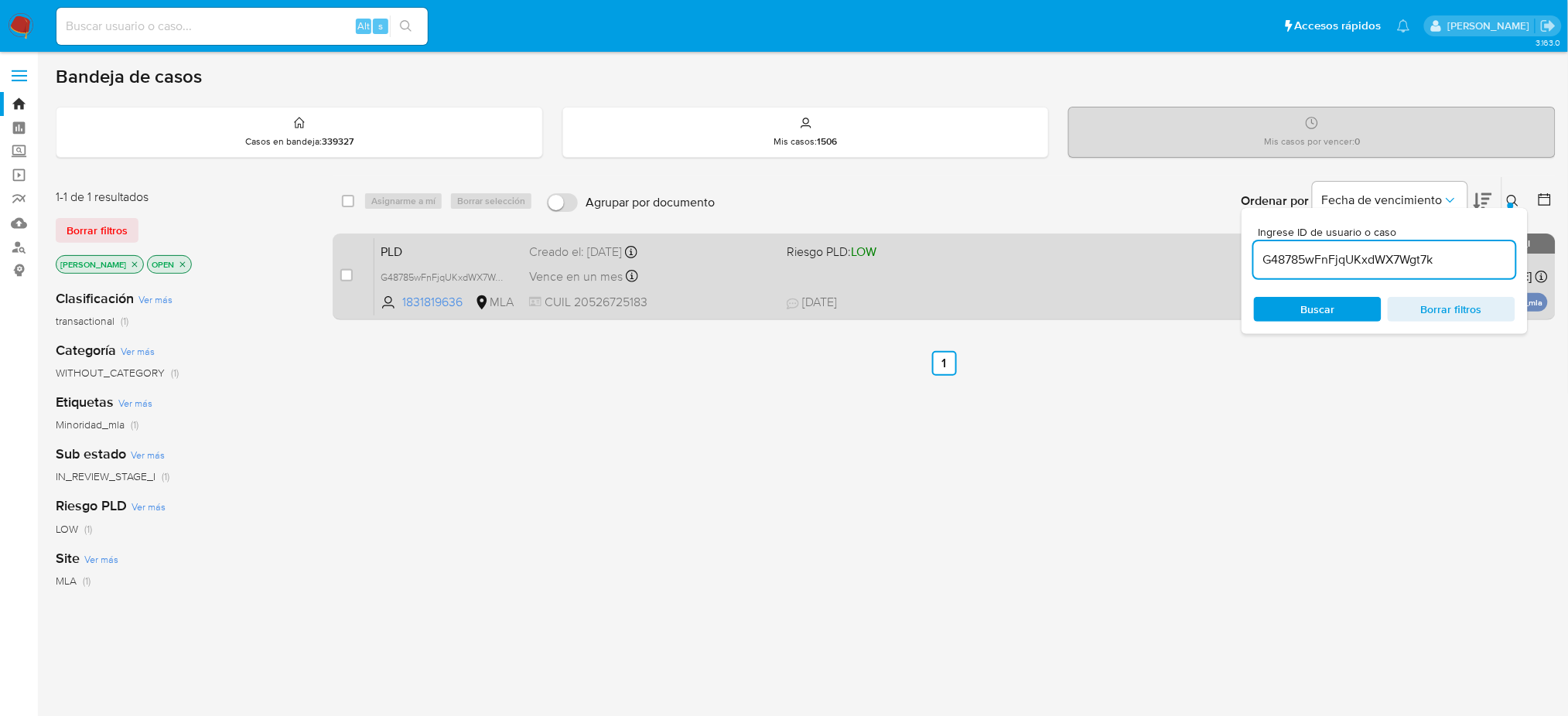
click at [713, 288] on div "PLD G48785wFnFjqUKxdWX7Wgt7k 1831819636 MLA Riesgo PLD: LOW Creado el: 12/09/20…" at bounding box center [961, 276] width 1173 height 78
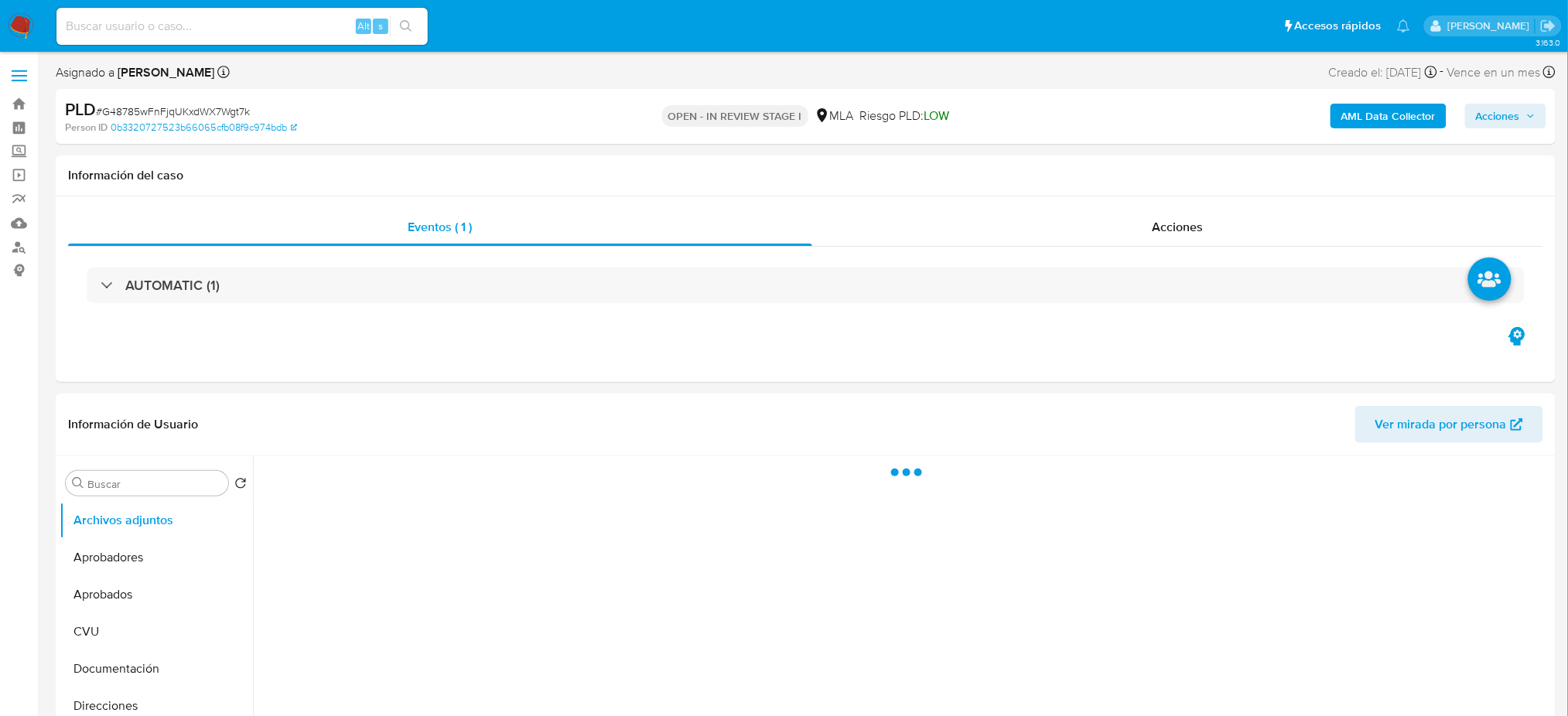
select select "10"
click at [1386, 122] on b "AML Data Collector" at bounding box center [1387, 116] width 94 height 25
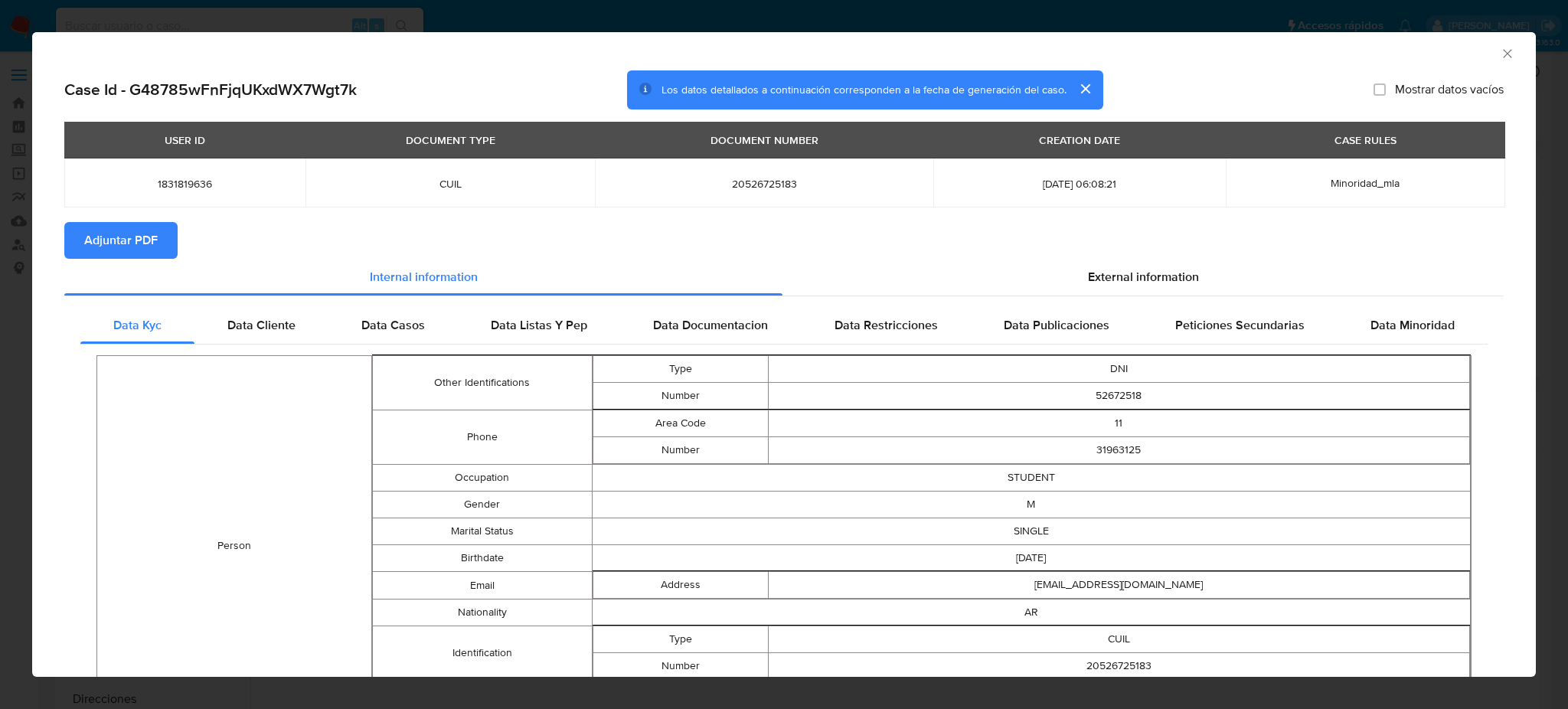
click at [1500, 53] on icon "Cerrar ventana" at bounding box center [1507, 54] width 15 height 15
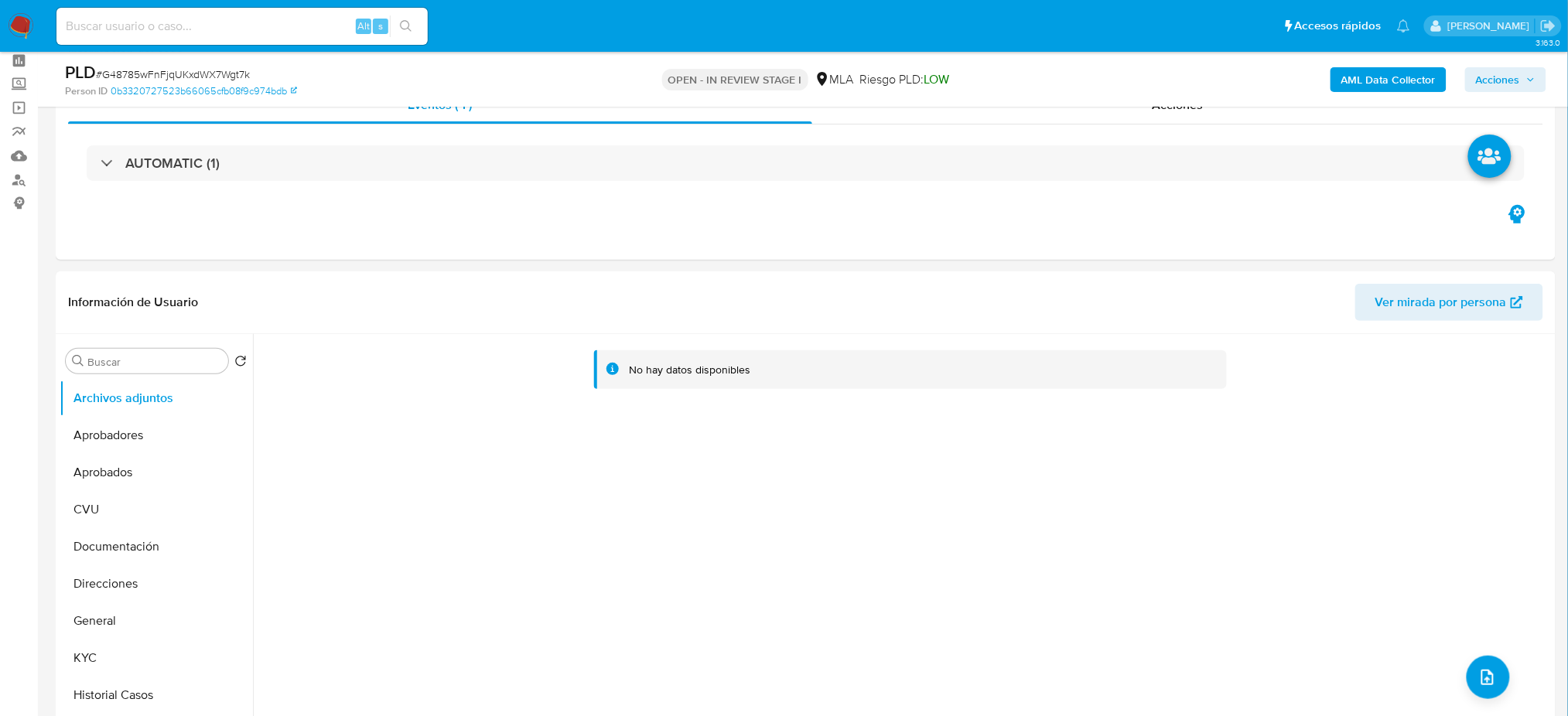
scroll to position [103, 0]
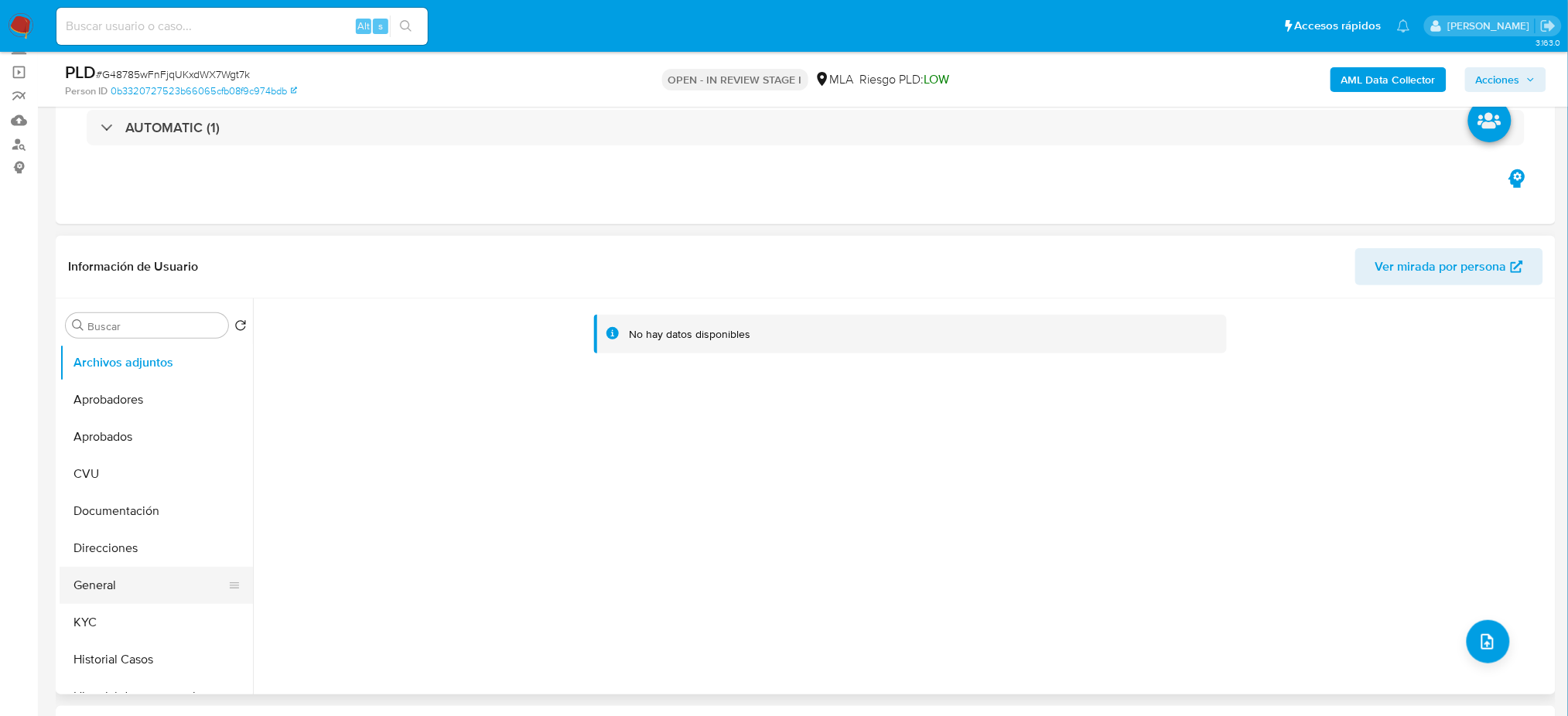
click at [97, 594] on button "General" at bounding box center [150, 585] width 181 height 37
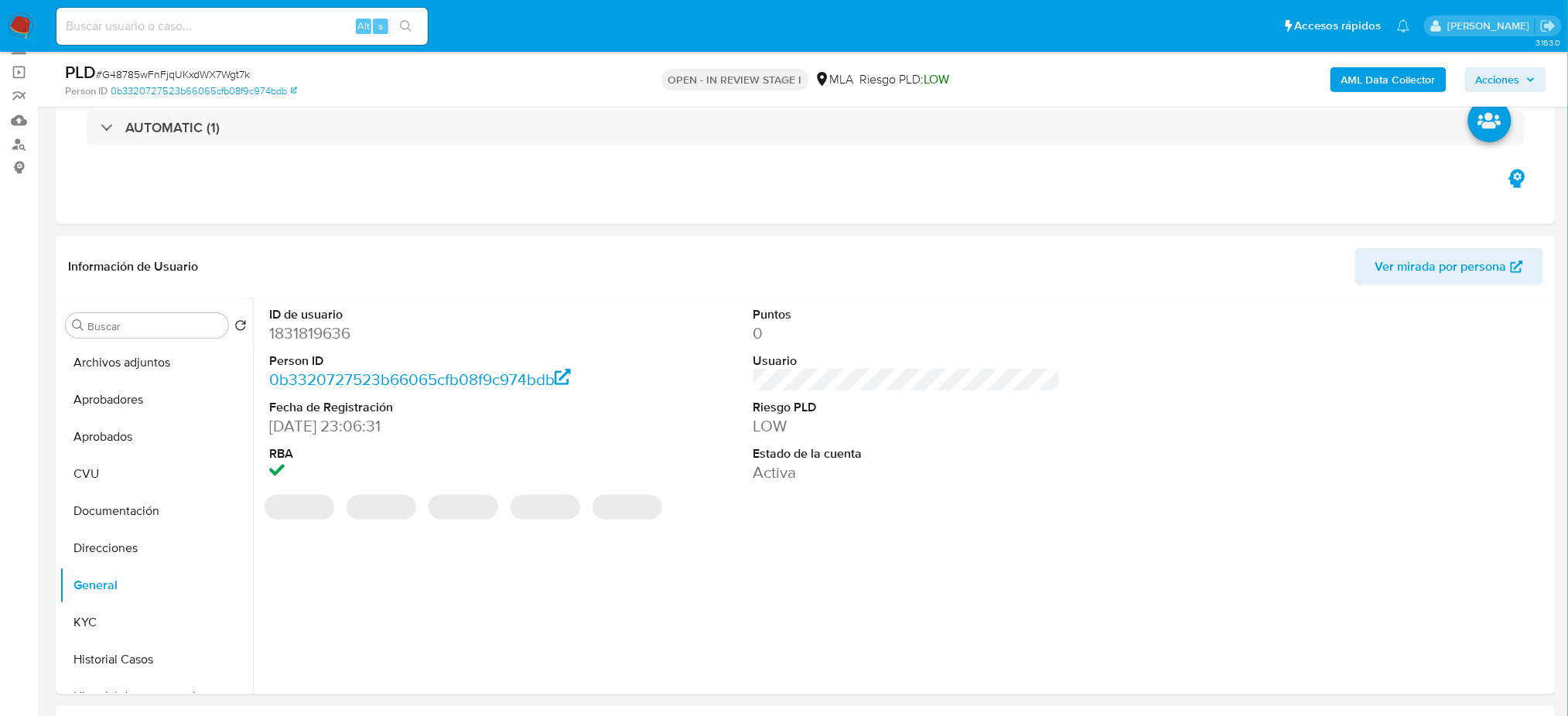
click at [294, 336] on dd "1831819636" at bounding box center [423, 333] width 307 height 21
copy dd "1831819636"
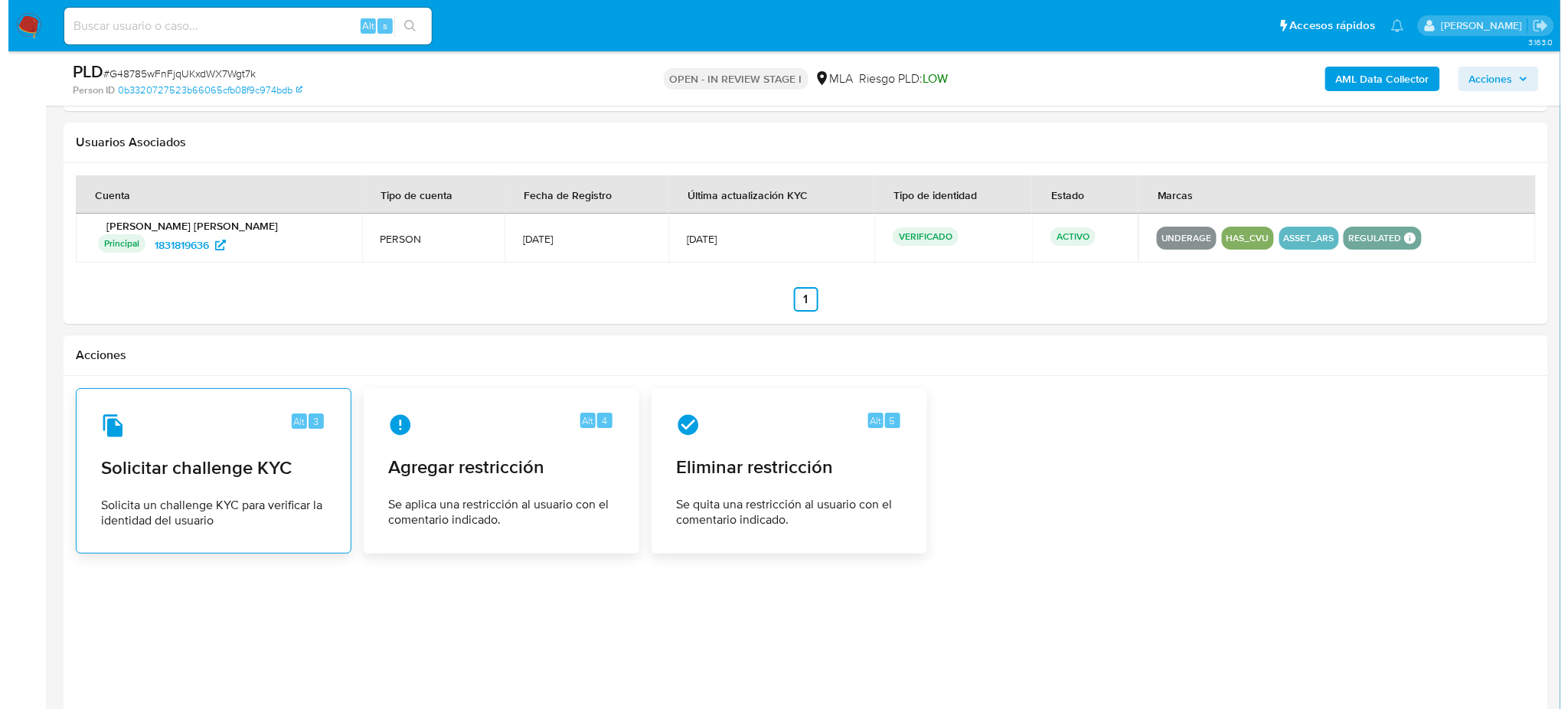
scroll to position [1986, 0]
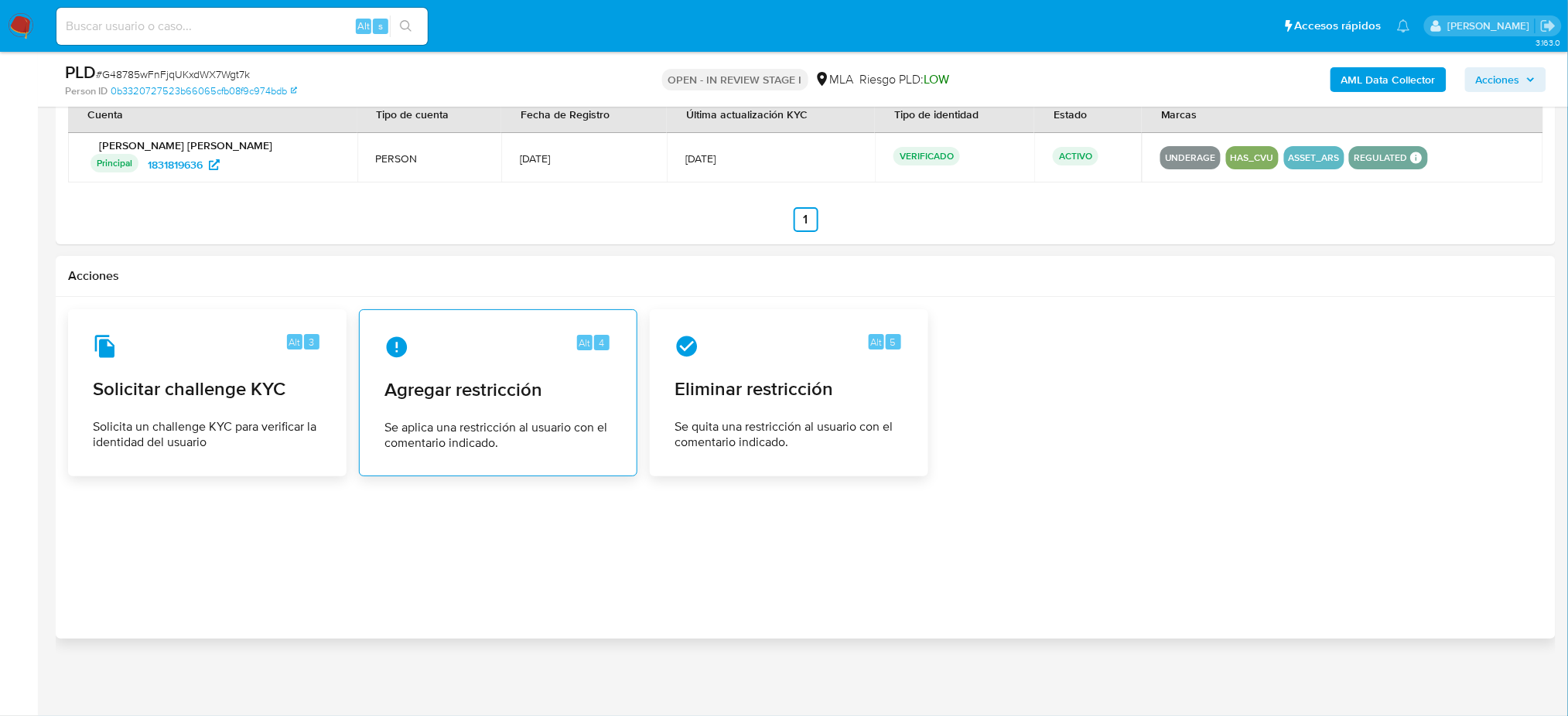
click at [479, 379] on span "Agregar restricción" at bounding box center [497, 390] width 227 height 23
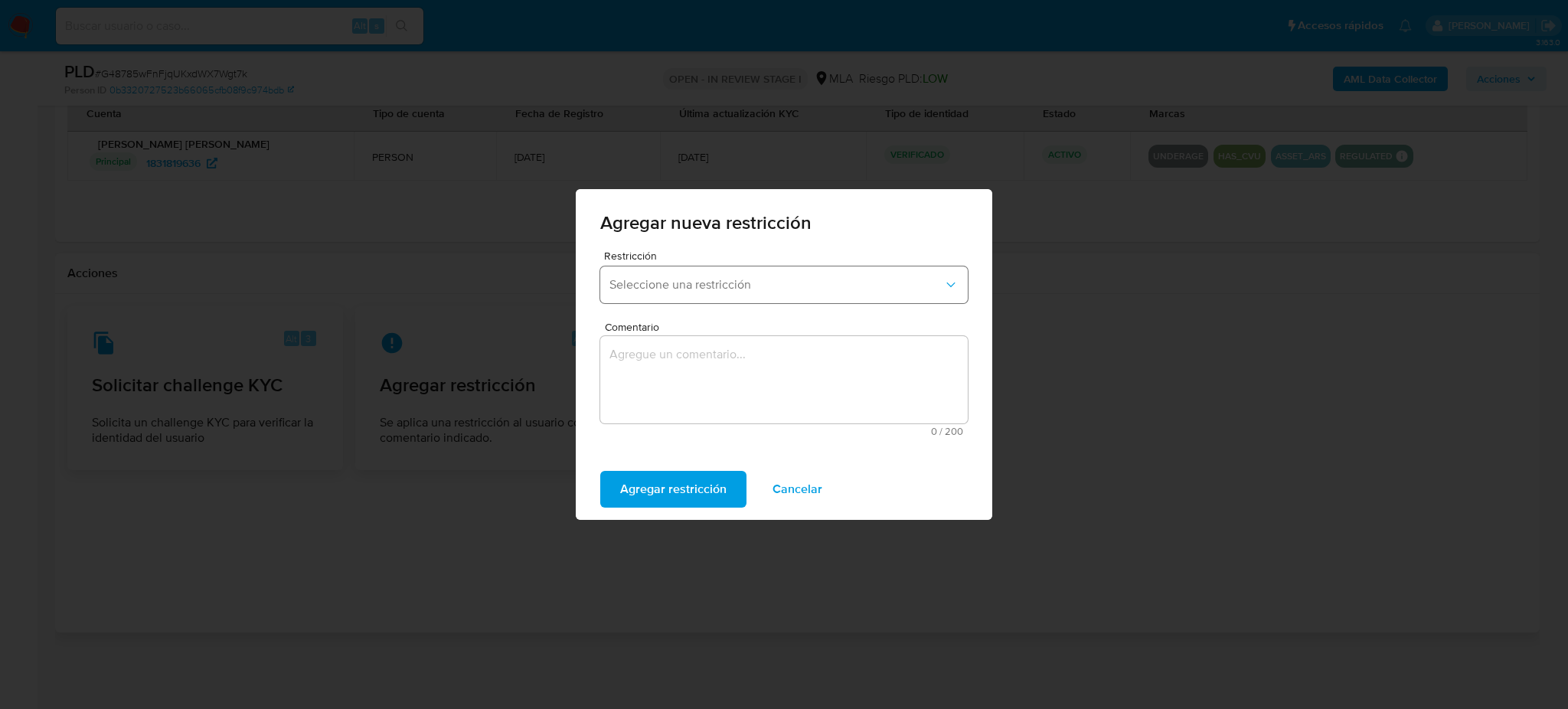
click at [669, 273] on button "Seleccione una restricción" at bounding box center [784, 285] width 367 height 37
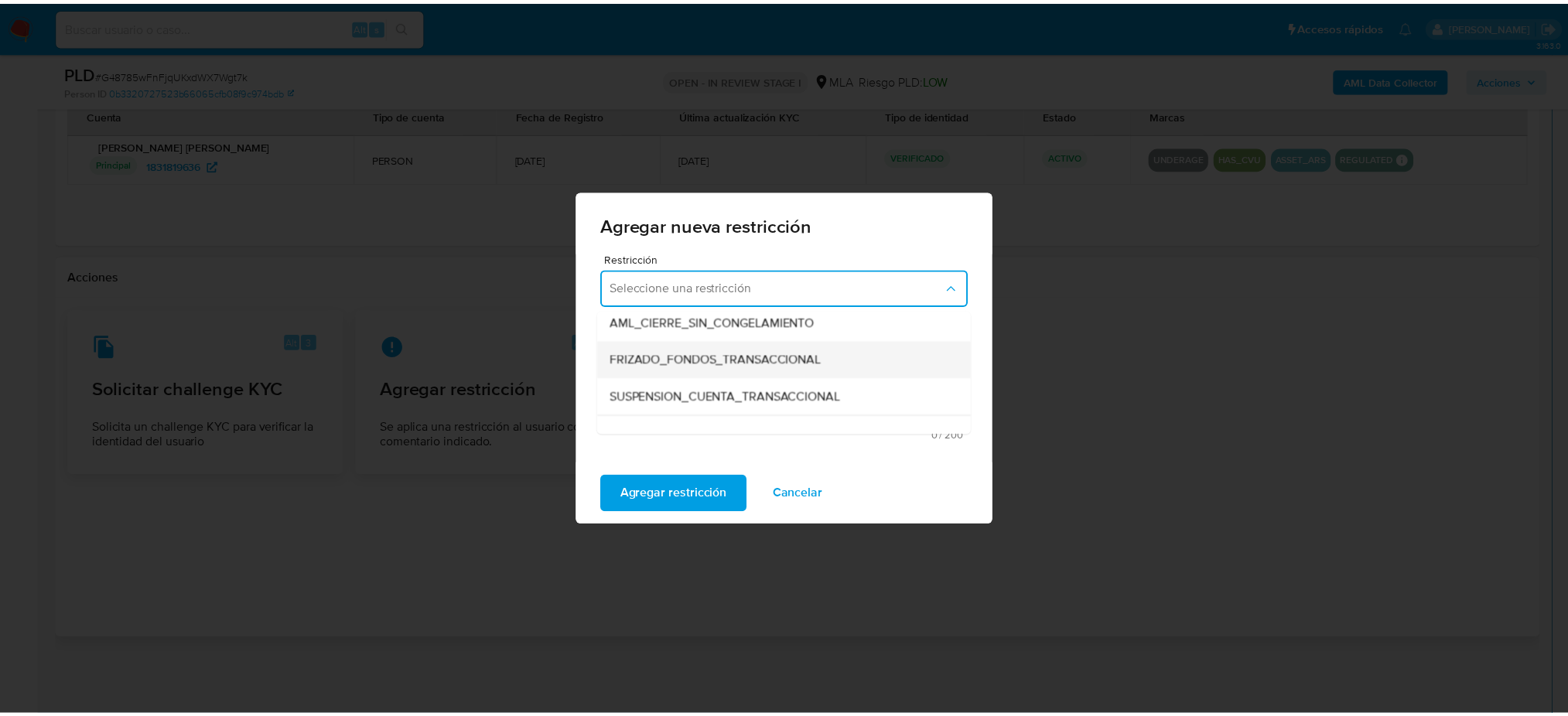
scroll to position [206, 0]
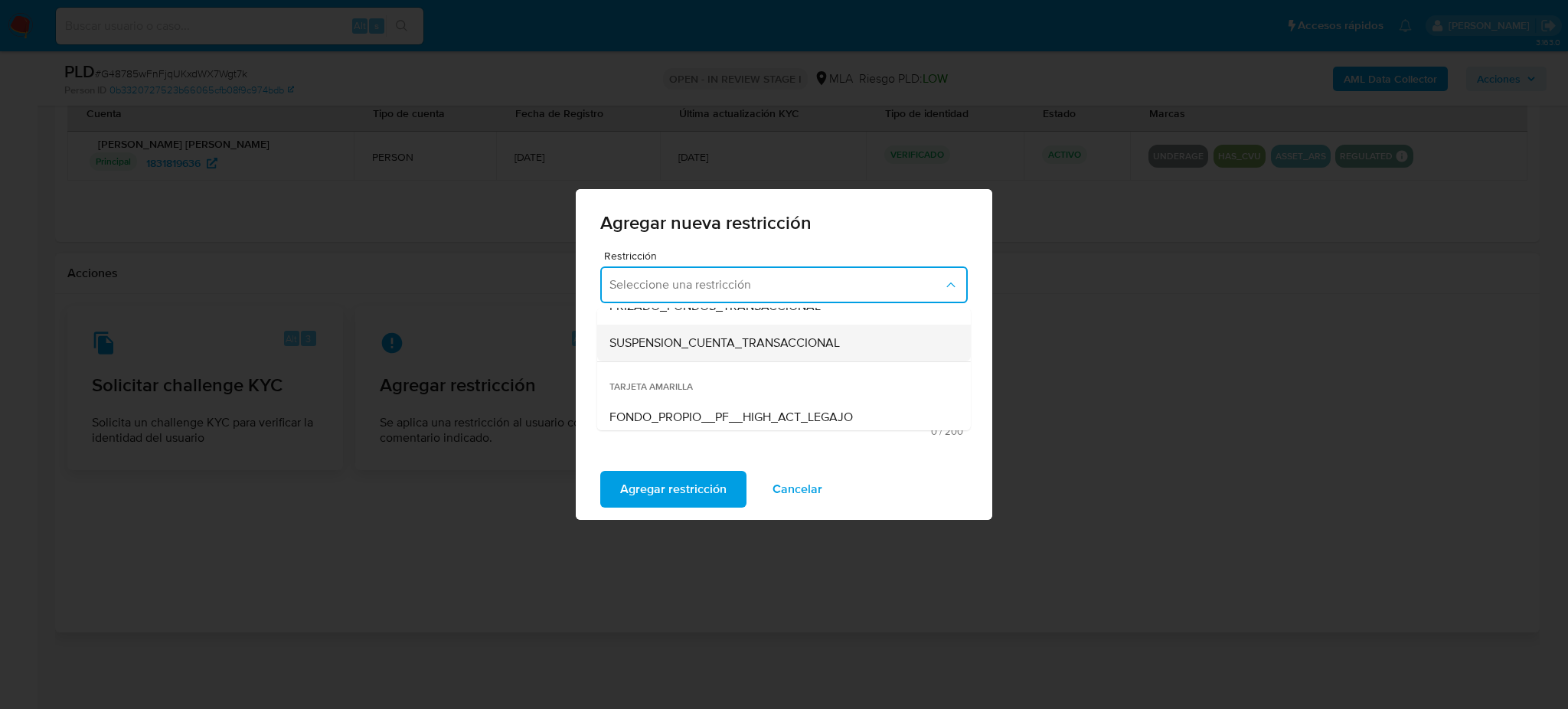
click at [653, 346] on span "SUSPENSION_CUENTA_TRANSACCIONAL" at bounding box center [725, 343] width 231 height 15
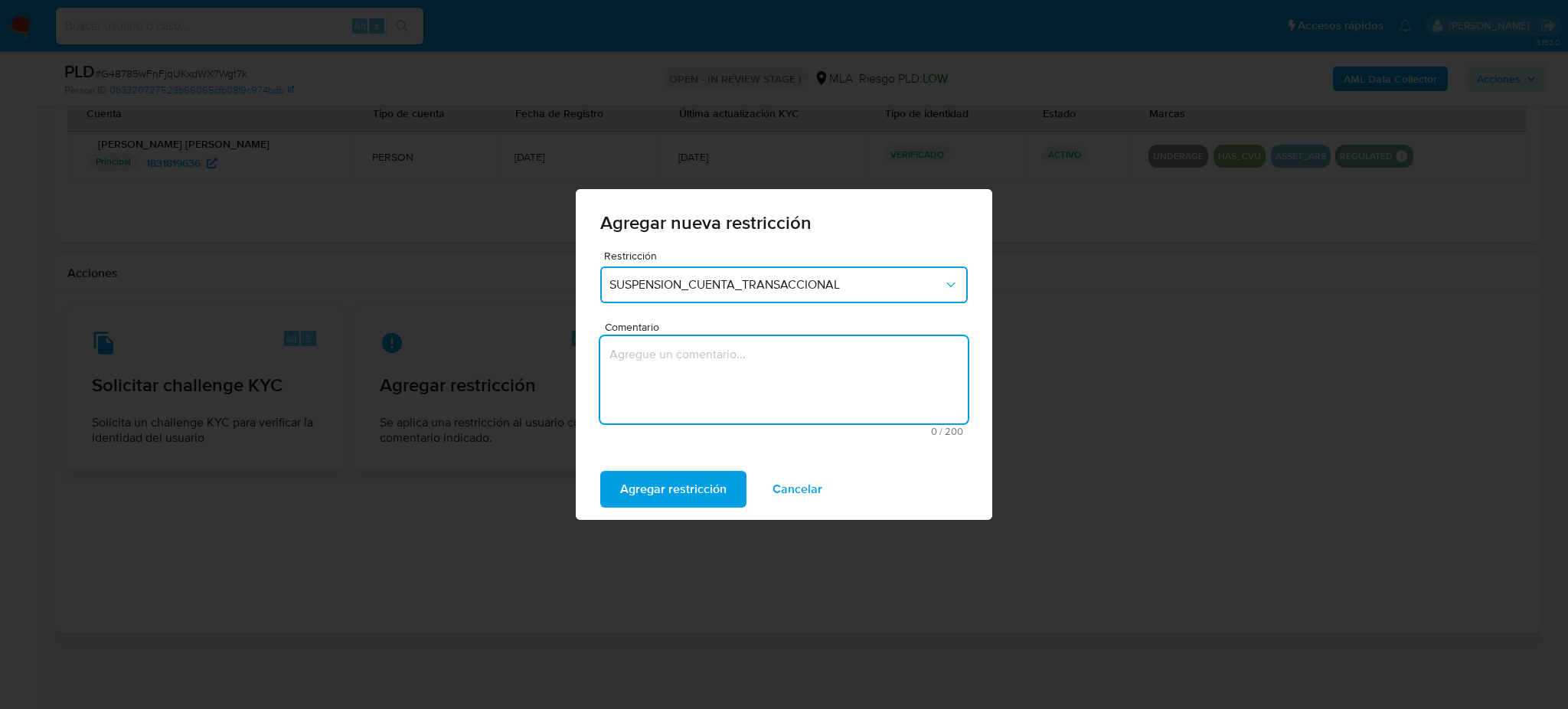
click at [682, 368] on textarea "Comentario" at bounding box center [784, 380] width 367 height 87
type textarea "AML"
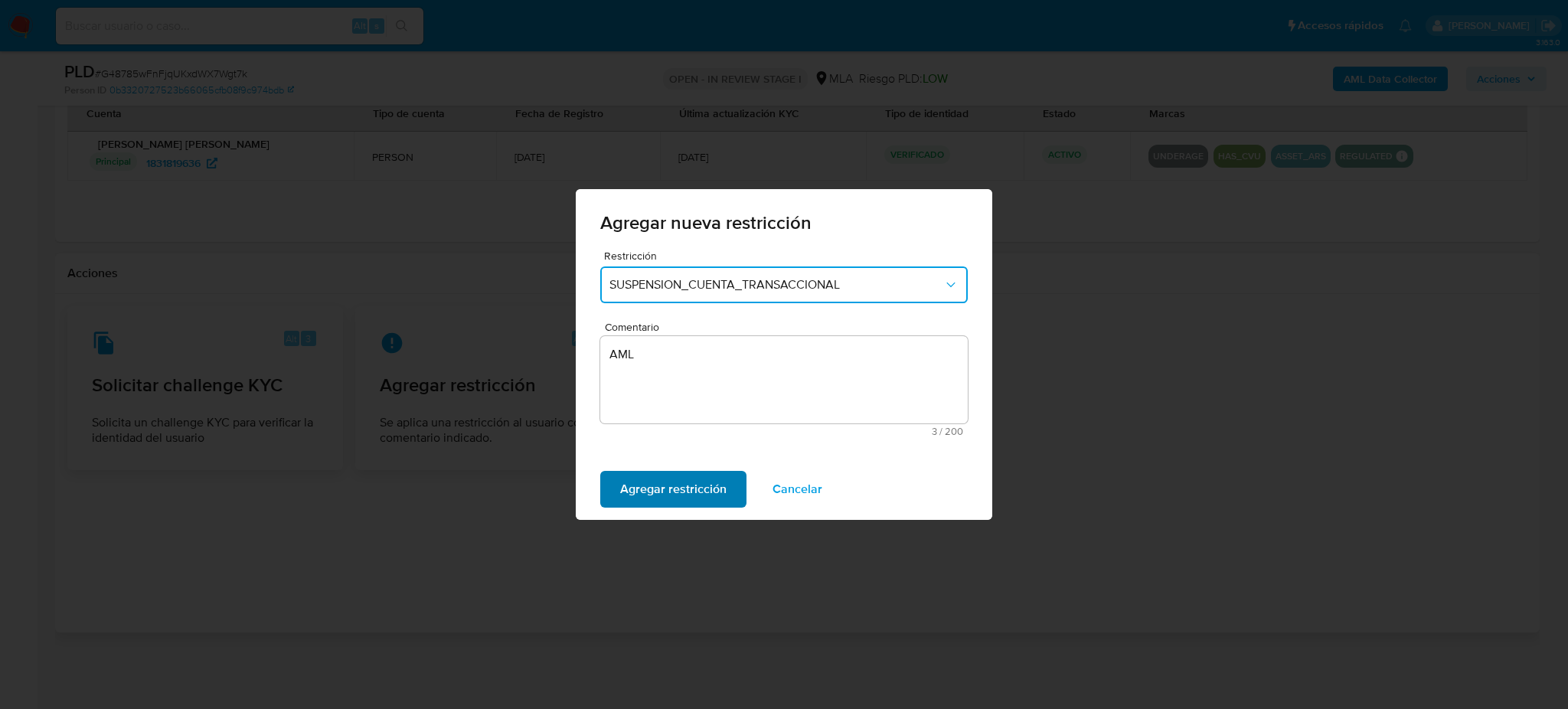
click at [667, 490] on span "Agregar restricción" at bounding box center [673, 489] width 106 height 33
click at [658, 491] on span "Confirmar" at bounding box center [648, 489] width 55 height 33
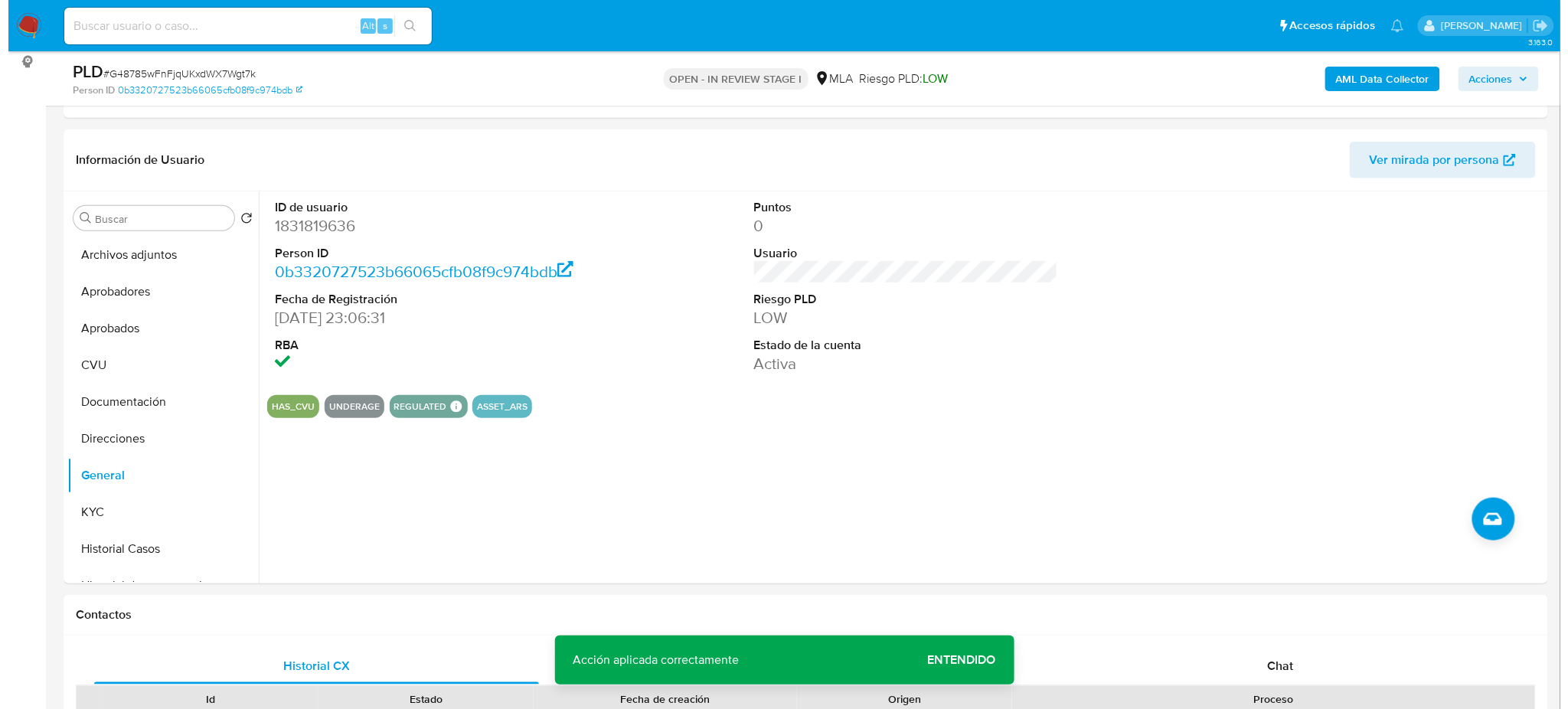
scroll to position [148, 0]
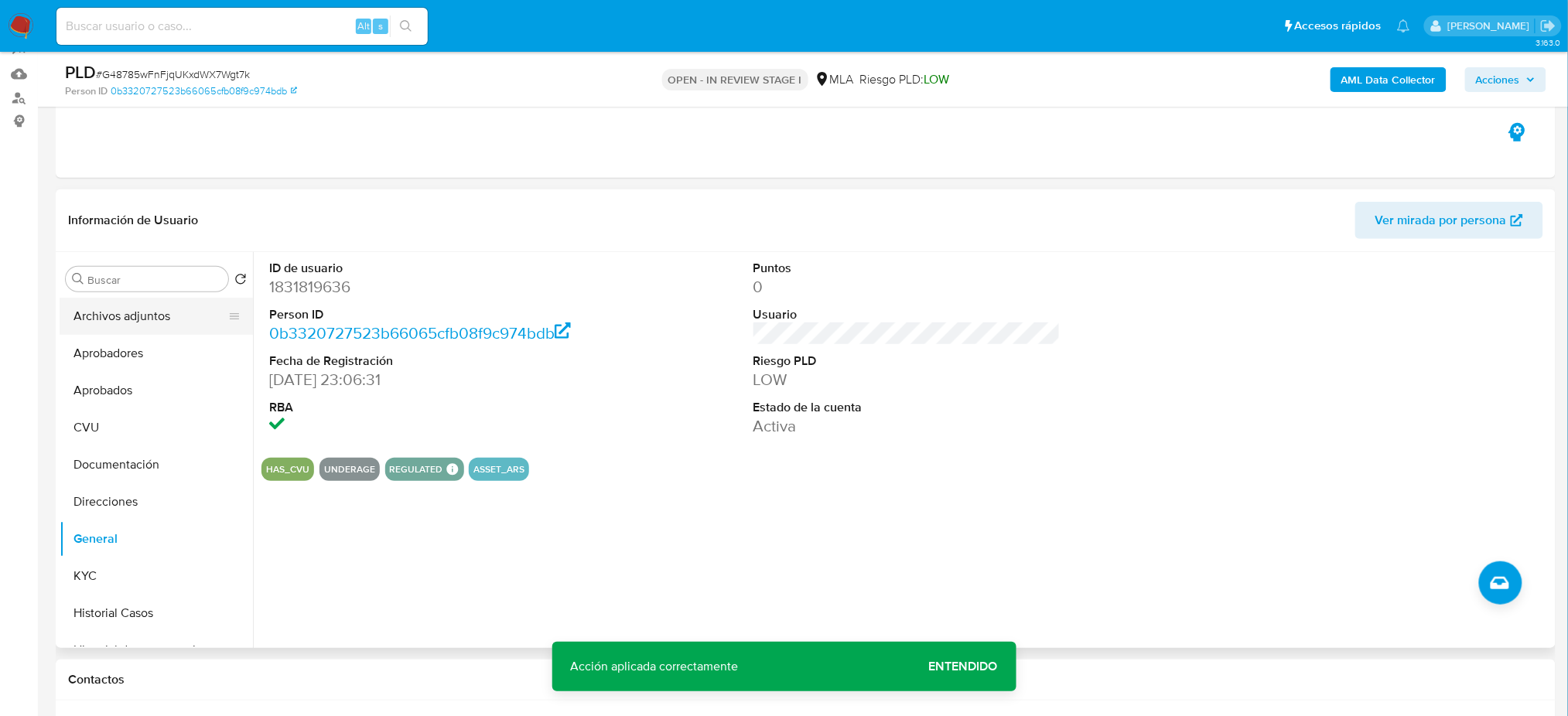
click at [126, 308] on button "Archivos adjuntos" at bounding box center [150, 316] width 181 height 37
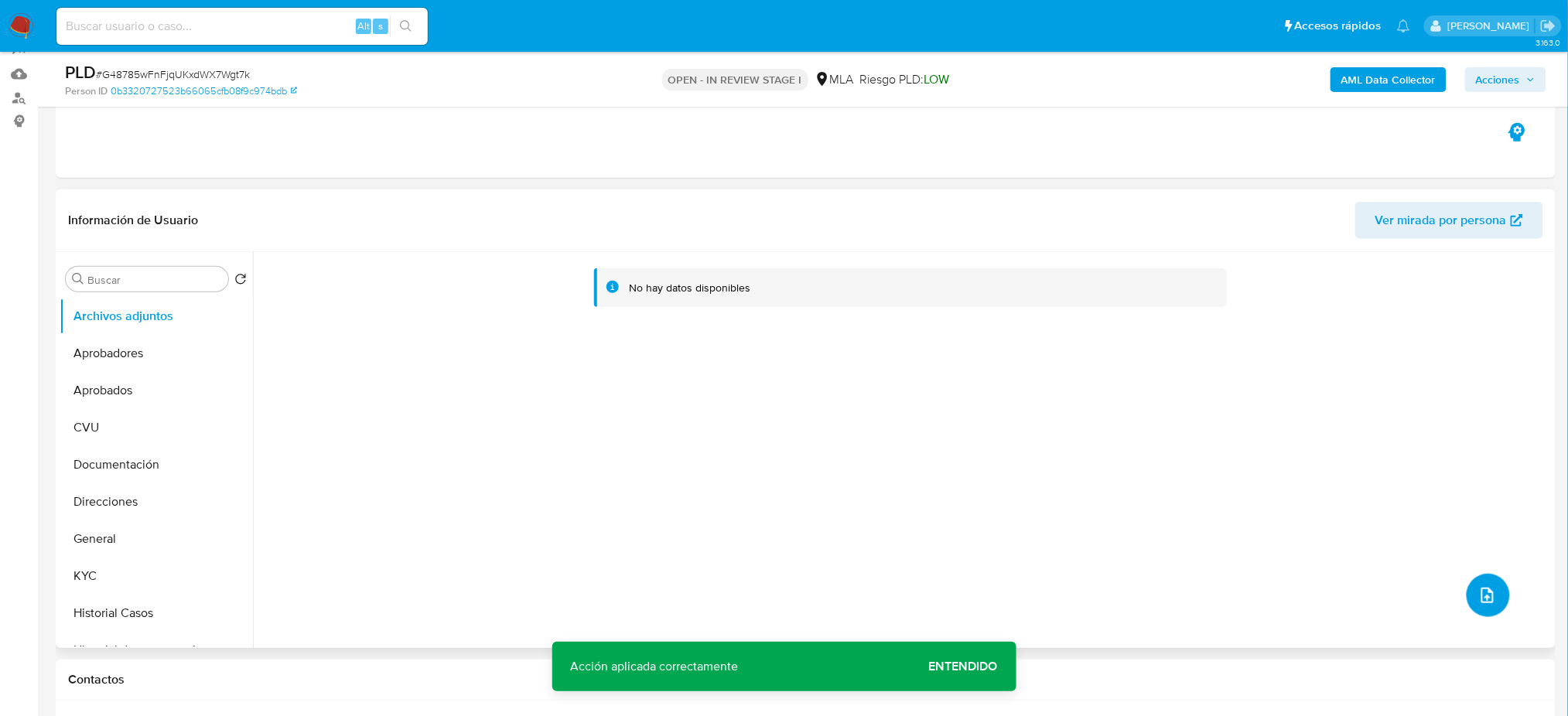
click at [1478, 594] on icon "upload-file" at bounding box center [1487, 595] width 19 height 19
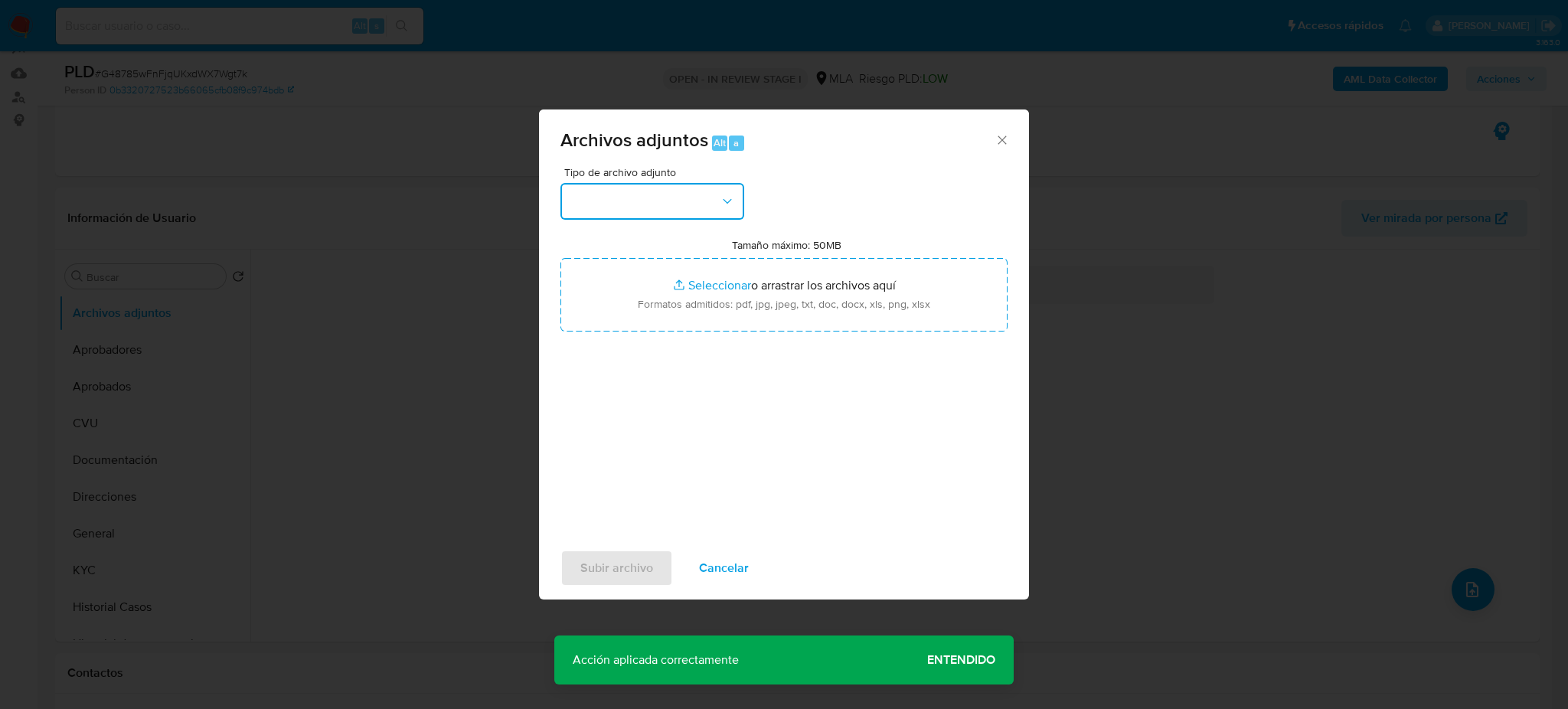
click at [641, 194] on button "button" at bounding box center [653, 201] width 184 height 37
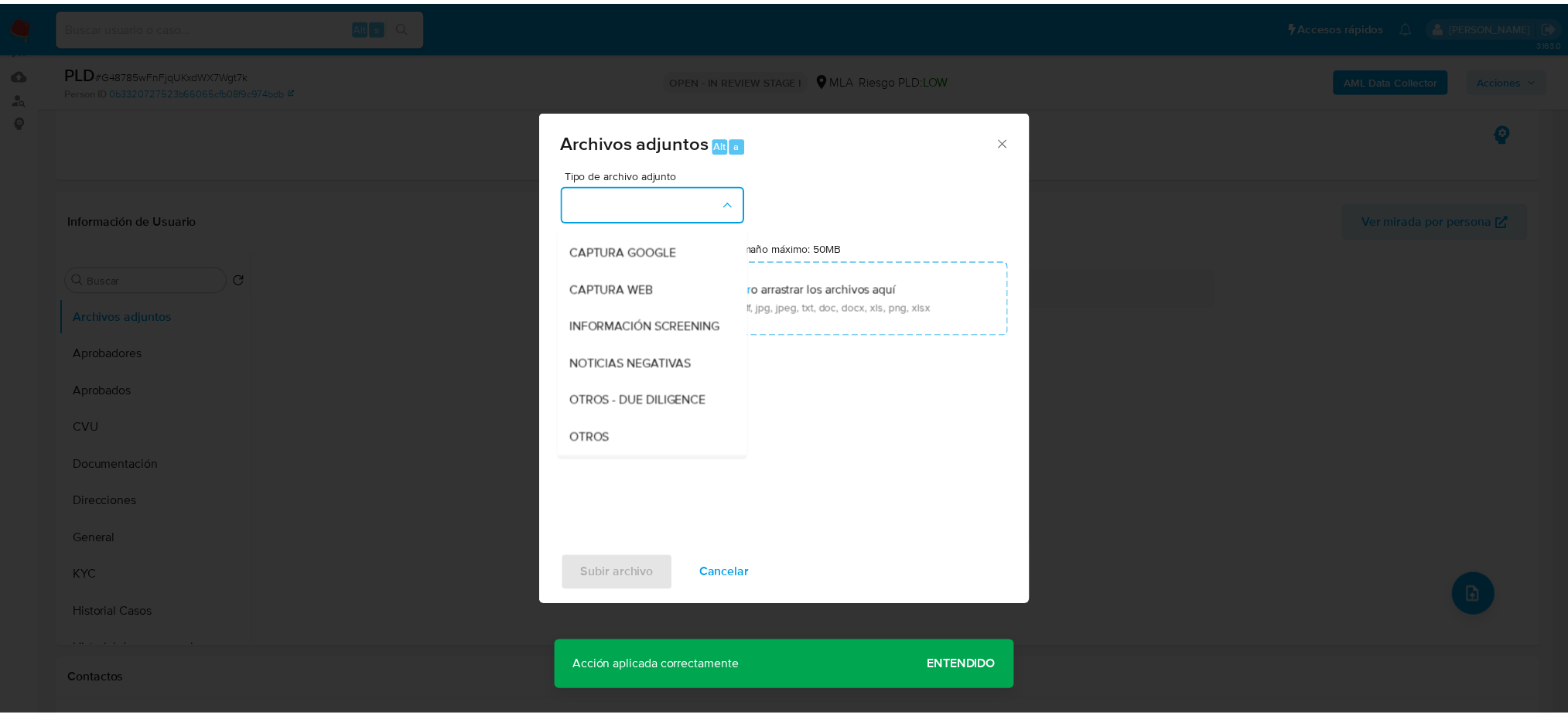
scroll to position [206, 0]
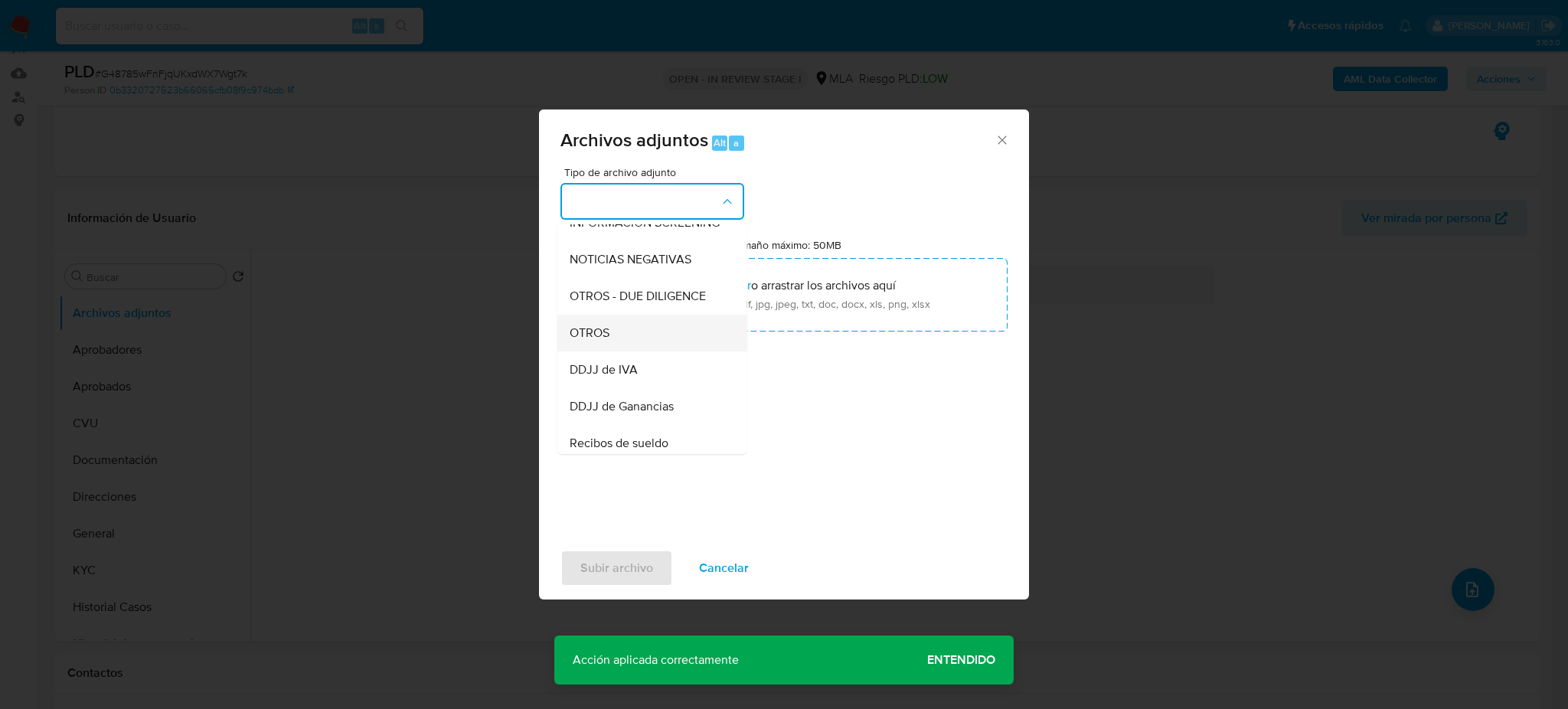
click at [638, 351] on div "OTROS" at bounding box center [648, 333] width 156 height 37
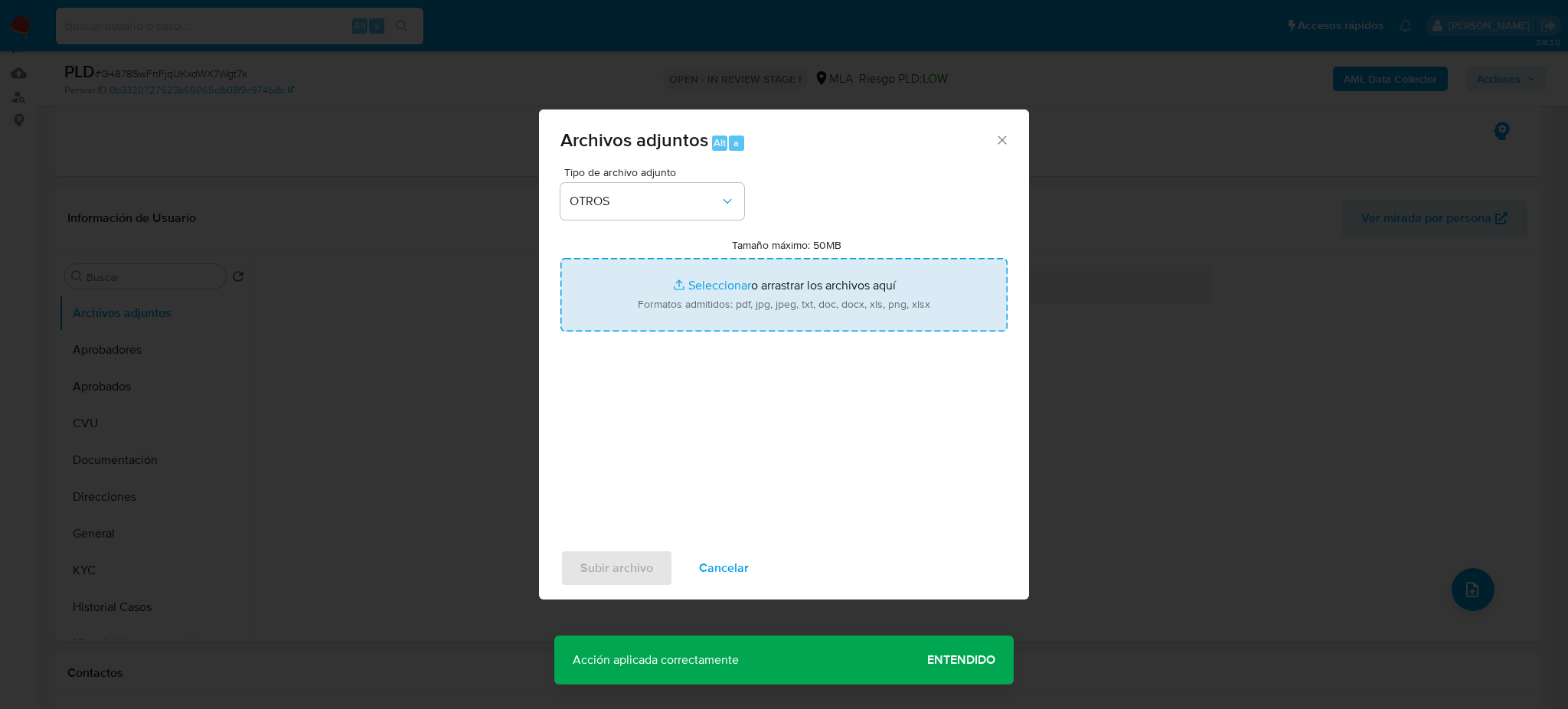
click at [641, 313] on input "Tamaño máximo: 50MB Seleccionar archivos" at bounding box center [784, 294] width 447 height 73
type input "C:\fakepath\Caselog G48785wFnFjqUKxdWX7Wgt7k_2025_09_17_22_07_31.docx"
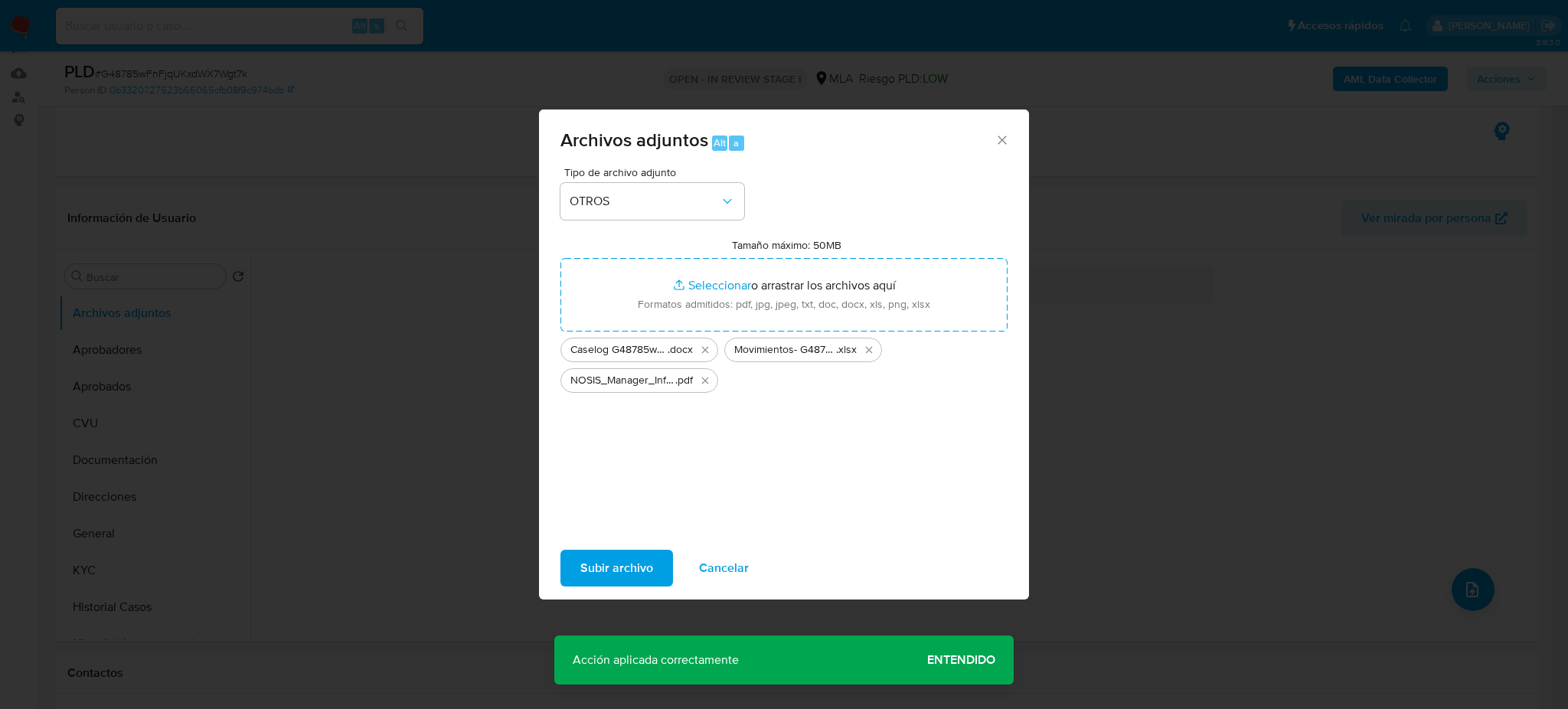
click at [611, 560] on span "Subir archivo" at bounding box center [616, 568] width 72 height 33
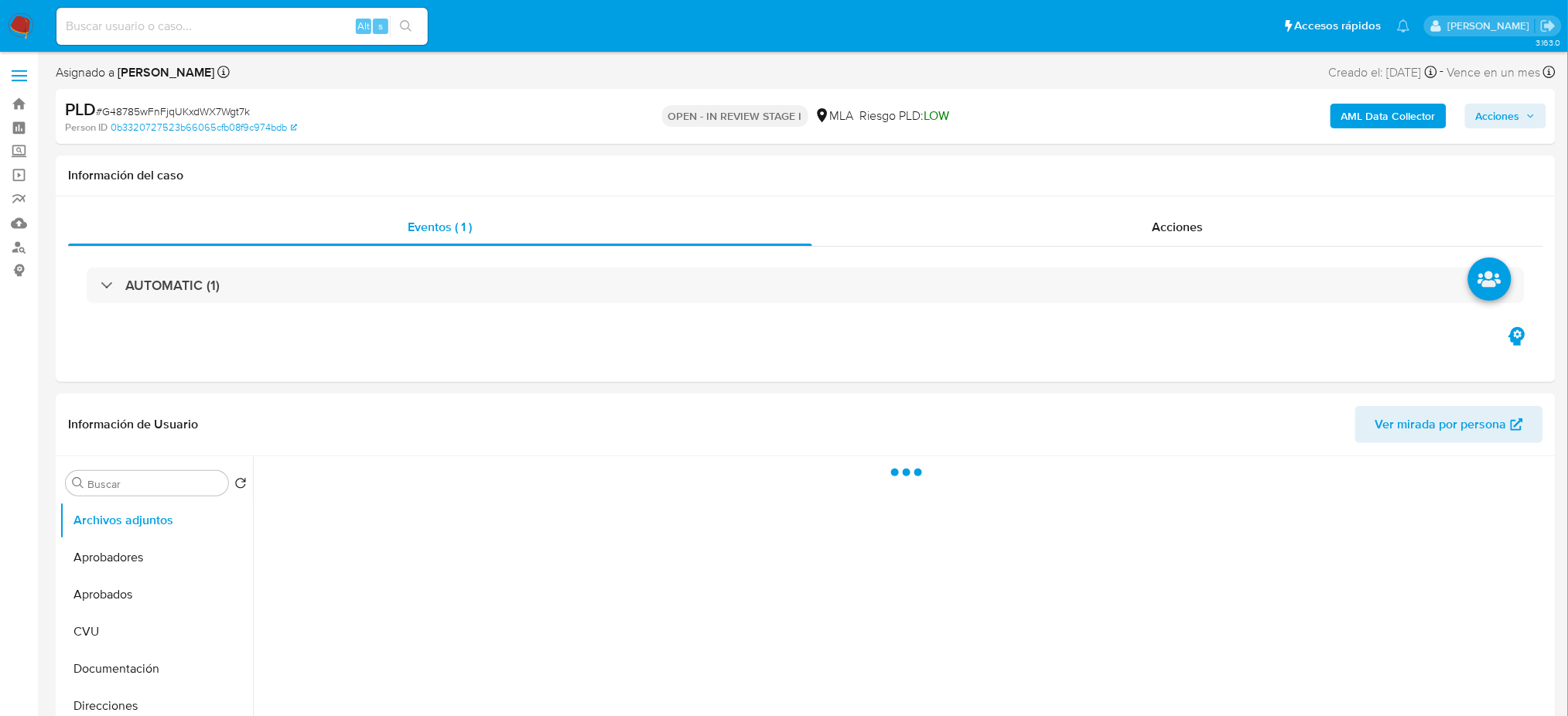
select select "10"
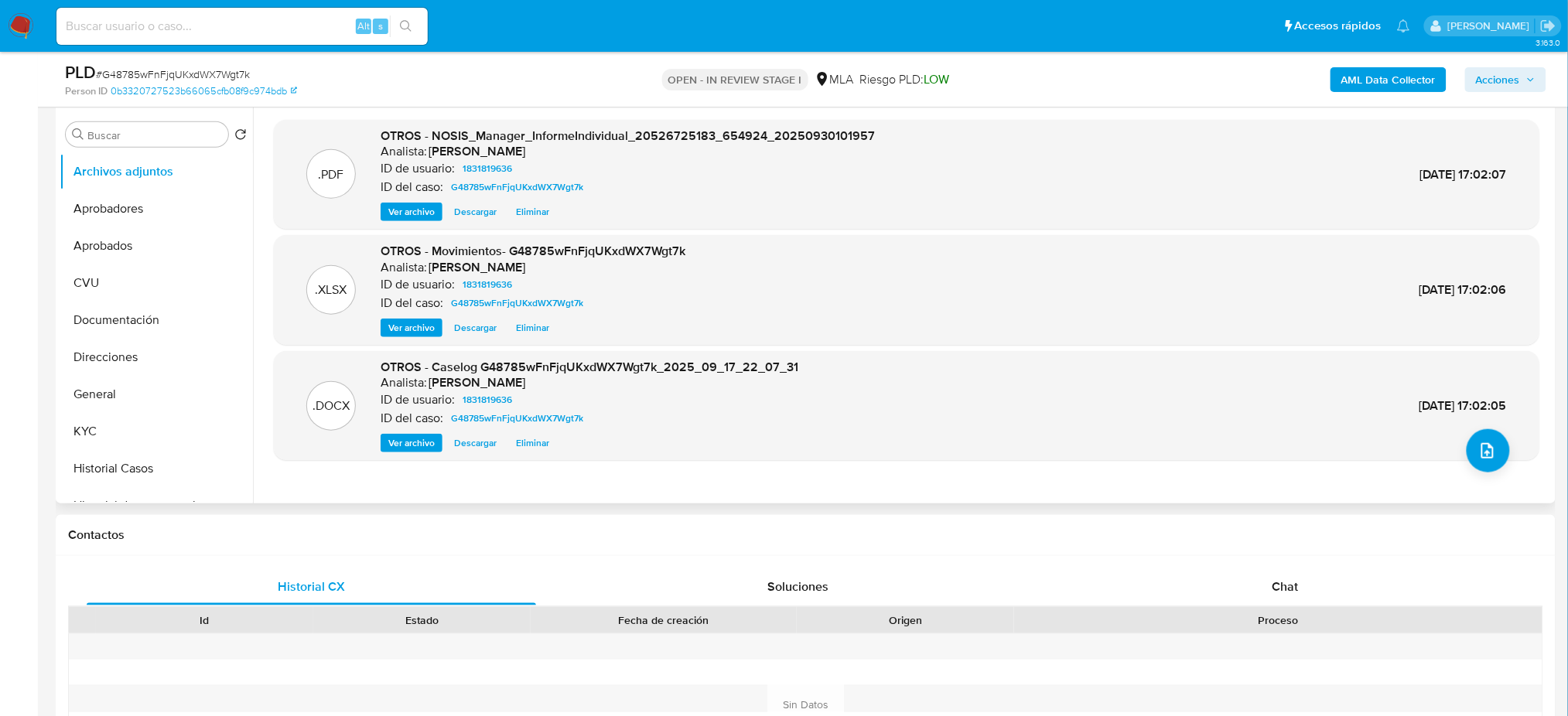
scroll to position [206, 0]
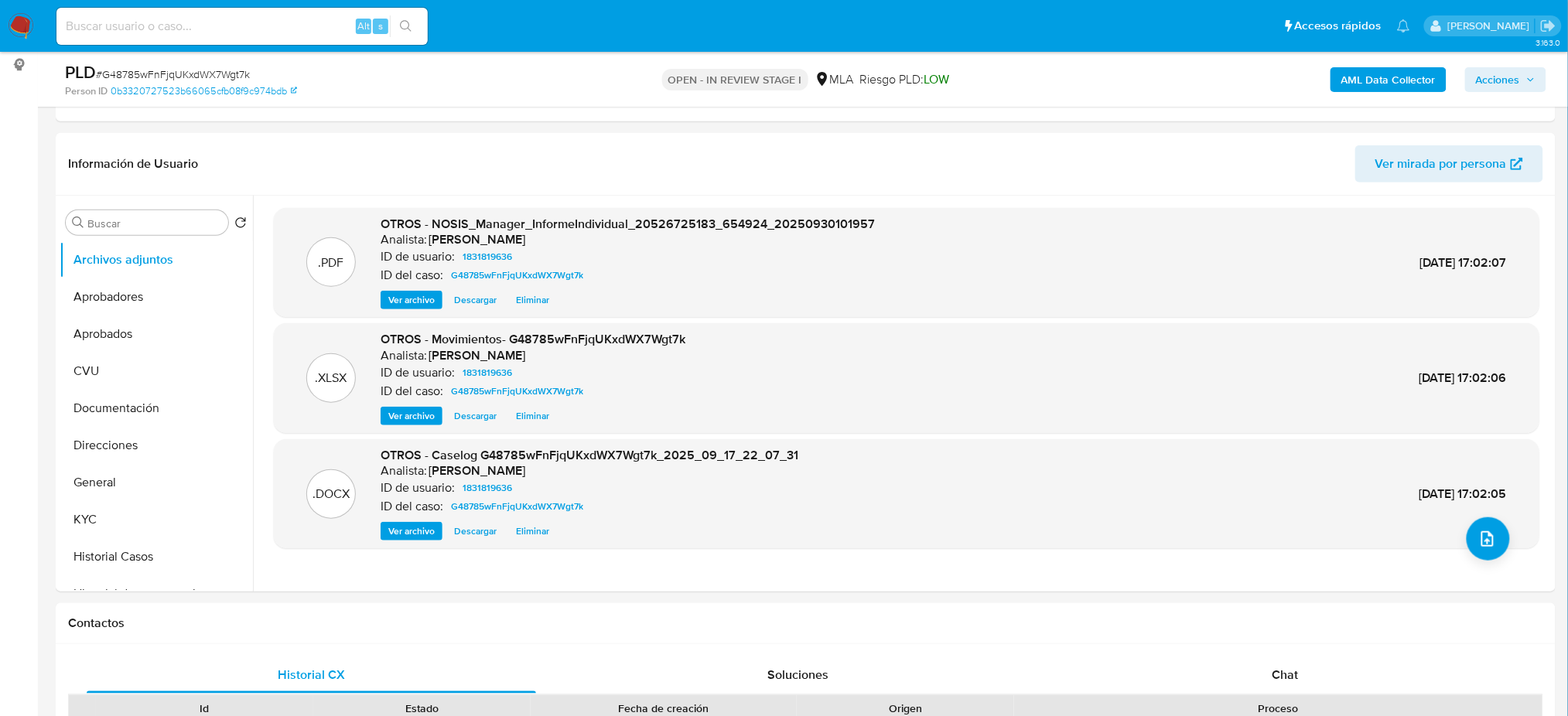
click at [1382, 74] on b "AML Data Collector" at bounding box center [1387, 80] width 94 height 25
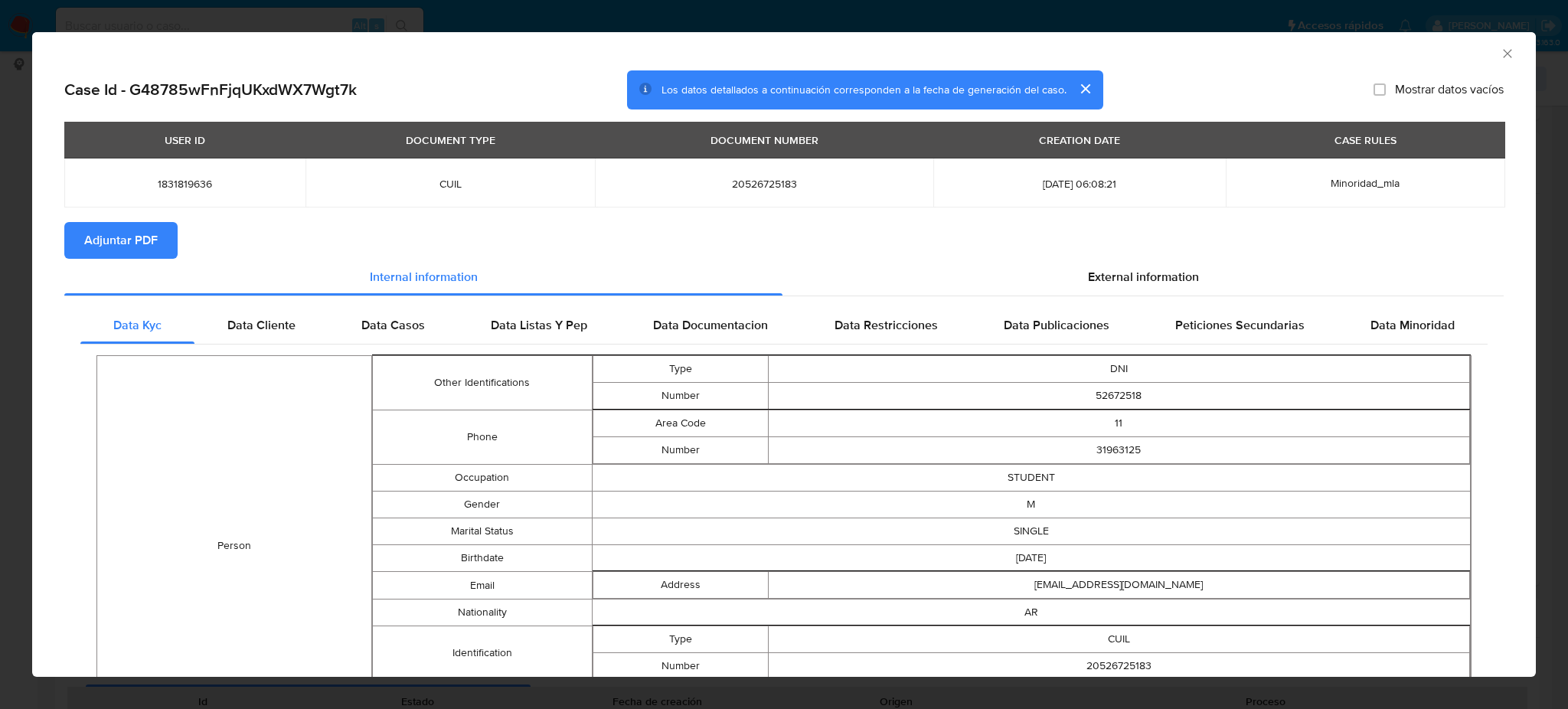
click at [157, 244] on button "Adjuntar PDF" at bounding box center [120, 240] width 113 height 37
drag, startPoint x: 1491, startPoint y: 50, endPoint x: 1466, endPoint y: 70, distance: 32.0
click at [1500, 50] on icon "Cerrar ventana" at bounding box center [1507, 54] width 15 height 15
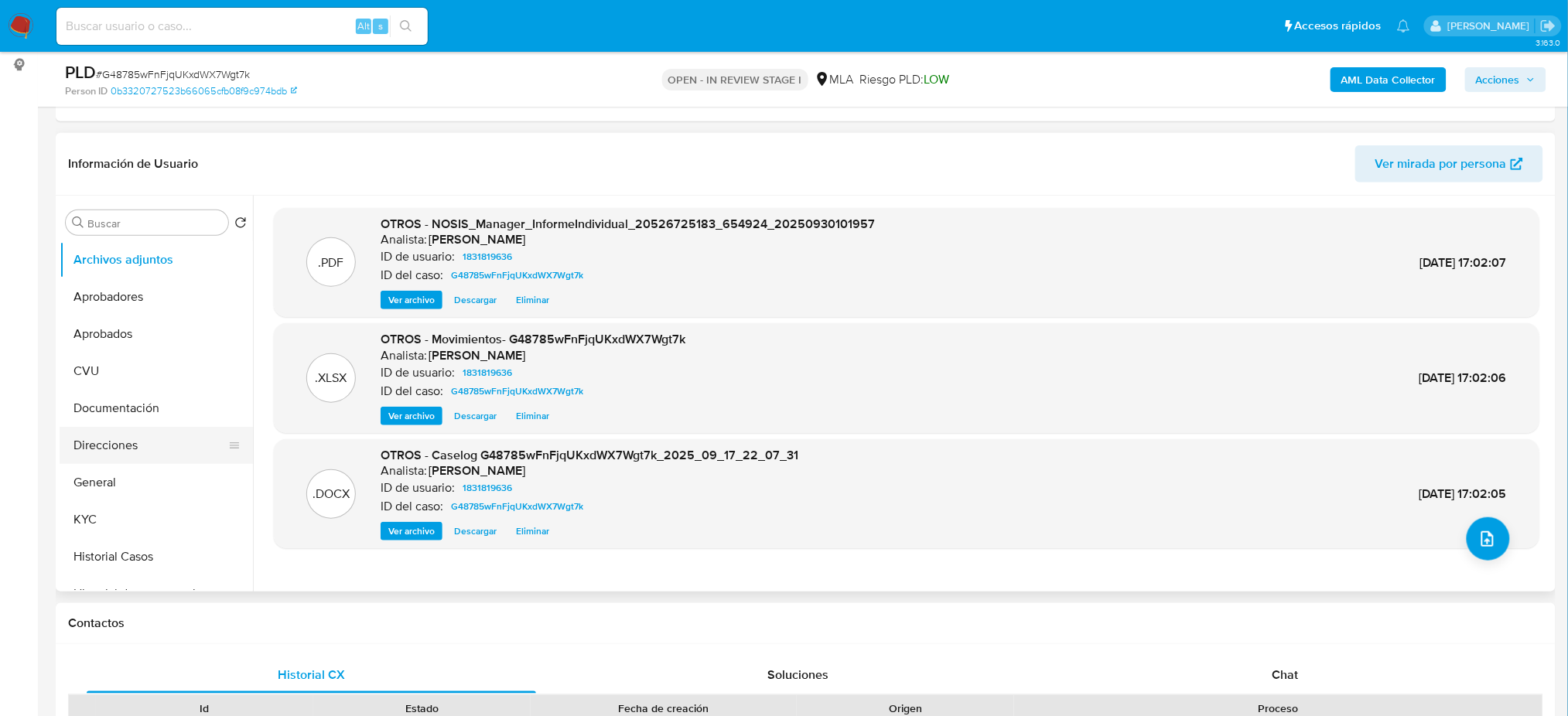
click at [141, 456] on button "Direcciones" at bounding box center [150, 445] width 181 height 37
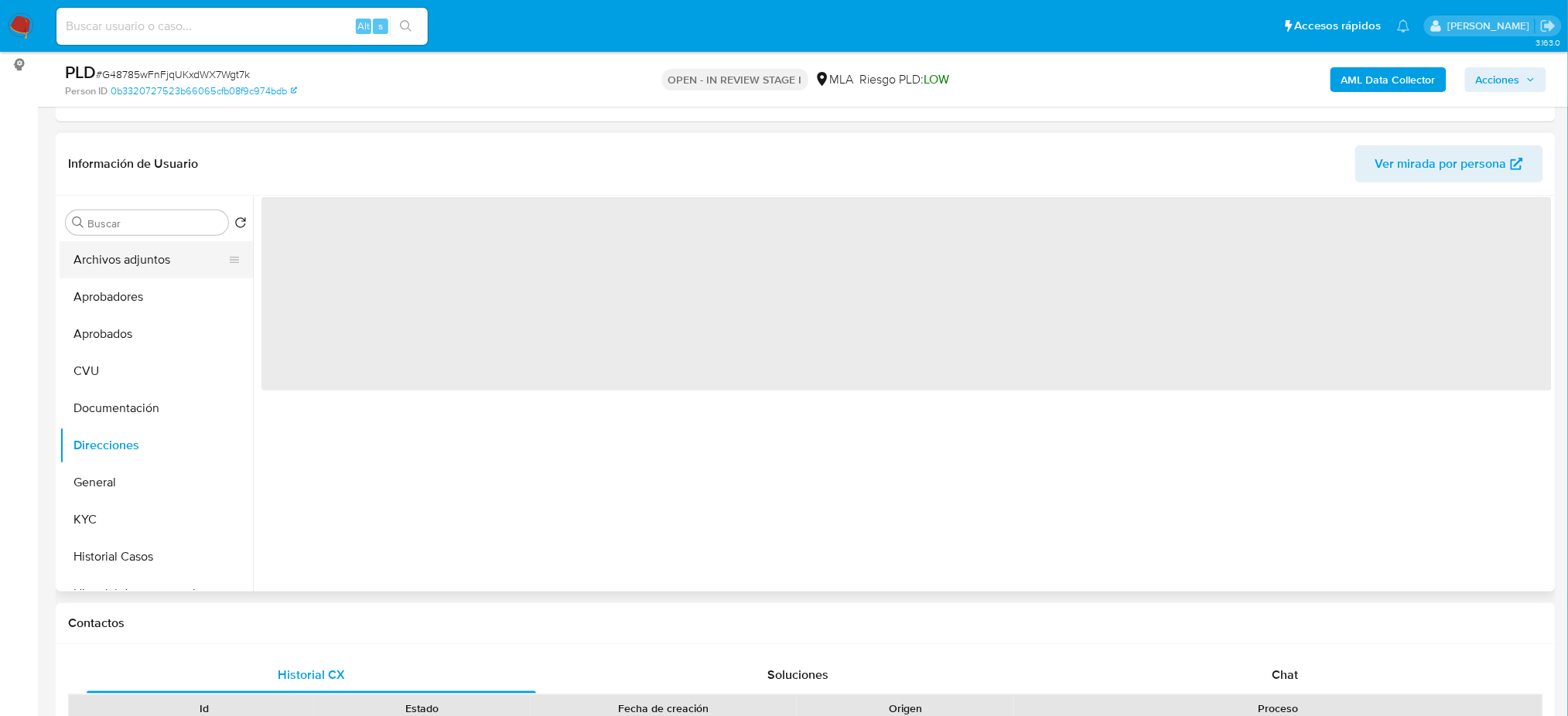
click at [113, 259] on button "Archivos adjuntos" at bounding box center [150, 259] width 181 height 37
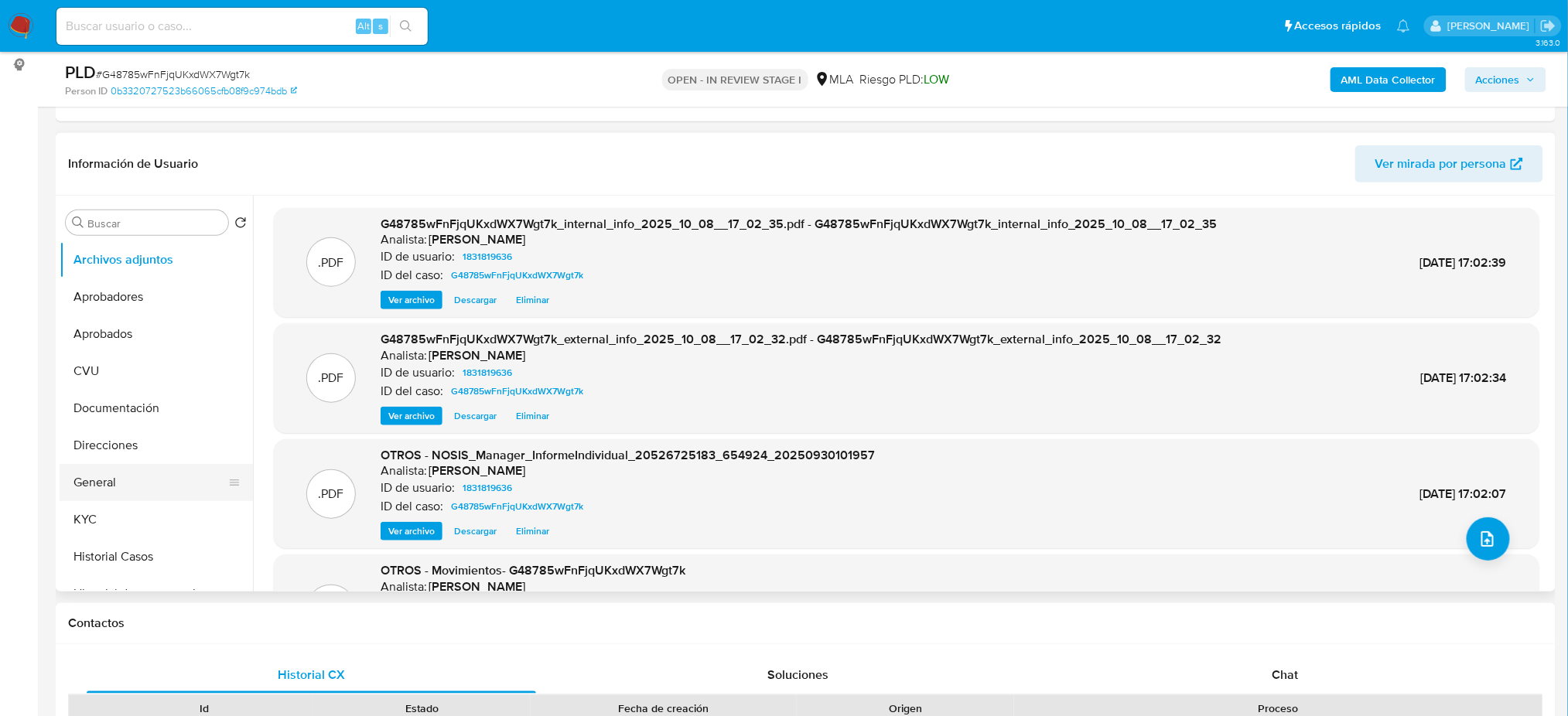
click at [113, 487] on button "General" at bounding box center [150, 482] width 181 height 37
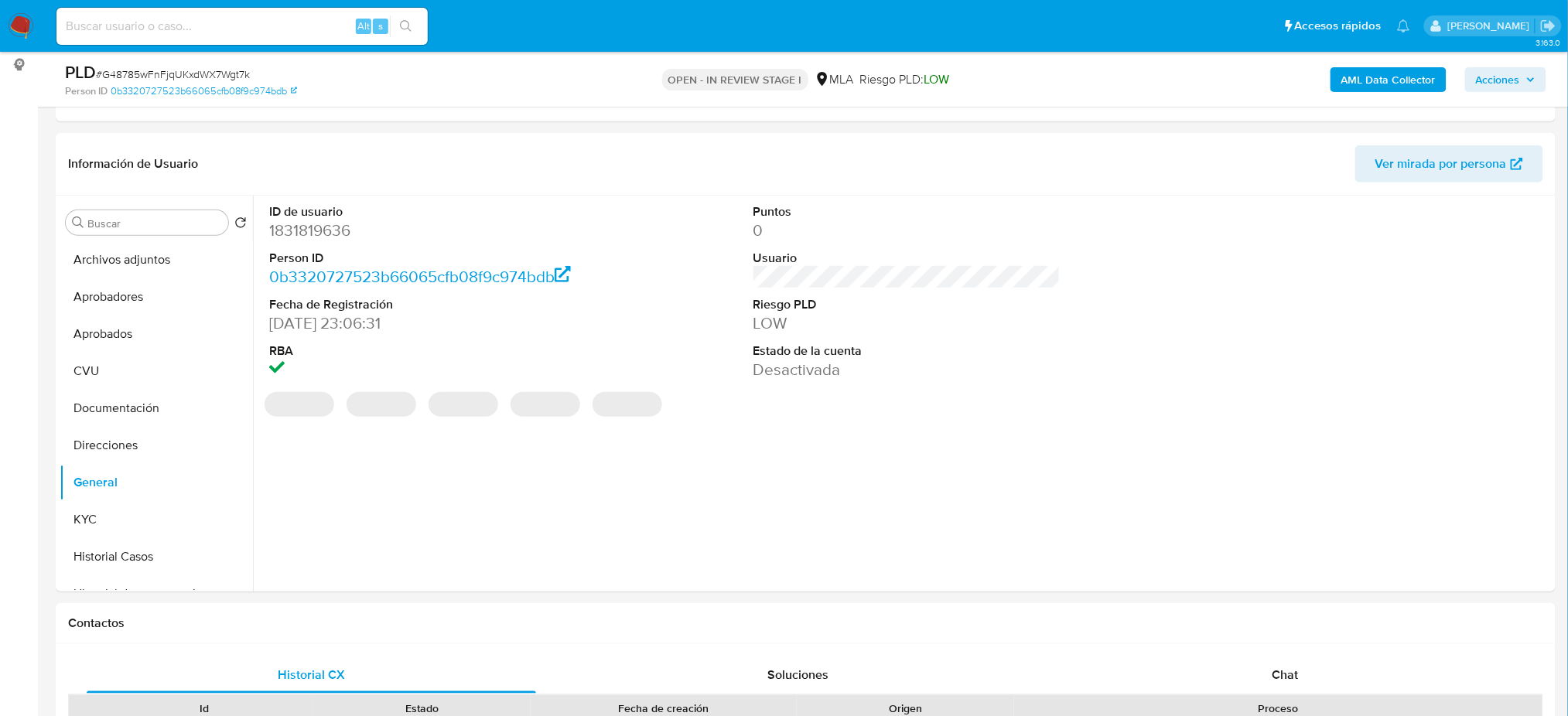
click at [303, 220] on dd "1831819636" at bounding box center [423, 231] width 307 height 21
copy dd "1831819636"
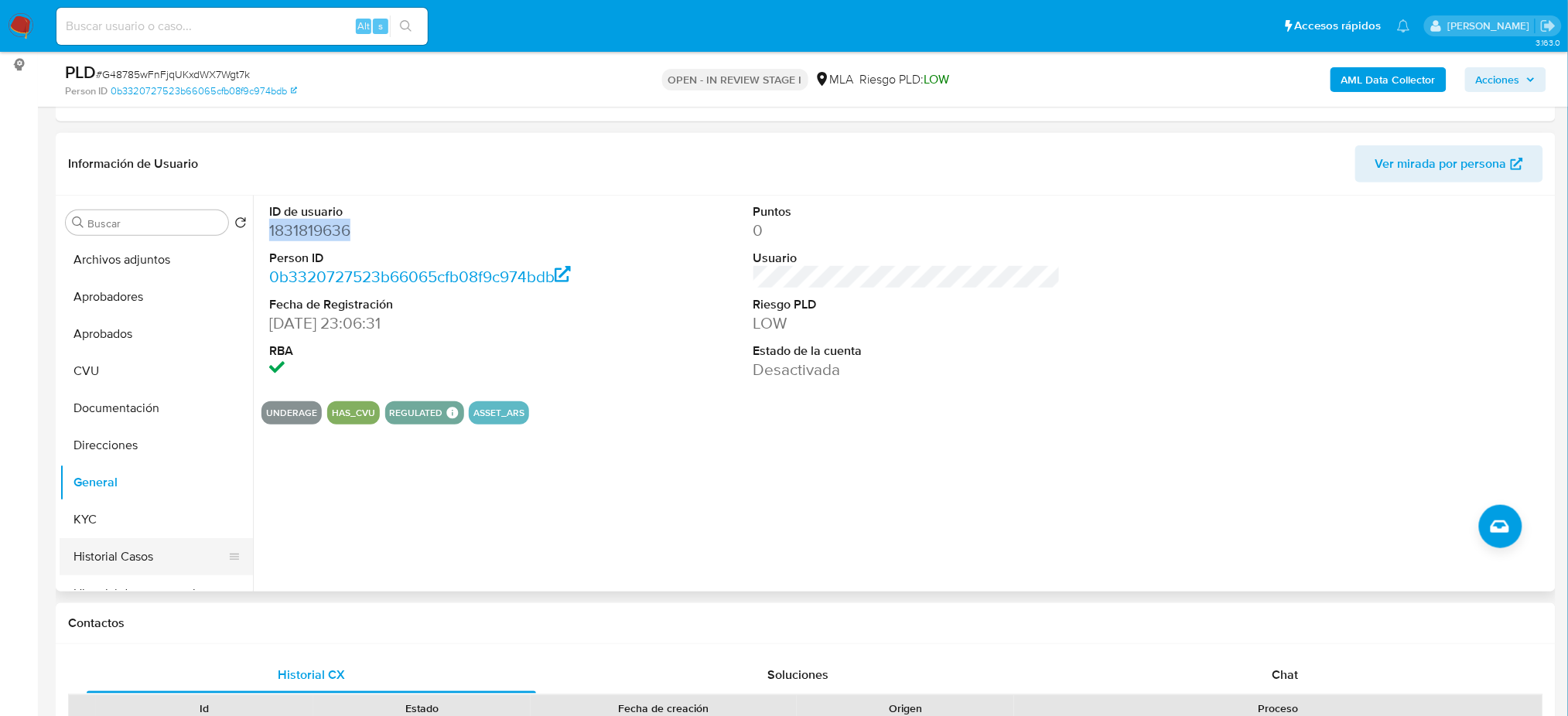
scroll to position [103, 0]
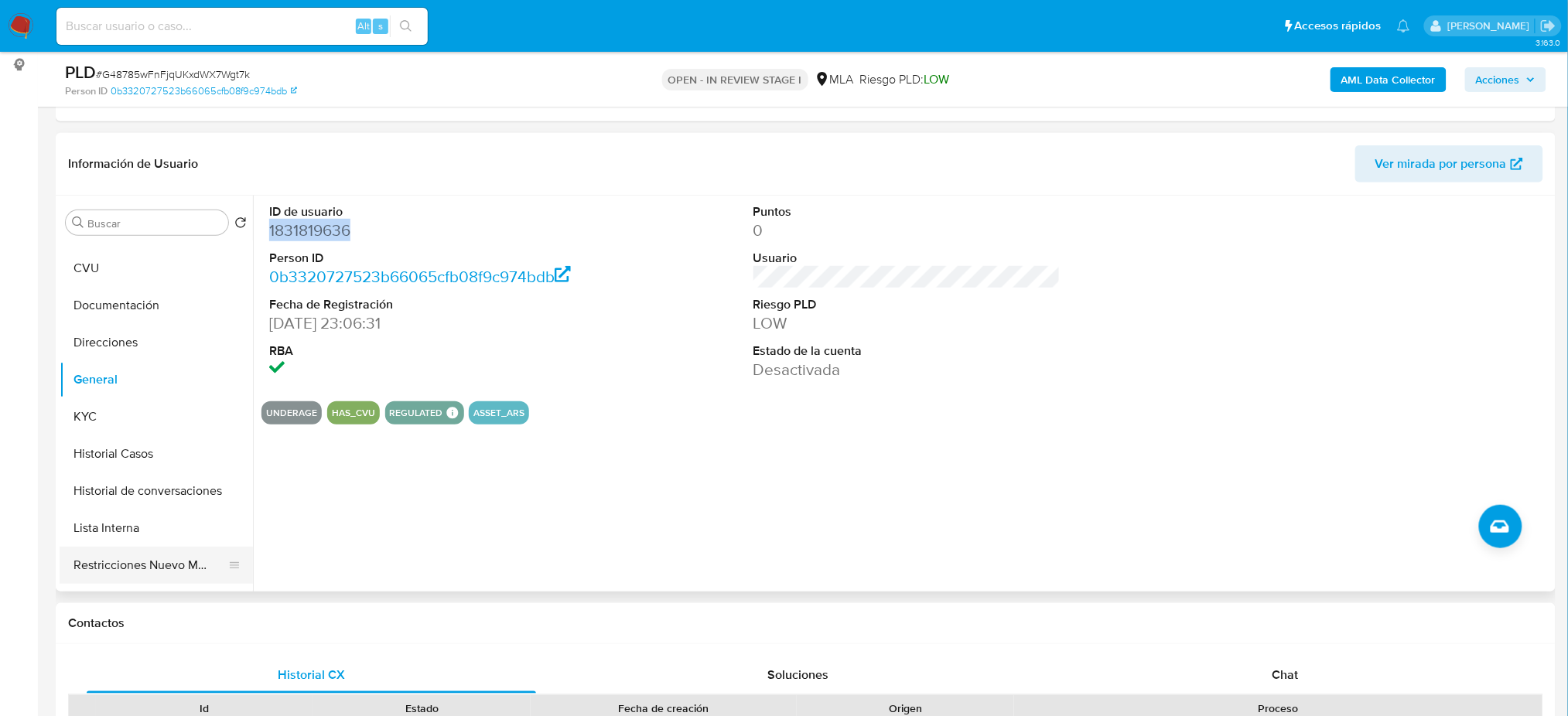
click at [135, 565] on button "Restricciones Nuevo Mundo" at bounding box center [150, 565] width 181 height 37
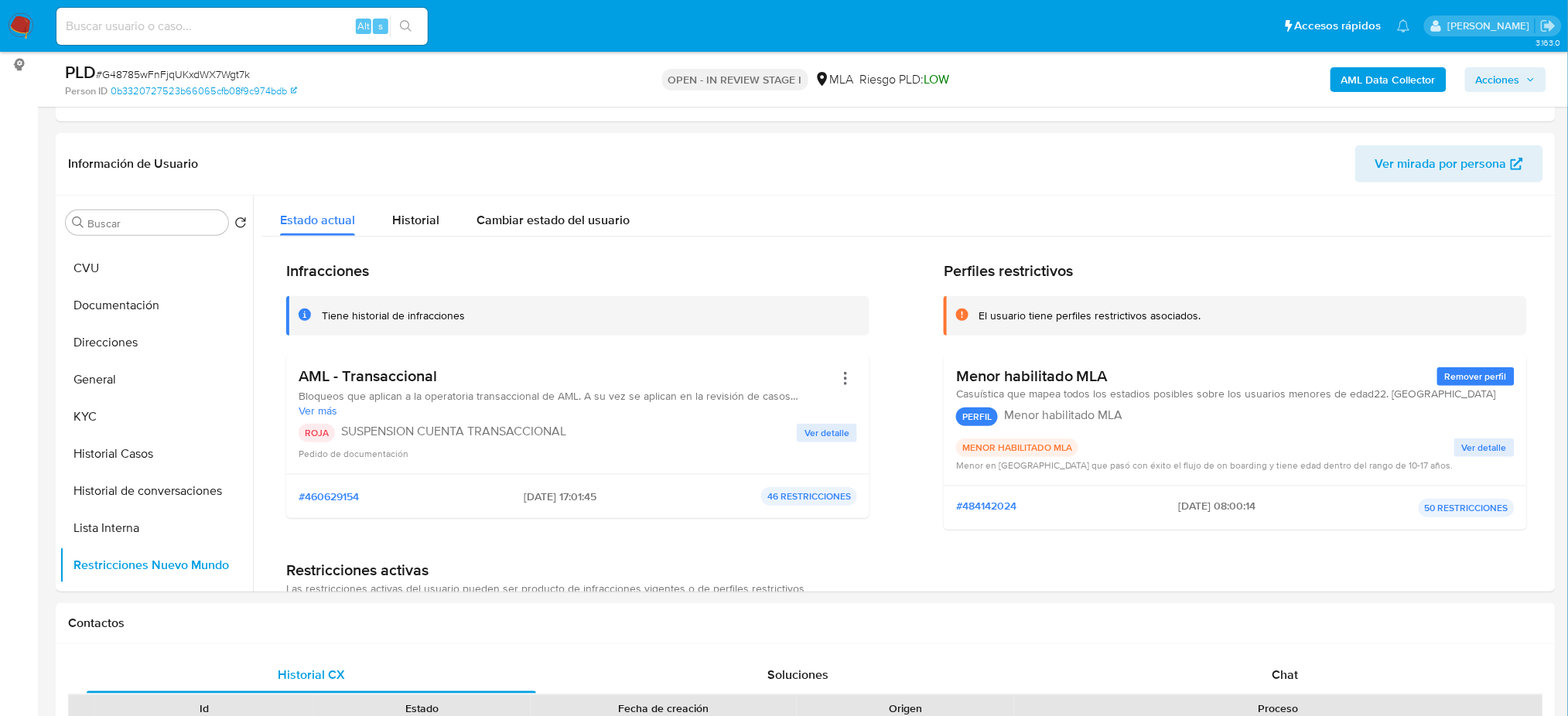
click at [1506, 86] on span "Acciones" at bounding box center [1497, 80] width 44 height 25
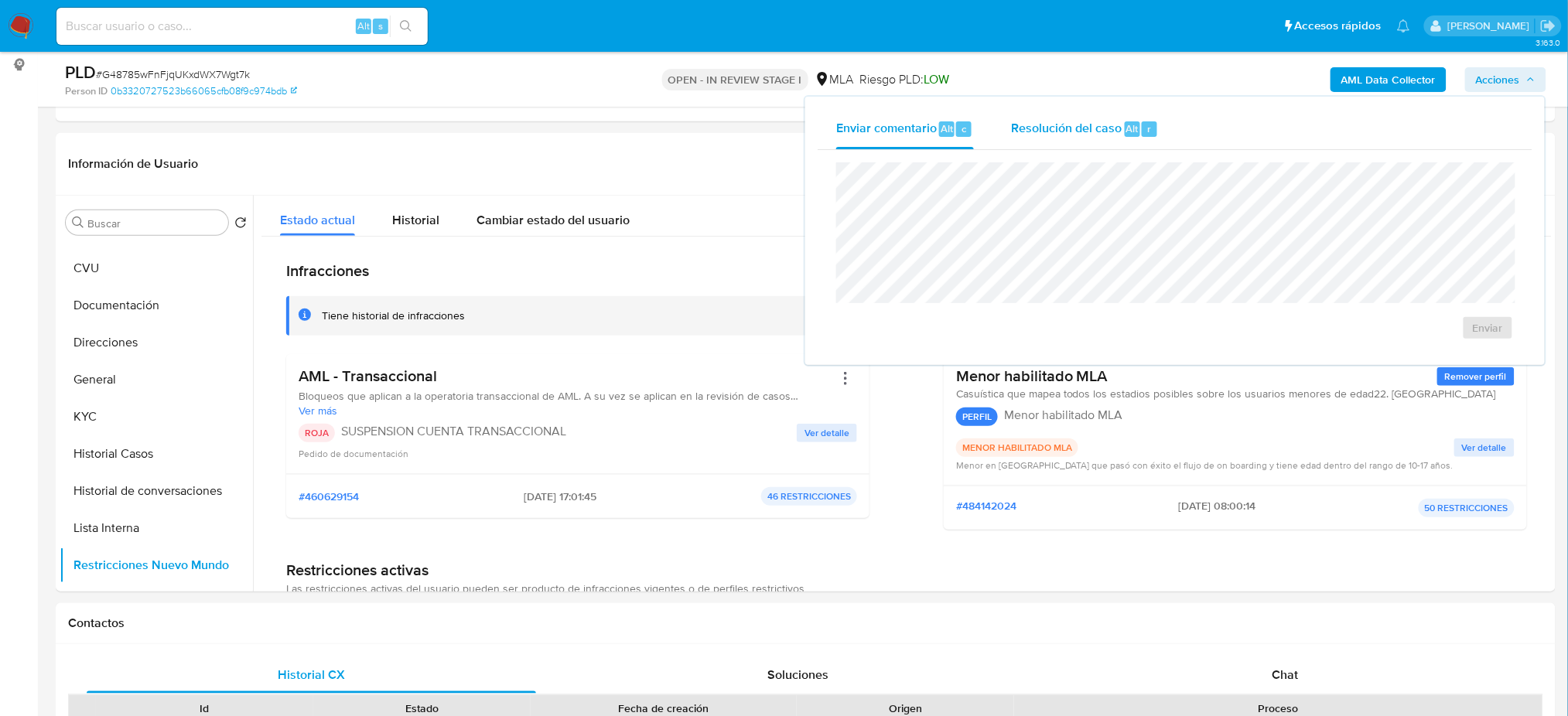
click at [1076, 121] on span "Resolución del caso" at bounding box center [1066, 128] width 111 height 18
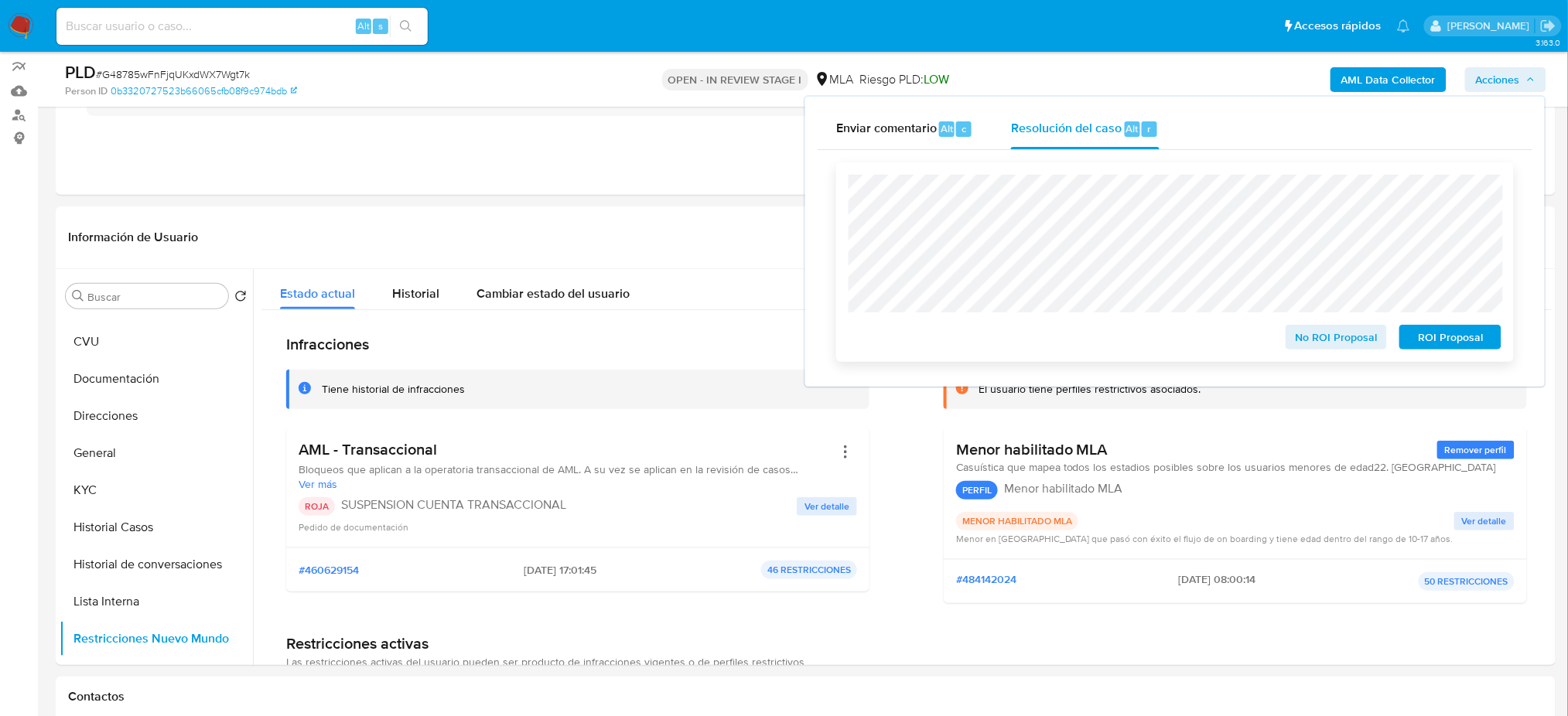
click at [1469, 330] on span "ROI Proposal" at bounding box center [1450, 337] width 80 height 21
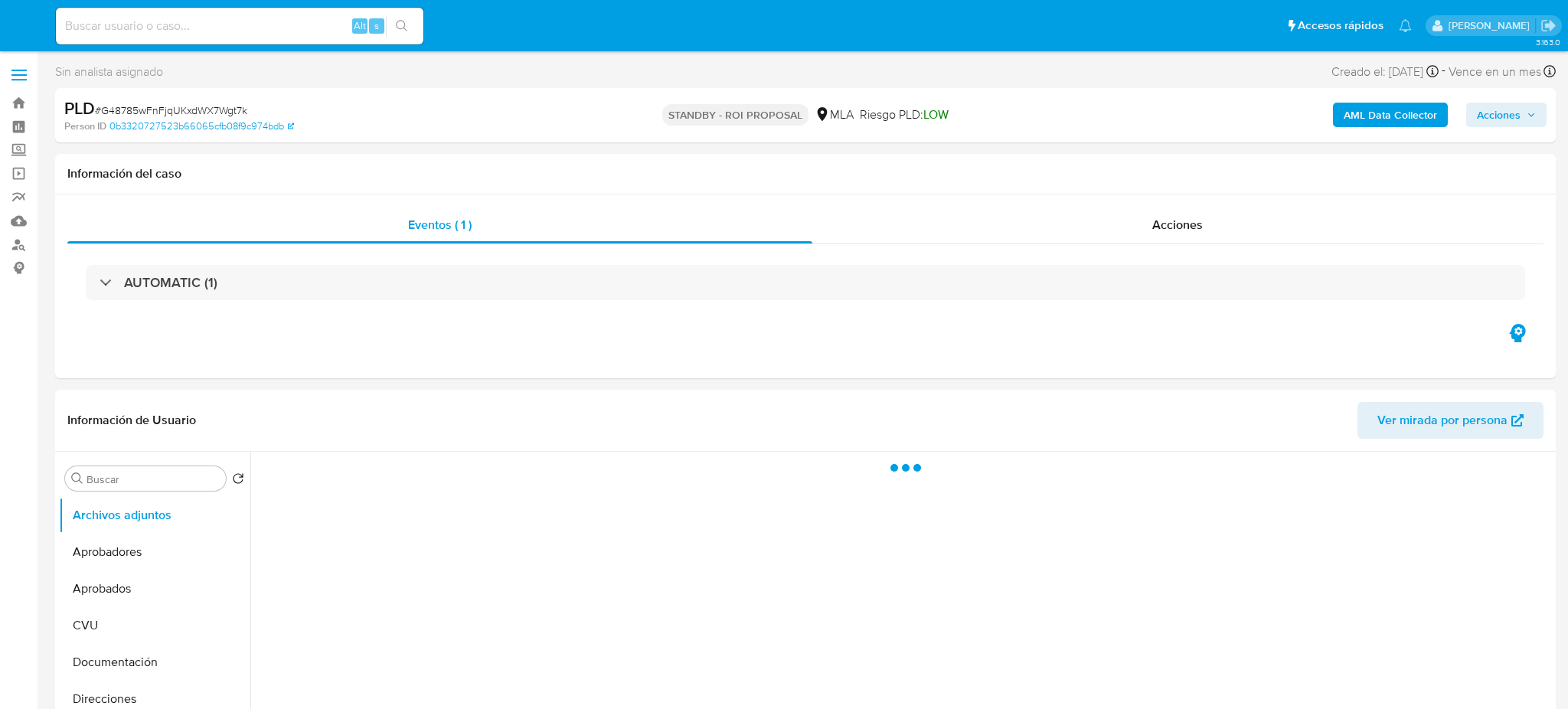
select select "10"
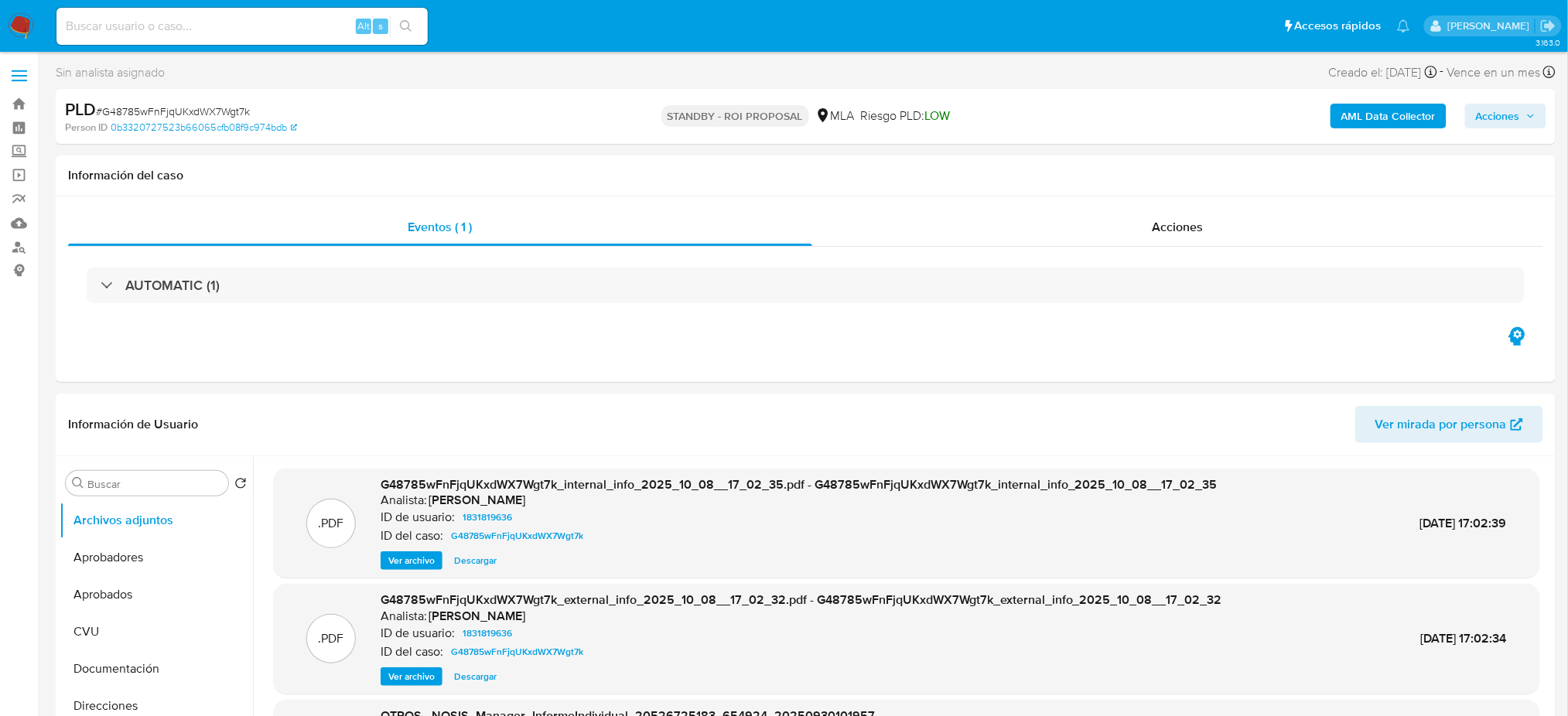
click at [153, 30] on input at bounding box center [242, 26] width 371 height 20
paste input "hF7zY6Z8y5CxQ59JVm0uhnlG"
type input "hF7zY6Z8y5CxQ59JVm0uhnlG"
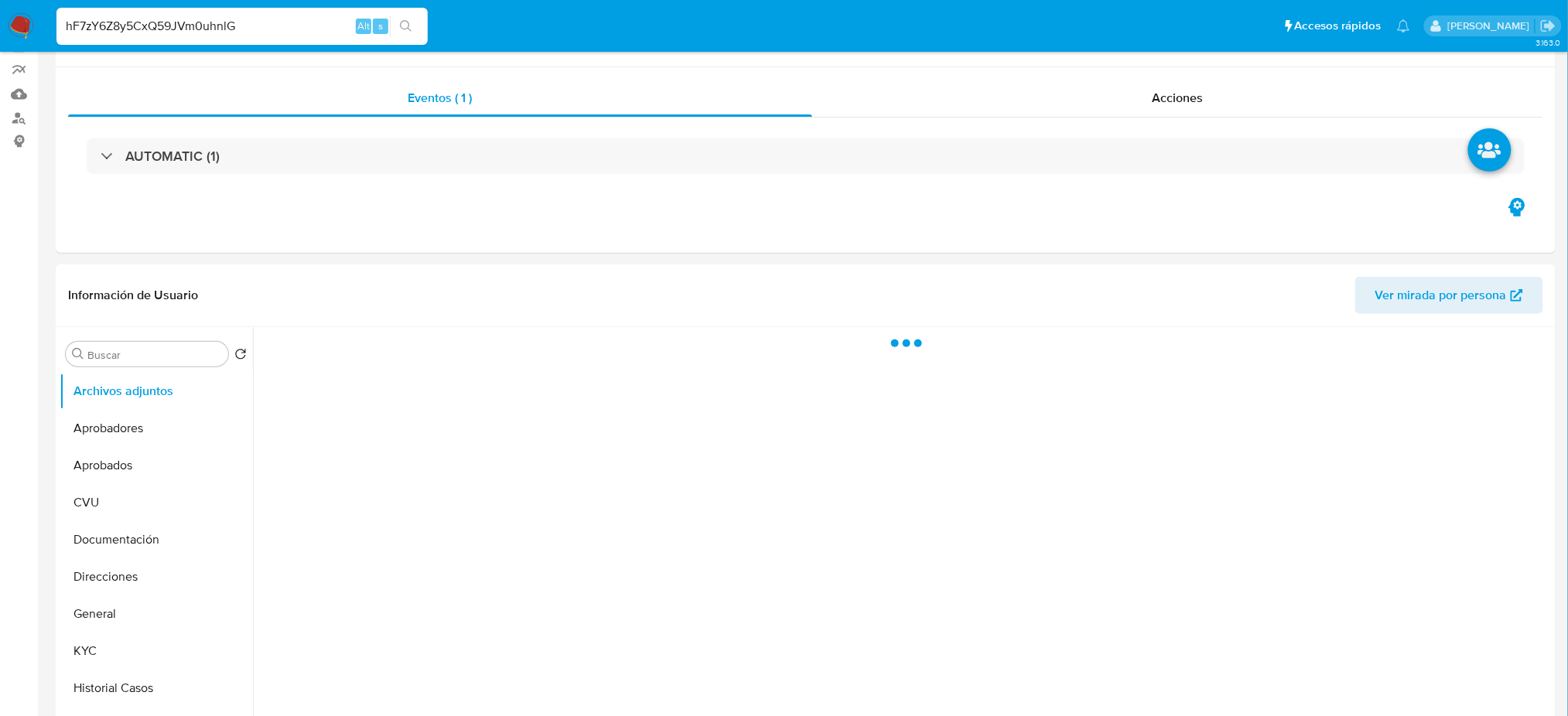
scroll to position [412, 0]
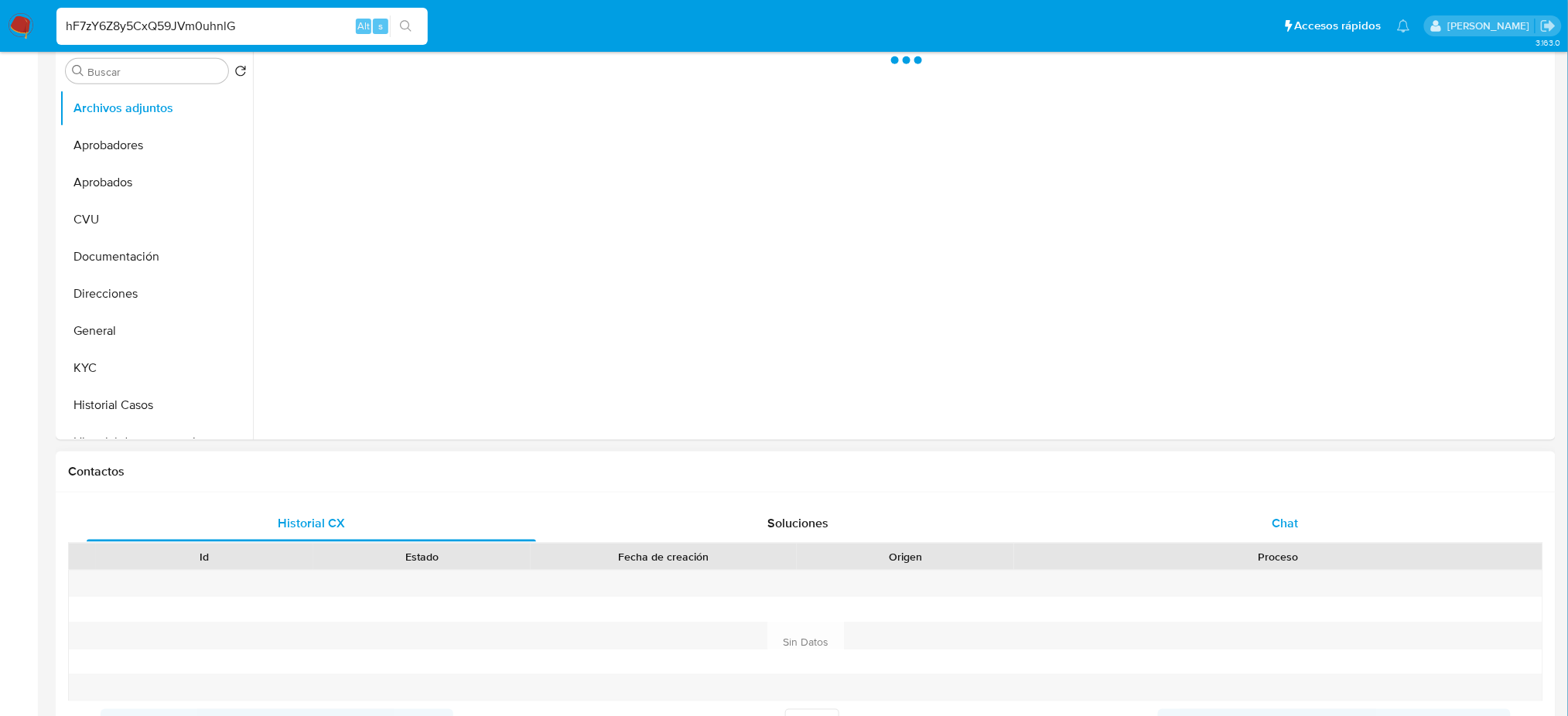
select select "10"
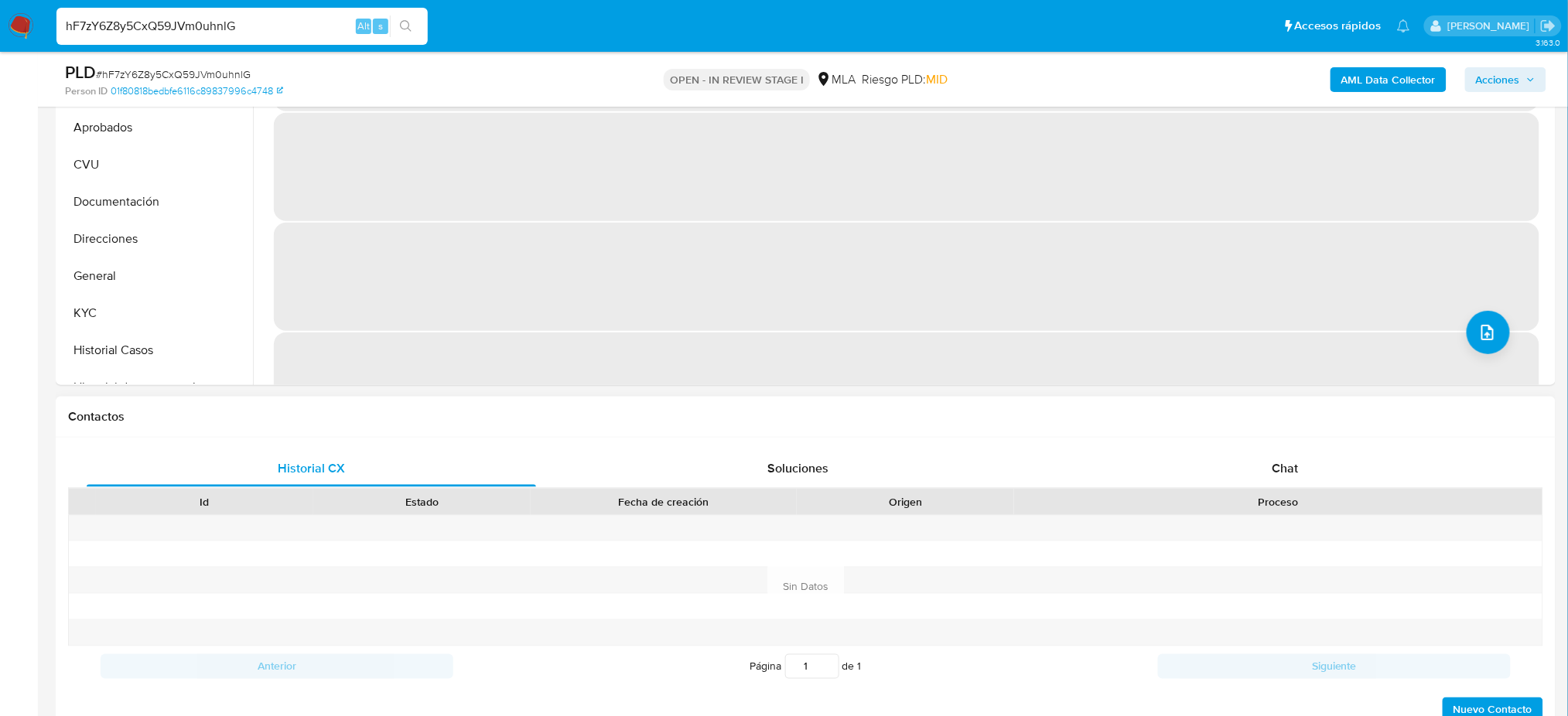
click at [1262, 494] on div "Proceso" at bounding box center [1277, 502] width 507 height 16
click at [1270, 469] on div "Chat" at bounding box center [1285, 468] width 449 height 37
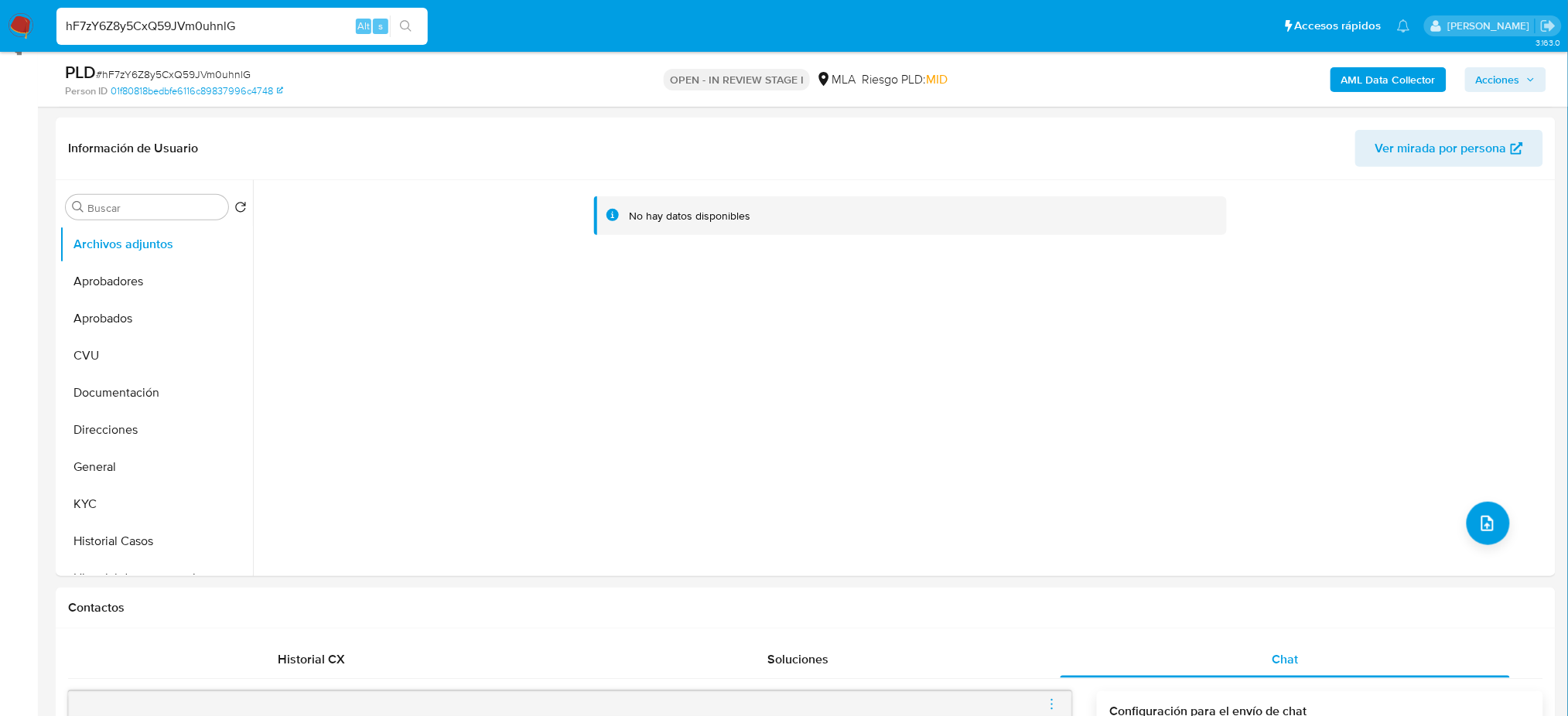
scroll to position [206, 0]
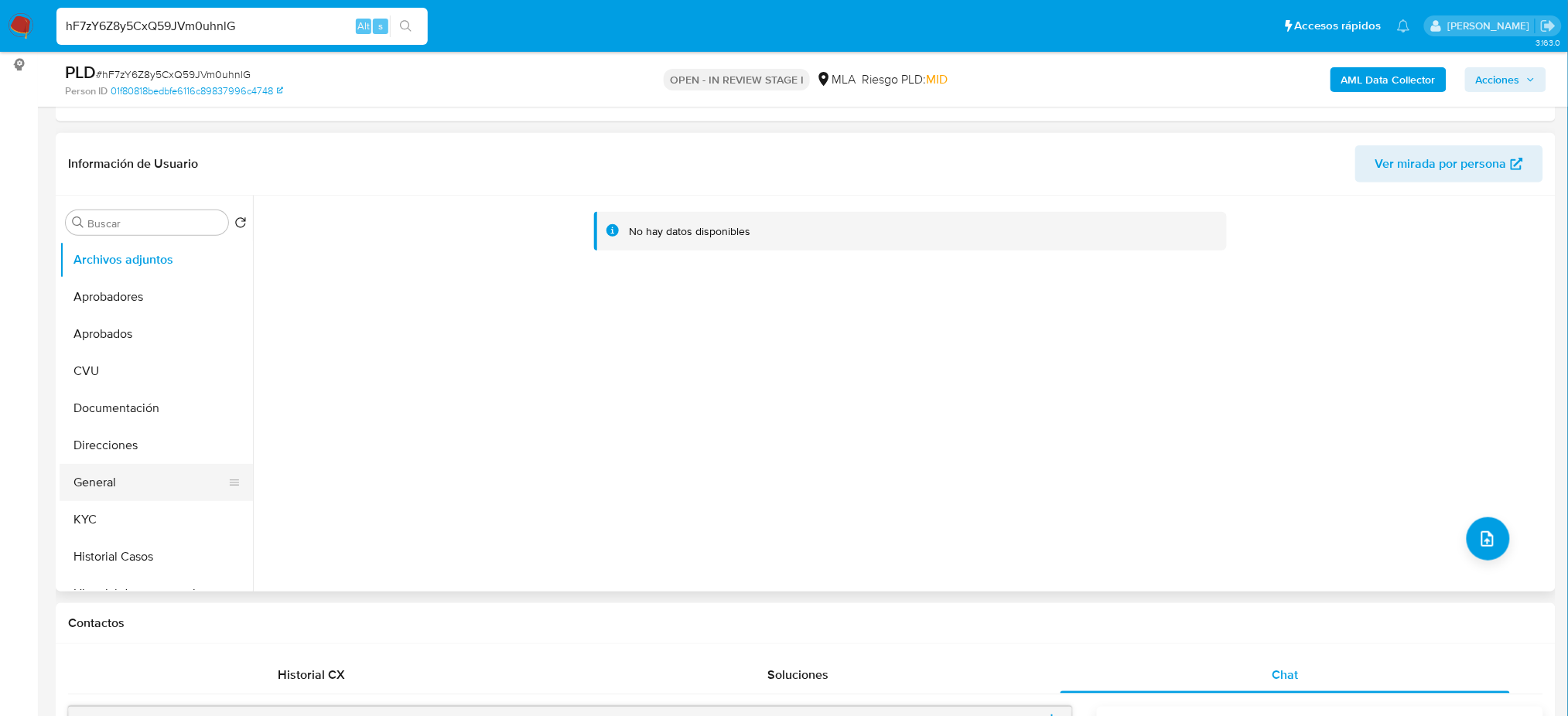
click at [144, 480] on button "General" at bounding box center [150, 482] width 181 height 37
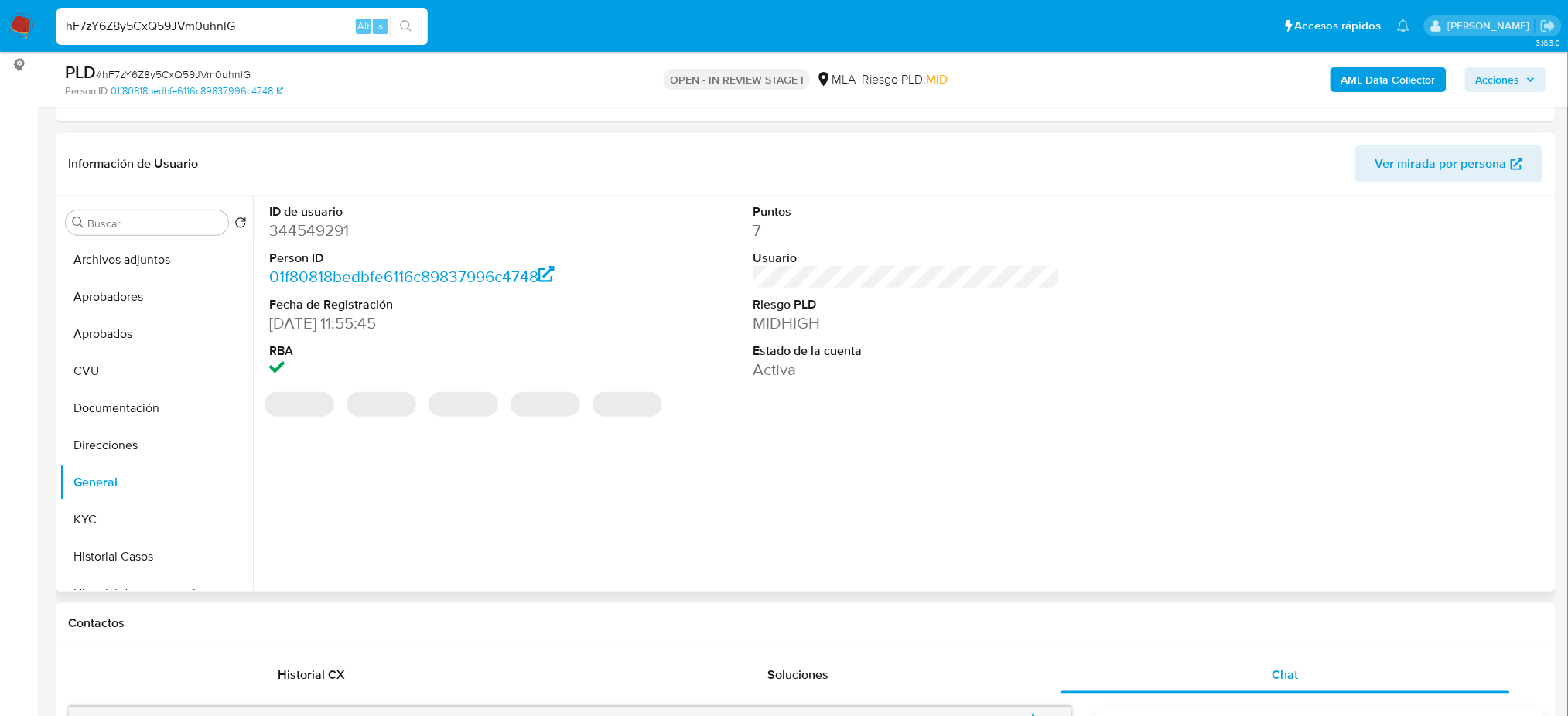
click at [306, 229] on dd "344549291" at bounding box center [423, 231] width 307 height 21
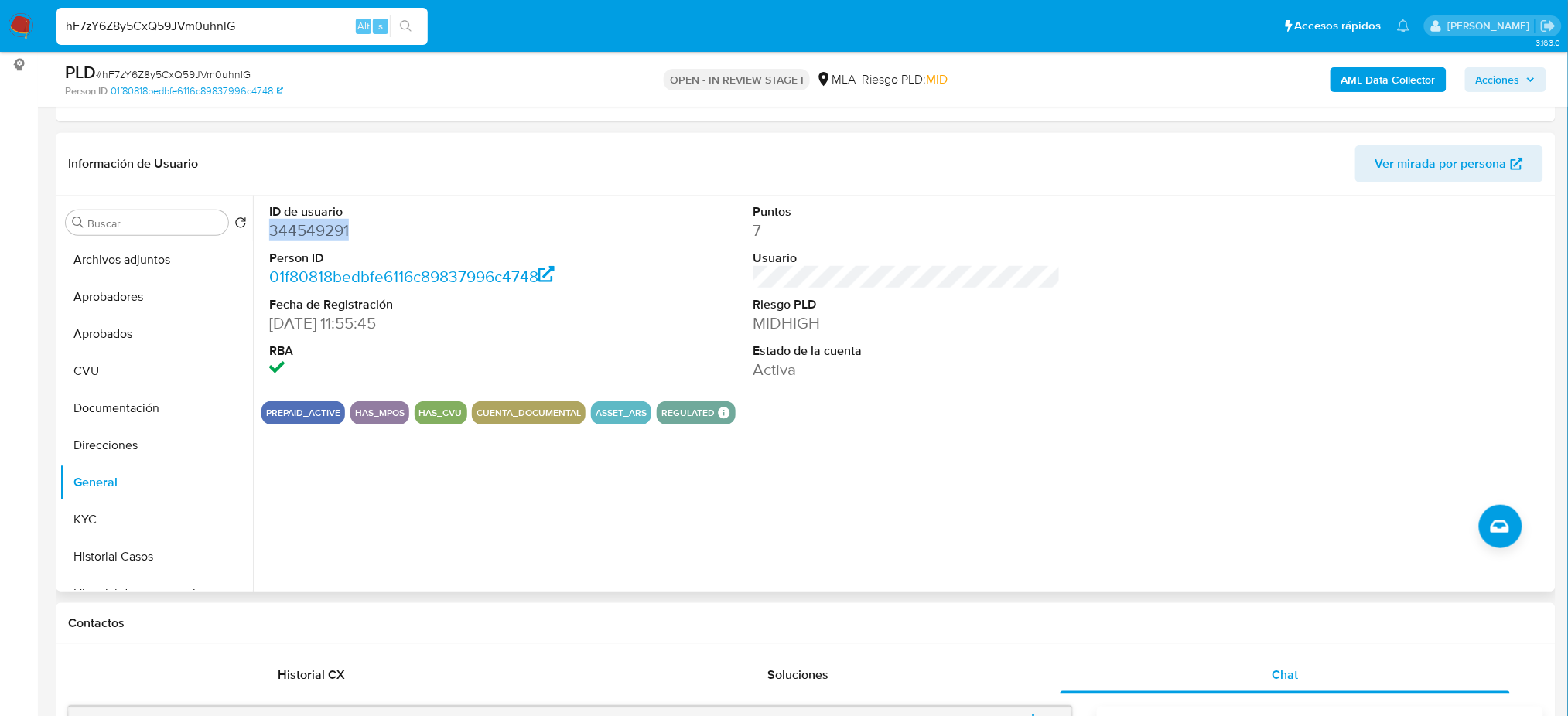
copy dd "344549291"
click at [112, 297] on button "Aprobadores" at bounding box center [150, 296] width 181 height 37
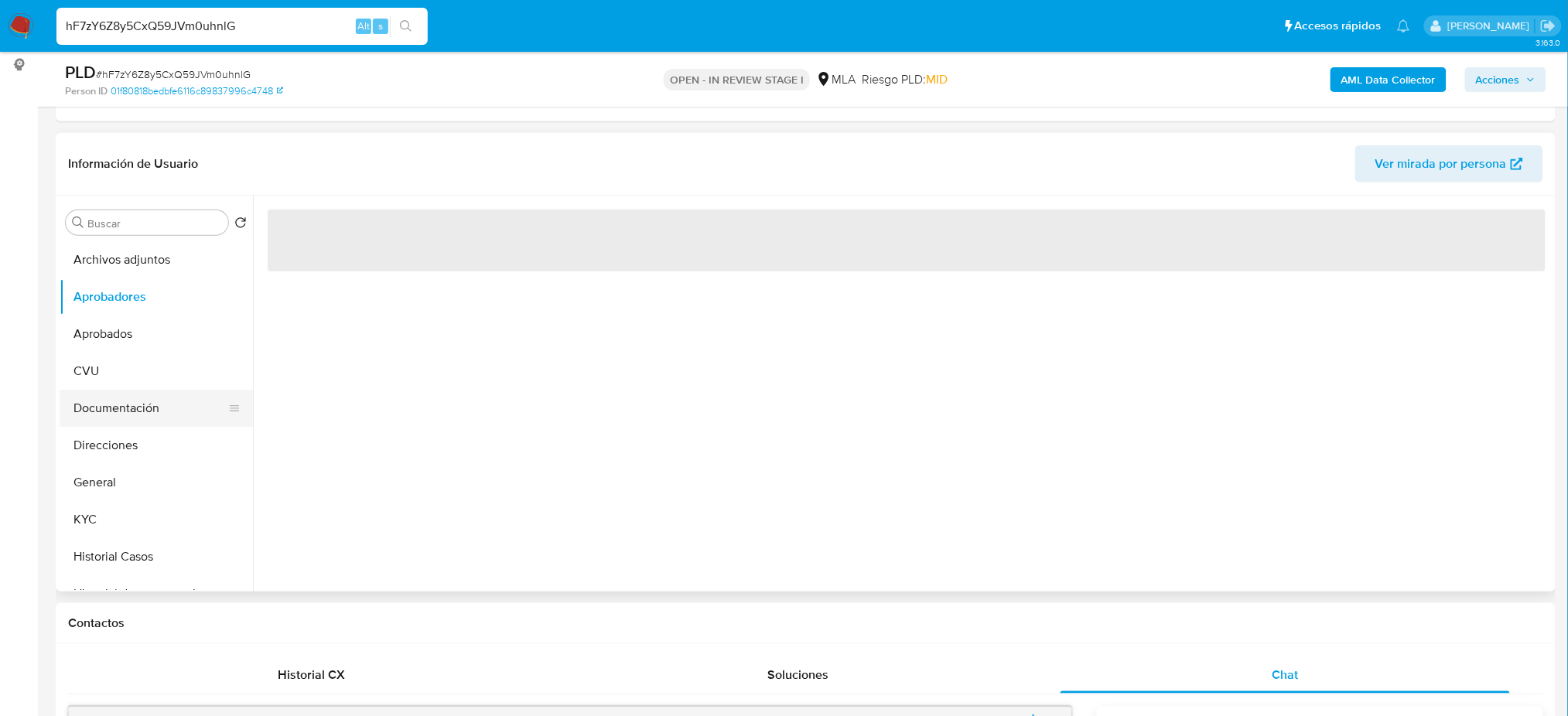
click at [126, 409] on button "Documentación" at bounding box center [150, 408] width 181 height 37
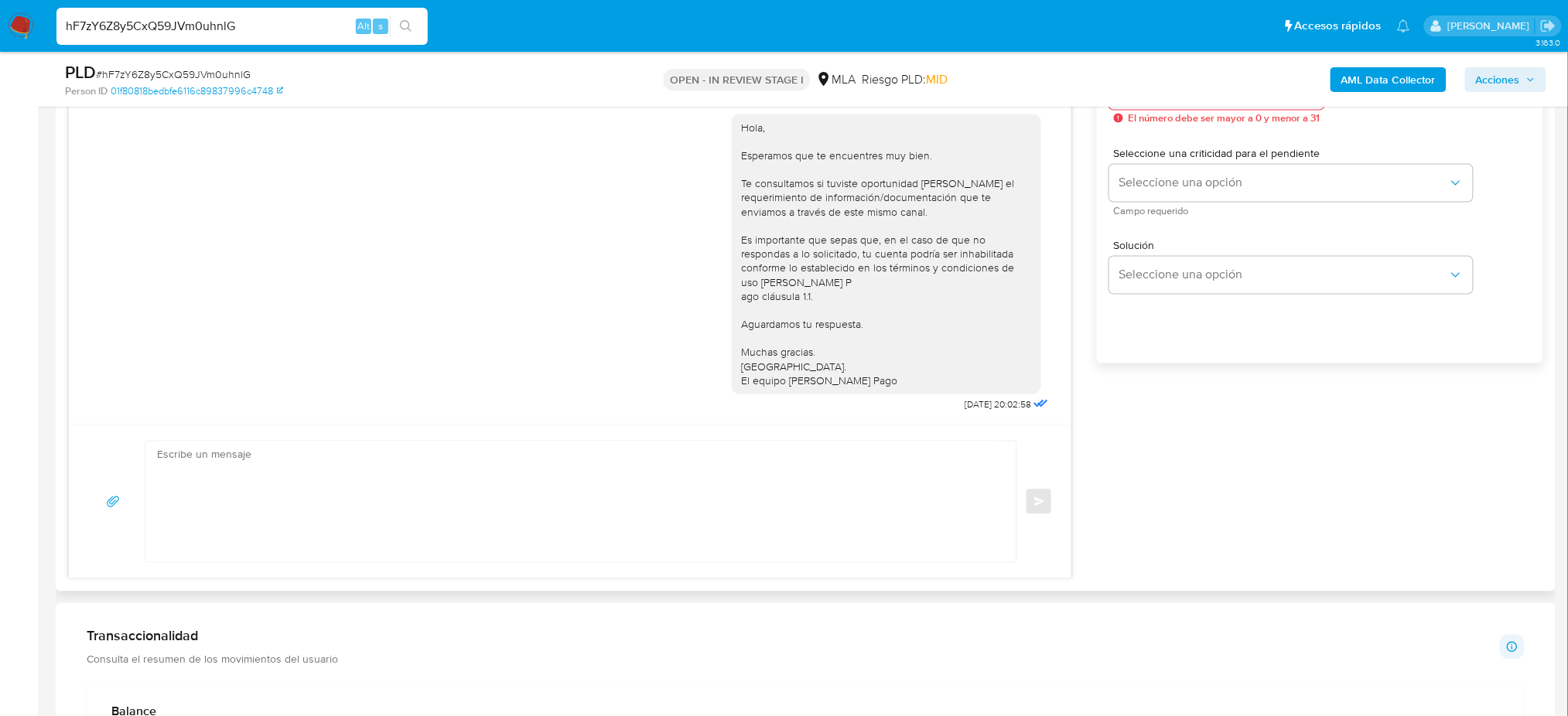
scroll to position [928, 0]
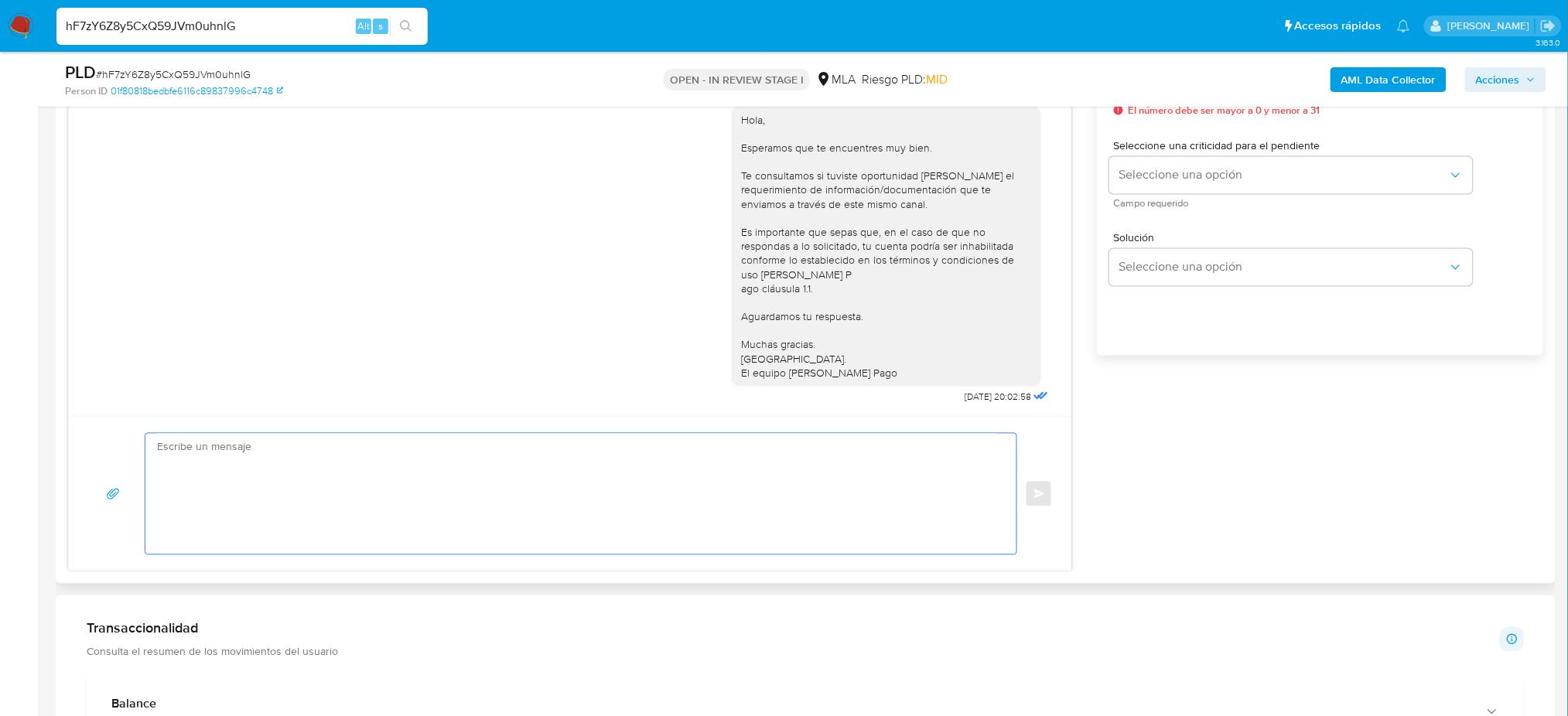
click at [205, 475] on textarea at bounding box center [576, 493] width 840 height 121
paste textarea "Hola, Esperamos que te encuentres muy bien. Te consultamos si tuviste oportunid…"
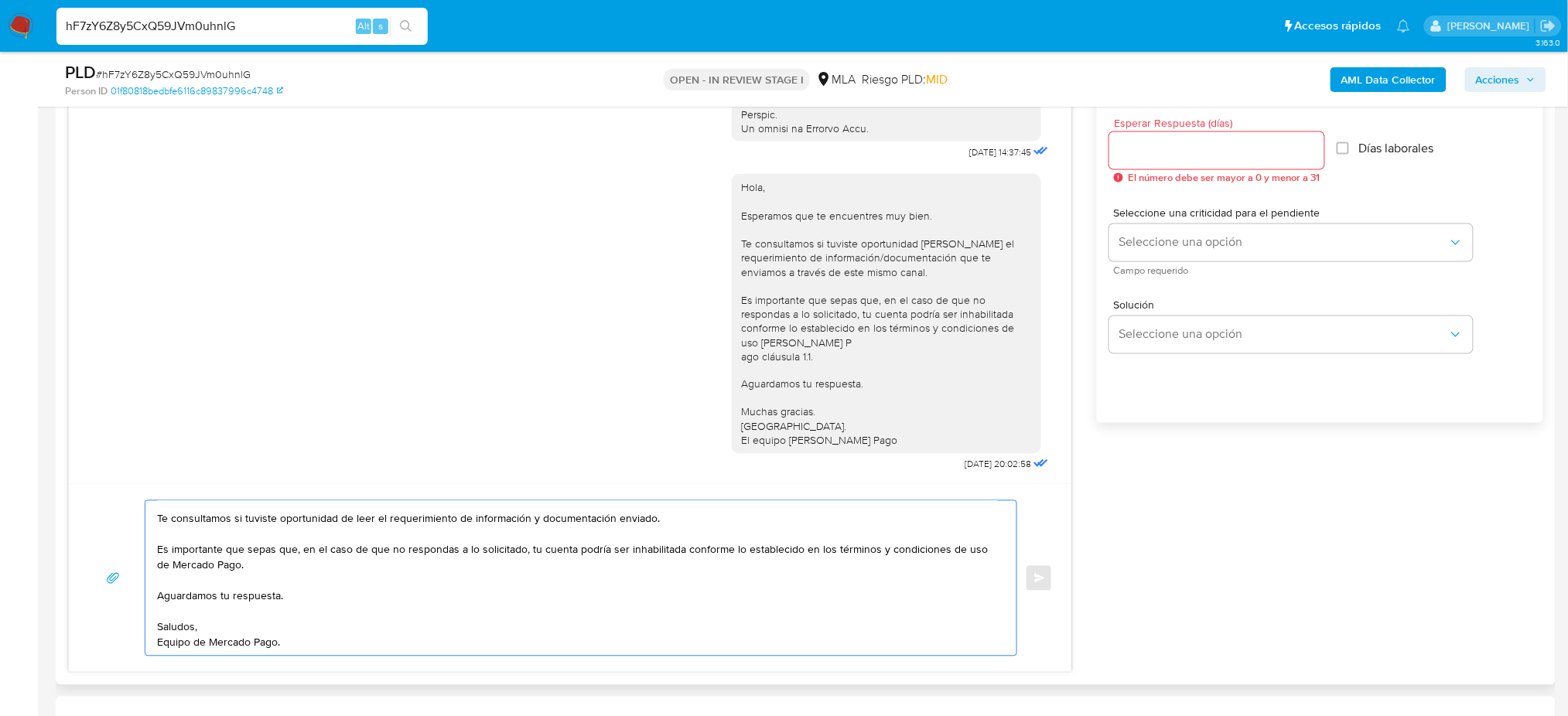
scroll to position [824, 0]
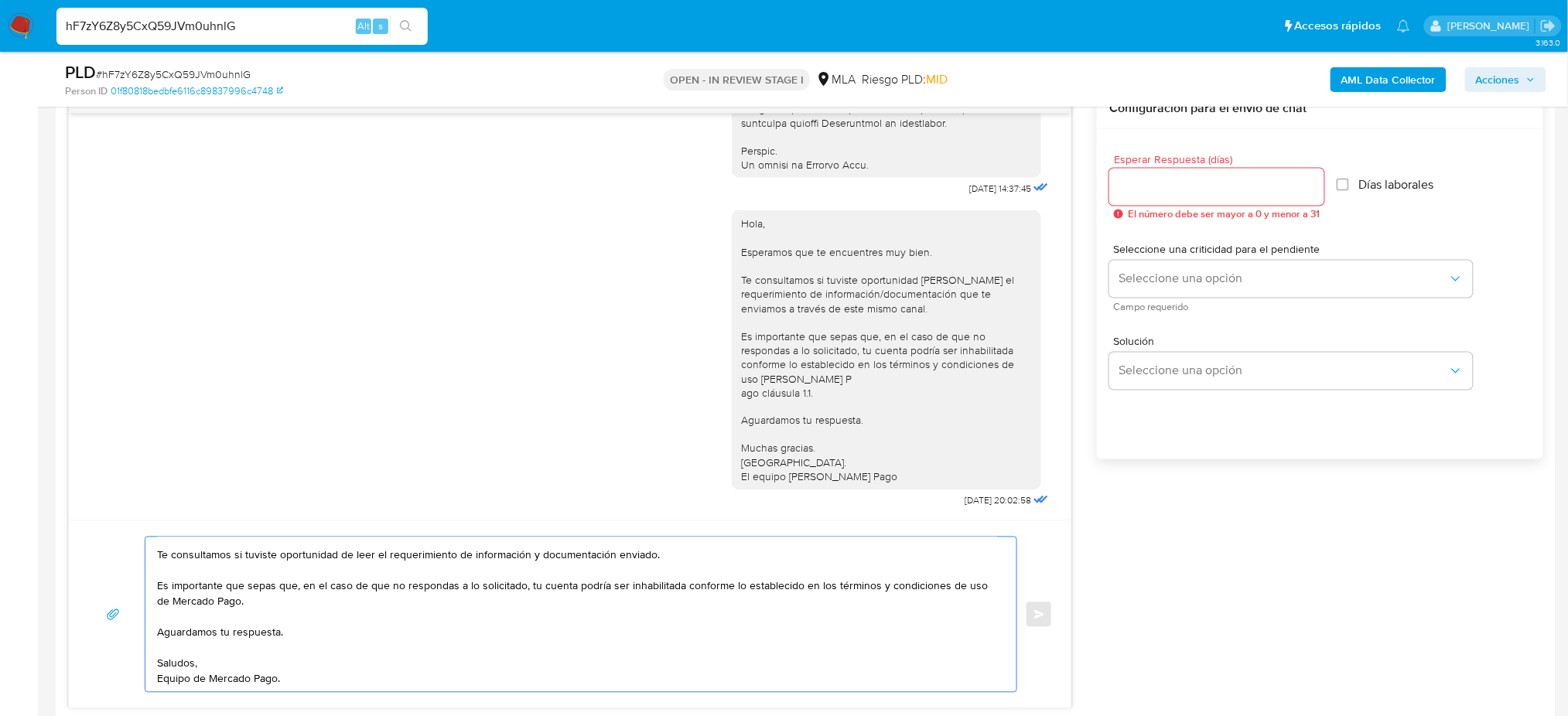
type textarea "Hola, Esperamos que te encuentres muy bien. Te consultamos si tuviste oportunid…"
click at [1133, 186] on input "Esperar Respuesta (días)" at bounding box center [1217, 187] width 215 height 20
type input "2"
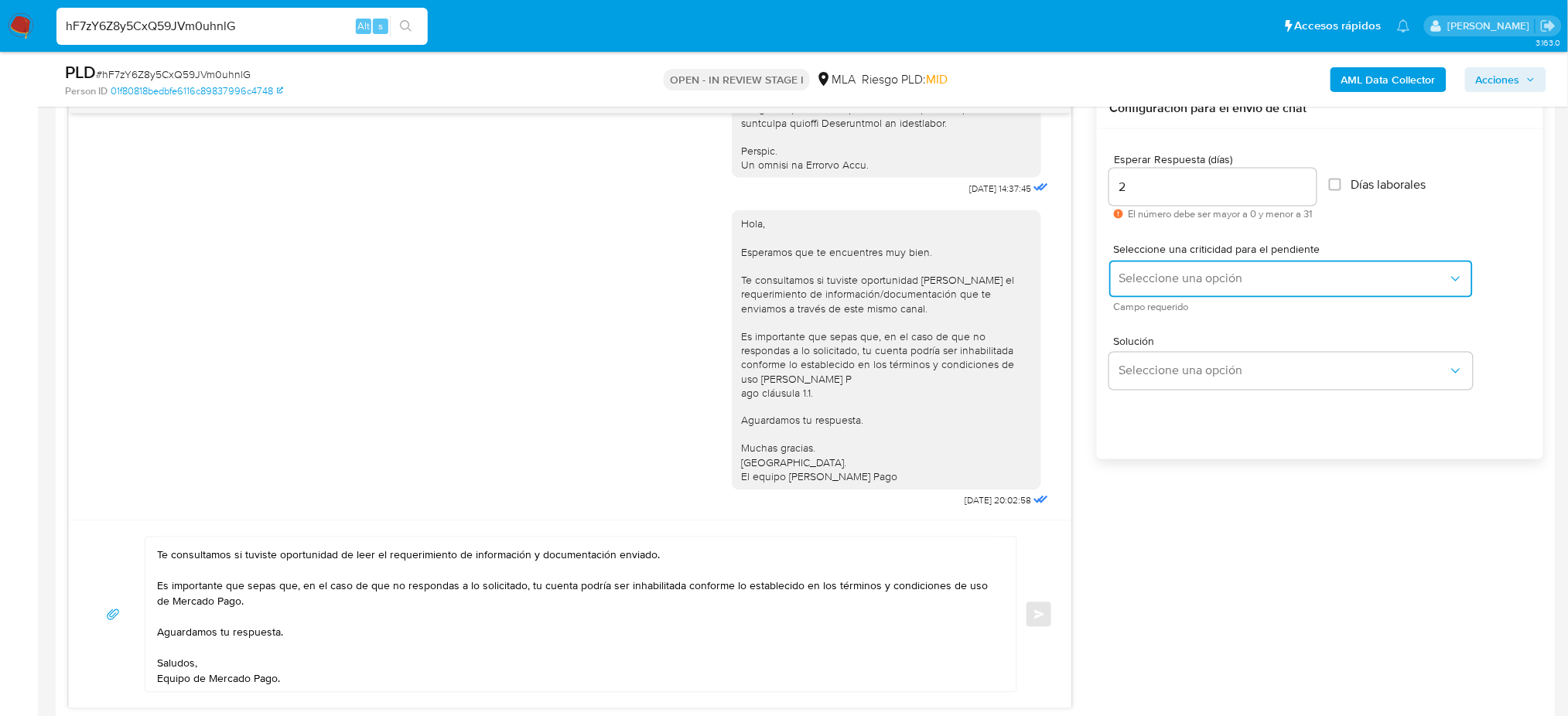
click at [1148, 279] on span "Seleccione una opción" at bounding box center [1282, 279] width 329 height 16
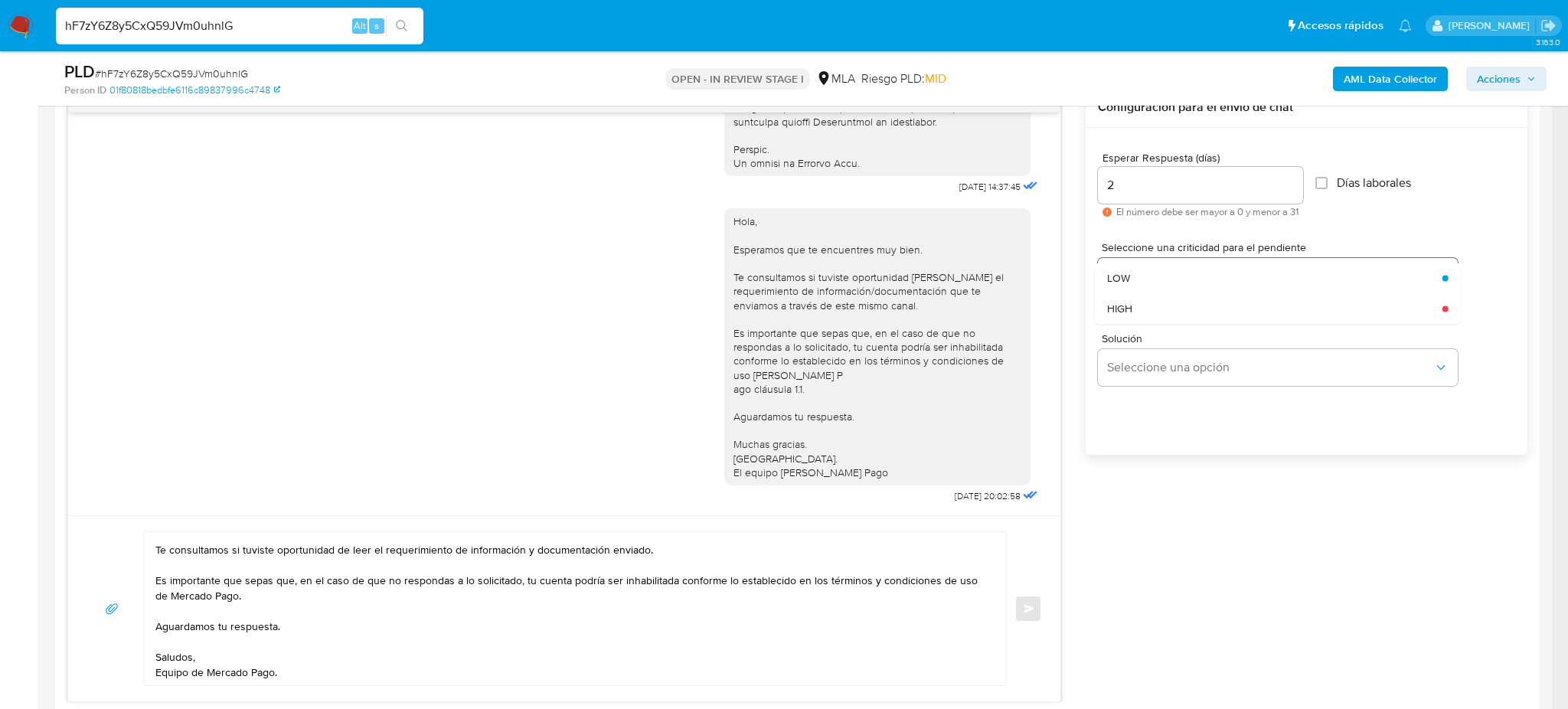
click at [1140, 308] on div "HIGH" at bounding box center [1270, 309] width 326 height 31
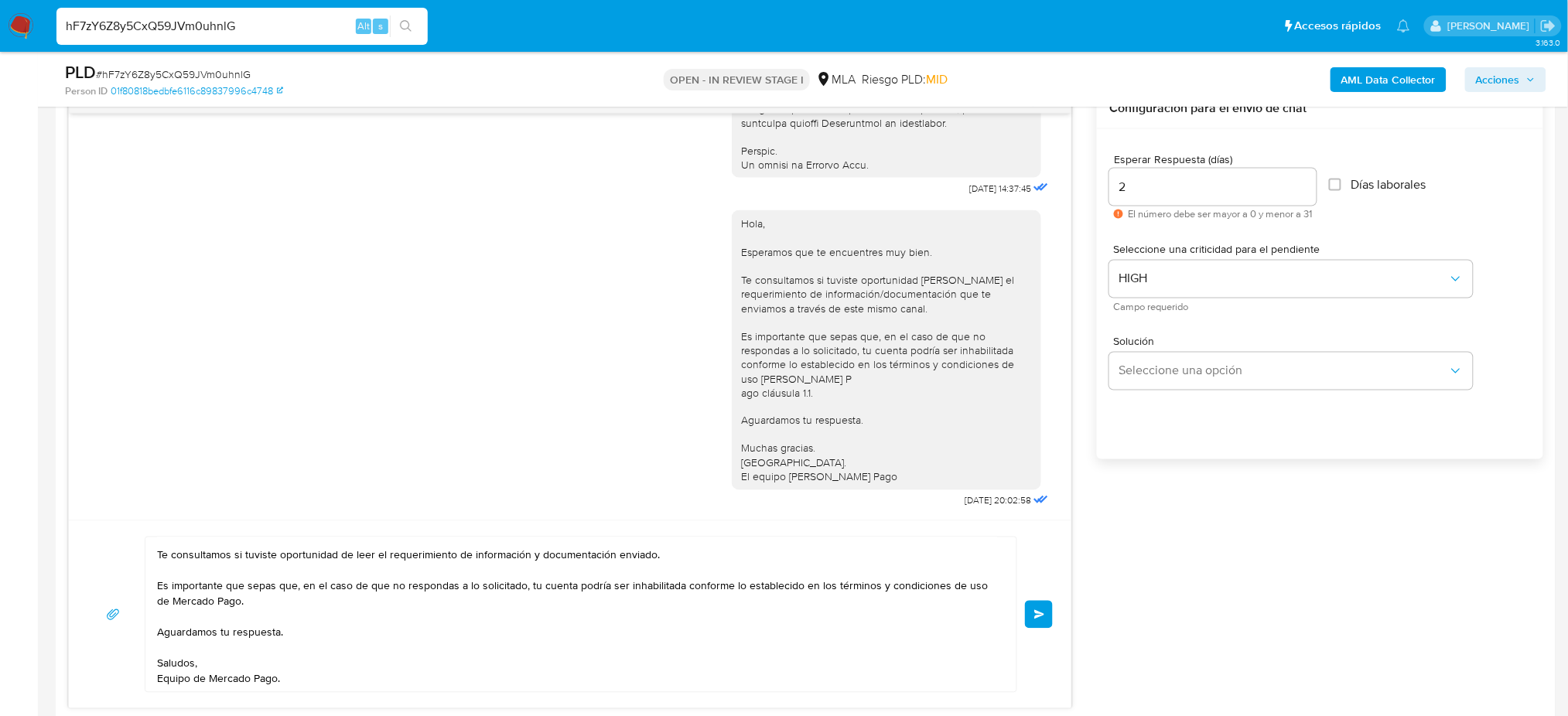
click at [1031, 595] on div "Hola, Esperamos que te encuentres muy bien. Te consultamos si tuviste oportunid…" at bounding box center [570, 615] width 965 height 156
click at [1037, 610] on span "Enviar" at bounding box center [1039, 614] width 11 height 9
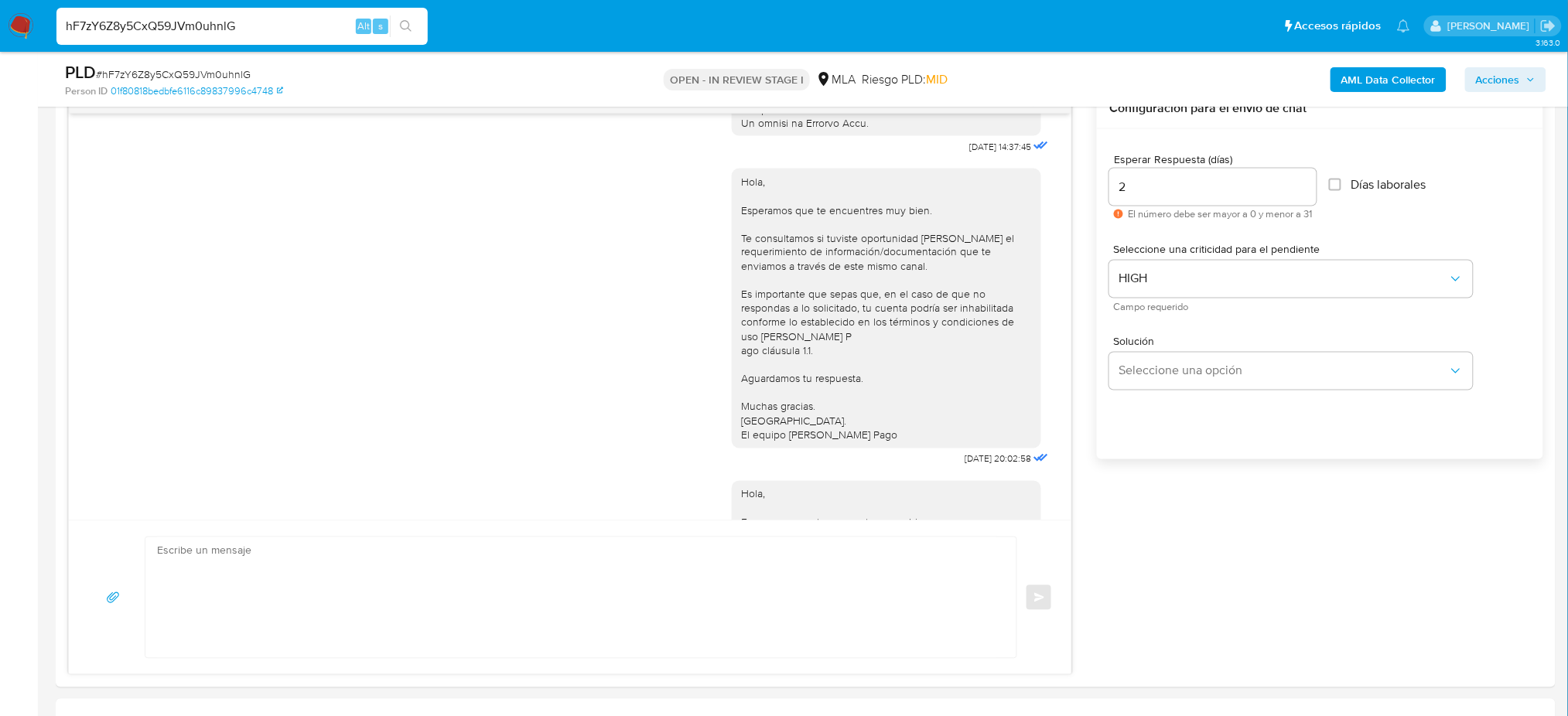
scroll to position [1081, 0]
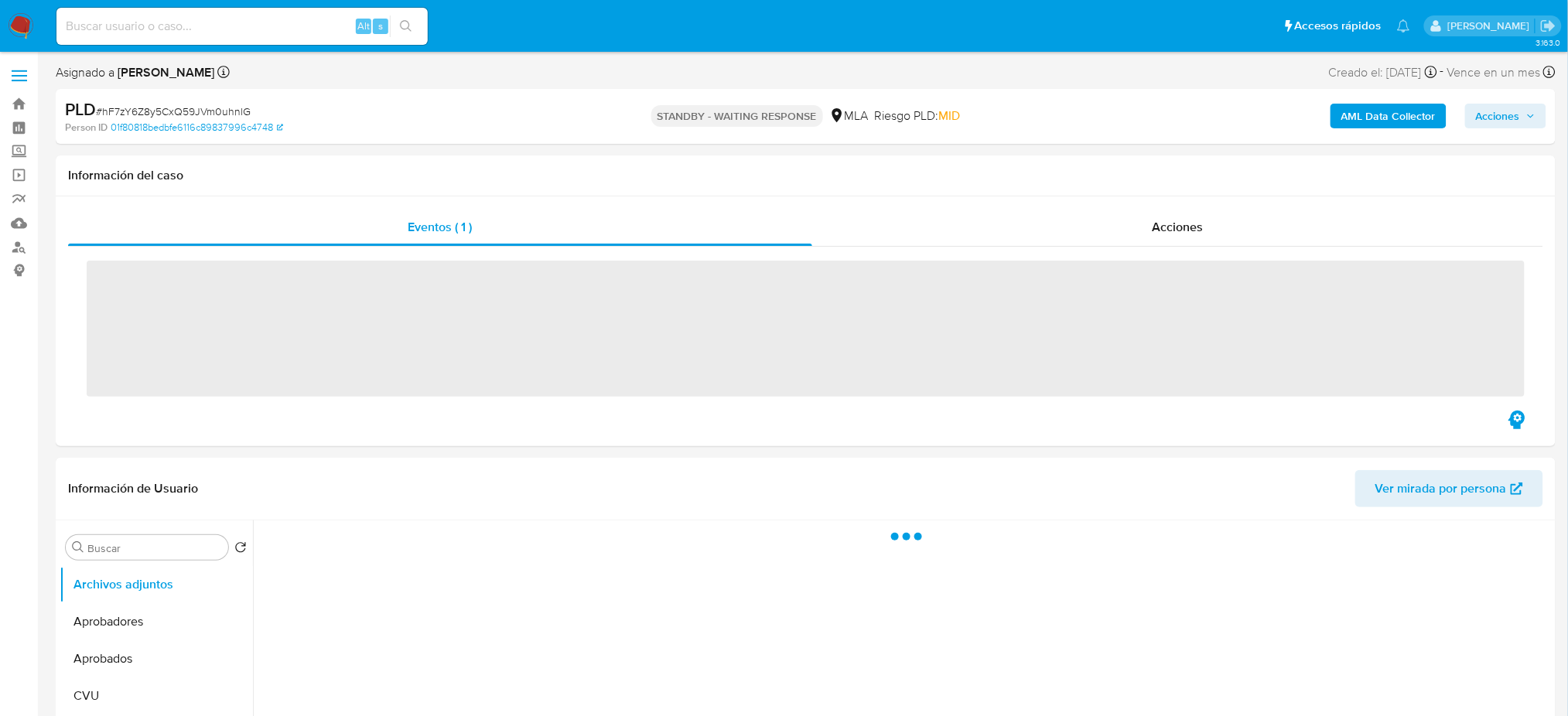
click at [165, 29] on input at bounding box center [242, 26] width 371 height 20
paste input "bw4u5ZvlcSSOB9d99fHImIEC"
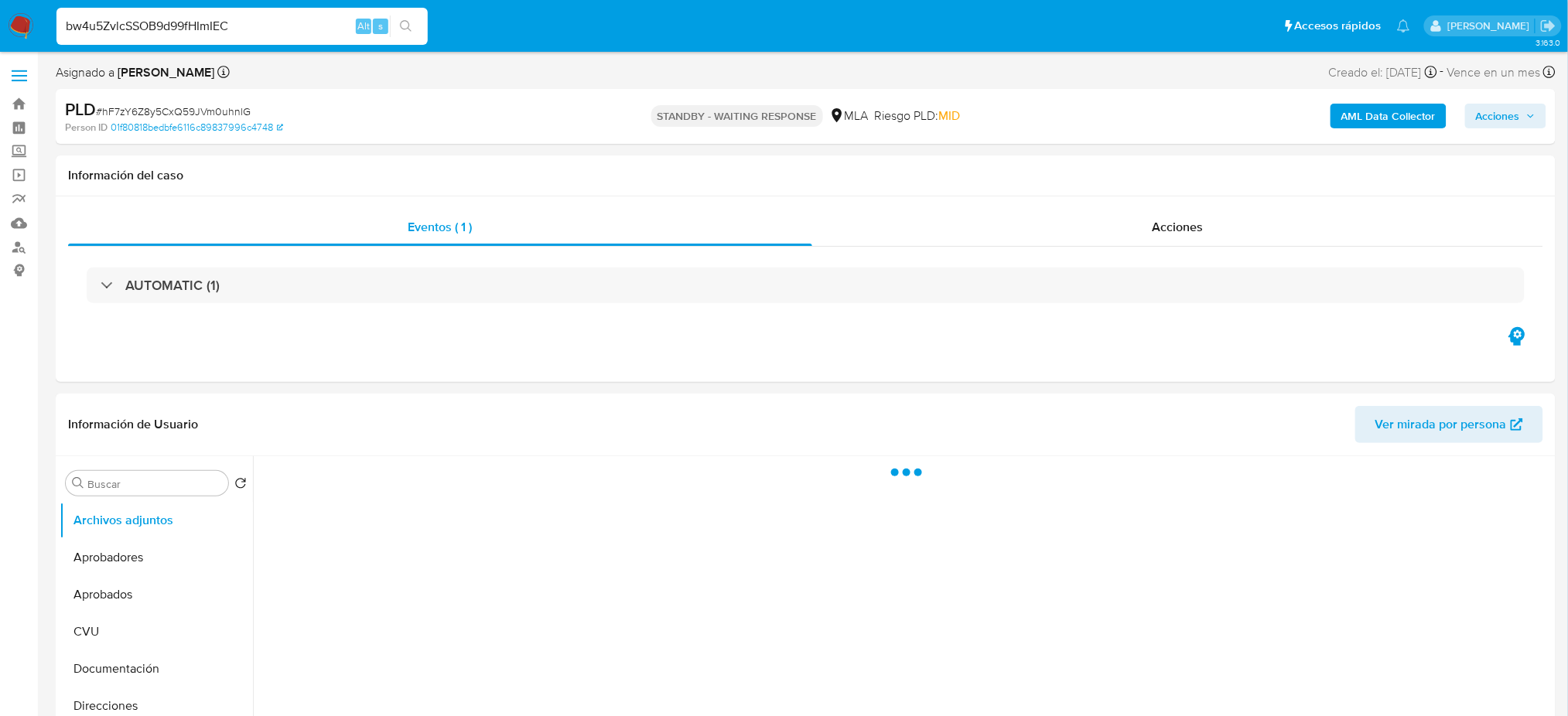
type input "bw4u5ZvlcSSOB9d99fHImIEC"
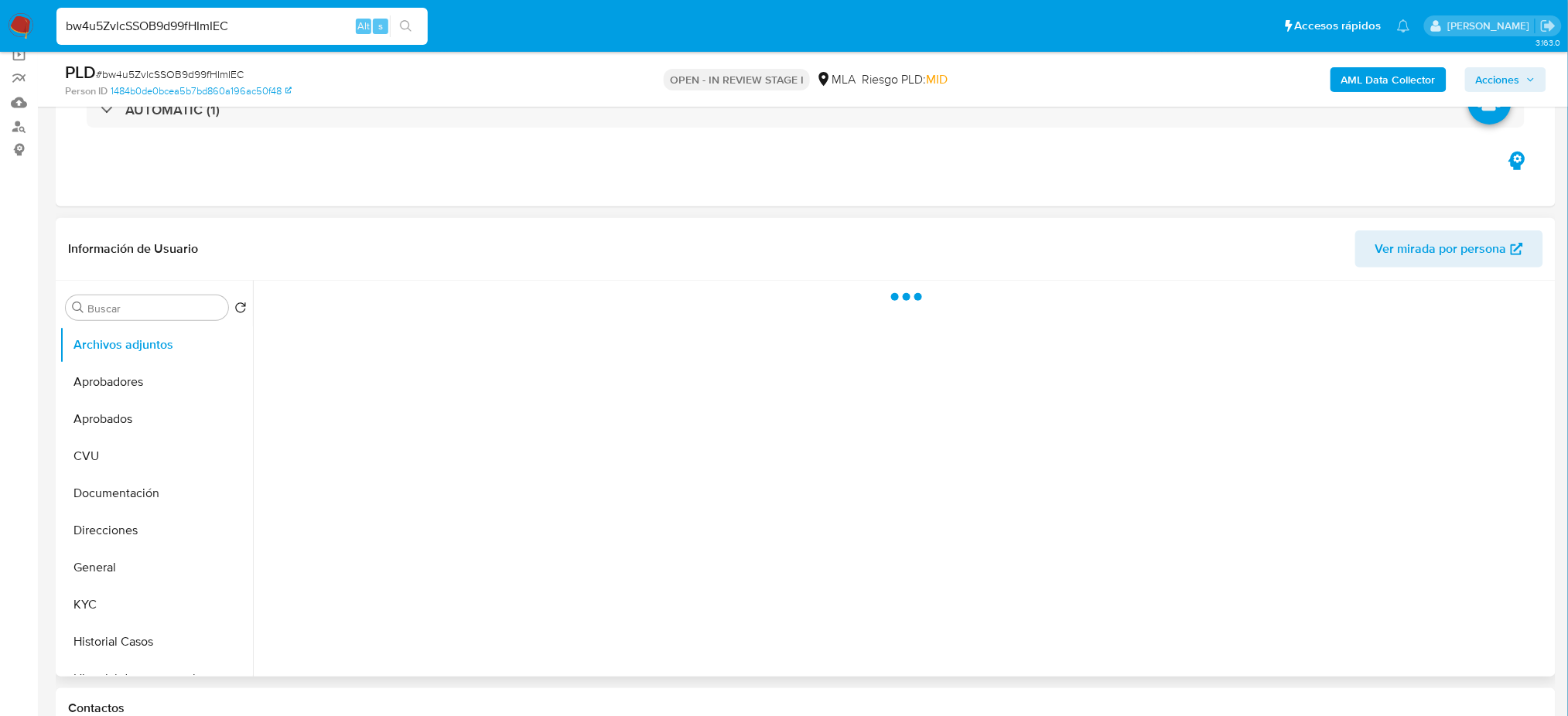
scroll to position [310, 0]
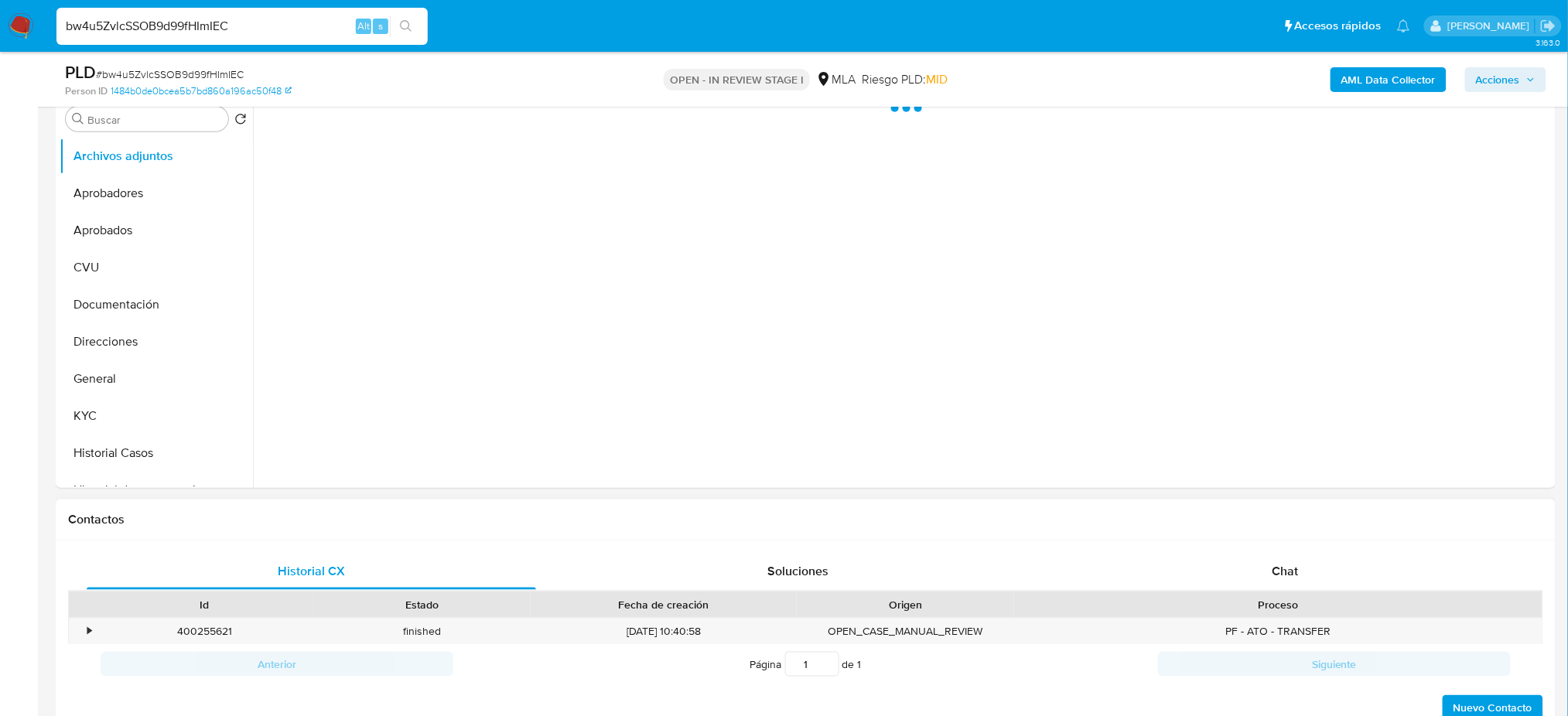
select select "10"
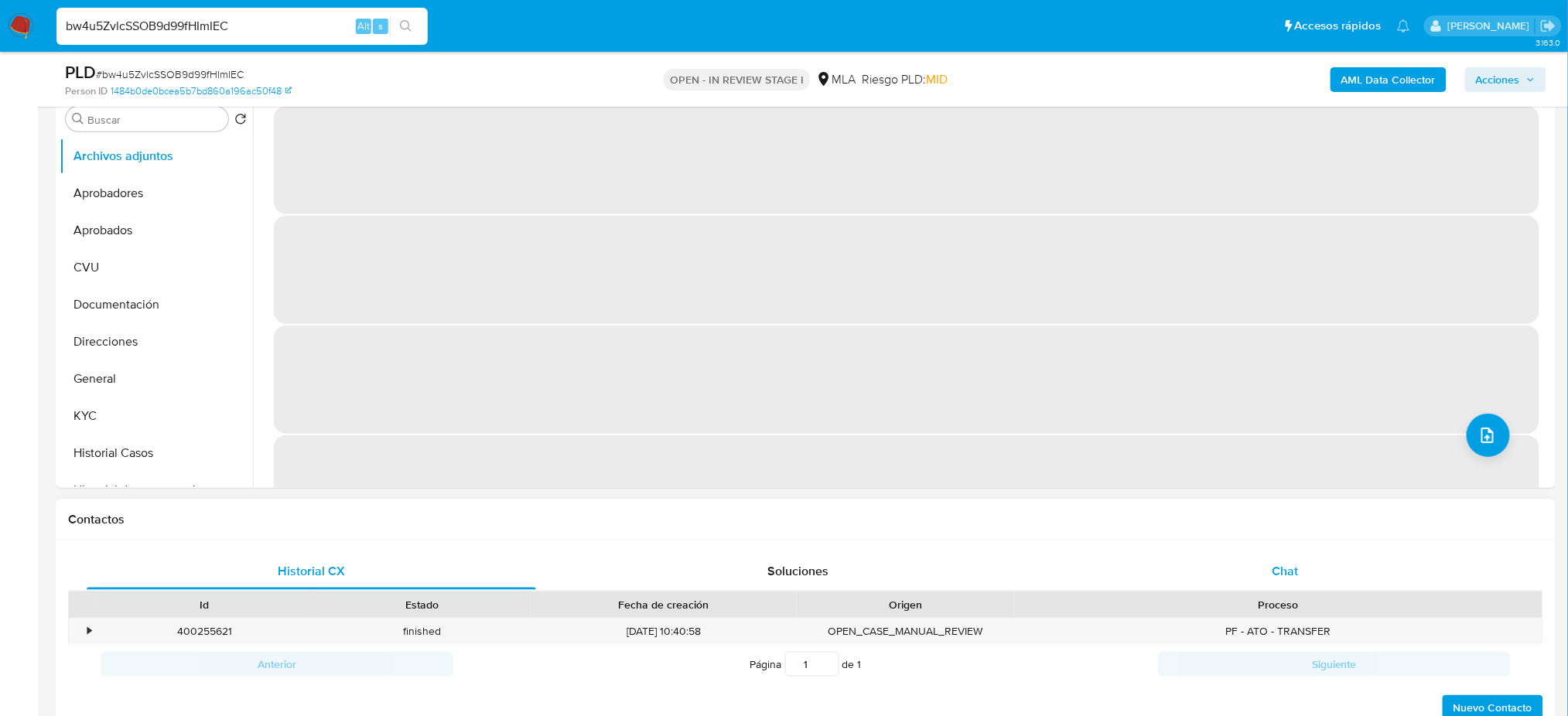
click at [1314, 563] on div "Chat" at bounding box center [1285, 571] width 449 height 37
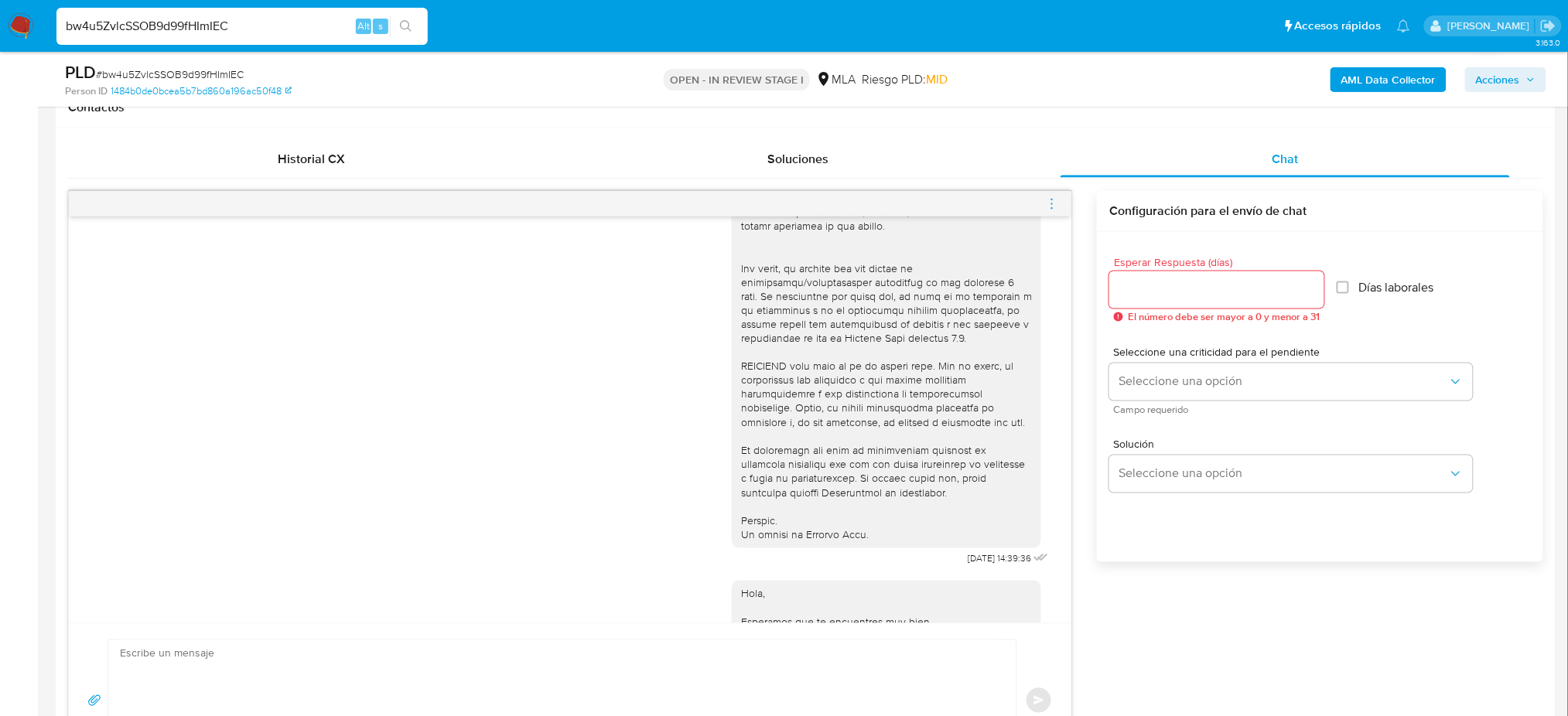
scroll to position [0, 0]
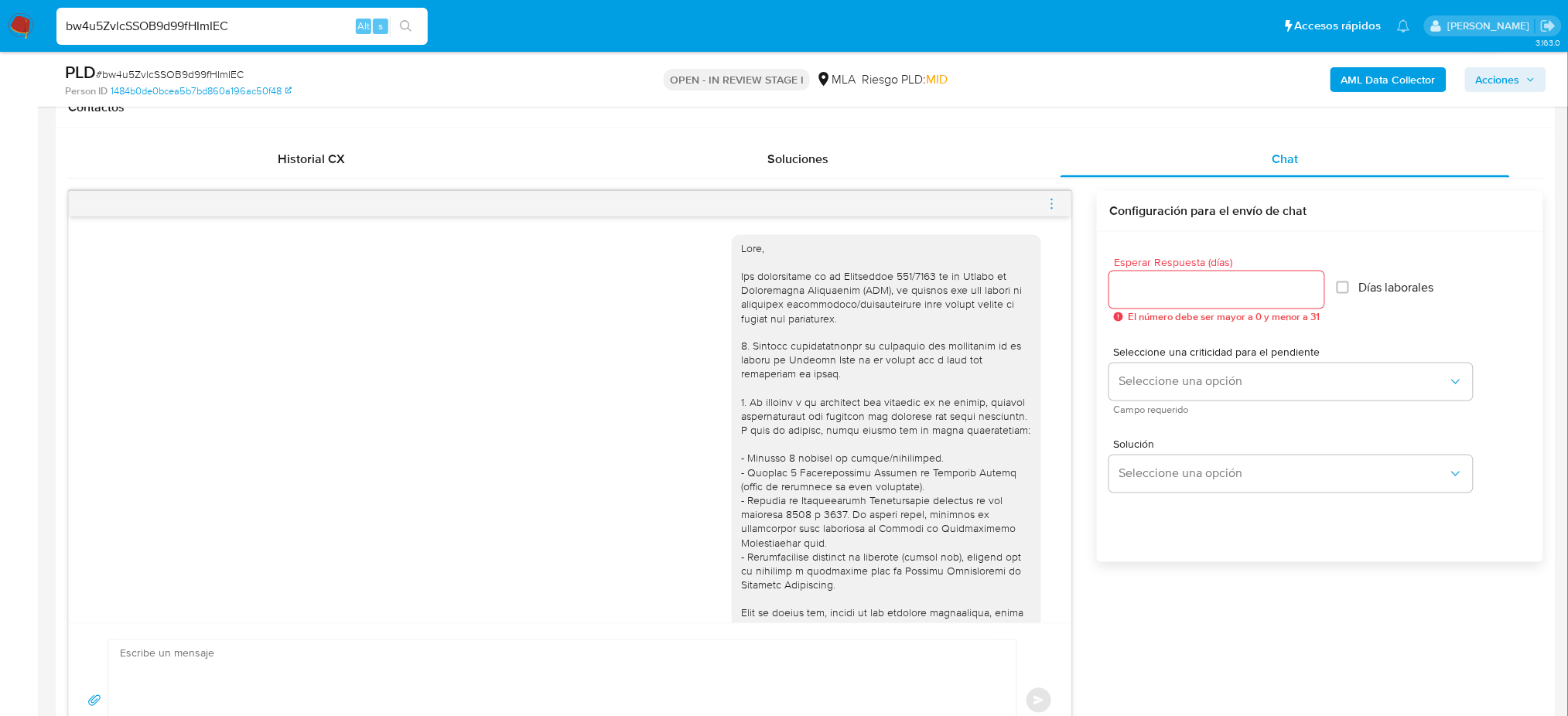
drag, startPoint x: 232, startPoint y: 20, endPoint x: 0, endPoint y: 75, distance: 238.4
paste input "jfynDmMXORDmVerjQdMTop5q"
type input "jfynDmMXORDmVerjQdMTop5q"
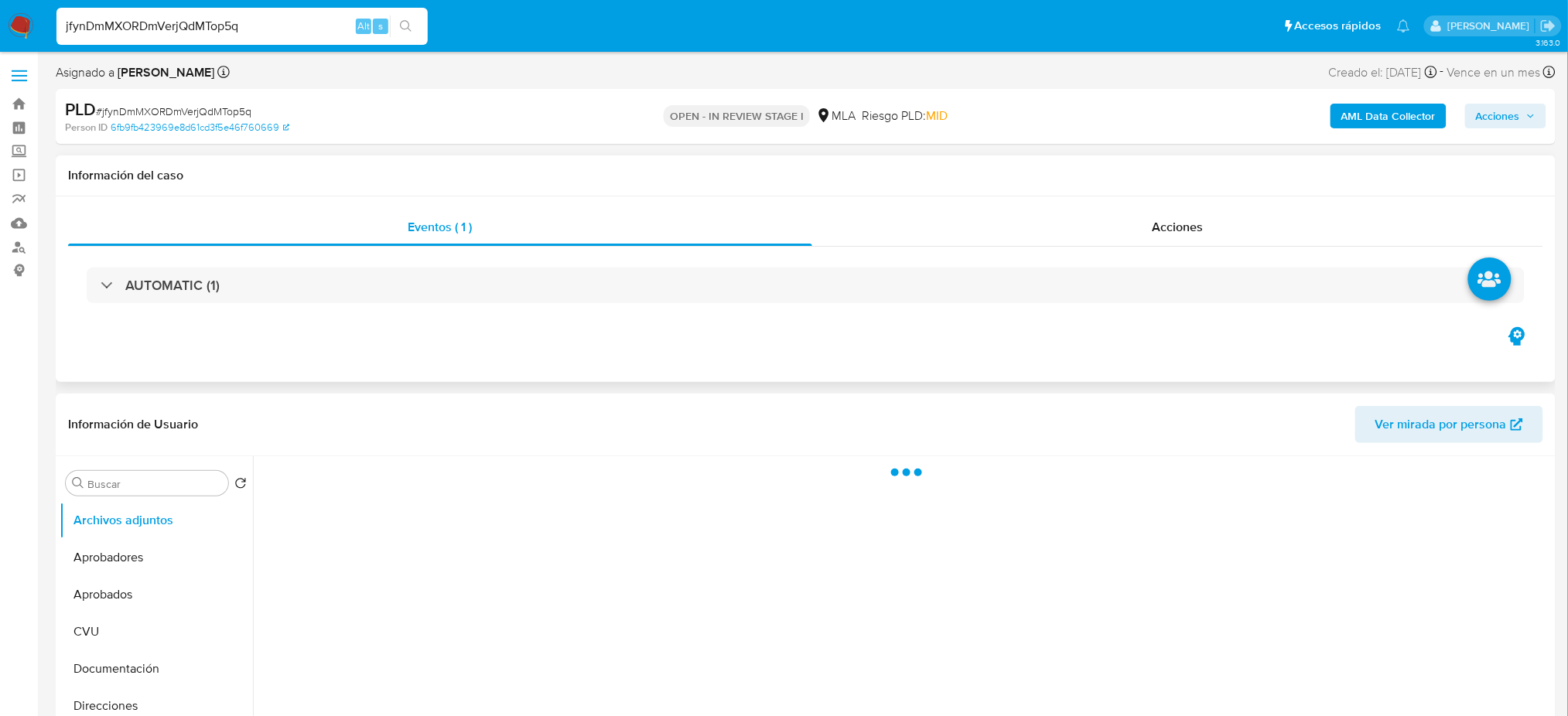
scroll to position [412, 0]
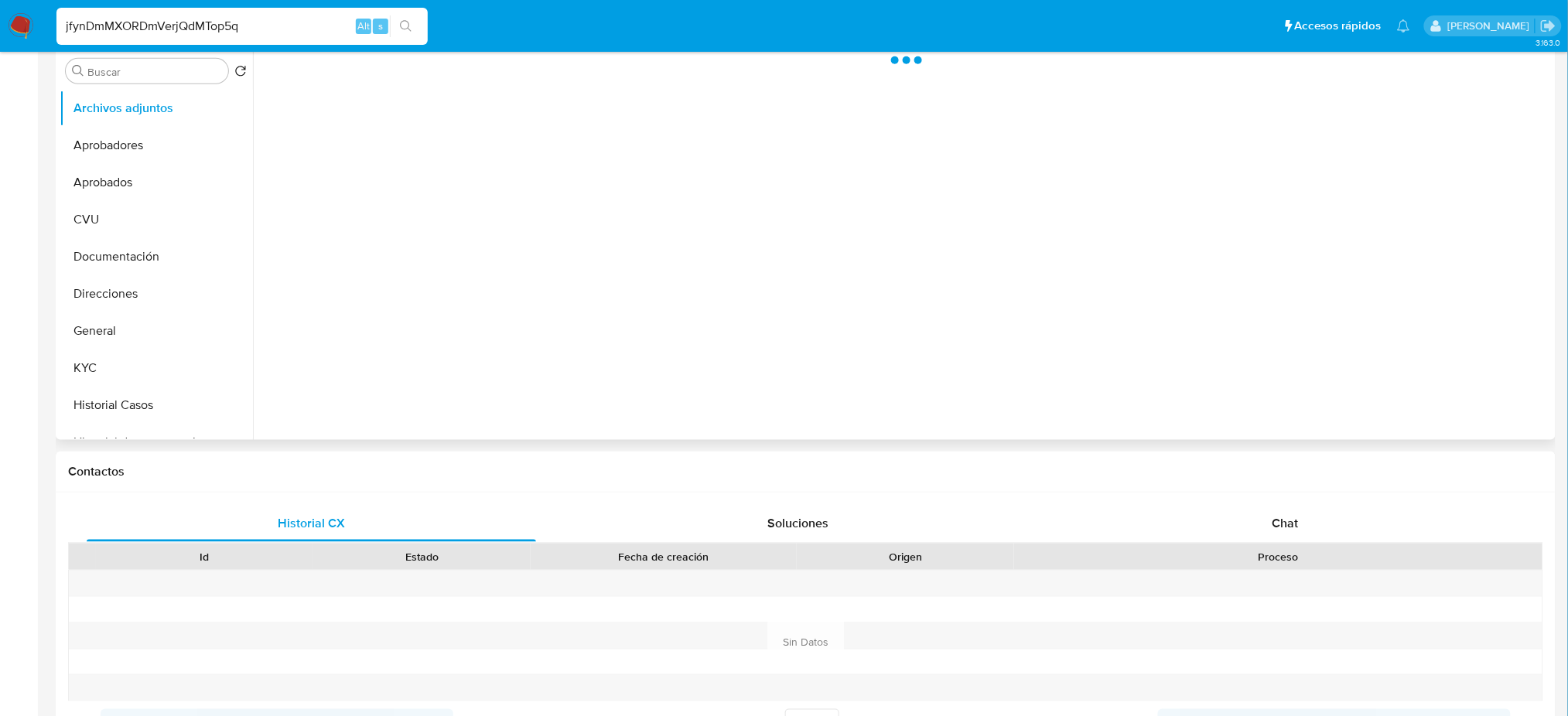
select select "10"
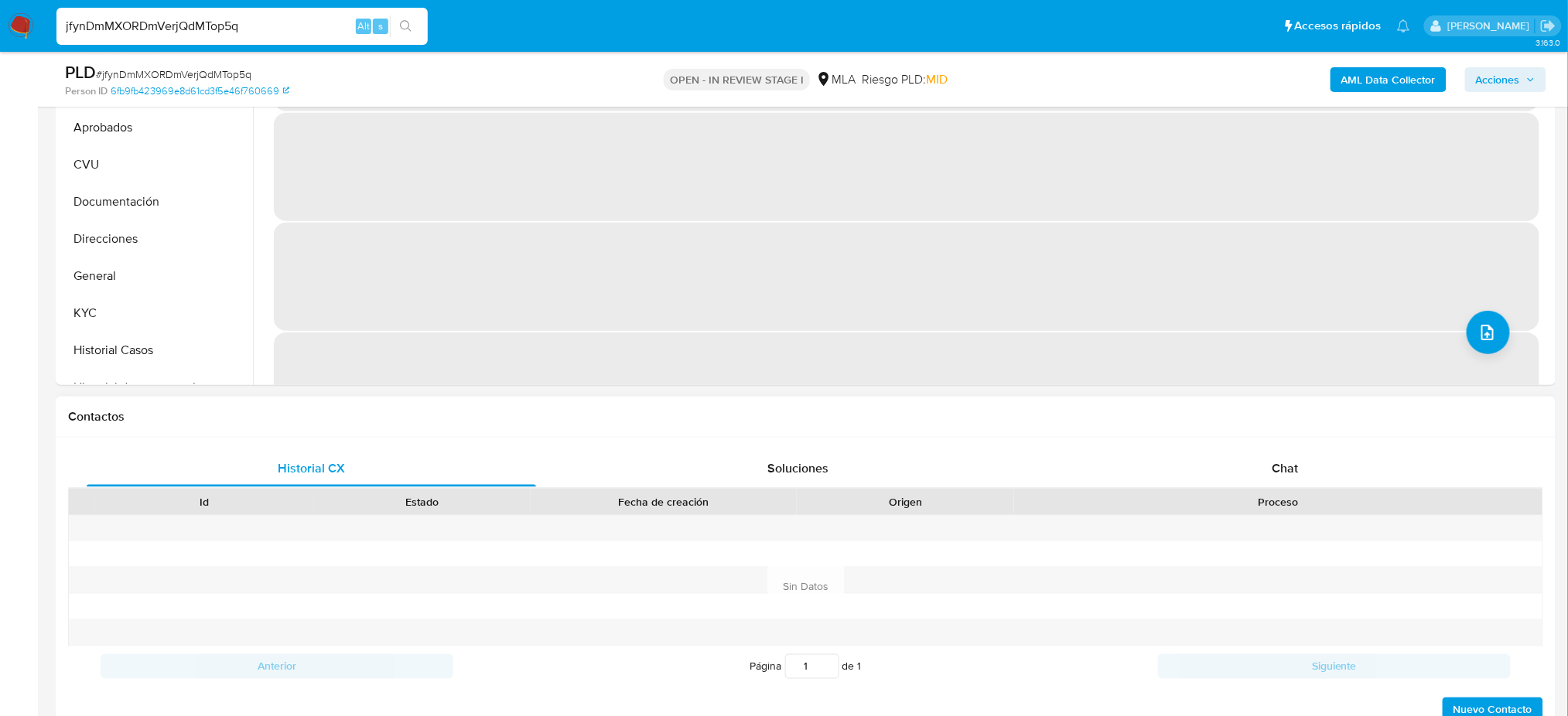
click at [1268, 450] on div "Chat" at bounding box center [1285, 468] width 449 height 37
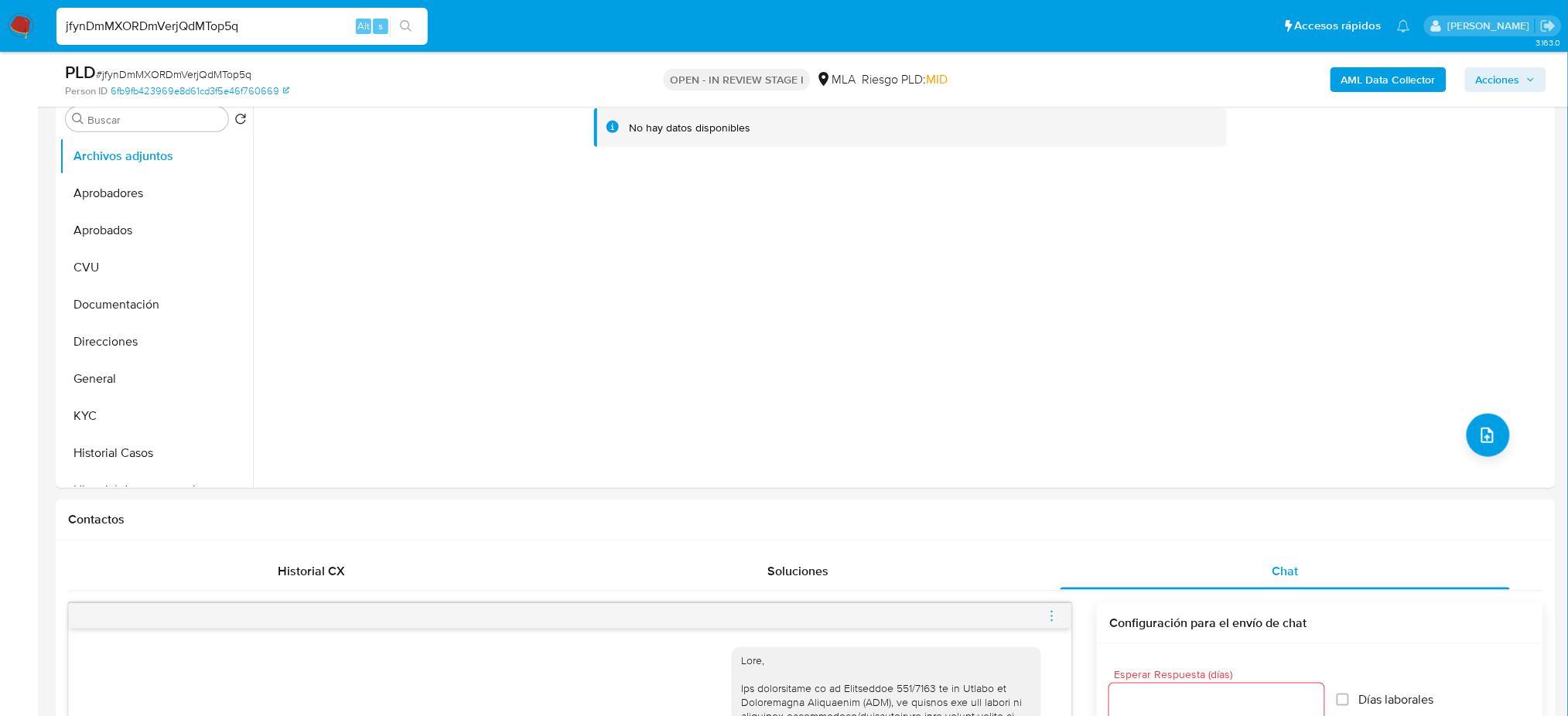
scroll to position [824, 0]
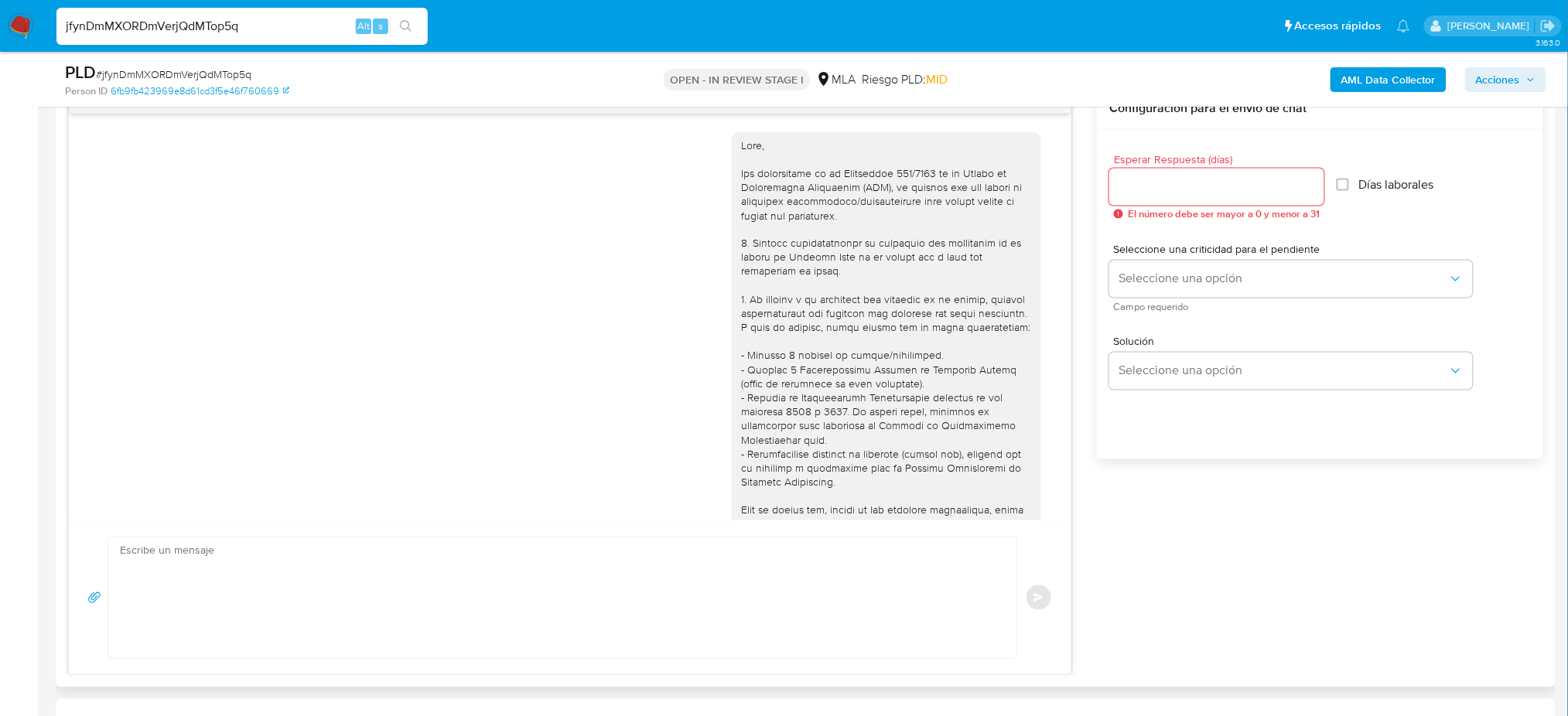
click at [245, 618] on textarea at bounding box center [558, 598] width 877 height 121
paste textarea "Hola, Esperamos que te encuentres muy bien. Te consultamos si tuviste oportunid…"
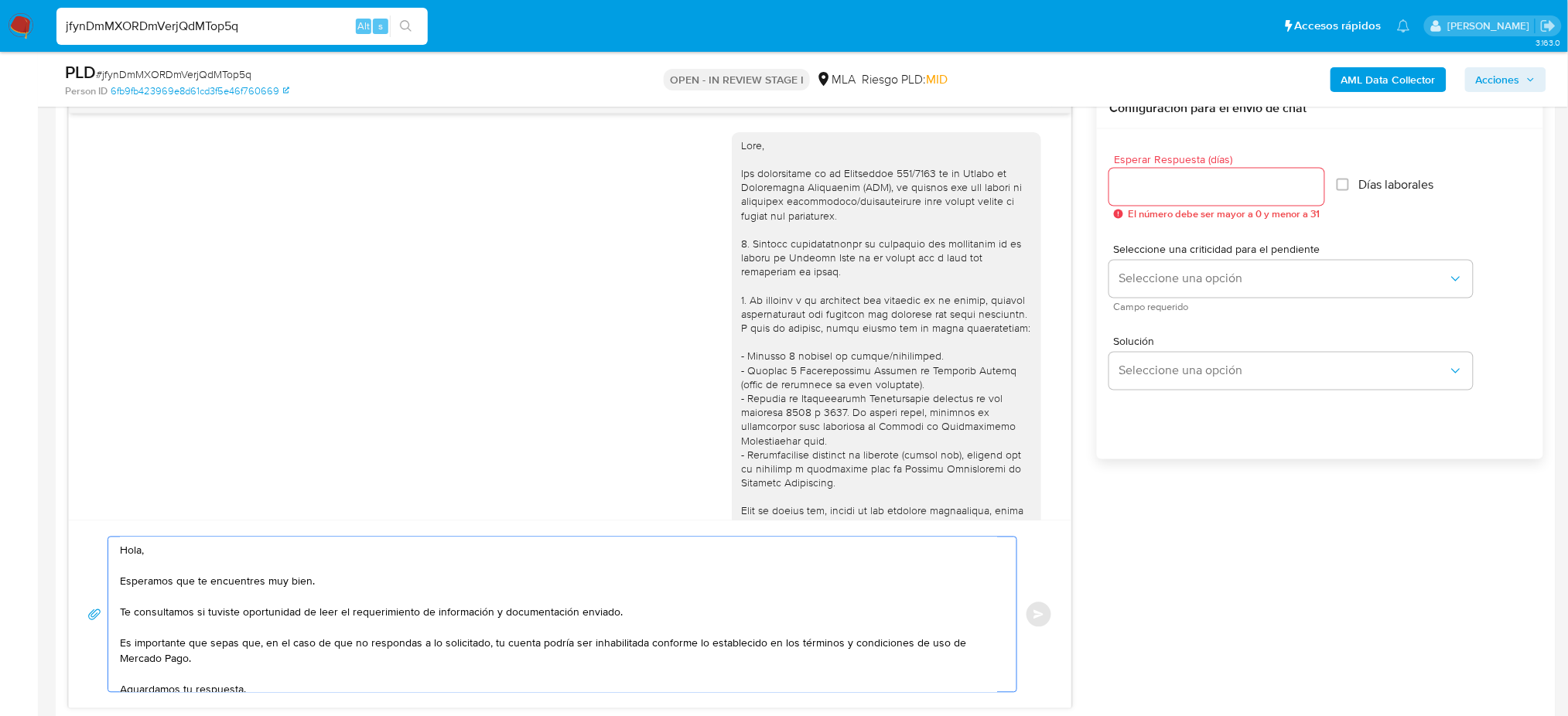
scroll to position [87, 0]
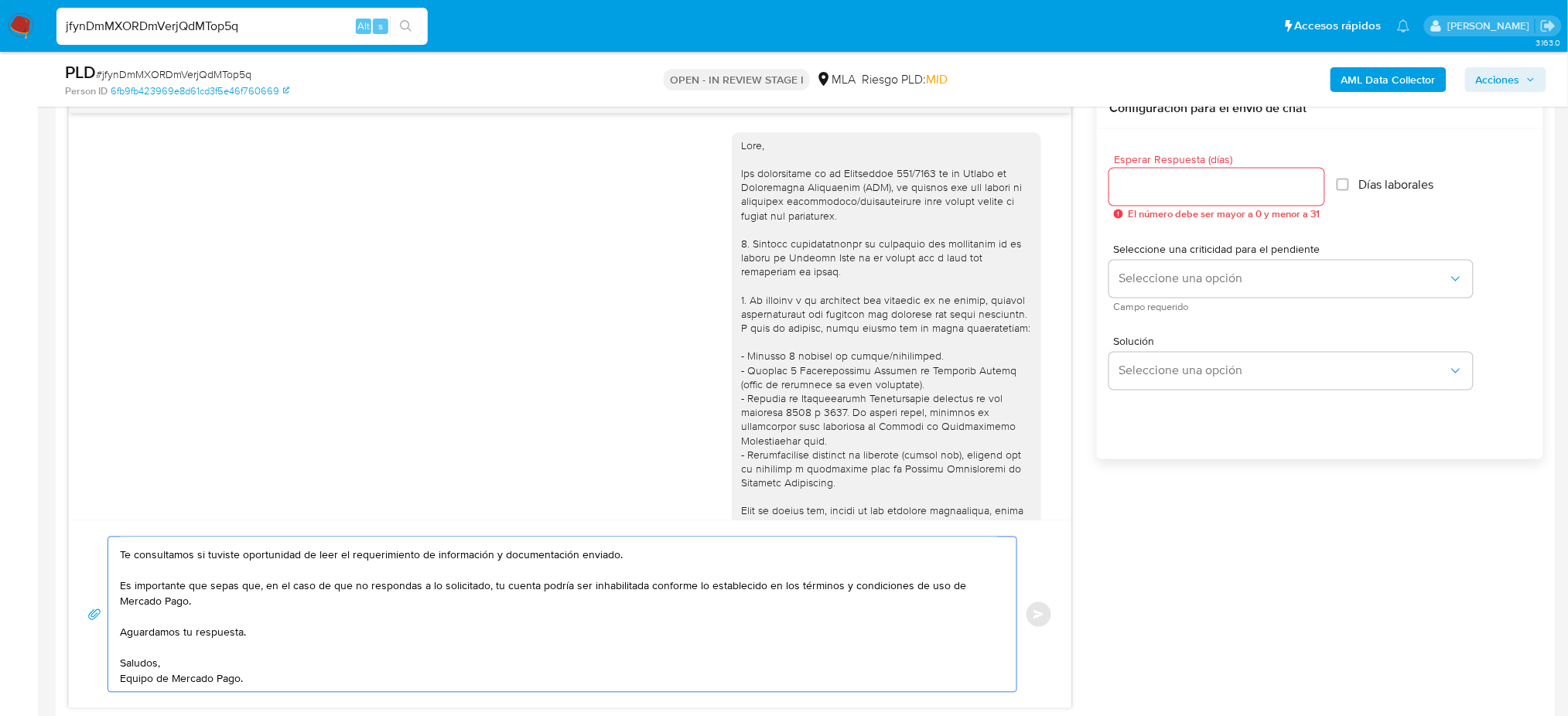
type textarea "Hola, Esperamos que te encuentres muy bien. Te consultamos si tuviste oportunid…"
click at [1180, 181] on input "Esperar Respuesta (días)" at bounding box center [1217, 187] width 215 height 20
type input "2"
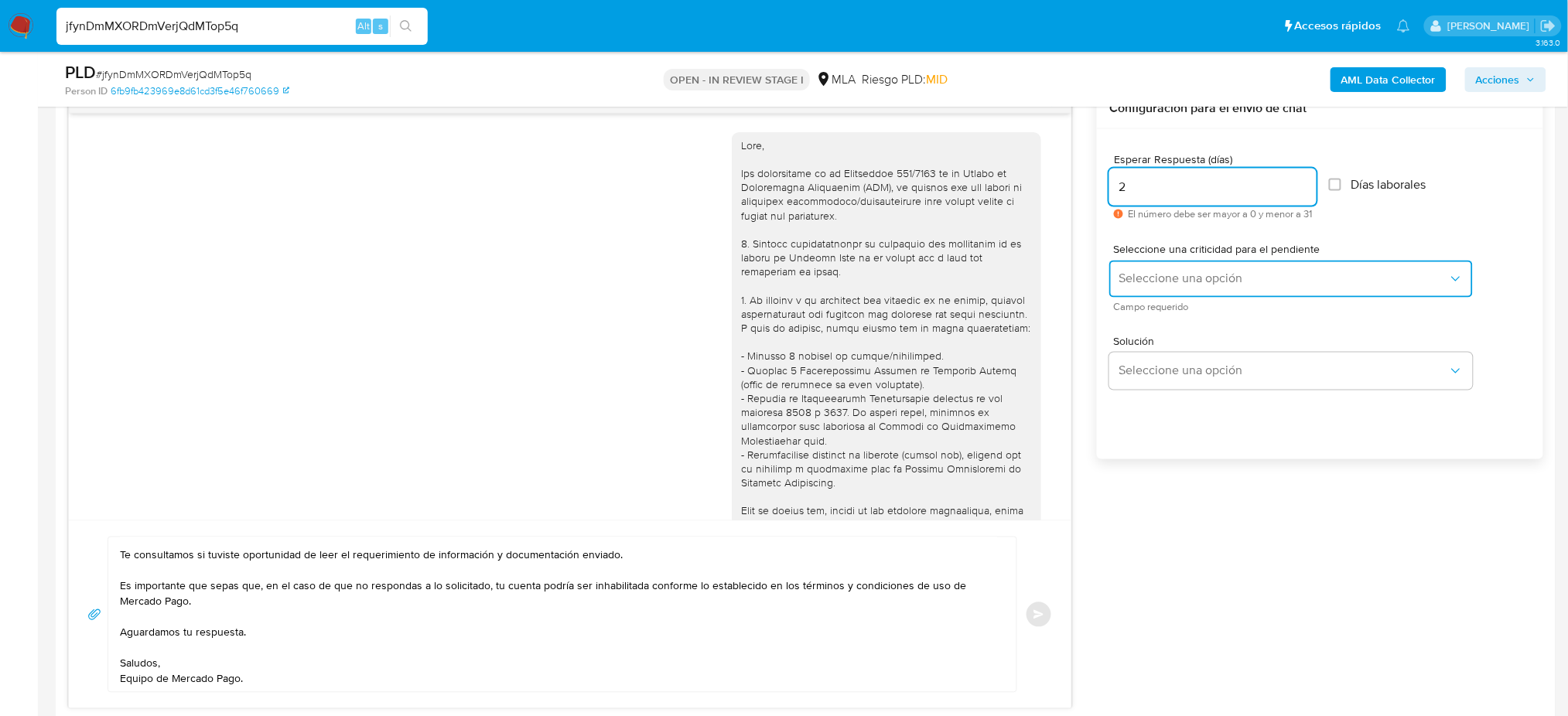
click at [1147, 264] on button "Seleccione una opción" at bounding box center [1291, 278] width 364 height 37
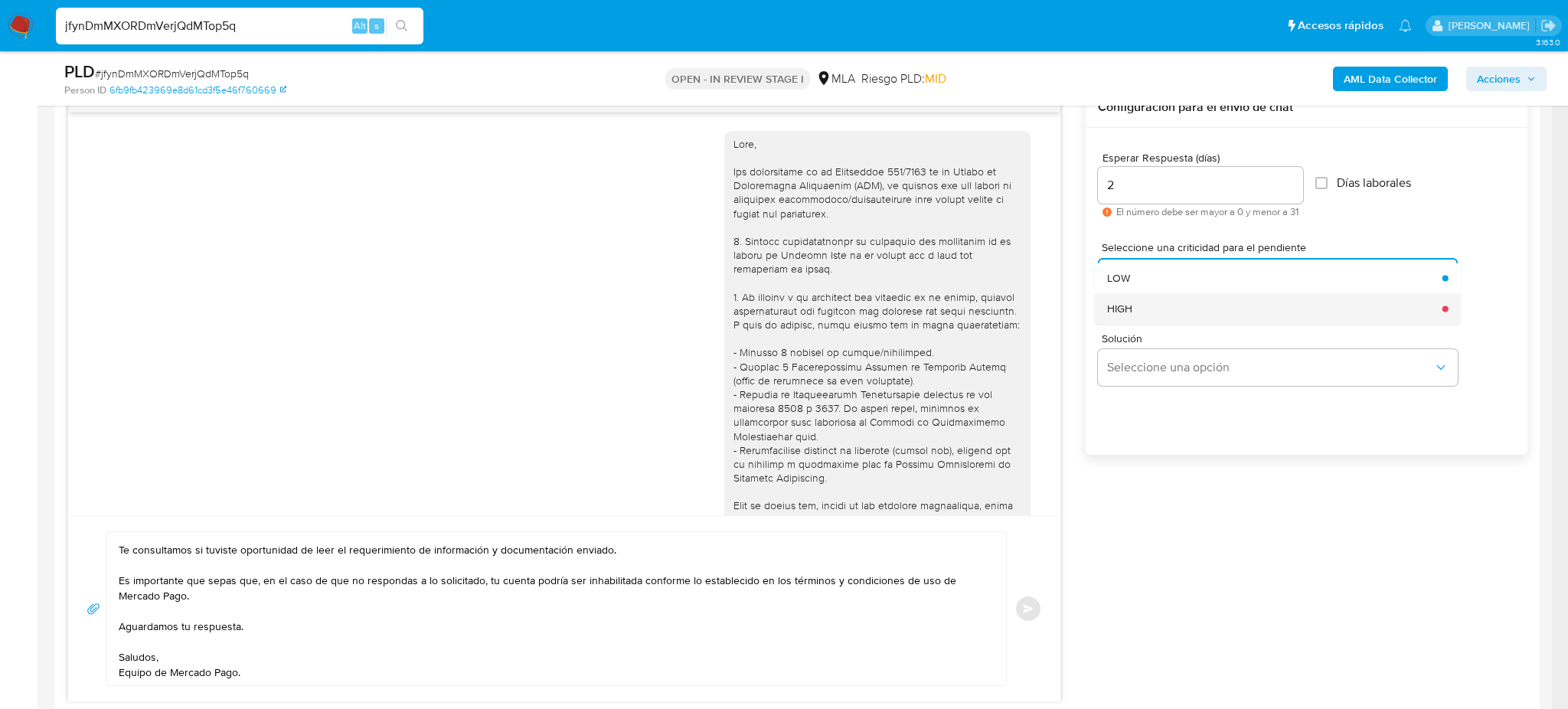
click at [1123, 307] on span "HIGH" at bounding box center [1119, 308] width 25 height 14
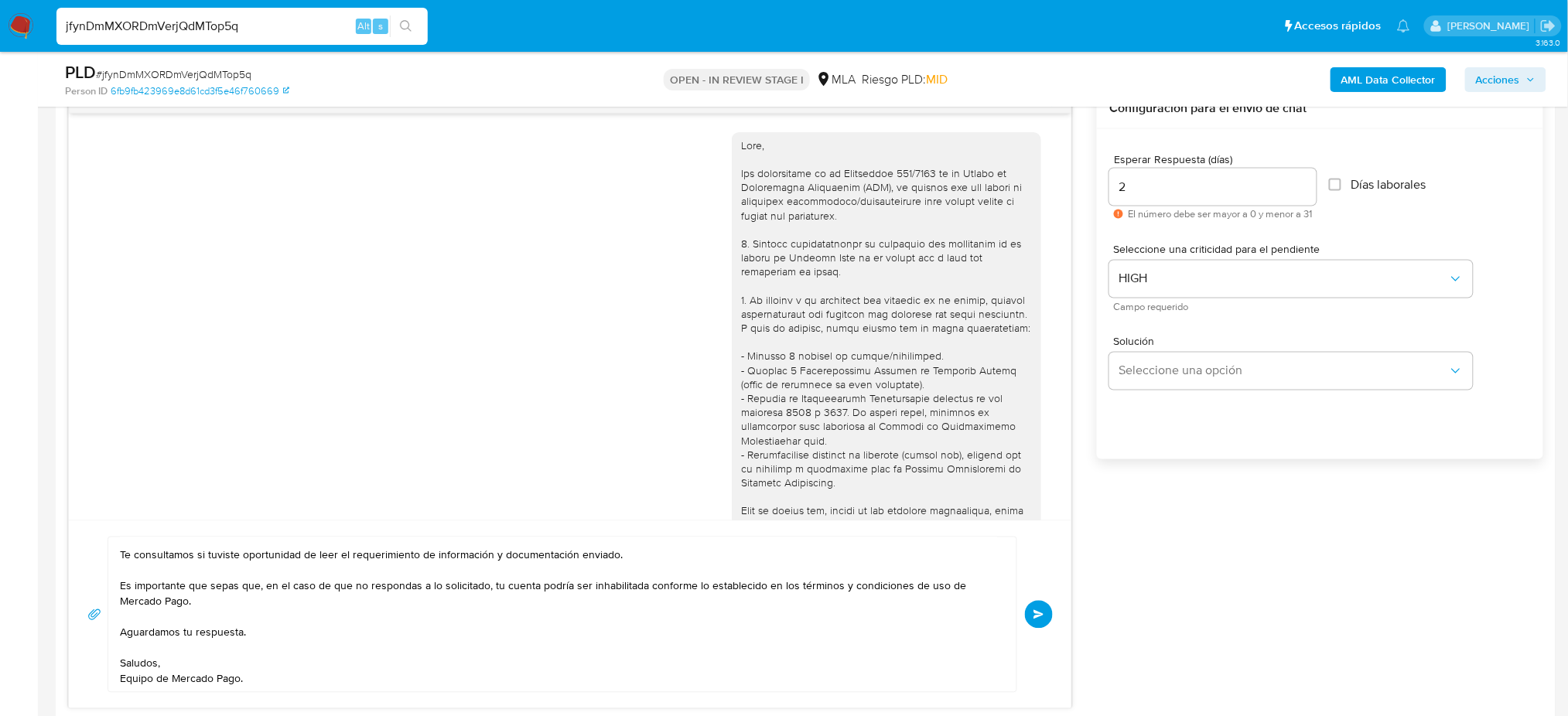
click at [1055, 616] on div "Hola, Esperamos que te encuentres muy bien. Te consultamos si tuviste oportunid…" at bounding box center [570, 614] width 1002 height 188
drag, startPoint x: 1055, startPoint y: 616, endPoint x: 1047, endPoint y: 616, distance: 8.0
click at [1047, 616] on div "Hola, Esperamos que te encuentres muy bien. Te consultamos si tuviste oportunid…" at bounding box center [570, 614] width 1002 height 188
click at [1047, 616] on button "Enviar" at bounding box center [1038, 615] width 28 height 28
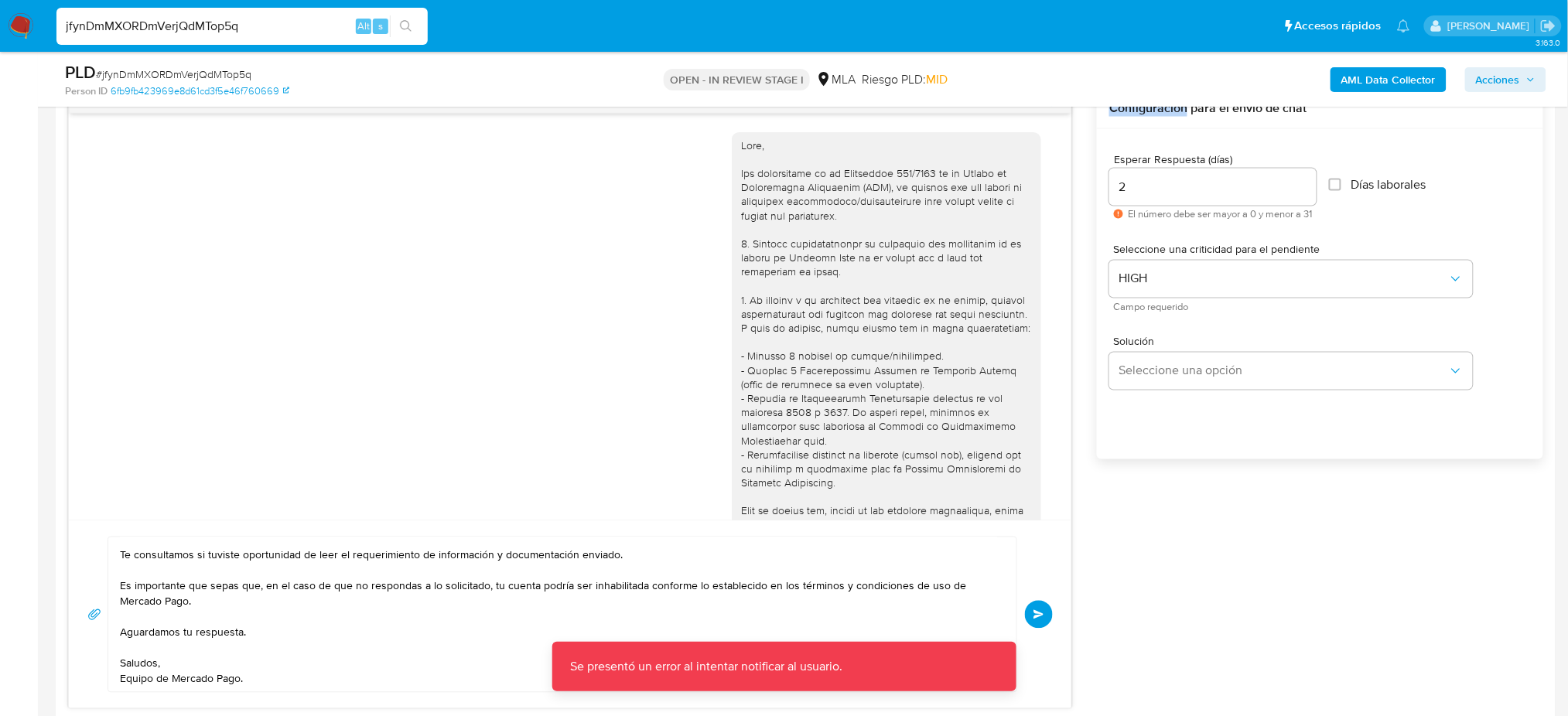
click at [1045, 620] on button "Enviar" at bounding box center [1038, 615] width 28 height 28
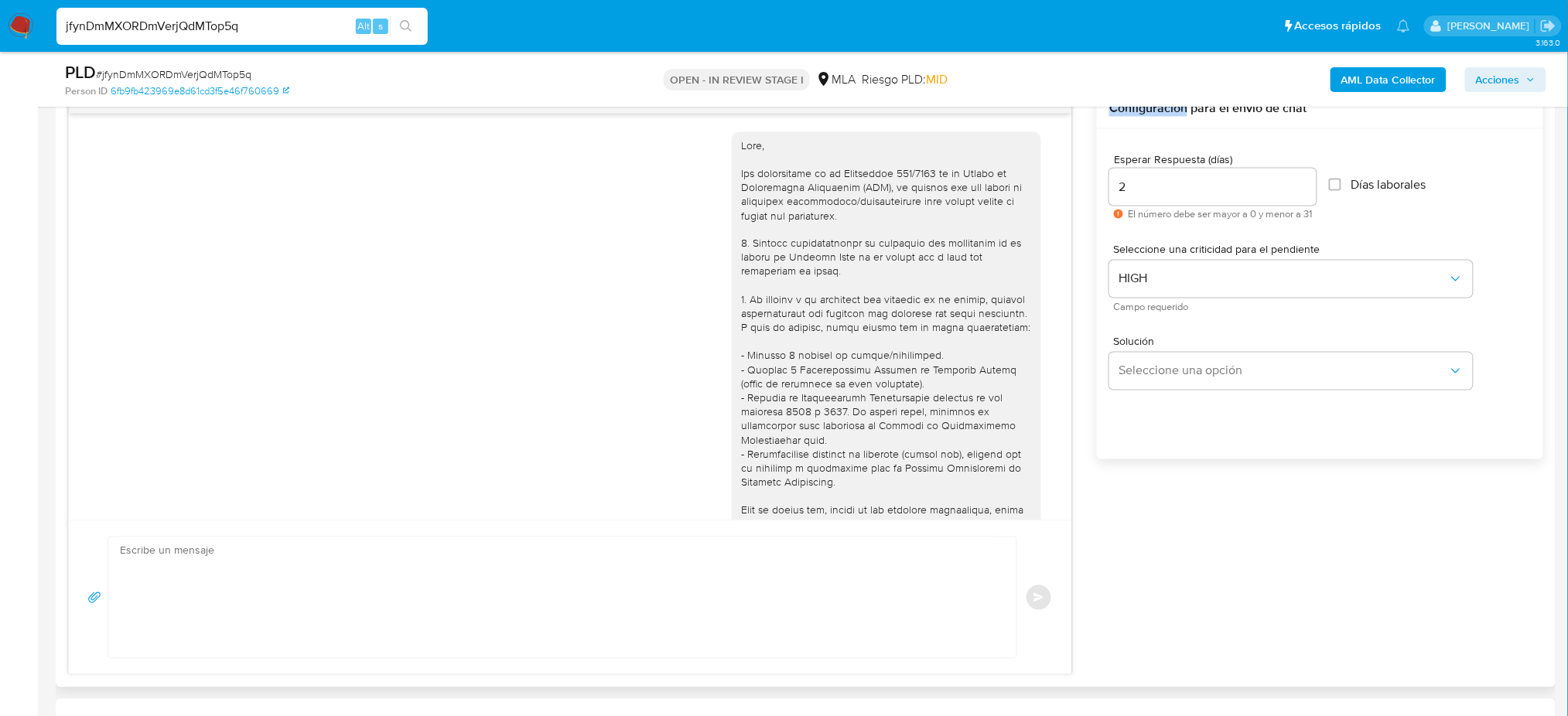
scroll to position [1095, 0]
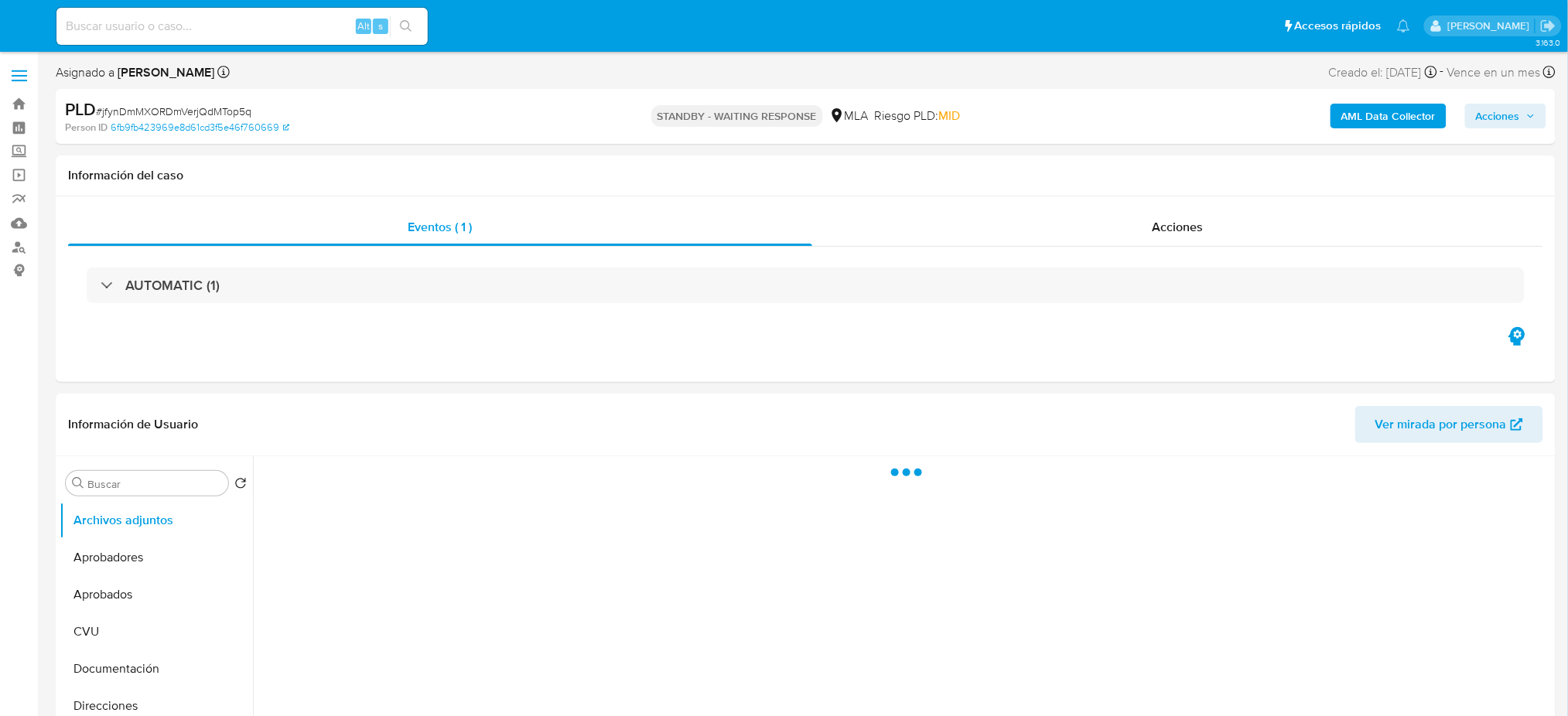
select select "10"
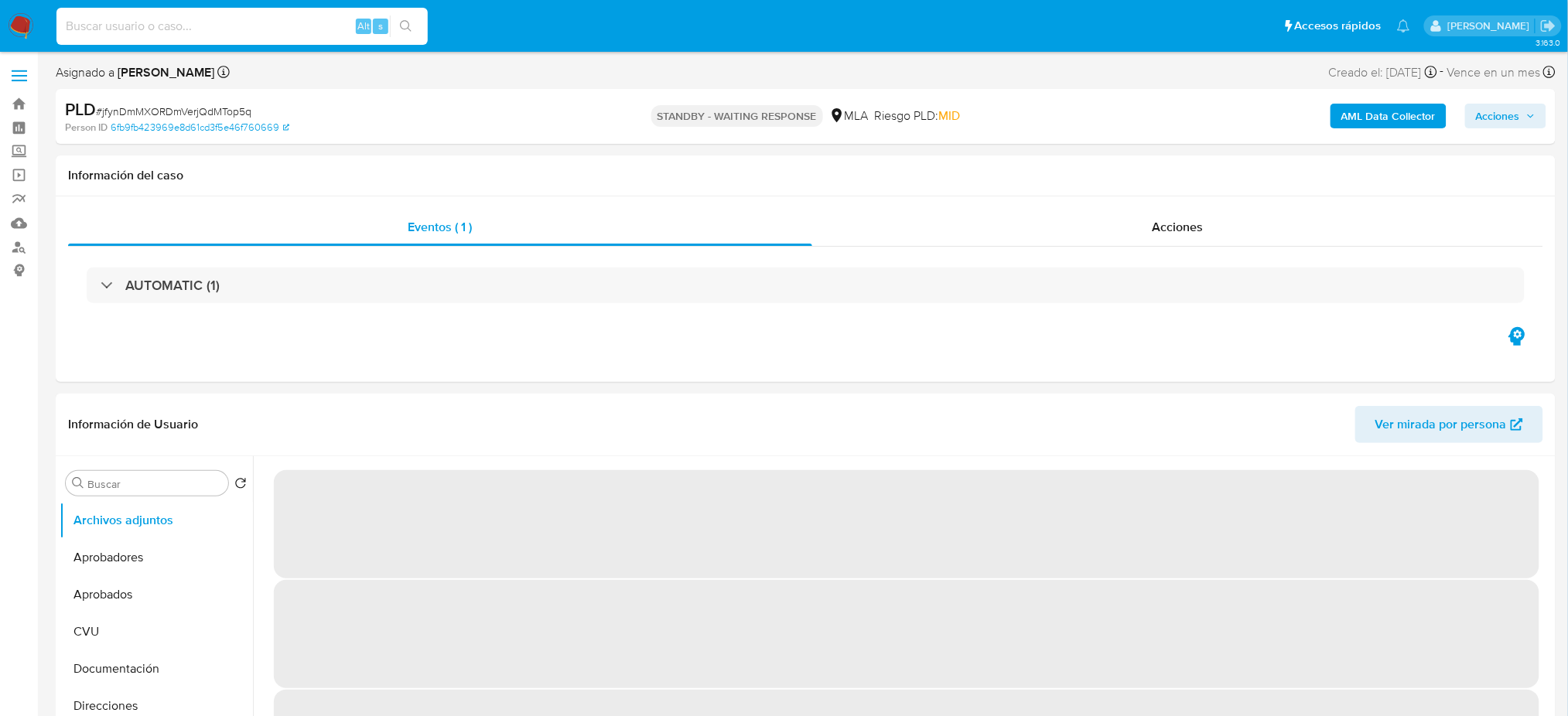
click at [201, 29] on input at bounding box center [242, 26] width 371 height 20
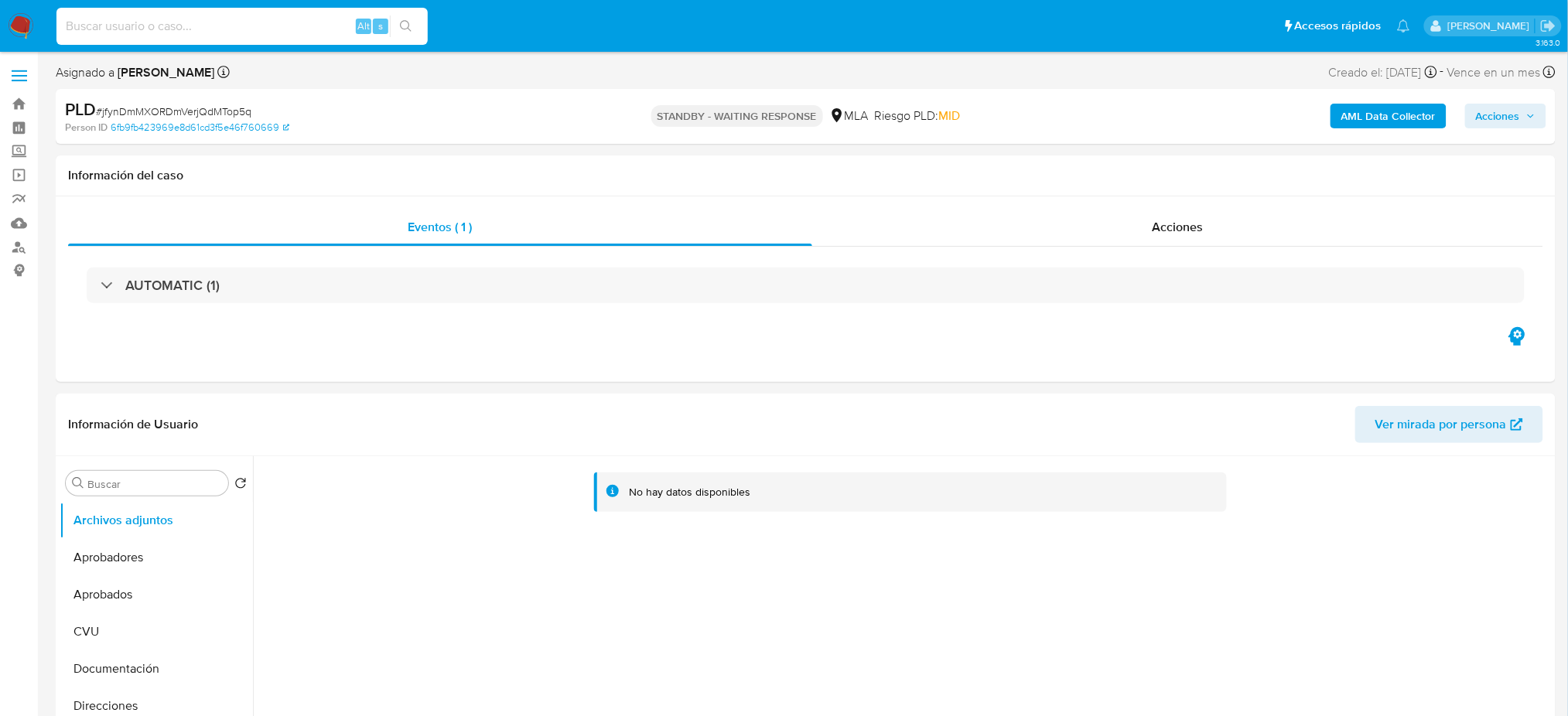
paste input "cBahPfC3SKSqMbqvhrdIB13v"
type input "cBahPfC3SKSqMbqvhrdIB13v"
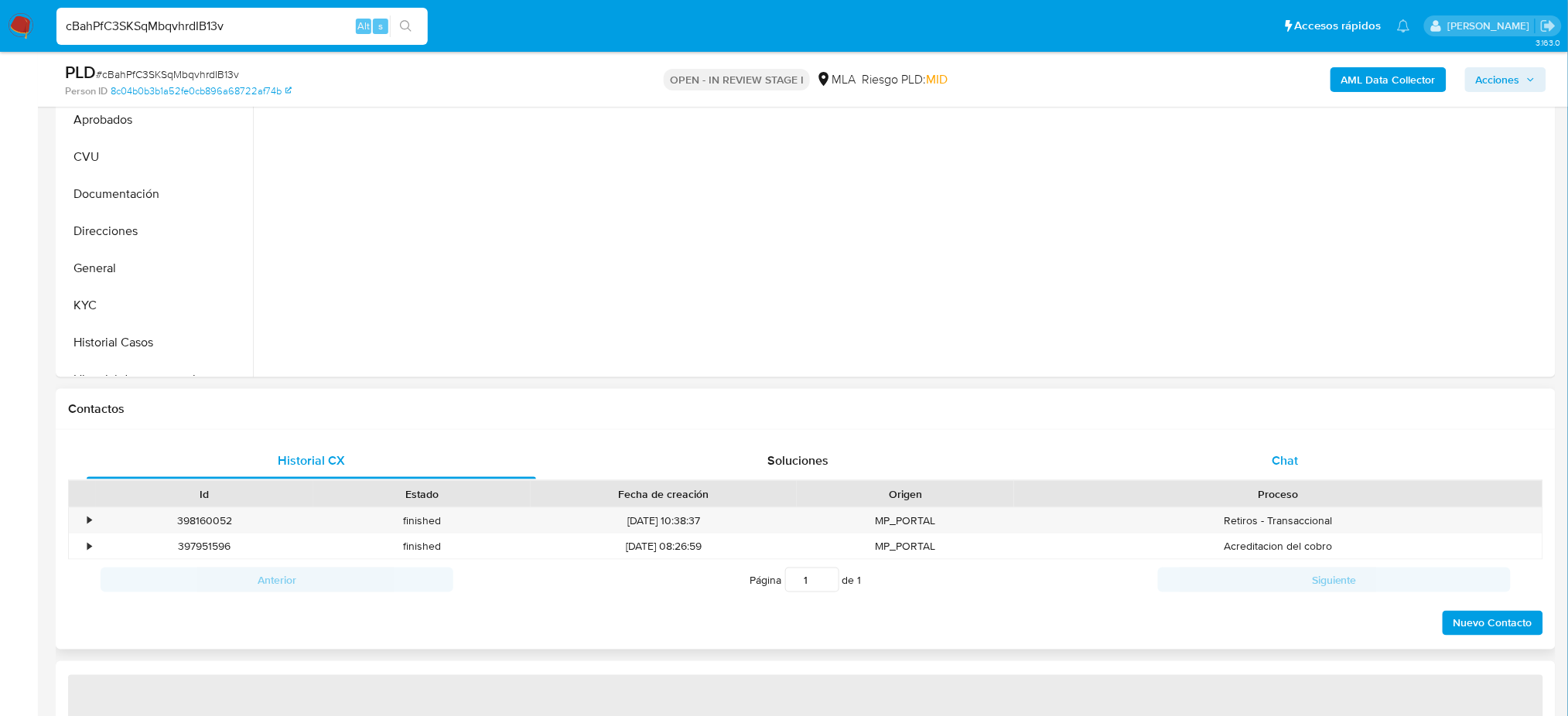
scroll to position [515, 0]
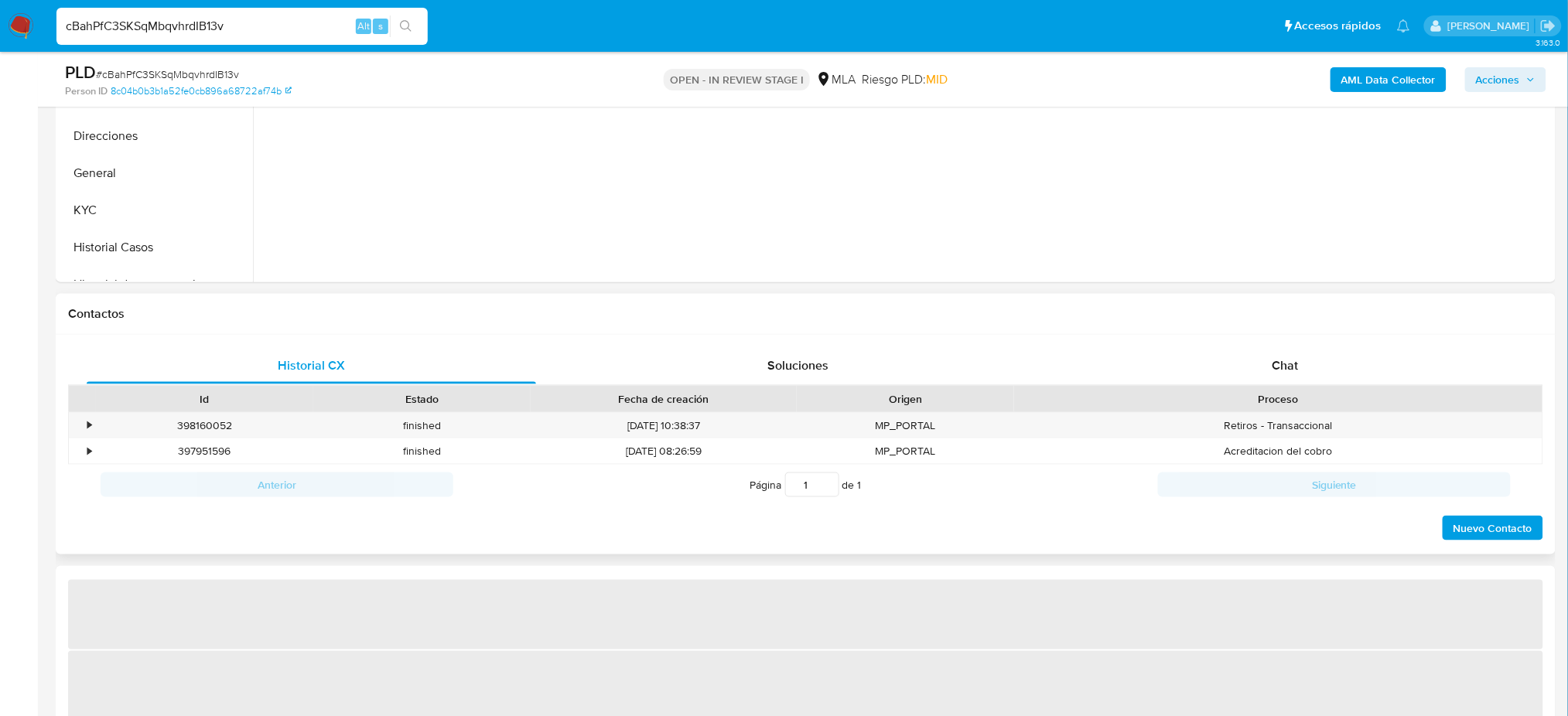
click at [1247, 404] on div "Proceso" at bounding box center [1277, 399] width 507 height 16
click at [1284, 354] on div "Chat" at bounding box center [1285, 365] width 449 height 37
select select "10"
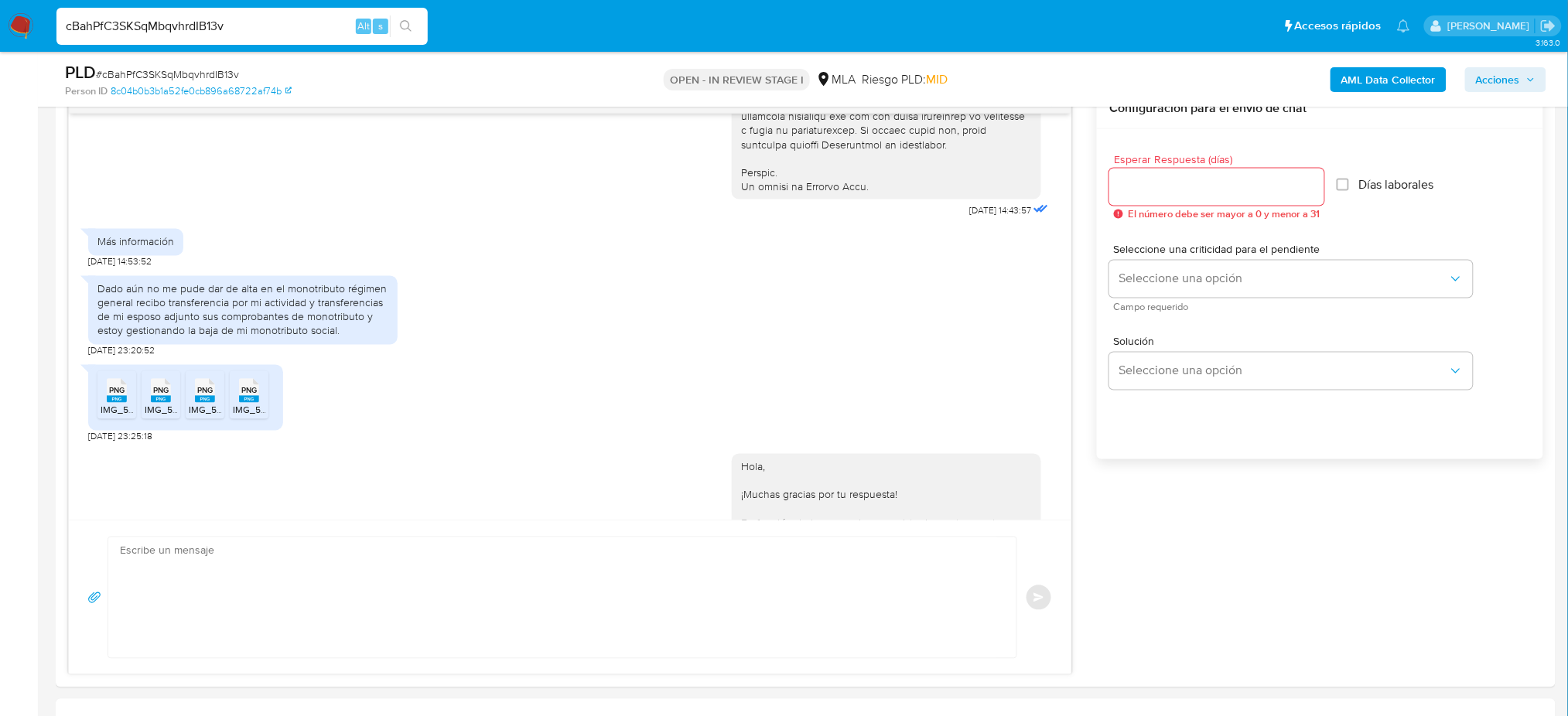
scroll to position [1261, 0]
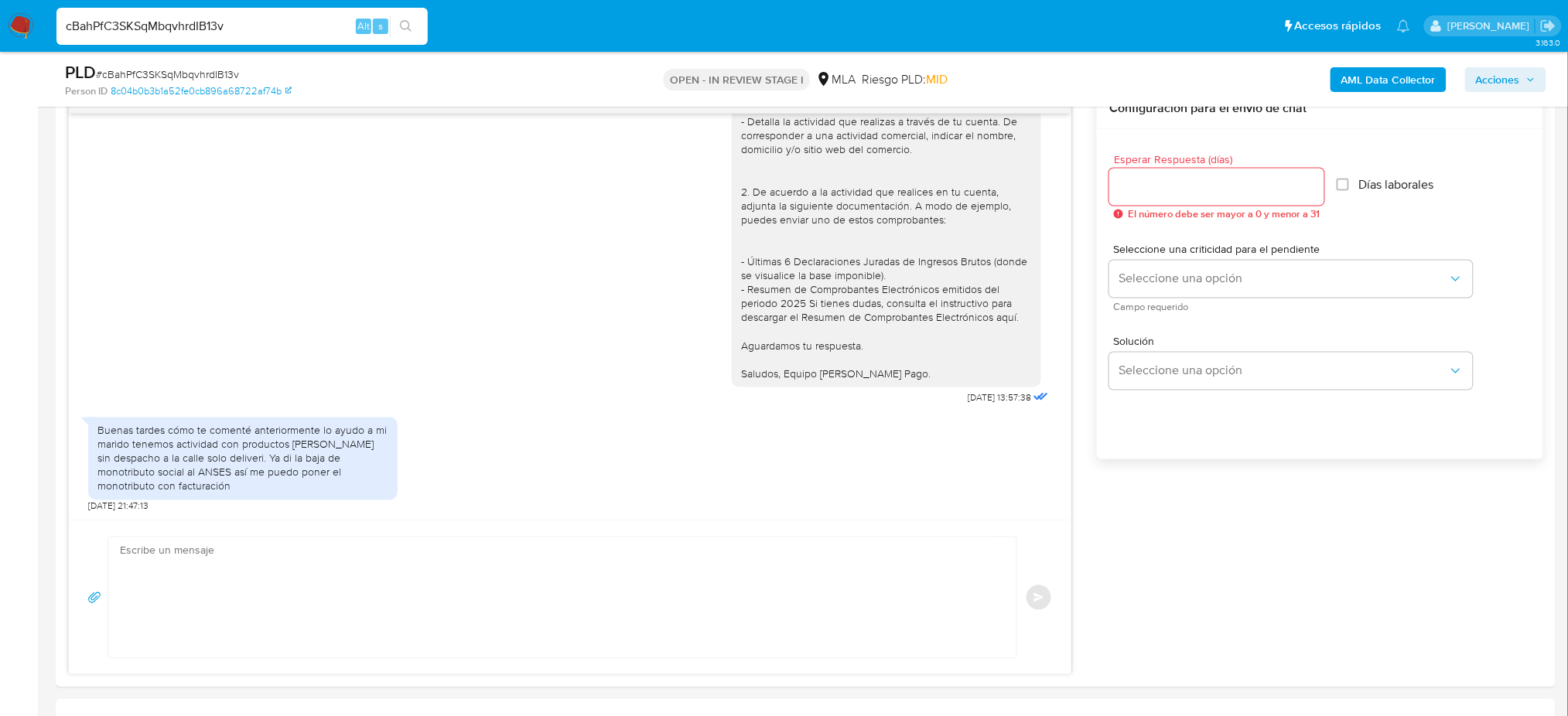
drag, startPoint x: 269, startPoint y: 20, endPoint x: 0, endPoint y: 21, distance: 269.0
click at [0, 21] on nav "Pausado Ver notificaciones cBahPfC3SKSqMbqvhrdIB13v Alt s Accesos rápidos Presi…" at bounding box center [784, 25] width 1568 height 52
paste input "jktfimgneenQbni3NRlgKqOS"
type input "jktfimgneenQbni3NRlgKqOS"
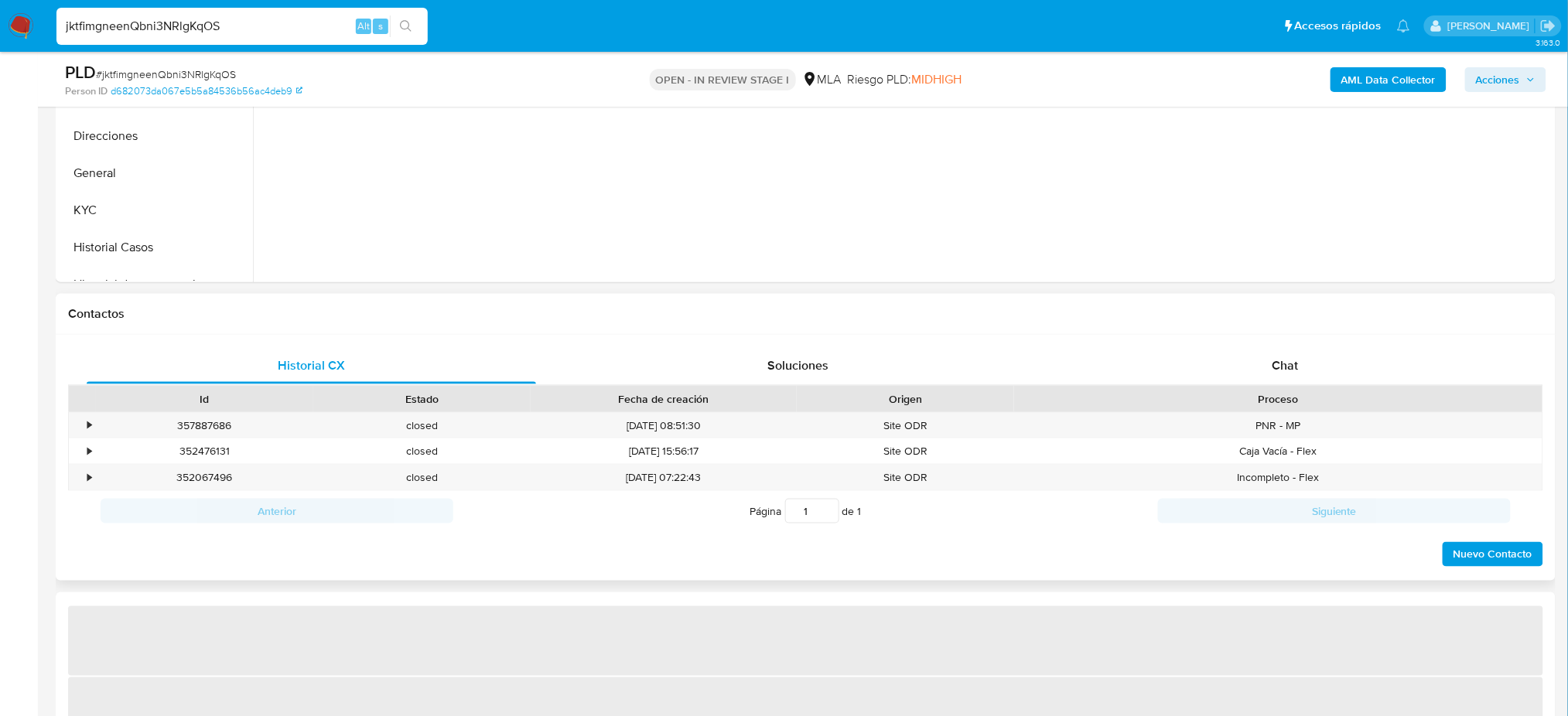
drag, startPoint x: 1341, startPoint y: 379, endPoint x: 1213, endPoint y: 338, distance: 134.4
click at [1341, 379] on div "Chat" at bounding box center [1285, 365] width 449 height 37
select select "10"
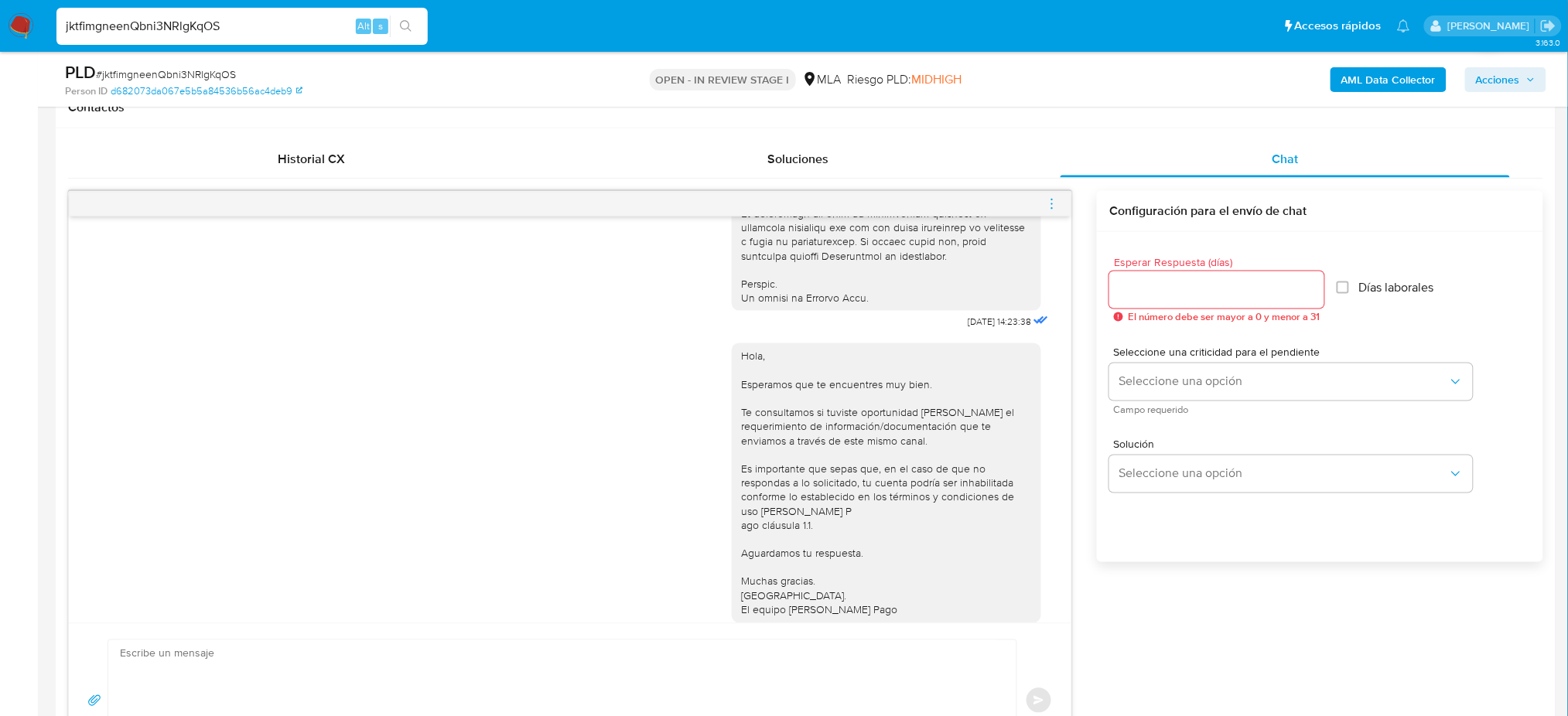
scroll to position [635, 0]
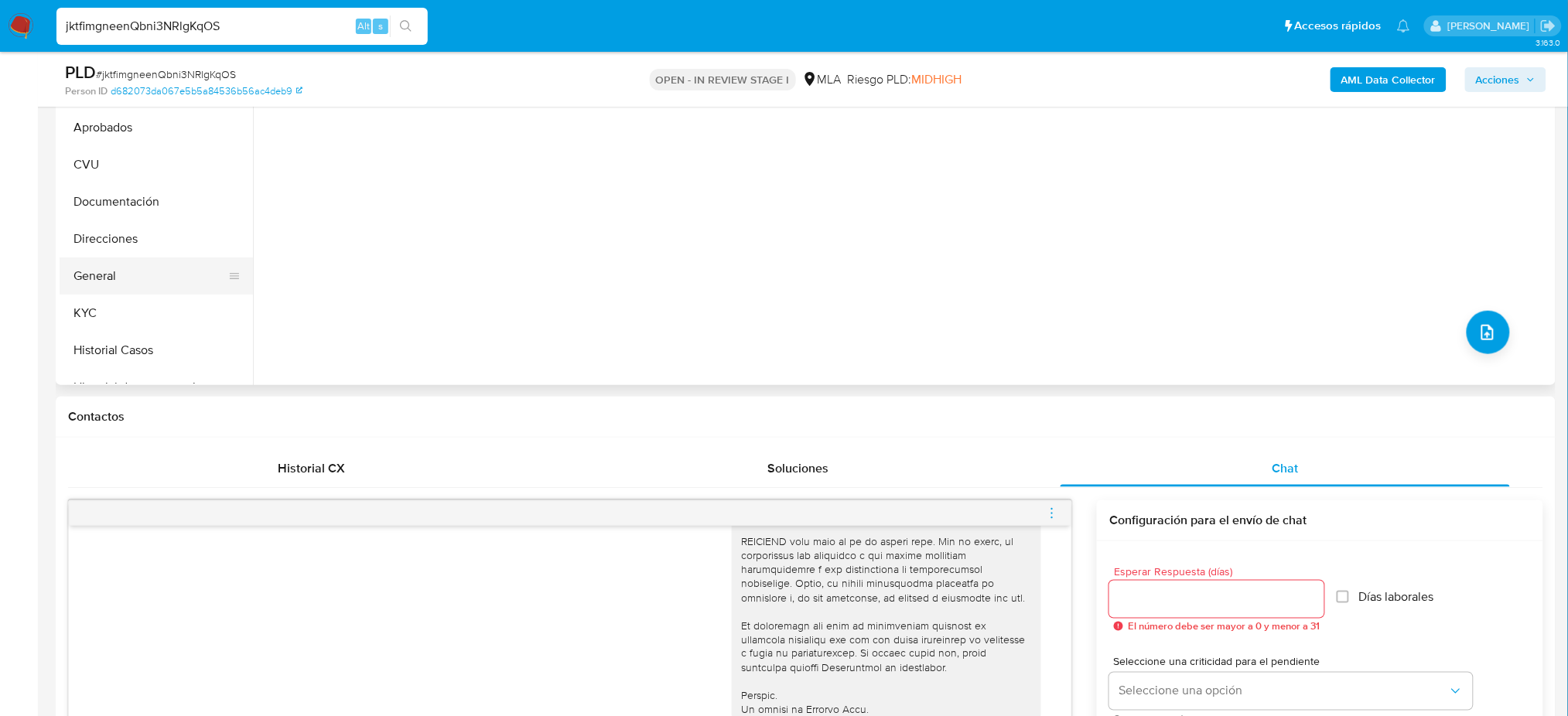
click at [137, 276] on button "General" at bounding box center [150, 276] width 181 height 37
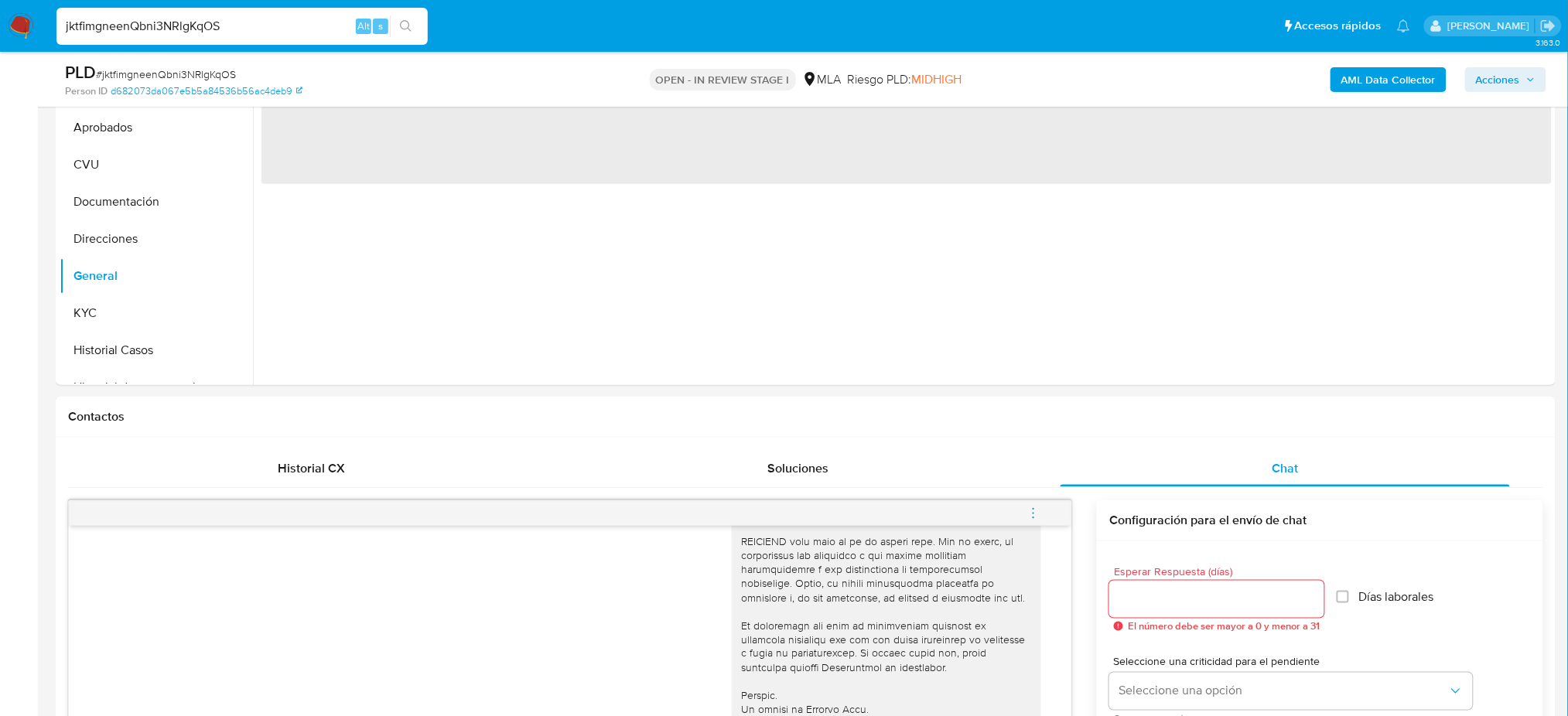
scroll to position [206, 0]
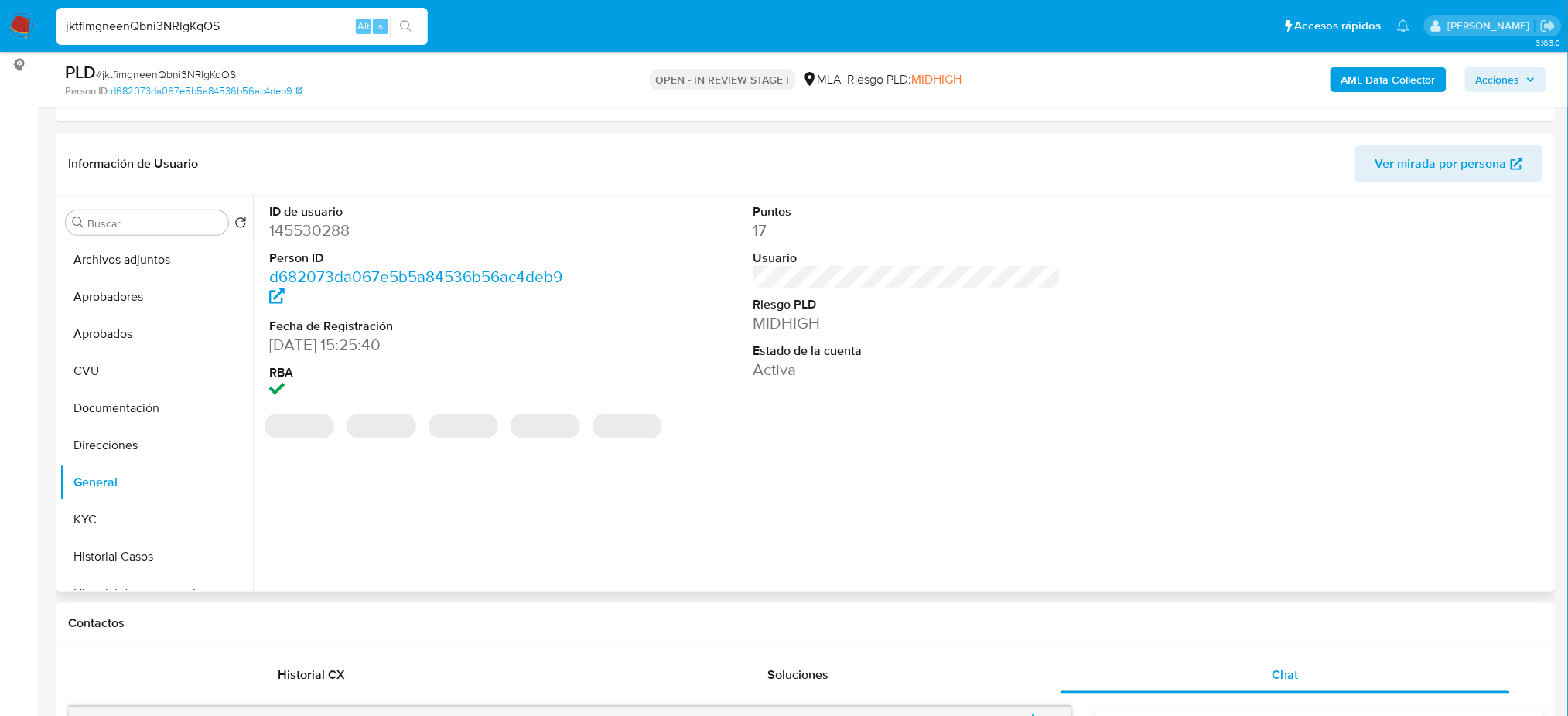
click at [297, 224] on dd "145530288" at bounding box center [423, 231] width 307 height 21
copy dd "145530288"
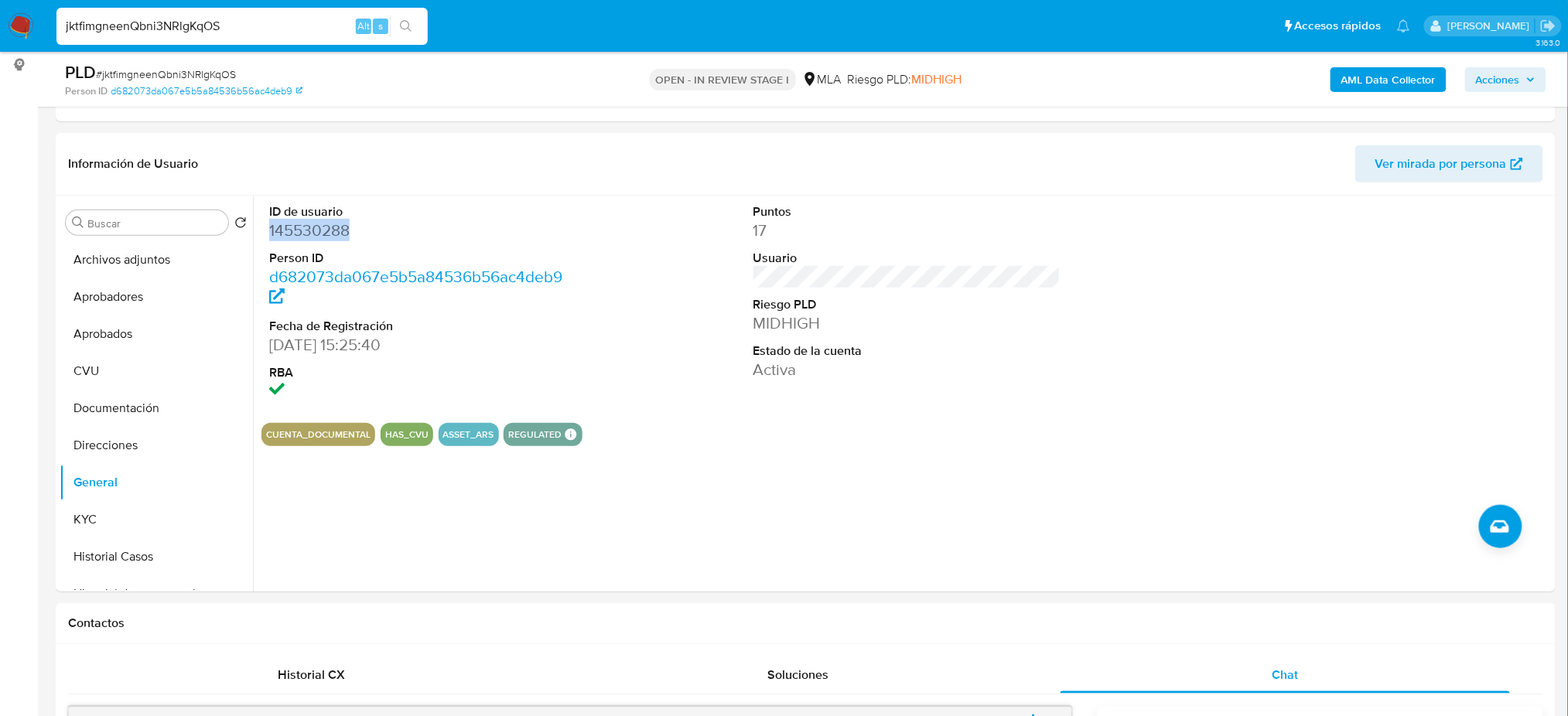
click at [177, 78] on span "# jktfimgneenQbni3NRlgKqOS" at bounding box center [166, 74] width 140 height 16
copy span "jktfimgneenQbni3NRlgKqOS"
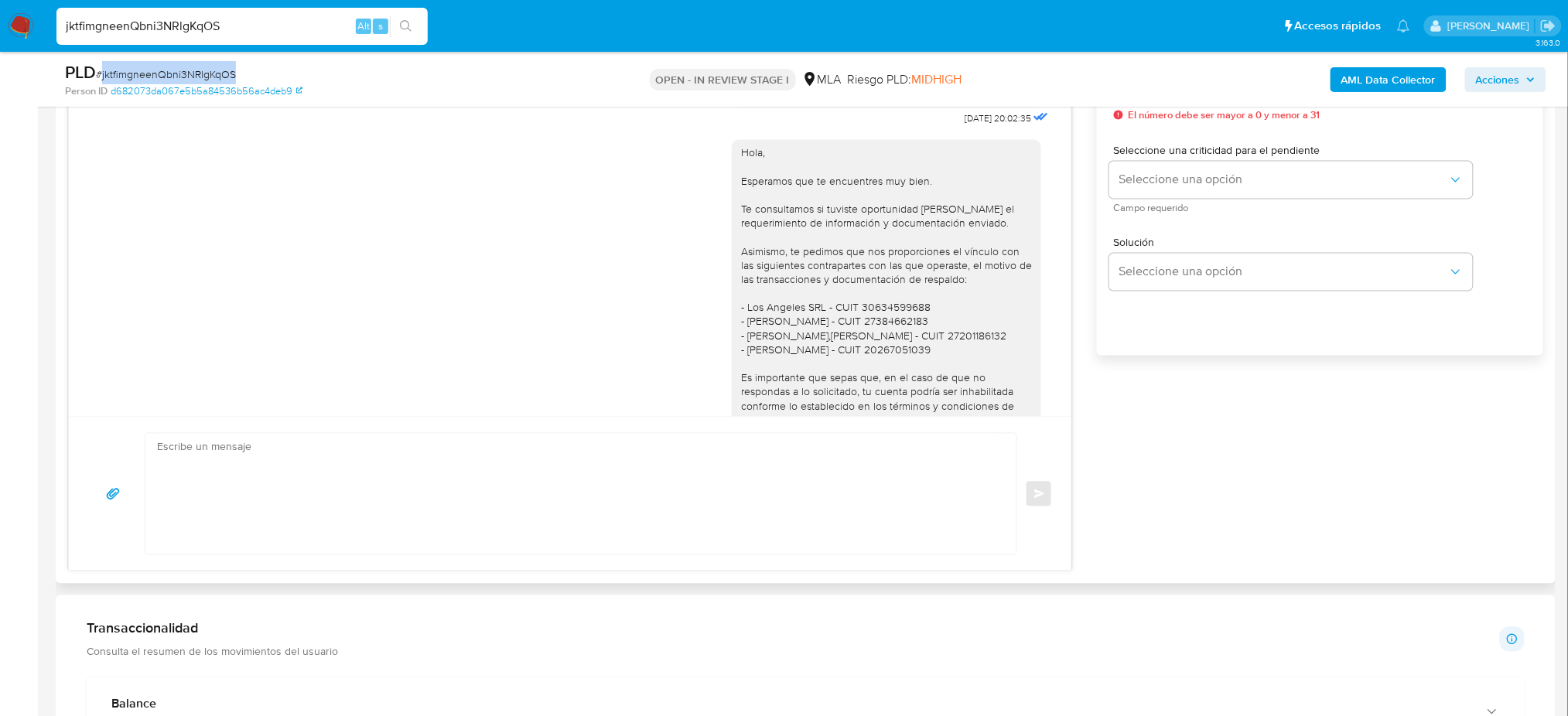
scroll to position [1356, 0]
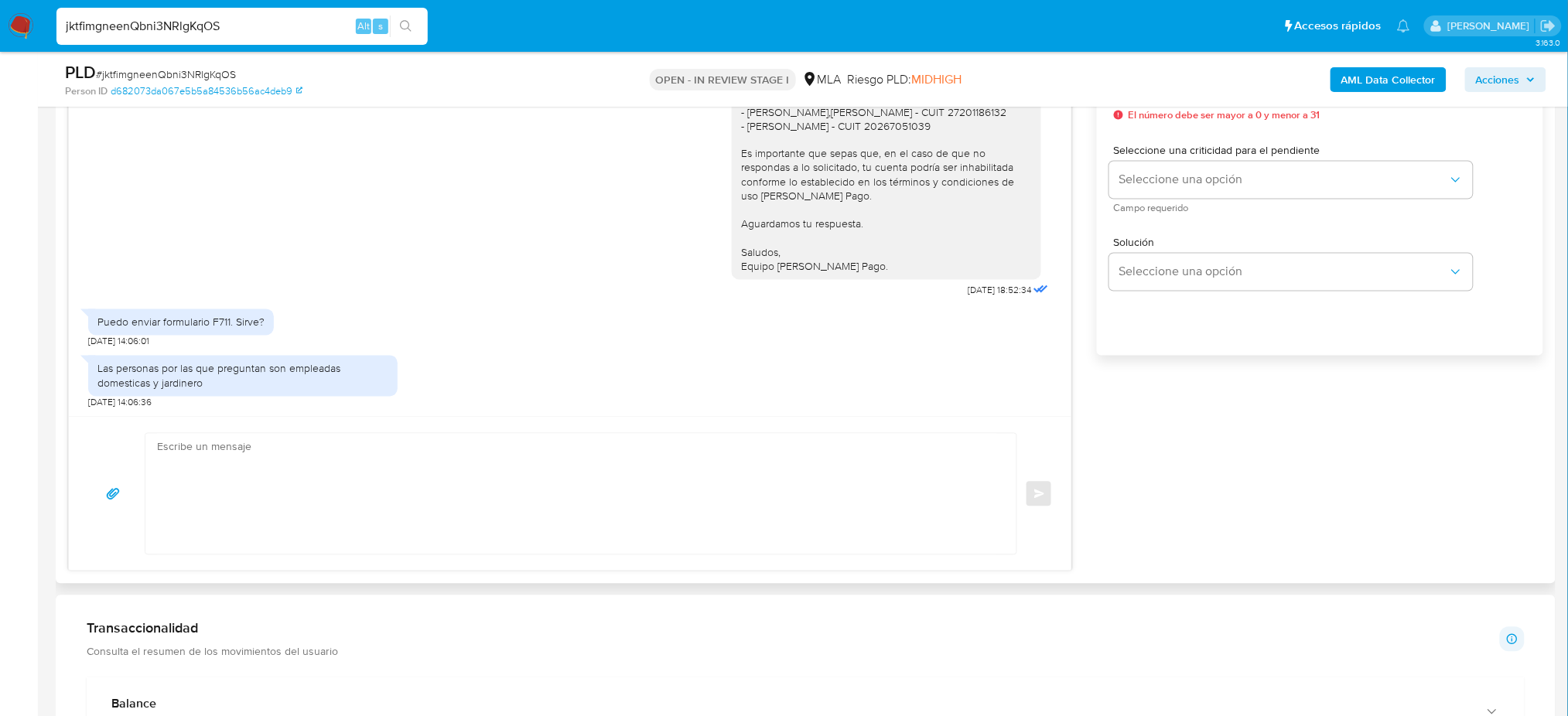
click at [355, 461] on textarea at bounding box center [576, 493] width 840 height 121
paste textarea "Hola, ¡Muchas gracias por tu respuesta! Te pedimos que nos envíes documentación…"
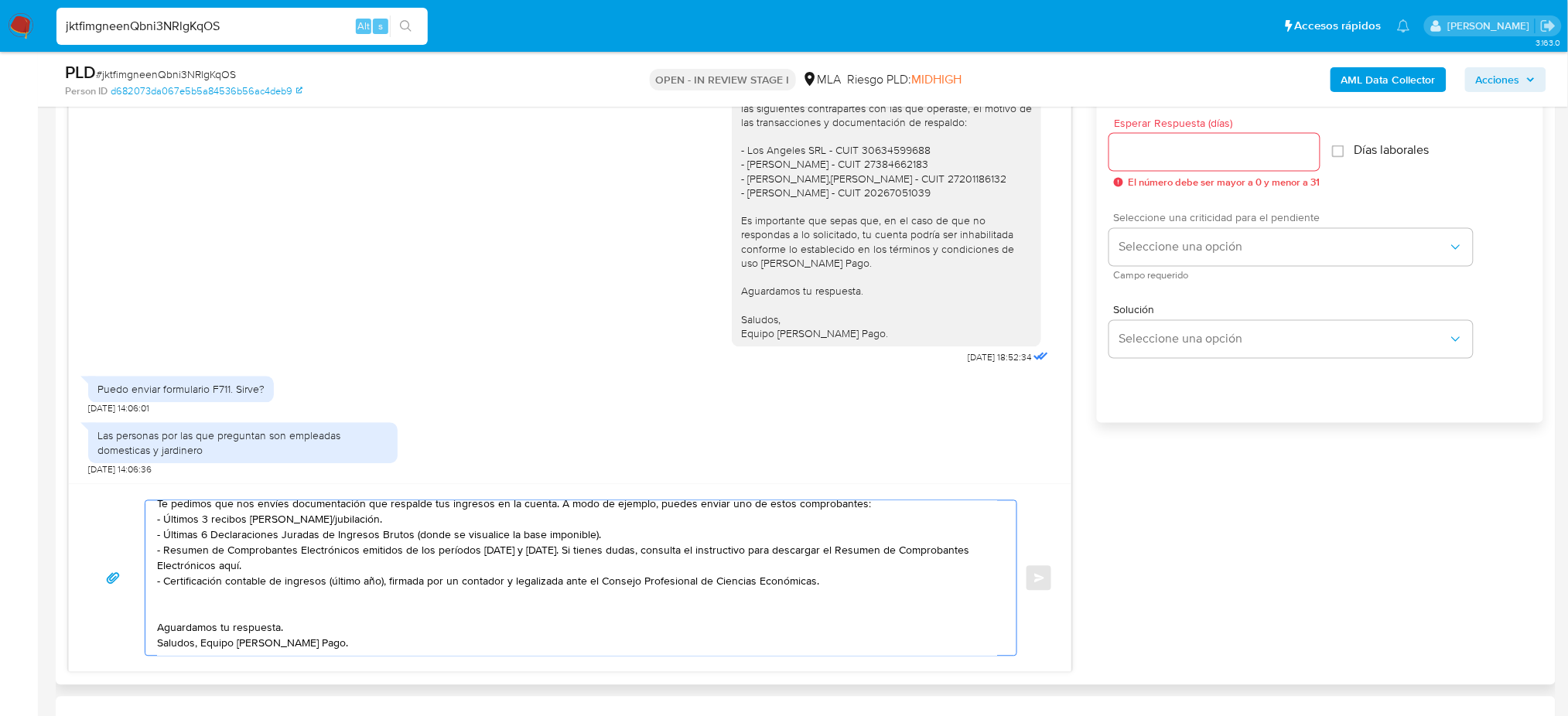
scroll to position [824, 0]
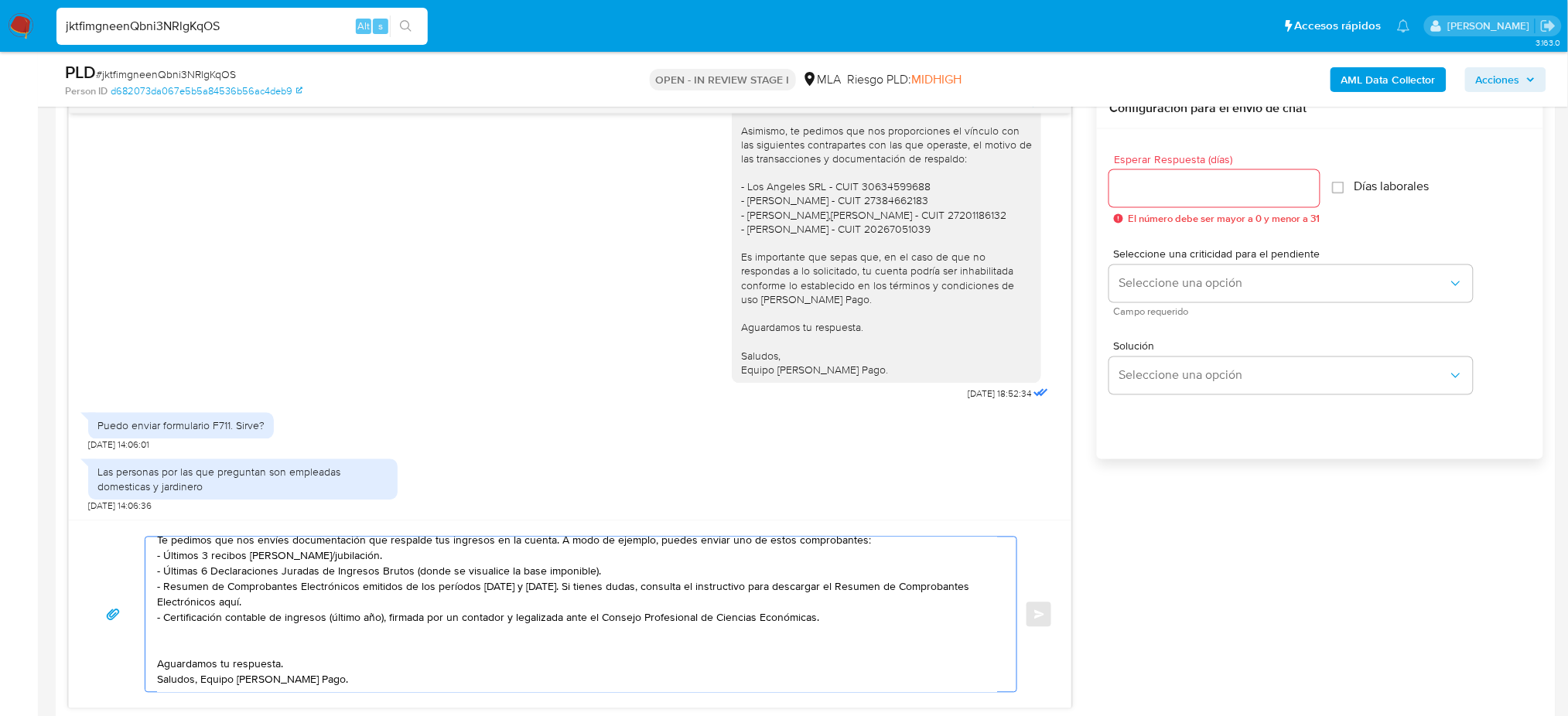
type textarea "Hola, ¡Muchas gracias por tu respuesta! Te pedimos que nos envíes documentación…"
click at [1129, 190] on input "Esperar Respuesta (días)" at bounding box center [1214, 189] width 210 height 20
type input "2"
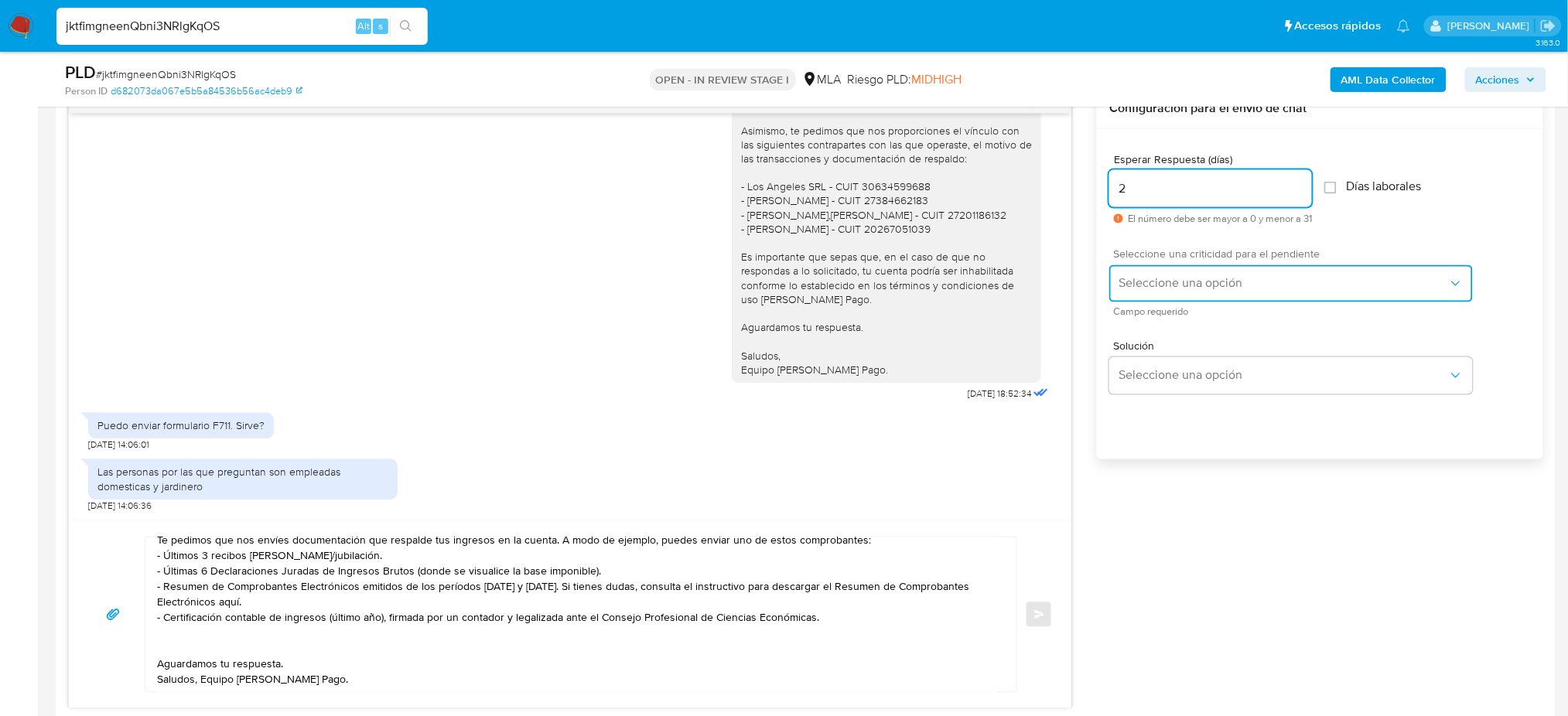
click at [1133, 291] on button "Seleccione una opción" at bounding box center [1291, 283] width 364 height 37
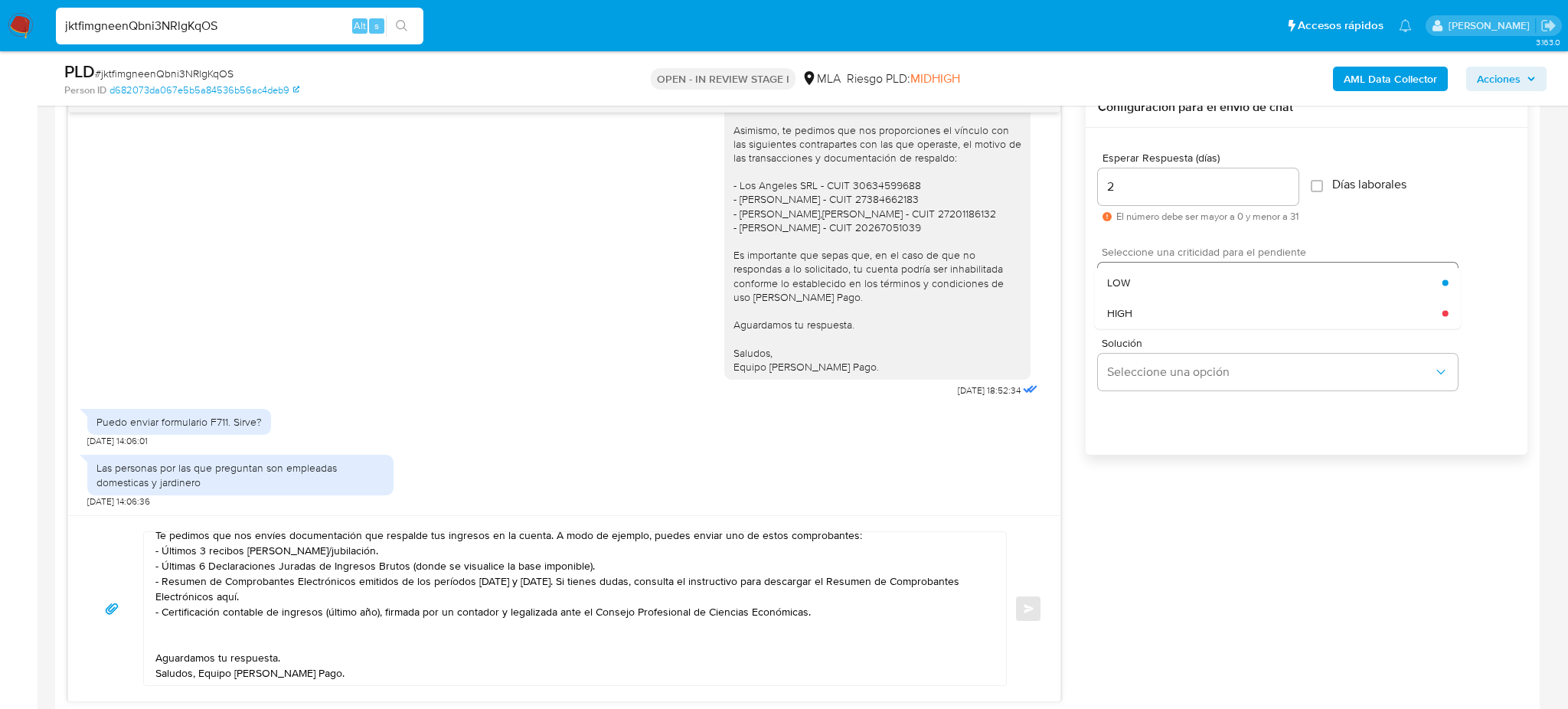
click at [1123, 313] on span "HIGH" at bounding box center [1119, 313] width 25 height 14
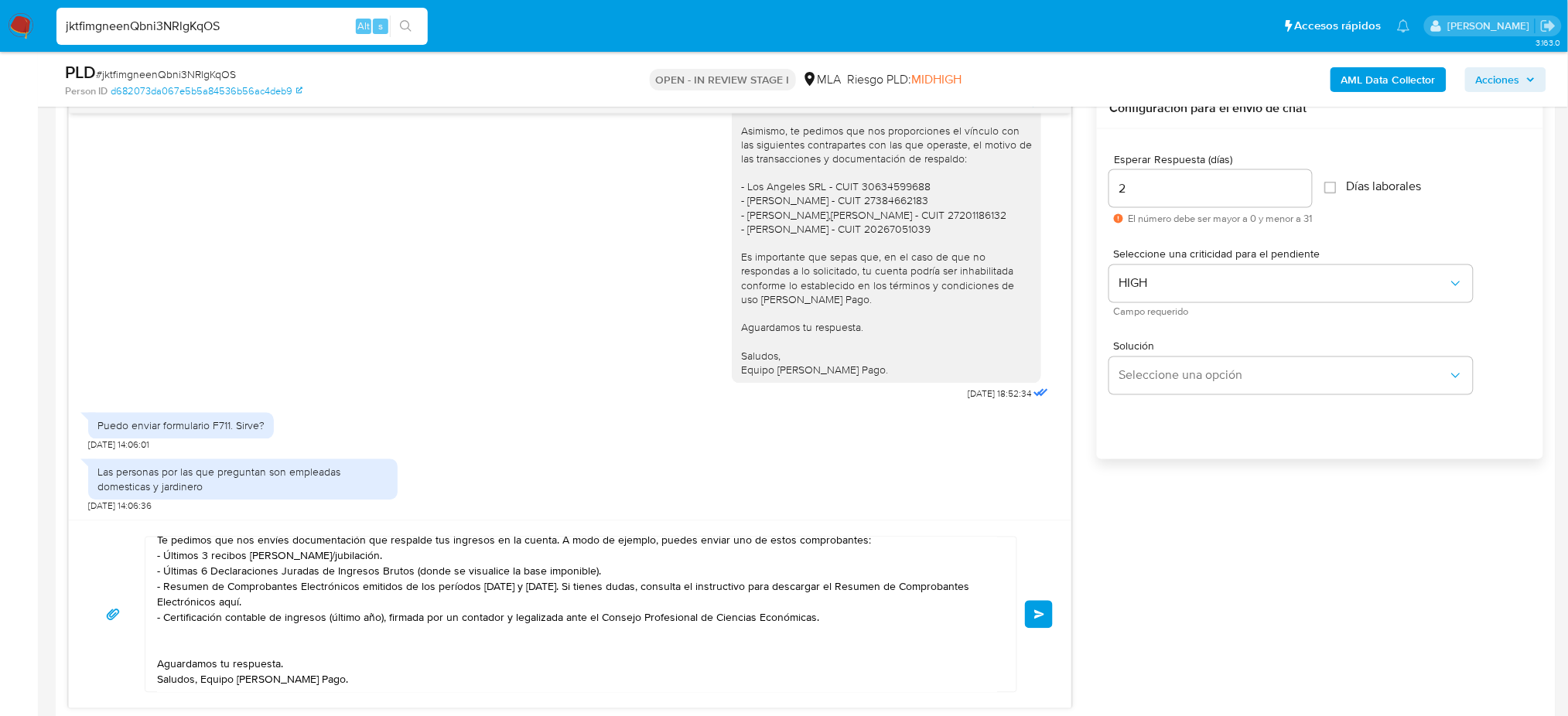
click at [1038, 608] on button "Enviar" at bounding box center [1038, 615] width 28 height 28
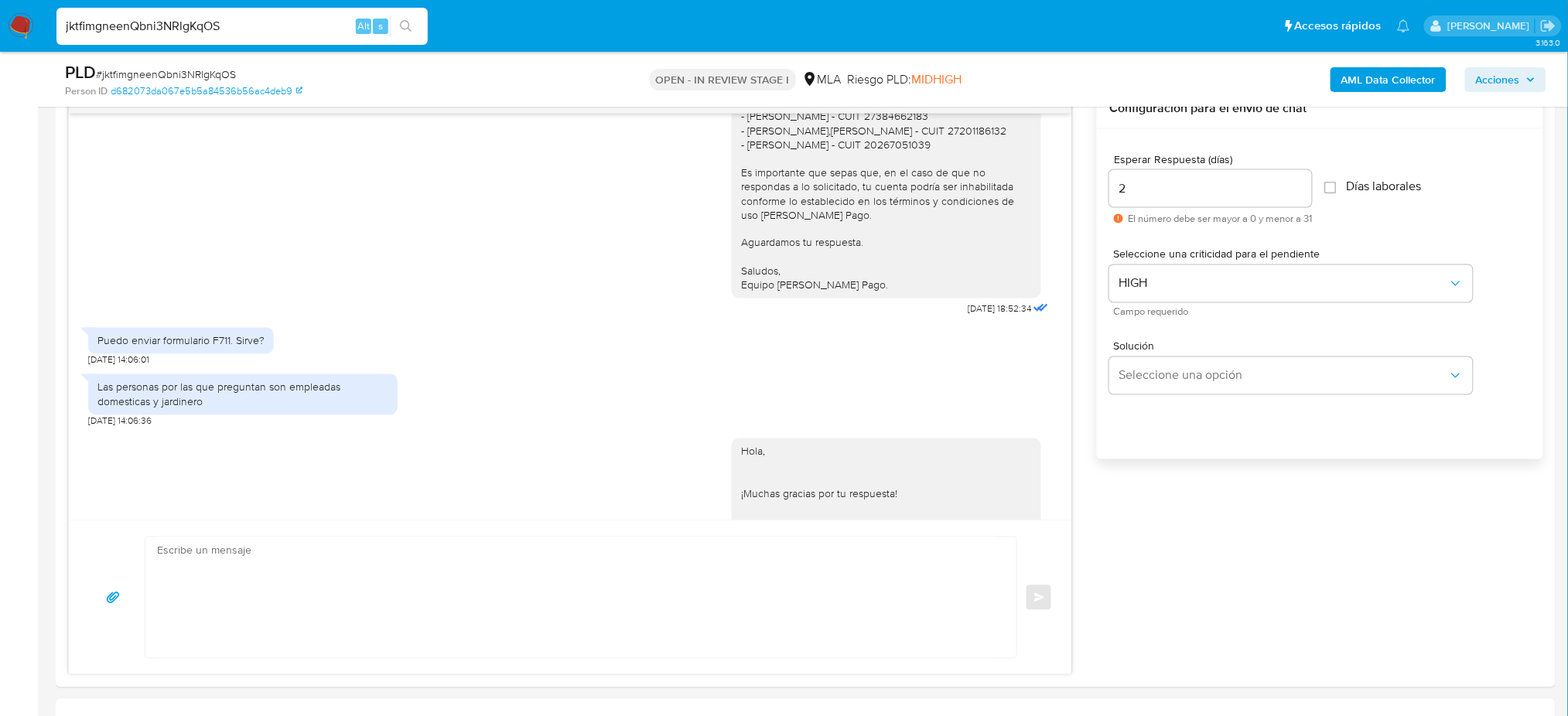
scroll to position [0, 0]
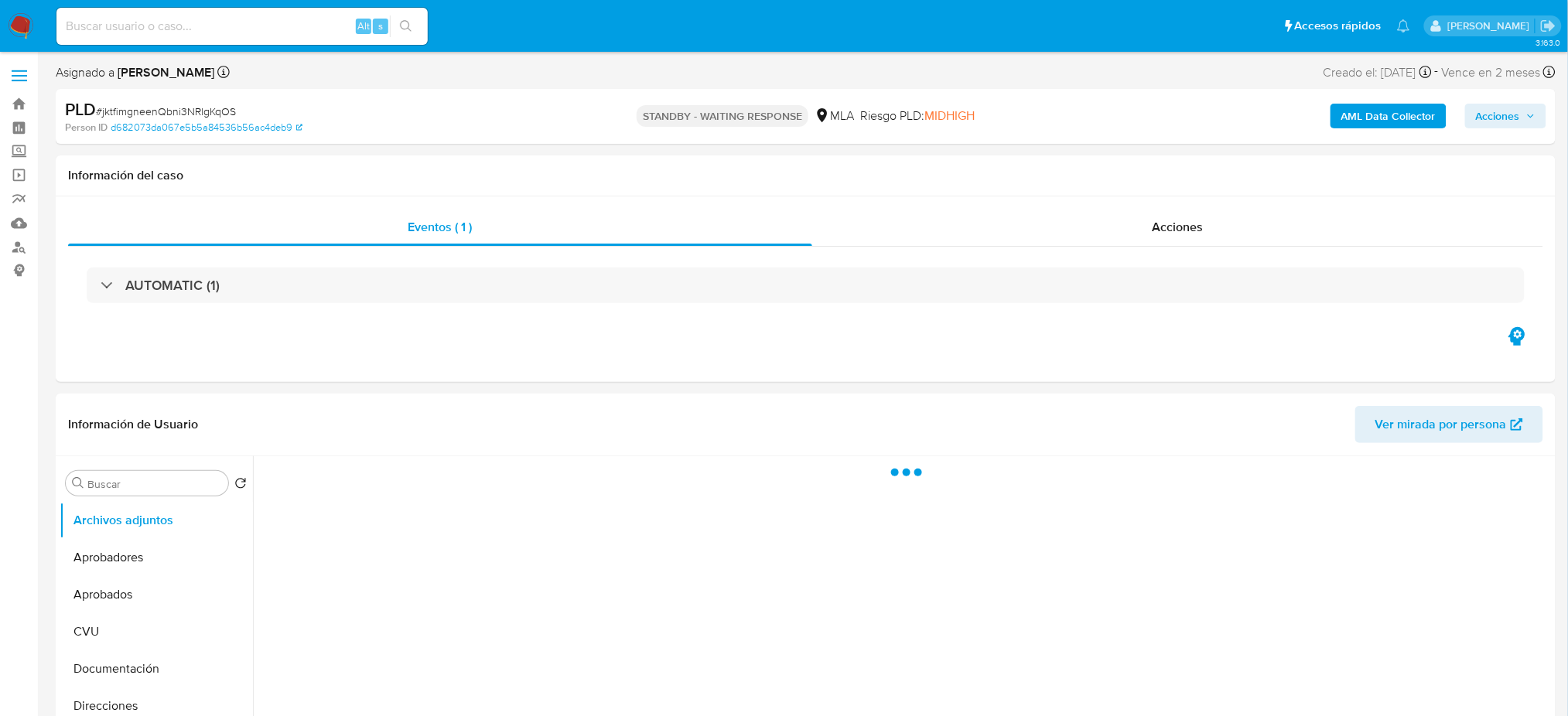
click at [187, 25] on input at bounding box center [242, 26] width 371 height 20
paste input "SM4QQvgu4lpxfXN91uztbbHg"
type input "SM4QQvgu4lpxfXN91uztbbHg"
select select "10"
type input "SM4QQvgu4lpxfXN91uztbbHg"
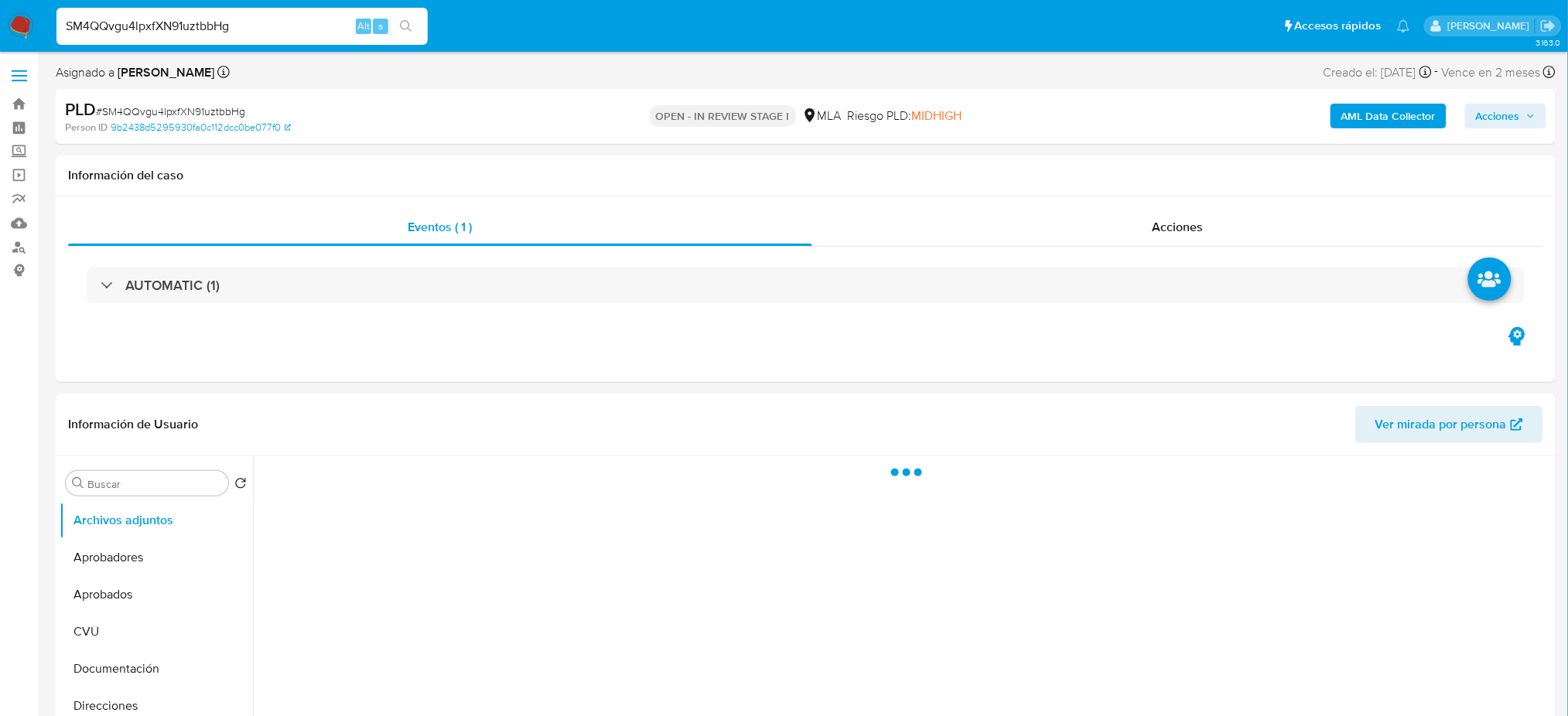
select select "10"
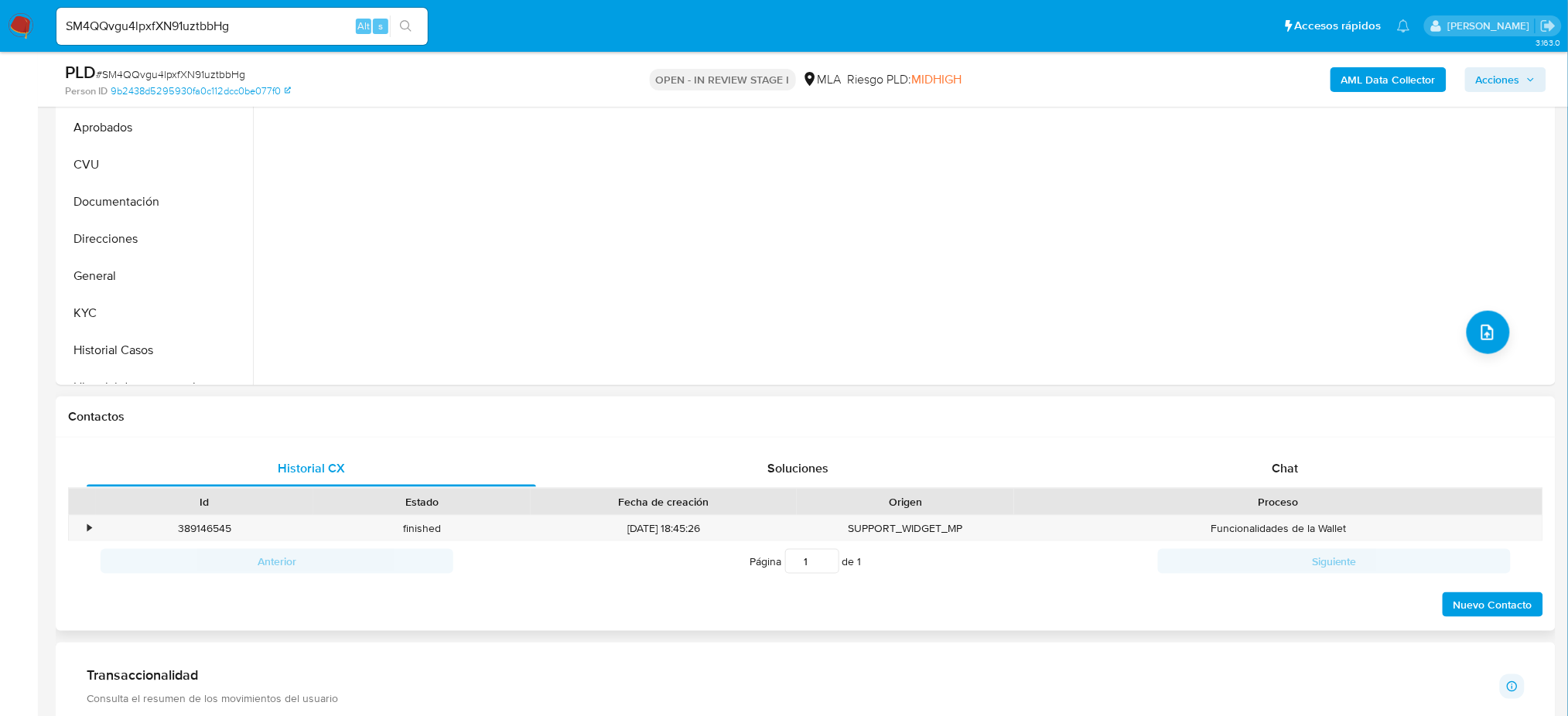
click at [1301, 491] on div "Proceso" at bounding box center [1277, 502] width 528 height 26
click at [1291, 470] on span "Chat" at bounding box center [1285, 469] width 26 height 18
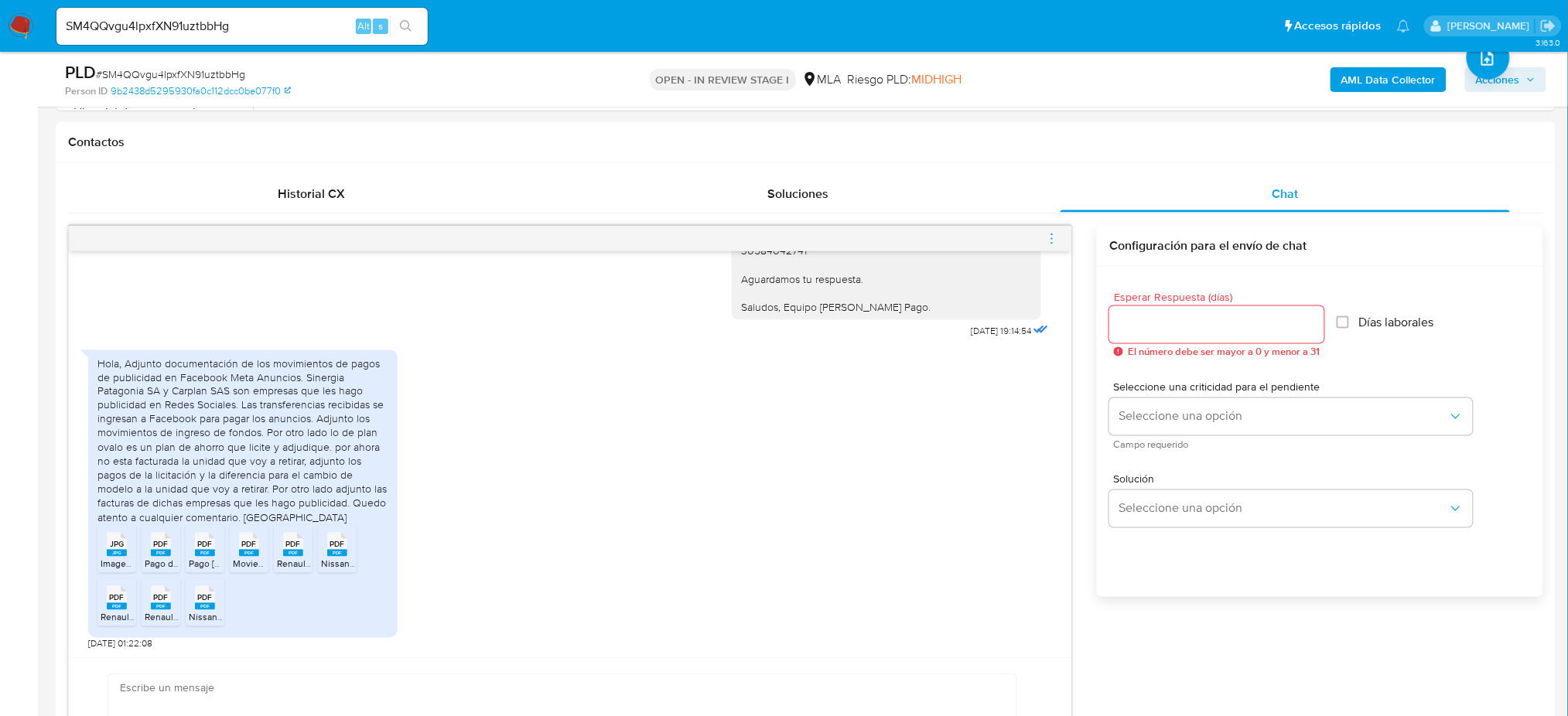
scroll to position [722, 0]
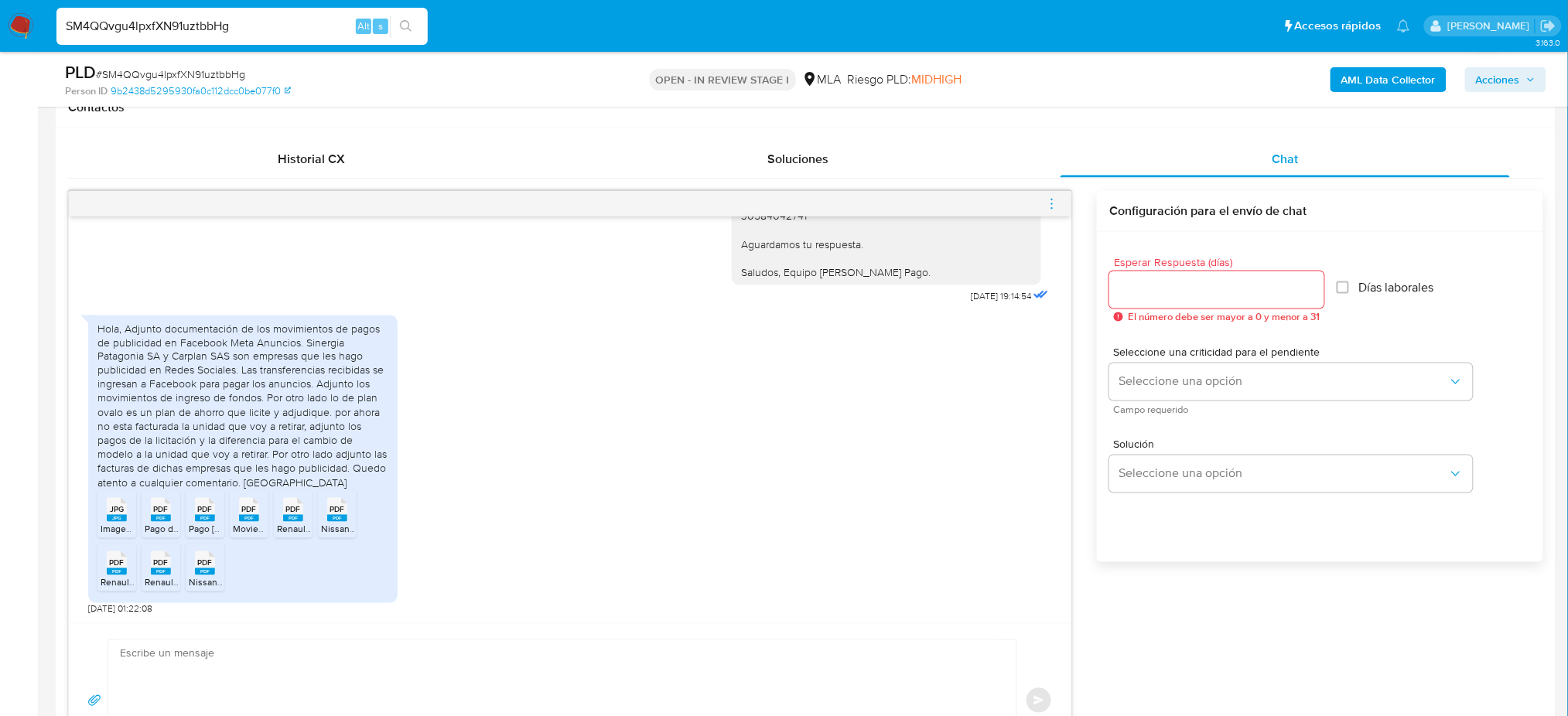
drag, startPoint x: 267, startPoint y: 18, endPoint x: 0, endPoint y: 18, distance: 267.0
click at [0, 18] on nav "Pausado Ver notificaciones SM4QQvgu4lpxfXN91uztbbHg Alt s Accesos rápidos Presi…" at bounding box center [784, 25] width 1568 height 52
paste input "IiPinXrSjnvnELEZR1uMvE6E"
type input "IiPinXrSjnvnELEZR1uMvE6E"
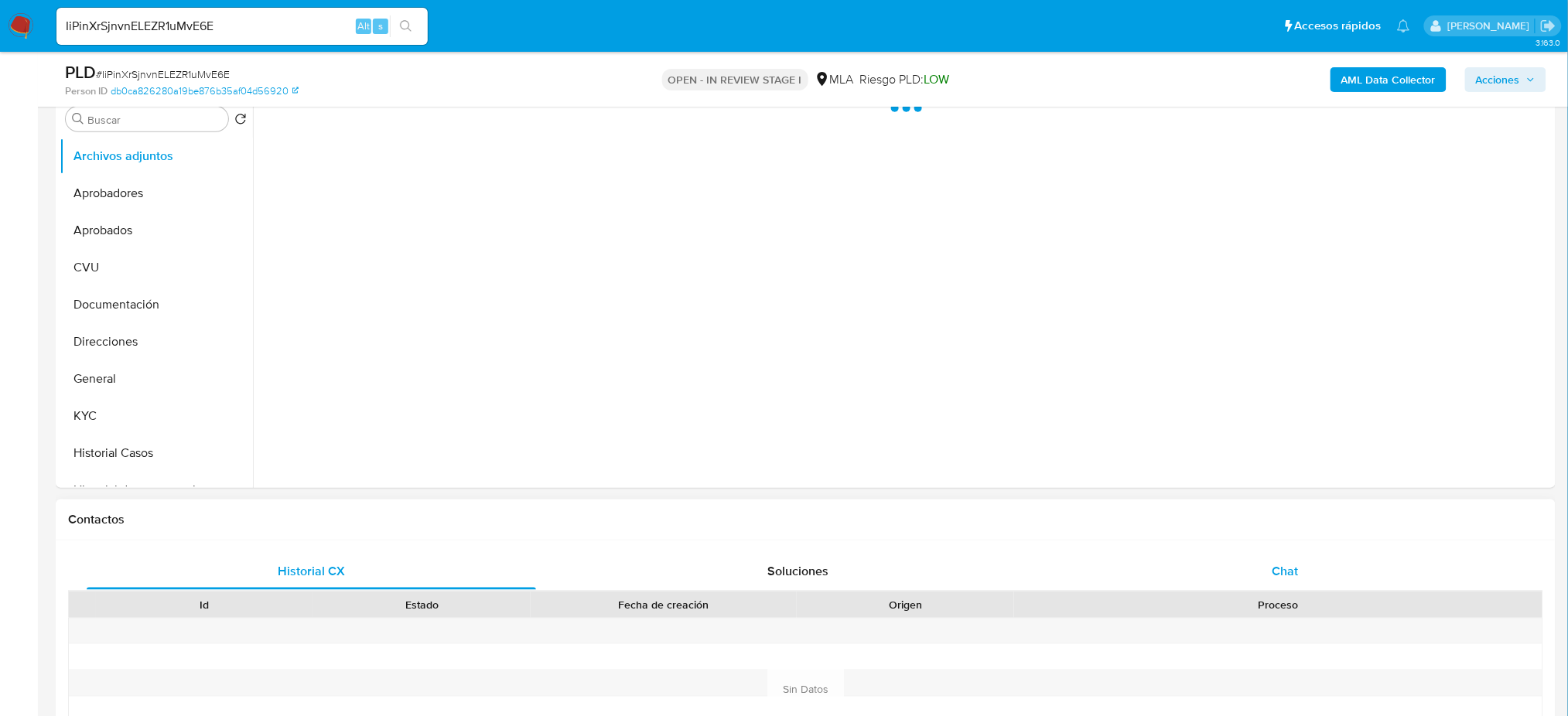
click at [1263, 558] on div "Chat" at bounding box center [1285, 571] width 449 height 37
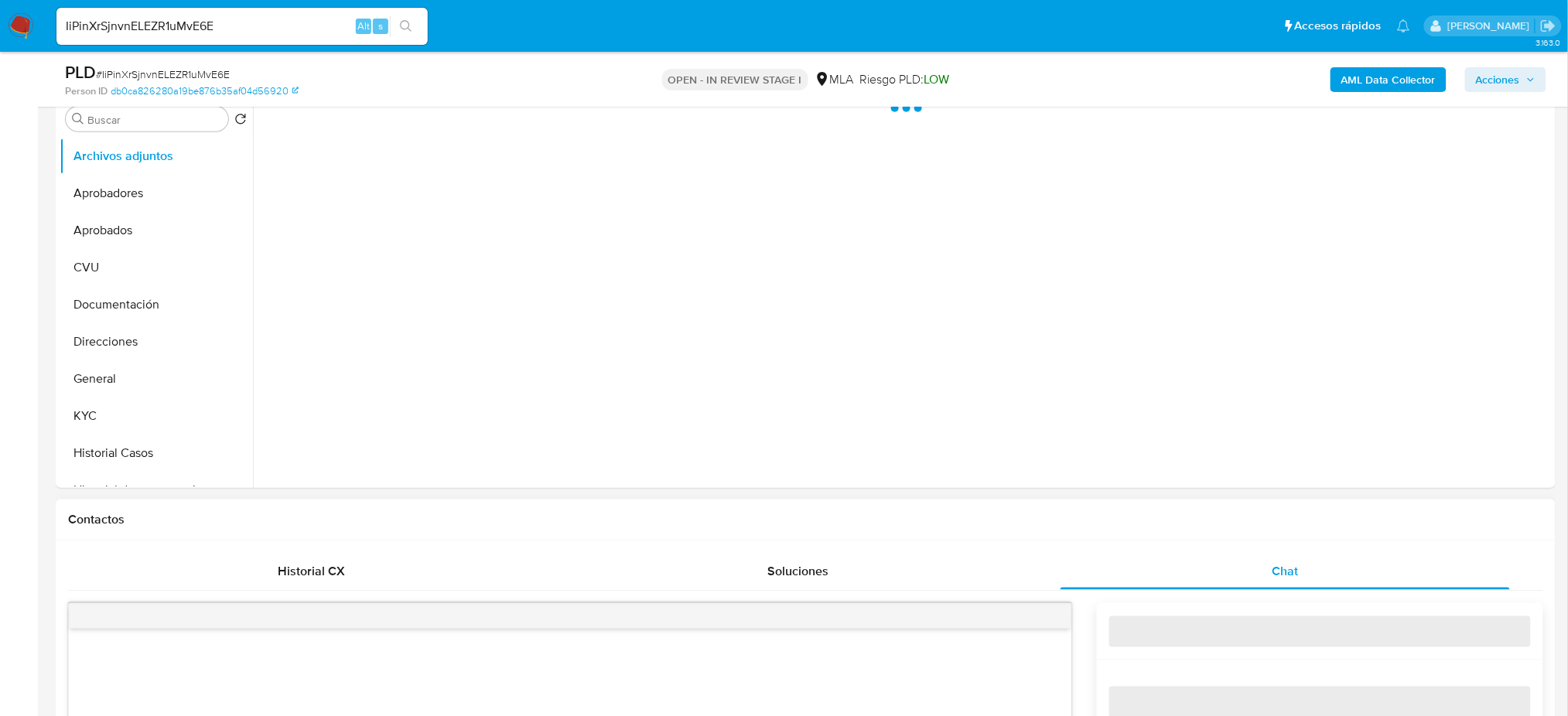
scroll to position [722, 0]
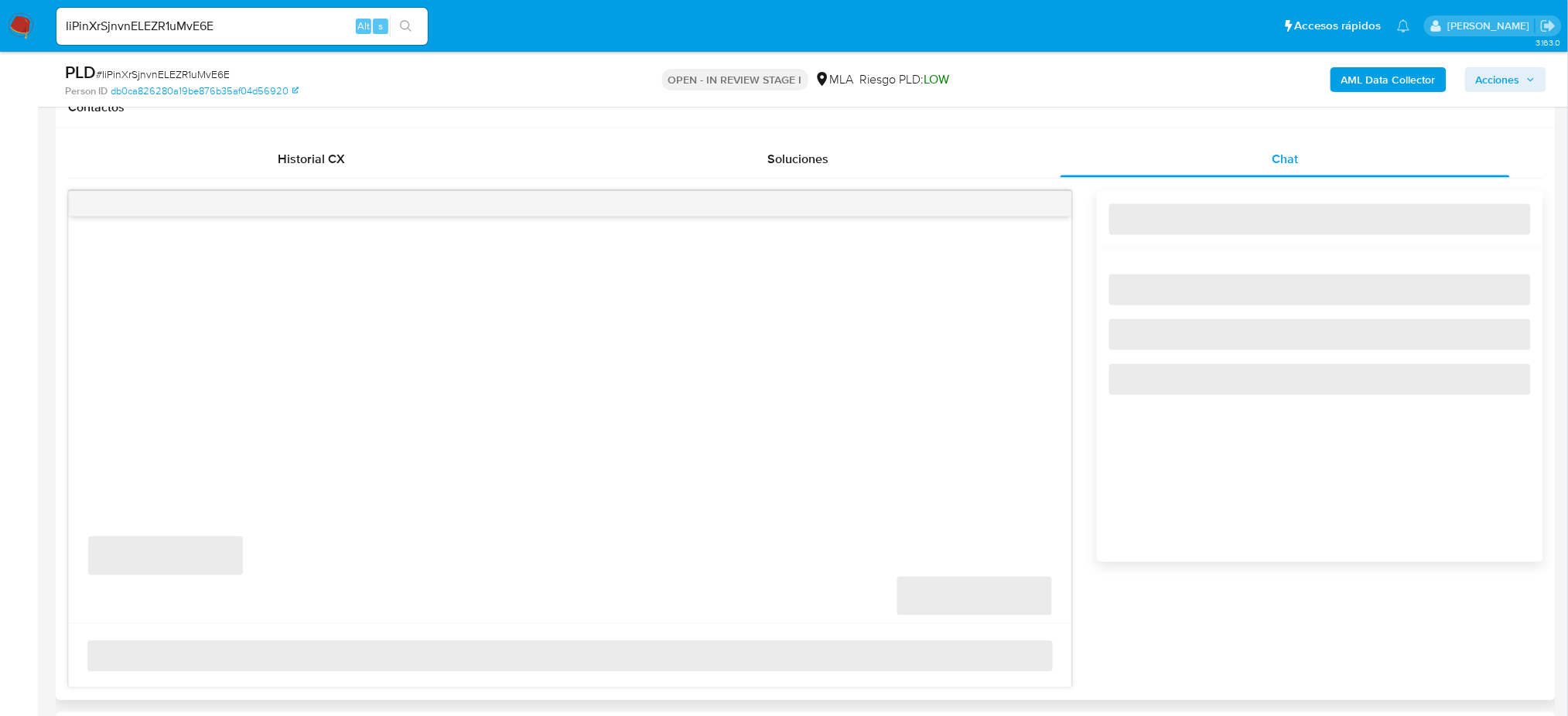
select select "10"
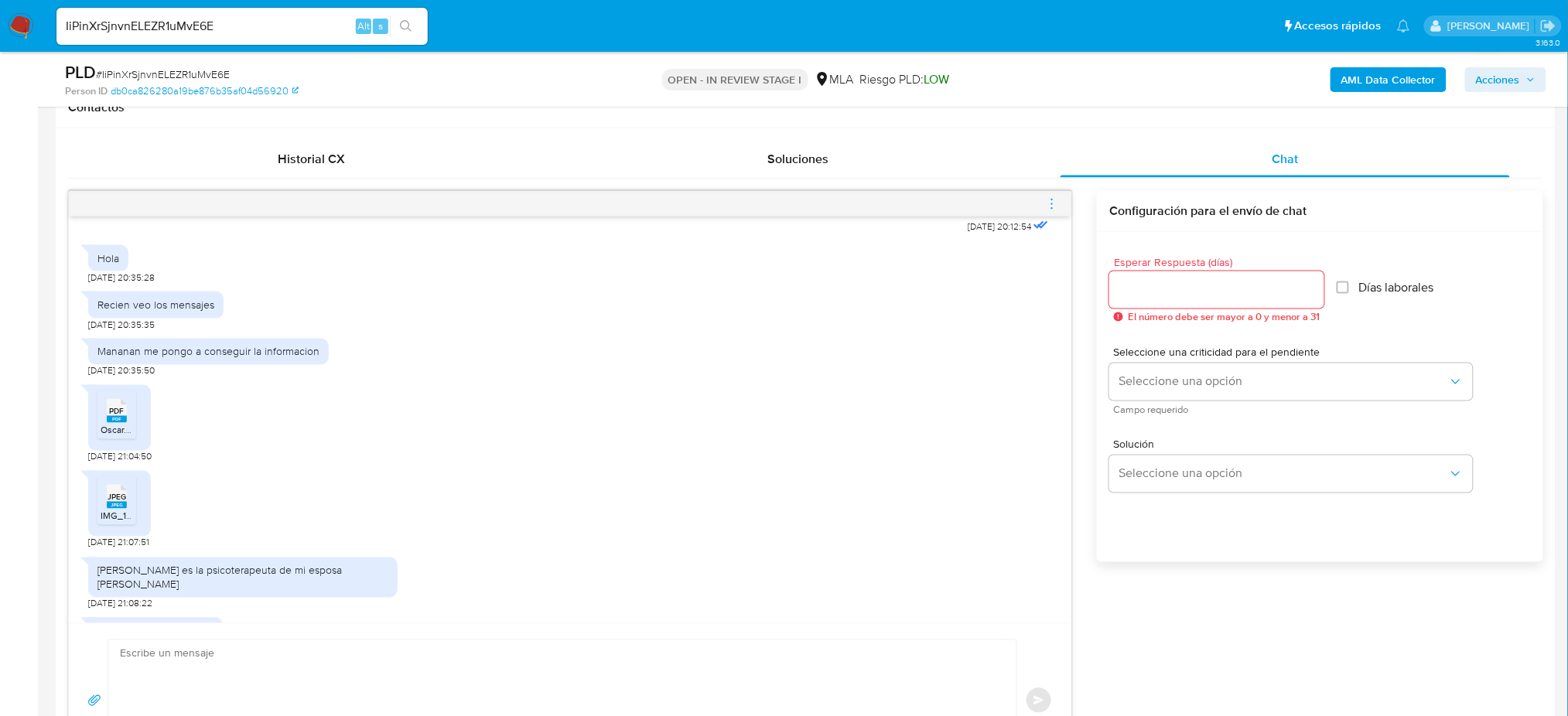
scroll to position [783, 0]
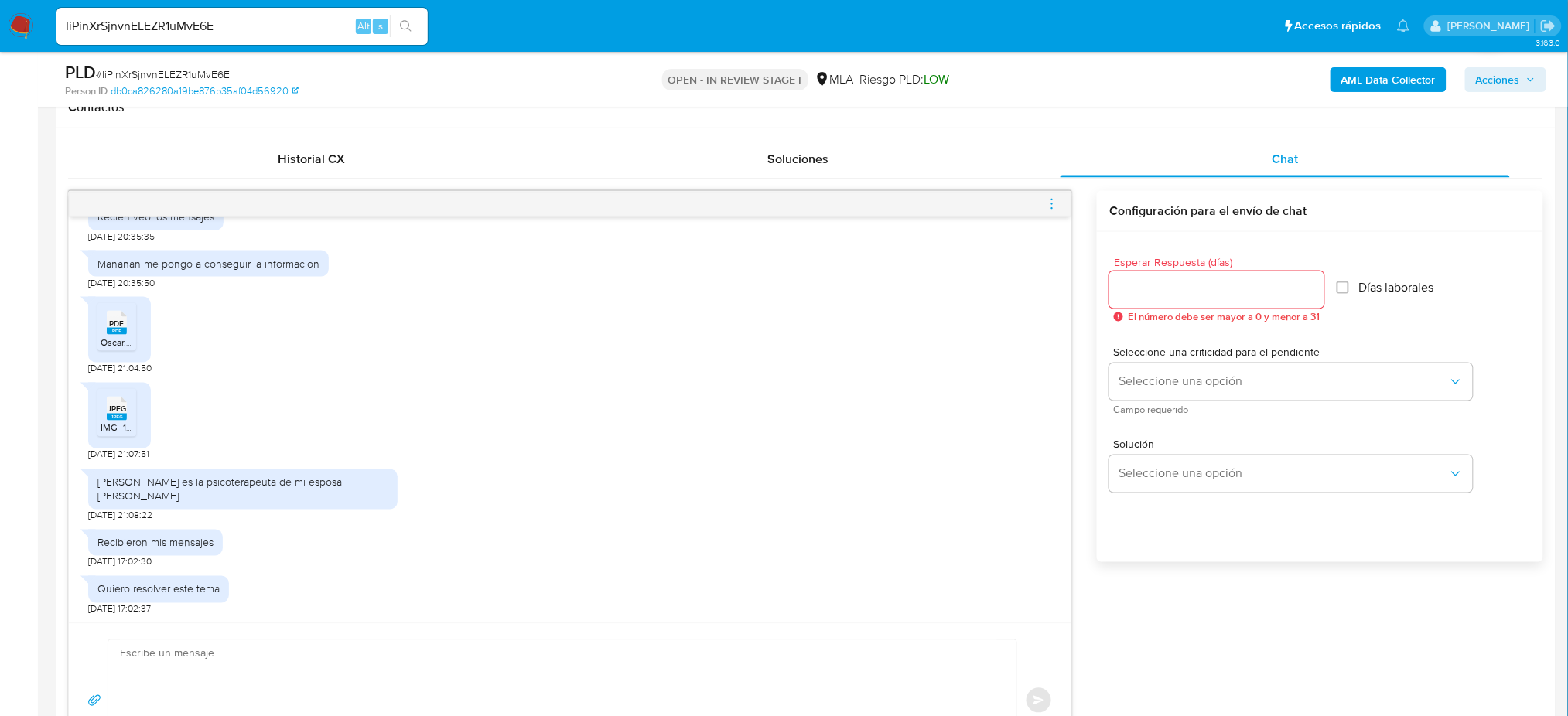
click at [117, 336] on icon "PDF" at bounding box center [117, 323] width 20 height 27
click at [120, 420] on rect at bounding box center [117, 417] width 20 height 7
click at [104, 331] on div "PDF PDF" at bounding box center [117, 321] width 33 height 30
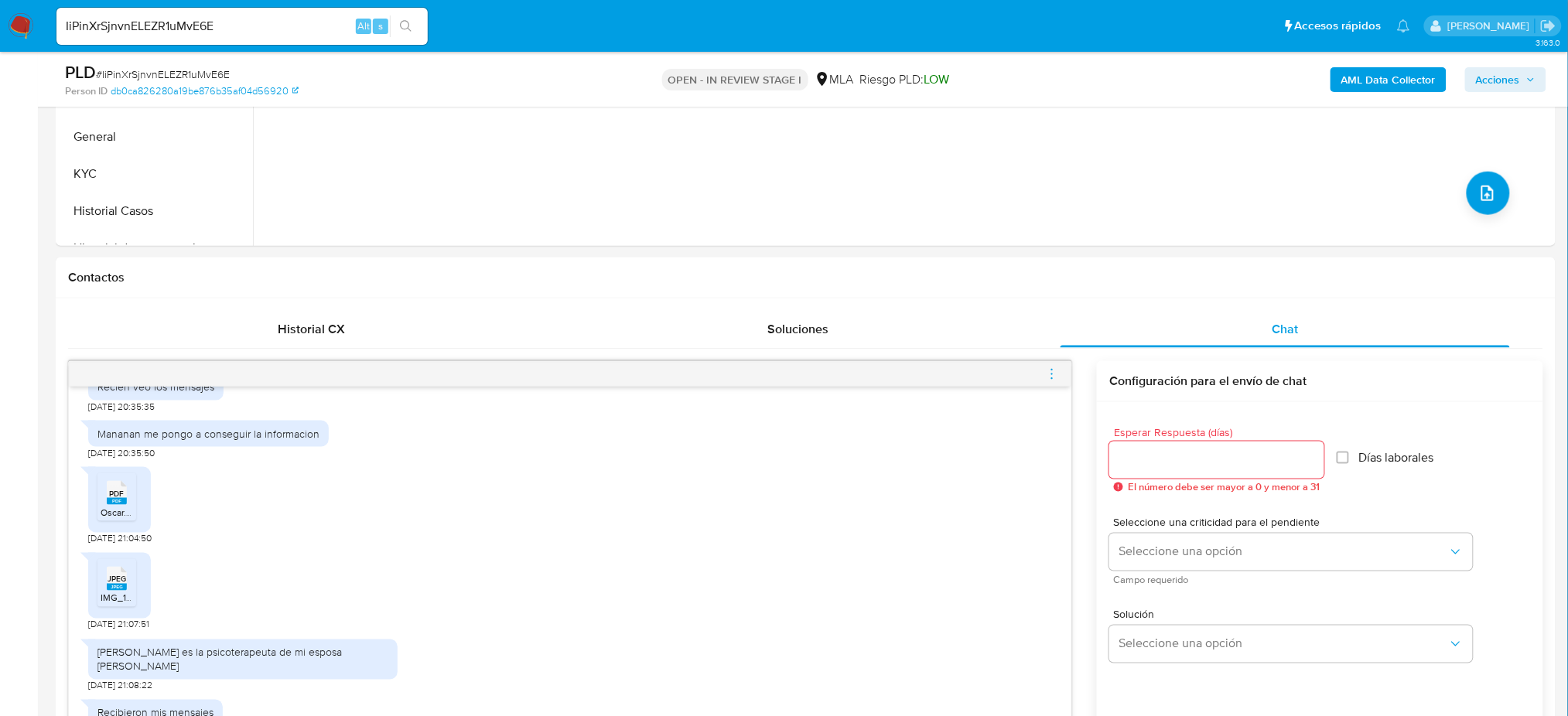
scroll to position [310, 0]
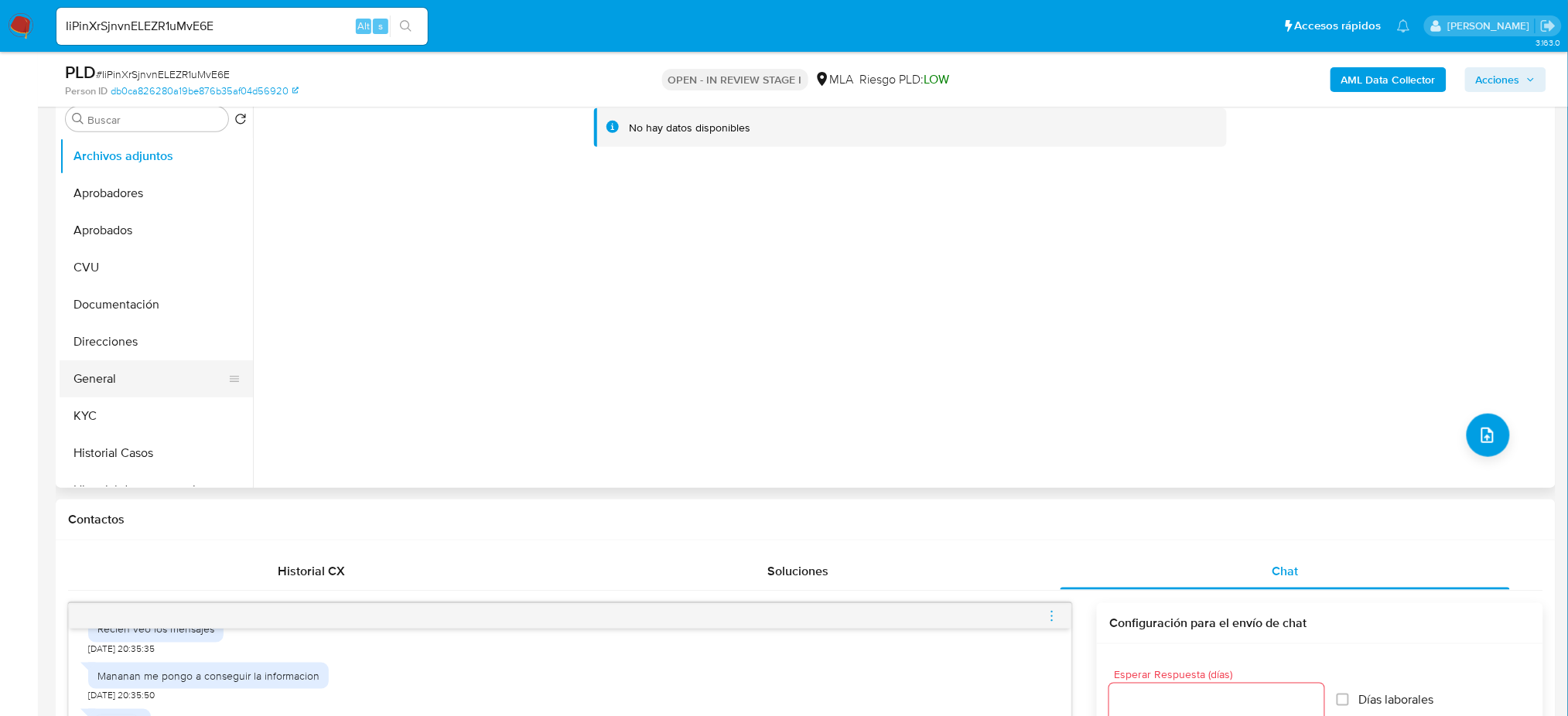
click at [144, 382] on button "General" at bounding box center [150, 379] width 181 height 37
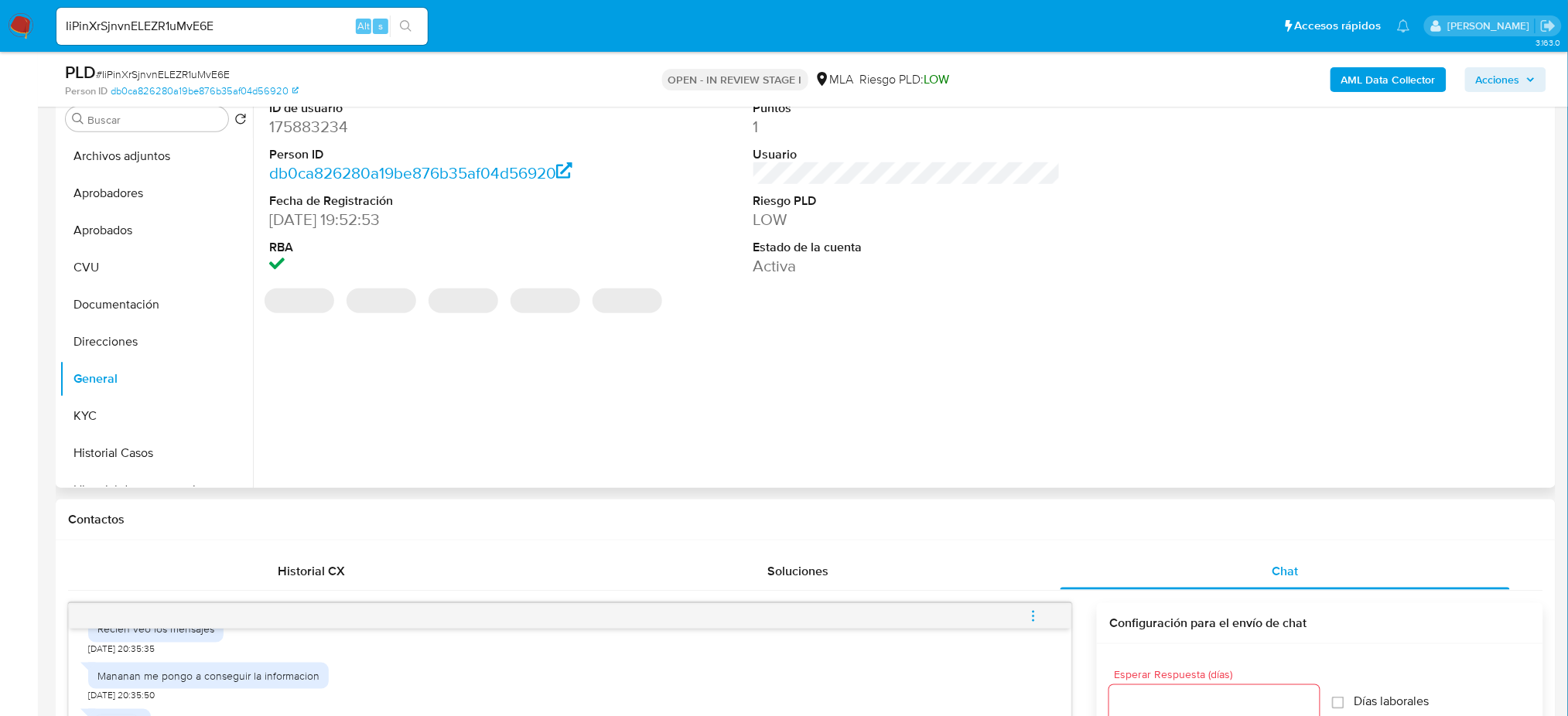
click at [296, 137] on dd "175883234" at bounding box center [423, 126] width 307 height 21
copy dd "175883234"
click at [200, 70] on span "# IiPinXrSjnvnELEZR1uMvE6E" at bounding box center [163, 74] width 134 height 16
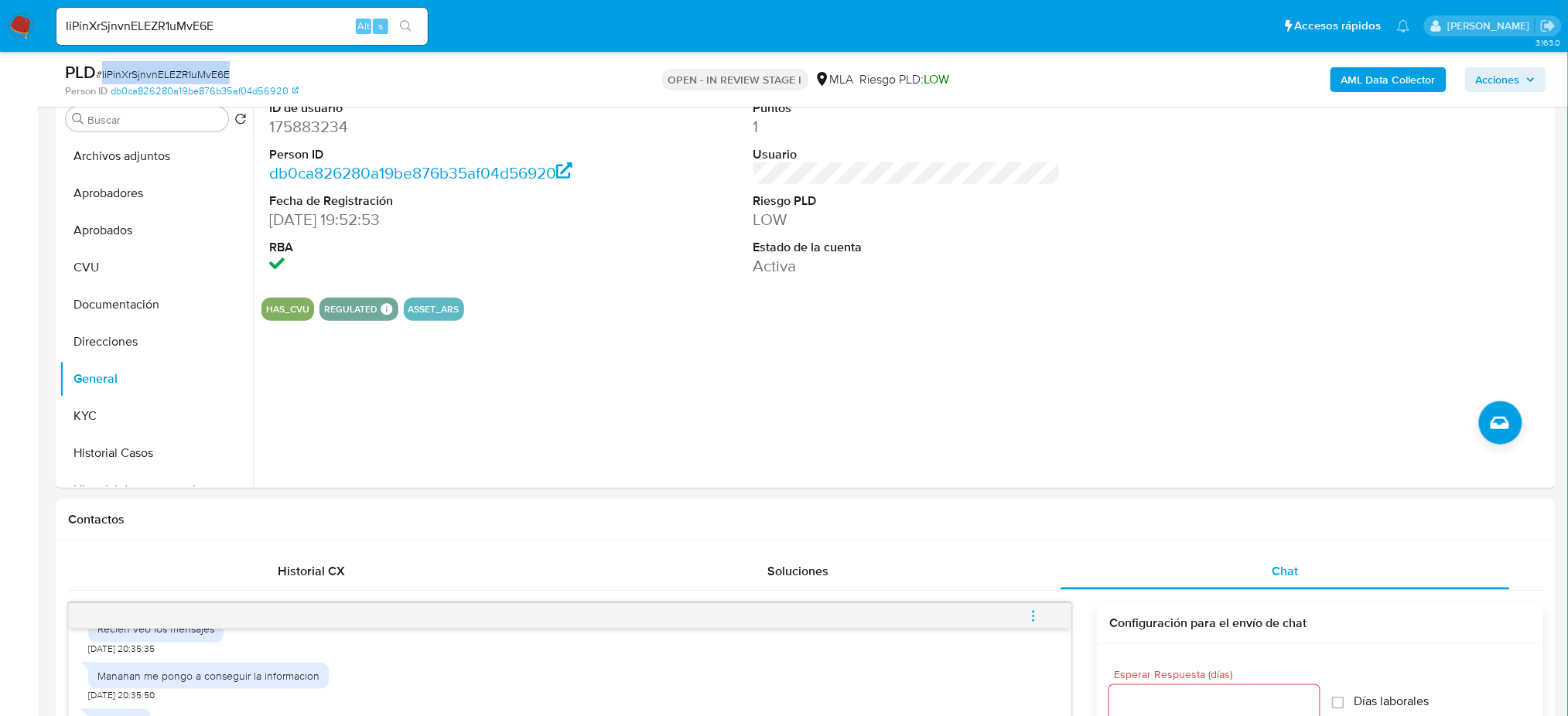
click at [200, 70] on span "# IiPinXrSjnvnELEZR1uMvE6E" at bounding box center [163, 74] width 134 height 16
copy span "IiPinXrSjnvnELEZR1uMvE6E"
click at [294, 37] on div "IiPinXrSjnvnELEZR1uMvE6E Alt s" at bounding box center [242, 25] width 371 height 37
drag, startPoint x: 264, startPoint y: 16, endPoint x: 0, endPoint y: 47, distance: 265.8
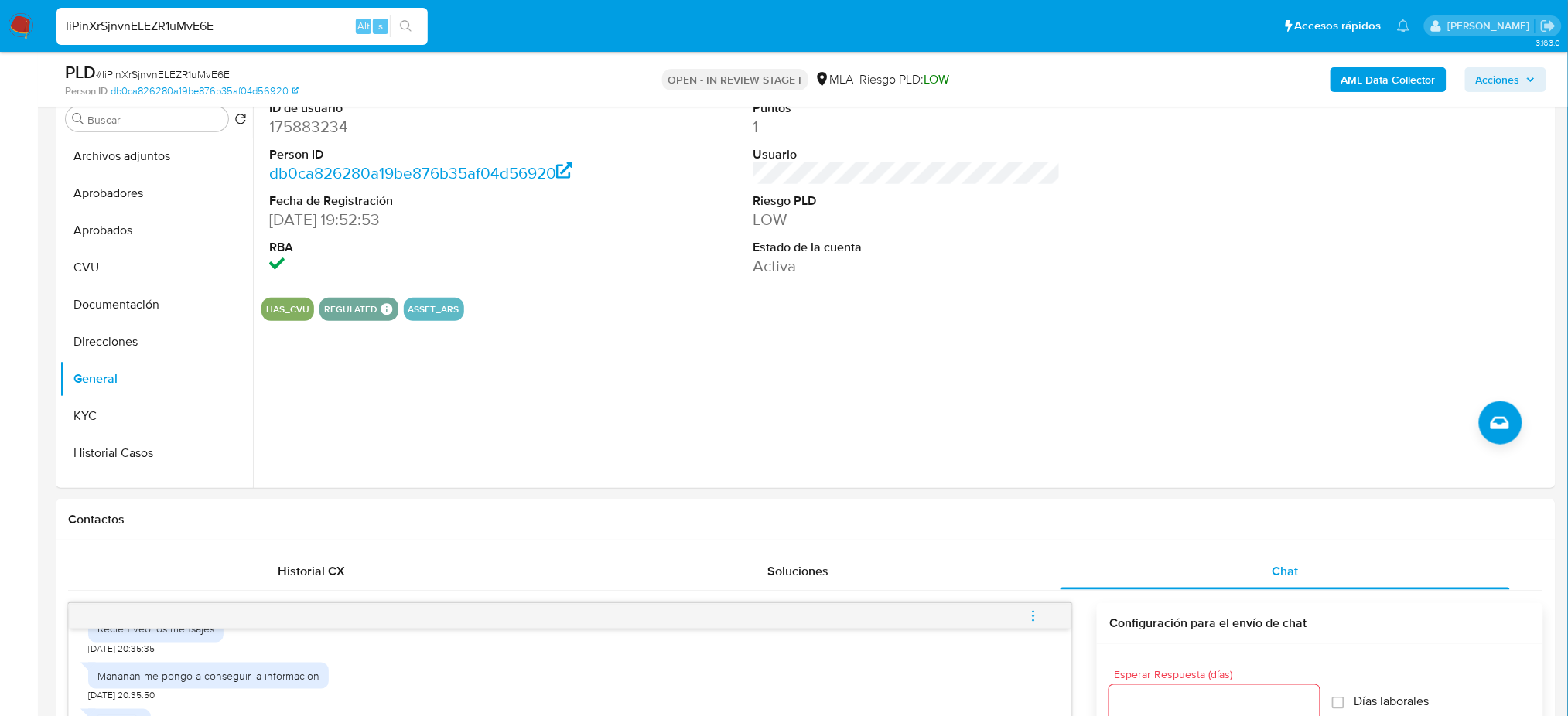
click at [0, 48] on nav "Pausado Ver notificaciones IiPinXrSjnvnELEZR1uMvE6E Alt s Accesos rápidos Presi…" at bounding box center [784, 25] width 1568 height 52
paste input "Qk4aKMa7qPXaulZ1O5m9XvPi"
type input "Qk4aKMa7qPXaulZ1O5m9XvPi"
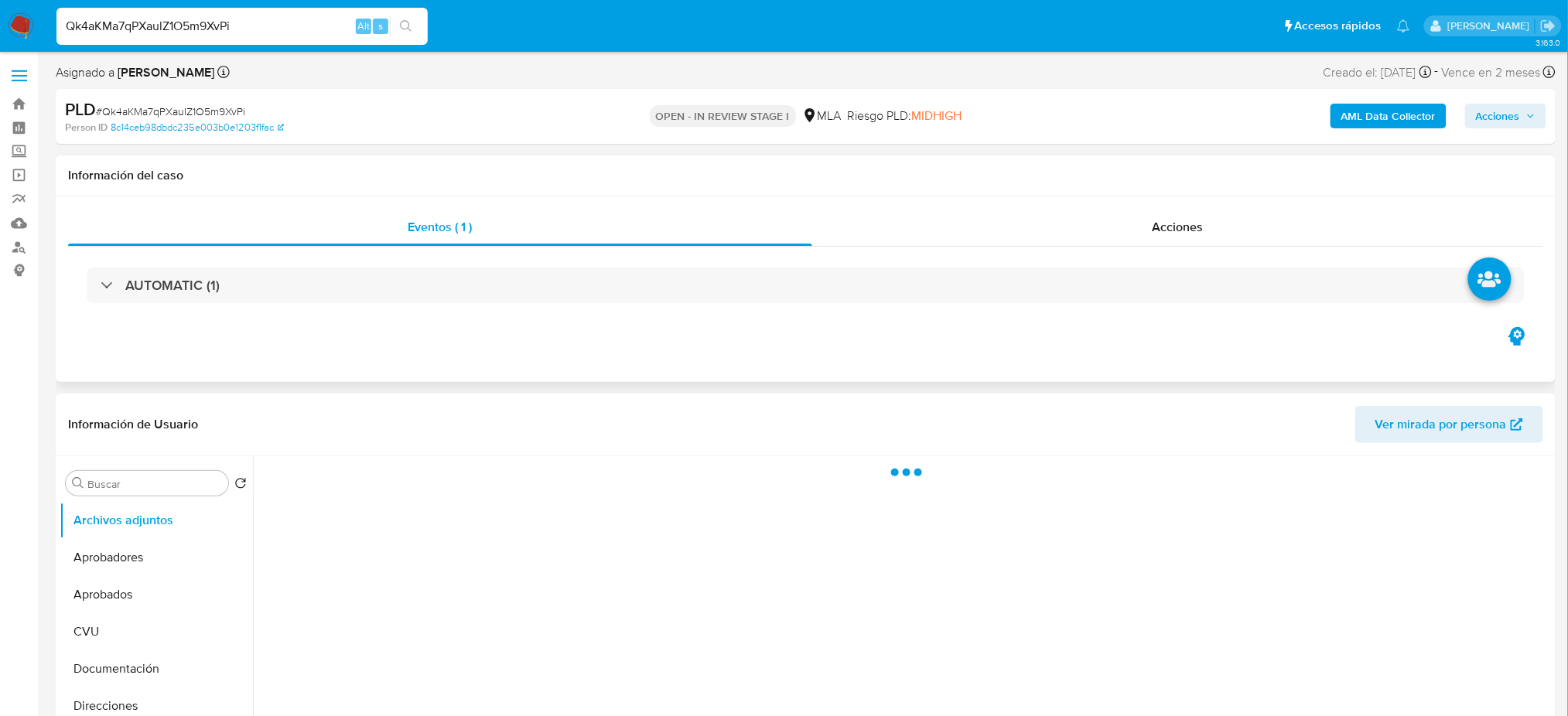
select select "10"
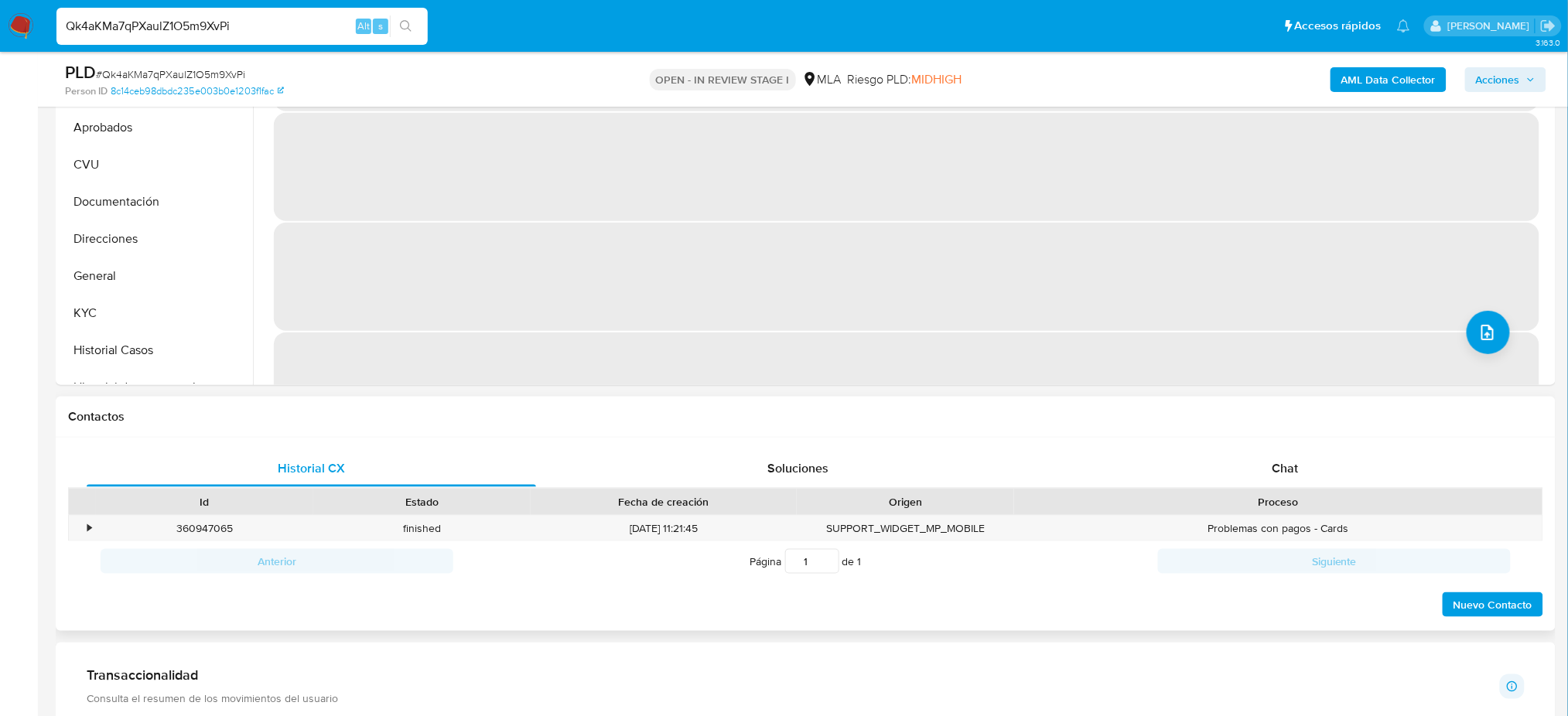
click at [1316, 434] on div "Contactos" at bounding box center [805, 417] width 1500 height 41
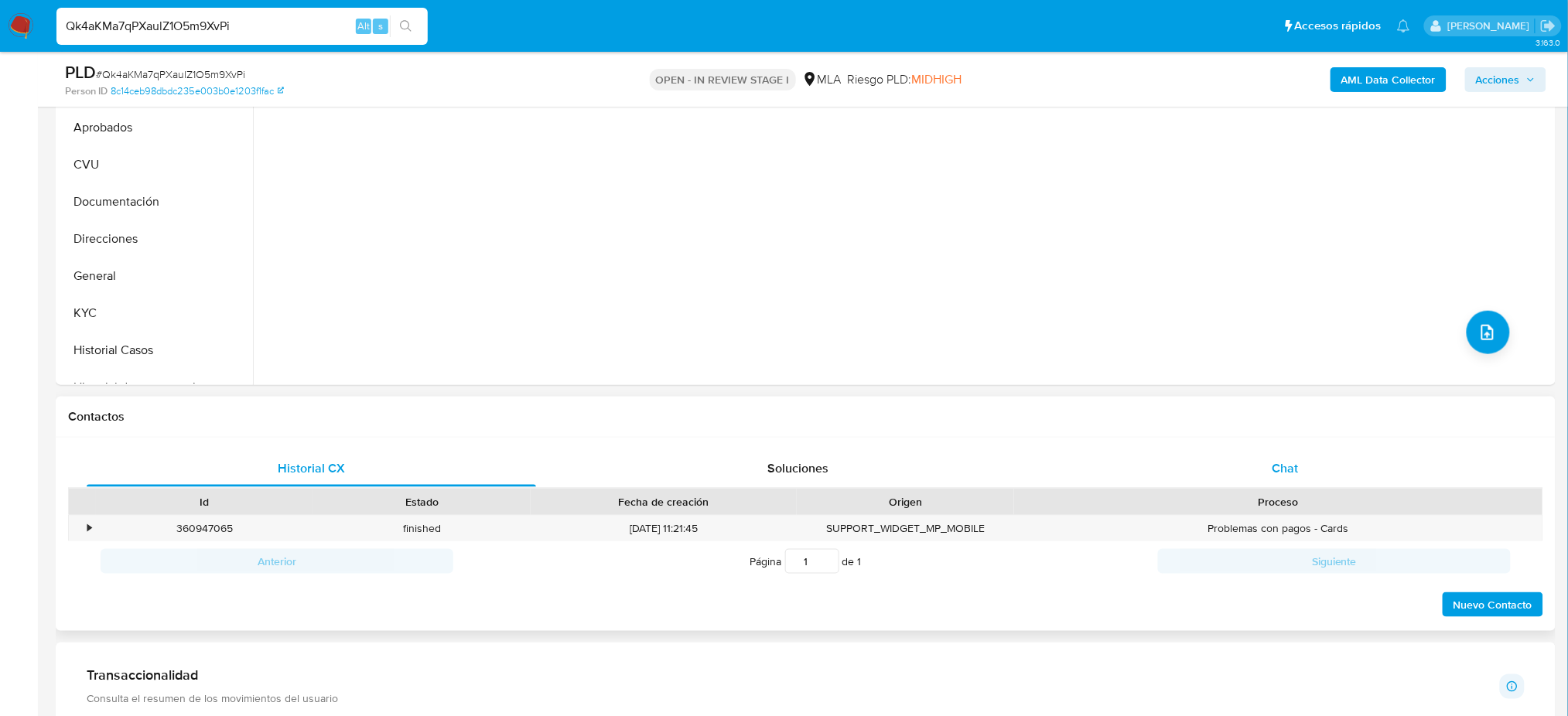
click at [1318, 454] on div "Chat" at bounding box center [1285, 468] width 449 height 37
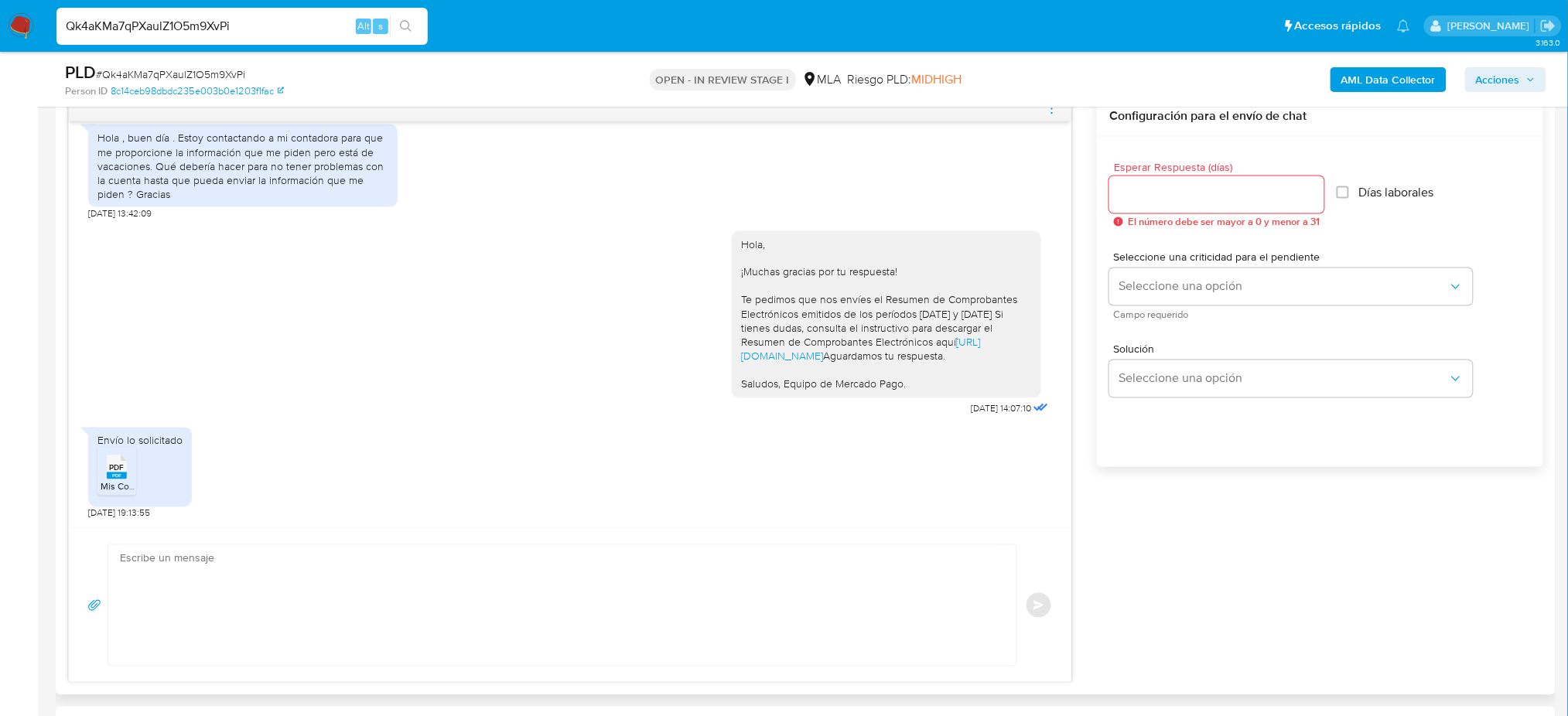
scroll to position [824, 0]
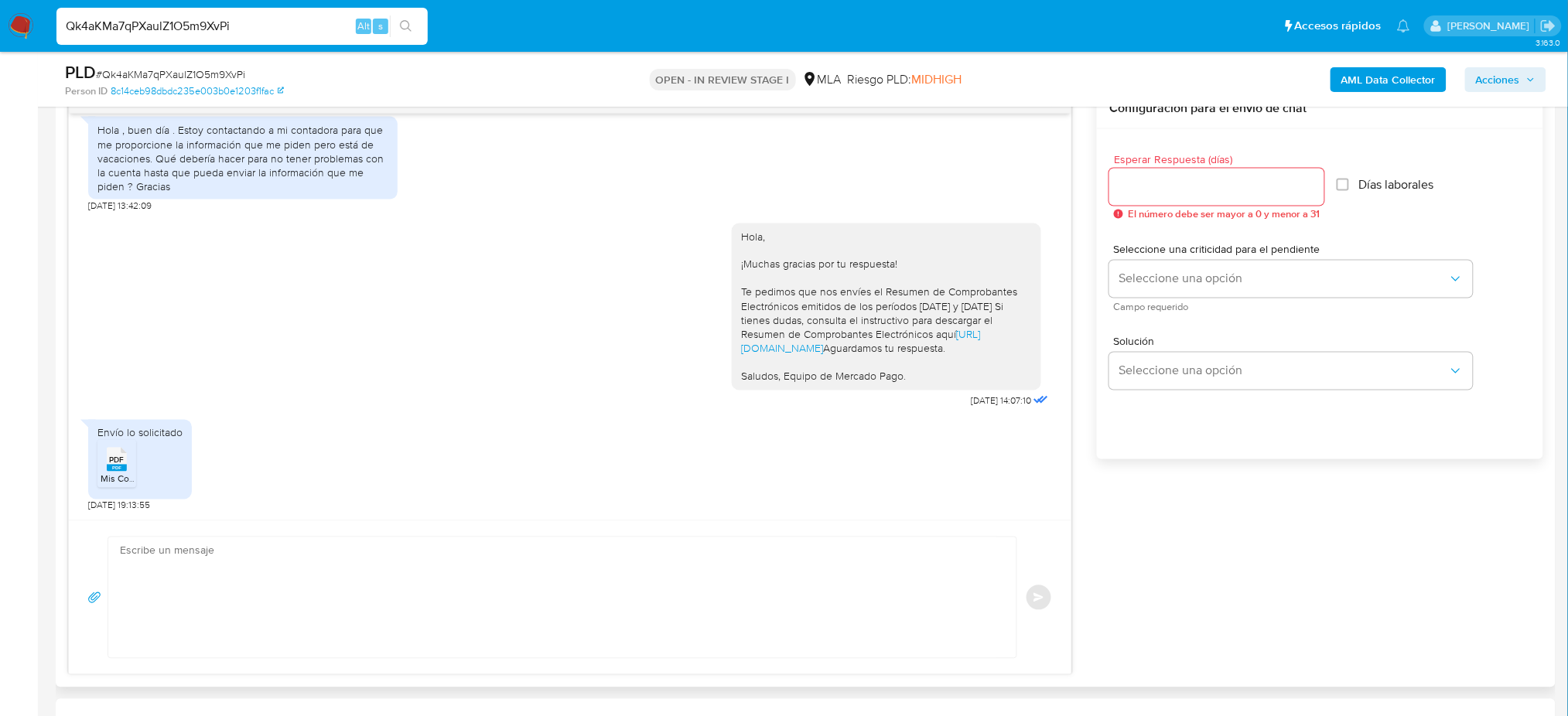
click at [126, 474] on icon "PDF" at bounding box center [117, 460] width 20 height 27
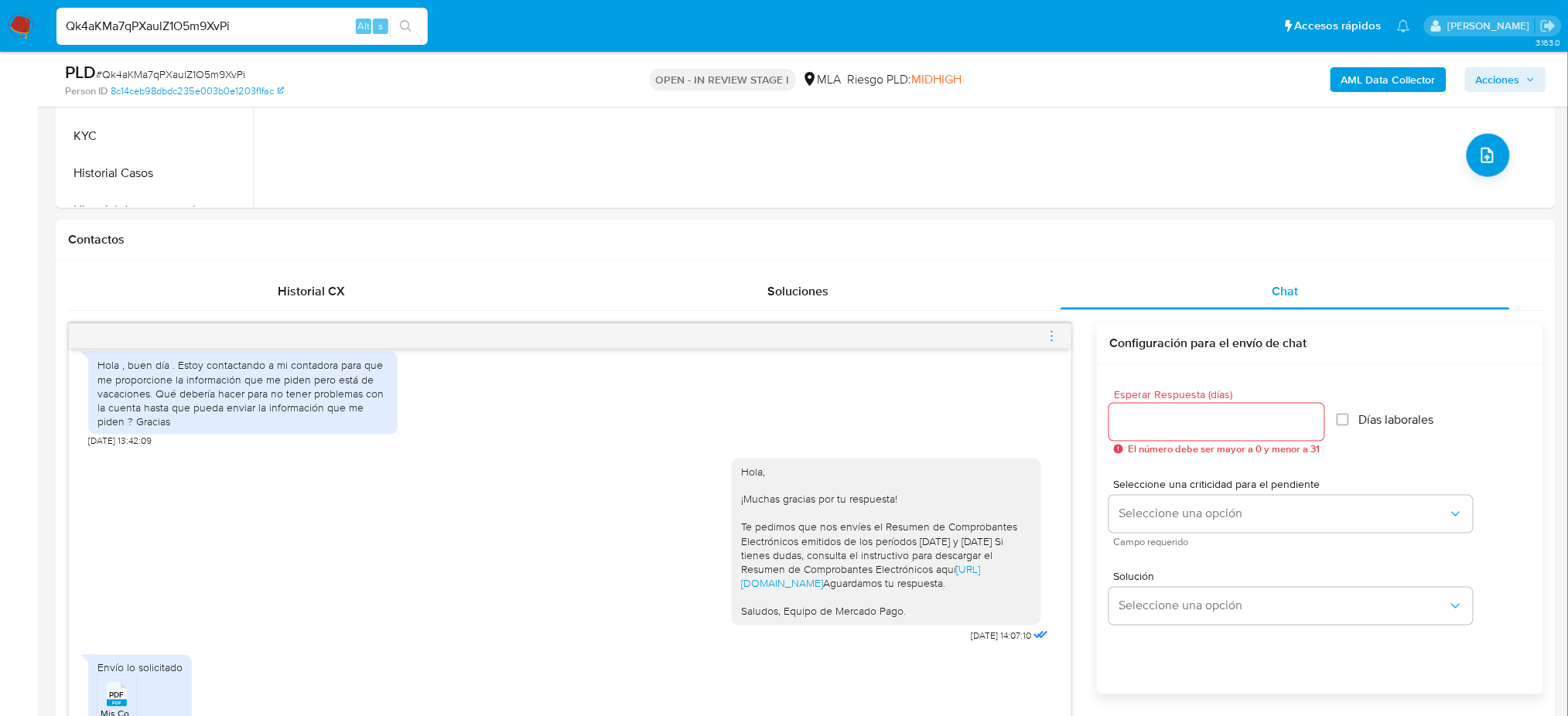
scroll to position [310, 0]
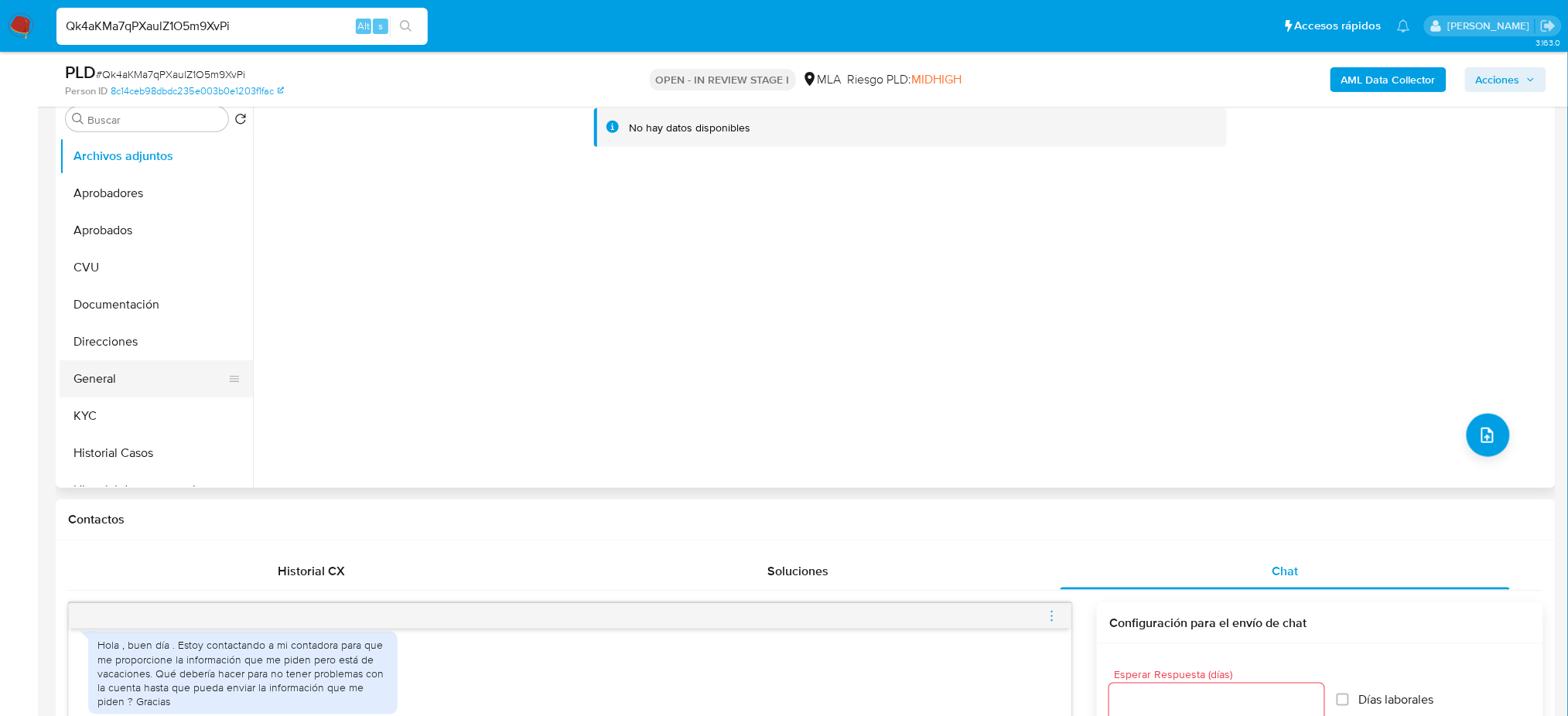
click at [150, 379] on button "General" at bounding box center [150, 379] width 181 height 37
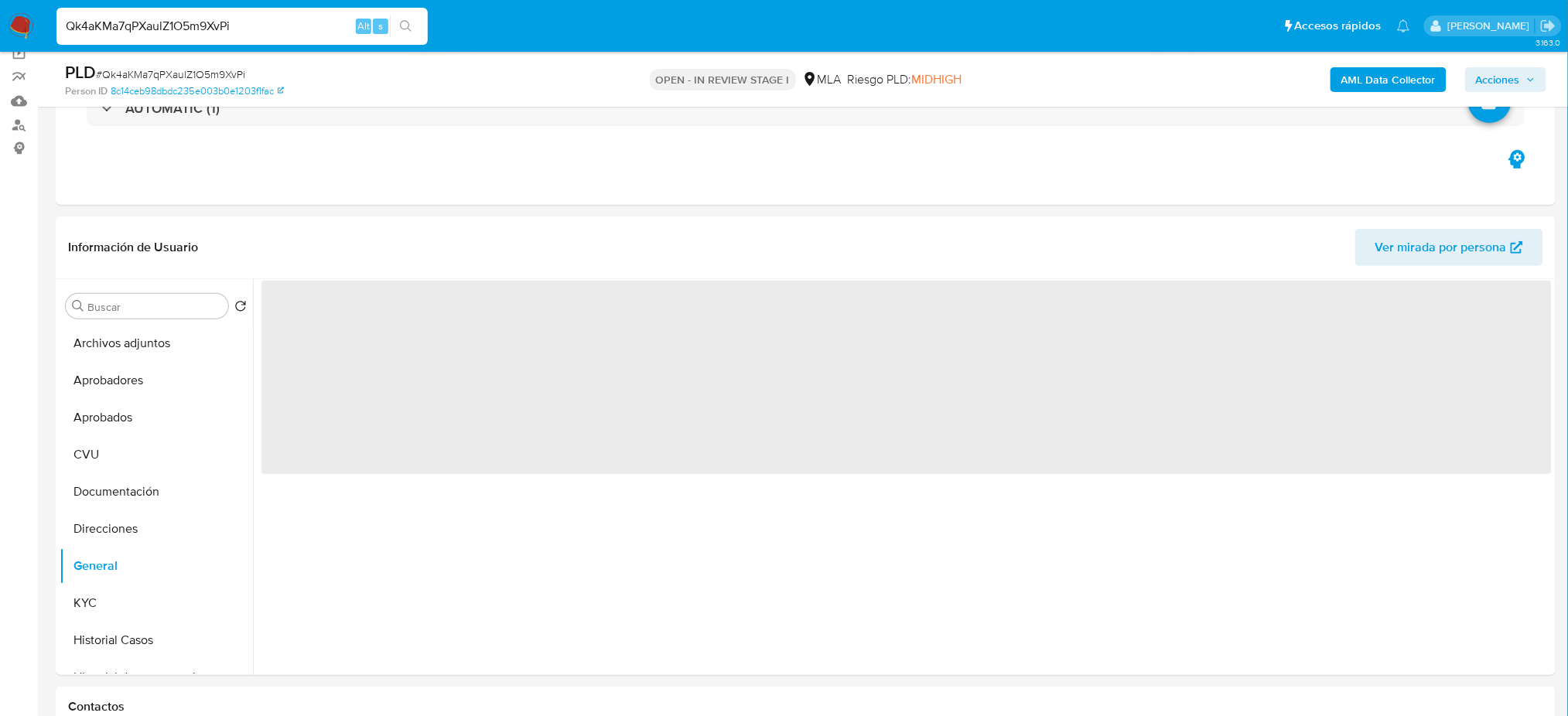
scroll to position [103, 0]
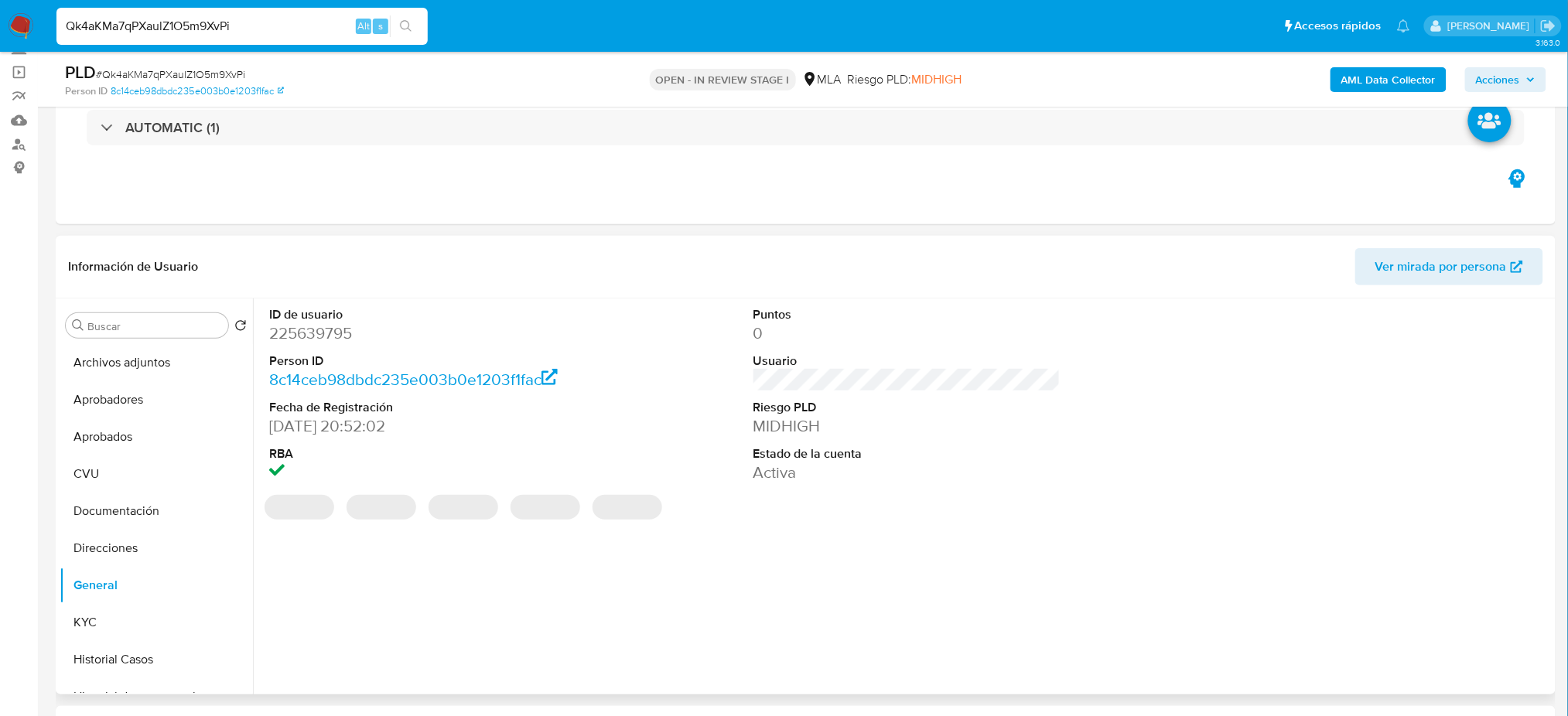
click at [300, 330] on dd "225639795" at bounding box center [423, 333] width 307 height 21
copy dd "225639795"
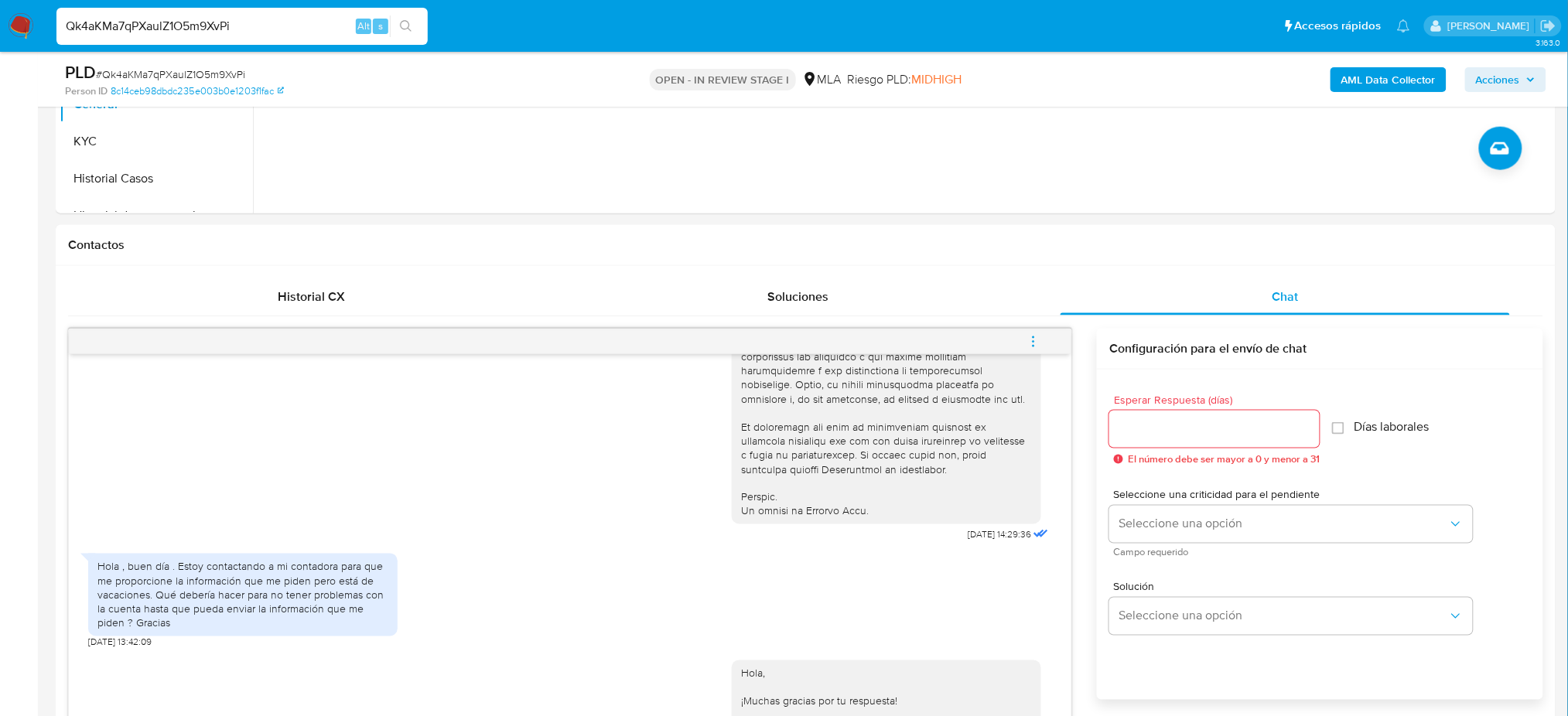
scroll to position [619, 0]
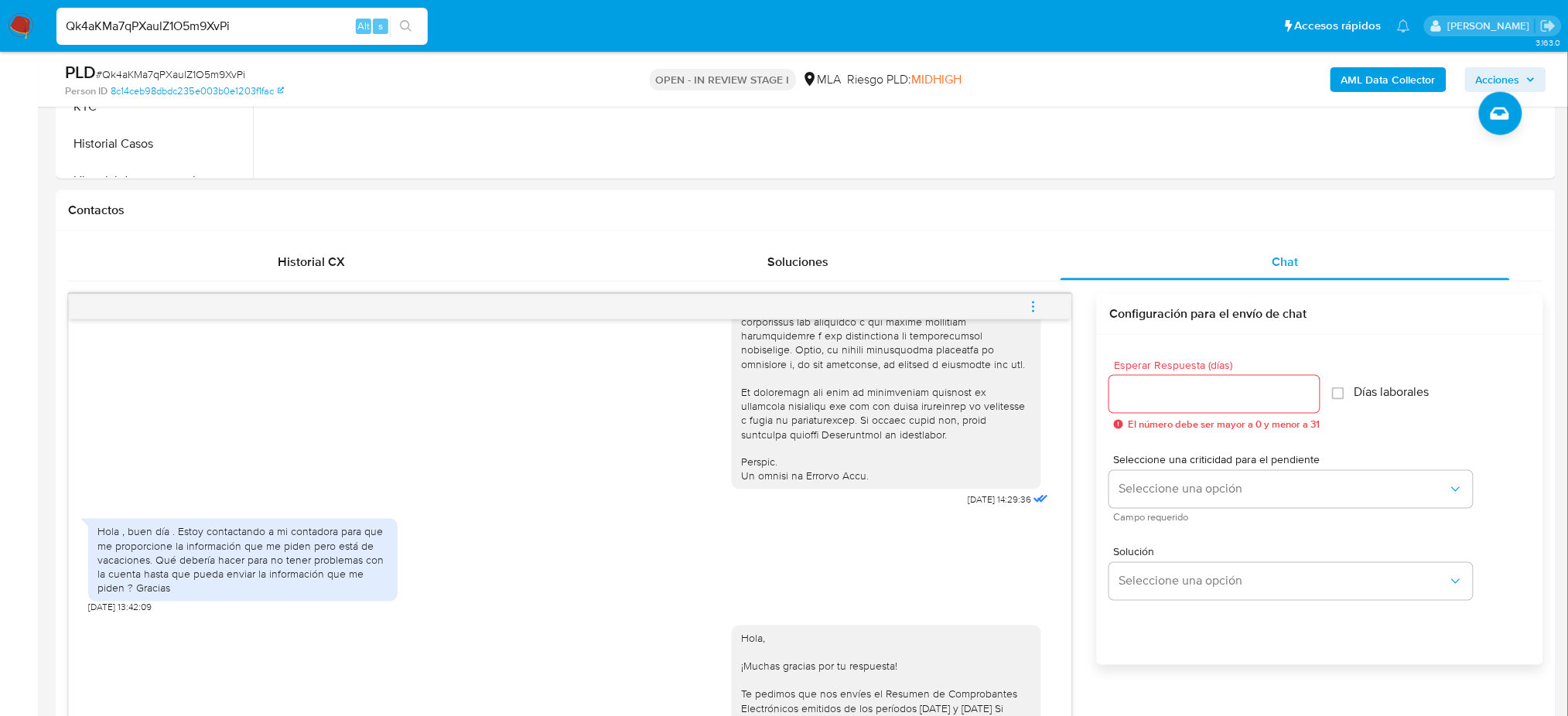
drag, startPoint x: 250, startPoint y: 29, endPoint x: 0, endPoint y: 47, distance: 250.6
click at [0, 47] on nav "Pausado Ver notificaciones Qk4aKMa7qPXaulZ1O5m9XvPi Alt s Accesos rápidos Presi…" at bounding box center [784, 25] width 1568 height 52
paste input "v2ez9h7SomEQ5zpSWPfrqFxD"
type input "v2ez9h7SomEQ5zpSWPfrqFxD"
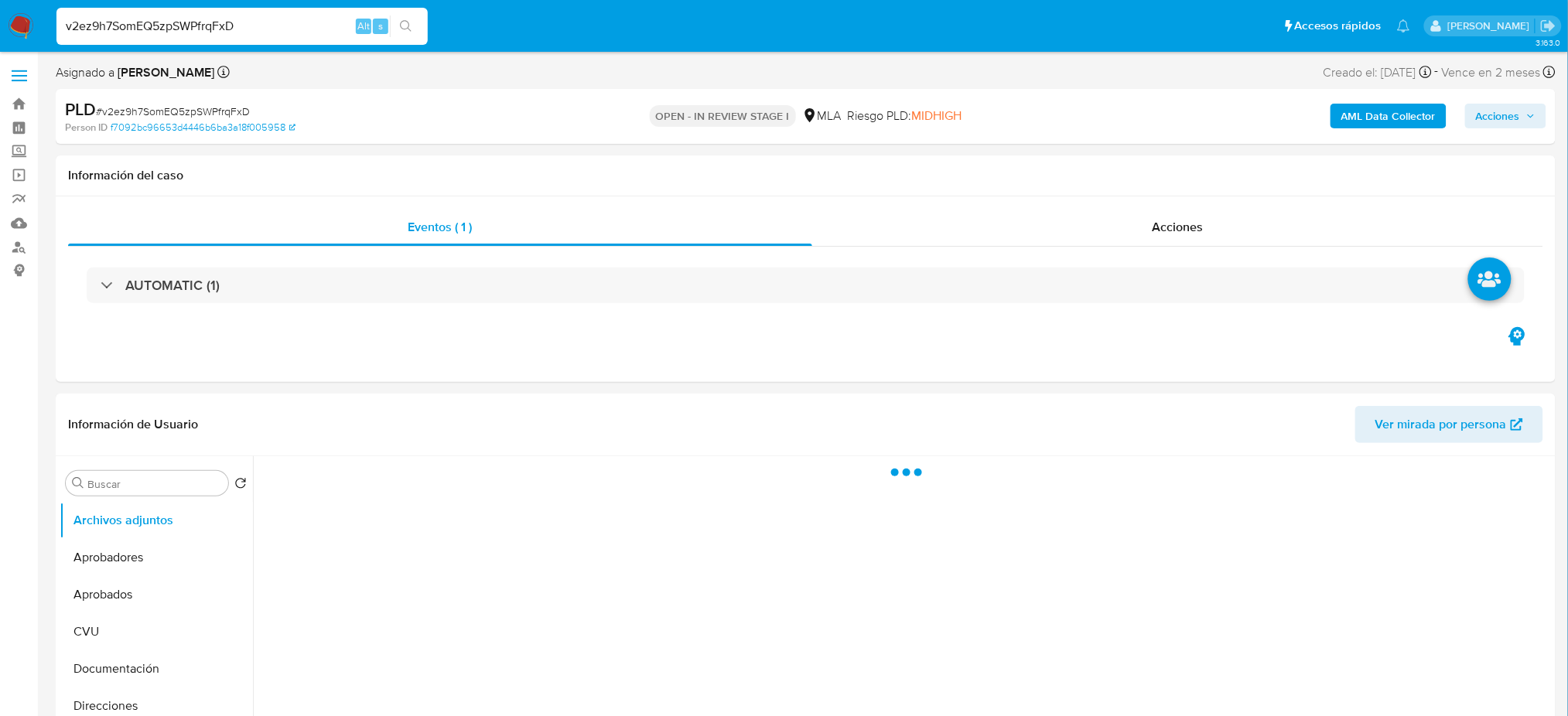
select select "10"
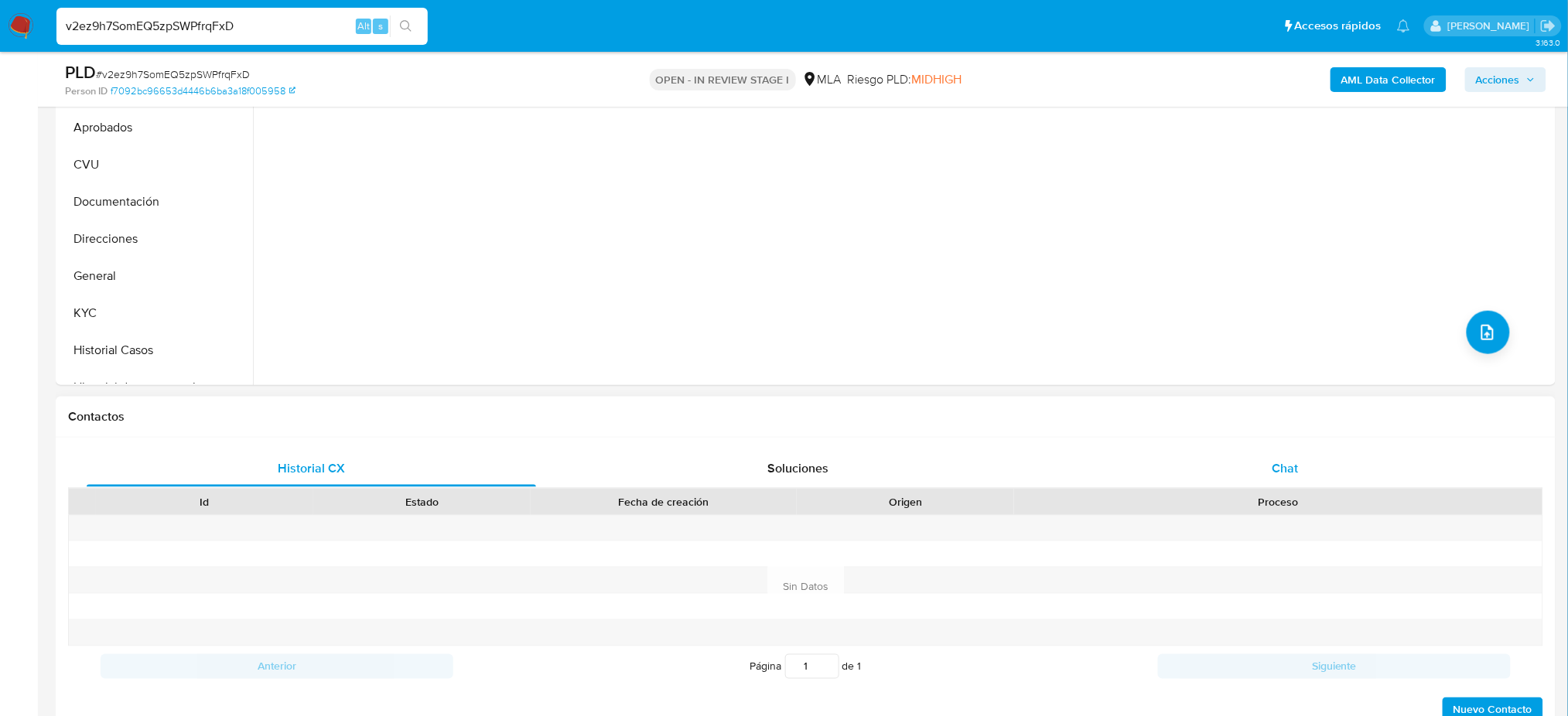
click at [1309, 452] on div "Chat" at bounding box center [1285, 468] width 449 height 37
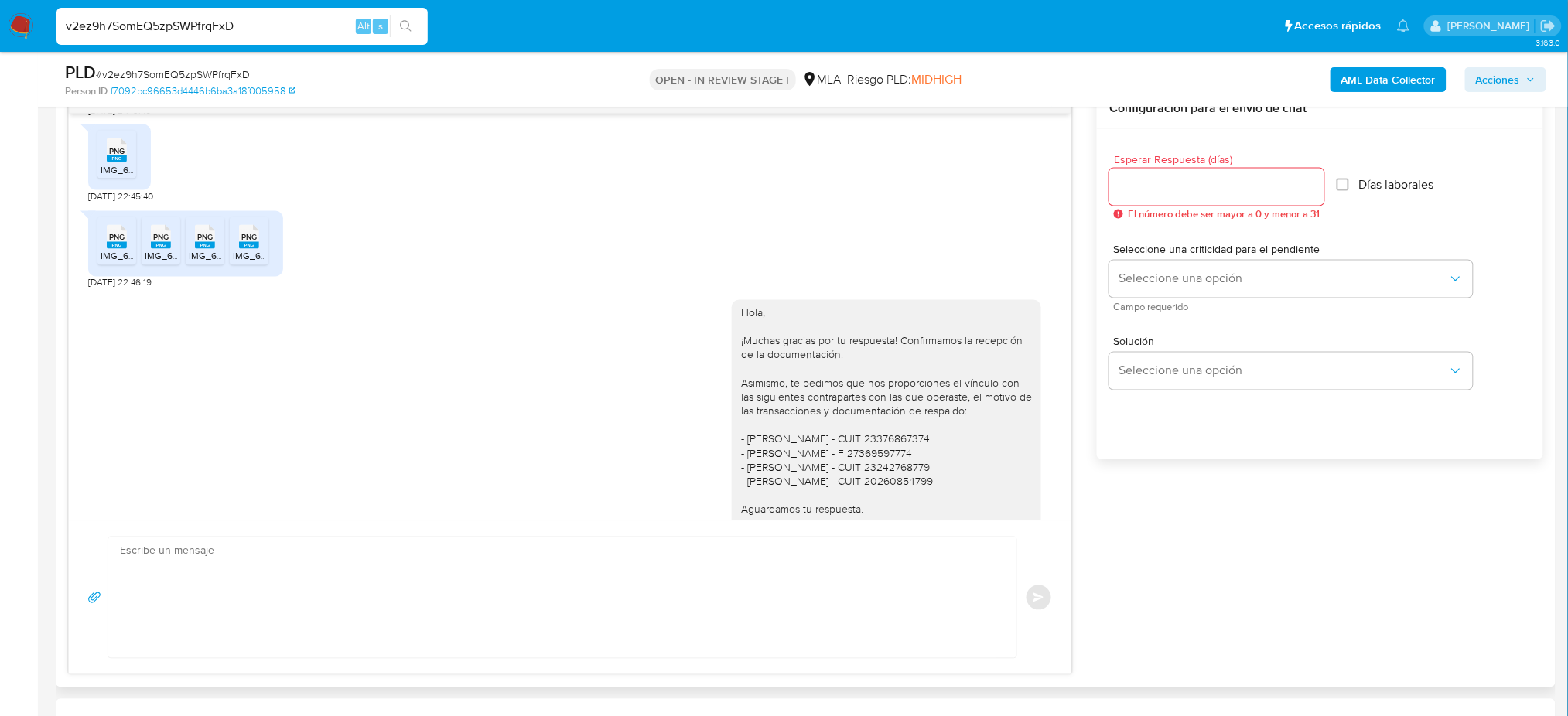
scroll to position [1222, 0]
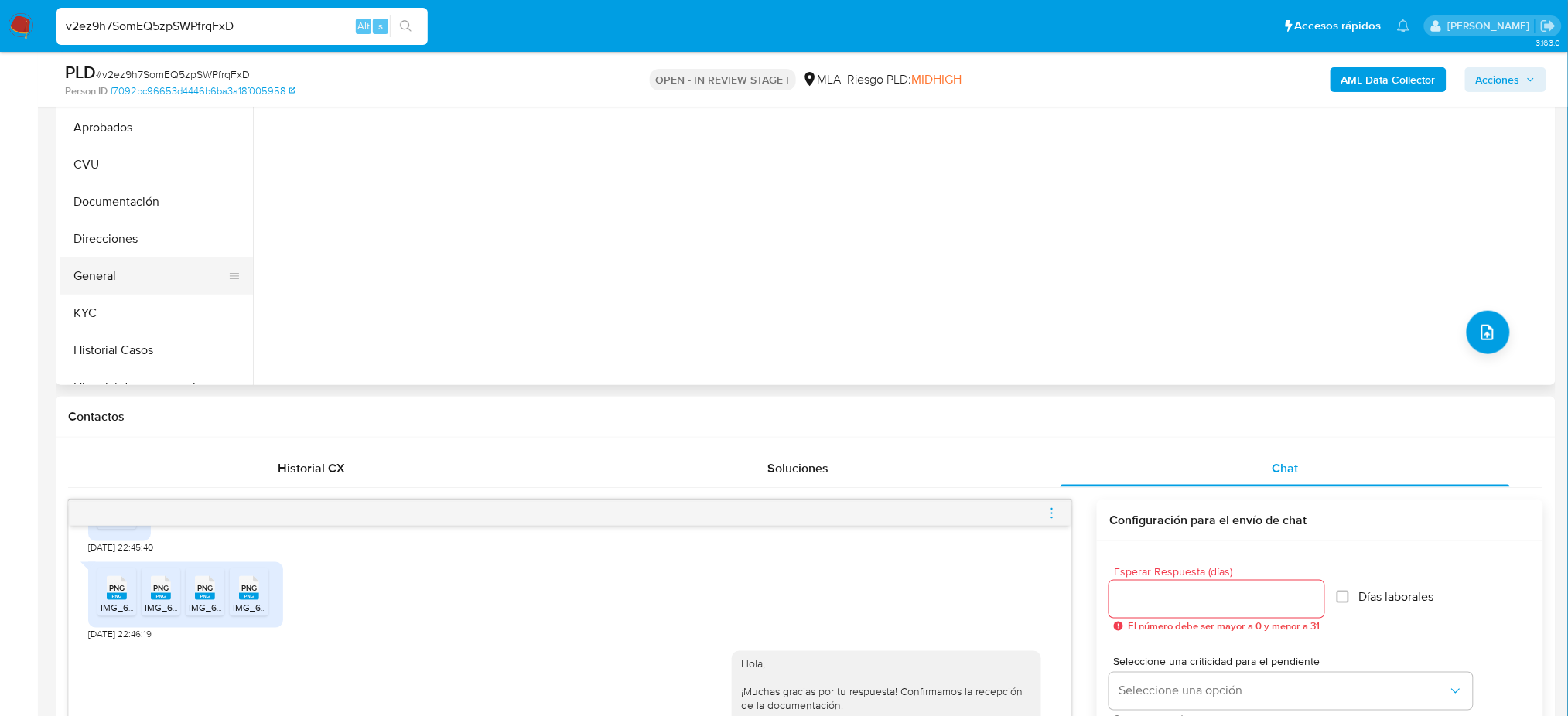
click at [156, 278] on button "General" at bounding box center [150, 276] width 181 height 37
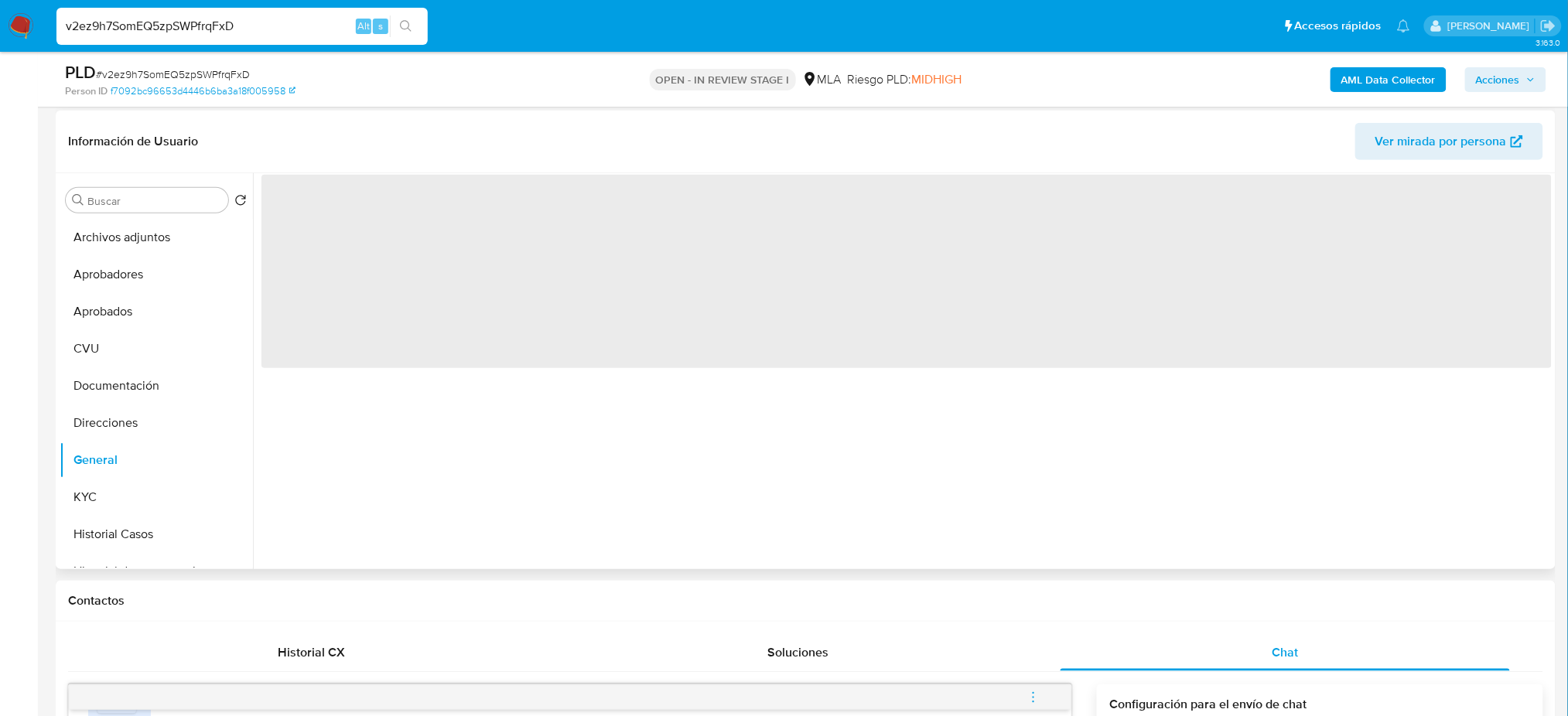
scroll to position [206, 0]
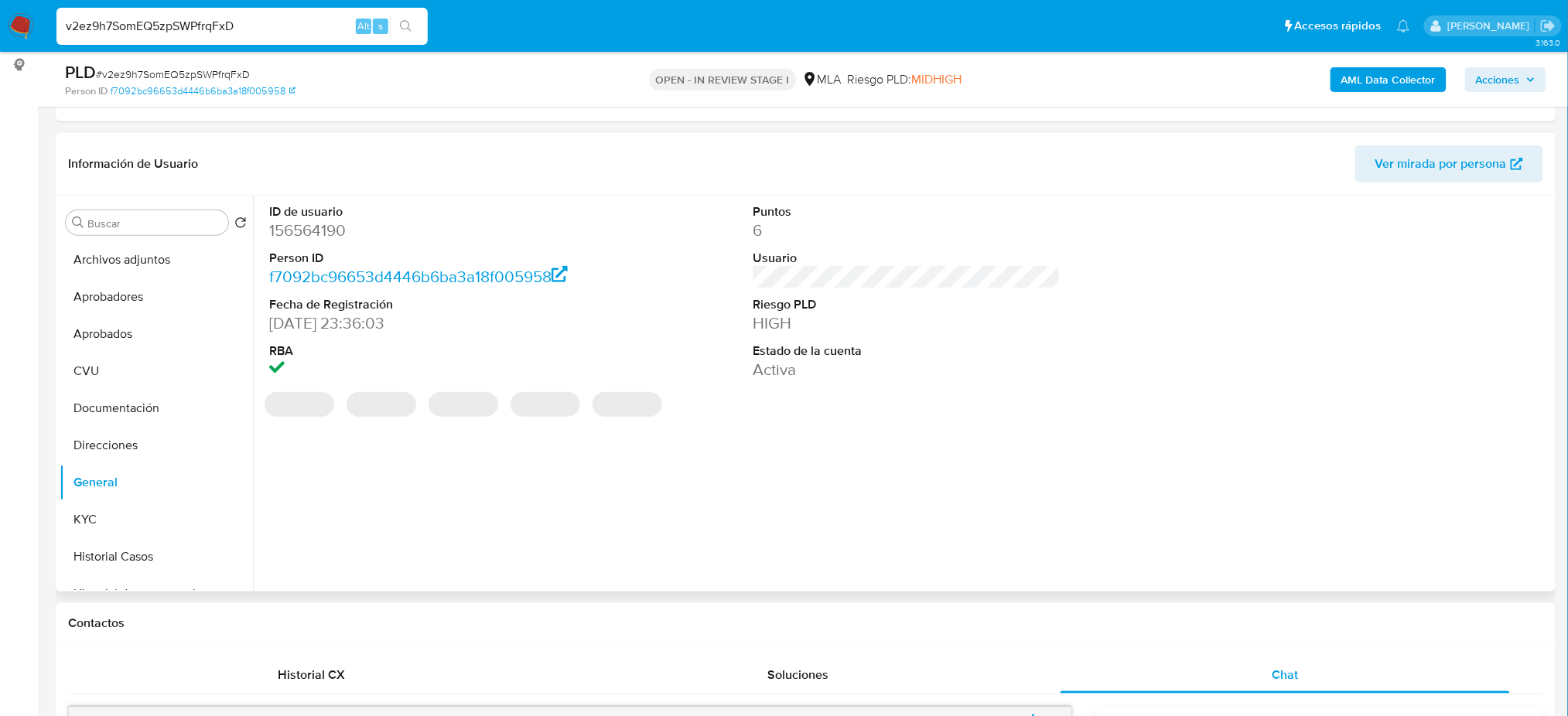
click at [306, 222] on dd "156564190" at bounding box center [423, 231] width 307 height 21
copy dd "156564190"
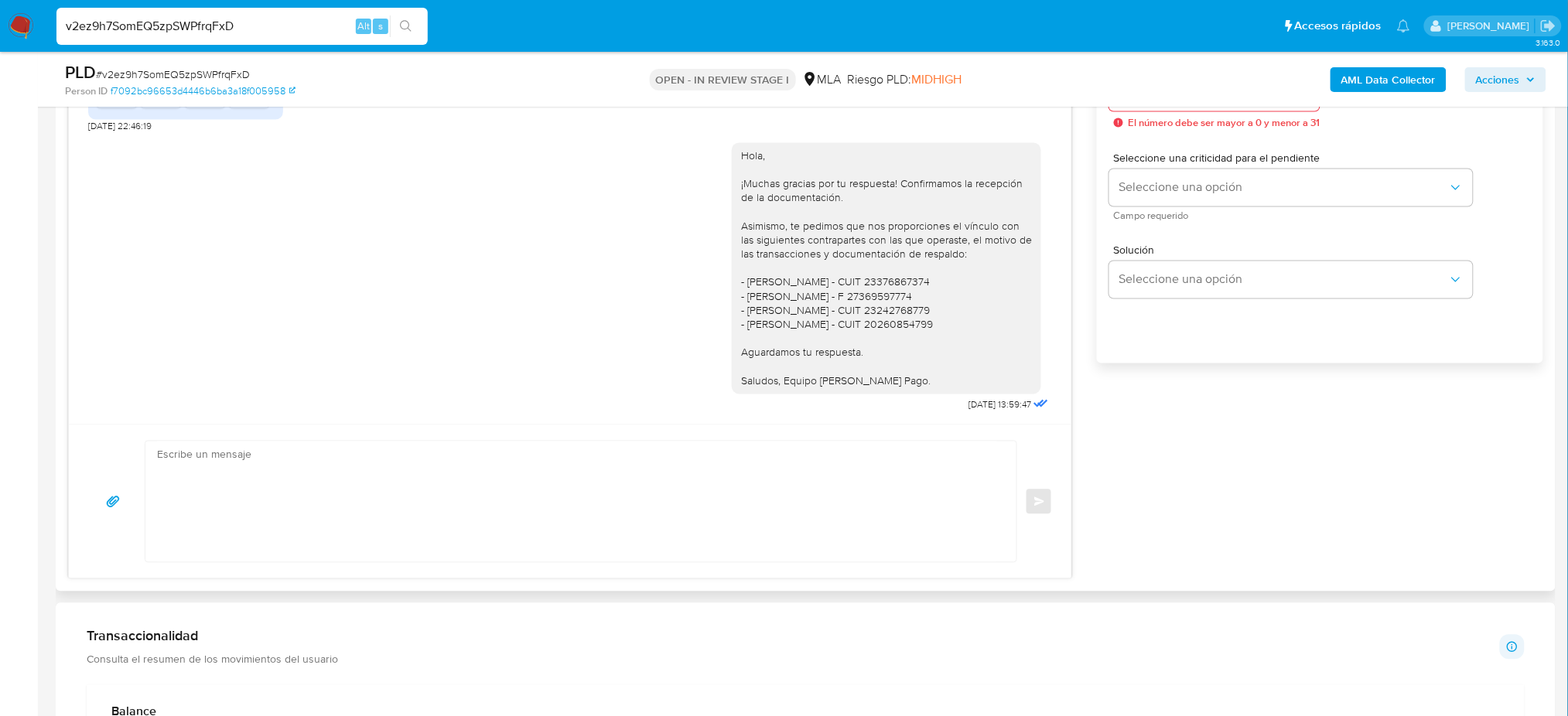
scroll to position [1031, 0]
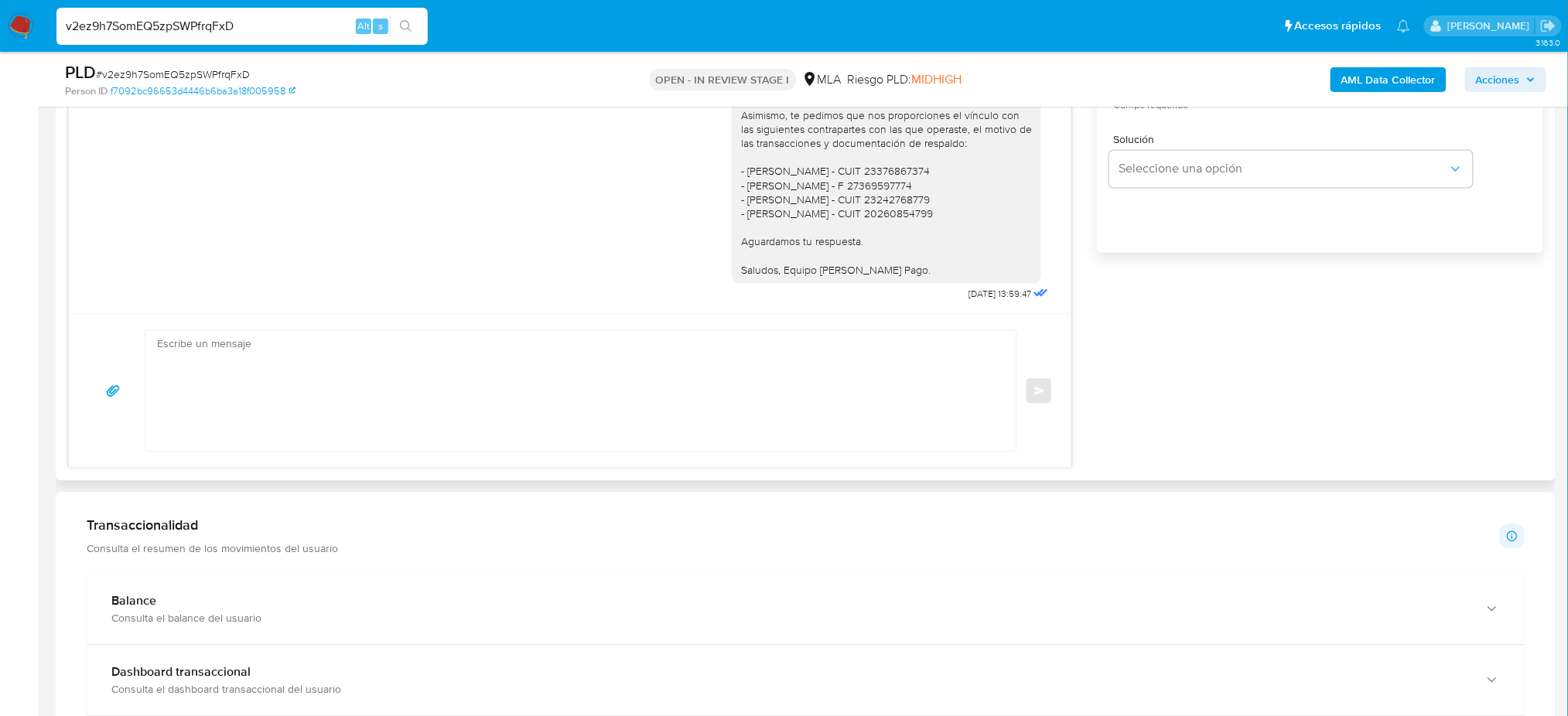
click at [331, 394] on textarea at bounding box center [576, 391] width 840 height 121
paste textarea "Hola, Esperamos que te encuentres muy bien. Te consultamos si tuviste oportunid…"
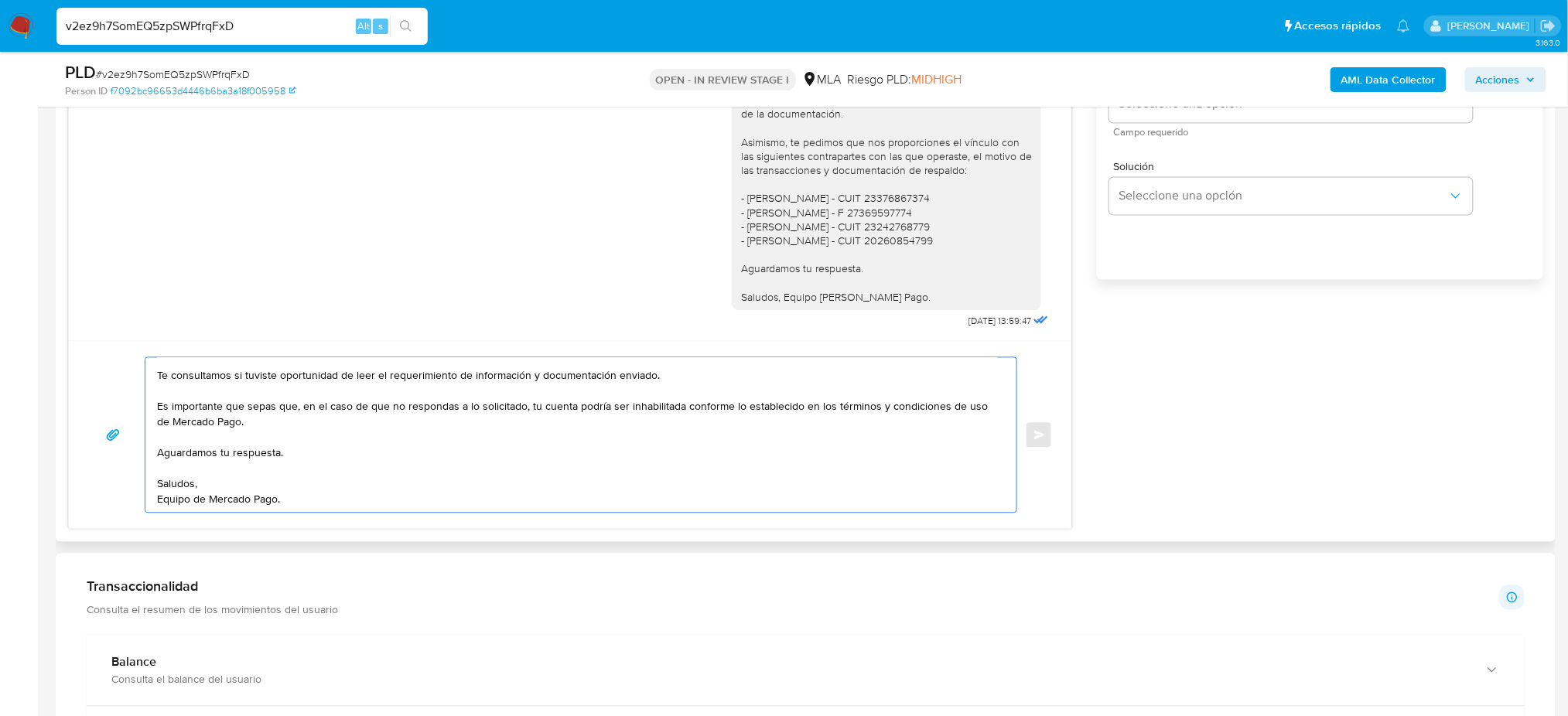
scroll to position [722, 0]
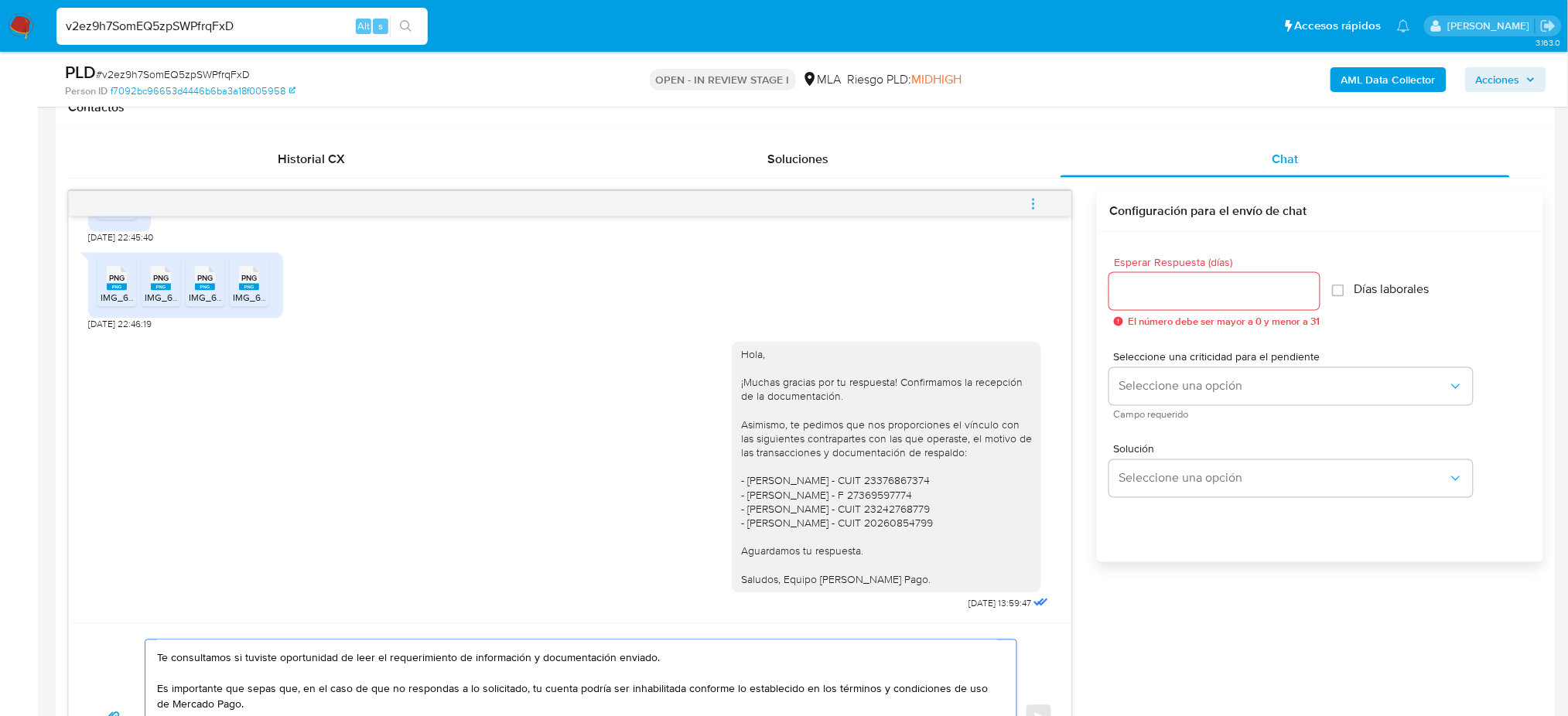
type textarea "Hola, Esperamos que te encuentres muy bien. Te consultamos si tuviste oportunid…"
click at [1121, 287] on input "Esperar Respuesta (días)" at bounding box center [1214, 291] width 210 height 20
type input "2"
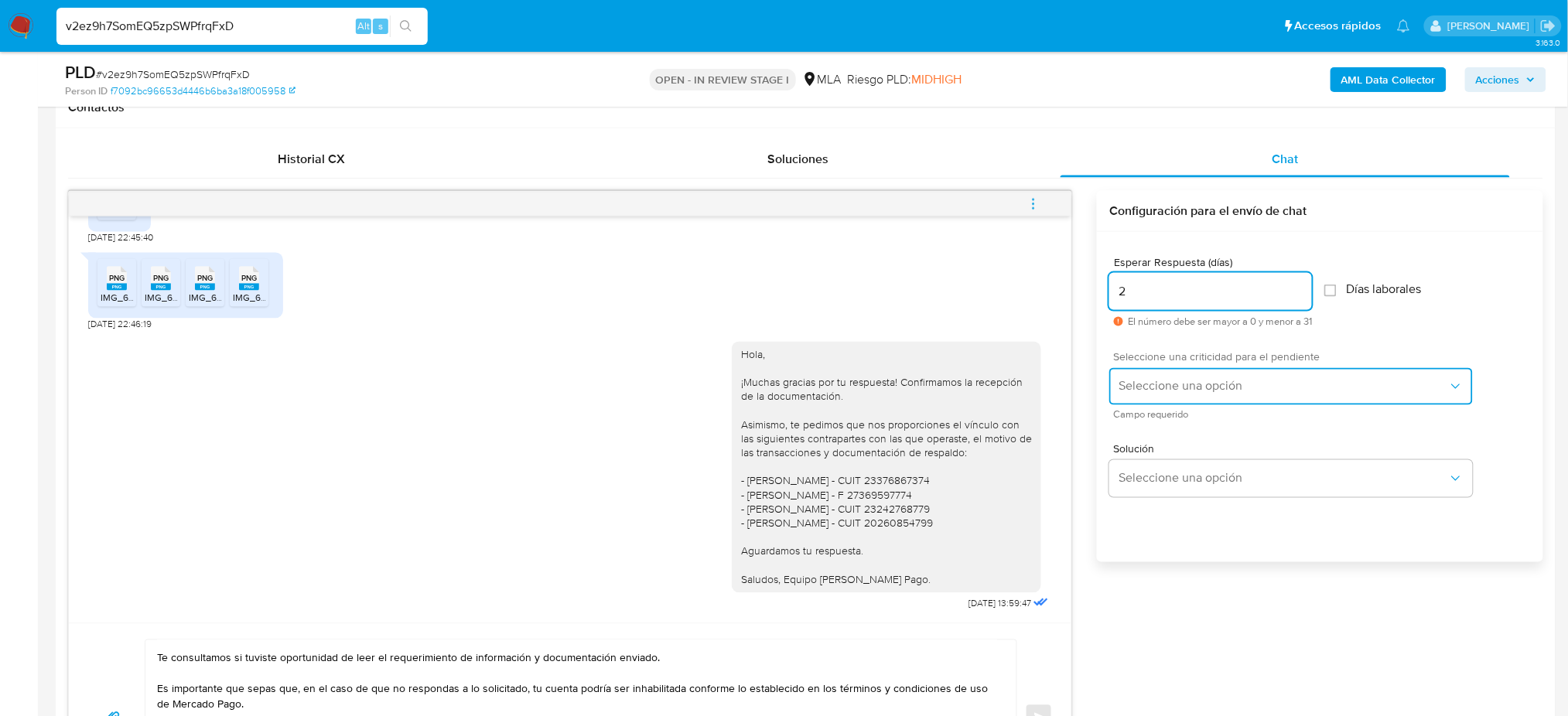
click at [1127, 380] on span "Seleccione una opción" at bounding box center [1282, 387] width 329 height 16
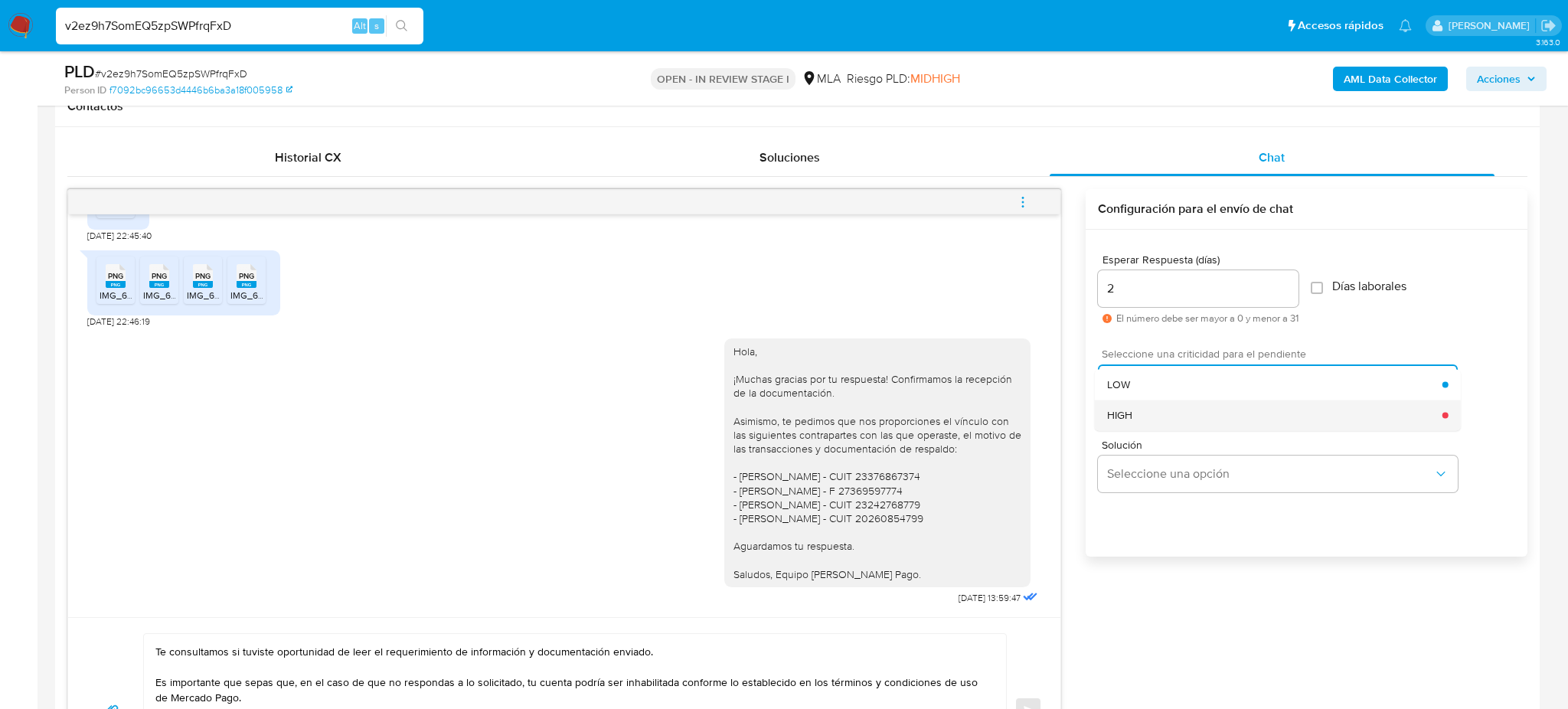
click at [1121, 408] on span "HIGH" at bounding box center [1119, 415] width 25 height 14
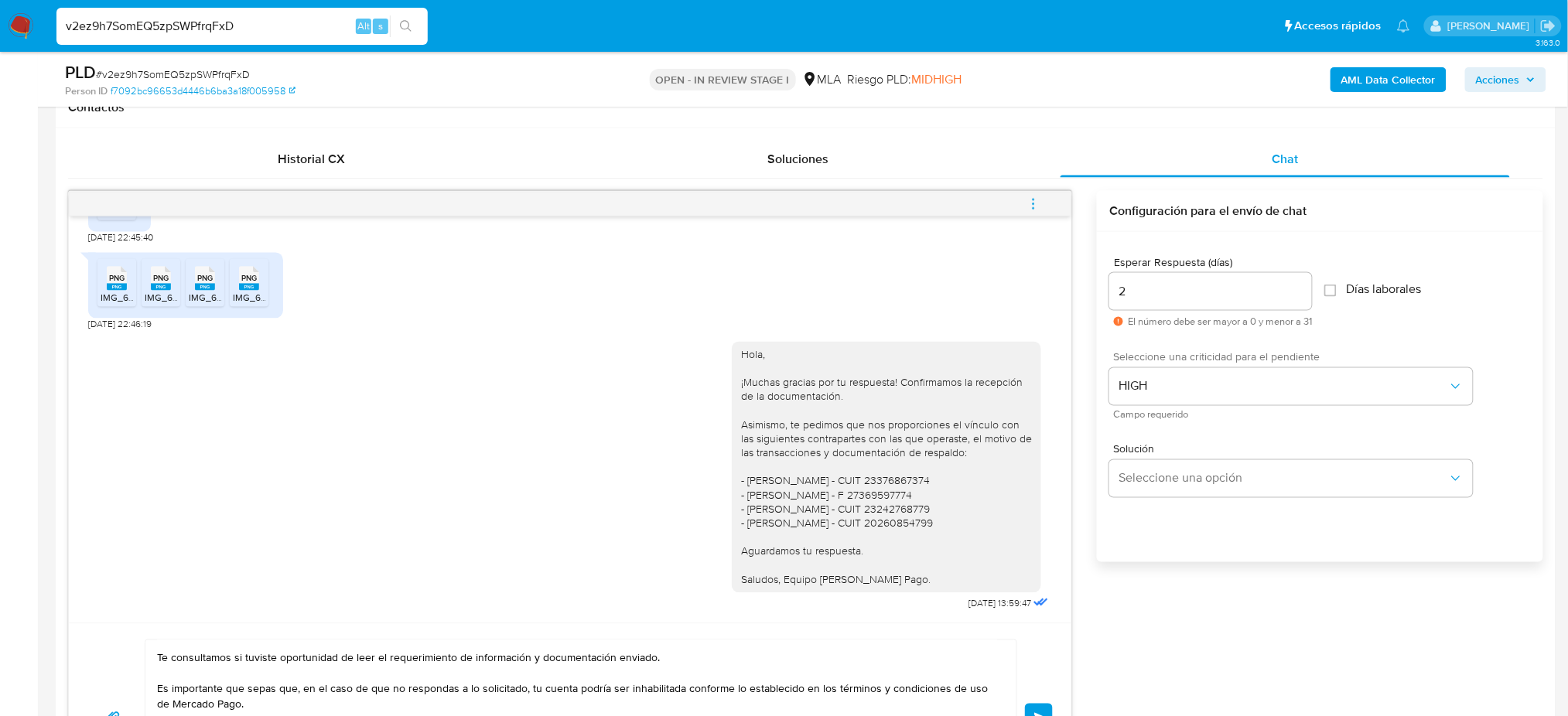
click at [1043, 705] on button "Enviar" at bounding box center [1038, 718] width 28 height 28
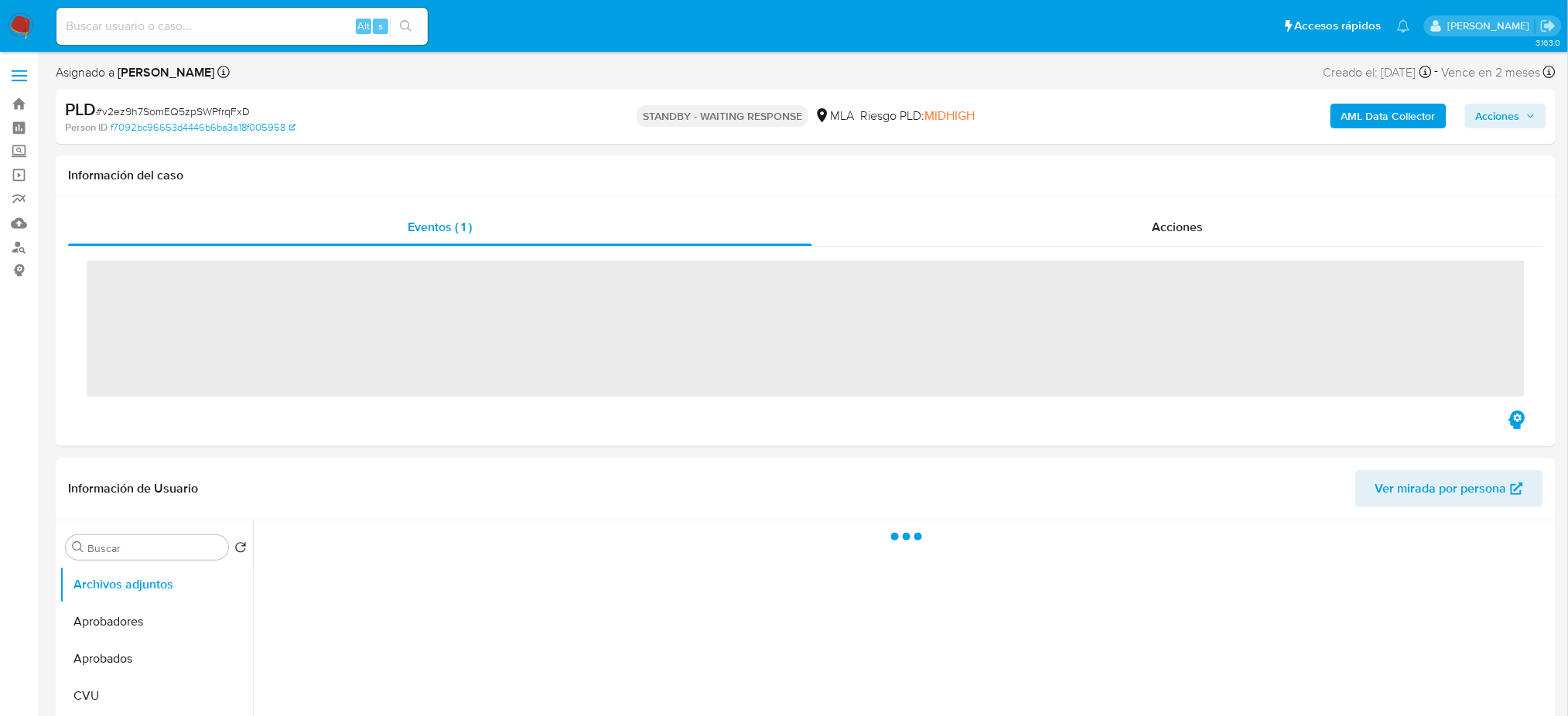
click at [186, 20] on input at bounding box center [242, 26] width 371 height 20
paste input "4ovgRmZ3UPPxIOwGCM9juQv1"
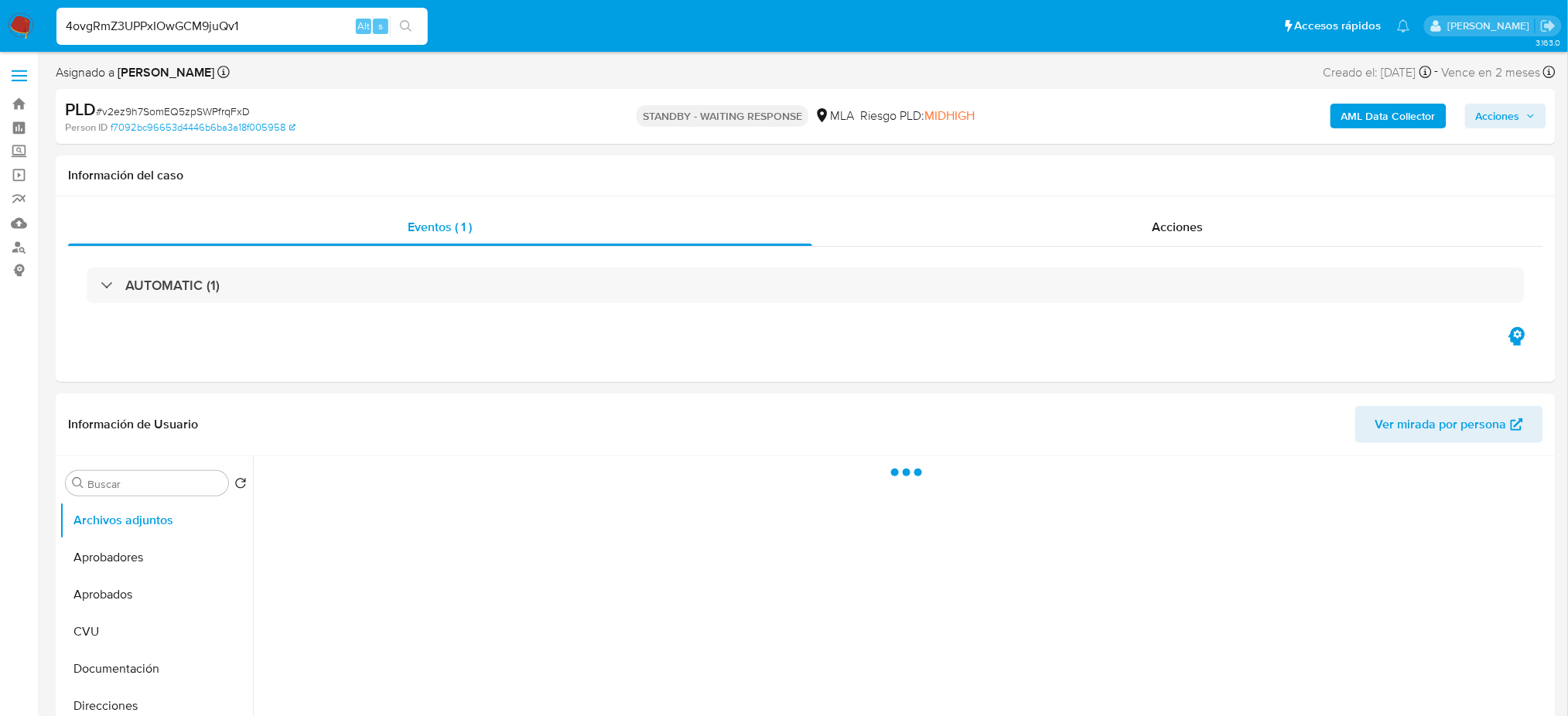
type input "4ovgRmZ3UPPxIOwGCM9juQv1"
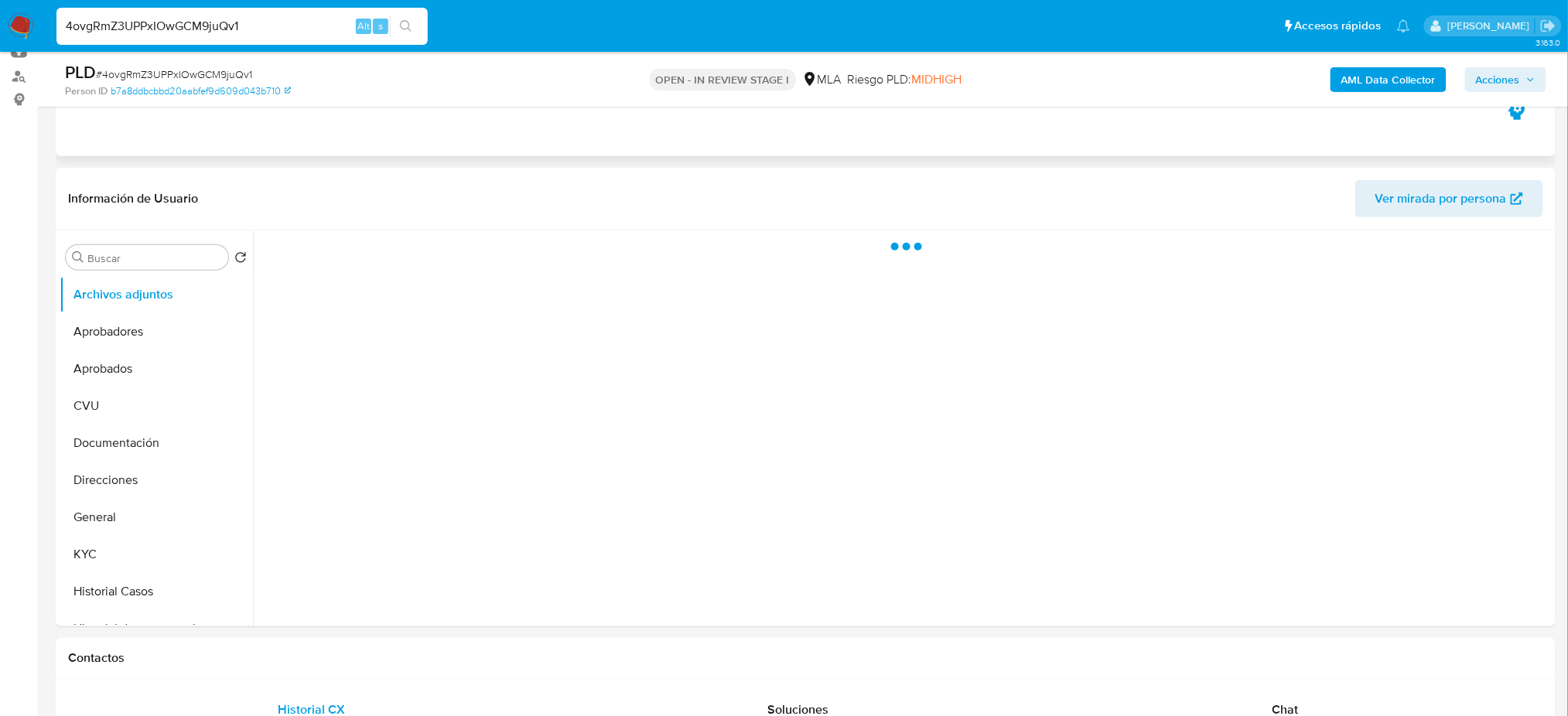
scroll to position [412, 0]
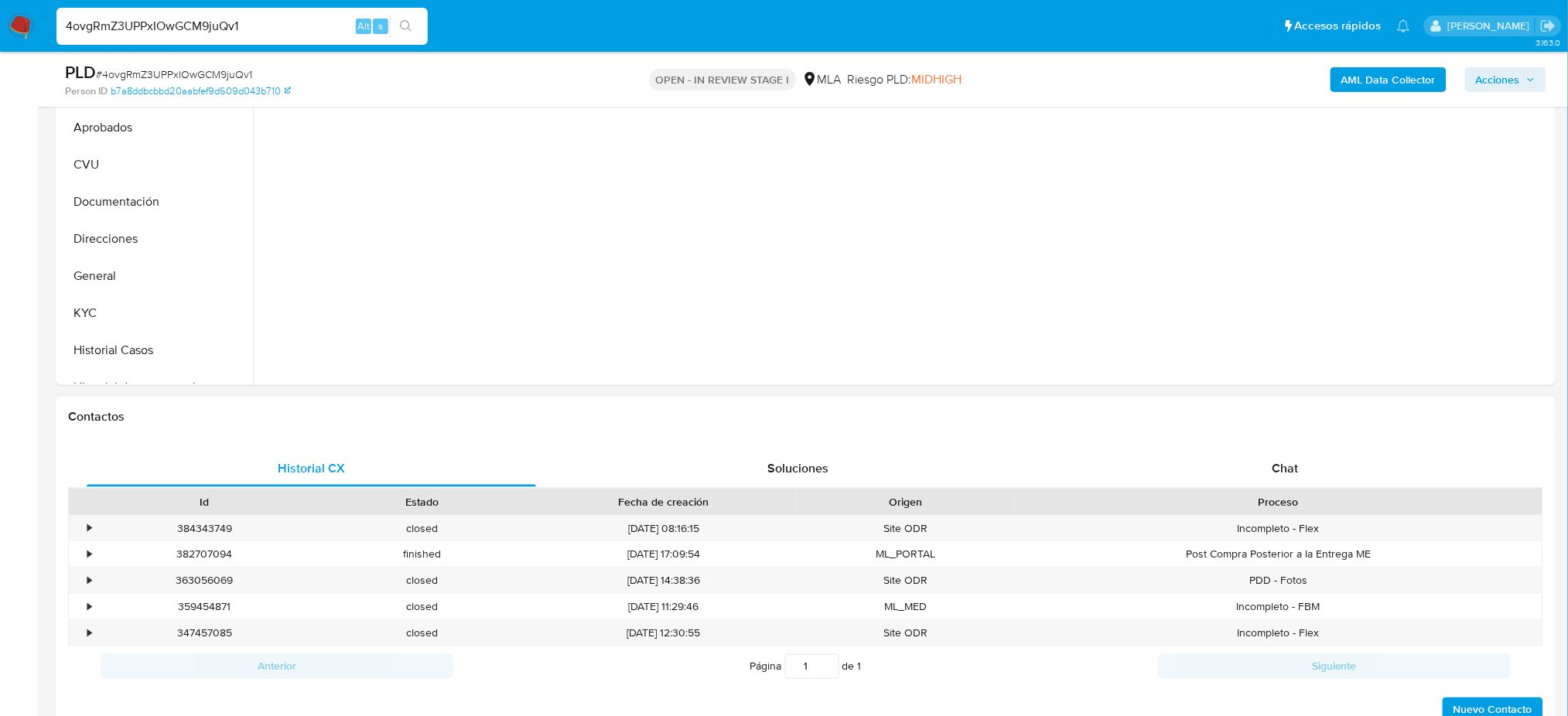
click at [1315, 490] on div "Proceso" at bounding box center [1277, 502] width 528 height 26
click at [1300, 475] on div "Chat" at bounding box center [1285, 468] width 449 height 37
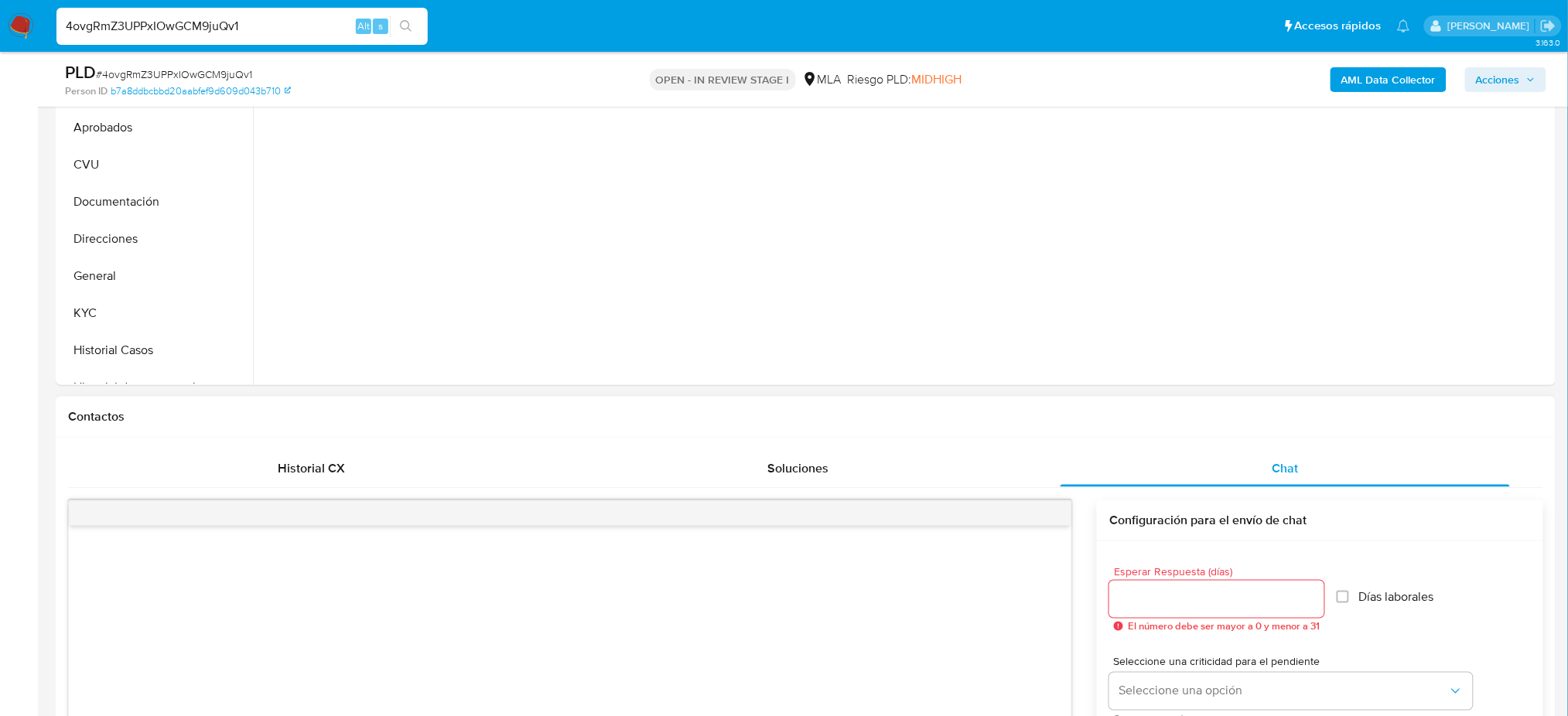
select select "10"
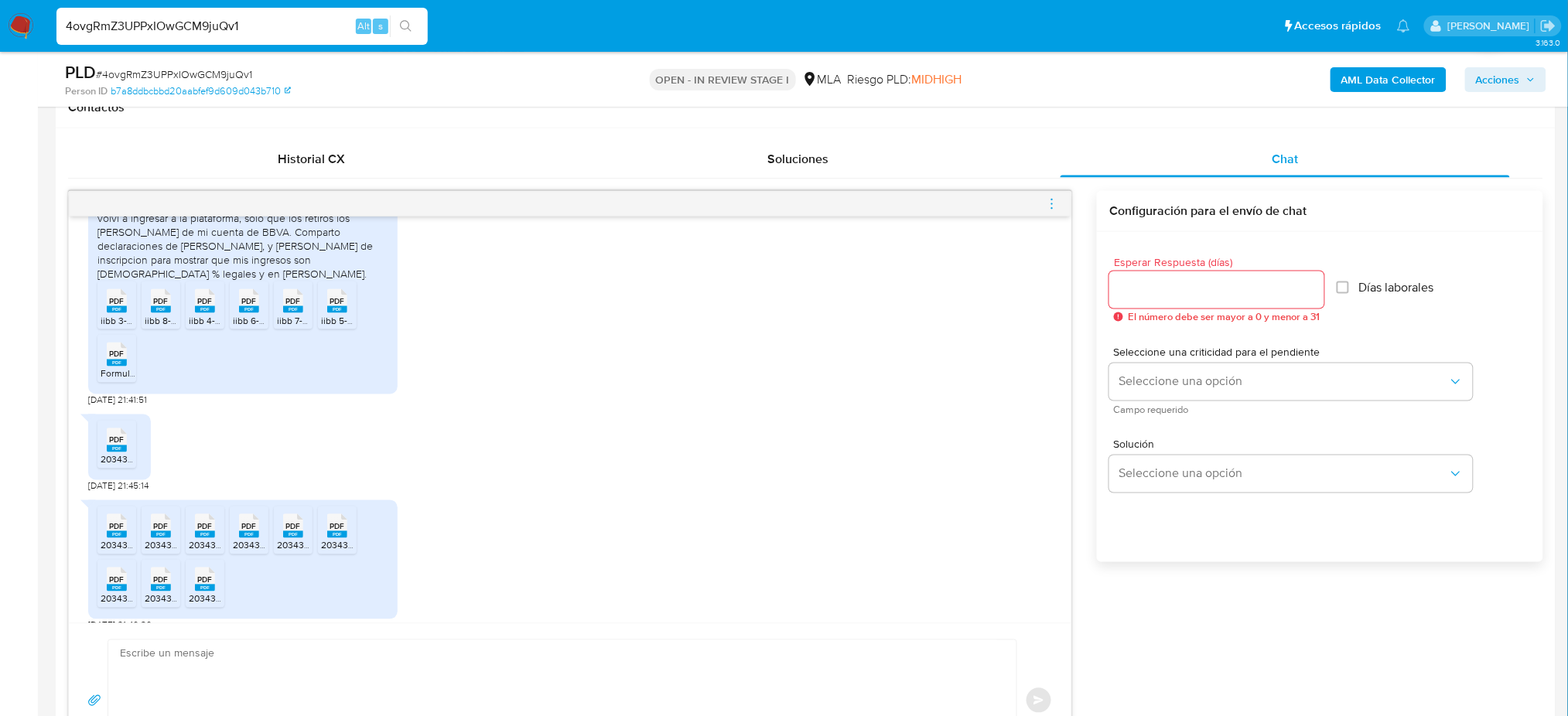
scroll to position [1845, 0]
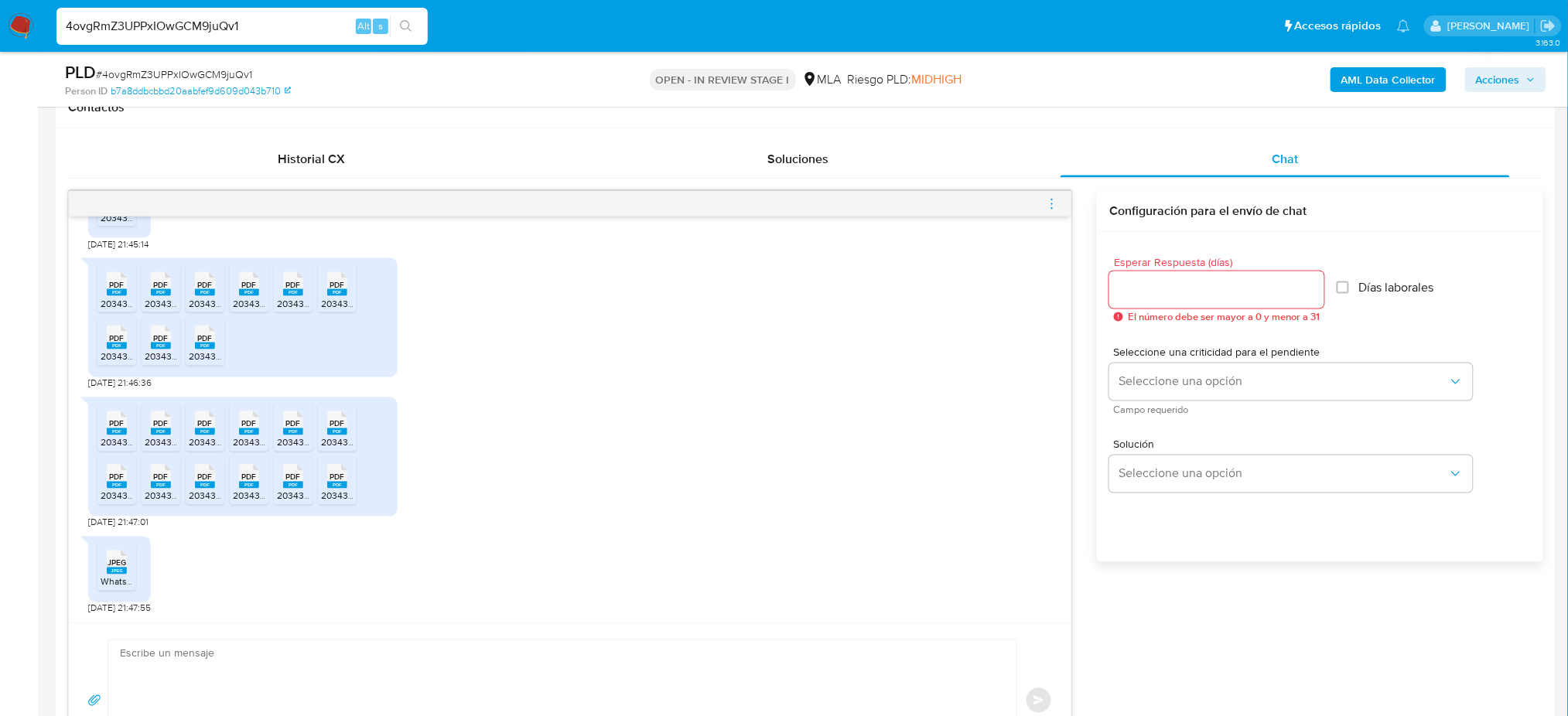
drag, startPoint x: 267, startPoint y: 25, endPoint x: 0, endPoint y: 31, distance: 267.1
click at [0, 39] on nav "Pausado Ver notificaciones 4ovgRmZ3UPPxIOwGCM9juQv1 Alt s Accesos rápidos Presi…" at bounding box center [784, 25] width 1568 height 52
paste input "JuugdAGXlhwiDeUemw7H0dVd"
type input "JuugdAGXlhwiDeUemw7H0dVd"
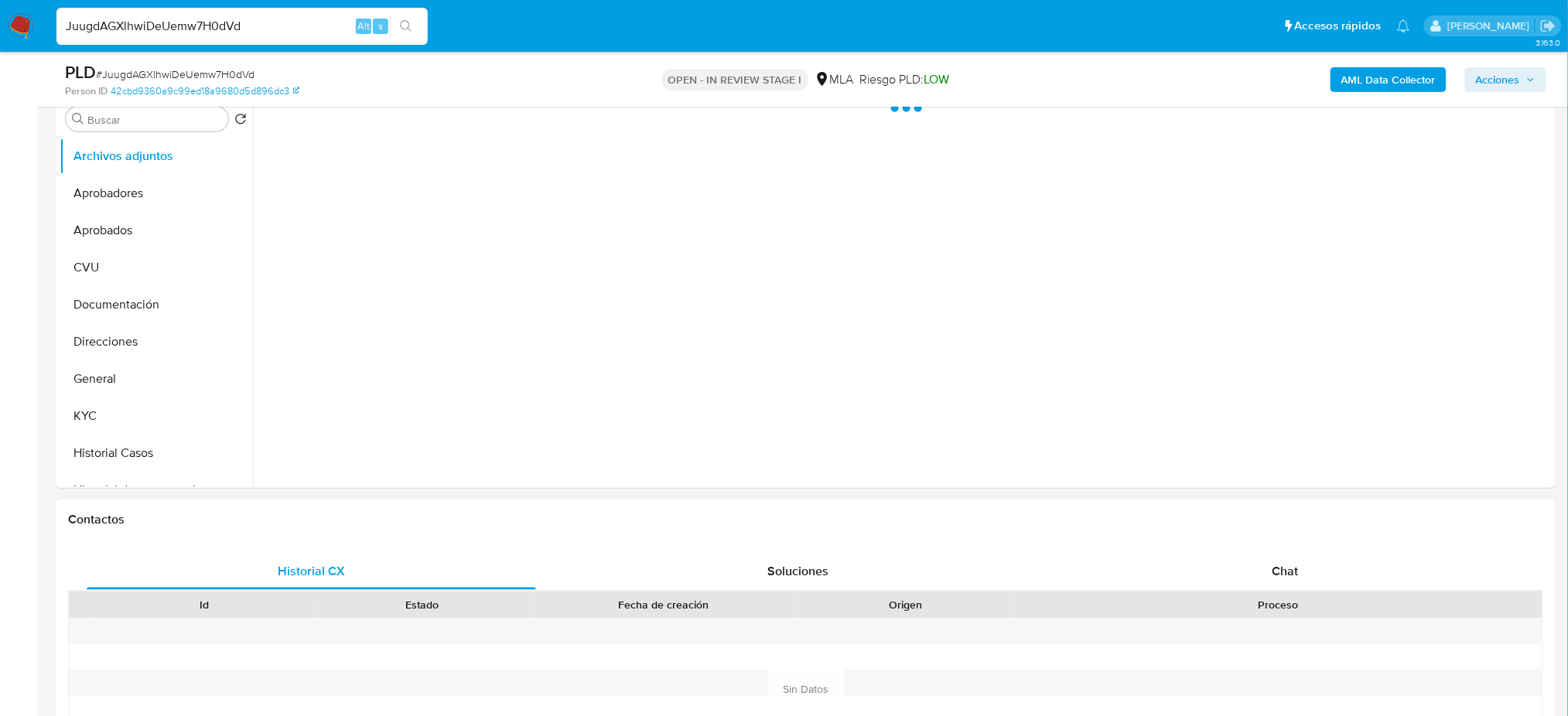
select select "10"
click at [1345, 562] on div "Chat" at bounding box center [1285, 571] width 449 height 37
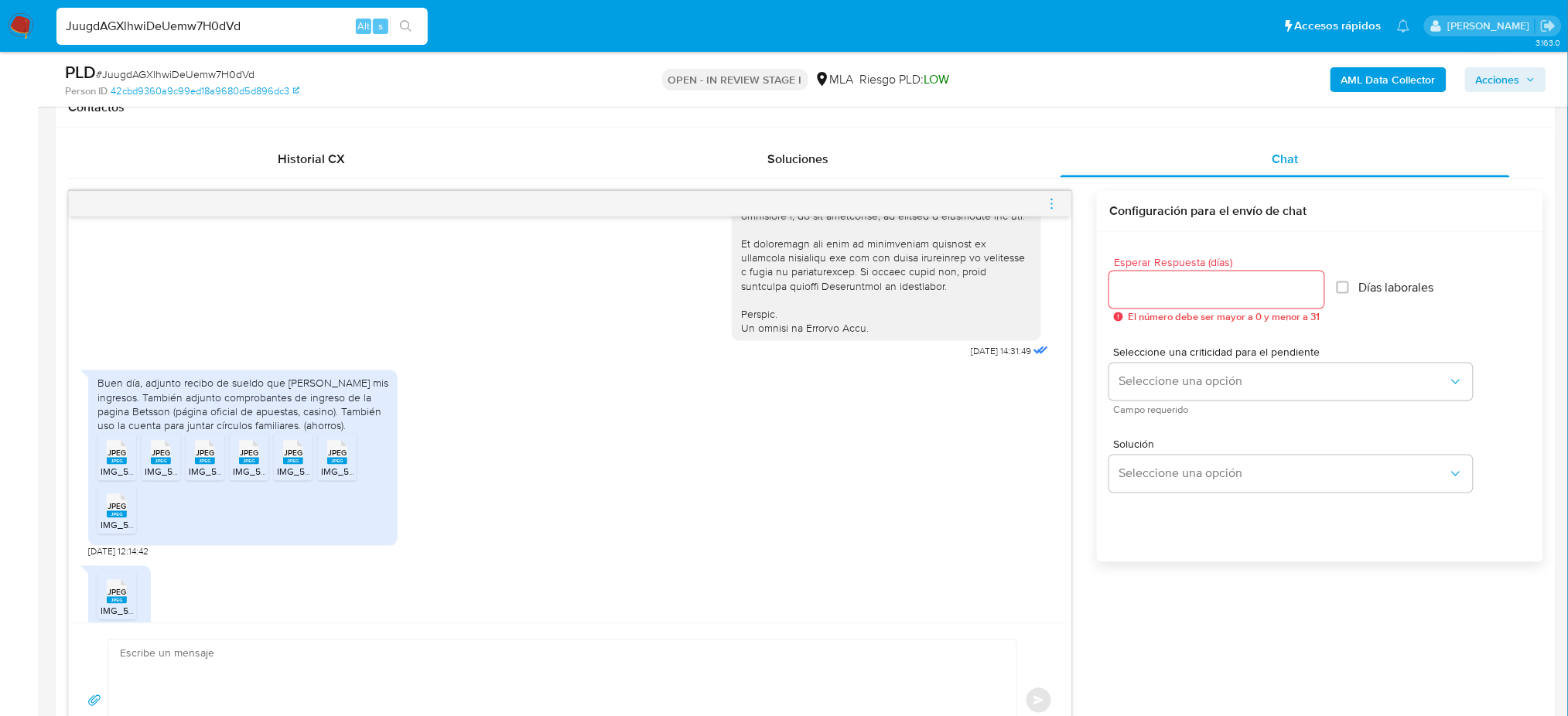
scroll to position [206, 0]
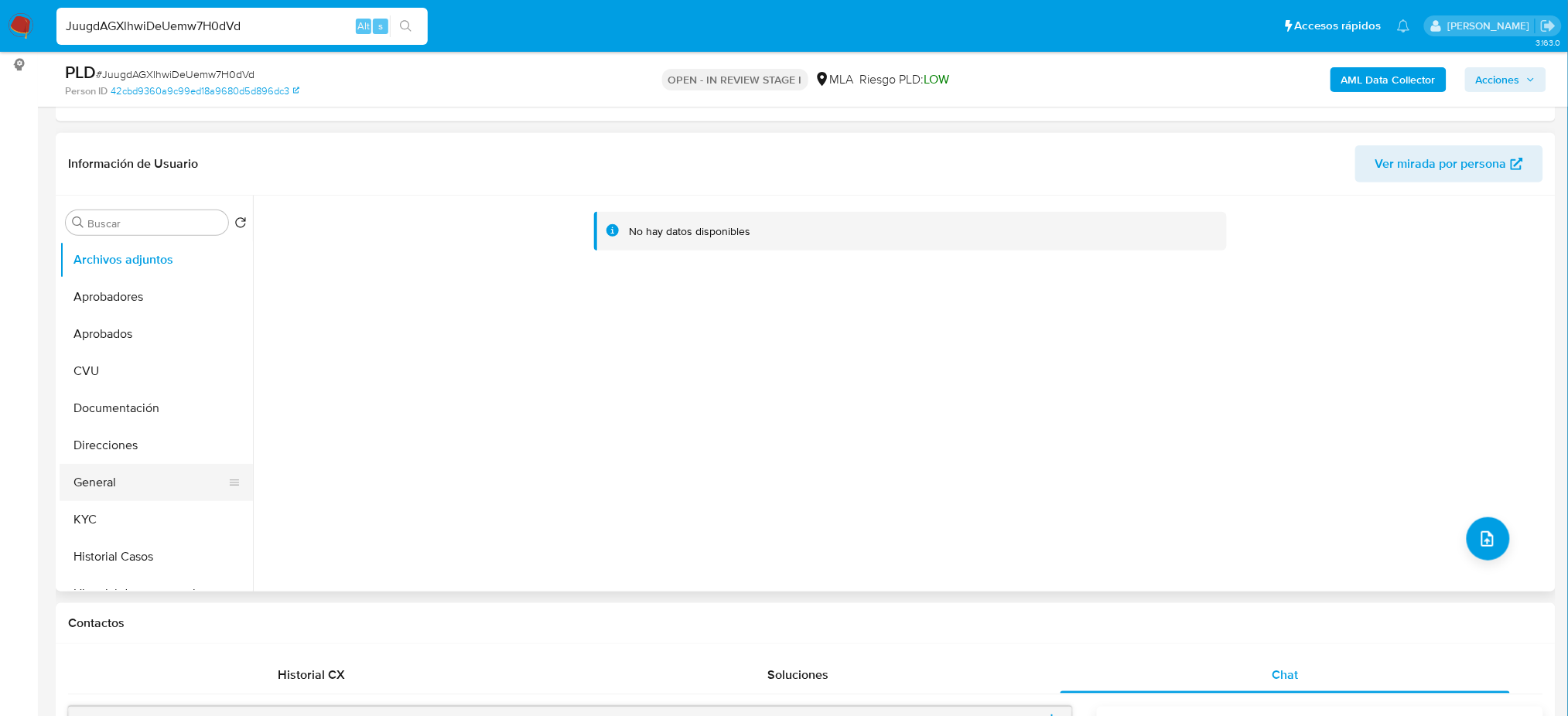
click at [112, 484] on button "General" at bounding box center [150, 482] width 181 height 37
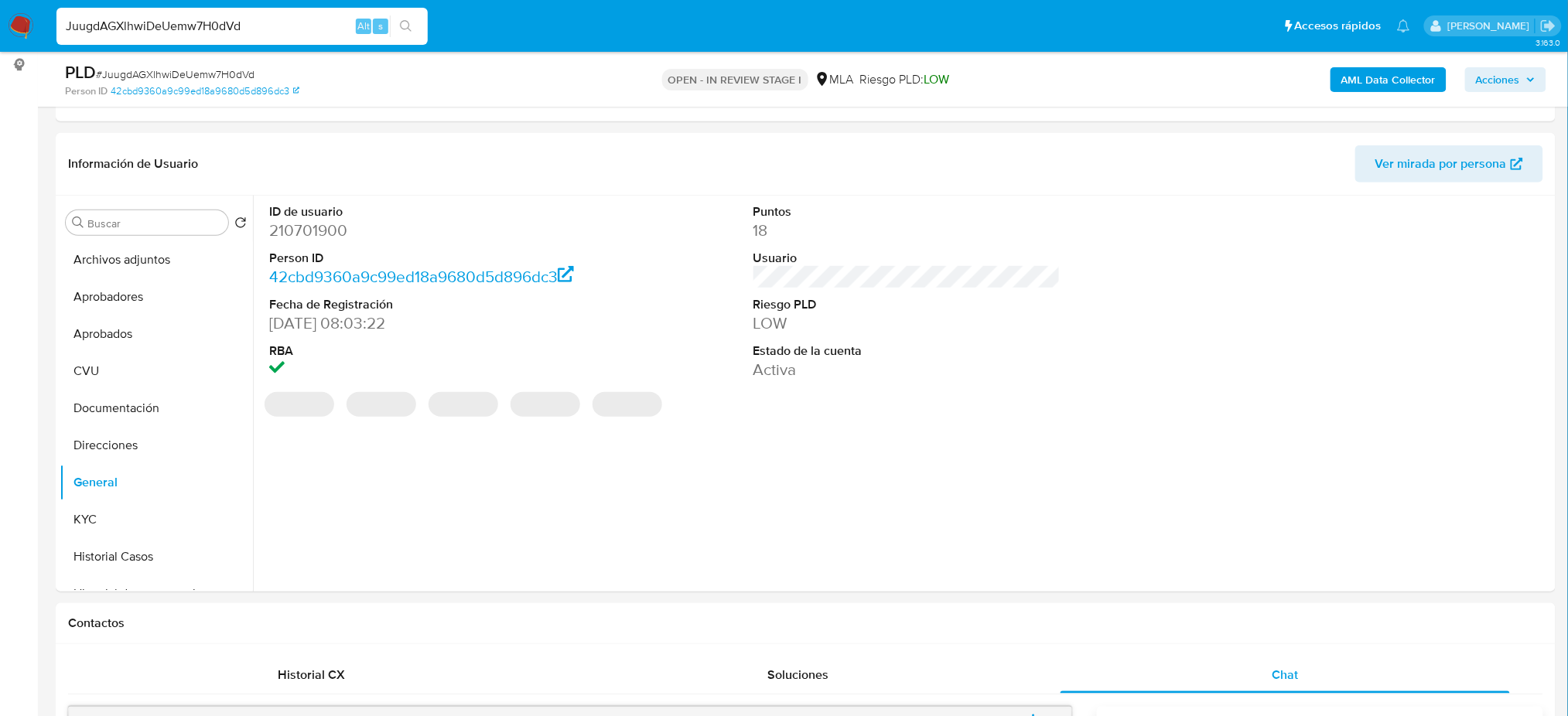
click at [297, 227] on dd "210701900" at bounding box center [423, 231] width 307 height 21
copy dd "210701900"
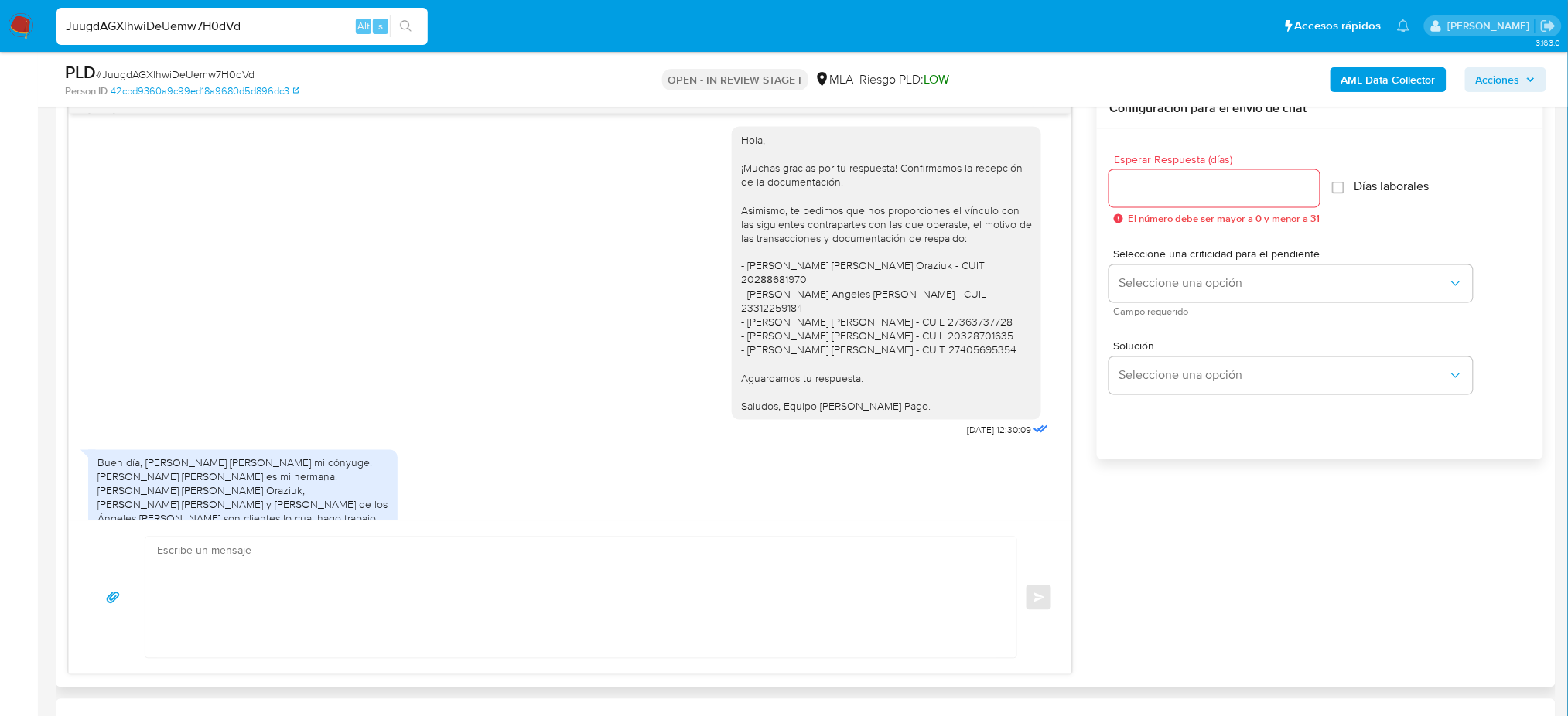
scroll to position [1223, 0]
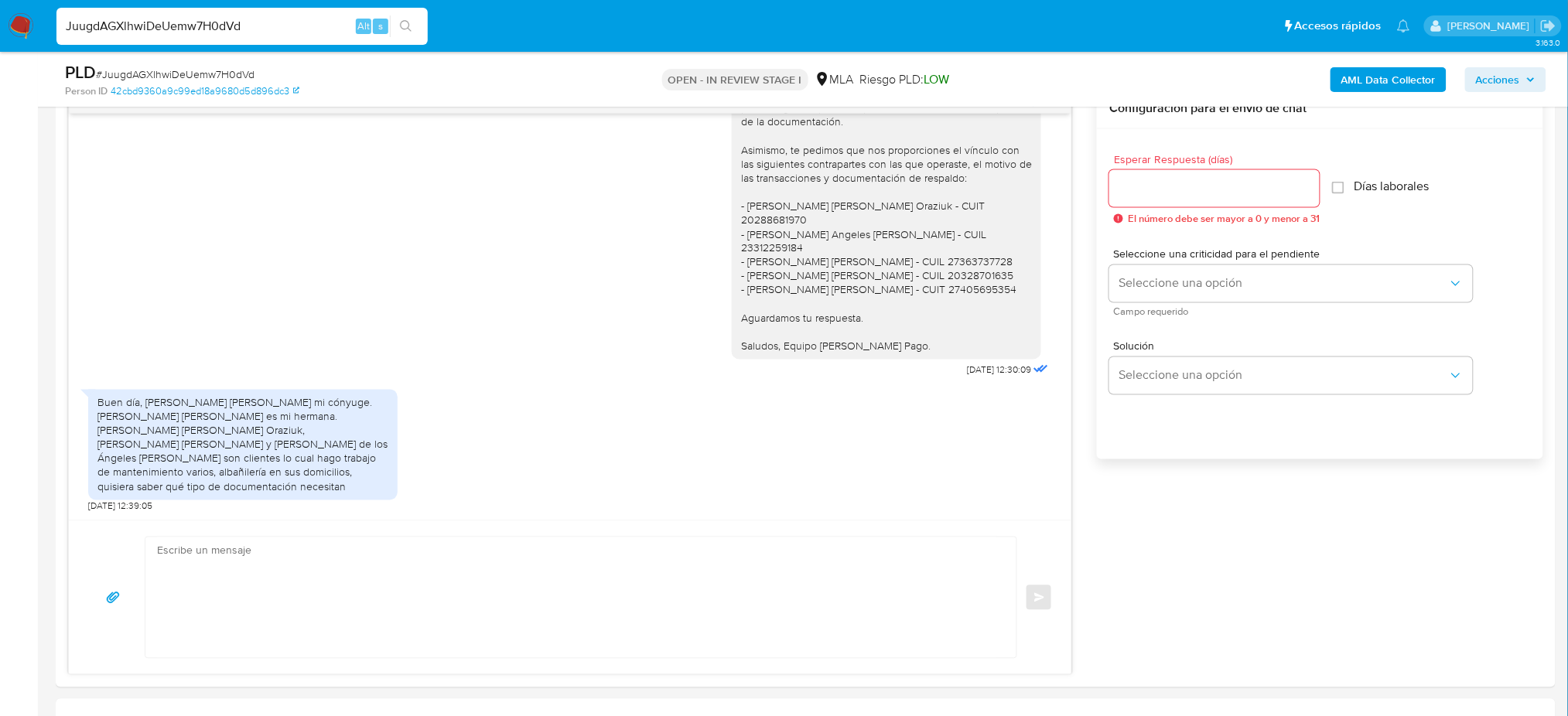
drag, startPoint x: 191, startPoint y: 36, endPoint x: 0, endPoint y: 53, distance: 191.8
paste input "OwvGCcTLJKSPiG5COgDOpIMJ"
type input "OwvGCcTLJKSPiG5COgDOpIMJ"
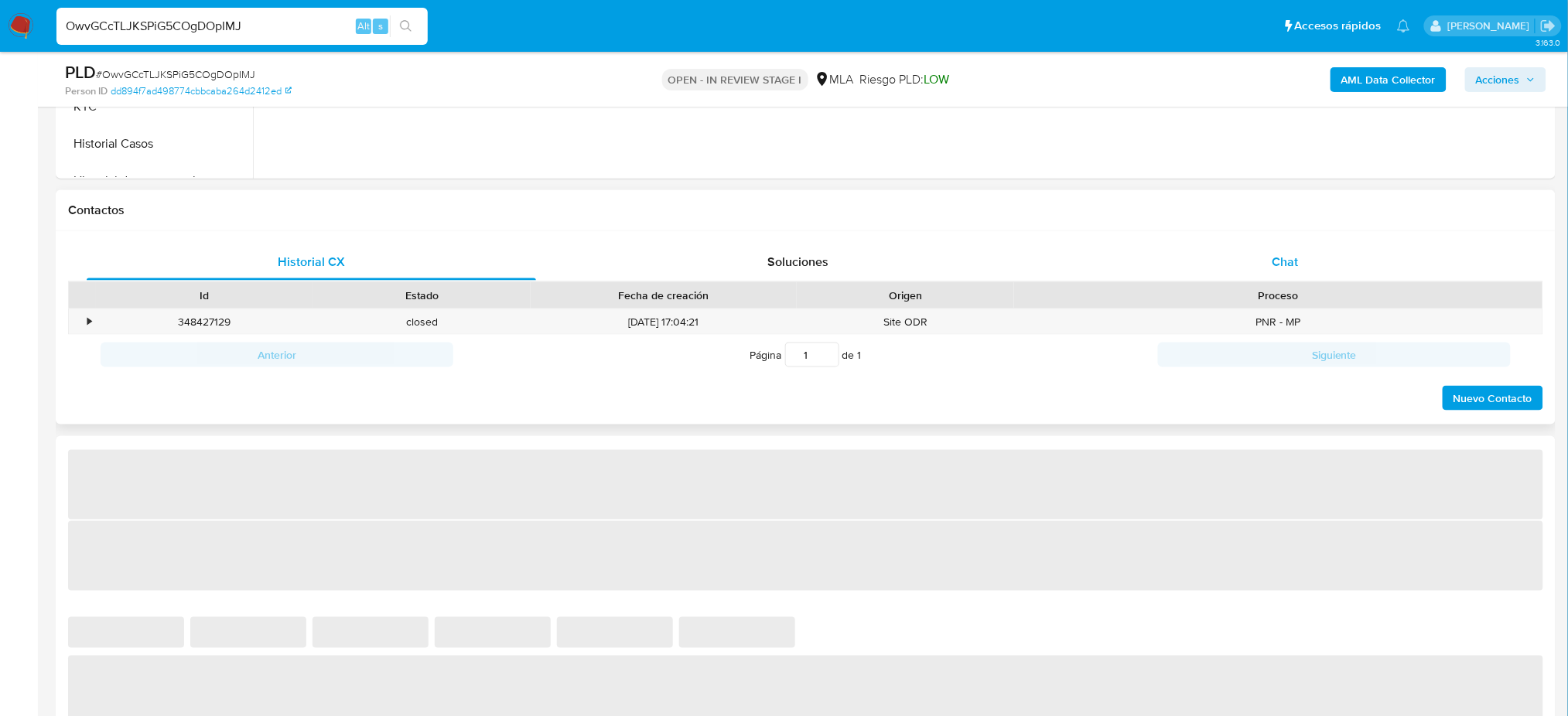
click at [1255, 275] on div "Chat" at bounding box center [1285, 262] width 449 height 37
select select "10"
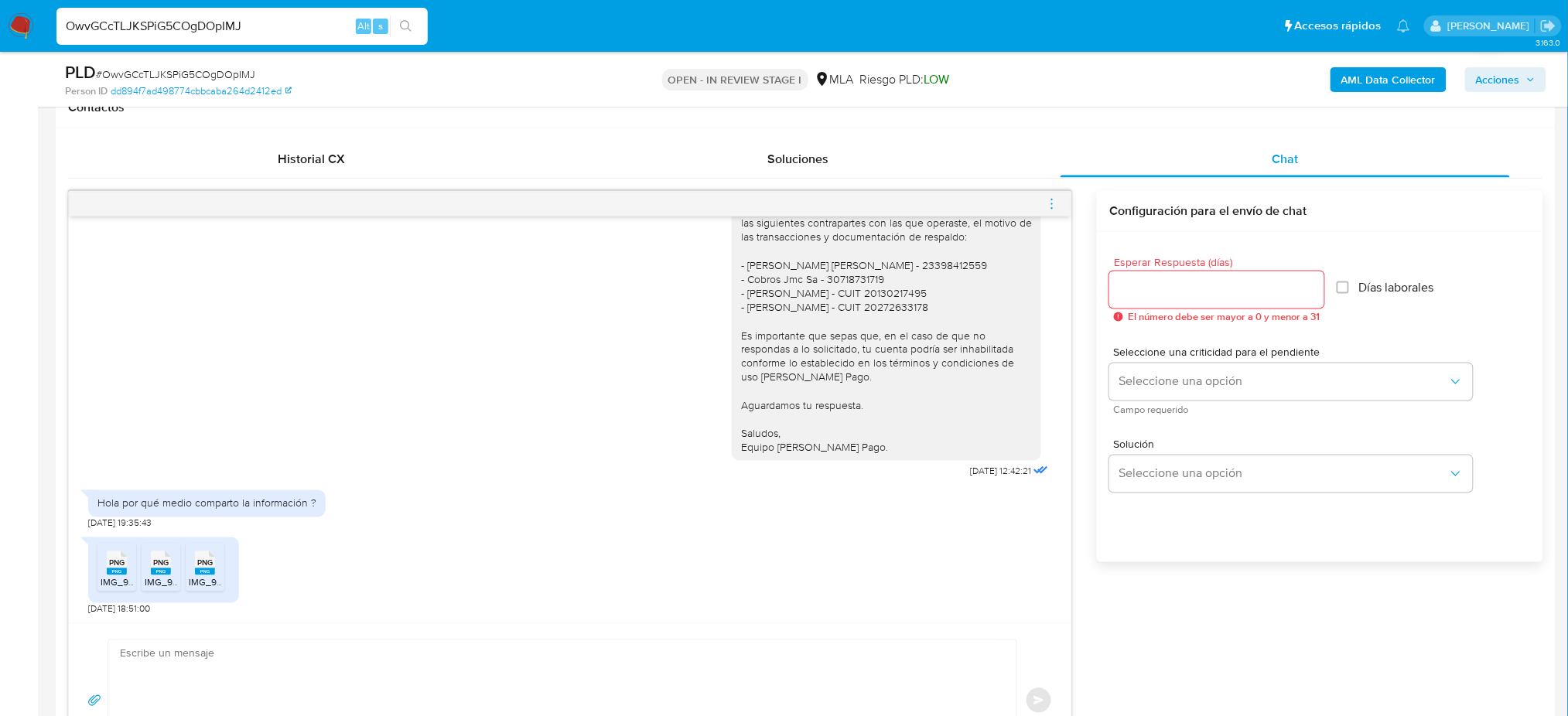
scroll to position [1415, 0]
click at [110, 566] on span "PNG" at bounding box center [117, 563] width 16 height 10
click at [151, 569] on rect at bounding box center [161, 571] width 20 height 7
click at [207, 570] on rect at bounding box center [204, 571] width 20 height 7
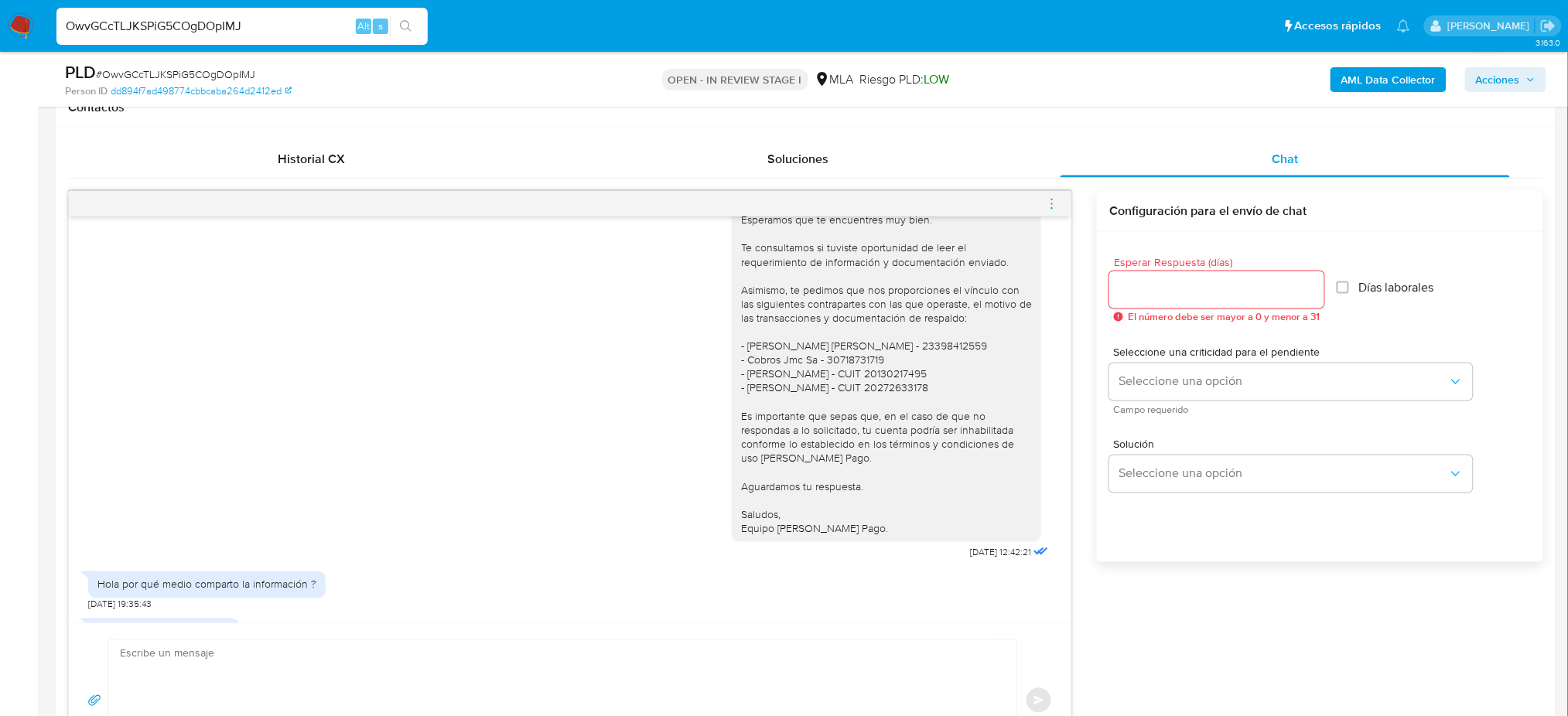
scroll to position [1312, 0]
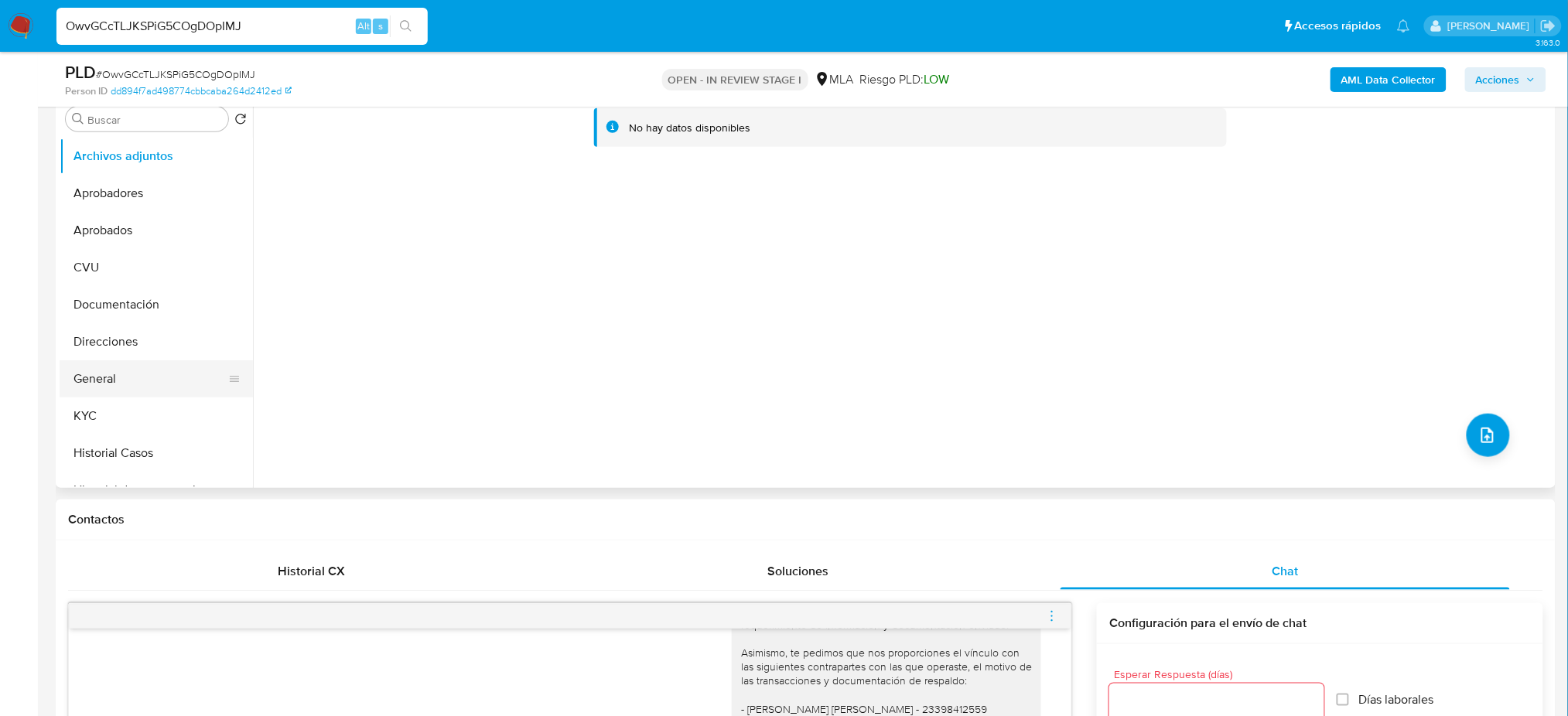
click at [103, 366] on button "General" at bounding box center [150, 379] width 181 height 37
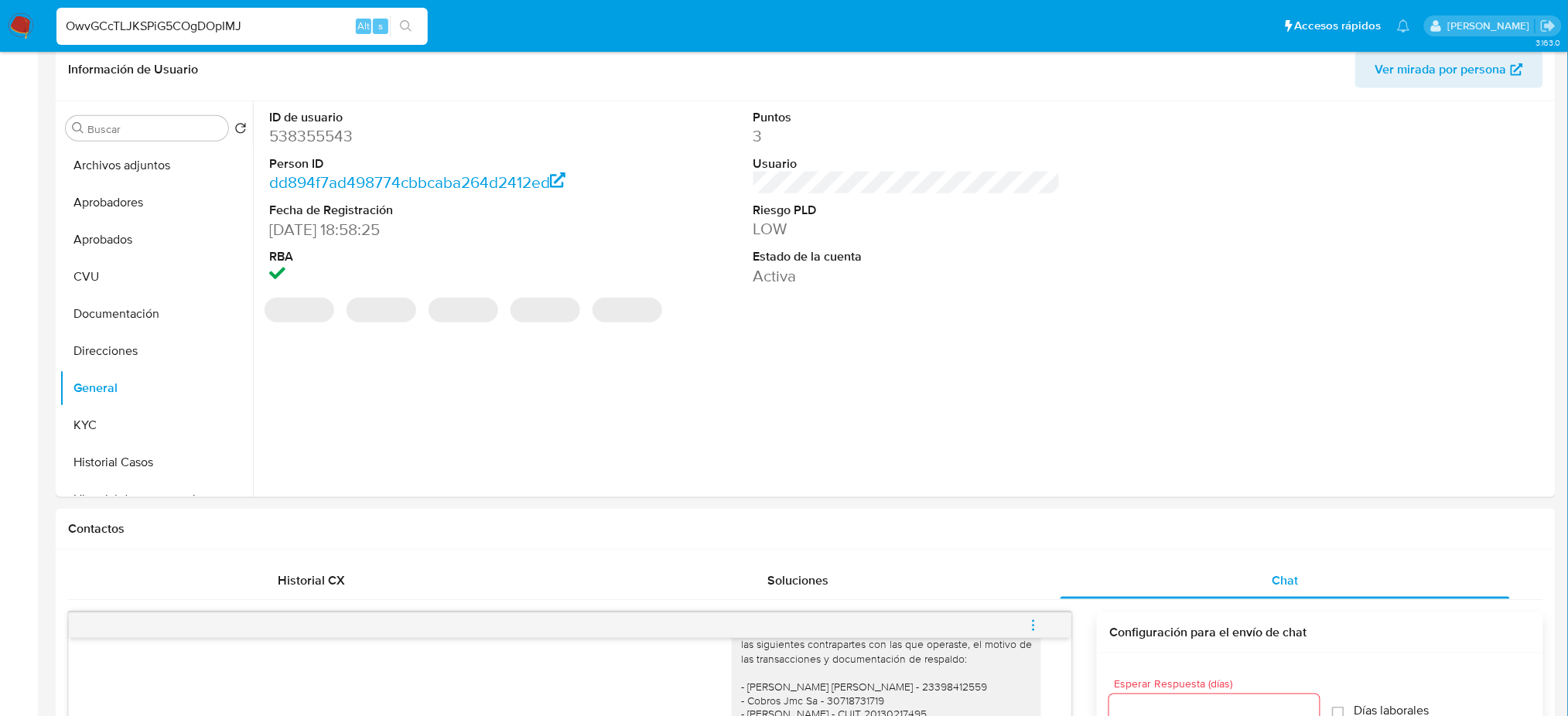
scroll to position [0, 0]
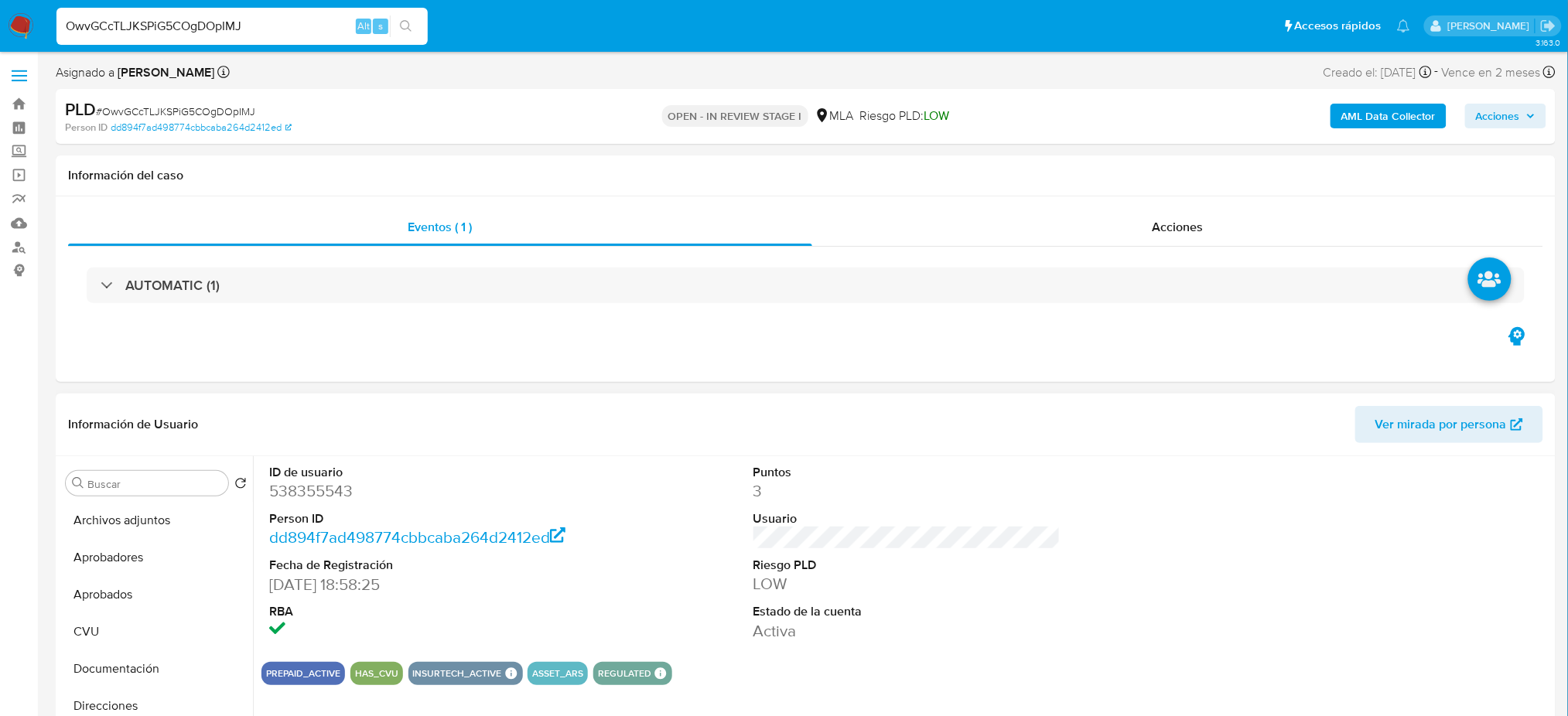
click at [305, 500] on dd "538355543" at bounding box center [423, 491] width 307 height 21
copy dd "538355543"
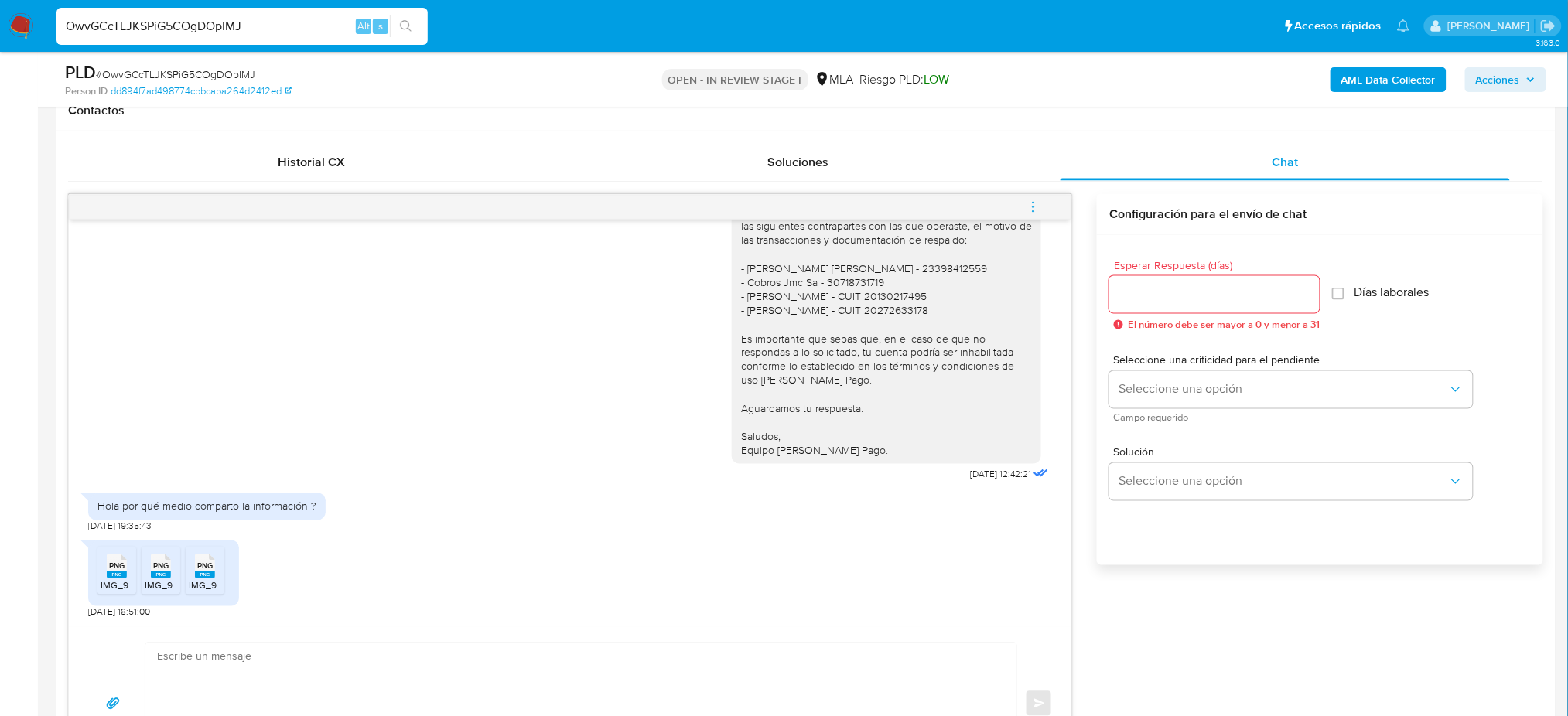
scroll to position [722, 0]
click at [280, 686] on textarea at bounding box center [576, 700] width 840 height 121
paste textarea "Hola, ¡Muchas gracias por tu respuesta! Confirmamos la recepción de la document…"
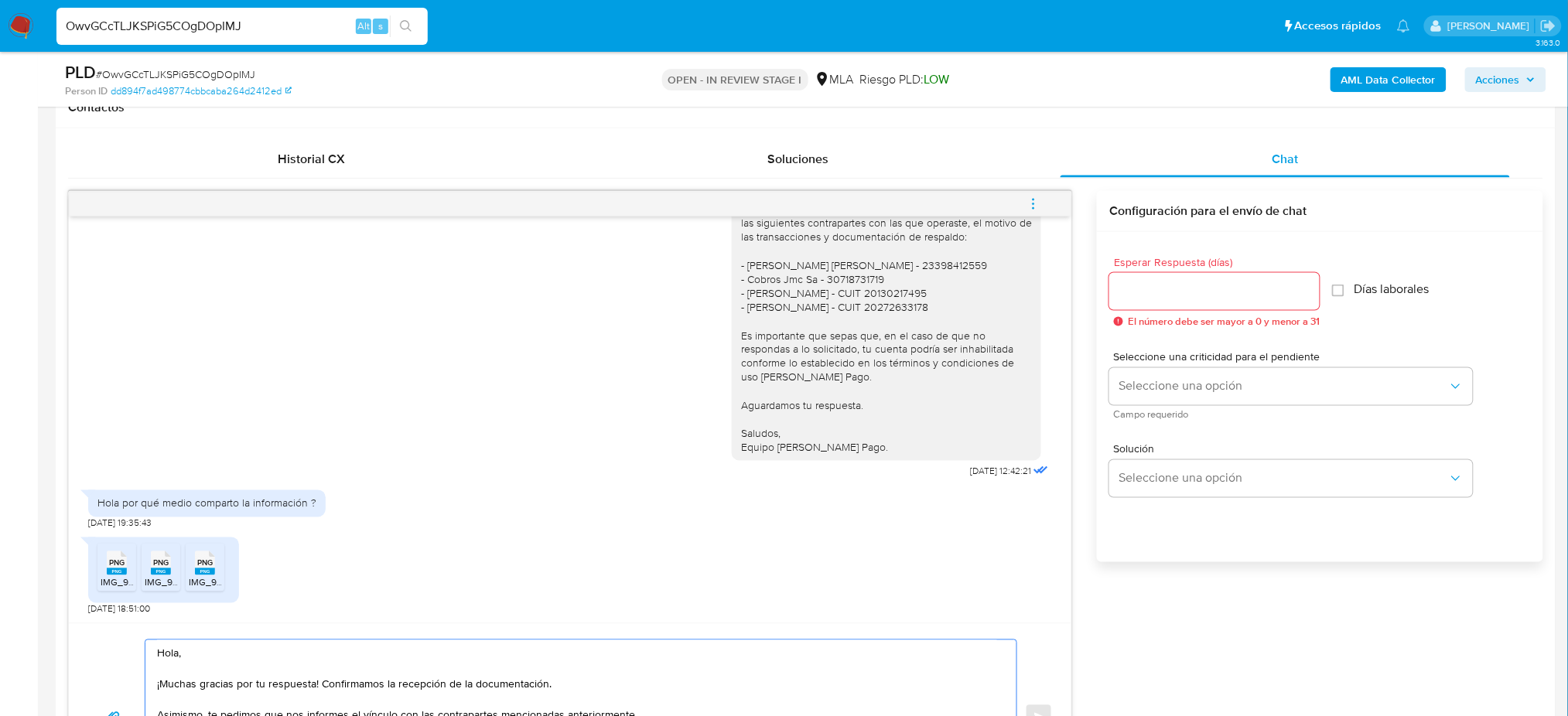
scroll to position [23, 0]
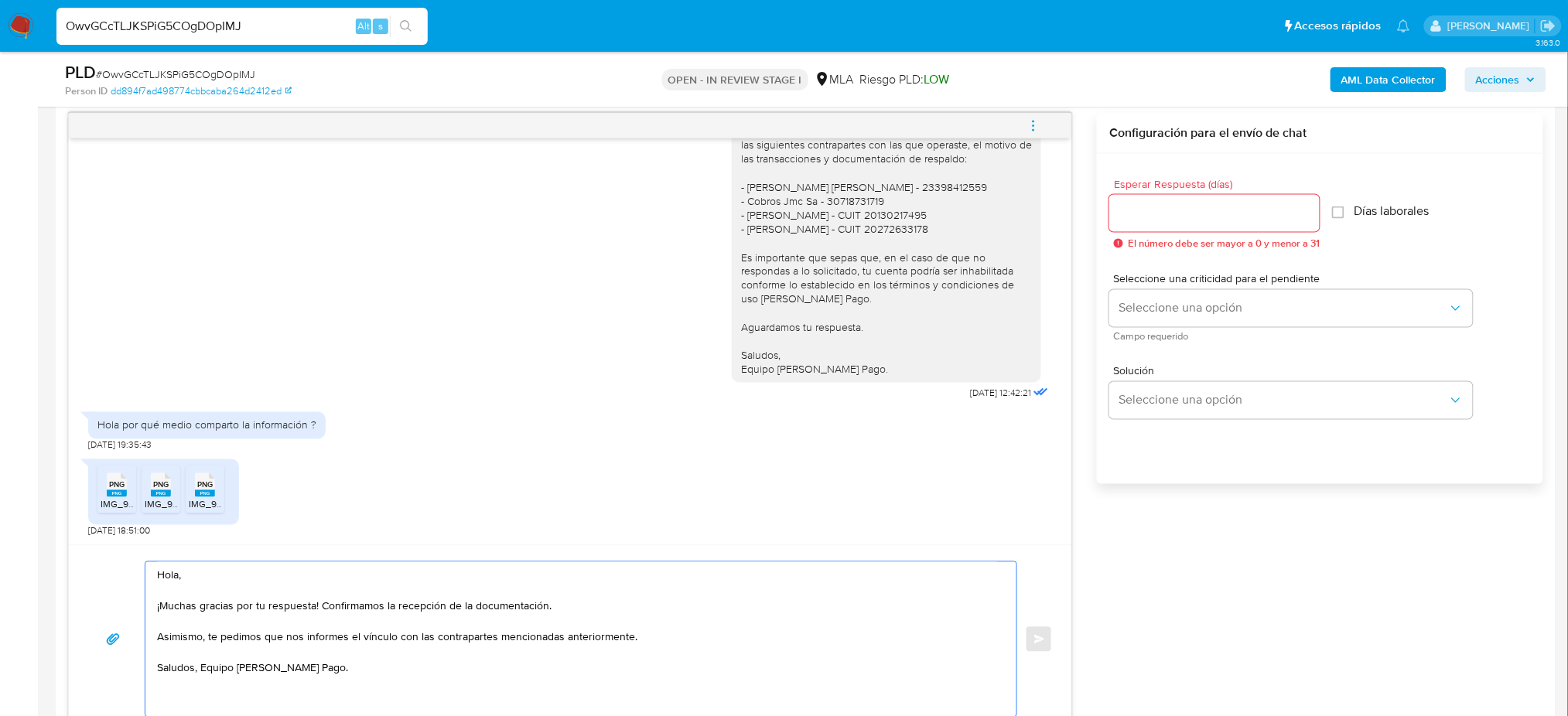
type textarea "Hola, ¡Muchas gracias por tu respuesta! Confirmamos la recepción de la document…"
click at [1185, 220] on input "Esperar Respuesta (días)" at bounding box center [1214, 213] width 210 height 20
type input "2"
click at [1133, 302] on span "Seleccione una opción" at bounding box center [1282, 308] width 329 height 16
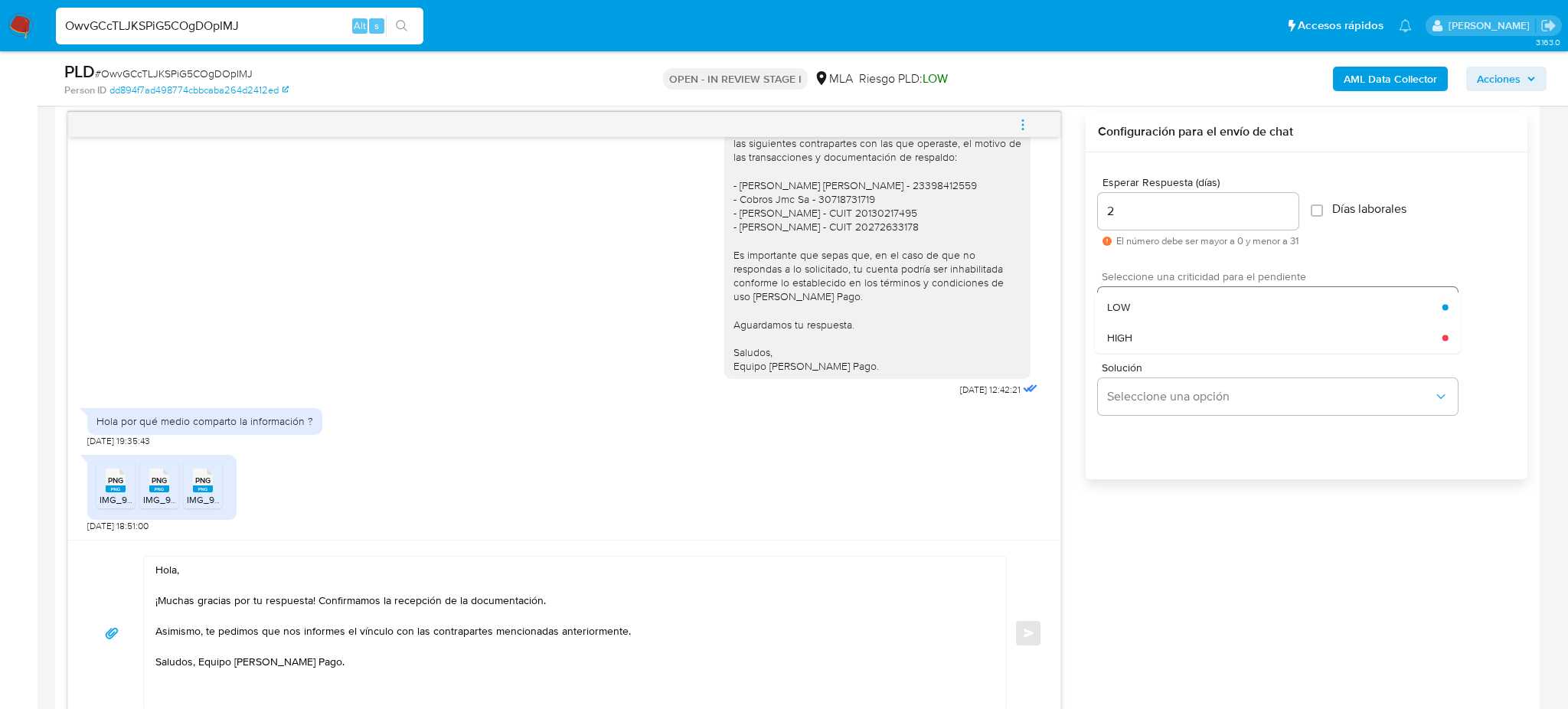
click at [1127, 331] on span "HIGH" at bounding box center [1119, 337] width 25 height 14
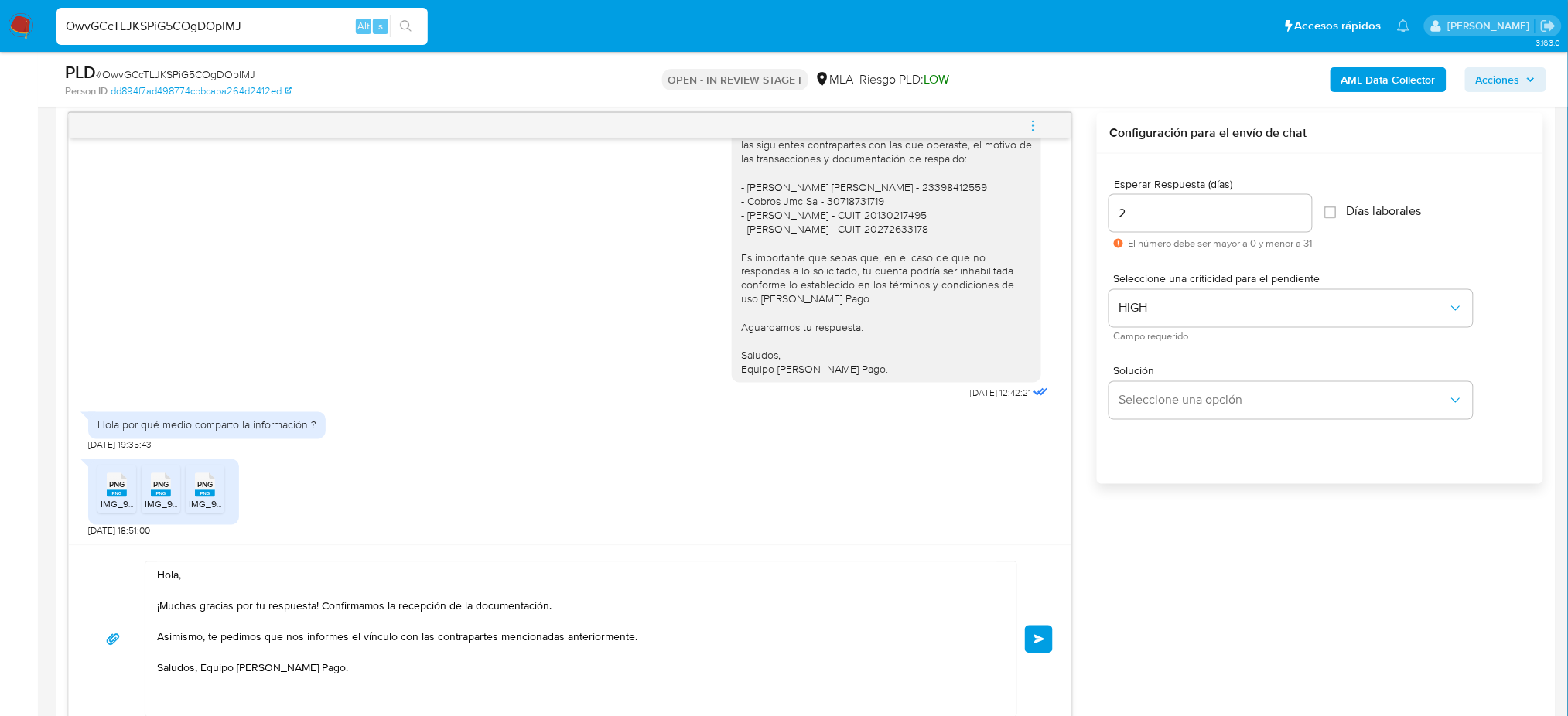
drag, startPoint x: 1044, startPoint y: 636, endPoint x: 994, endPoint y: 611, distance: 55.9
click at [1043, 637] on span "Enviar" at bounding box center [1039, 639] width 11 height 9
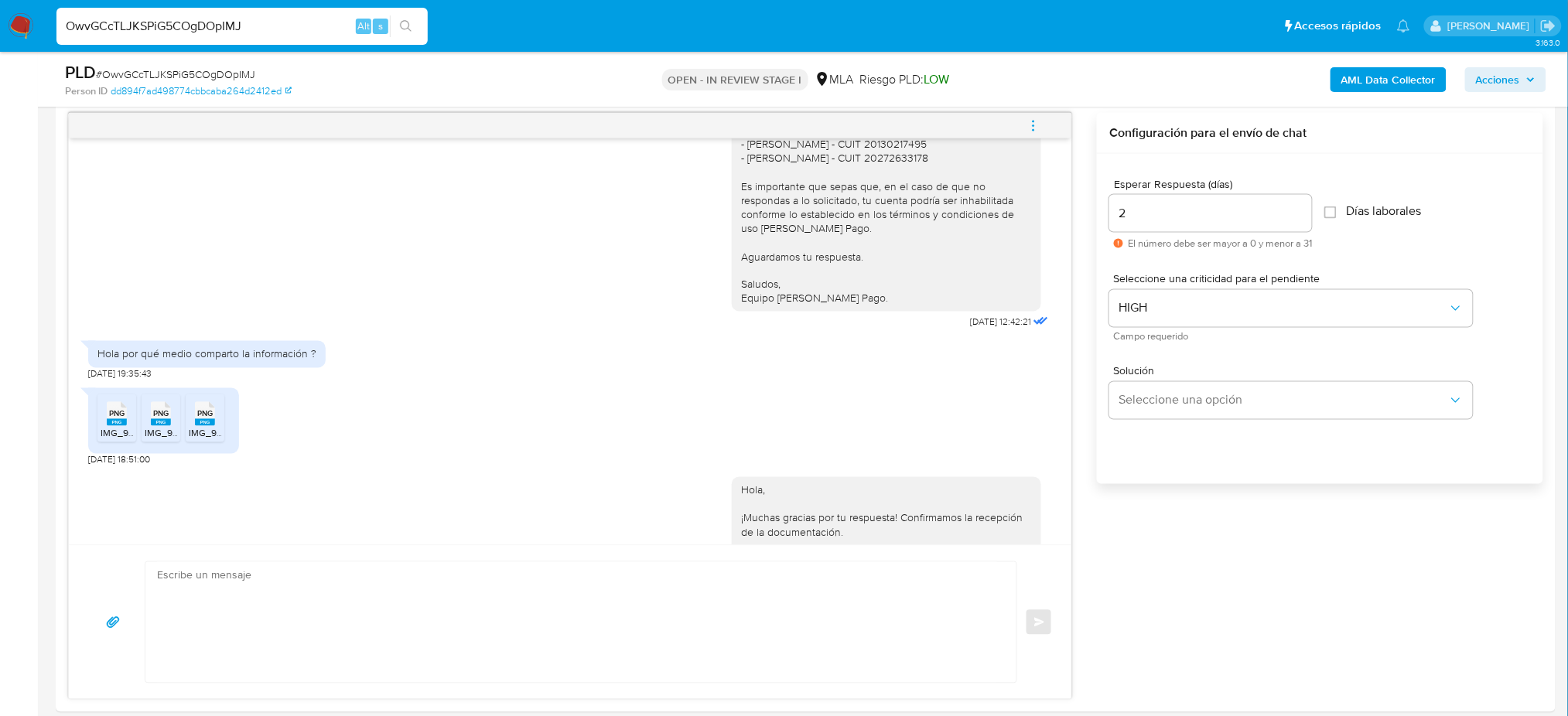
scroll to position [1629, 0]
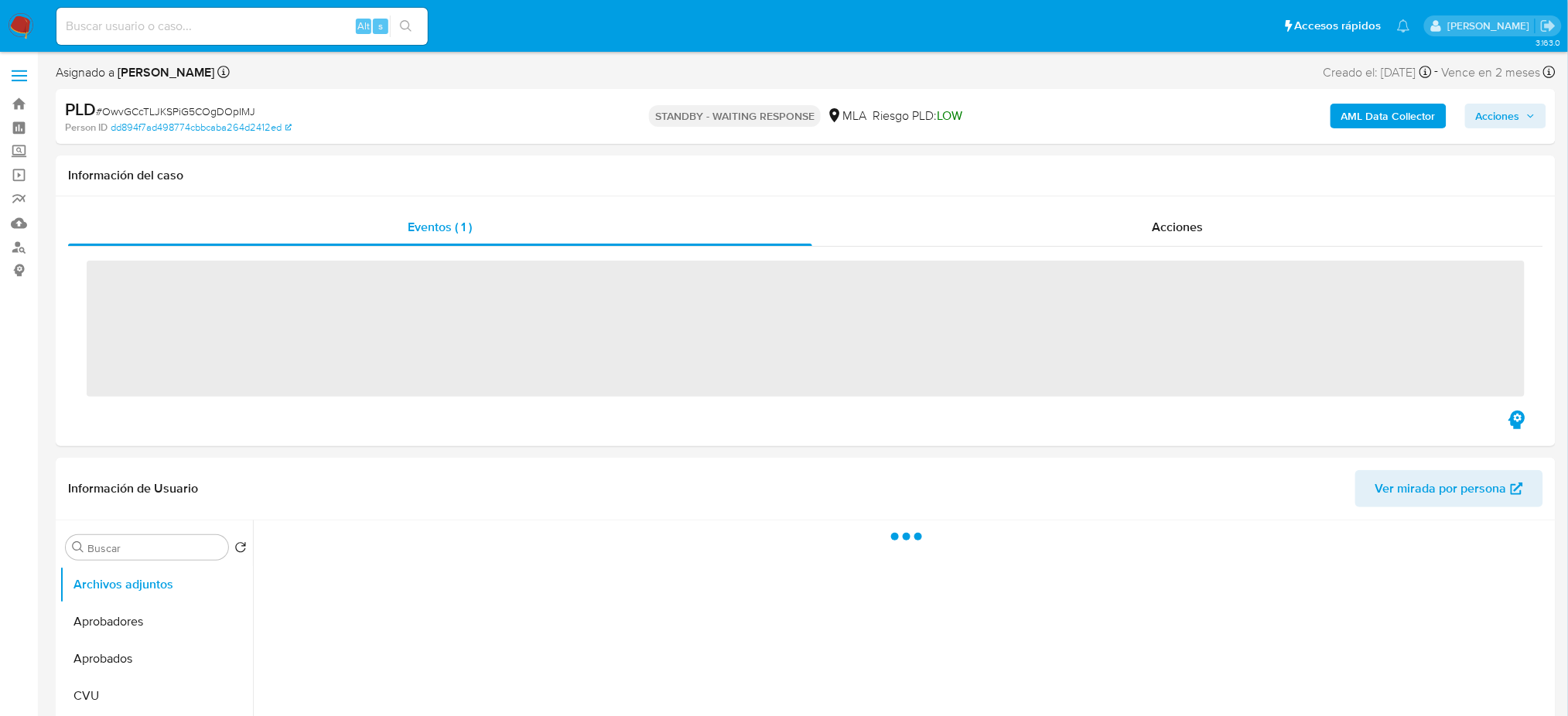
click at [214, 29] on input at bounding box center [242, 26] width 371 height 20
paste input "2jNCxlmBXp6bMpcTTMahU4hF"
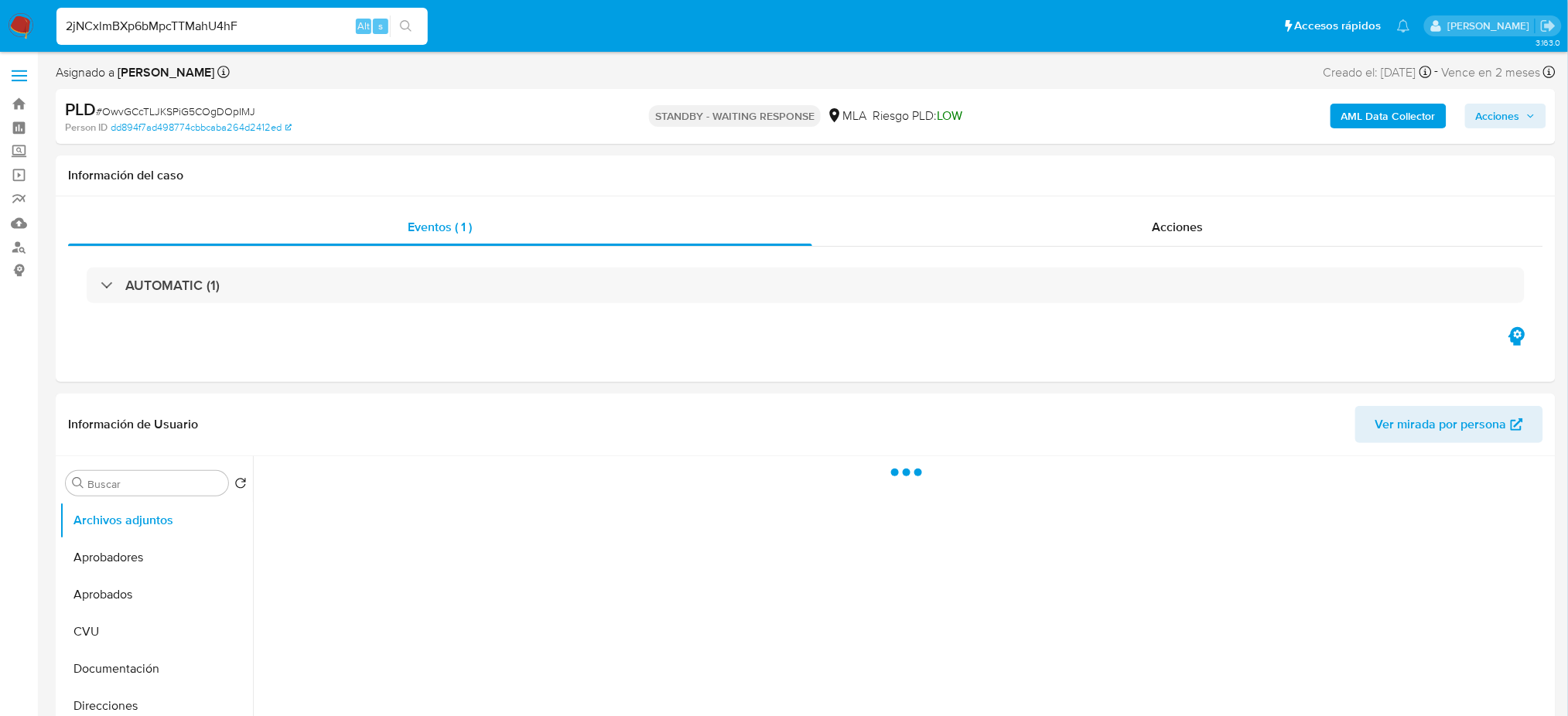
type input "2jNCxlmBXp6bMpcTTMahU4hF"
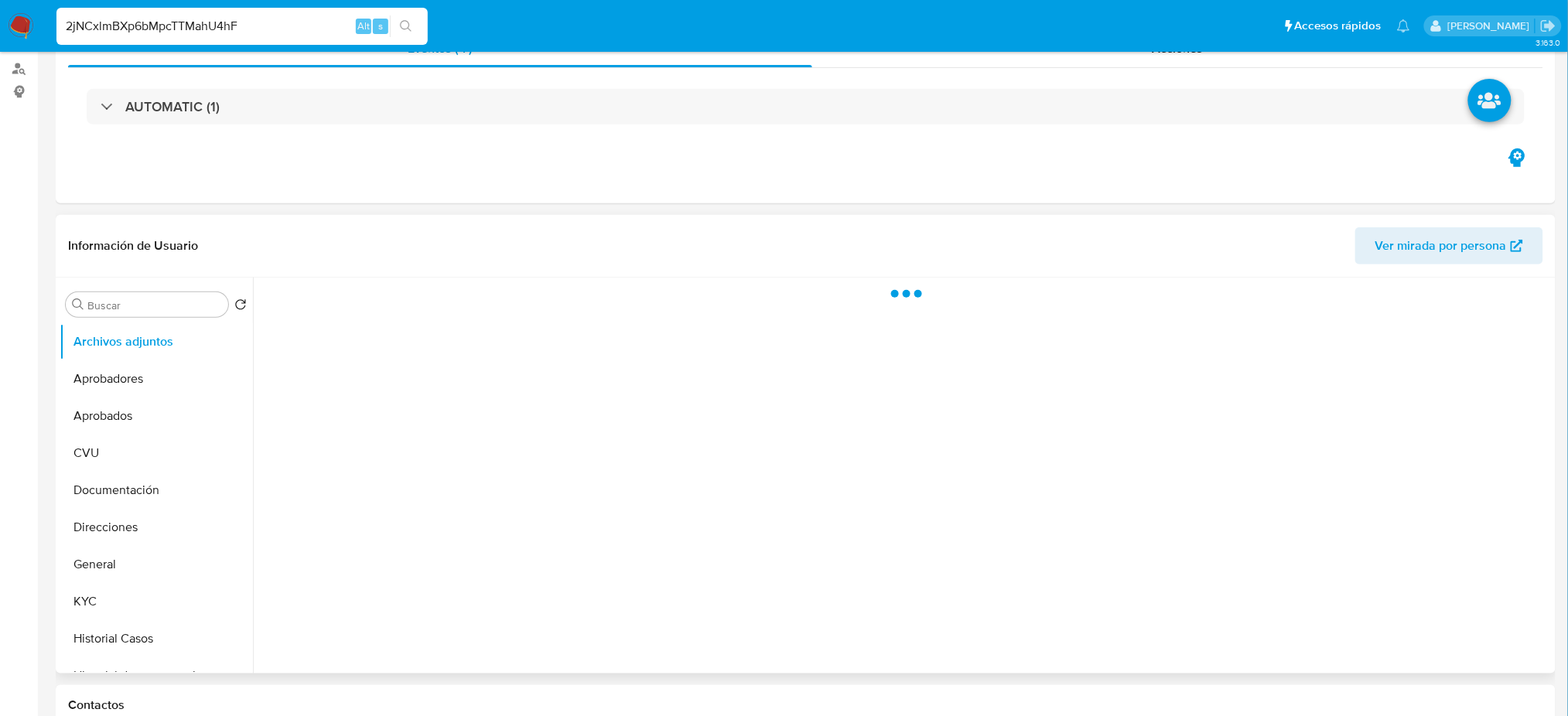
scroll to position [310, 0]
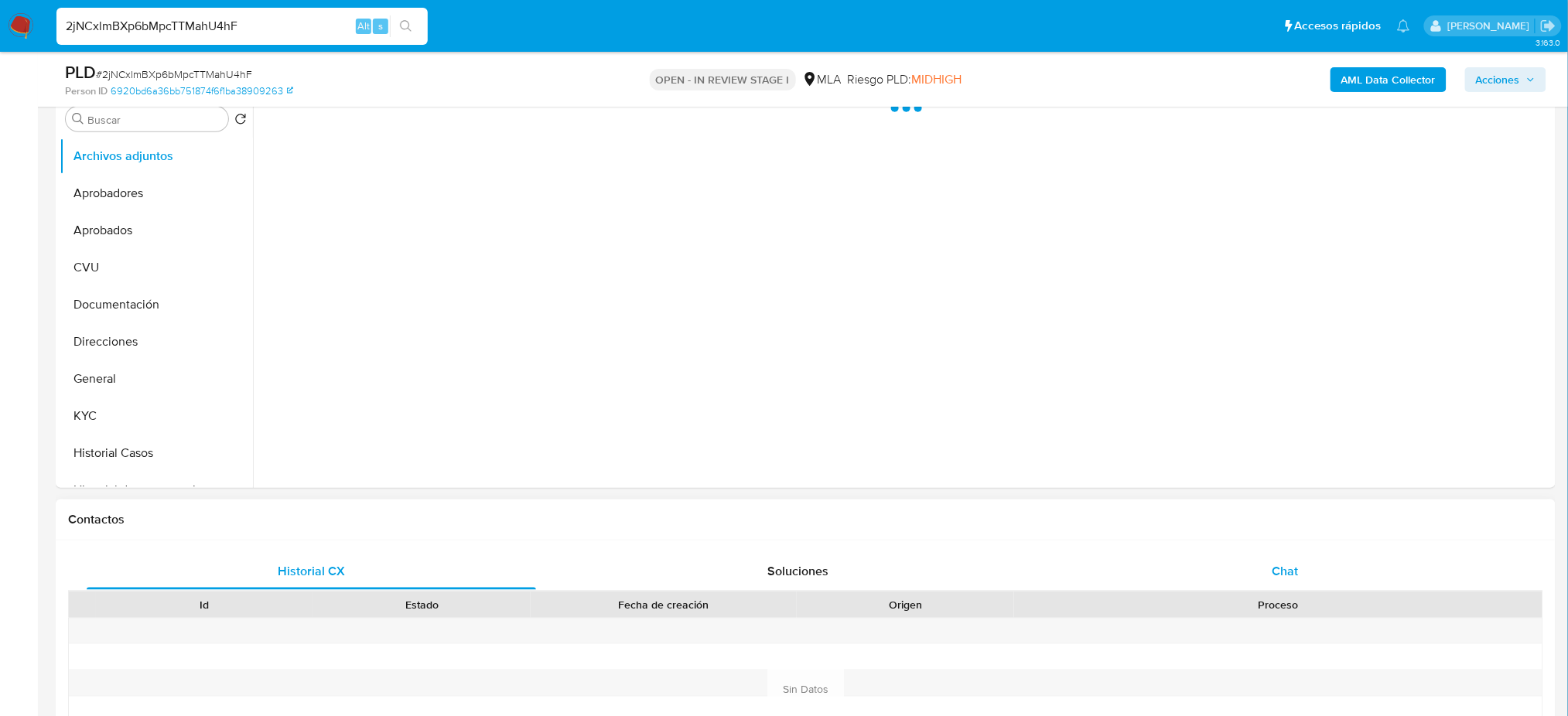
select select "10"
click at [1324, 568] on div "Chat" at bounding box center [1285, 571] width 449 height 37
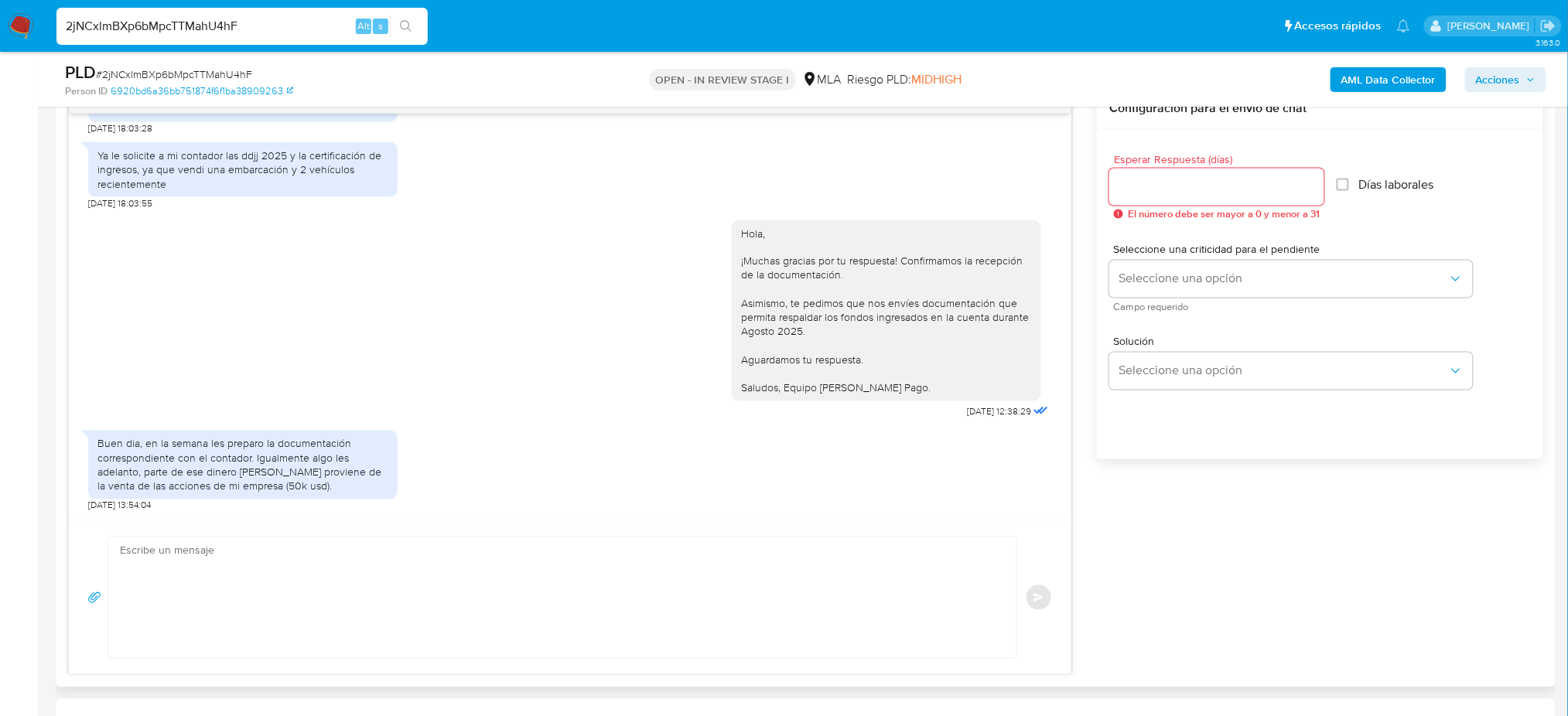
scroll to position [1131, 0]
click at [230, 562] on textarea at bounding box center [558, 598] width 877 height 121
paste textarea "Hola, Esperamos que te encuentres muy bien. Te consultamos si tuviste oportunid…"
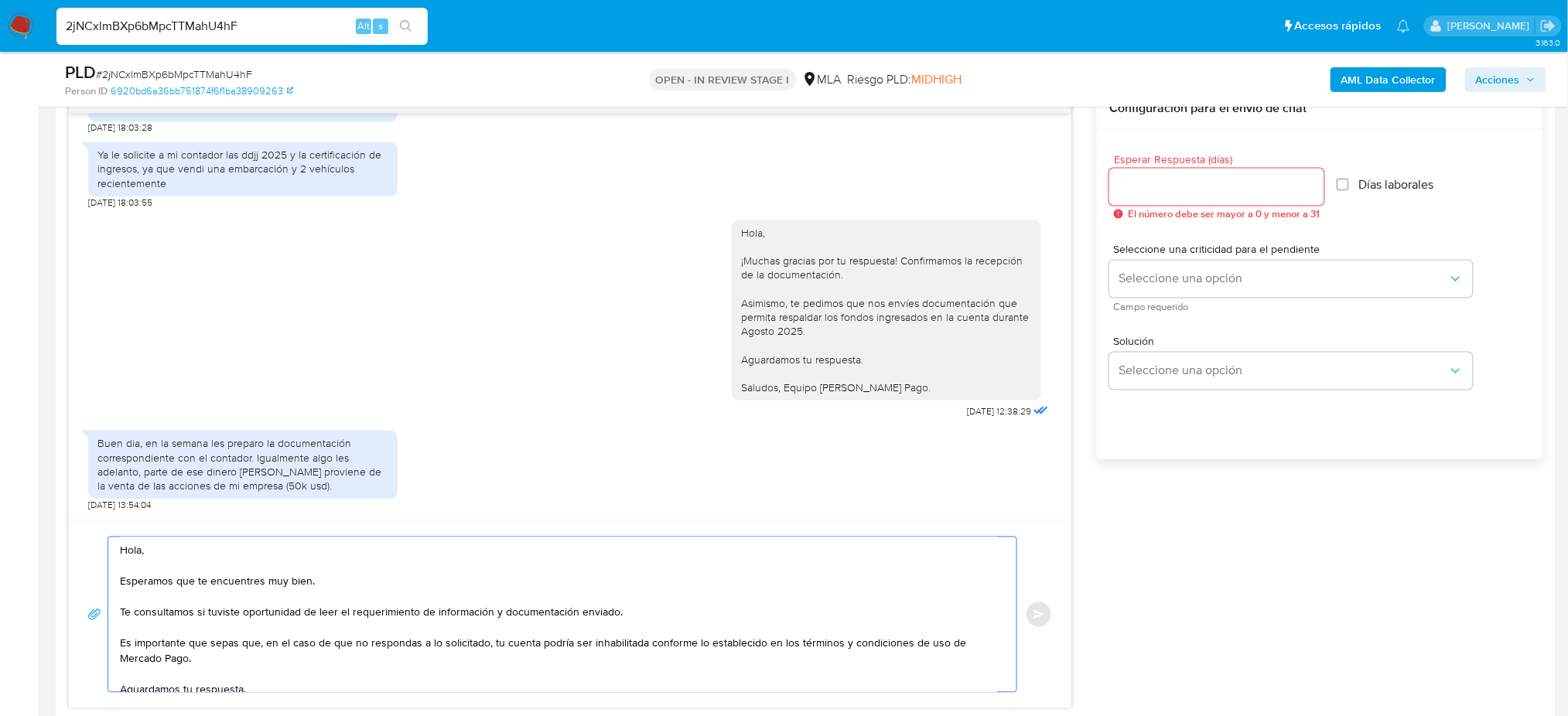
scroll to position [71, 0]
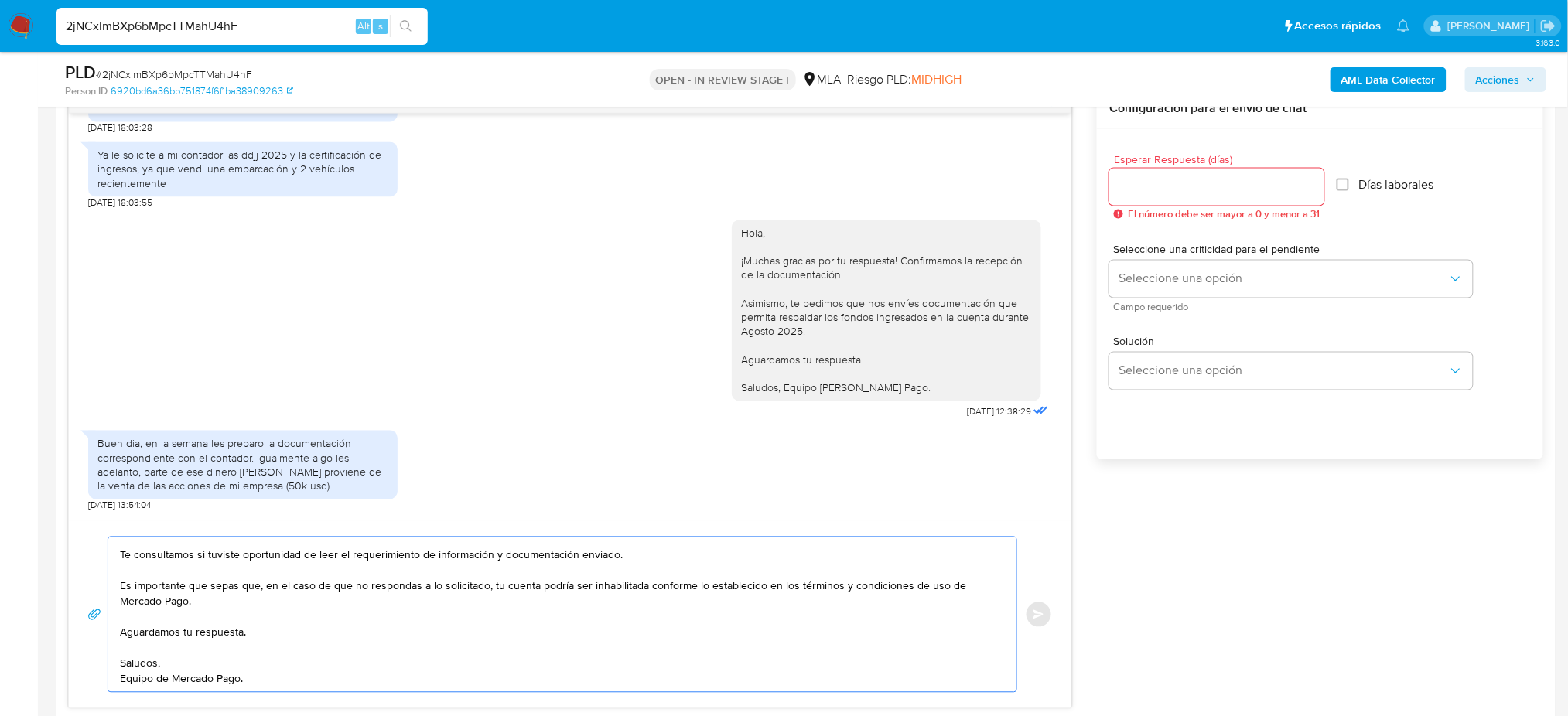
type textarea "Hola, Esperamos que te encuentres muy bien. Te consultamos si tuviste oportunid…"
click at [1171, 186] on input "Esperar Respuesta (días)" at bounding box center [1217, 187] width 215 height 20
type input "2"
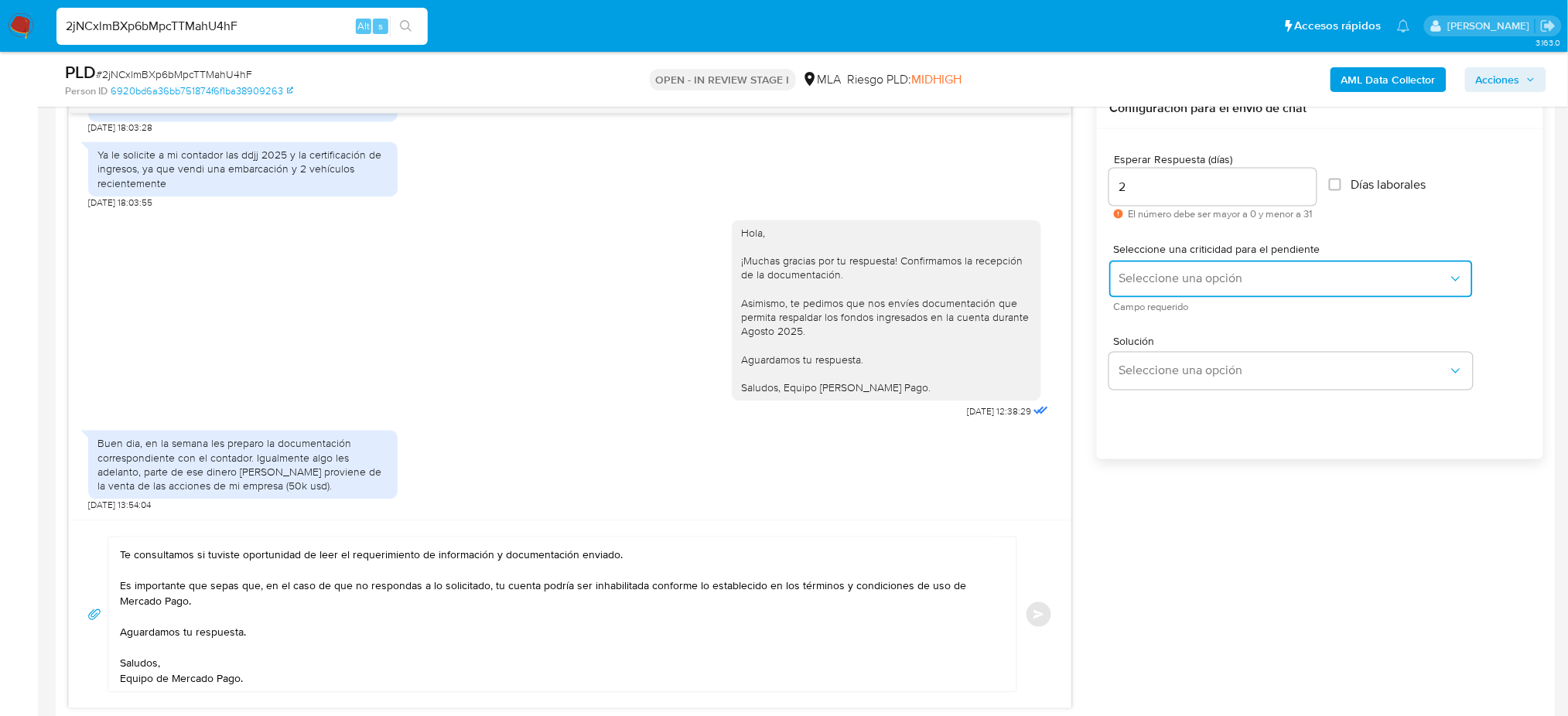
click at [1146, 280] on span "Seleccione una opción" at bounding box center [1282, 279] width 329 height 16
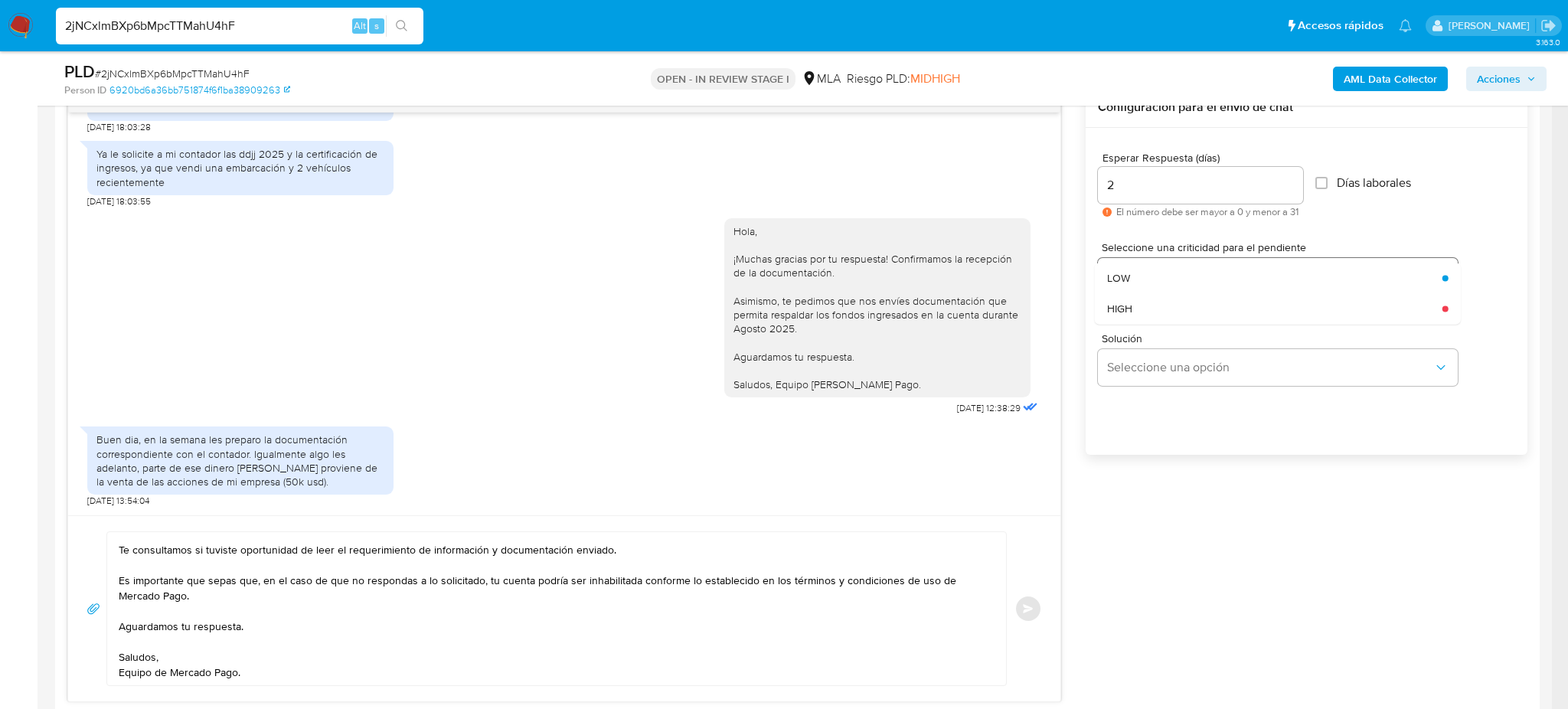
click at [1131, 315] on span "HIGH" at bounding box center [1119, 308] width 25 height 14
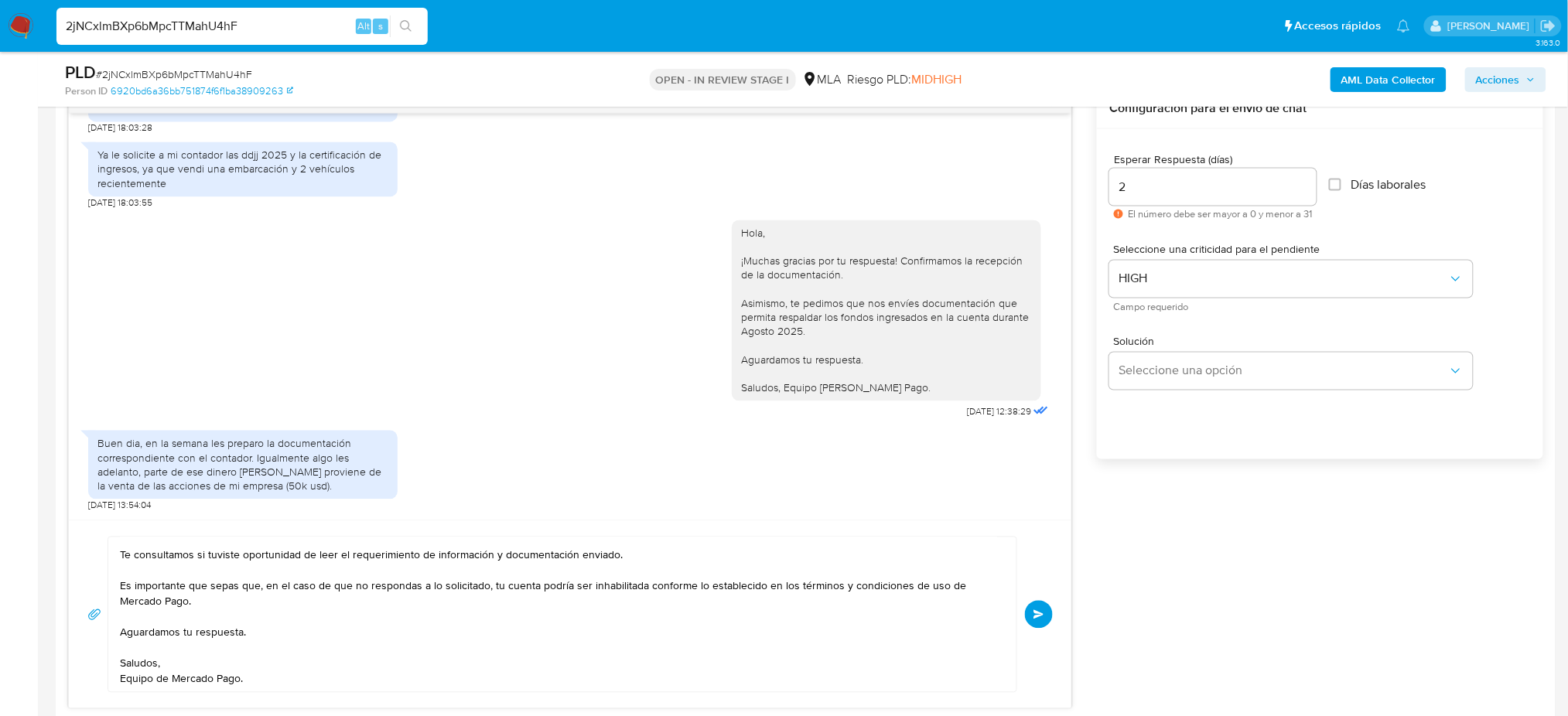
click at [1048, 607] on button "Enviar" at bounding box center [1038, 615] width 28 height 28
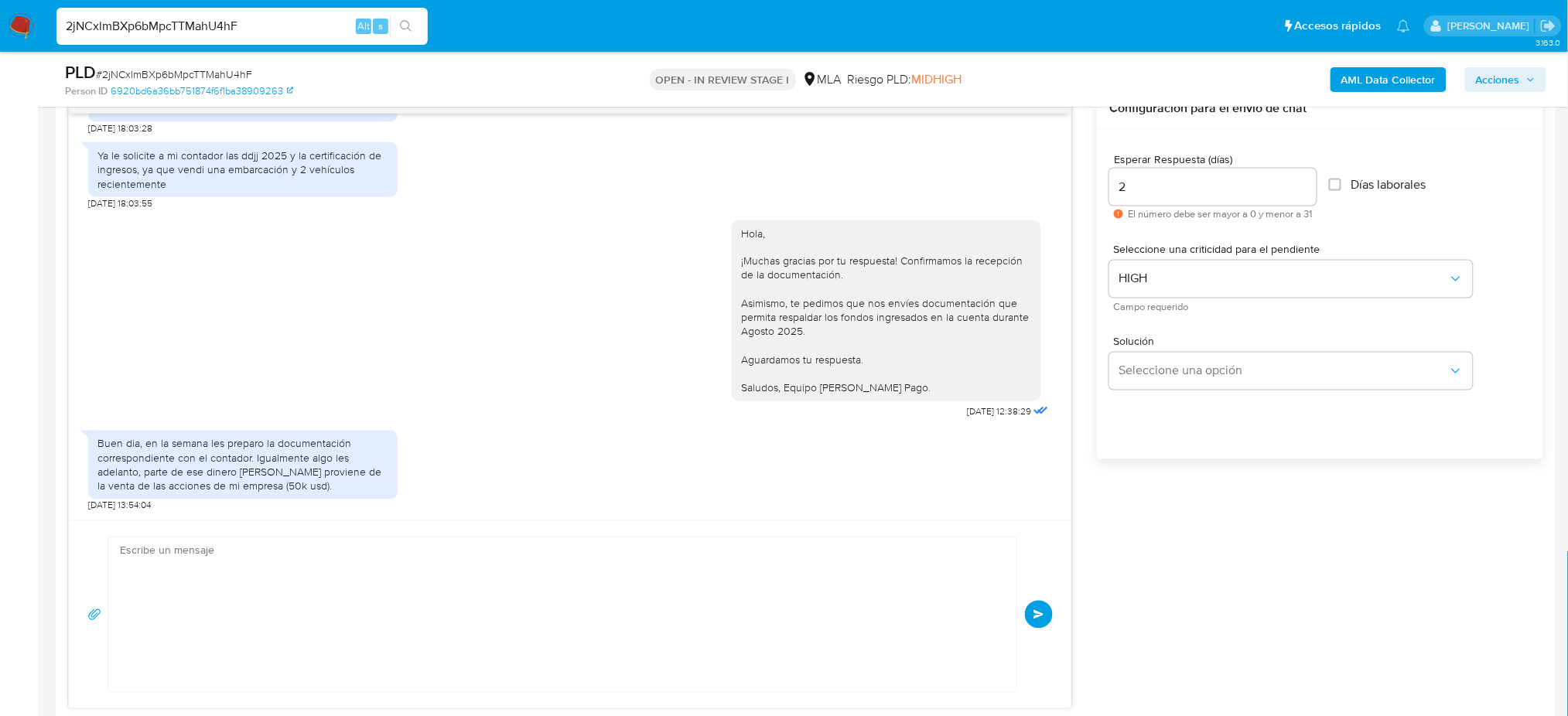
scroll to position [1402, 0]
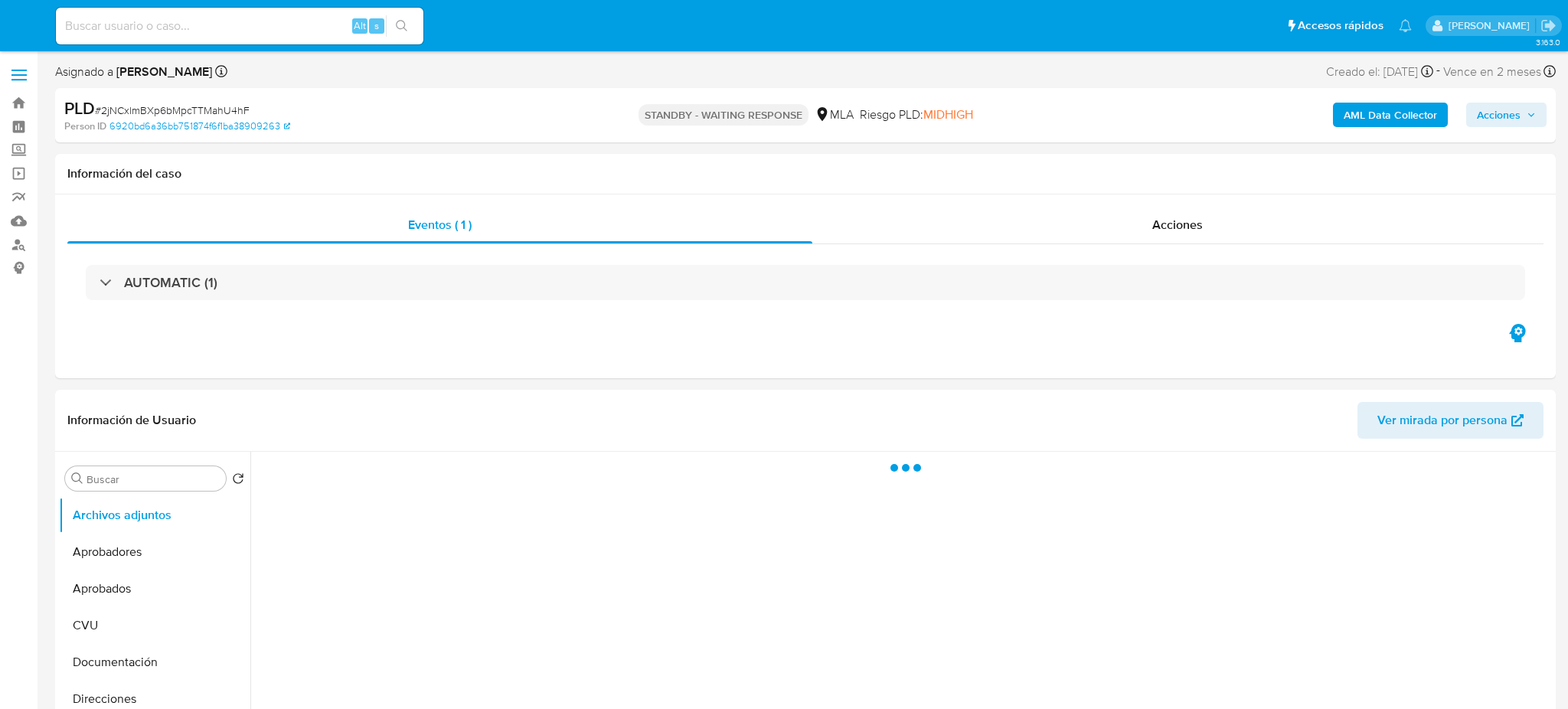
select select "10"
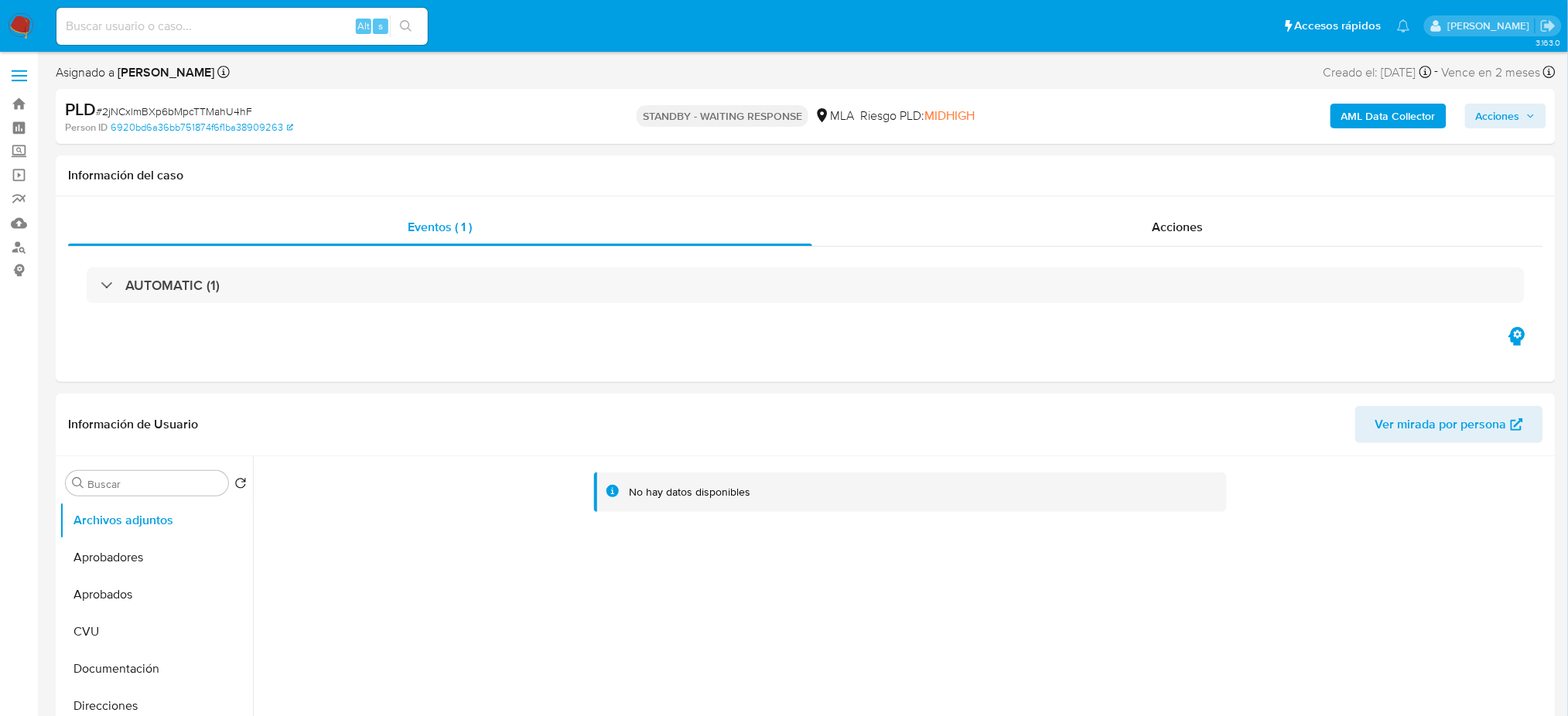
click at [266, 32] on input at bounding box center [242, 26] width 371 height 20
paste input "smTeBauXmLbJlaoPgPig7y5J"
type input "smTeBauXmLbJlaoPgPig7y5J}"
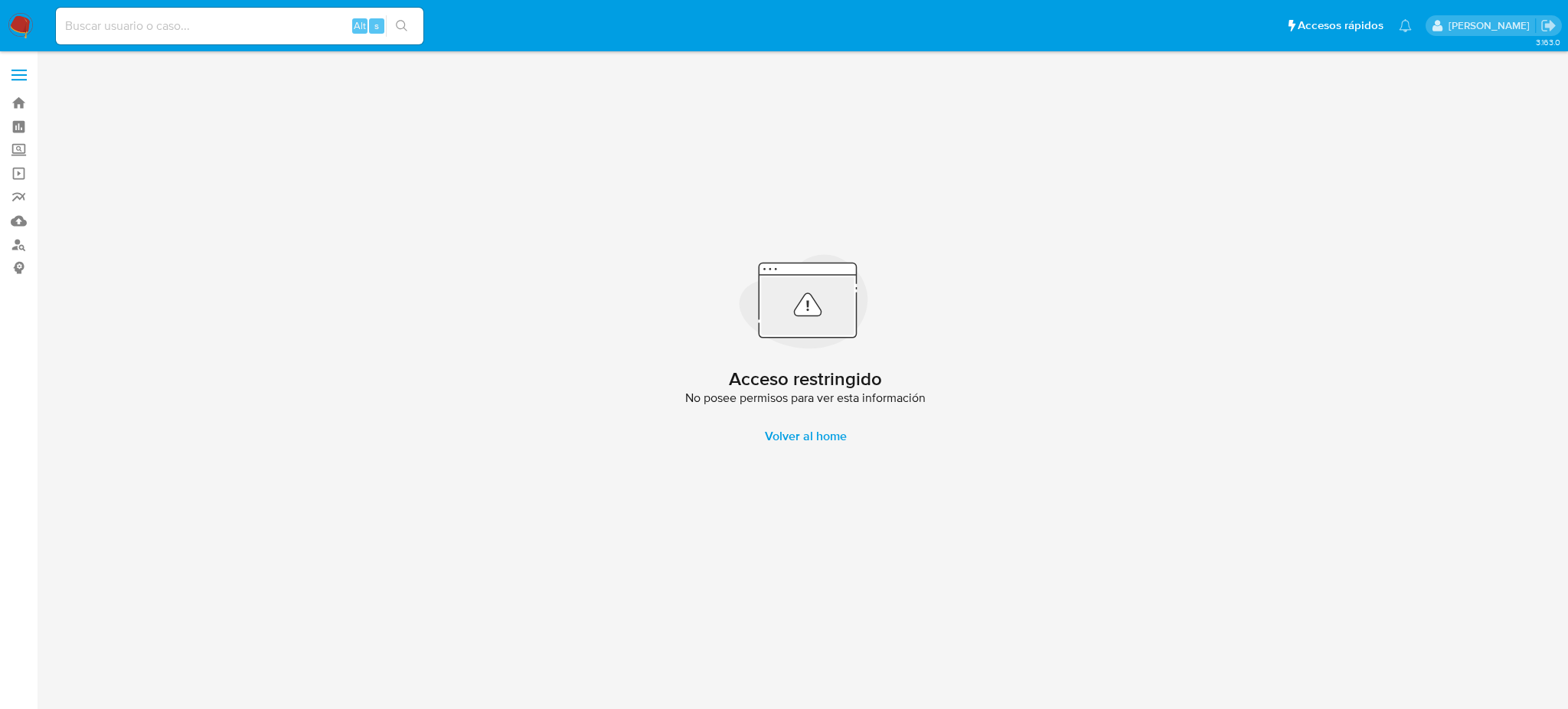
click at [139, 34] on input at bounding box center [240, 26] width 367 height 20
paste input "smTeBauXmLbJlaoPgPig7y5J"
type input "smTeBauXmLbJlaoPgPig7y5J"
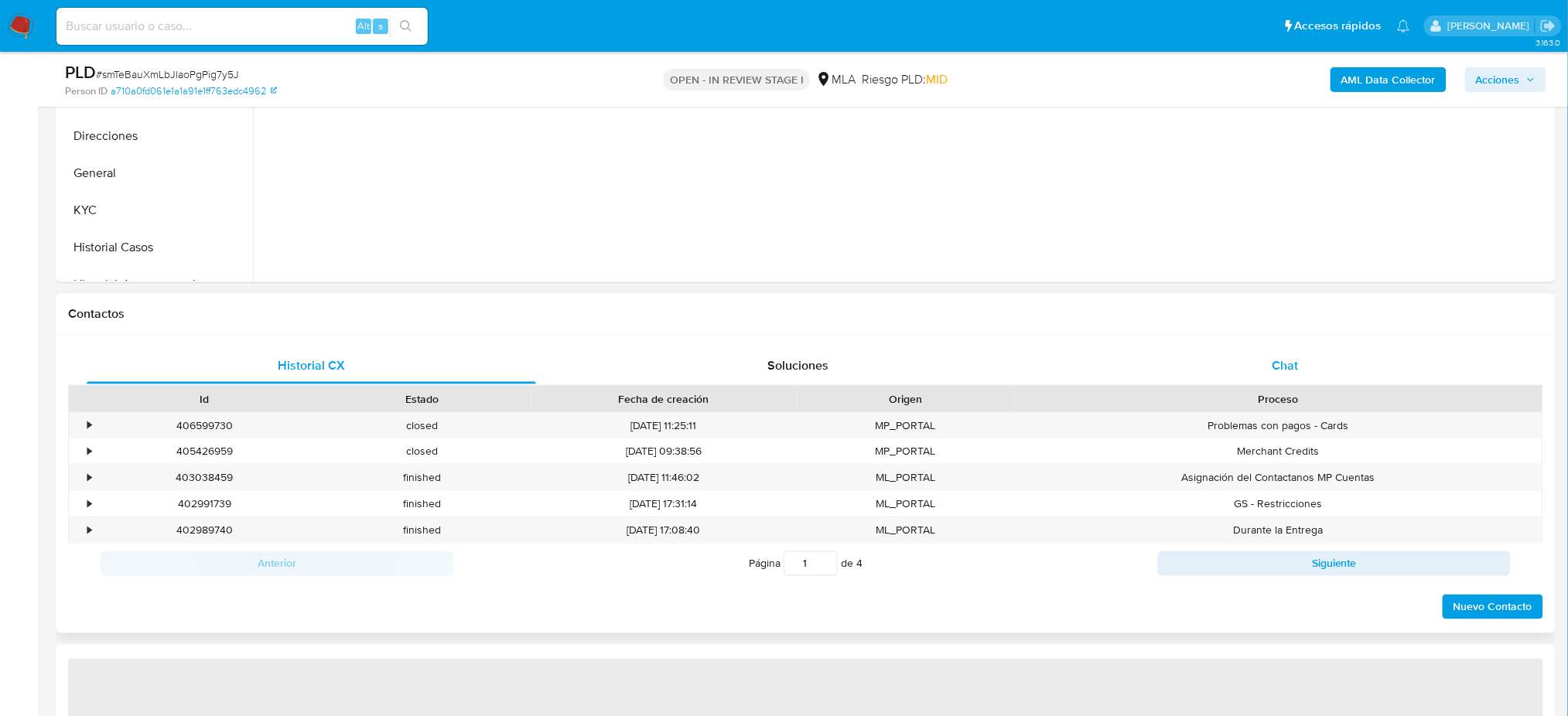
click at [1282, 351] on div "Chat" at bounding box center [1285, 365] width 449 height 37
select select "10"
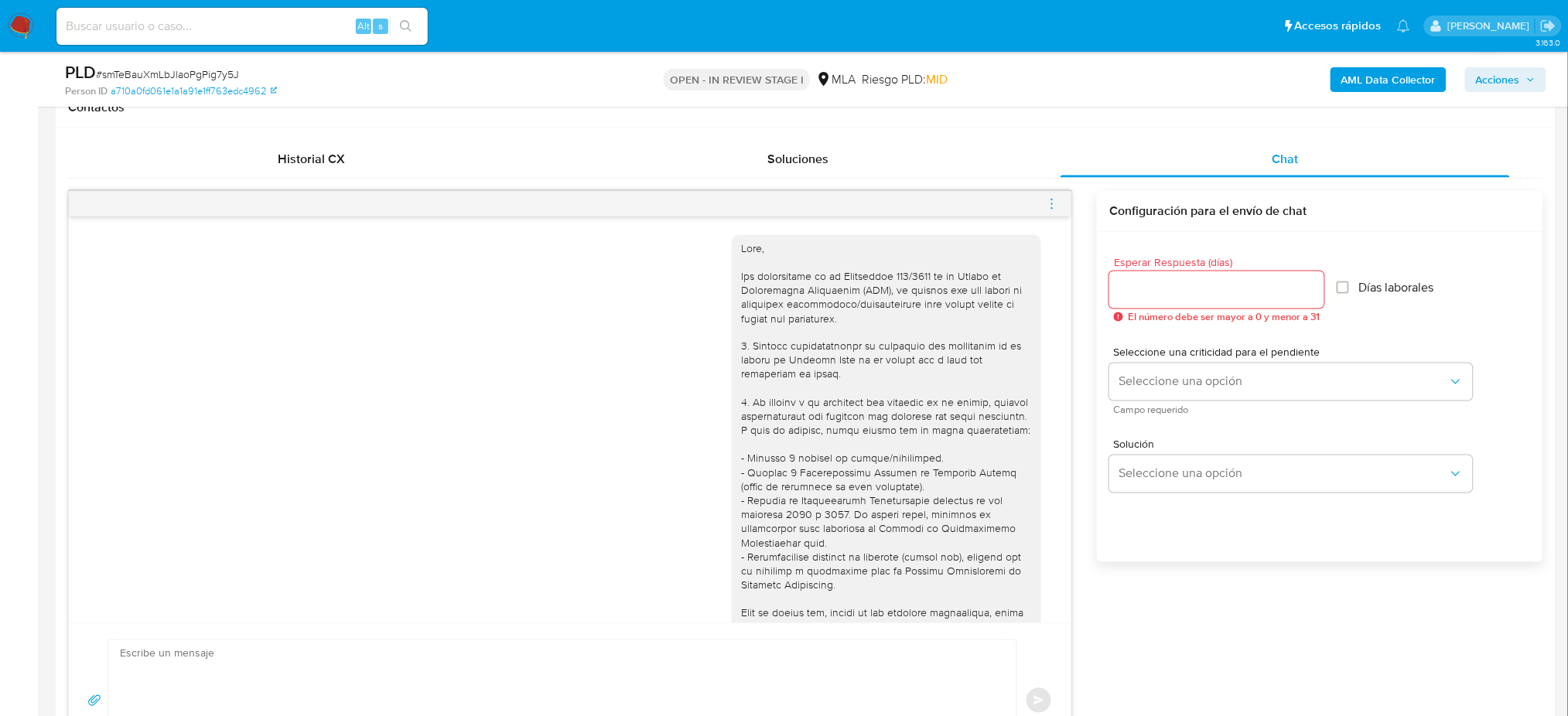
scroll to position [1501, 0]
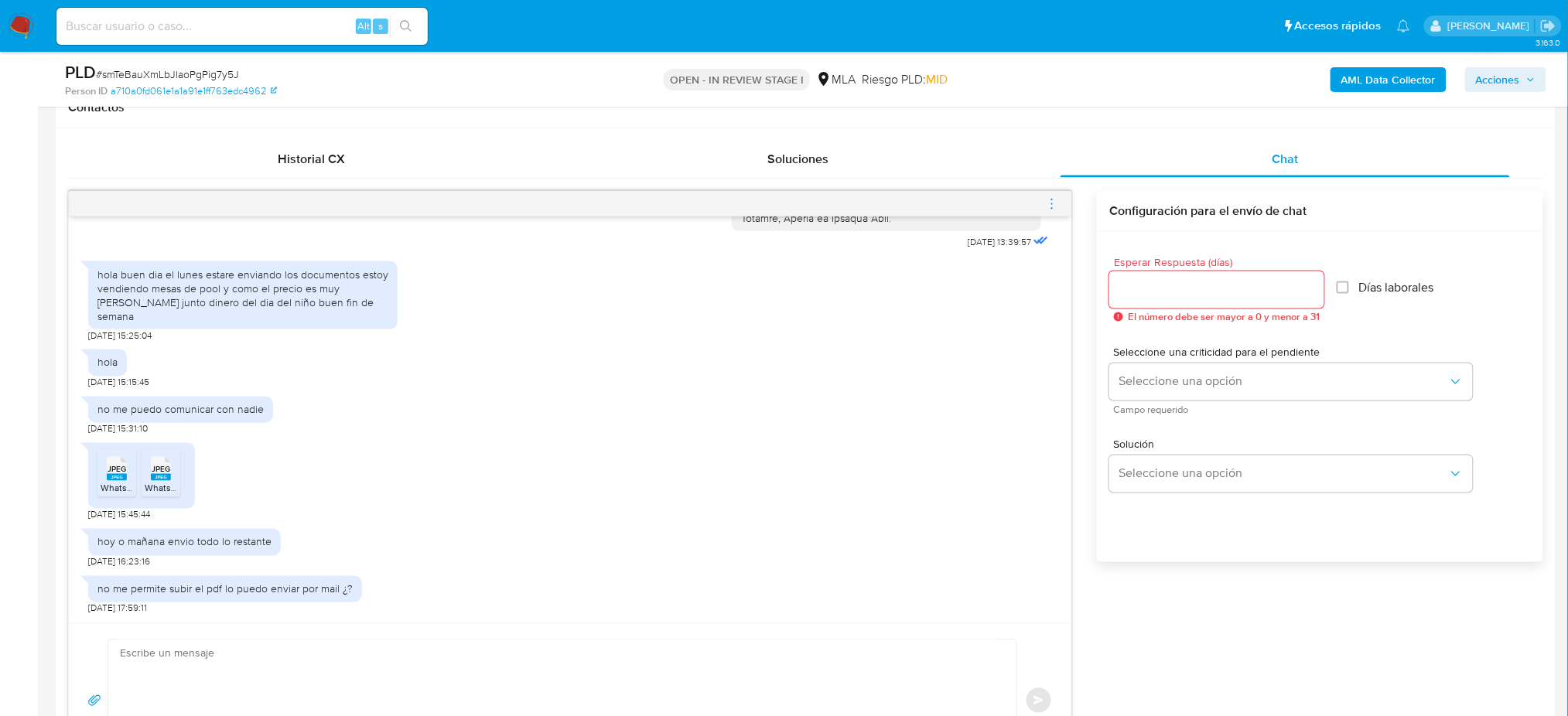
click at [129, 486] on span "WhatsApp Image [DATE] 2.30.13 PM (2).jpeg" at bounding box center [190, 489] width 180 height 13
click at [147, 481] on div "JPEG JPEG" at bounding box center [161, 467] width 33 height 30
click at [214, 21] on input at bounding box center [242, 26] width 371 height 20
paste input "oaPSnqL5cXIv6h74v1abc48O"
type input "oaPSnqL5cXIv6h74v1abc48O"
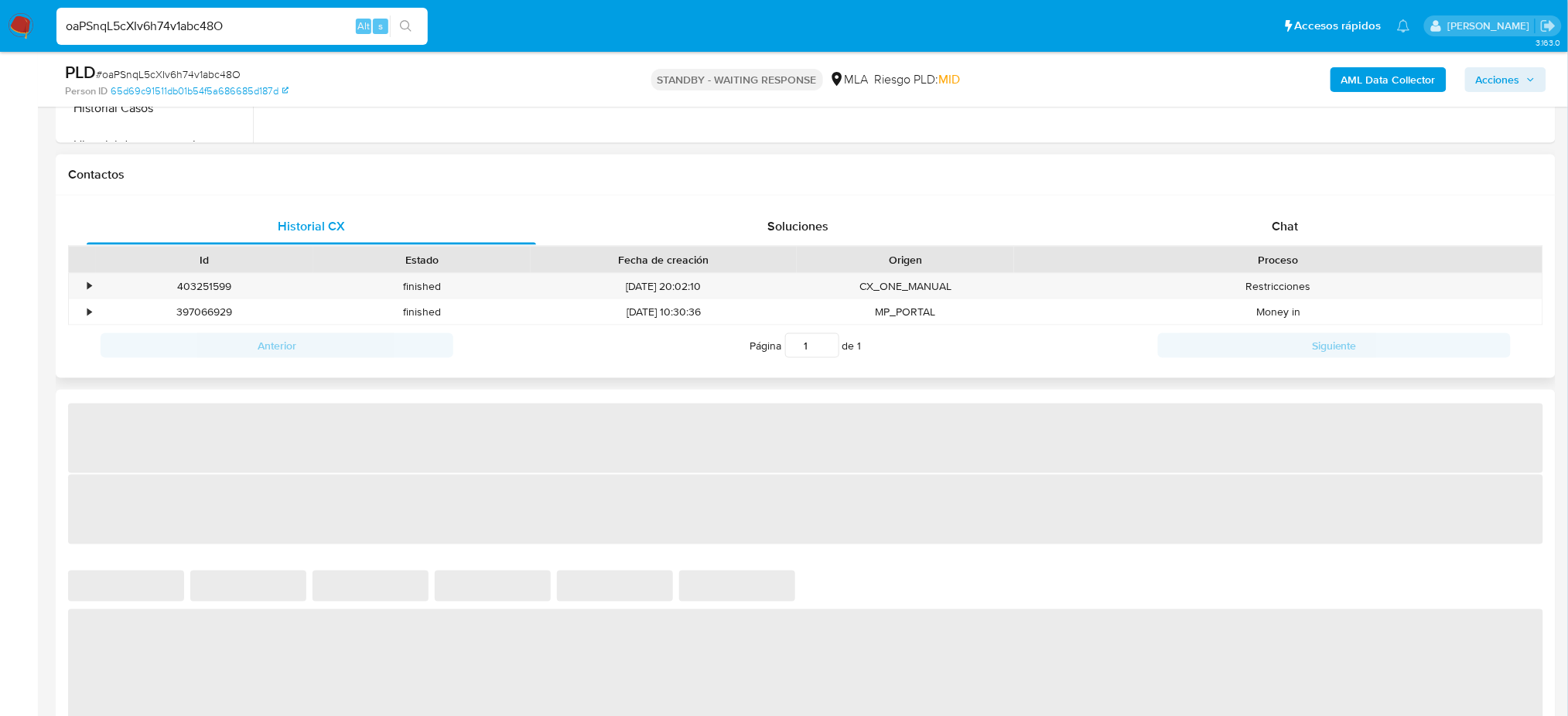
scroll to position [722, 0]
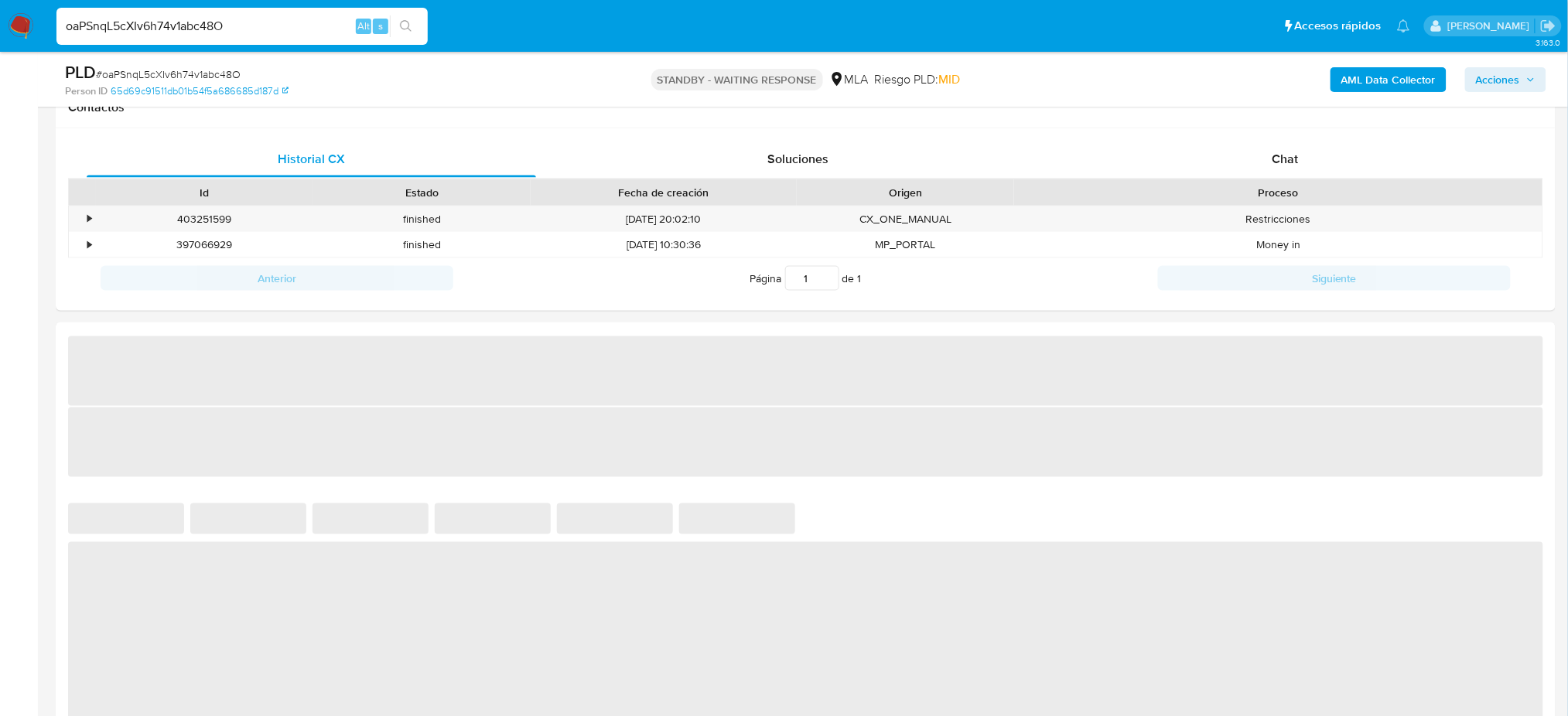
select select "10"
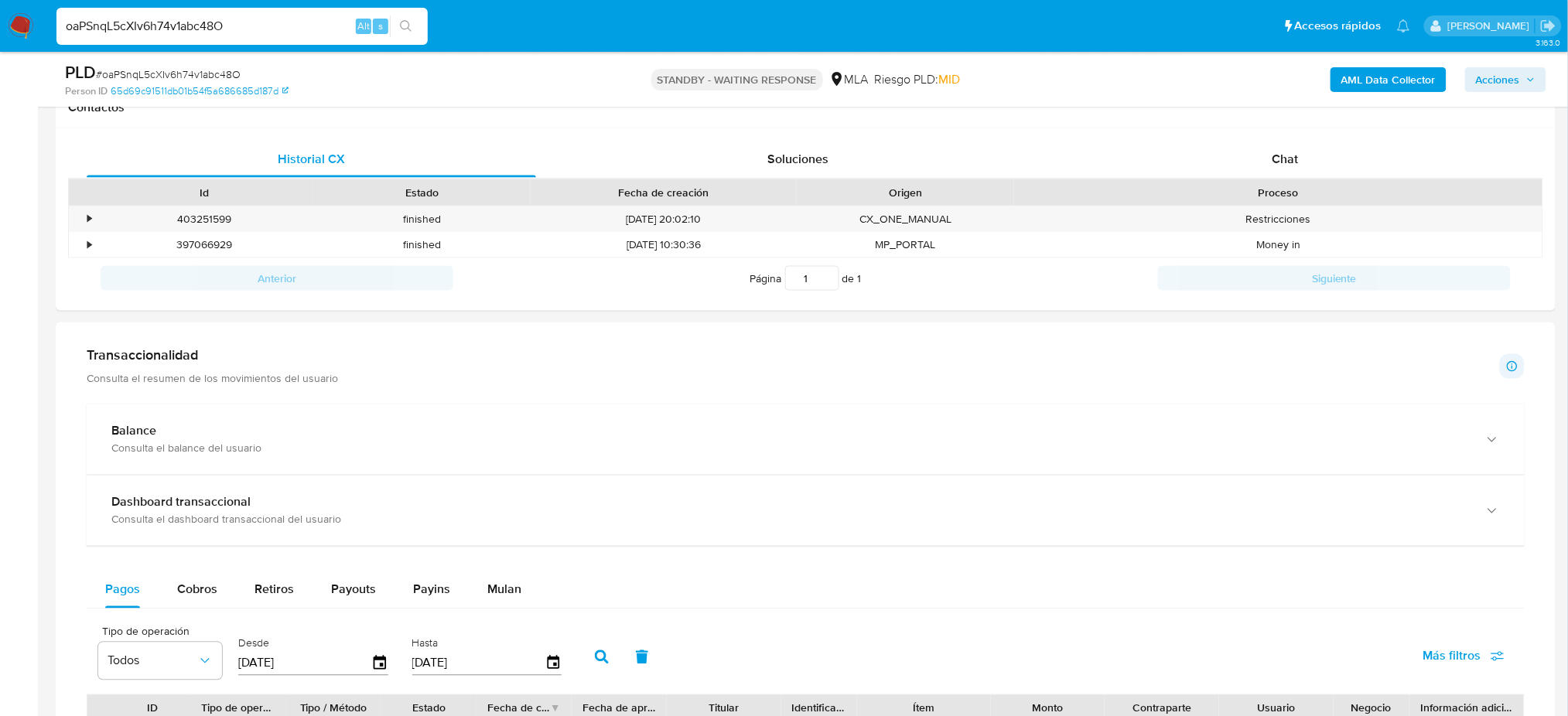
drag, startPoint x: 273, startPoint y: 25, endPoint x: 0, endPoint y: 31, distance: 273.1
click at [0, 31] on nav "Pausado Ver notificaciones oaPSnqL5cXIv6h74v1abc48O Alt s Accesos rápidos Presi…" at bounding box center [784, 25] width 1568 height 52
paste input "CxZaSZffYlFPZWP1PN7pR0jz"
type input "CxZaSZffYlFPZWP1PN7pR0jz"
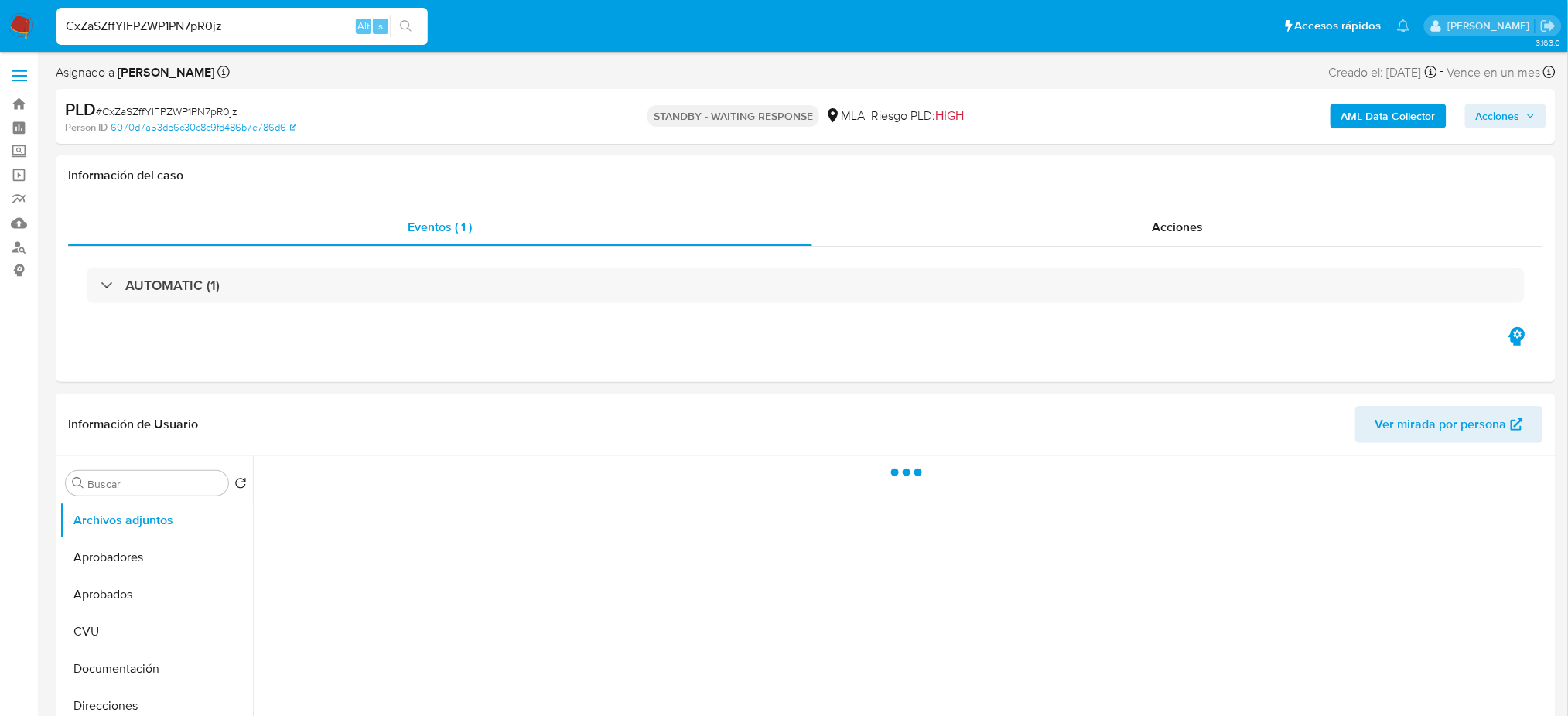
select select "10"
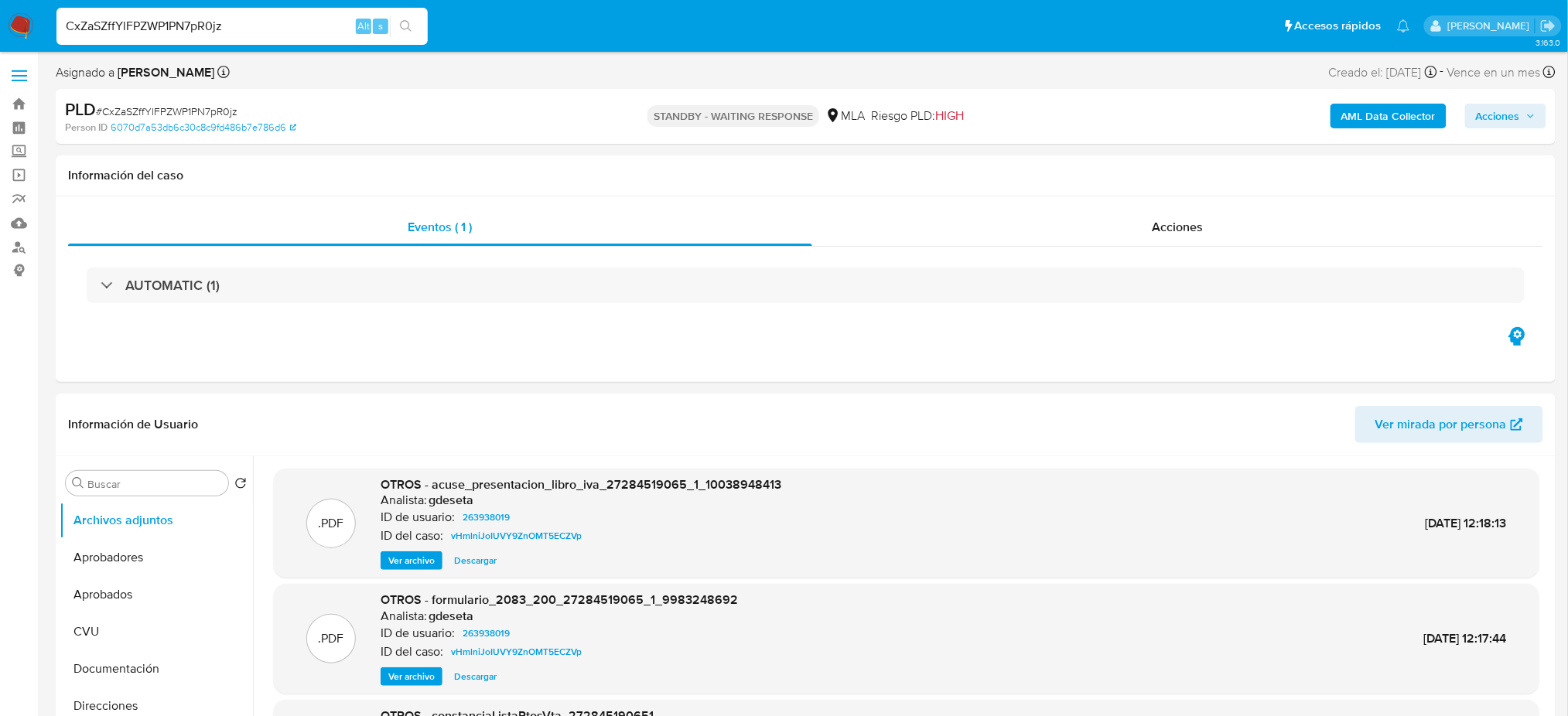
drag, startPoint x: 246, startPoint y: 21, endPoint x: 0, endPoint y: 28, distance: 246.1
click at [0, 28] on nav "Pausado Ver notificaciones CxZaSZffYlFPZWP1PN7pR0jz Alt s Accesos rápidos Presi…" at bounding box center [784, 25] width 1568 height 52
paste input "oiTijKkMFRLegzPeOpRMNqG2"
type input "oiTijKkMFRLegzPeOpRMNqG2"
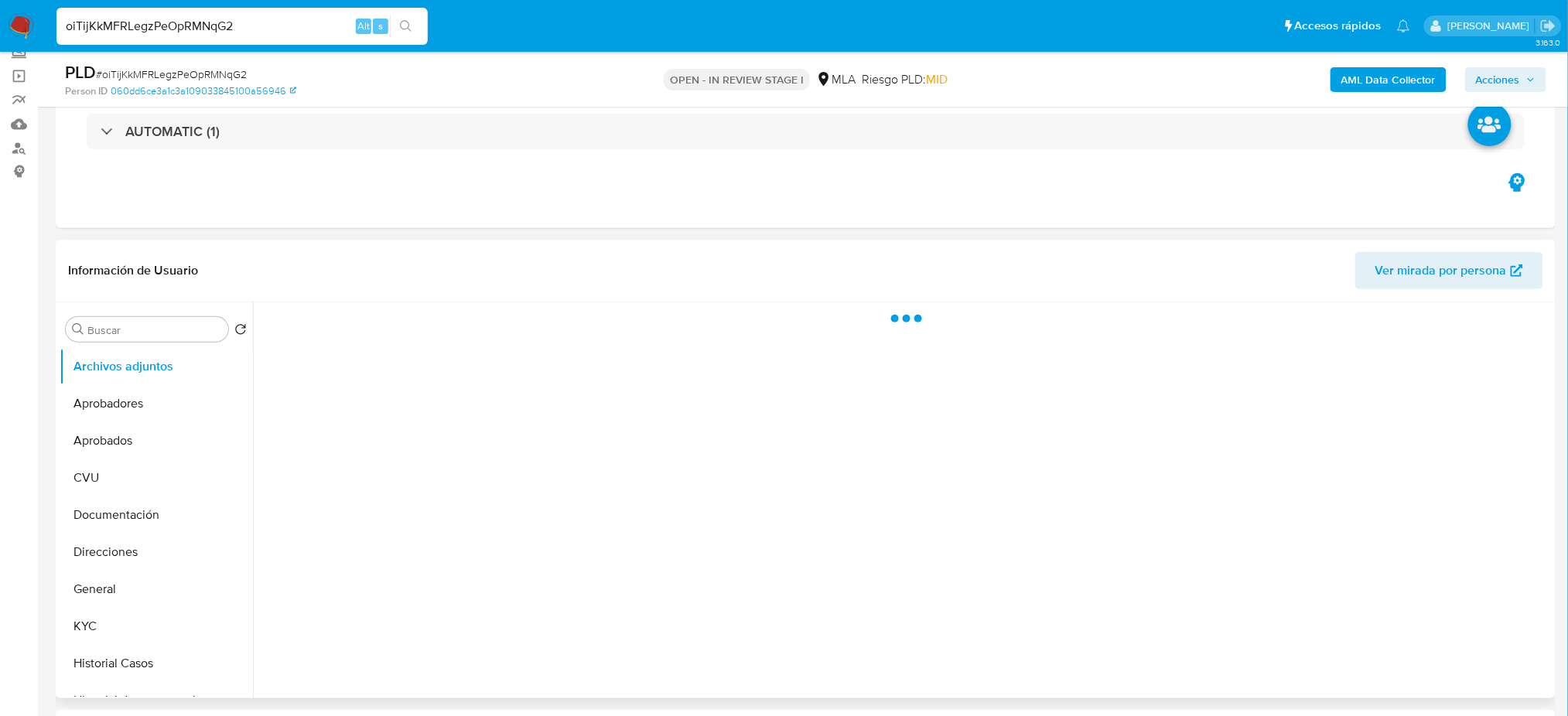
scroll to position [412, 0]
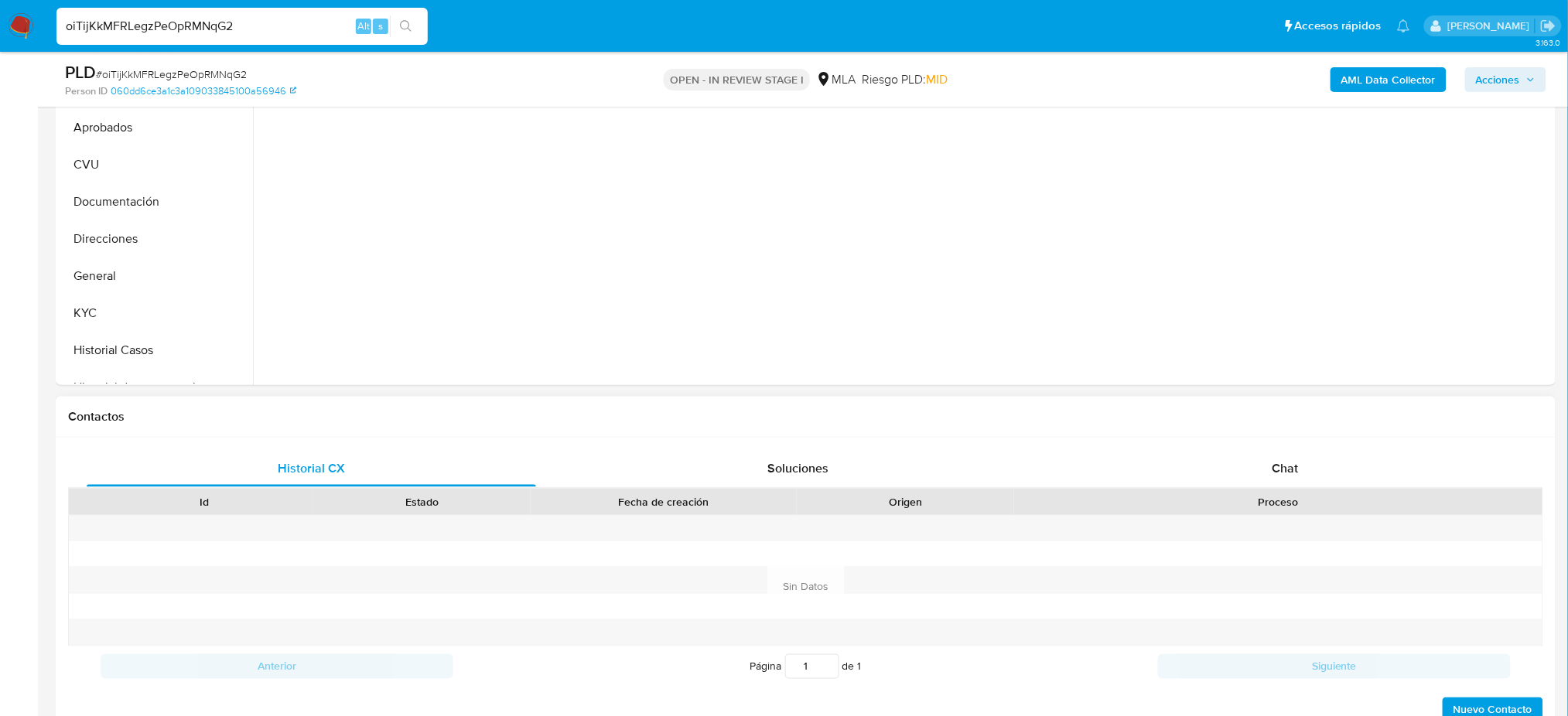
click at [1286, 439] on div "Historial CX Soluciones Chat Id Estado Fecha de creación Origen Proceso Anterio…" at bounding box center [805, 587] width 1500 height 299
select select "10"
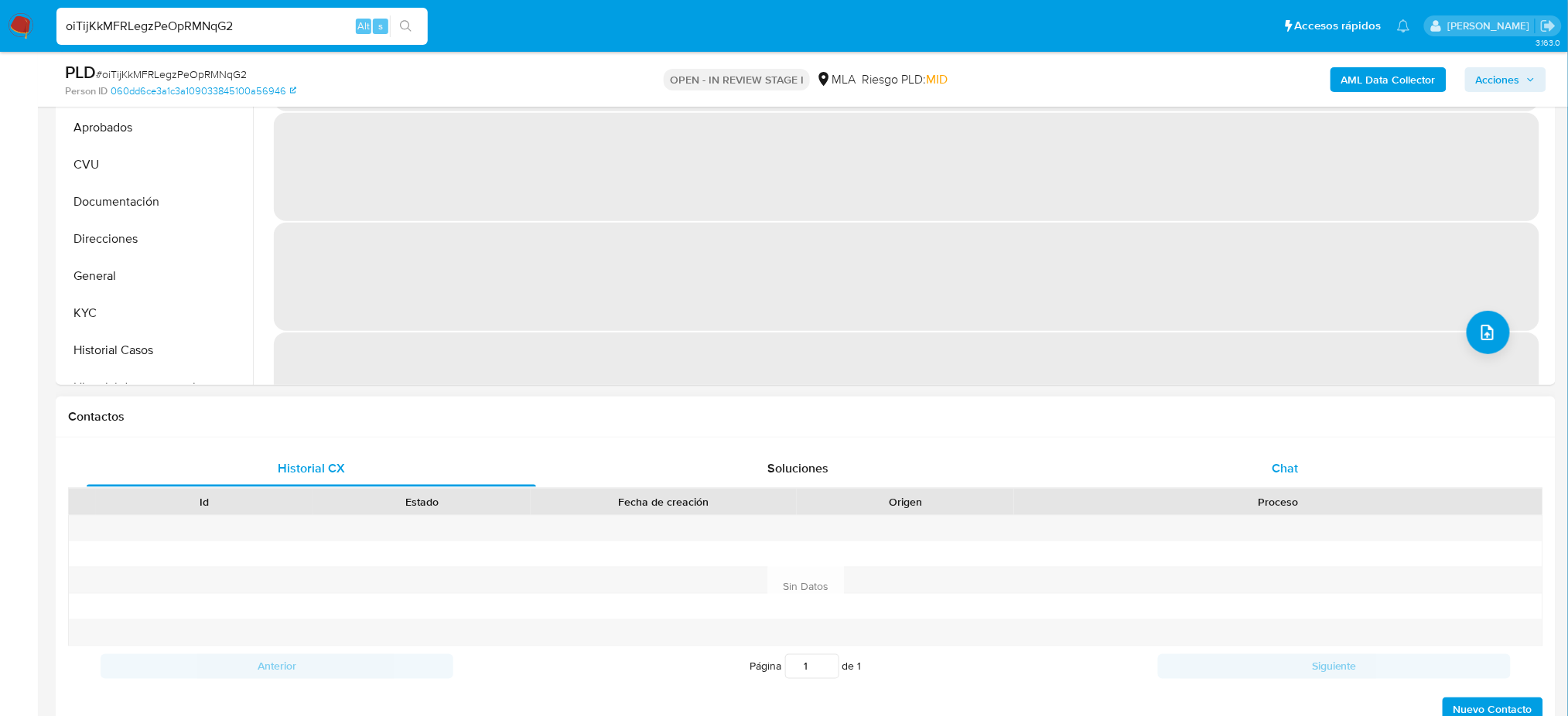
click at [1292, 452] on div "Chat" at bounding box center [1285, 468] width 449 height 37
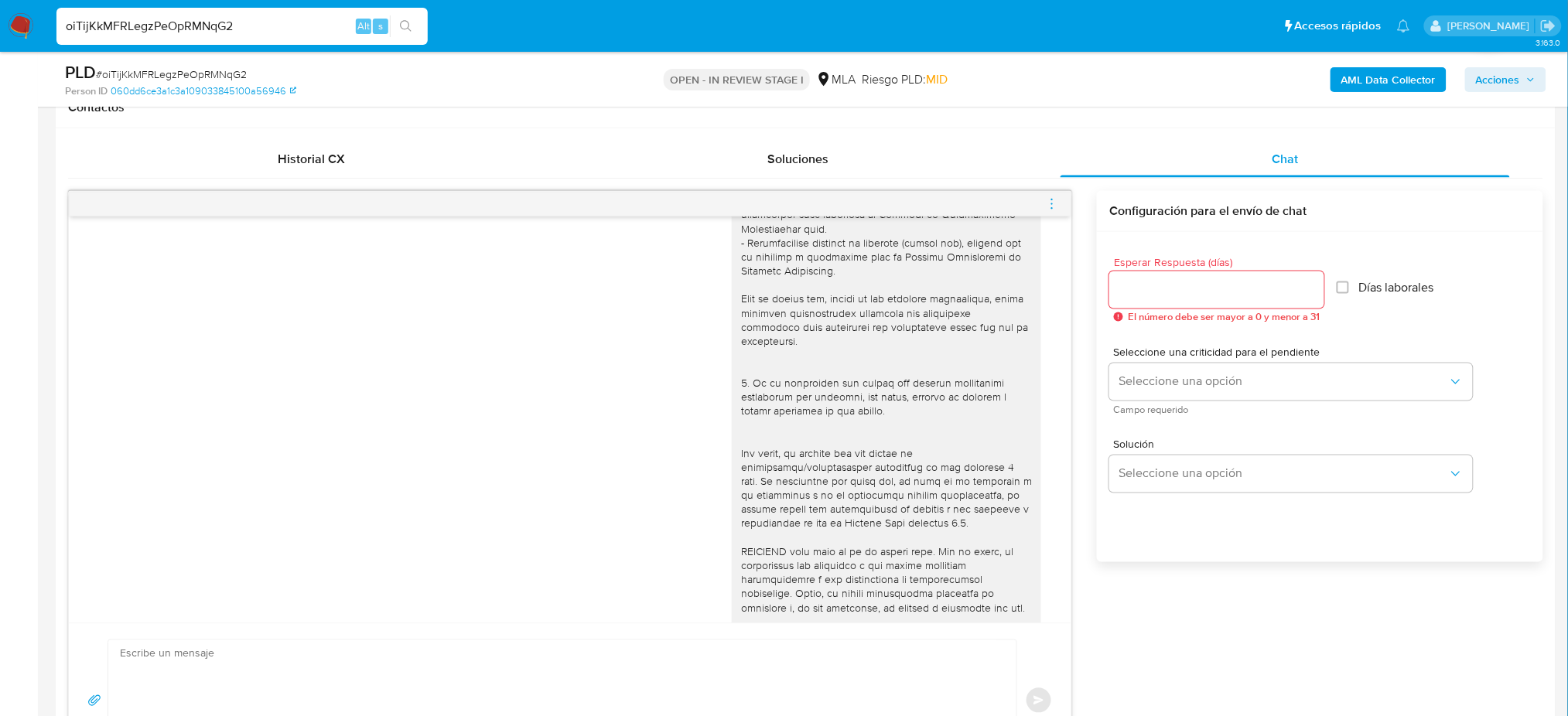
scroll to position [45, 0]
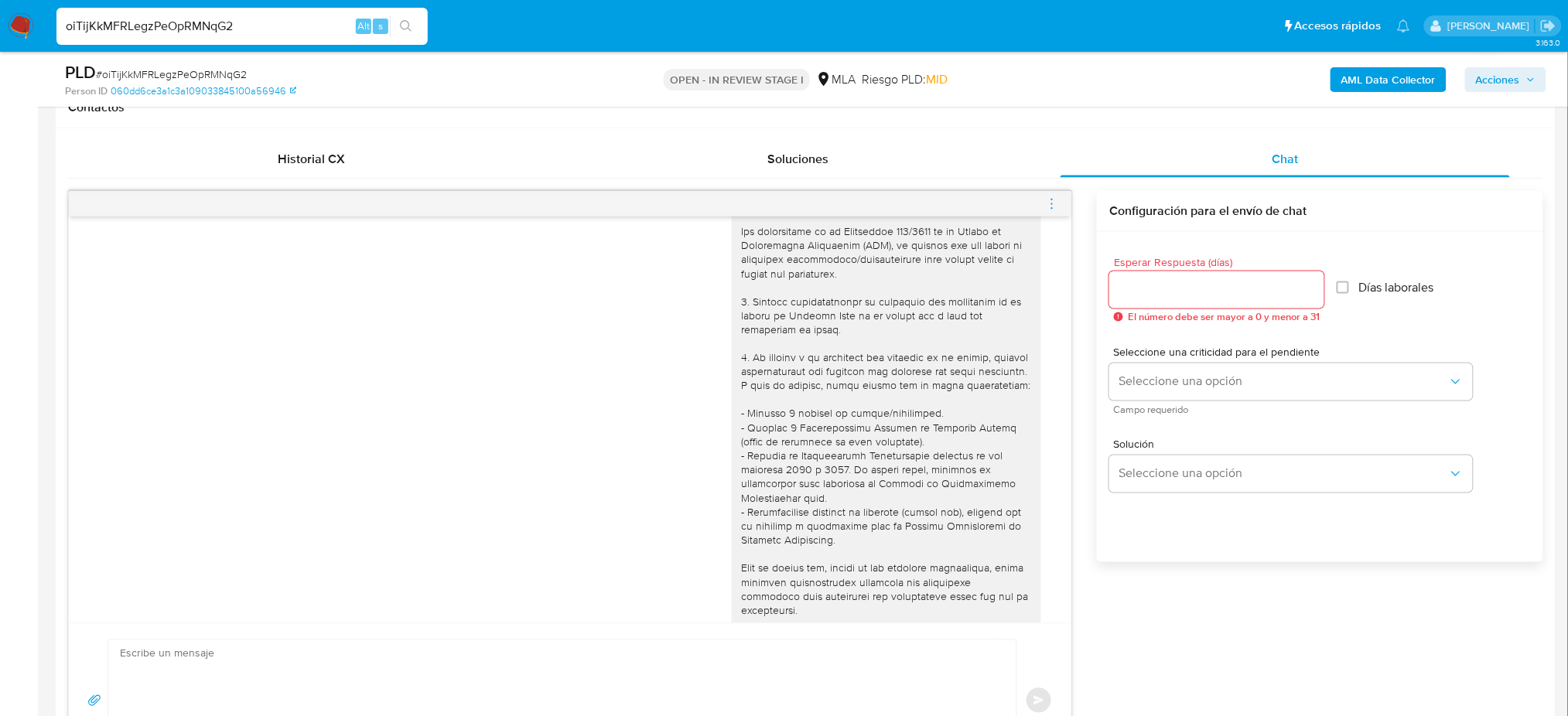
drag, startPoint x: 222, startPoint y: 25, endPoint x: 0, endPoint y: 30, distance: 222.1
click at [0, 30] on nav "Pausado Ver notificaciones oiTijKkMFRLegzPeOpRMNqG2 Alt s Accesos rápidos Presi…" at bounding box center [784, 25] width 1568 height 52
drag, startPoint x: 297, startPoint y: 34, endPoint x: 0, endPoint y: 34, distance: 297.0
click at [0, 34] on nav "Pausado Ver notificaciones oiTijKkMFRLegzPeOpRMNqG2 Alt s Accesos rápidos Presi…" at bounding box center [784, 25] width 1568 height 52
paste input "DiMgaNcRFGadFaxwA45ftYaQ"
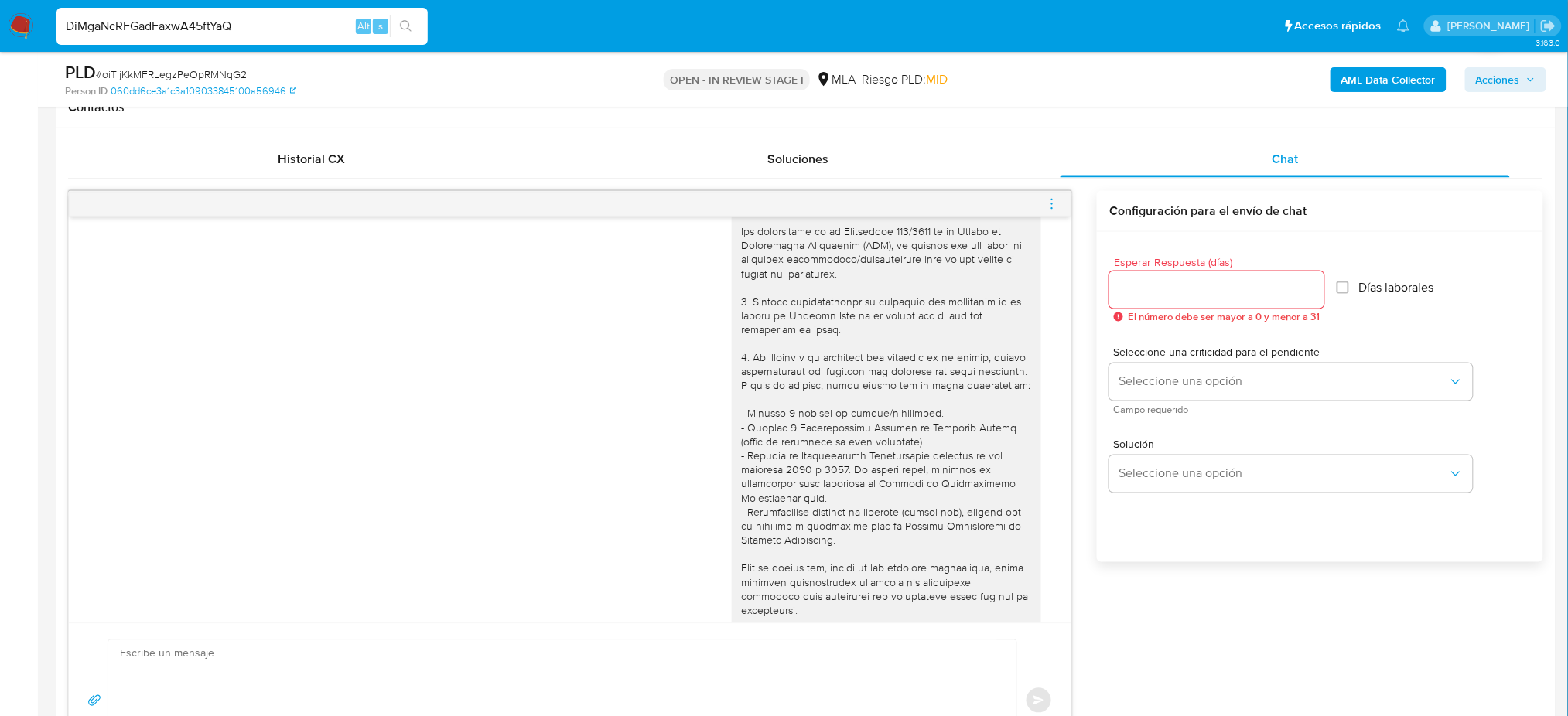
type input "DiMgaNcRFGadFaxwA45ftYaQ"
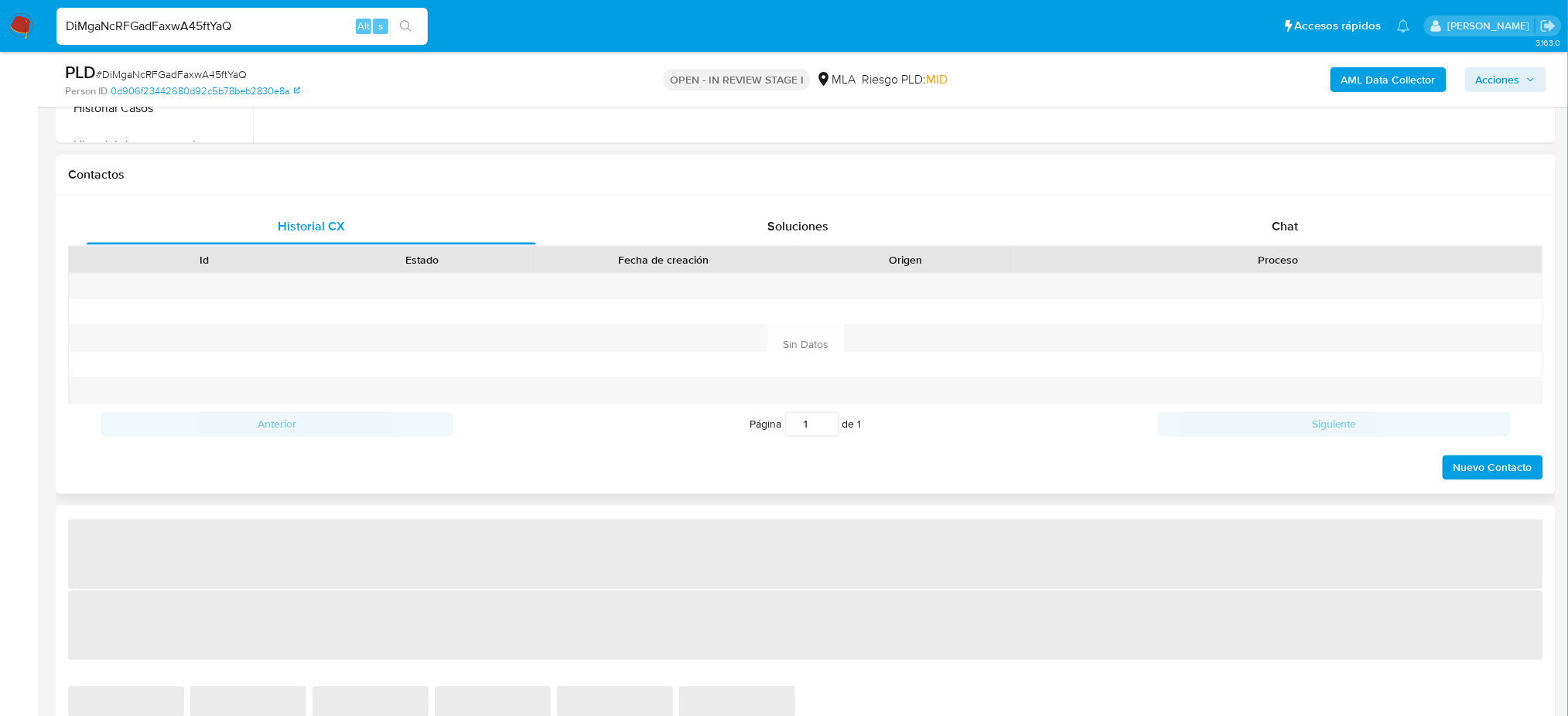
scroll to position [722, 0]
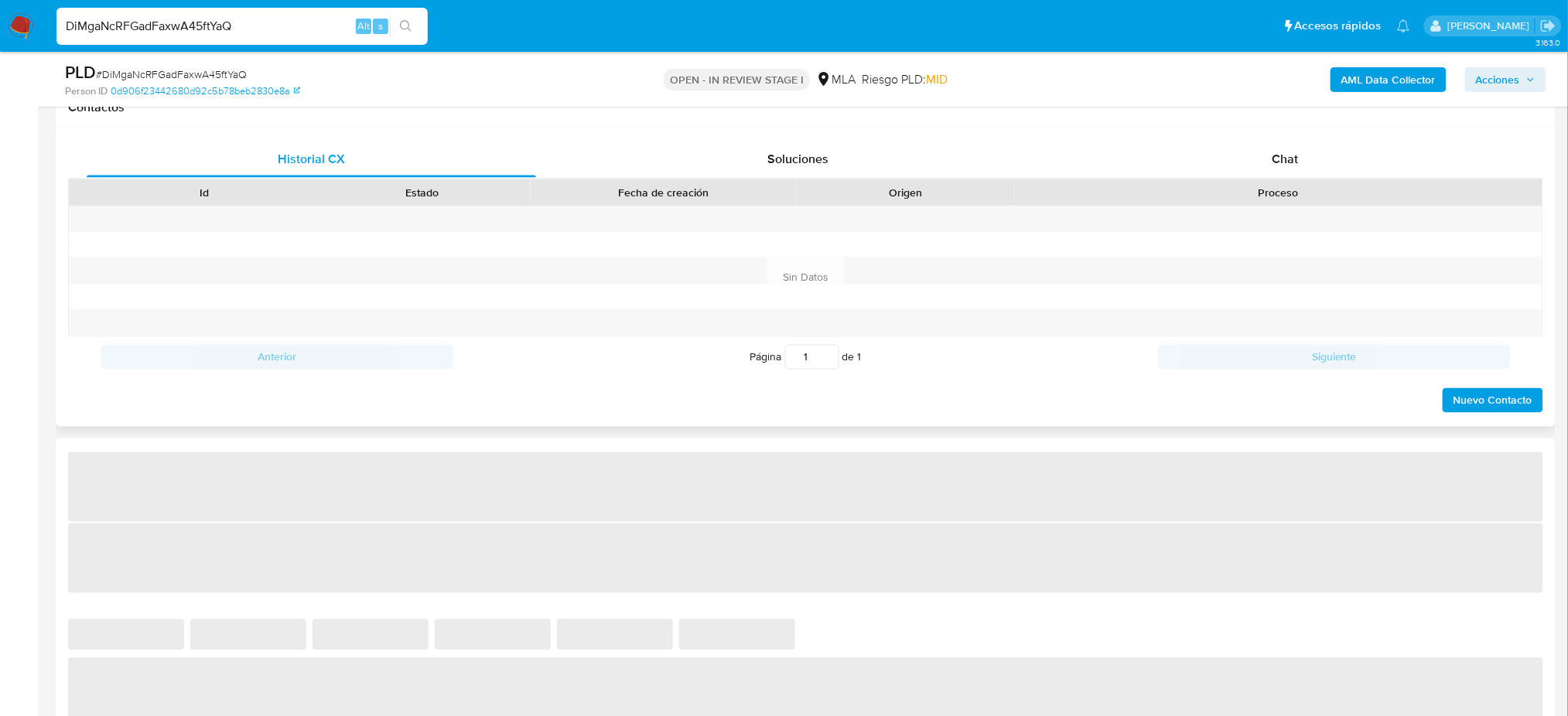
click at [1292, 179] on div "Id Estado Fecha de creación Origen Proceso" at bounding box center [805, 192] width 1474 height 27
click at [1279, 148] on div "Chat" at bounding box center [1285, 158] width 449 height 37
select select "10"
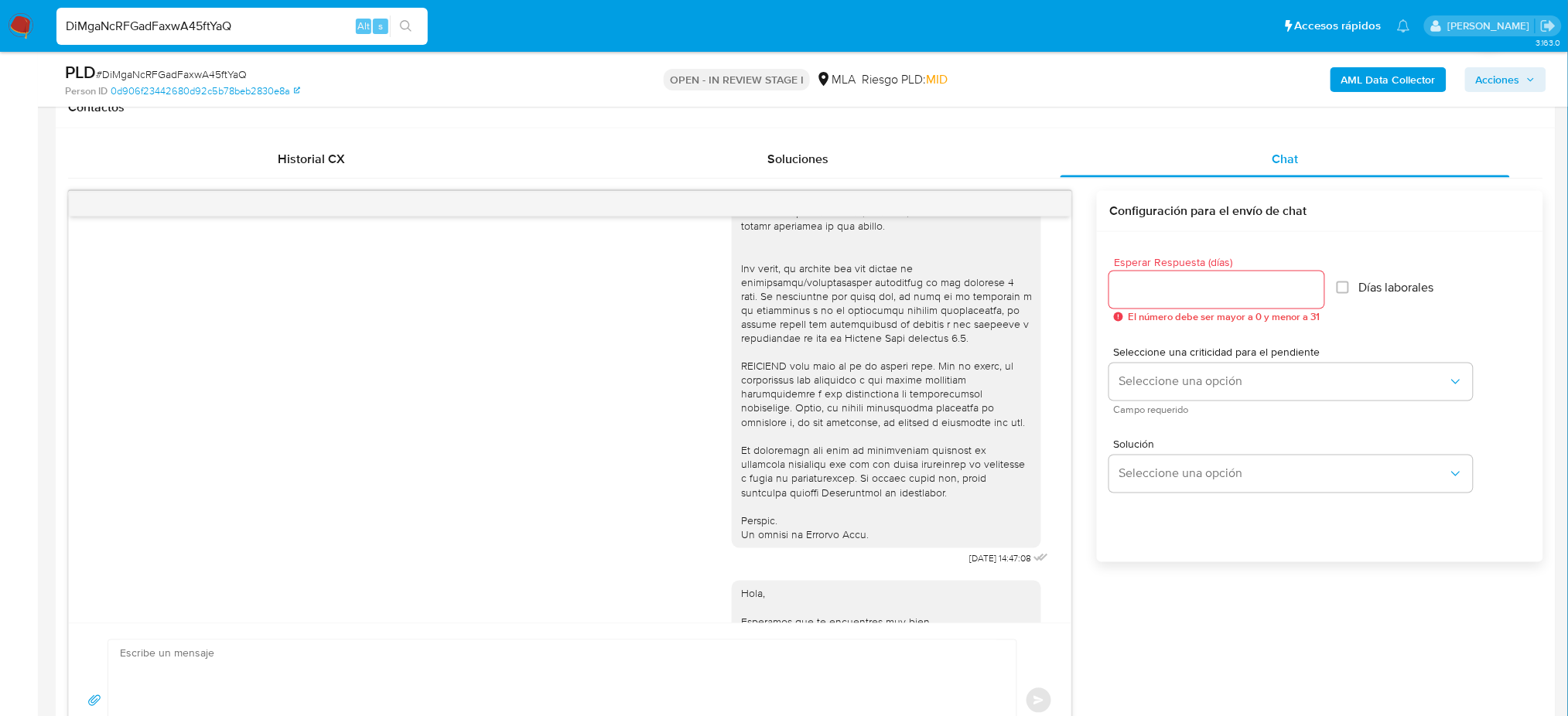
drag, startPoint x: 293, startPoint y: 25, endPoint x: 0, endPoint y: 34, distance: 293.1
click at [0, 34] on nav "Pausado Ver notificaciones DiMgaNcRFGadFaxwA45ftYaQ Alt s Accesos rápidos Presi…" at bounding box center [784, 25] width 1568 height 52
paste input "WfVOoI1K91n6nOxaCtG9SYS3"
type input "WfVOoI1K91n6nOxaCtG9SYS3"
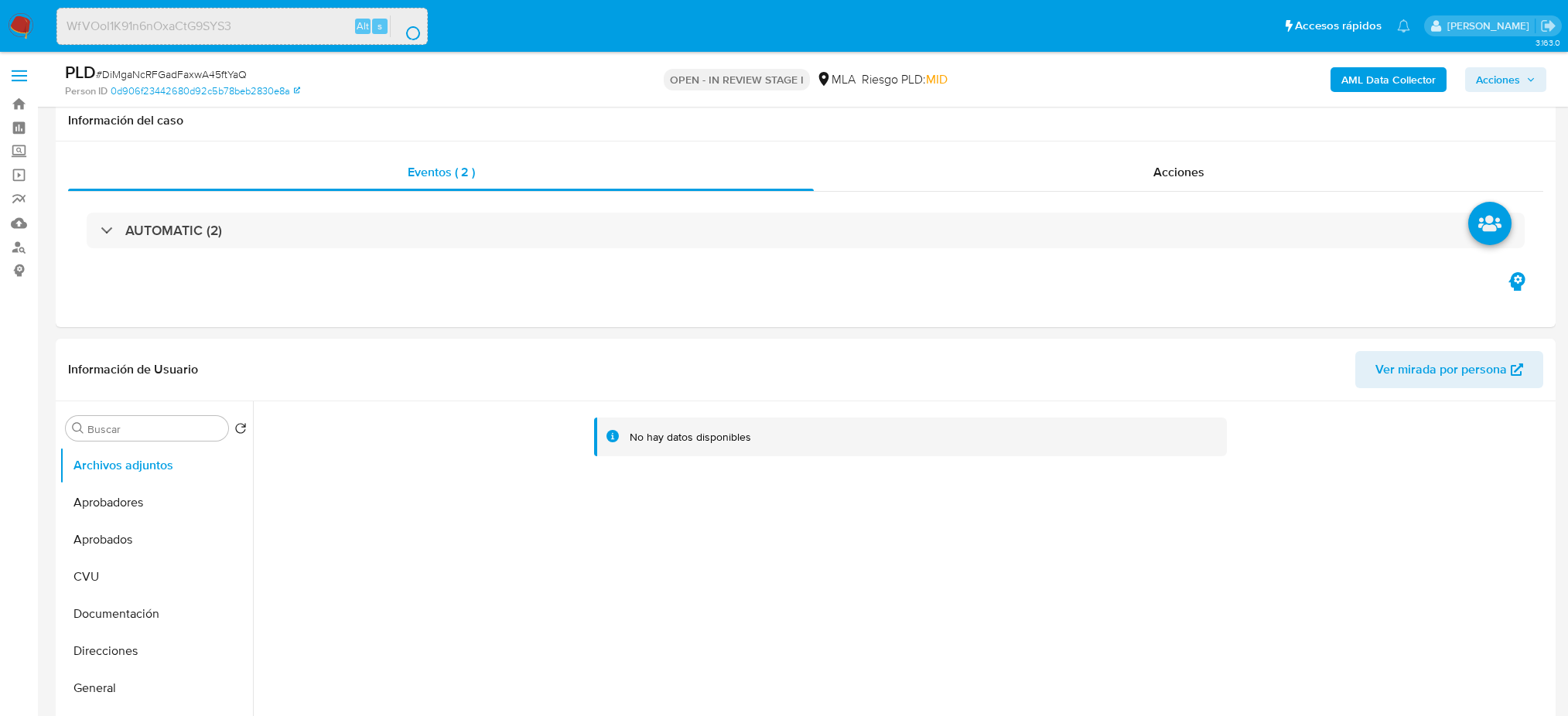
select select "10"
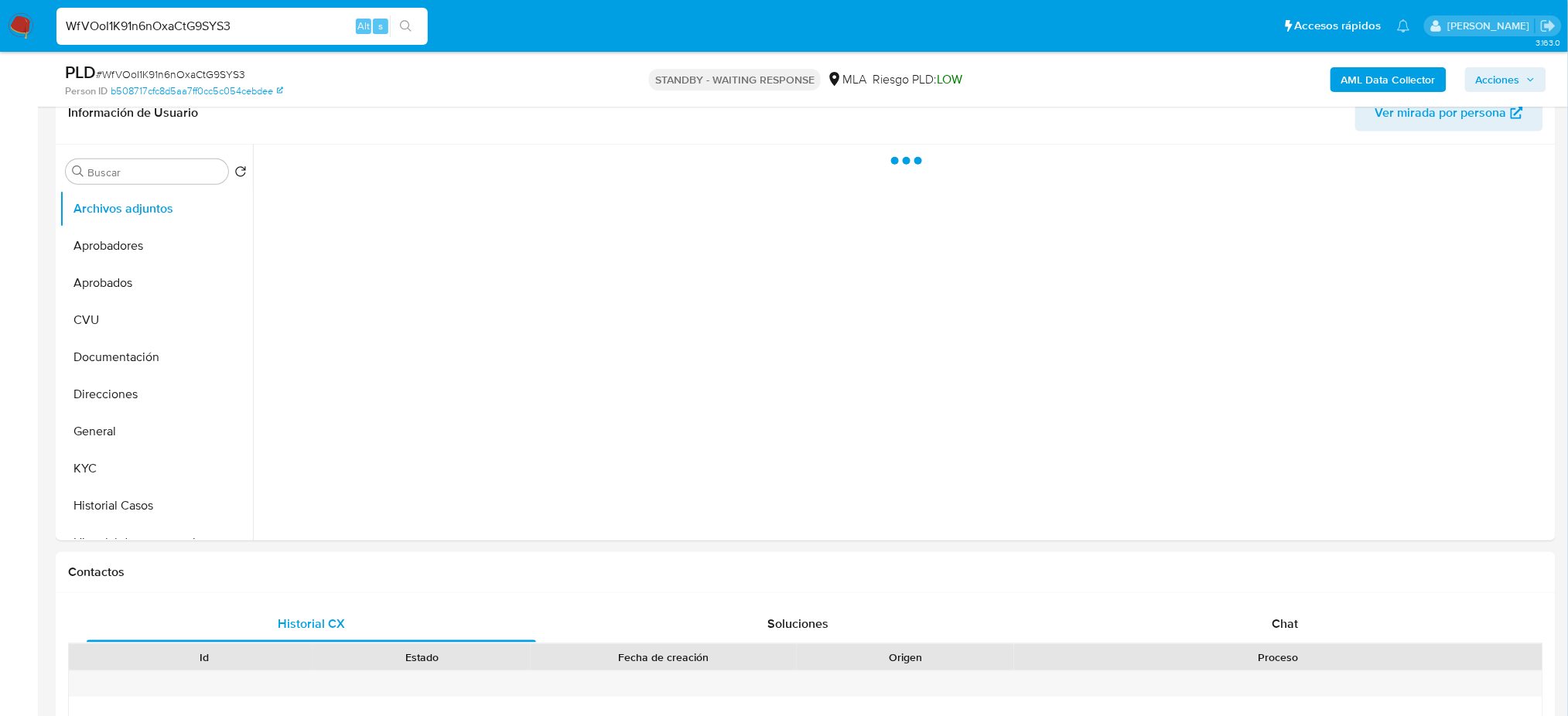
scroll to position [310, 0]
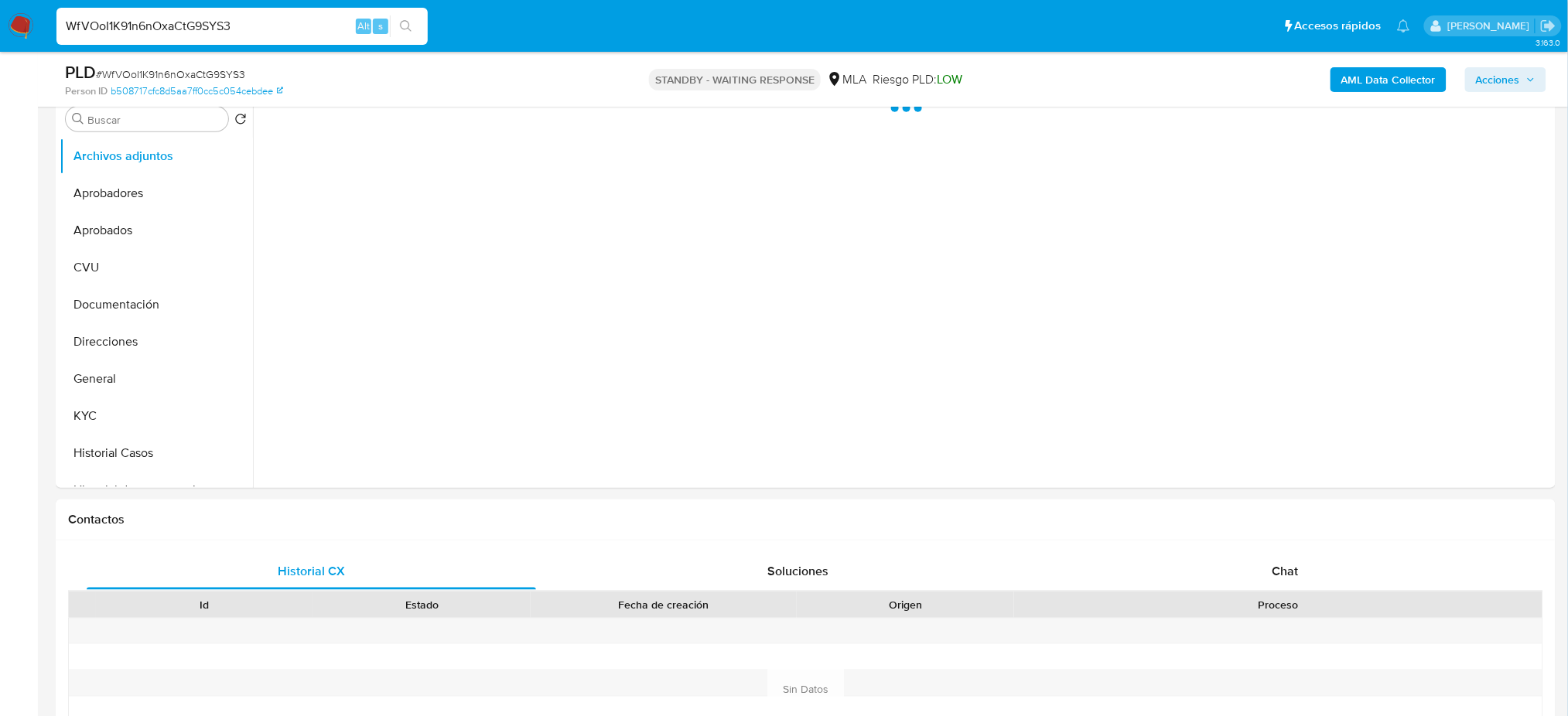
select select "10"
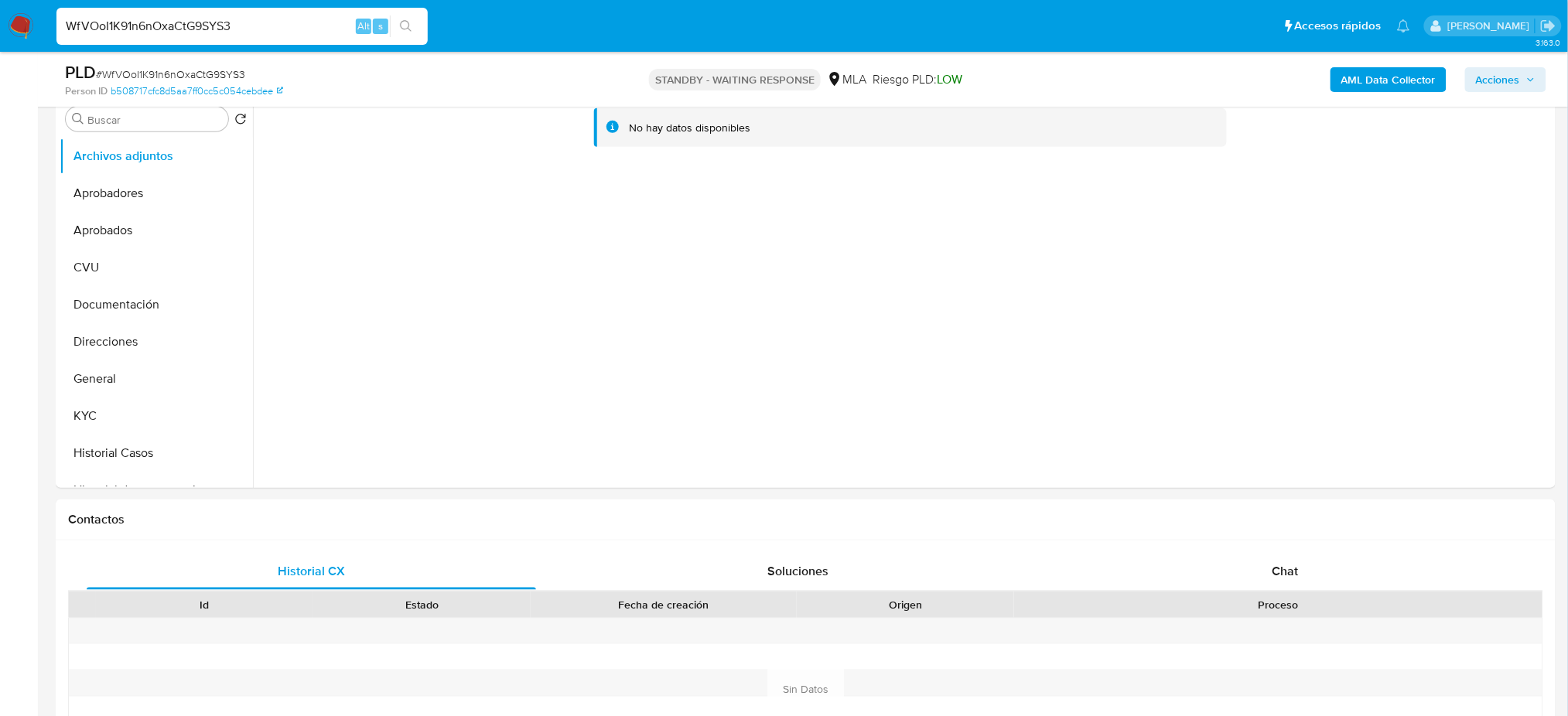
drag, startPoint x: 239, startPoint y: 25, endPoint x: 0, endPoint y: 36, distance: 239.3
click at [0, 36] on nav "Pausado Ver notificaciones WfVOoI1K91n6nOxaCtG9SYS3 Alt s Accesos rápidos Presi…" at bounding box center [784, 25] width 1568 height 52
paste input "bw4u5ZvlcSSOB9d99fHImIEC"
type input "bw4u5ZvlcSSOB9d99fHImIEC"
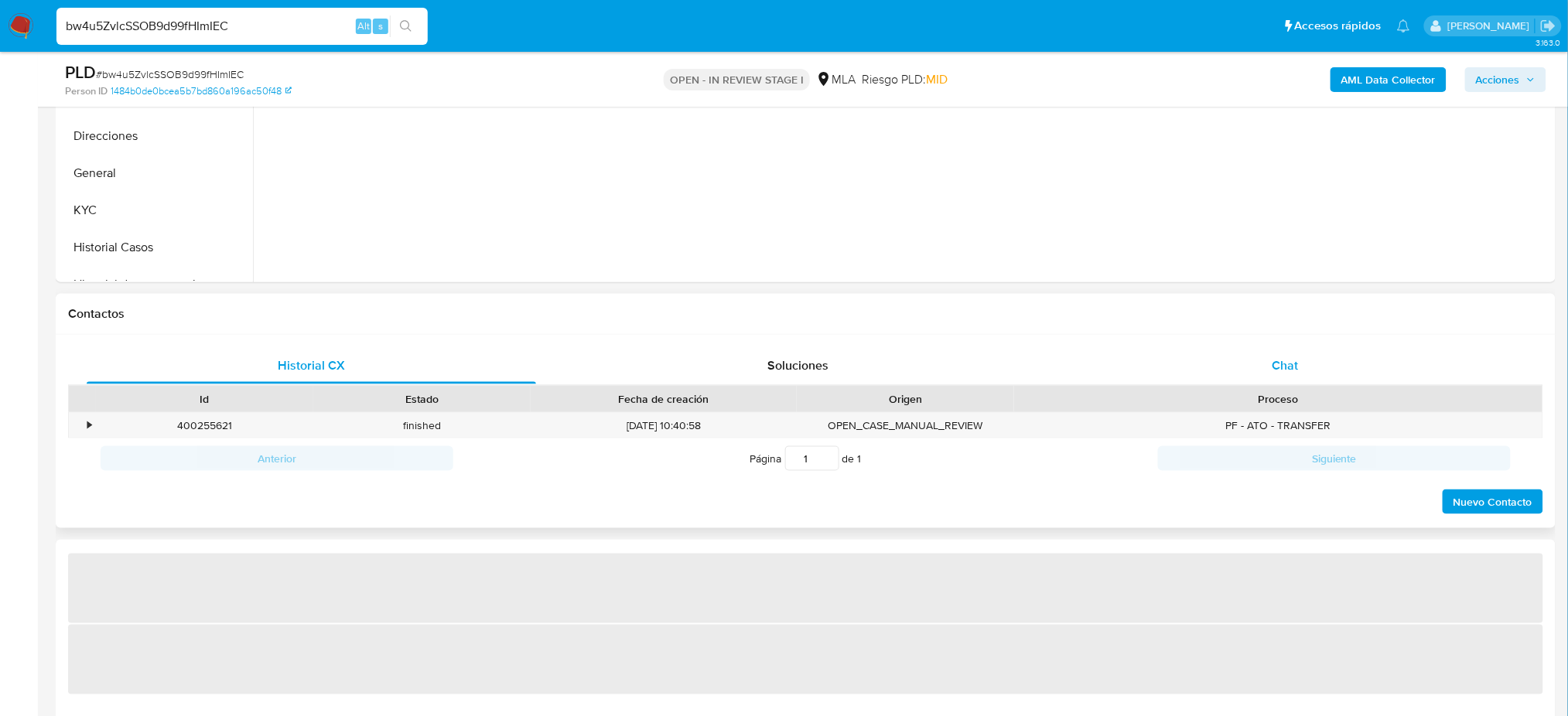
click at [1274, 356] on span "Chat" at bounding box center [1285, 365] width 26 height 18
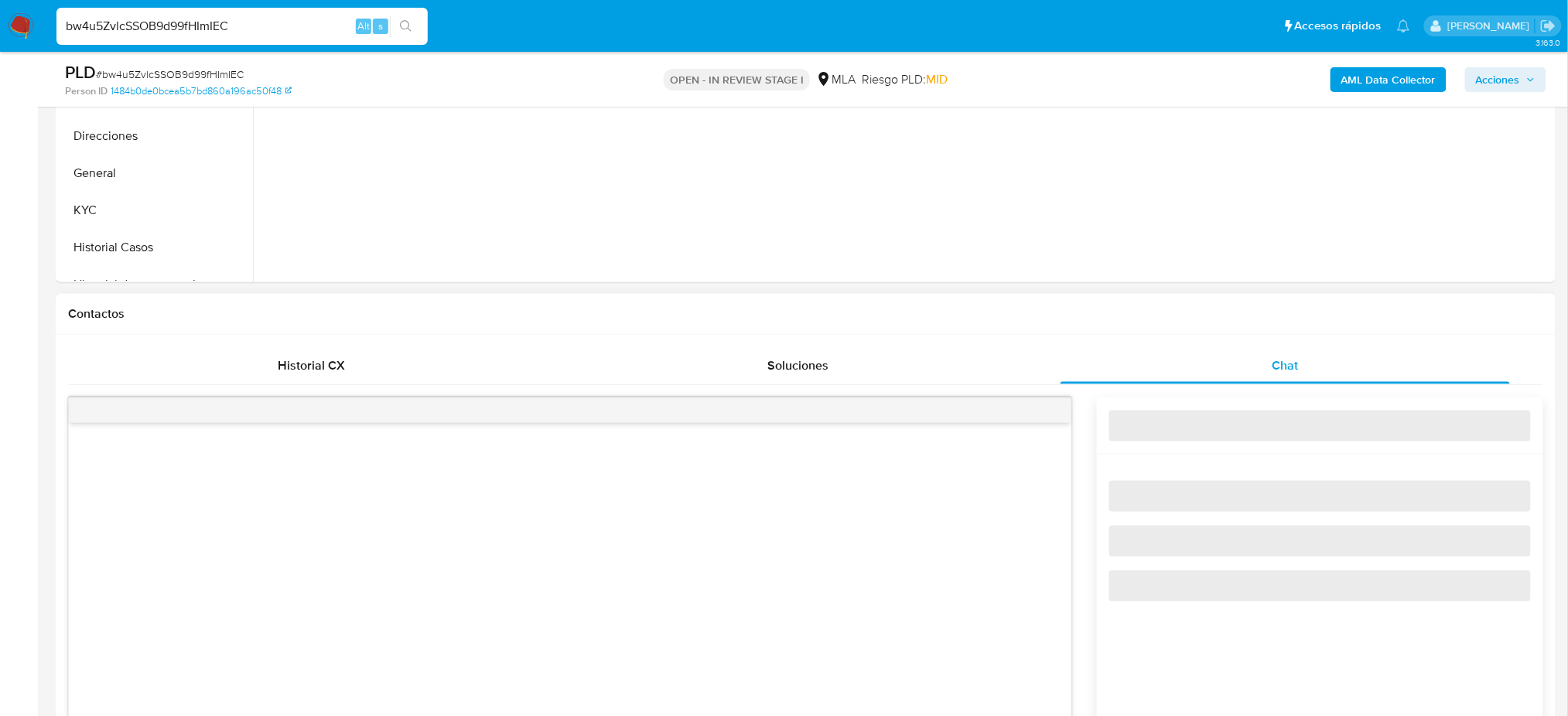
select select "10"
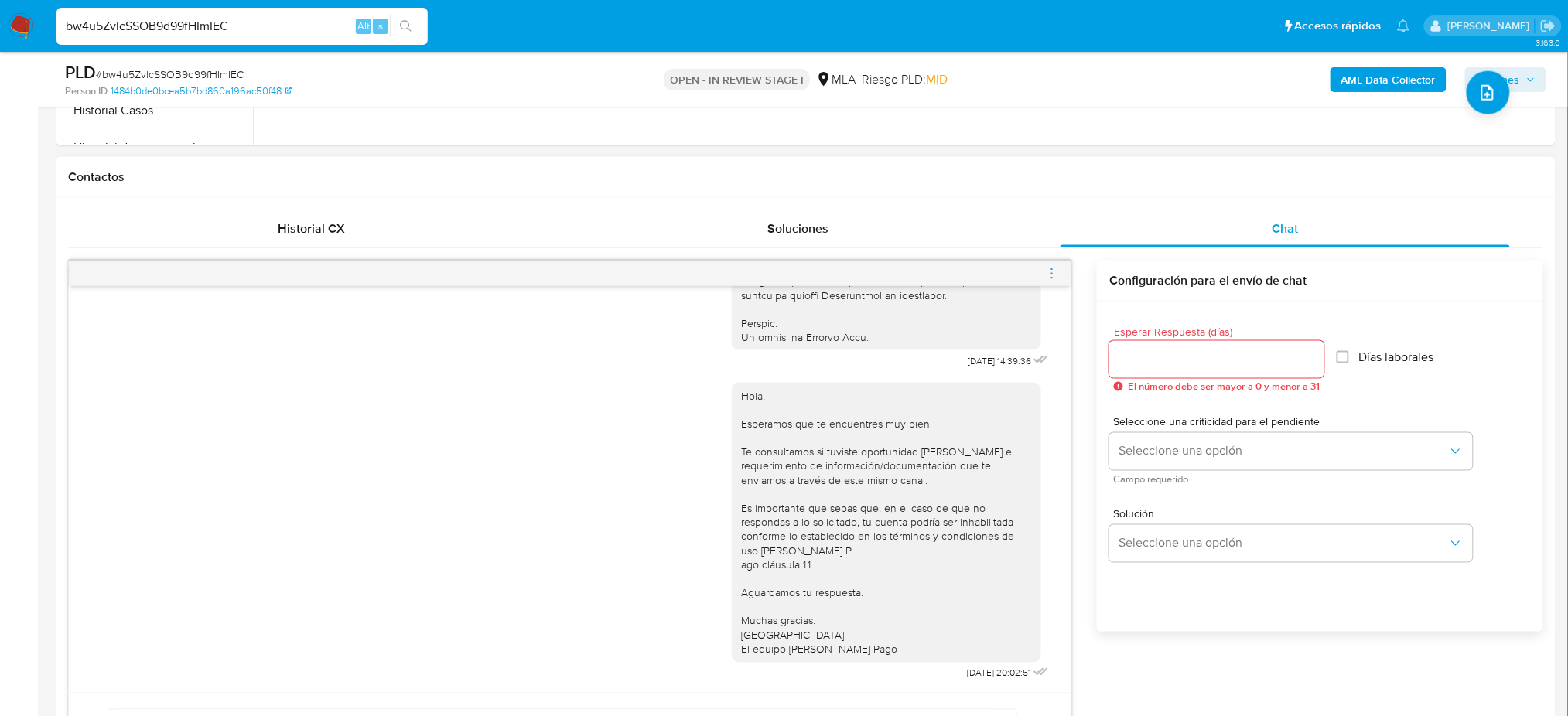
scroll to position [310, 0]
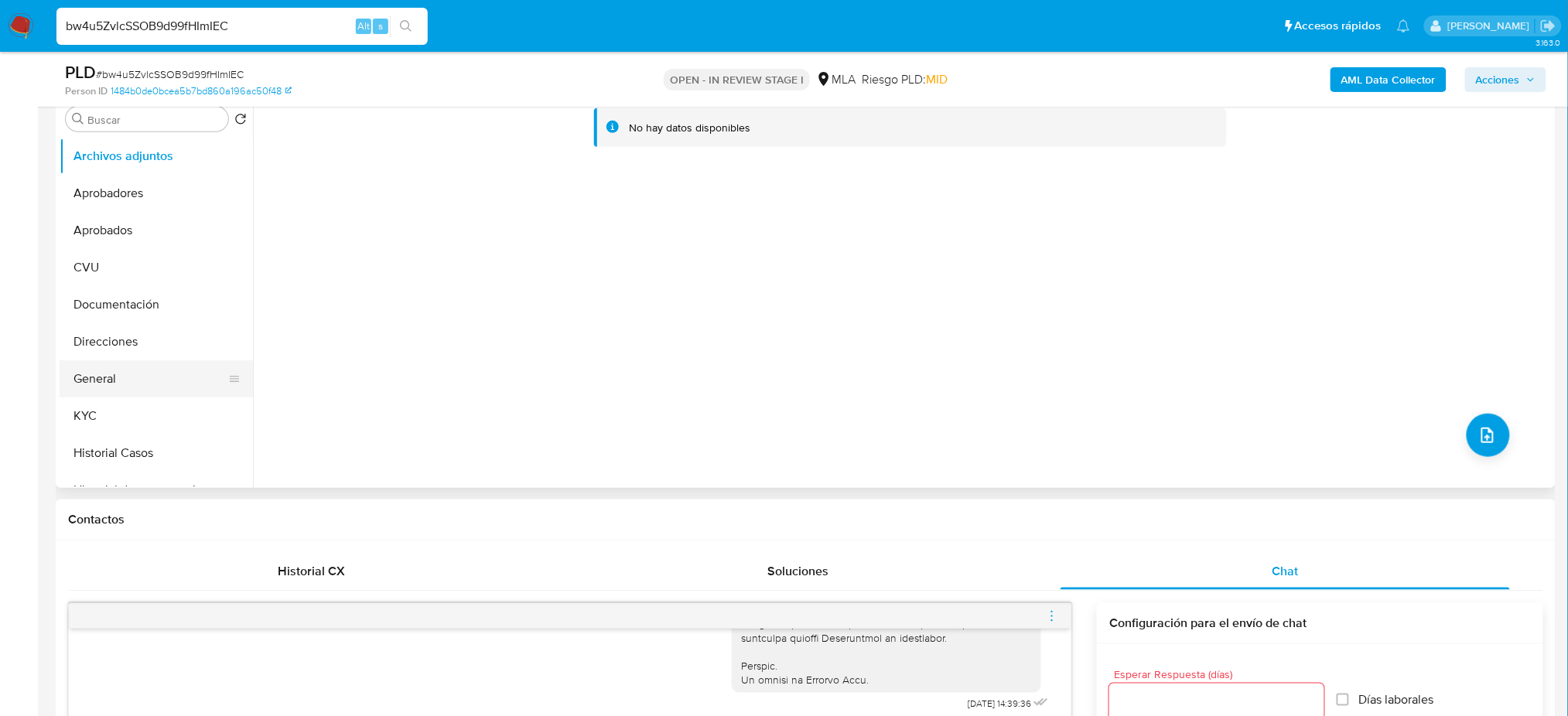
click at [147, 379] on button "General" at bounding box center [150, 379] width 181 height 37
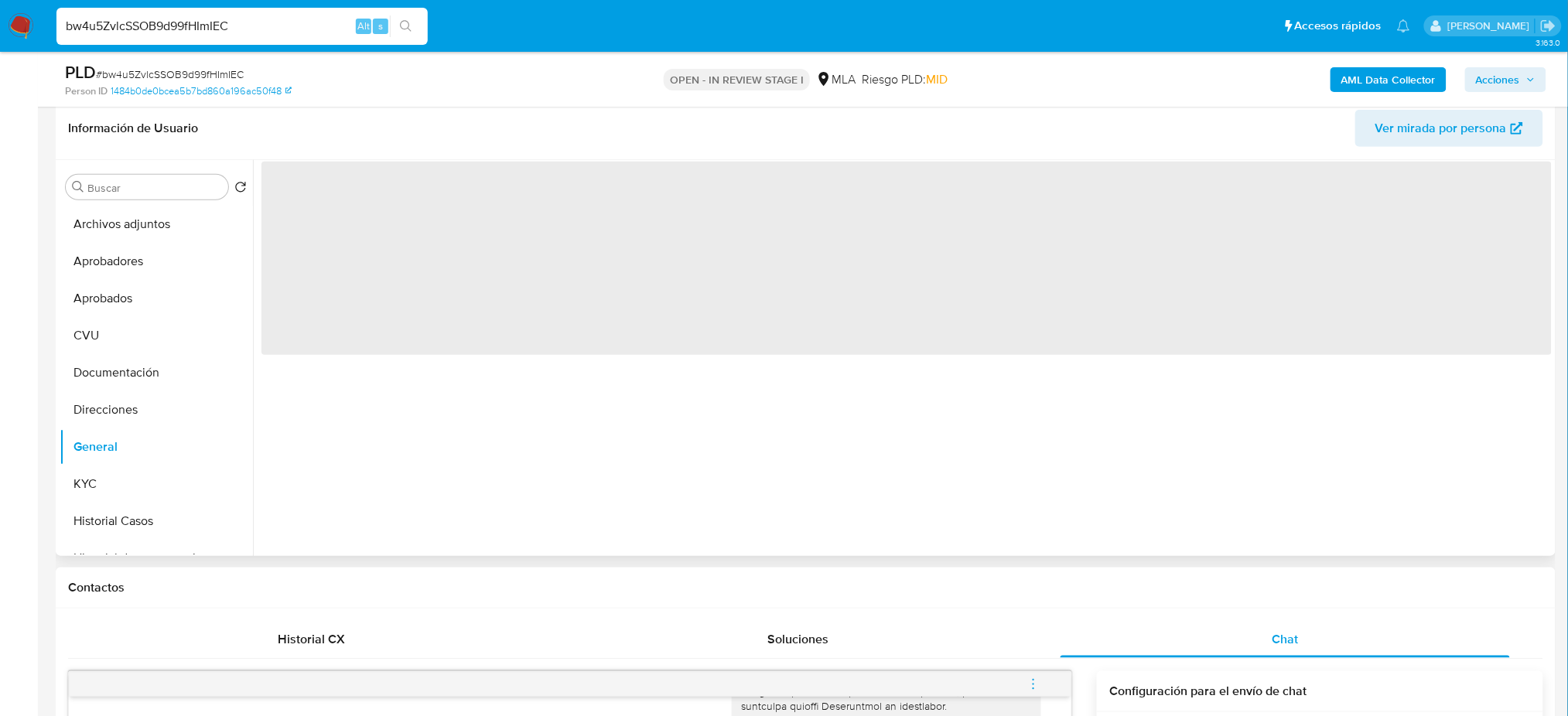
scroll to position [206, 0]
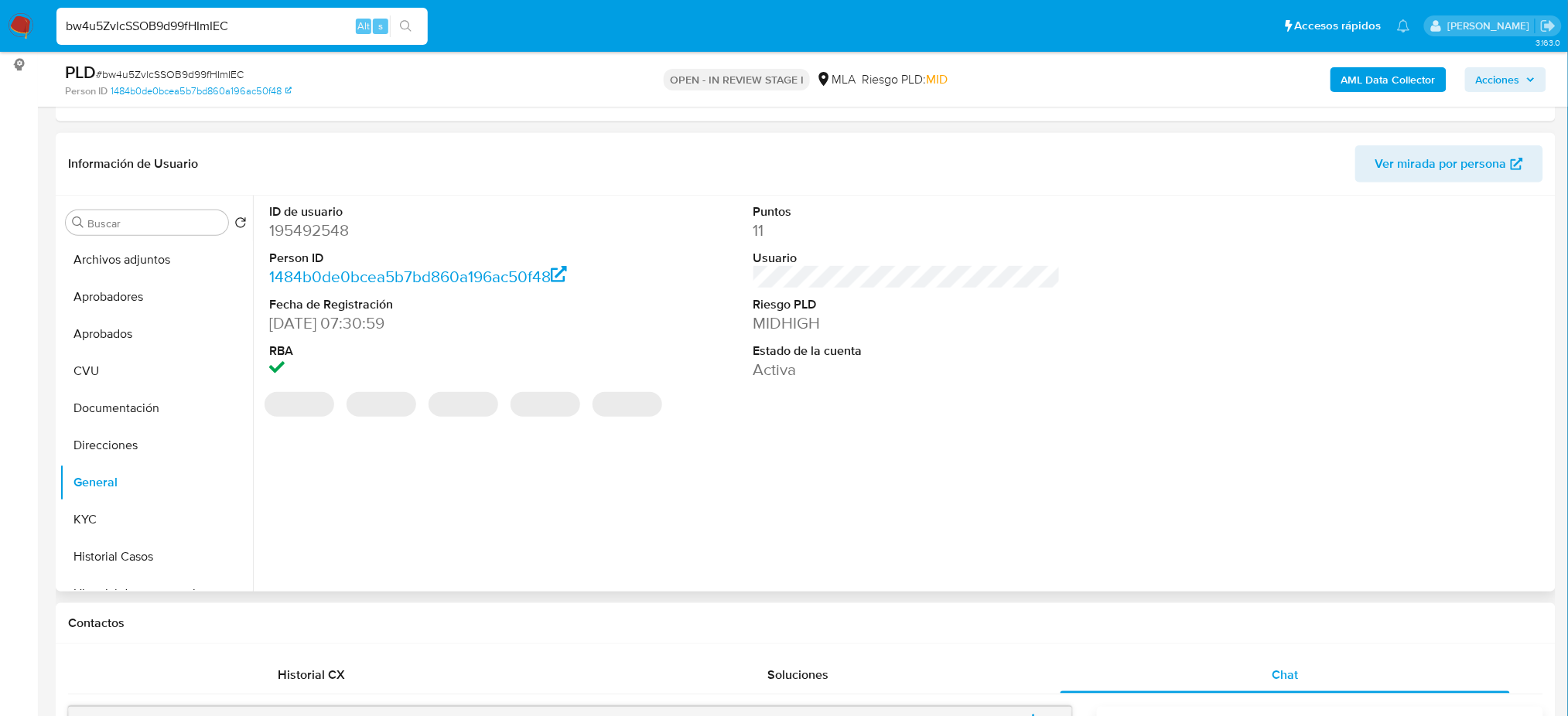
click at [289, 218] on dt "ID de usuario" at bounding box center [423, 212] width 307 height 17
click at [327, 239] on dd "195492548" at bounding box center [423, 231] width 307 height 21
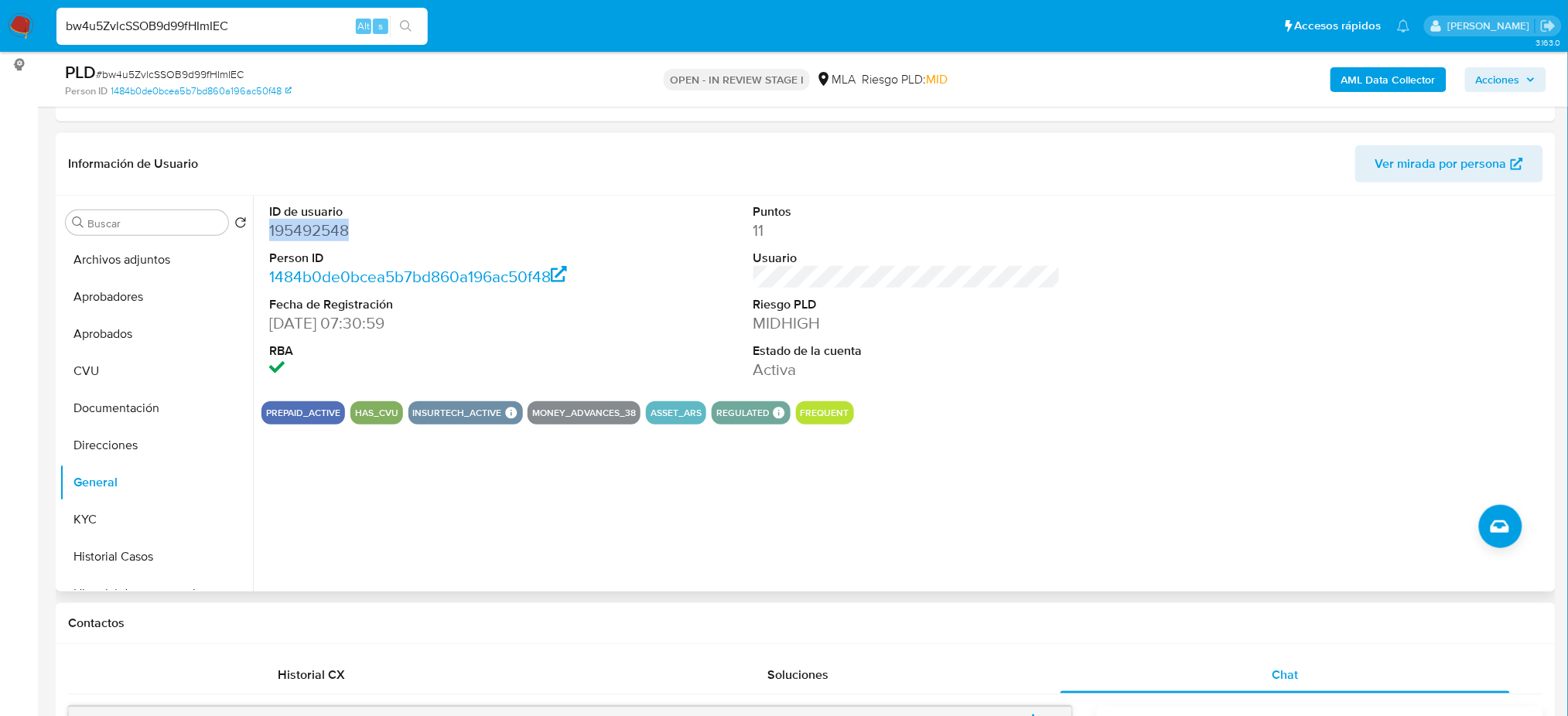
copy dd "195492548"
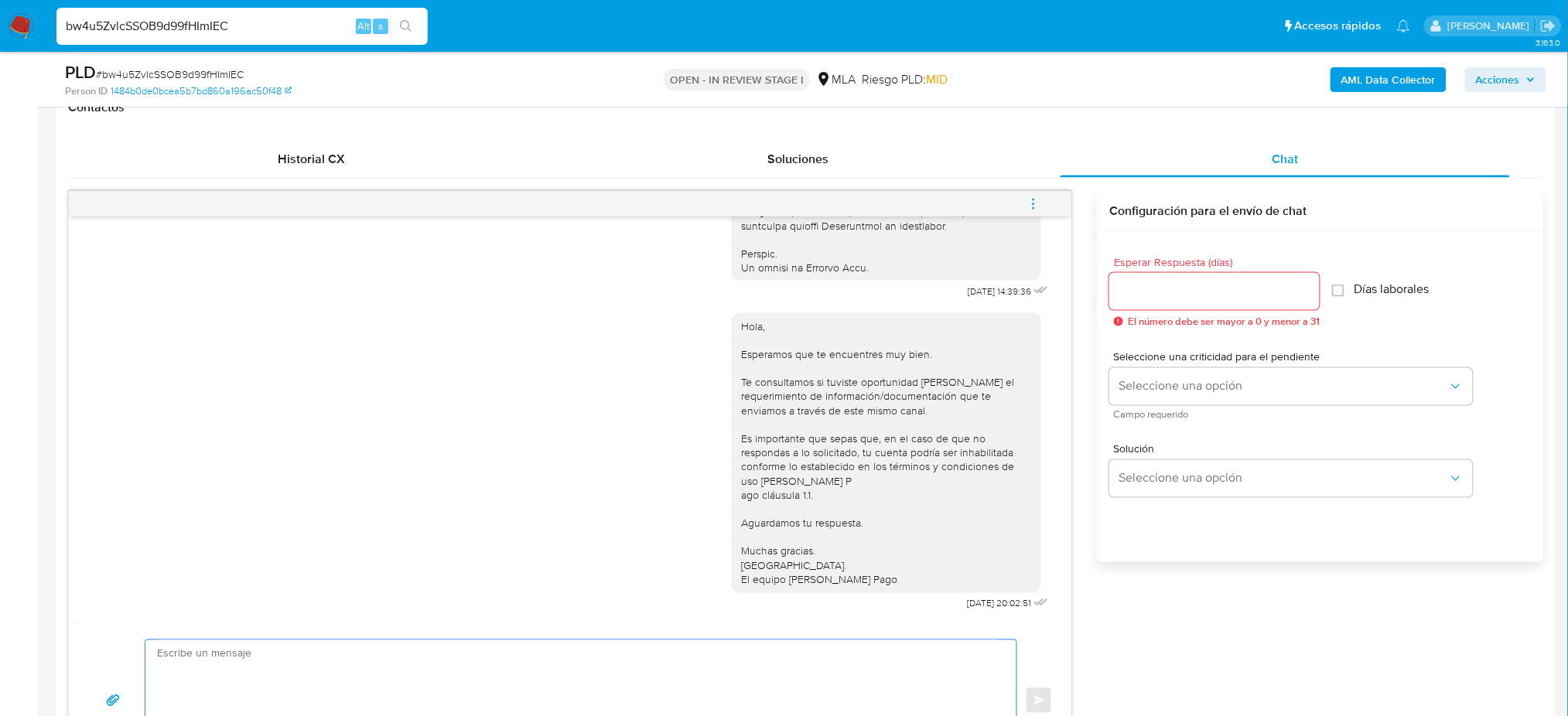
click at [218, 676] on textarea at bounding box center [576, 700] width 840 height 121
paste textarea "Hola, Esperamos que te encuentres muy bien. Te consultamos si tuviste oportunid…"
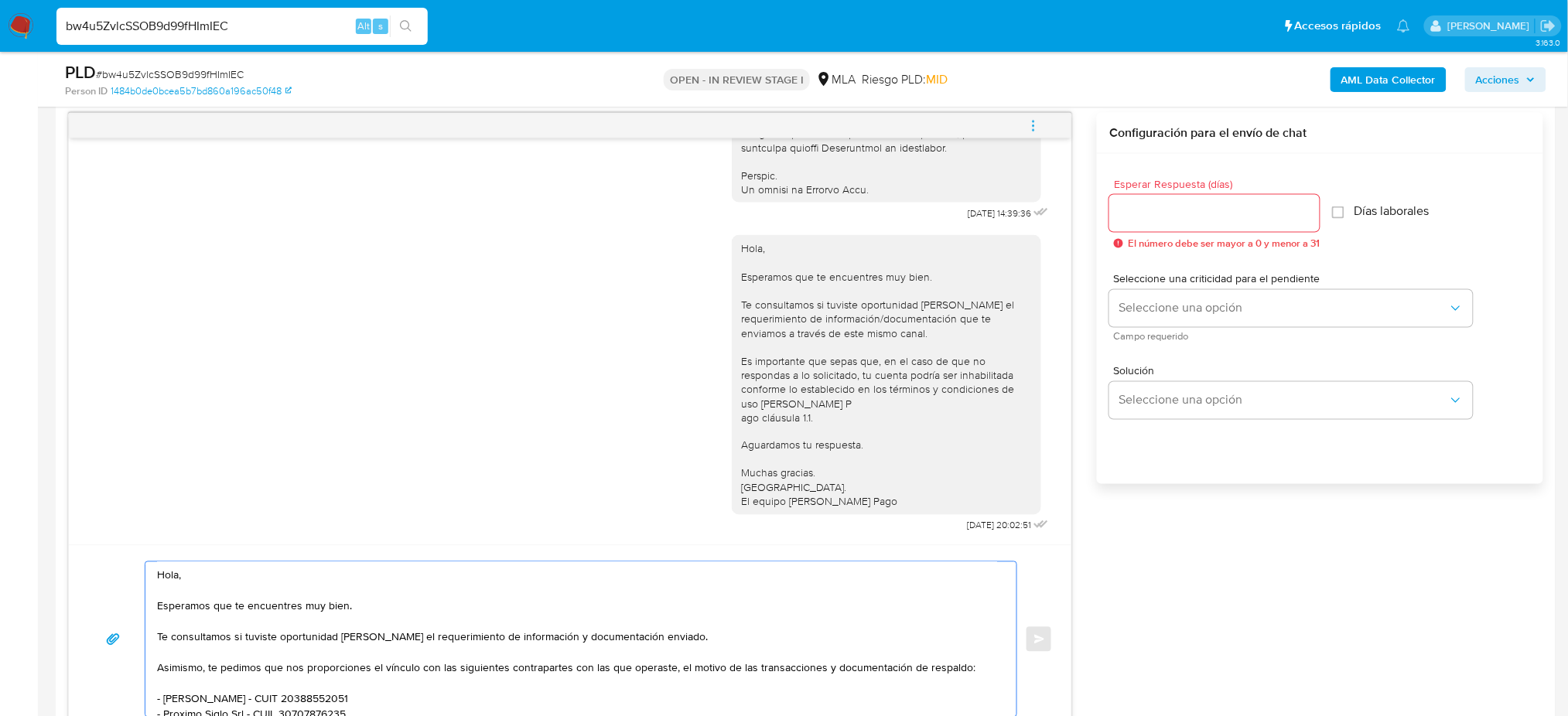
scroll to position [165, 0]
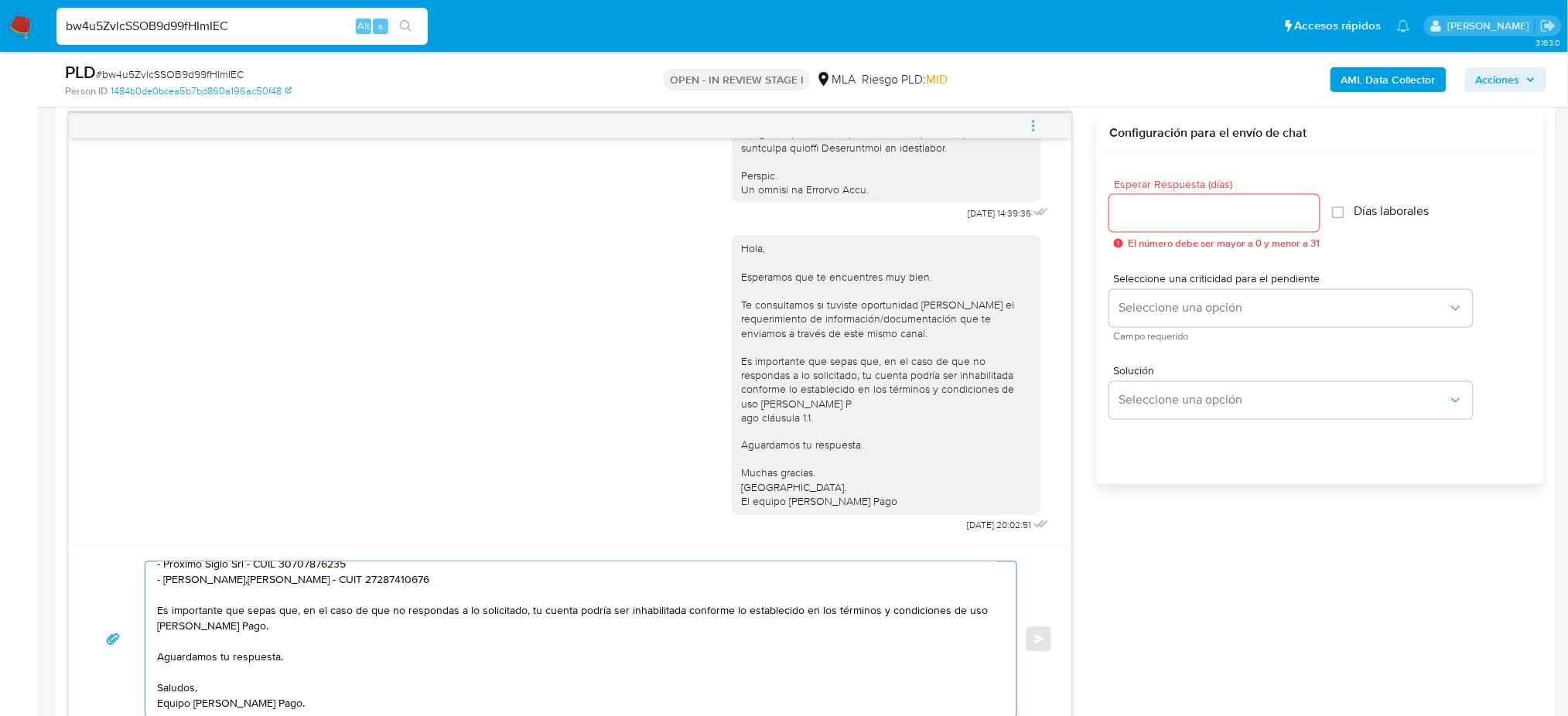
type textarea "Hola, Esperamos que te encuentres muy bien. Te consultamos si tuviste oportunid…"
click at [1121, 213] on input "Esperar Respuesta (días)" at bounding box center [1214, 213] width 210 height 20
type input "2"
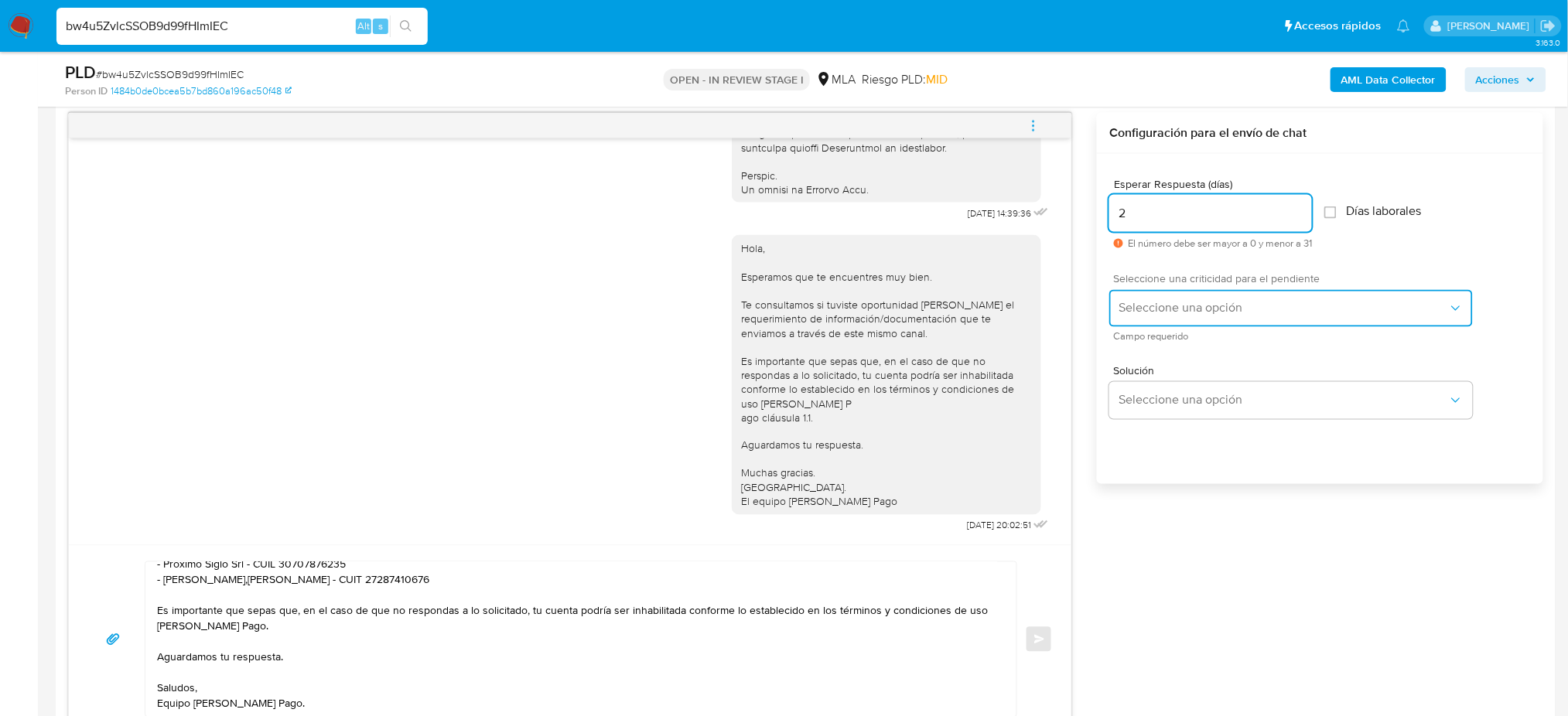
click at [1130, 320] on button "Seleccione una opción" at bounding box center [1291, 308] width 364 height 37
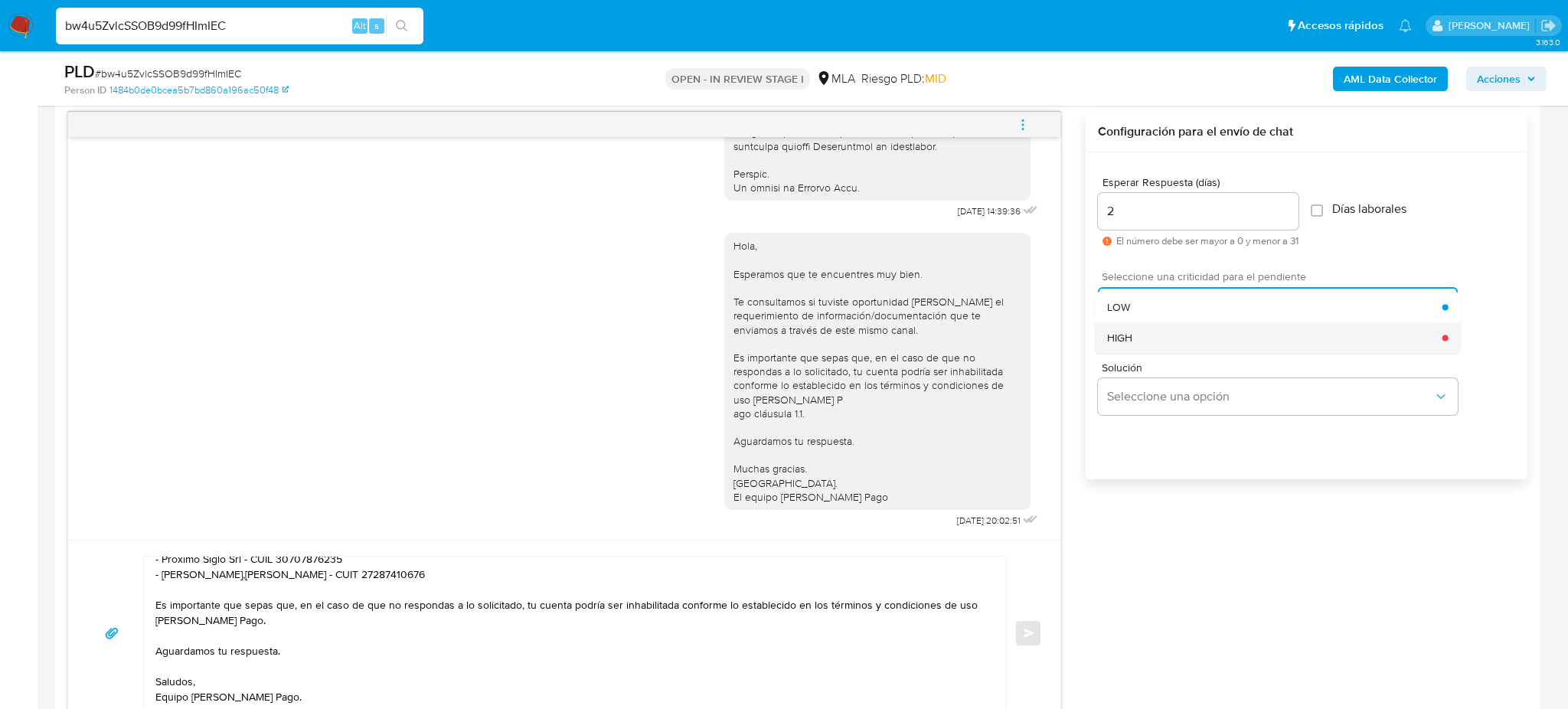
click at [1122, 343] on span "HIGH" at bounding box center [1119, 337] width 25 height 14
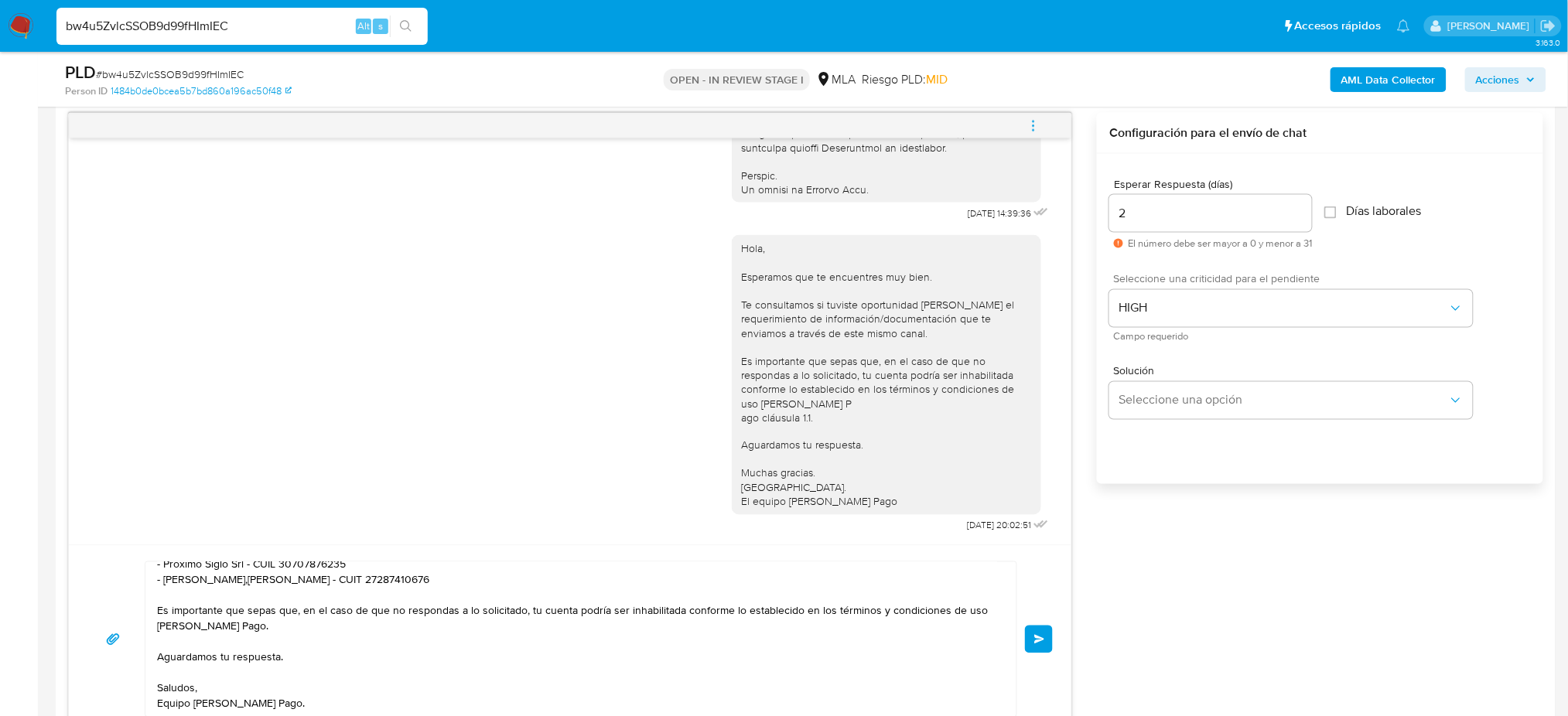
click at [1049, 634] on button "Enviar" at bounding box center [1038, 640] width 28 height 28
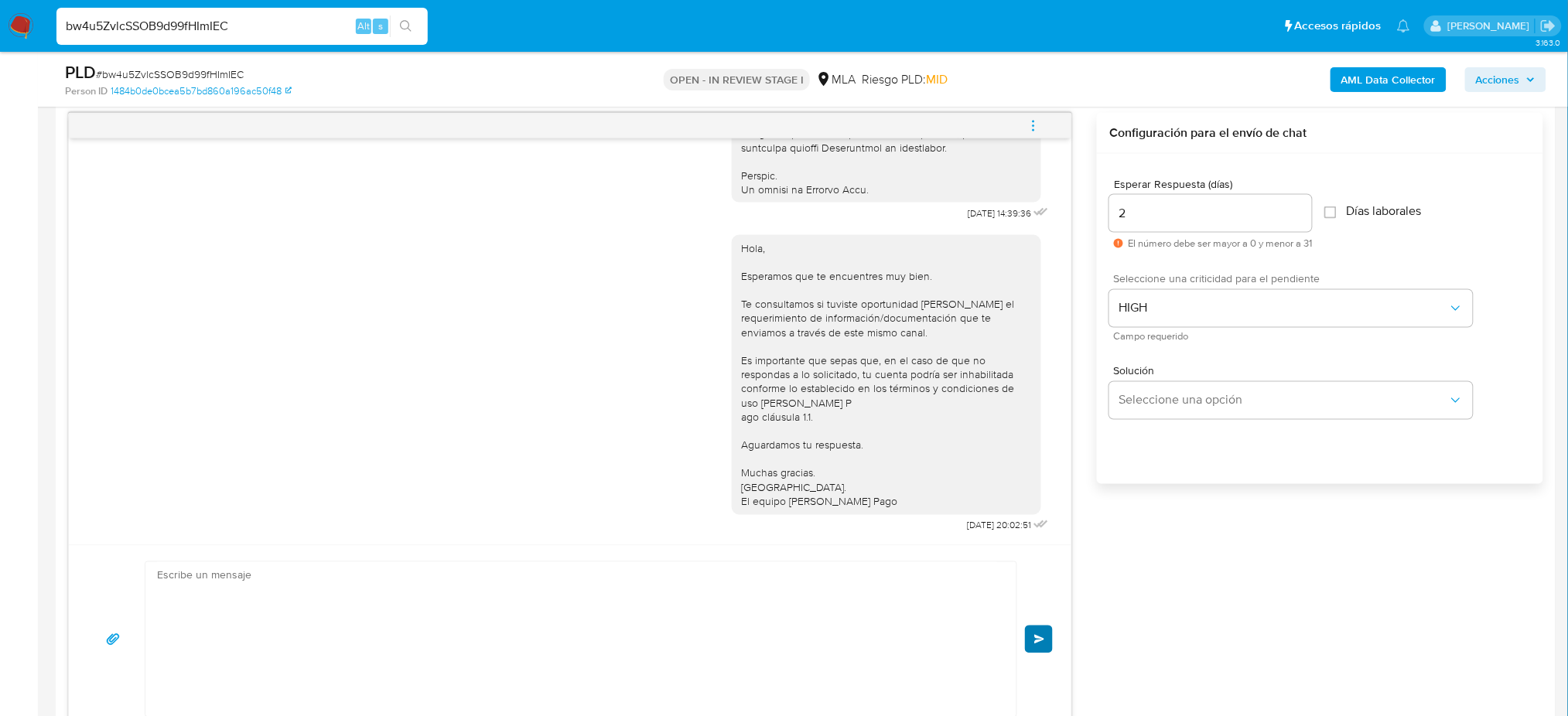
scroll to position [1208, 0]
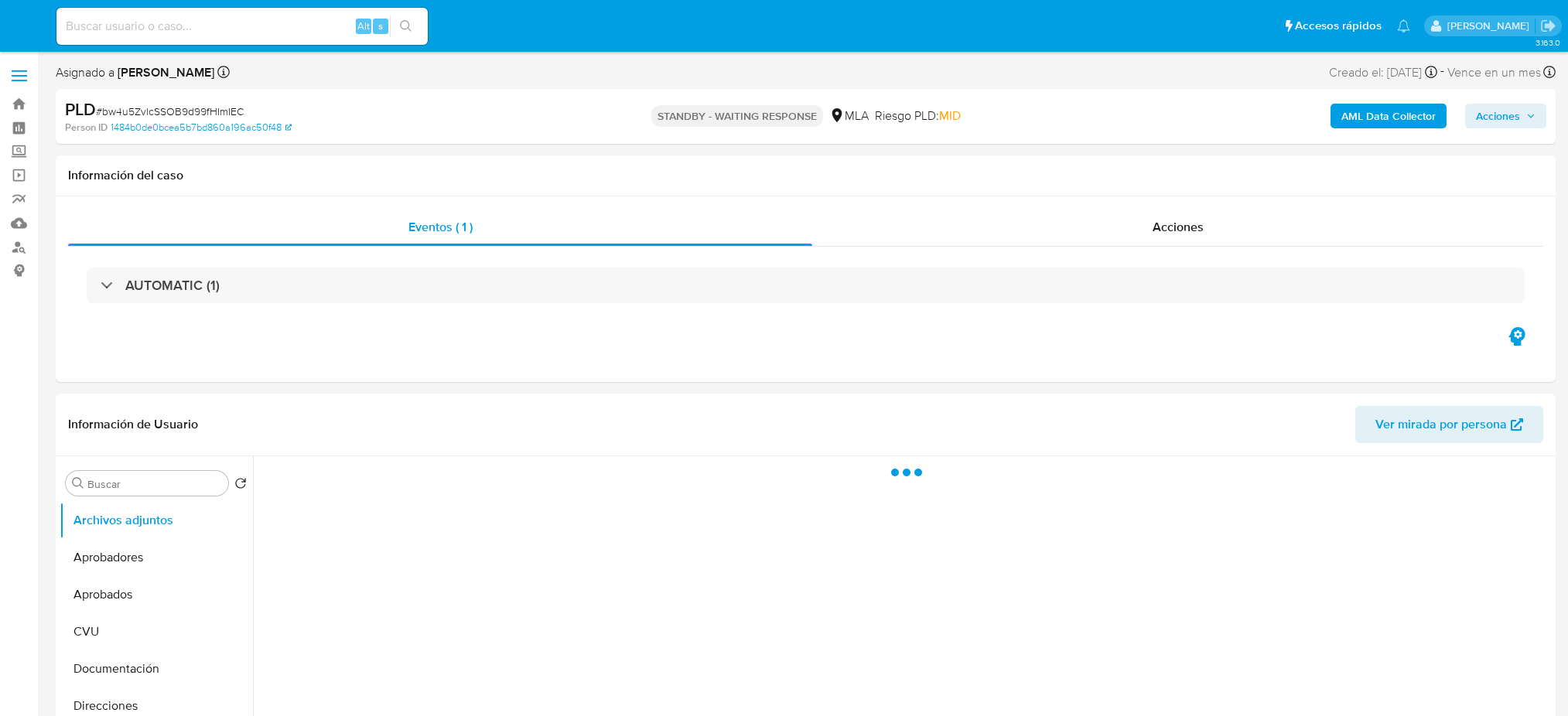
select select "10"
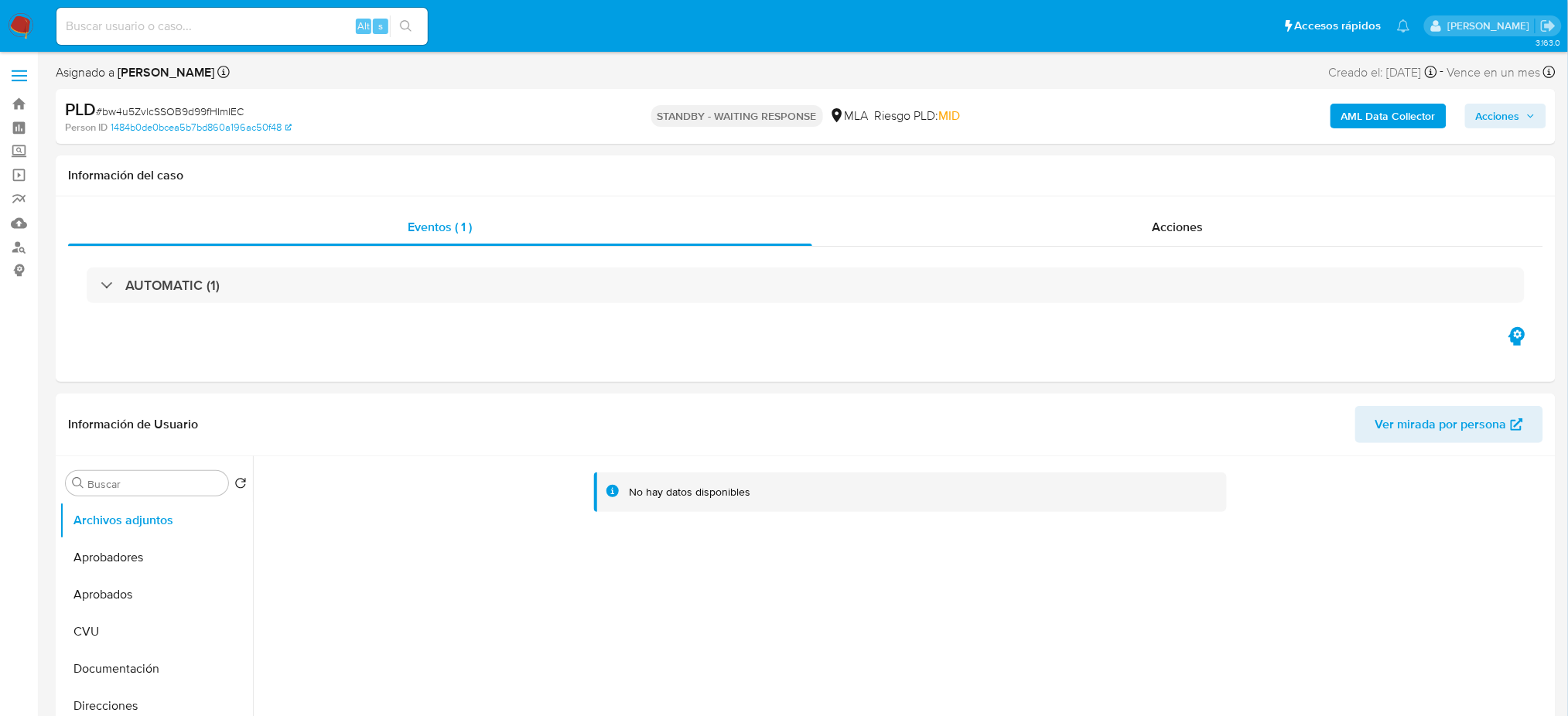
click at [225, 17] on input at bounding box center [242, 26] width 371 height 20
paste input "t1aAok3Z1xiwBdm9F9im06p4"
type input "t1aAok3Z1xiwBdm9F9im06p4}"
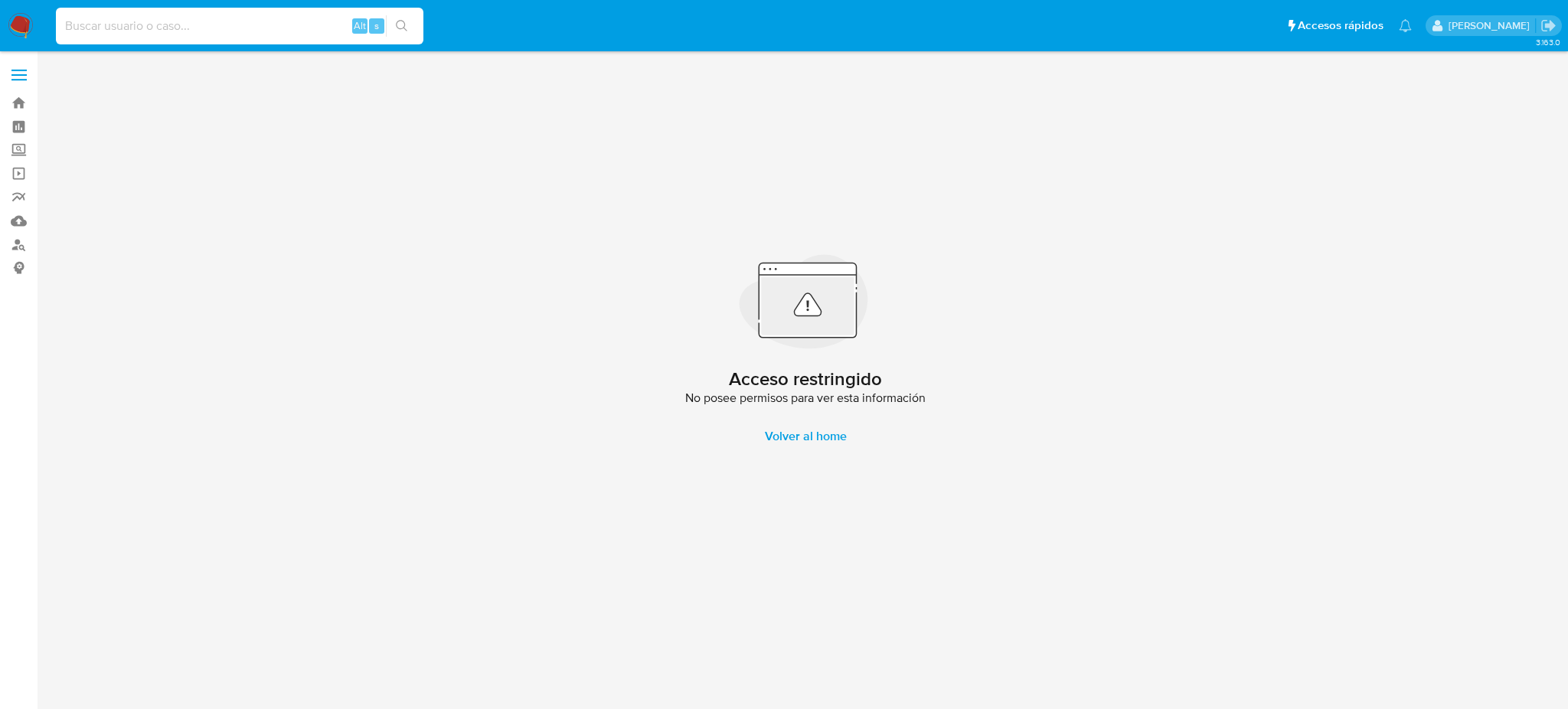
click at [270, 31] on input at bounding box center [240, 26] width 367 height 20
paste input "t1aAok3Z1xiwBdm9F9im06p4"
type input "t1aAok3Z1xiwBdm9F9im06p4"
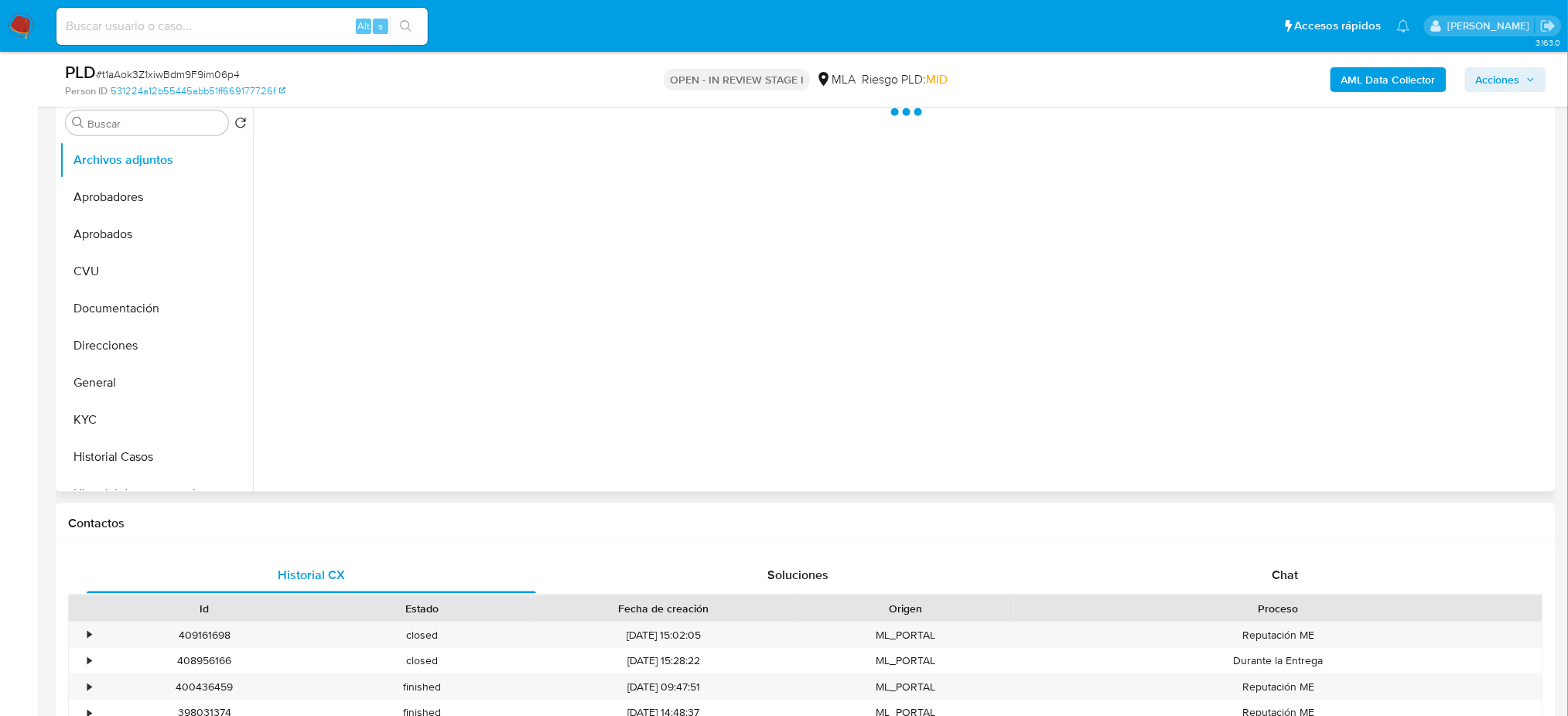
scroll to position [619, 0]
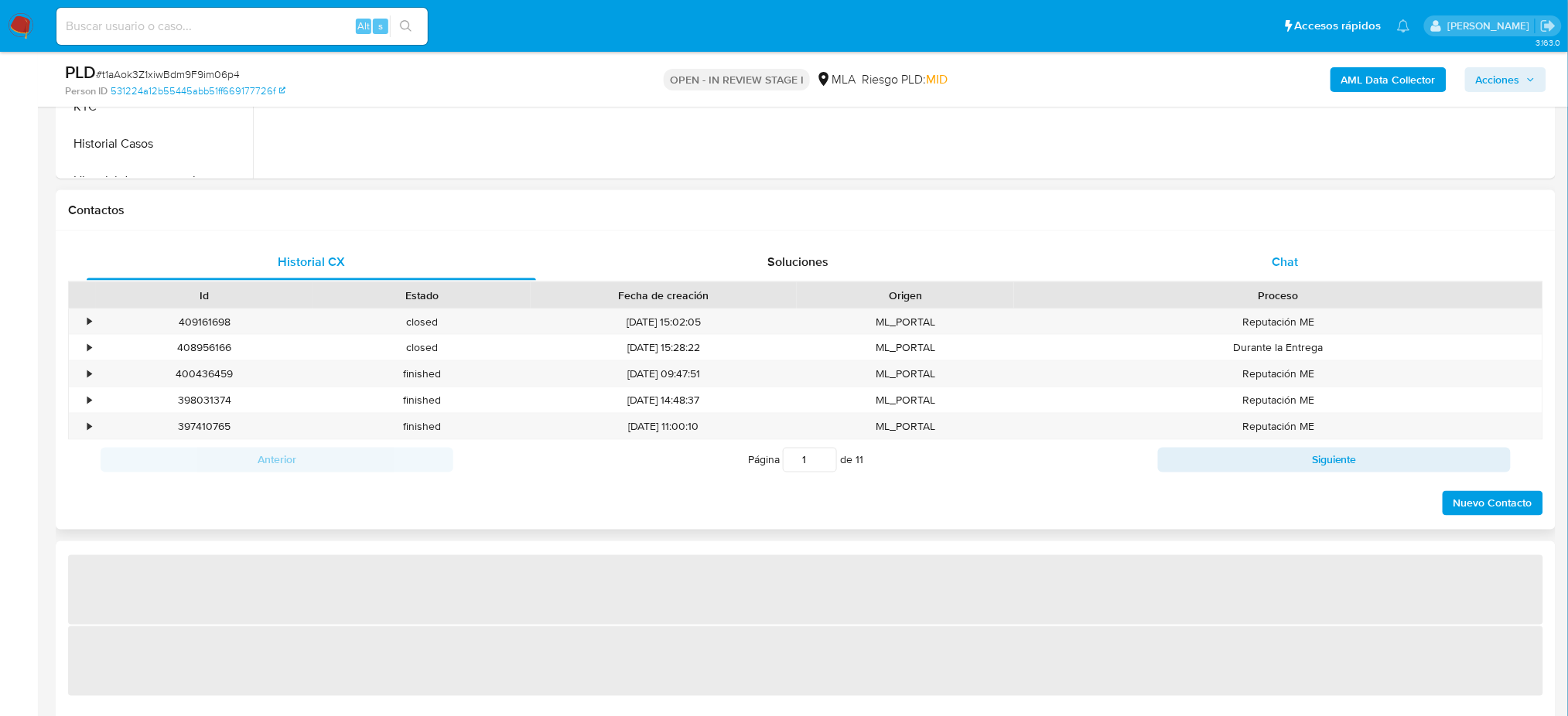
click at [1294, 275] on div "Chat" at bounding box center [1285, 262] width 449 height 37
select select "10"
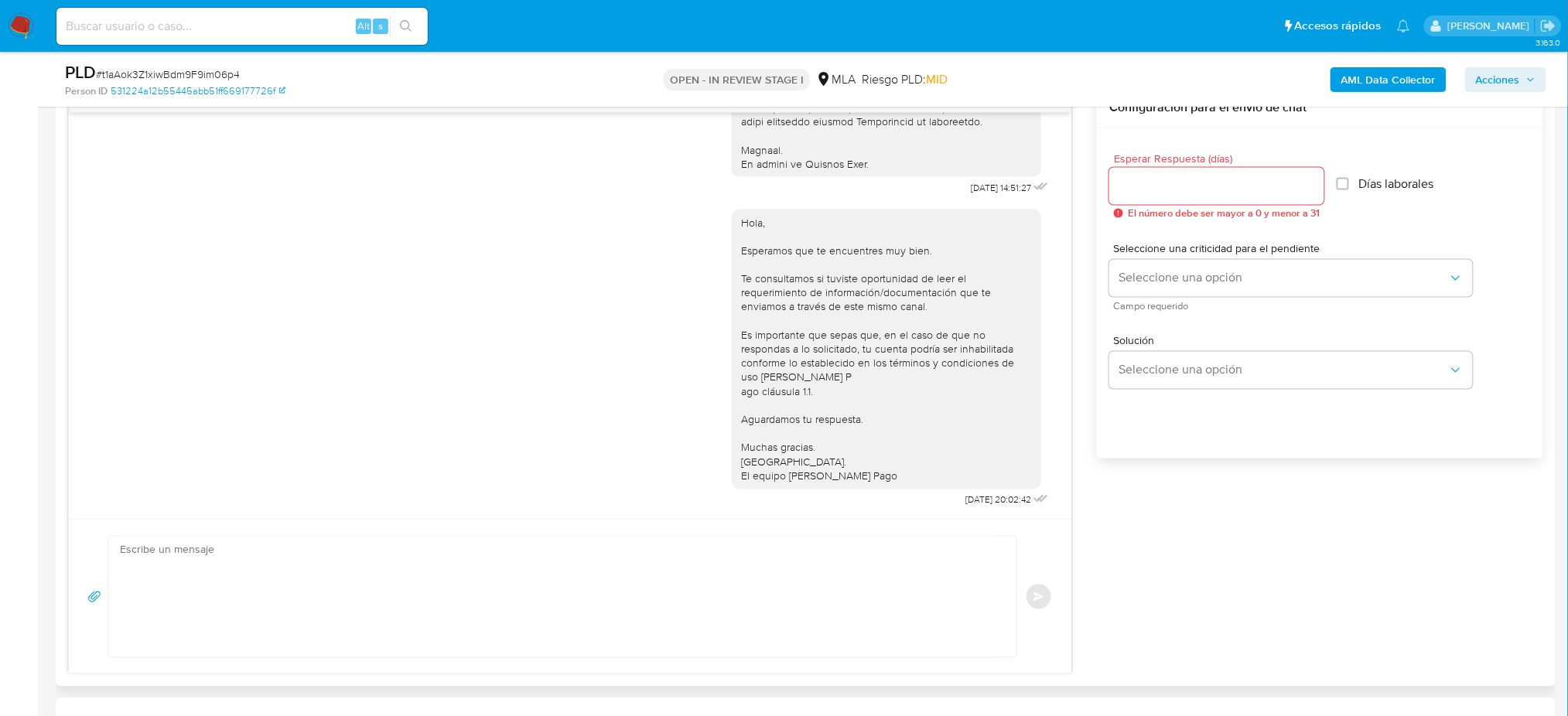
scroll to position [928, 0]
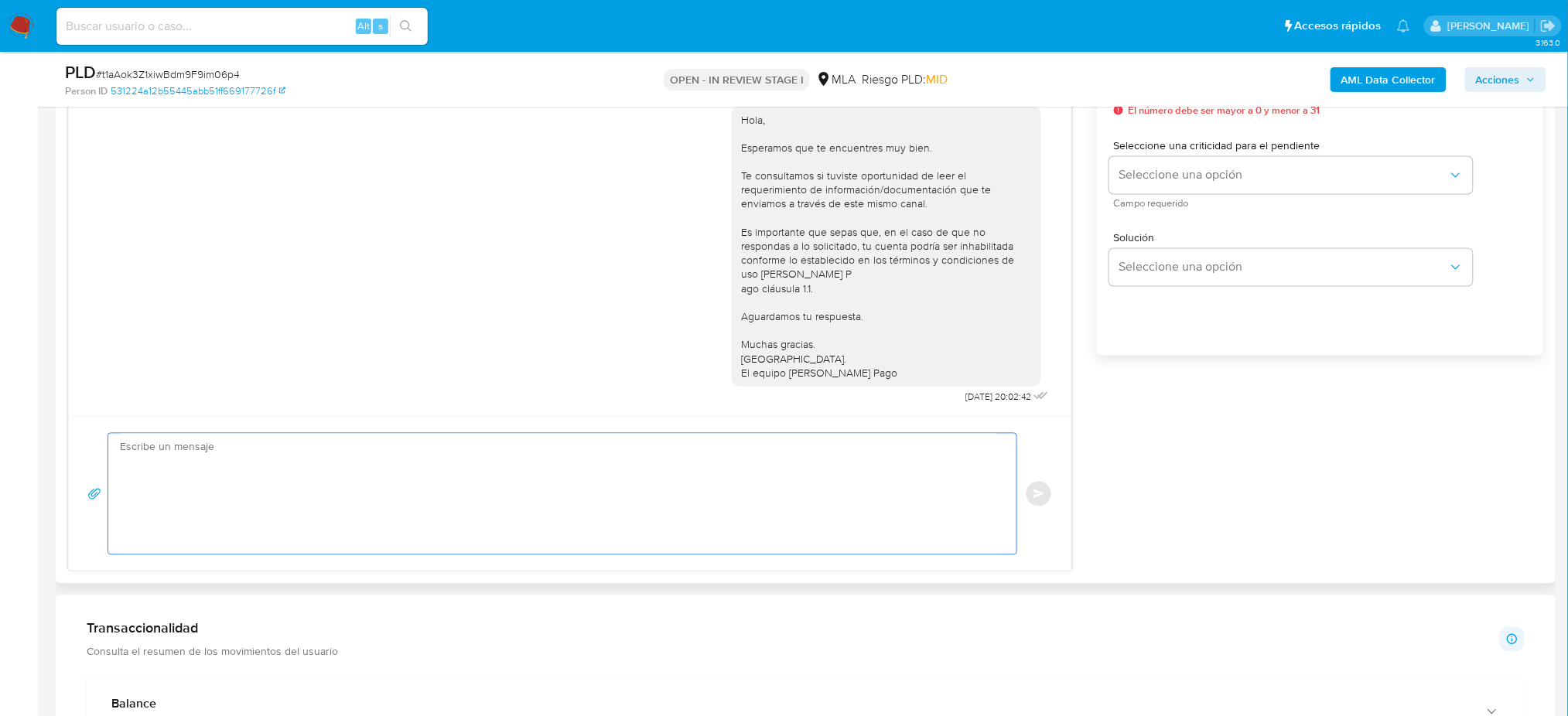
click at [235, 537] on textarea at bounding box center [558, 493] width 877 height 121
paste textarea "Hola, Esperamos que te encuentres muy bien. Te consultamos si tuviste oportunid…"
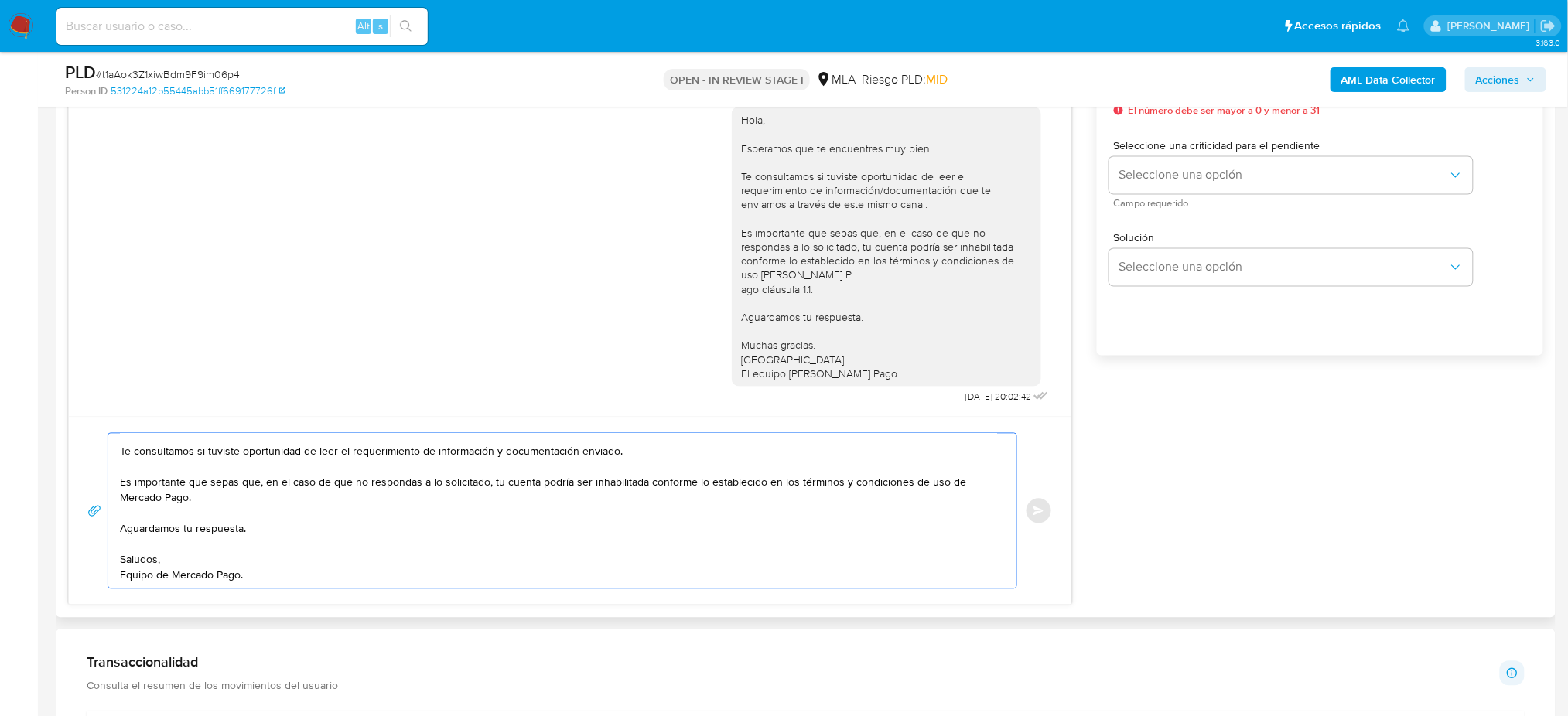
scroll to position [824, 0]
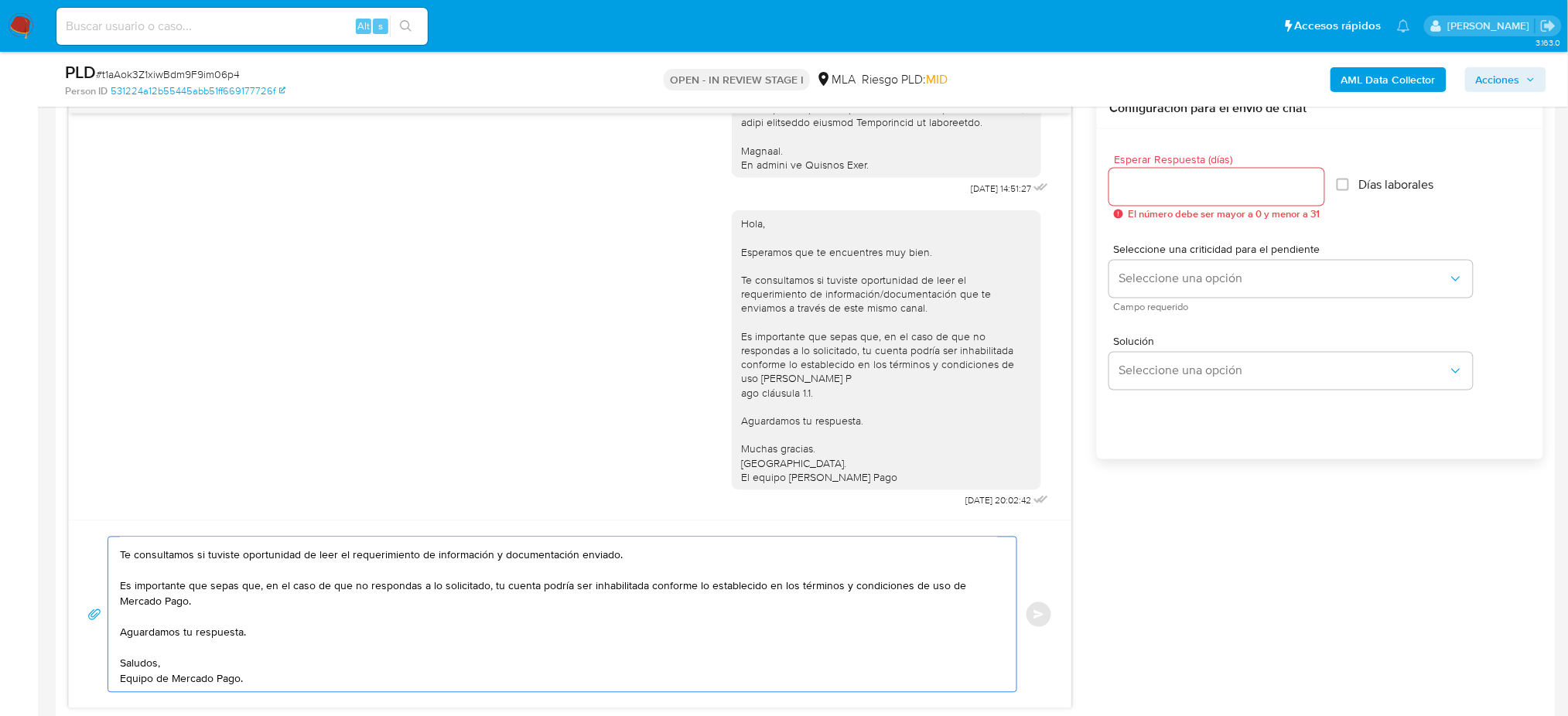
type textarea "Hola, Esperamos que te encuentres muy bien. Te consultamos si tuviste oportunid…"
click at [1144, 183] on input "Esperar Respuesta (días)" at bounding box center [1217, 187] width 215 height 20
type input "2"
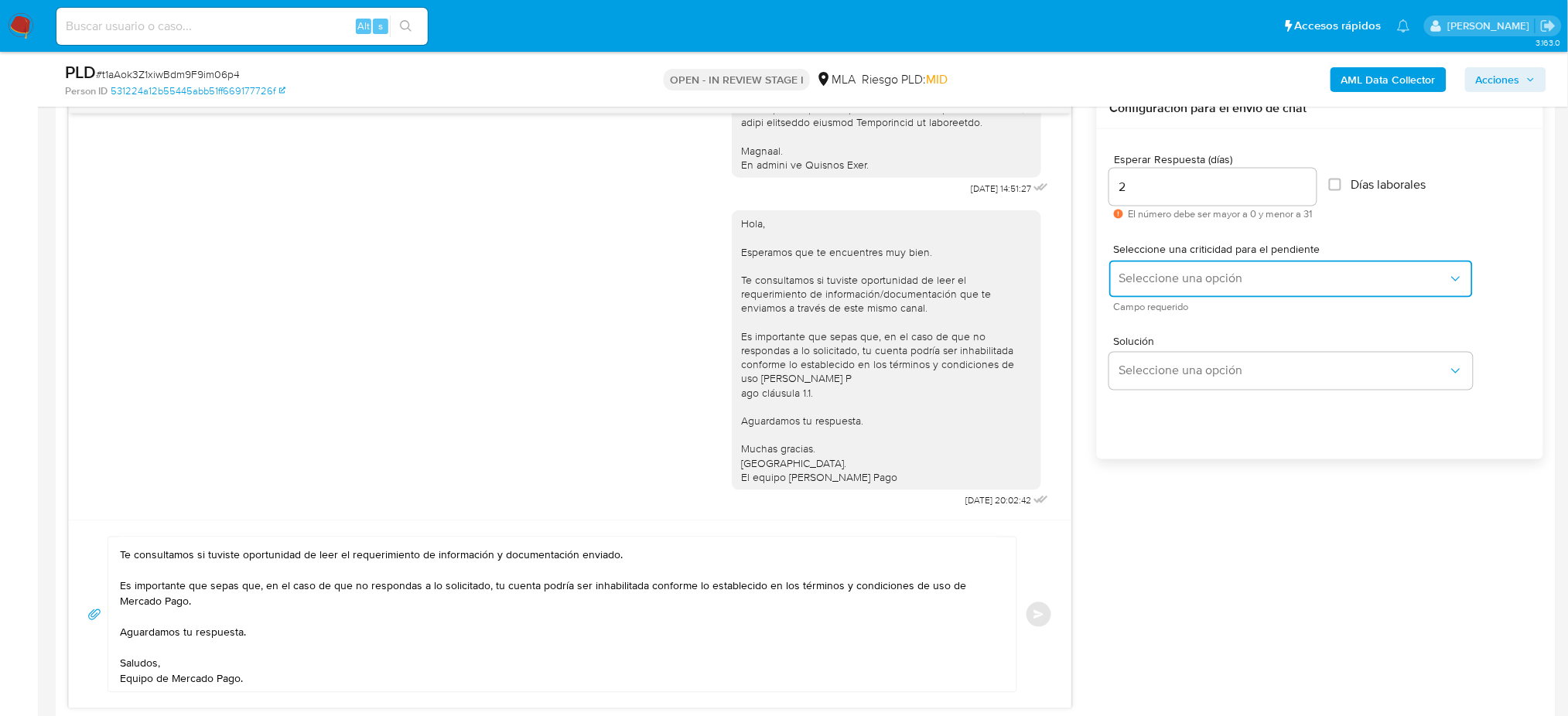
click at [1121, 282] on span "Seleccione una opción" at bounding box center [1282, 279] width 329 height 16
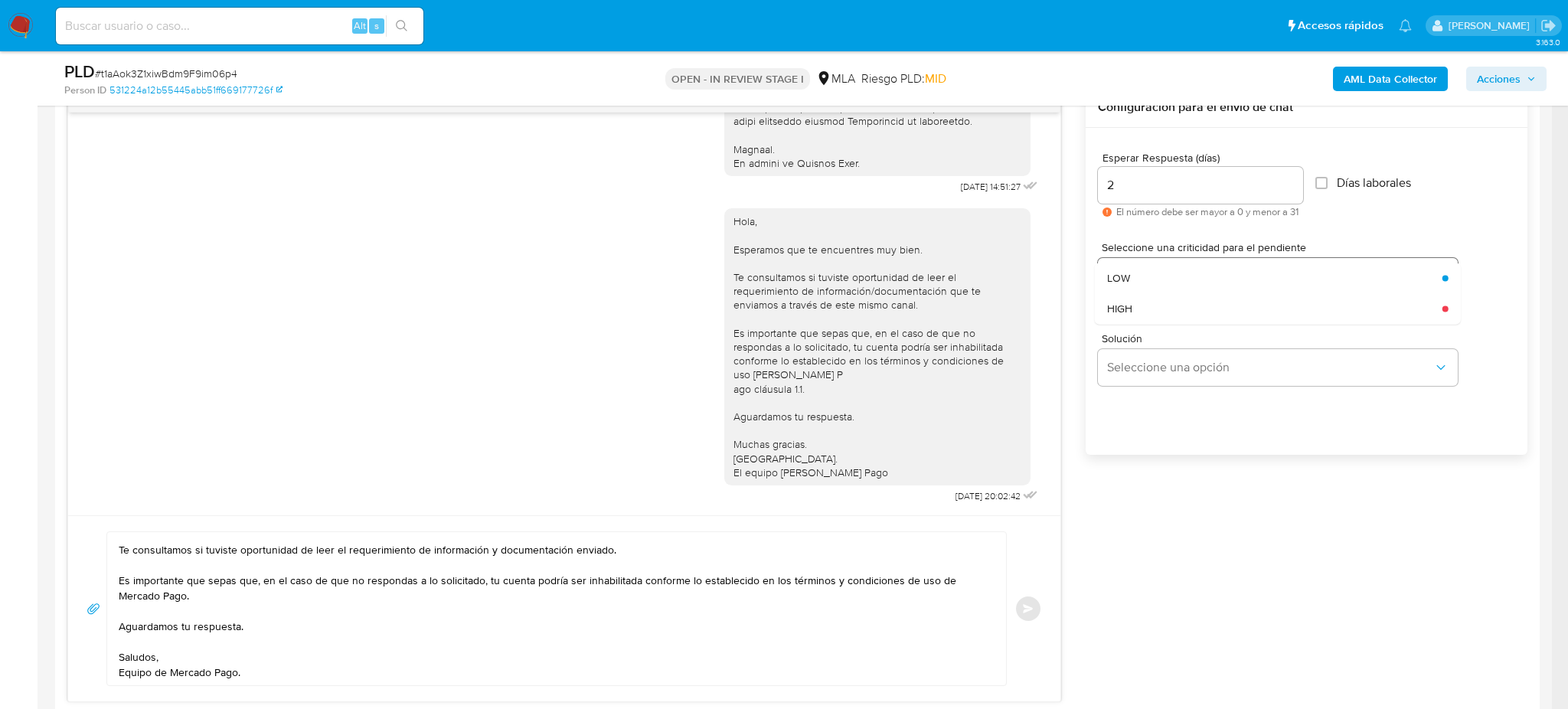
click at [1120, 305] on span "HIGH" at bounding box center [1119, 308] width 25 height 14
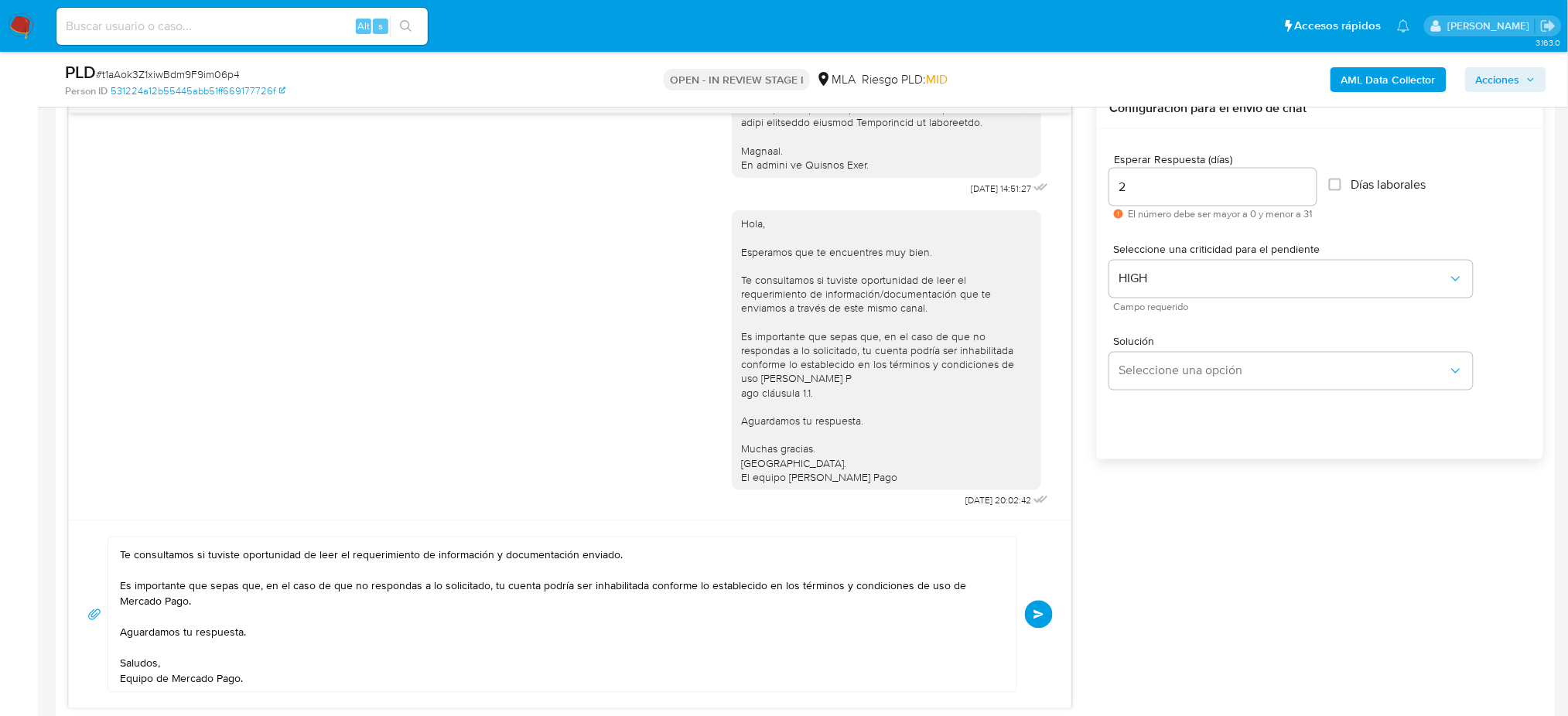
click at [1047, 607] on button "Enviar" at bounding box center [1038, 615] width 28 height 28
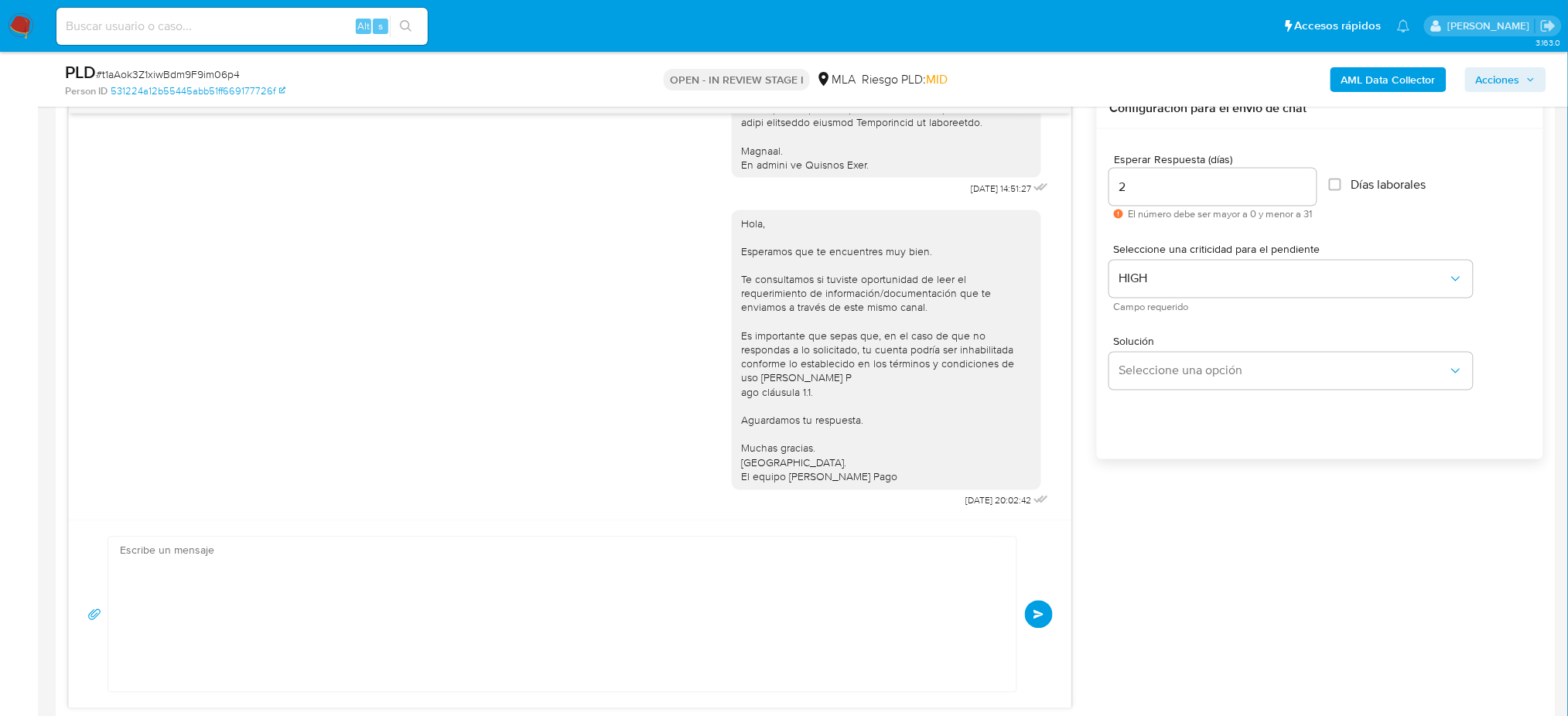
scroll to position [996, 0]
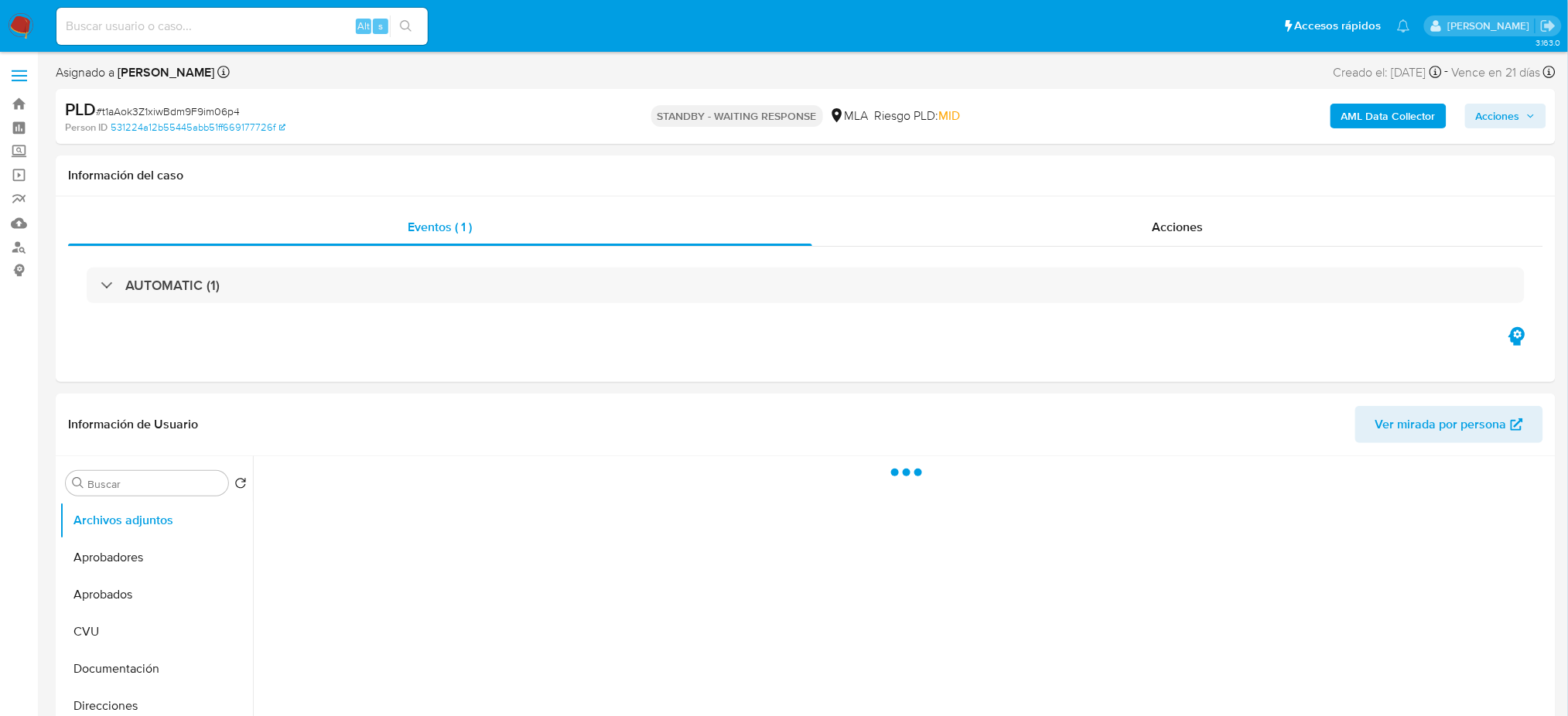
select select "10"
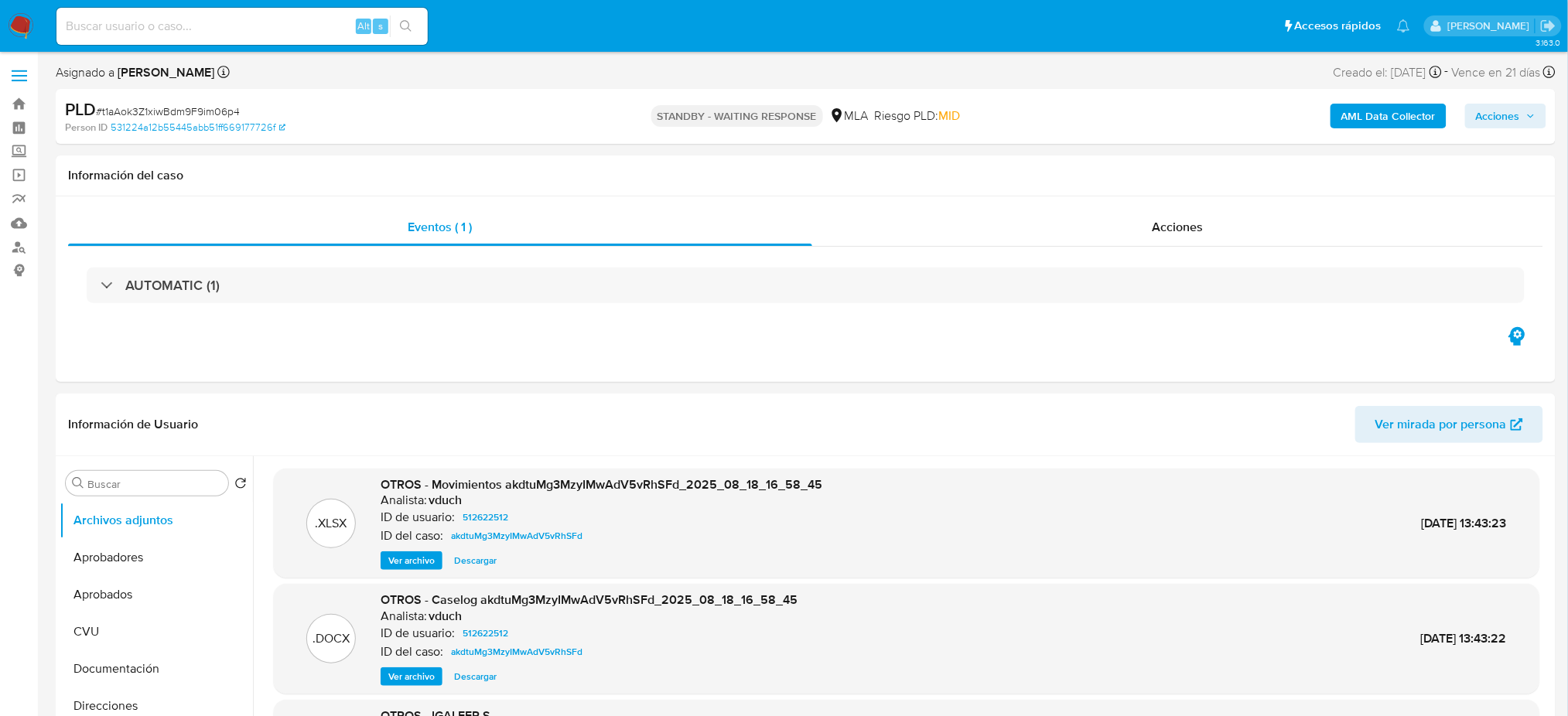
click at [7, 29] on img at bounding box center [21, 26] width 26 height 26
